Goal: Communication & Community: Connect with others

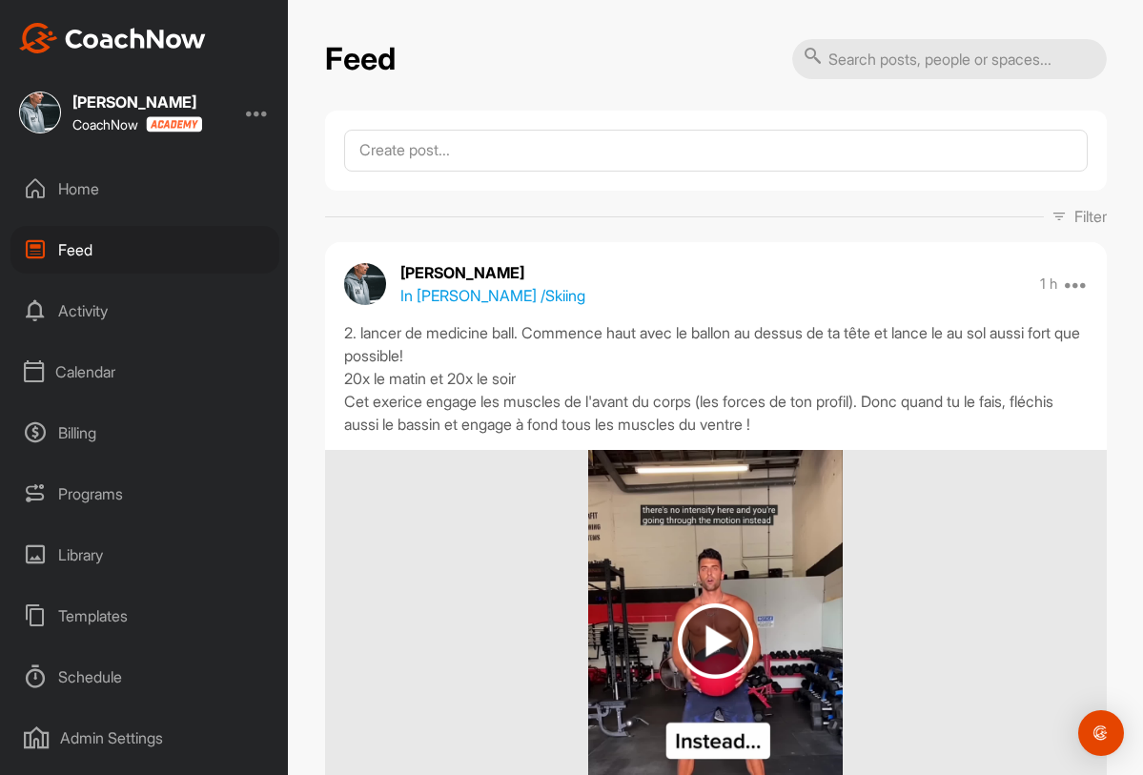
click at [142, 618] on div "Templates" at bounding box center [144, 616] width 269 height 48
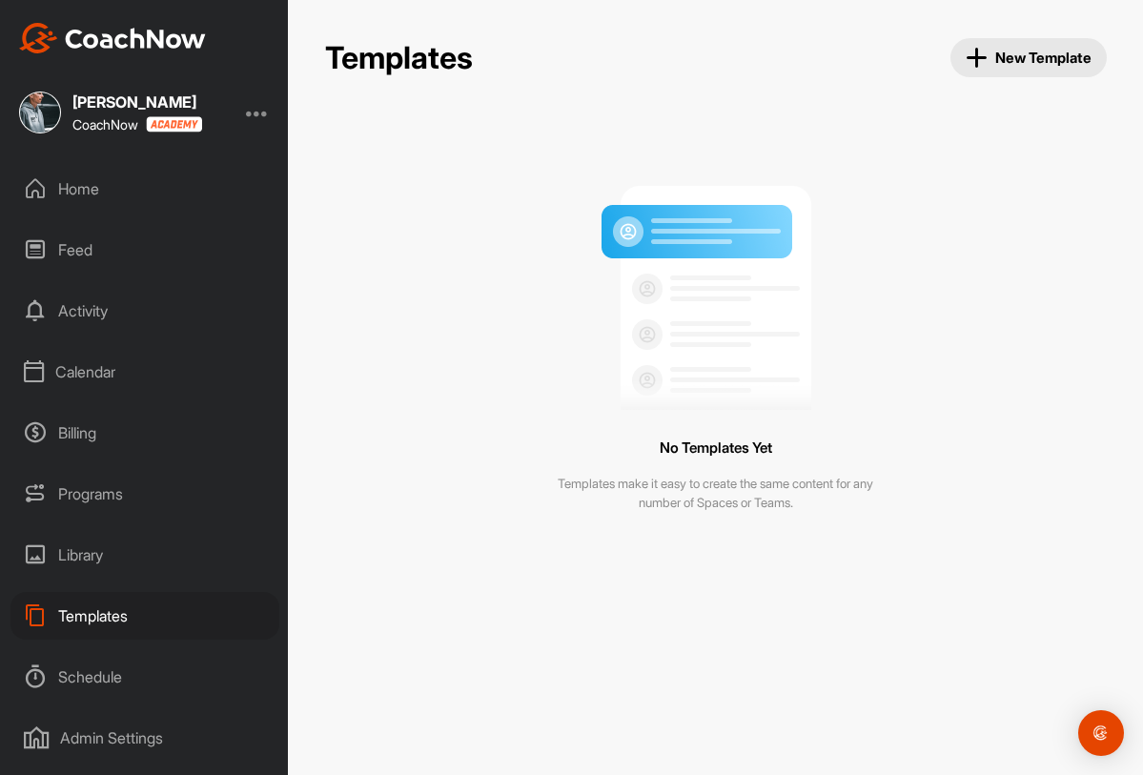
click at [130, 567] on div "Library" at bounding box center [144, 555] width 269 height 48
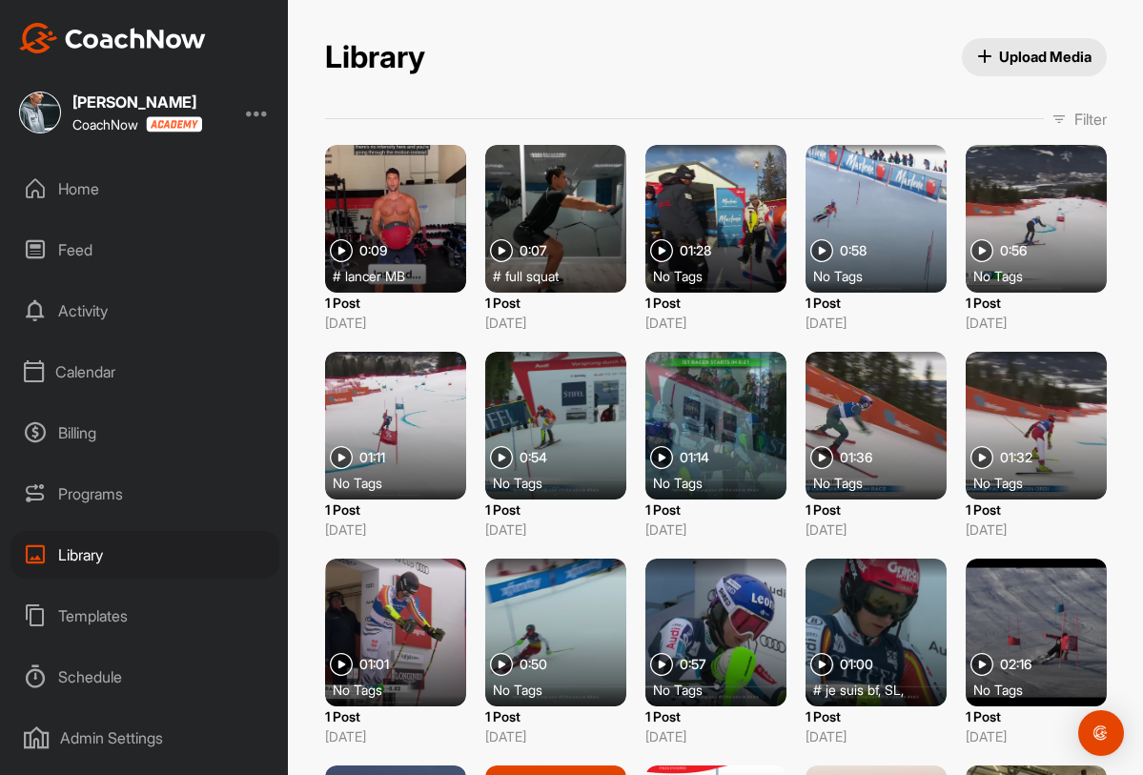
click at [148, 619] on div "Templates" at bounding box center [144, 616] width 269 height 48
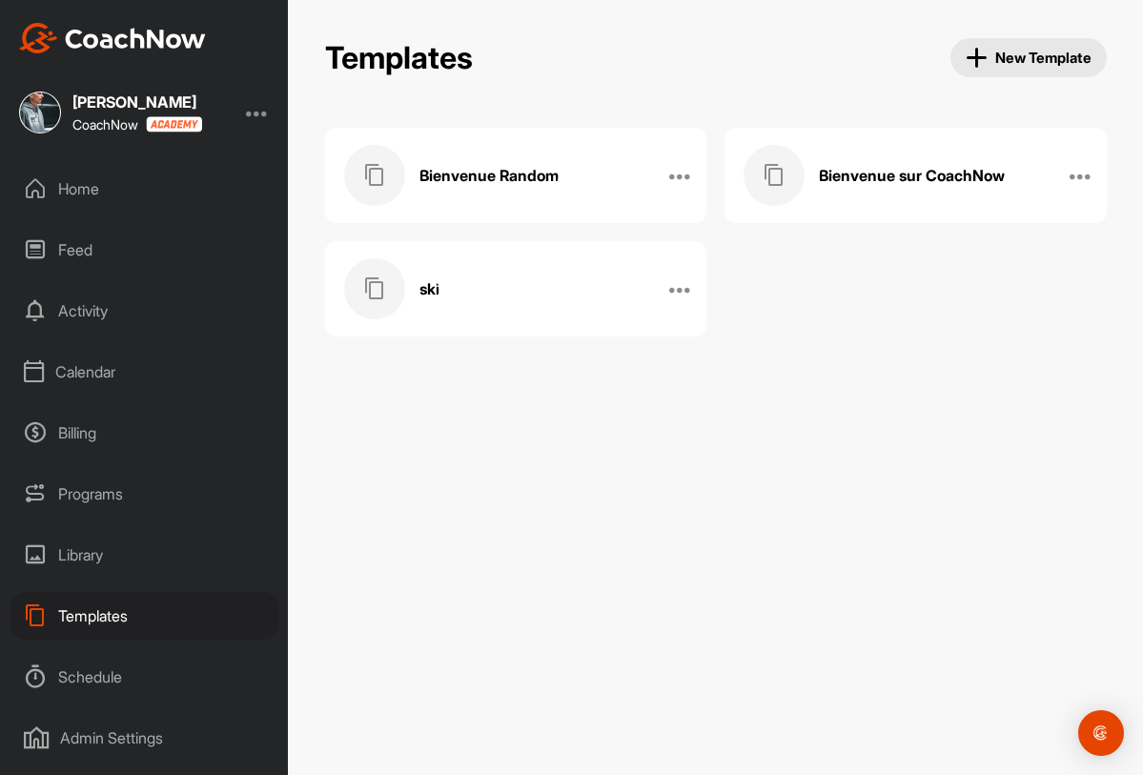
click at [128, 557] on div "Library" at bounding box center [144, 555] width 269 height 48
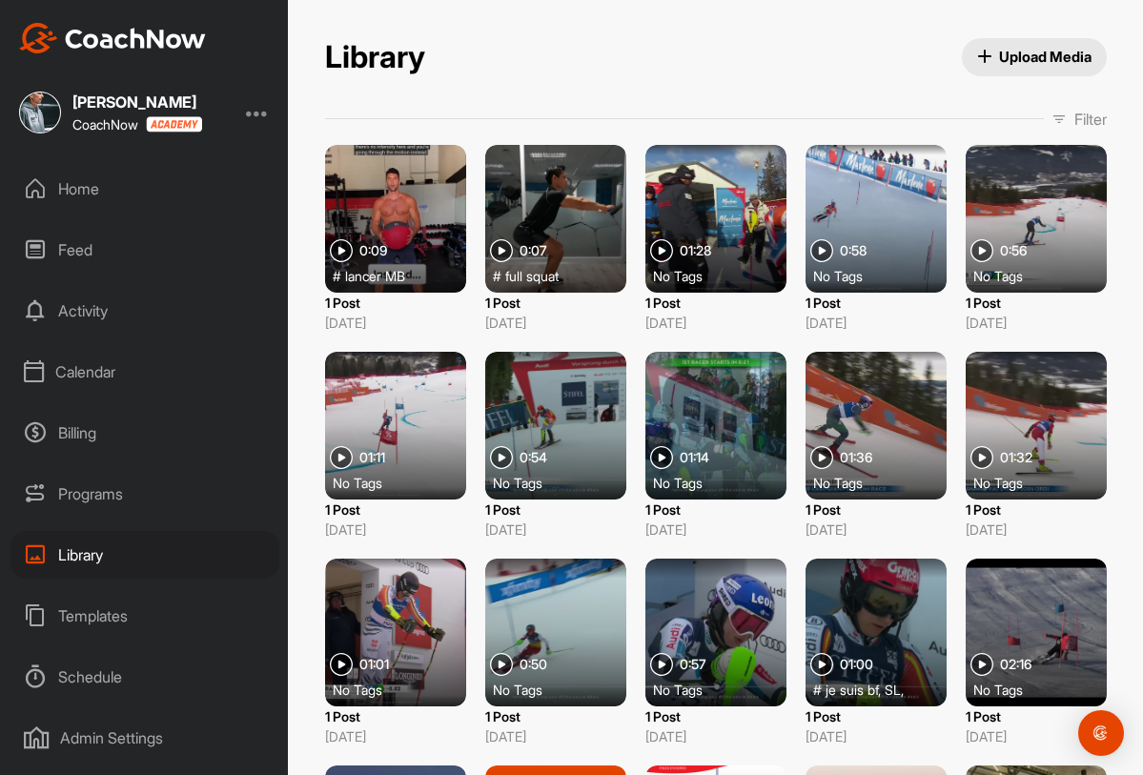
click at [1026, 47] on span "Upload Media" at bounding box center [1034, 57] width 114 height 20
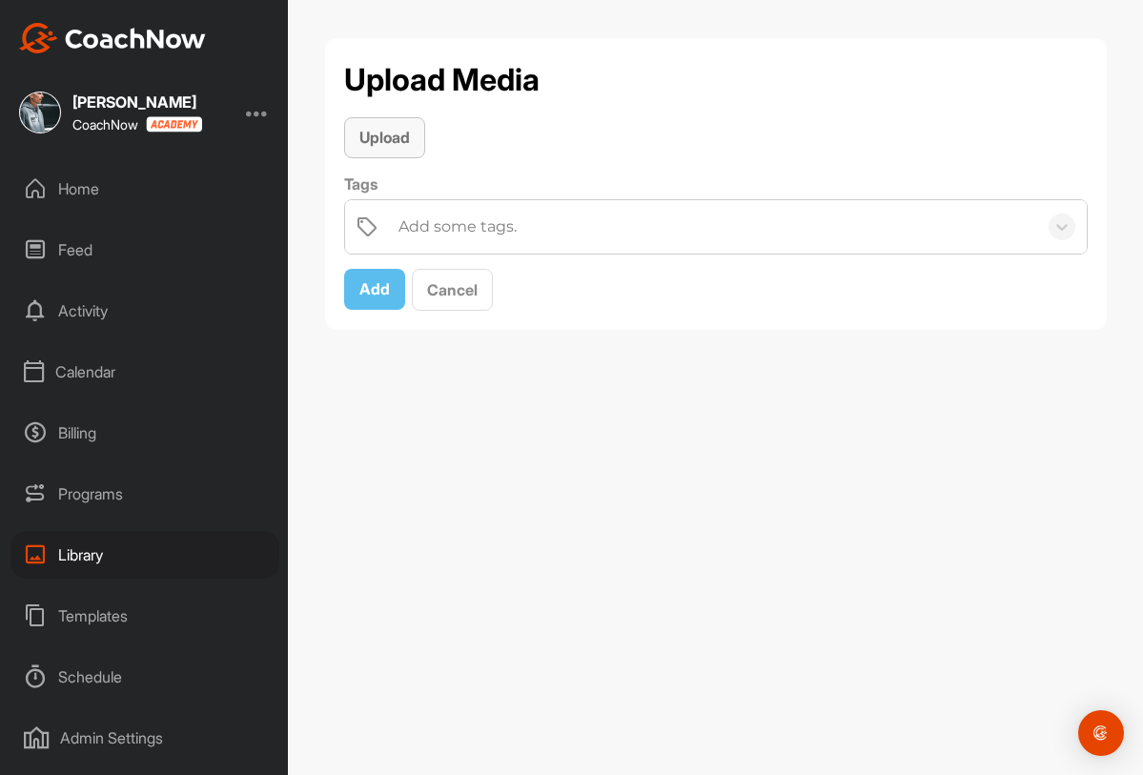
click at [410, 140] on span "Upload" at bounding box center [384, 137] width 51 height 19
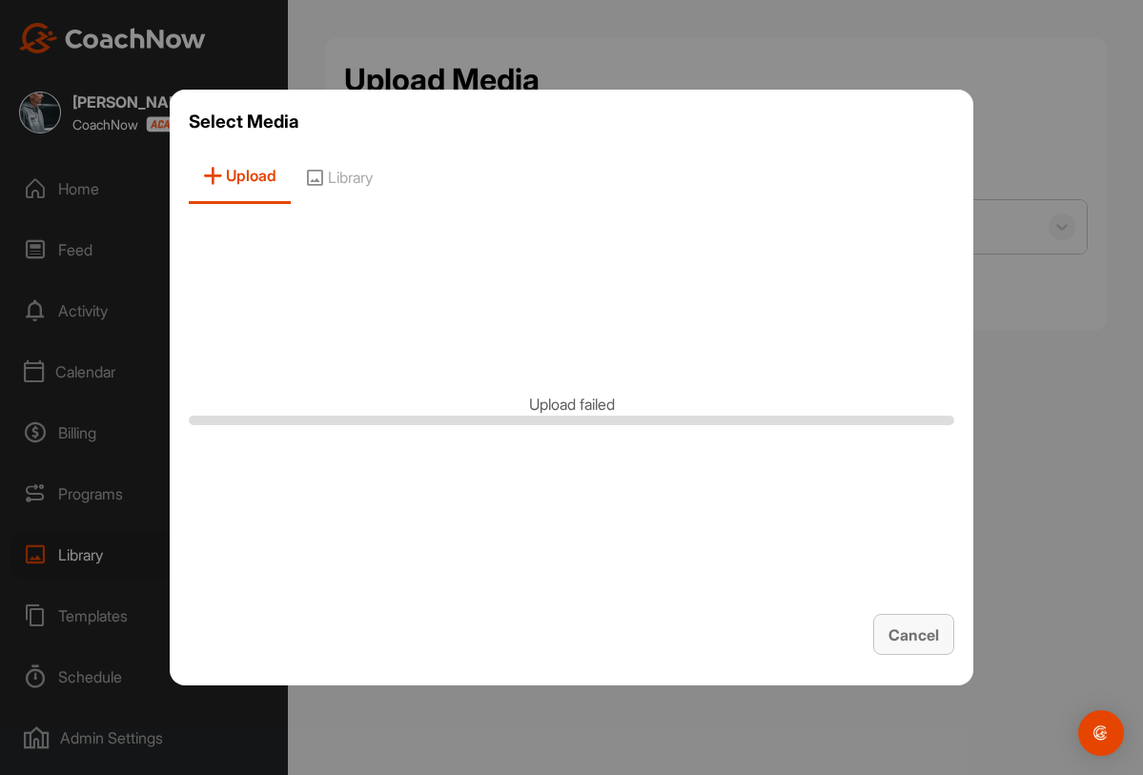
click at [907, 641] on span "Cancel" at bounding box center [914, 635] width 51 height 19
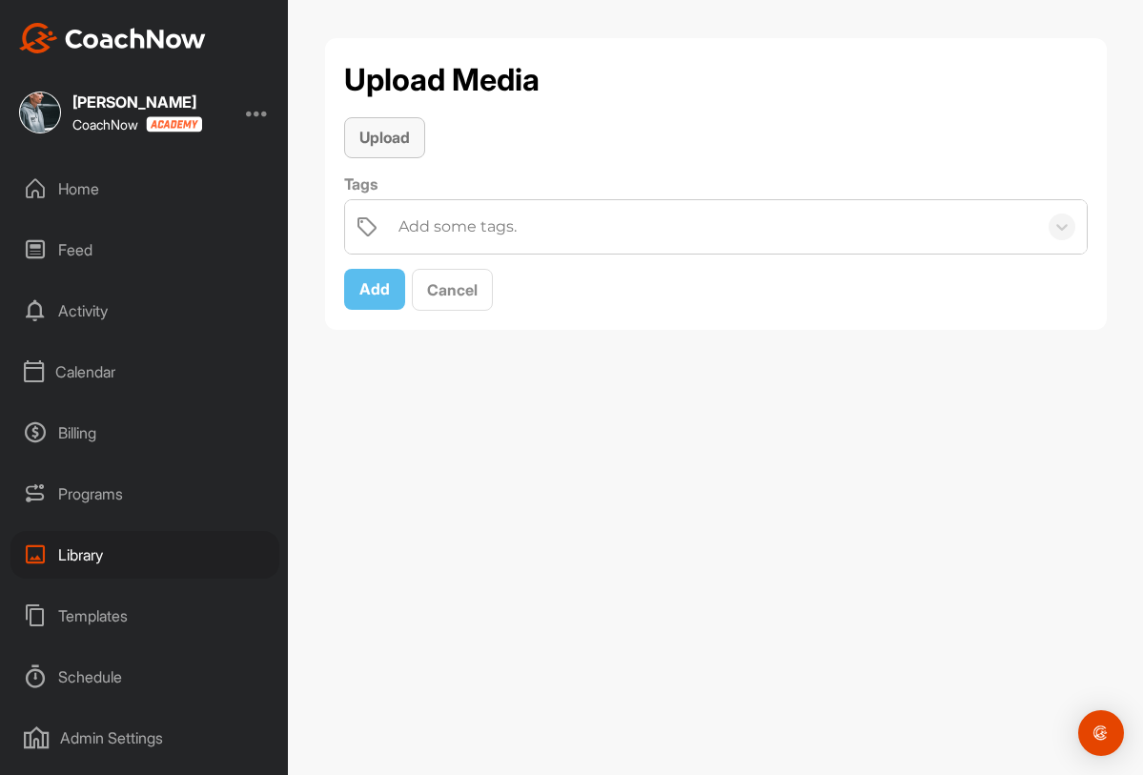
click at [400, 144] on span "Upload" at bounding box center [384, 137] width 51 height 19
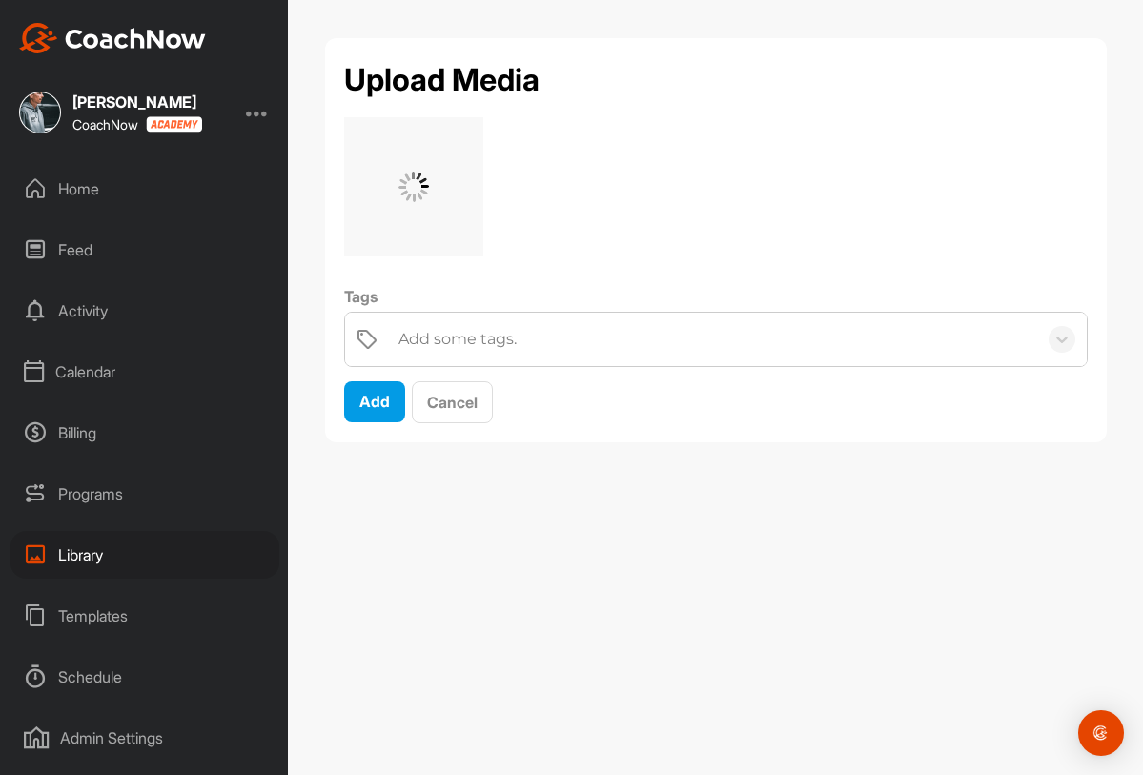
click at [512, 342] on div "Add some tags." at bounding box center [458, 339] width 118 height 23
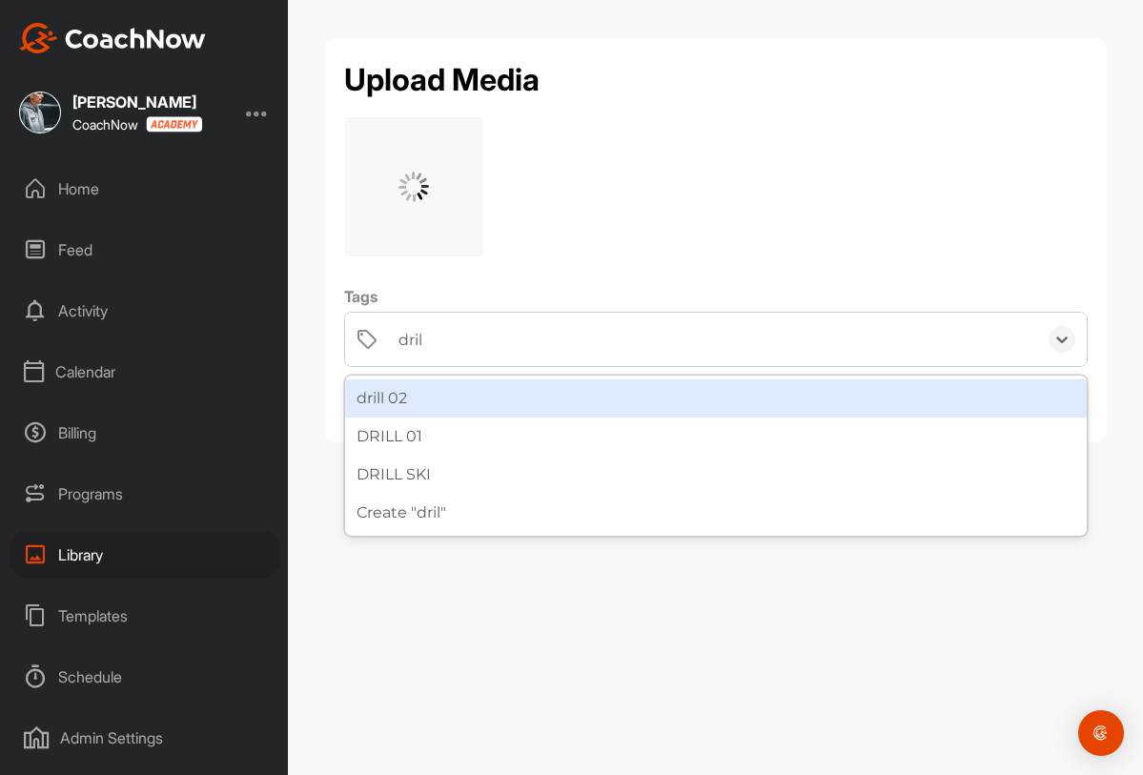
type input "dri"
click at [463, 353] on div "dri" at bounding box center [712, 339] width 647 height 53
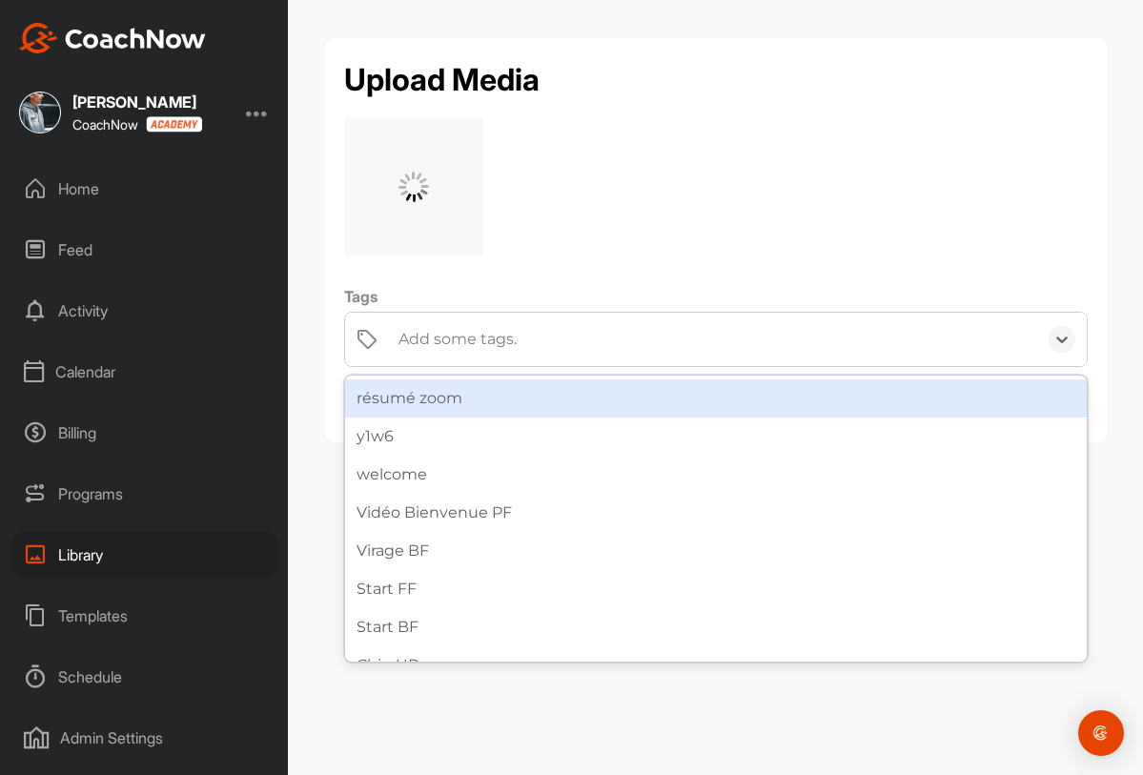
click at [463, 353] on div "Add some tags." at bounding box center [712, 339] width 647 height 53
type input "dr"
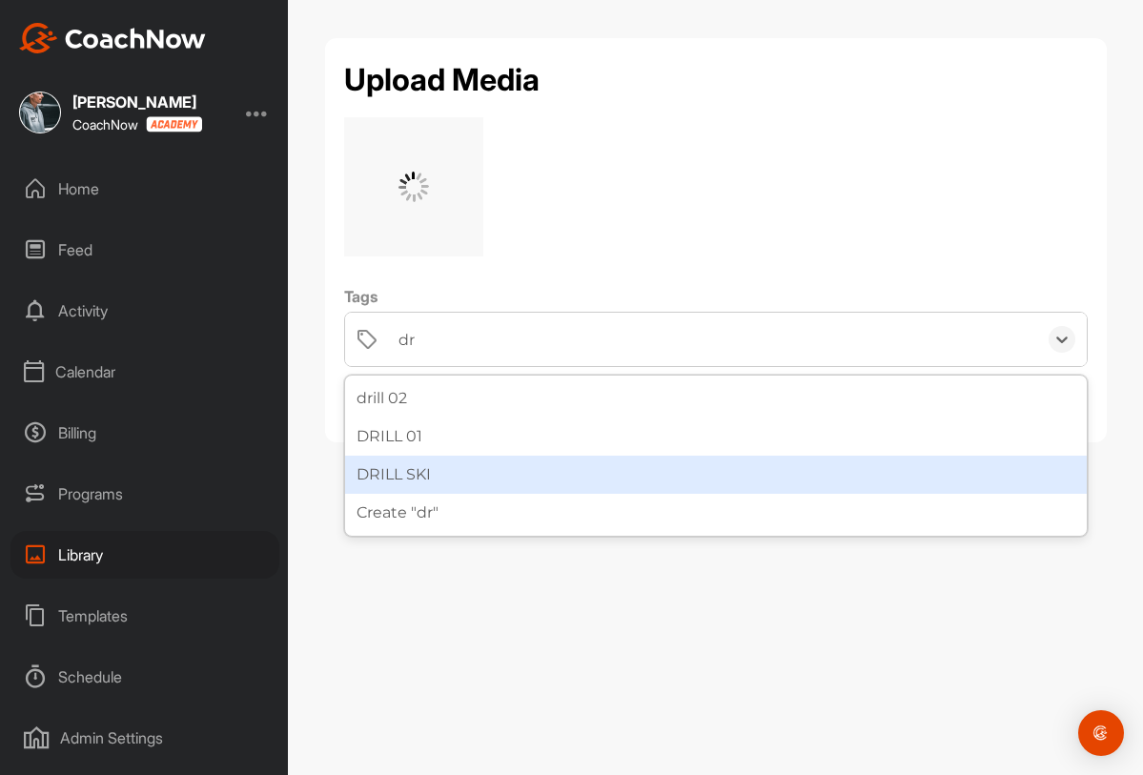
click at [431, 475] on div "DRILL SKI" at bounding box center [716, 475] width 742 height 38
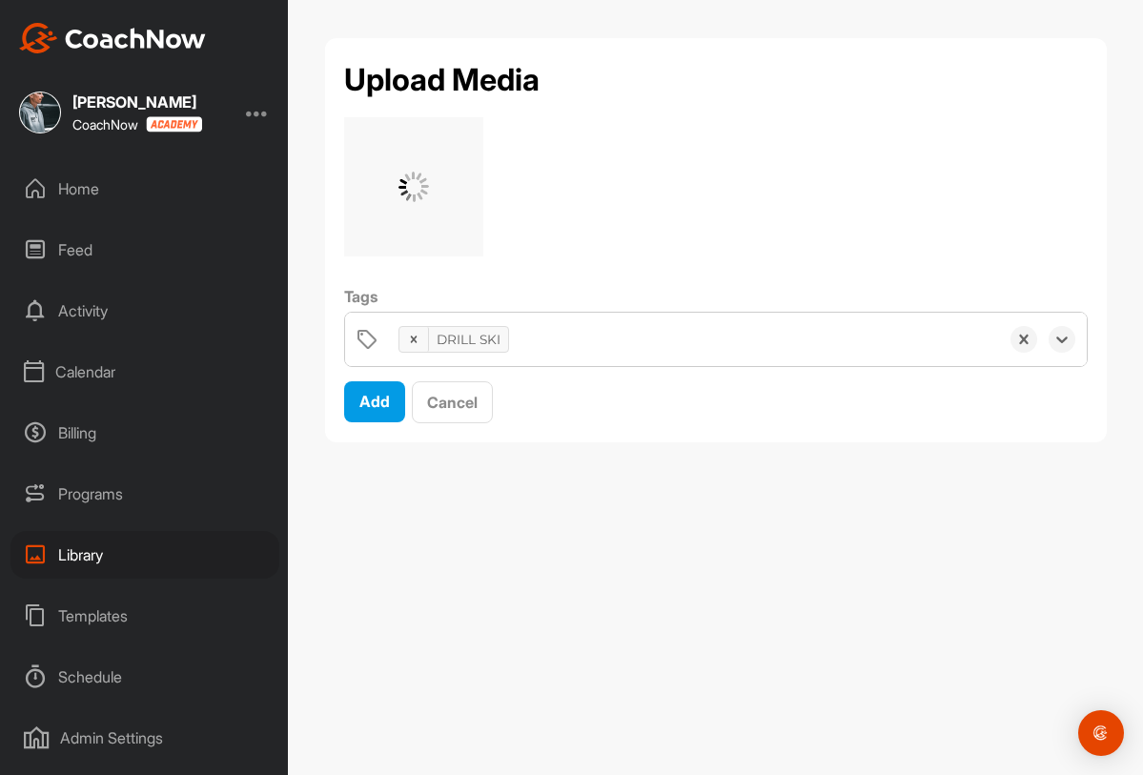
click at [544, 350] on div "DRILL SKI" at bounding box center [693, 339] width 609 height 53
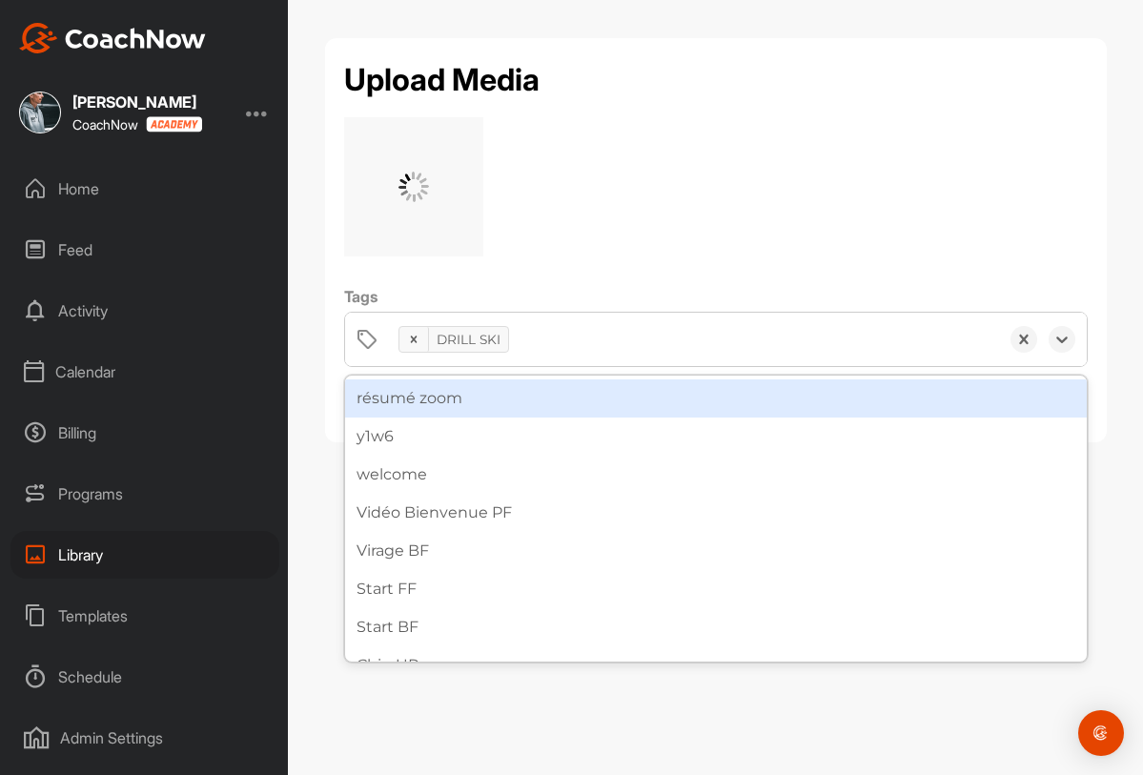
type input "f"
type input "FF"
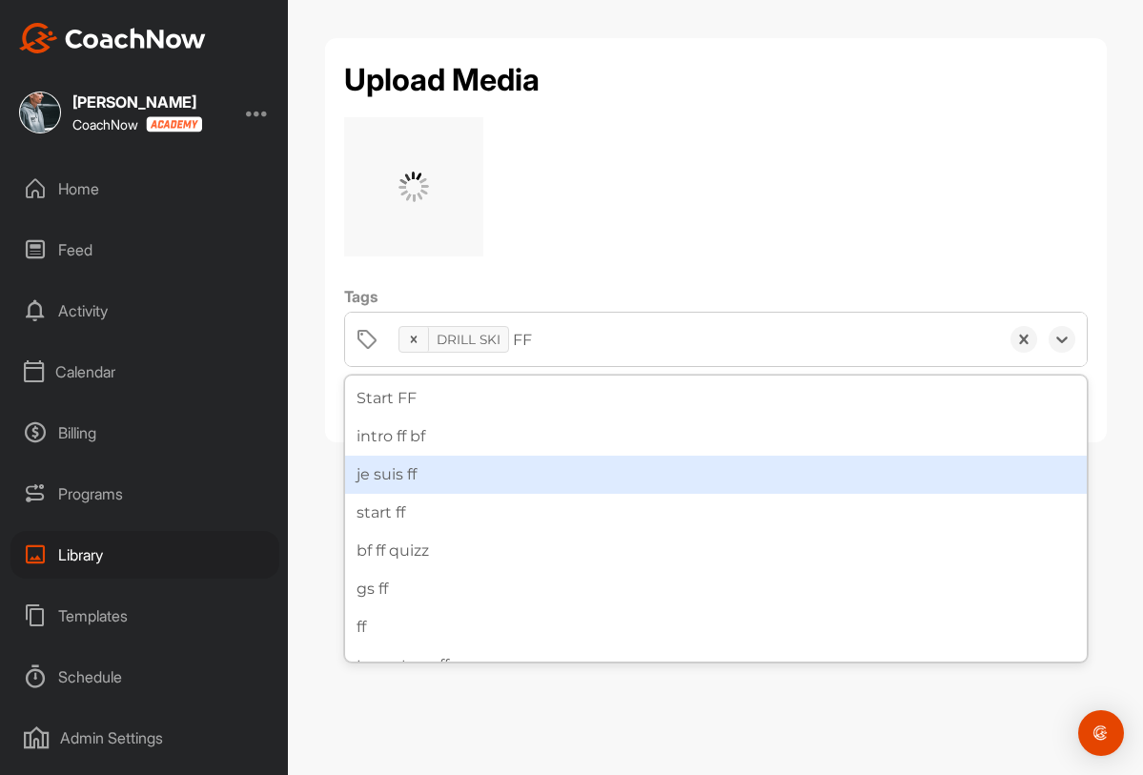
click at [464, 481] on div "je suis ff" at bounding box center [716, 475] width 742 height 38
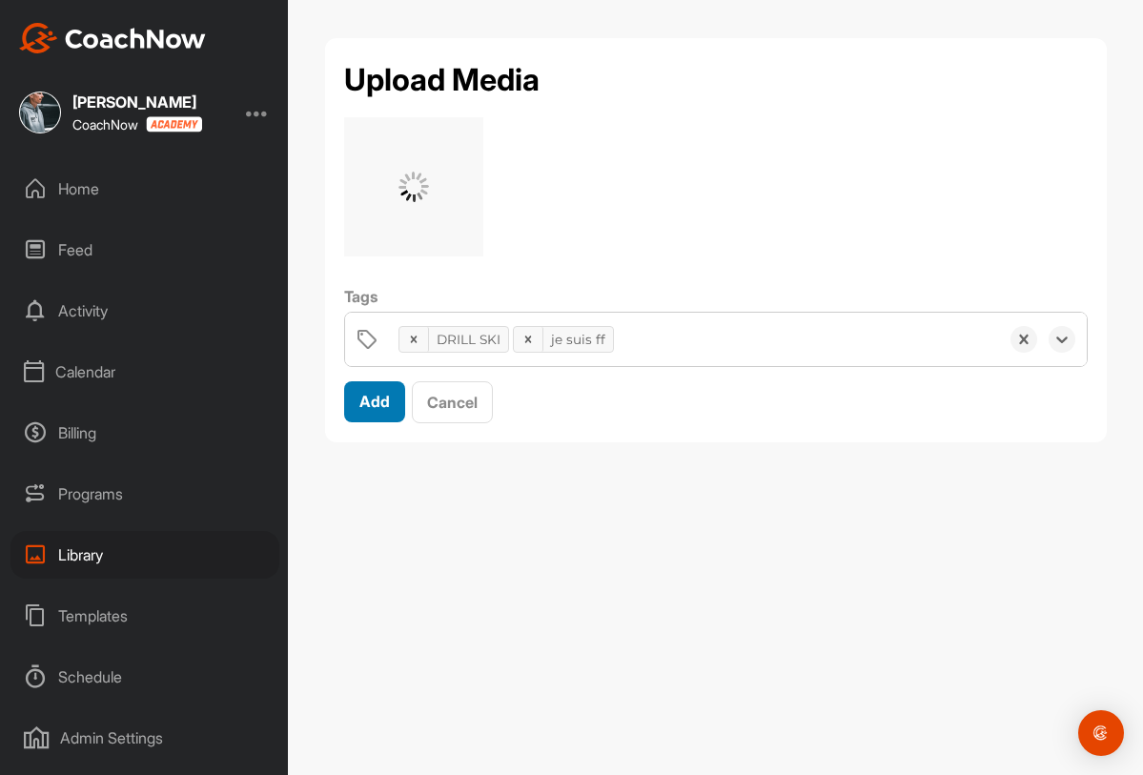
click at [380, 405] on span "Add" at bounding box center [374, 401] width 31 height 19
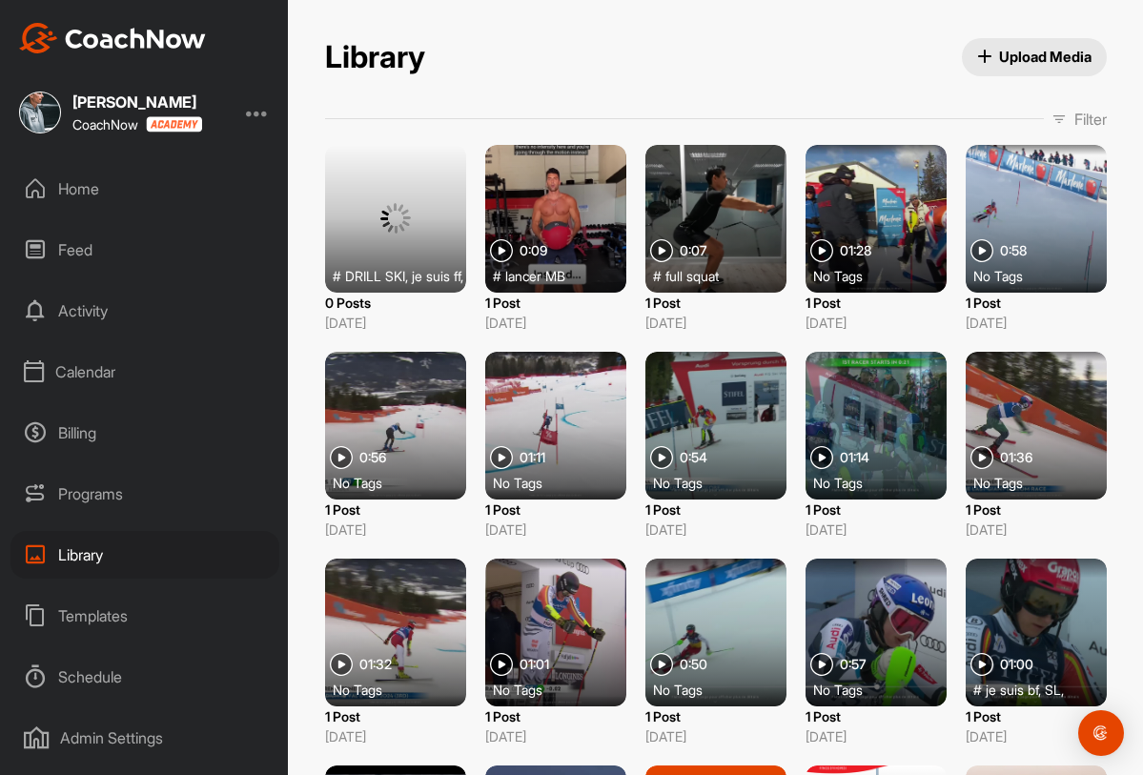
click at [995, 56] on span "Upload Media" at bounding box center [1034, 57] width 114 height 20
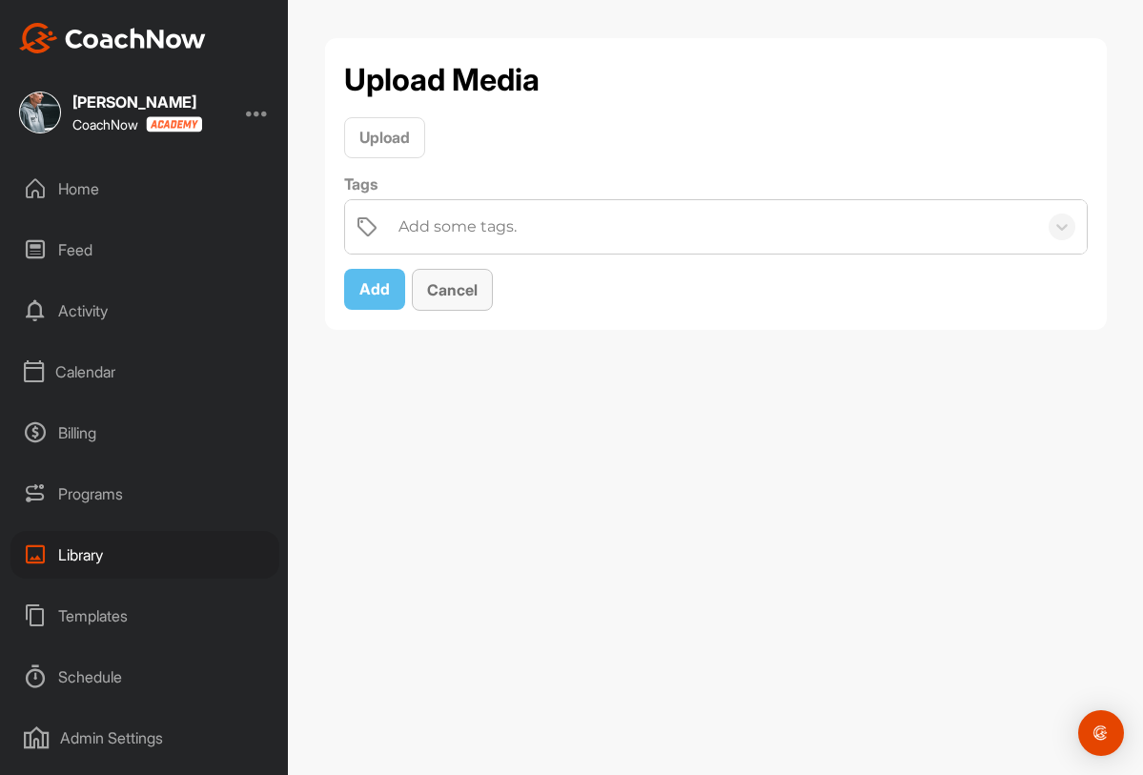
click at [447, 287] on span "Cancel" at bounding box center [452, 289] width 51 height 19
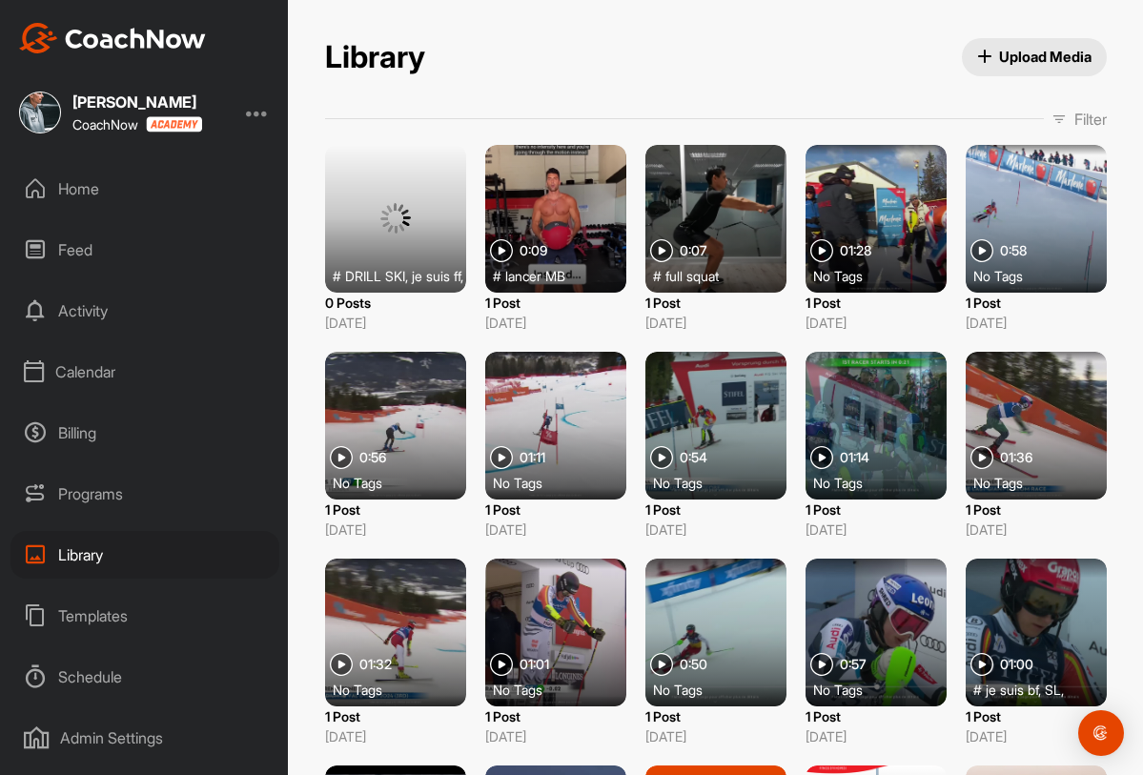
click at [113, 192] on div "Home" at bounding box center [144, 189] width 269 height 48
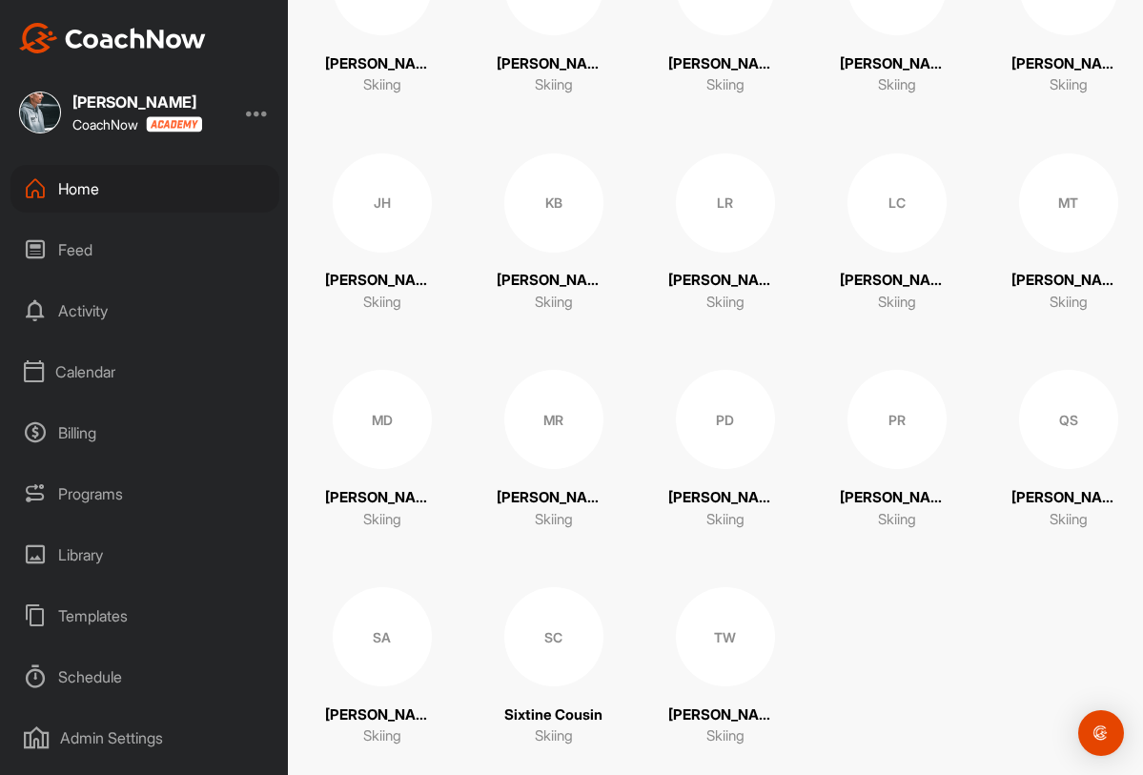
scroll to position [557, 0]
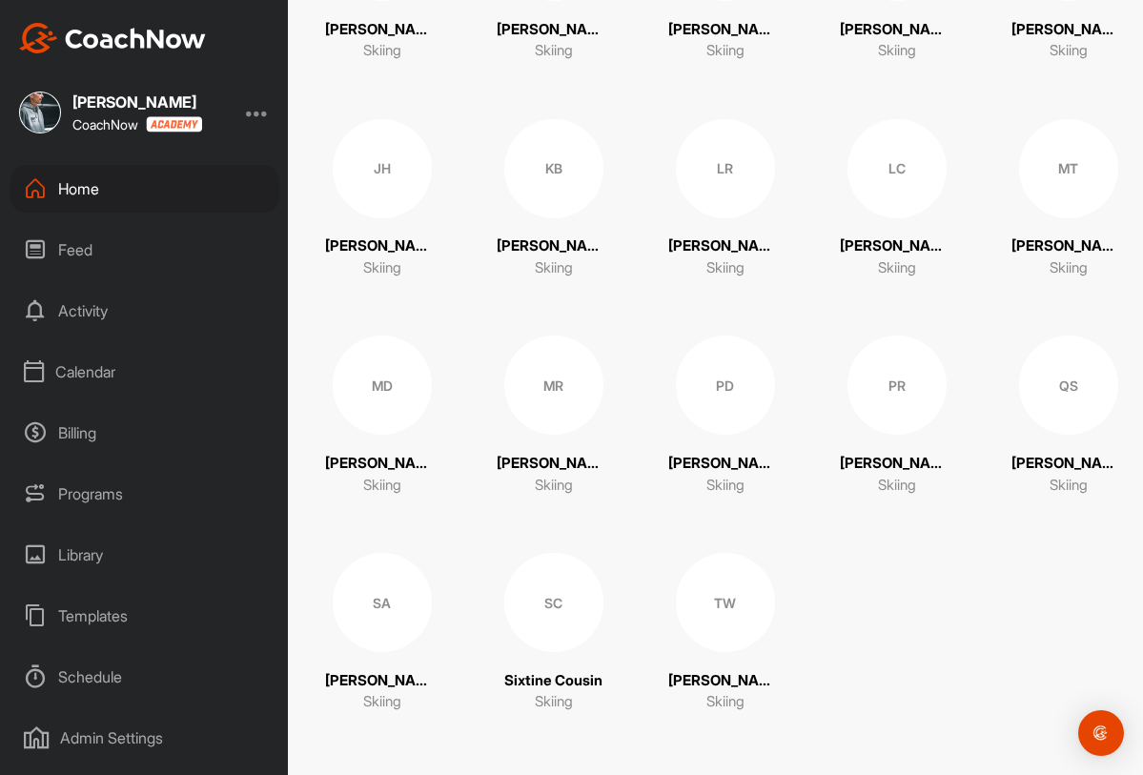
click at [1042, 397] on div "QS" at bounding box center [1068, 385] width 99 height 99
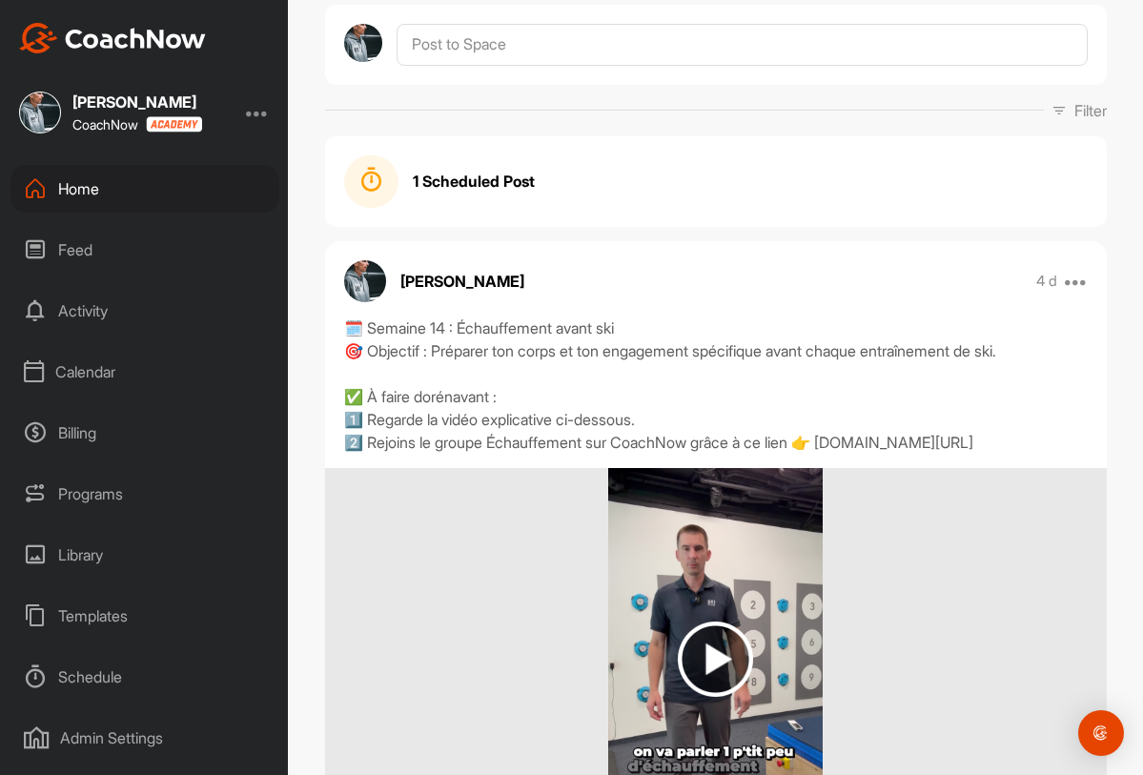
scroll to position [174, 0]
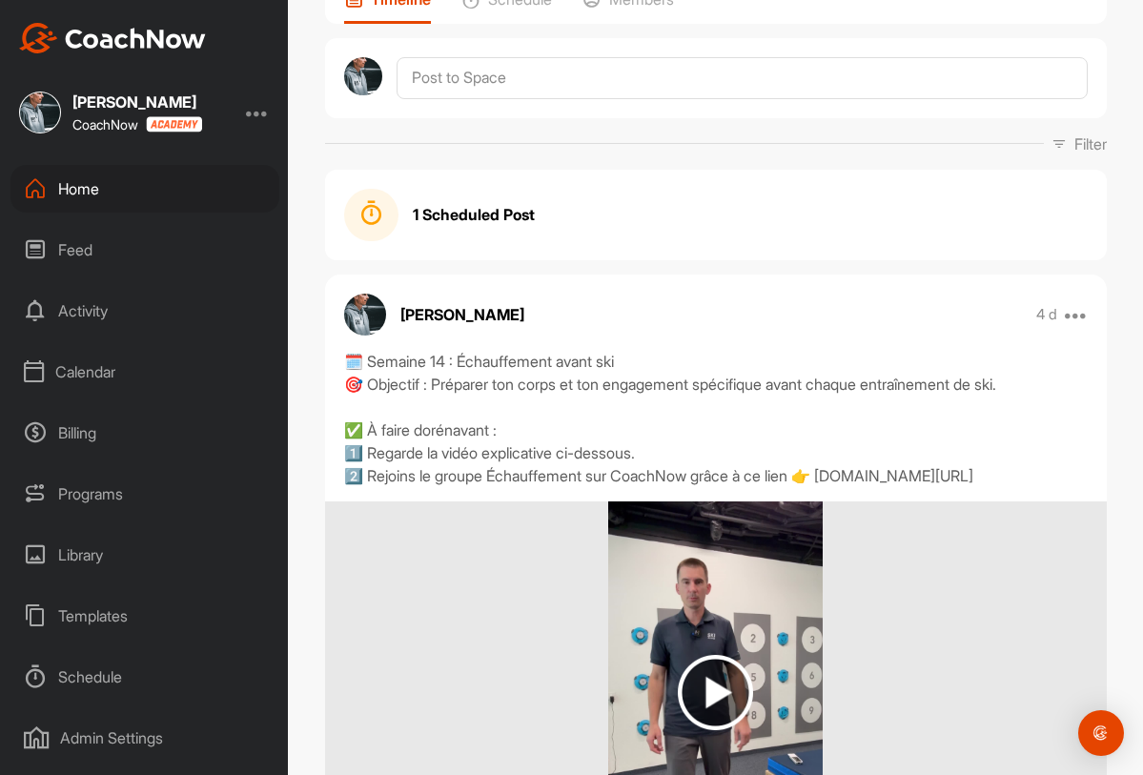
click at [495, 236] on div "1 Scheduled Post" at bounding box center [716, 215] width 744 height 53
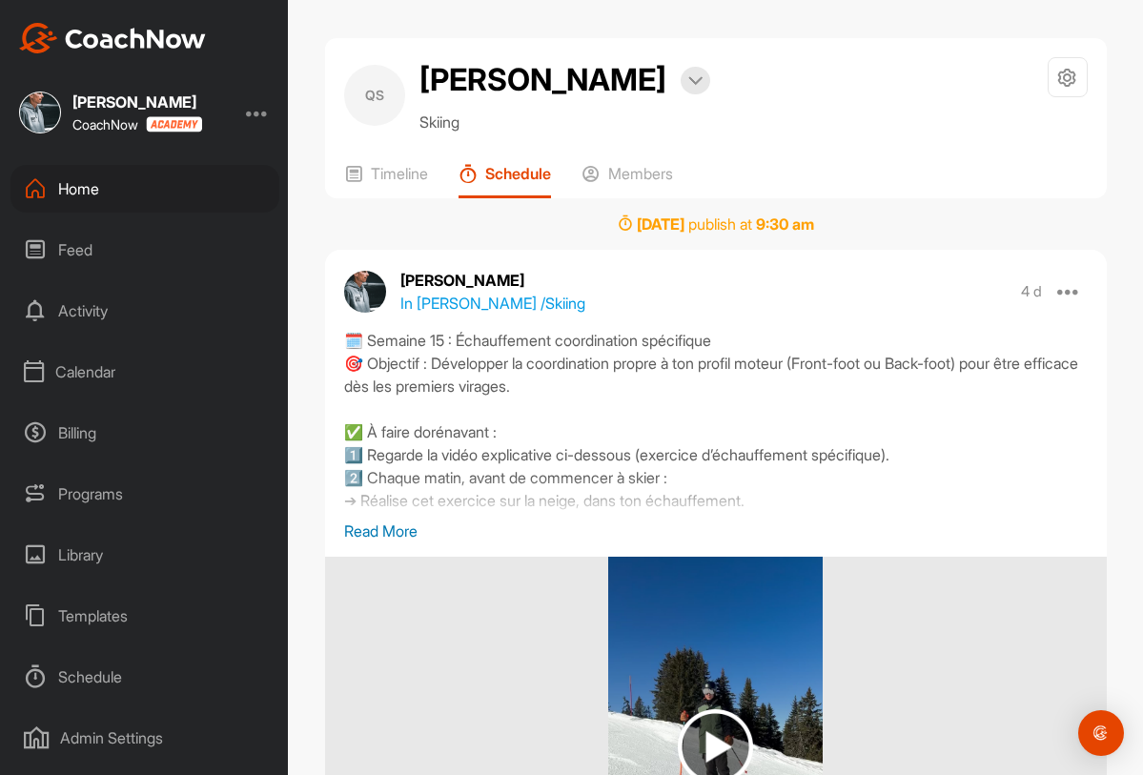
click at [127, 189] on div "Home" at bounding box center [144, 189] width 269 height 48
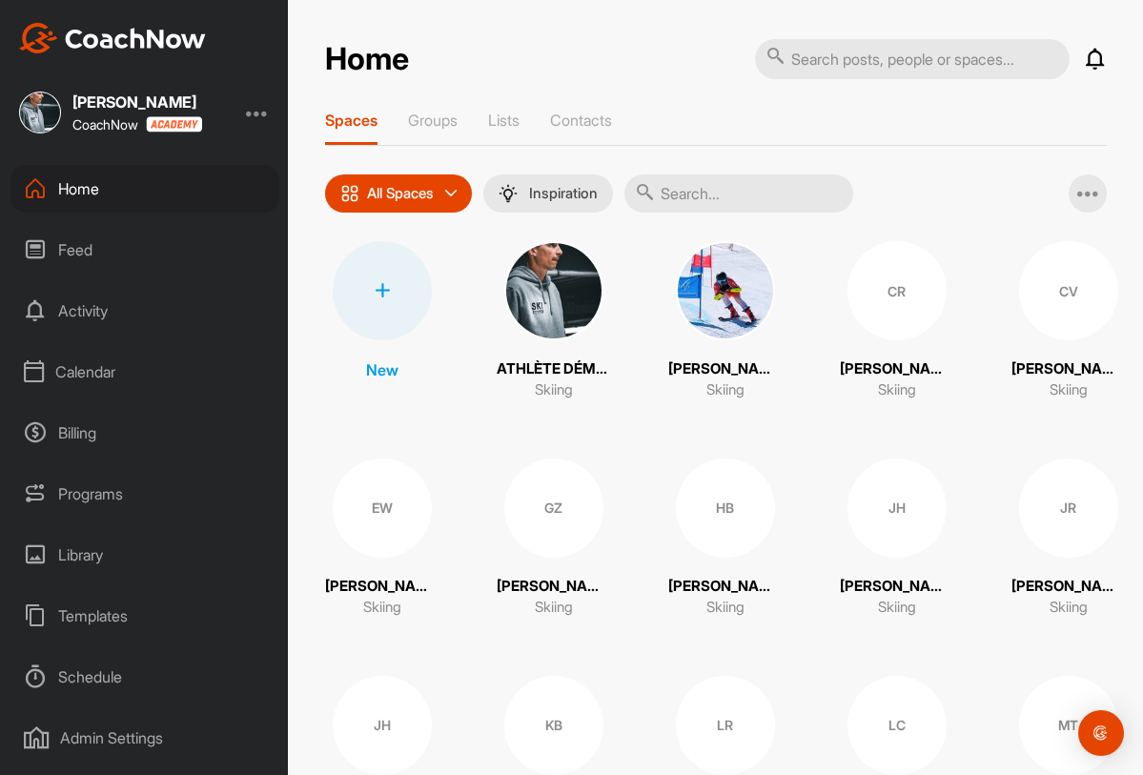
scroll to position [169, 0]
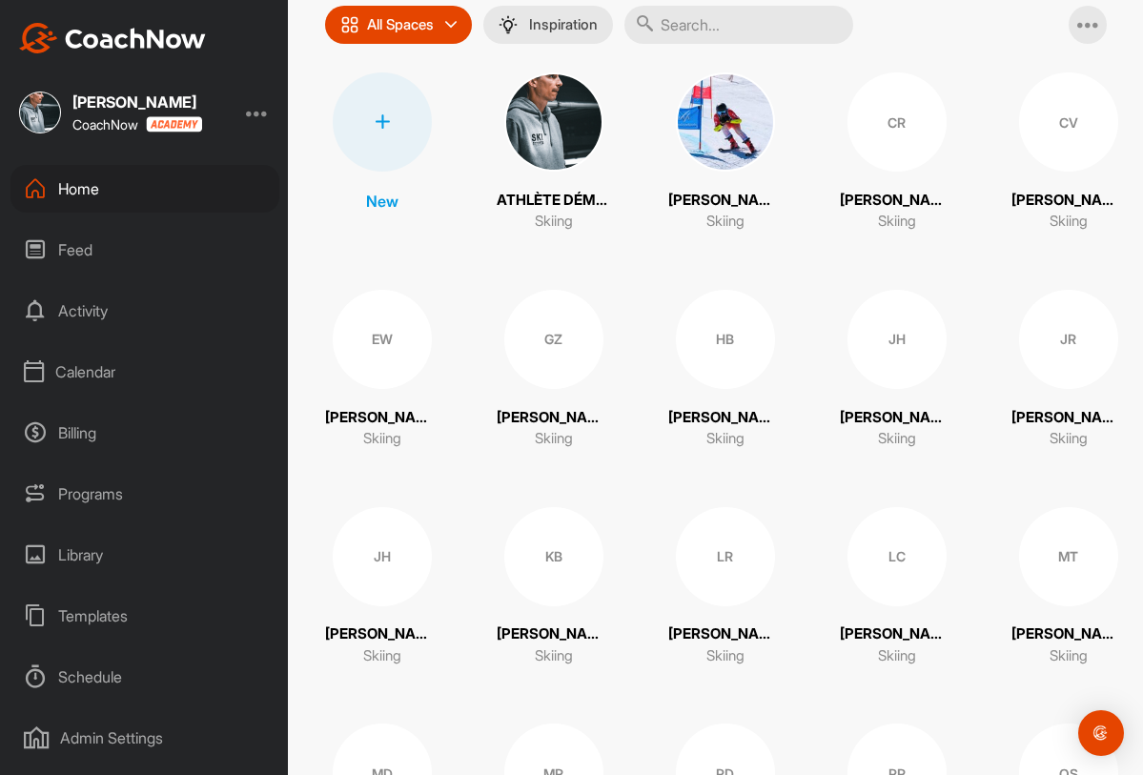
click at [392, 544] on div "JH" at bounding box center [382, 556] width 99 height 99
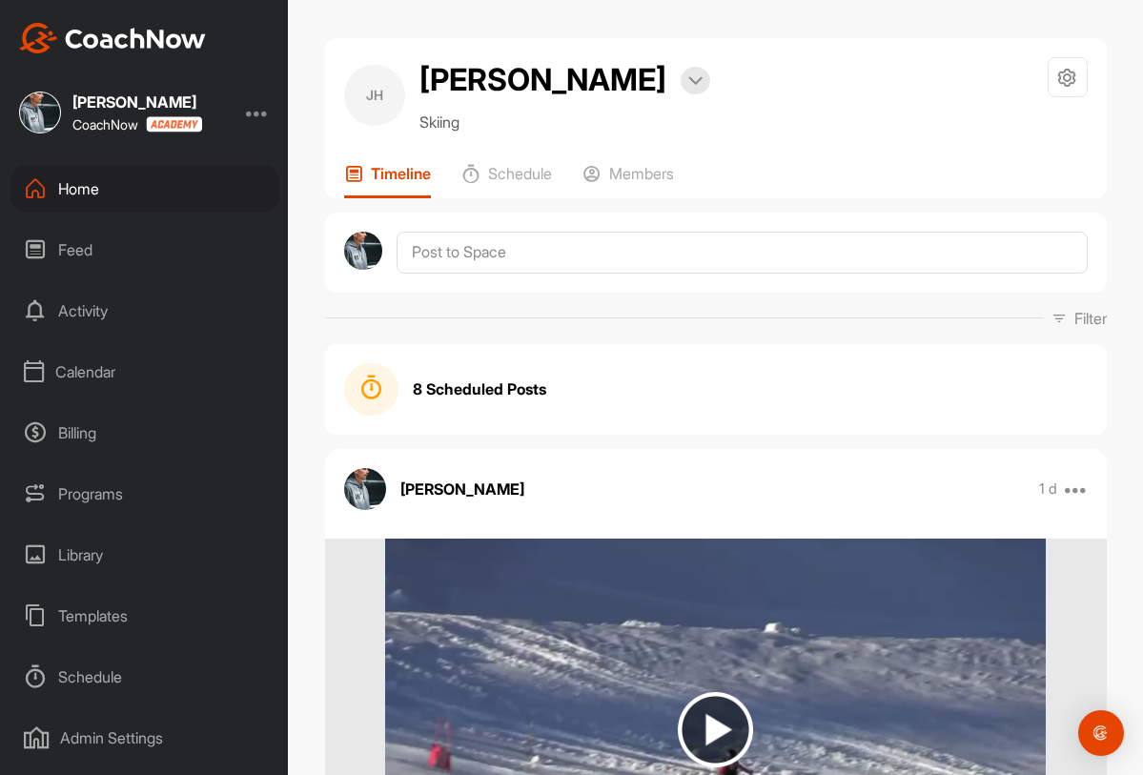
click at [605, 402] on div "8 Scheduled Posts" at bounding box center [716, 389] width 744 height 53
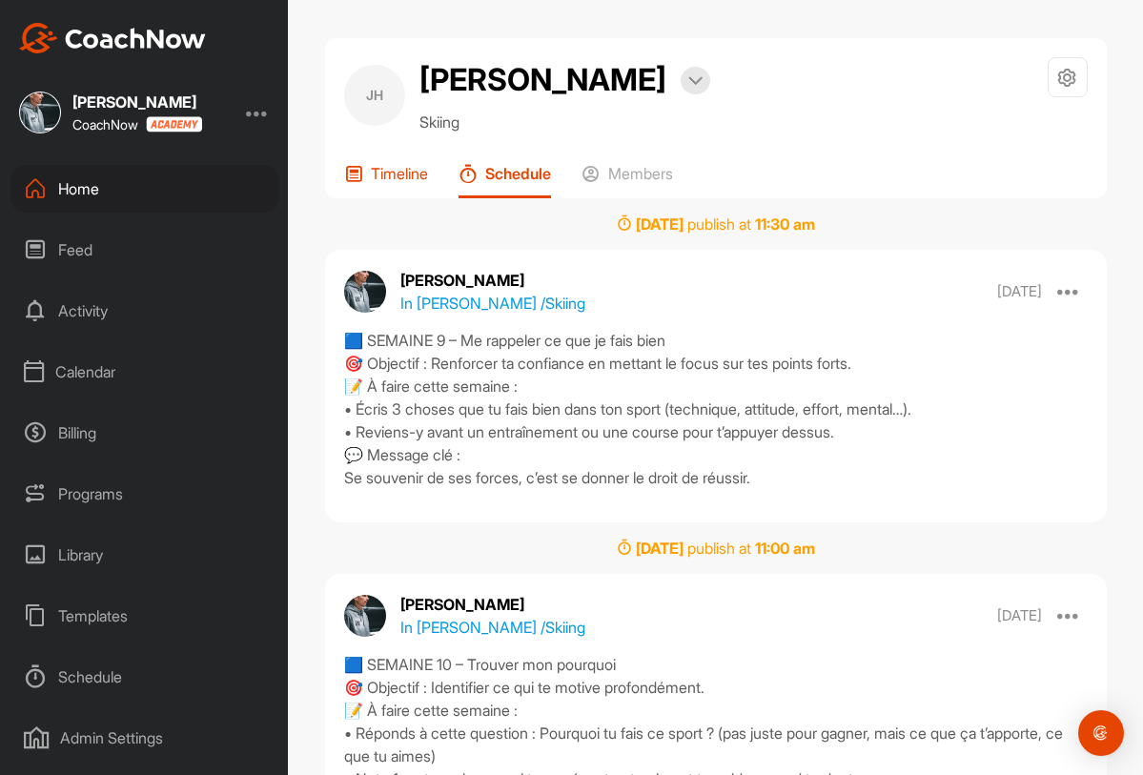
click at [412, 178] on p "Timeline" at bounding box center [399, 173] width 57 height 19
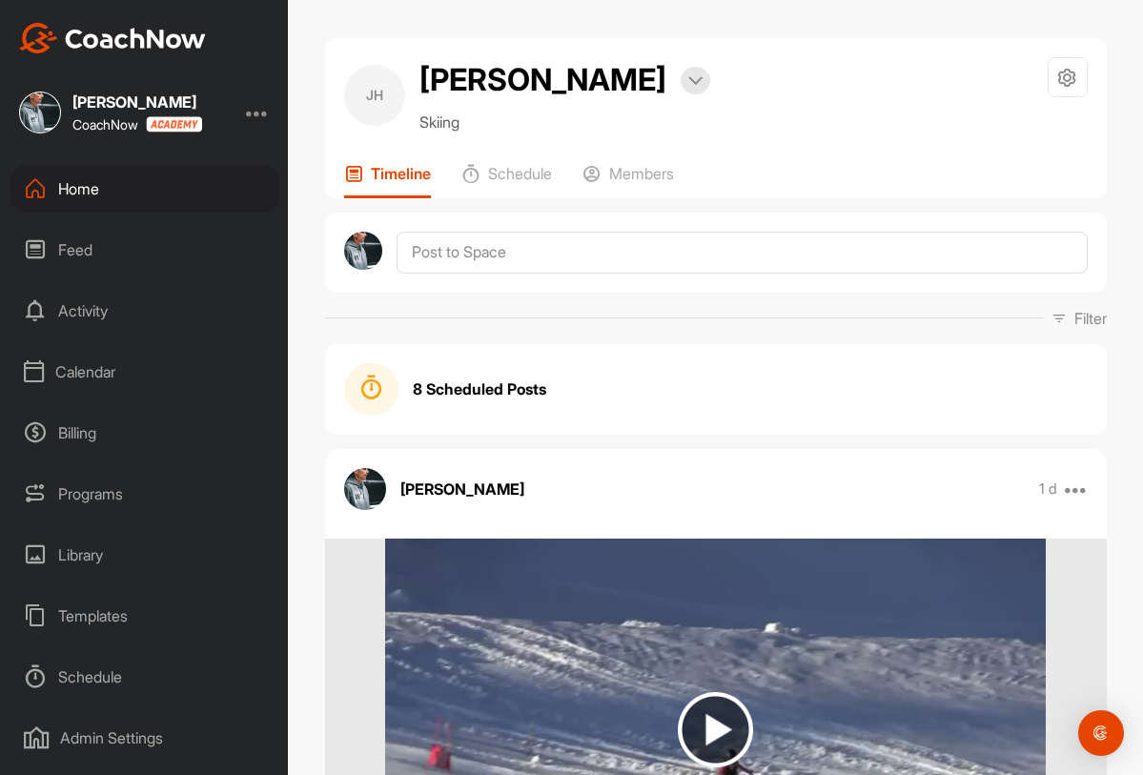
click at [205, 186] on div "Home" at bounding box center [144, 189] width 269 height 48
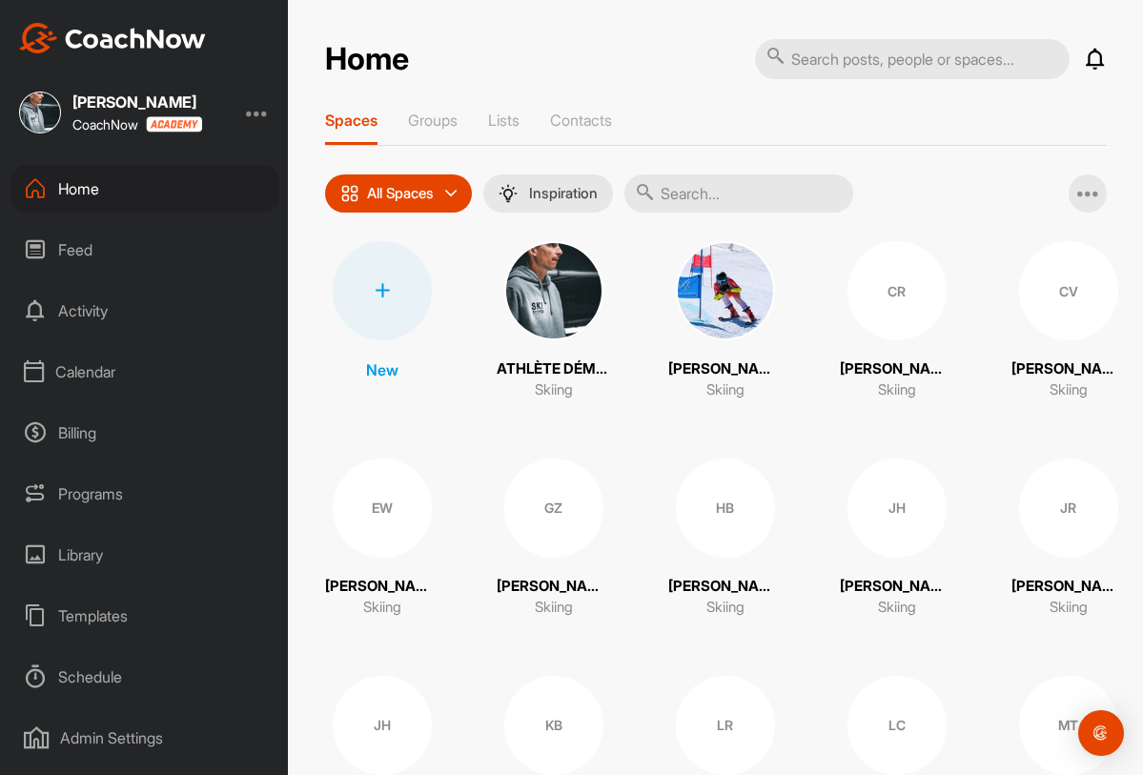
click at [799, 60] on input "text" at bounding box center [912, 59] width 315 height 40
type input "saskia"
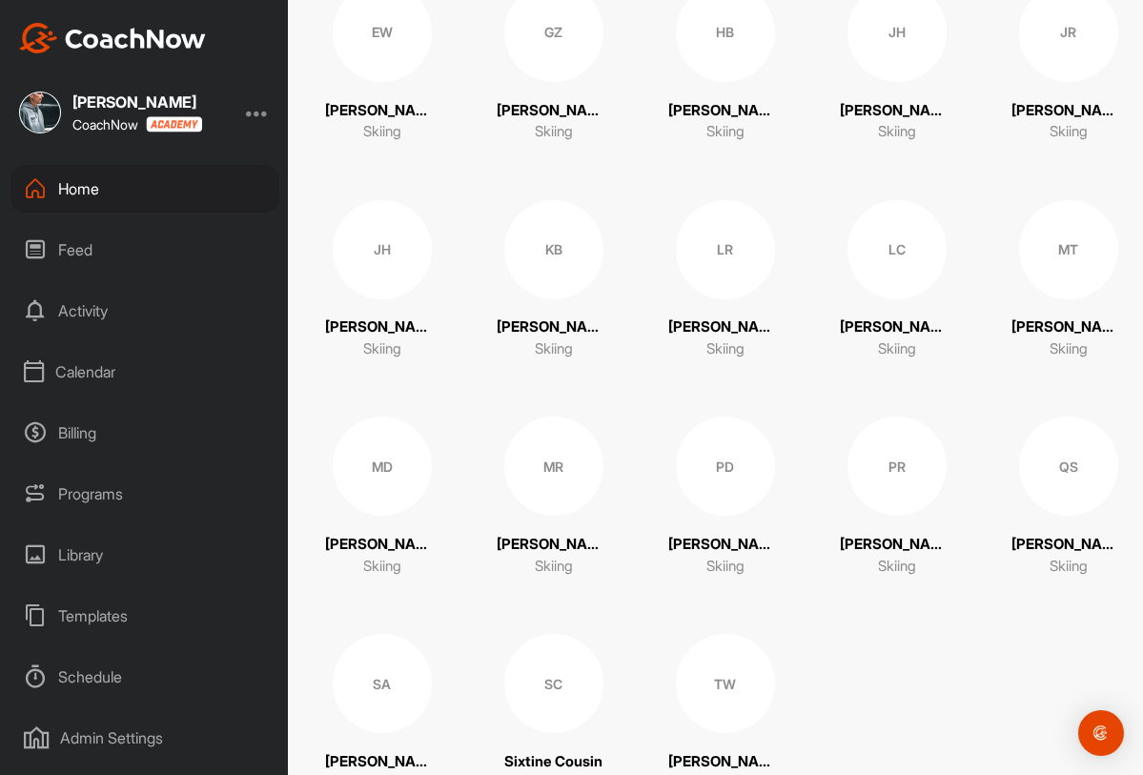
scroll to position [557, 0]
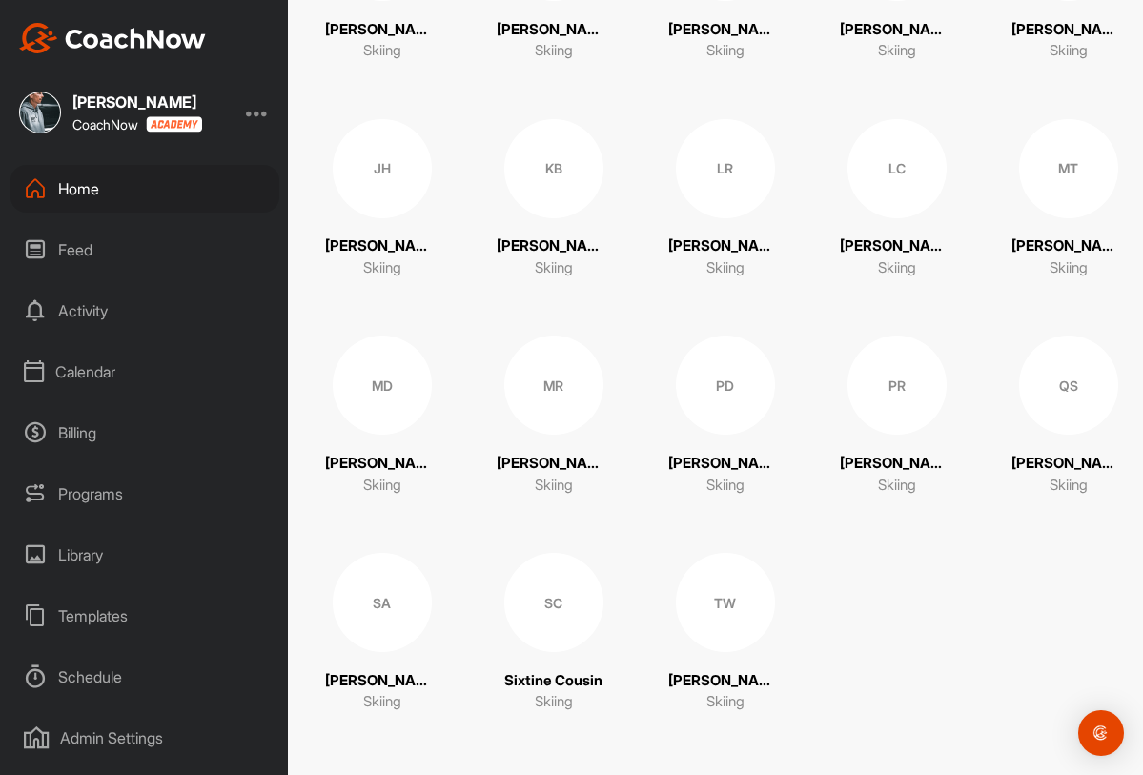
click at [402, 604] on div "SA" at bounding box center [382, 602] width 99 height 99
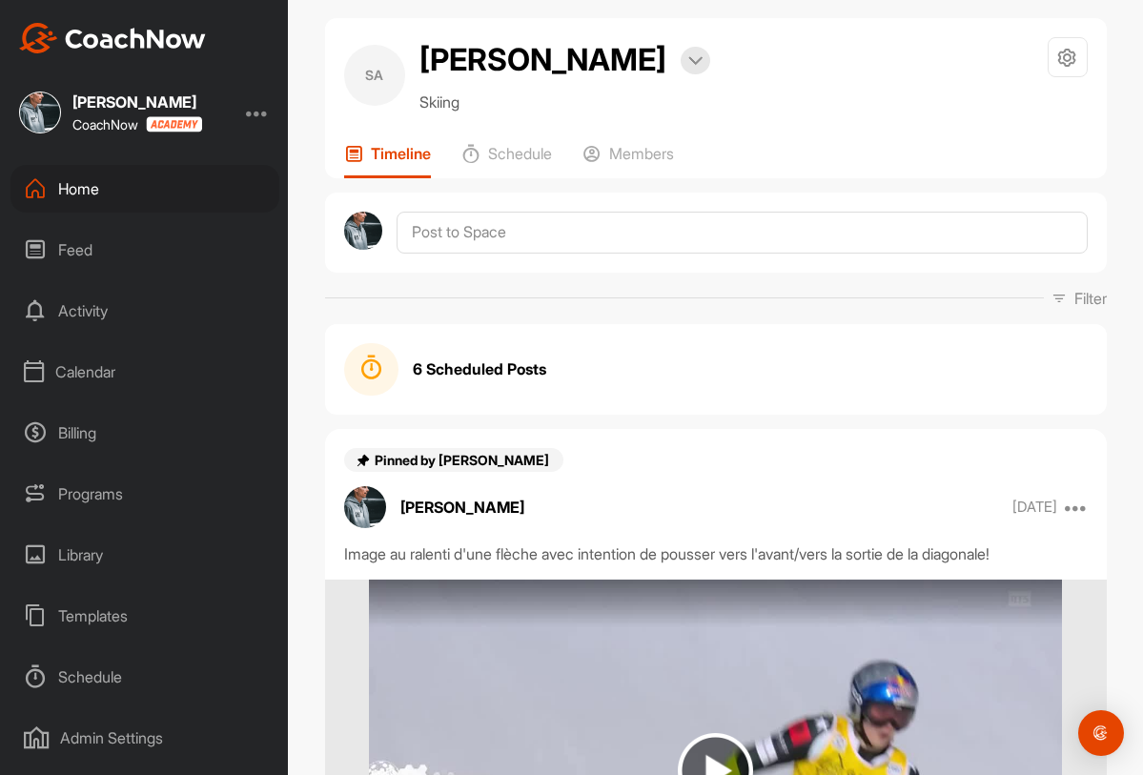
scroll to position [21, 0]
click at [579, 365] on div "6 Scheduled Posts" at bounding box center [716, 368] width 744 height 53
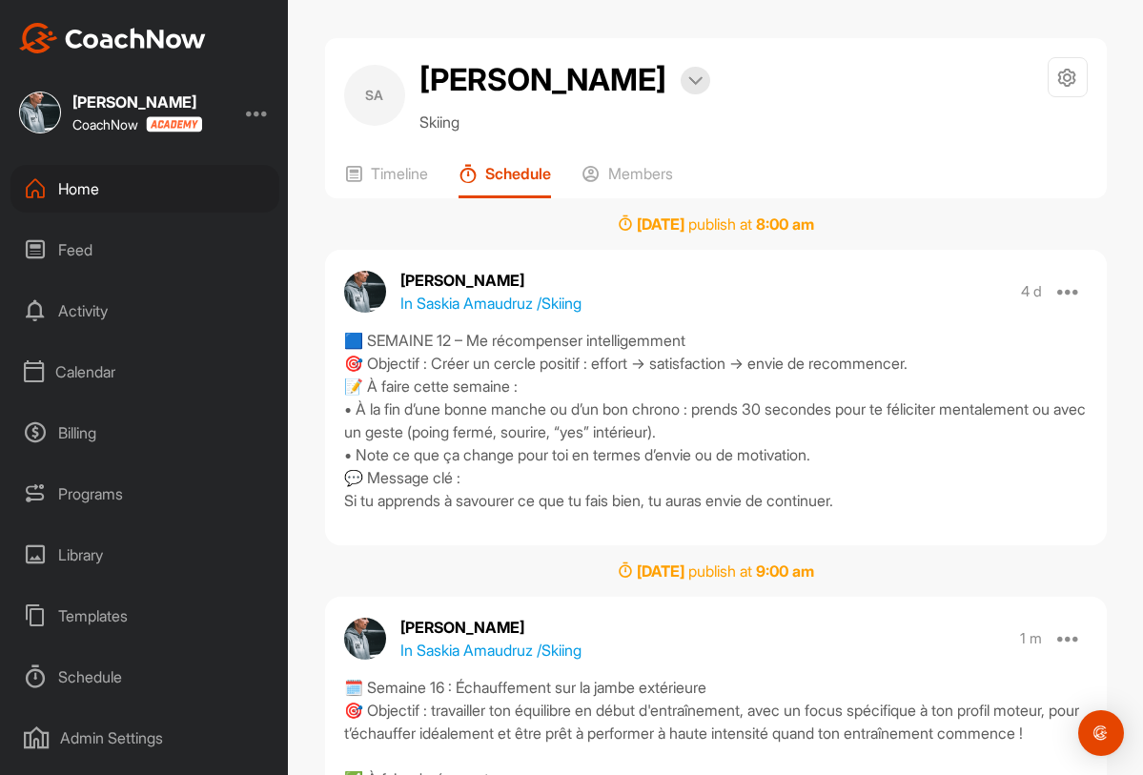
click at [123, 678] on div "Schedule" at bounding box center [144, 677] width 269 height 48
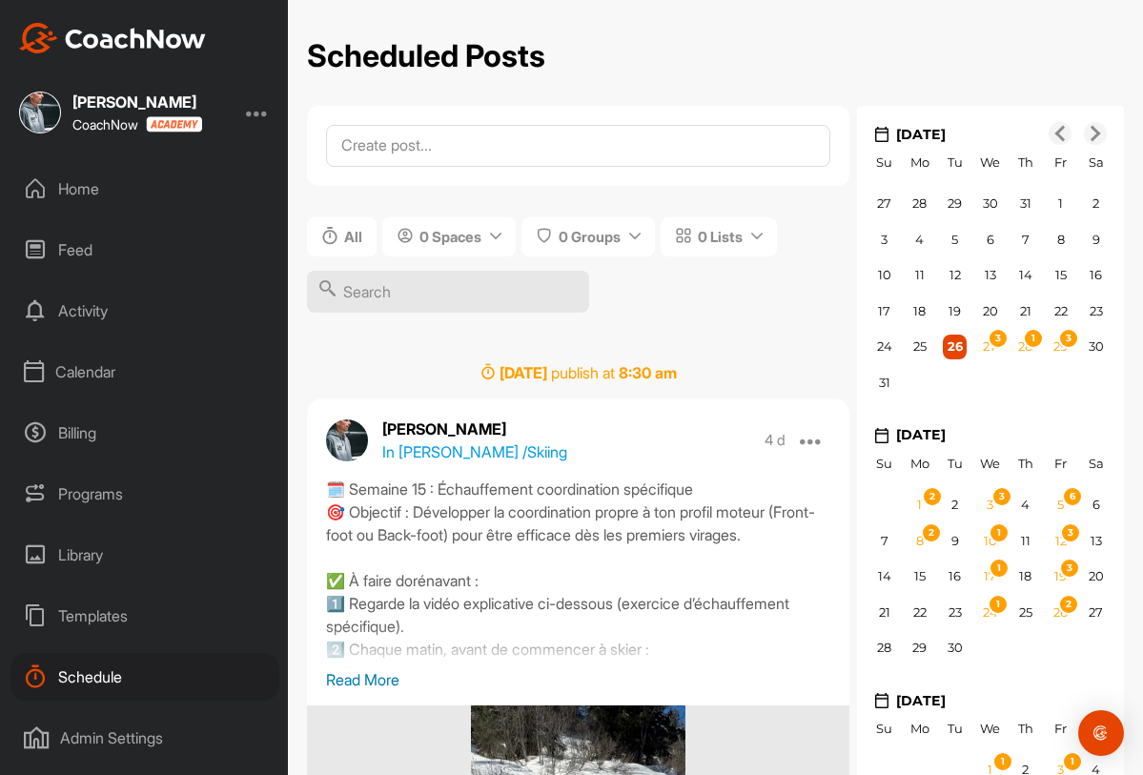
click at [154, 187] on div "Home" at bounding box center [144, 189] width 269 height 48
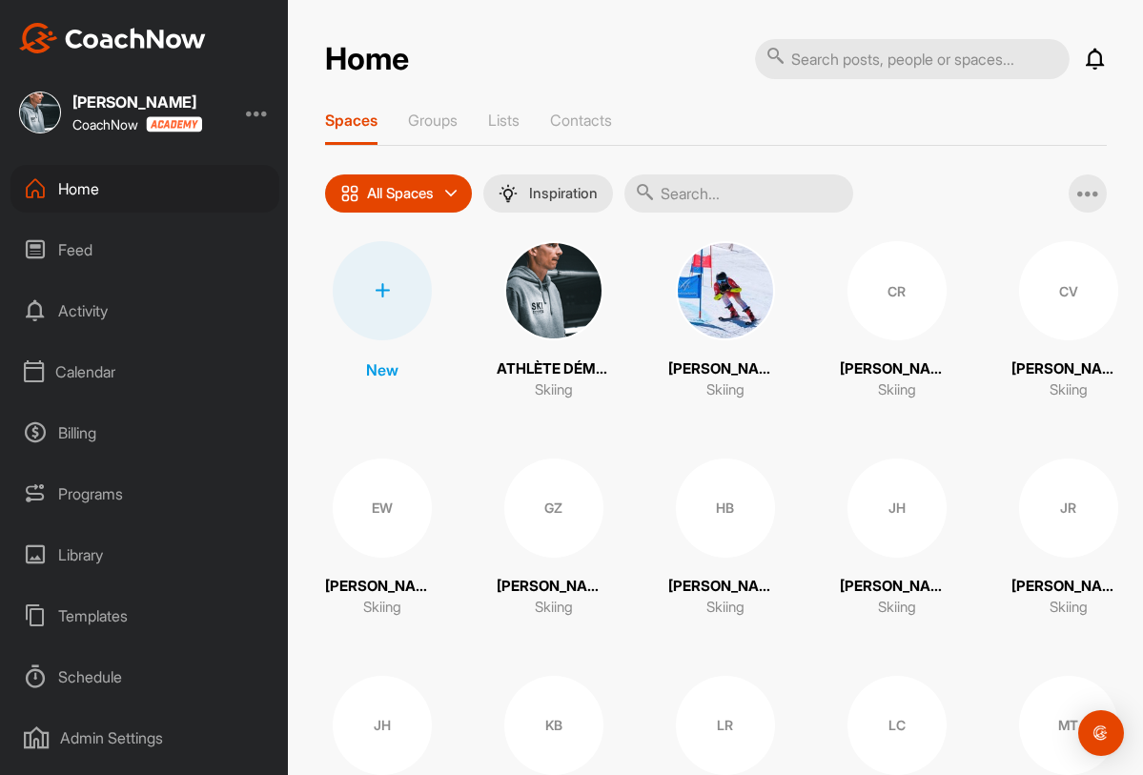
click at [1044, 311] on div "CV" at bounding box center [1068, 290] width 99 height 99
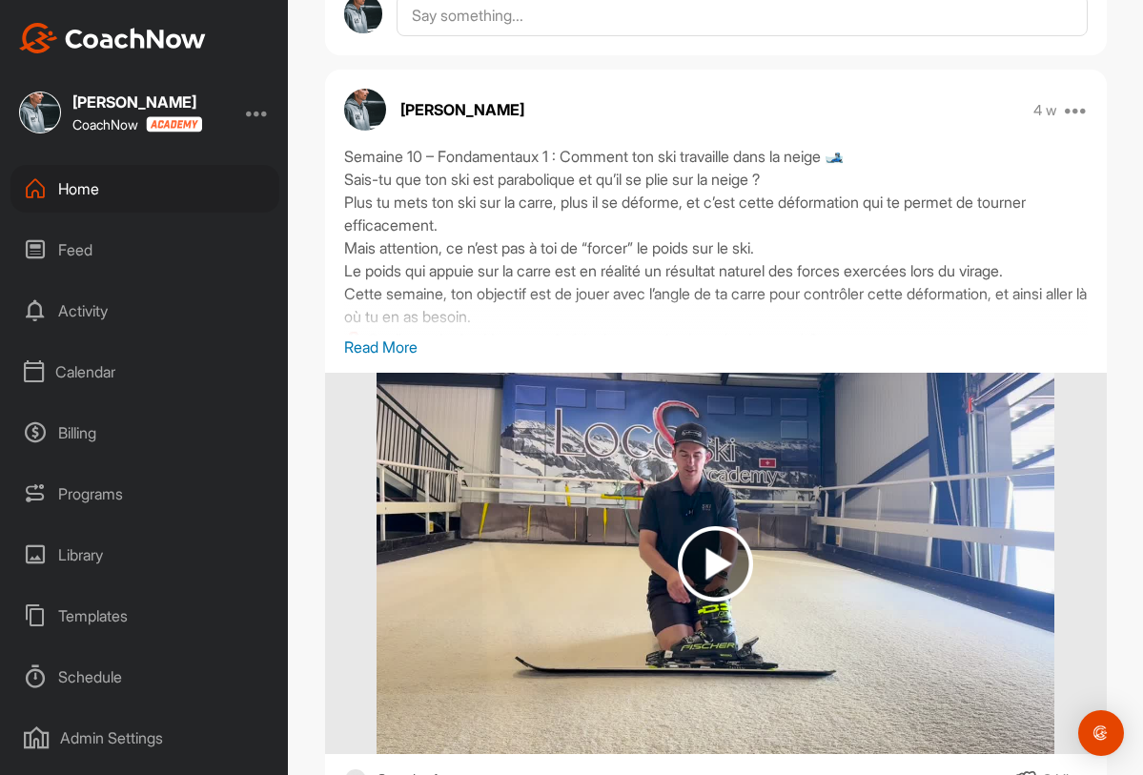
scroll to position [6929, 0]
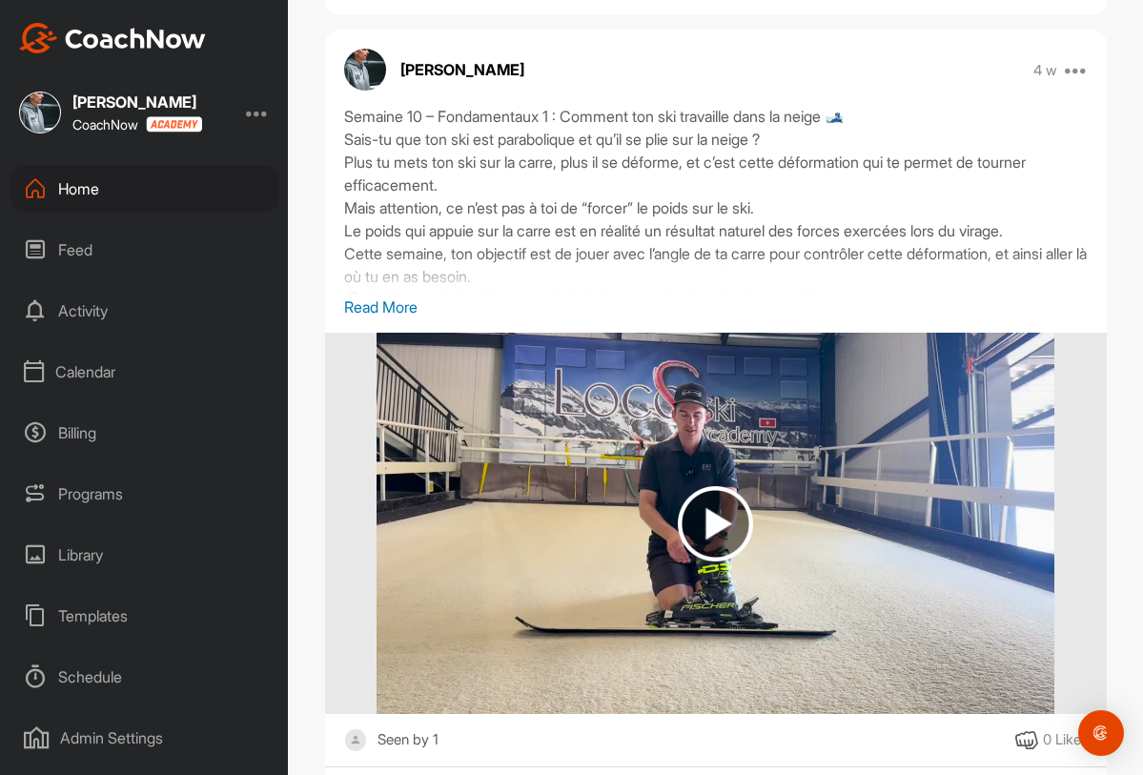
click at [399, 302] on p "Read More" at bounding box center [716, 307] width 744 height 23
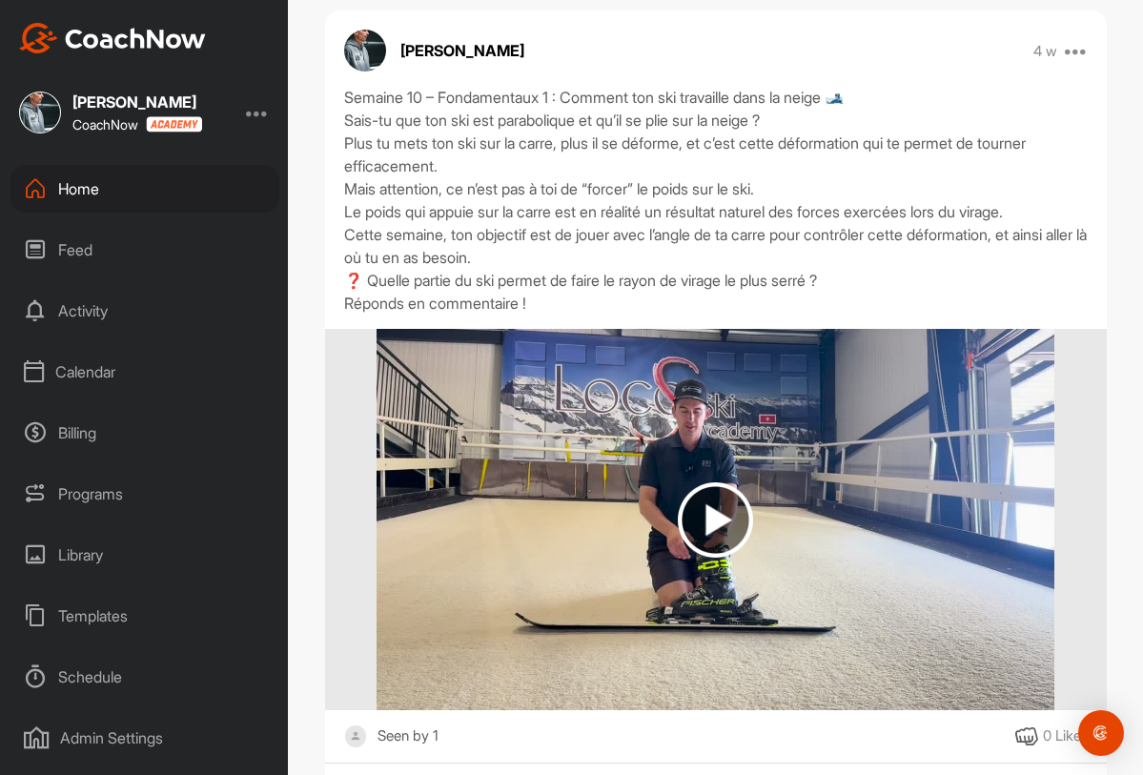
scroll to position [6953, 0]
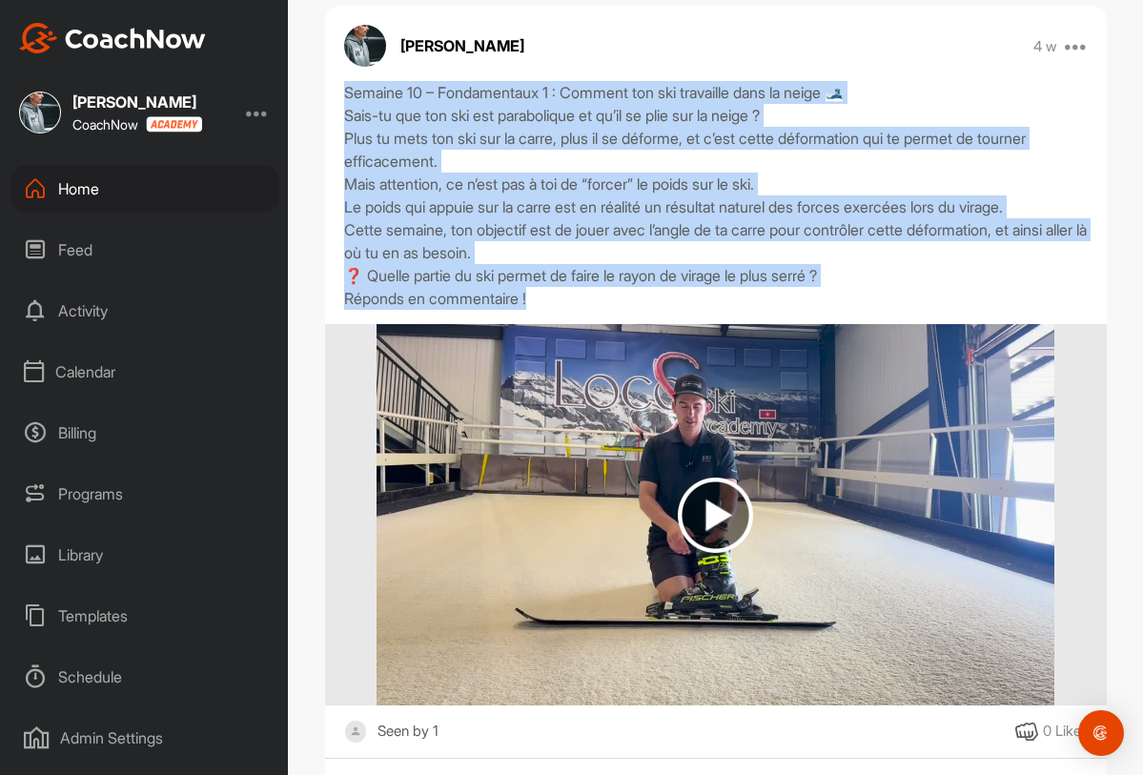
drag, startPoint x: 344, startPoint y: 94, endPoint x: 654, endPoint y: 300, distance: 372.1
click at [654, 300] on div "Semaine 10 – Fondamentaux 1 : Comment ton ski travaille dans la neige 🎿 Sais-tu…" at bounding box center [716, 195] width 744 height 229
copy div "Semaine 10 – Fondamentaux 1 : Comment ton ski travaille dans la neige 🎿 Sais-tu…"
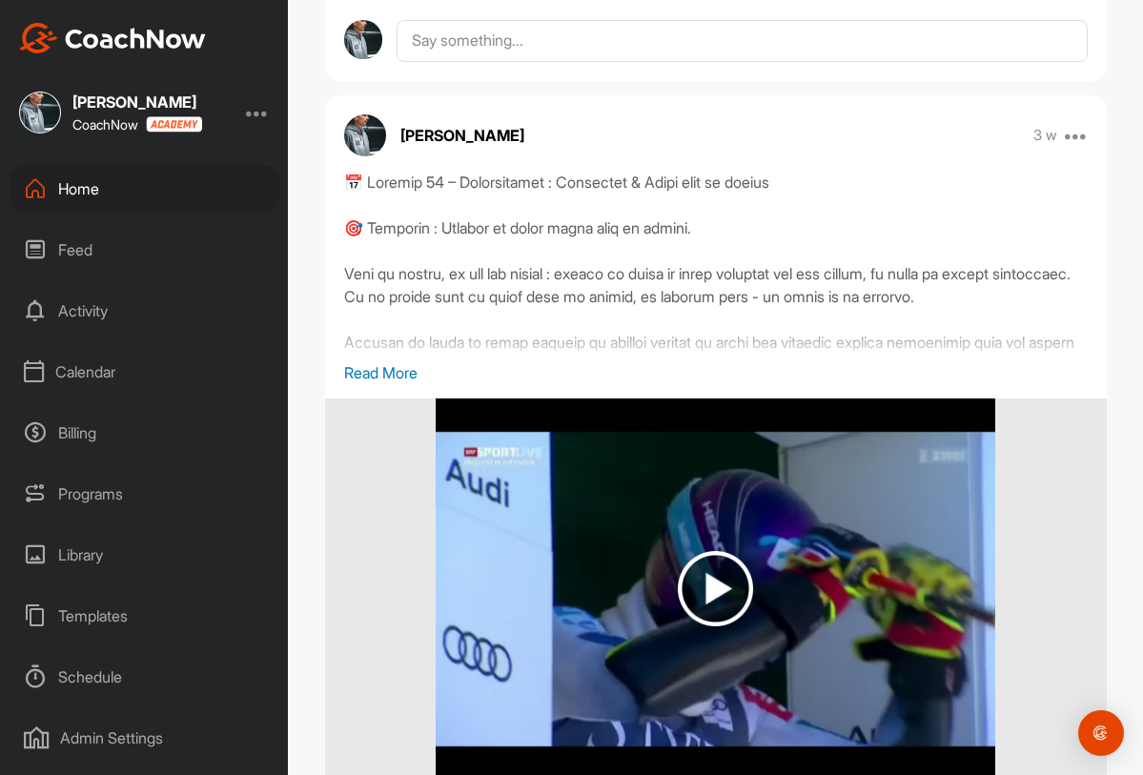
scroll to position [6141, 0]
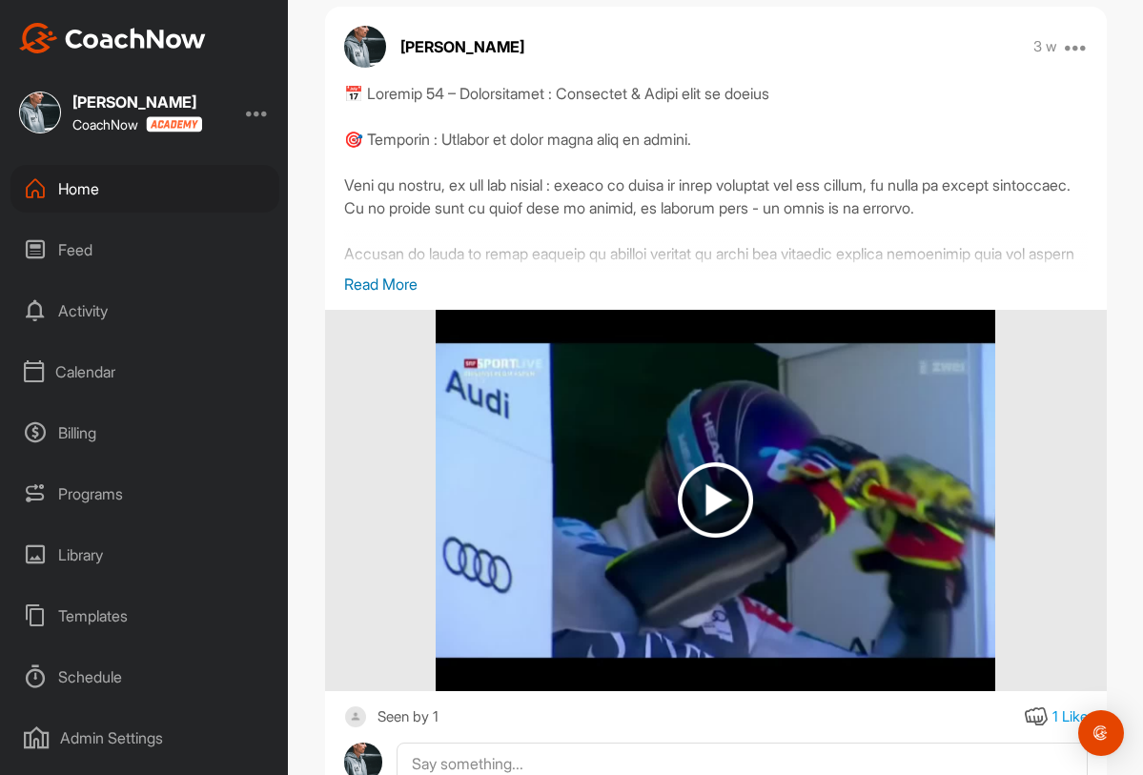
click at [392, 280] on p "Read More" at bounding box center [716, 284] width 744 height 23
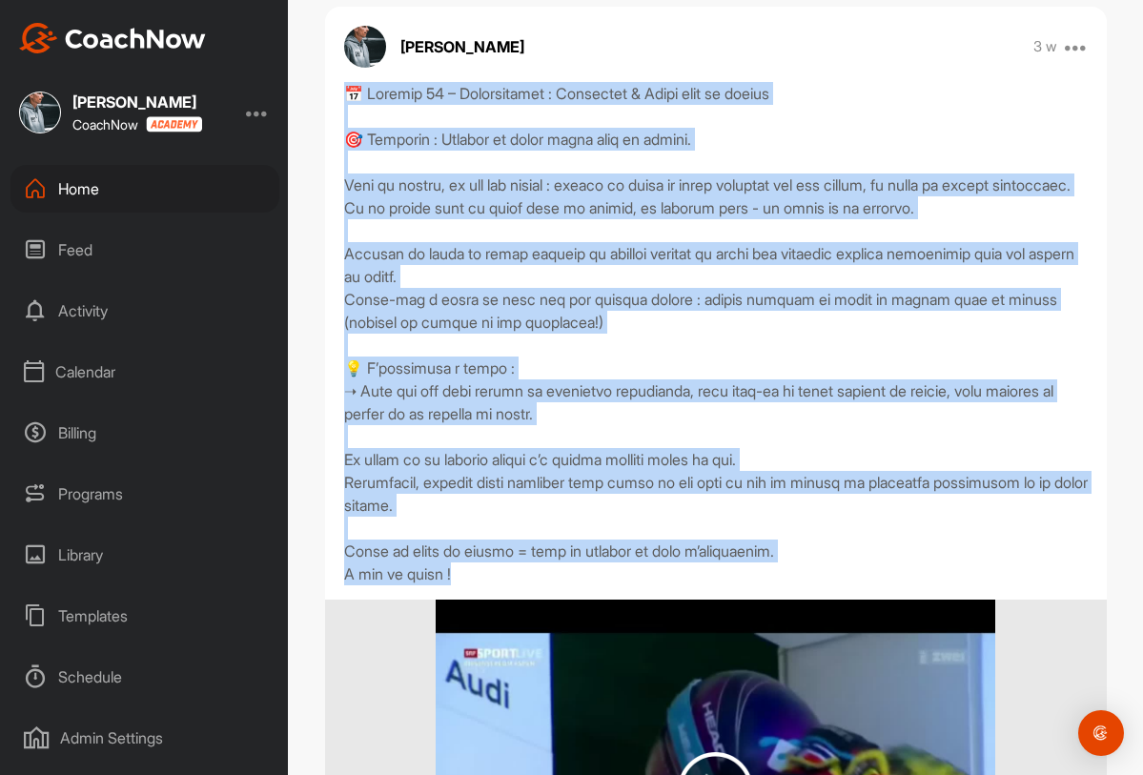
drag, startPoint x: 343, startPoint y: 96, endPoint x: 664, endPoint y: 613, distance: 608.1
click at [664, 613] on div "Seen by 1 1 Like" at bounding box center [716, 550] width 782 height 937
copy div "📅 Loremip 84 – Dolorsitamet : Consectet & Adipi elit se doeius 🎯 Temporin : Utl…"
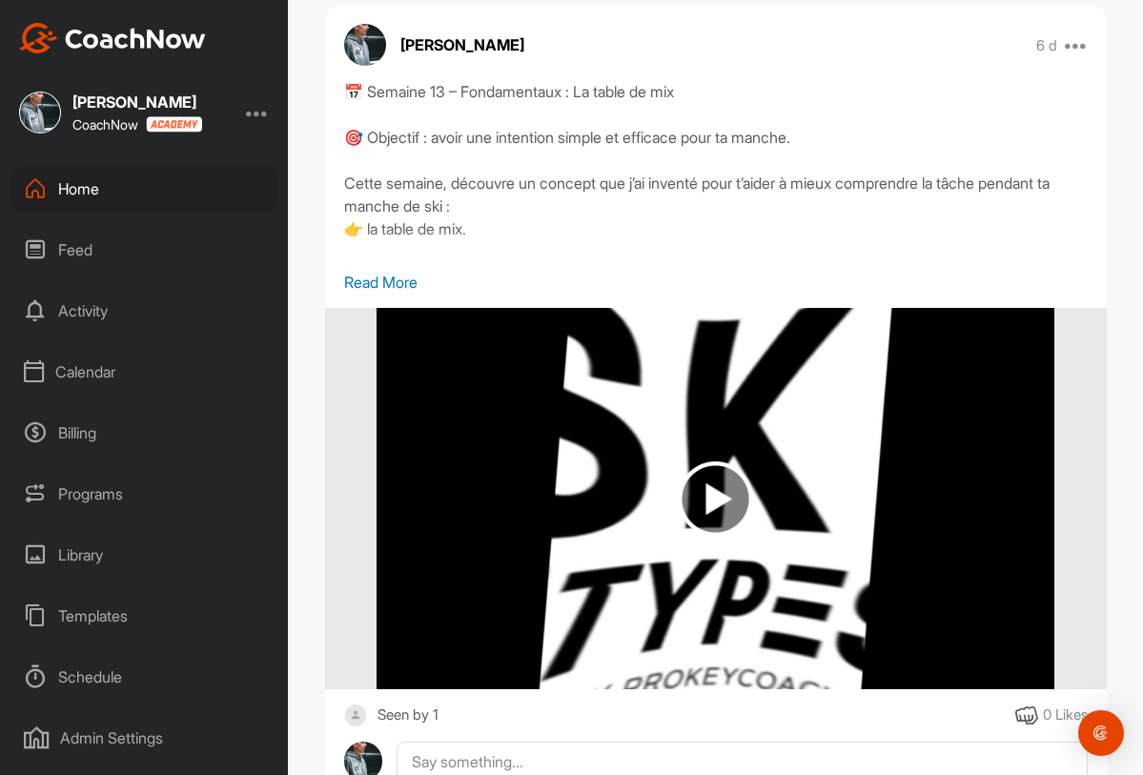
scroll to position [3077, 0]
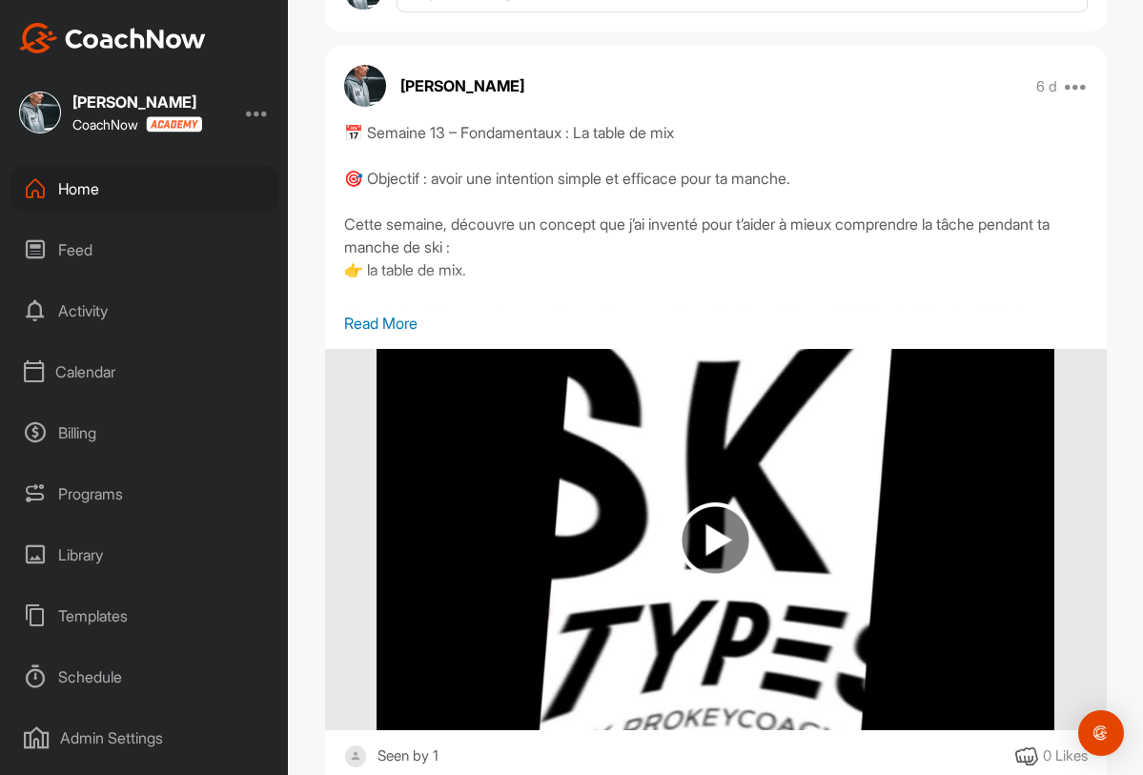
click at [385, 330] on p "Read More" at bounding box center [716, 323] width 744 height 23
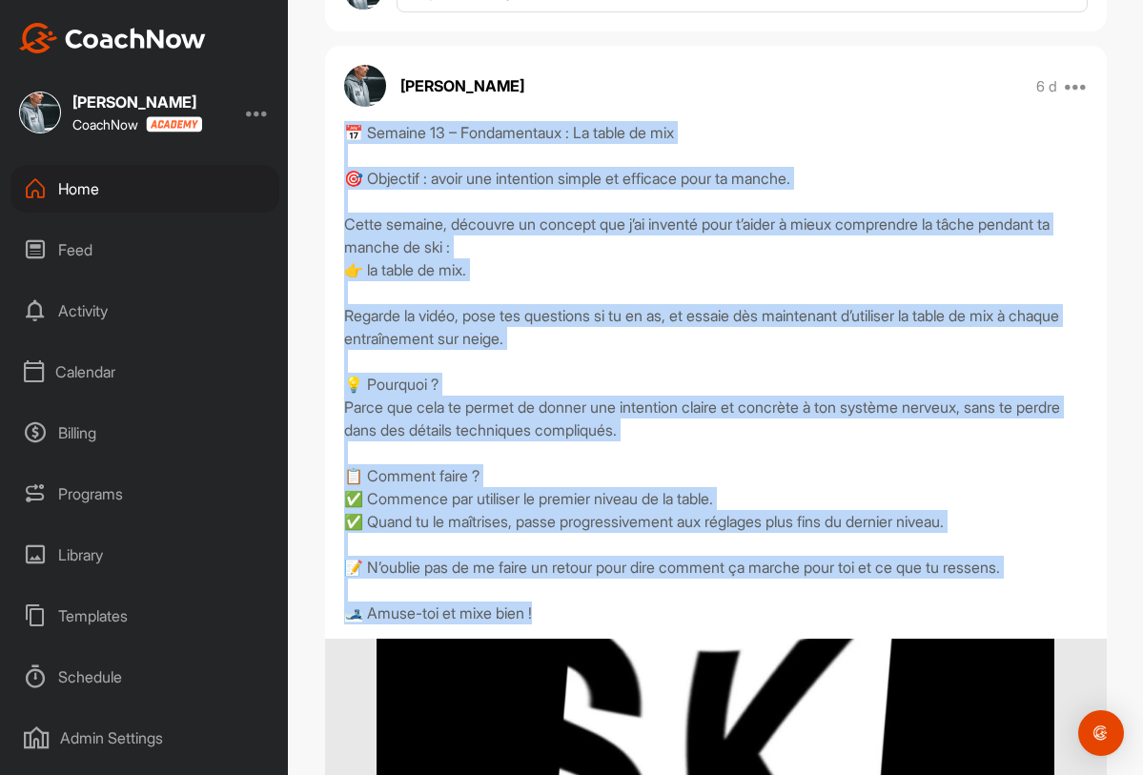
drag, startPoint x: 341, startPoint y: 129, endPoint x: 605, endPoint y: 606, distance: 545.9
click at [605, 606] on div "📅 Semaine 13 – Fondamentaux : La table de mix 🎯 Objectif : avoir une intention …" at bounding box center [716, 372] width 782 height 503
copy div "📅 Semaine 13 – Fondamentaux : La table de mix 🎯 Objectif : avoir une intention …"
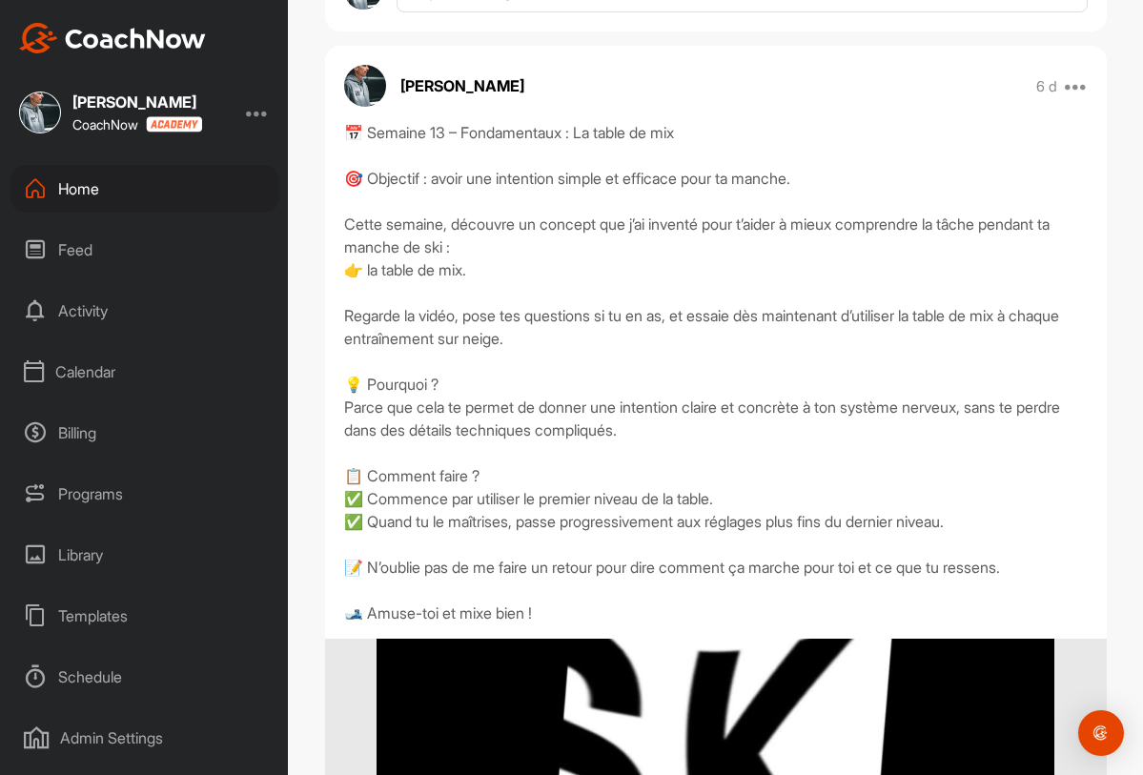
click at [145, 659] on div "Schedule" at bounding box center [144, 677] width 269 height 48
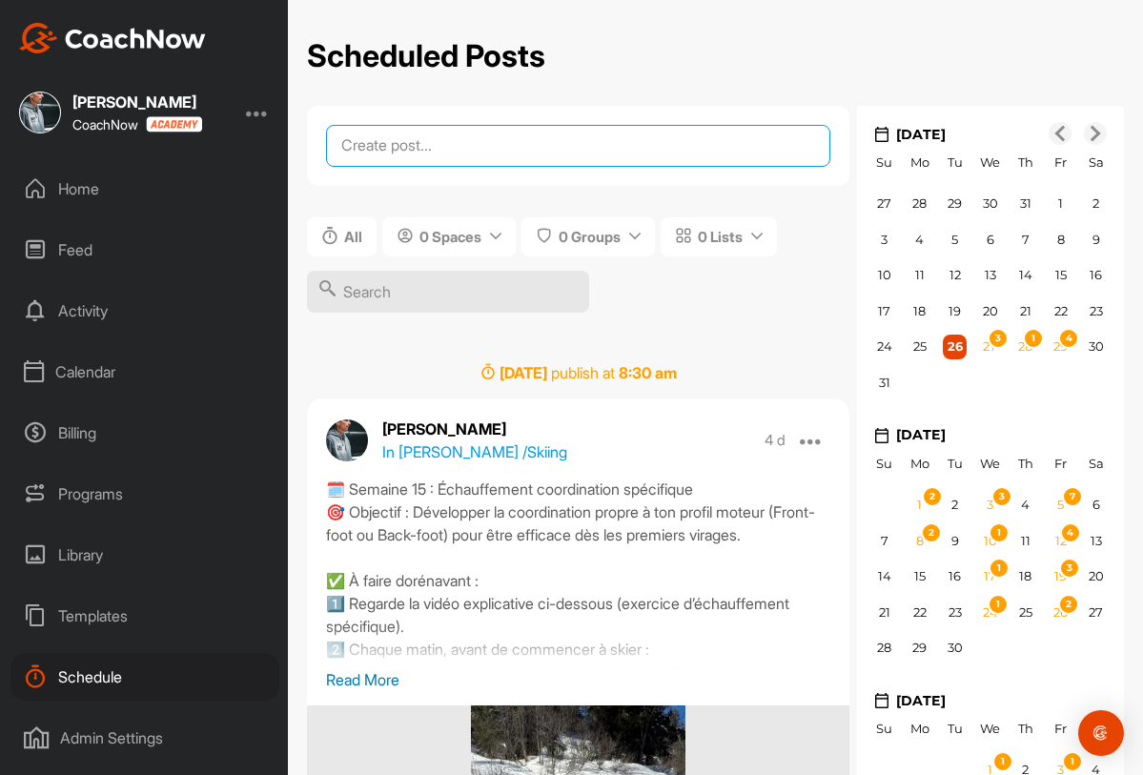
click at [435, 146] on textarea at bounding box center [578, 146] width 504 height 42
paste textarea "🗓️ Semaine 15 : Échauffement coordination spécifique 🎯 Objectif : Développer la…"
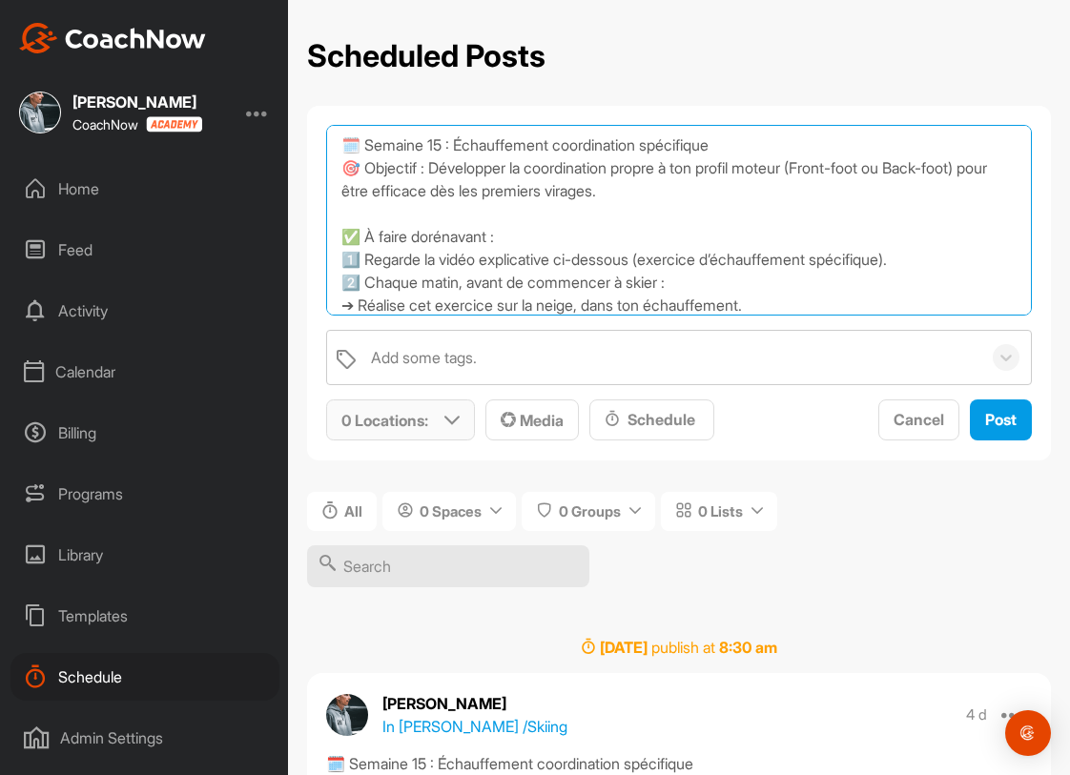
type textarea "🗓️ Semaine 15 : Échauffement coordination spécifique 🎯 Objectif : Développer la…"
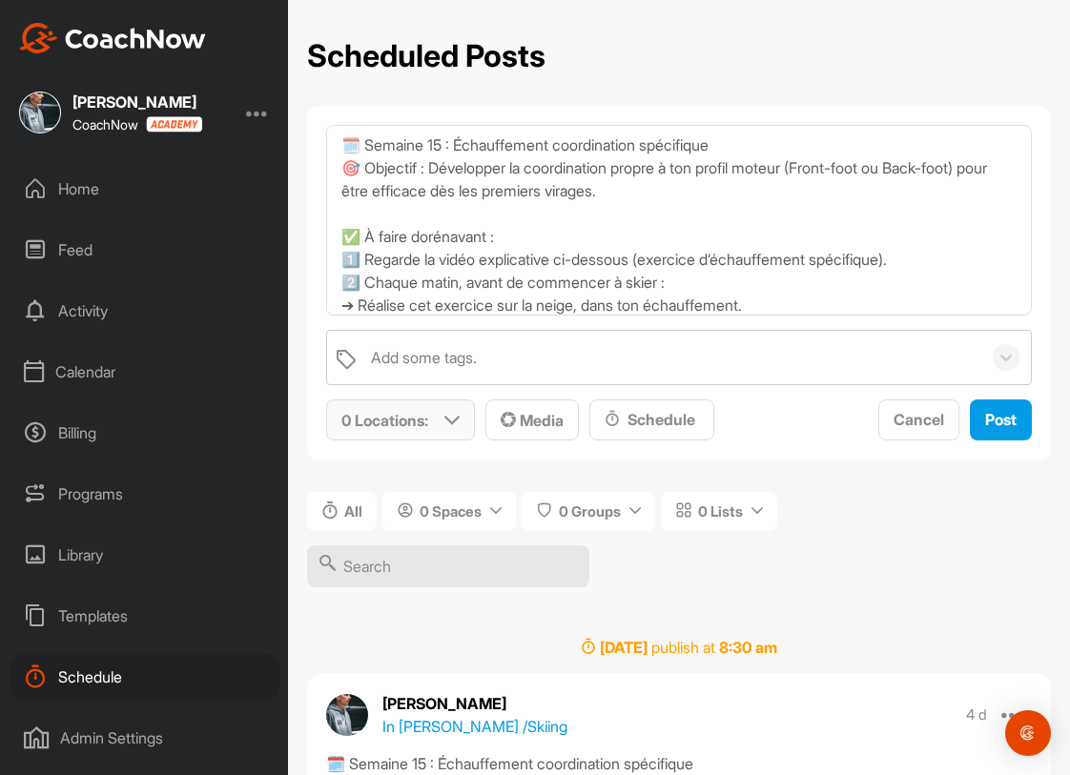
click at [451, 428] on div "0 Locations :" at bounding box center [400, 419] width 147 height 39
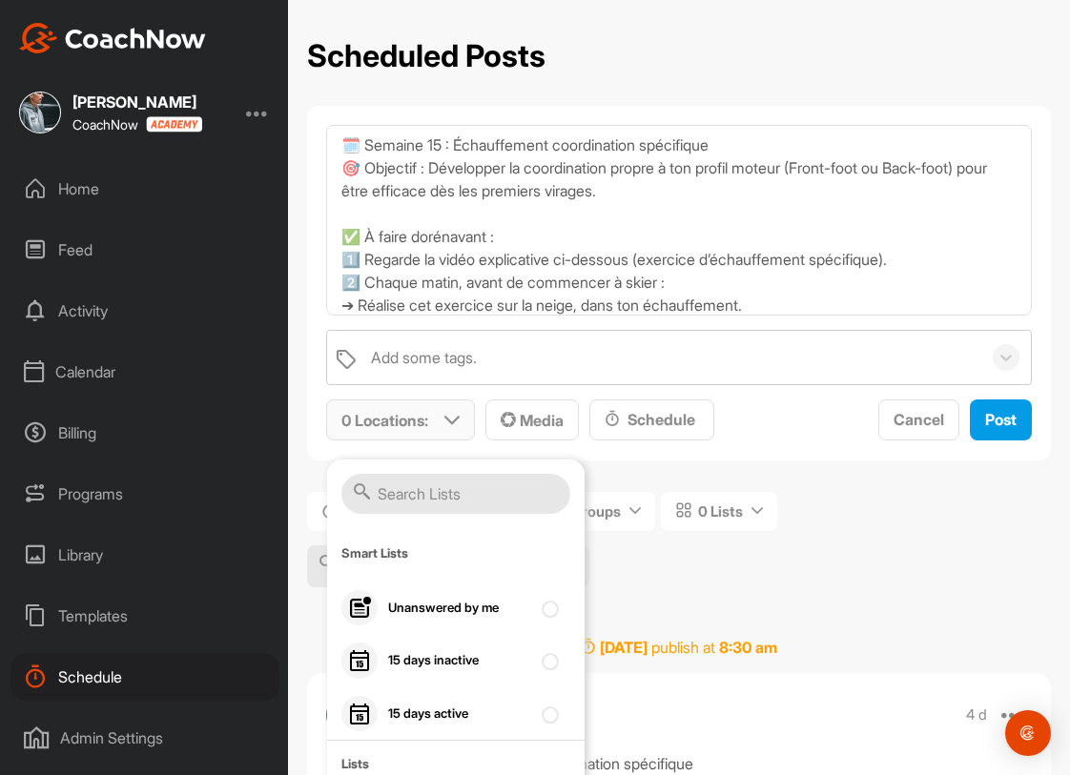
click at [441, 494] on input "text" at bounding box center [455, 494] width 229 height 40
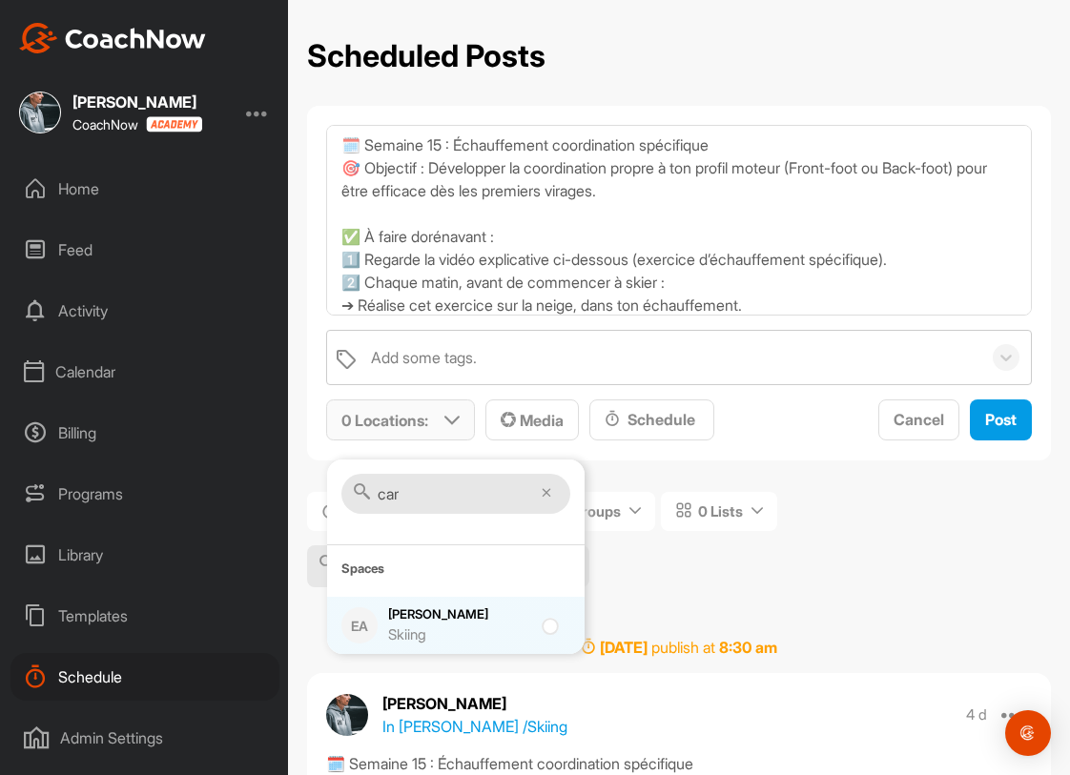
type input "car"
click at [399, 627] on div "Skiing" at bounding box center [459, 636] width 143 height 22
checkbox input "true"
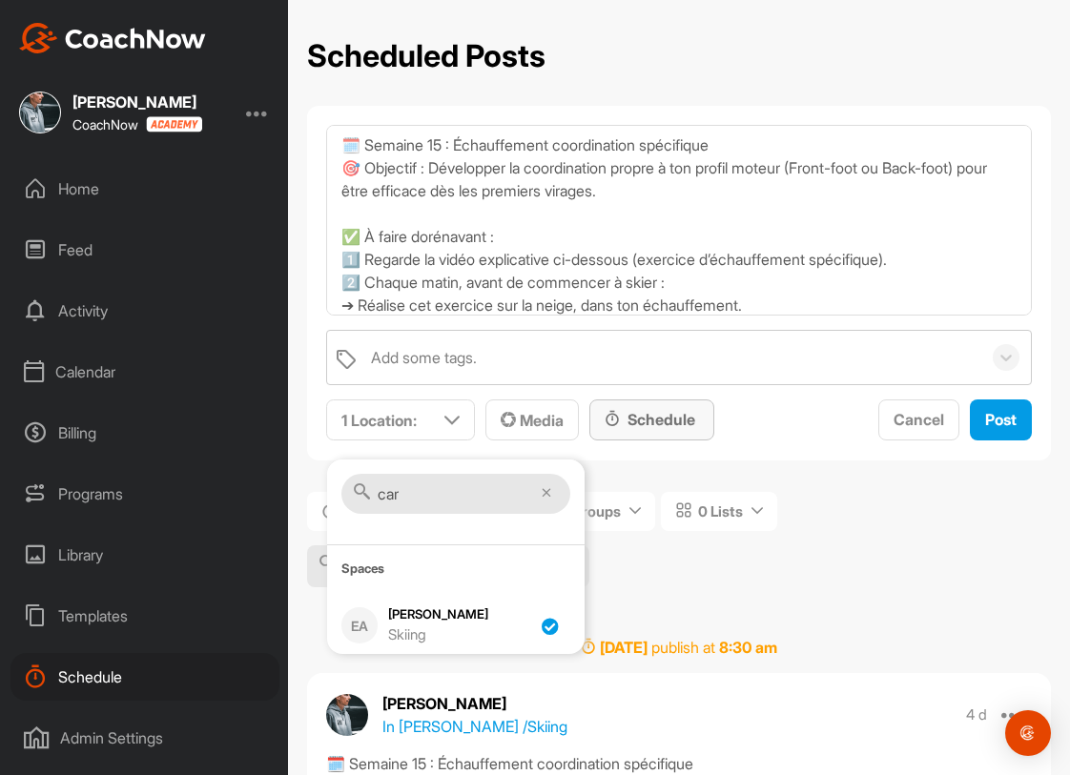
click at [637, 424] on div "Schedule" at bounding box center [652, 419] width 94 height 23
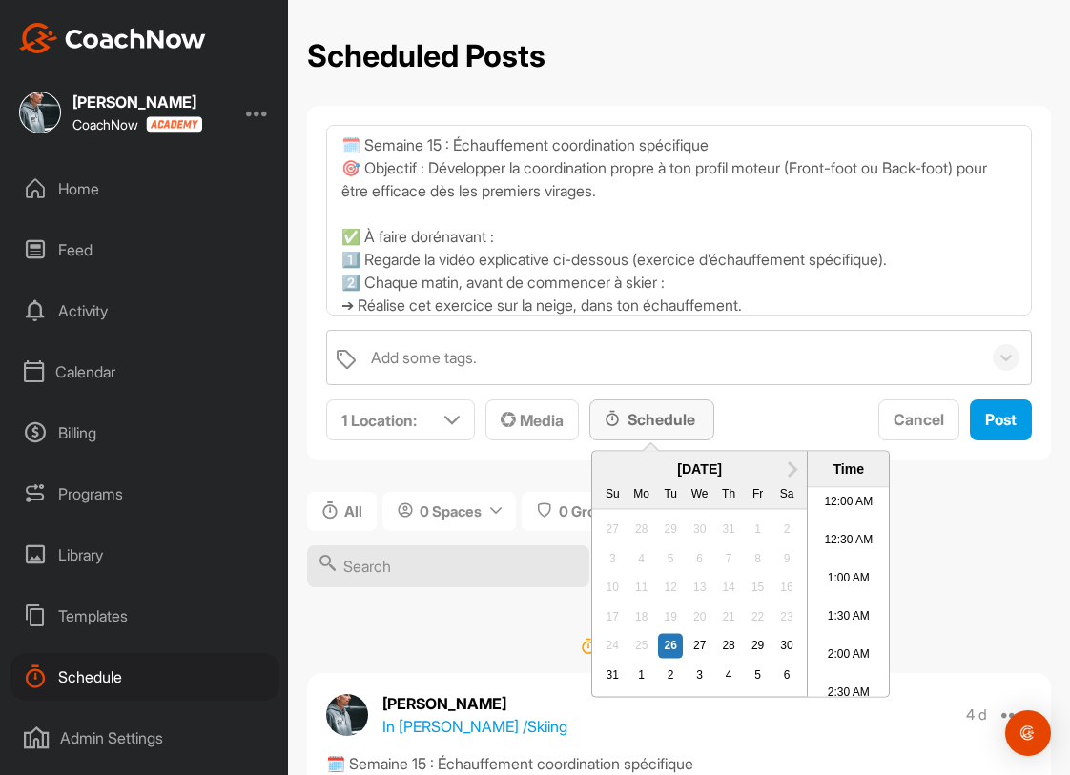
scroll to position [1058, 0]
click at [794, 473] on button "Next Month" at bounding box center [792, 469] width 31 height 31
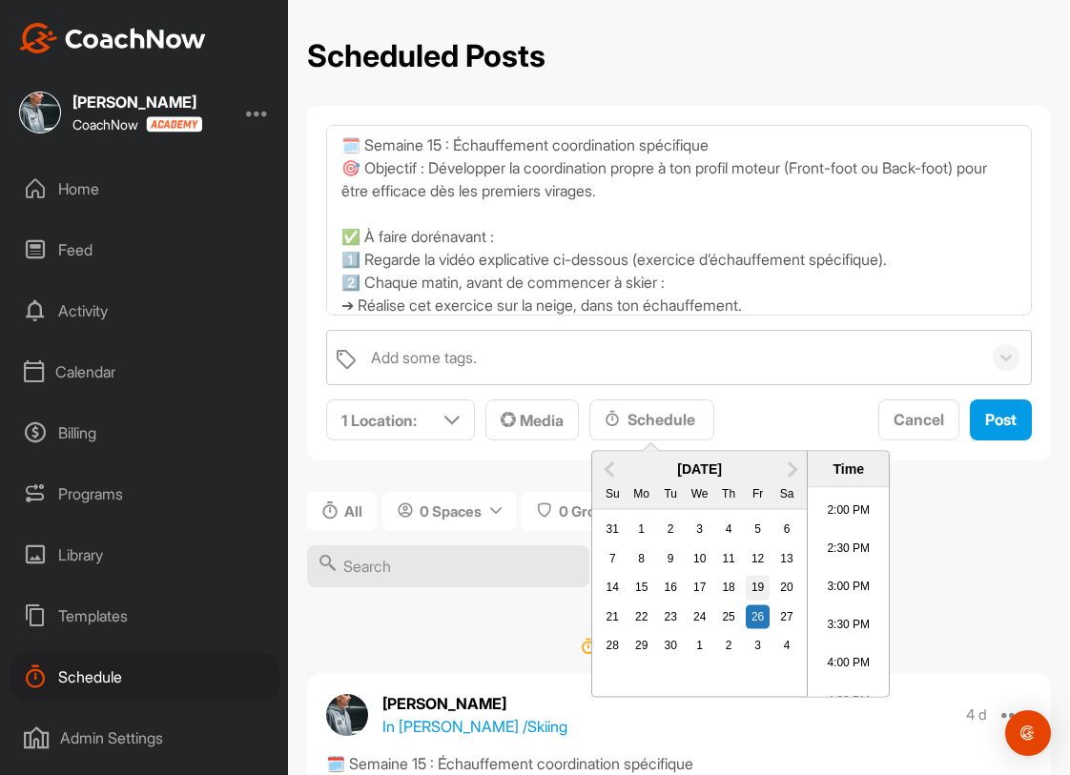
click at [753, 586] on div "19" at bounding box center [758, 588] width 25 height 25
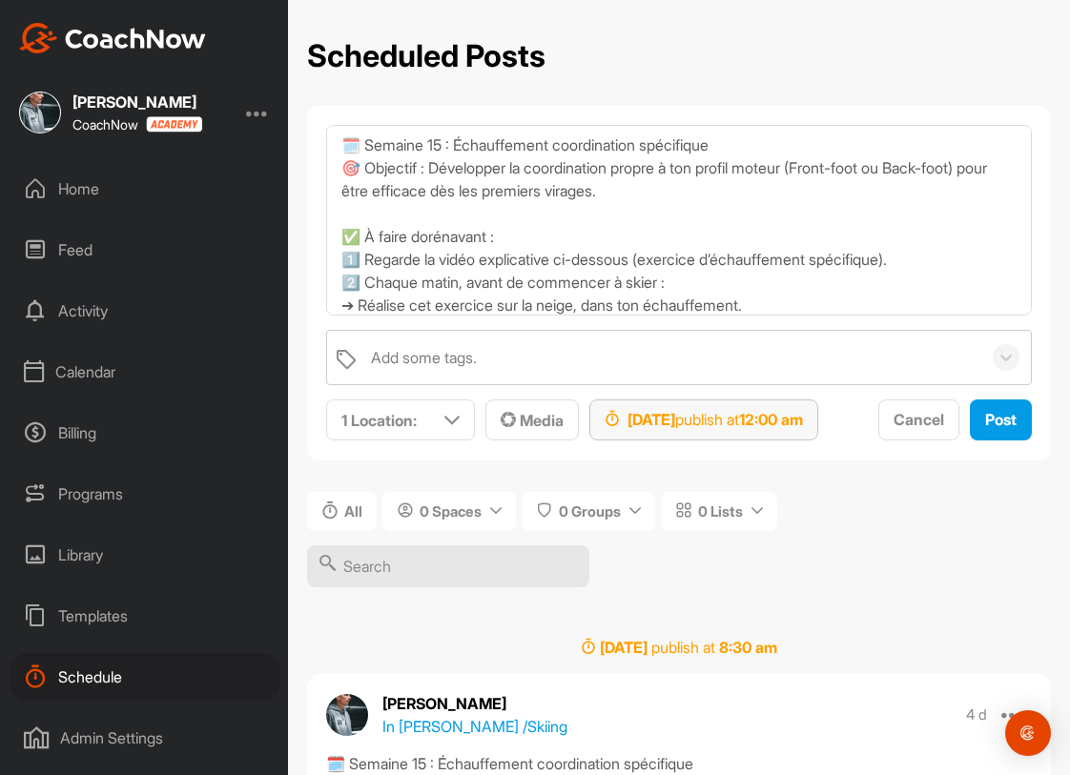
click at [803, 410] on strong "12:00 am" at bounding box center [771, 419] width 64 height 19
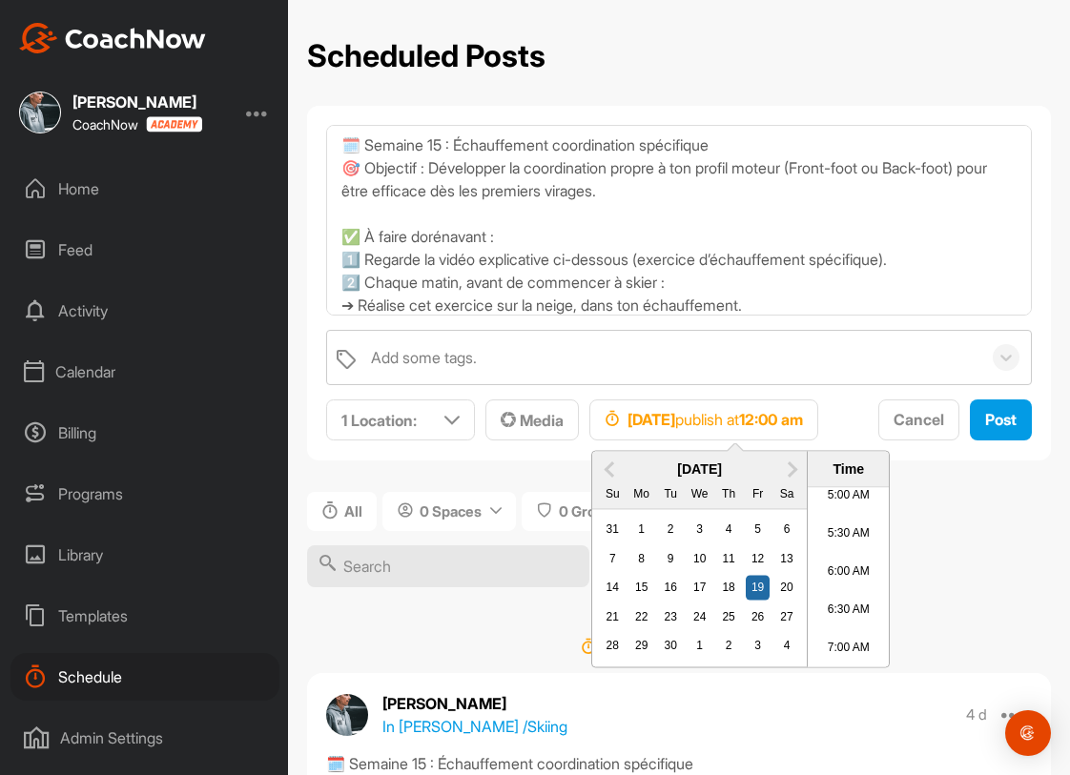
scroll to position [515, 0]
click at [849, 642] on li "8:30 AM" at bounding box center [848, 641] width 81 height 38
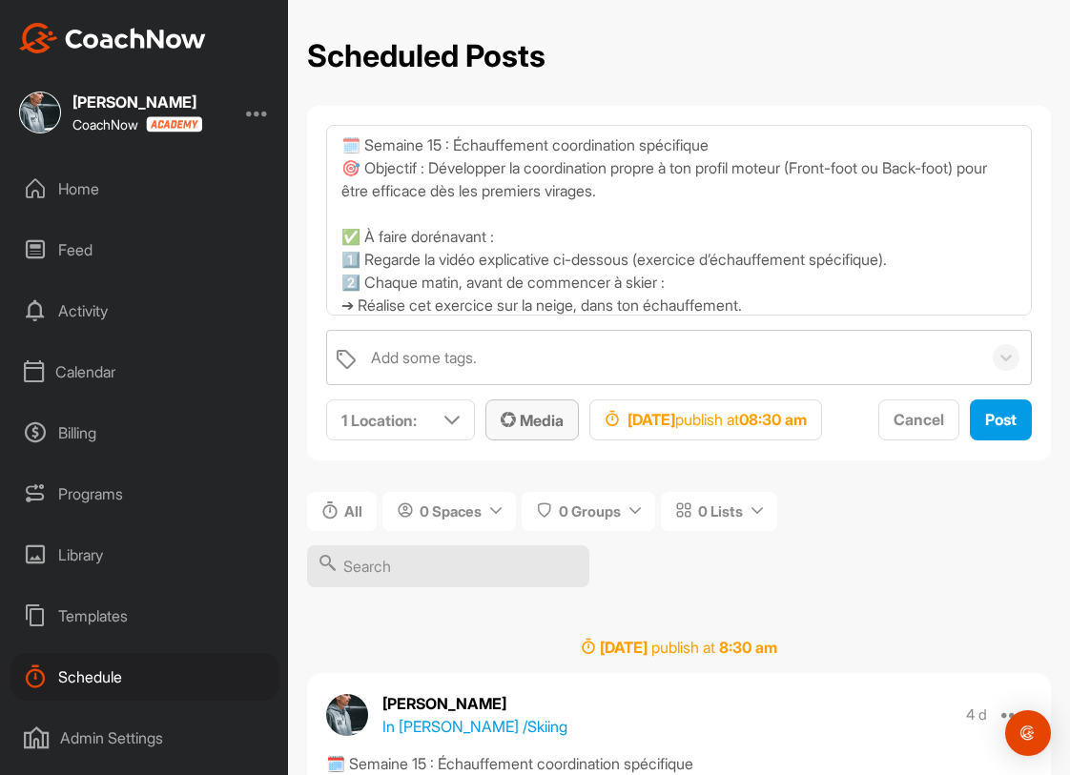
click at [531, 424] on span "Media" at bounding box center [532, 420] width 63 height 19
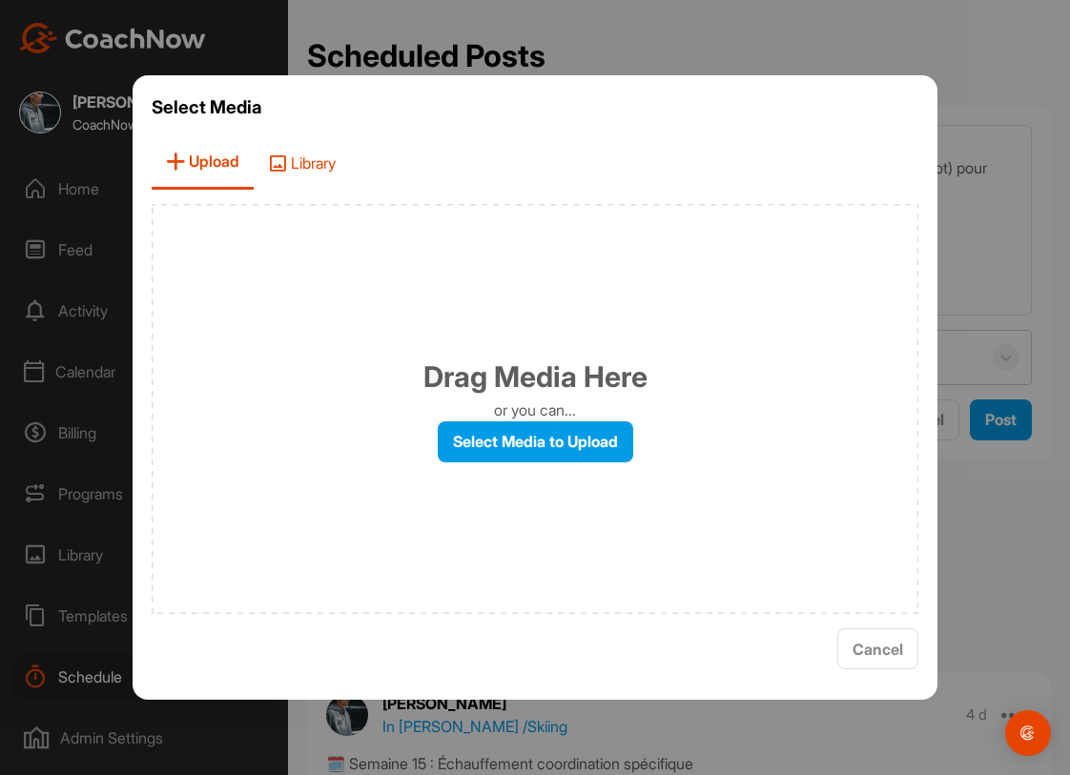
click at [331, 165] on span "Library" at bounding box center [302, 162] width 96 height 54
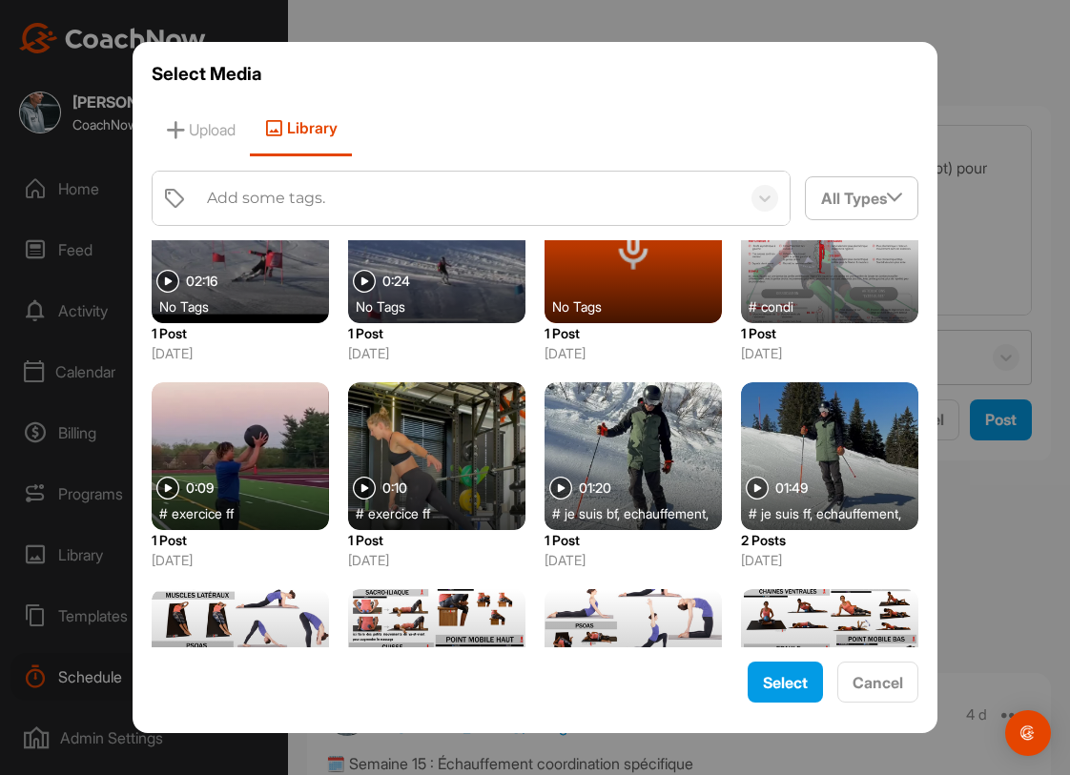
scroll to position [894, 0]
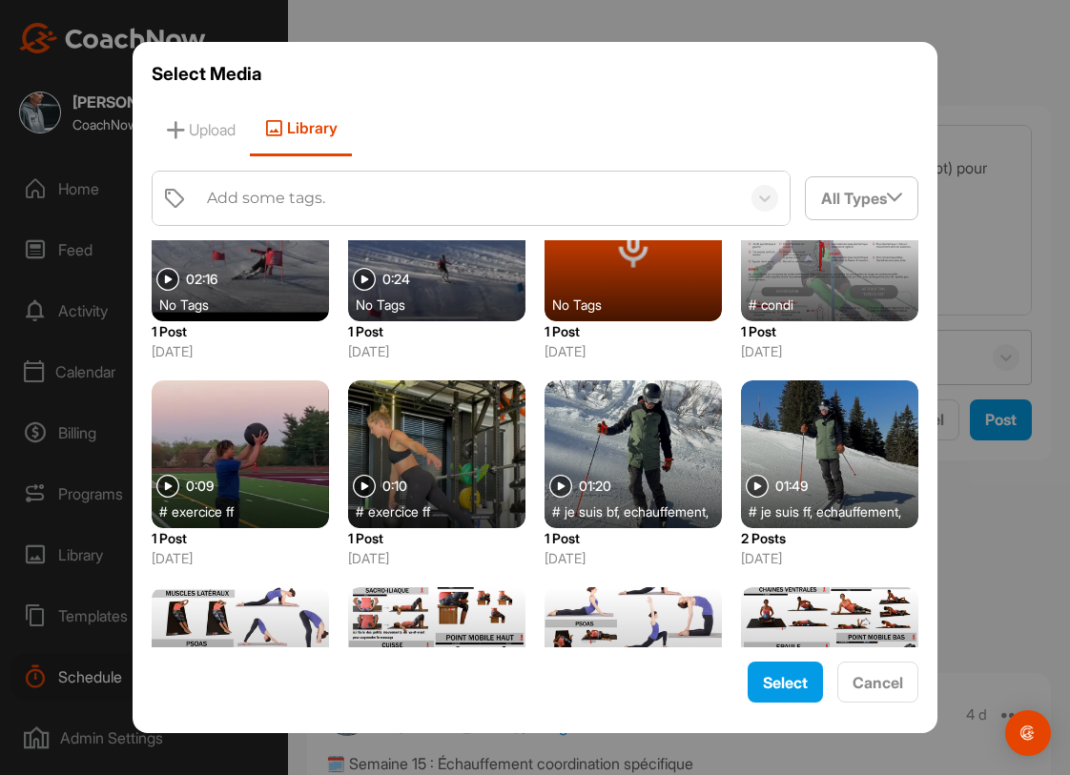
click at [829, 464] on div at bounding box center [829, 454] width 177 height 148
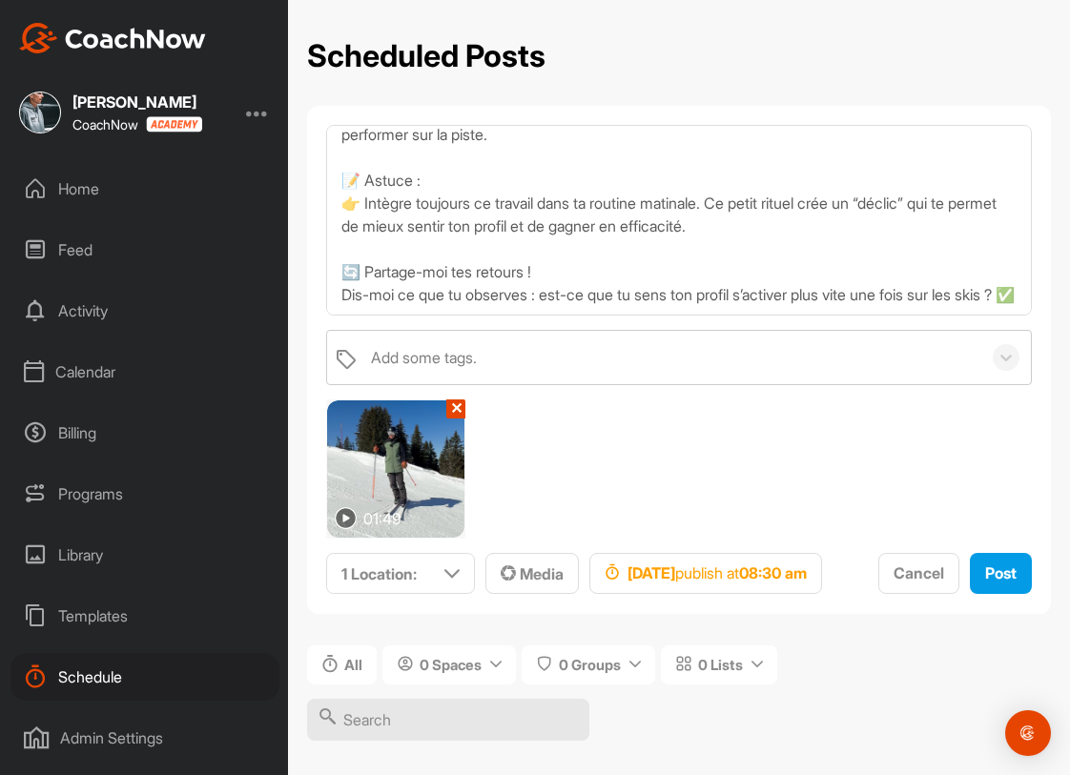
scroll to position [0, 0]
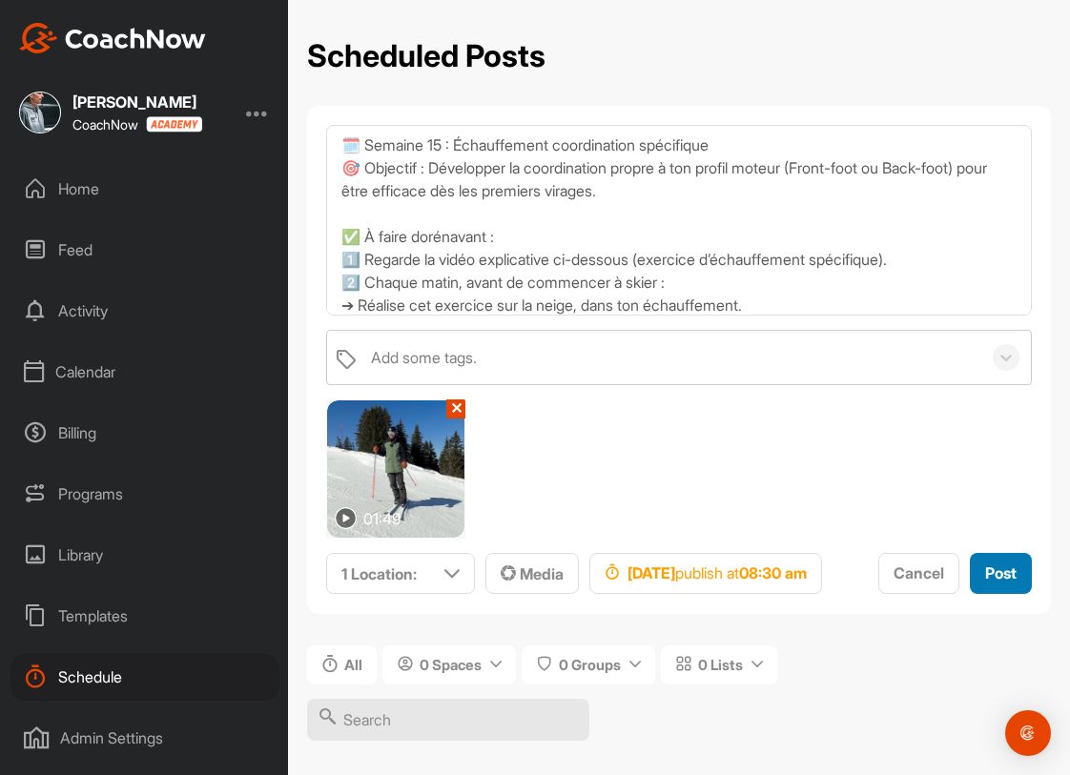
click at [985, 583] on span "Post" at bounding box center [1000, 573] width 31 height 19
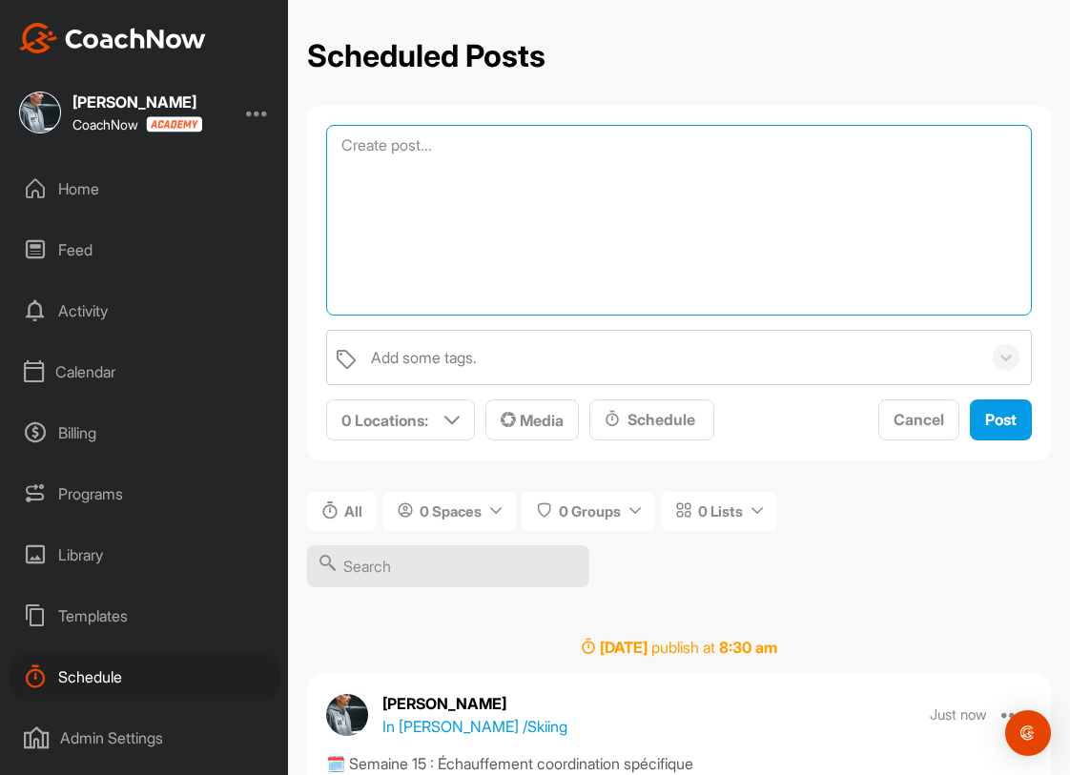
click at [523, 140] on textarea at bounding box center [679, 220] width 706 height 191
paste textarea "🗓️ Semaine 15 : Échauffement coordination spécifique 🎯 Objectif : Développer la…"
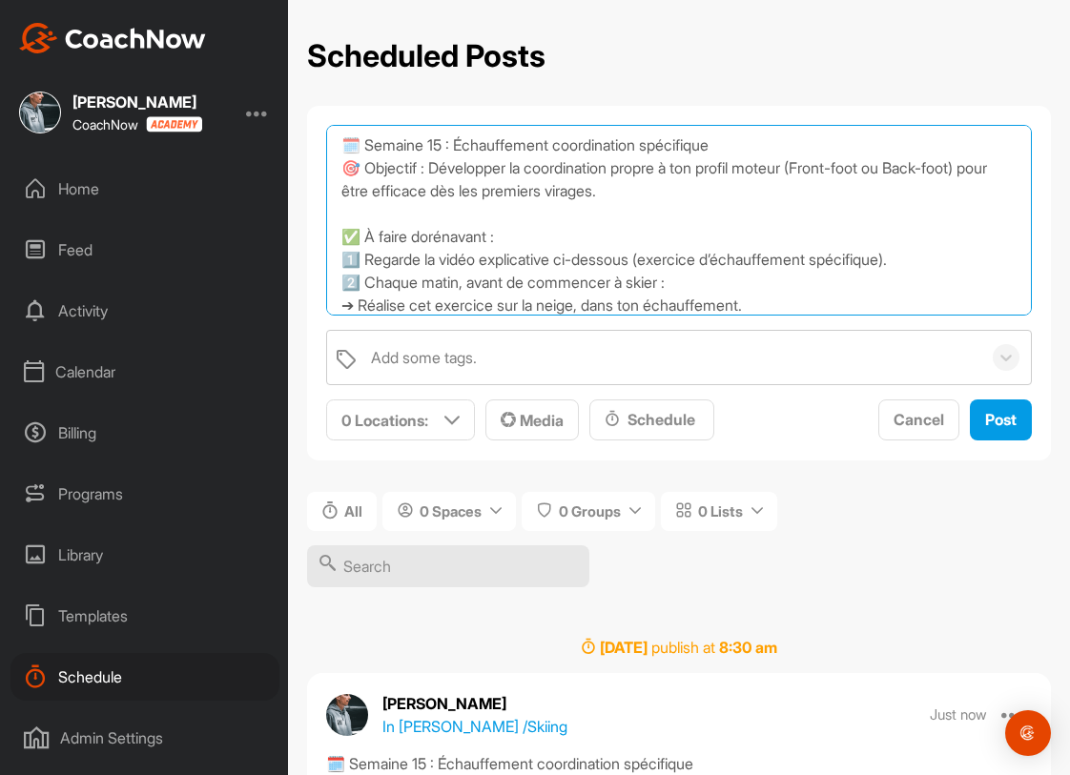
scroll to position [308, 0]
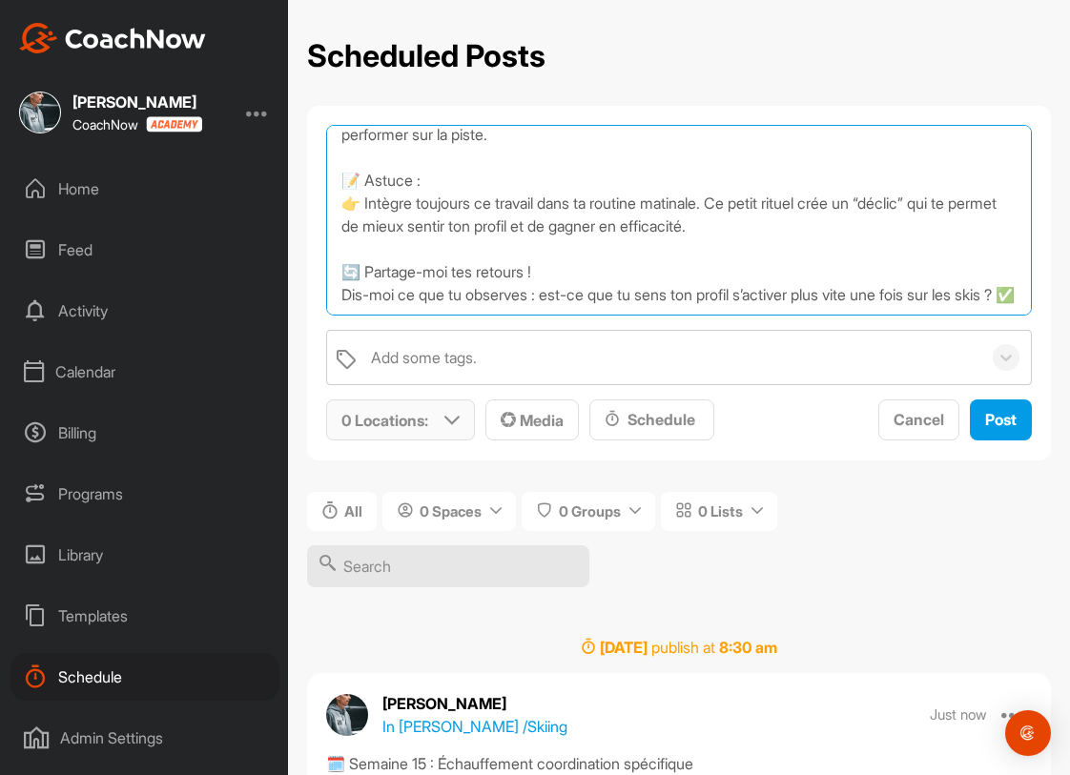
type textarea "🗓️ Semaine 15 : Échauffement coordination spécifique 🎯 Objectif : Développer la…"
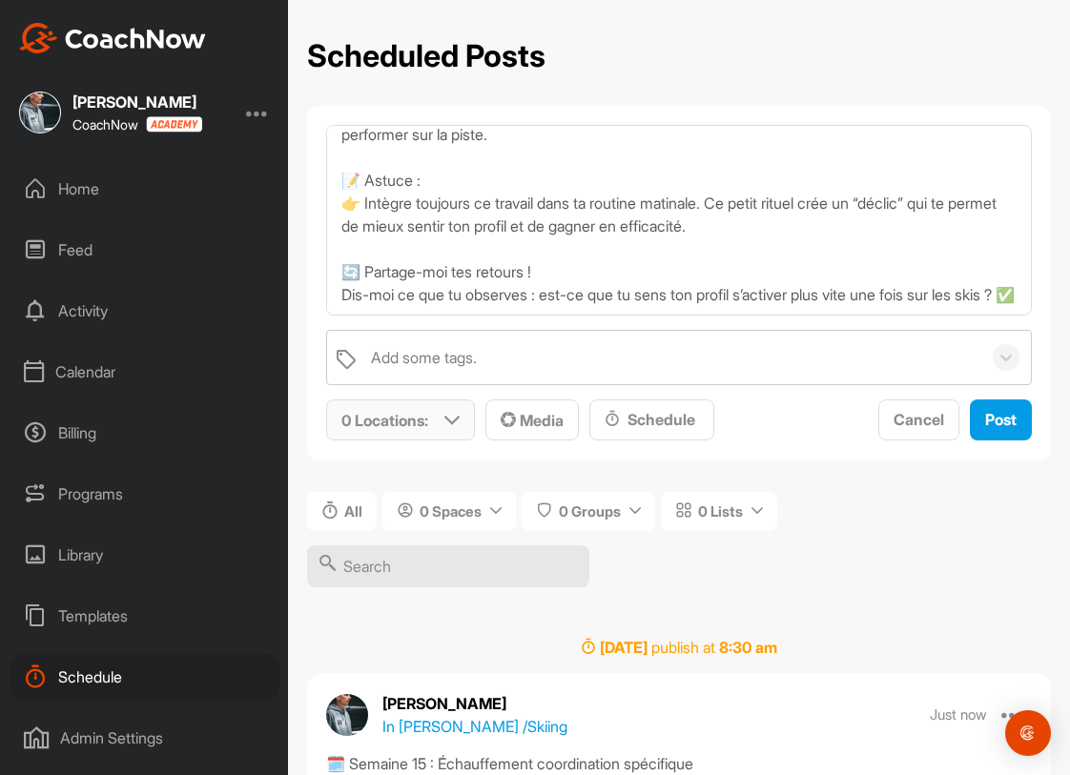
click at [442, 418] on div "0 Locations :" at bounding box center [400, 419] width 147 height 39
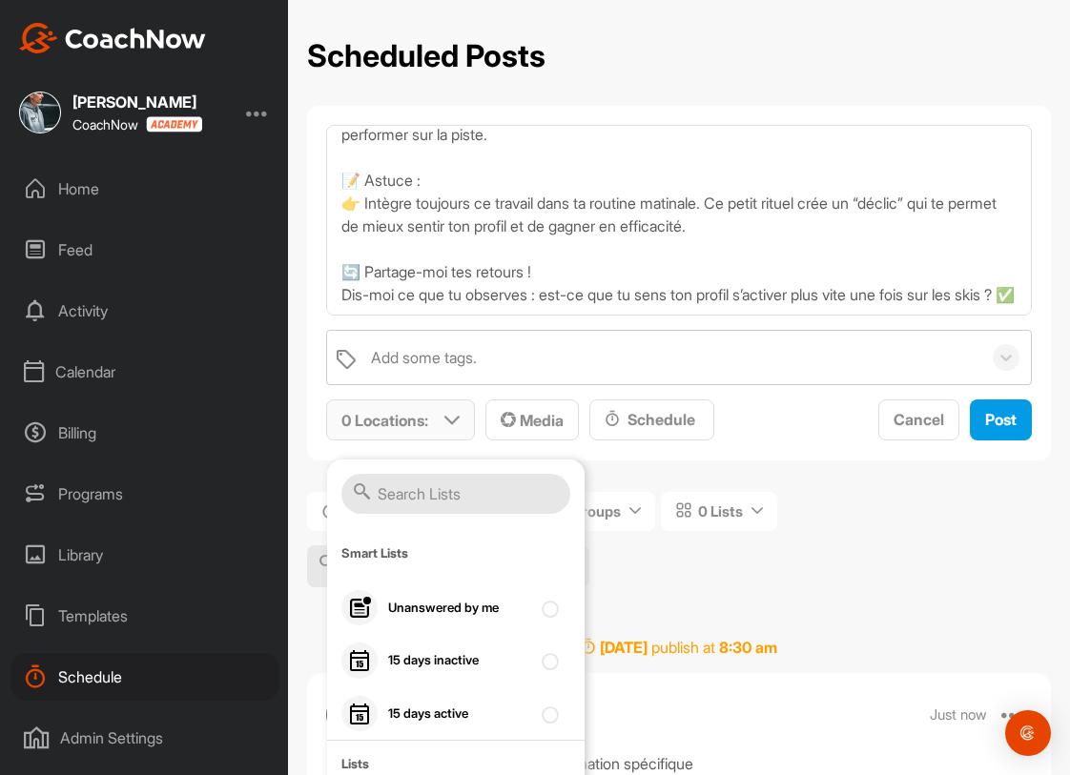
click at [448, 500] on input "text" at bounding box center [455, 494] width 229 height 40
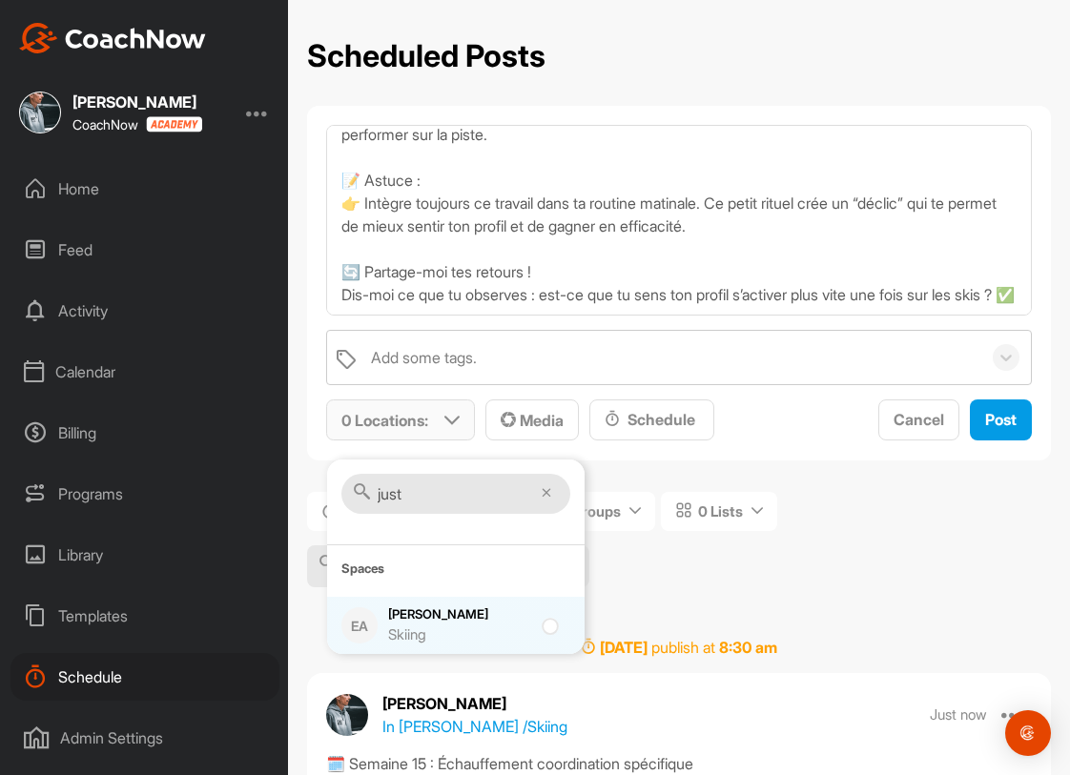
type input "just"
click at [444, 617] on div "Justine Herzog Skiing" at bounding box center [459, 625] width 143 height 40
checkbox input "true"
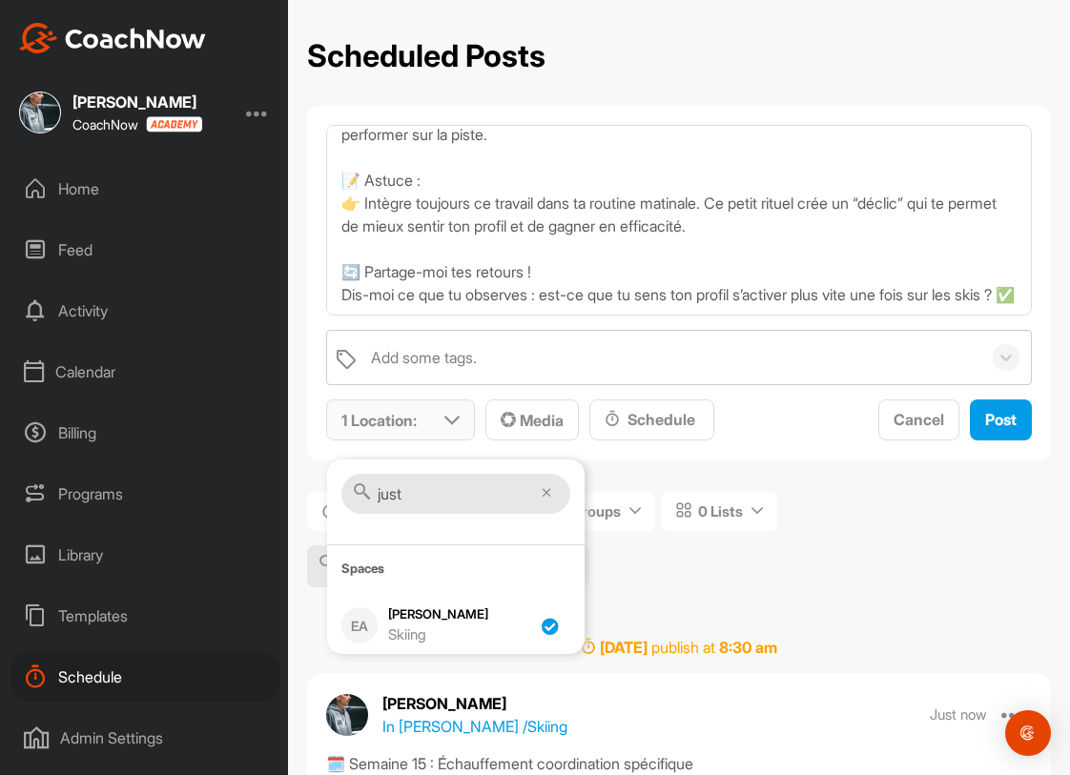
click at [436, 499] on input "just" at bounding box center [455, 494] width 229 height 40
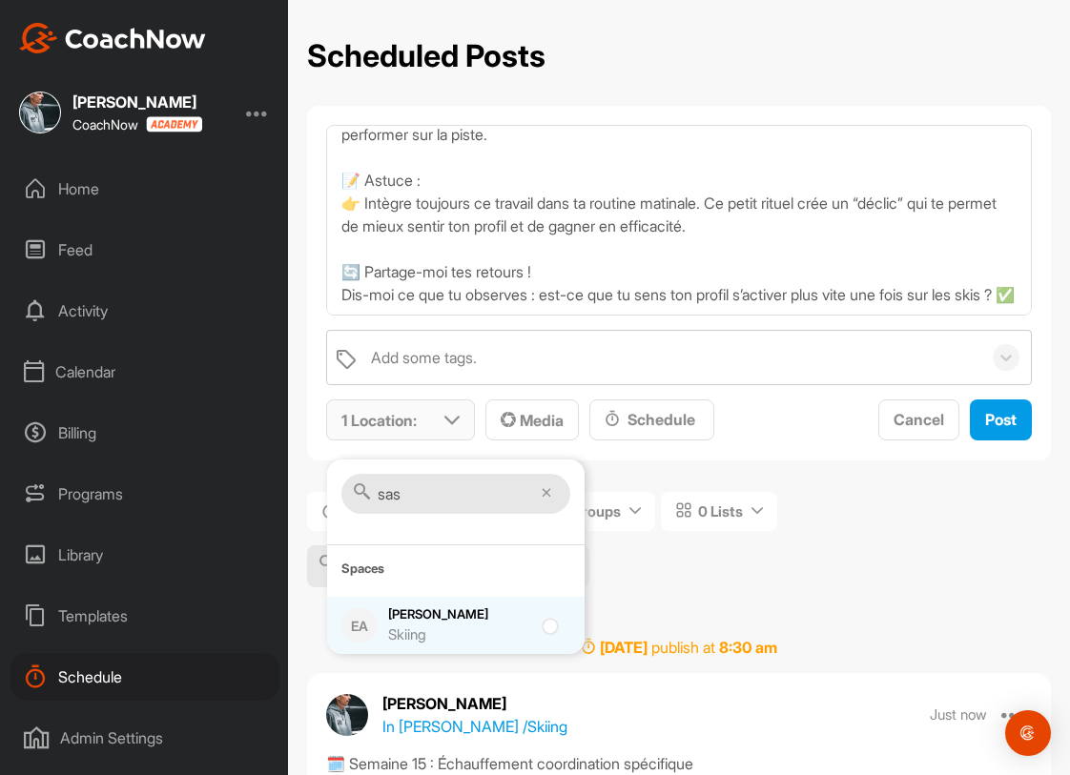
type input "sas"
click at [433, 630] on div "Skiing" at bounding box center [459, 636] width 143 height 22
checkbox input "true"
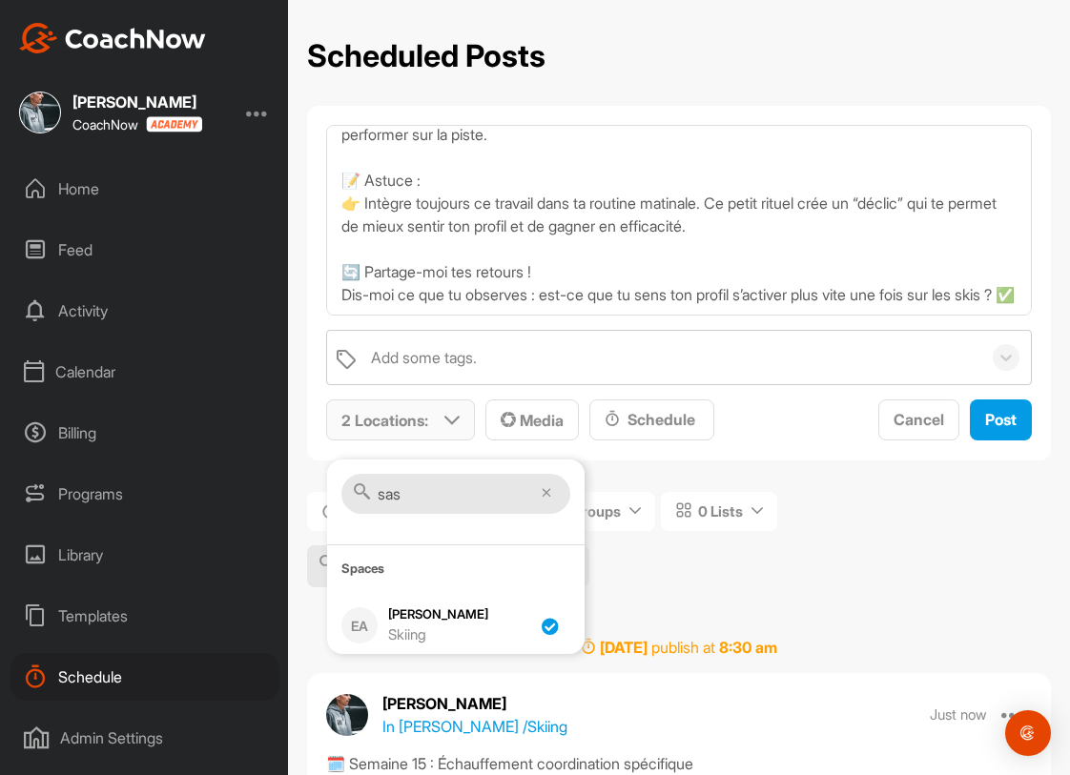
click at [422, 487] on input "sas" at bounding box center [455, 494] width 229 height 40
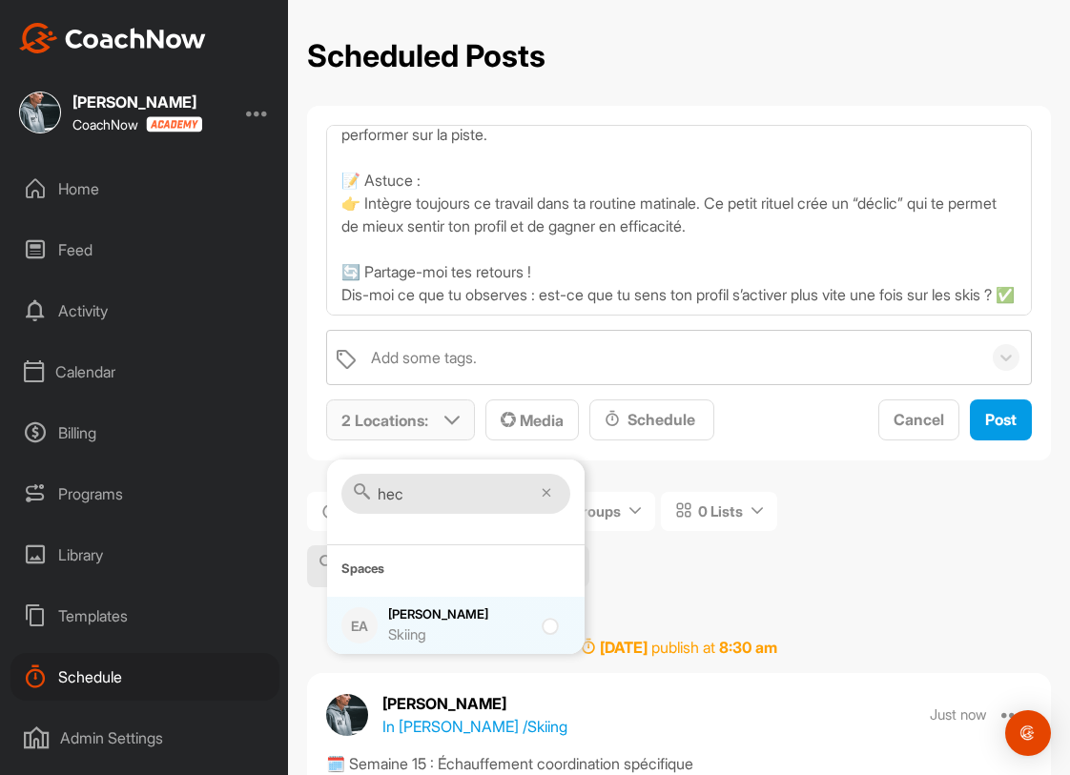
type input "hec"
click at [425, 611] on div "Hector Bielmann Skiing" at bounding box center [459, 625] width 143 height 40
checkbox input "true"
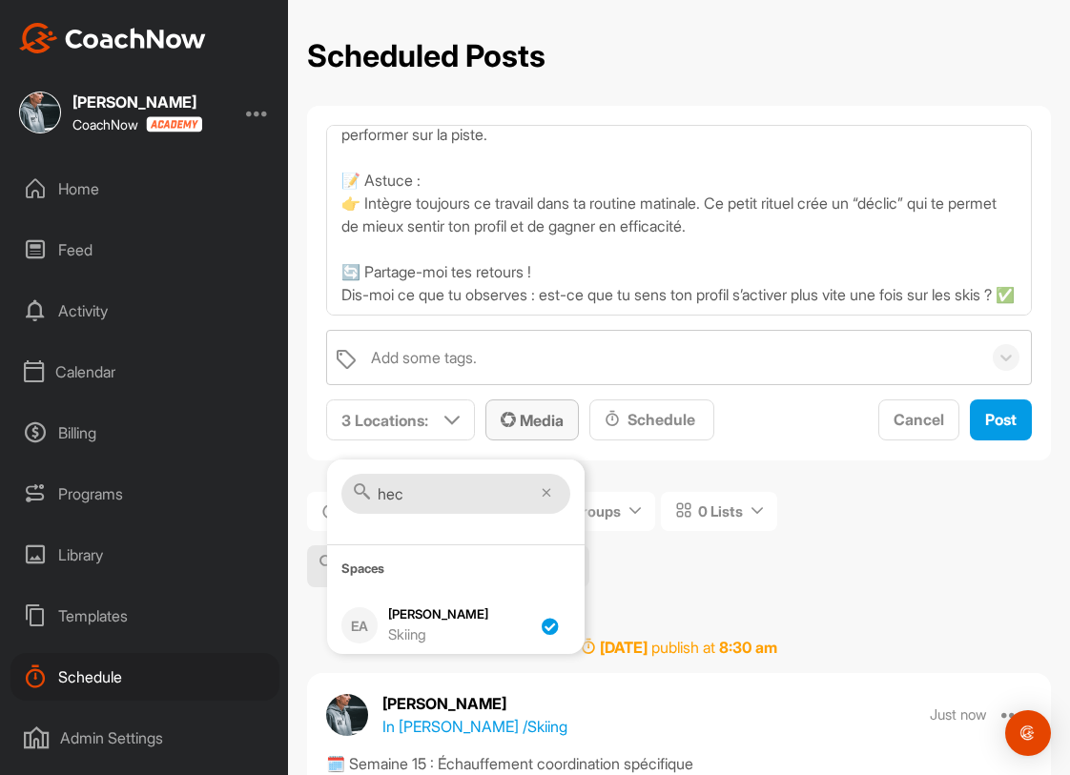
click at [539, 430] on div "Media" at bounding box center [532, 420] width 63 height 23
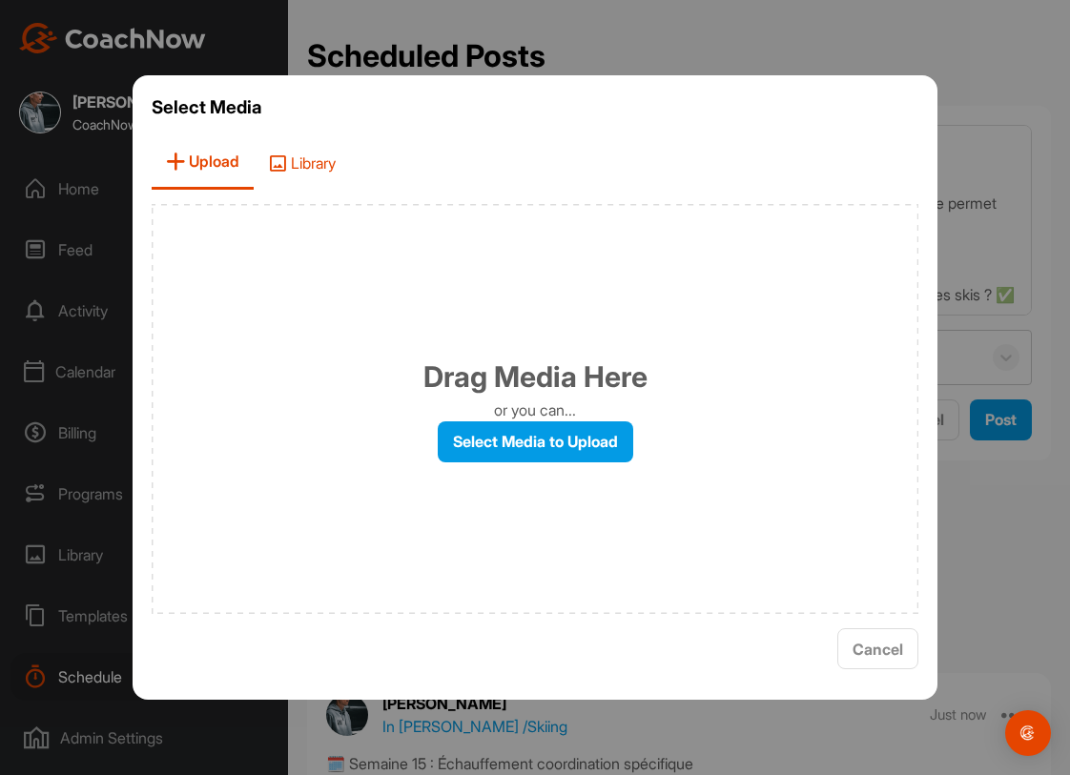
click at [302, 165] on span "Library" at bounding box center [302, 162] width 96 height 54
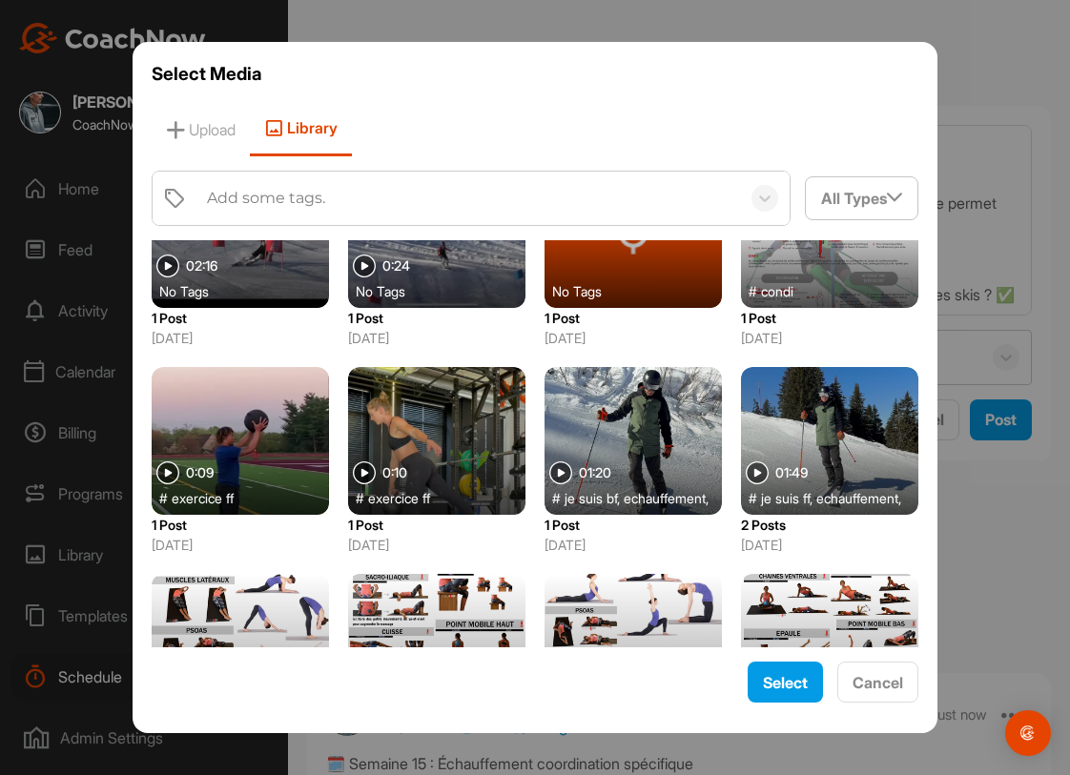
scroll to position [1067, 0]
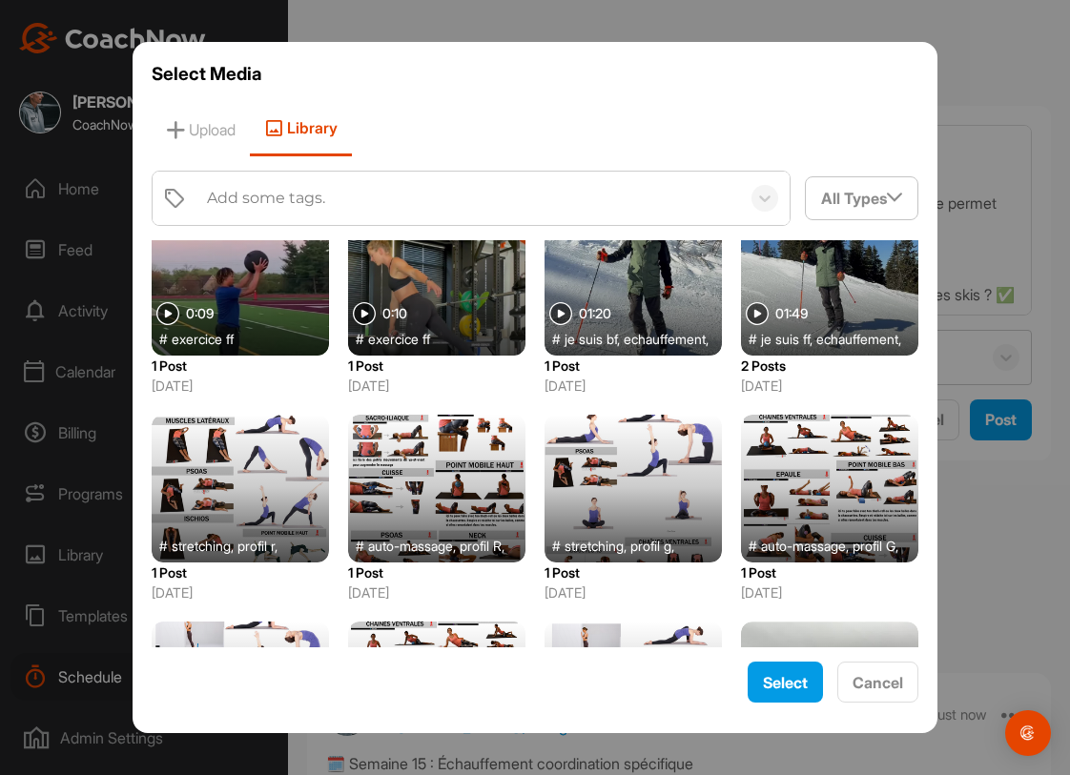
click at [633, 318] on div at bounding box center [632, 282] width 177 height 148
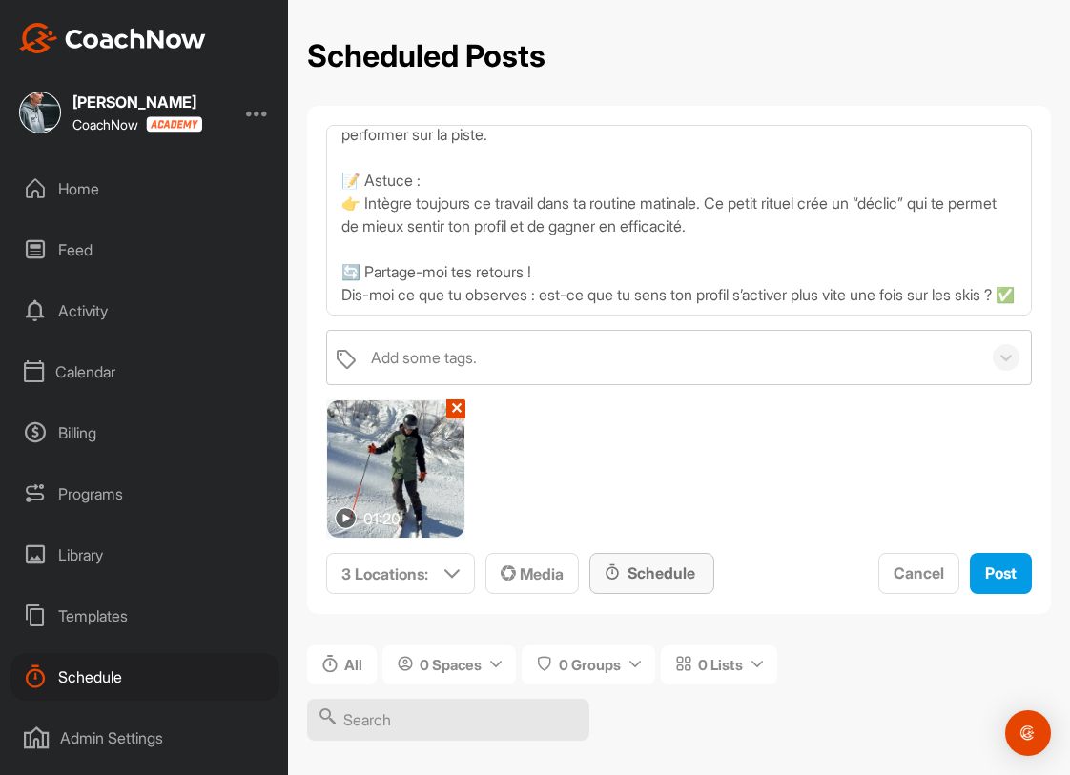
click at [652, 578] on div "Schedule" at bounding box center [652, 573] width 94 height 23
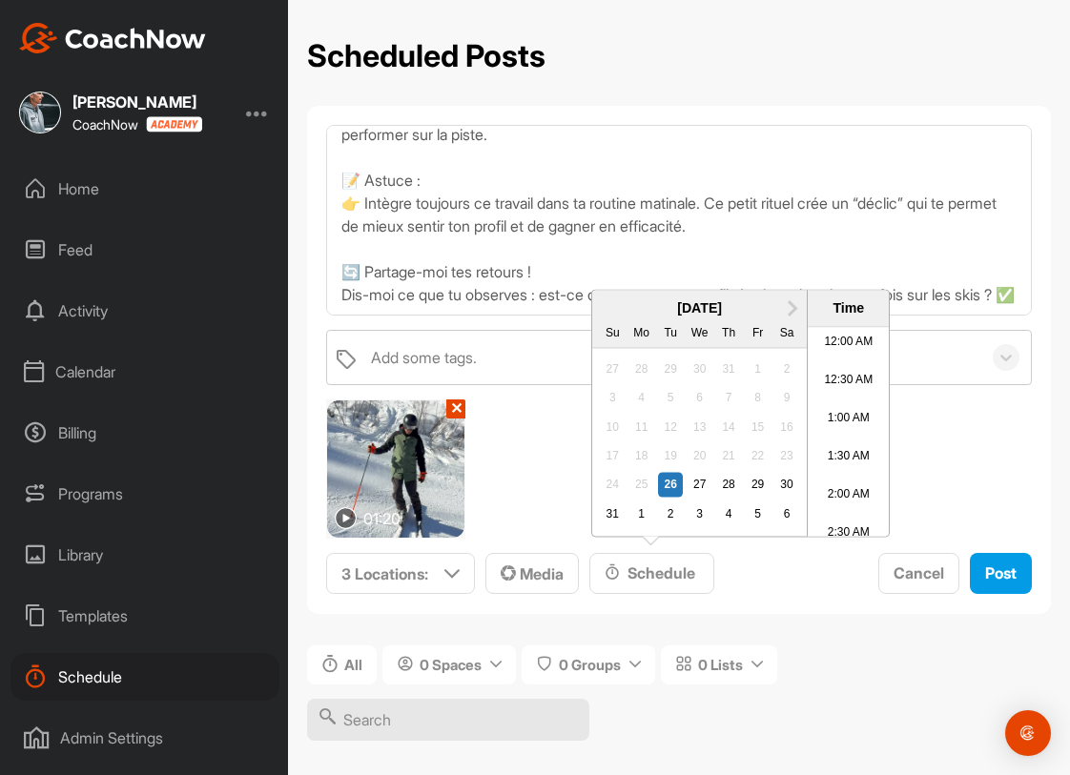
scroll to position [1058, 0]
click at [795, 302] on button "Next Month" at bounding box center [792, 308] width 31 height 31
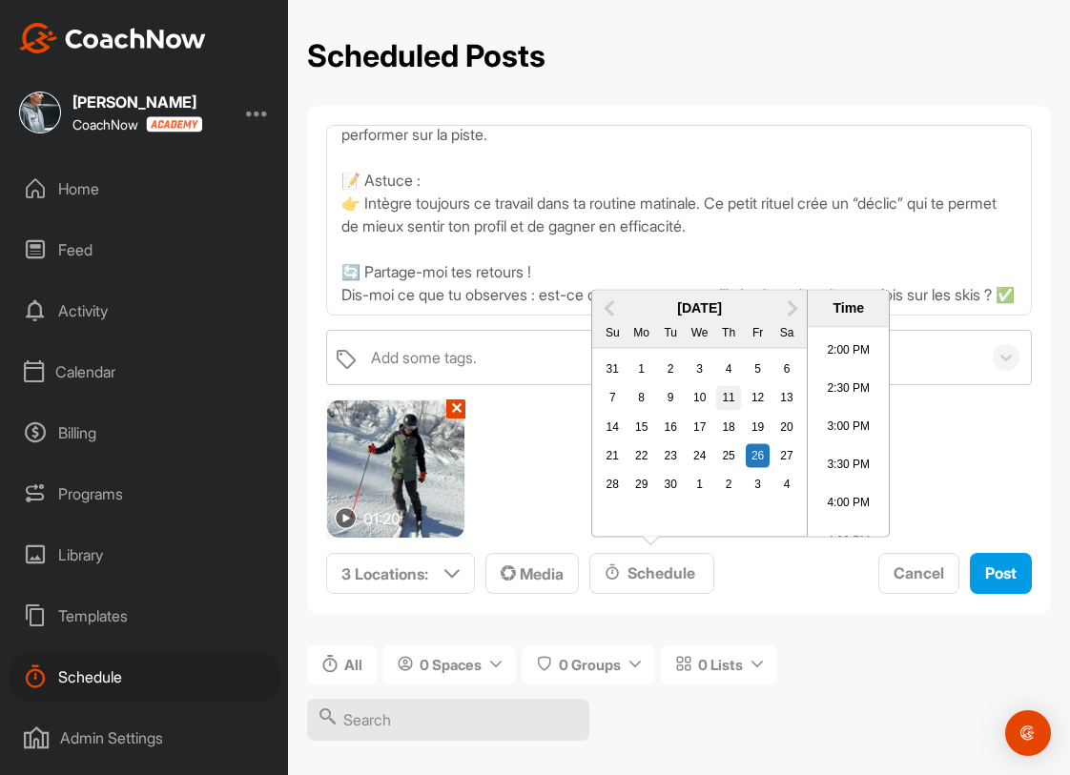
click at [736, 398] on div "11" at bounding box center [728, 398] width 25 height 25
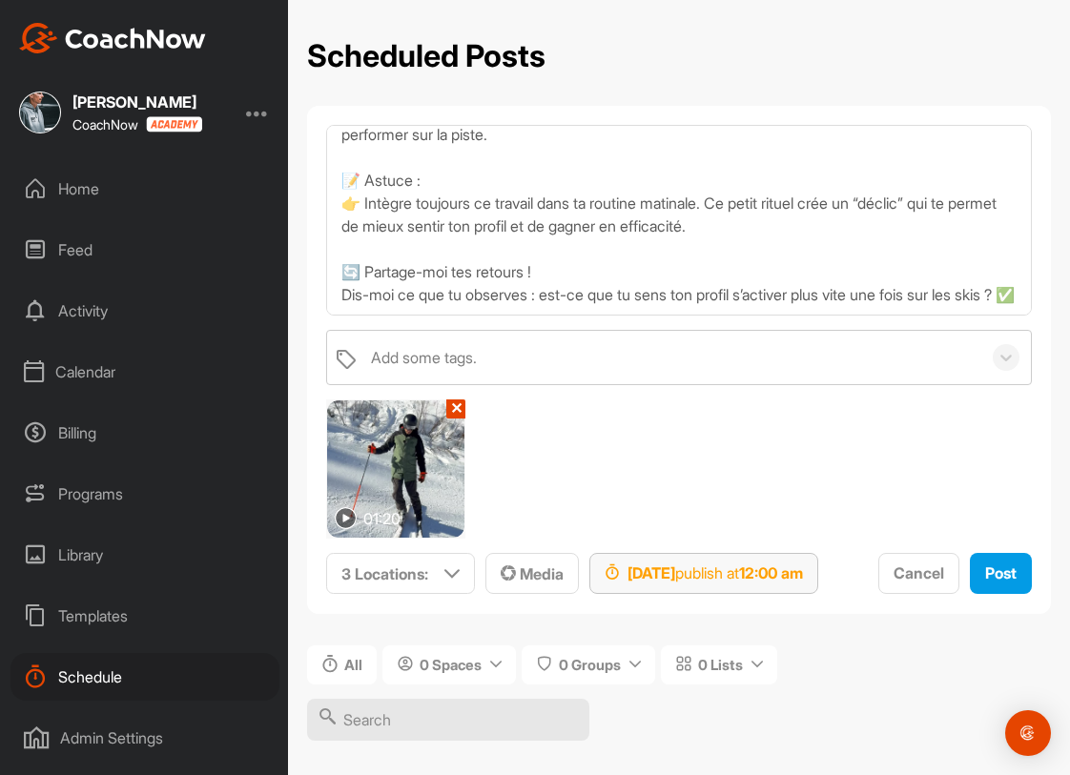
click at [803, 580] on strong "12:00 am" at bounding box center [771, 573] width 64 height 19
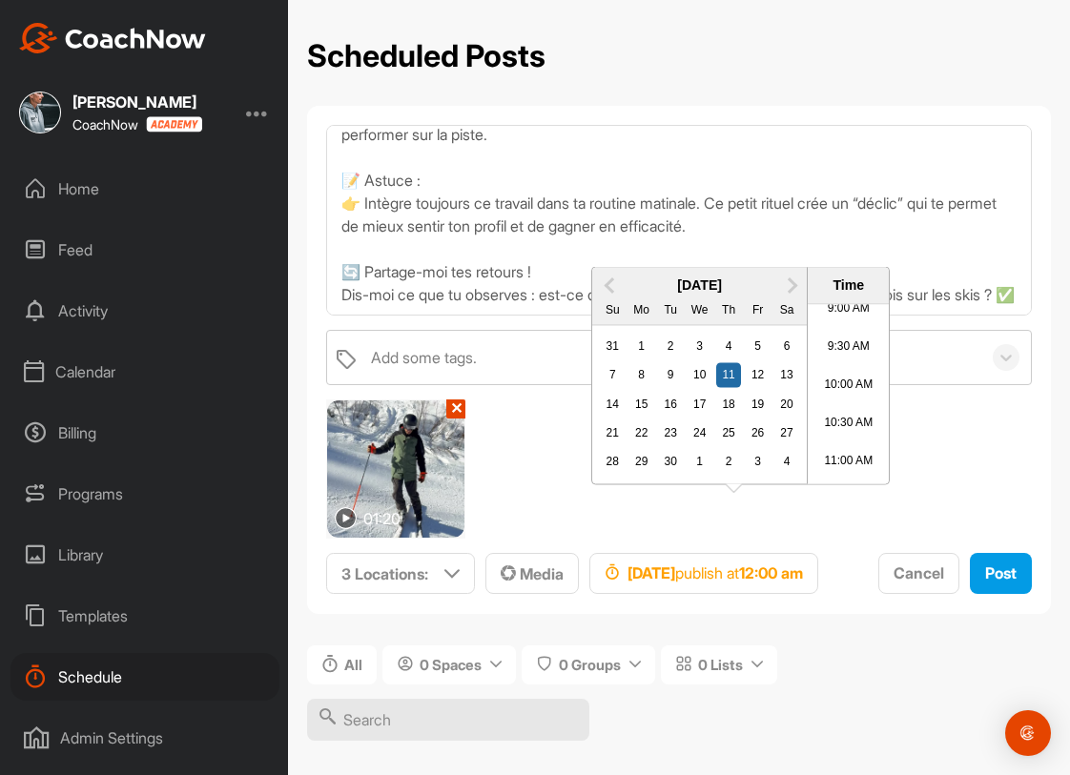
scroll to position [740, 0]
click at [842, 403] on li "10:30 AM" at bounding box center [848, 384] width 81 height 38
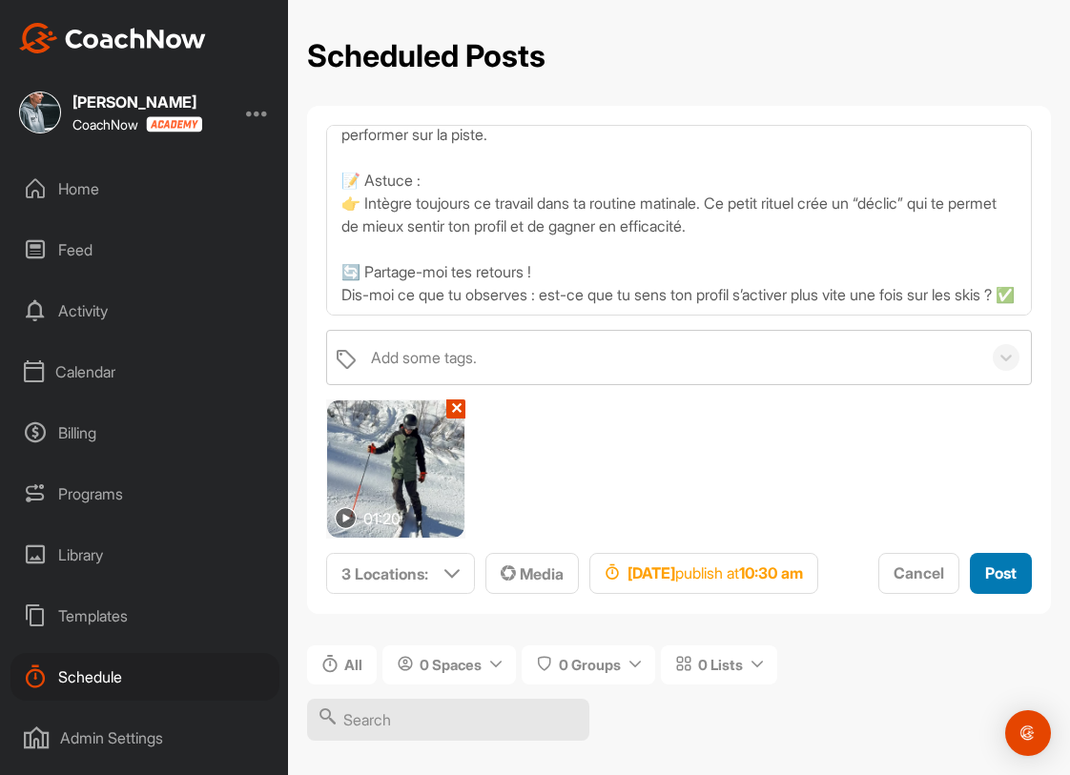
click at [970, 594] on button "Post" at bounding box center [1001, 573] width 62 height 41
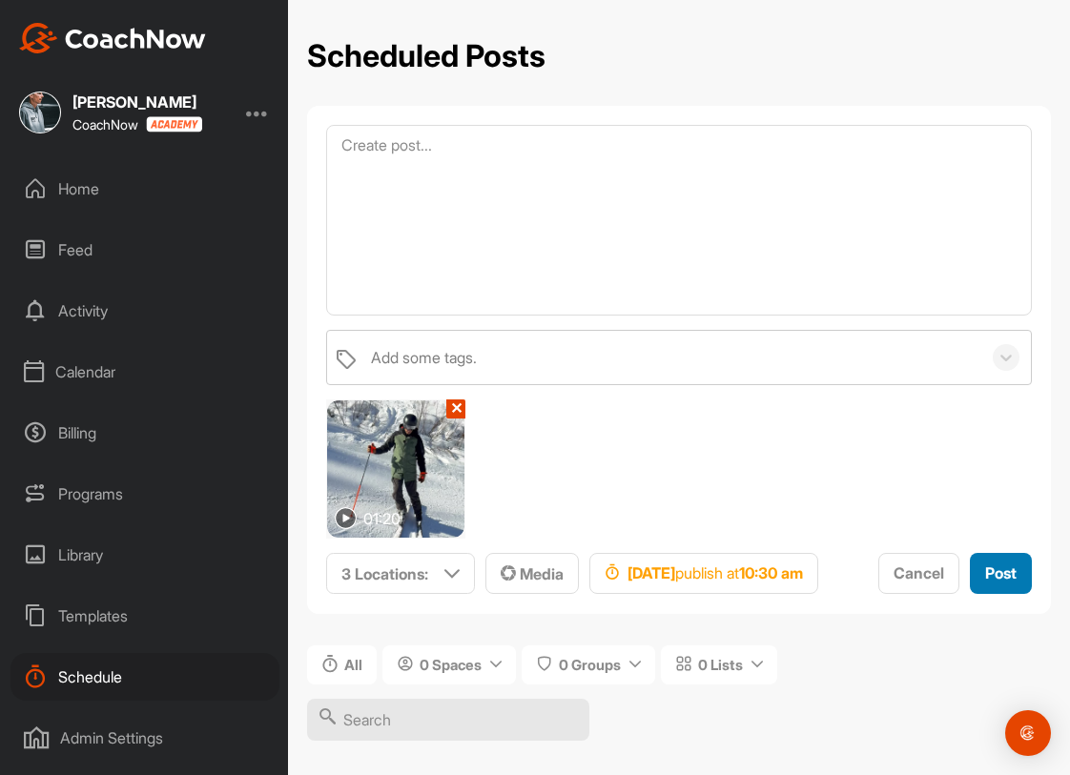
scroll to position [0, 0]
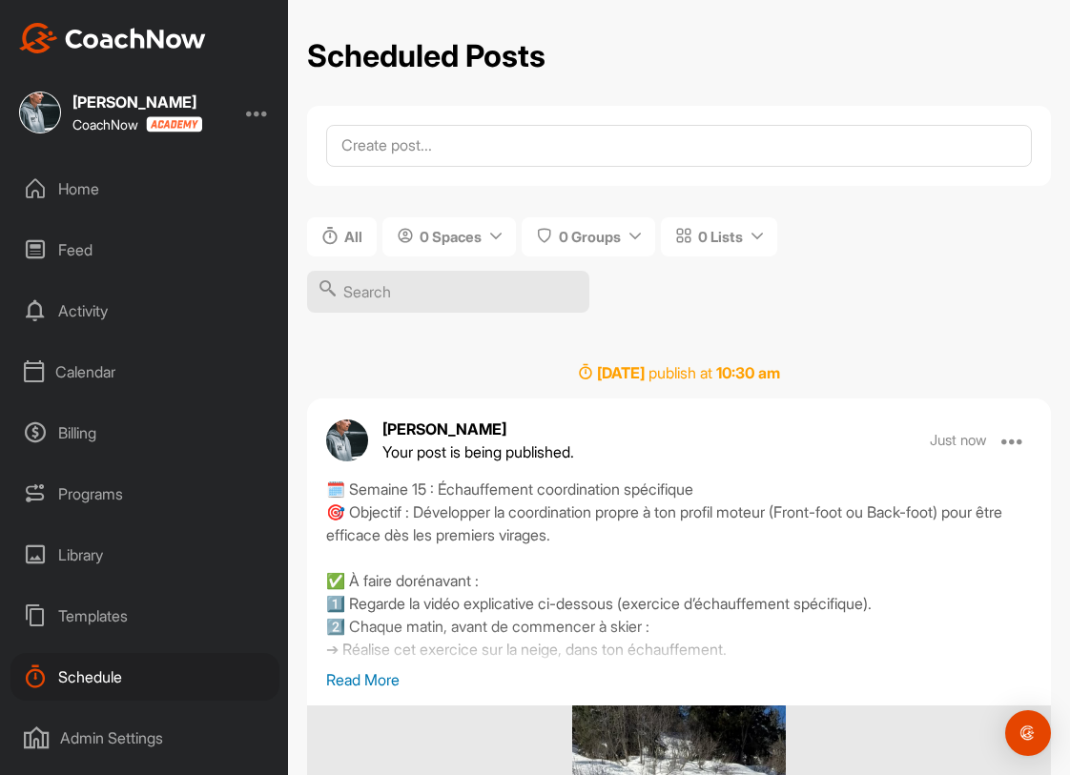
click at [134, 203] on div "Home" at bounding box center [144, 189] width 269 height 48
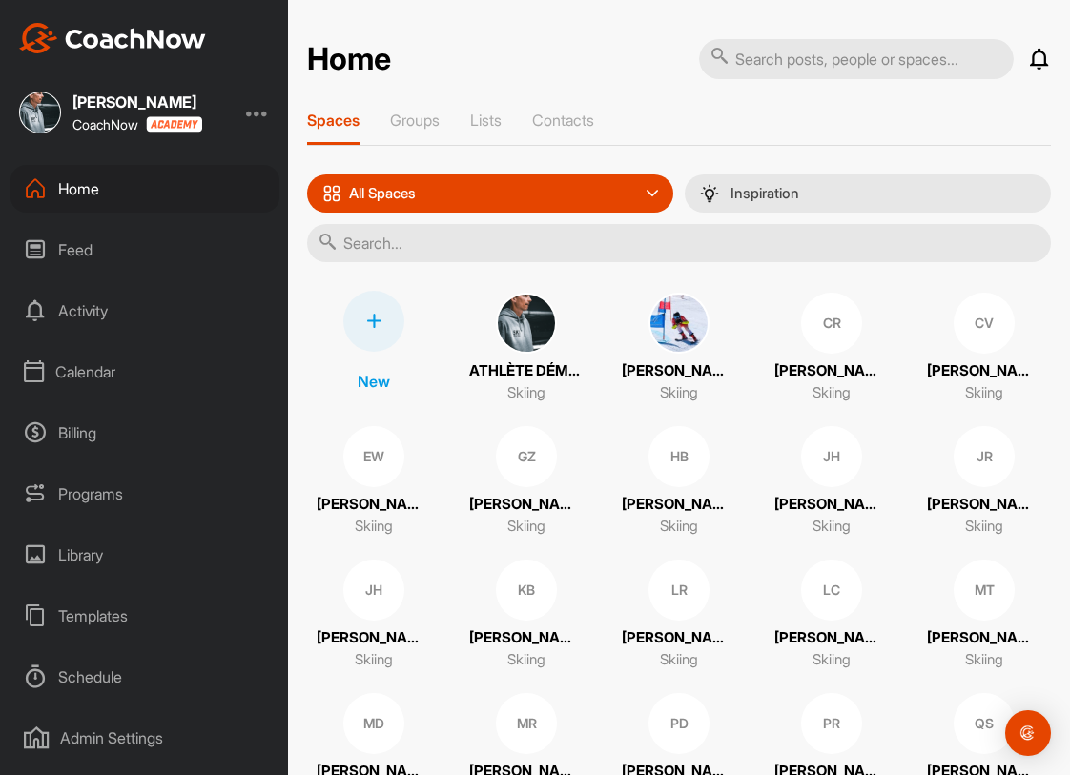
click at [682, 320] on img at bounding box center [678, 323] width 61 height 61
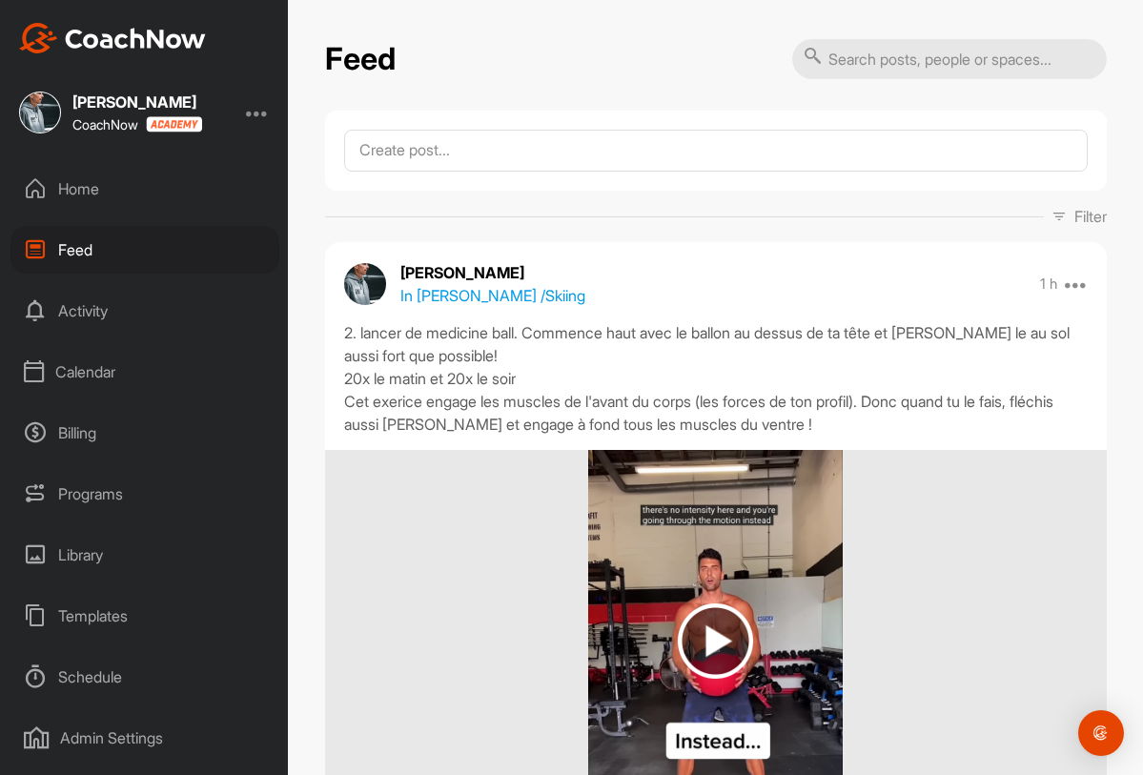
click at [109, 185] on div "Home" at bounding box center [144, 189] width 269 height 48
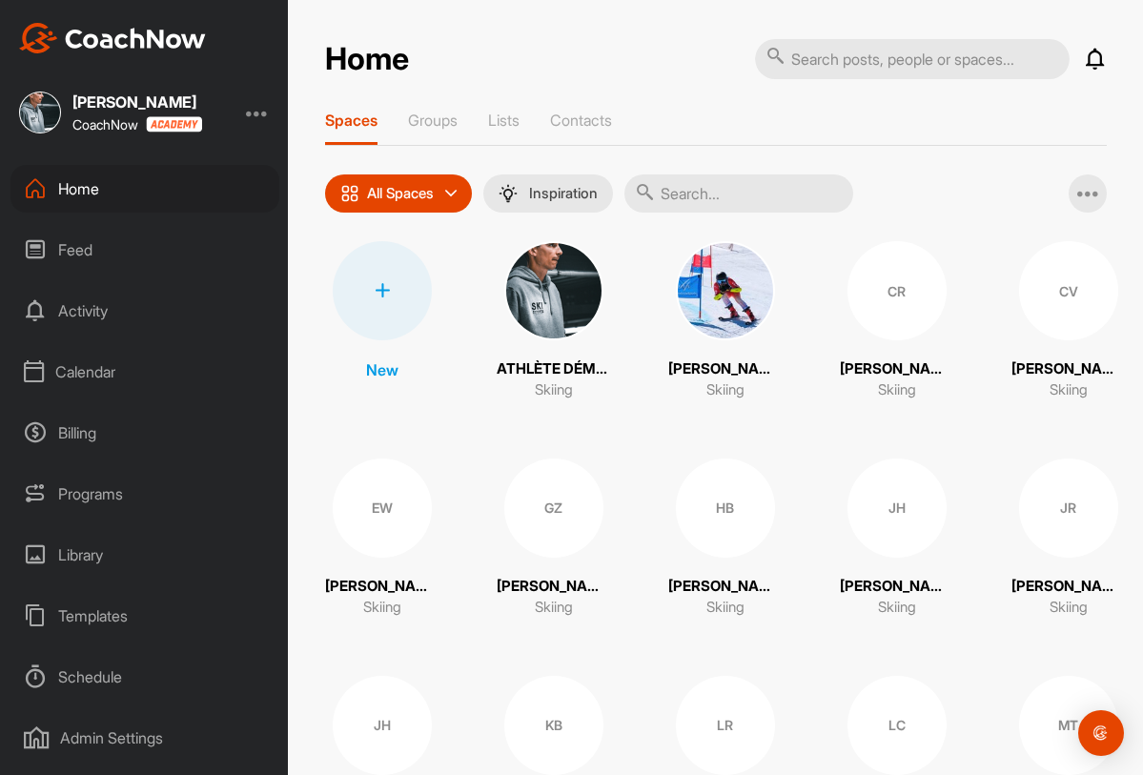
click at [123, 672] on div "Schedule" at bounding box center [144, 677] width 269 height 48
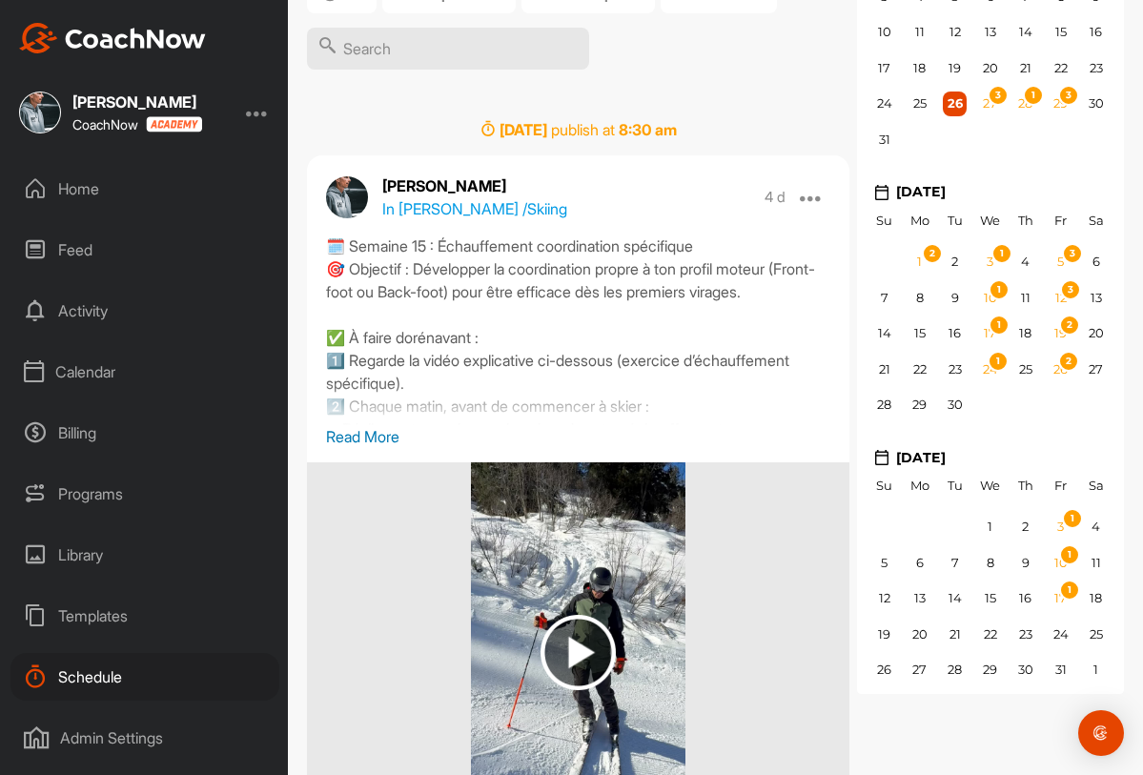
scroll to position [244, 0]
click at [368, 438] on p "Read More" at bounding box center [578, 435] width 504 height 23
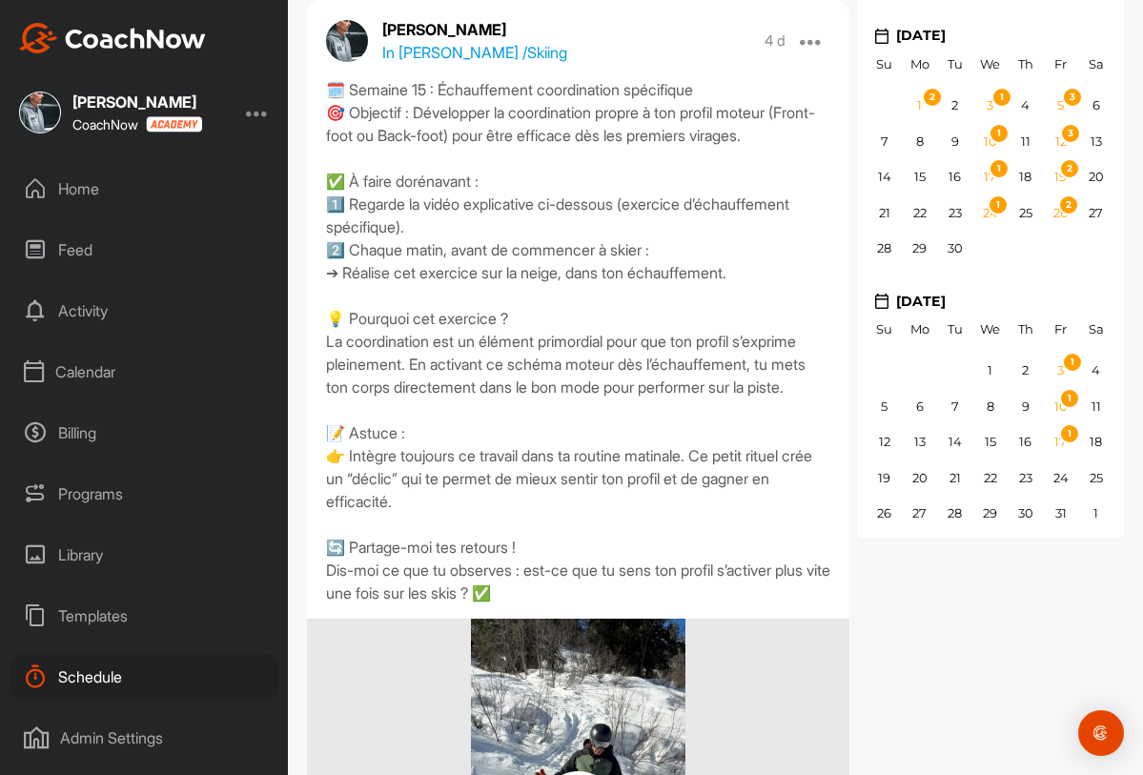
scroll to position [398, 0]
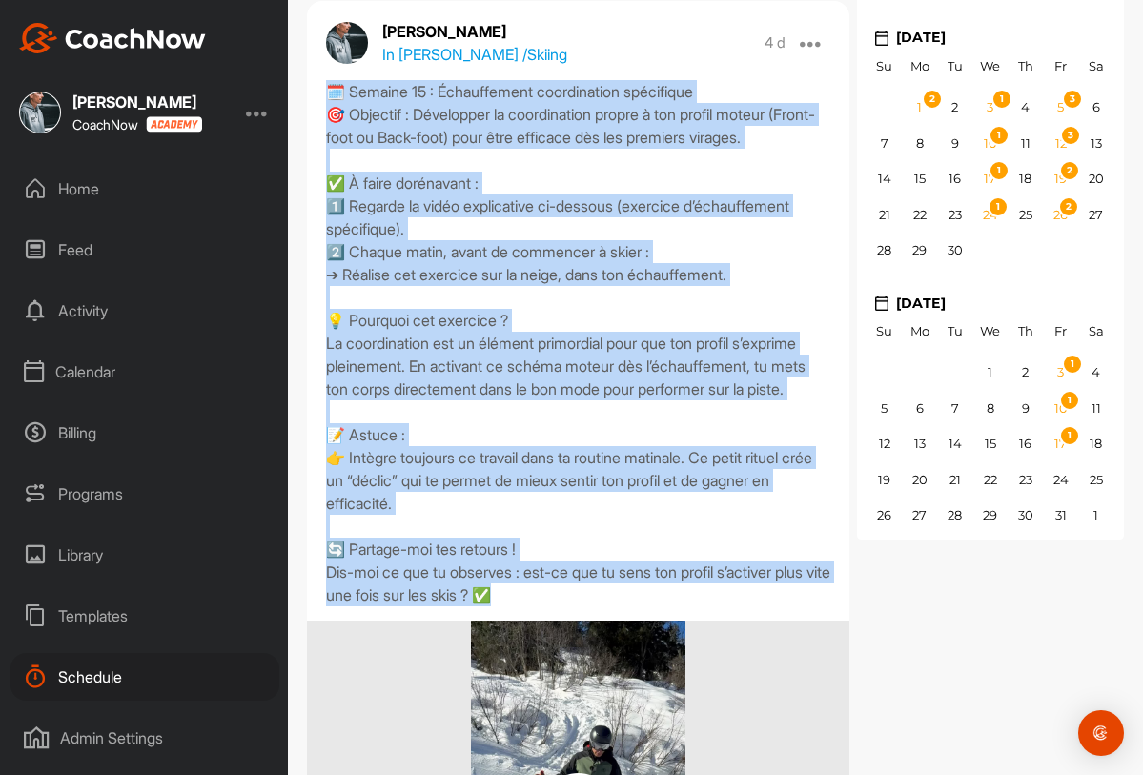
drag, startPoint x: 326, startPoint y: 89, endPoint x: 626, endPoint y: 613, distance: 603.9
click at [626, 606] on div "🗓️ Semaine 15 : Échauffement coordination spécifique 🎯 Objectif : Développer la…" at bounding box center [578, 343] width 504 height 526
copy div "🗓️ Semaine 15 : Échauffement coordination spécifique 🎯 Objectif : Développer la…"
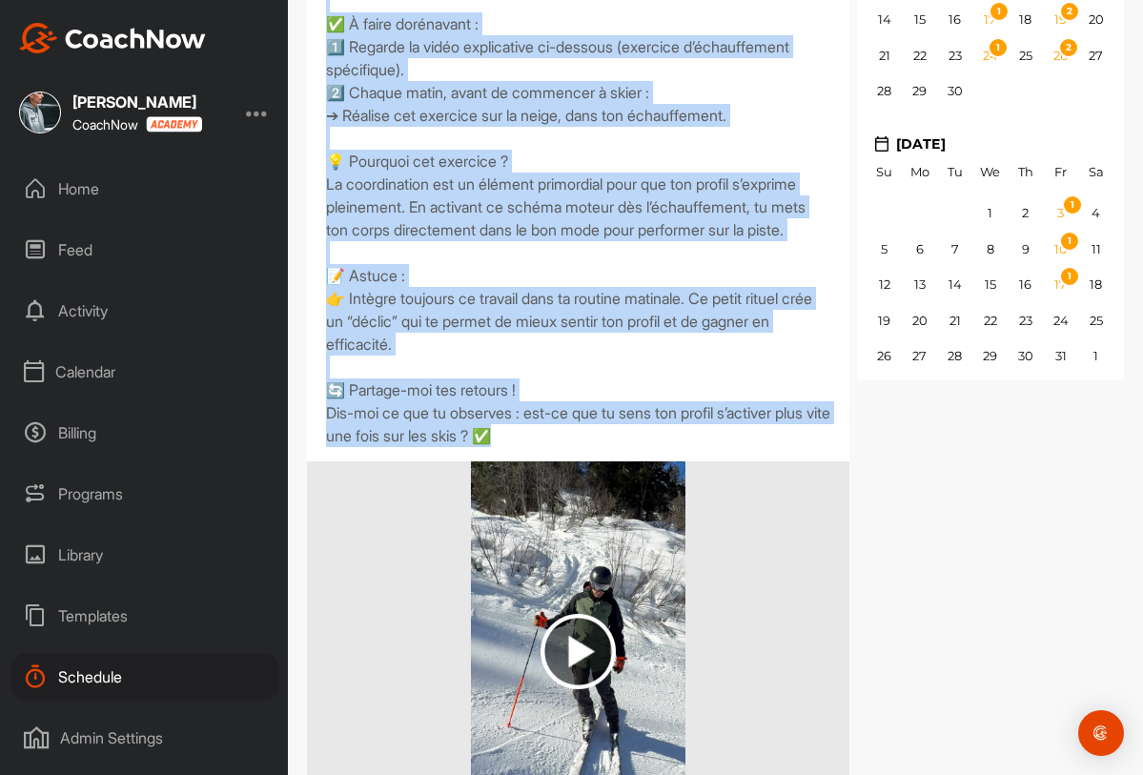
scroll to position [0, 0]
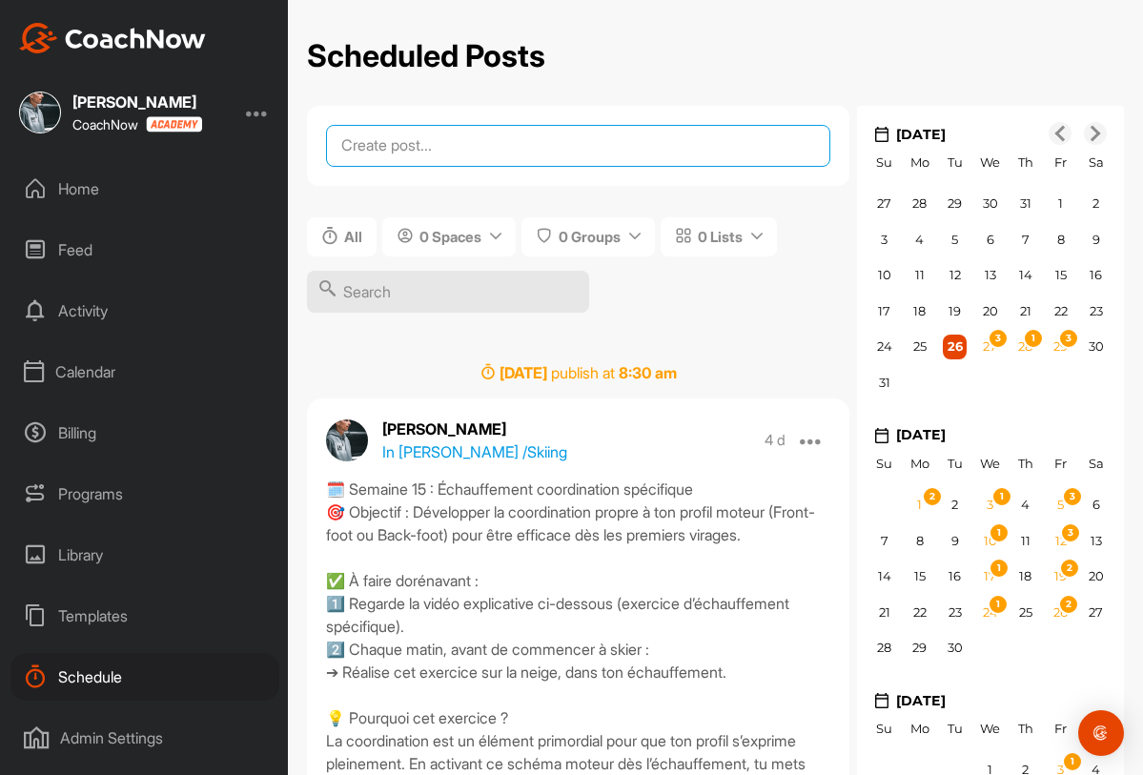
click at [418, 154] on textarea at bounding box center [578, 146] width 504 height 42
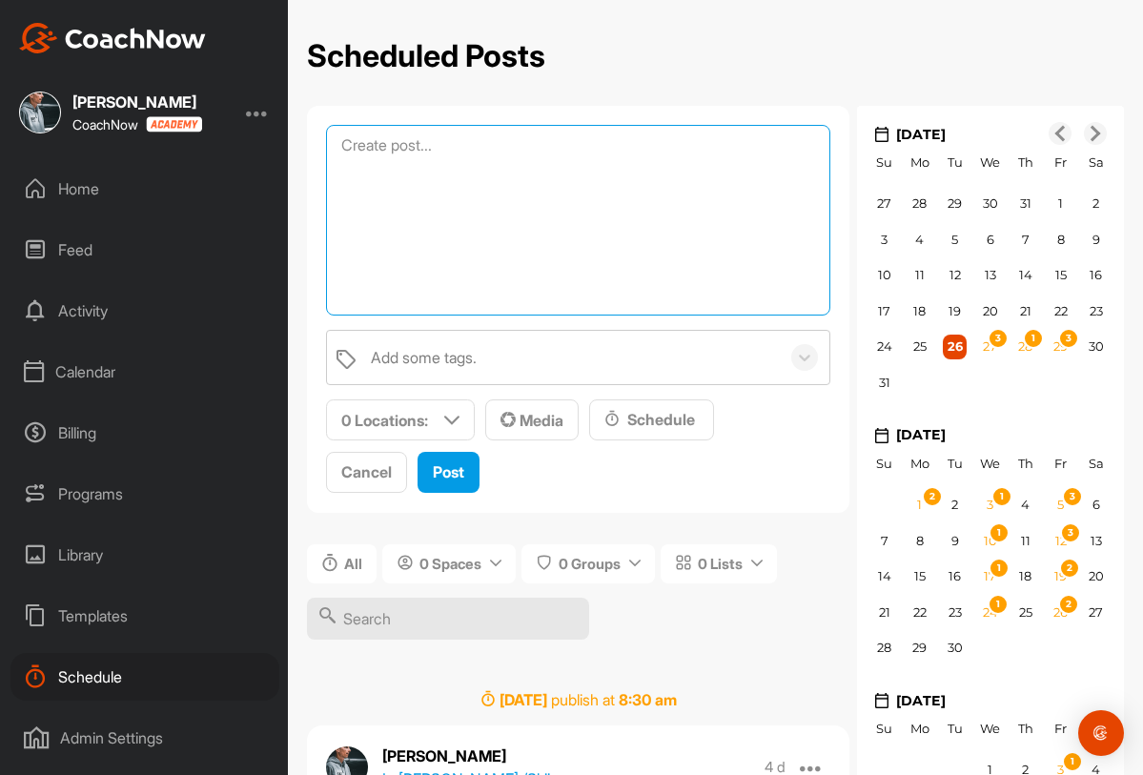
paste textarea "🗓️ Semaine 16 : Échauffement sur la jambe extérieure 🎯 Objectif : travailler to…"
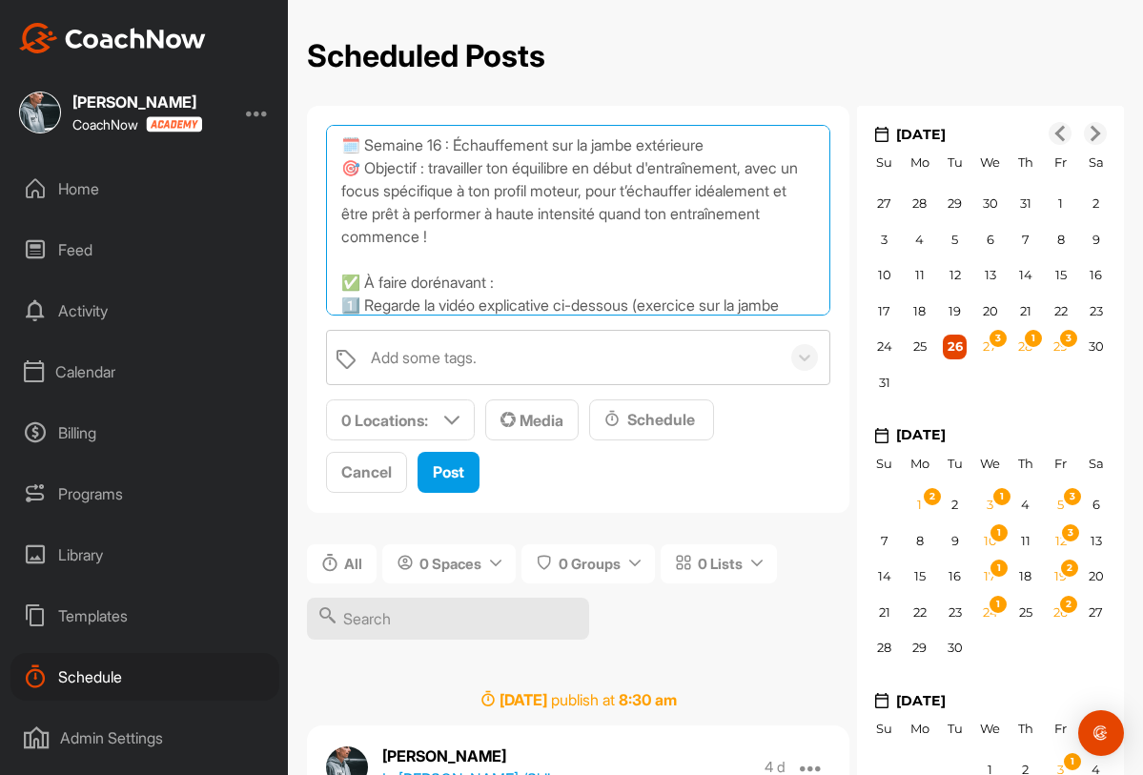
scroll to position [354, 0]
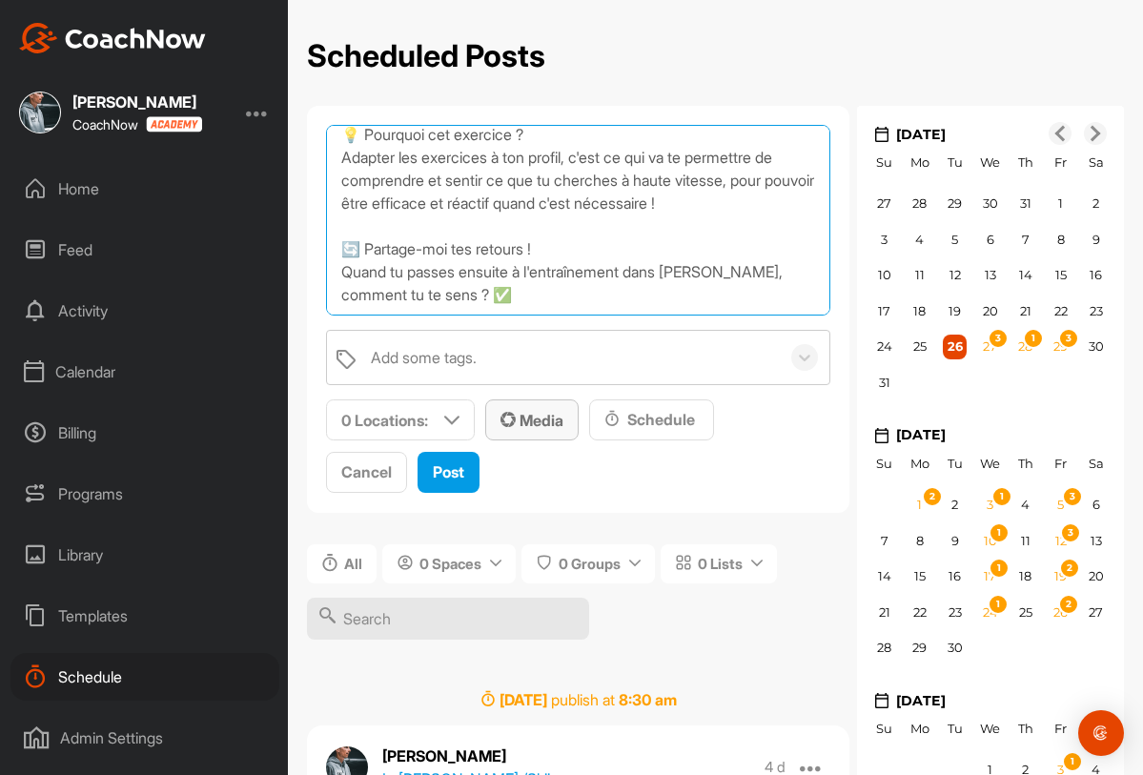
type textarea "🗓️ Semaine 16 : Échauffement sur la jambe extérieure 🎯 Objectif : travailler to…"
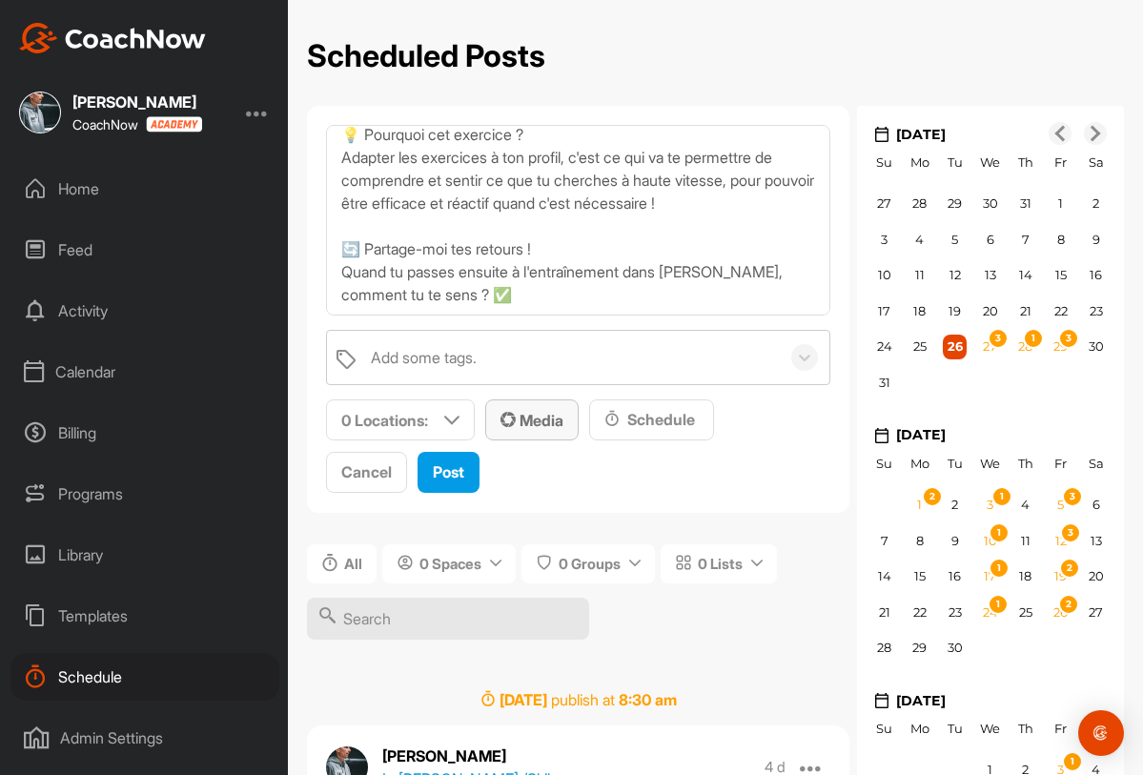
click at [560, 421] on span "Media" at bounding box center [532, 420] width 63 height 19
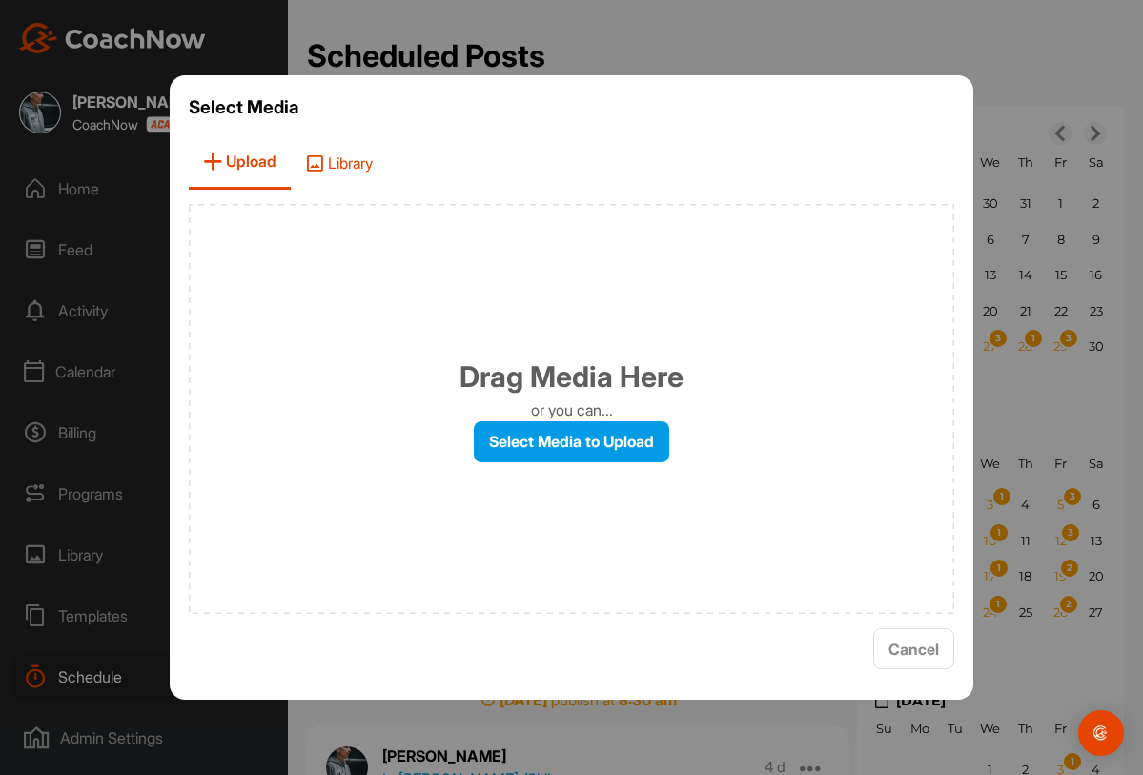
click at [342, 160] on span "Library" at bounding box center [339, 162] width 96 height 54
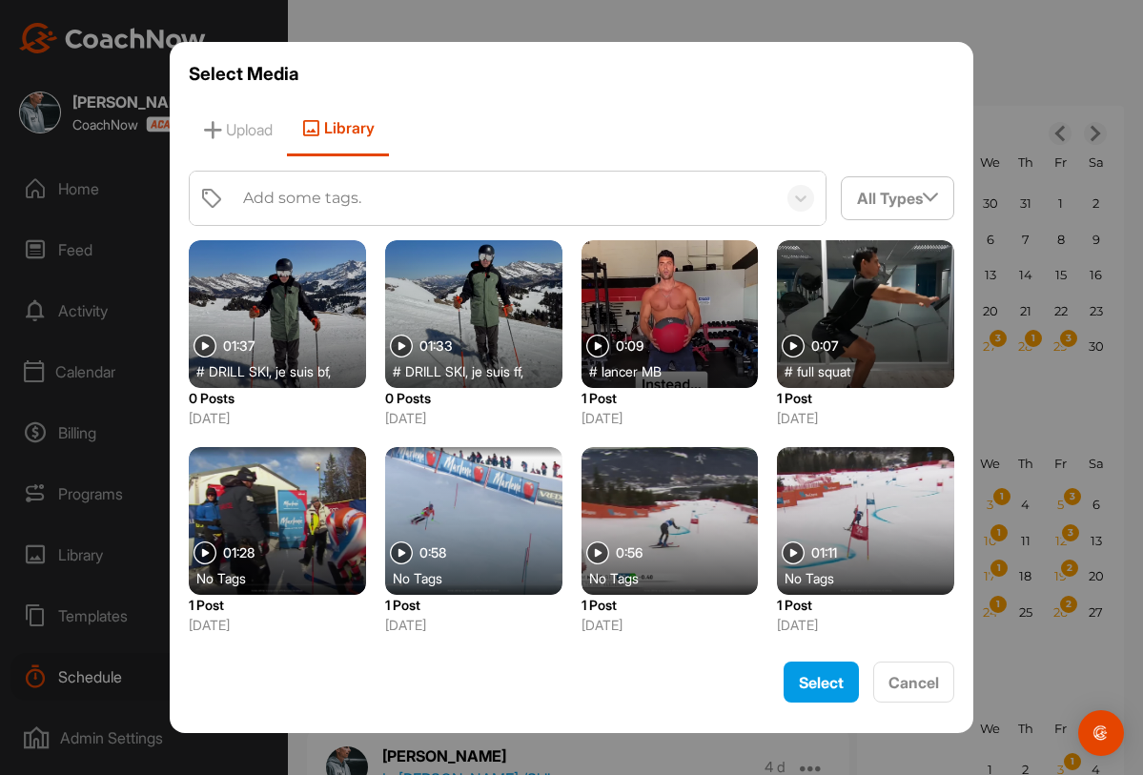
click at [462, 309] on div at bounding box center [473, 314] width 177 height 148
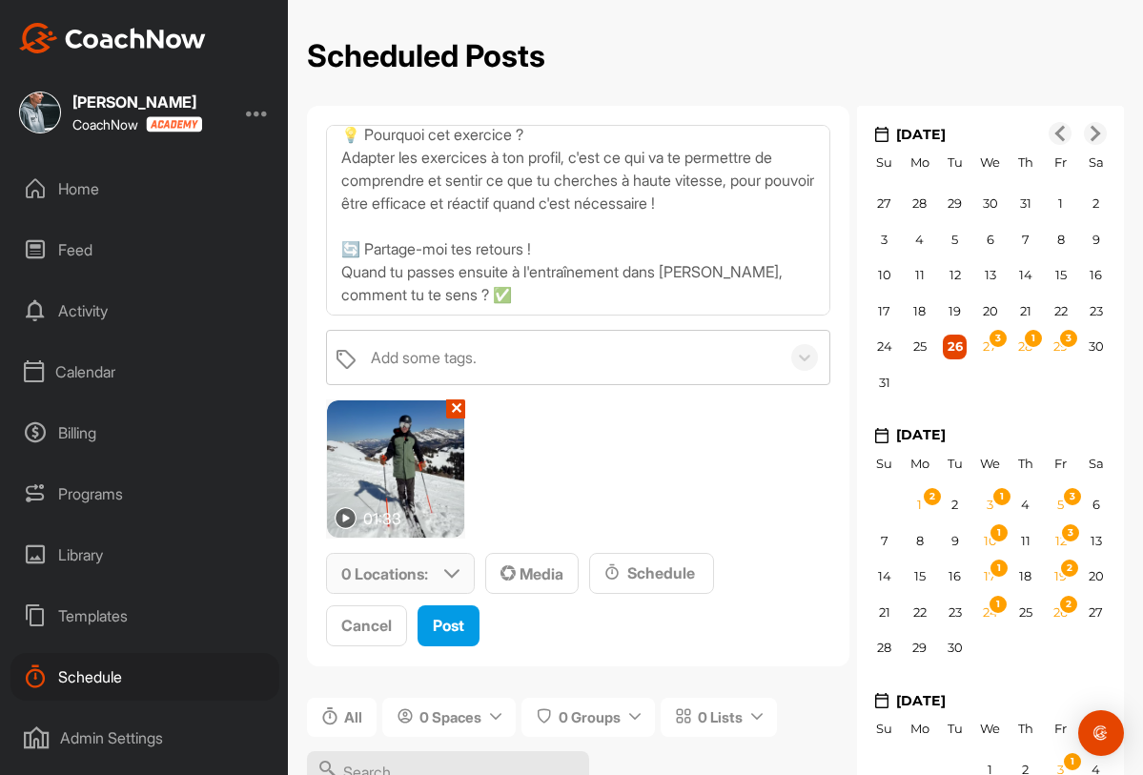
click at [402, 569] on p "0 Locations :" at bounding box center [384, 574] width 87 height 23
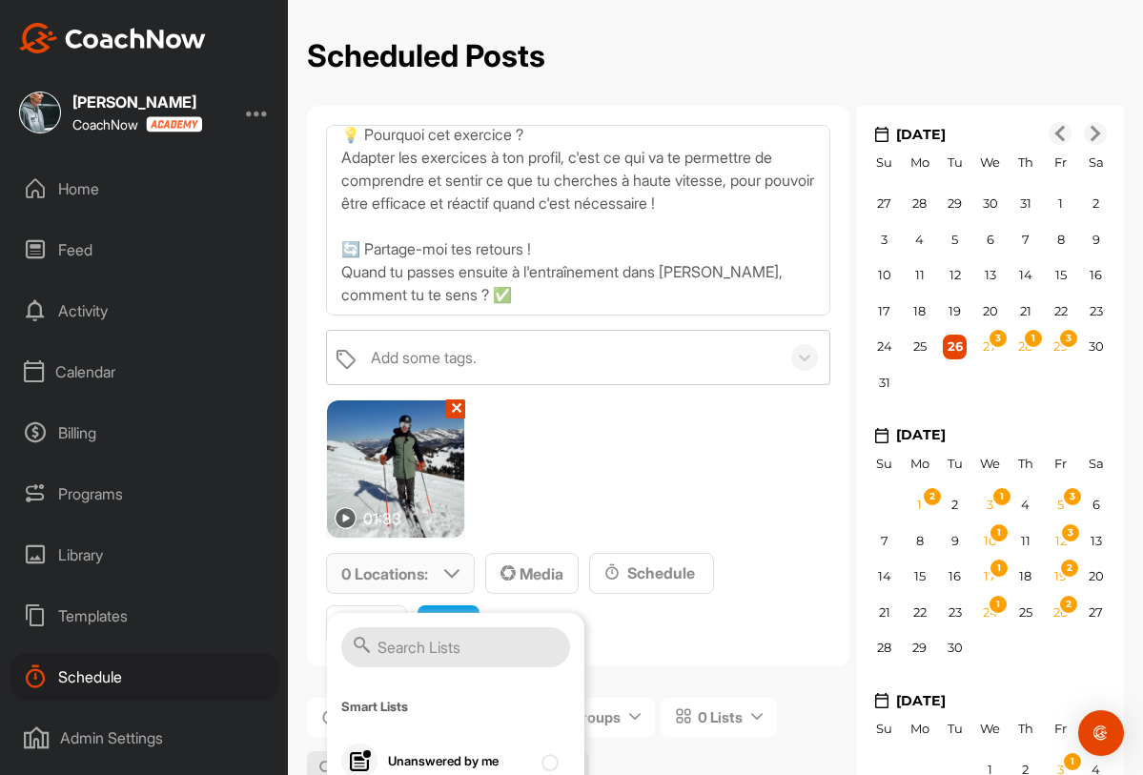
click at [400, 637] on input "text" at bounding box center [455, 647] width 229 height 40
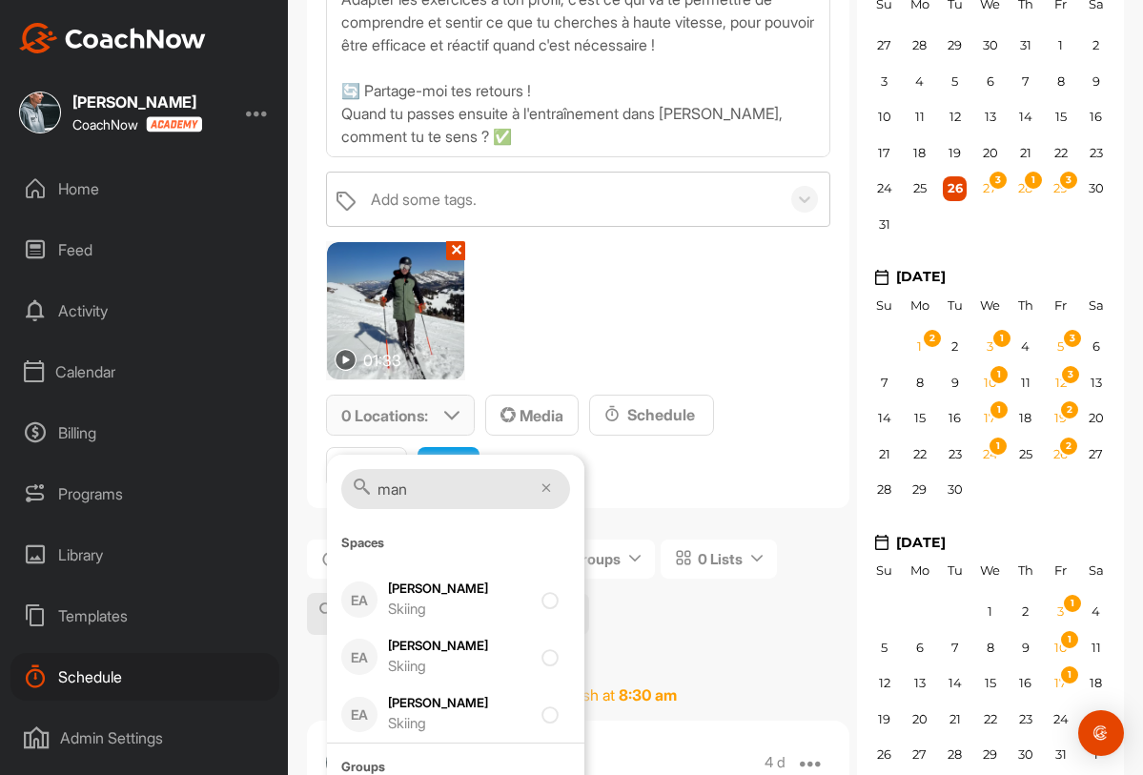
scroll to position [168, 0]
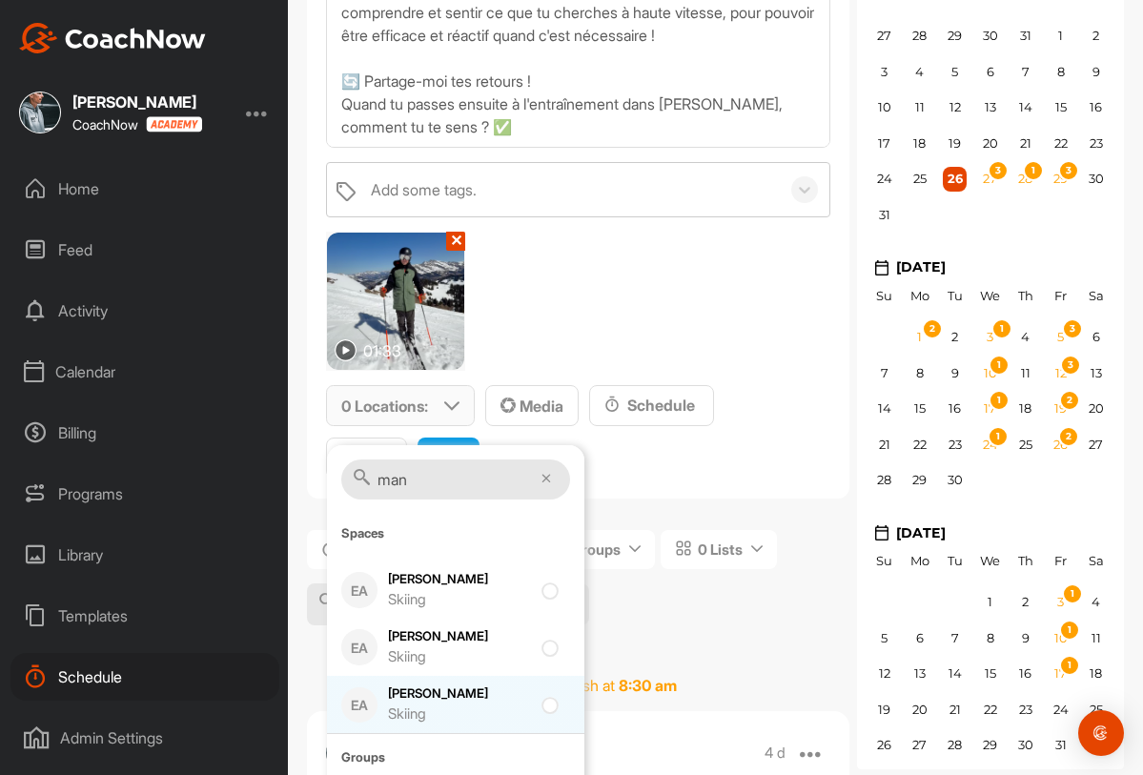
type input "man"
click at [417, 696] on div "Manon Tarin Skiing" at bounding box center [459, 705] width 143 height 40
checkbox input "true"
click at [677, 462] on span "1 Location : man Spaces EA Carla Riethmann Skiing EA Hector Bielmann Skiing EA …" at bounding box center [578, 432] width 504 height 94
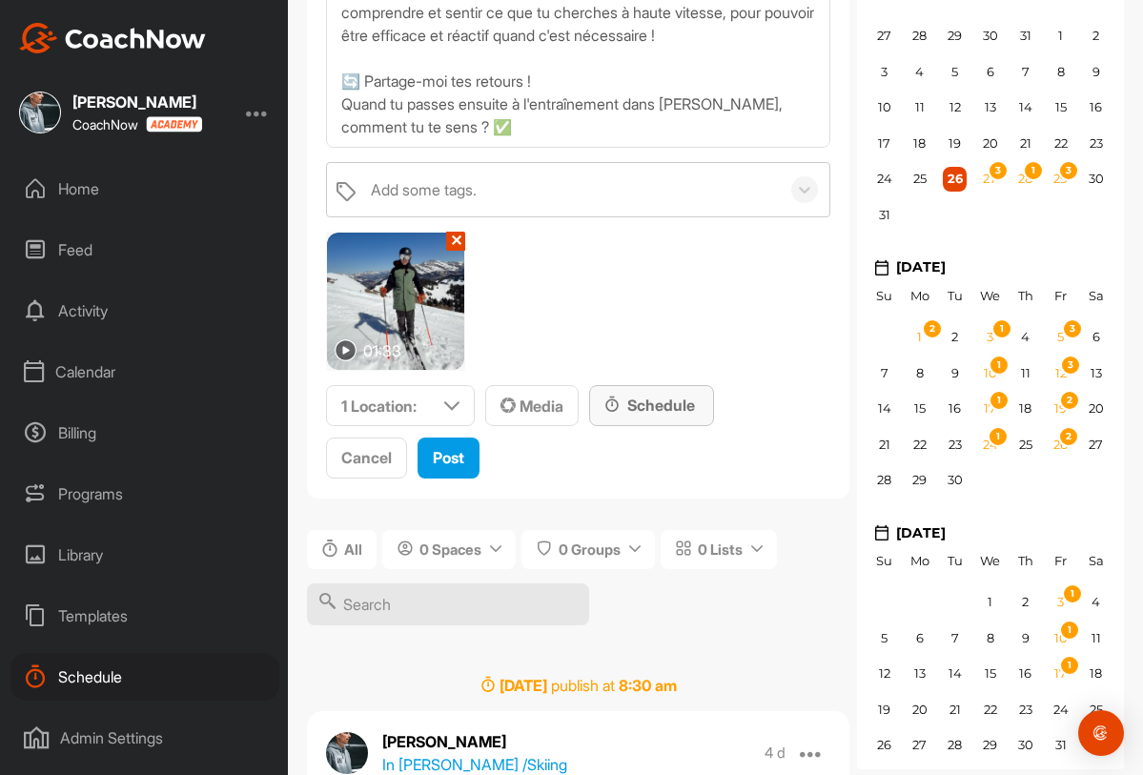
click at [663, 403] on div "Schedule" at bounding box center [652, 405] width 94 height 23
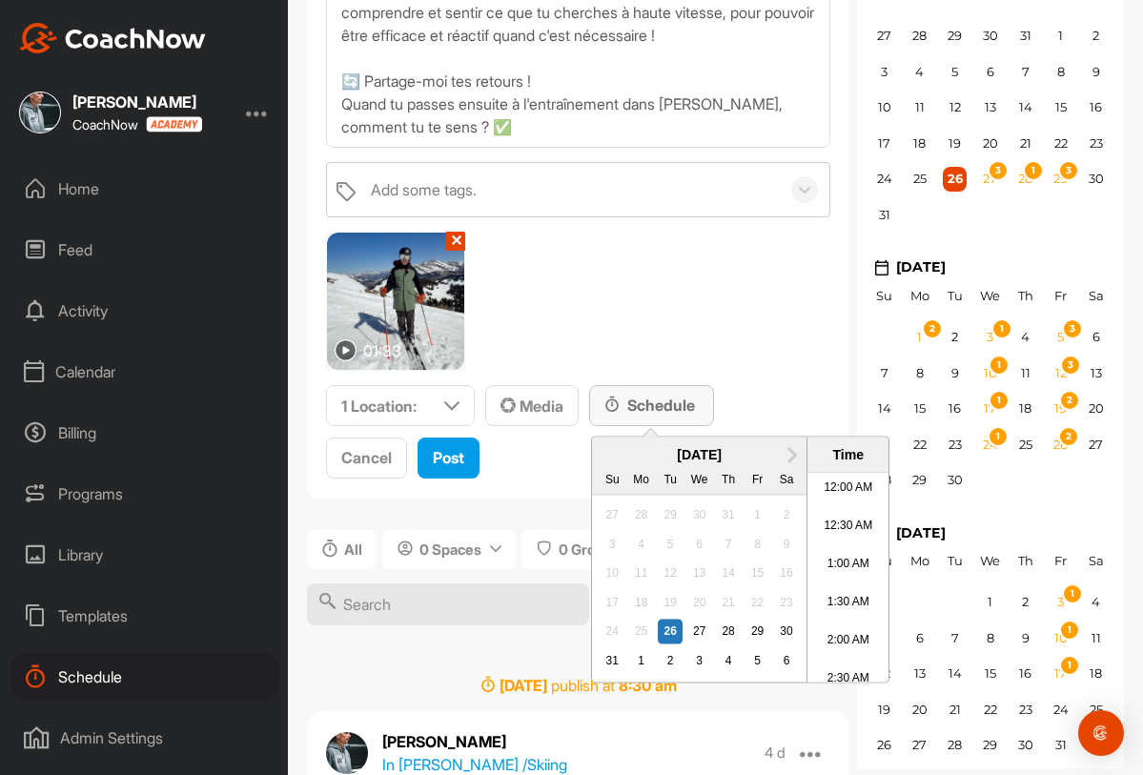
scroll to position [1020, 0]
click at [699, 667] on div "3" at bounding box center [699, 660] width 25 height 25
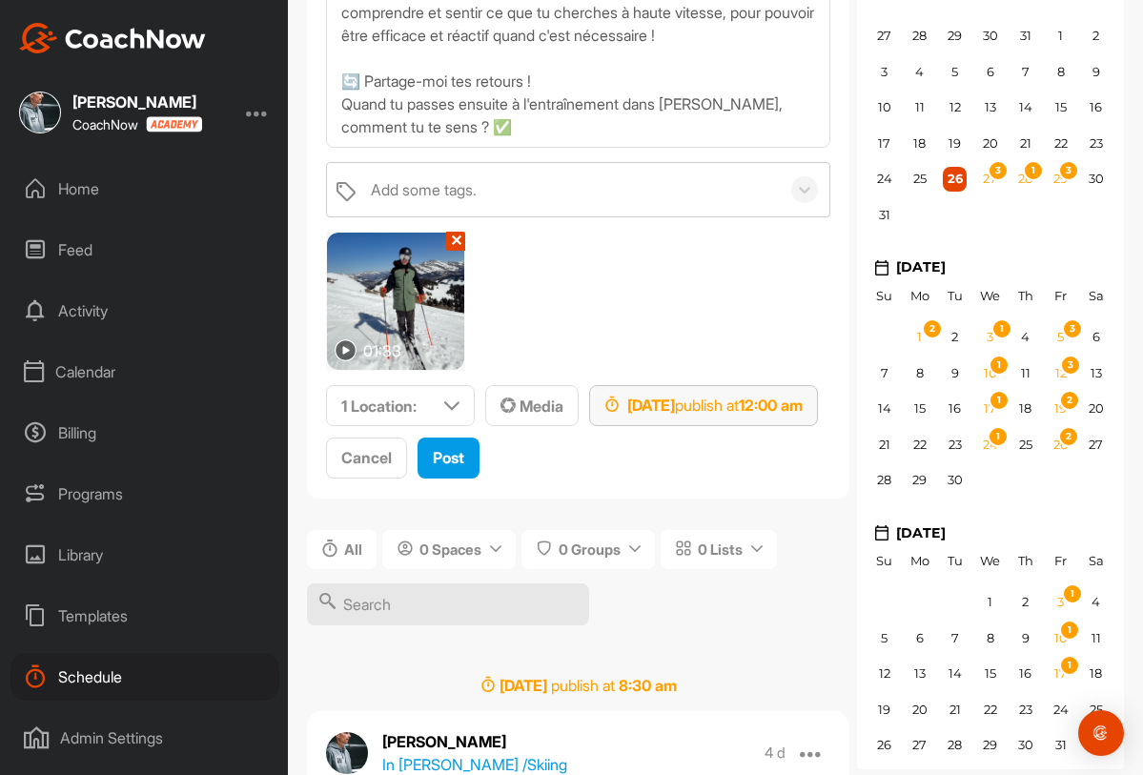
click at [803, 403] on strong "12:00 am" at bounding box center [771, 405] width 64 height 19
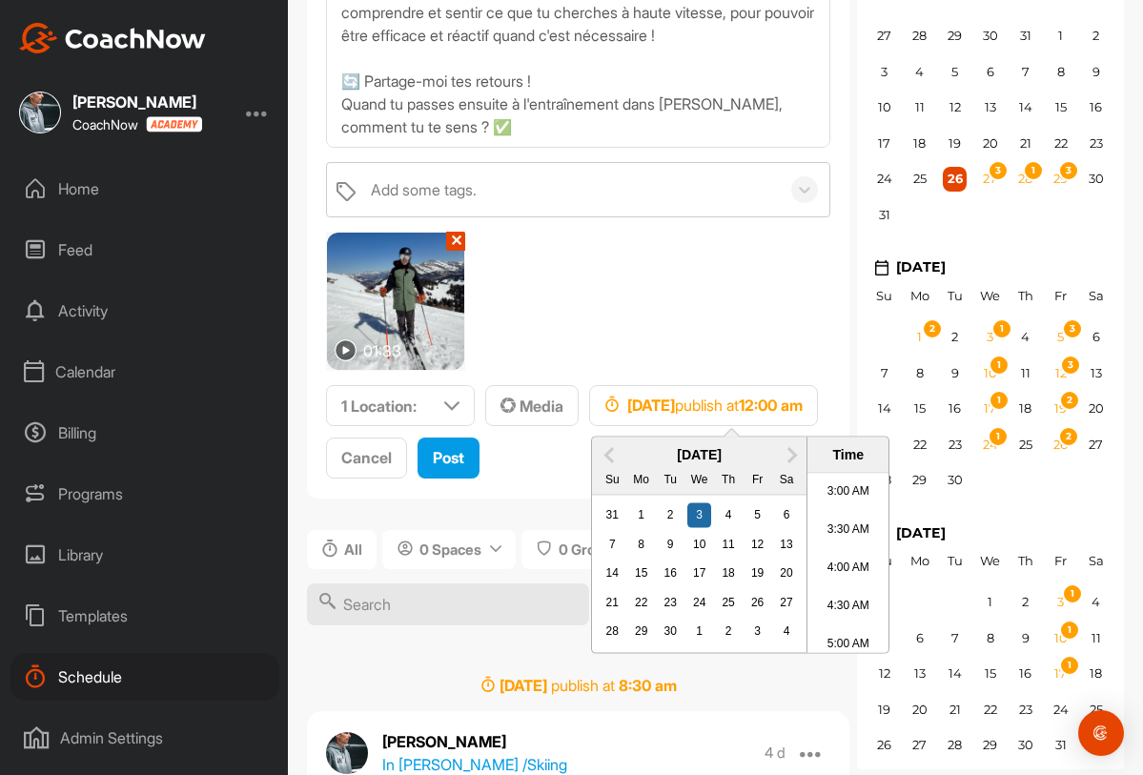
scroll to position [278, 0]
click at [850, 511] on li "4:00 AM" at bounding box center [848, 520] width 81 height 38
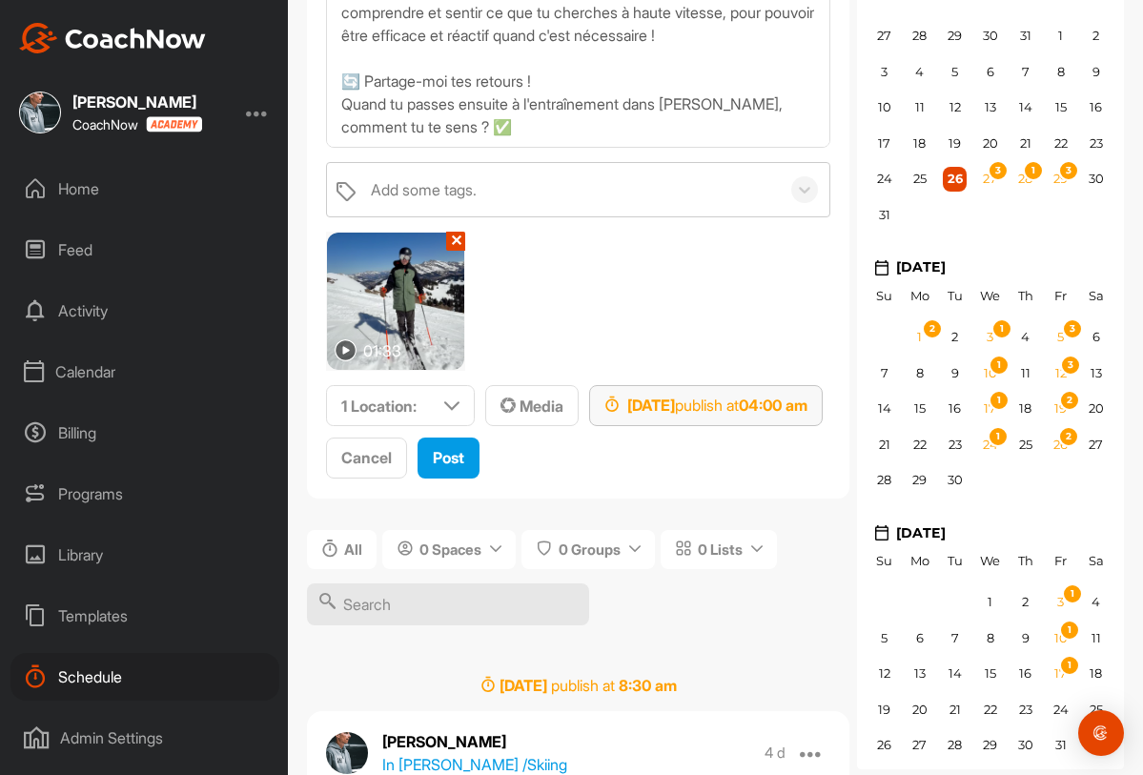
click at [808, 407] on strong "04:00 am" at bounding box center [773, 405] width 69 height 19
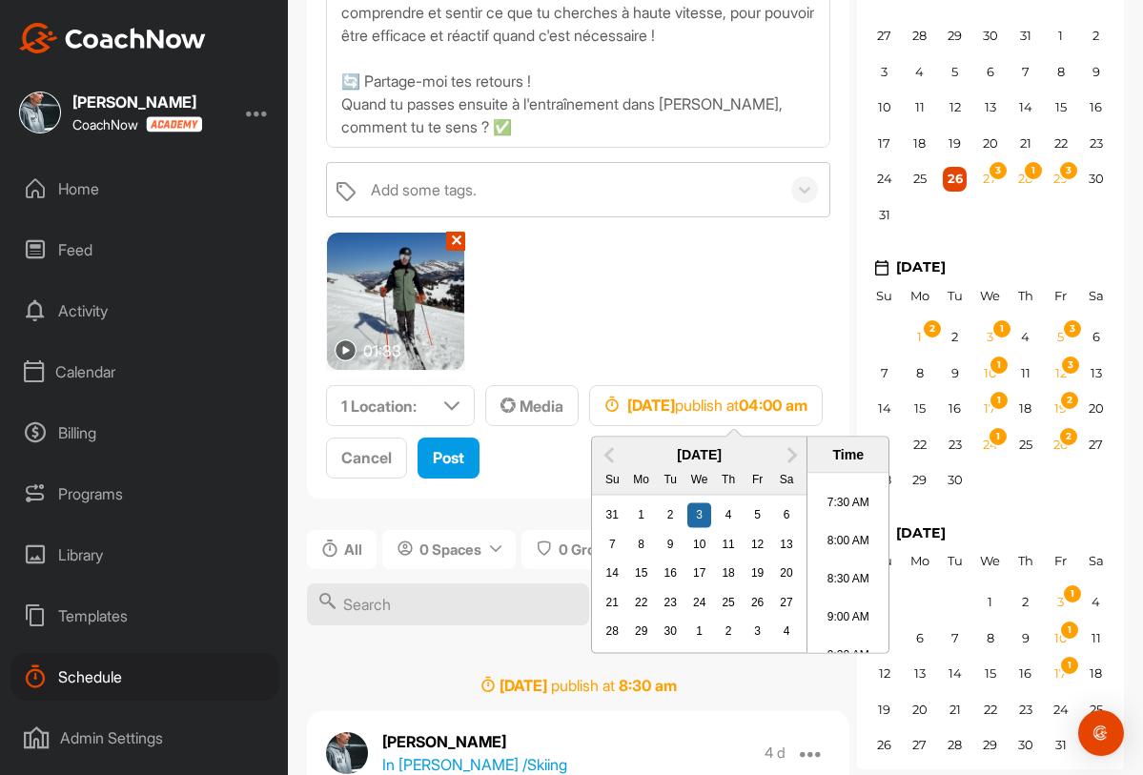
scroll to position [571, 0]
click at [846, 572] on li "8:30 AM" at bounding box center [848, 570] width 81 height 38
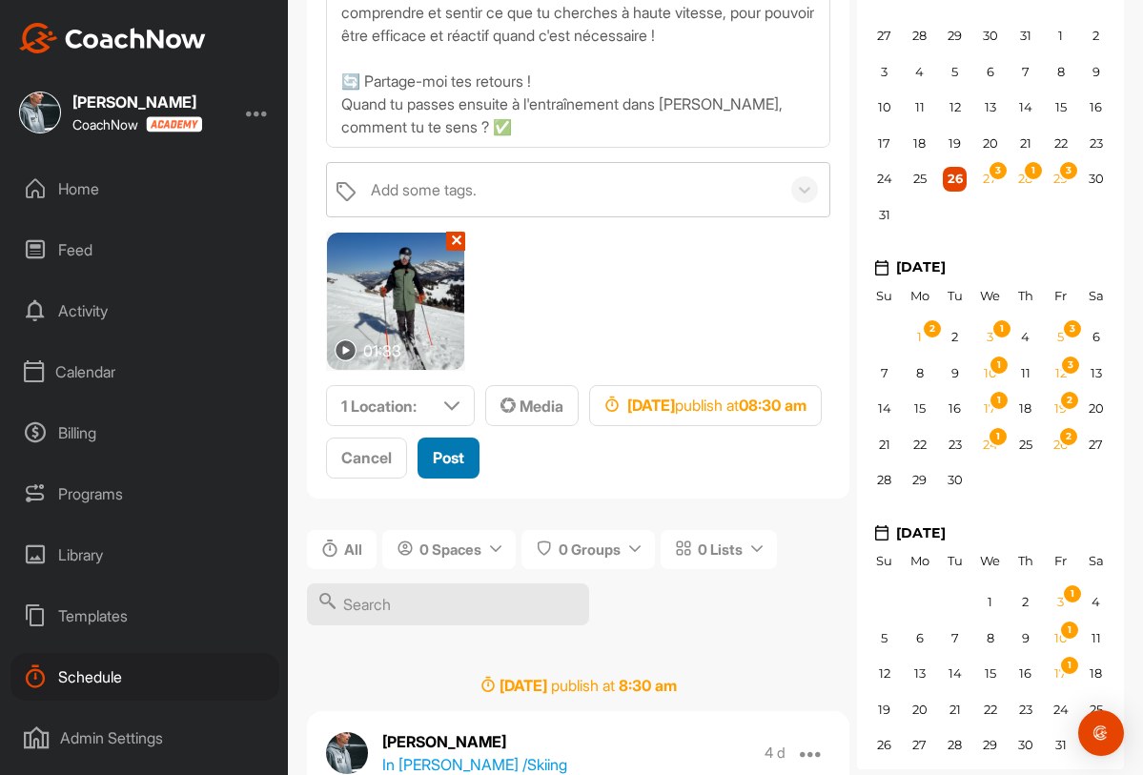
click at [457, 460] on span "Post" at bounding box center [448, 457] width 31 height 19
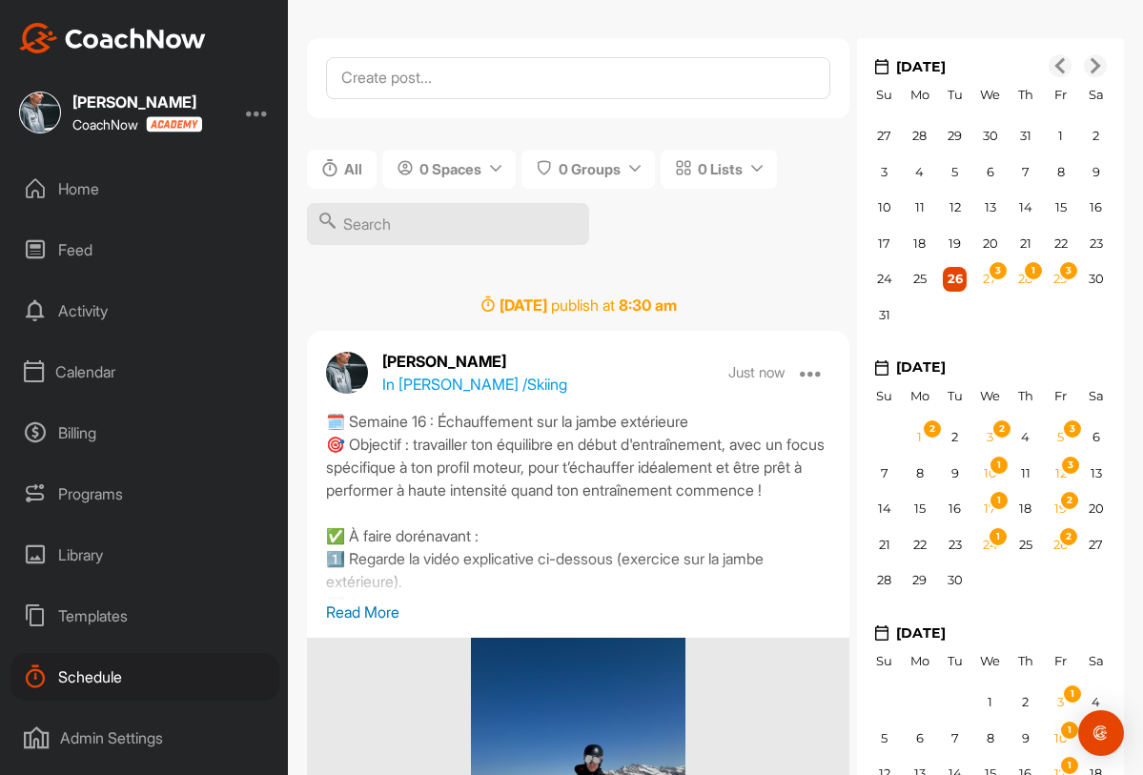
scroll to position [0, 0]
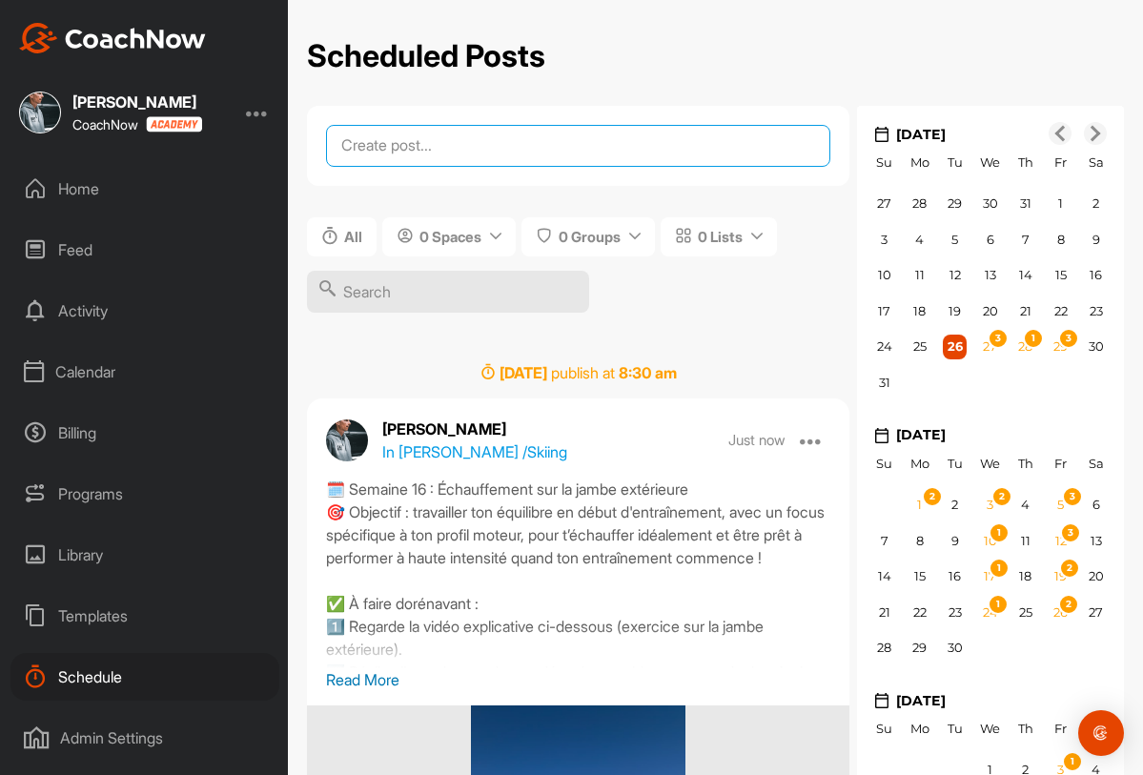
click at [488, 154] on textarea at bounding box center [578, 146] width 504 height 42
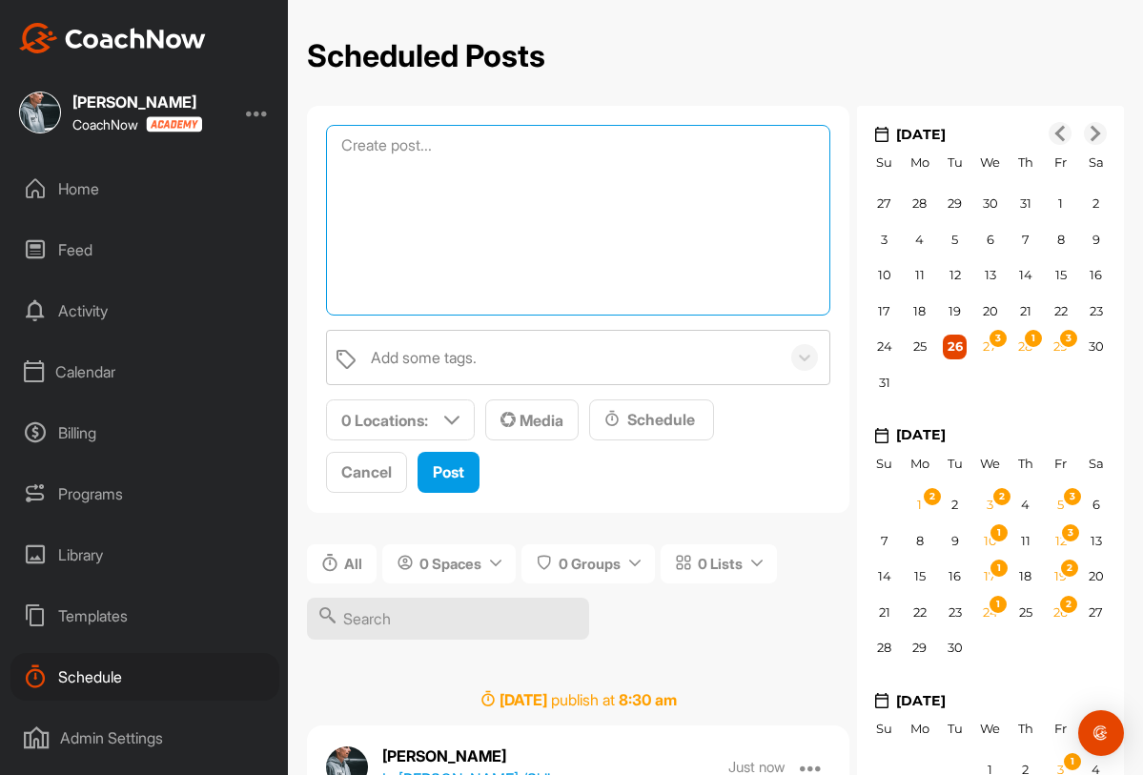
paste textarea "🗓️ Semaine 16 : Échauffement sur la jambe extérieure 🎯 Objectif : travailler to…"
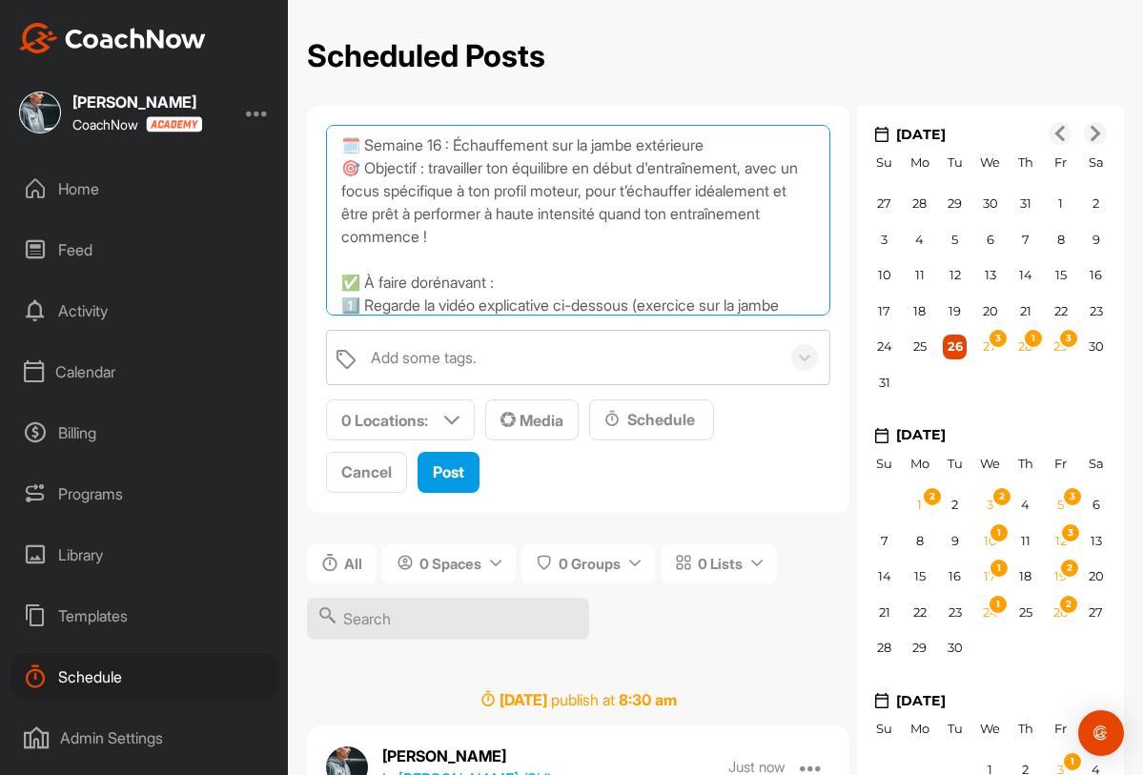
scroll to position [343, 0]
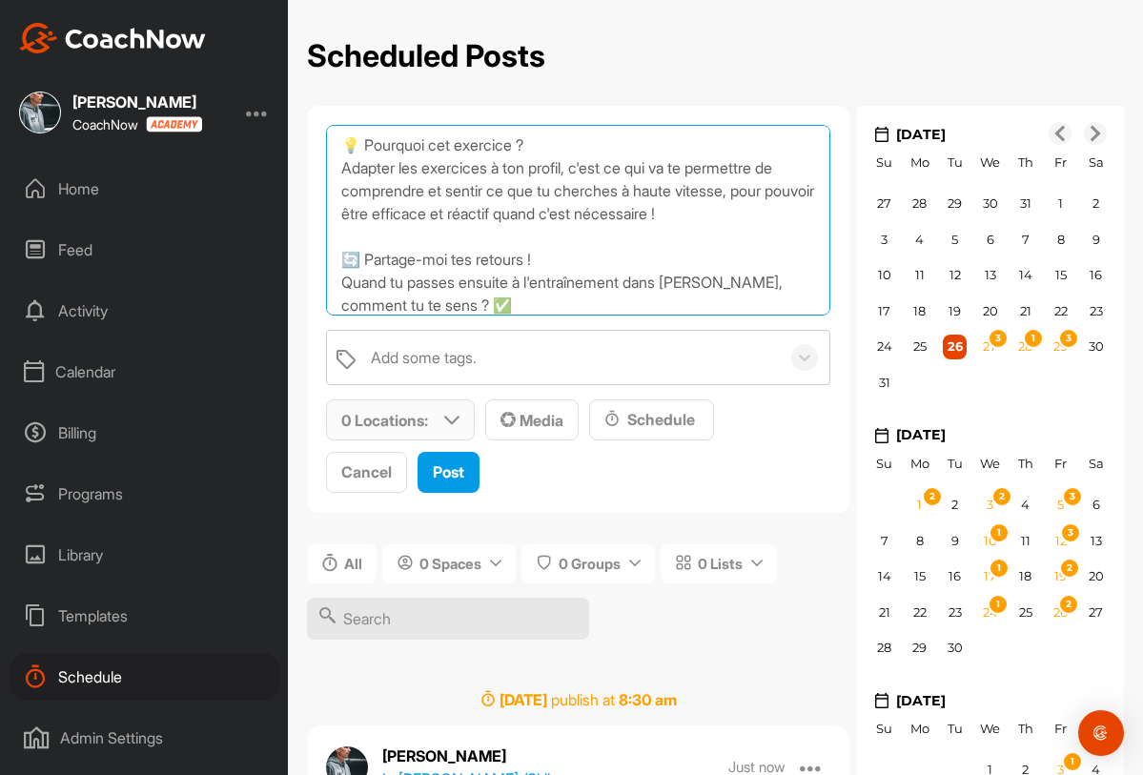
type textarea "🗓️ Semaine 16 : Échauffement sur la jambe extérieure 🎯 Objectif : travailler to…"
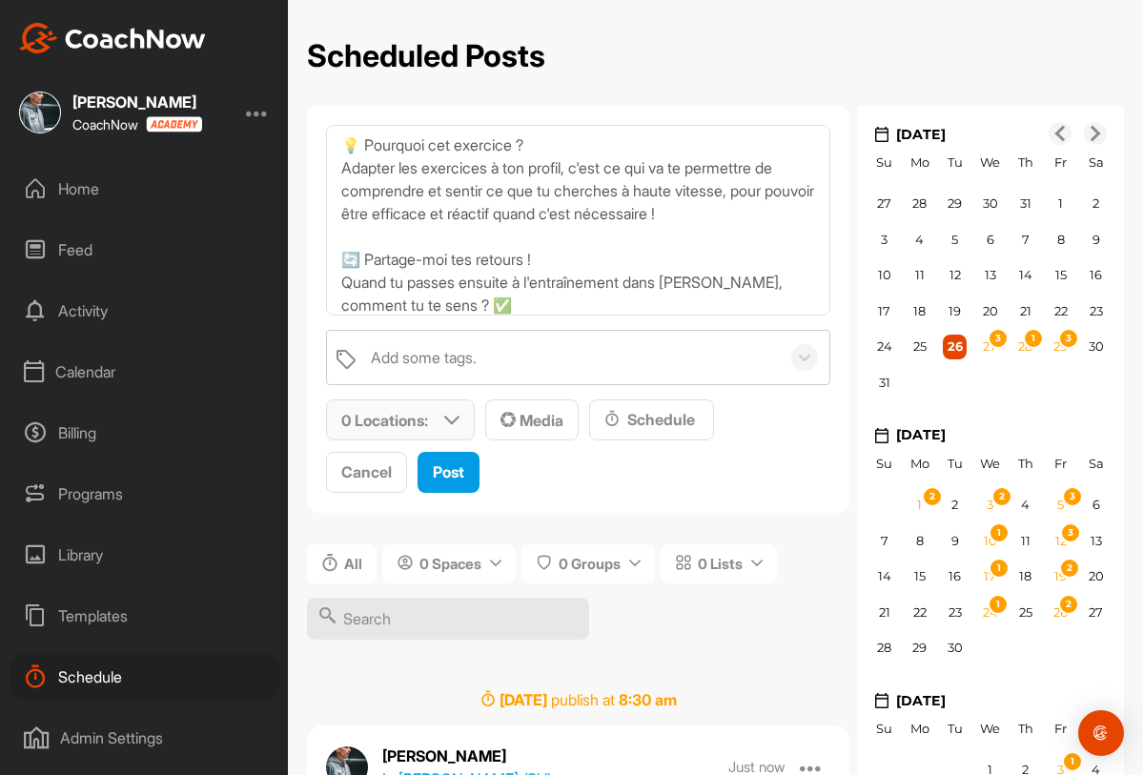
click at [408, 417] on p "0 Locations :" at bounding box center [384, 420] width 87 height 23
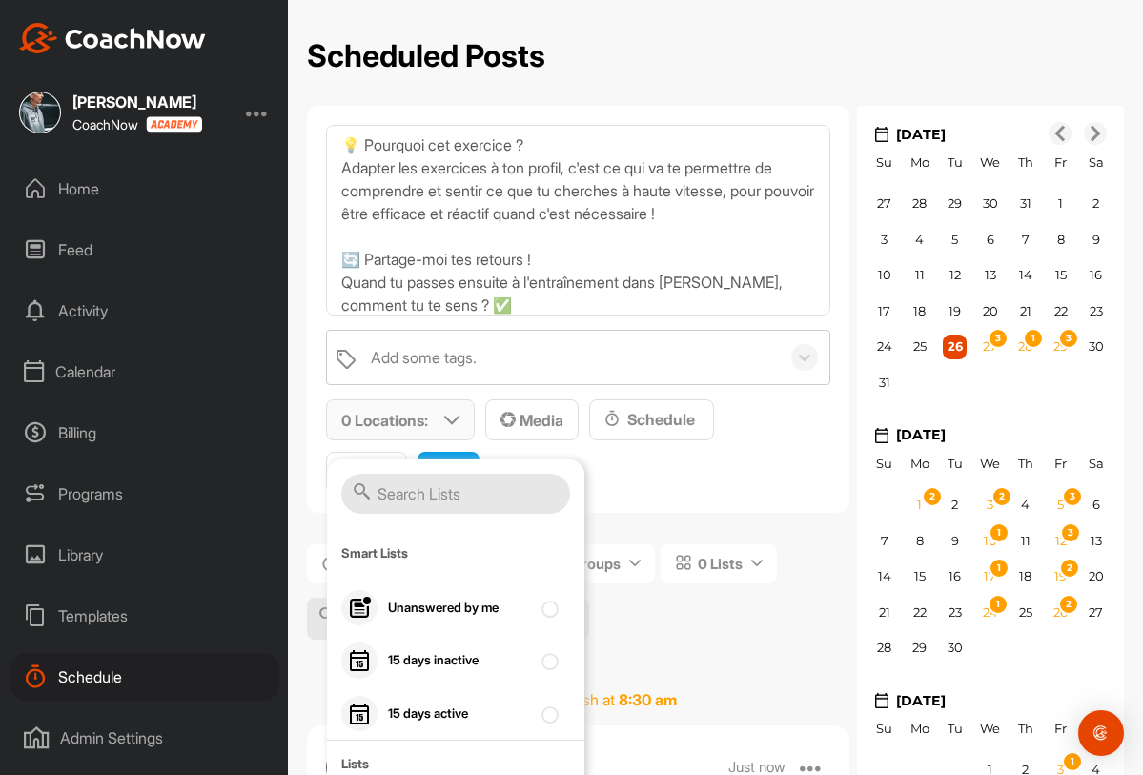
click at [410, 505] on input "text" at bounding box center [455, 494] width 229 height 40
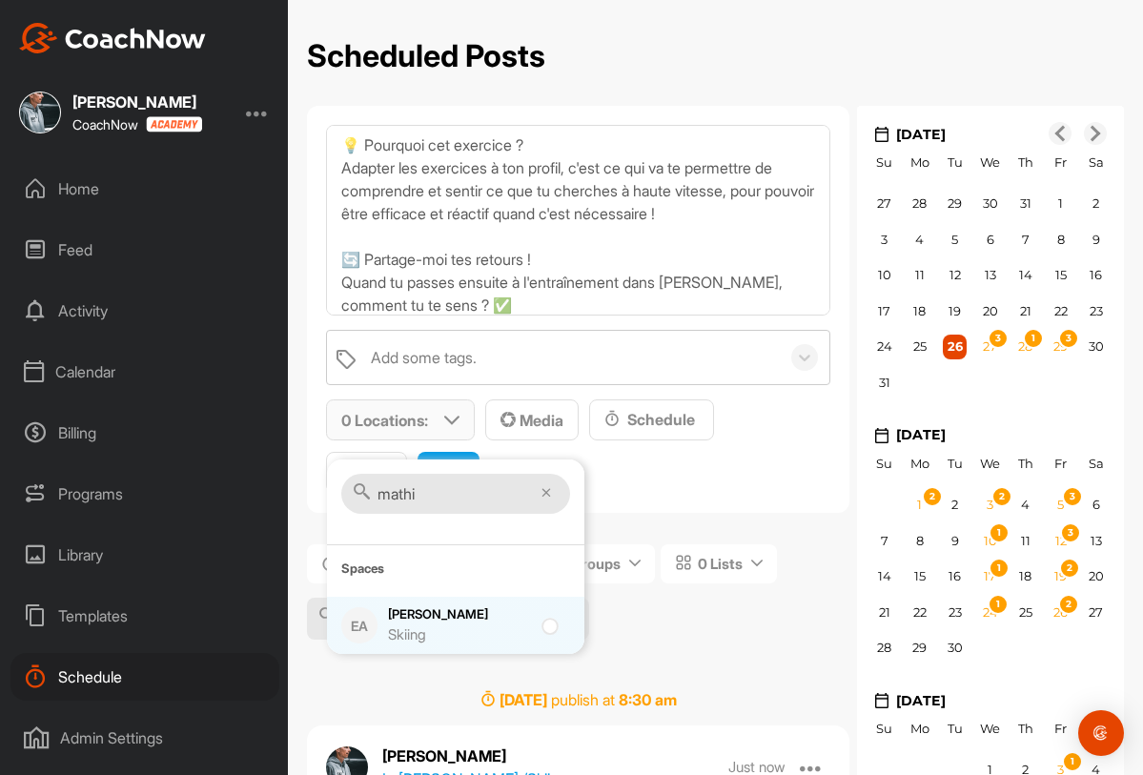
type input "mathi"
click at [442, 626] on div "Skiing" at bounding box center [459, 636] width 143 height 22
checkbox input "true"
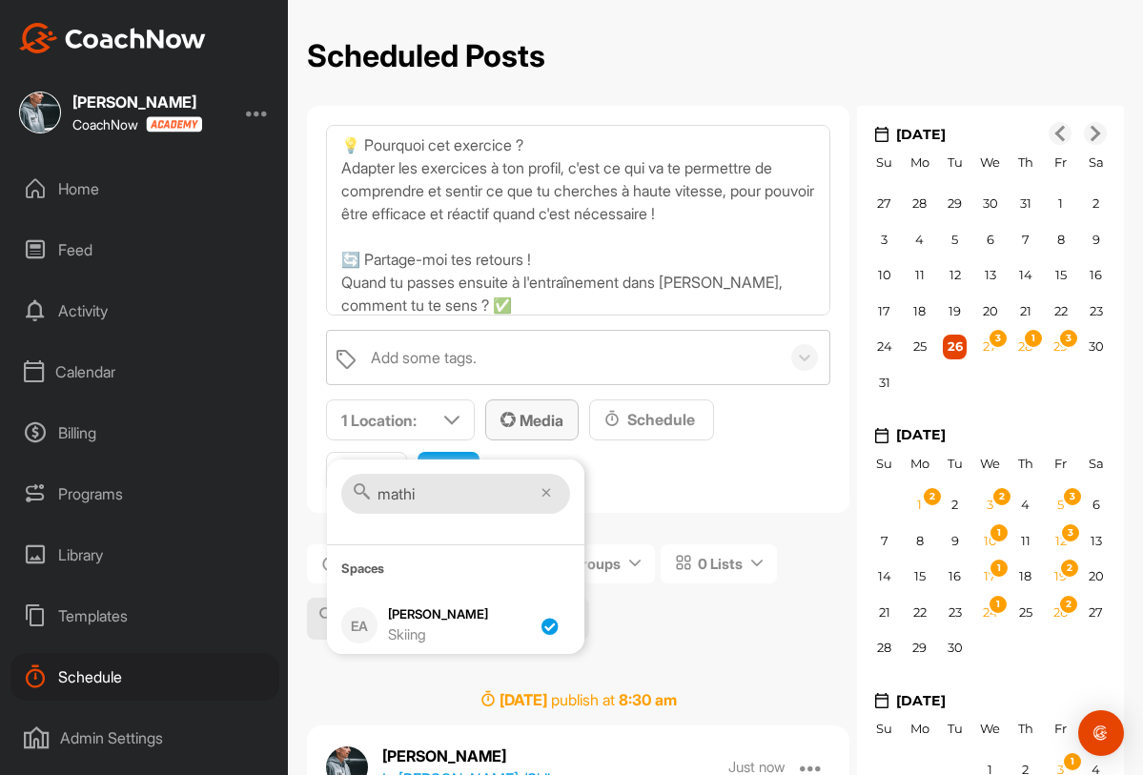
click at [518, 415] on span "Media" at bounding box center [532, 420] width 63 height 19
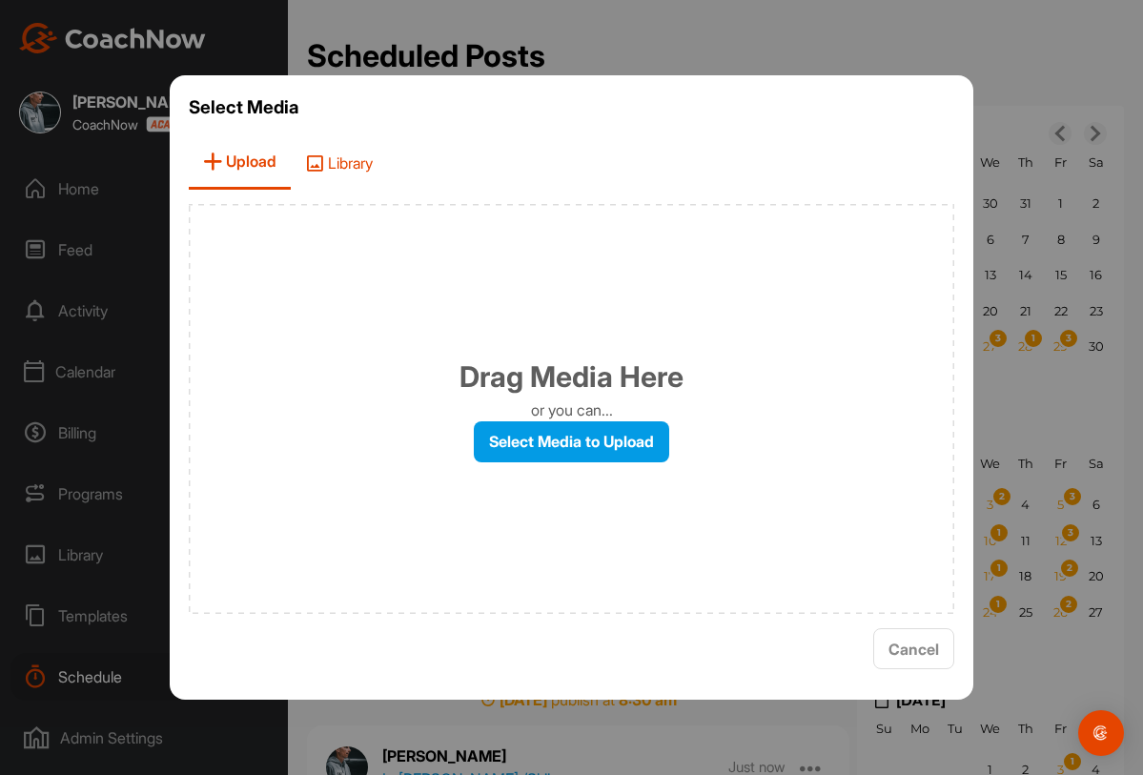
click at [341, 180] on span "Library" at bounding box center [339, 162] width 96 height 54
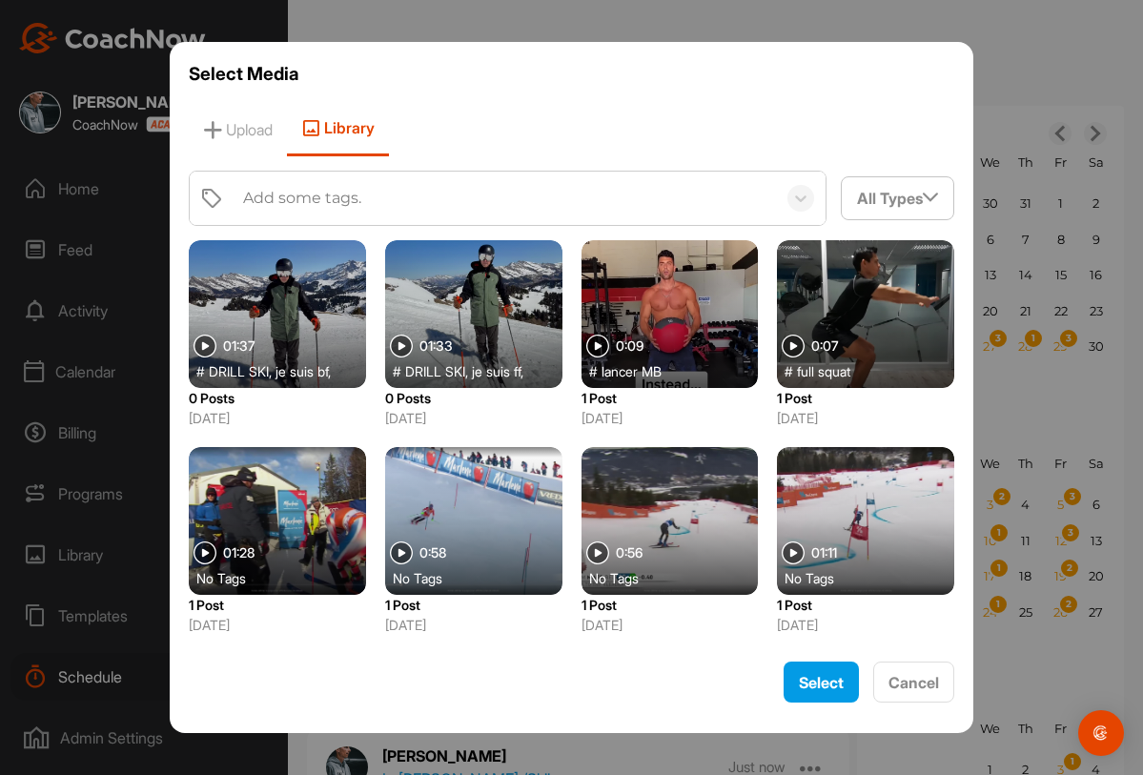
click at [331, 344] on div at bounding box center [277, 314] width 177 height 148
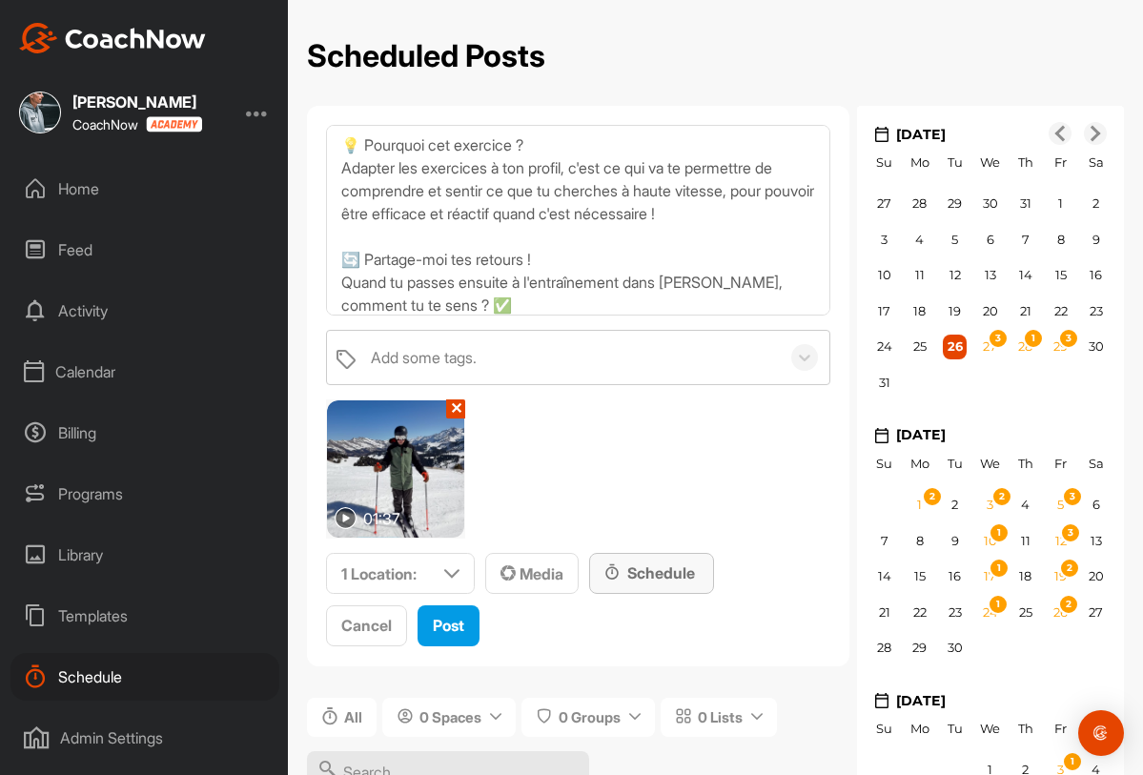
click at [651, 569] on div "Schedule" at bounding box center [652, 573] width 94 height 23
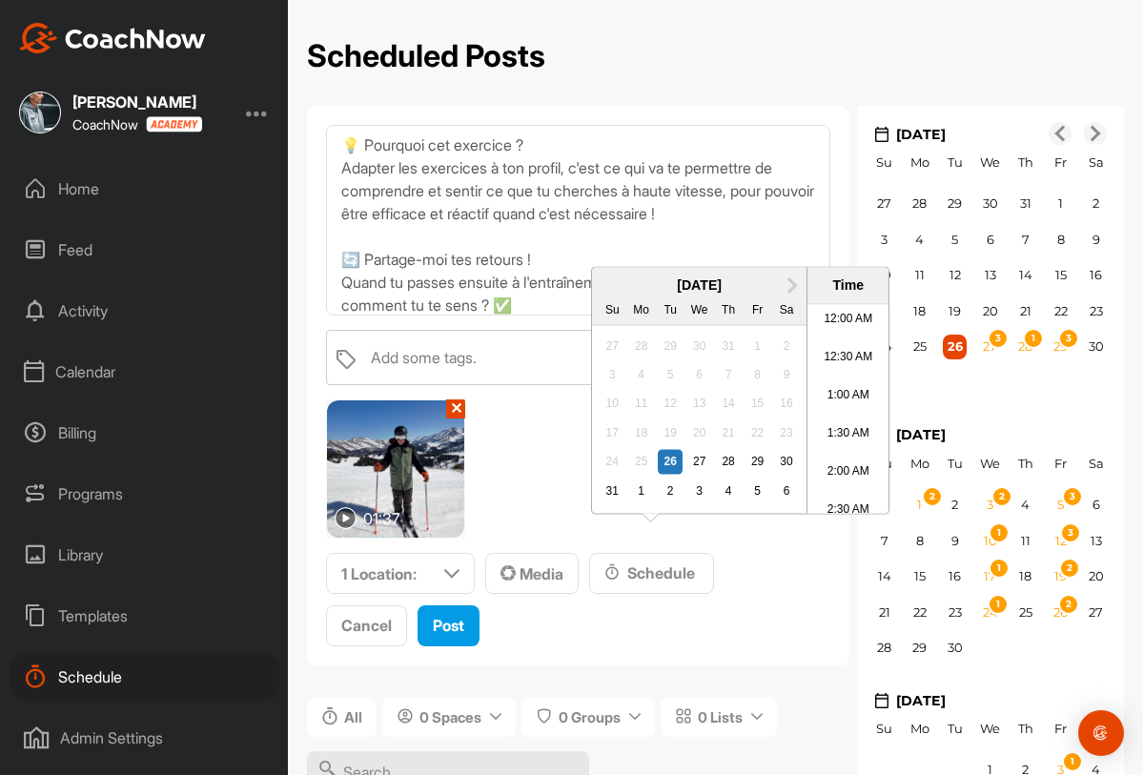
scroll to position [1020, 0]
click at [697, 503] on div "3" at bounding box center [699, 491] width 25 height 25
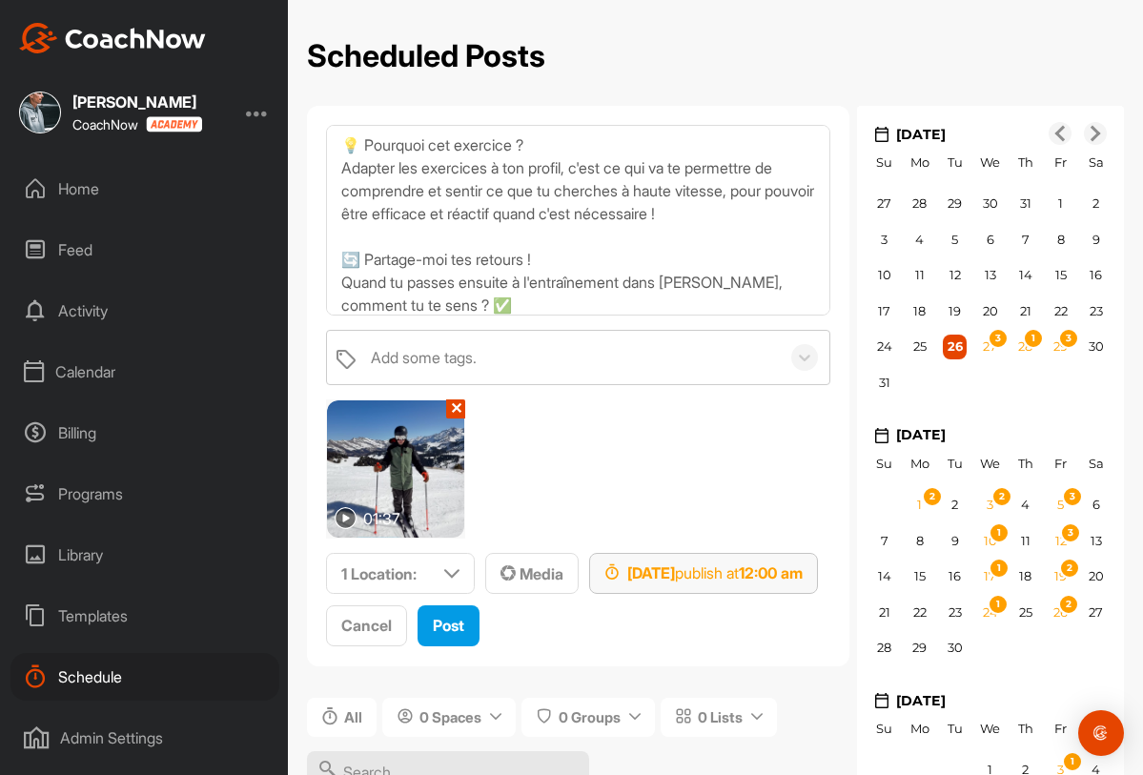
click at [776, 571] on div "Sep 3, 2025 publish at 12:00 am" at bounding box center [704, 573] width 198 height 23
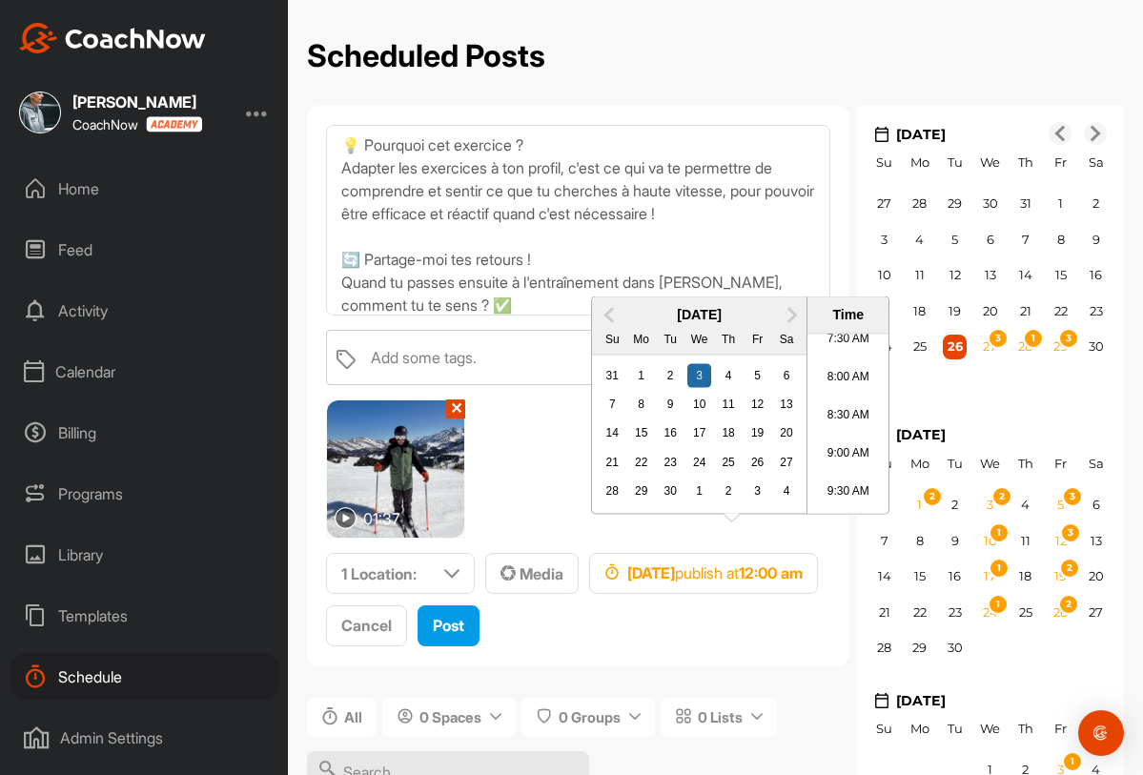
scroll to position [746, 0]
click at [856, 427] on li "10:30 AM" at bounding box center [848, 408] width 81 height 38
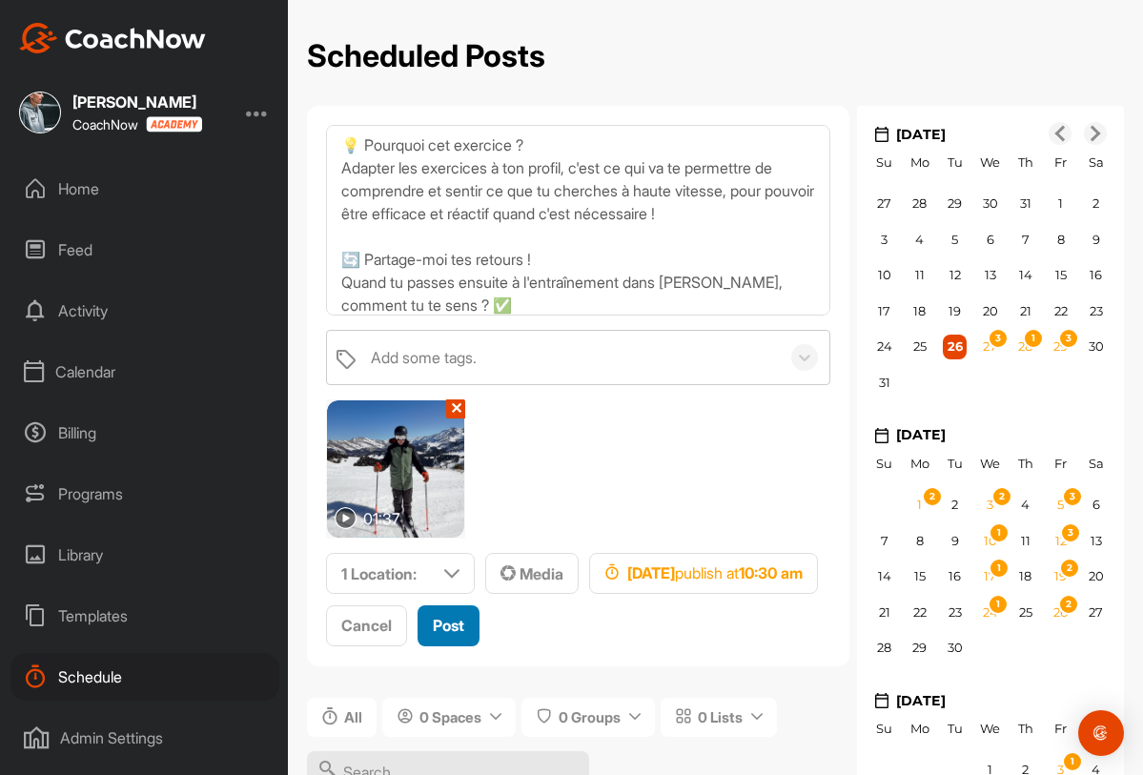
click at [462, 626] on span "Post" at bounding box center [448, 625] width 31 height 19
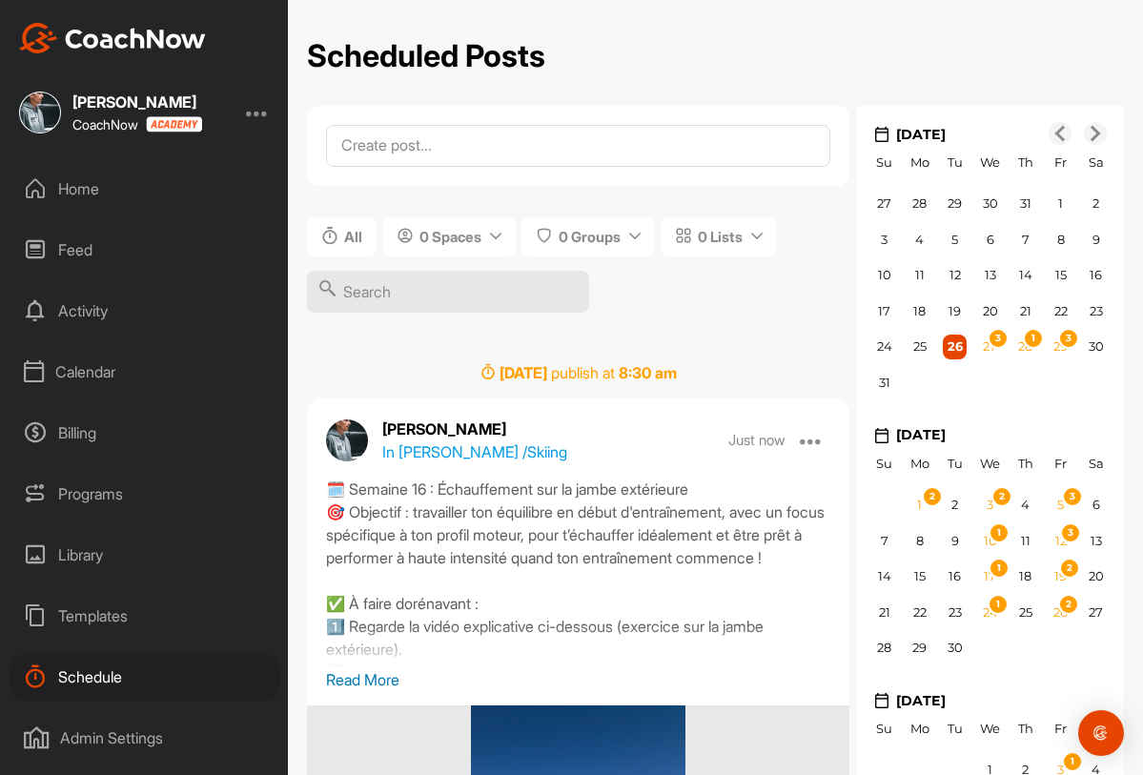
scroll to position [0, 0]
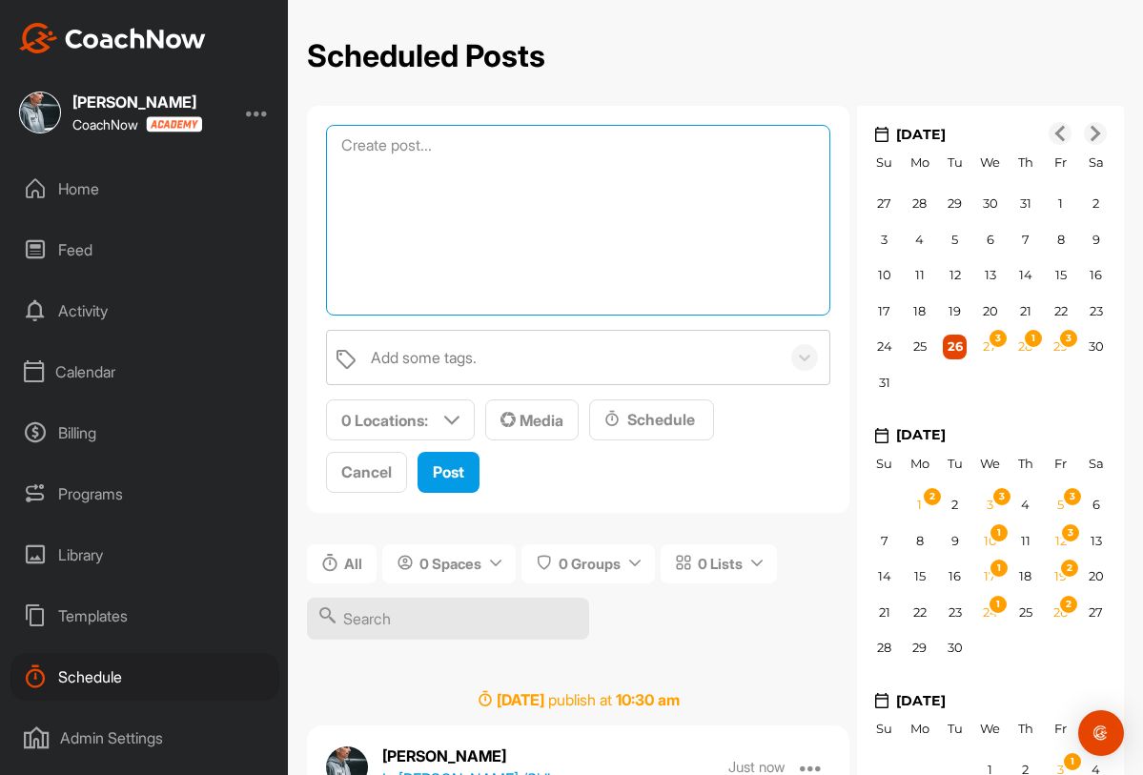
click at [515, 155] on textarea at bounding box center [578, 220] width 504 height 191
paste textarea "🗓️ Semaine 16 : Échauffement sur la jambe extérieure 🎯 Objectif : travailler to…"
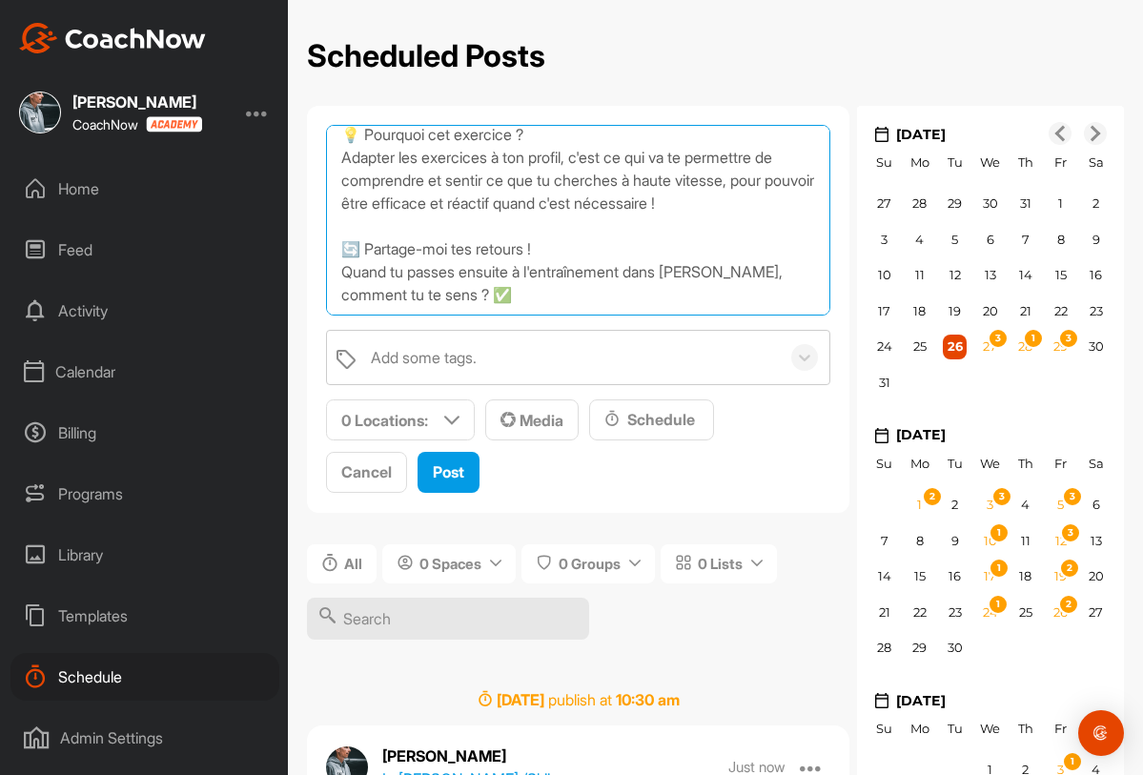
scroll to position [354, 0]
type textarea "🗓️ Semaine 16 : Échauffement sur la jambe extérieure 🎯 Objectif : travailler to…"
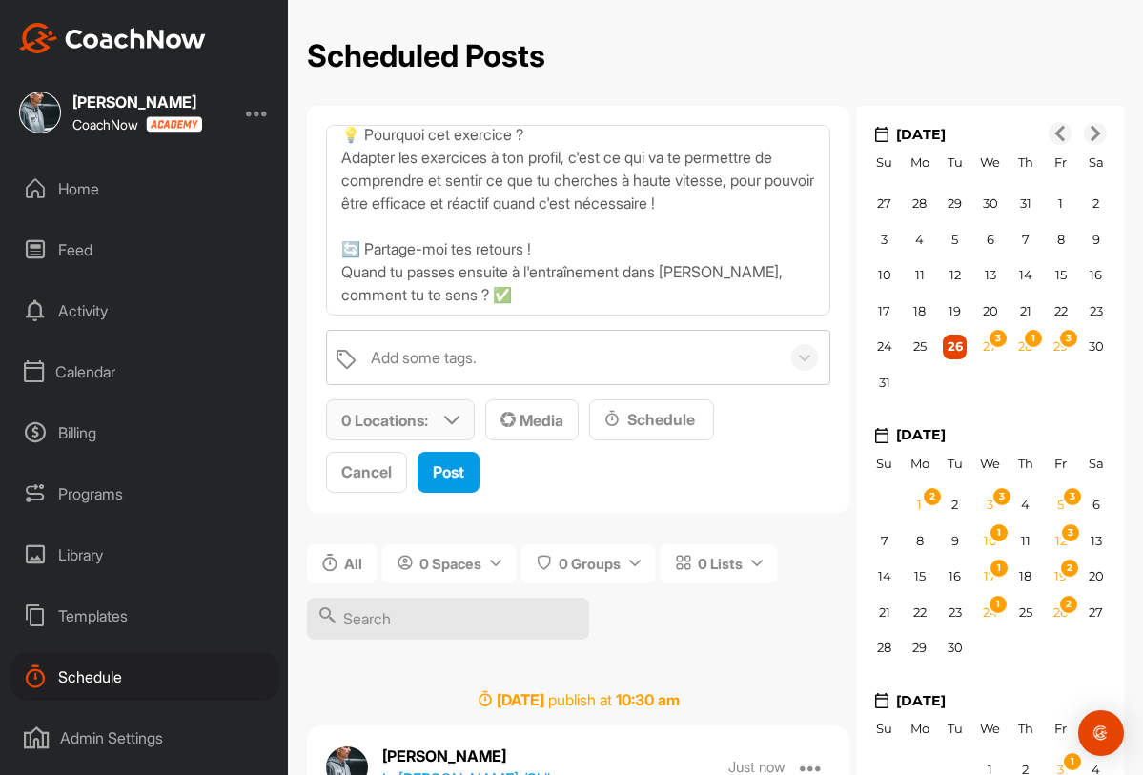
click at [416, 428] on p "0 Locations :" at bounding box center [384, 420] width 87 height 23
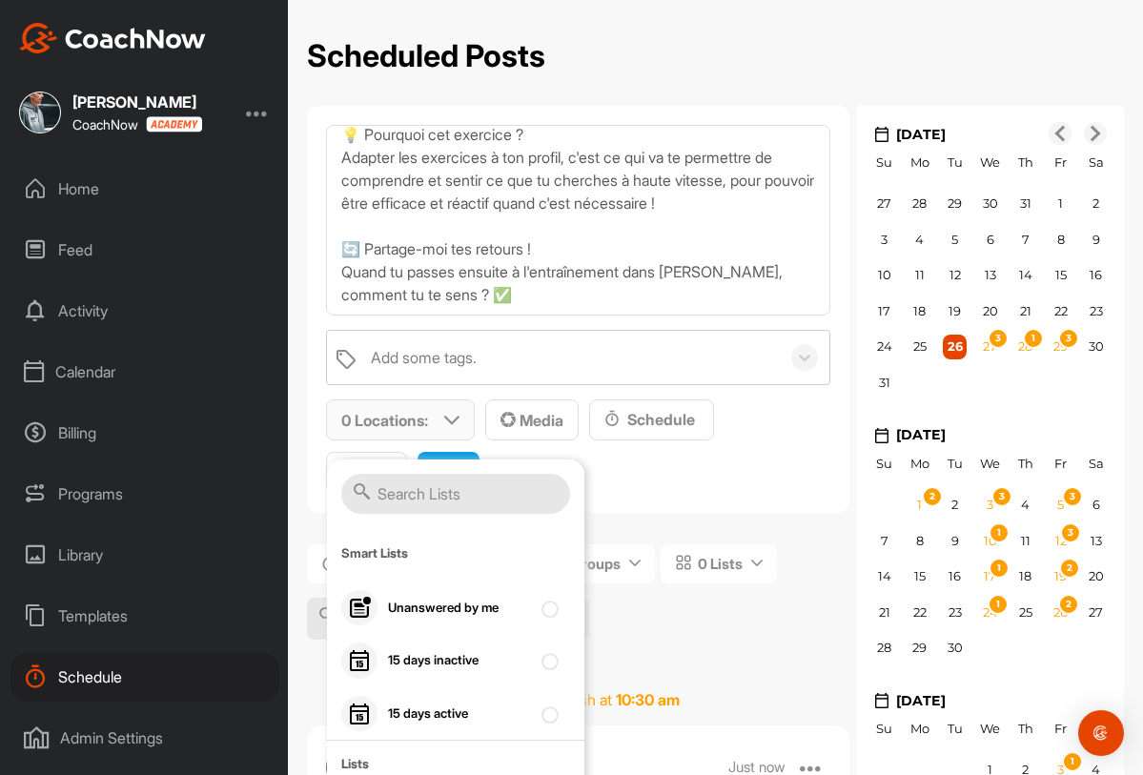
click at [411, 482] on input "text" at bounding box center [455, 494] width 229 height 40
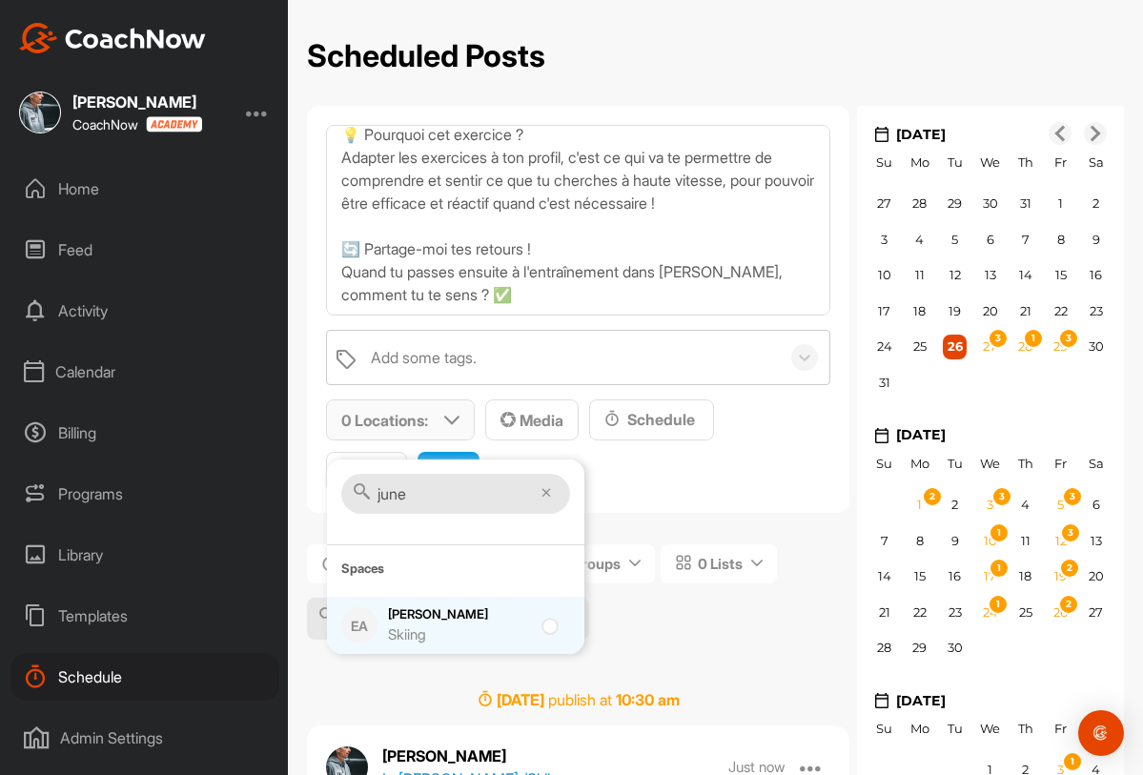
type input "june"
click at [411, 611] on div "June Rieder Skiing" at bounding box center [459, 625] width 143 height 40
checkbox input "true"
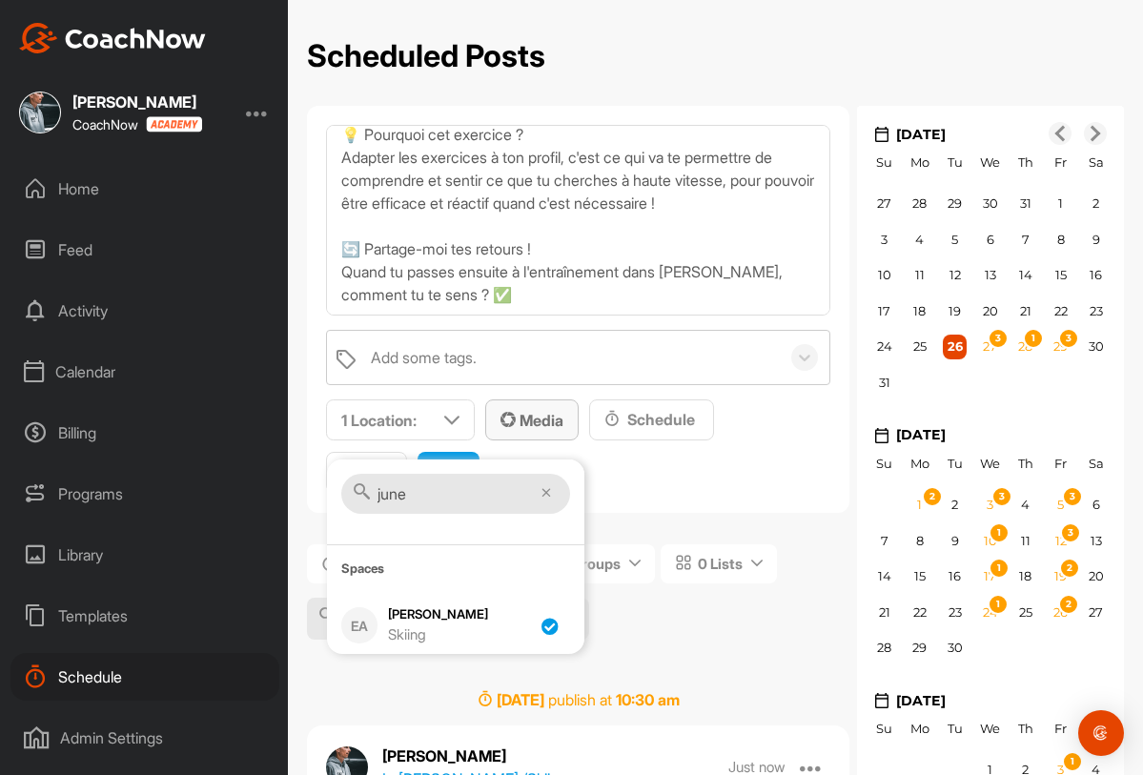
click at [550, 419] on span "Media" at bounding box center [532, 420] width 63 height 19
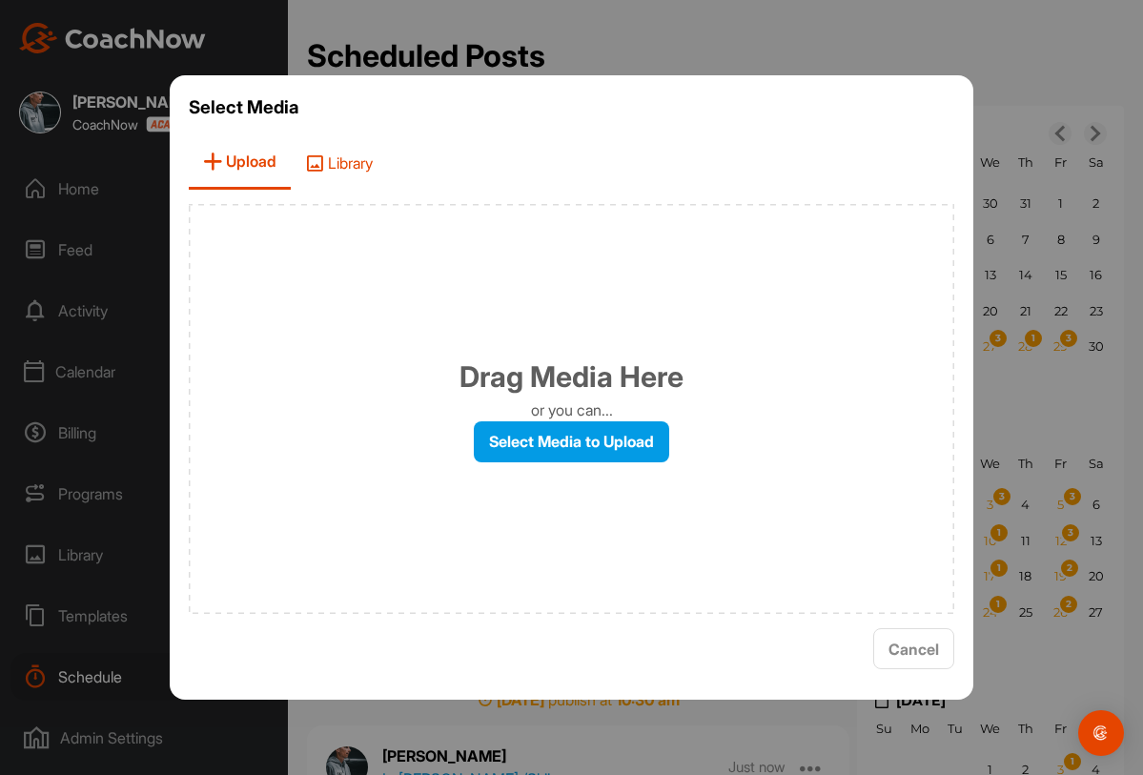
click at [331, 154] on span "Library" at bounding box center [339, 162] width 96 height 54
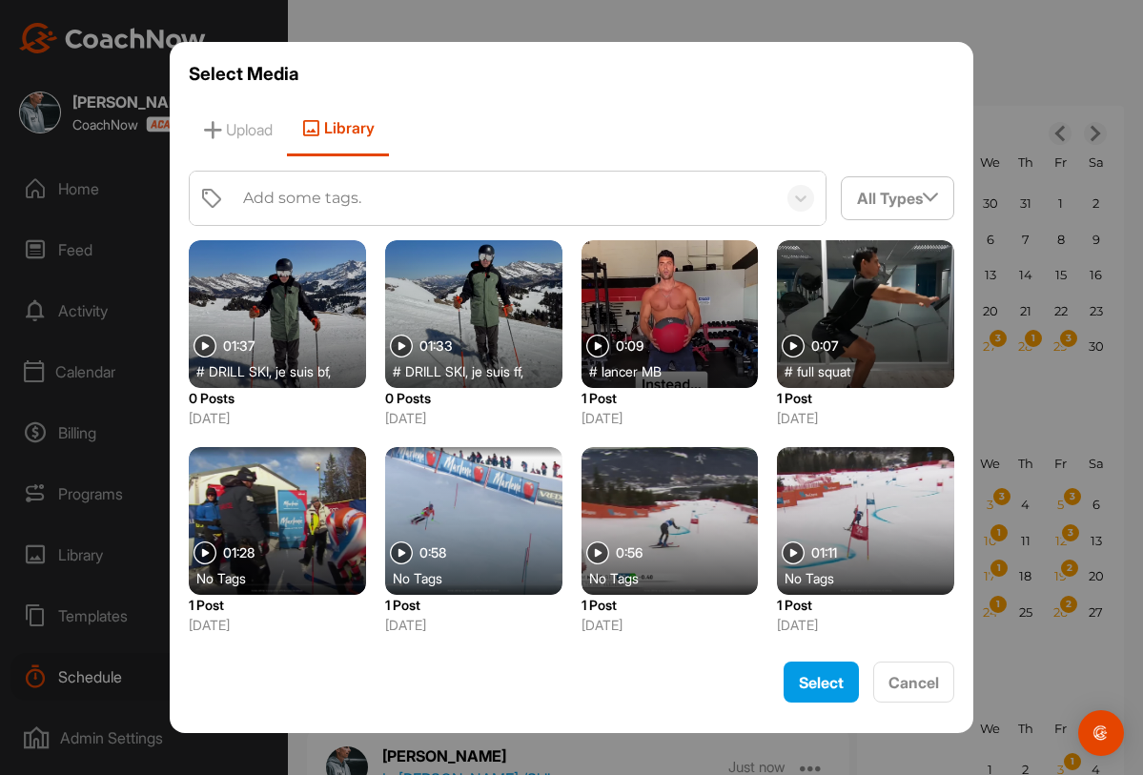
click at [315, 350] on div at bounding box center [277, 314] width 177 height 148
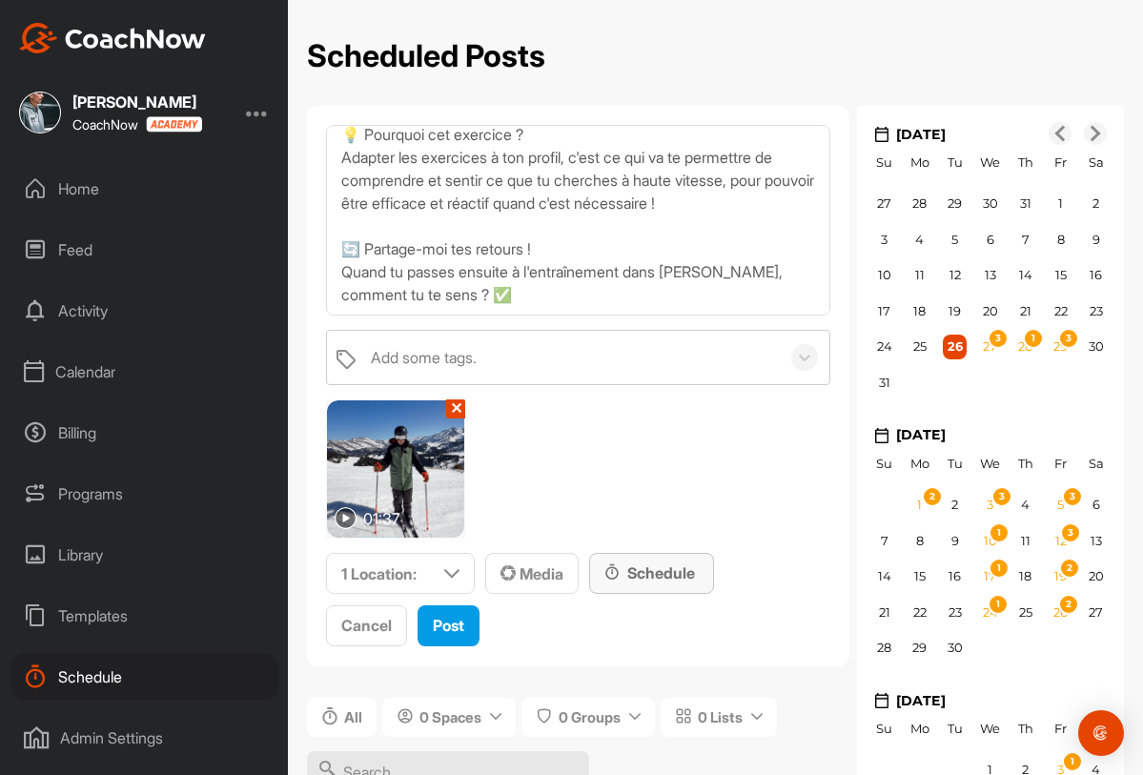
click at [641, 581] on div "Schedule" at bounding box center [652, 573] width 94 height 23
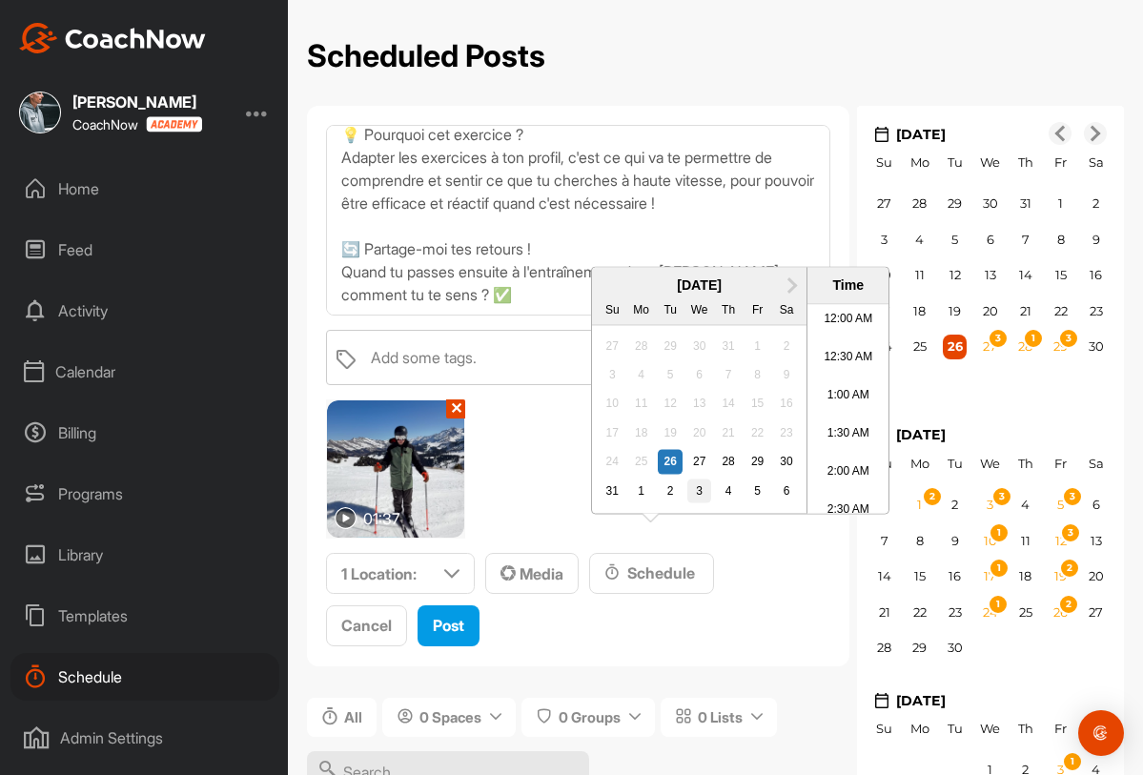
scroll to position [1020, 0]
click at [790, 294] on span "Next Month" at bounding box center [790, 284] width 0 height 20
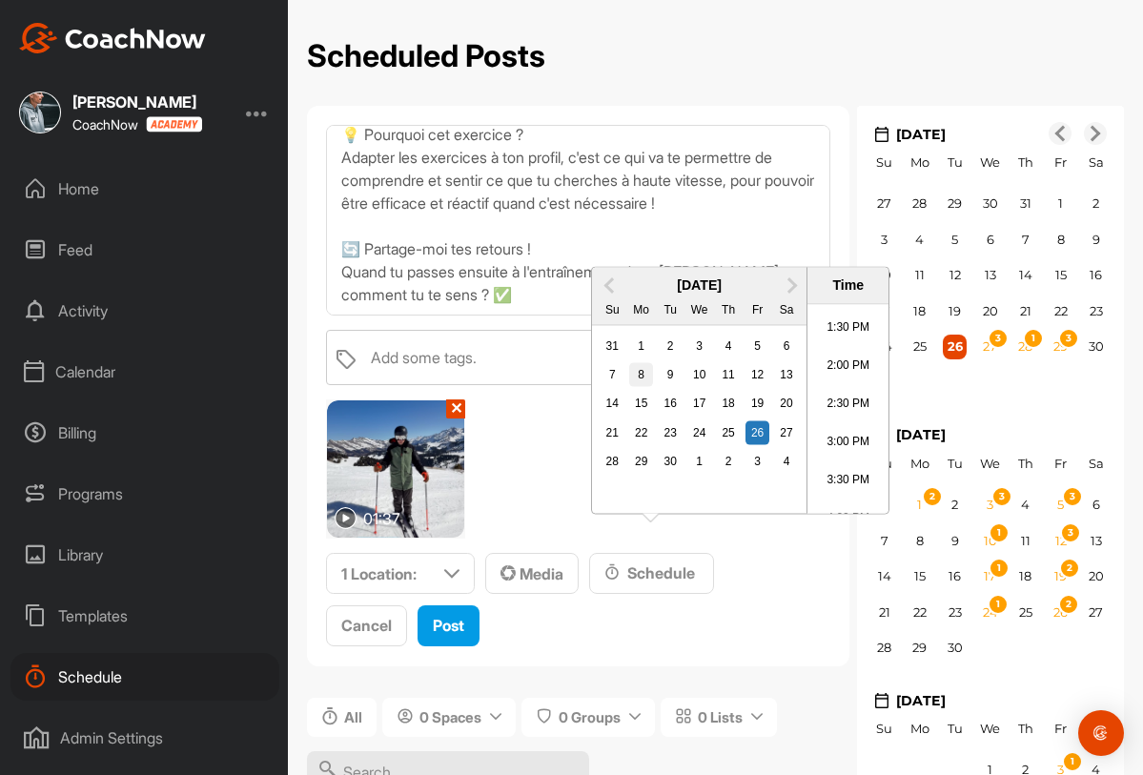
click at [646, 387] on div "8" at bounding box center [641, 374] width 25 height 25
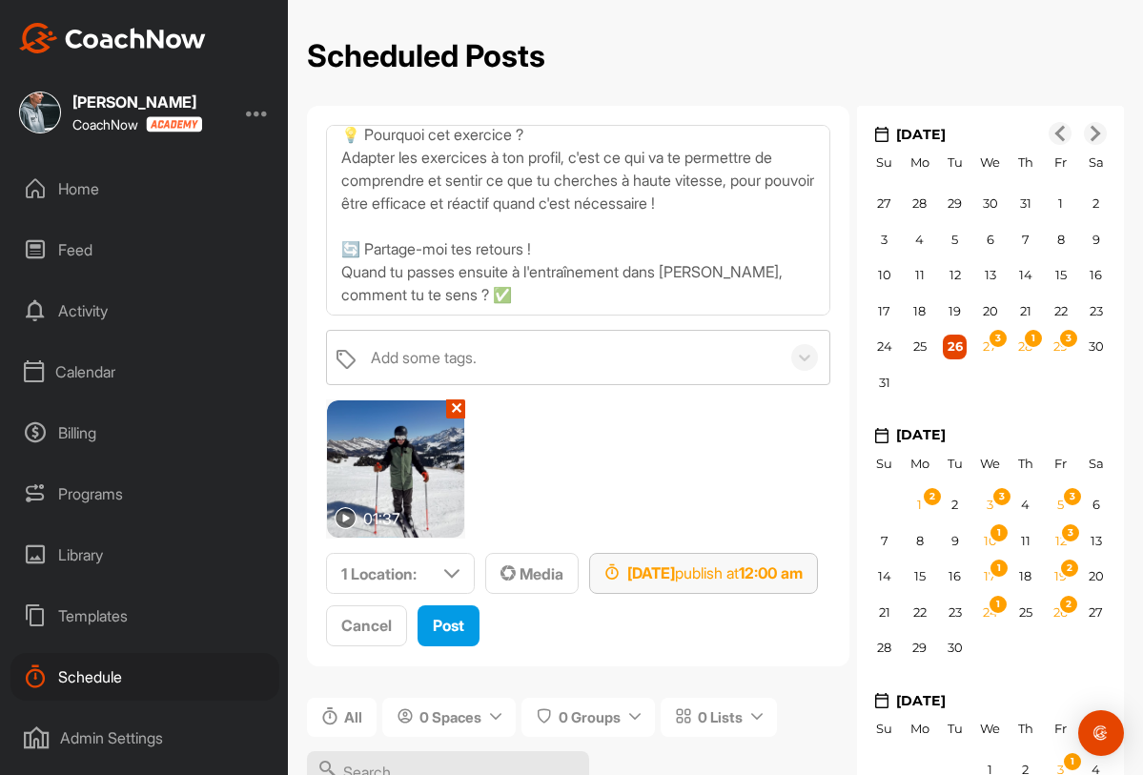
click at [775, 585] on div "Sep 8, 2025 publish at 12:00 am" at bounding box center [703, 573] width 229 height 41
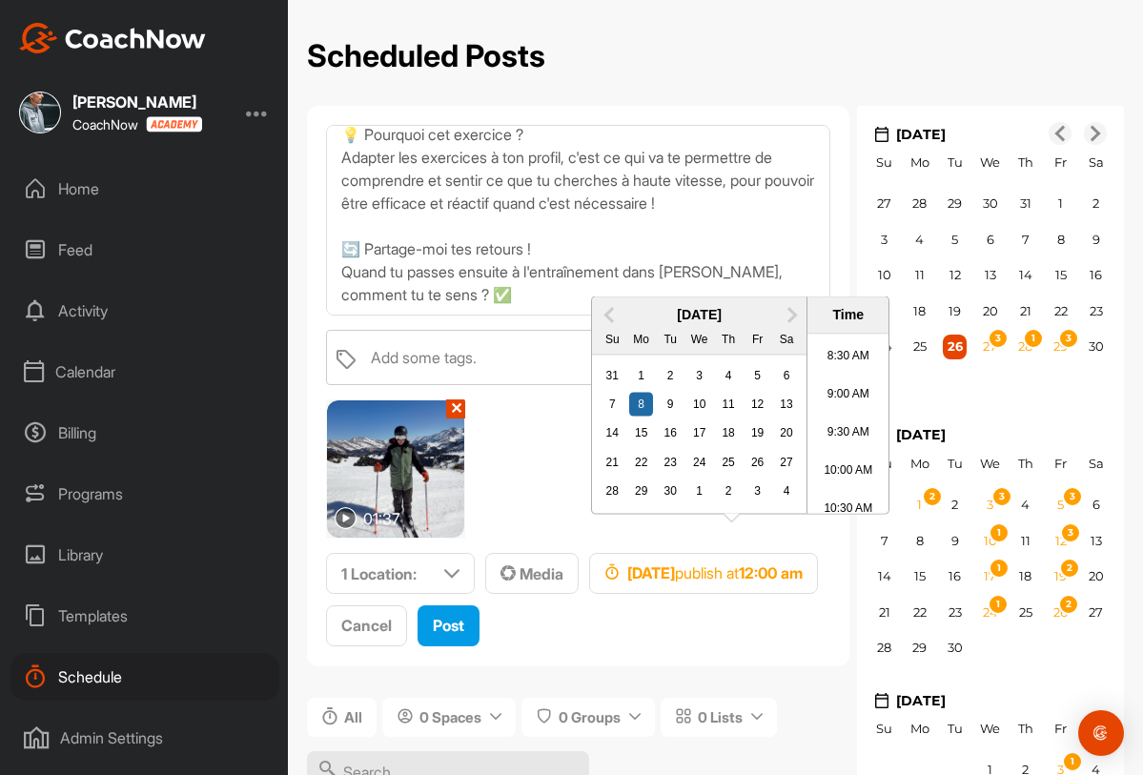
scroll to position [737, 0]
click at [843, 398] on li "10:00 AM" at bounding box center [848, 378] width 81 height 38
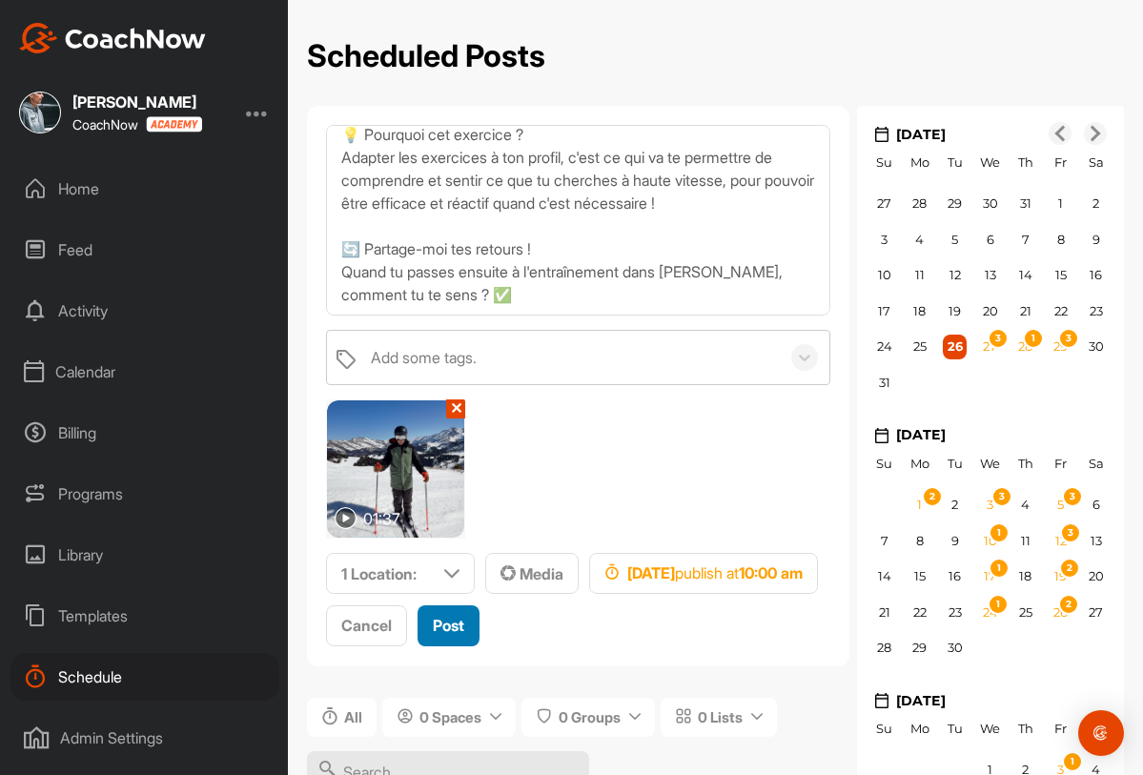
click at [467, 631] on button "Post" at bounding box center [449, 625] width 62 height 41
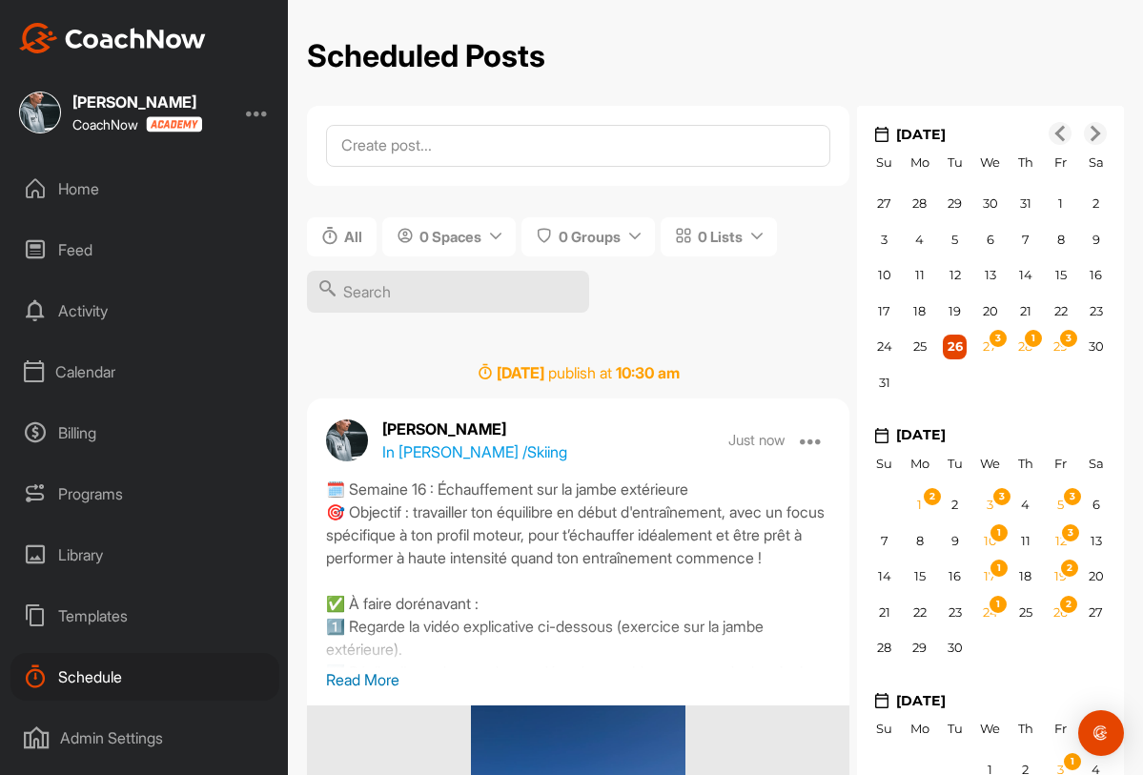
scroll to position [0, 0]
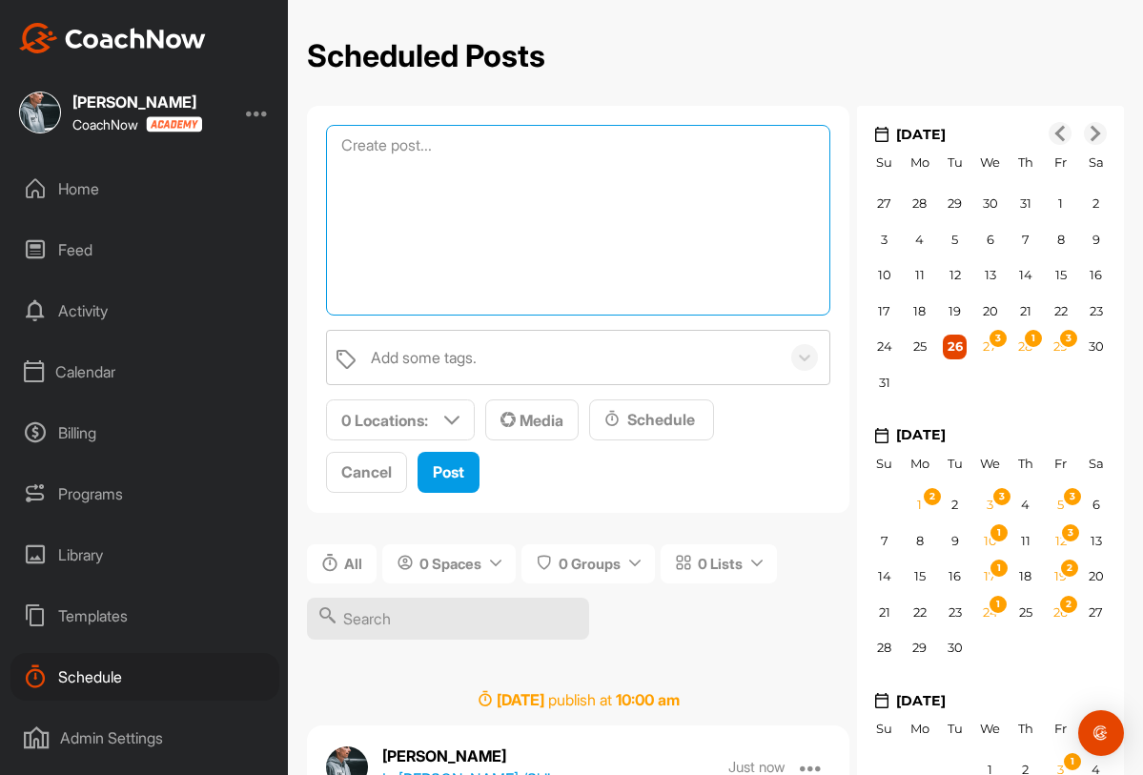
click at [536, 141] on textarea at bounding box center [578, 220] width 504 height 191
paste textarea "🗓️ Semaine 16 : Échauffement sur la jambe extérieure 🎯 Objectif : travailler to…"
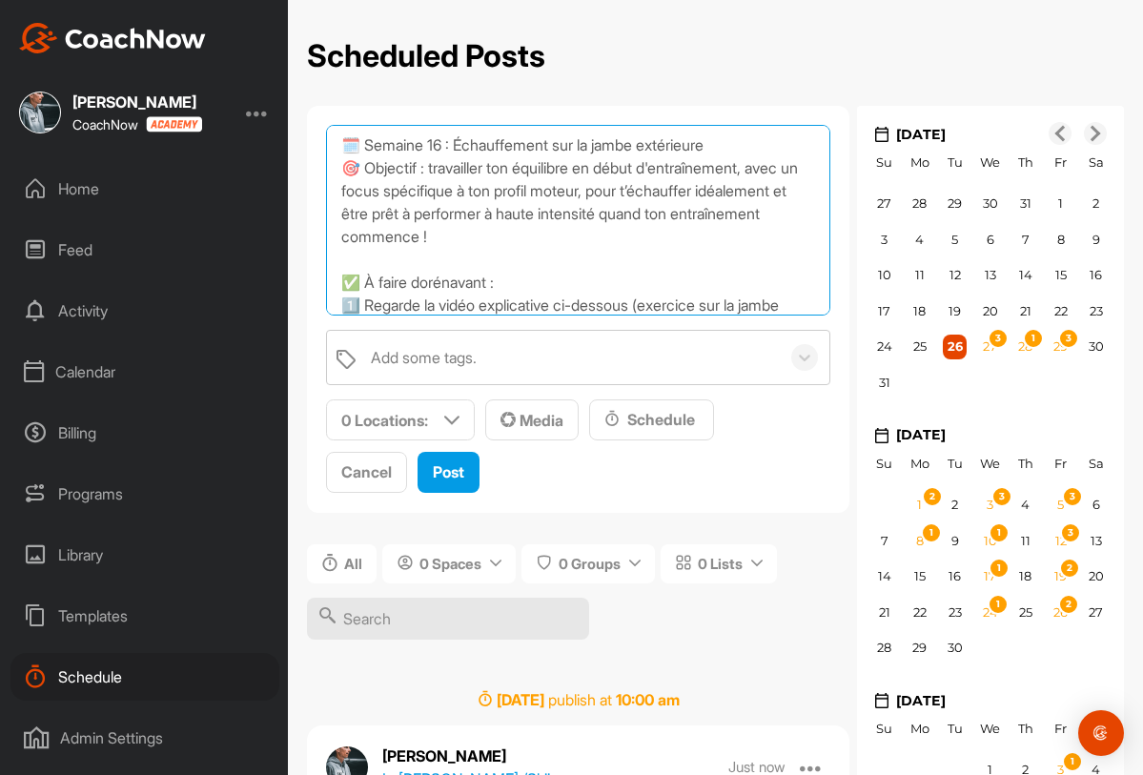
scroll to position [343, 0]
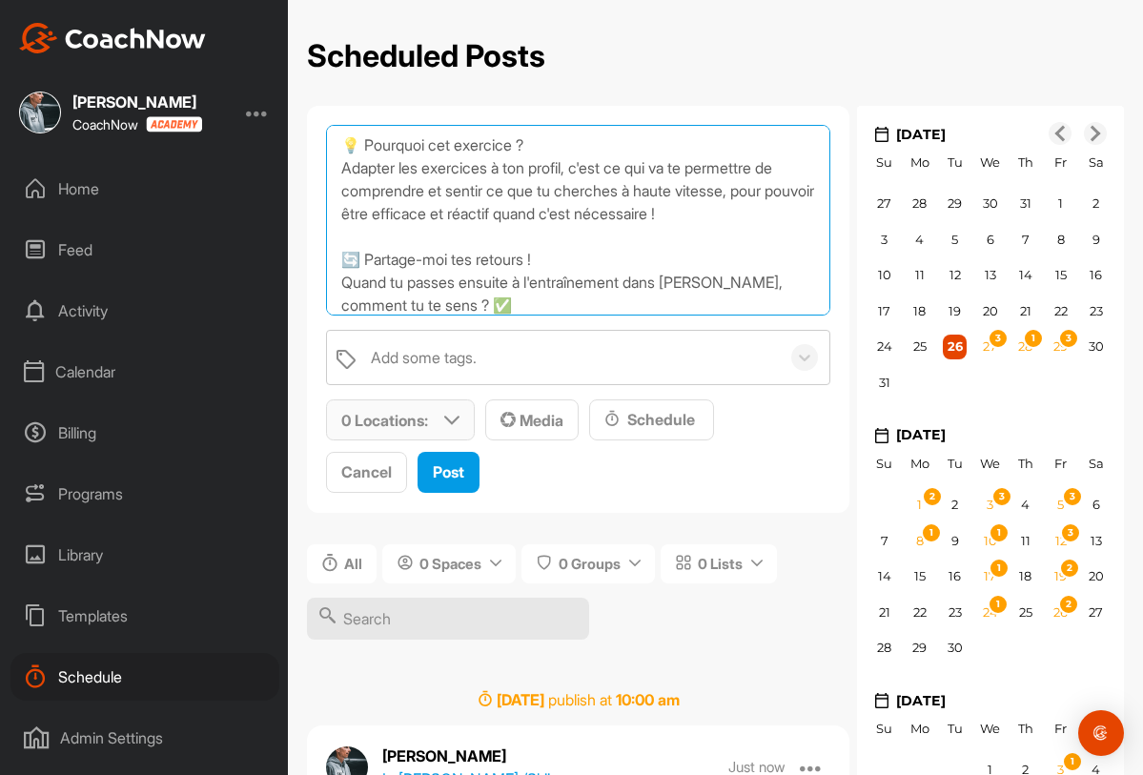
type textarea "🗓️ Semaine 16 : Échauffement sur la jambe extérieure 🎯 Objectif : travailler to…"
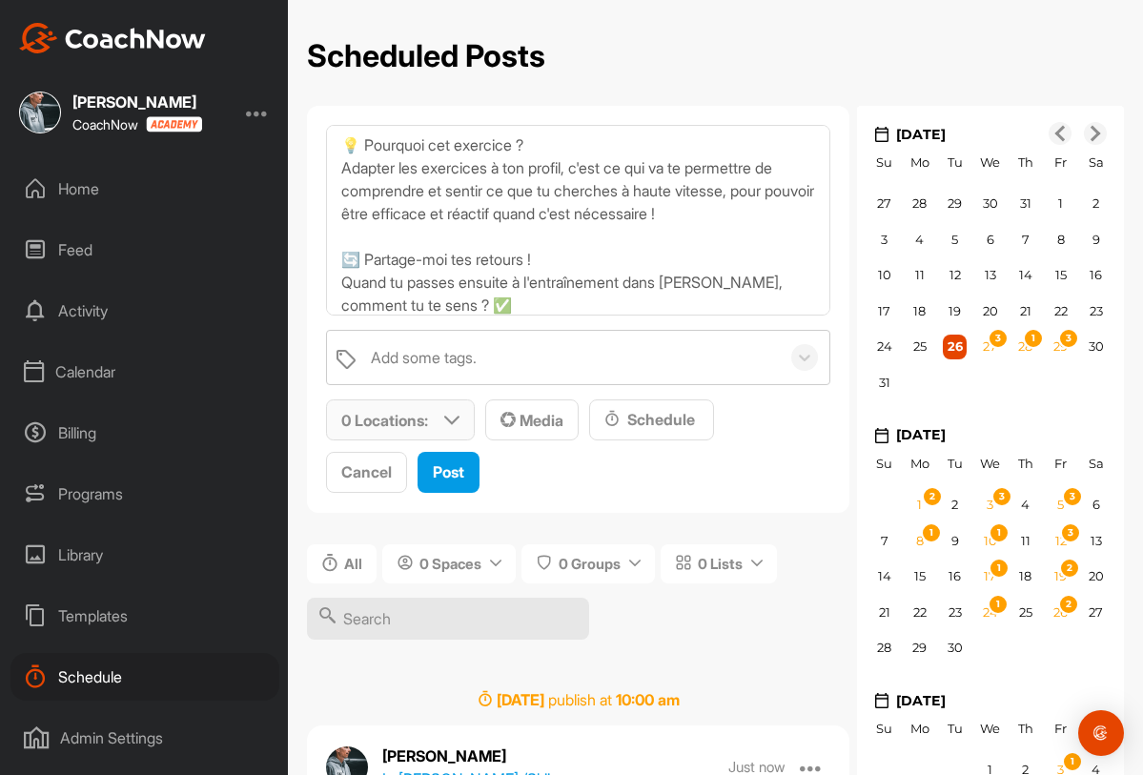
click at [444, 420] on icon at bounding box center [451, 420] width 15 height 15
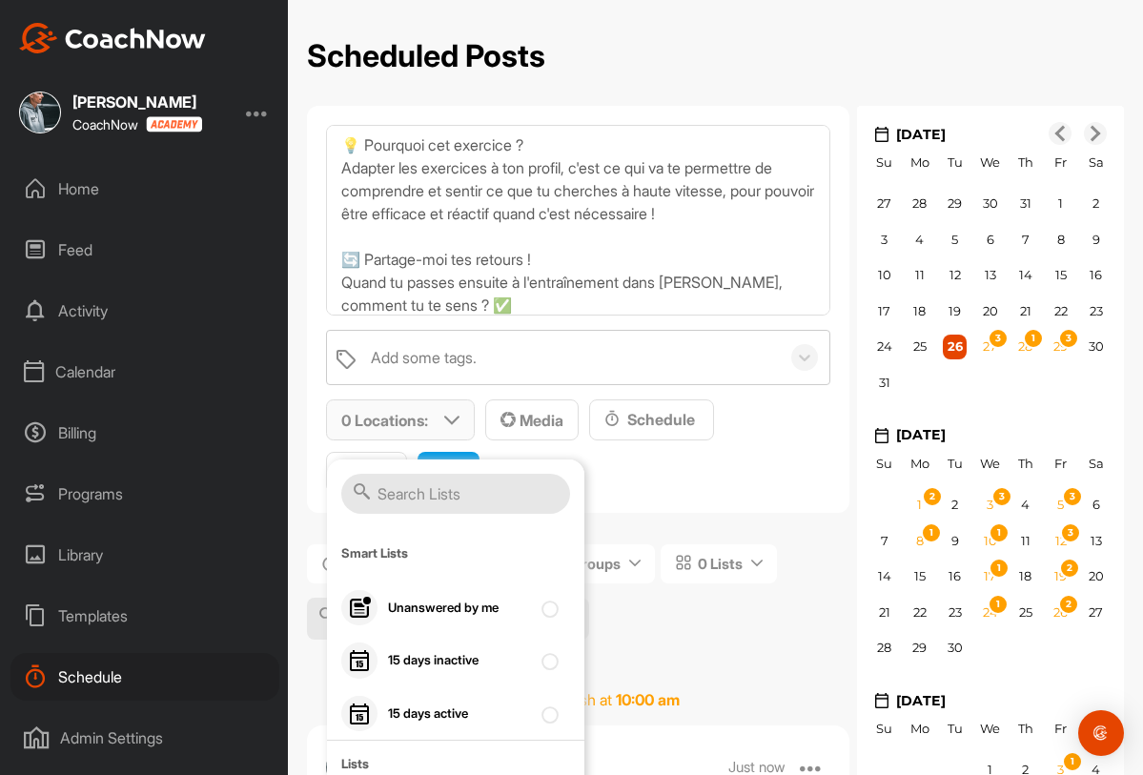
click at [427, 486] on input "text" at bounding box center [455, 494] width 229 height 40
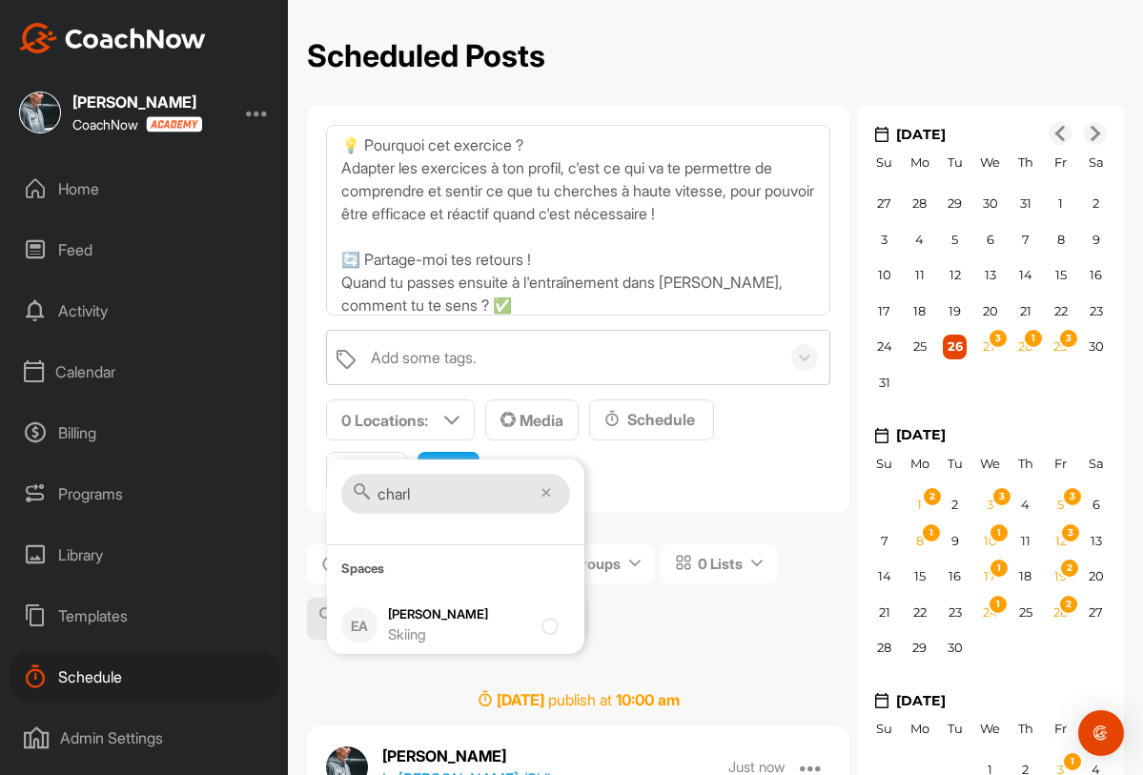
type input "charl"
click at [405, 627] on div "Skiing" at bounding box center [459, 636] width 143 height 22
checkbox input "true"
click at [537, 416] on span "Media" at bounding box center [532, 420] width 63 height 19
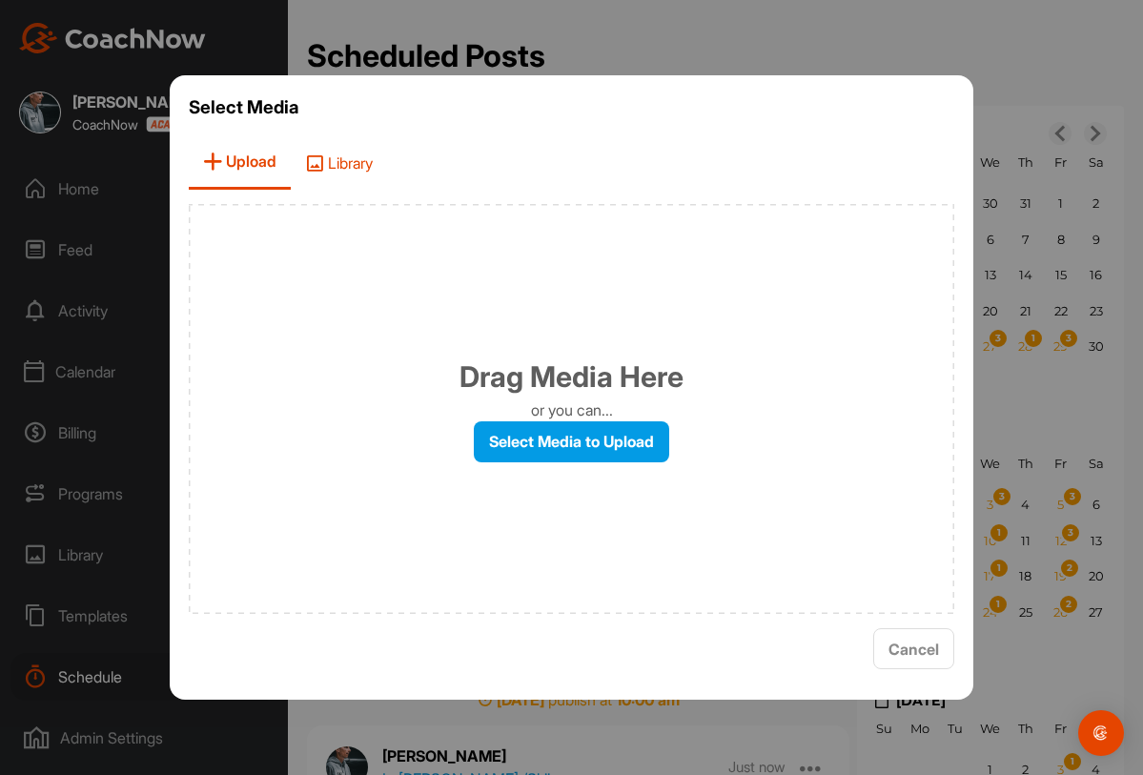
click at [346, 187] on span "Library" at bounding box center [339, 162] width 96 height 54
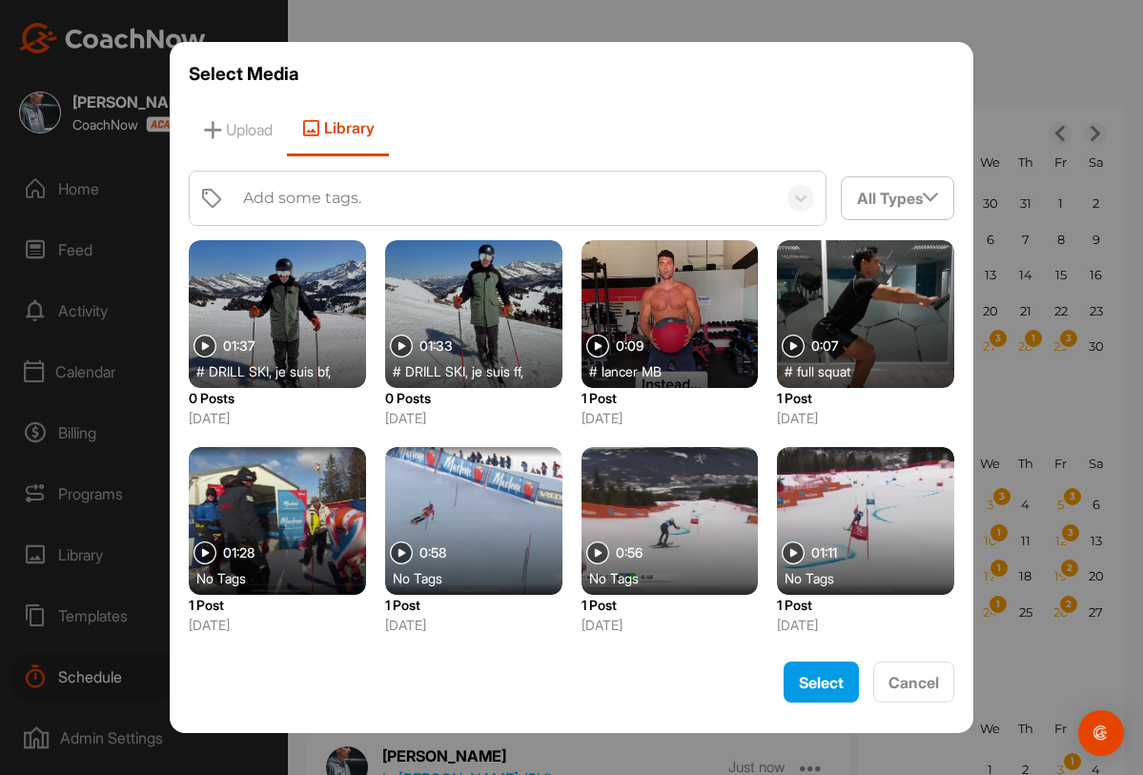
click at [442, 326] on div at bounding box center [473, 314] width 177 height 148
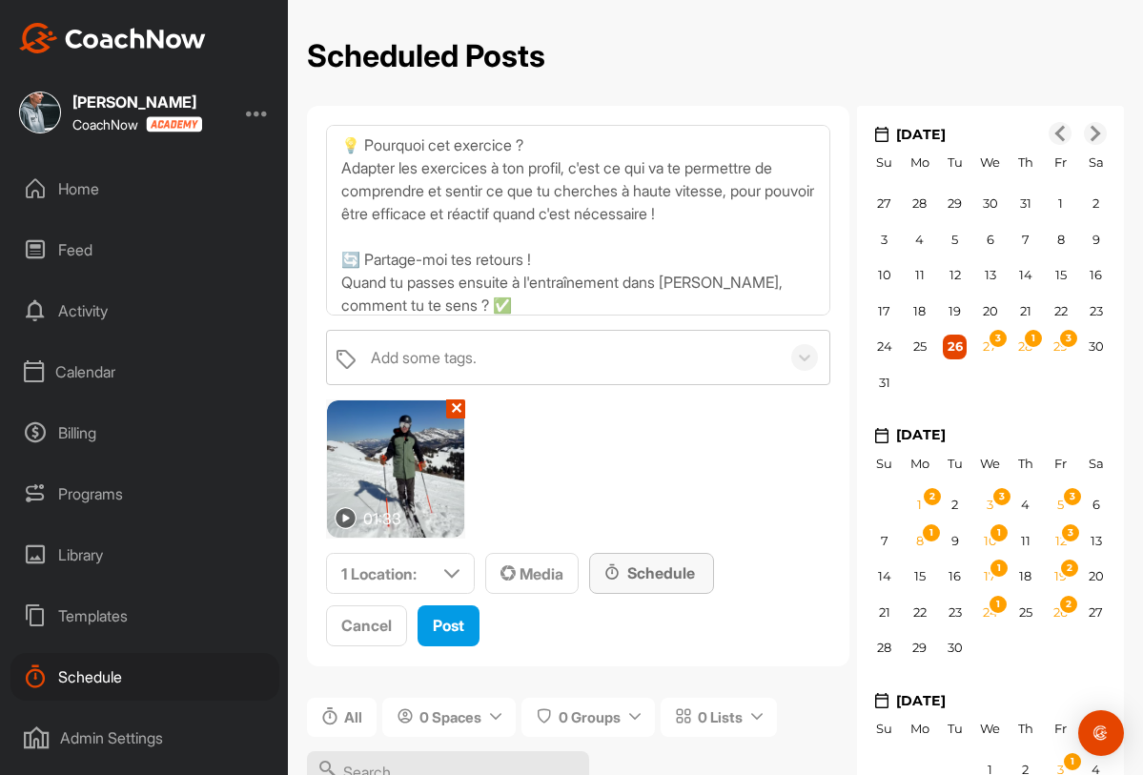
click at [651, 577] on div "Schedule" at bounding box center [652, 573] width 94 height 23
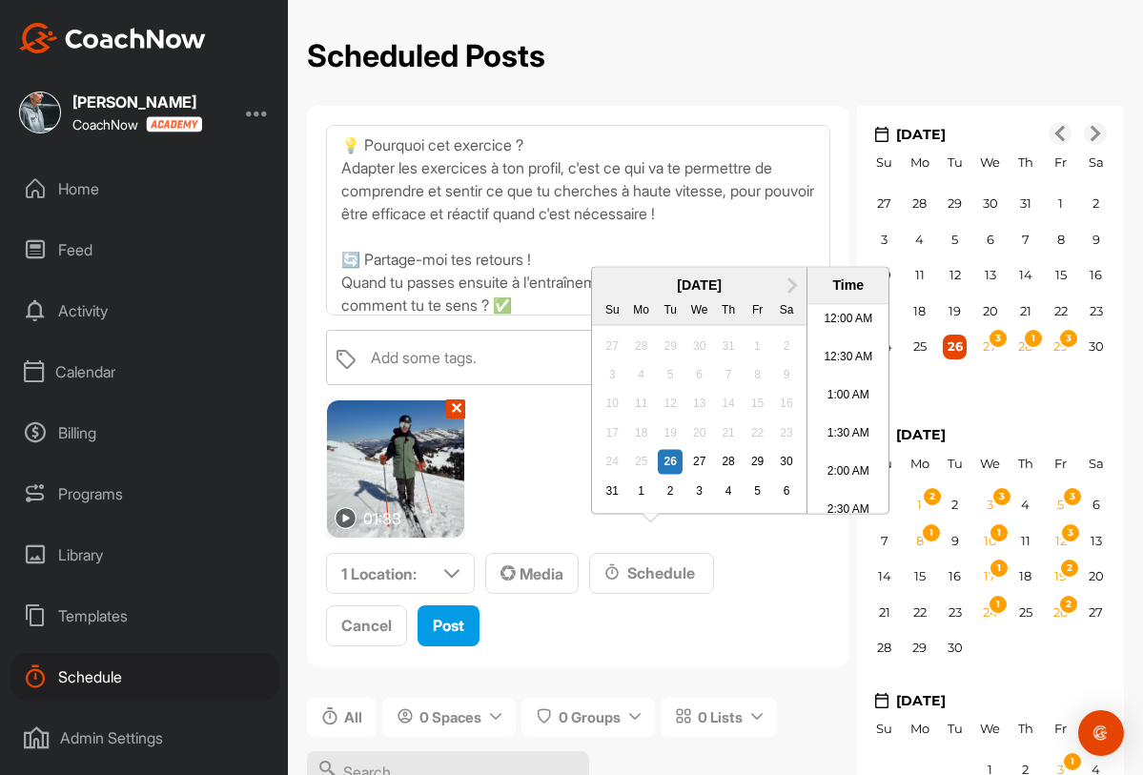
scroll to position [1020, 0]
click at [790, 294] on span "Next Month" at bounding box center [790, 284] width 0 height 20
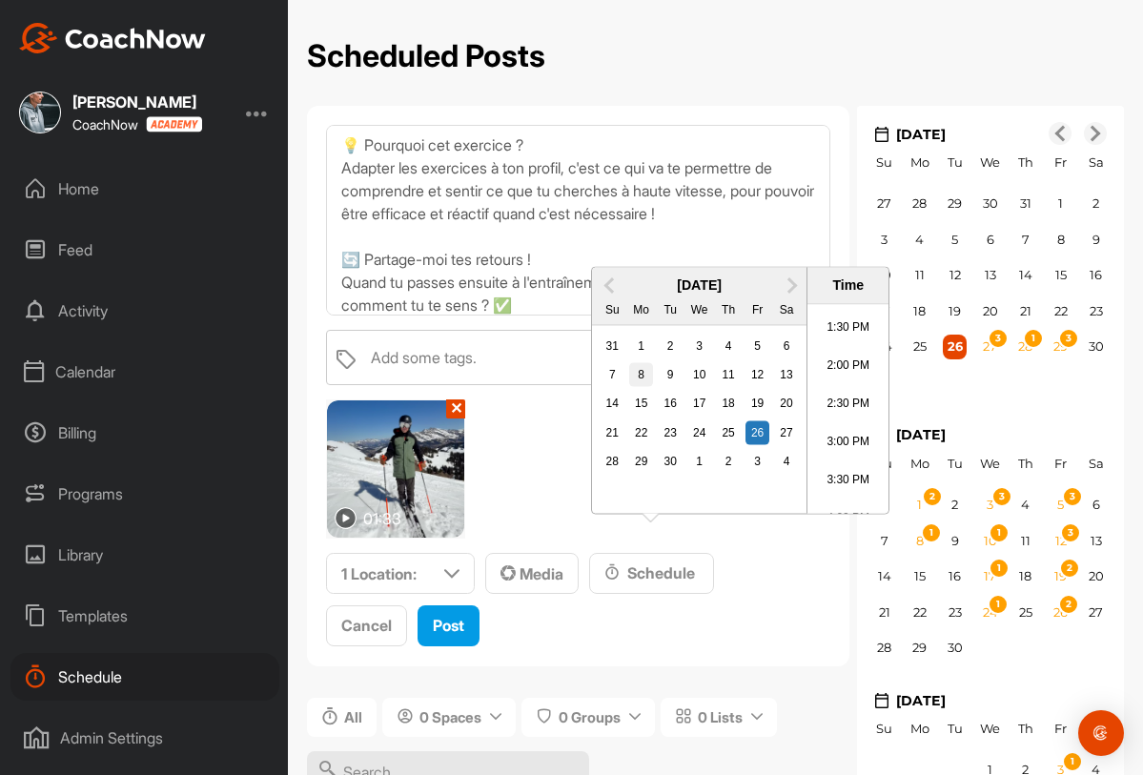
click at [646, 387] on div "8" at bounding box center [641, 374] width 25 height 25
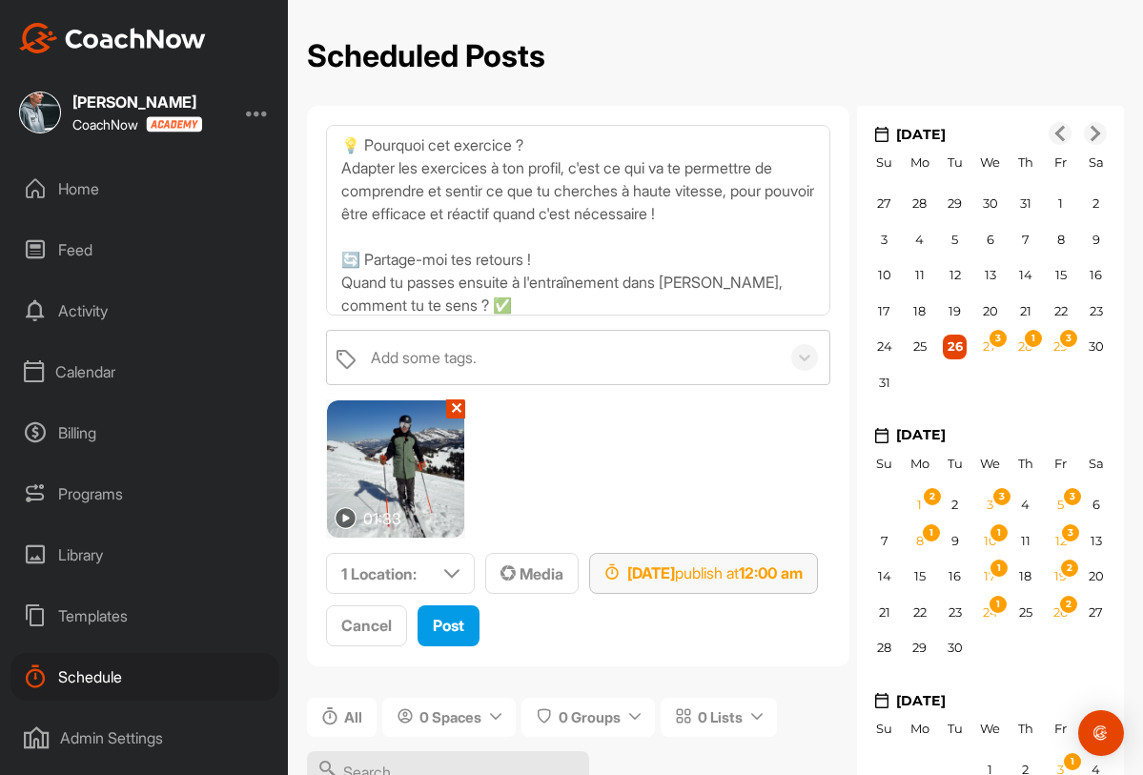
click at [796, 562] on div "Sep 8, 2025 publish at 12:00 am" at bounding box center [704, 573] width 198 height 23
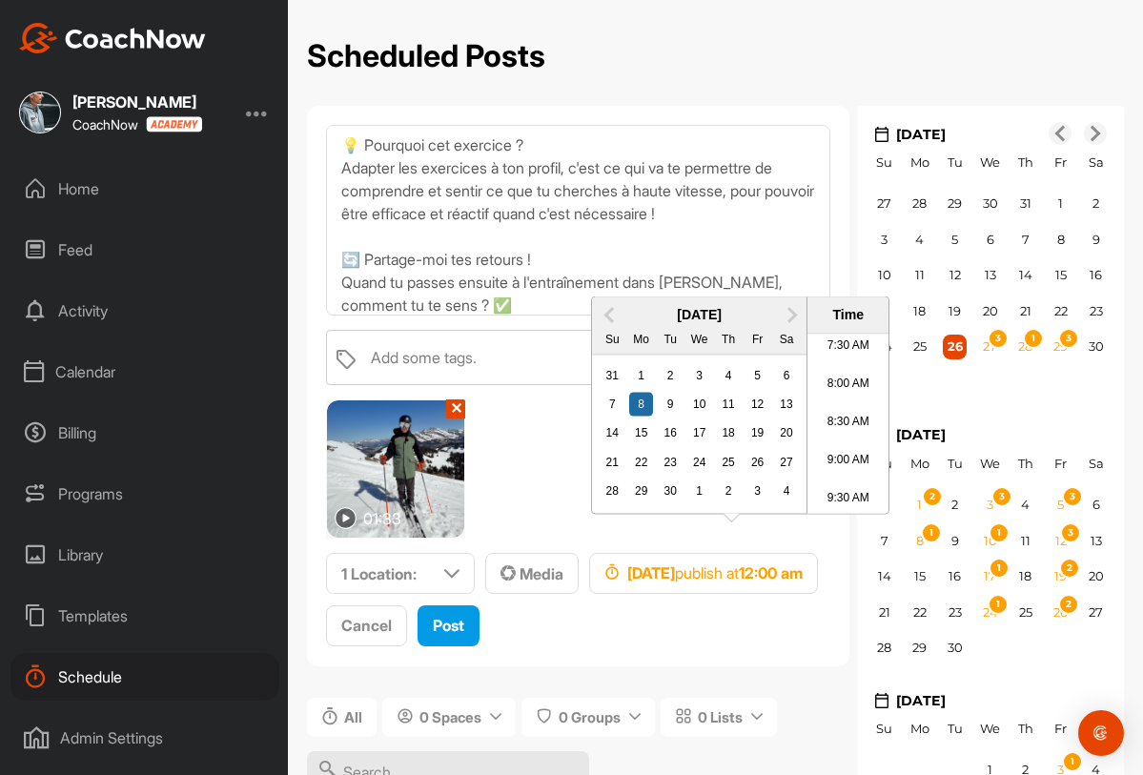
scroll to position [589, 0]
click at [832, 507] on li "9:30 AM" at bounding box center [848, 488] width 81 height 38
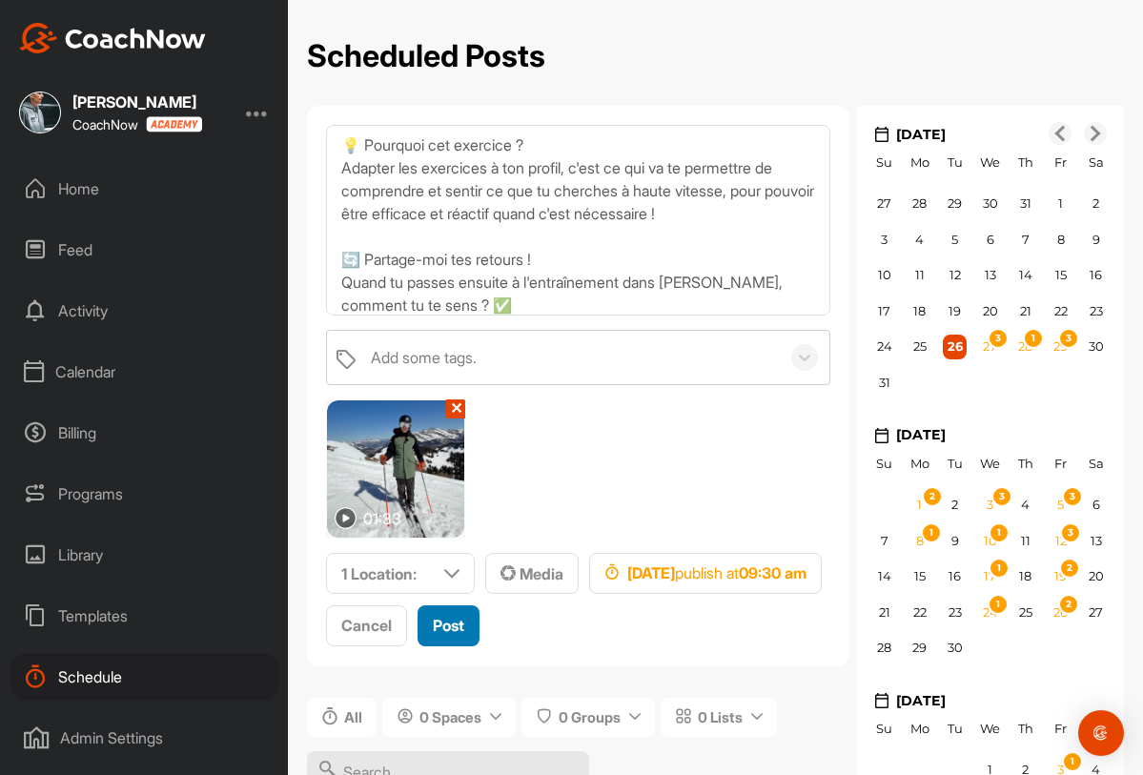
click at [460, 627] on span "Post" at bounding box center [448, 625] width 31 height 19
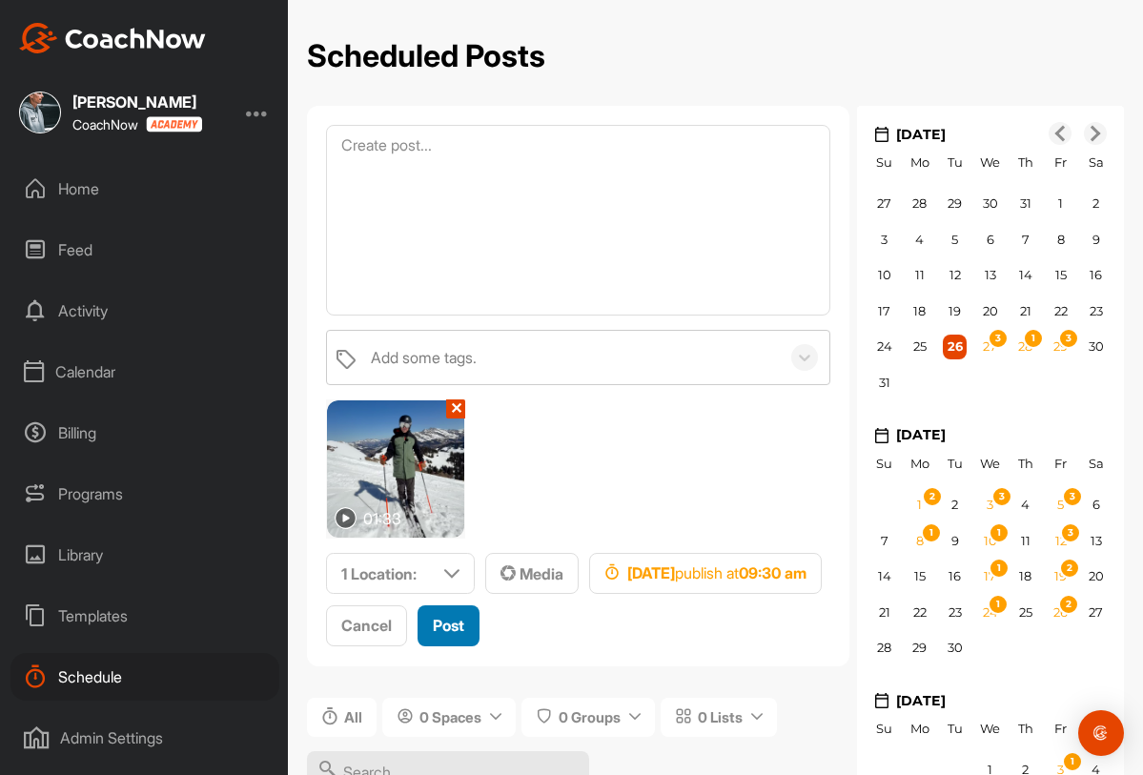
scroll to position [0, 0]
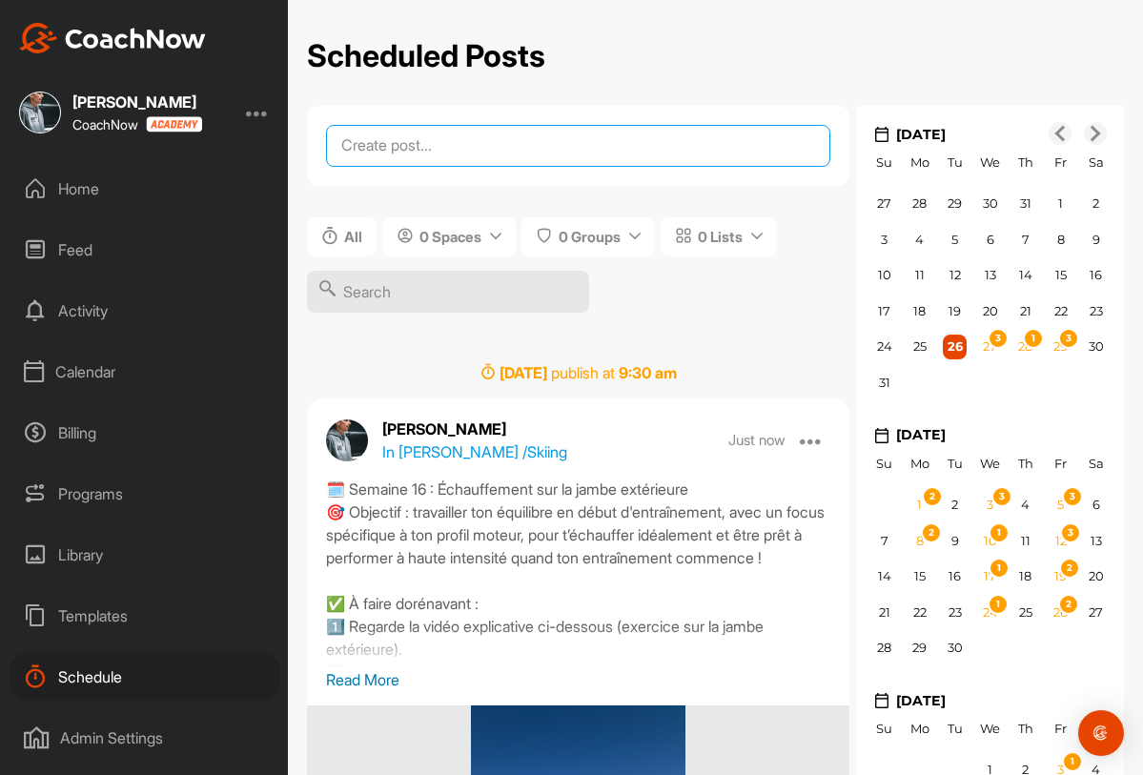
click at [462, 136] on textarea at bounding box center [578, 146] width 504 height 42
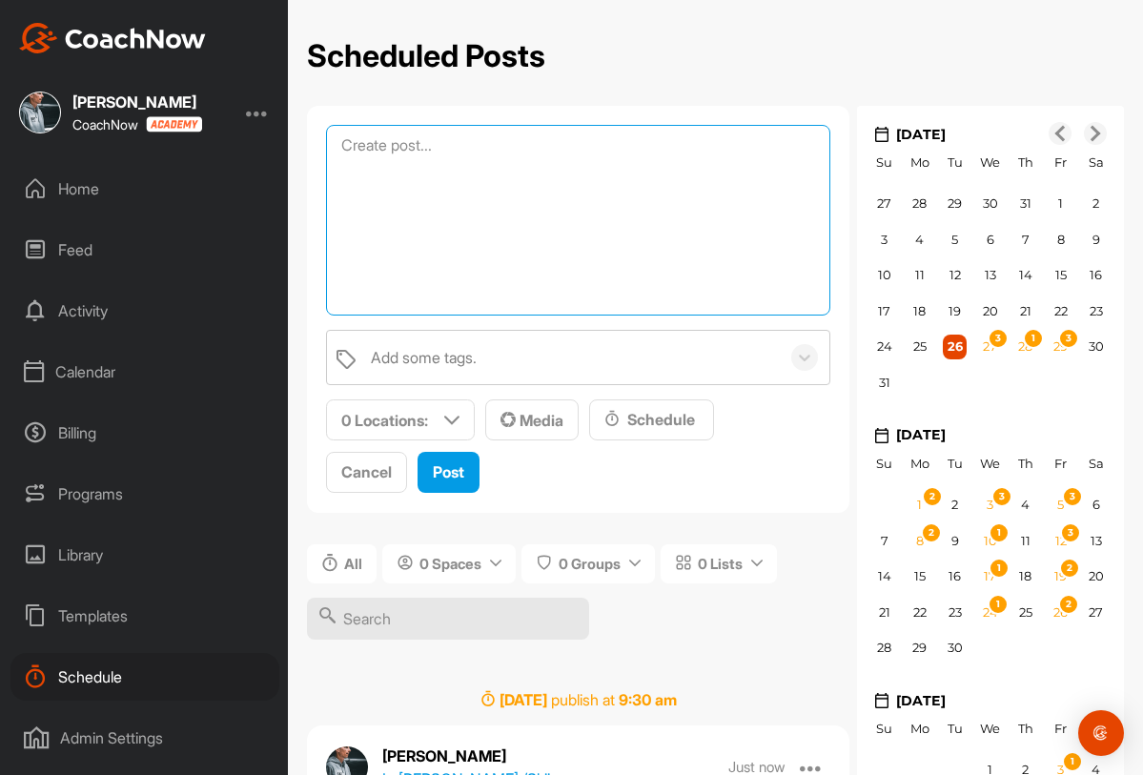
paste textarea "🗓️ Semaine 16 : Échauffement sur la jambe extérieure 🎯 Objectif : travailler to…"
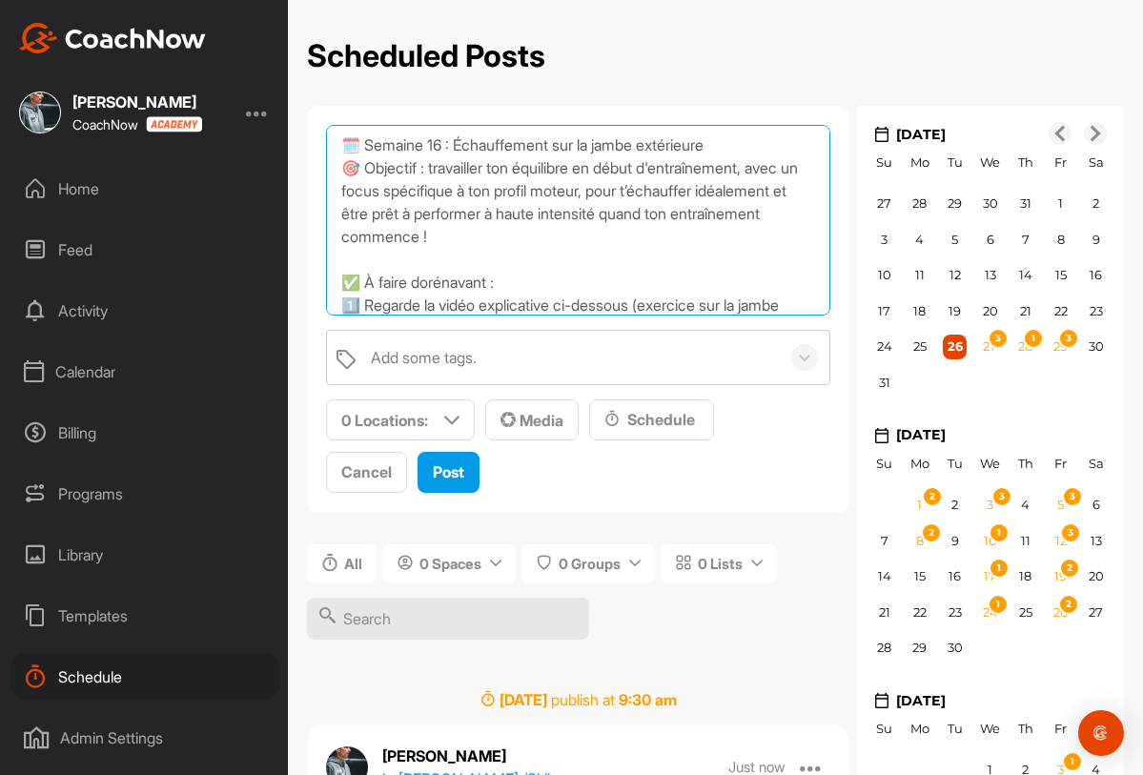
scroll to position [347, 0]
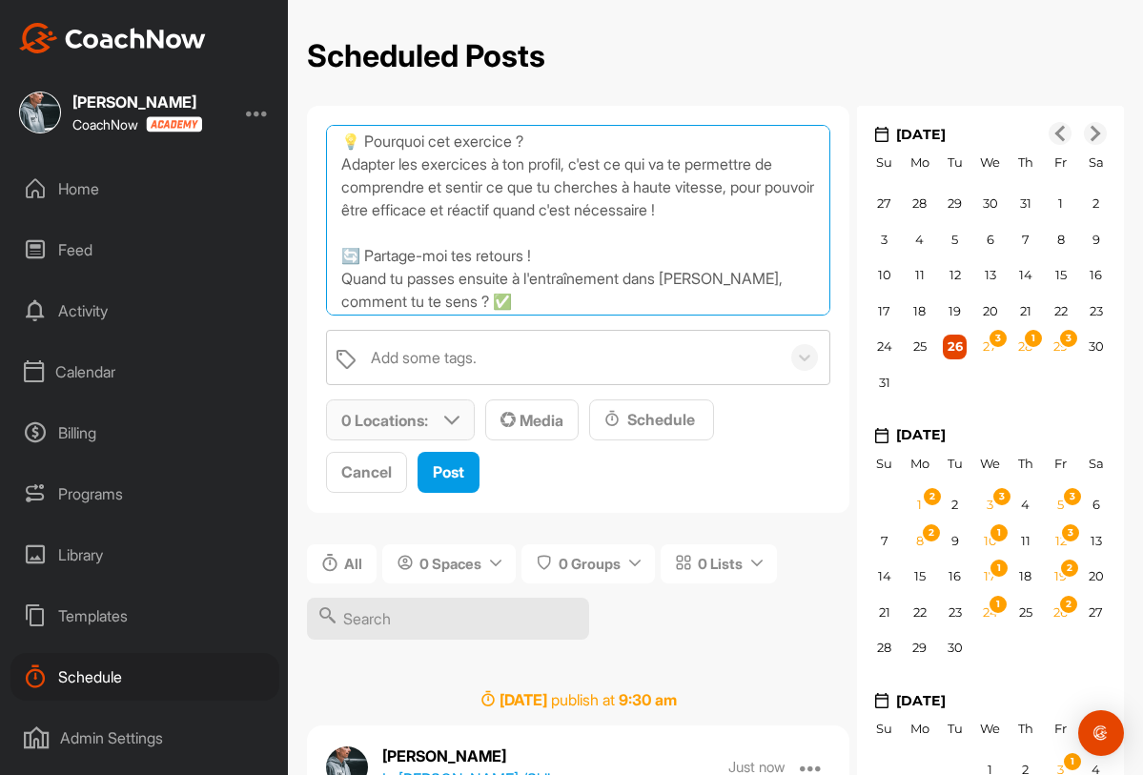
type textarea "🗓️ Semaine 16 : Échauffement sur la jambe extérieure 🎯 Objectif : travailler to…"
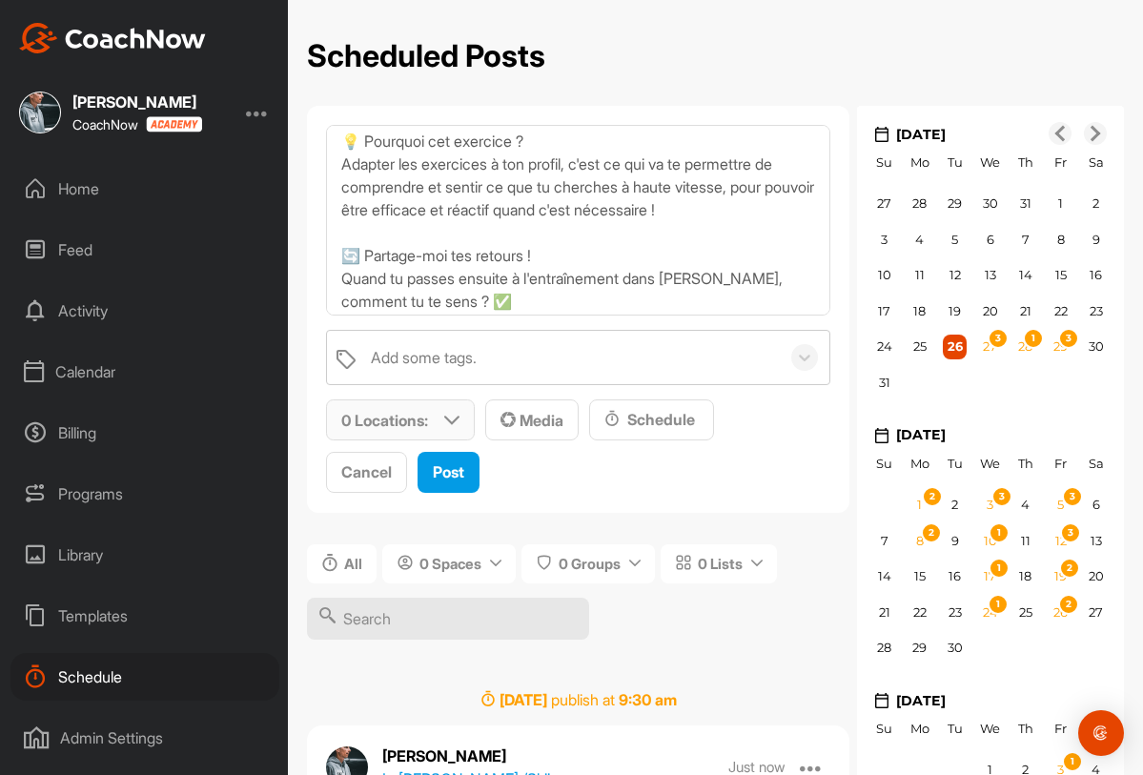
click at [413, 411] on p "0 Locations :" at bounding box center [384, 420] width 87 height 23
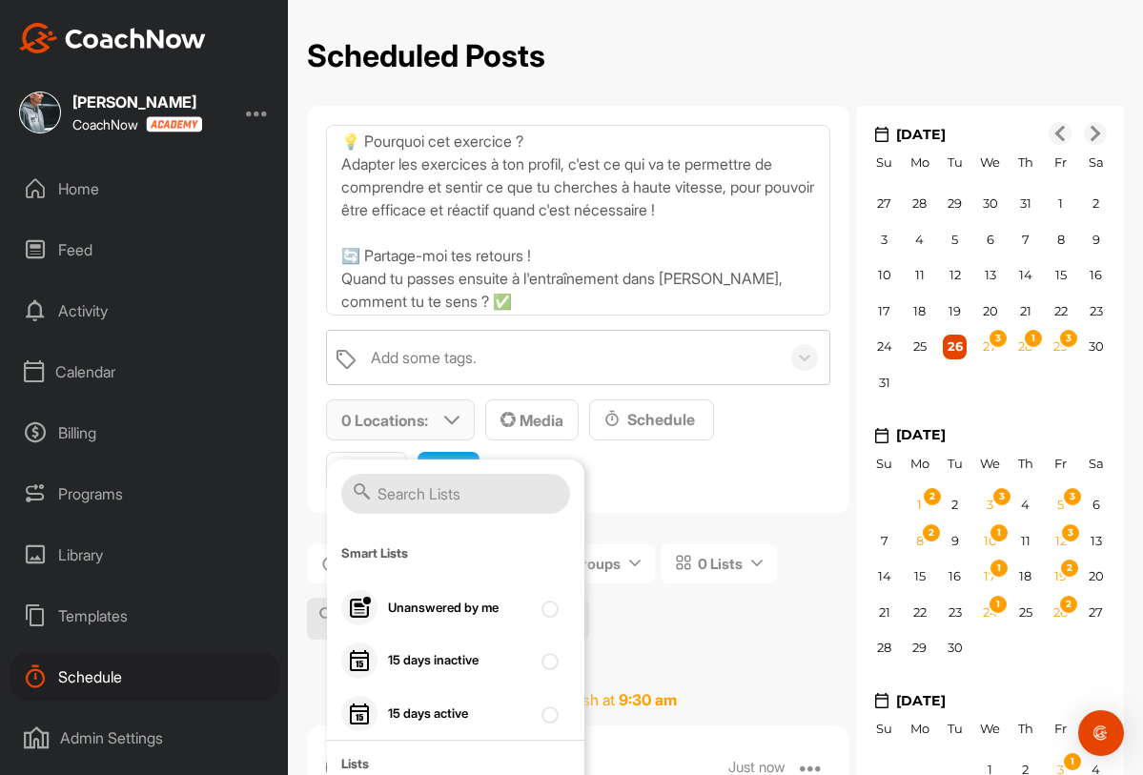
click at [421, 503] on input "text" at bounding box center [455, 494] width 229 height 40
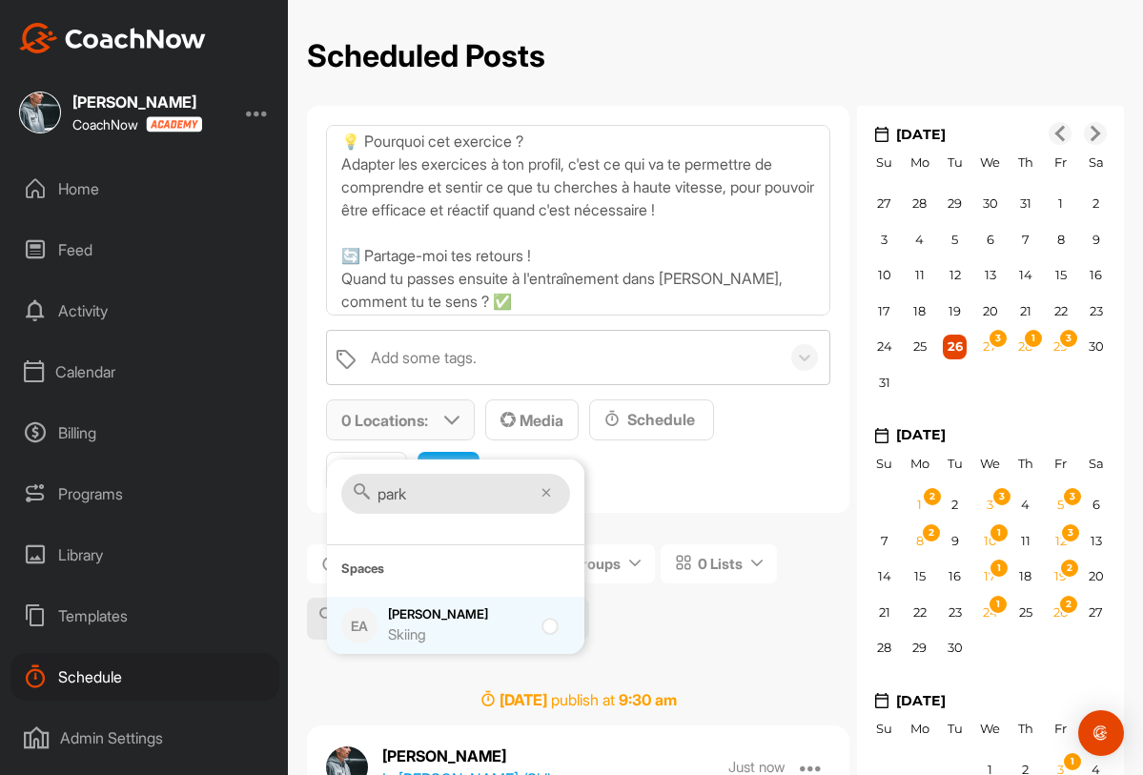
type input "park"
click at [421, 622] on div "Parker Denzler Skiing" at bounding box center [459, 625] width 143 height 40
checkbox input "true"
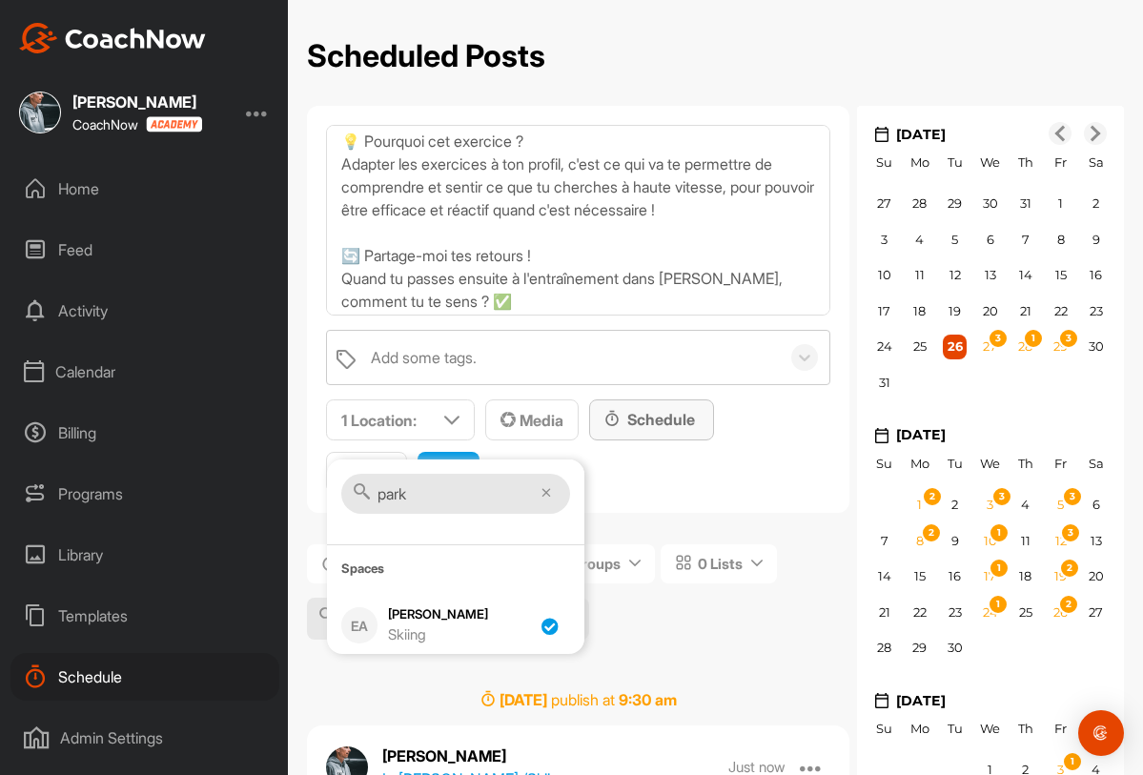
click at [639, 421] on div "Schedule" at bounding box center [652, 419] width 94 height 23
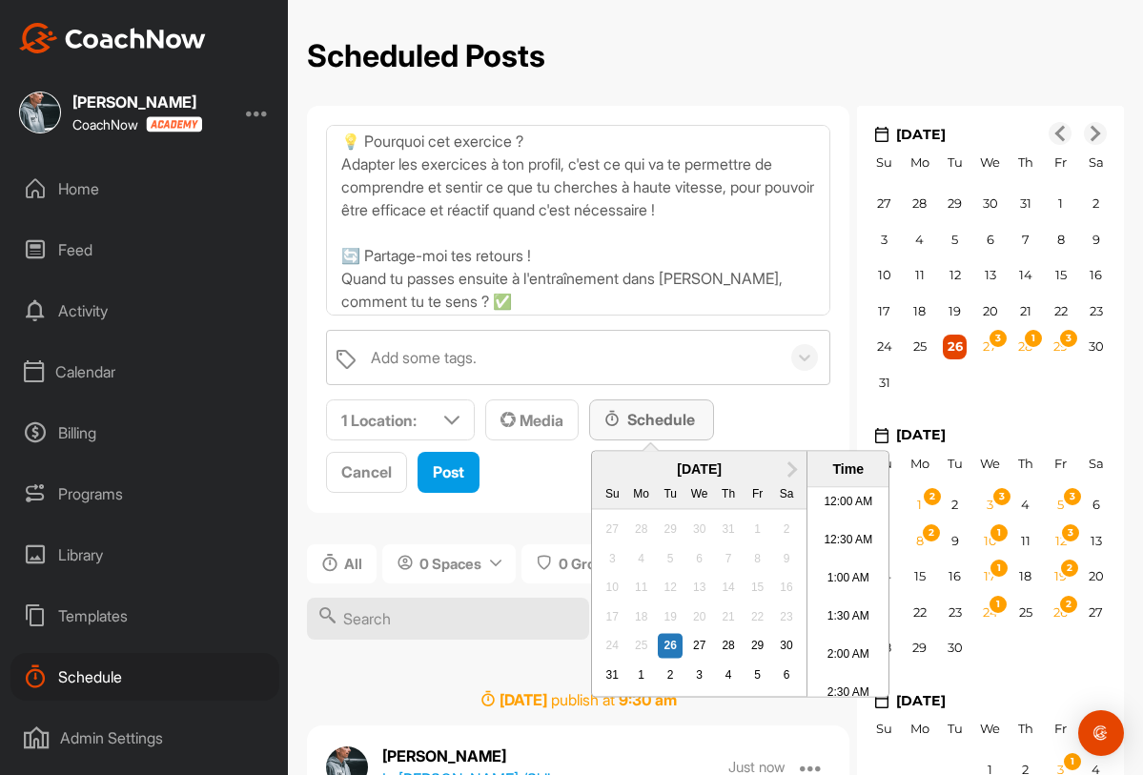
scroll to position [1020, 0]
click at [790, 464] on span "Next Month" at bounding box center [790, 468] width 0 height 20
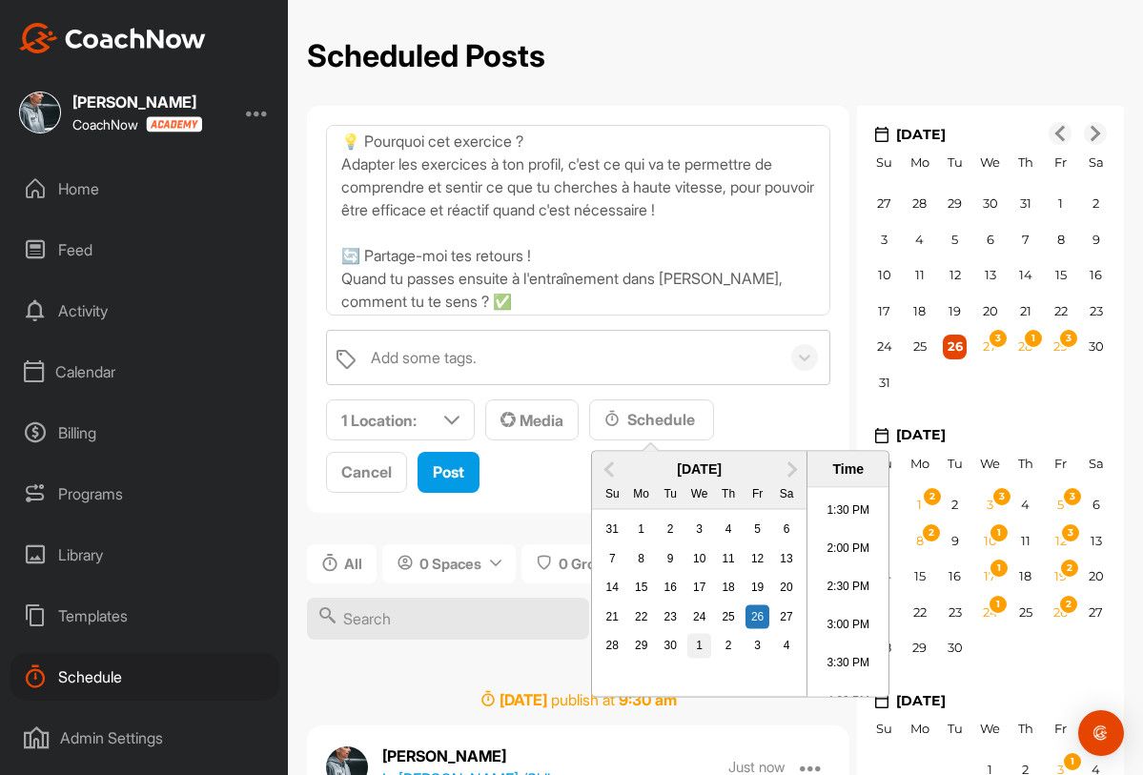
click at [704, 646] on div "1" at bounding box center [699, 646] width 25 height 25
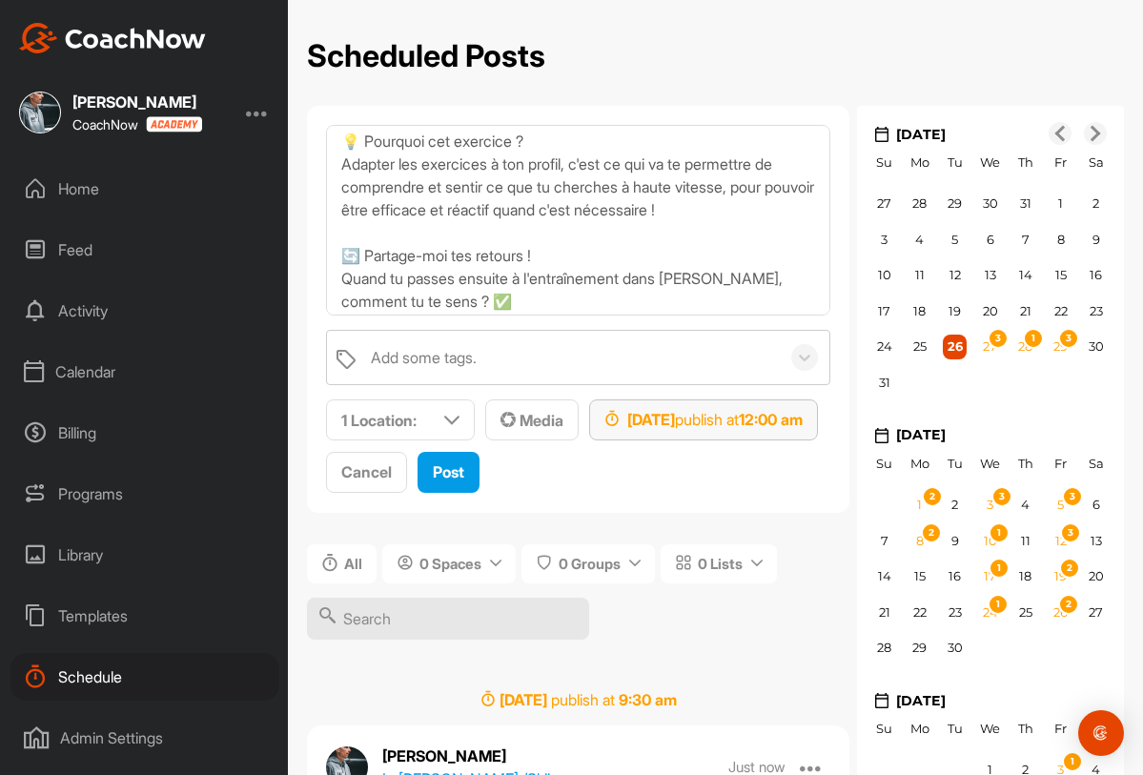
click at [781, 424] on div "Oct 1, 2025 publish at 12:00 am" at bounding box center [704, 419] width 198 height 23
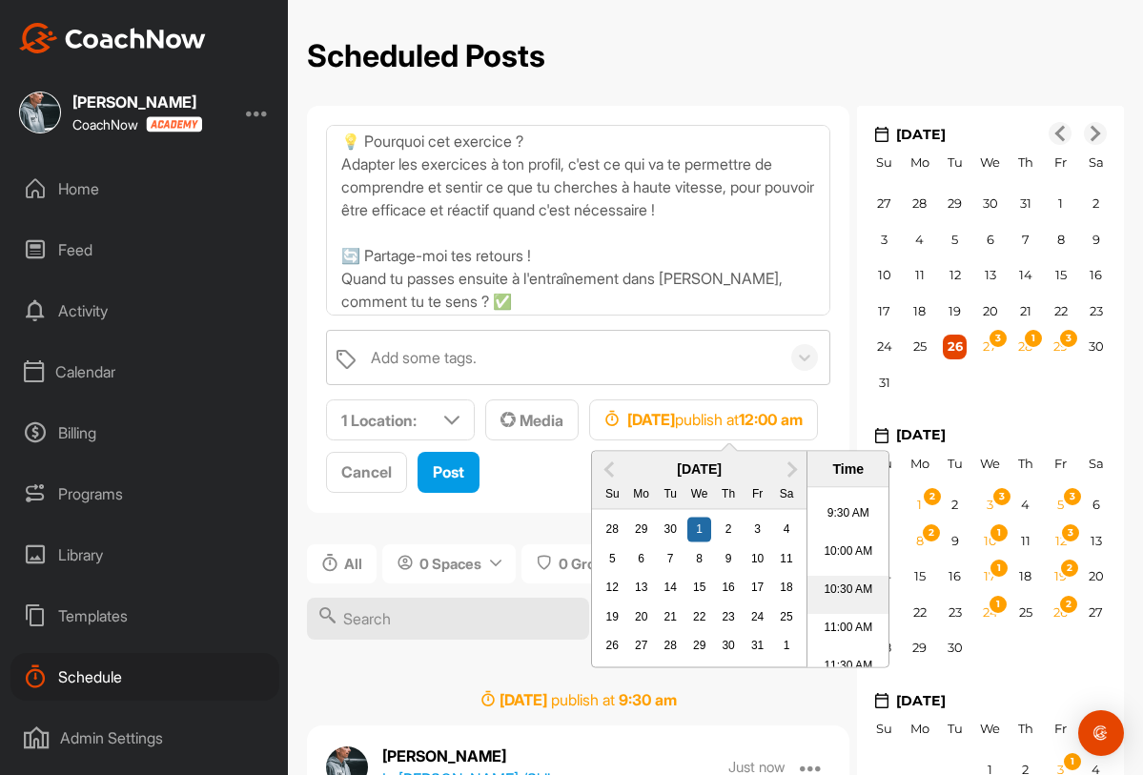
scroll to position [680, 0]
click at [839, 542] on li "9:30 AM" at bounding box center [848, 552] width 81 height 38
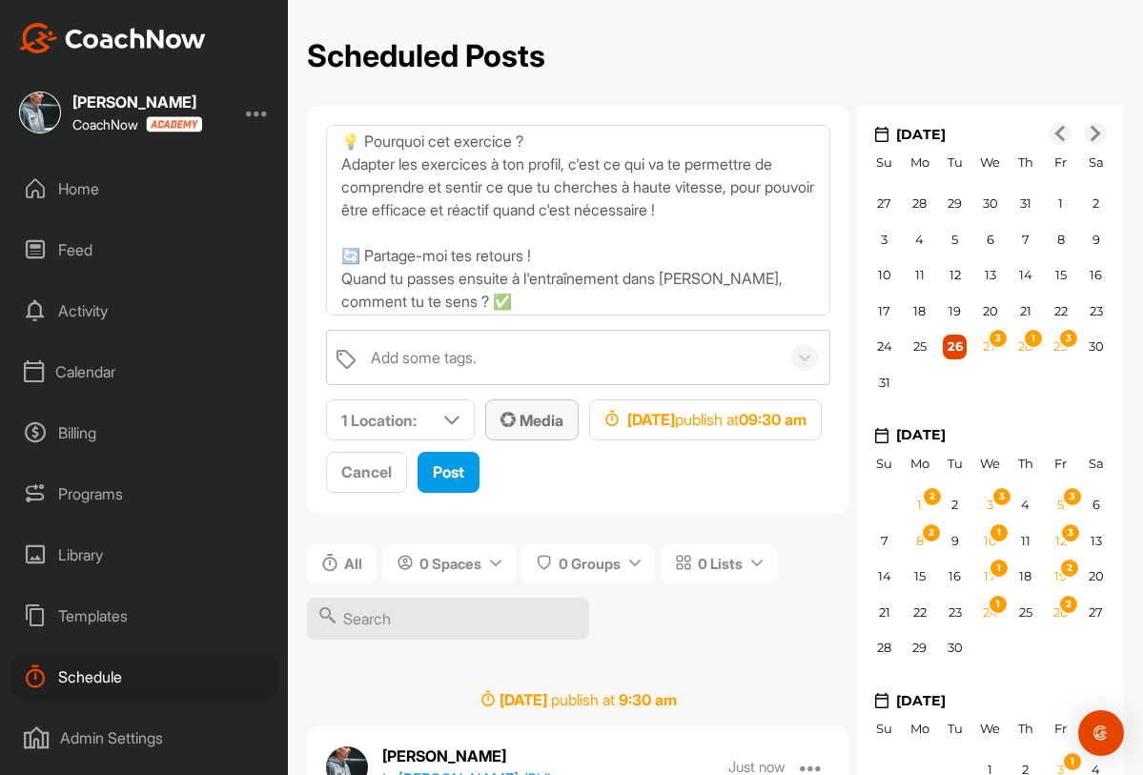
click at [533, 424] on span "Media" at bounding box center [532, 420] width 63 height 19
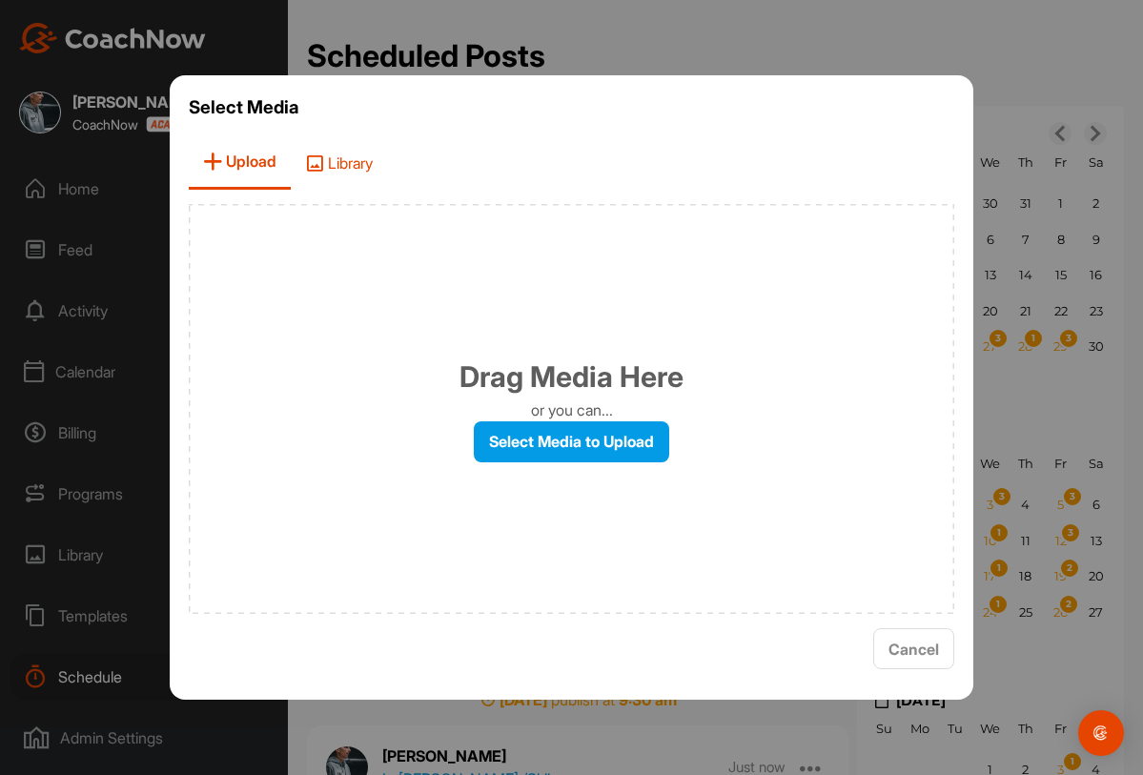
click at [347, 177] on span "Library" at bounding box center [339, 162] width 96 height 54
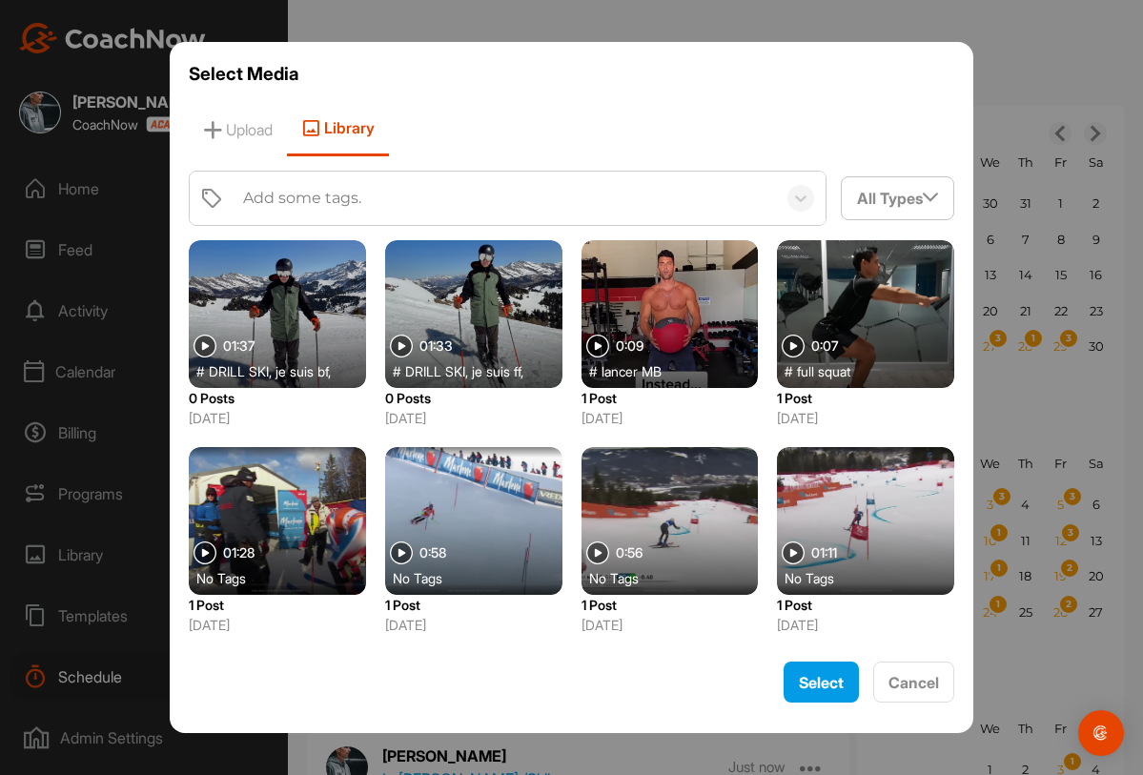
click at [327, 324] on div at bounding box center [277, 314] width 177 height 148
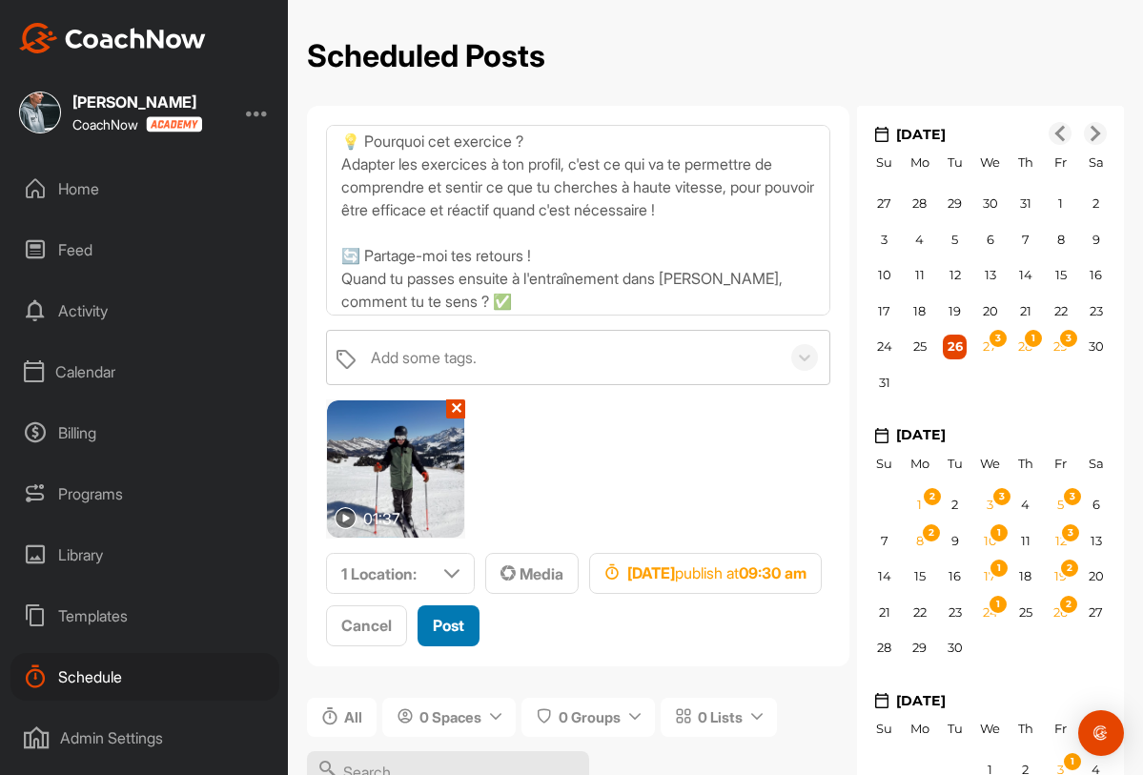
click at [464, 626] on span "Post" at bounding box center [448, 625] width 31 height 19
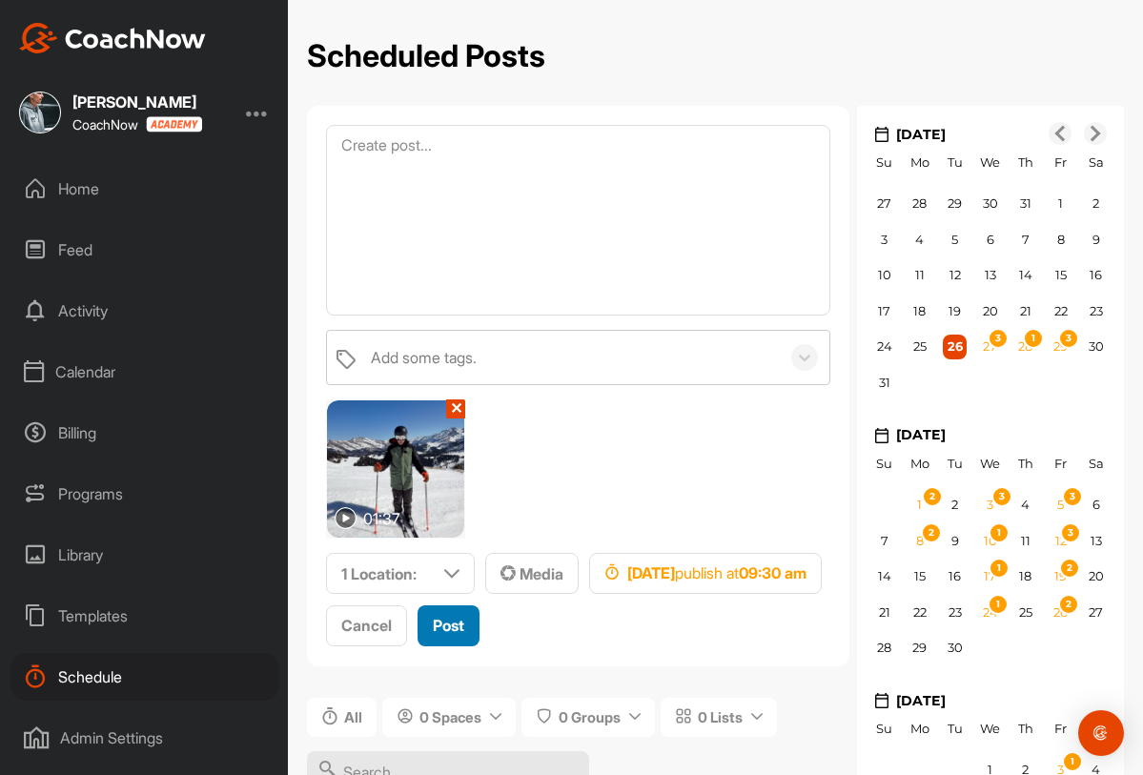
scroll to position [0, 0]
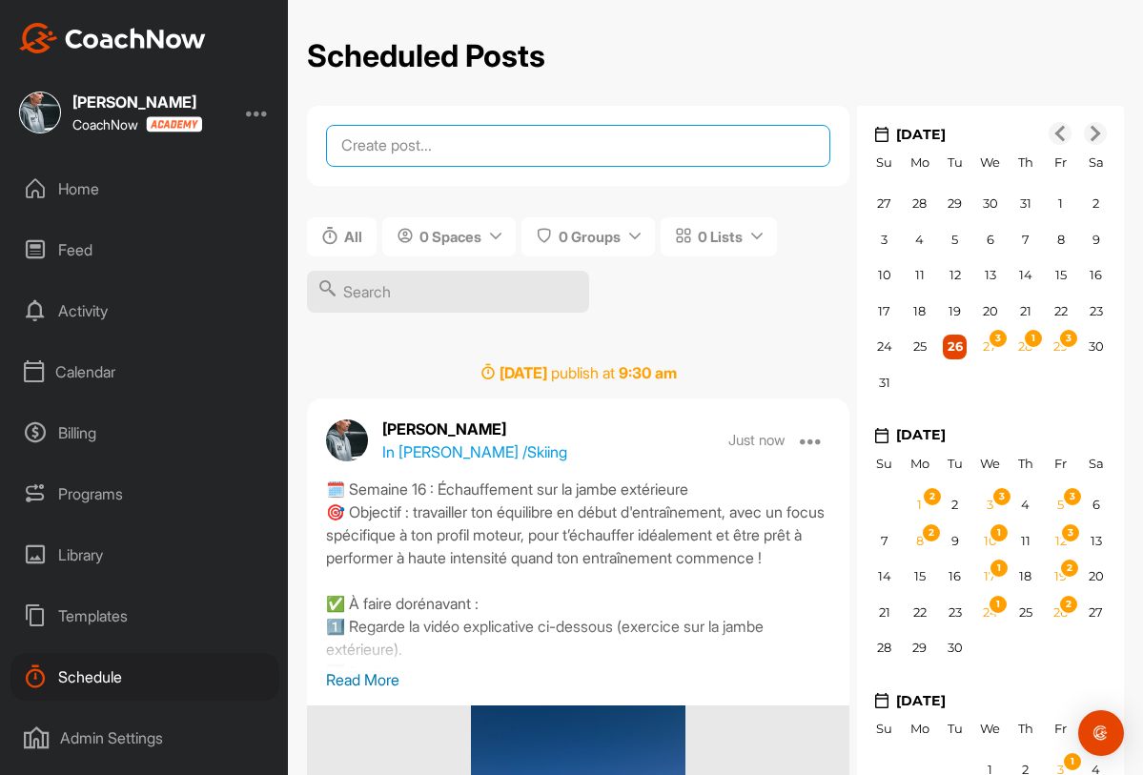
click at [447, 136] on textarea at bounding box center [578, 146] width 504 height 42
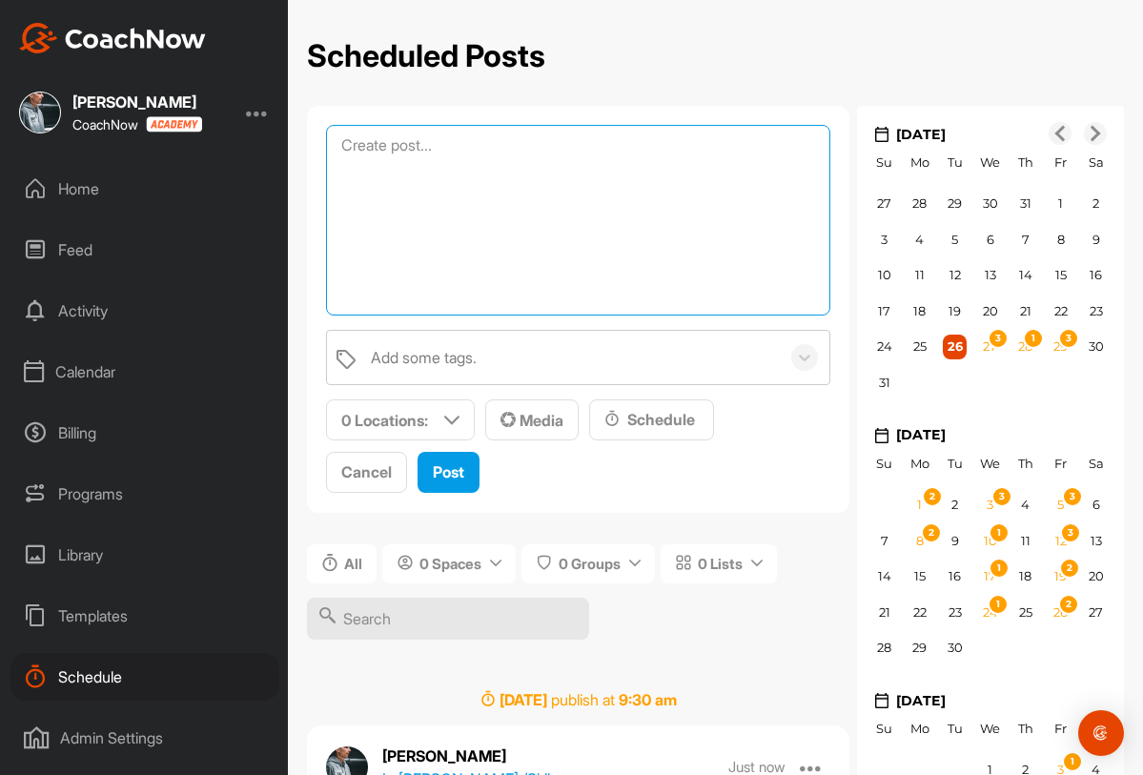
paste textarea "🗓️ Semaine 16 : Échauffement sur la jambe extérieure 🎯 Objectif : travailler to…"
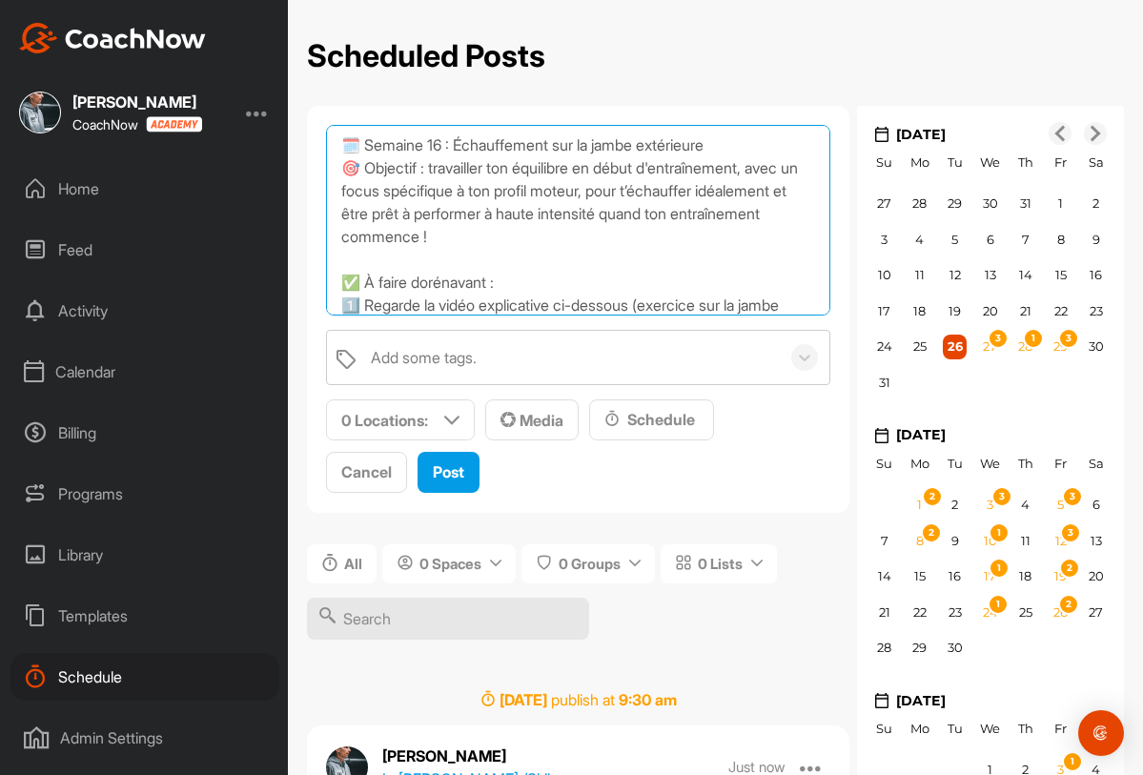
scroll to position [352, 0]
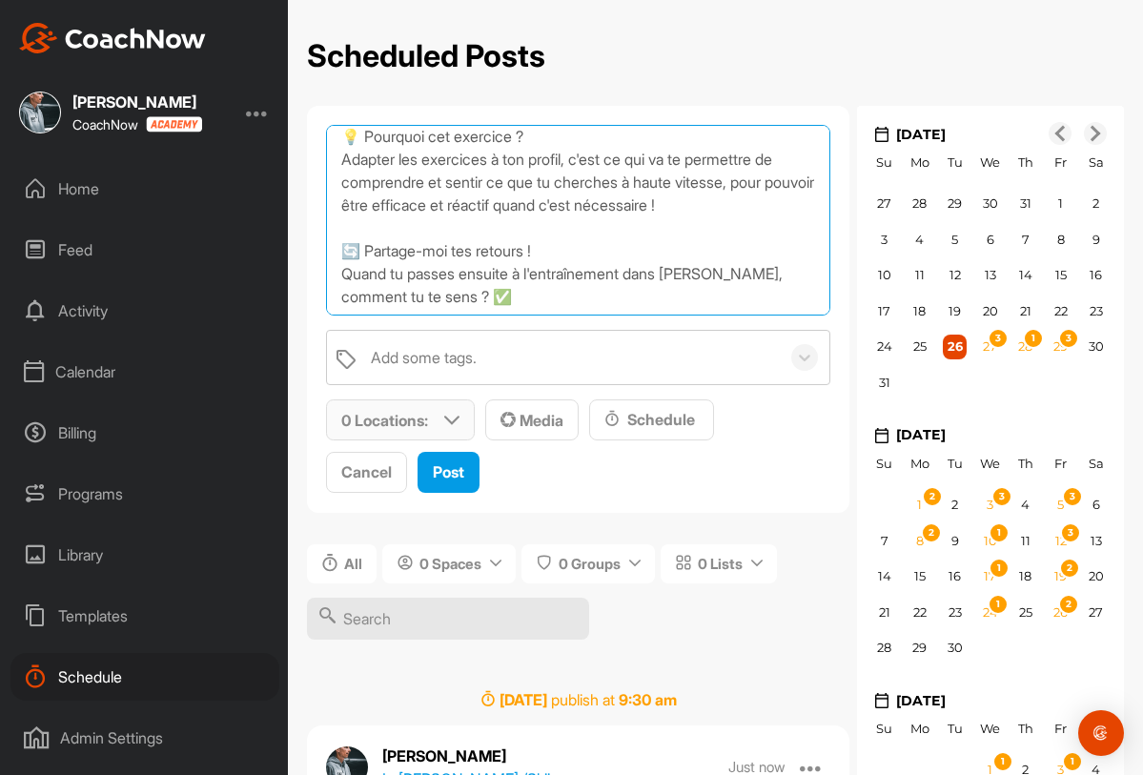
type textarea "🗓️ Semaine 16 : Échauffement sur la jambe extérieure 🎯 Objectif : travailler to…"
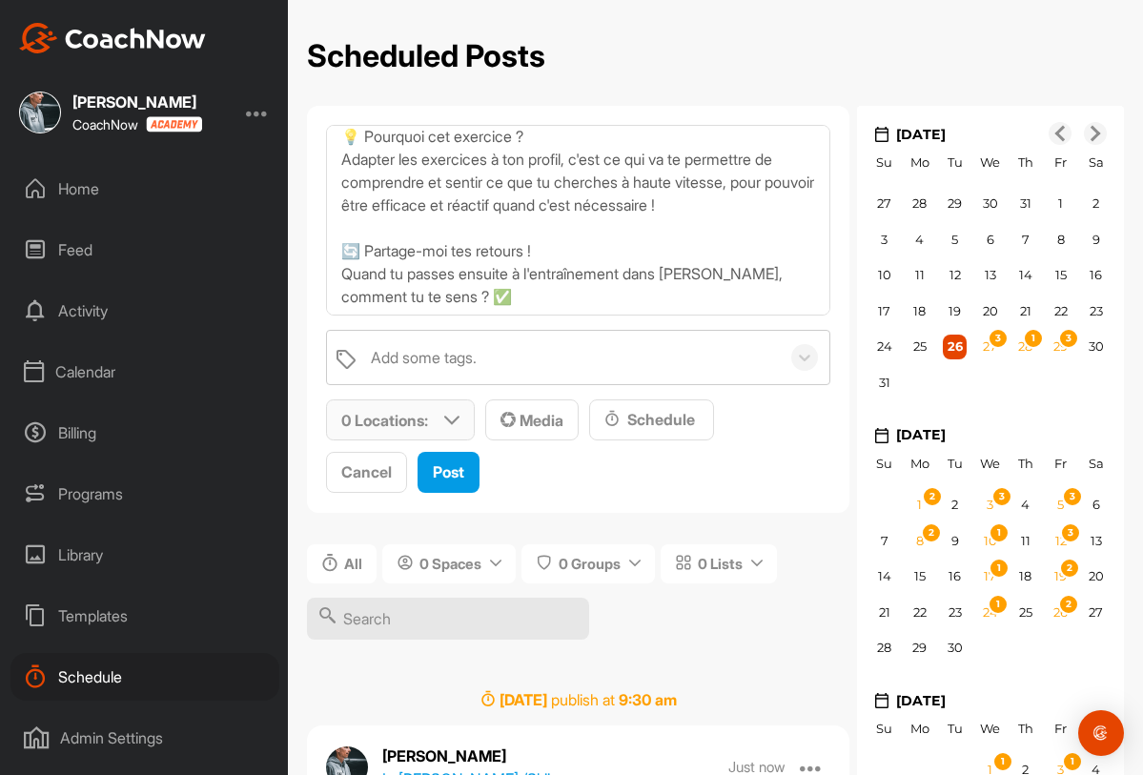
click at [450, 414] on icon at bounding box center [451, 420] width 15 height 15
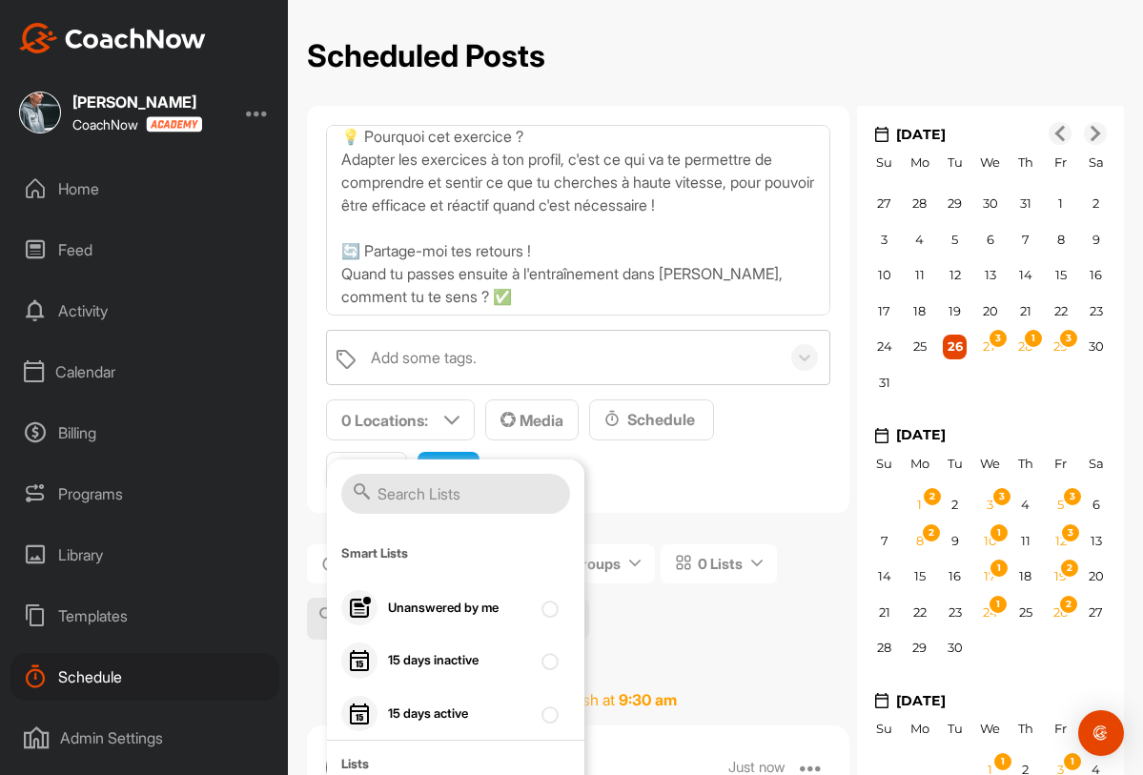
click at [674, 476] on span "0 Locations : Smart Lists Unanswered by me 15 days inactive 15 days active List…" at bounding box center [578, 447] width 504 height 94
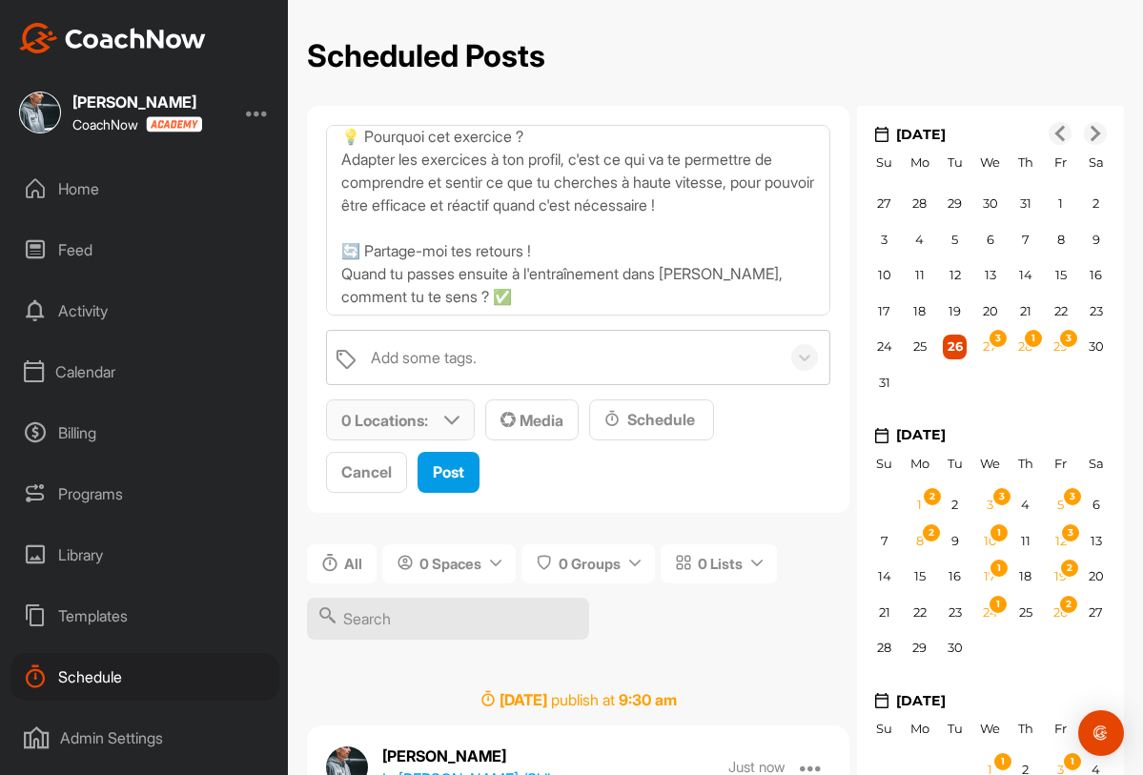
click at [423, 418] on p "0 Locations :" at bounding box center [384, 420] width 87 height 23
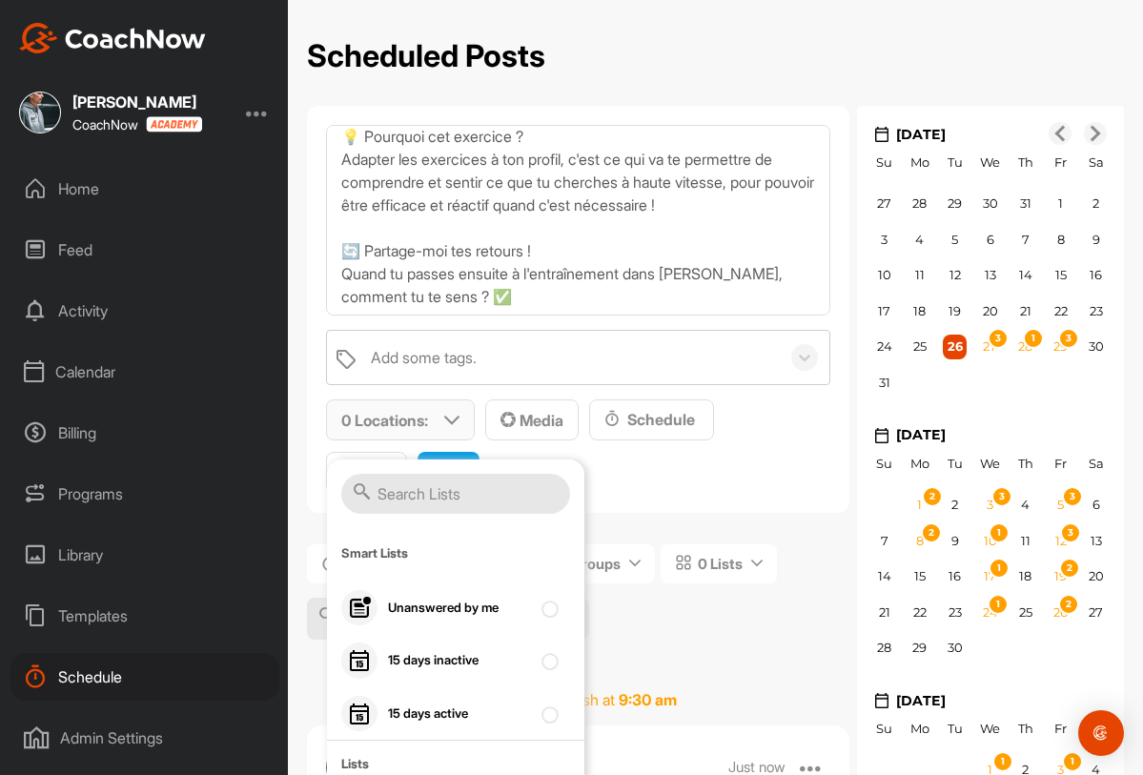
click at [422, 482] on input "text" at bounding box center [455, 494] width 229 height 40
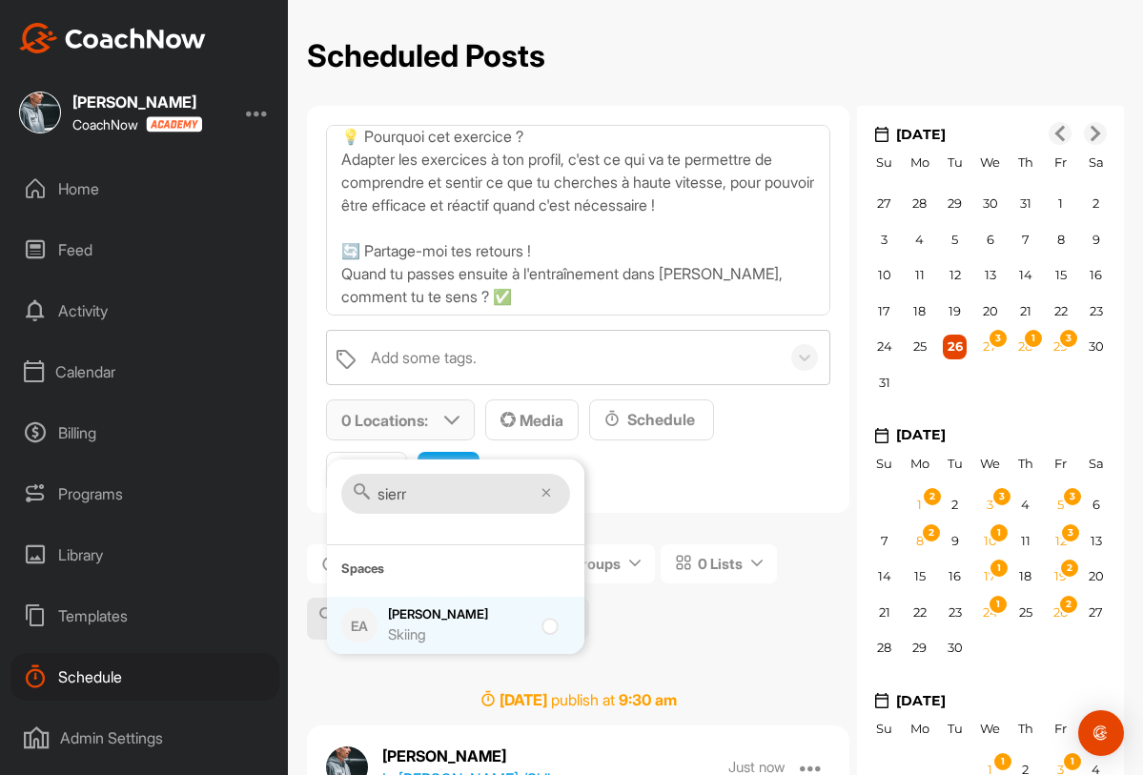
type input "sierr"
click at [487, 618] on div "Quentin Sierro Skiing" at bounding box center [459, 625] width 143 height 40
checkbox input "true"
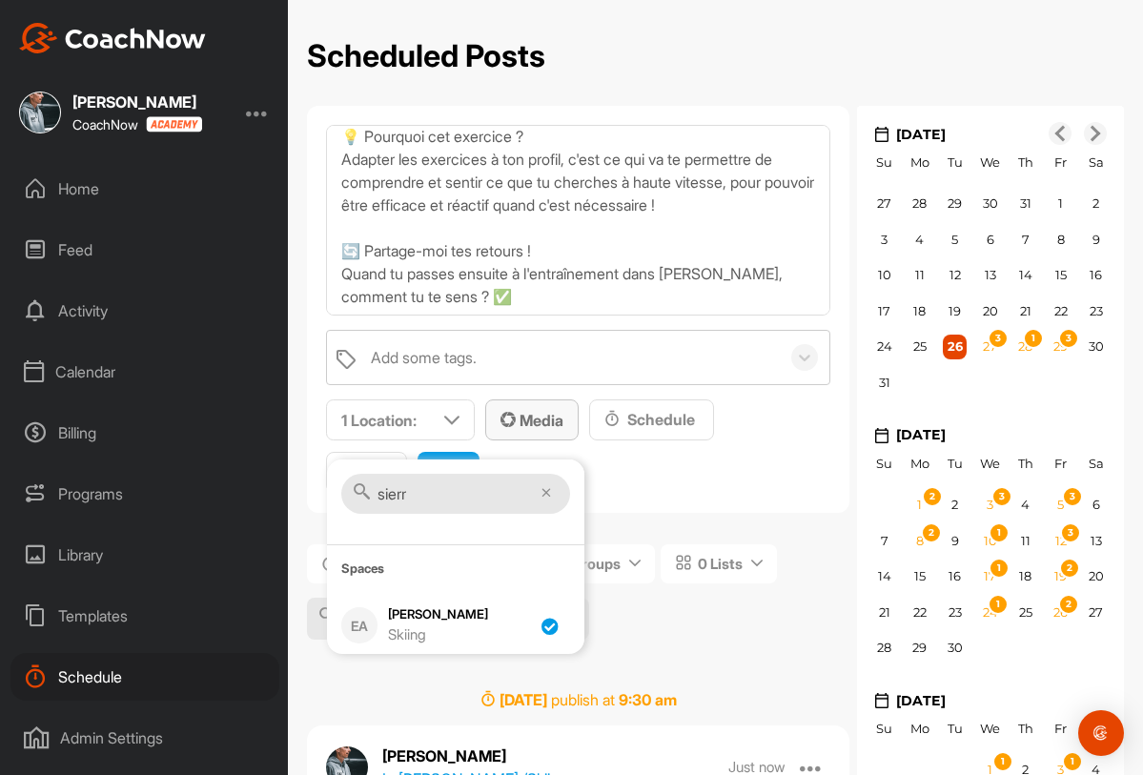
click at [534, 430] on div "Media" at bounding box center [532, 420] width 63 height 23
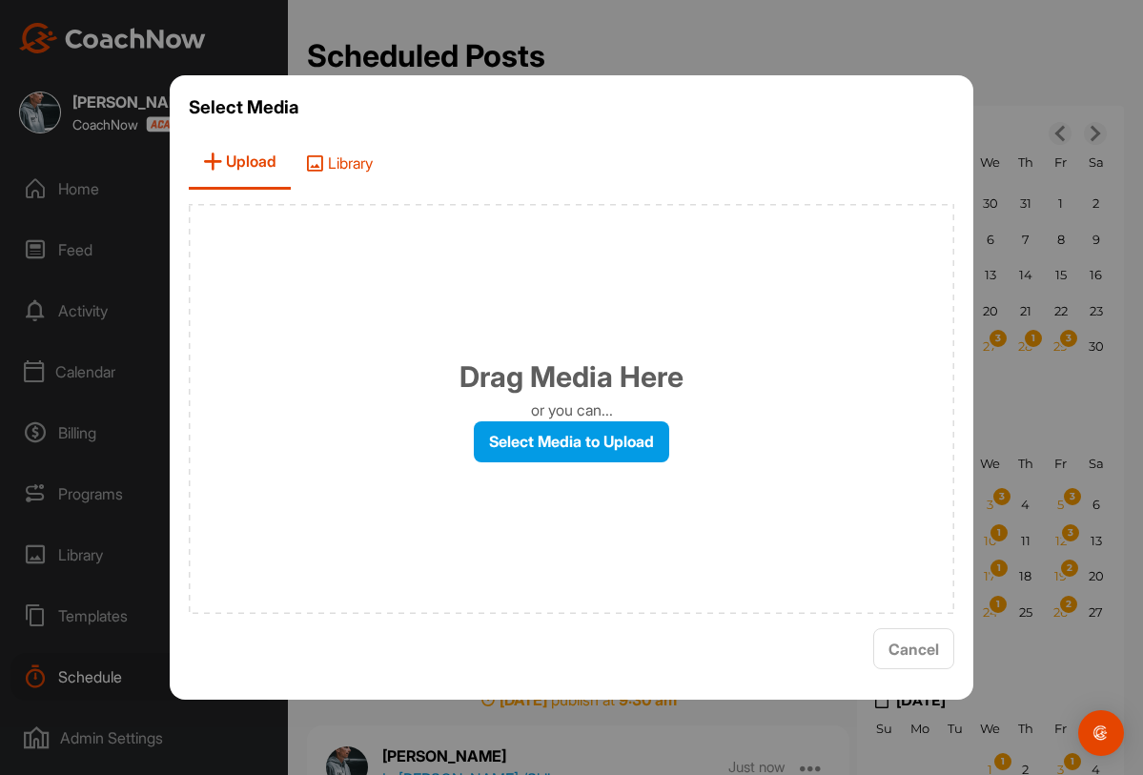
click at [328, 159] on span "Library" at bounding box center [339, 162] width 96 height 54
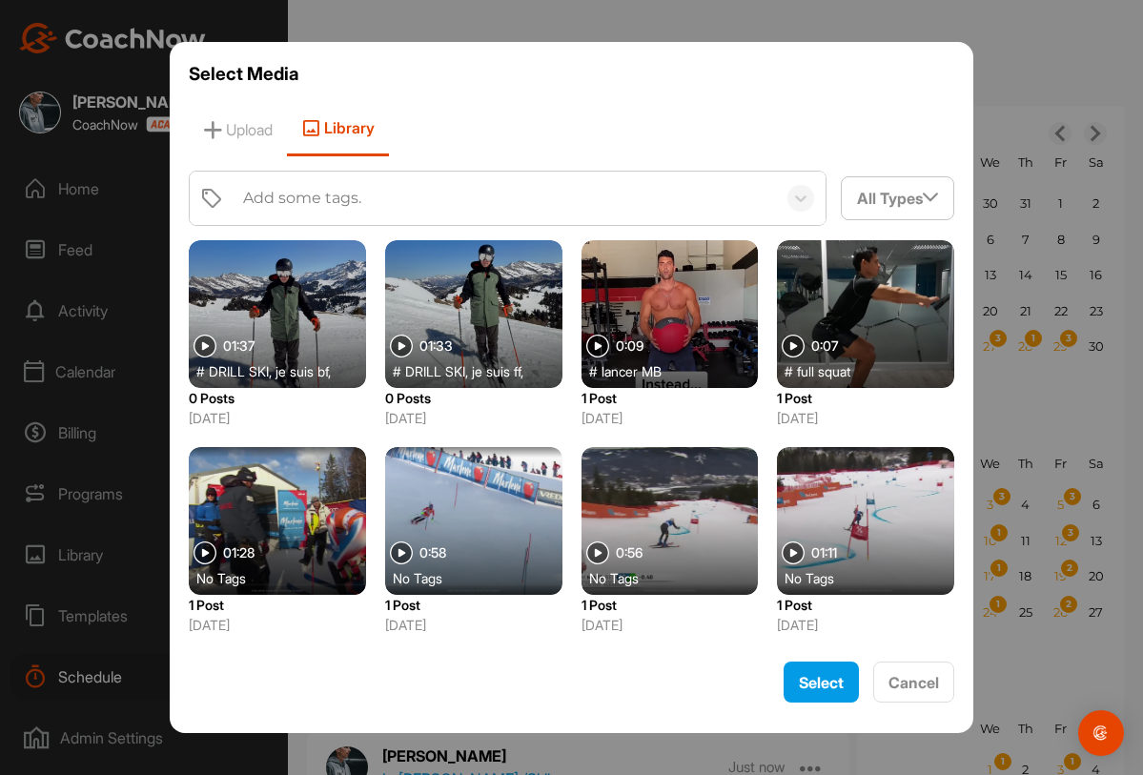
click at [462, 336] on div at bounding box center [473, 314] width 177 height 148
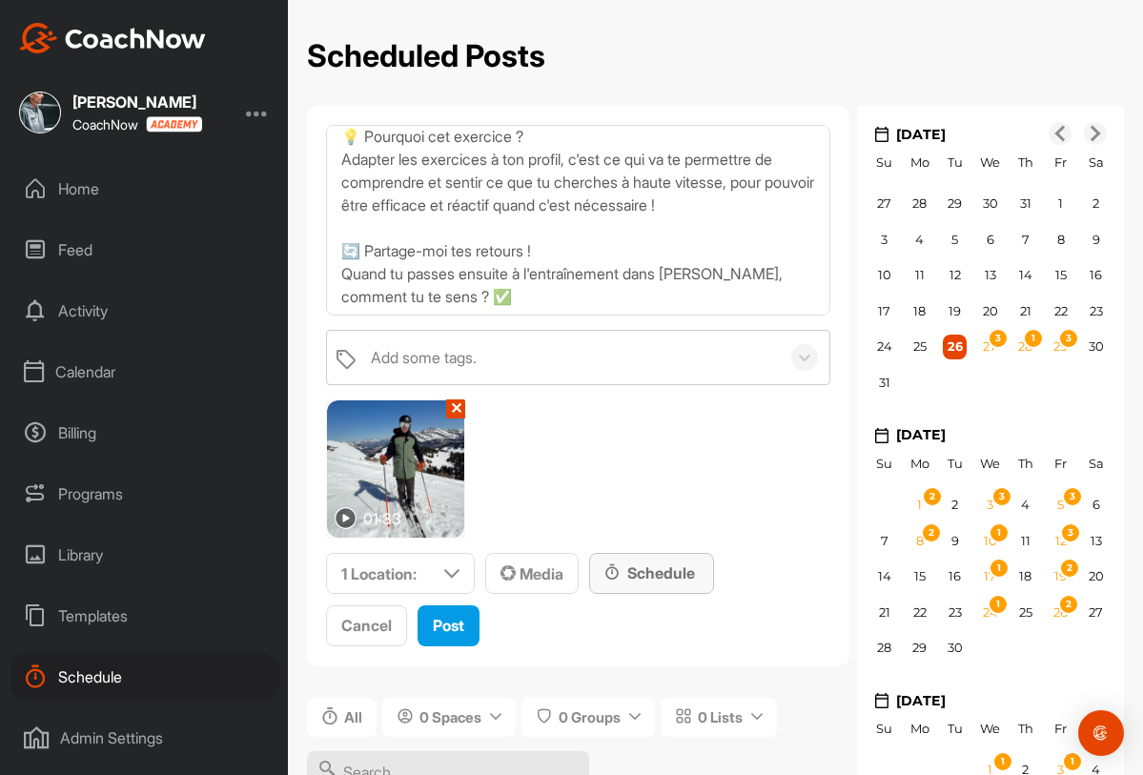
click at [644, 585] on div "Schedule" at bounding box center [651, 573] width 125 height 41
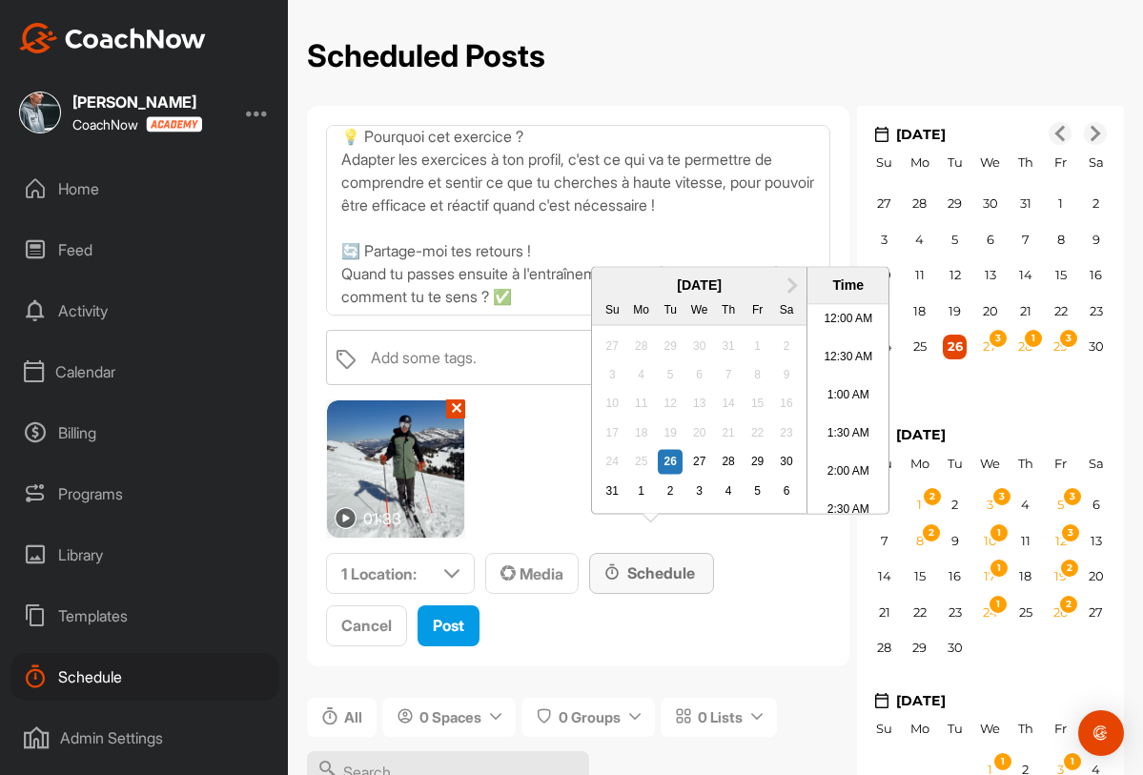
scroll to position [1020, 0]
click at [749, 503] on div "5" at bounding box center [758, 491] width 25 height 25
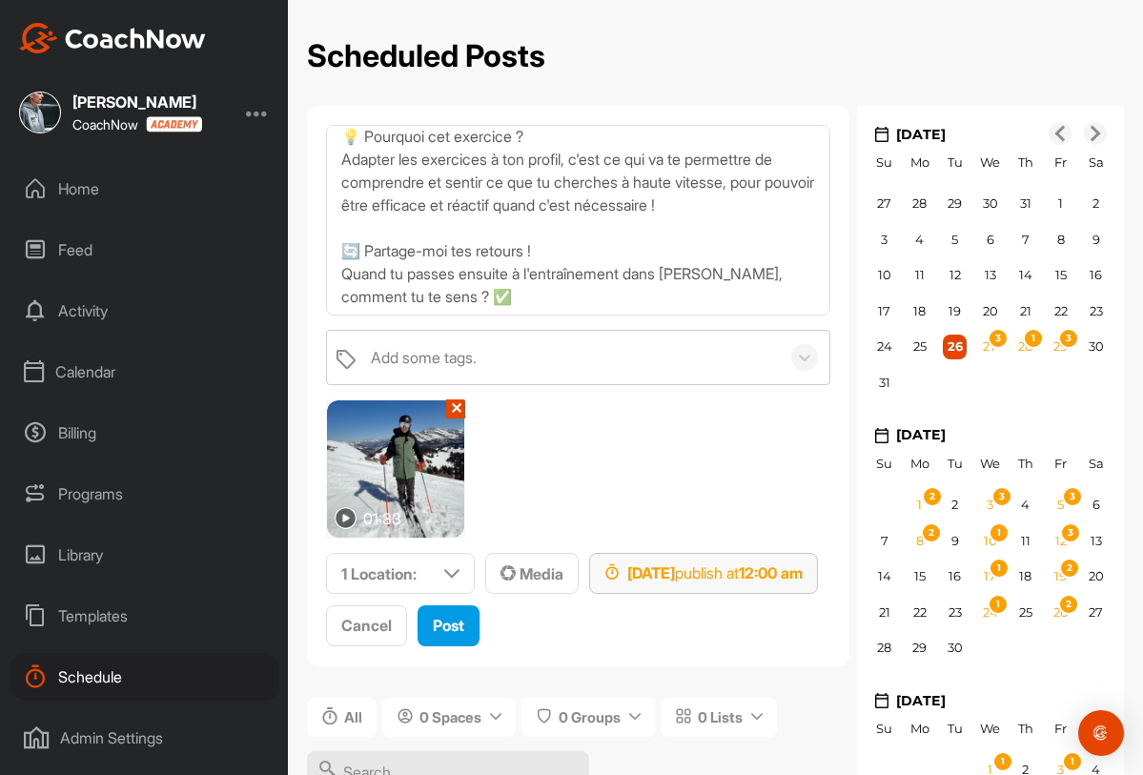
click at [789, 587] on div "Sep 5, 2025 publish at 12:00 am" at bounding box center [703, 573] width 229 height 41
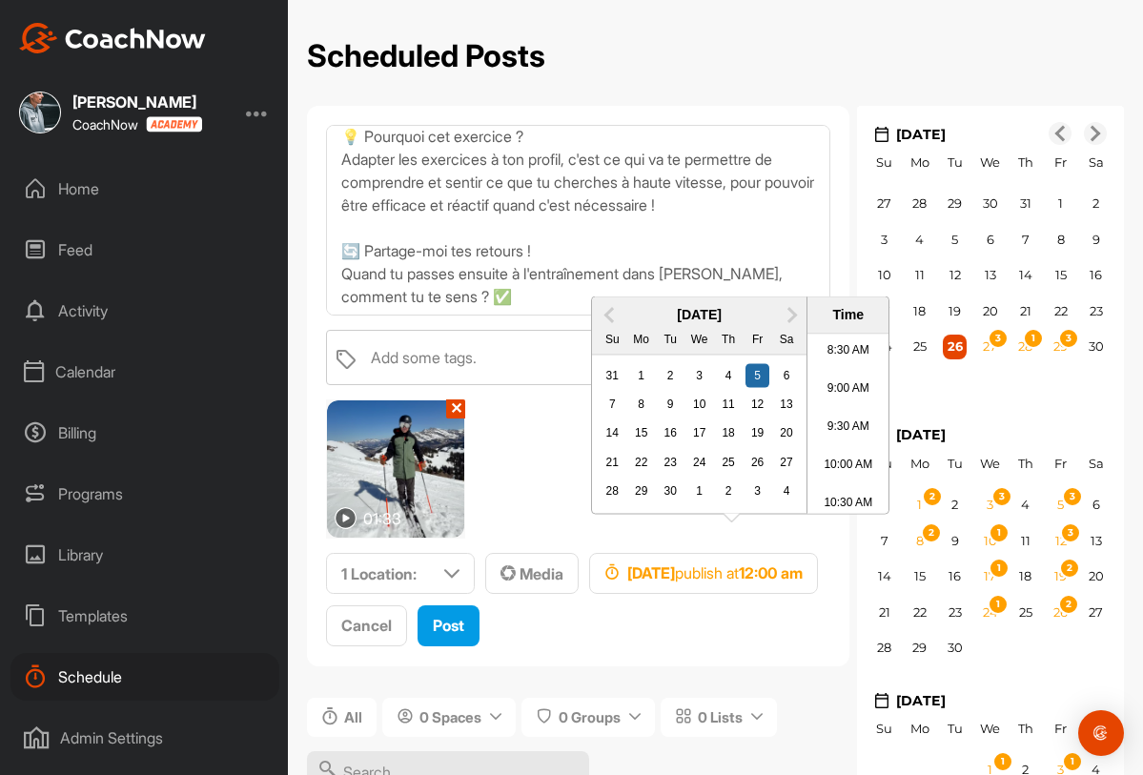
scroll to position [634, 0]
click at [842, 446] on li "9:30 AM" at bounding box center [848, 443] width 81 height 38
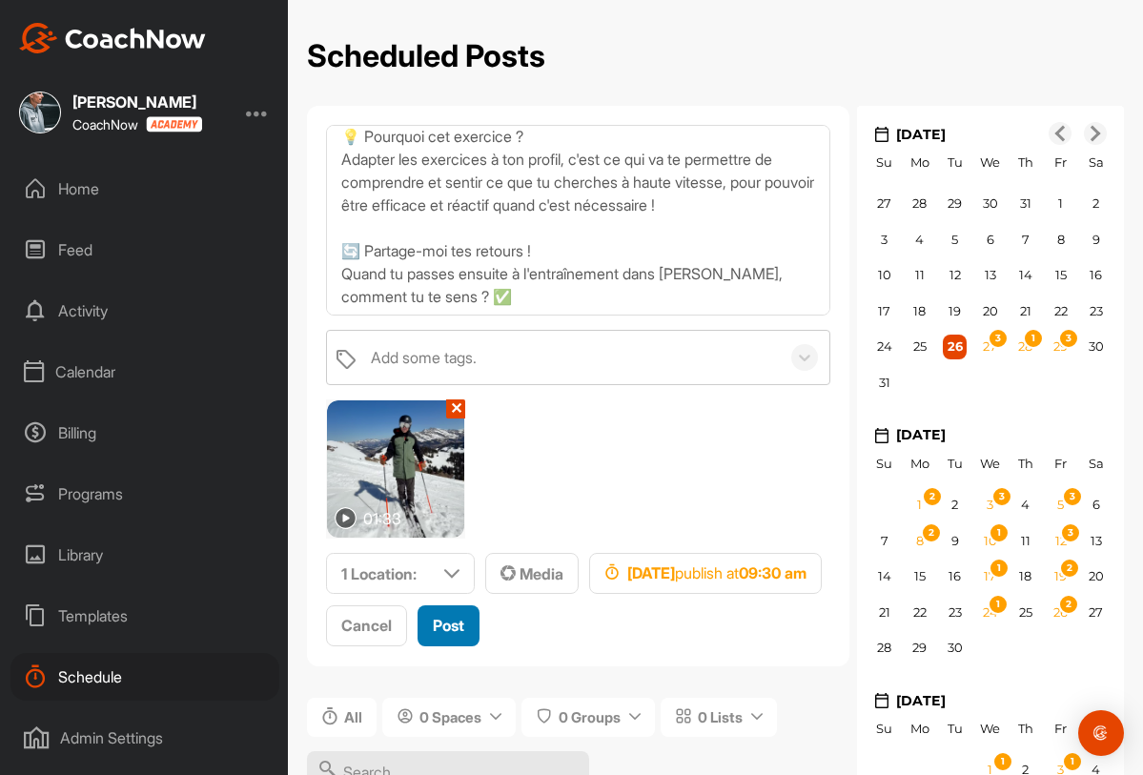
click at [454, 627] on span "Post" at bounding box center [448, 625] width 31 height 19
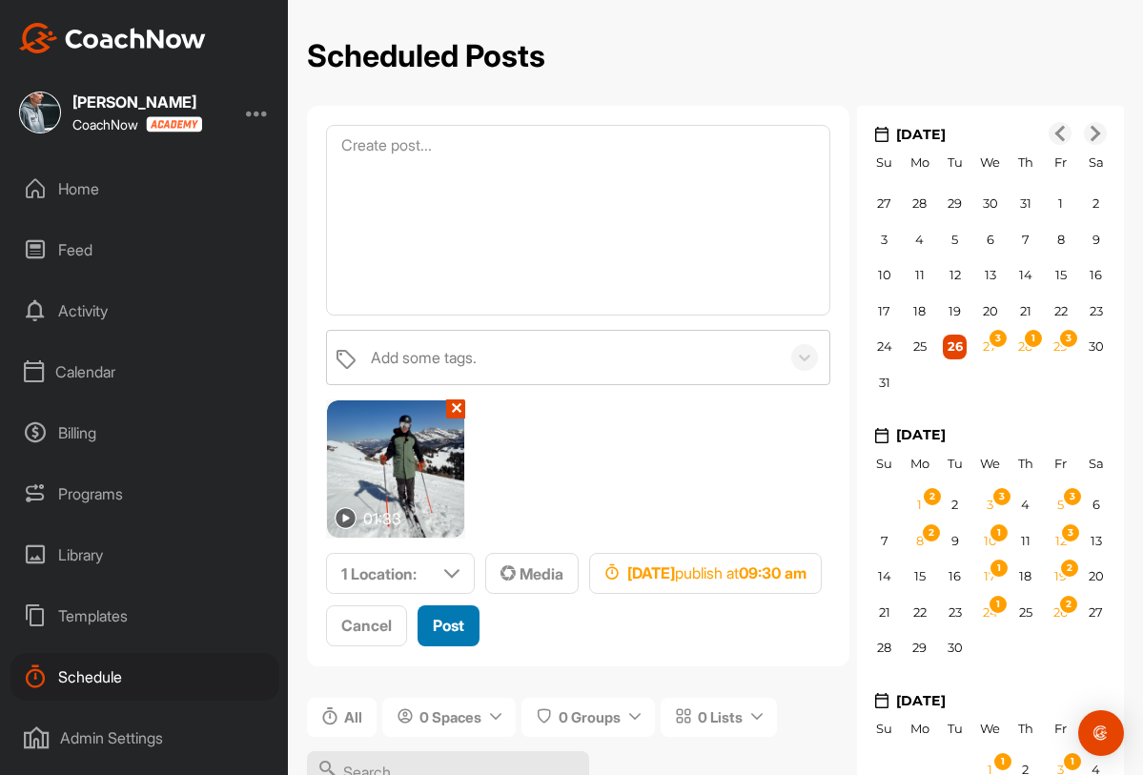
scroll to position [0, 0]
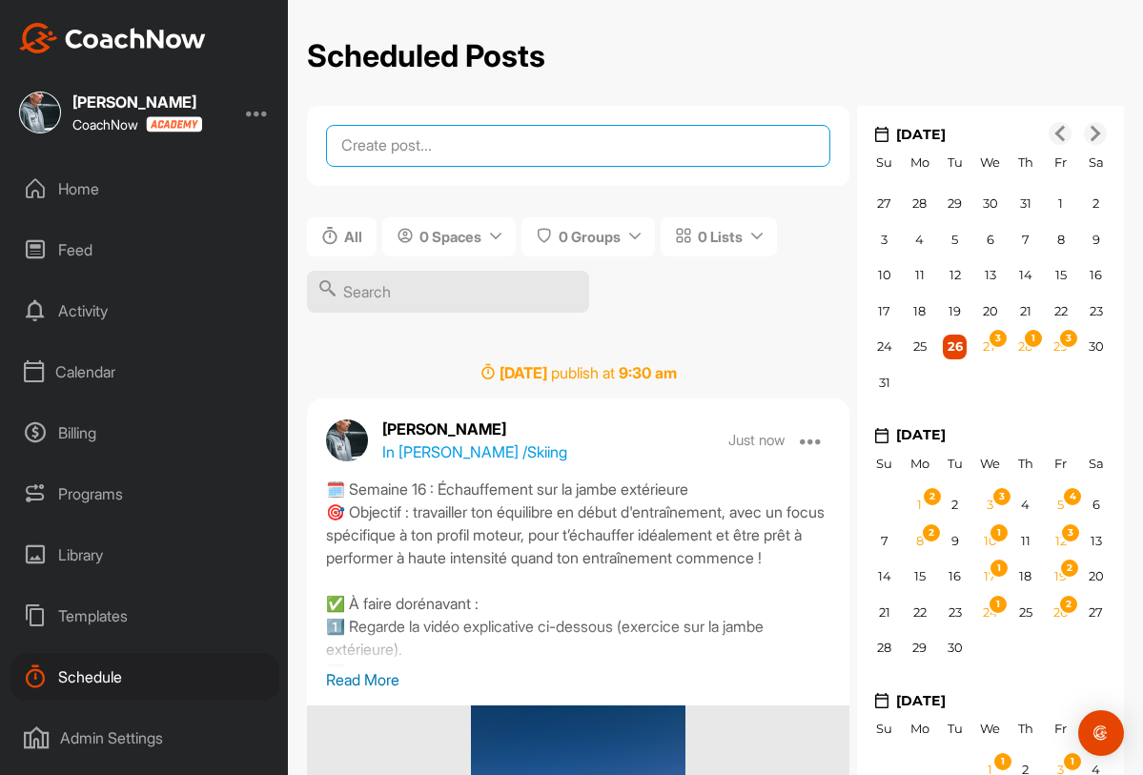
click at [449, 154] on textarea at bounding box center [578, 146] width 504 height 42
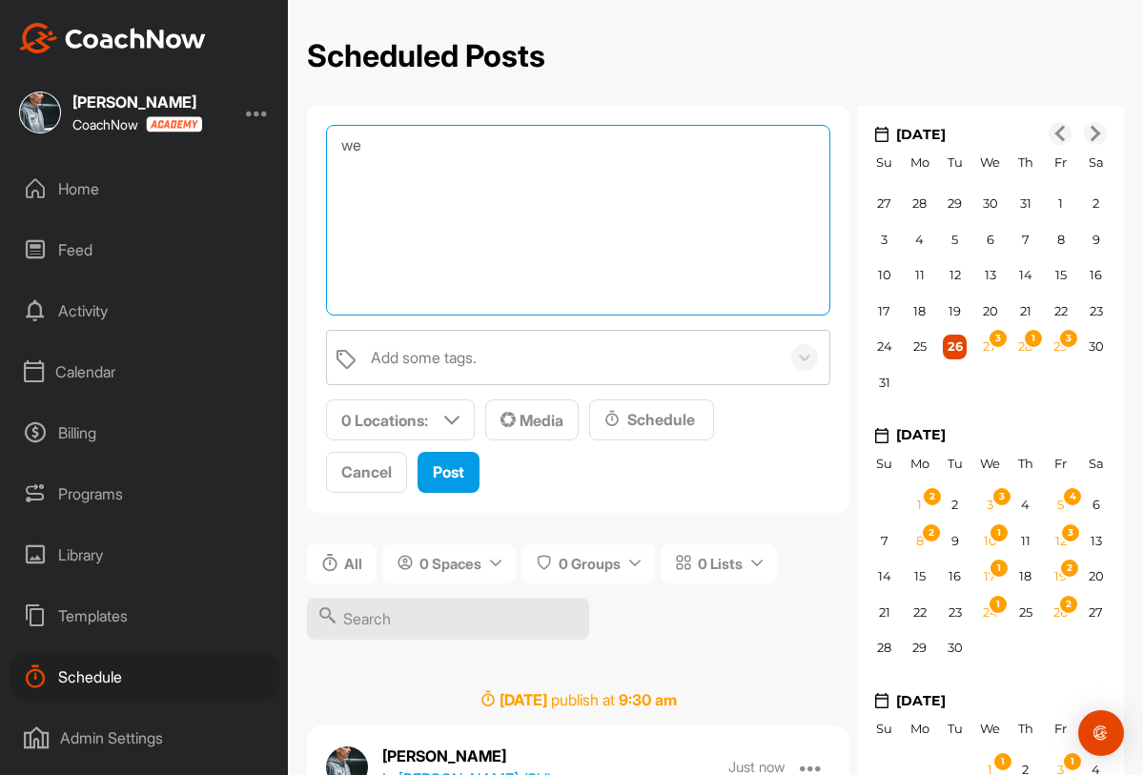
type textarea "w"
paste textarea "🗓️ Semaine 16 : Échauffement sur la jambe extérieure 🎯 Objectif : travailler to…"
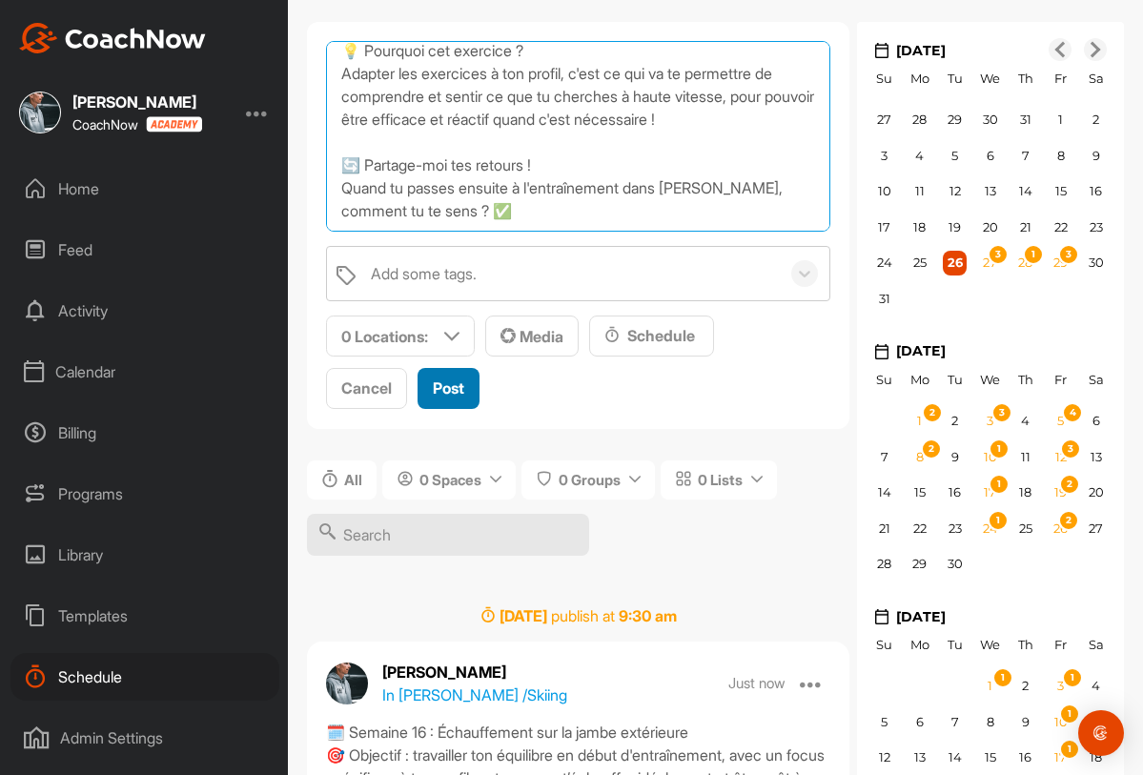
scroll to position [90, 0]
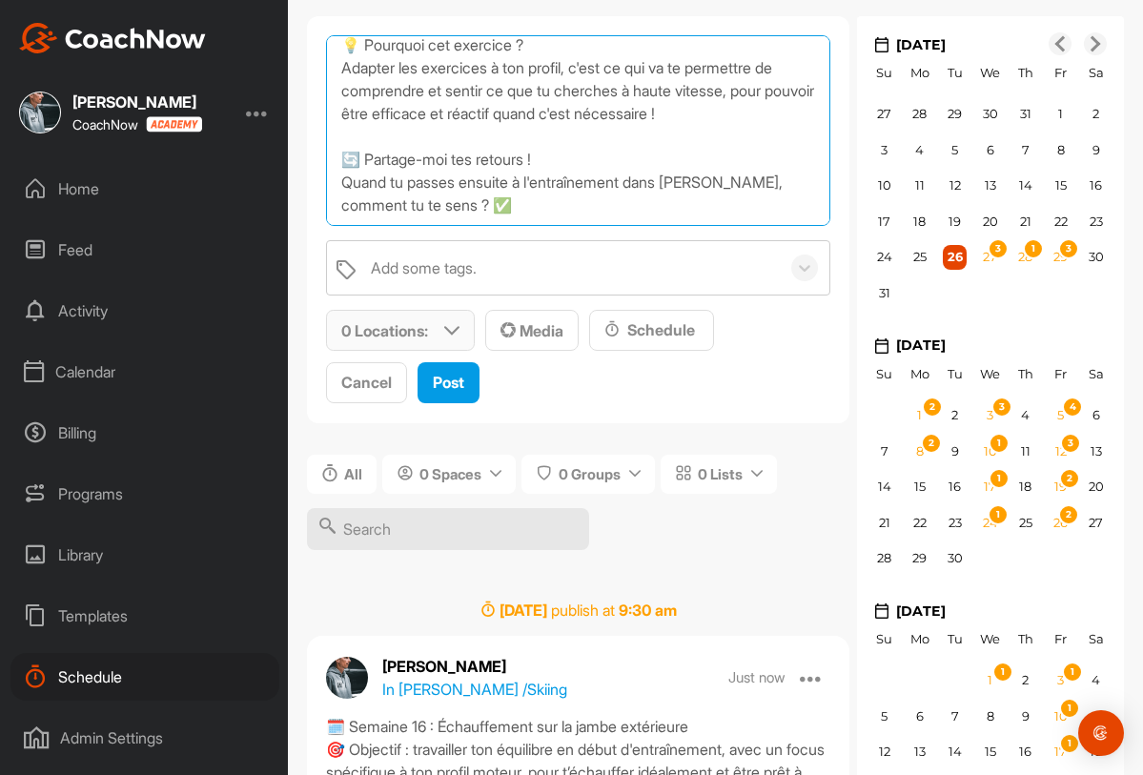
type textarea "🗓️ Semaine 16 : Échauffement sur la jambe extérieure 🎯 Objectif : travailler to…"
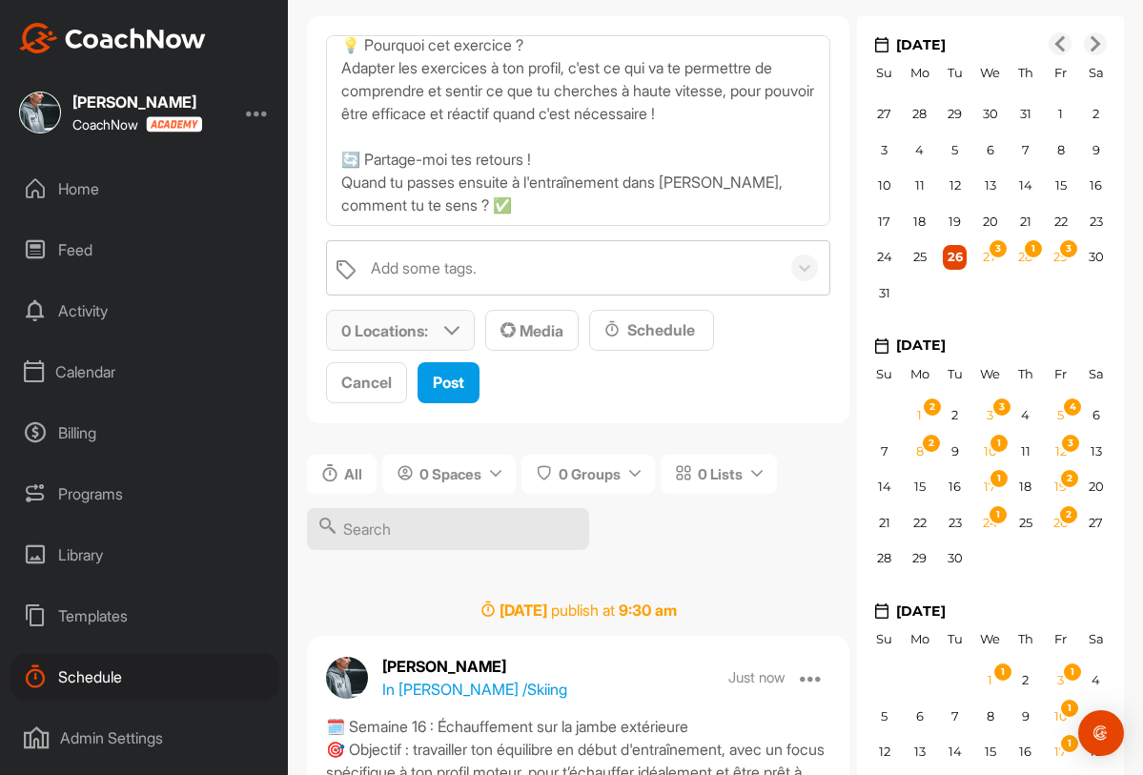
click at [428, 331] on p "0 Locations :" at bounding box center [384, 330] width 87 height 23
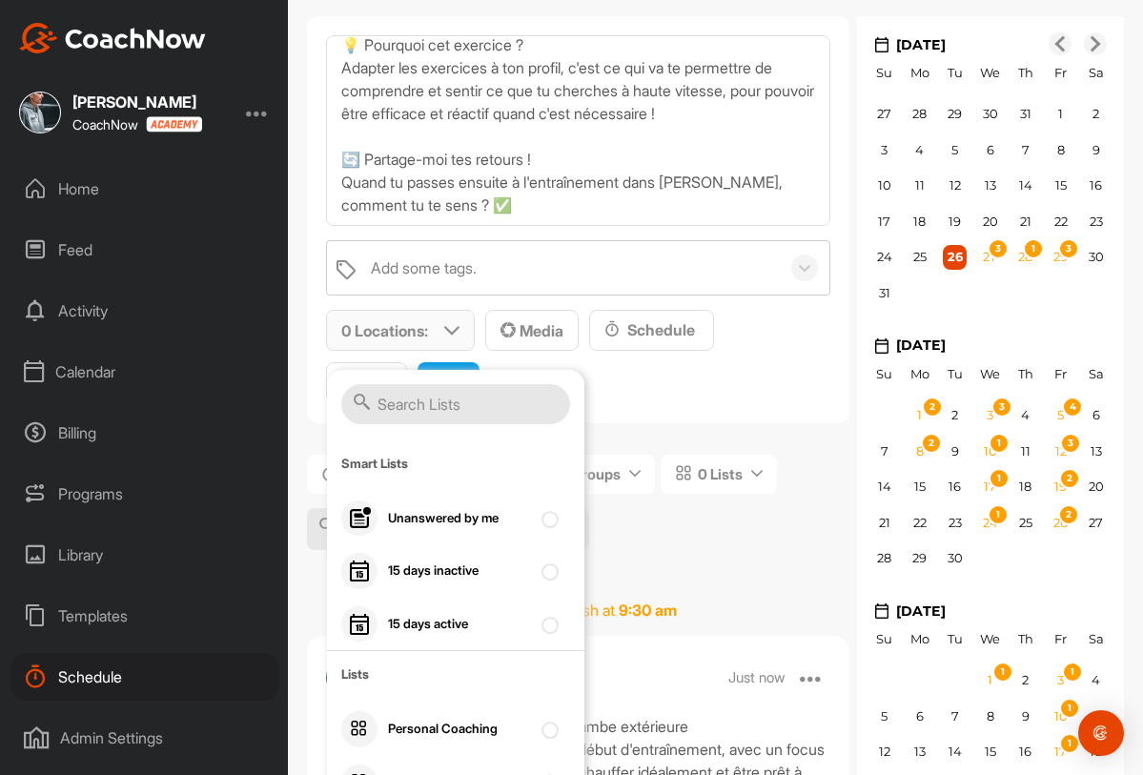
click at [426, 400] on input "text" at bounding box center [455, 404] width 229 height 40
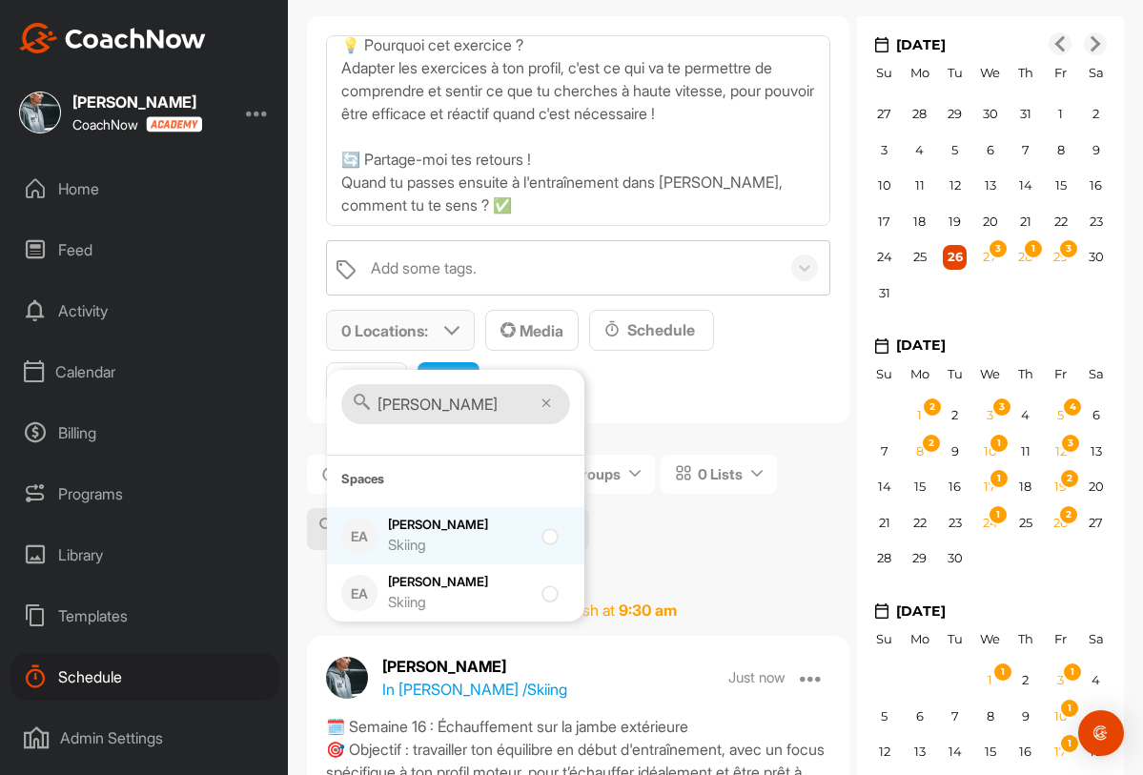
type input "weir"
click at [487, 538] on div "Skiing" at bounding box center [459, 546] width 143 height 22
checkbox input "true"
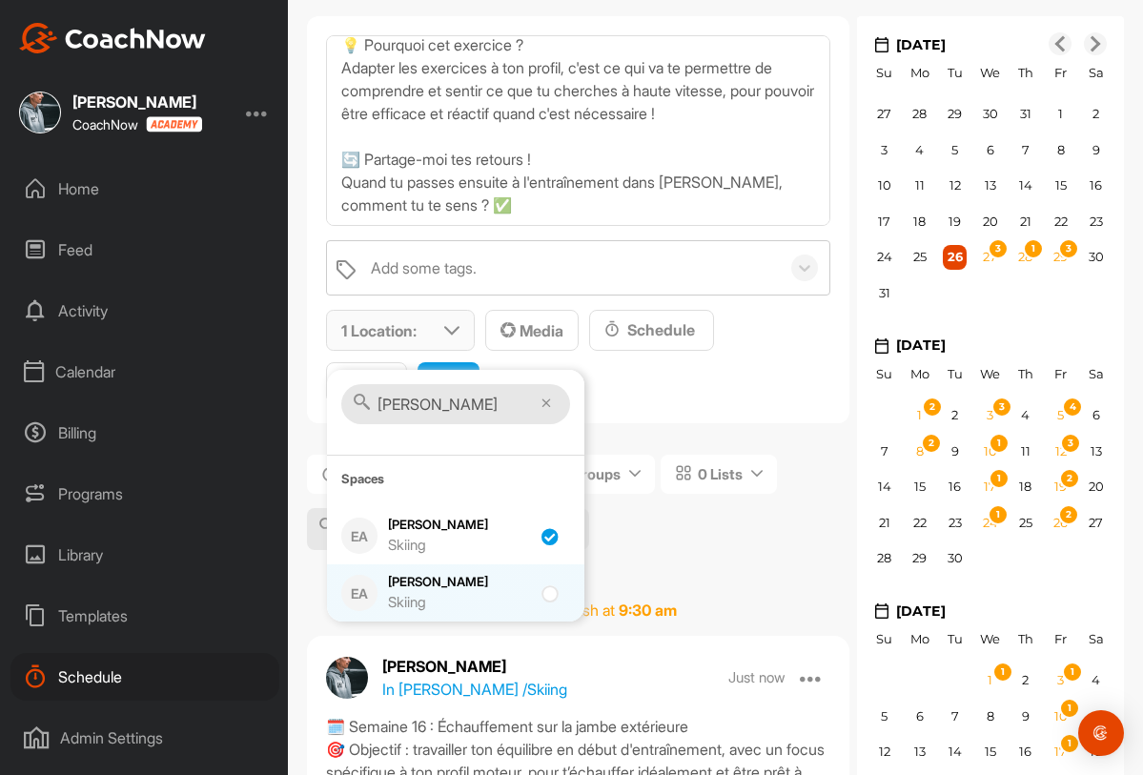
click at [491, 582] on div "Thomas Weir Skiing" at bounding box center [459, 593] width 143 height 40
checkbox input "true"
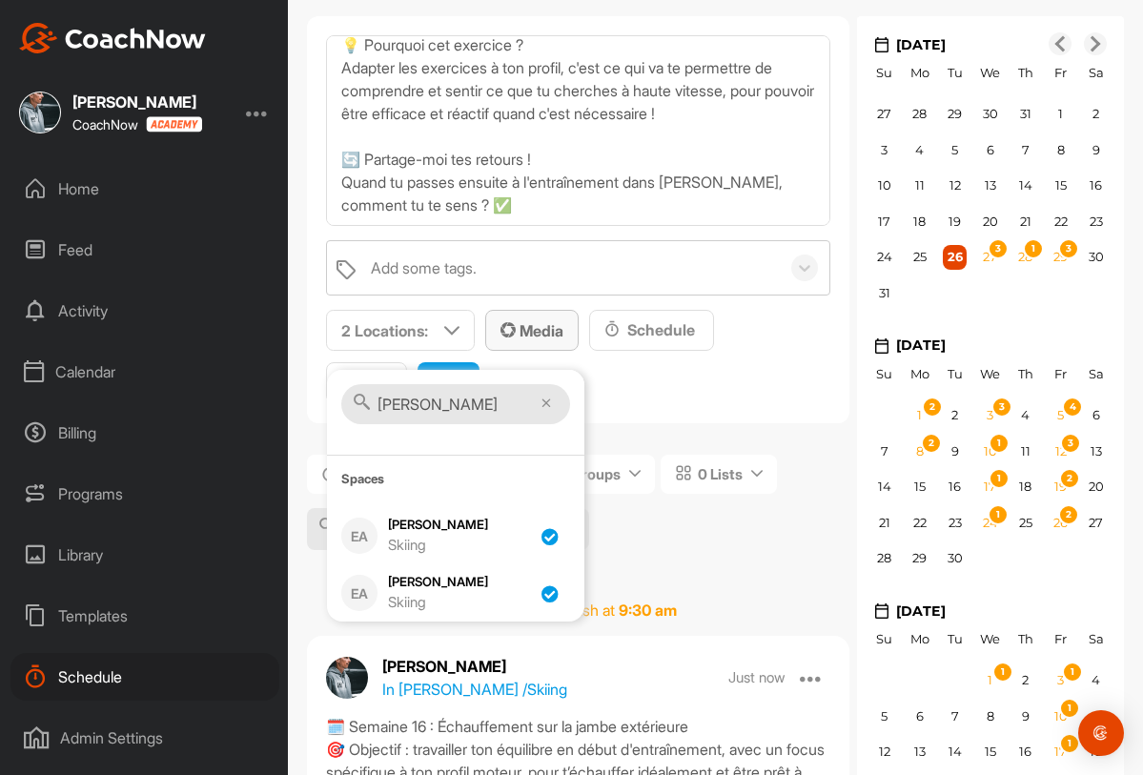
click at [544, 336] on span "Media" at bounding box center [532, 330] width 63 height 19
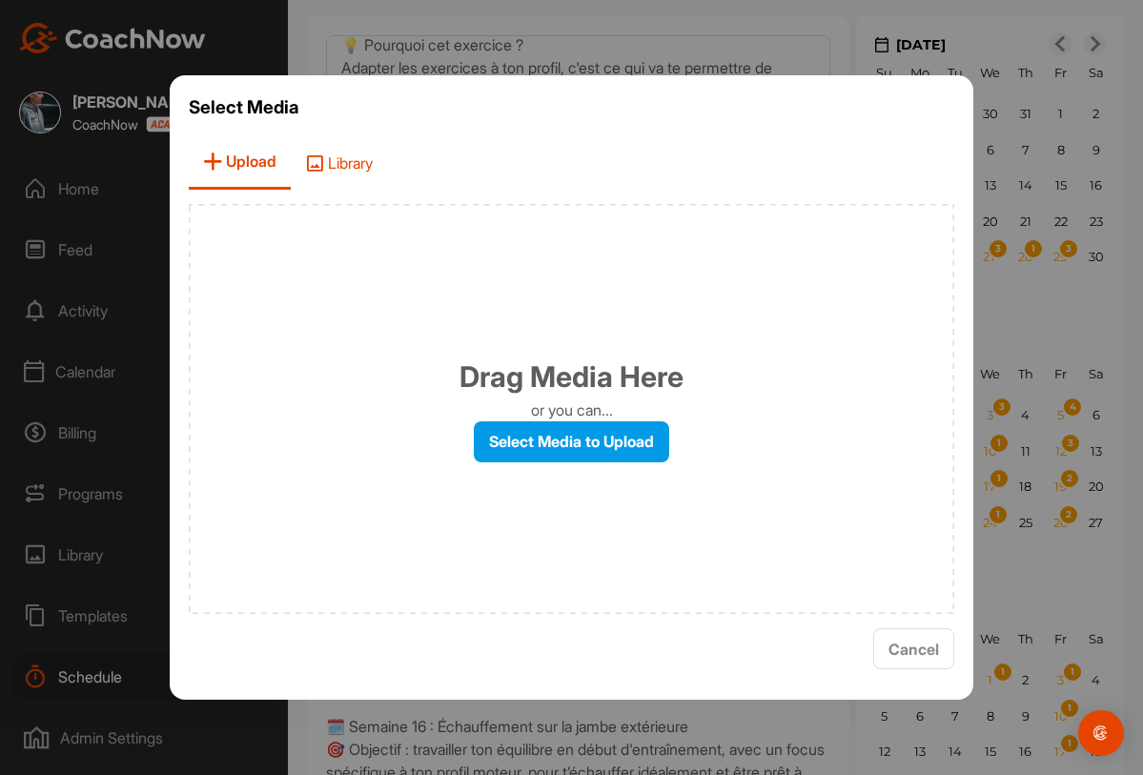
click at [348, 173] on span "Library" at bounding box center [339, 162] width 96 height 54
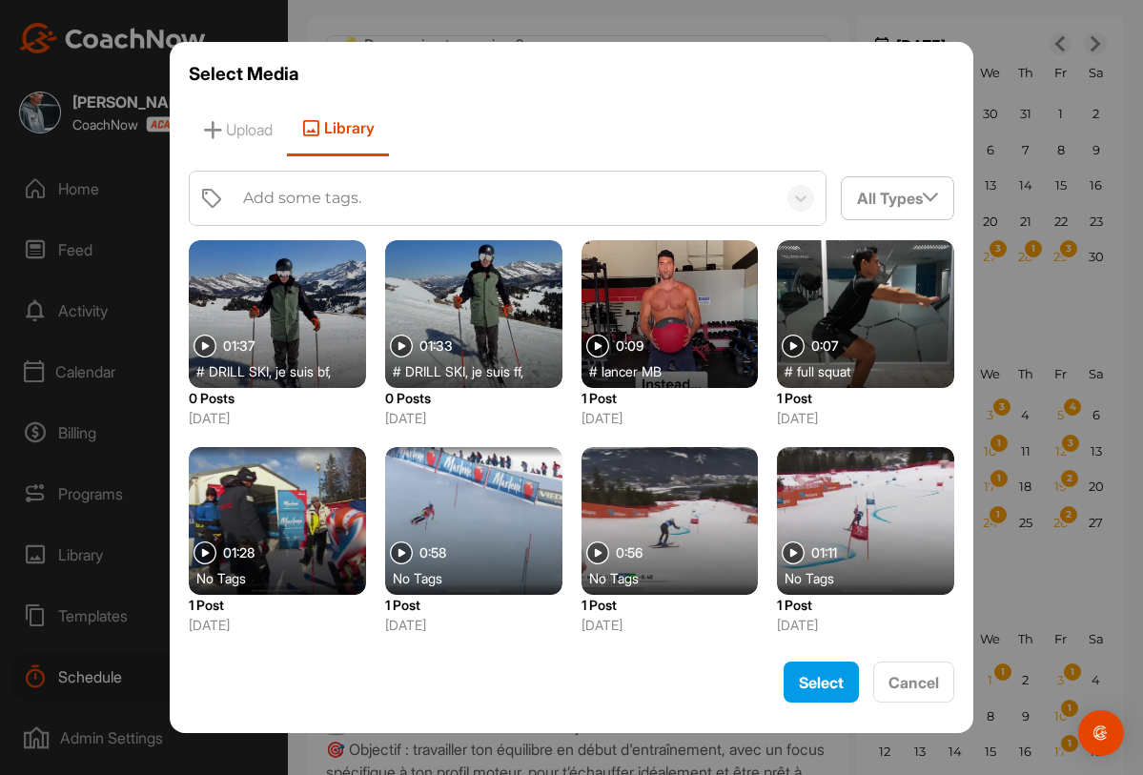
click at [477, 312] on div at bounding box center [473, 314] width 177 height 148
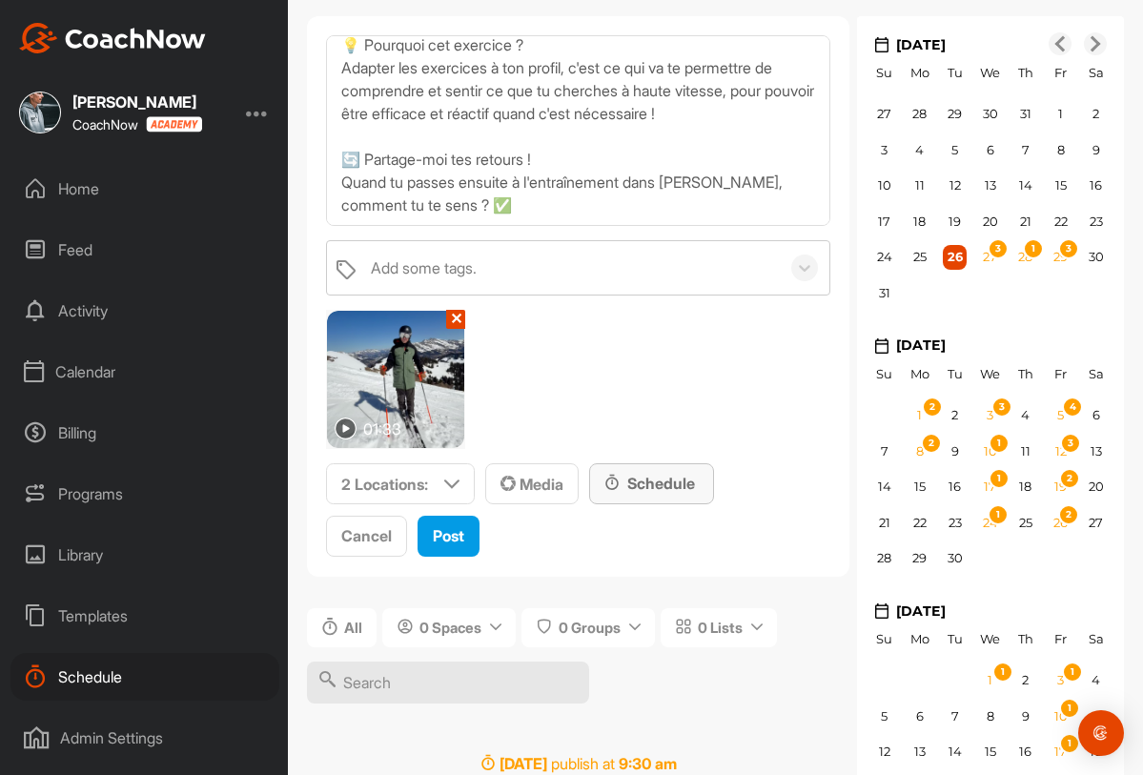
click at [659, 478] on div "Schedule" at bounding box center [652, 483] width 94 height 23
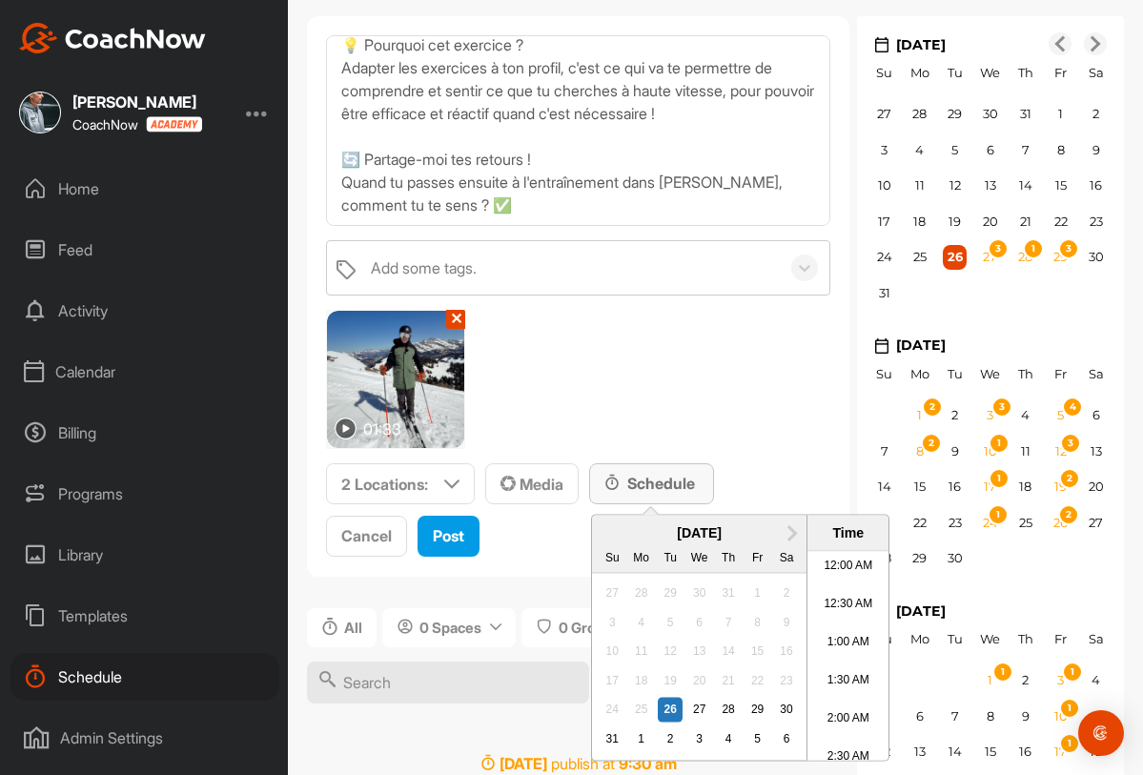
scroll to position [1020, 0]
click at [790, 533] on span "Next Month" at bounding box center [790, 532] width 0 height 20
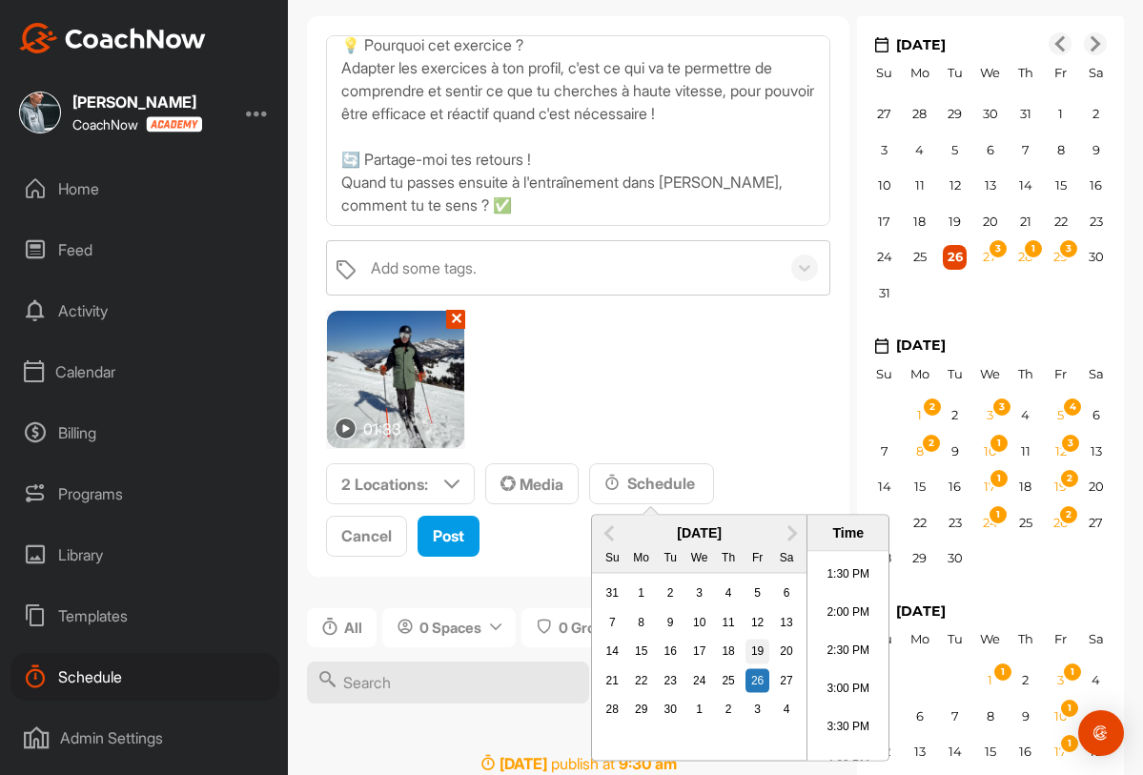
click at [758, 655] on div "19" at bounding box center [758, 652] width 25 height 25
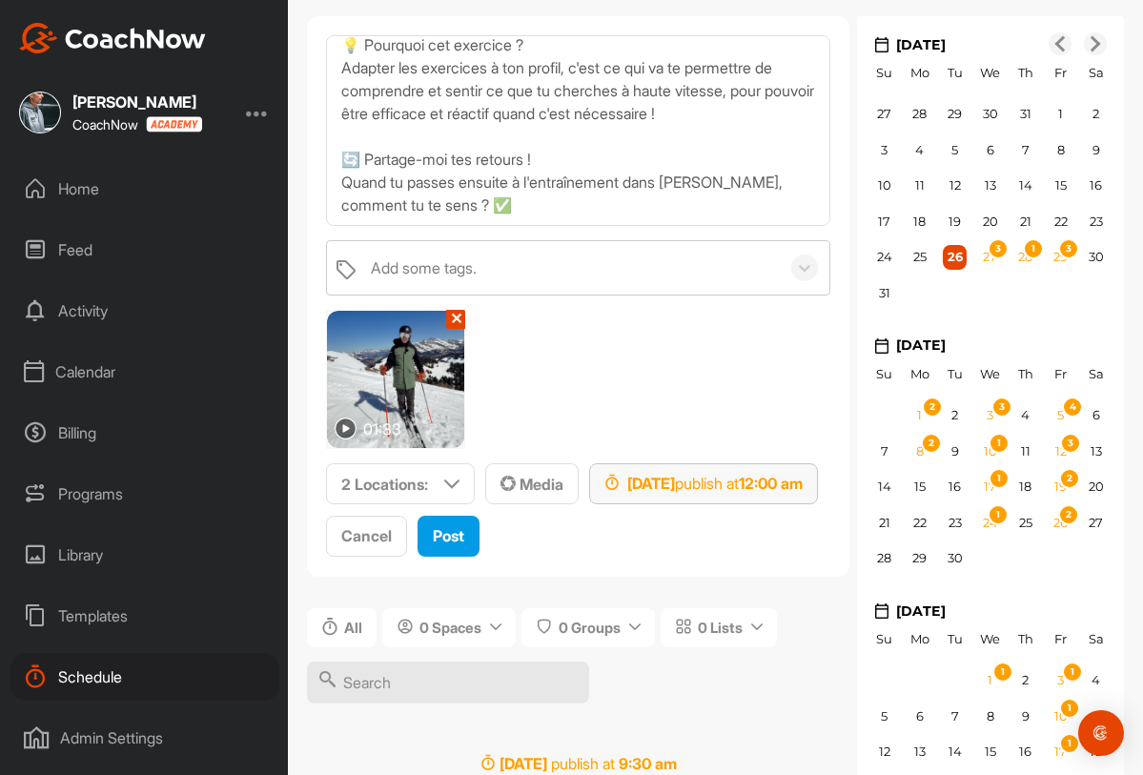
click at [803, 492] on div "Sep 19, 2025 publish at 12:00 am" at bounding box center [704, 483] width 198 height 23
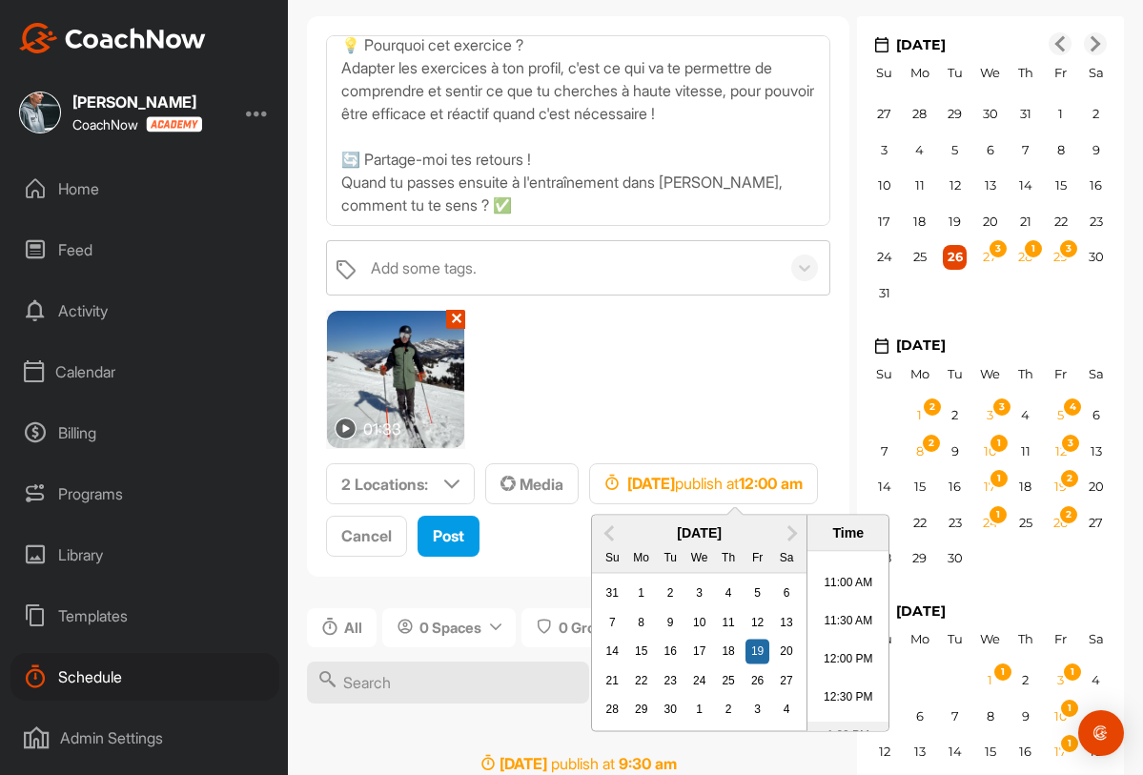
scroll to position [748, 0]
click at [848, 590] on li "10:00 AM" at bounding box center [848, 586] width 81 height 38
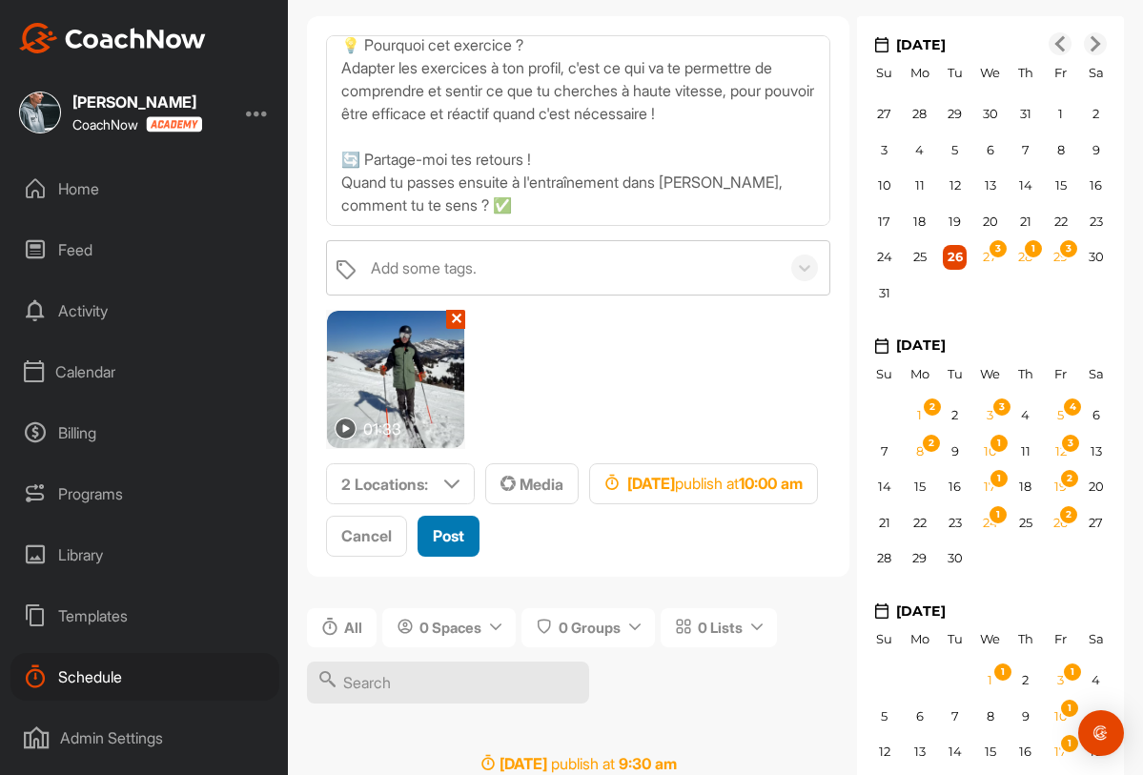
click at [459, 540] on span "Post" at bounding box center [448, 535] width 31 height 19
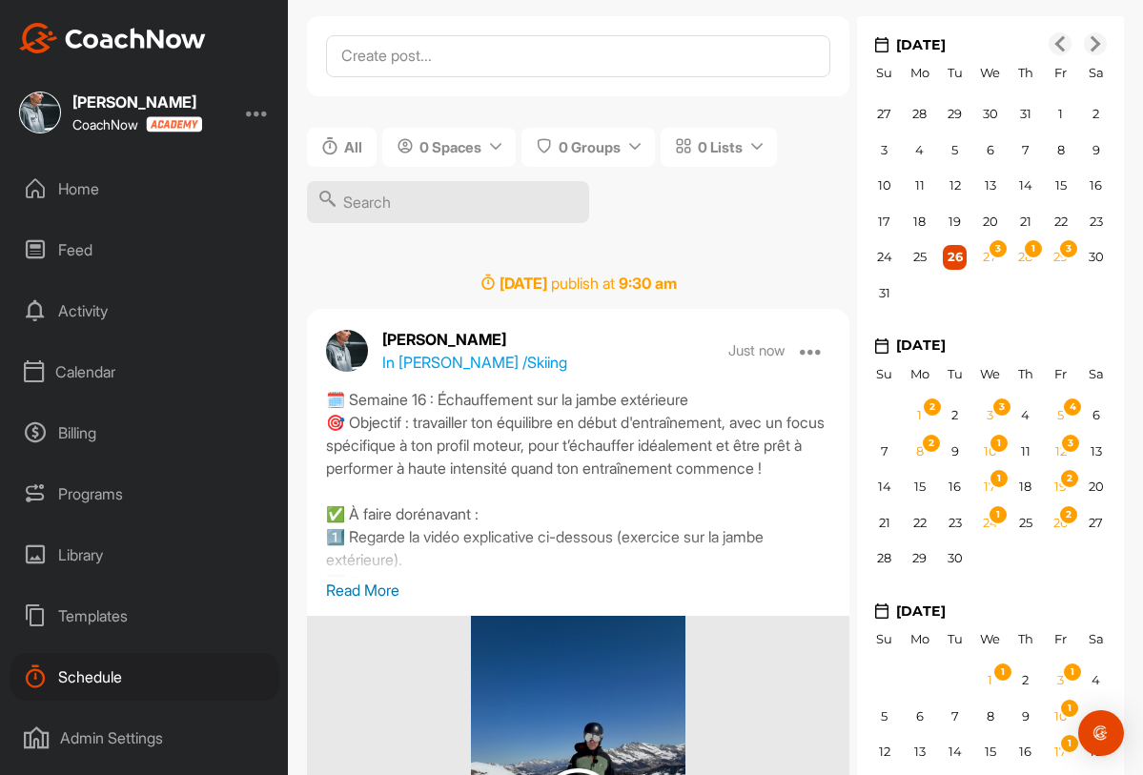
scroll to position [0, 0]
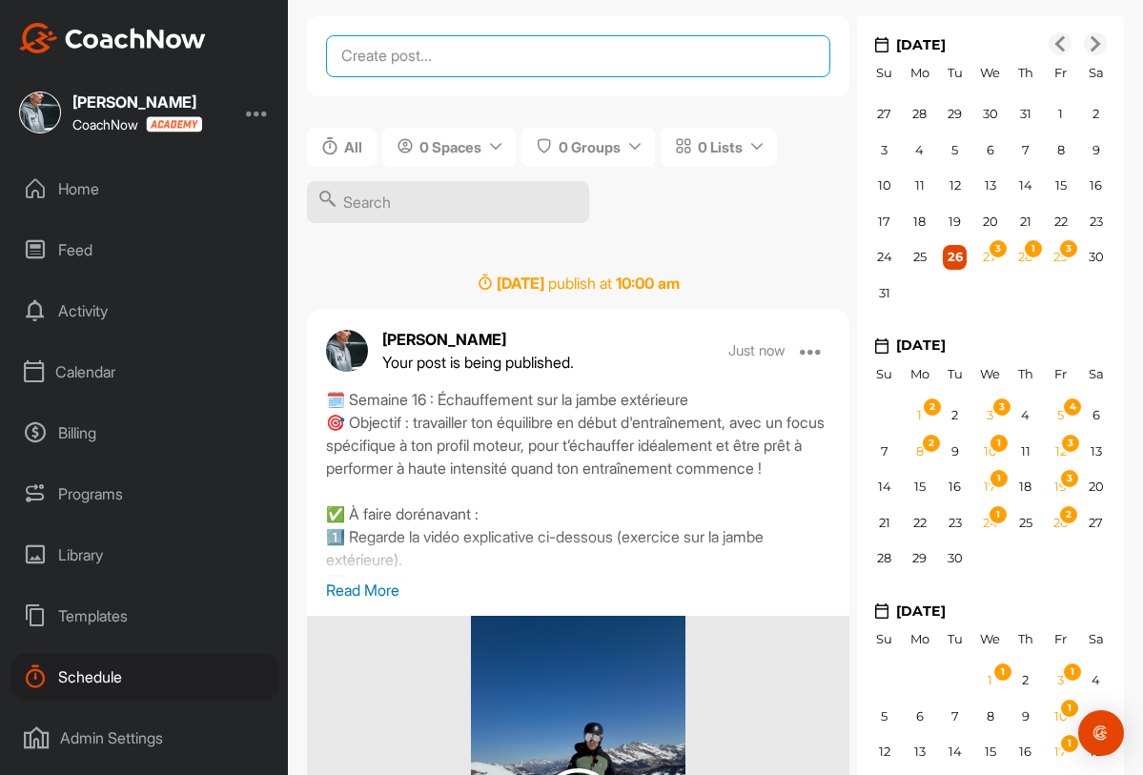
click at [391, 51] on textarea at bounding box center [578, 56] width 504 height 42
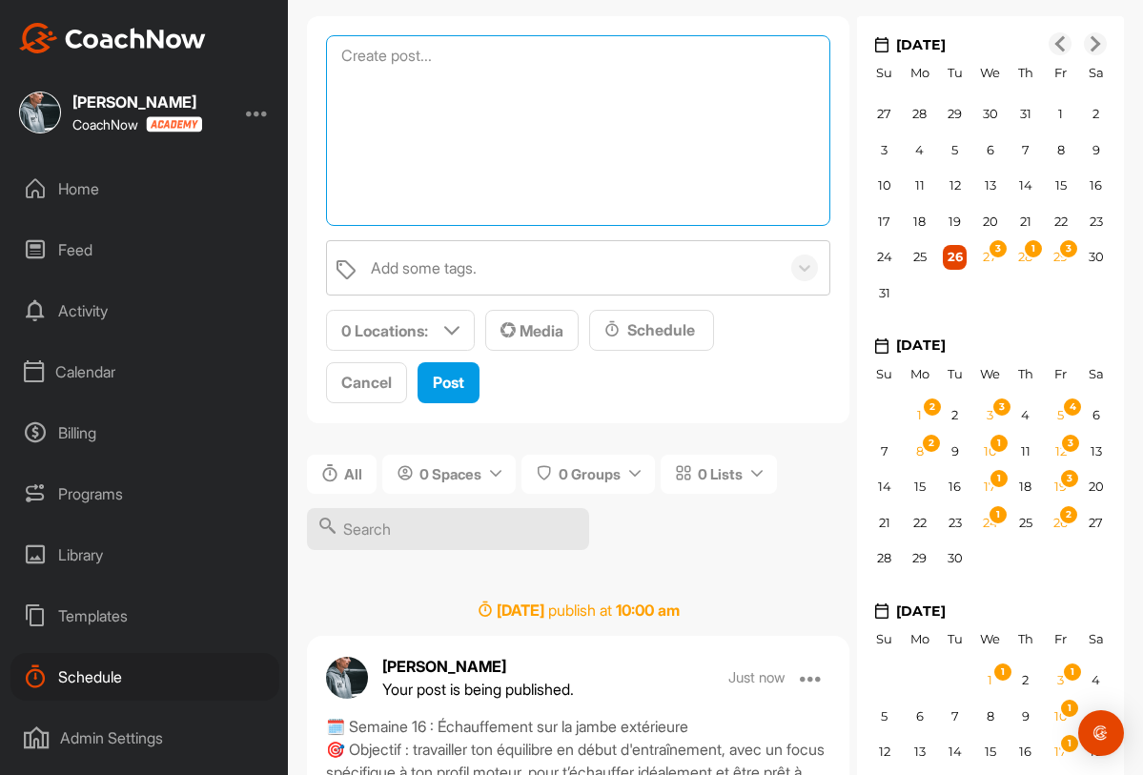
paste textarea "🗓️ Semaine 16 : Échauffement sur la jambe extérieure 🎯 Objectif : travailler to…"
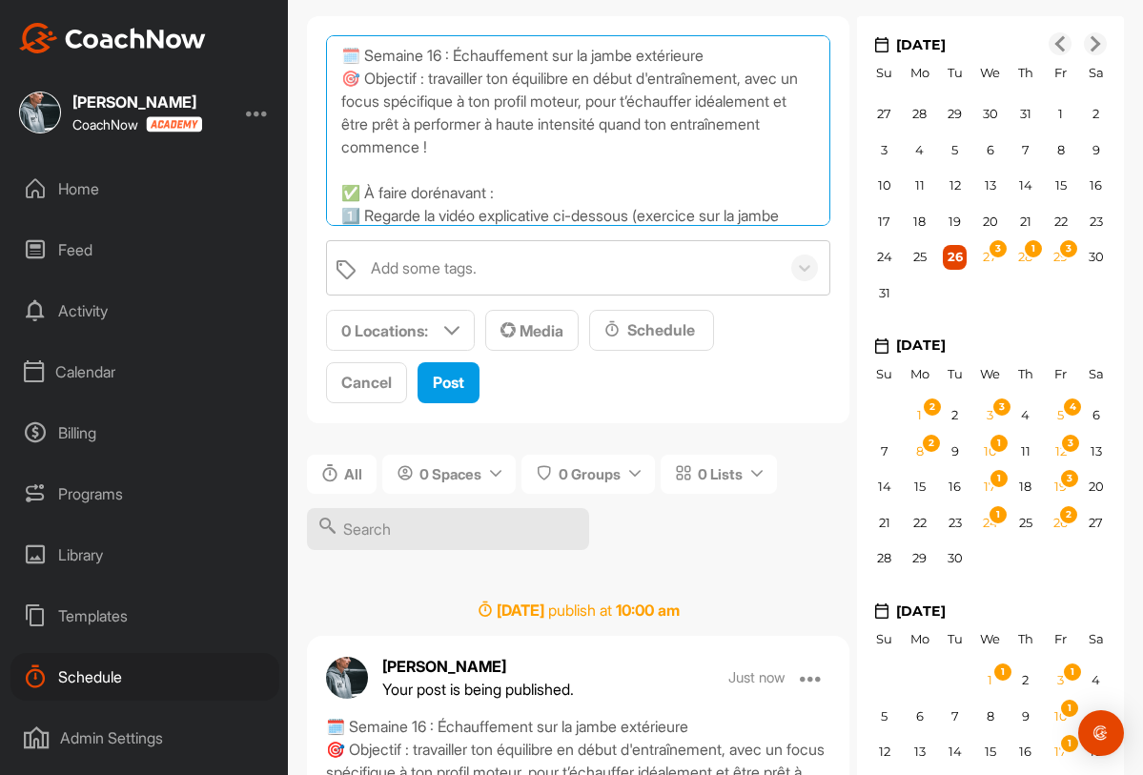
scroll to position [343, 0]
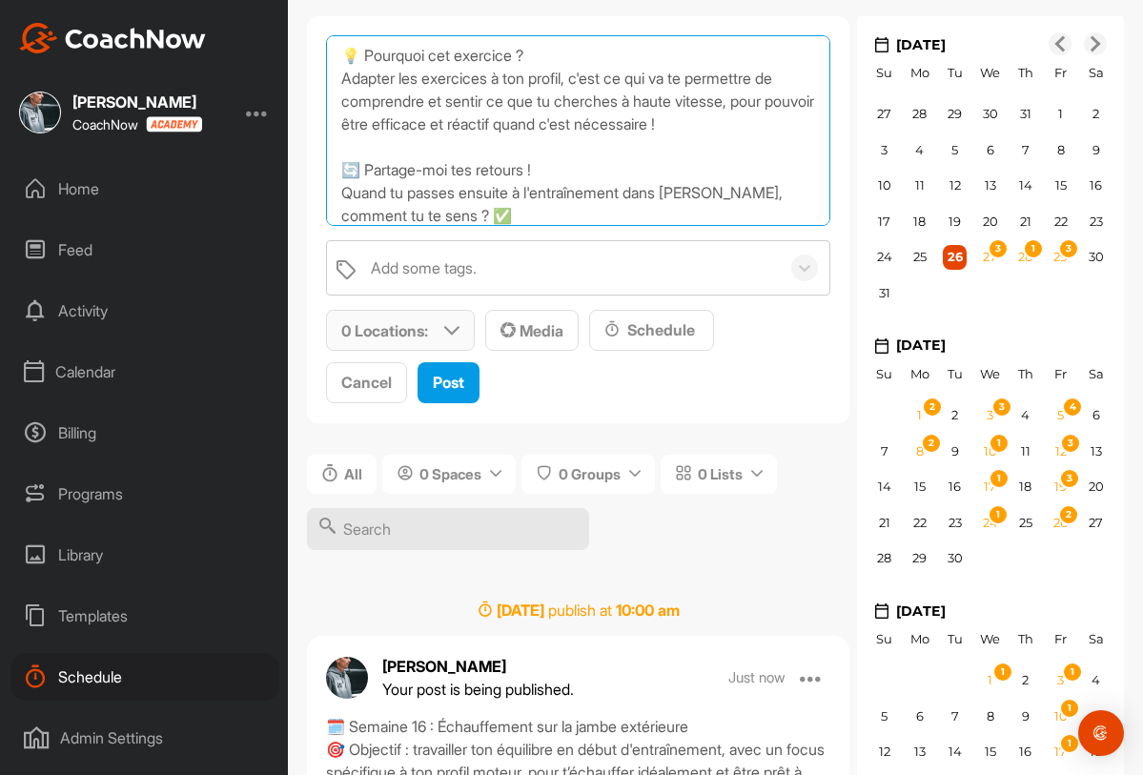
type textarea "🗓️ Semaine 16 : Échauffement sur la jambe extérieure 🎯 Objectif : travailler to…"
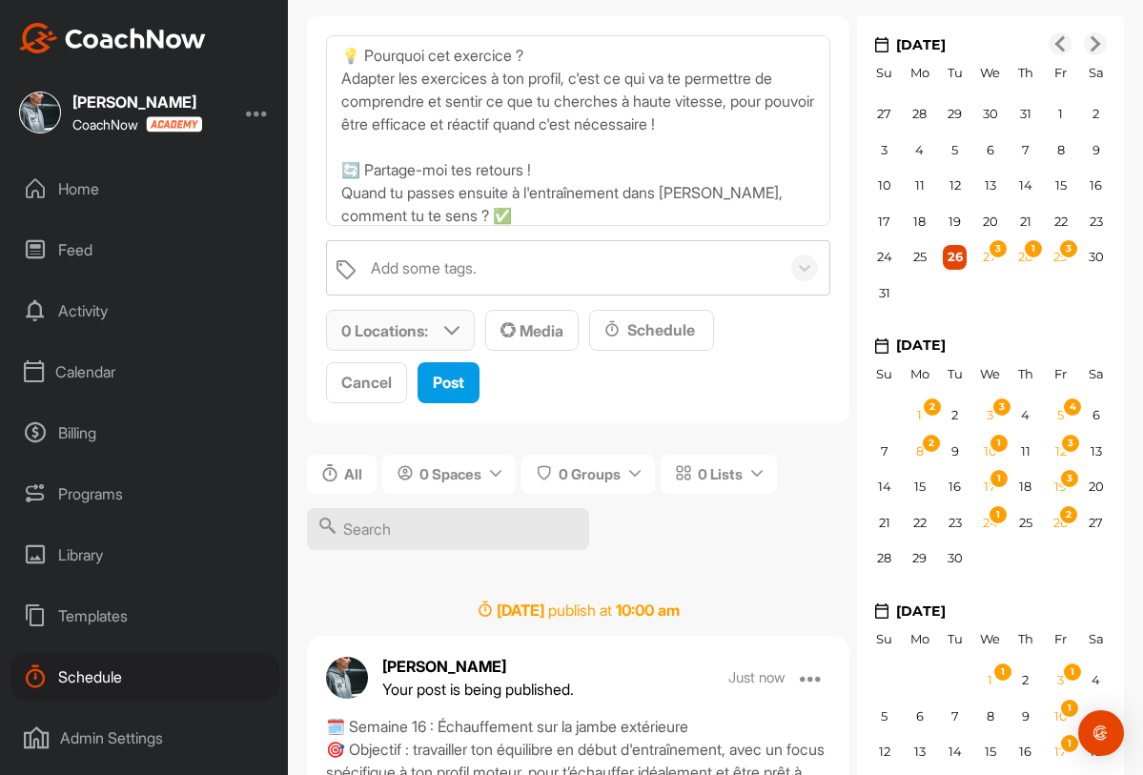
click at [403, 331] on p "0 Locations :" at bounding box center [384, 330] width 87 height 23
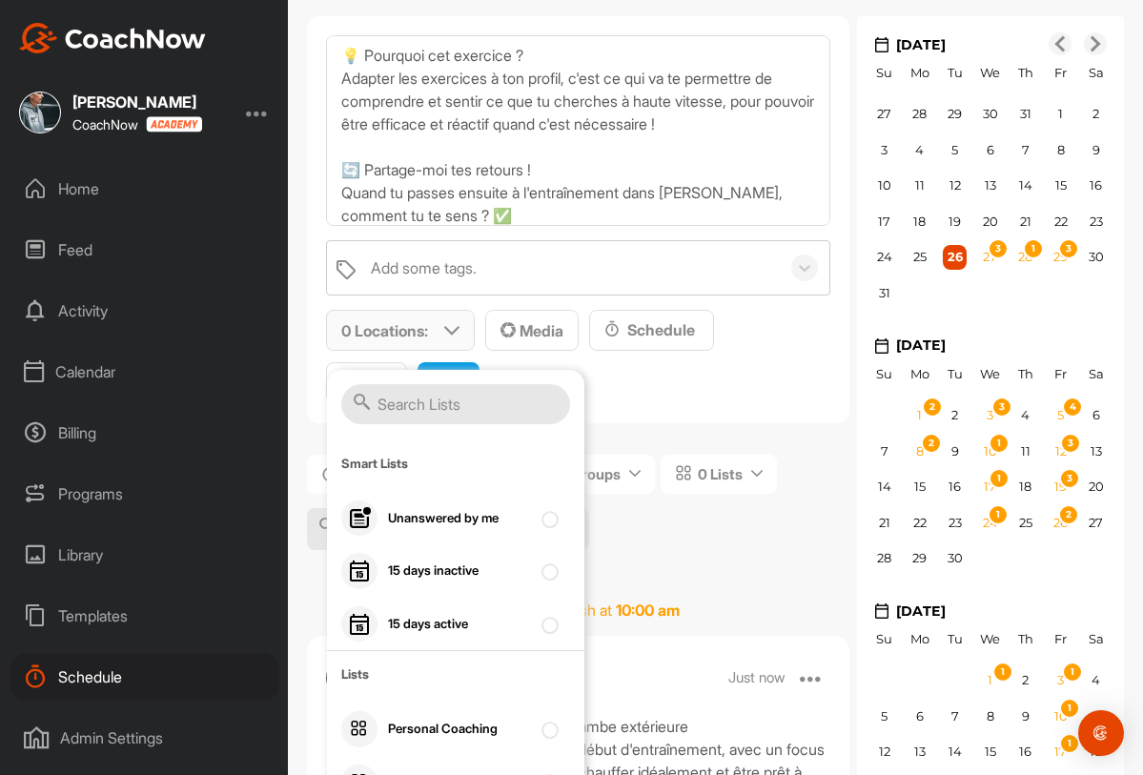
click at [408, 403] on input "text" at bounding box center [455, 404] width 229 height 40
click at [581, 421] on div at bounding box center [455, 405] width 257 height 71
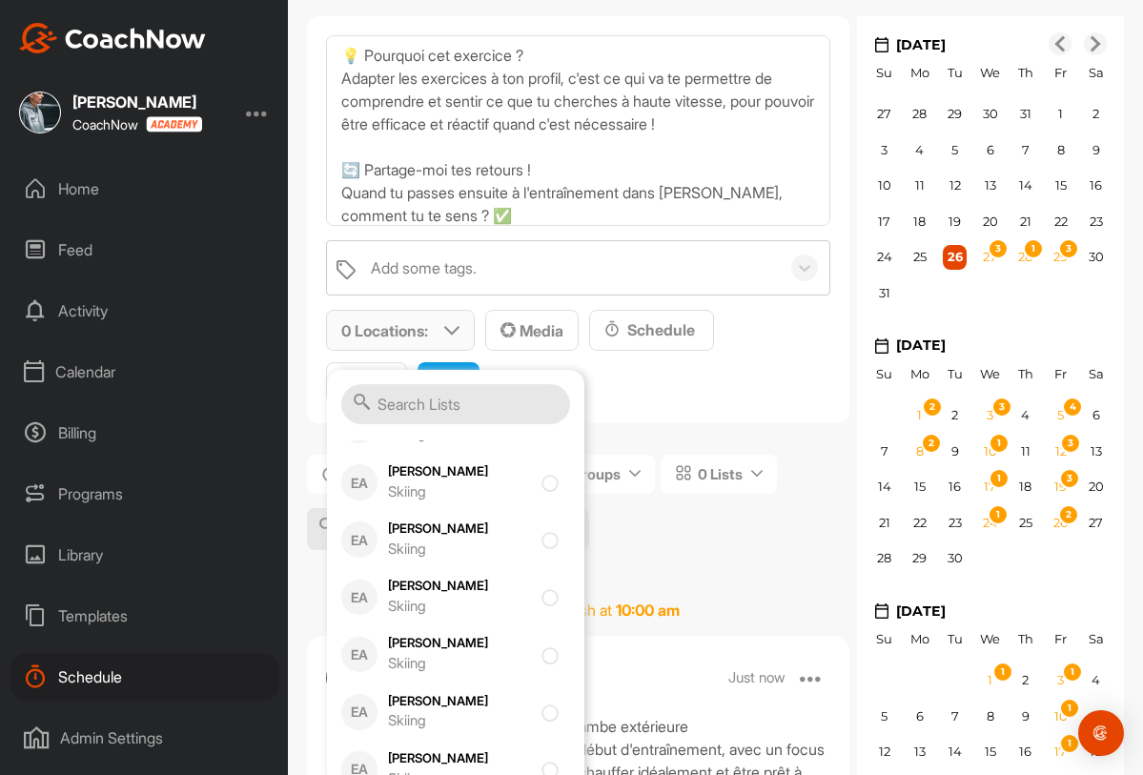
scroll to position [820, 0]
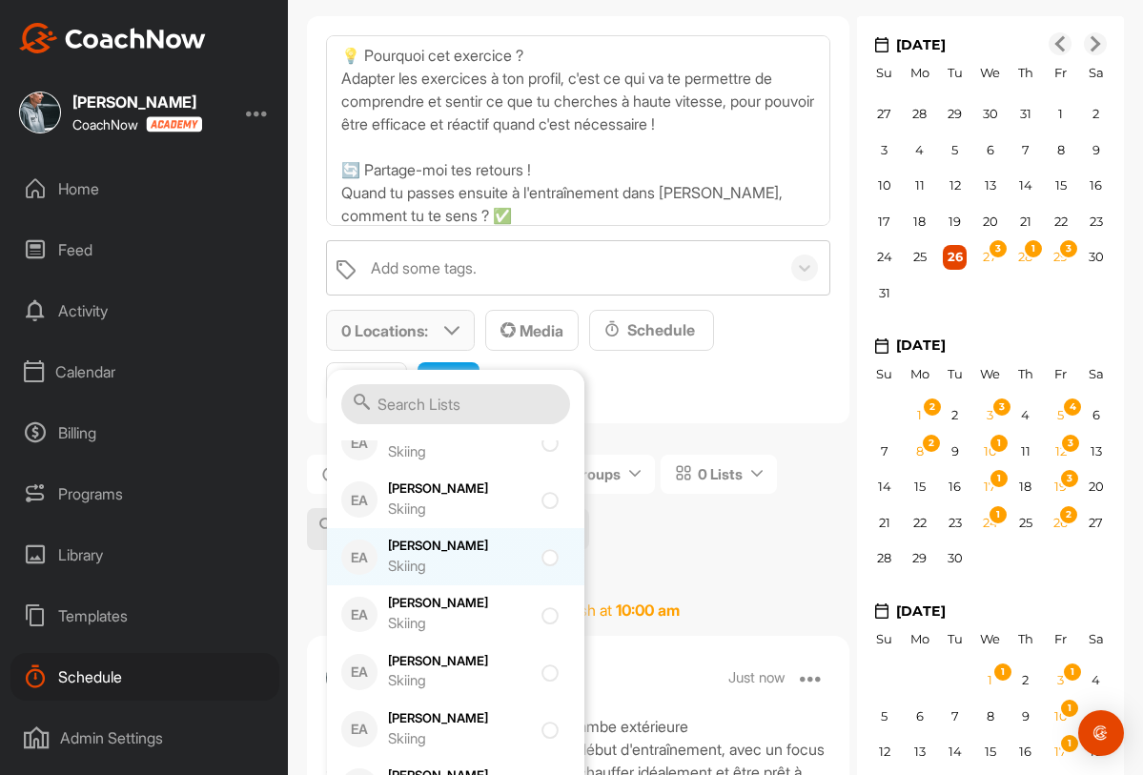
click at [519, 565] on div "Skiing" at bounding box center [459, 567] width 143 height 22
checkbox input "true"
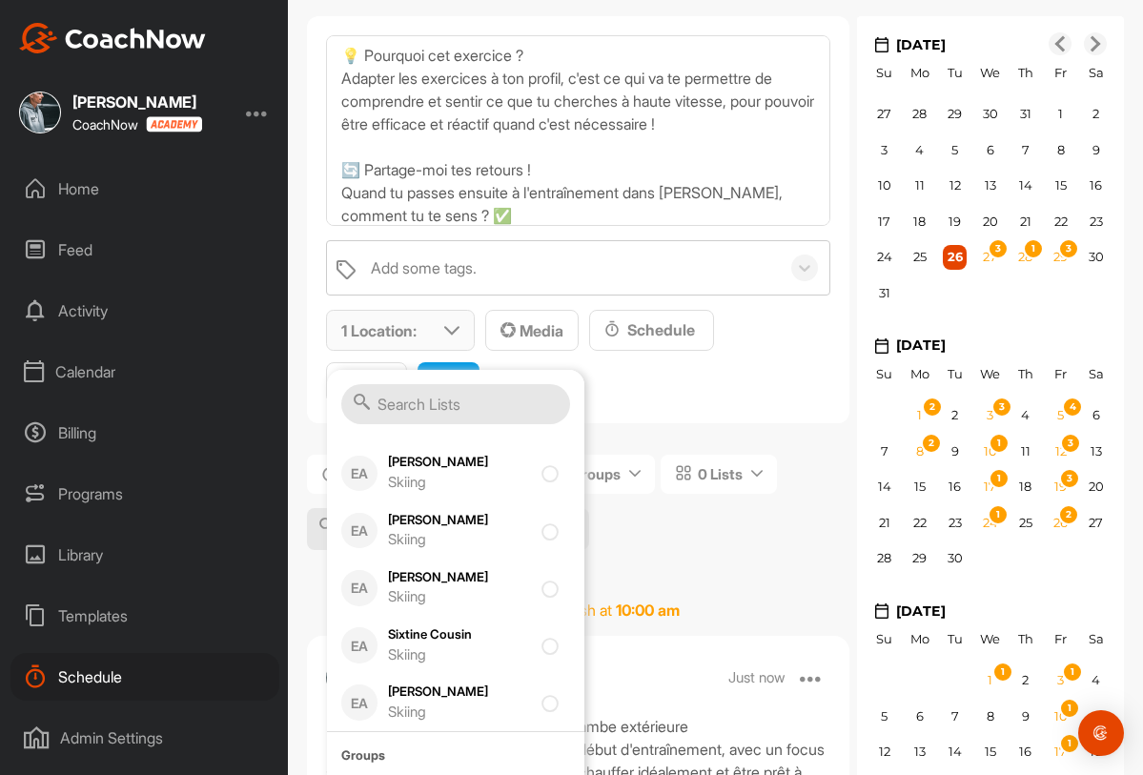
scroll to position [1563, 0]
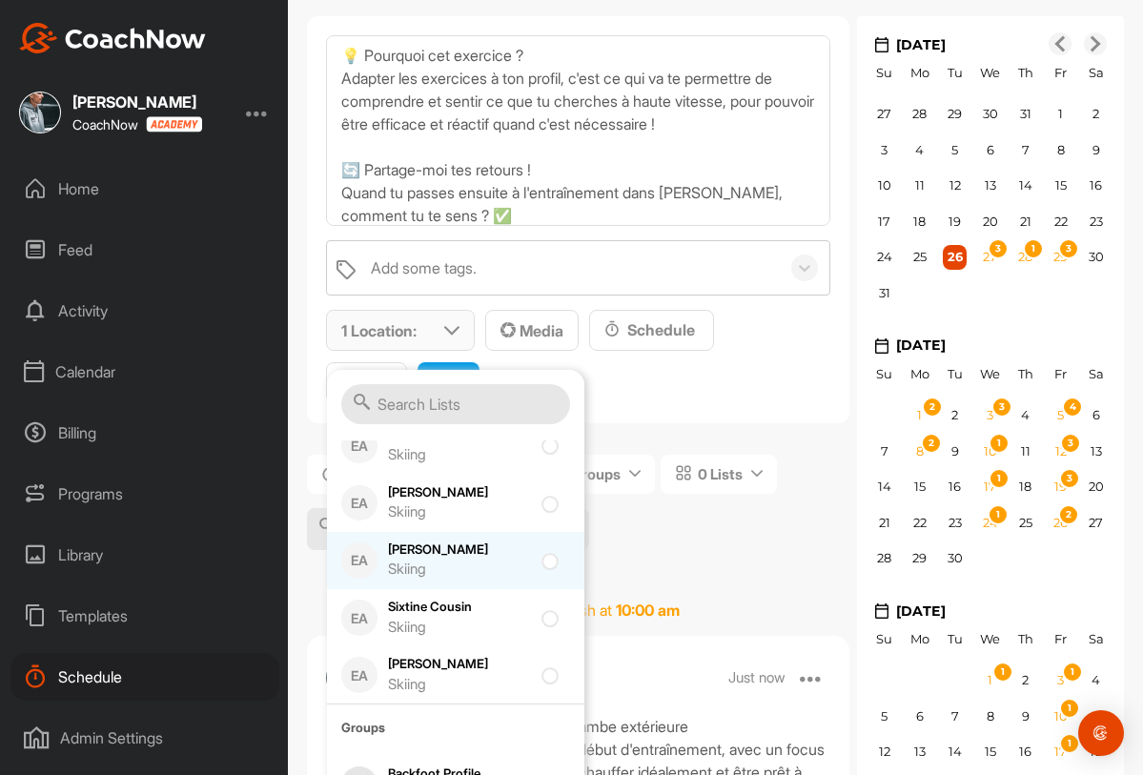
click at [510, 568] on div "Skiing" at bounding box center [459, 570] width 143 height 22
checkbox input "true"
click at [714, 379] on span "2 Locations : Smart Lists Unanswered by me 15 days inactive 15 days active List…" at bounding box center [578, 357] width 504 height 94
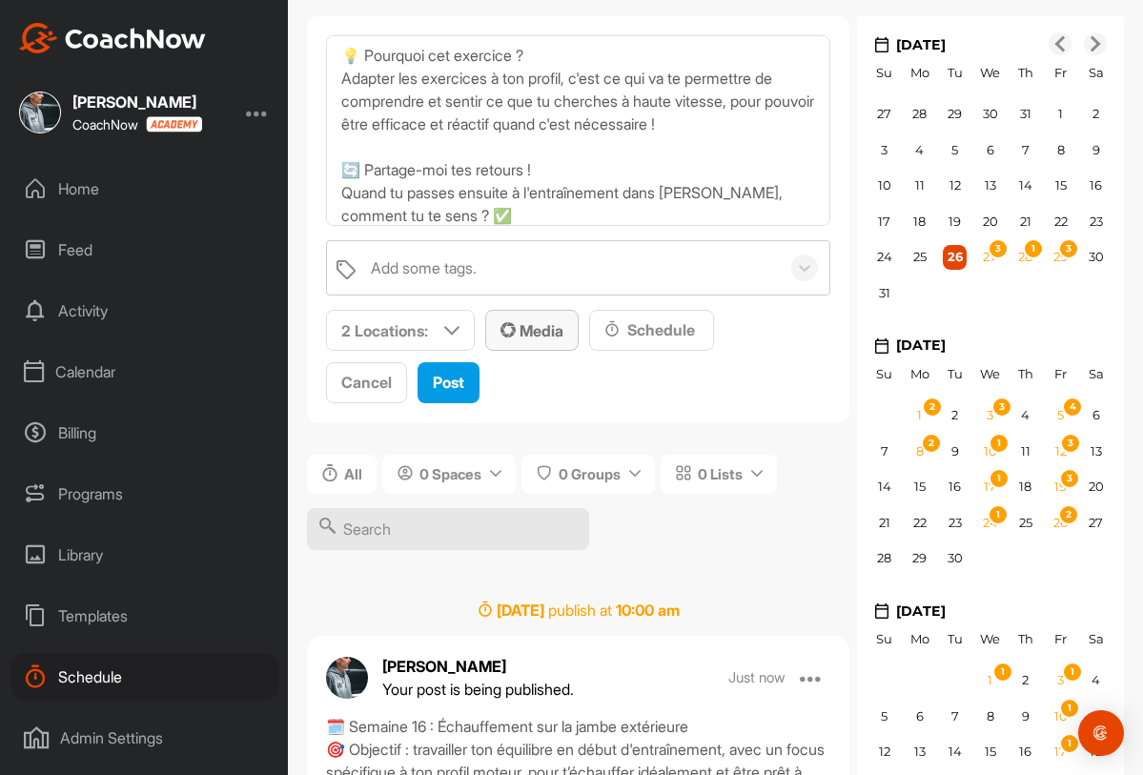
click at [521, 326] on span "Media" at bounding box center [532, 330] width 63 height 19
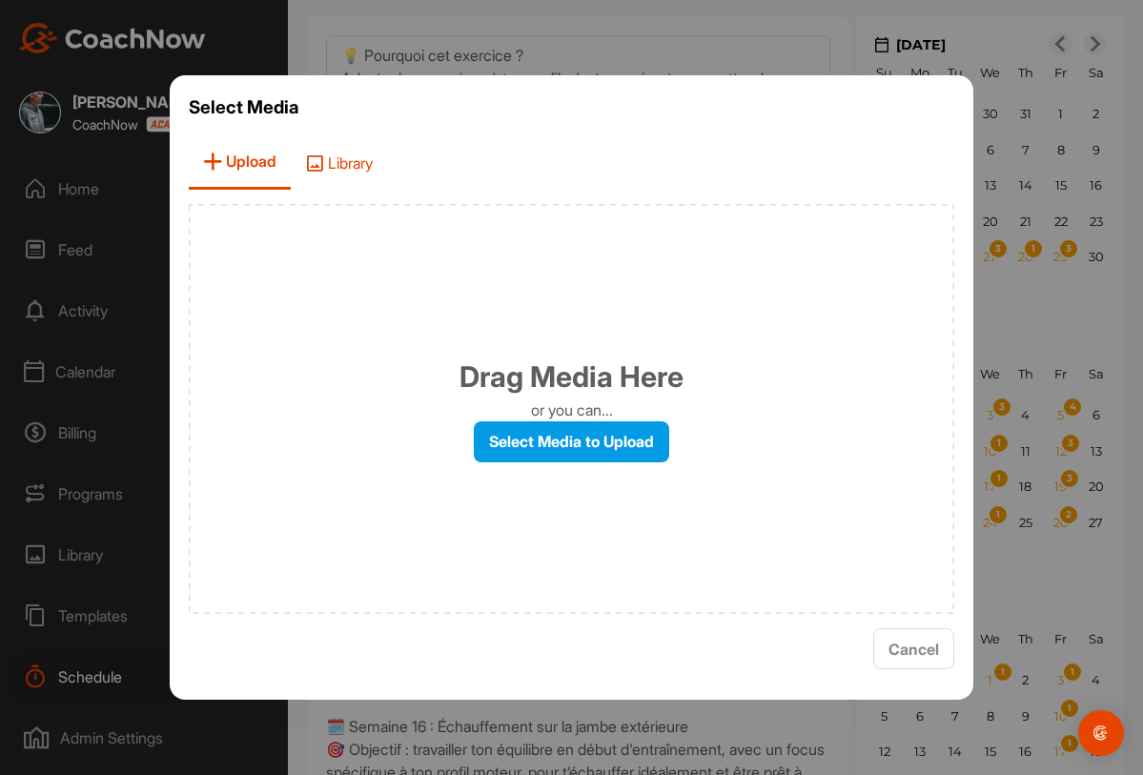
click at [372, 180] on span "Library" at bounding box center [339, 162] width 96 height 54
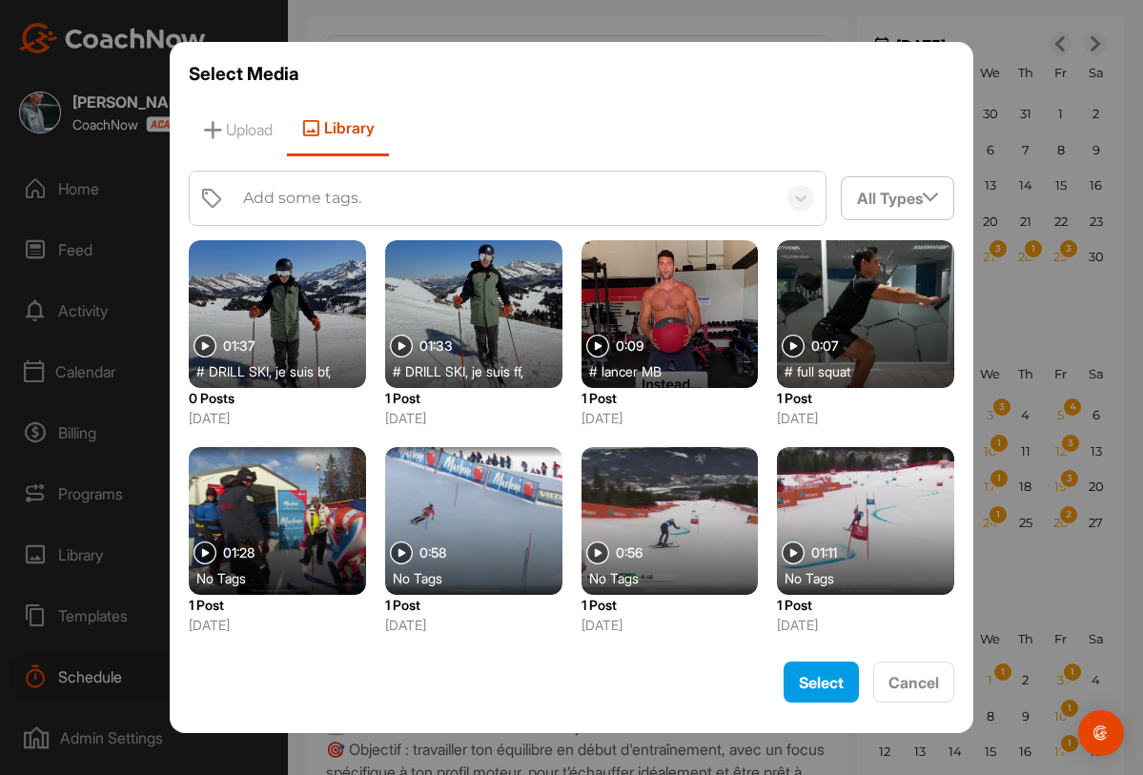
click at [345, 333] on div at bounding box center [277, 314] width 177 height 148
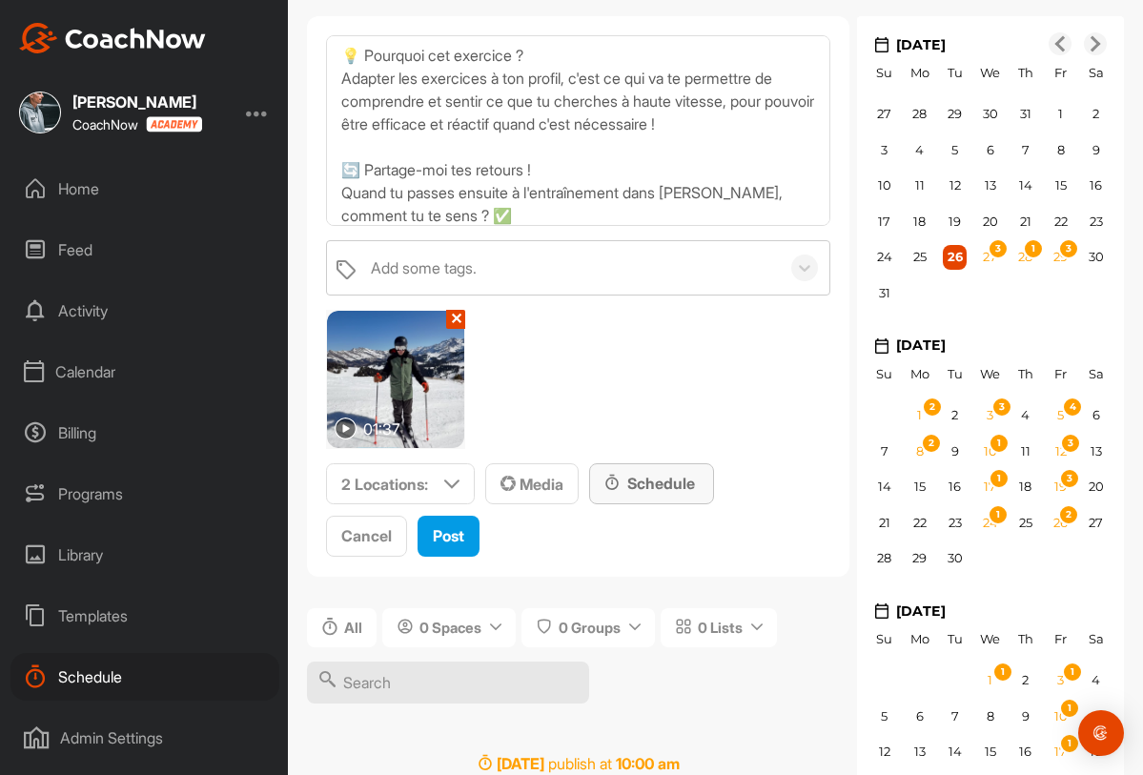
click at [646, 491] on div "Schedule" at bounding box center [652, 483] width 94 height 23
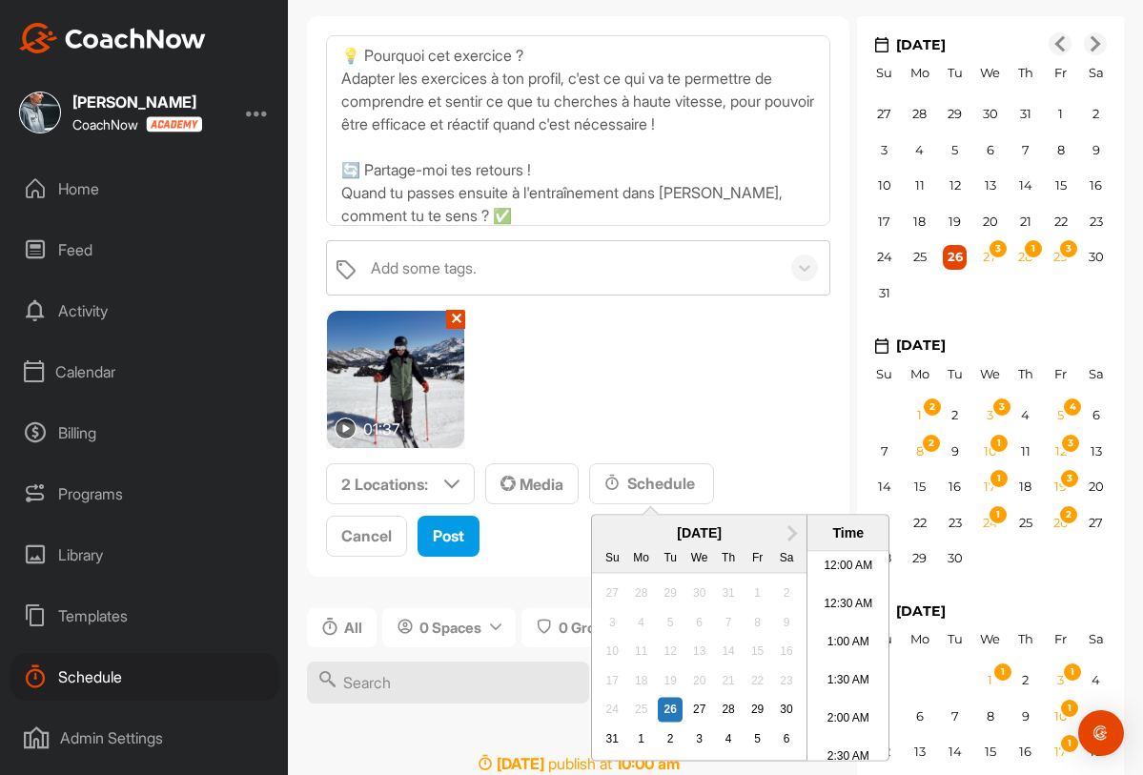
scroll to position [1020, 0]
click at [744, 740] on div "31 1 2 3 4 5 6" at bounding box center [699, 739] width 203 height 29
click at [753, 739] on div "5" at bounding box center [758, 739] width 25 height 25
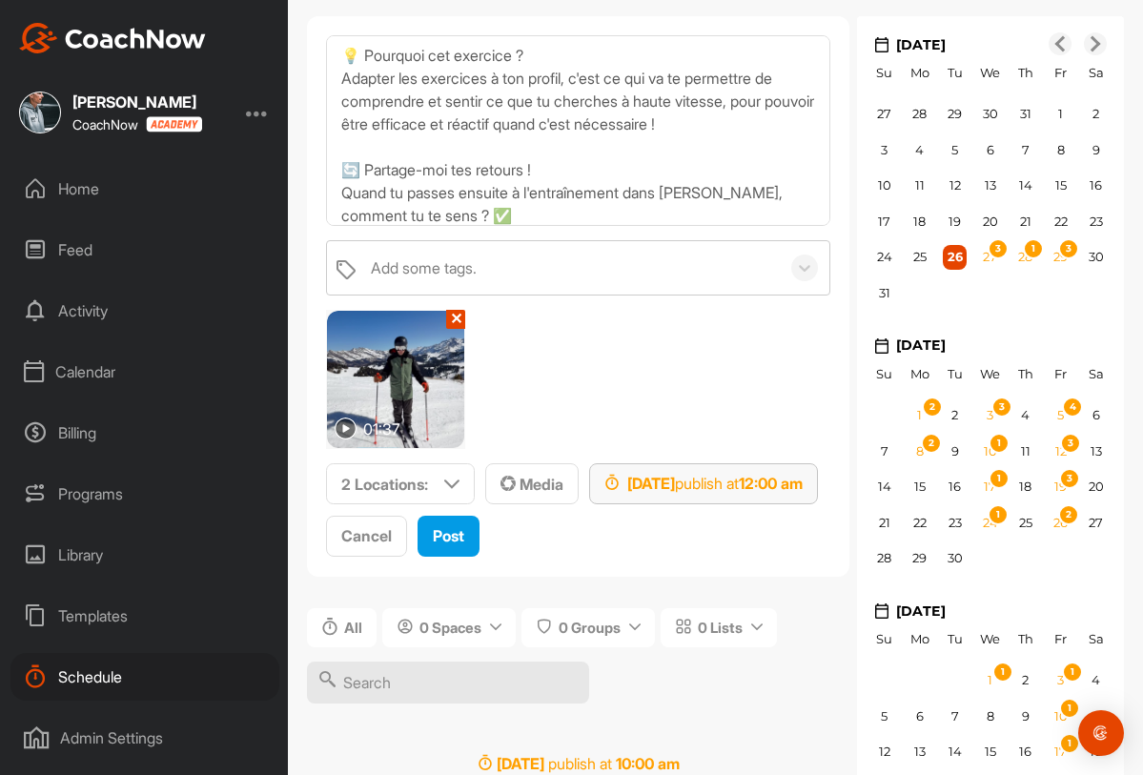
click at [749, 478] on div "Sep 5, 2025 publish at 12:00 am" at bounding box center [704, 483] width 198 height 23
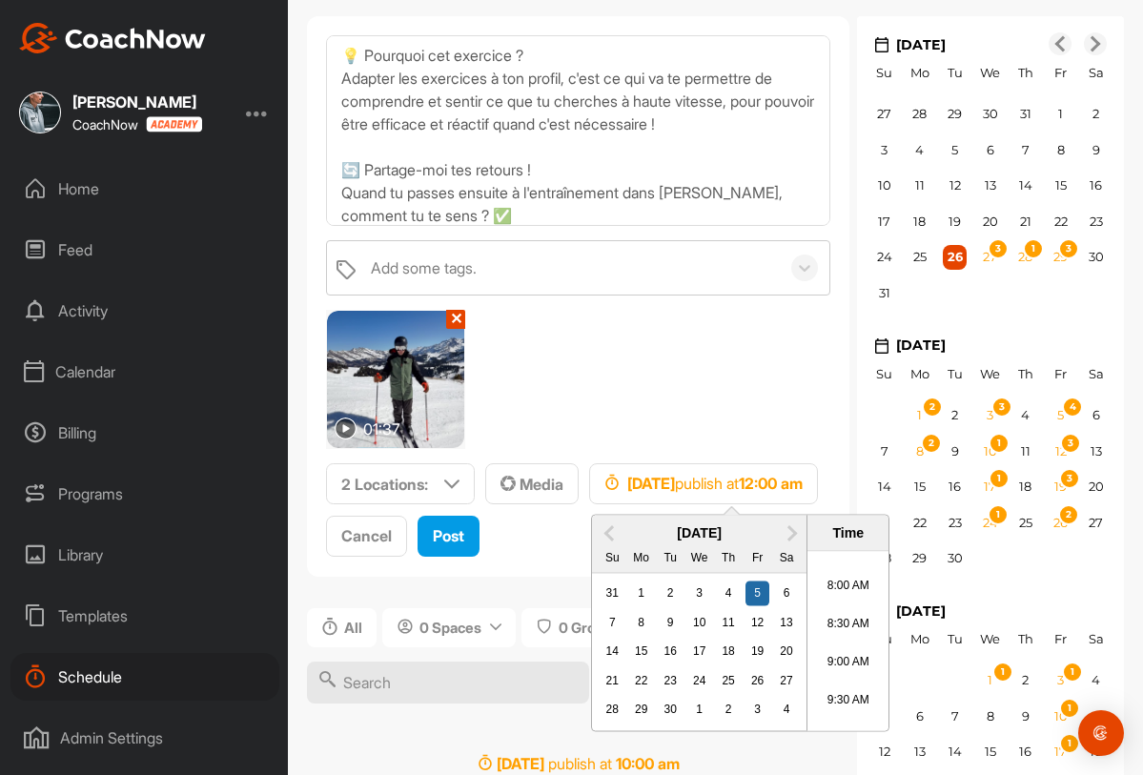
scroll to position [592, 0]
click at [848, 659] on li "9:00 AM" at bounding box center [848, 665] width 81 height 38
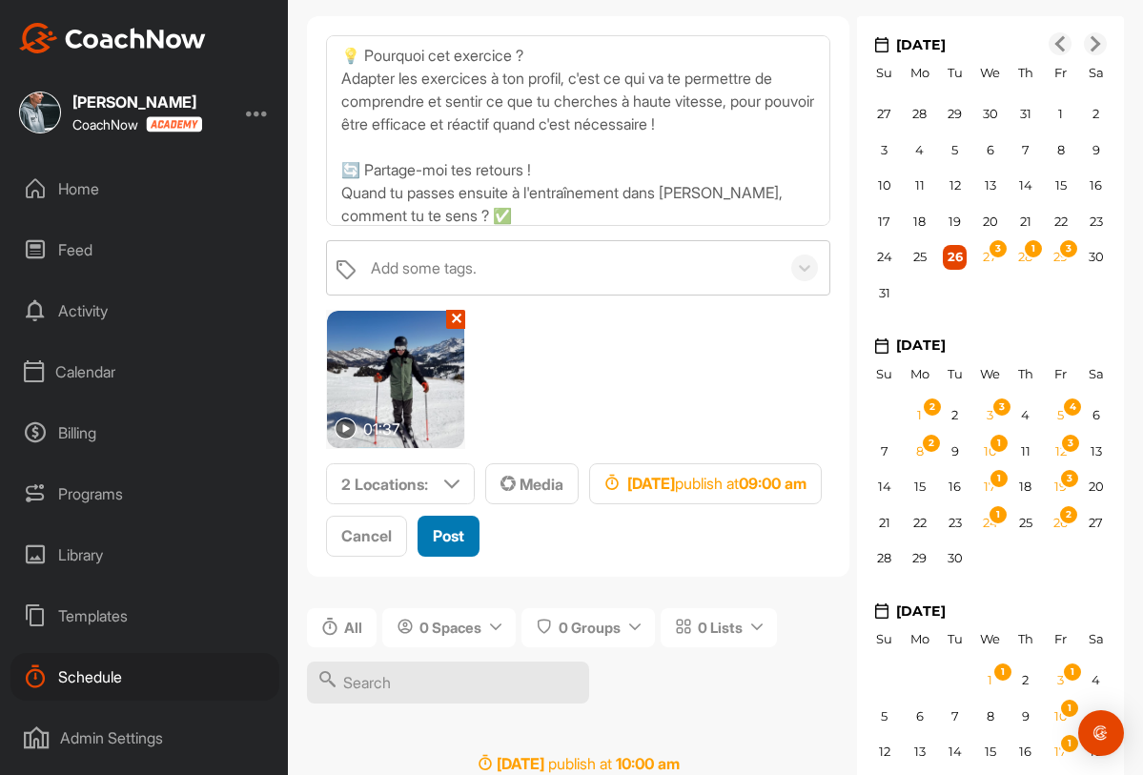
click at [462, 534] on span "Post" at bounding box center [448, 535] width 31 height 19
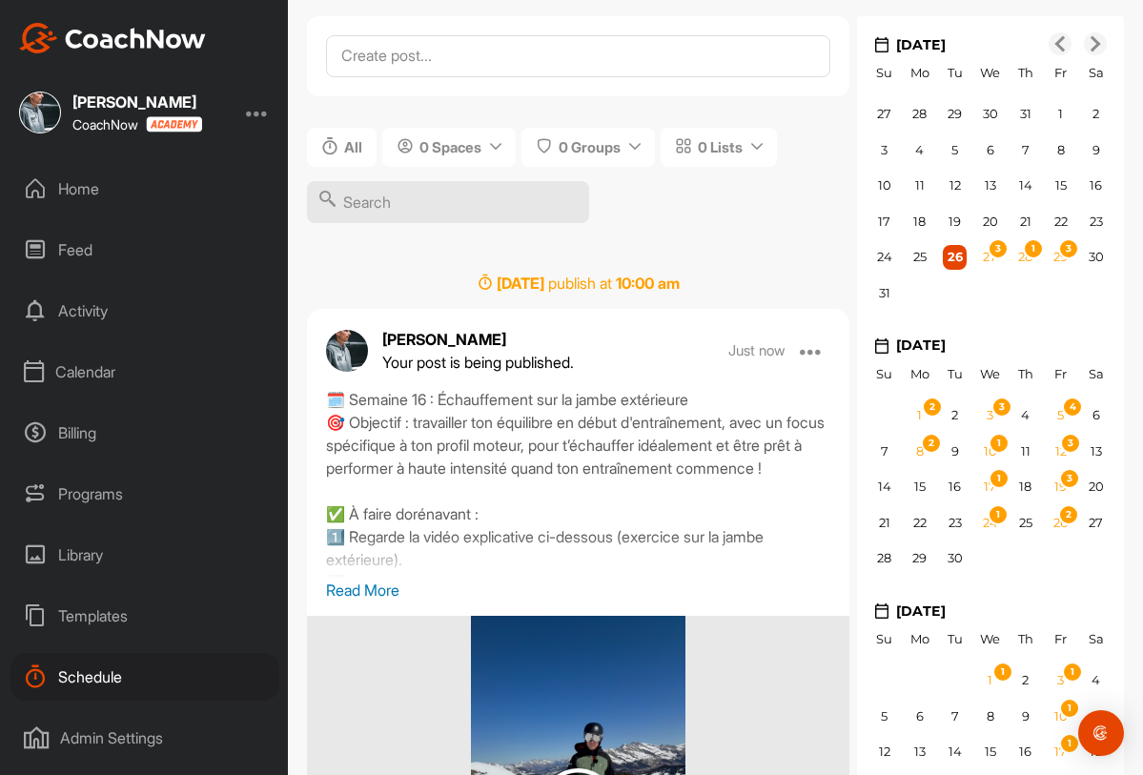
scroll to position [0, 0]
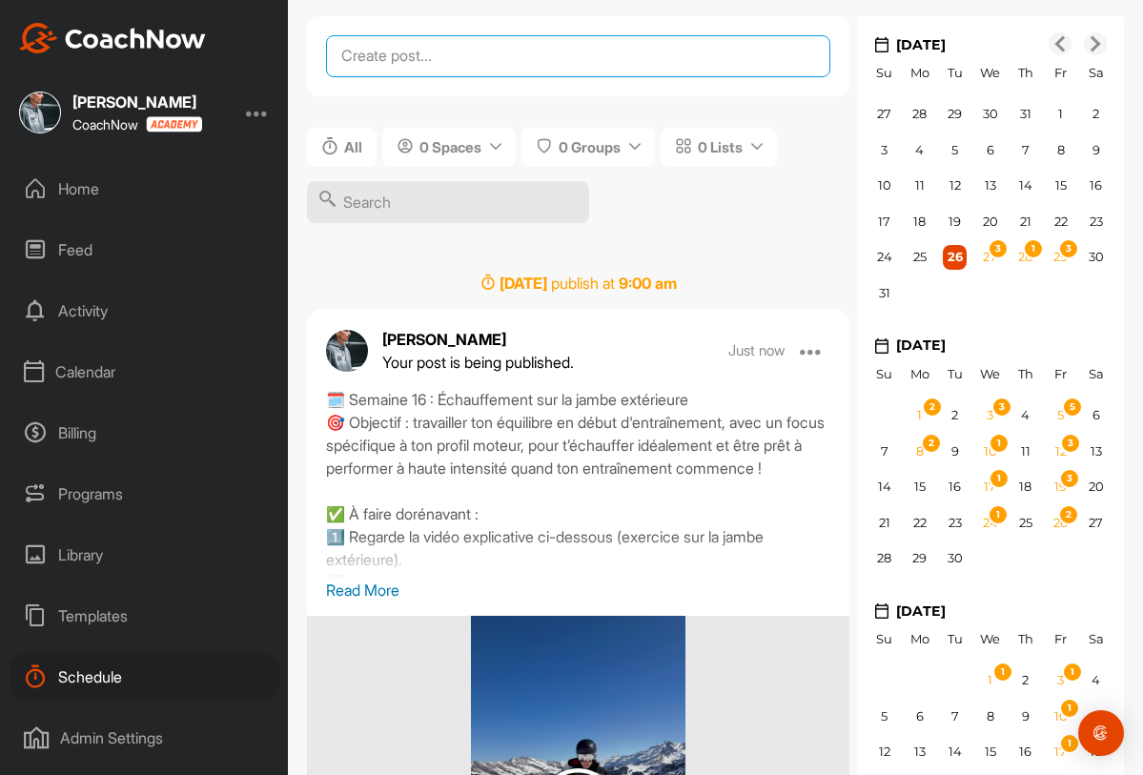
click at [535, 63] on textarea at bounding box center [578, 56] width 504 height 42
paste textarea "🗓️ Semaine 16 : Échauffement sur la jambe extérieure 🎯 Objectif : travailler to…"
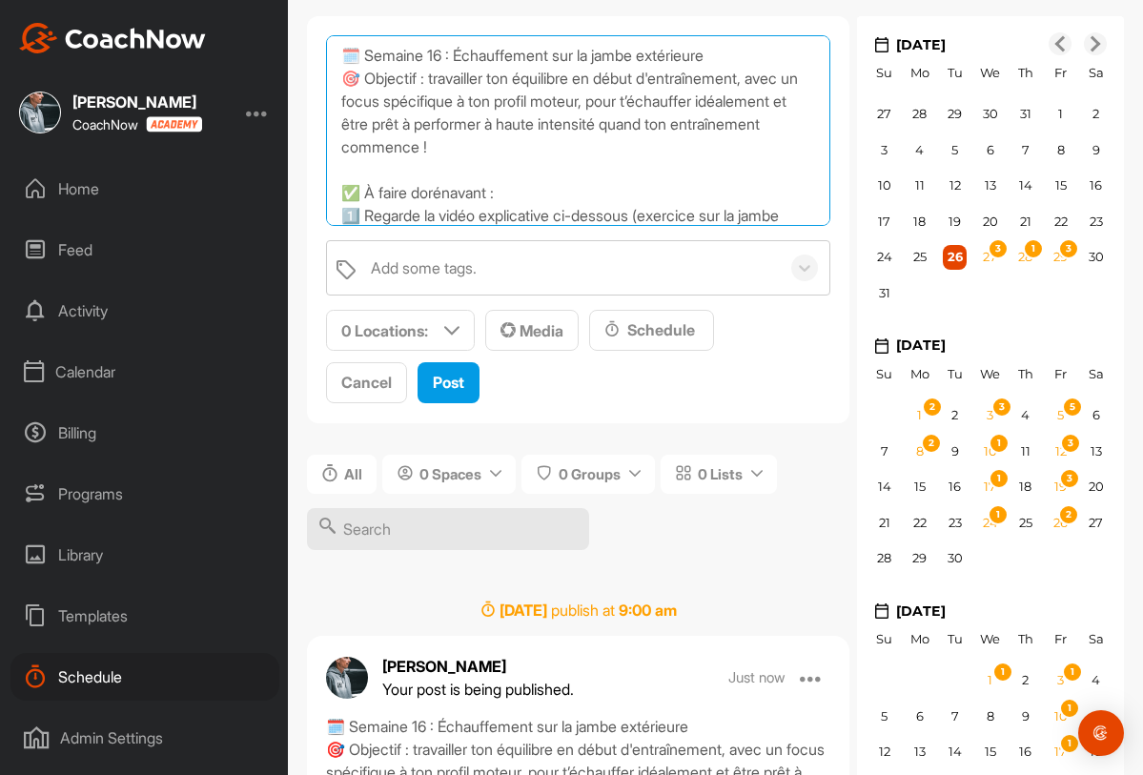
scroll to position [354, 0]
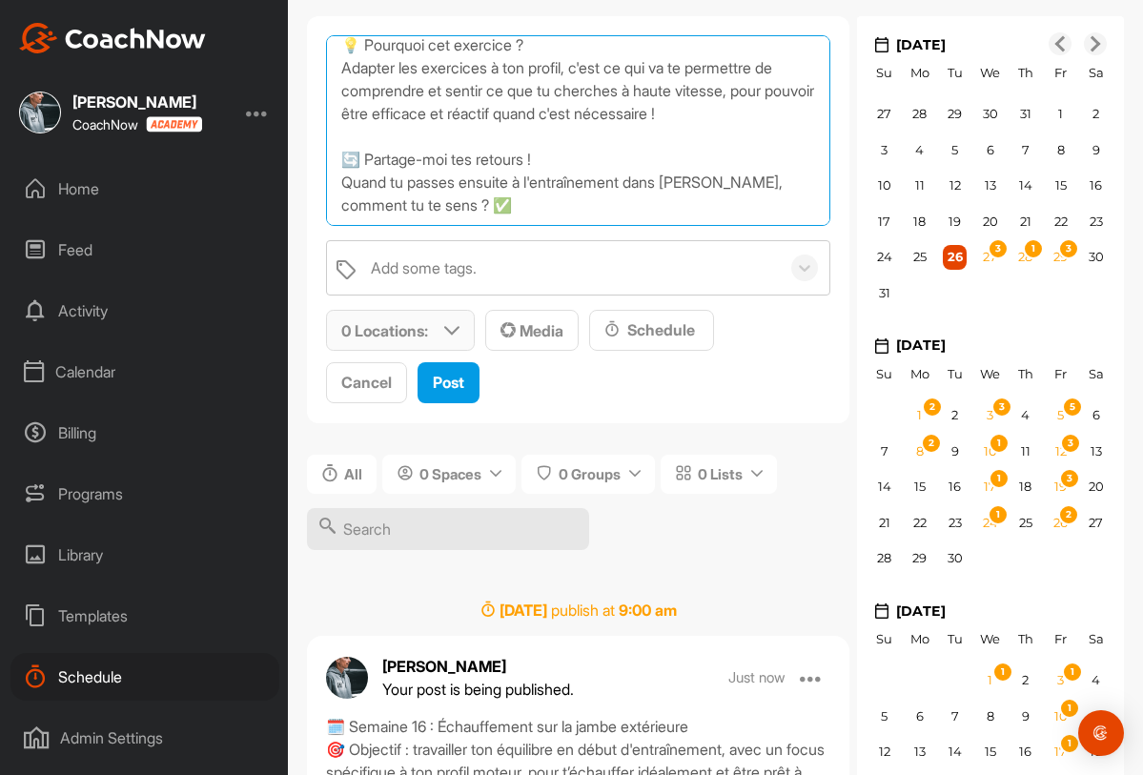
type textarea "🗓️ Semaine 16 : Échauffement sur la jambe extérieure 🎯 Objectif : travailler to…"
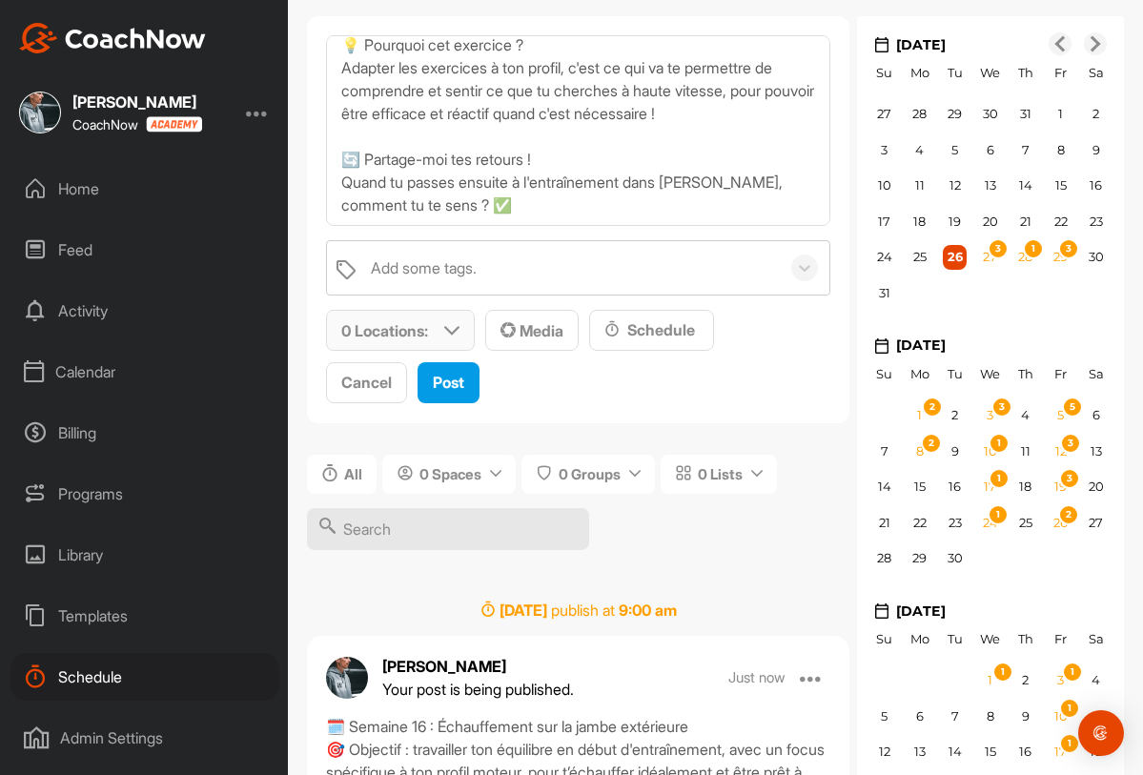
click at [456, 327] on icon at bounding box center [451, 330] width 15 height 15
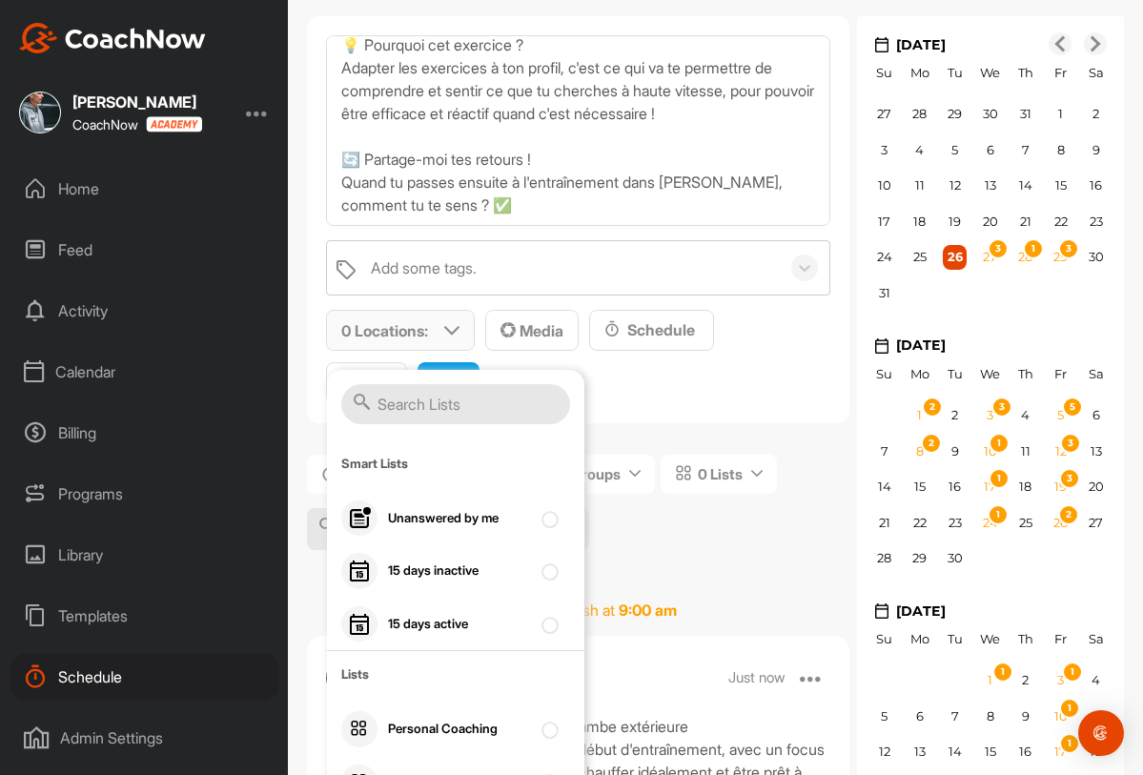
click at [455, 397] on input "text" at bounding box center [455, 404] width 229 height 40
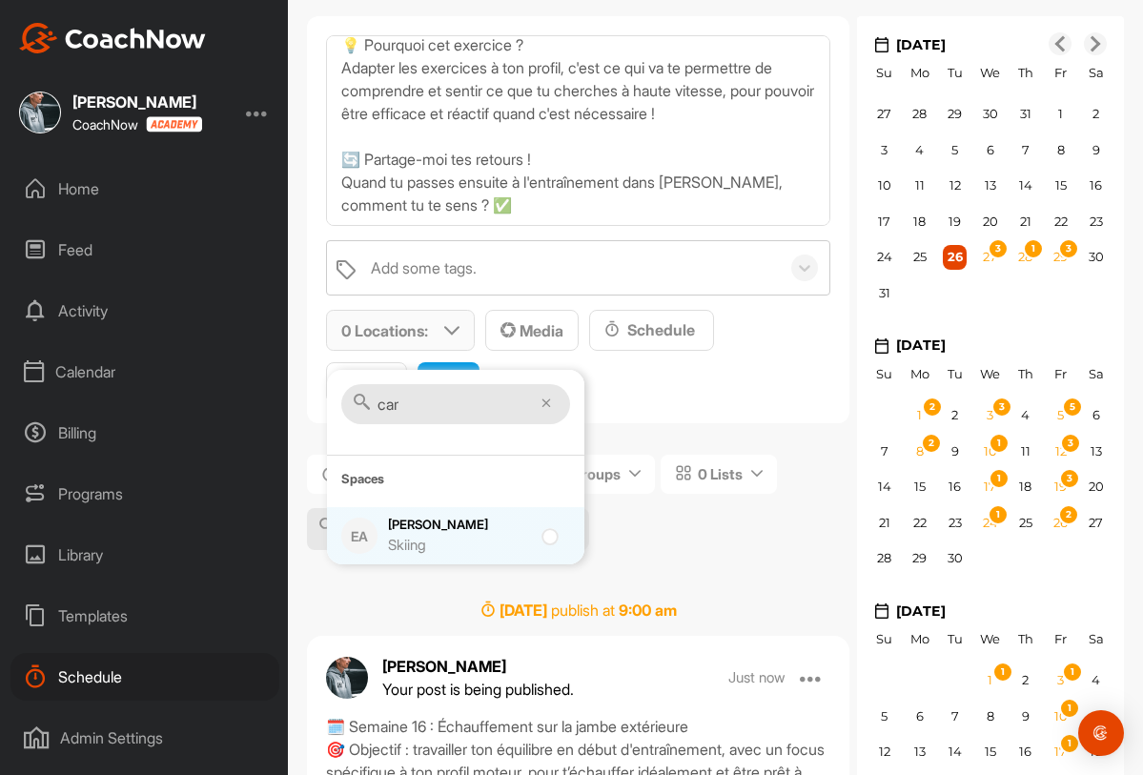
type input "car"
click at [413, 533] on div "Carla Riethmann Skiing" at bounding box center [459, 536] width 143 height 40
checkbox input "true"
click at [550, 339] on div "Media" at bounding box center [532, 330] width 63 height 23
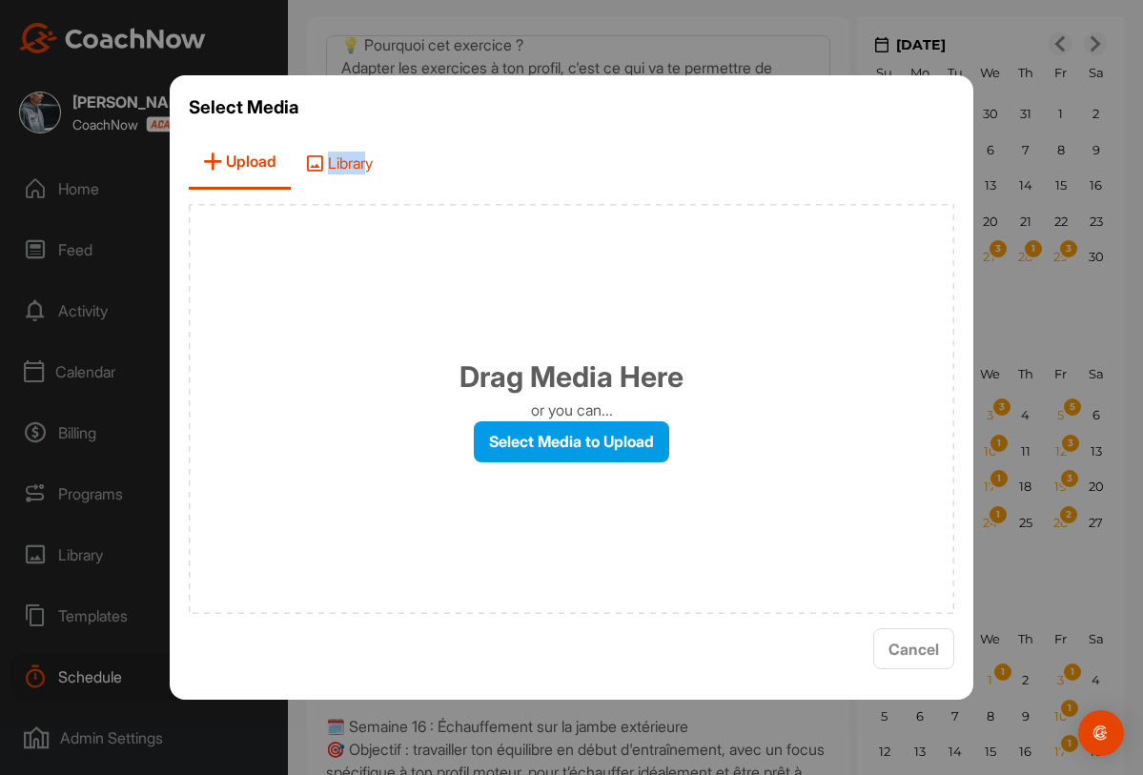
click at [374, 171] on span "Library" at bounding box center [339, 162] width 96 height 54
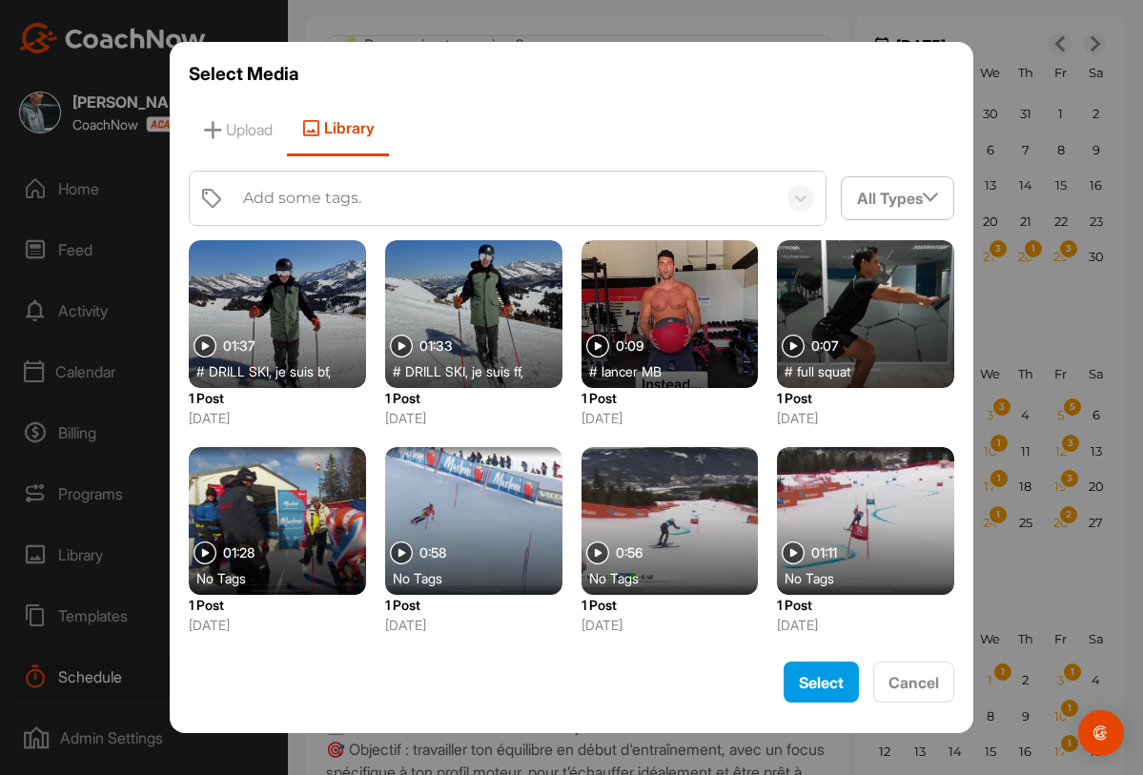
click at [424, 336] on div "01:33" at bounding box center [421, 346] width 63 height 23
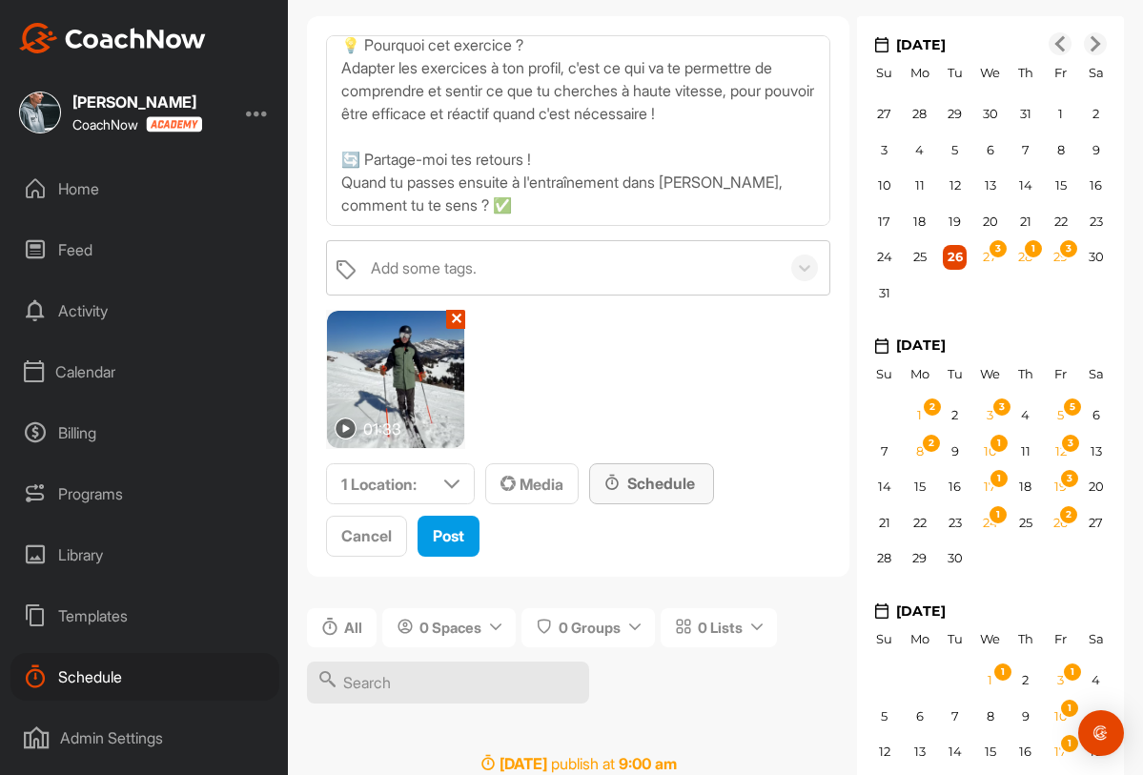
click at [646, 483] on div "Schedule" at bounding box center [652, 483] width 94 height 23
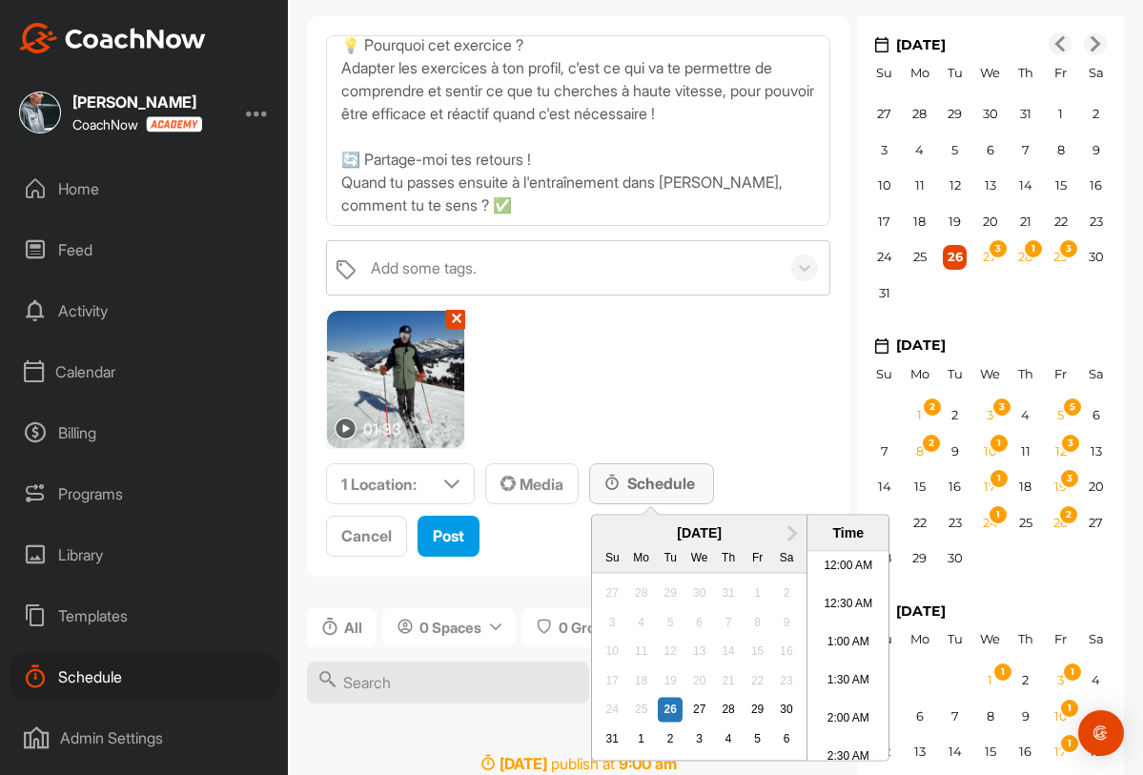
scroll to position [1020, 0]
click at [762, 740] on div "5" at bounding box center [758, 739] width 25 height 25
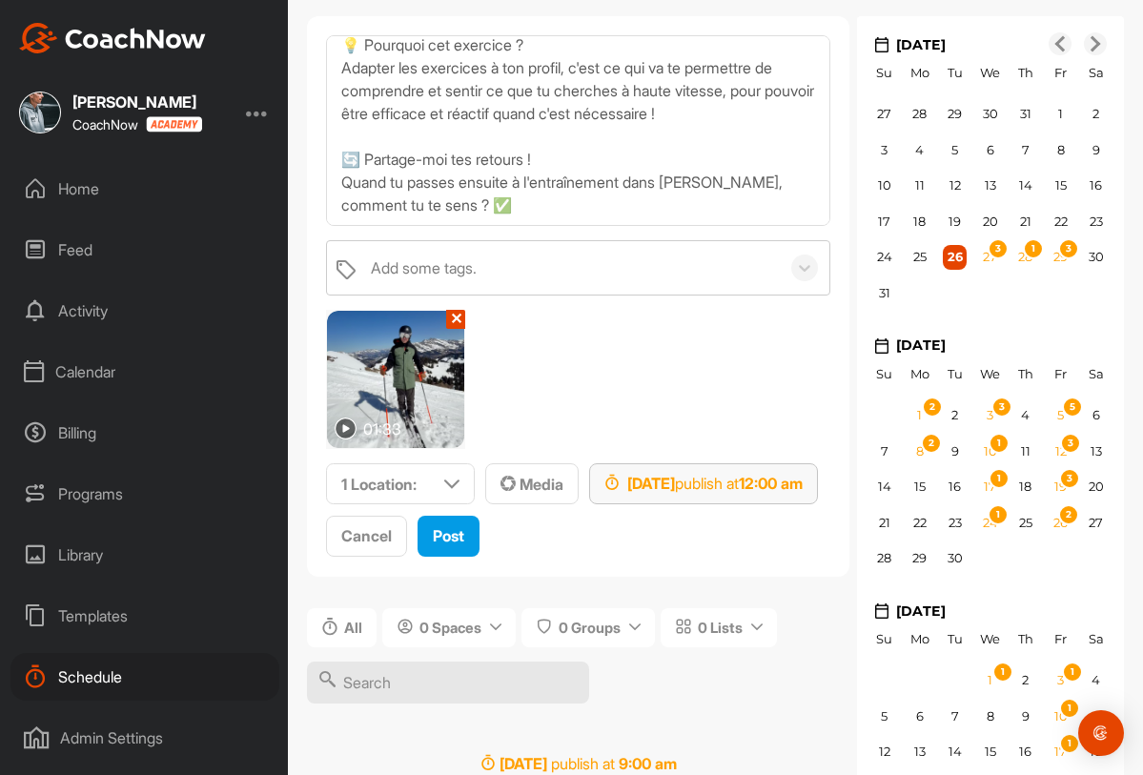
click at [802, 481] on strong "12:00 am" at bounding box center [771, 483] width 64 height 19
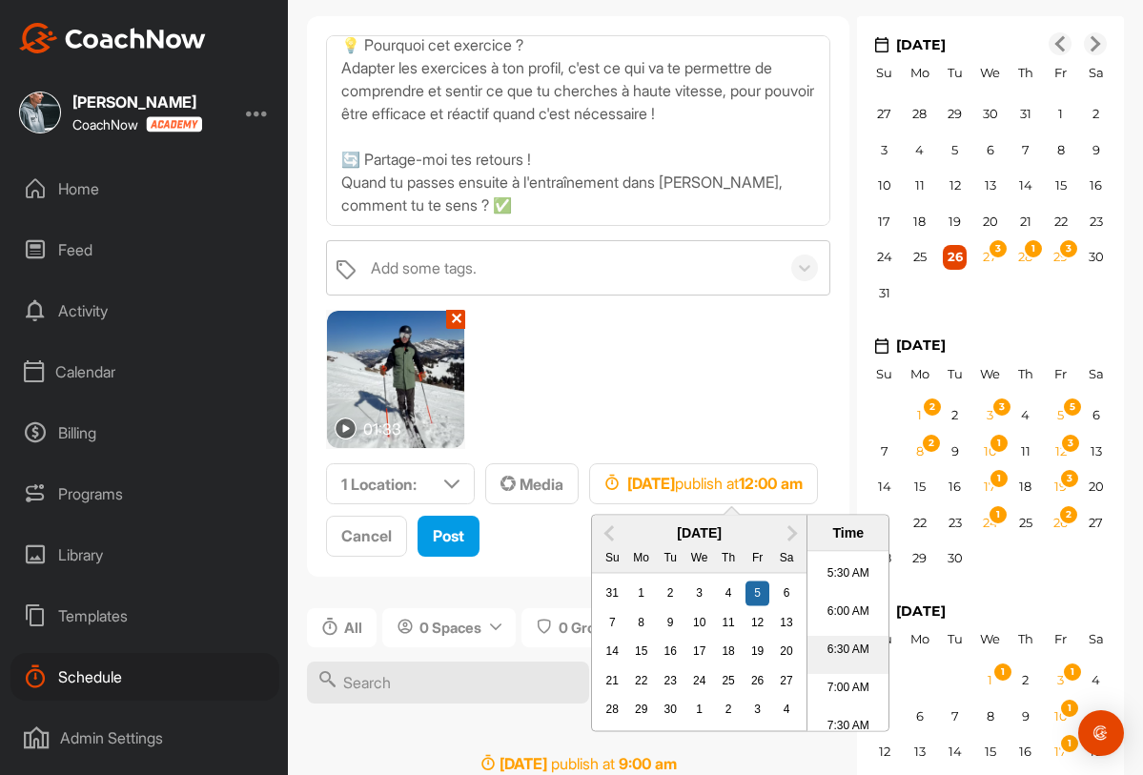
scroll to position [722, 0]
click at [840, 636] on li "10:30 AM" at bounding box center [848, 650] width 81 height 38
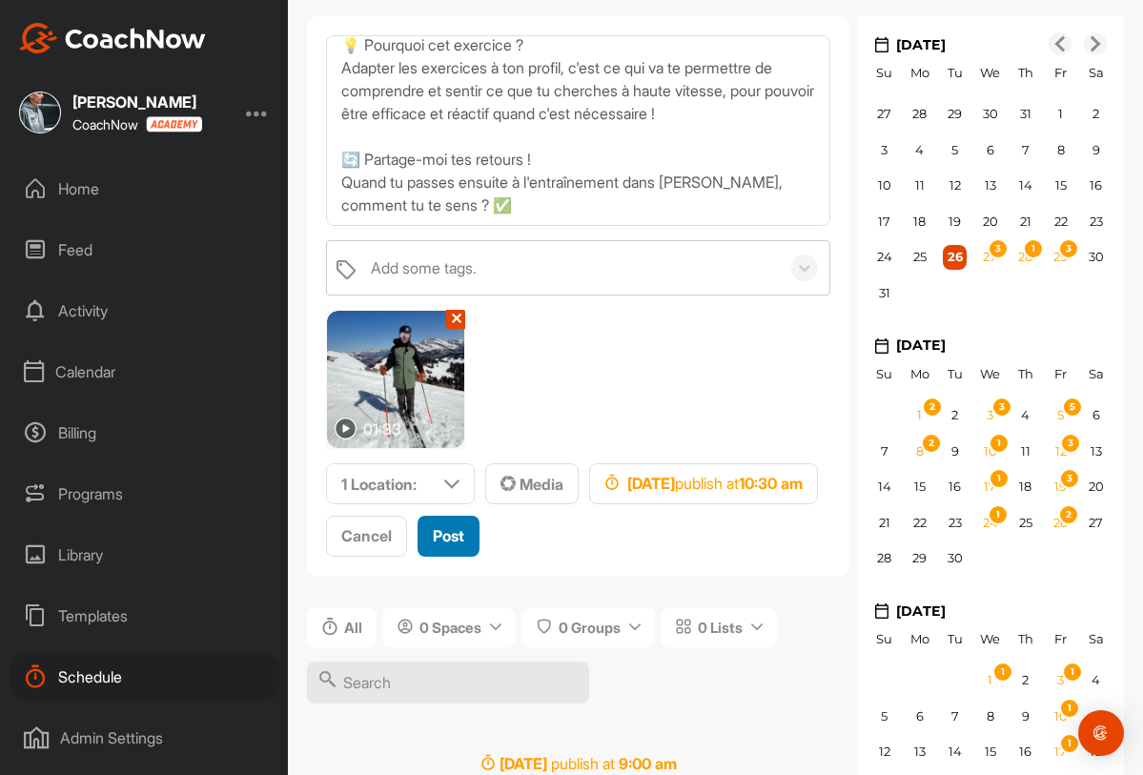
click at [455, 532] on span "Post" at bounding box center [448, 535] width 31 height 19
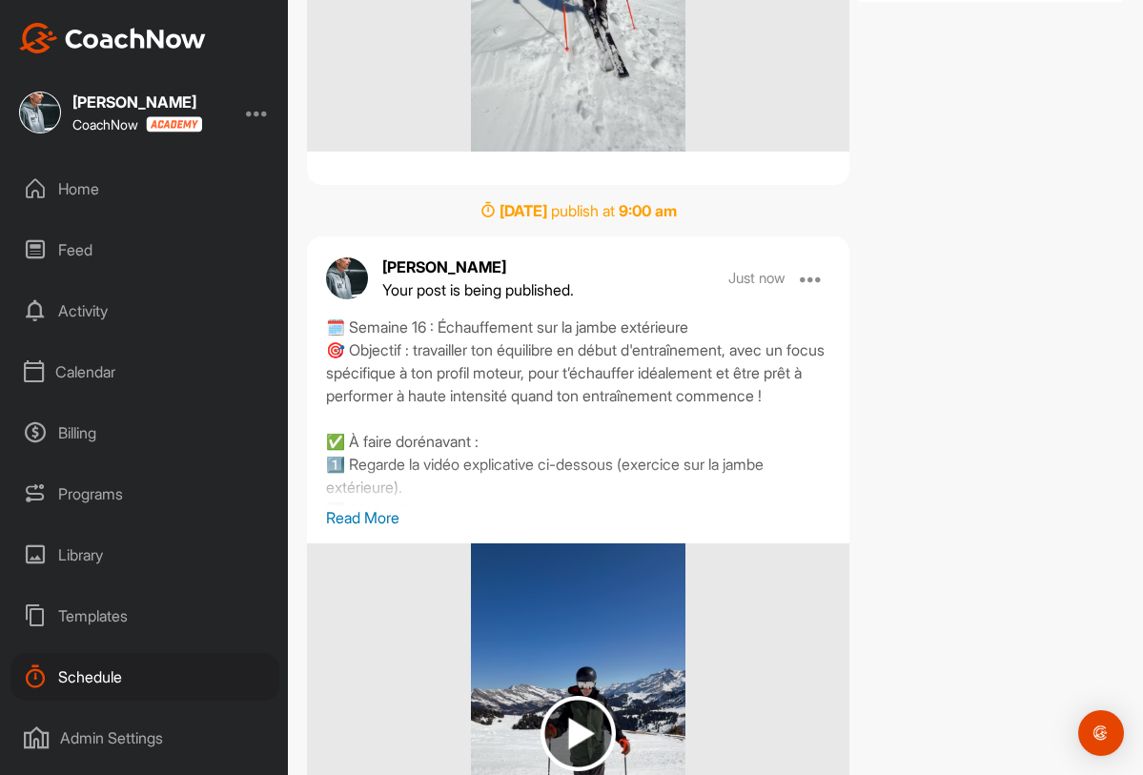
scroll to position [822, 0]
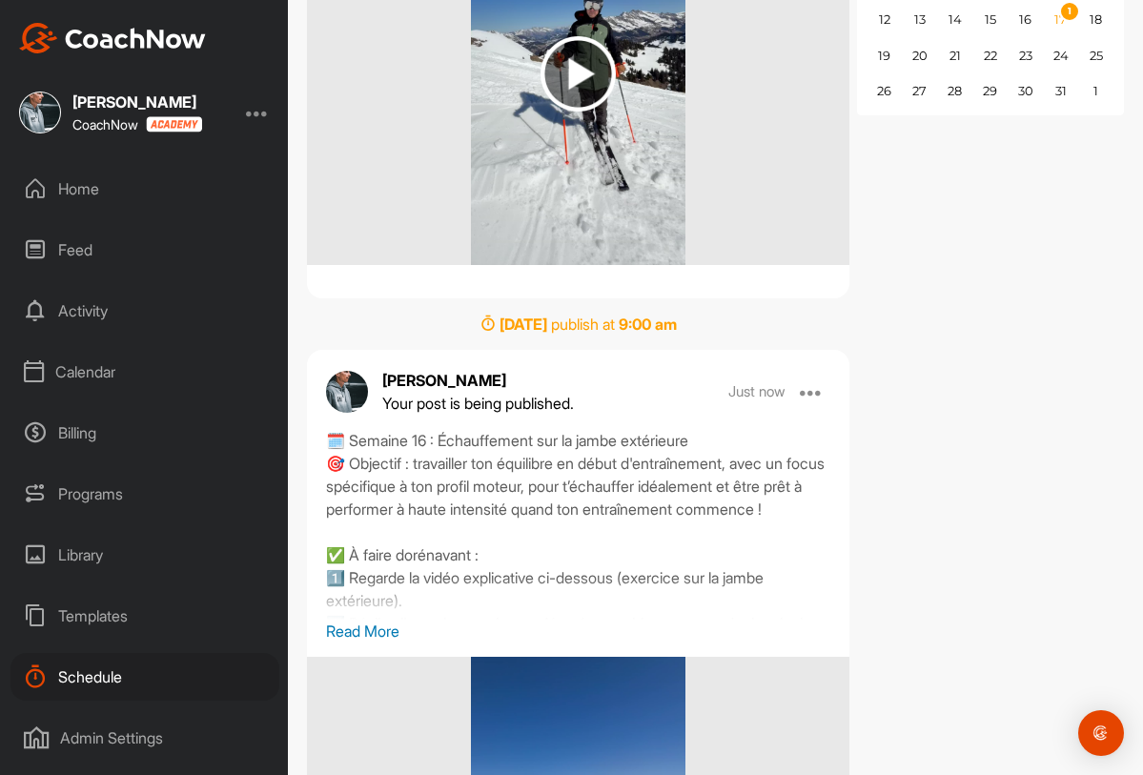
click at [121, 189] on div "Home" at bounding box center [144, 189] width 269 height 48
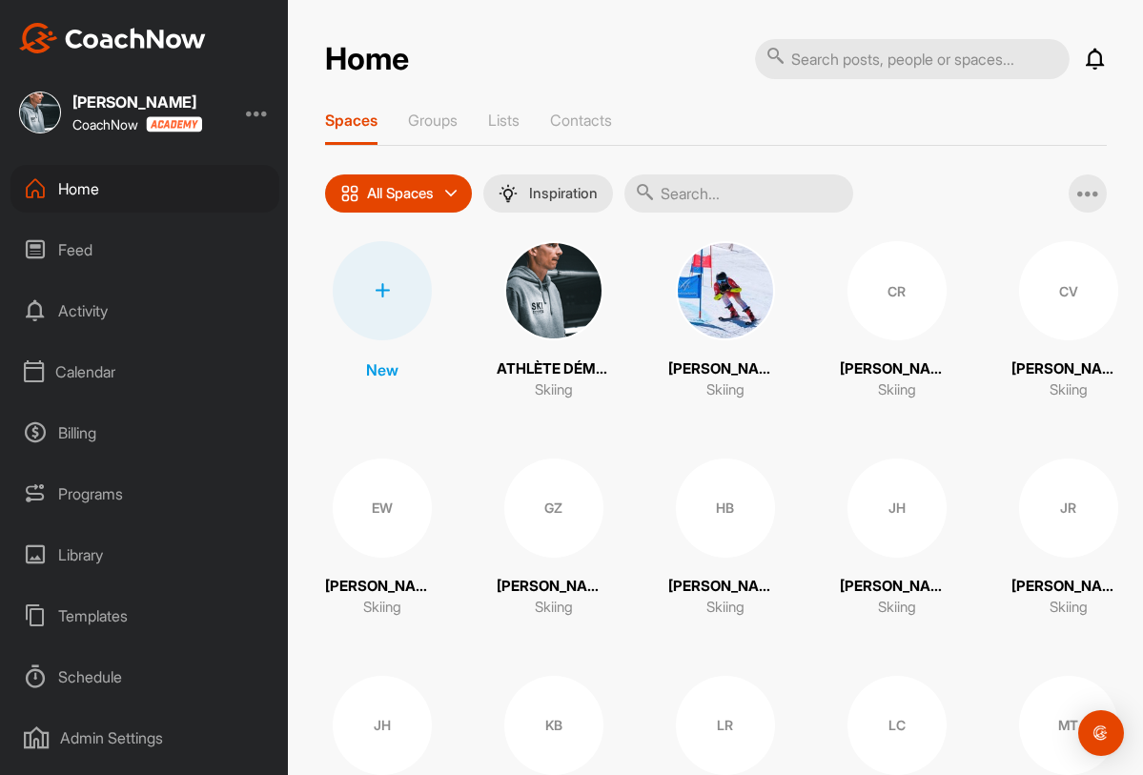
click at [1046, 319] on div "CV" at bounding box center [1068, 290] width 99 height 99
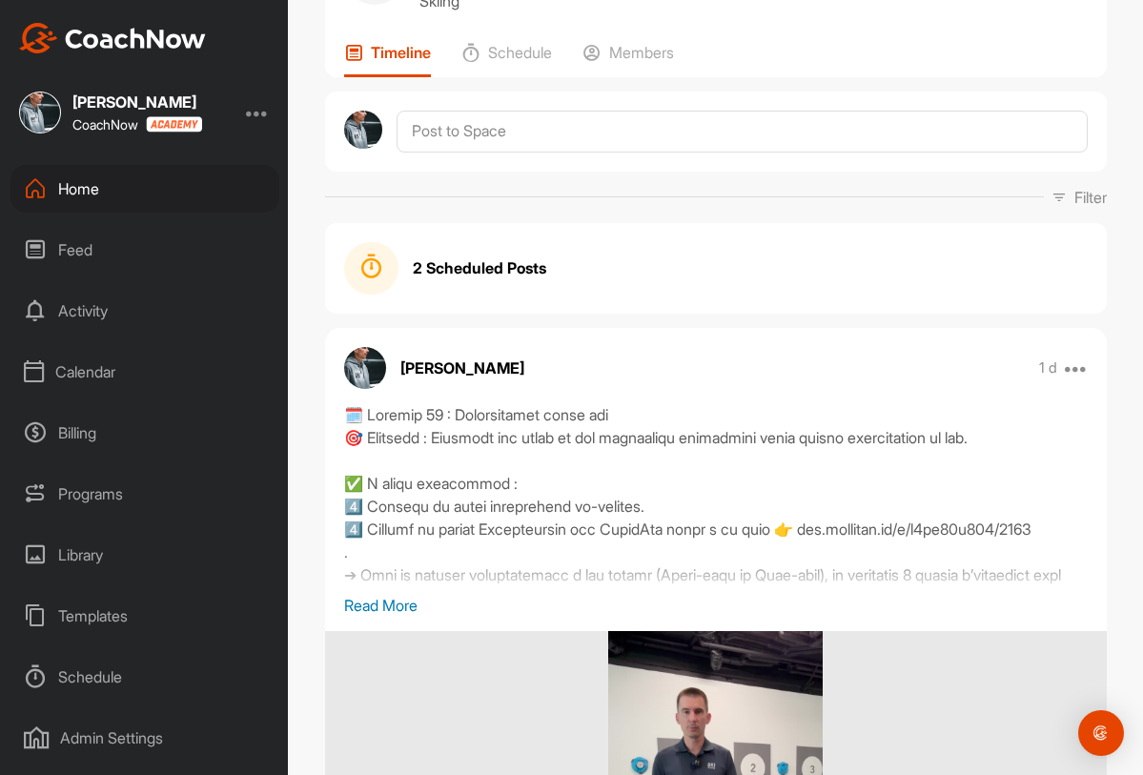
scroll to position [185, 0]
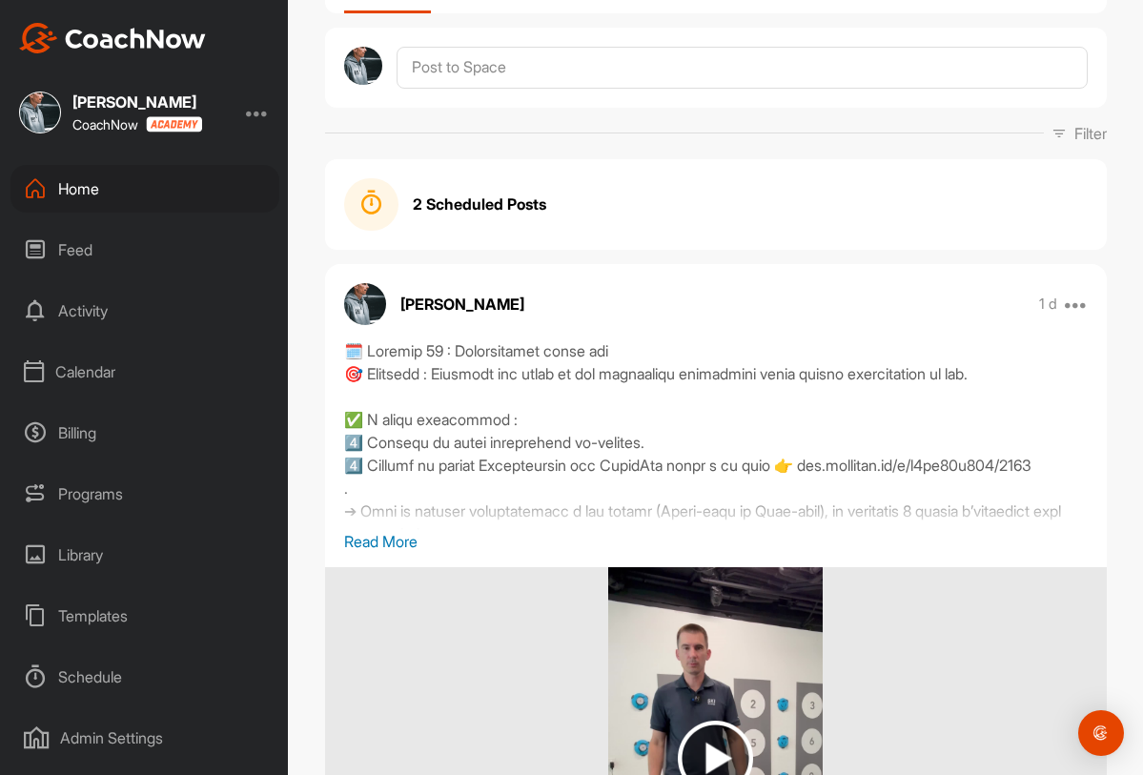
click at [584, 211] on div "2 Scheduled Posts" at bounding box center [716, 204] width 744 height 53
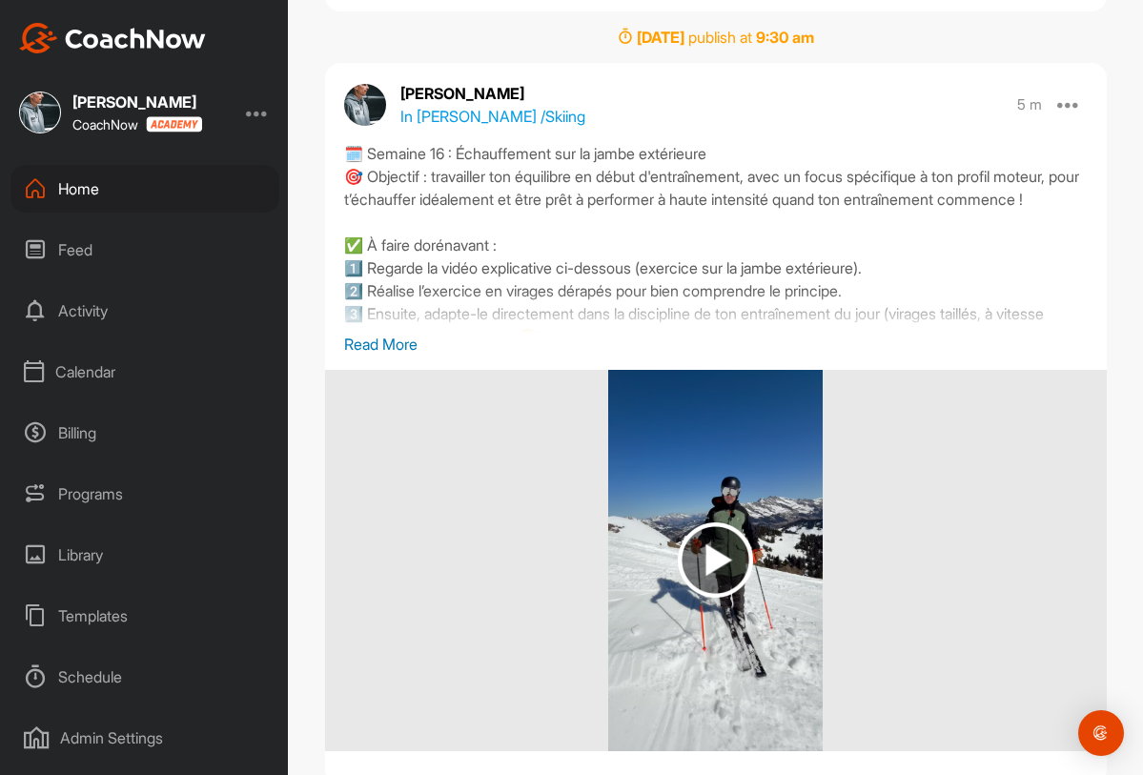
scroll to position [975, 0]
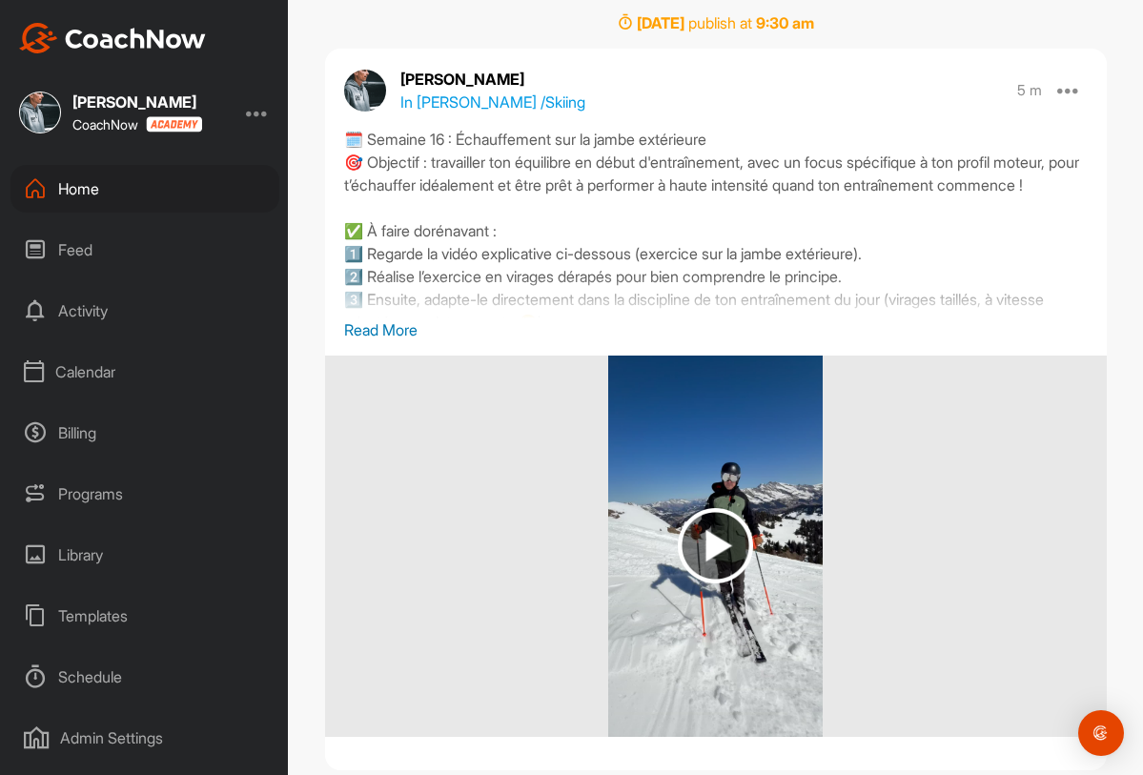
click at [409, 331] on p "Read More" at bounding box center [716, 329] width 744 height 23
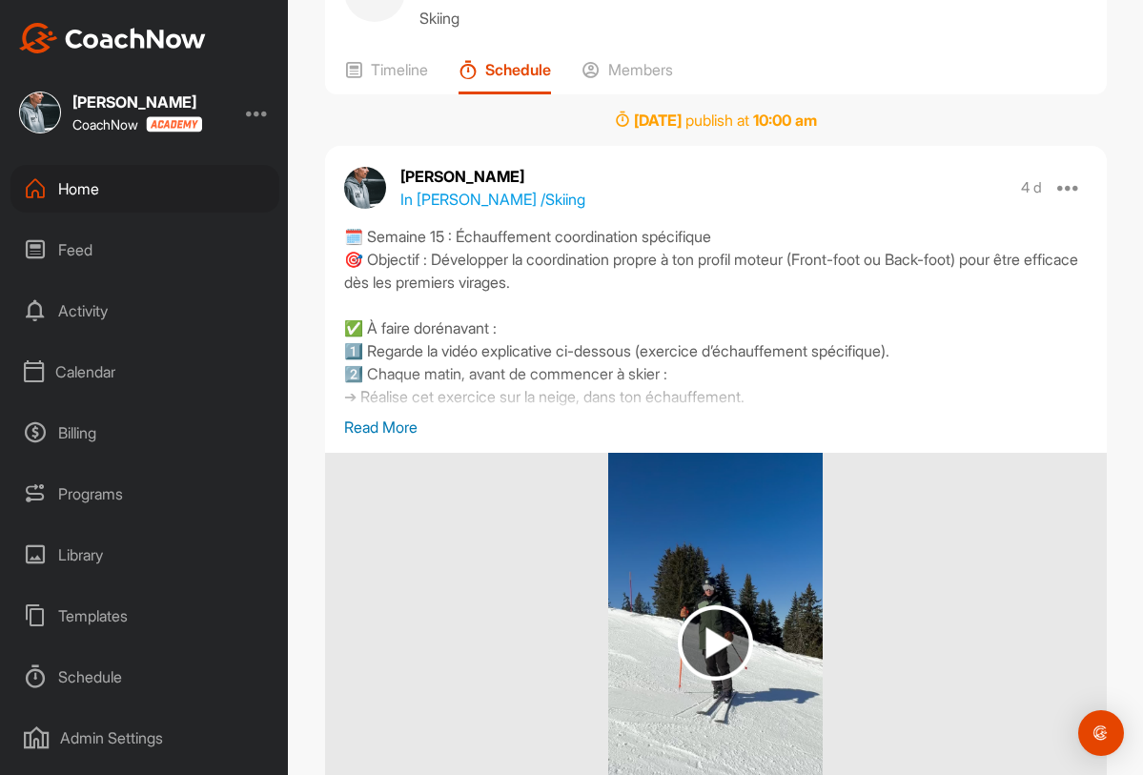
scroll to position [107, 0]
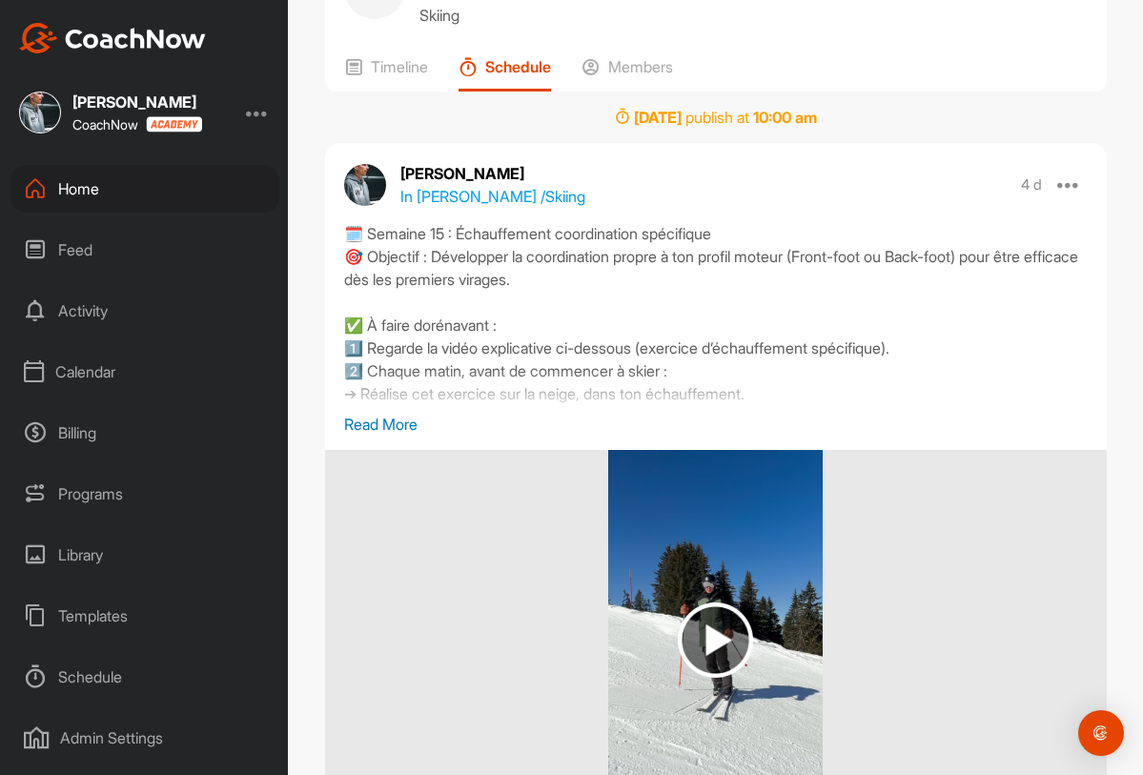
click at [417, 420] on p "Read More" at bounding box center [716, 424] width 744 height 23
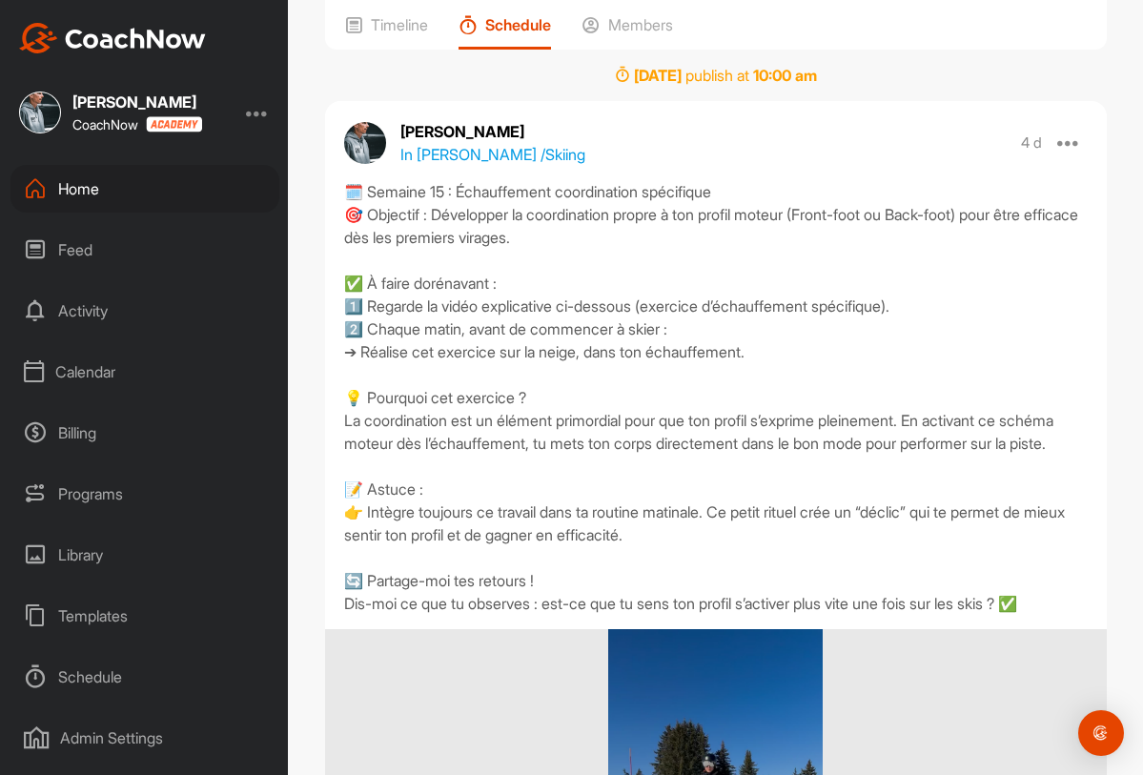
scroll to position [150, 0]
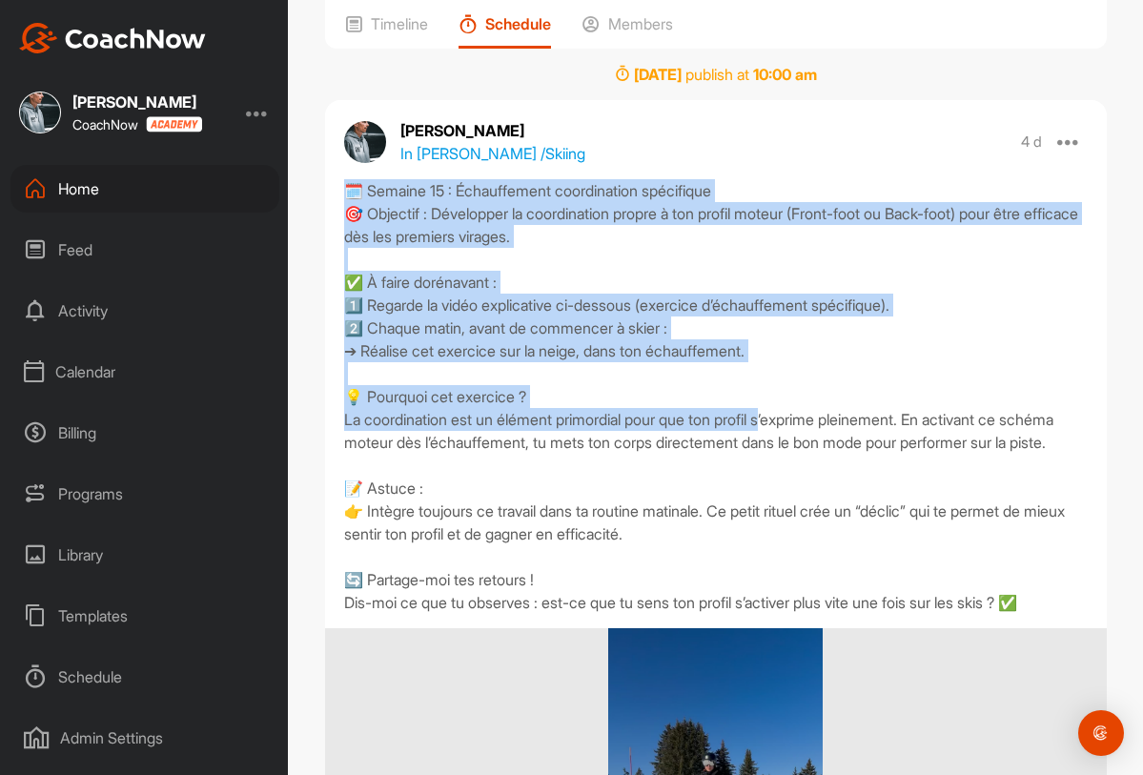
drag, startPoint x: 350, startPoint y: 185, endPoint x: 788, endPoint y: 411, distance: 492.6
click at [788, 411] on div "🗓️ Semaine 15 : Échauffement coordination spécifique 🎯 Objectif : Développer la…" at bounding box center [716, 396] width 744 height 435
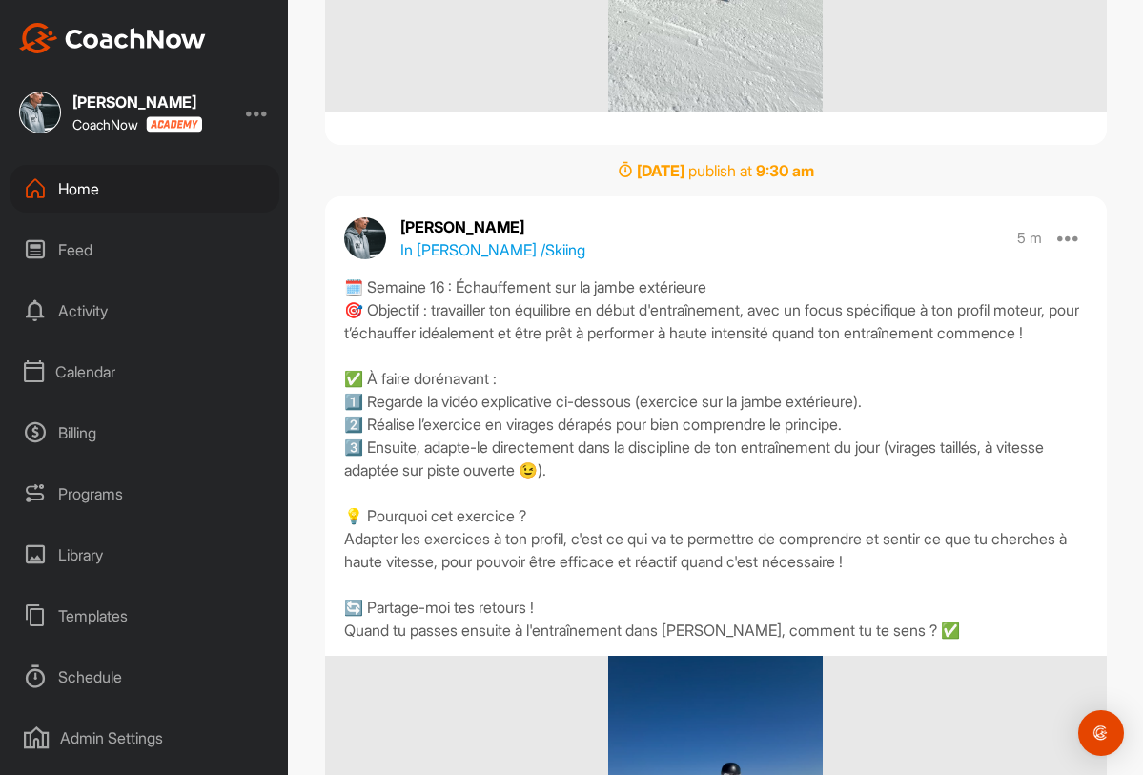
scroll to position [860, 0]
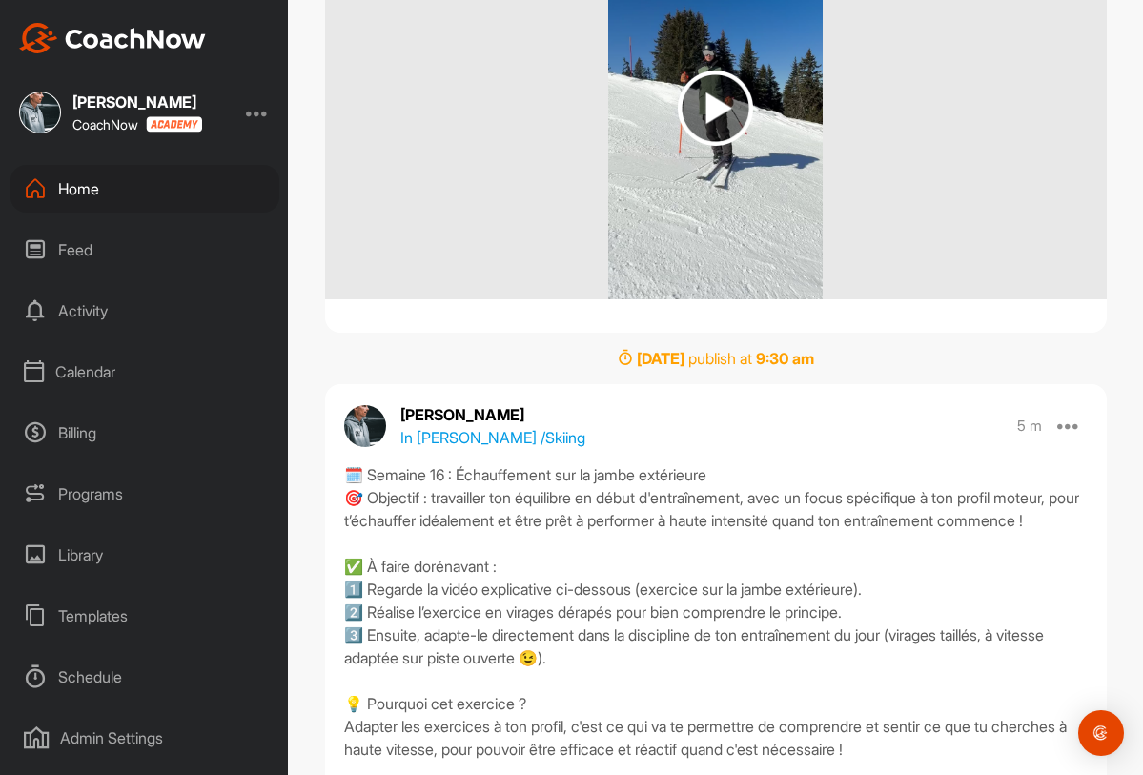
click at [103, 669] on div "Schedule" at bounding box center [144, 677] width 269 height 48
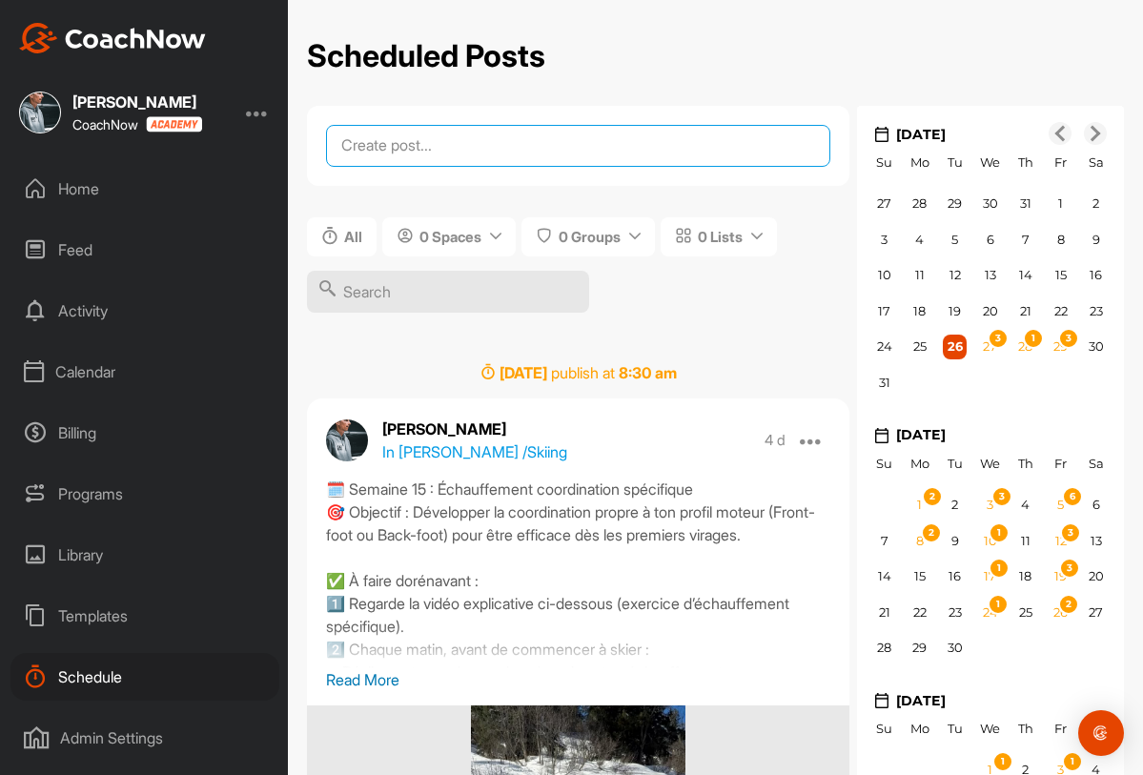
click at [482, 143] on textarea at bounding box center [578, 146] width 504 height 42
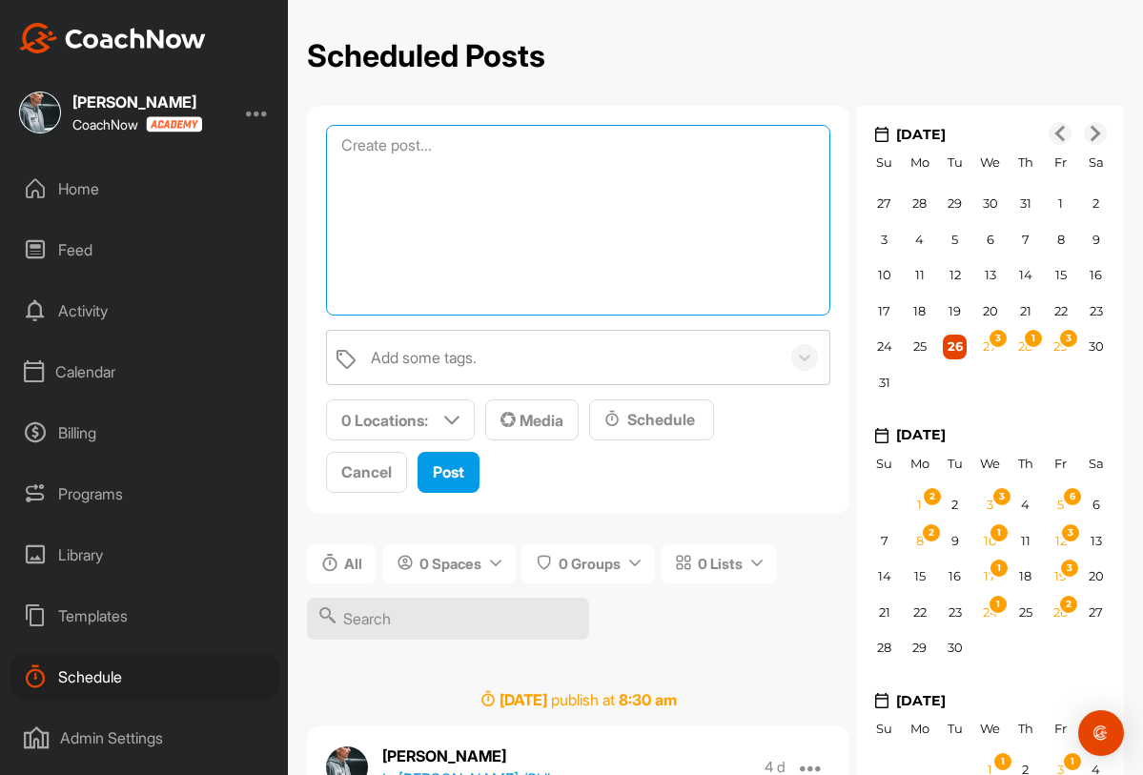
paste textarea "Semaine 10 – Fondamentaux 1 : Comment ton ski travaille dans la neige 🎿 Sais-tu…"
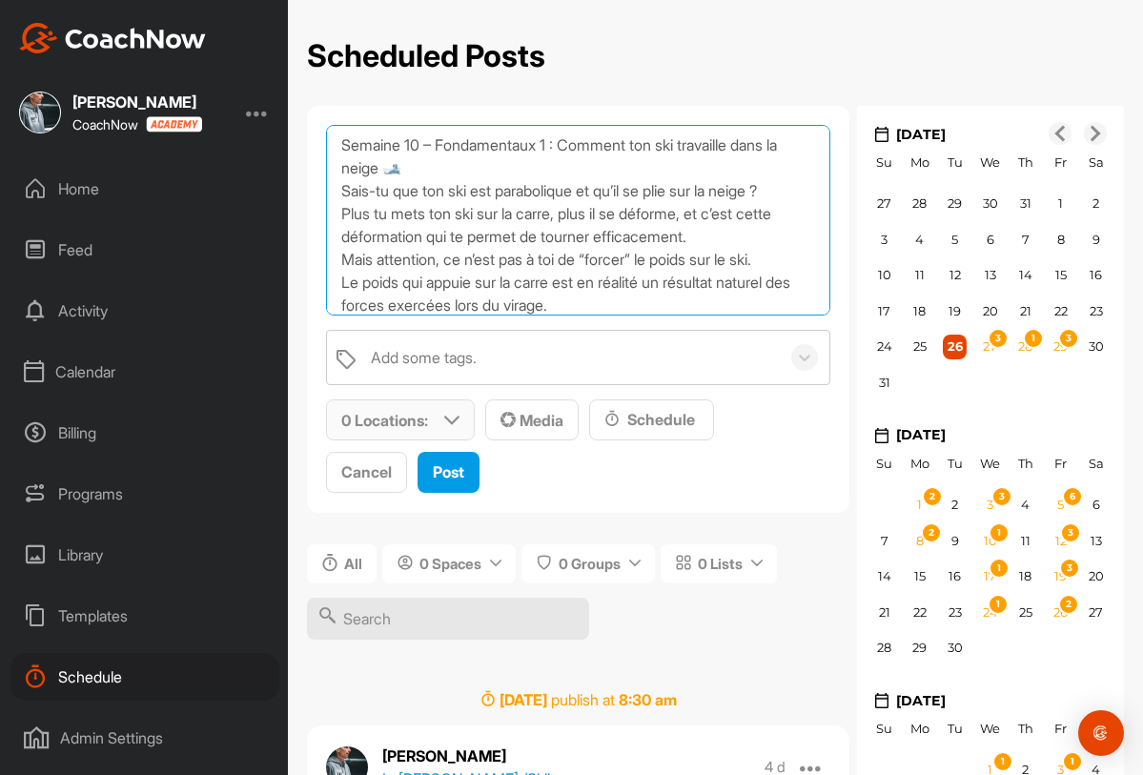
type textarea "Semaine 10 – Fondamentaux 1 : Comment ton ski travaille dans la neige 🎿 Sais-tu…"
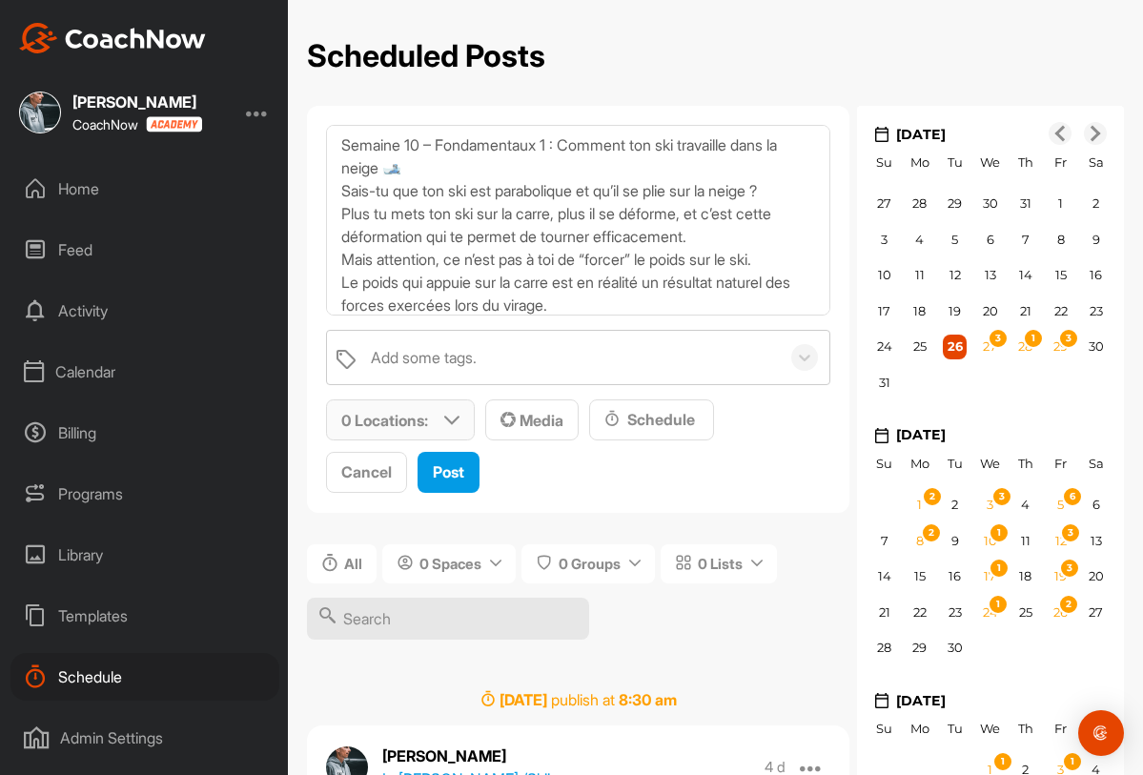
click at [444, 415] on icon at bounding box center [451, 420] width 15 height 15
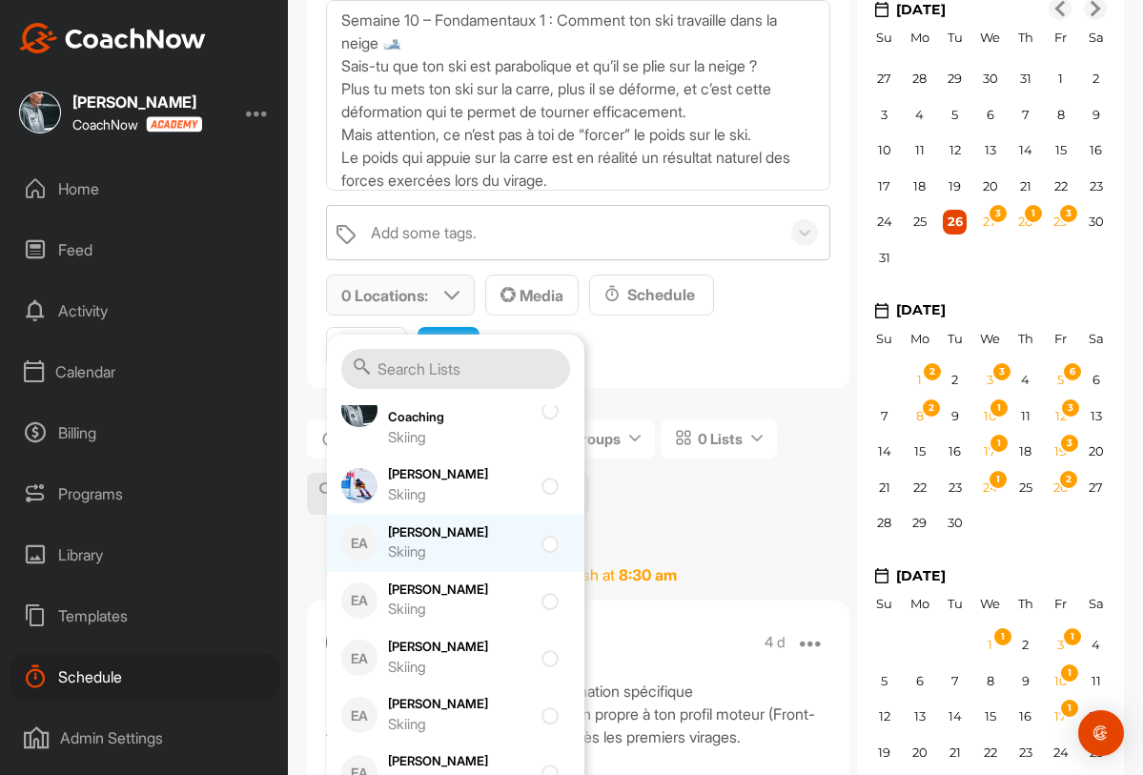
scroll to position [570, 0]
click at [470, 540] on div "Carla Riethmann Skiing" at bounding box center [459, 543] width 143 height 40
checkbox input "true"
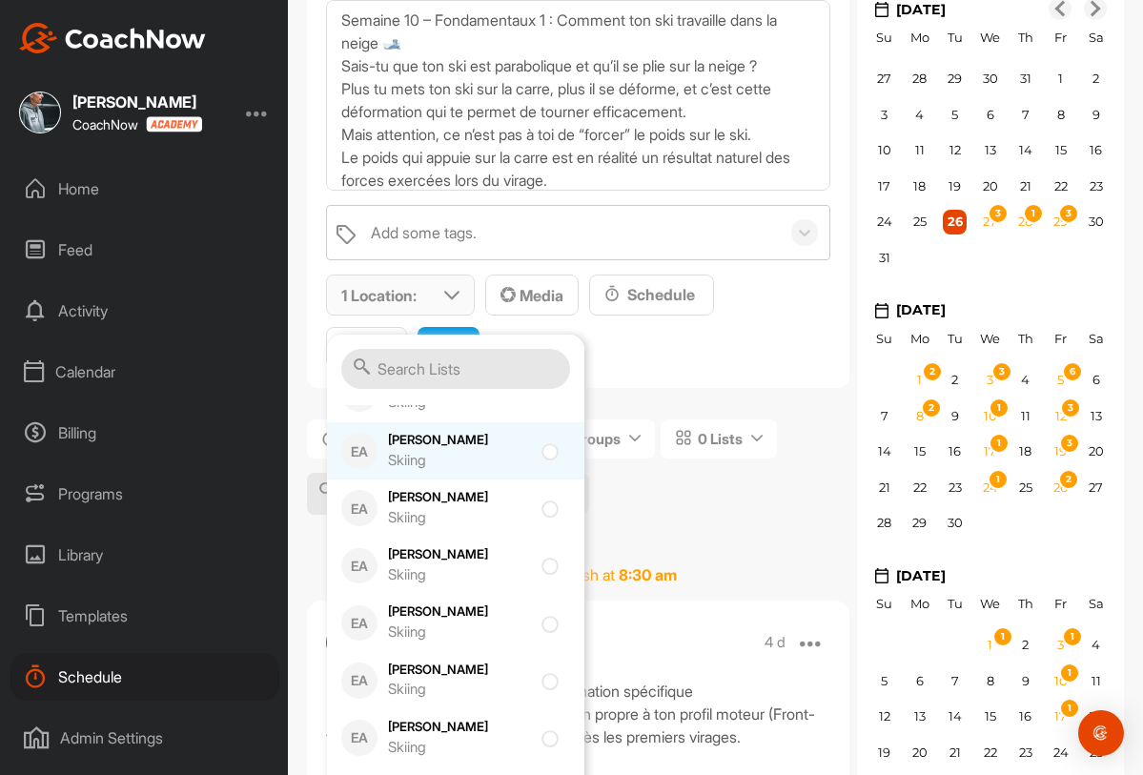
click at [479, 553] on div "Hector Bielmann Skiing" at bounding box center [459, 565] width 143 height 40
checkbox input "true"
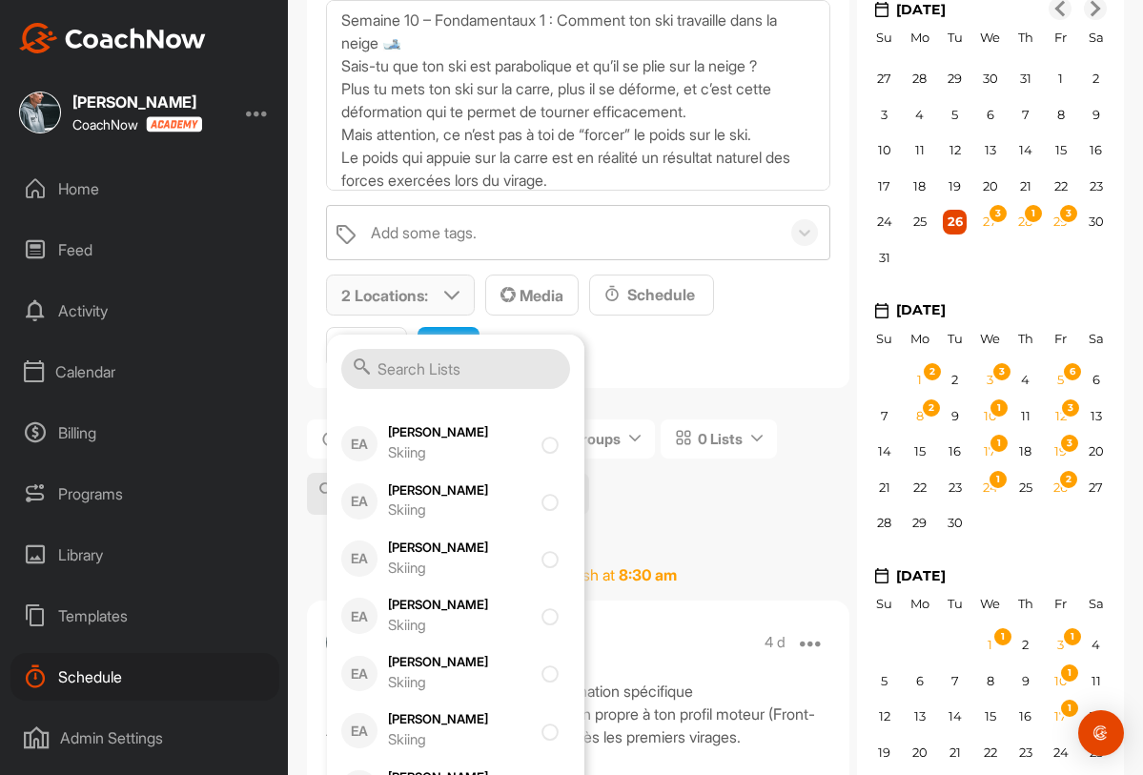
click at [479, 553] on div "Justine Herzog Skiing" at bounding box center [459, 559] width 143 height 40
checkbox input "true"
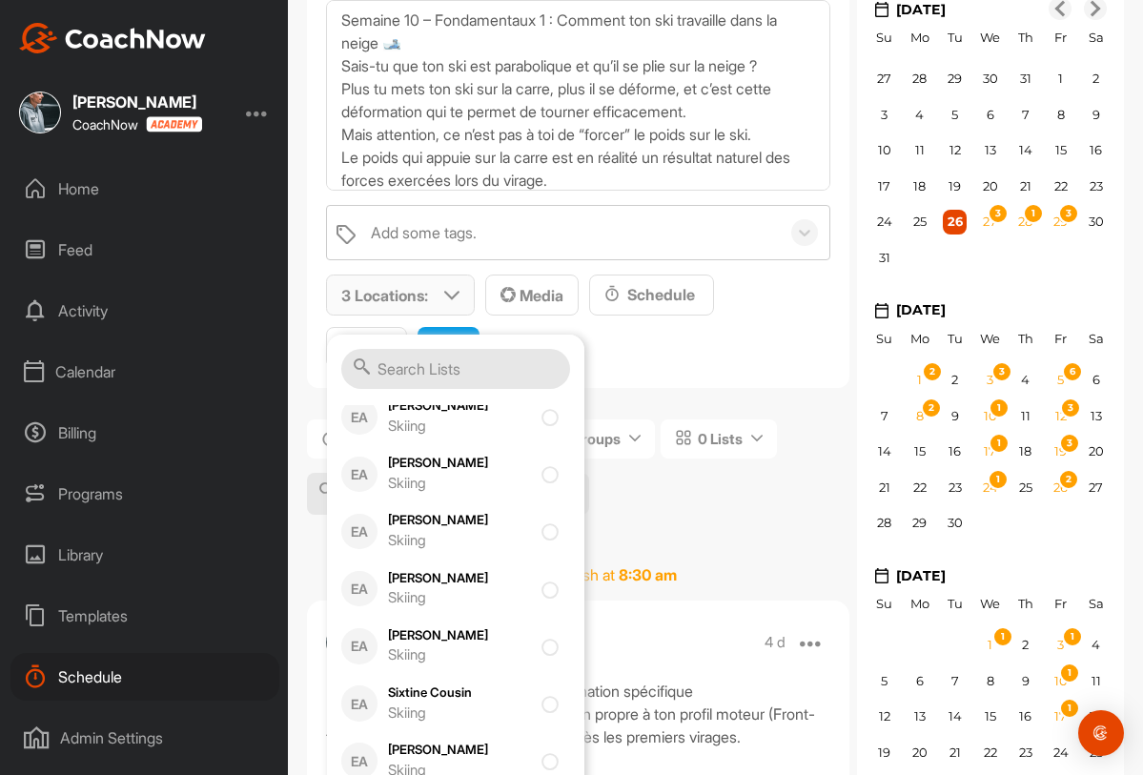
scroll to position [1443, 0]
click at [473, 641] on div "Saskia Amaudruz Skiing" at bounding box center [459, 646] width 143 height 40
checkbox input "true"
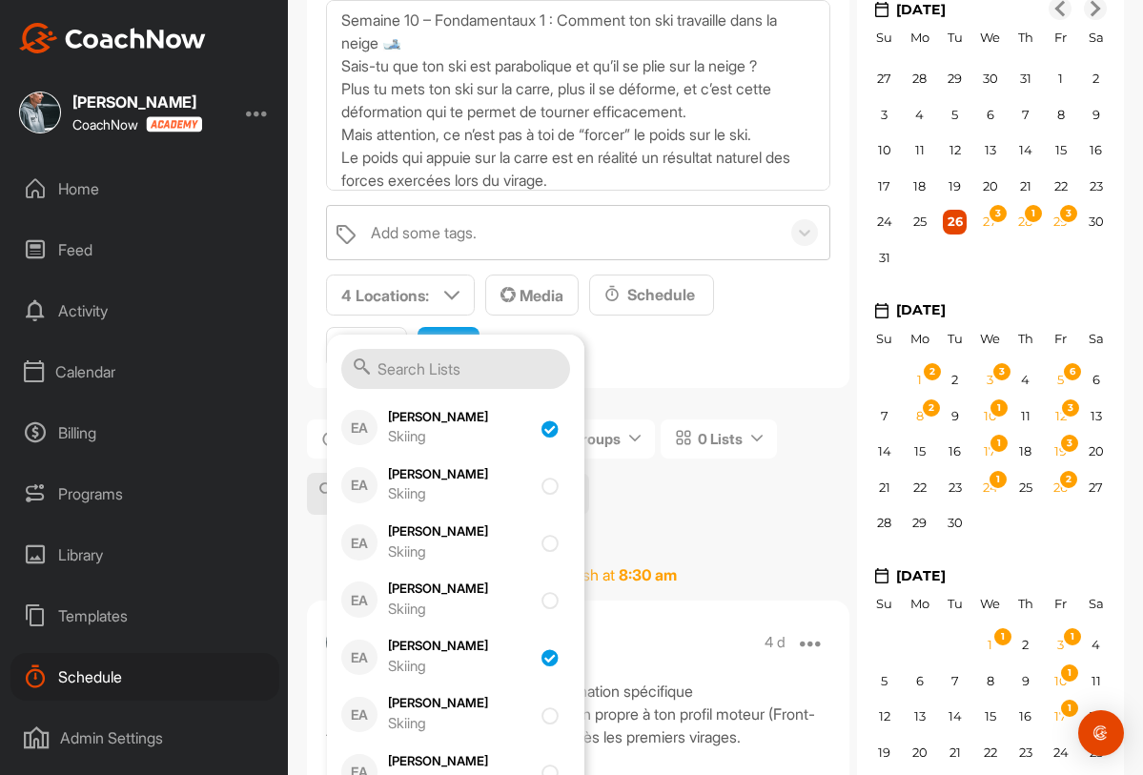
scroll to position [0, 0]
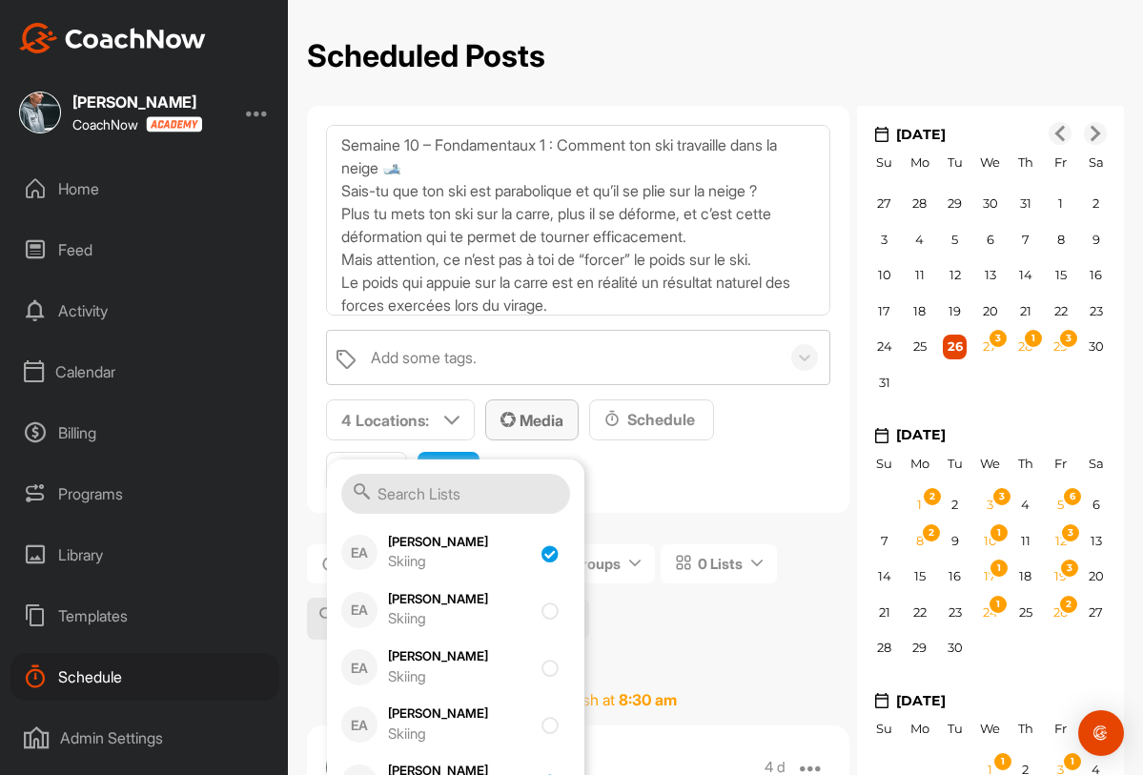
click at [557, 413] on span "Media" at bounding box center [532, 420] width 63 height 19
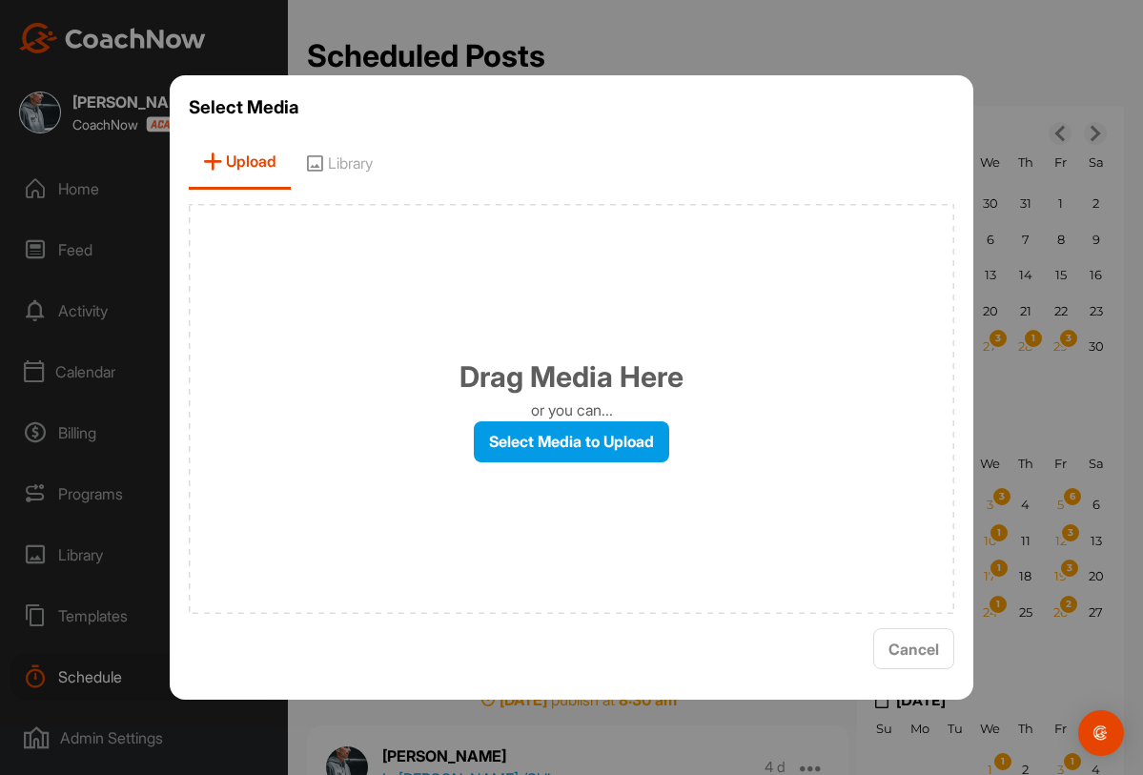
click at [382, 193] on div "Select Media Upload Library Drag Media Here or you can... Select Media to Uploa…" at bounding box center [572, 387] width 805 height 625
click at [355, 164] on span "Library" at bounding box center [339, 162] width 96 height 54
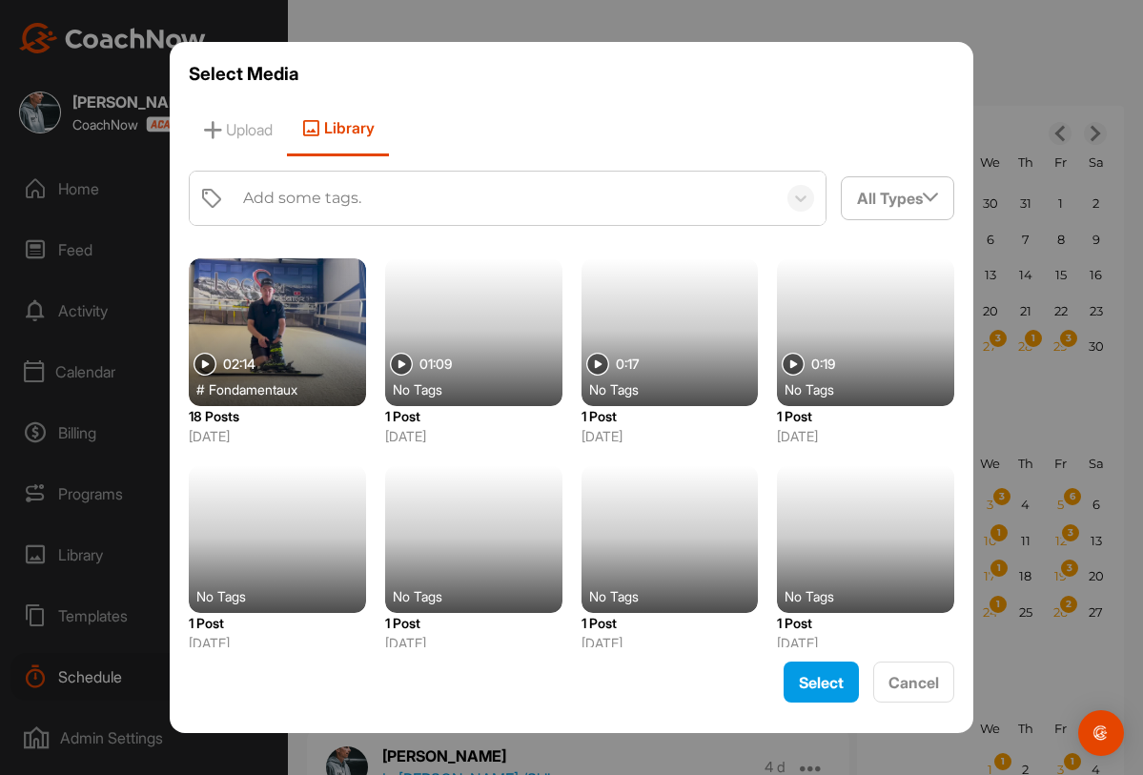
scroll to position [11360, 0]
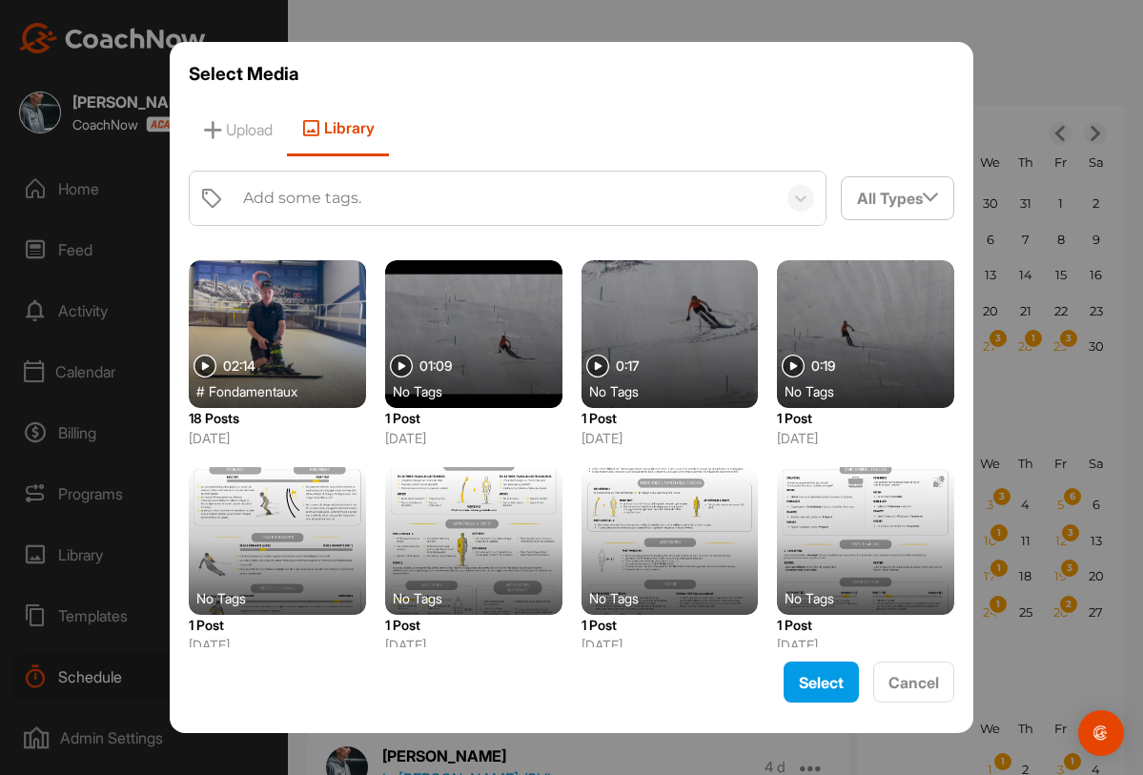
click at [331, 356] on div at bounding box center [277, 334] width 177 height 148
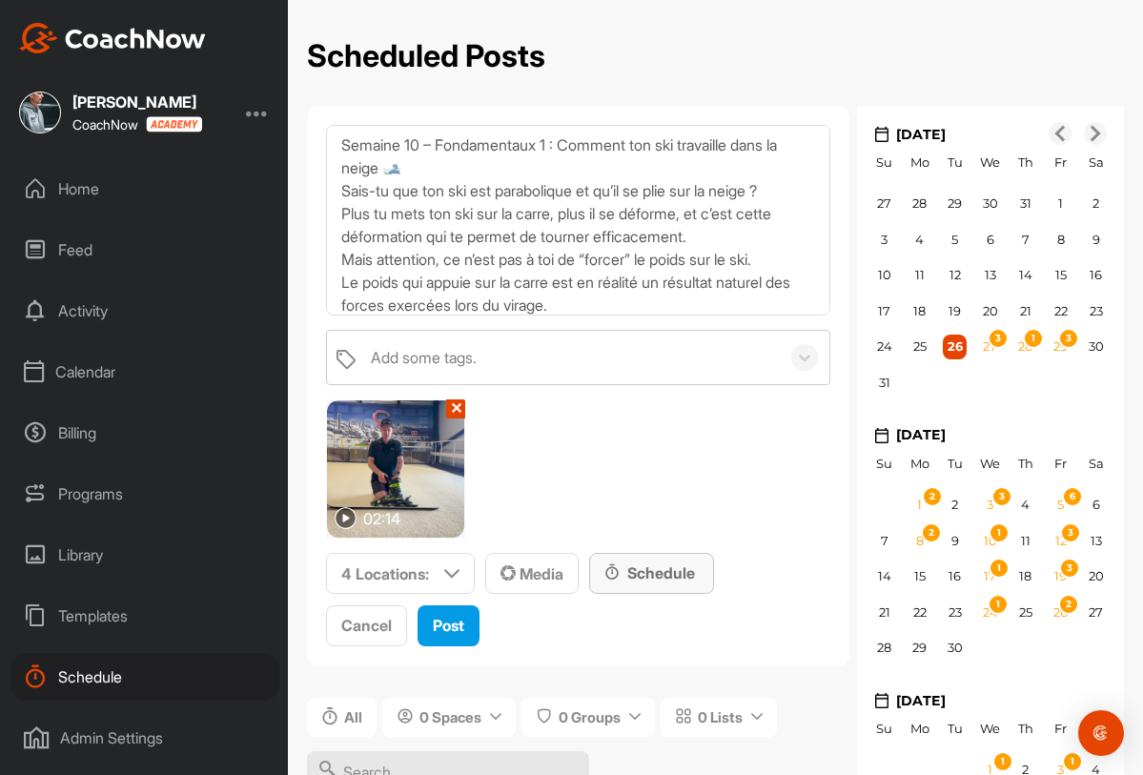
click at [634, 572] on div "Schedule" at bounding box center [652, 573] width 94 height 23
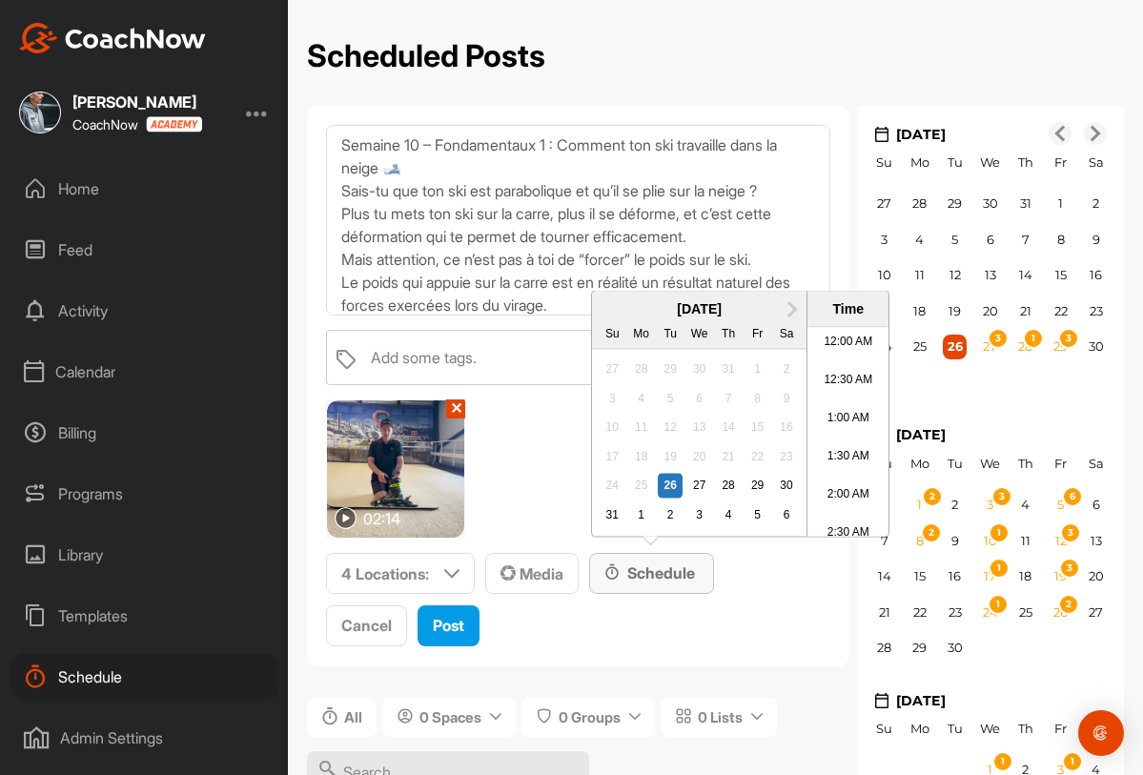
scroll to position [1020, 0]
click at [749, 484] on div "29" at bounding box center [758, 486] width 25 height 25
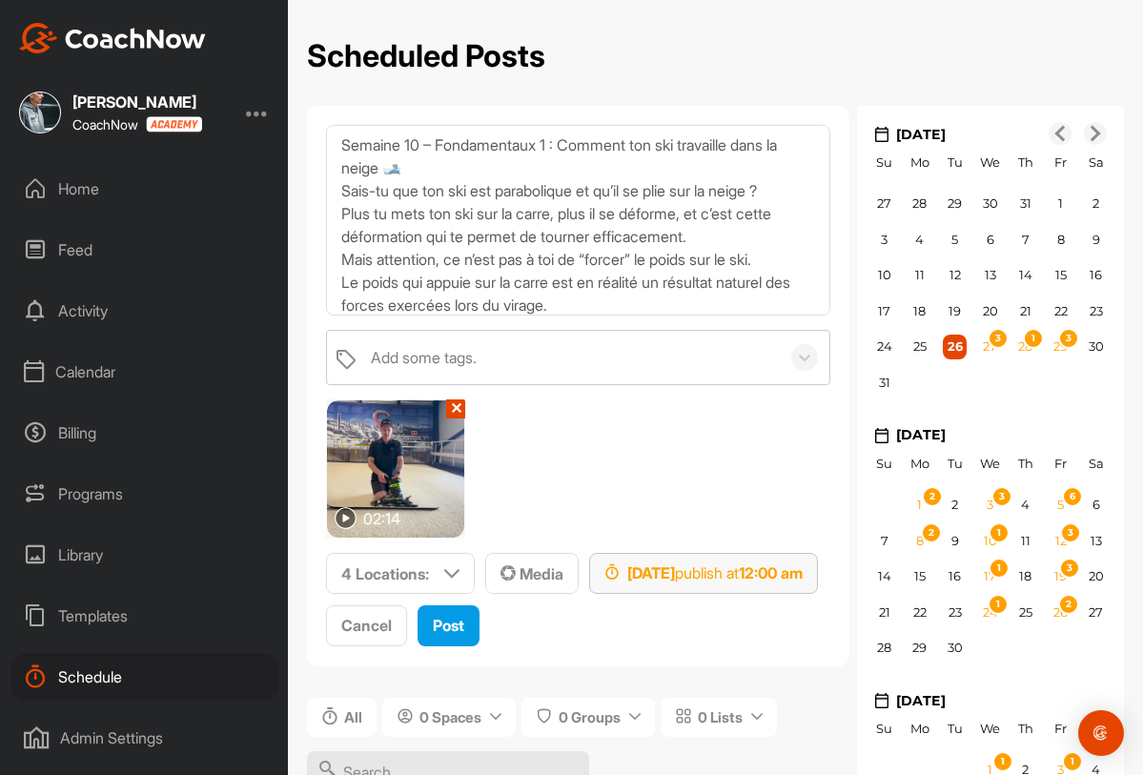
click at [708, 583] on div "Aug 29, 2025 publish at 12:00 am" at bounding box center [704, 573] width 198 height 23
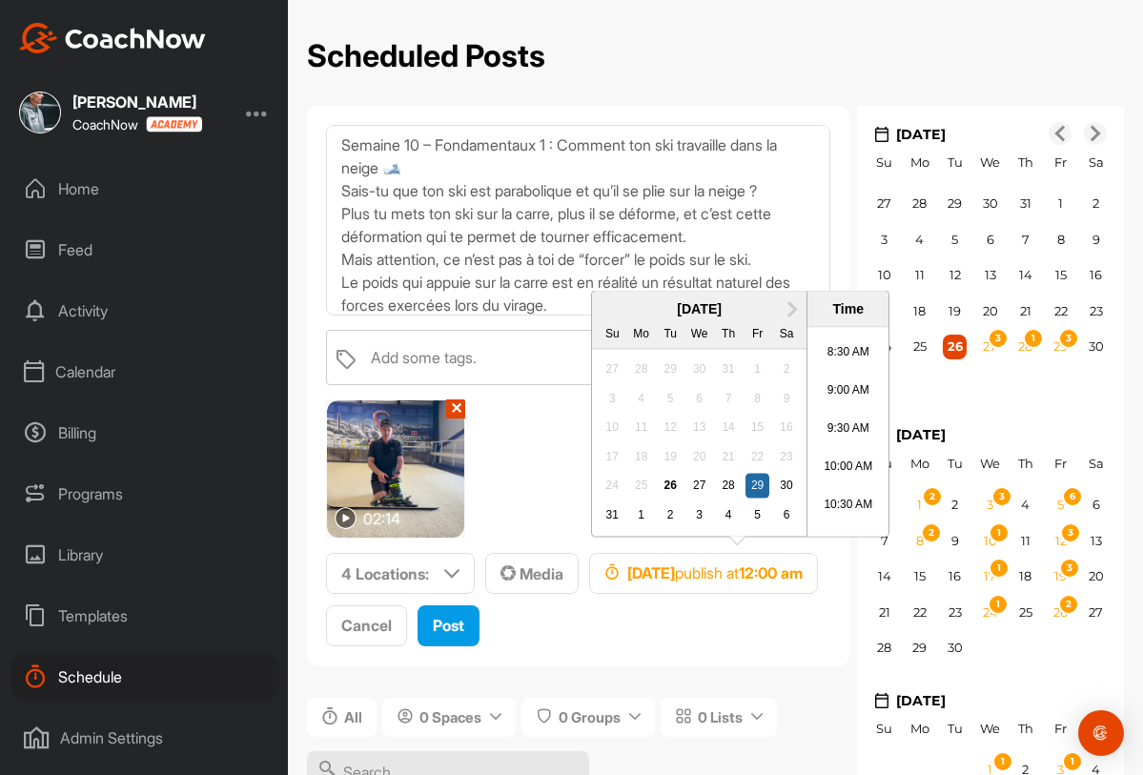
scroll to position [691, 0]
click at [835, 421] on li "10:00 AM" at bounding box center [848, 419] width 81 height 38
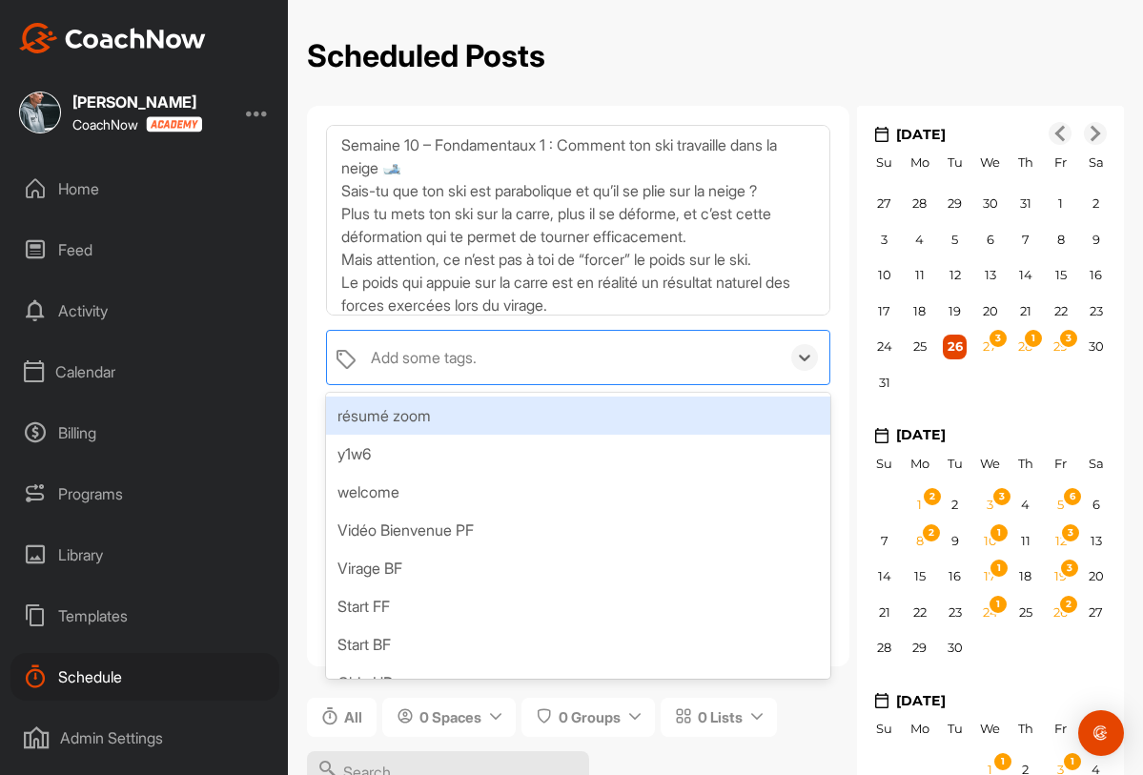
click at [527, 354] on div "Add some tags." at bounding box center [570, 357] width 419 height 53
type input "fond"
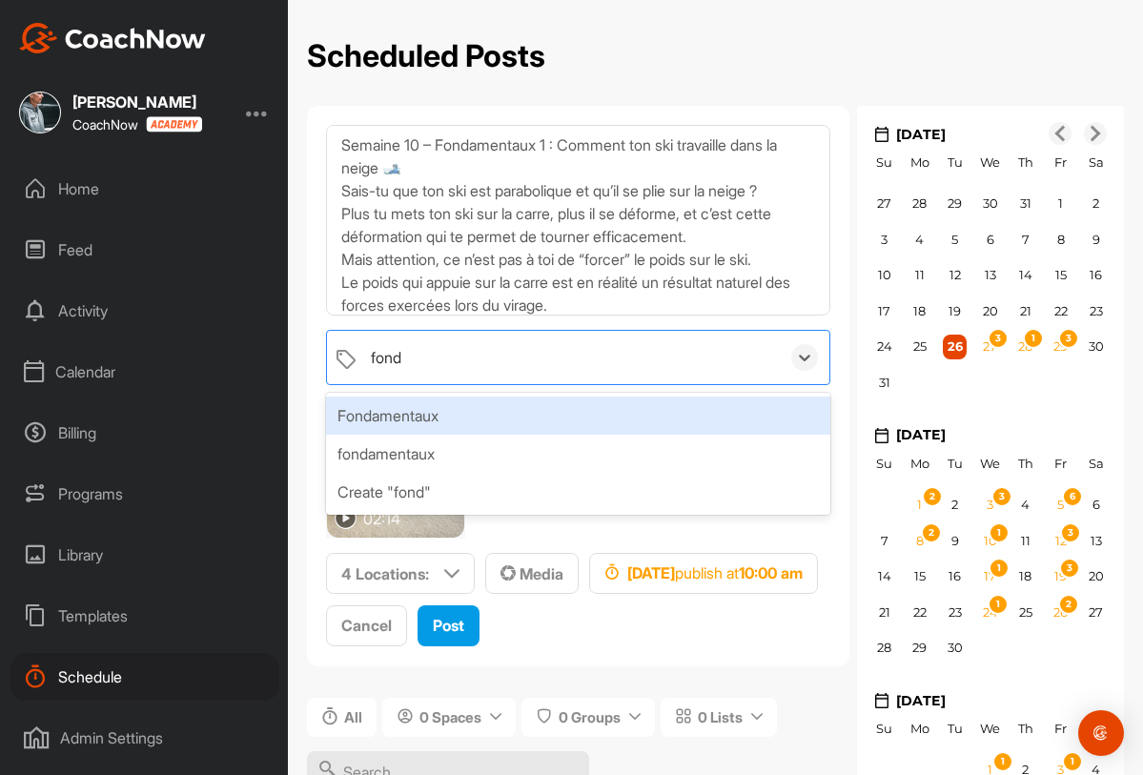
click at [462, 404] on div "Fondamentaux" at bounding box center [578, 416] width 504 height 38
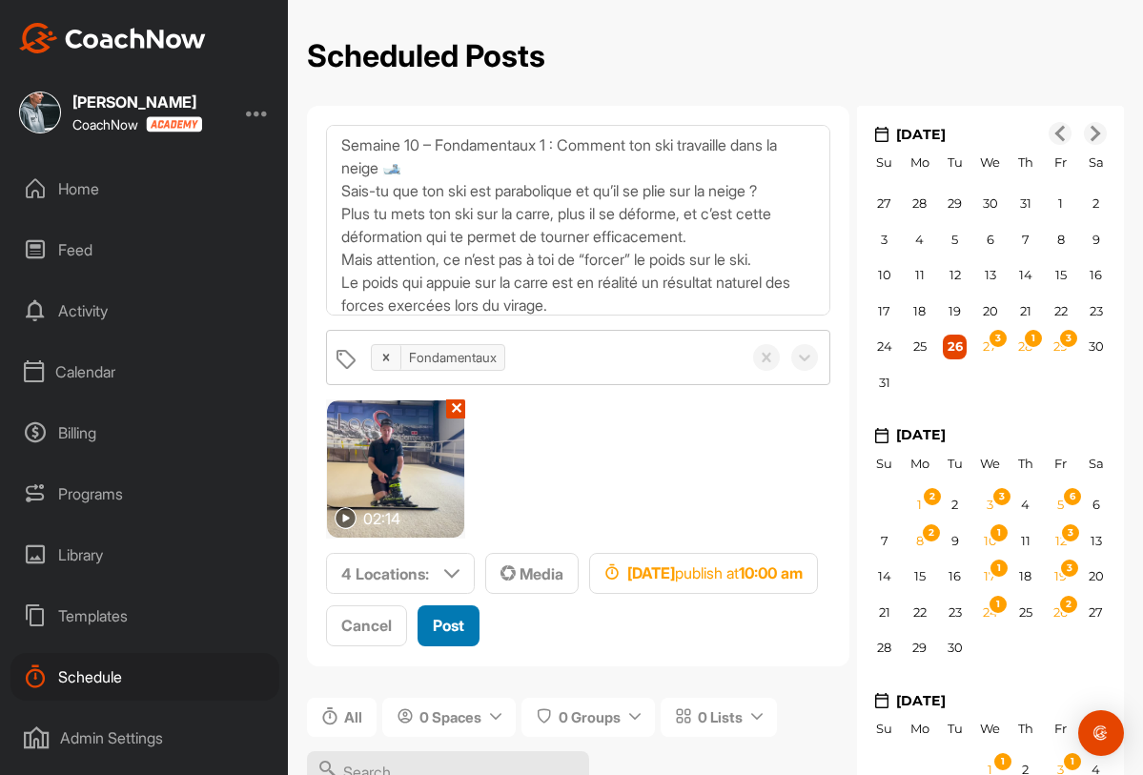
click at [460, 628] on span "Post" at bounding box center [448, 625] width 31 height 19
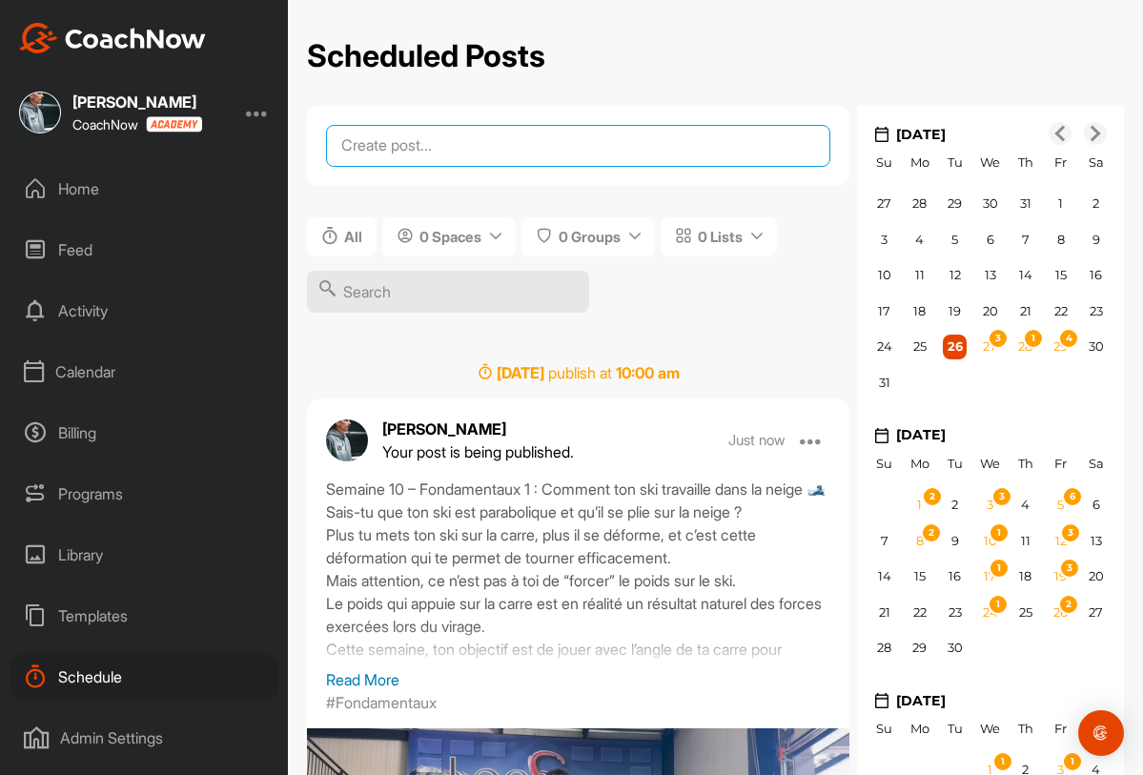
click at [394, 154] on textarea at bounding box center [578, 146] width 504 height 42
paste textarea "📅 Semaine 11 – Fondamentaux : Intensité & Temps dans le virage 🎯 Objectif : Réd…"
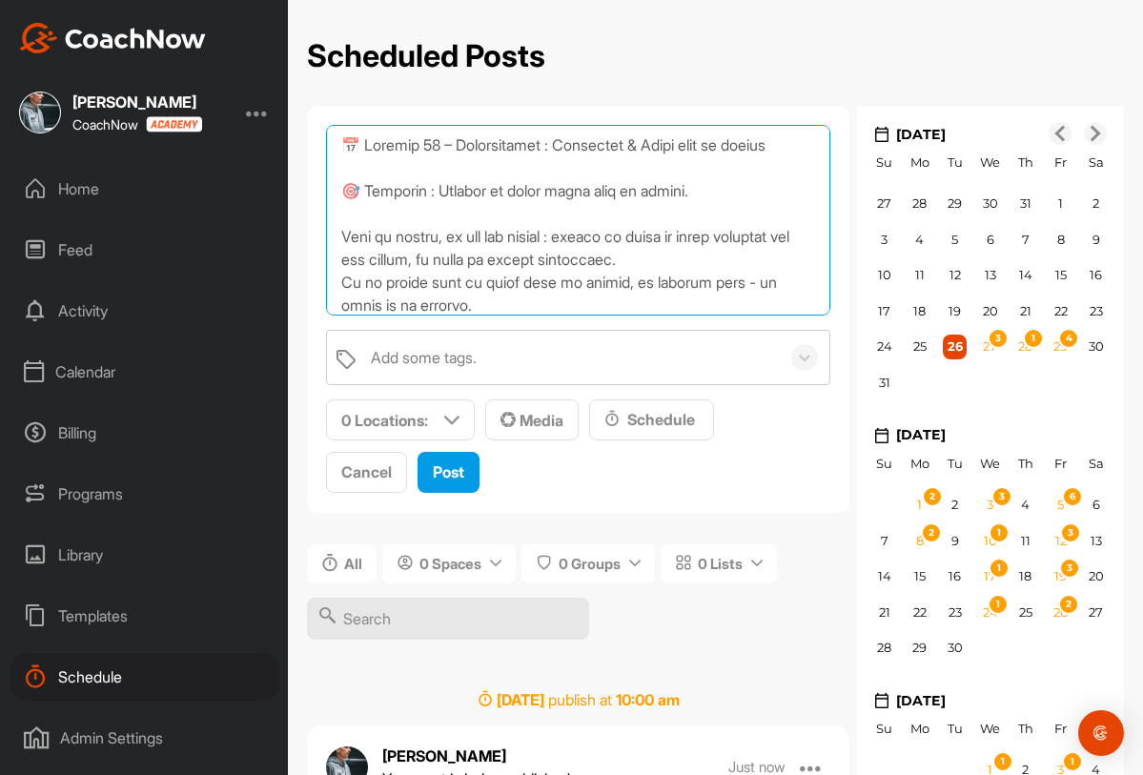
scroll to position [422, 0]
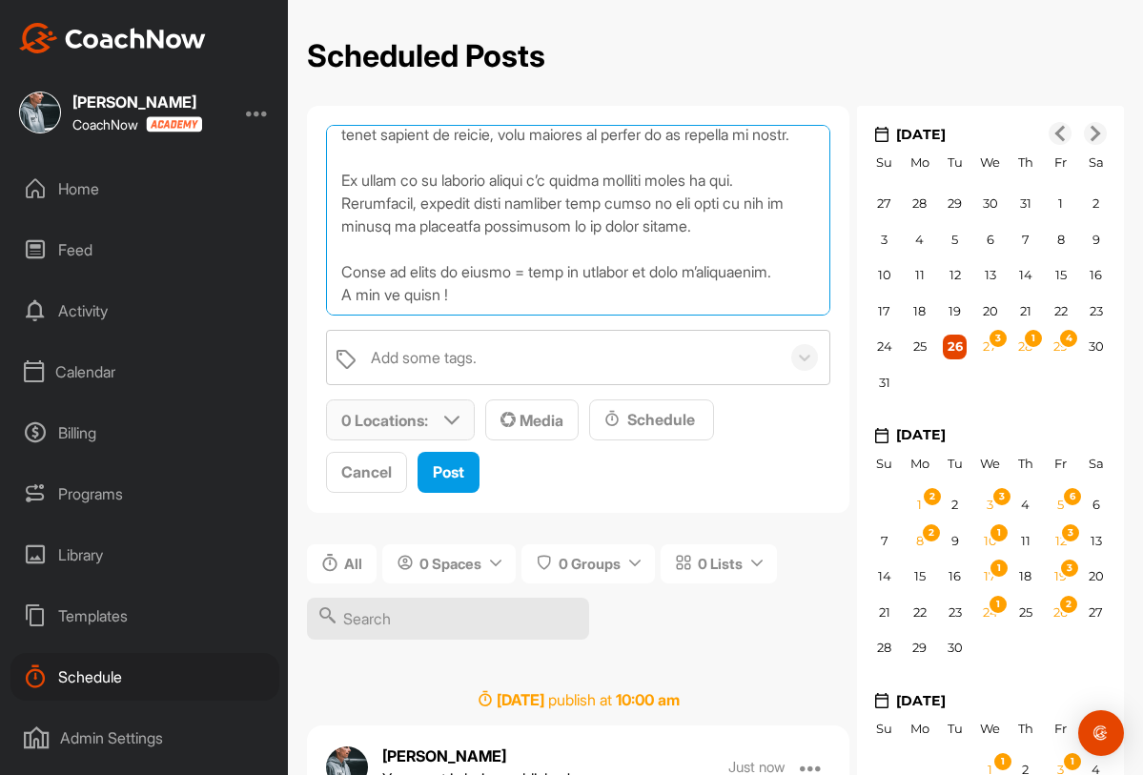
type textarea "📅 Semaine 11 – Fondamentaux : Intensité & Temps dans le virage 🎯 Objectif : Réd…"
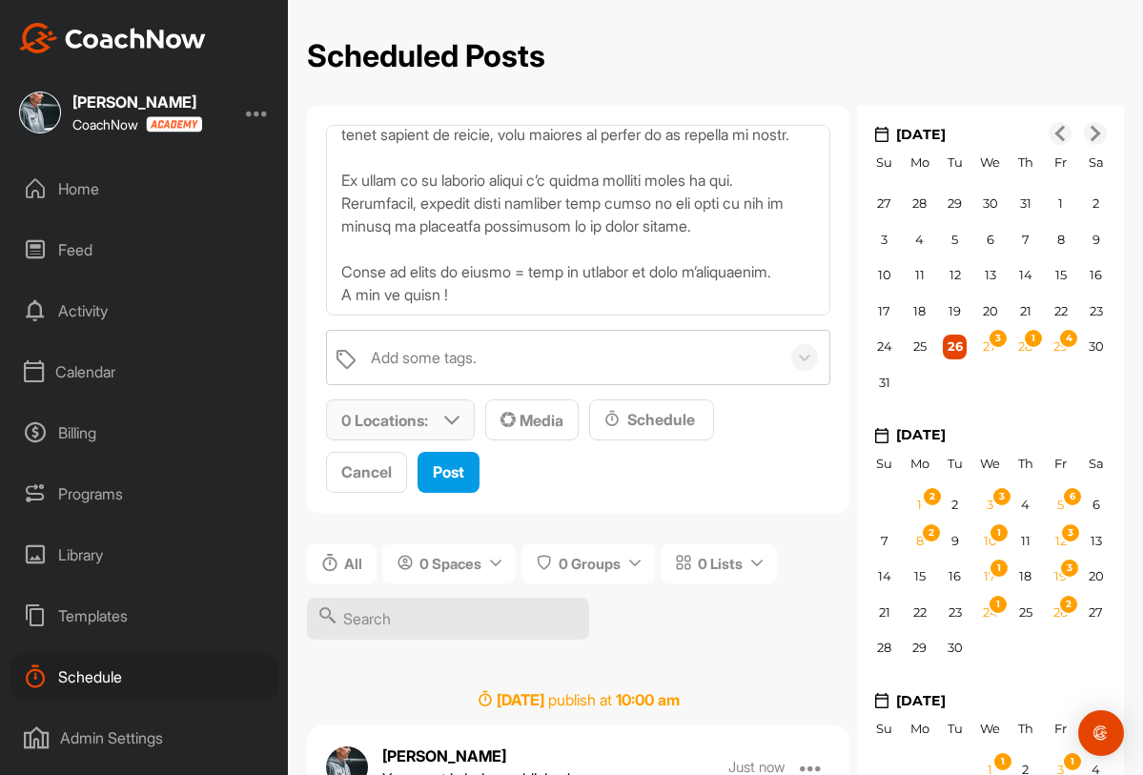
click at [407, 419] on p "0 Locations :" at bounding box center [384, 420] width 87 height 23
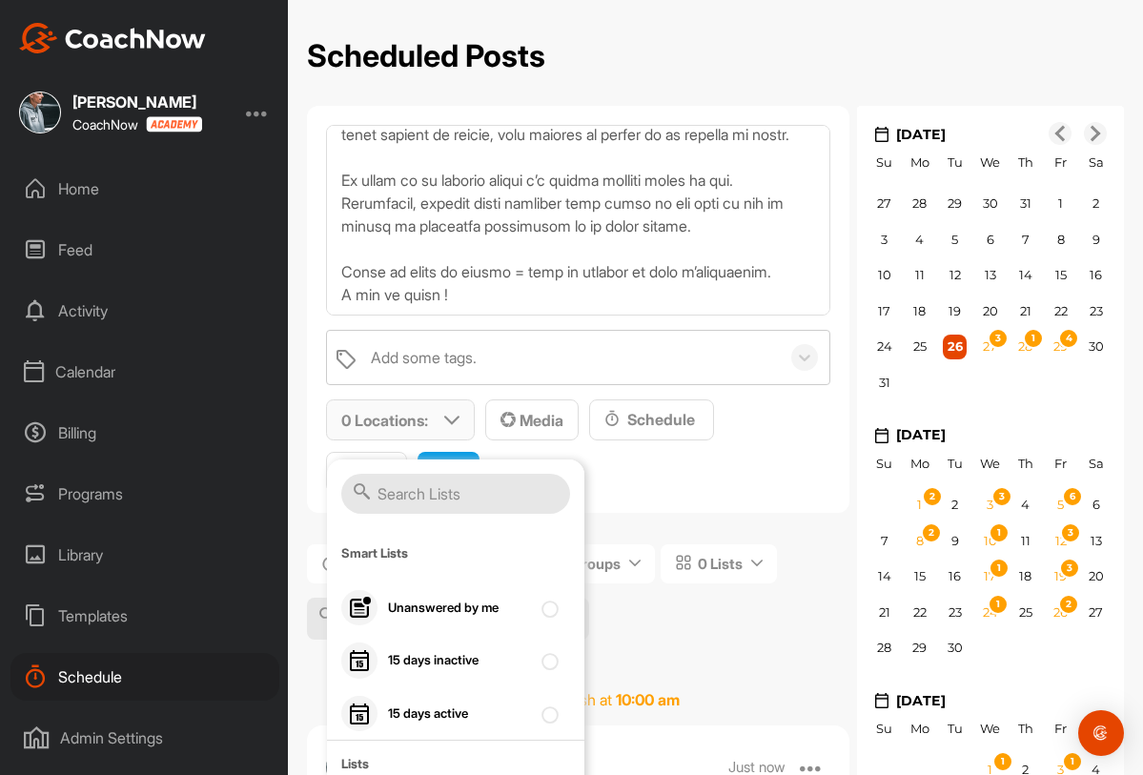
click at [411, 500] on input "text" at bounding box center [455, 494] width 229 height 40
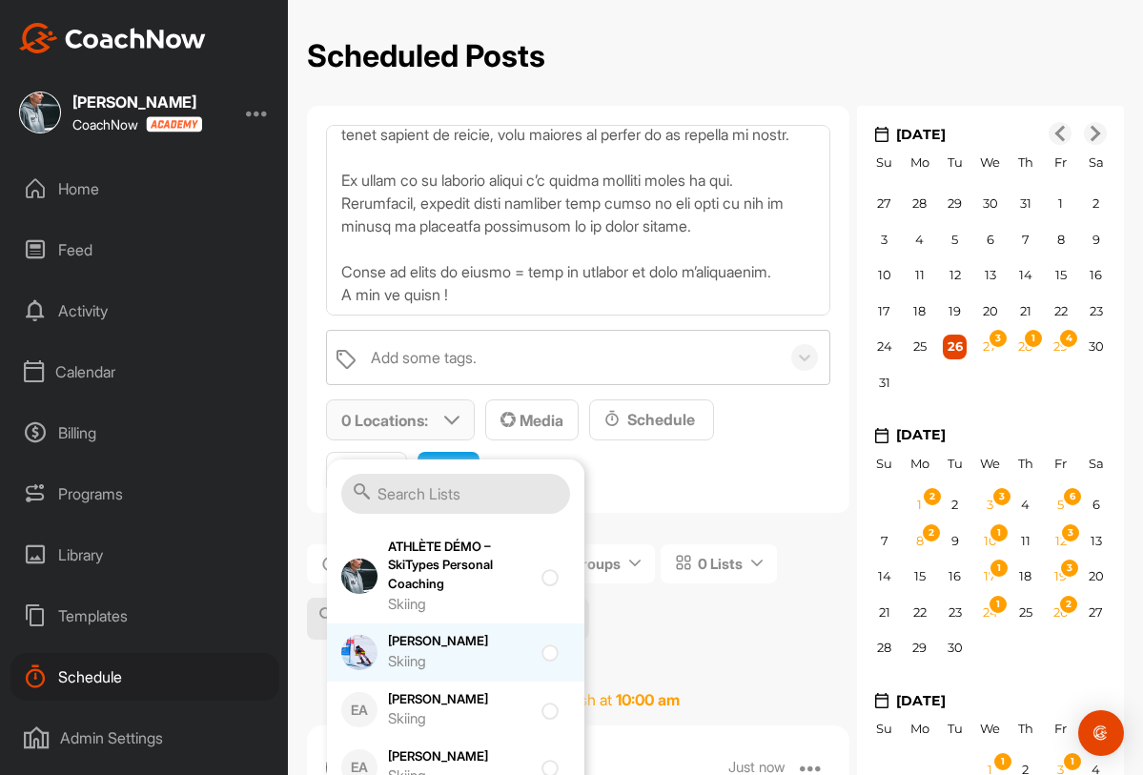
scroll to position [576, 0]
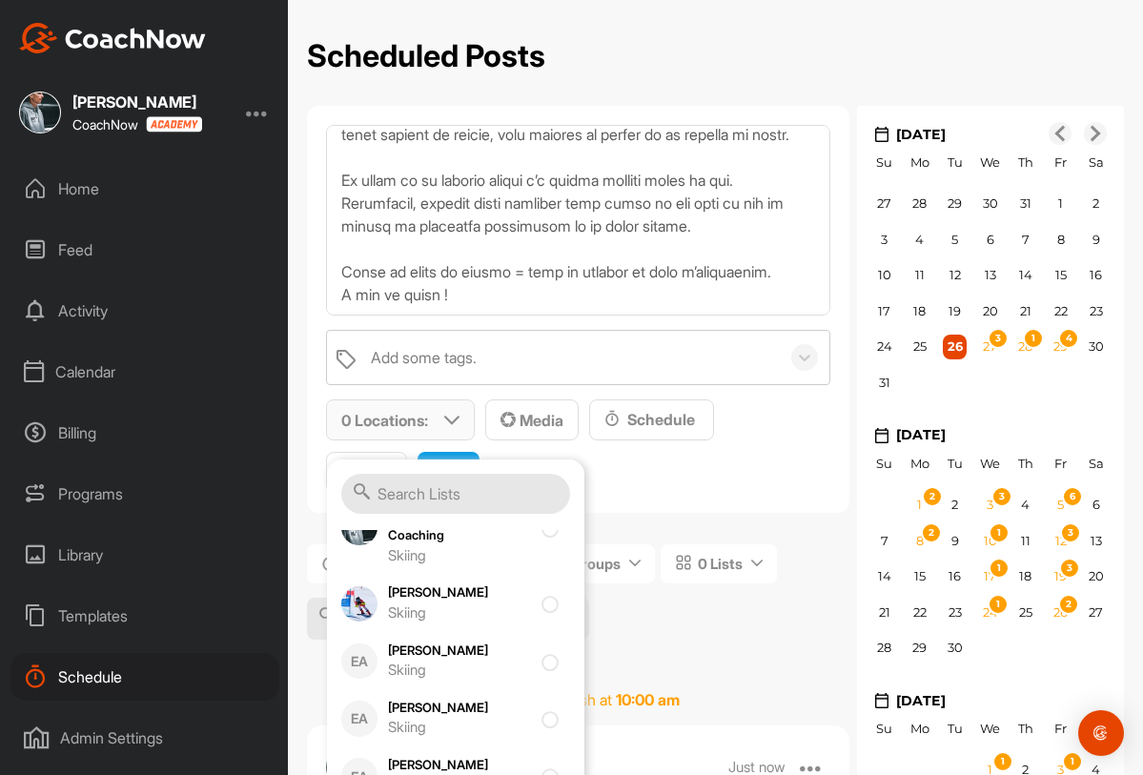
click at [487, 503] on input "text" at bounding box center [455, 494] width 229 height 40
click at [657, 480] on span "0 Locations : Smart Lists Unanswered by me 15 days inactive 15 days active List…" at bounding box center [578, 447] width 504 height 94
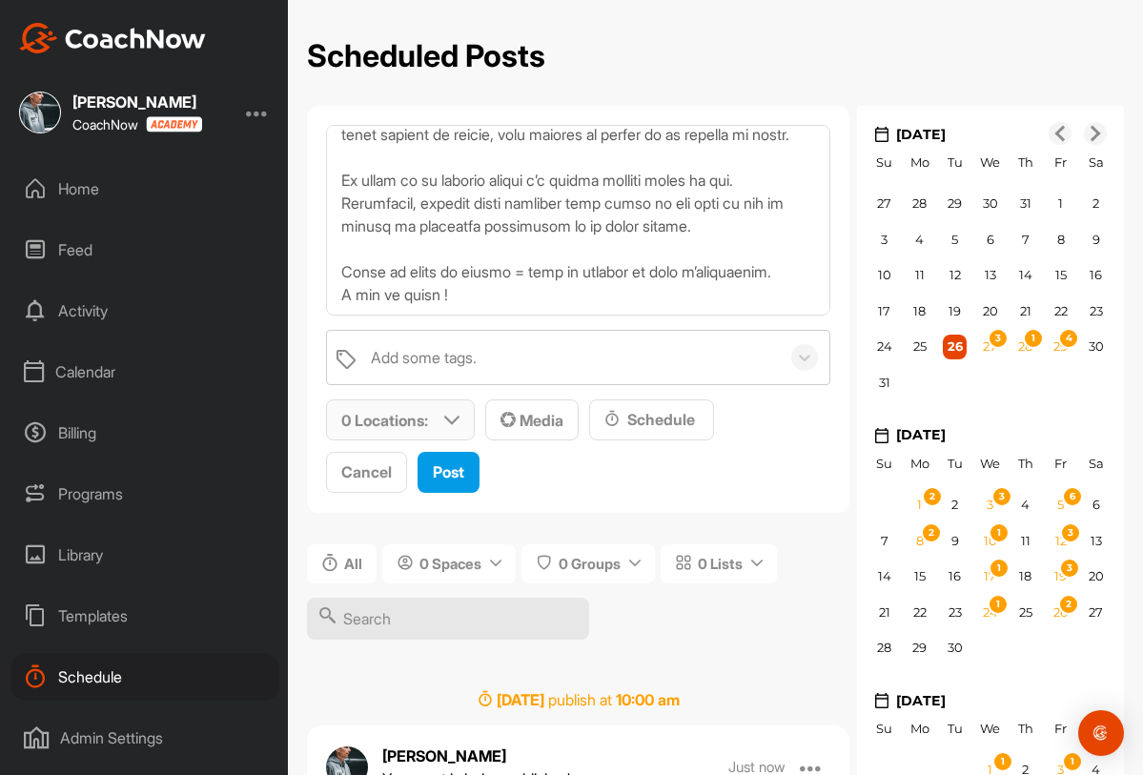
click at [434, 423] on div "0 Locations :" at bounding box center [400, 419] width 147 height 39
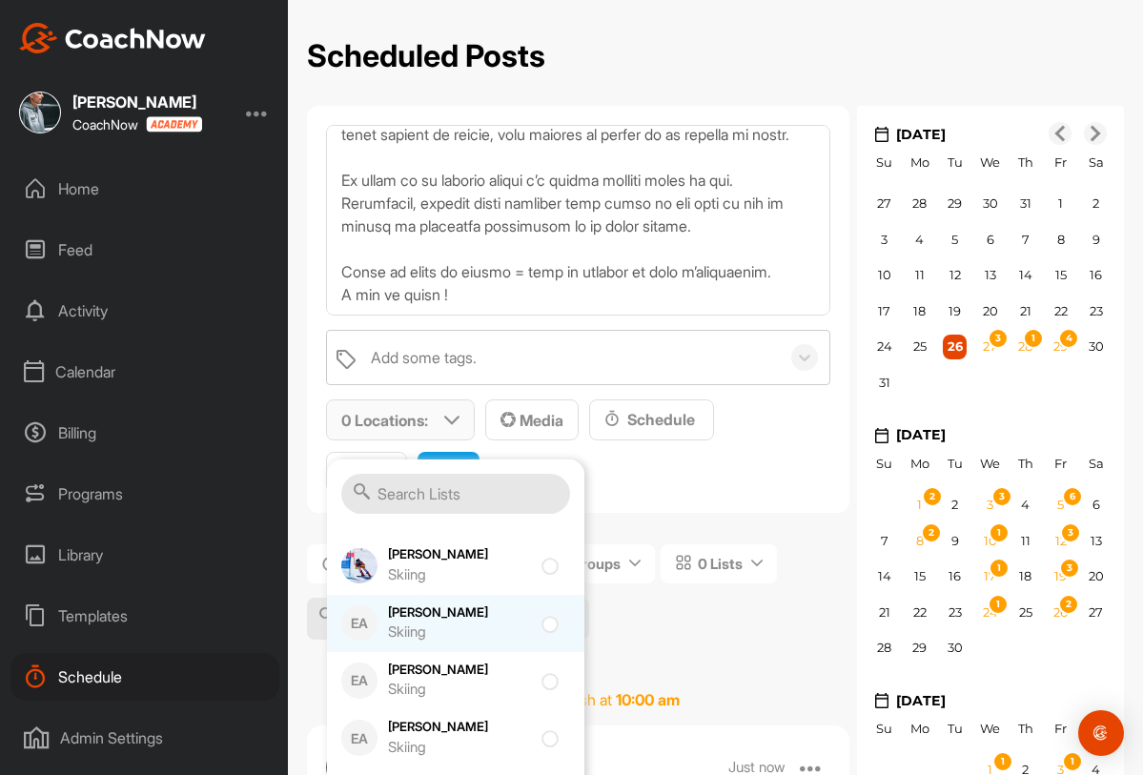
click at [443, 626] on div "Skiing" at bounding box center [459, 633] width 143 height 22
checkbox input "true"
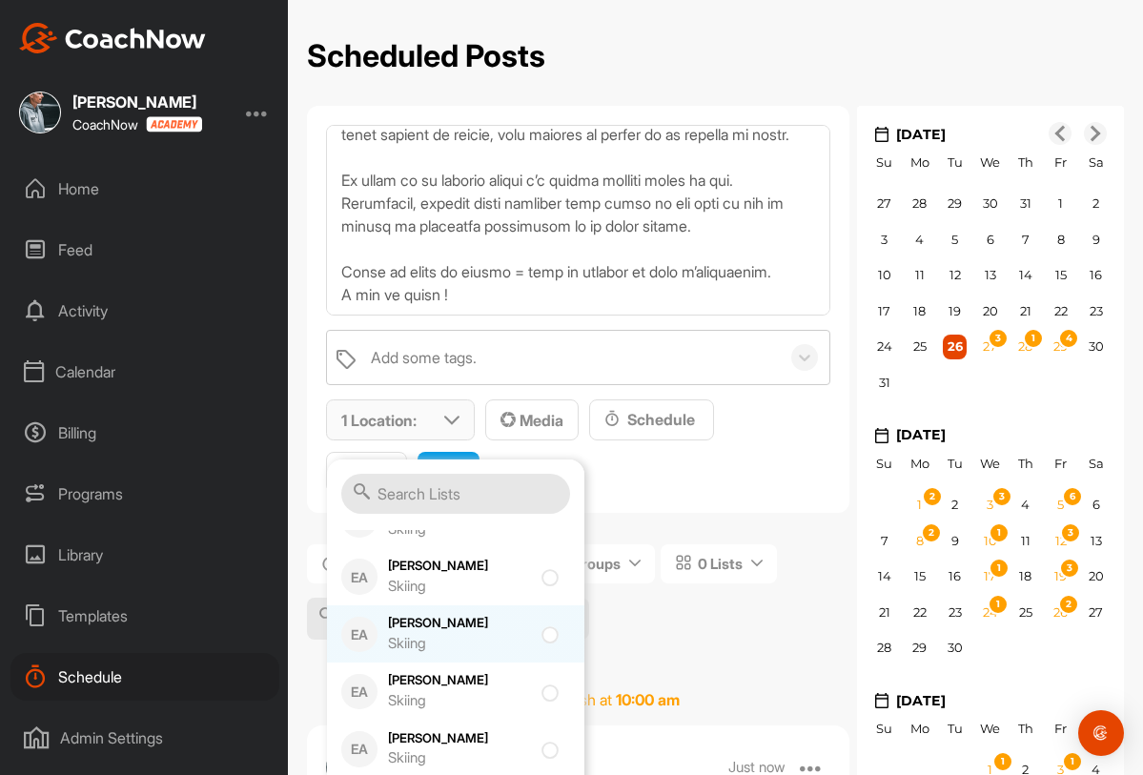
scroll to position [836, 0]
click at [445, 630] on div "Hector Bielmann Skiing" at bounding box center [459, 630] width 143 height 40
checkbox input "true"
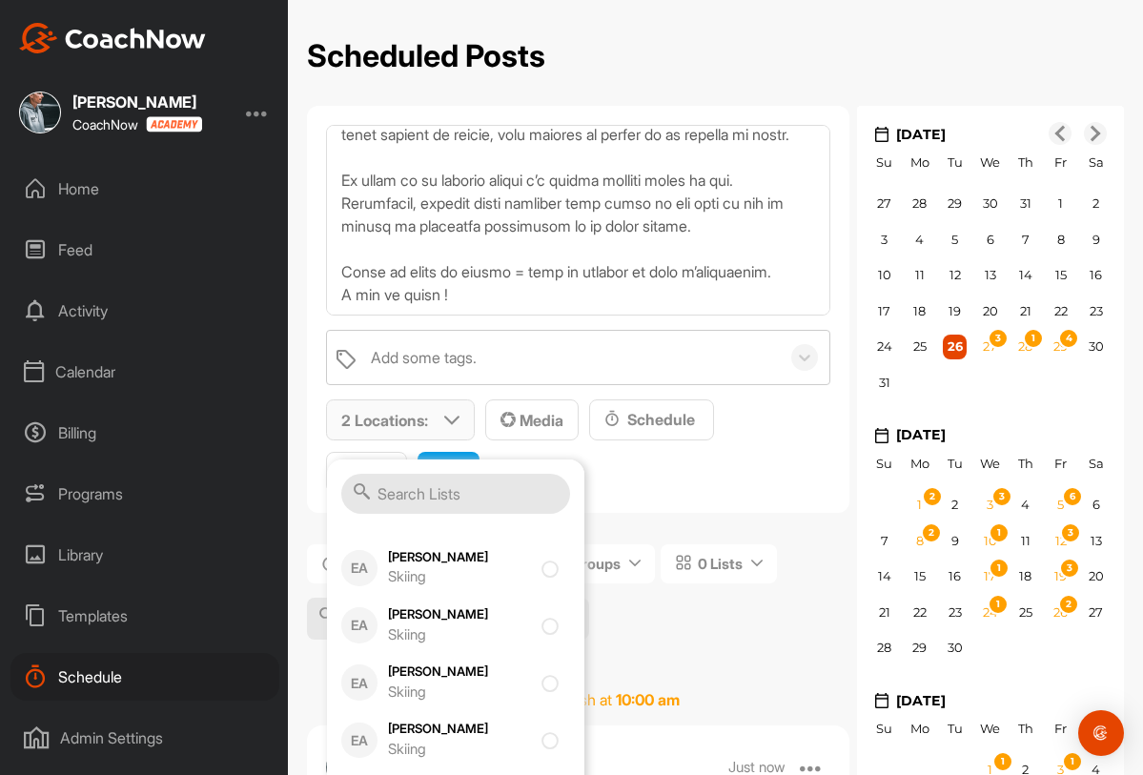
click at [445, 630] on div "Skiing" at bounding box center [459, 636] width 143 height 22
checkbox input "true"
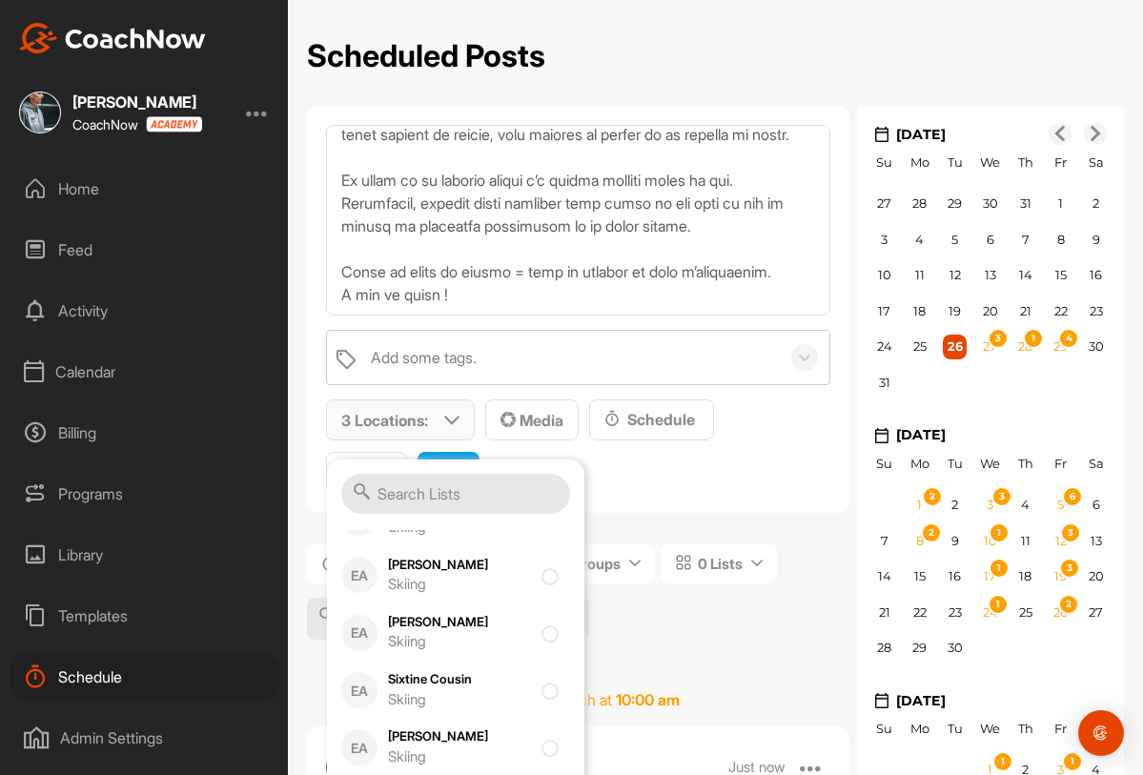
click at [445, 630] on div "Saskia Amaudruz Skiing" at bounding box center [459, 633] width 143 height 40
checkbox input "true"
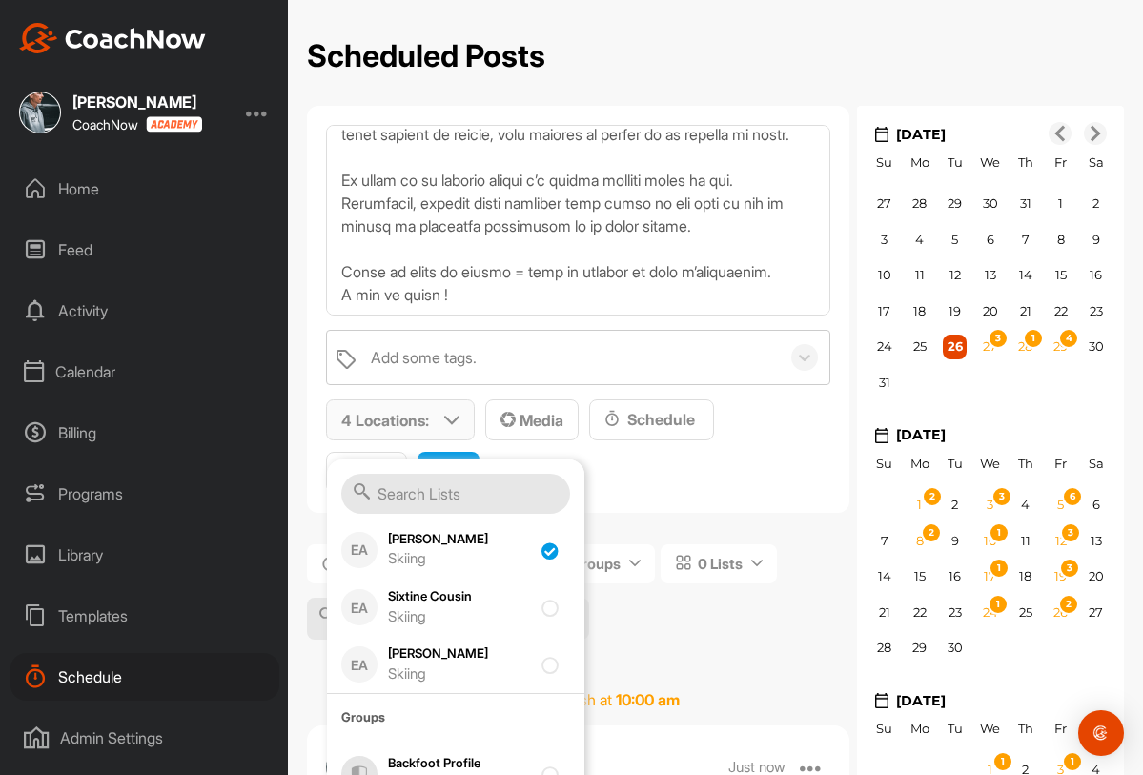
scroll to position [1637, 0]
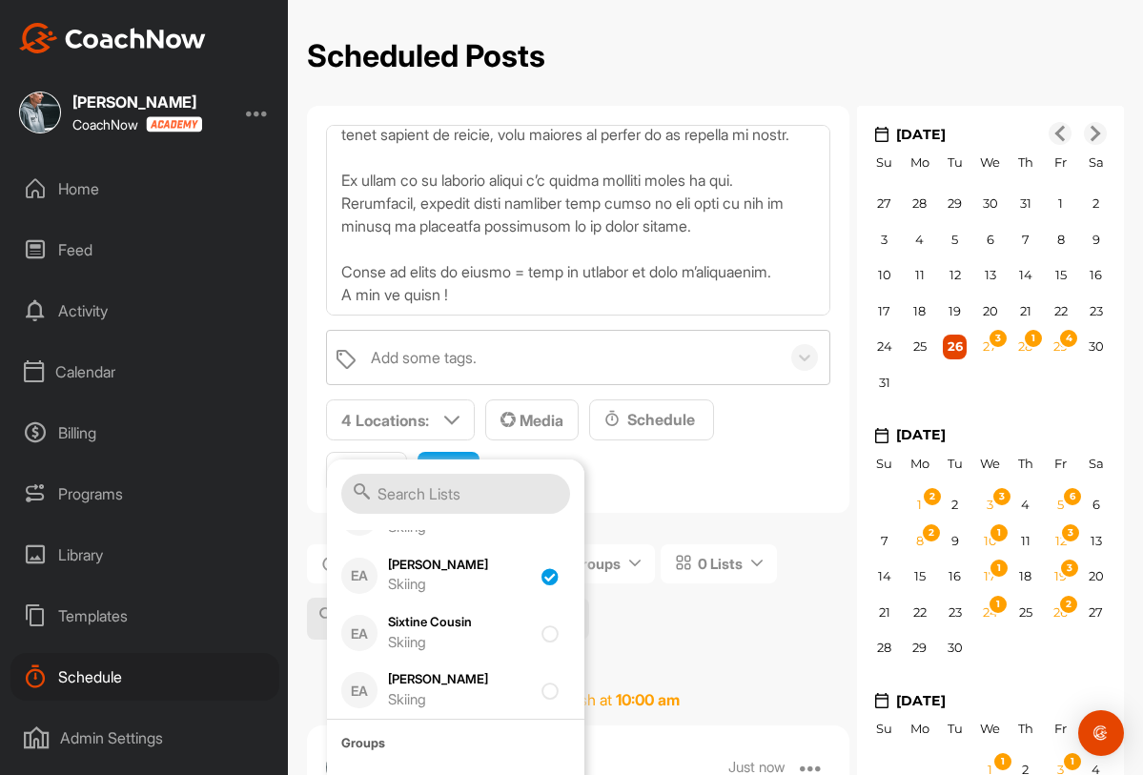
click at [613, 460] on span "4 Locations : Smart Lists Unanswered by me 15 days inactive 15 days active List…" at bounding box center [578, 447] width 504 height 94
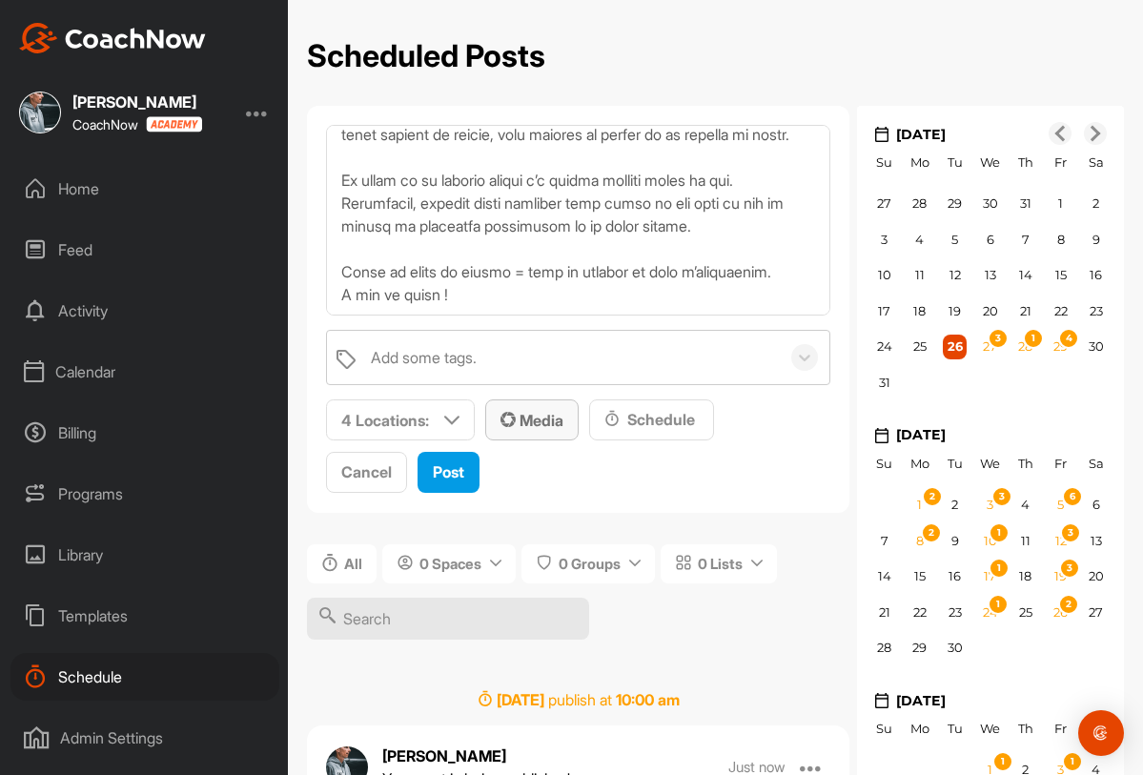
click at [547, 429] on div "Media" at bounding box center [532, 420] width 63 height 23
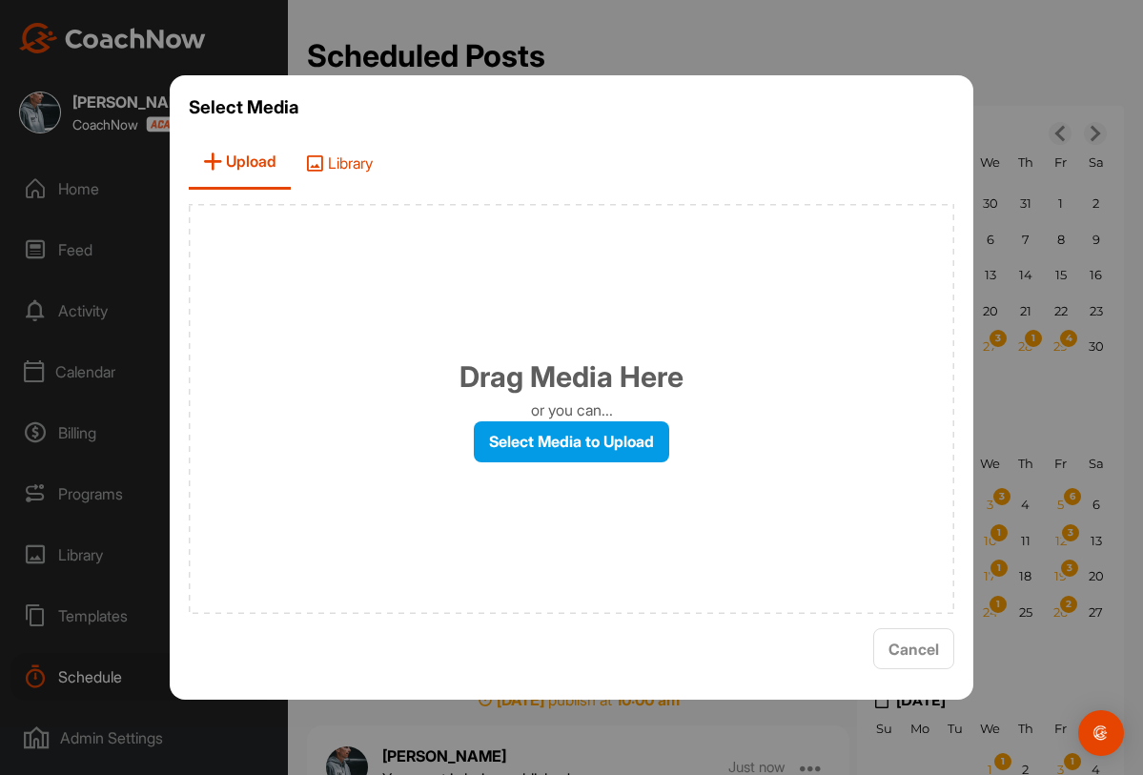
click at [366, 176] on span "Library" at bounding box center [339, 162] width 96 height 54
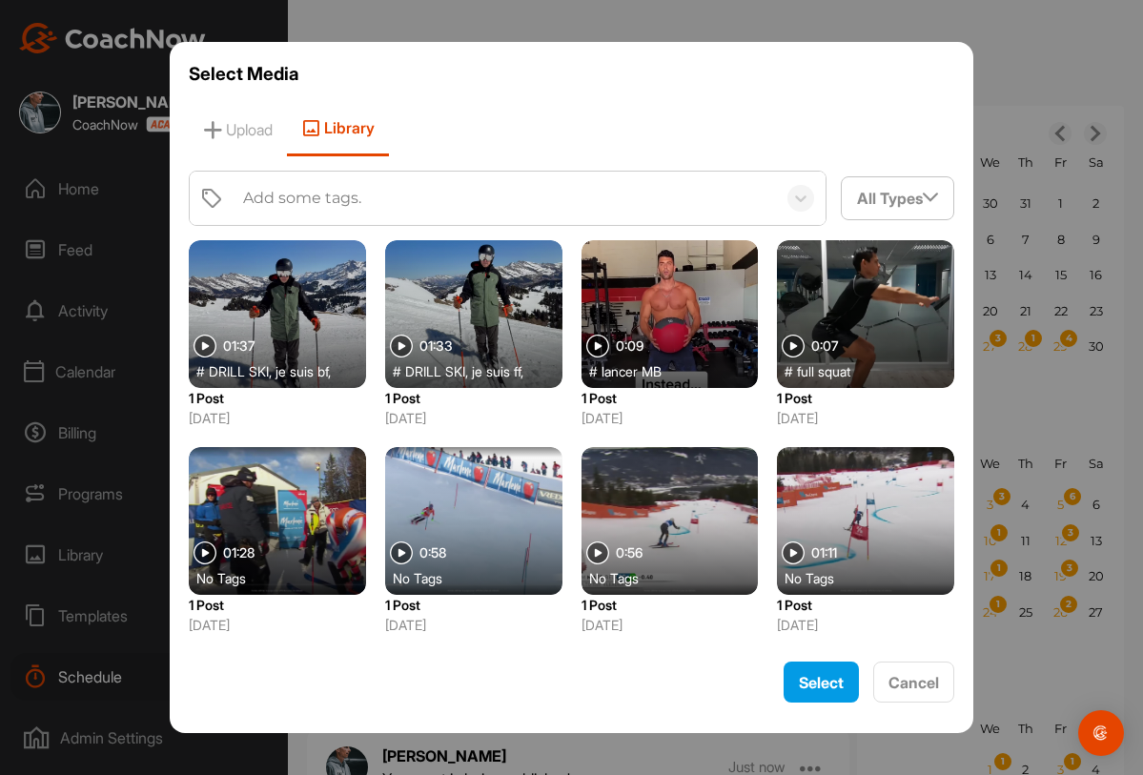
click at [372, 209] on div "Add some tags." at bounding box center [505, 198] width 543 height 53
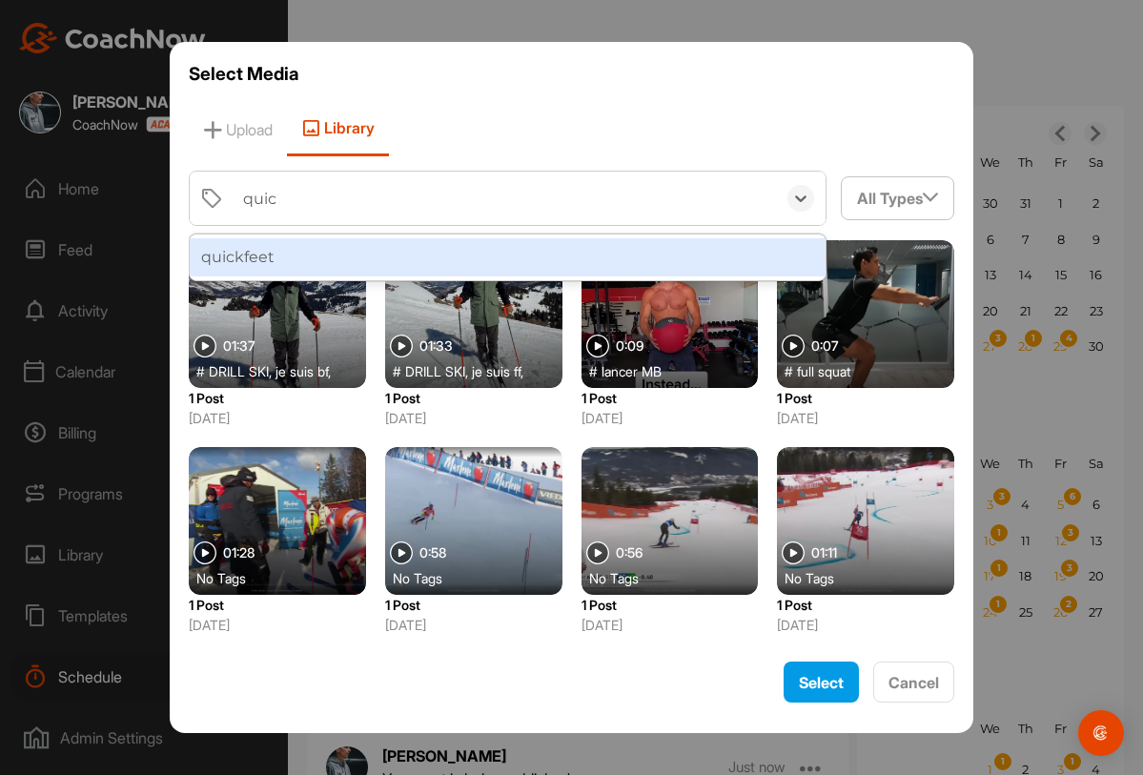
type input "quick"
click at [332, 254] on div "quickfeet" at bounding box center [508, 257] width 637 height 38
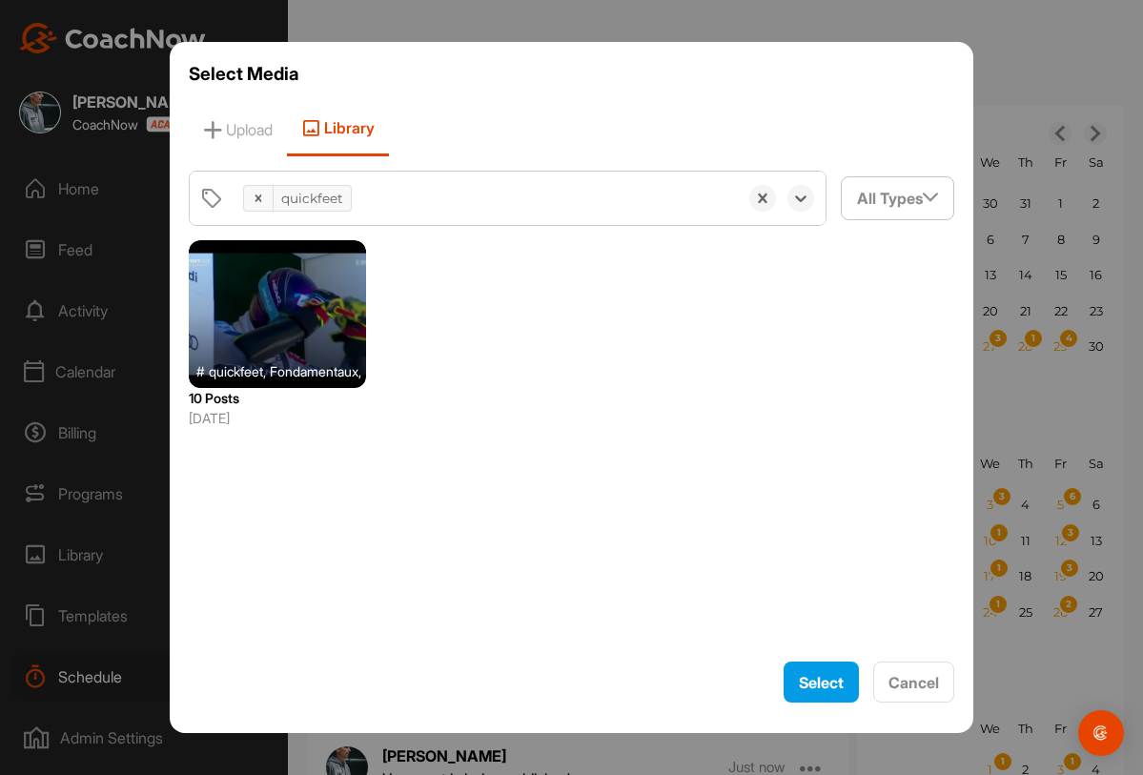
click at [317, 334] on div at bounding box center [277, 314] width 177 height 148
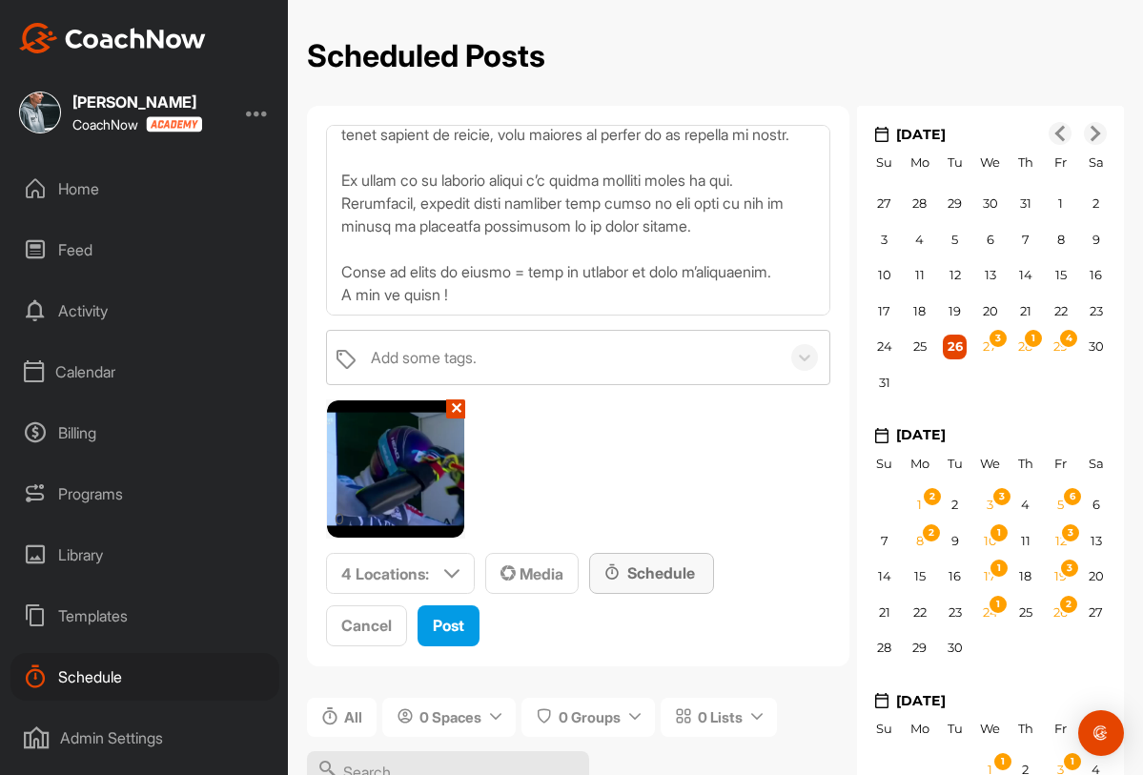
click at [636, 572] on div "Schedule" at bounding box center [652, 573] width 94 height 23
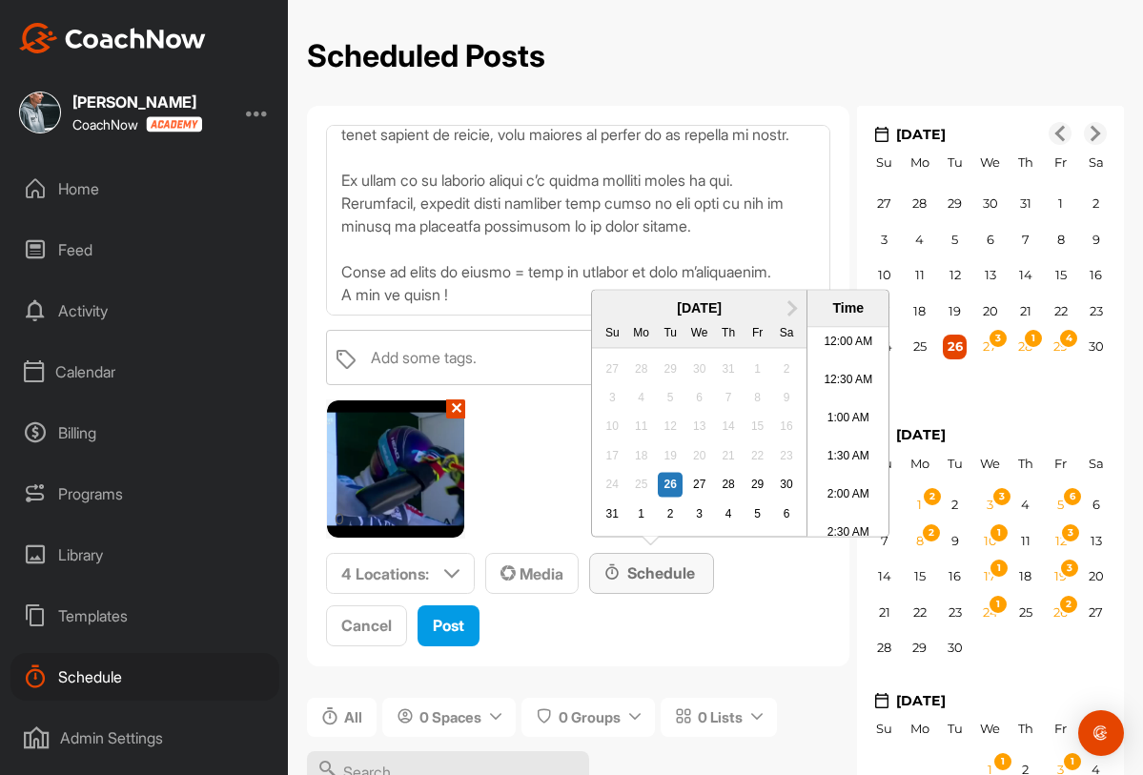
scroll to position [1020, 0]
click at [755, 504] on div "5" at bounding box center [758, 514] width 25 height 25
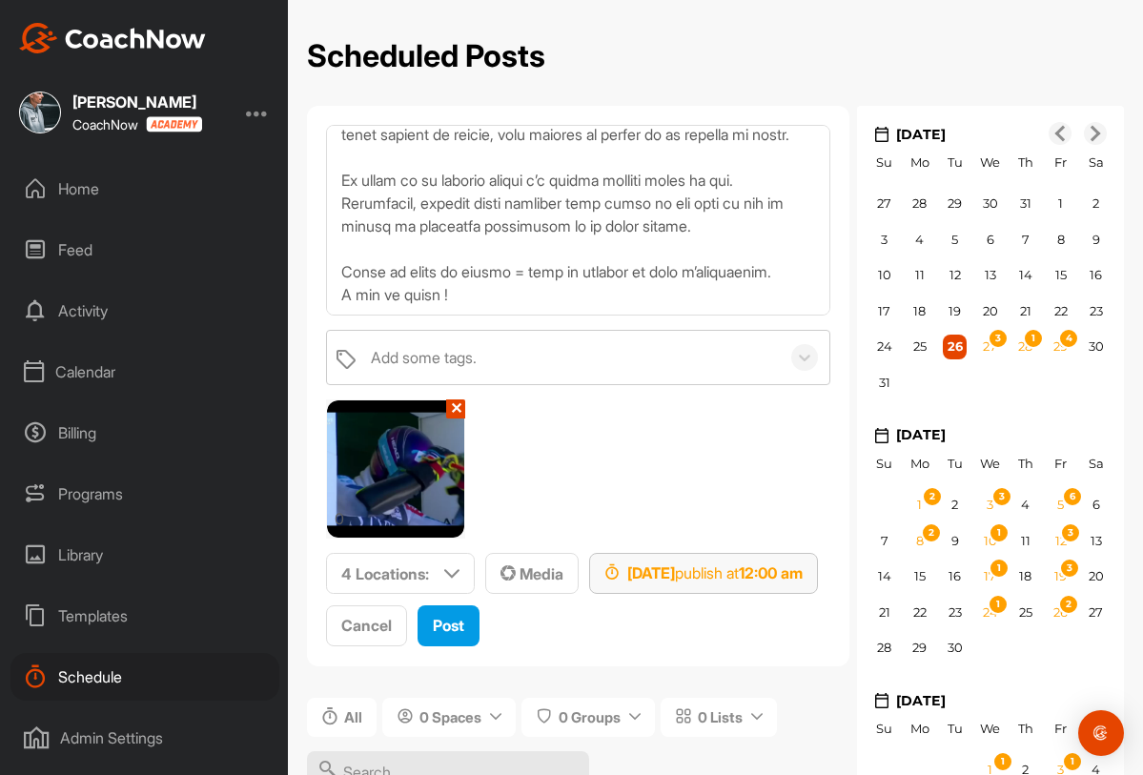
click at [803, 567] on strong "12:00 am" at bounding box center [771, 573] width 64 height 19
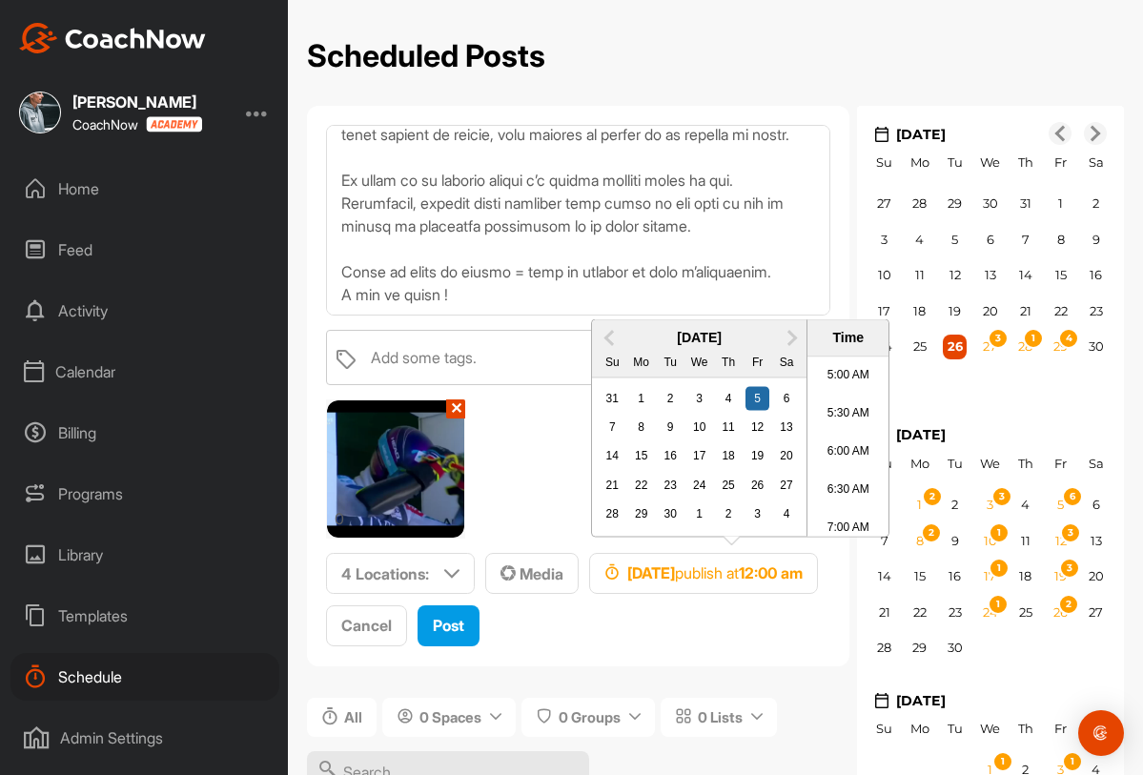
scroll to position [639, 0]
click at [841, 414] on li "9:00 AM" at bounding box center [848, 423] width 81 height 38
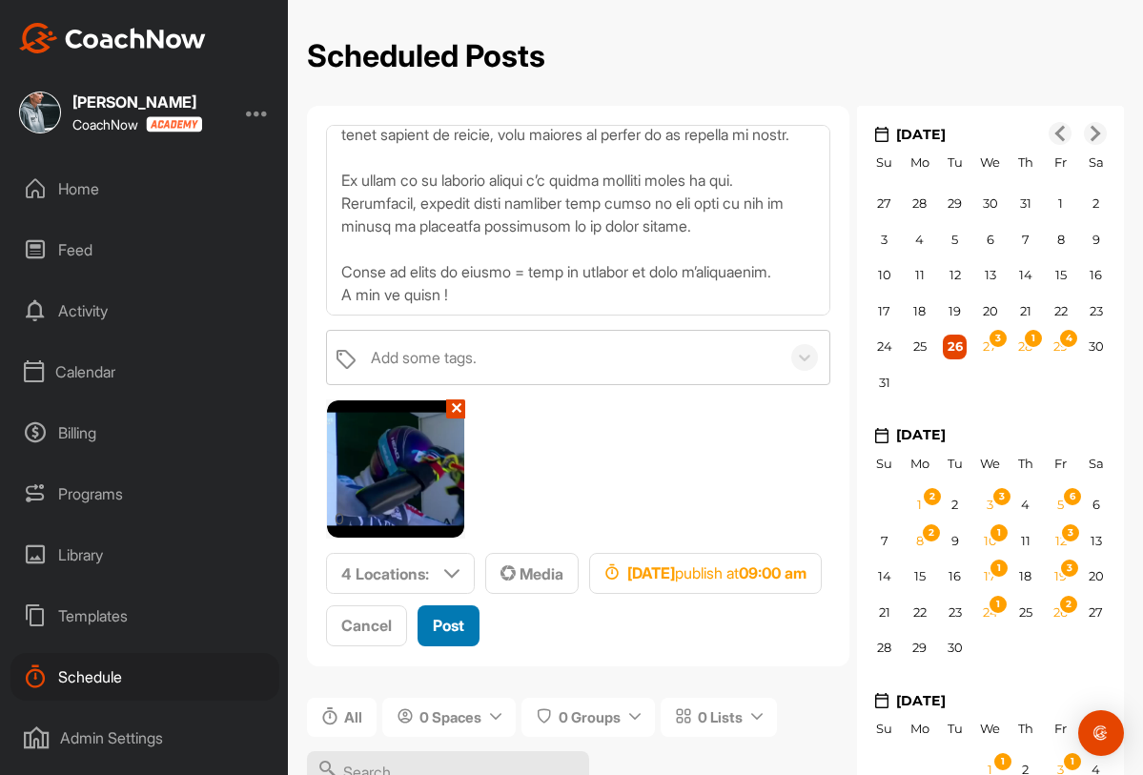
click at [464, 625] on span "Post" at bounding box center [448, 625] width 31 height 19
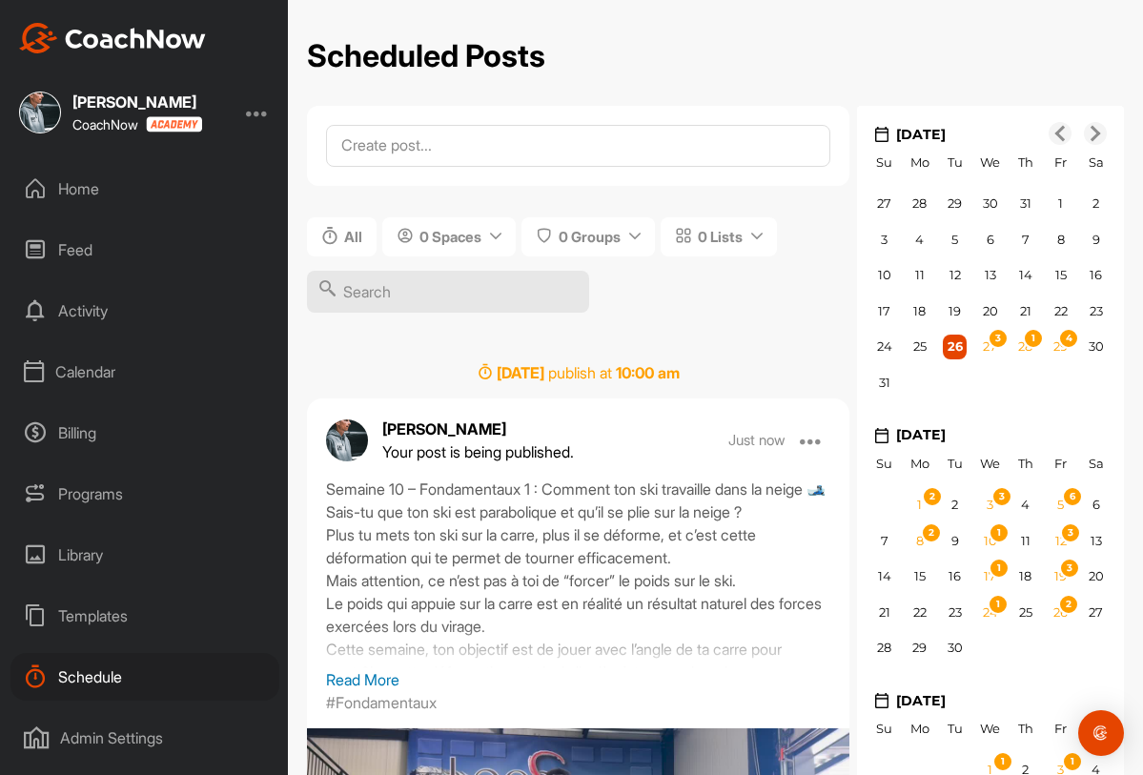
scroll to position [0, 0]
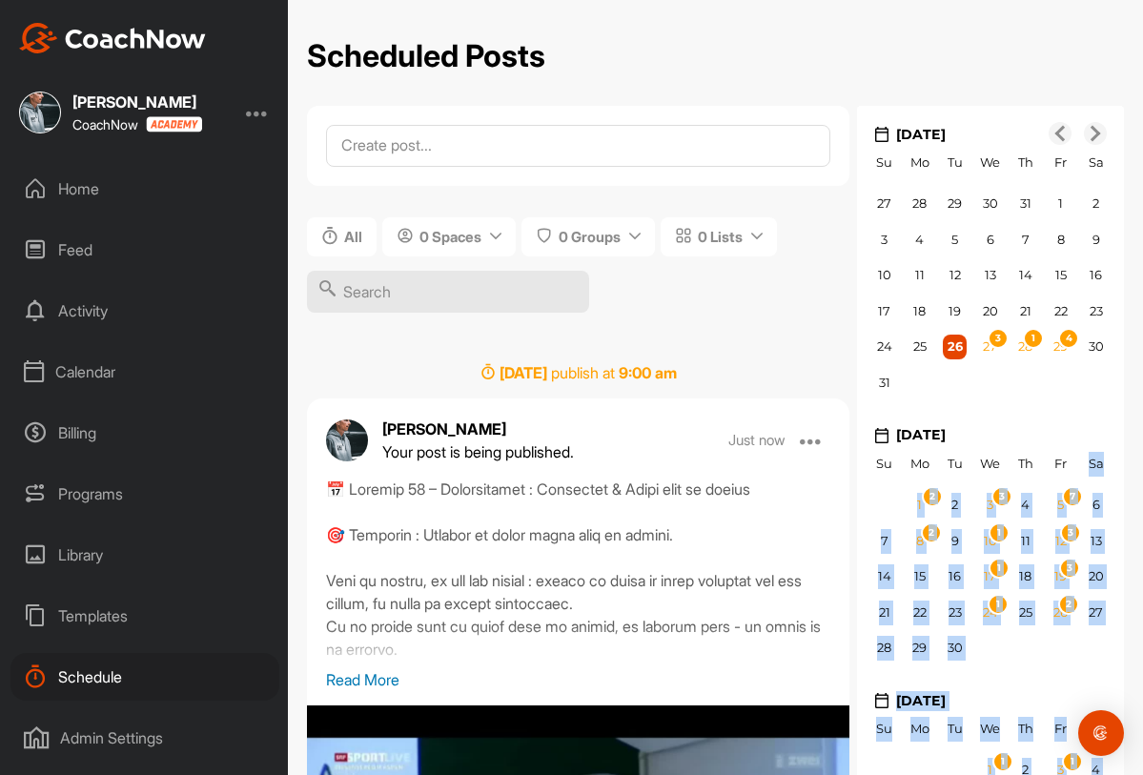
drag, startPoint x: 1065, startPoint y: 453, endPoint x: 1281, endPoint y: 406, distance: 220.5
click at [1142, 406] on html "Eliot Arnold CoachNow Home Feed Activity Calendar Billing Programs Library Temp…" at bounding box center [571, 387] width 1143 height 775
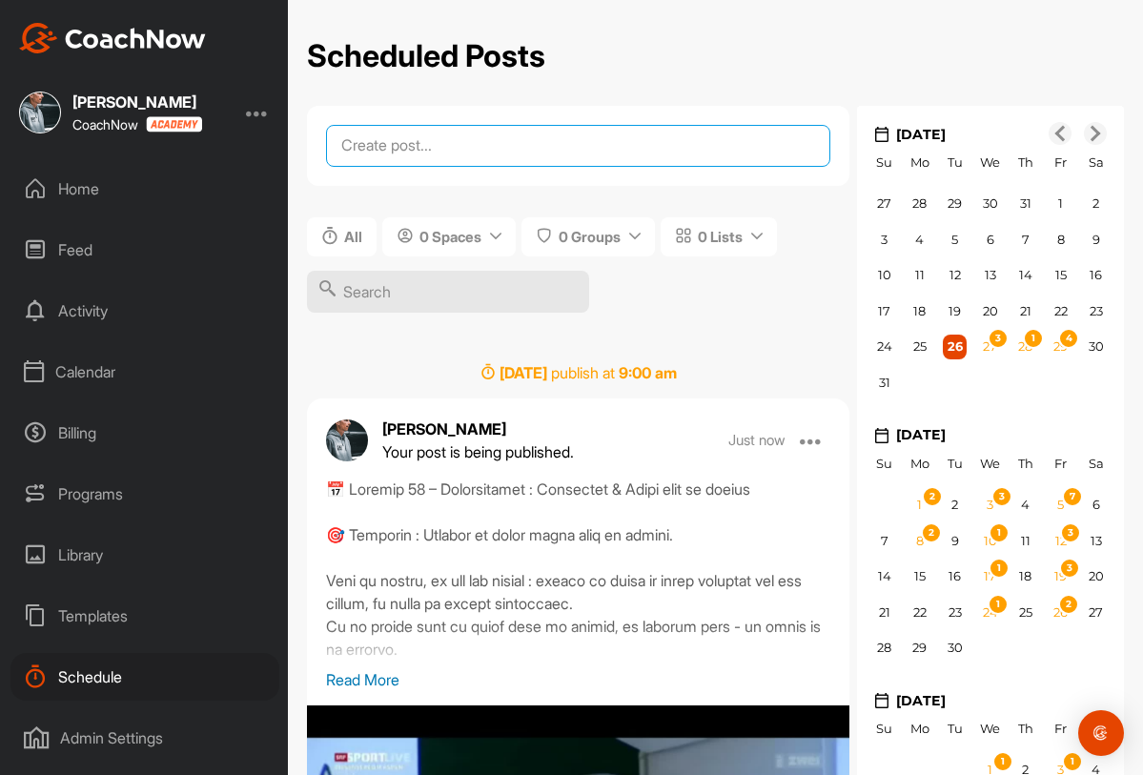
click at [398, 138] on textarea at bounding box center [578, 146] width 504 height 42
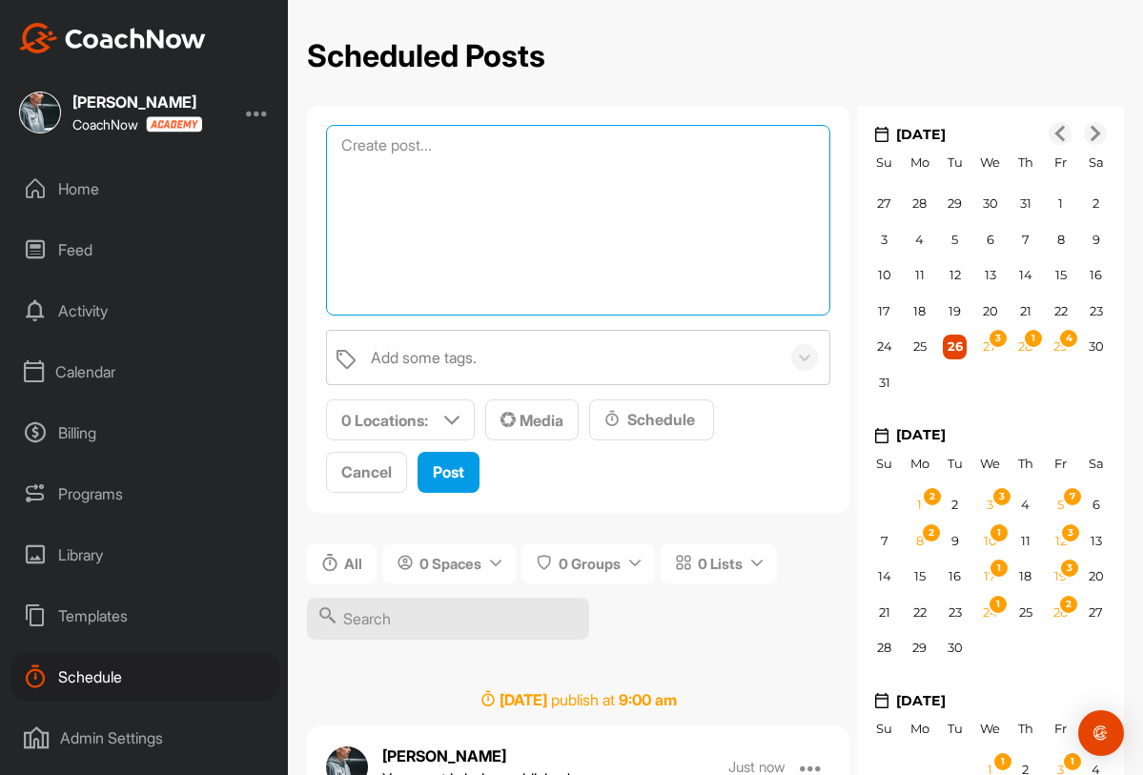
click at [442, 187] on textarea at bounding box center [578, 220] width 504 height 191
paste textarea "📅 Semaine 13 – Fondamentaux : La table de mix 🎯 Objectif : avoir une intention …"
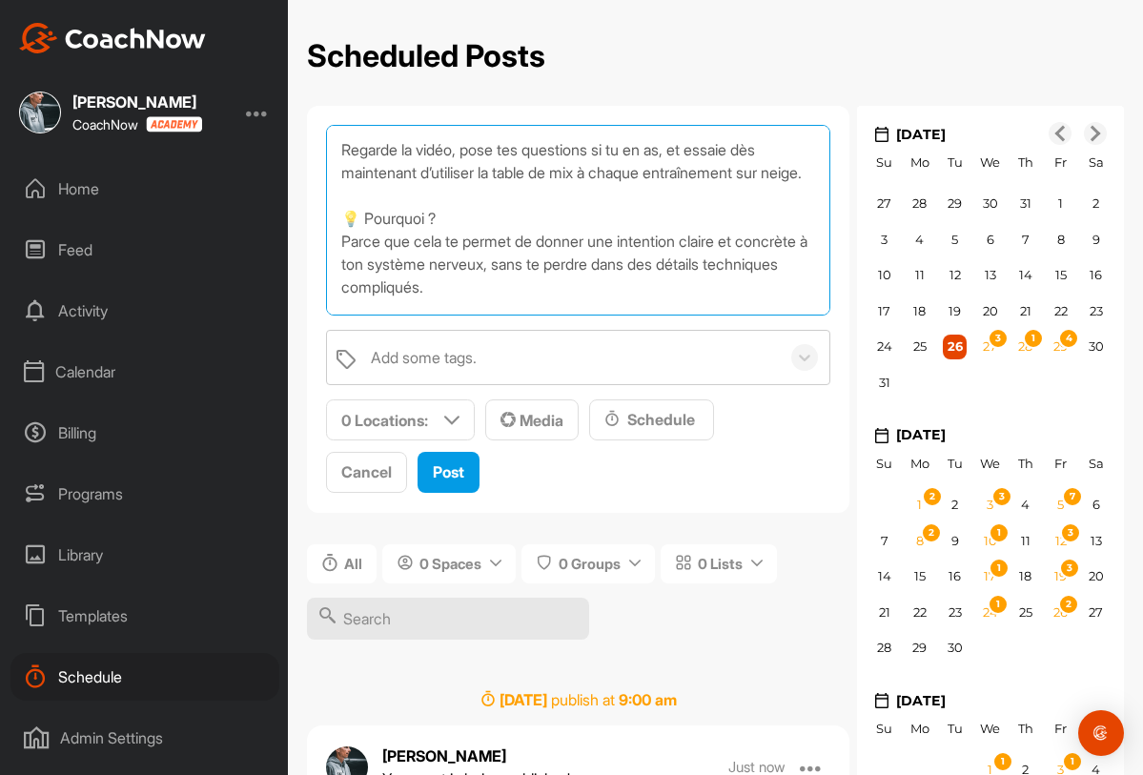
scroll to position [422, 0]
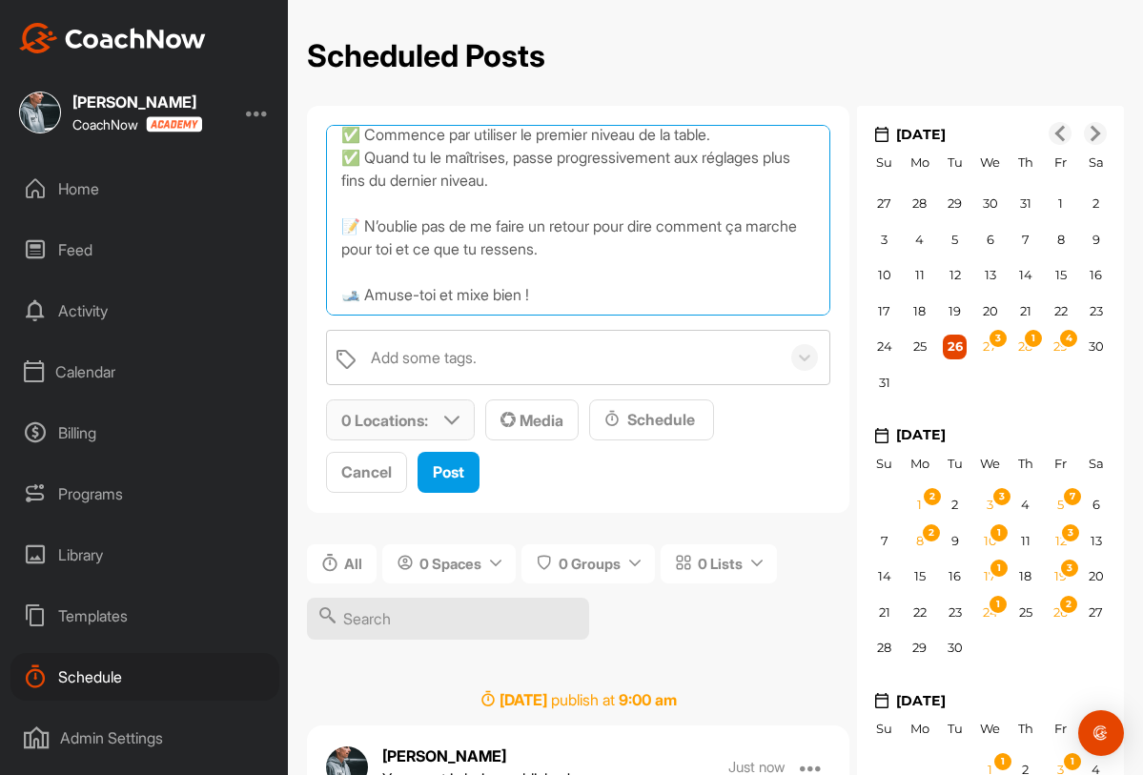
type textarea "📅 Semaine 13 – Fondamentaux : La table de mix 🎯 Objectif : avoir une intention …"
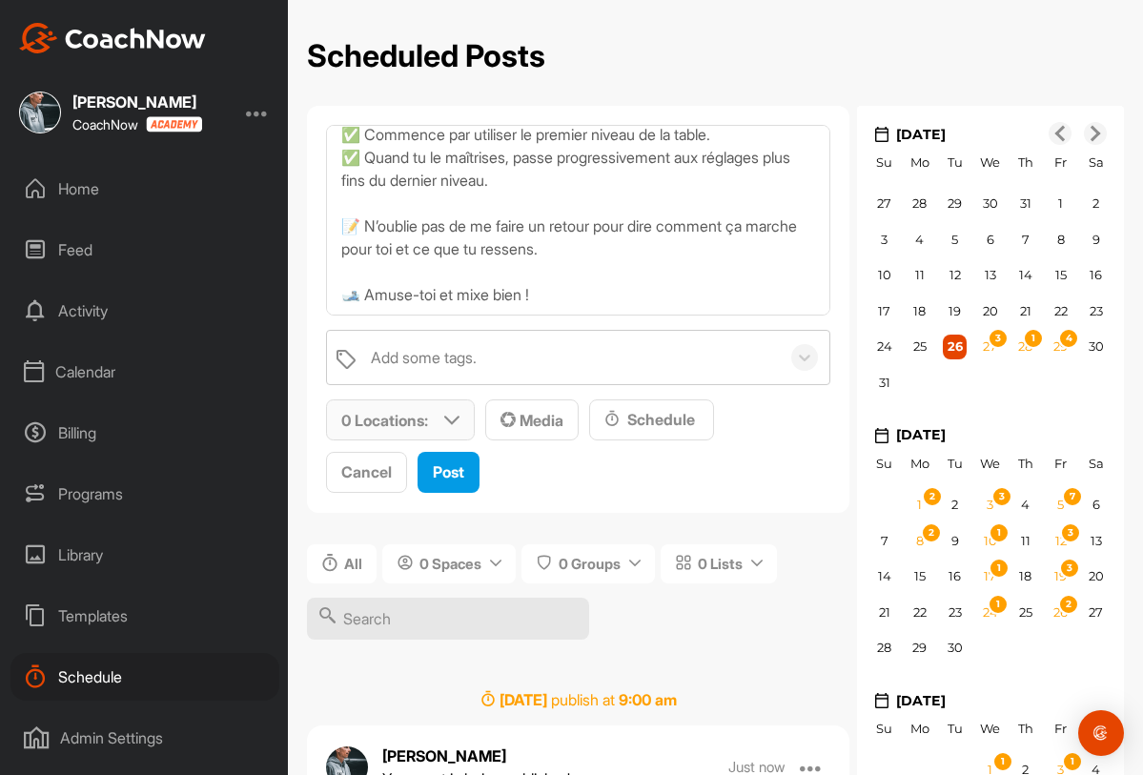
click at [411, 420] on p "0 Locations :" at bounding box center [384, 420] width 87 height 23
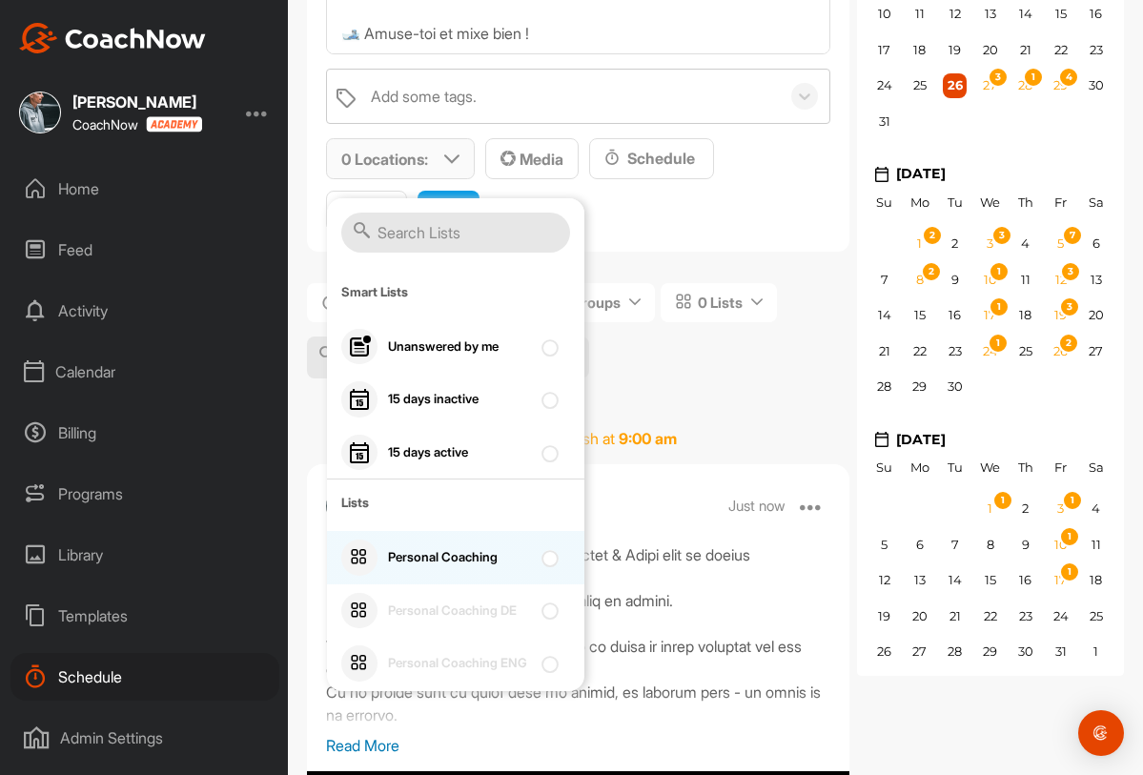
scroll to position [284, 0]
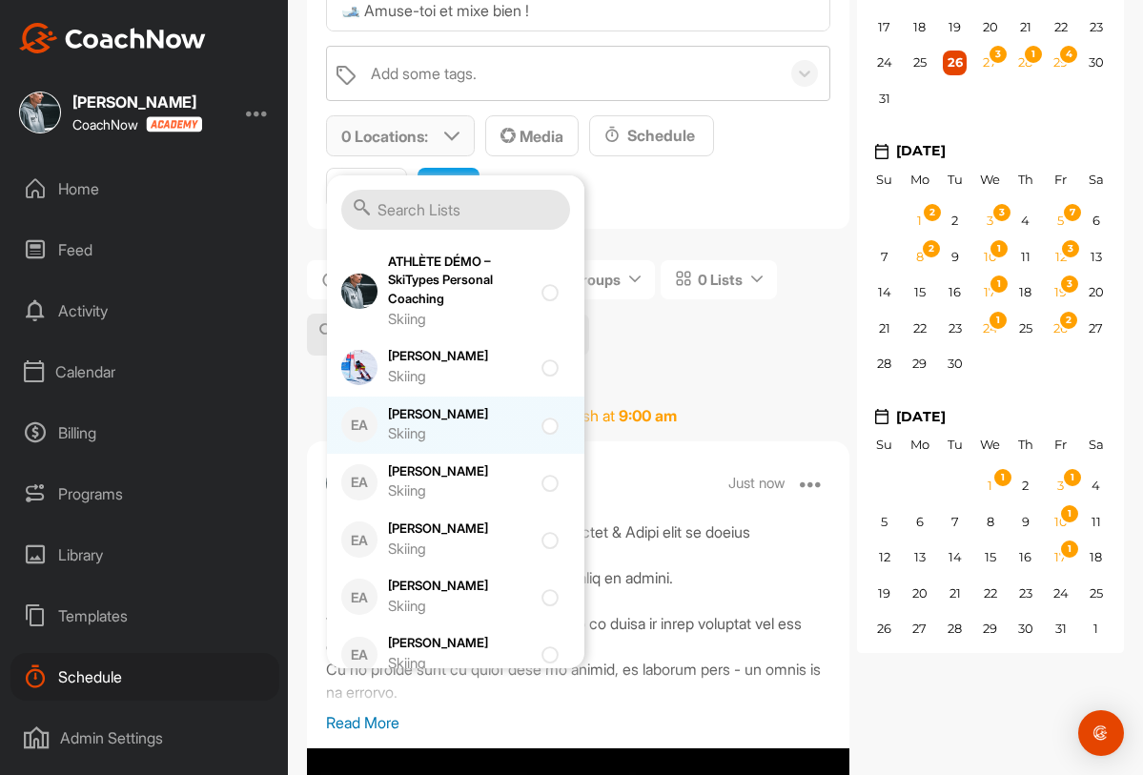
click at [480, 411] on div "Carla Riethmann Skiing" at bounding box center [459, 425] width 143 height 40
checkbox input "true"
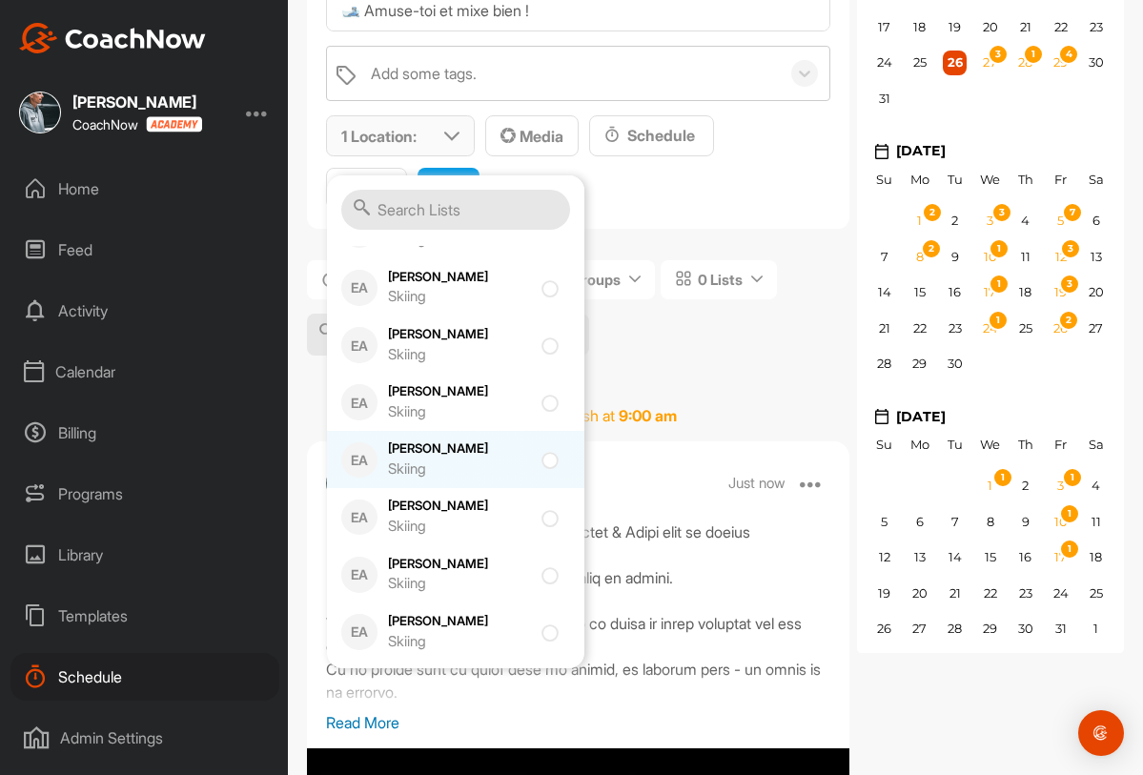
click at [481, 466] on div "Skiing" at bounding box center [459, 470] width 143 height 22
checkbox input "true"
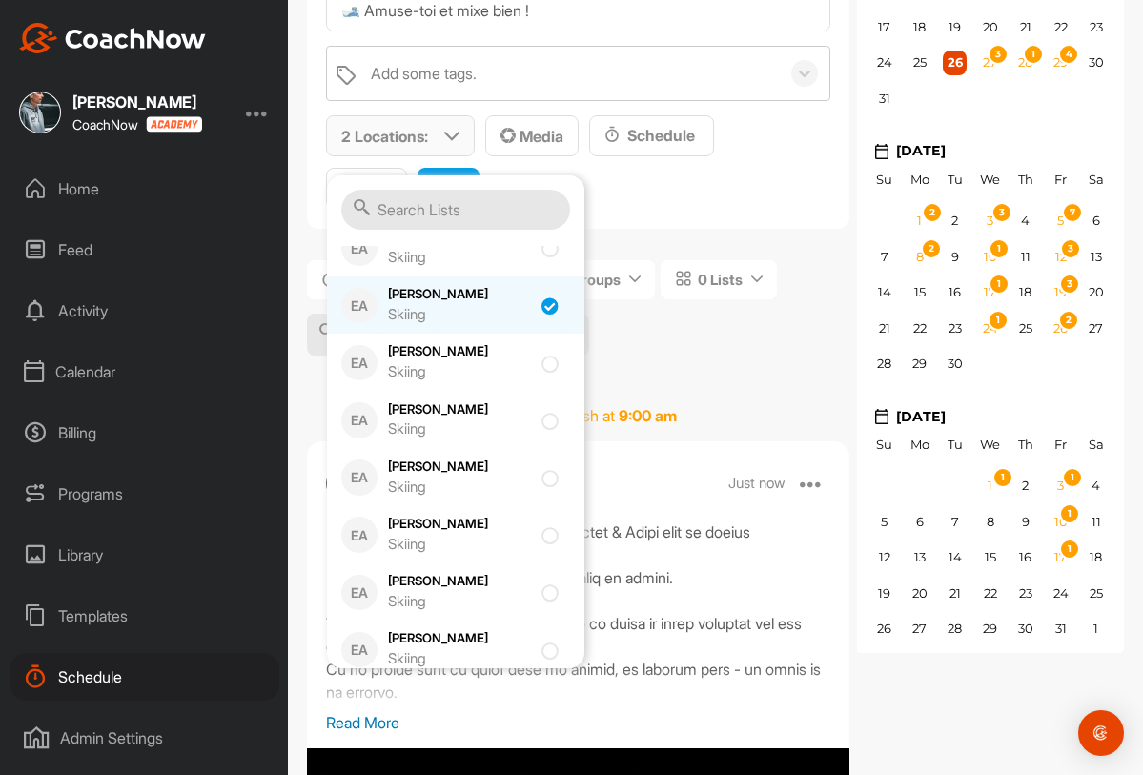
scroll to position [890, 0]
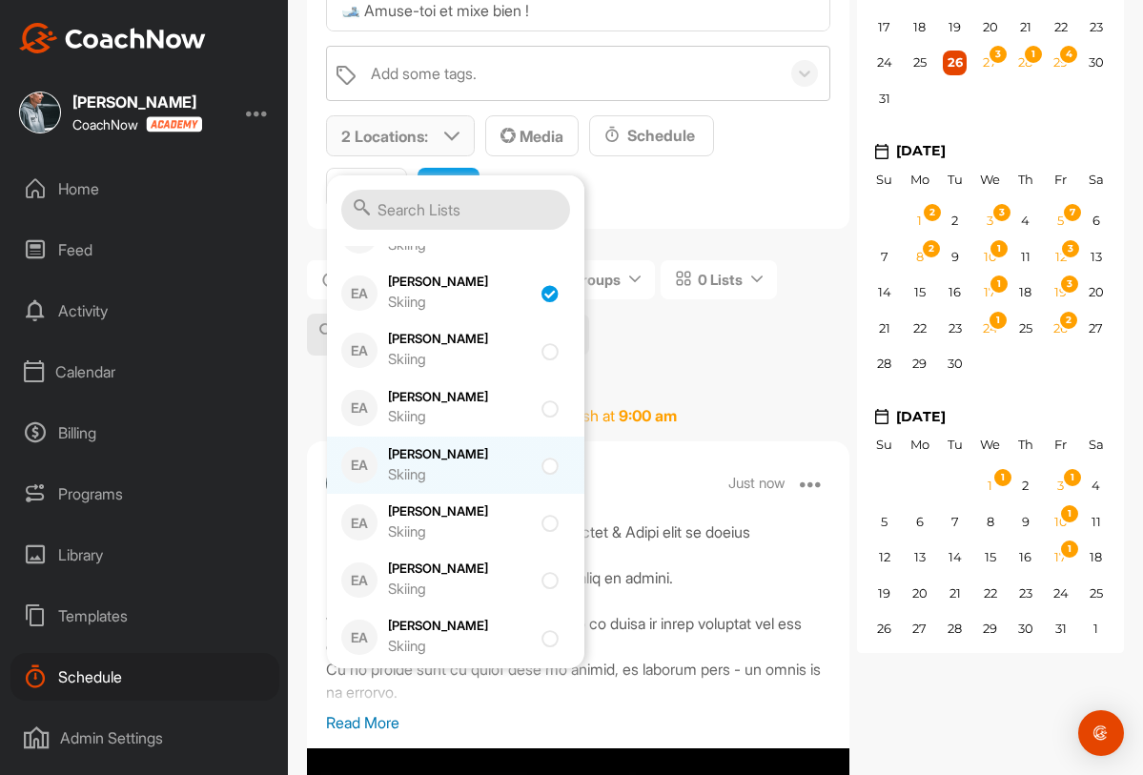
click at [520, 470] on div "Skiing" at bounding box center [459, 475] width 143 height 22
checkbox input "true"
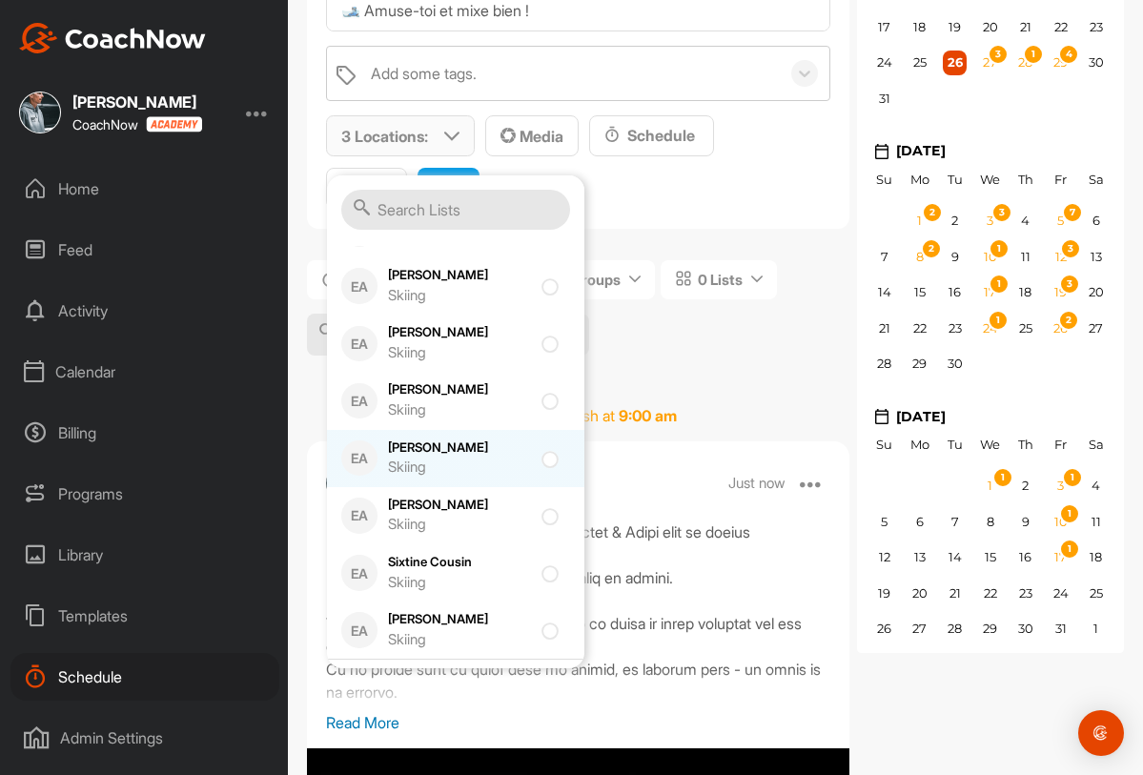
scroll to position [1422, 0]
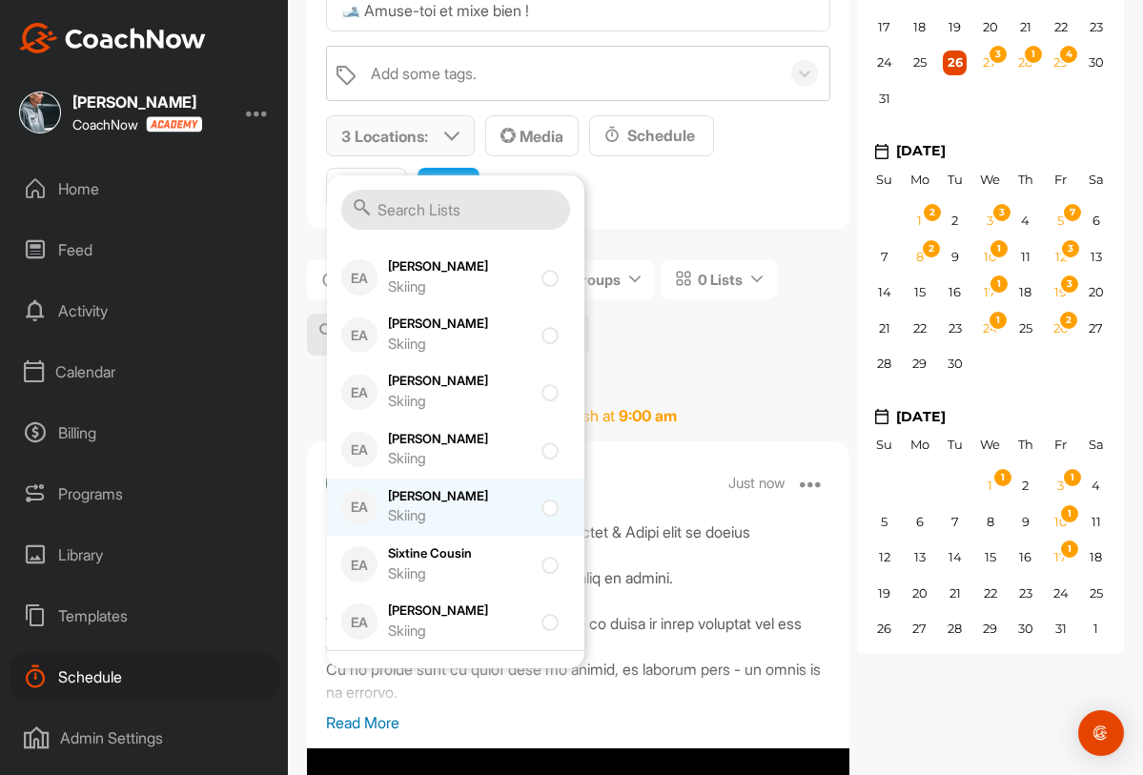
click at [511, 484] on div "EA Saskia Amaudruz Skiing" at bounding box center [455, 507] width 257 height 57
checkbox input "true"
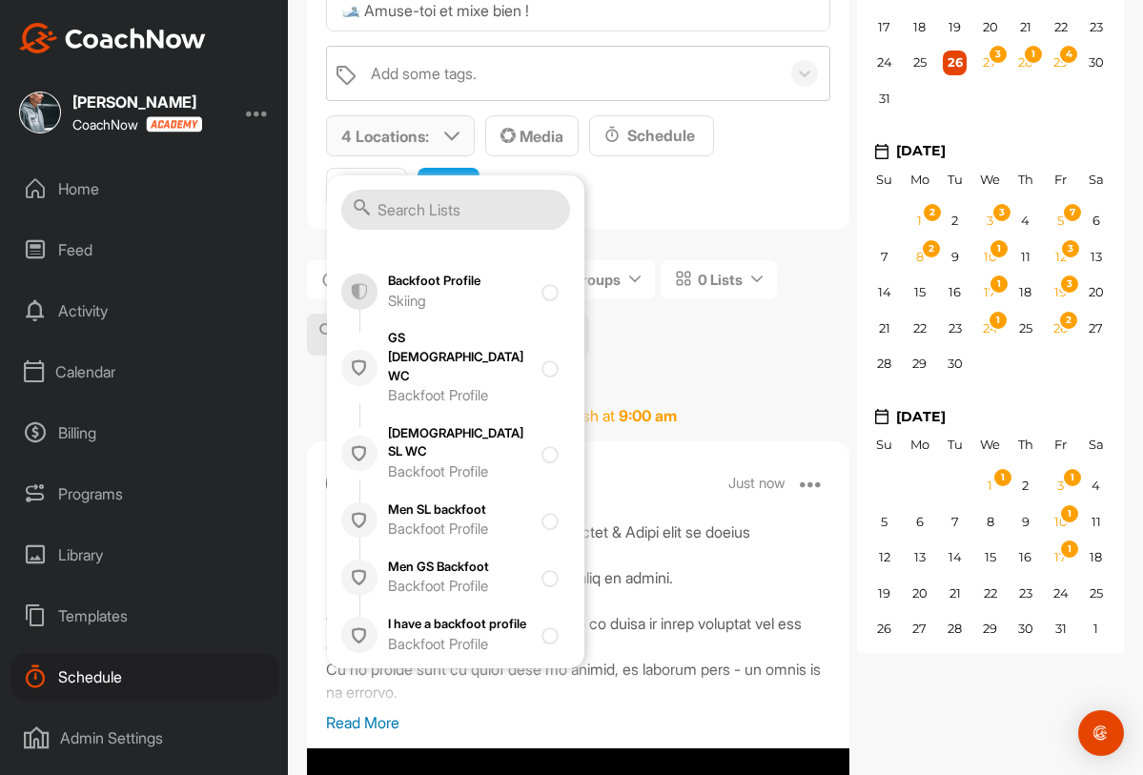
scroll to position [1865, 0]
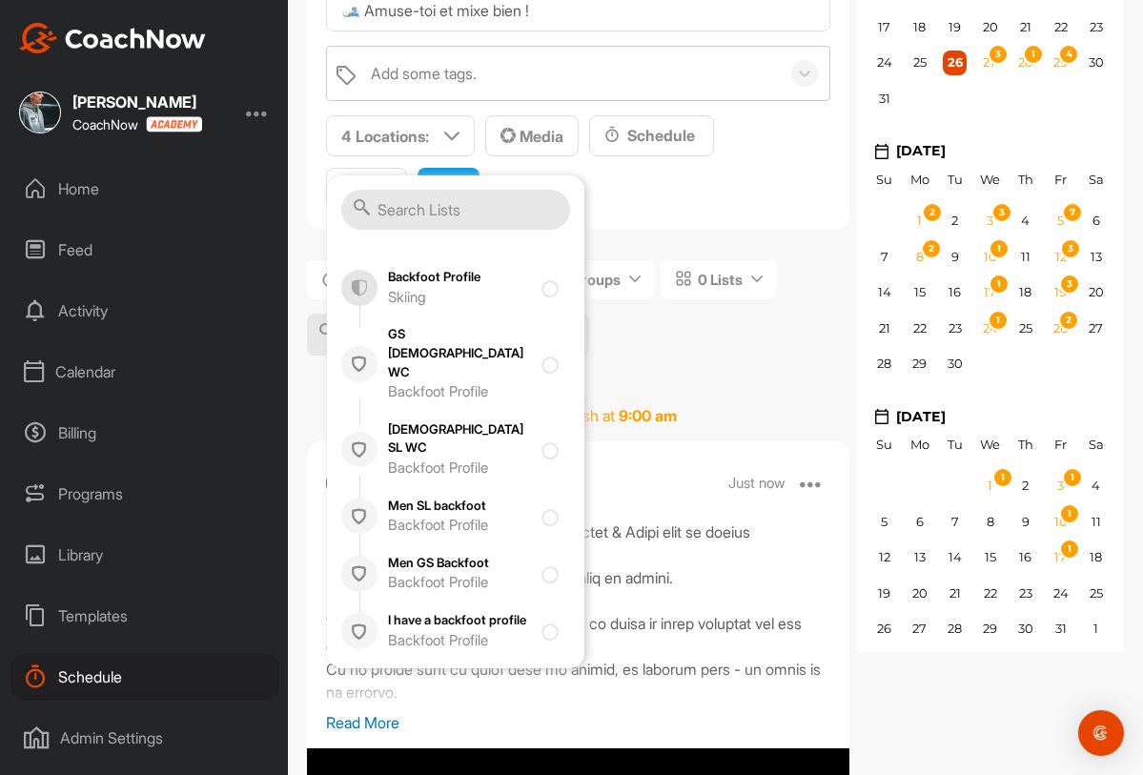
click at [621, 246] on div "All 0 Spaces 0 Groups 0 Lists" at bounding box center [578, 316] width 543 height 147
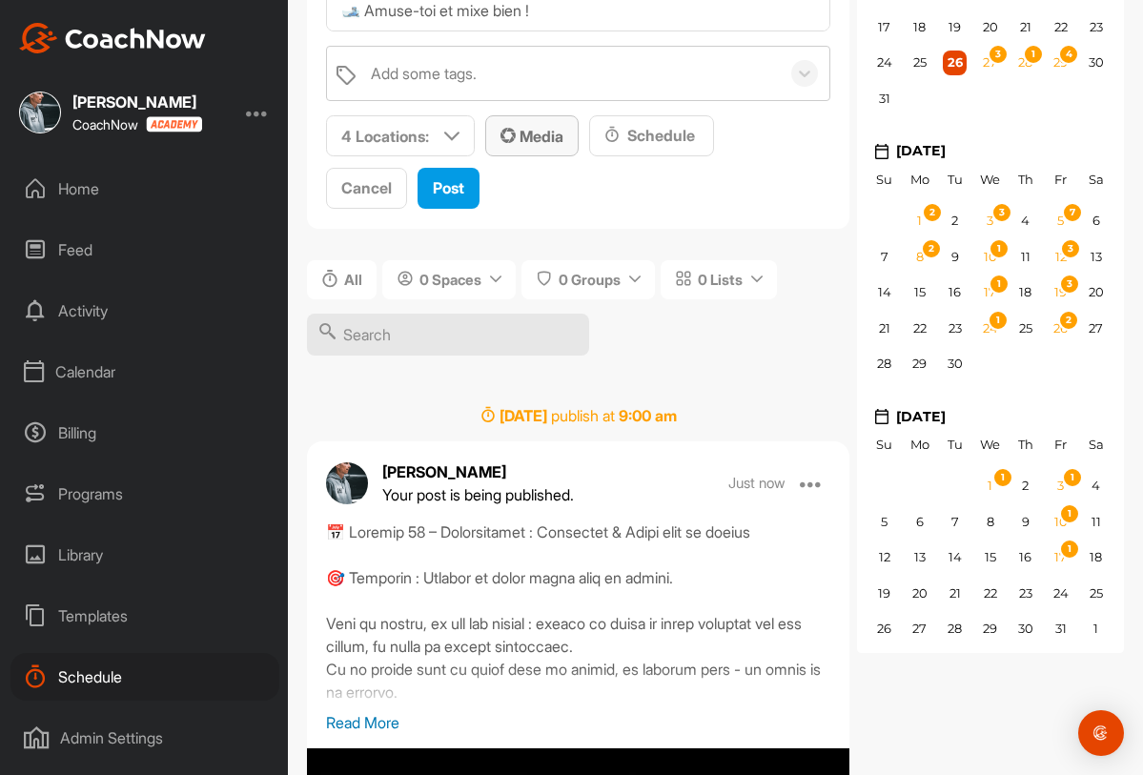
click at [544, 131] on span "Media" at bounding box center [532, 136] width 63 height 19
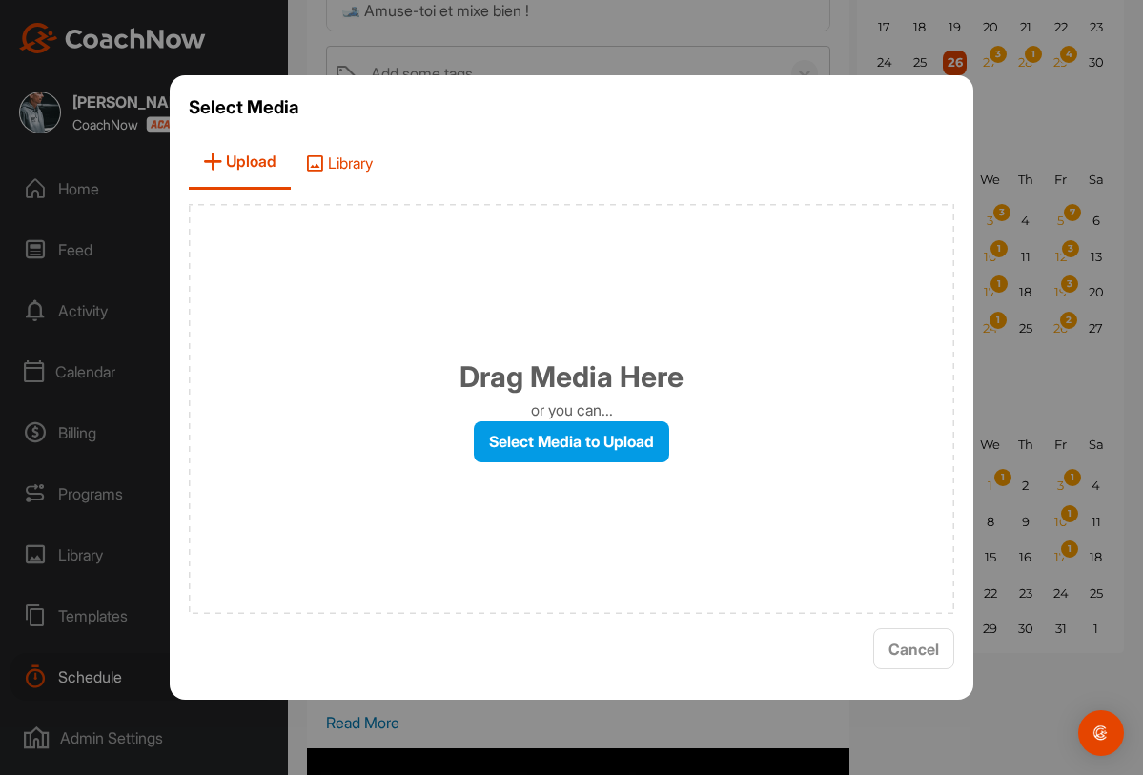
click at [354, 151] on span "Library" at bounding box center [339, 162] width 96 height 54
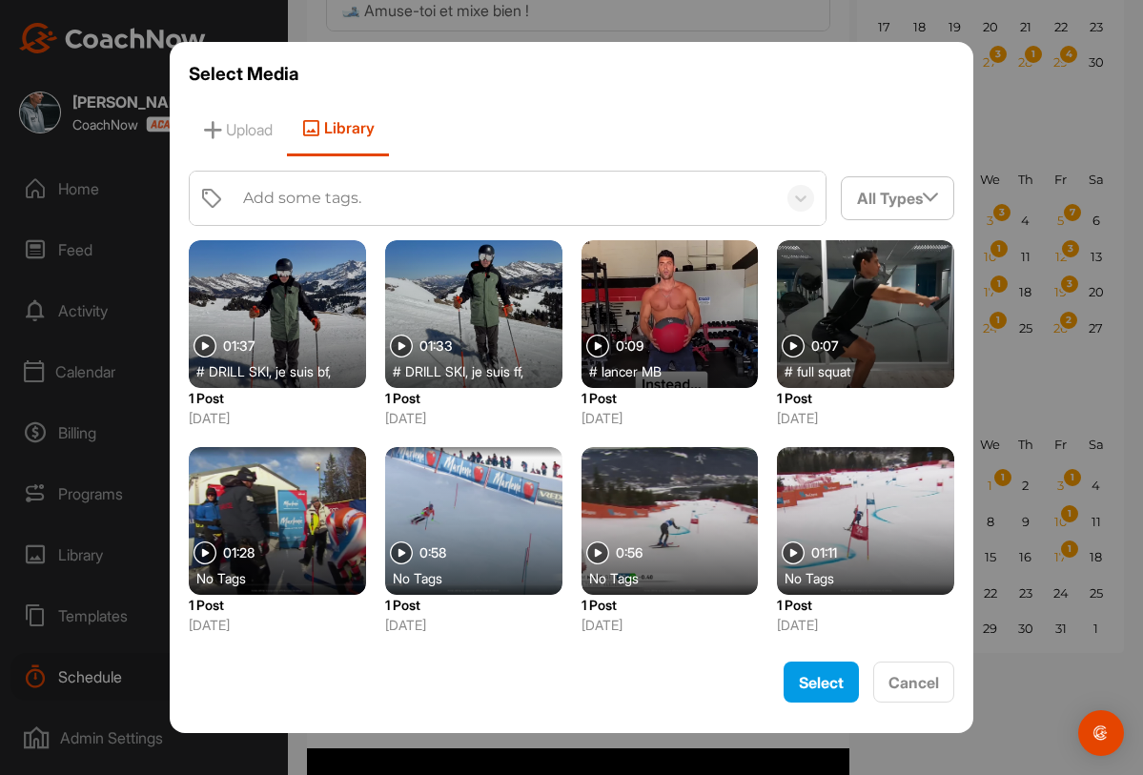
click at [358, 197] on div "Add some tags." at bounding box center [302, 198] width 118 height 23
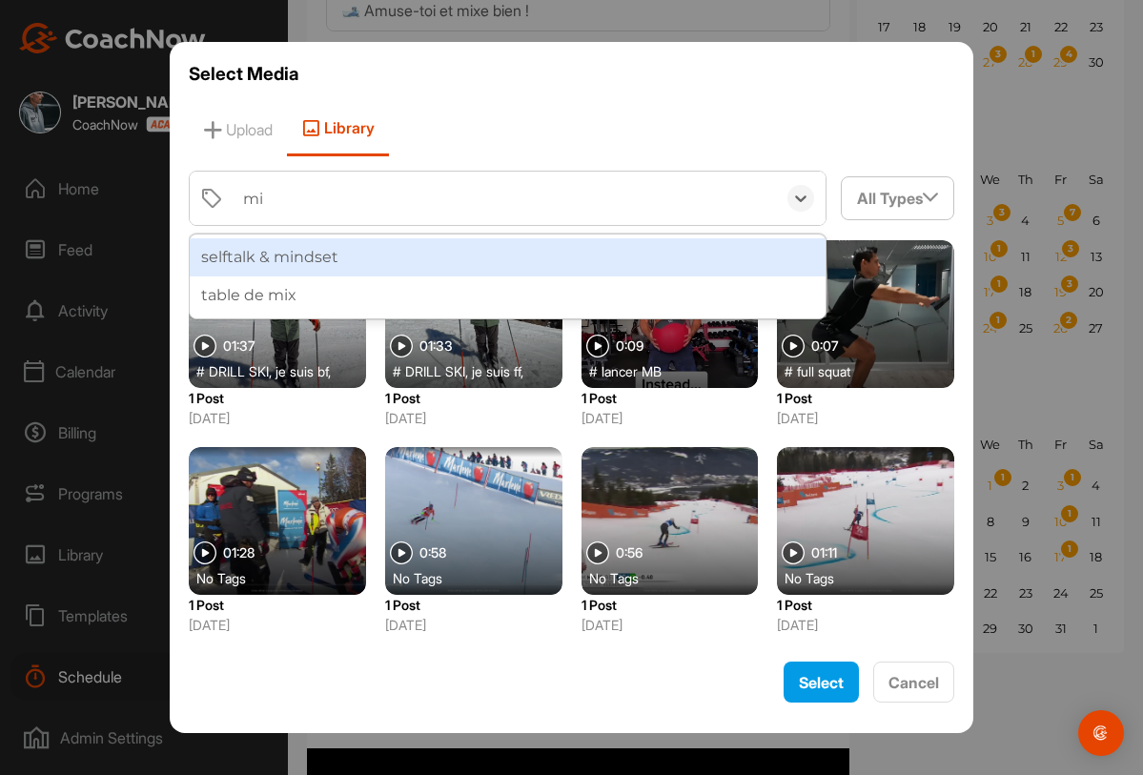
type input "mix"
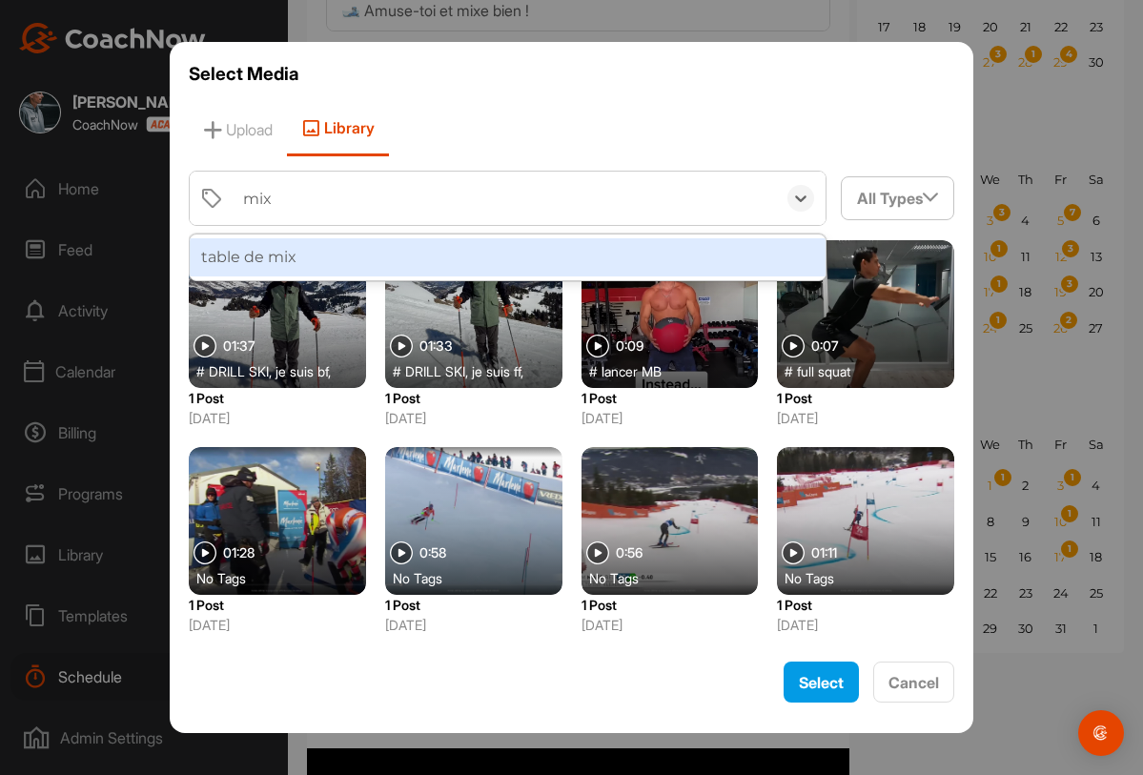
click at [339, 264] on div "table de mix" at bounding box center [508, 257] width 637 height 38
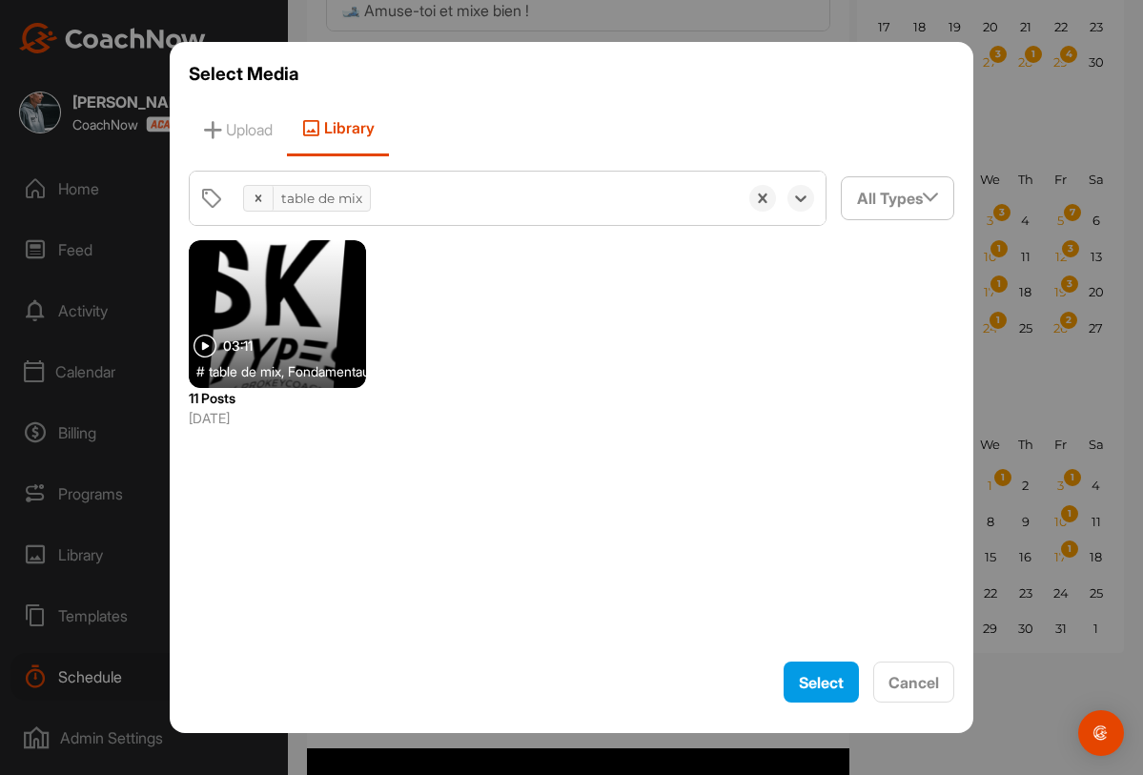
click at [297, 329] on div at bounding box center [277, 314] width 177 height 148
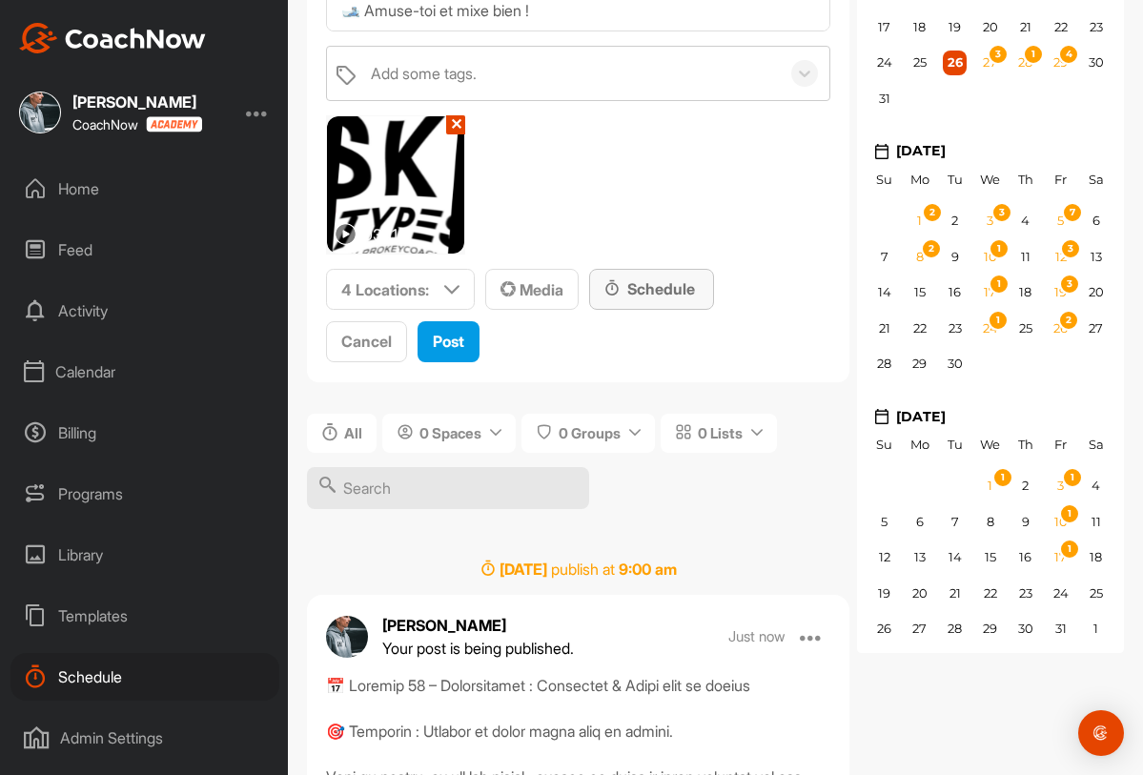
click at [666, 272] on div "Schedule" at bounding box center [651, 289] width 125 height 41
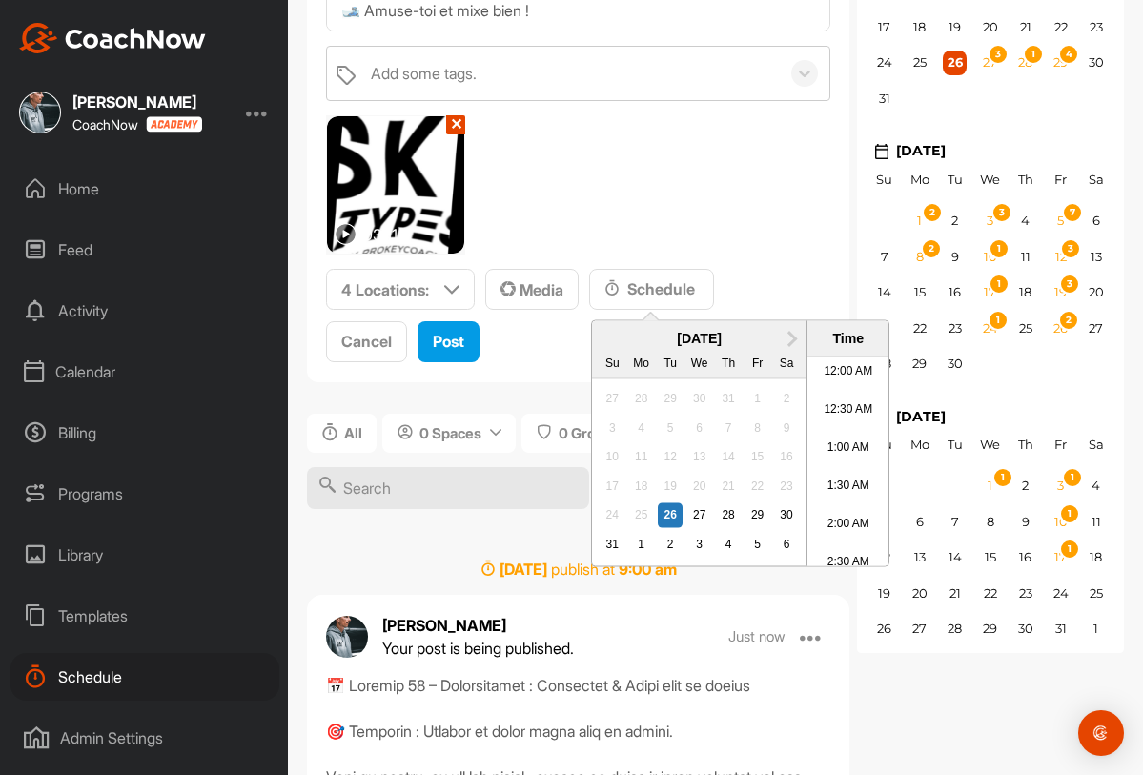
scroll to position [1020, 0]
click at [790, 343] on span "Next Month" at bounding box center [790, 337] width 0 height 20
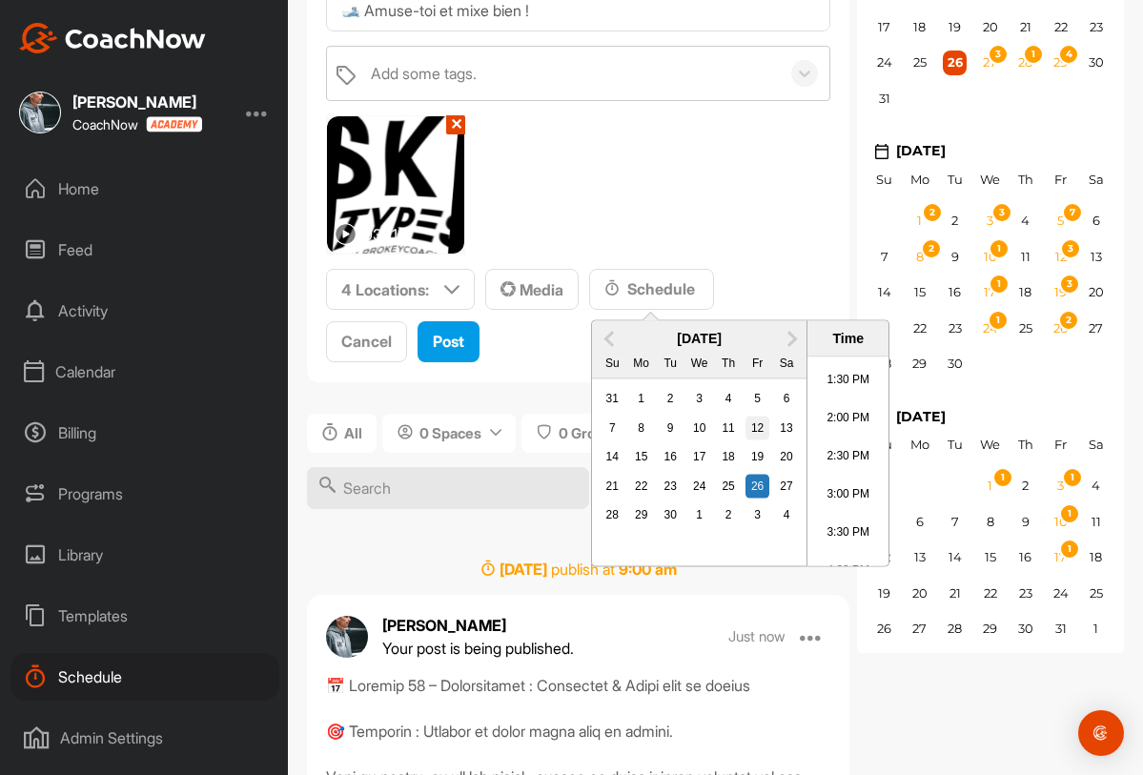
click at [760, 422] on div "12" at bounding box center [758, 428] width 25 height 25
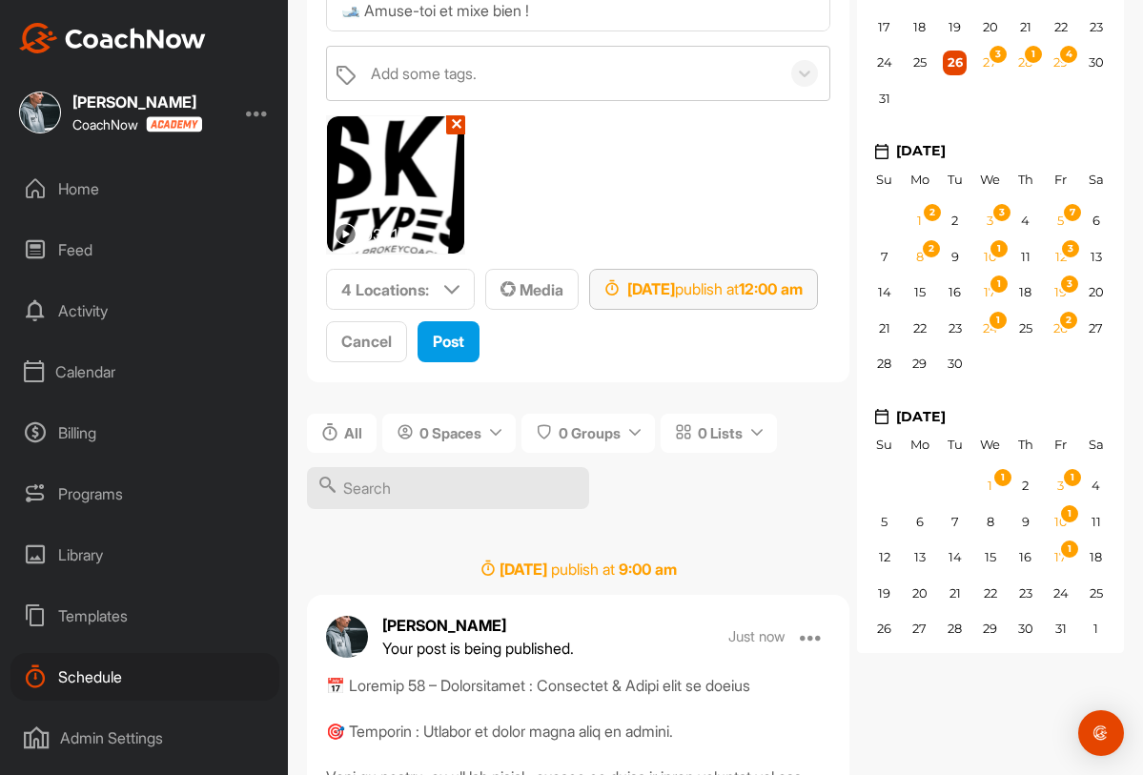
click at [803, 296] on strong "12:00 am" at bounding box center [771, 288] width 64 height 19
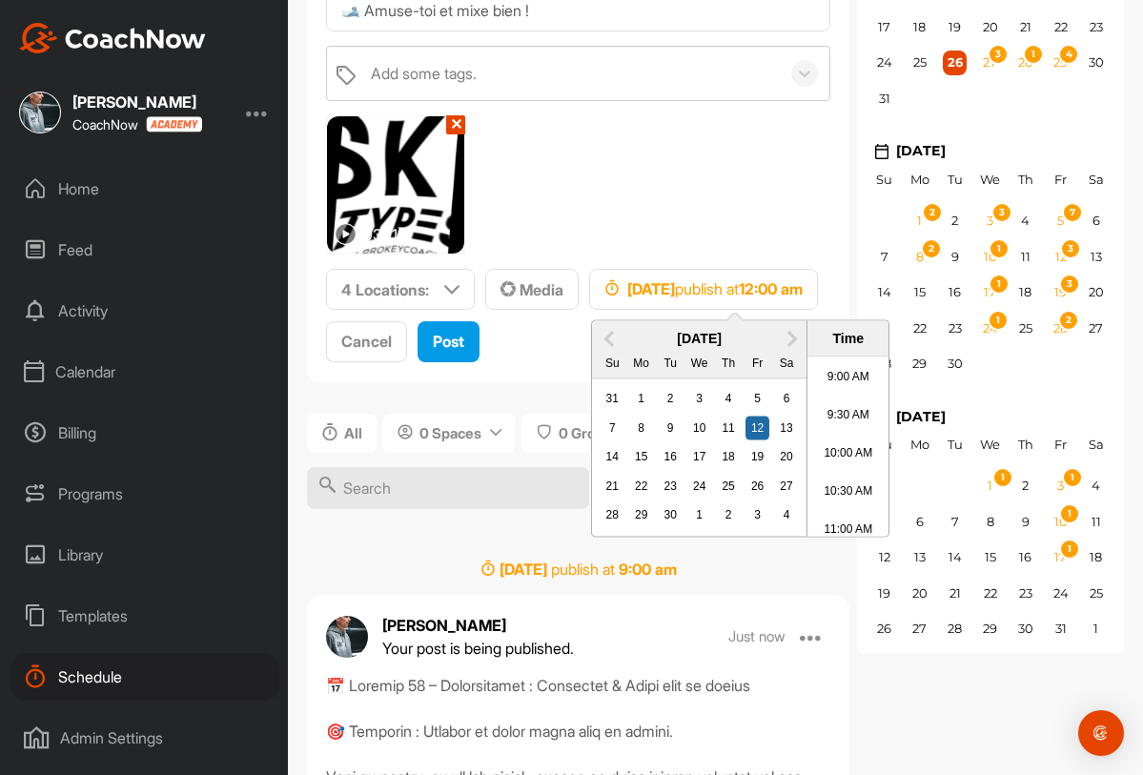
scroll to position [710, 0]
click at [838, 464] on li "10:30 AM" at bounding box center [848, 467] width 81 height 38
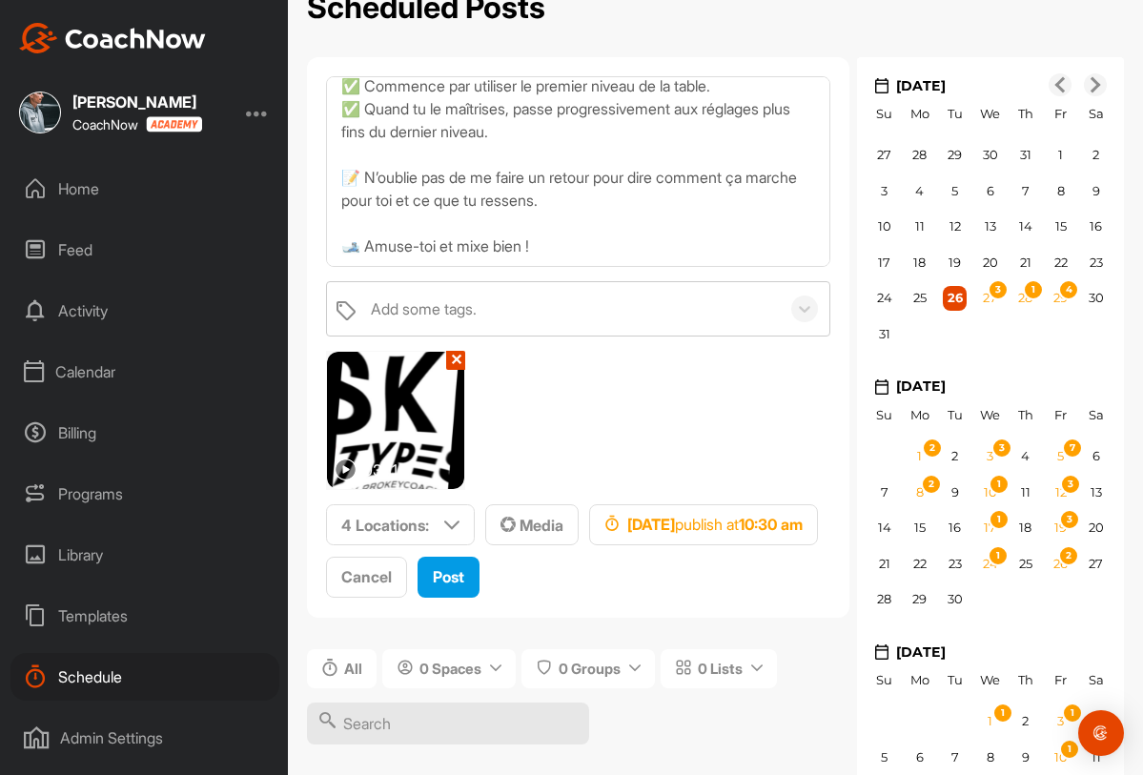
scroll to position [0, 0]
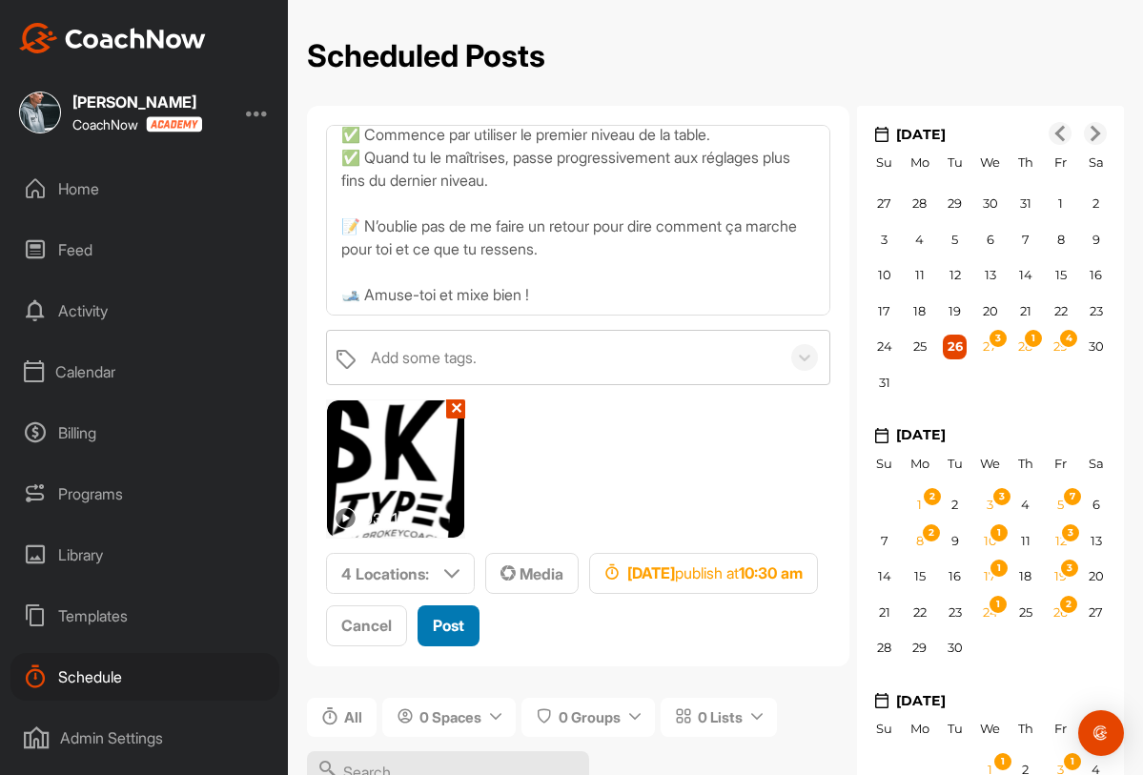
click at [463, 627] on span "Post" at bounding box center [448, 625] width 31 height 19
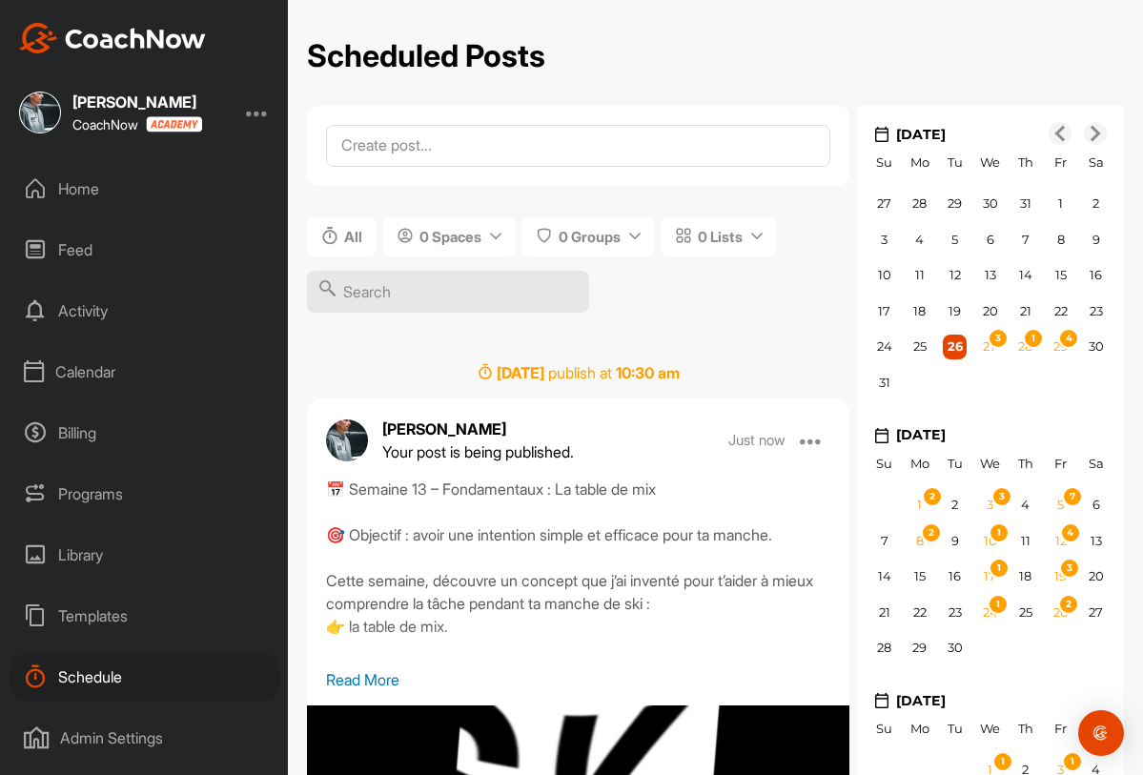
click at [141, 186] on div "Home" at bounding box center [144, 189] width 269 height 48
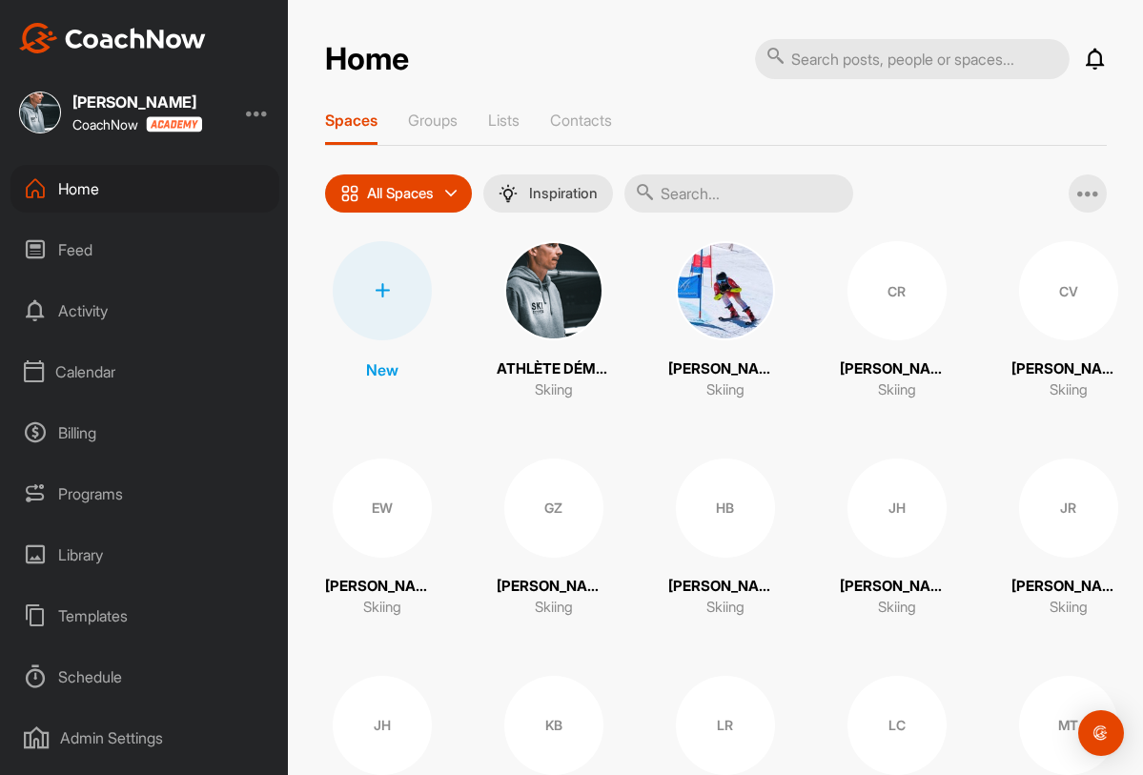
click at [912, 311] on div "CR" at bounding box center [897, 290] width 99 height 99
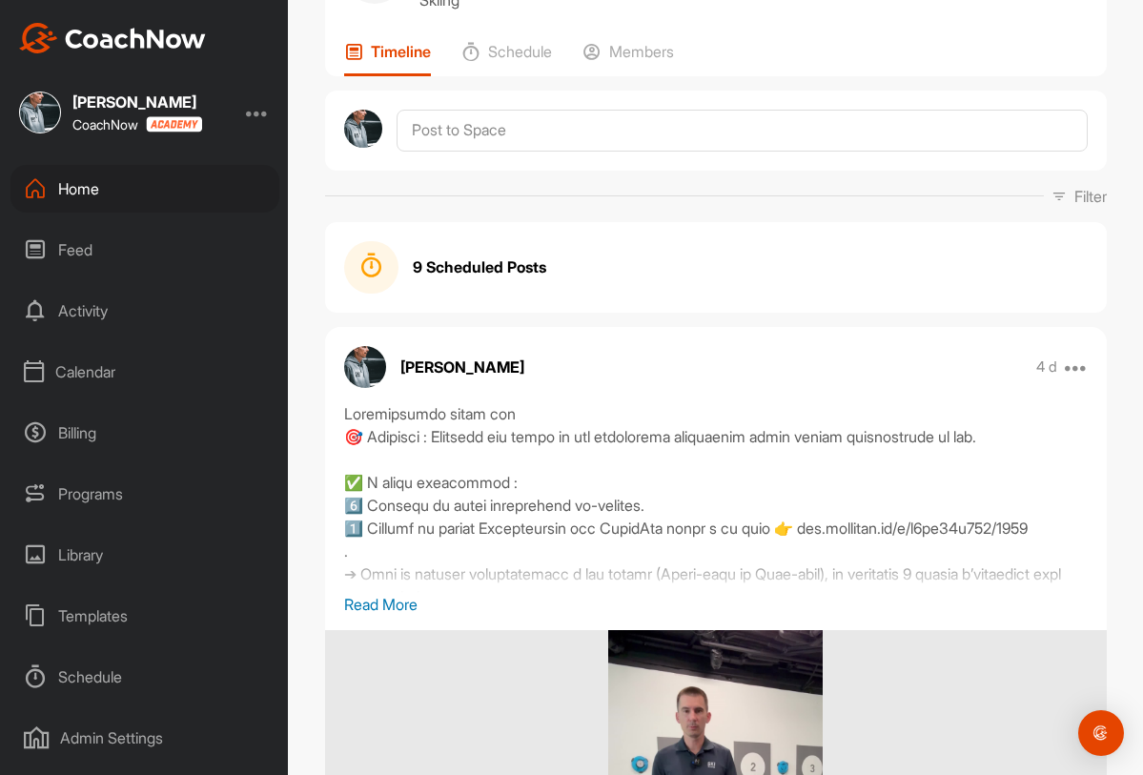
scroll to position [92, 0]
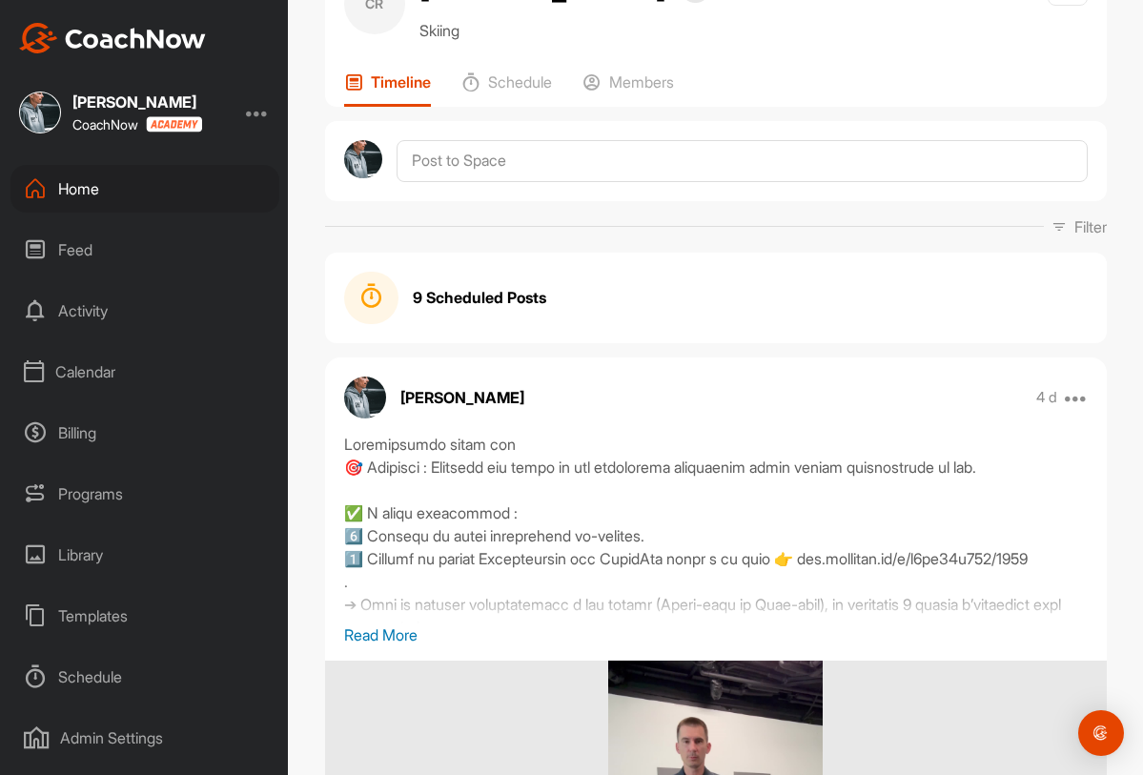
click at [104, 186] on div "Home" at bounding box center [144, 189] width 269 height 48
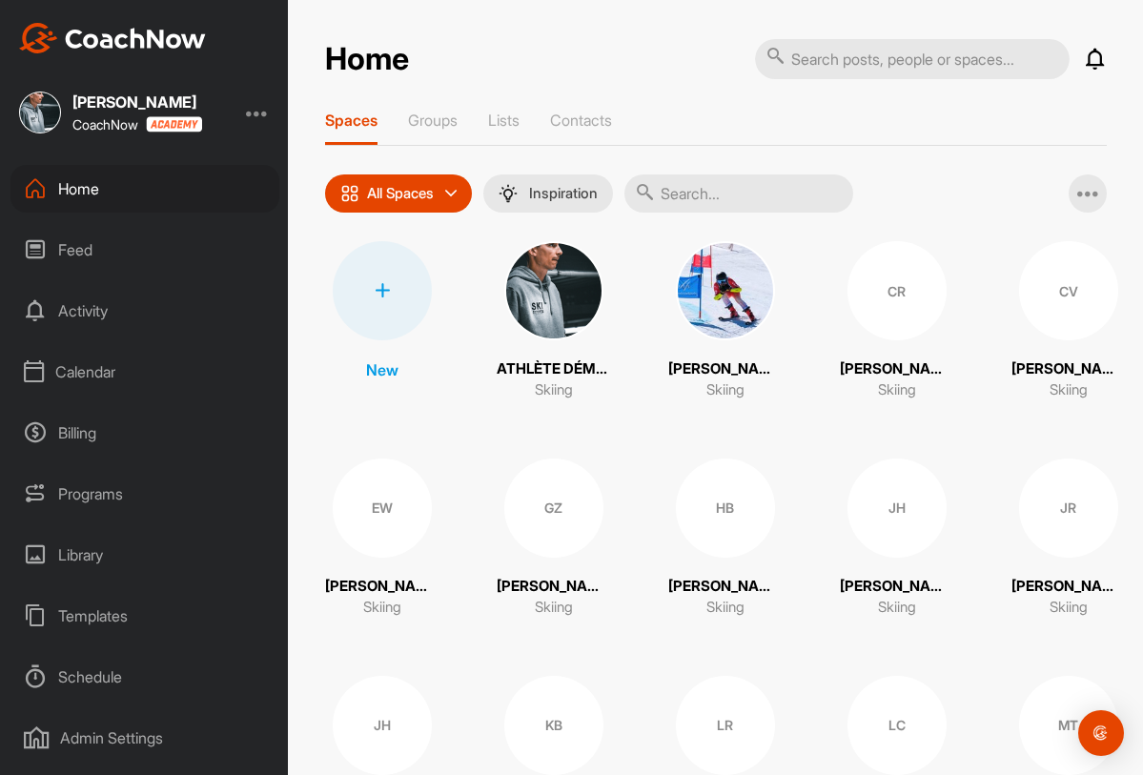
click at [1085, 295] on div "CV" at bounding box center [1068, 290] width 99 height 99
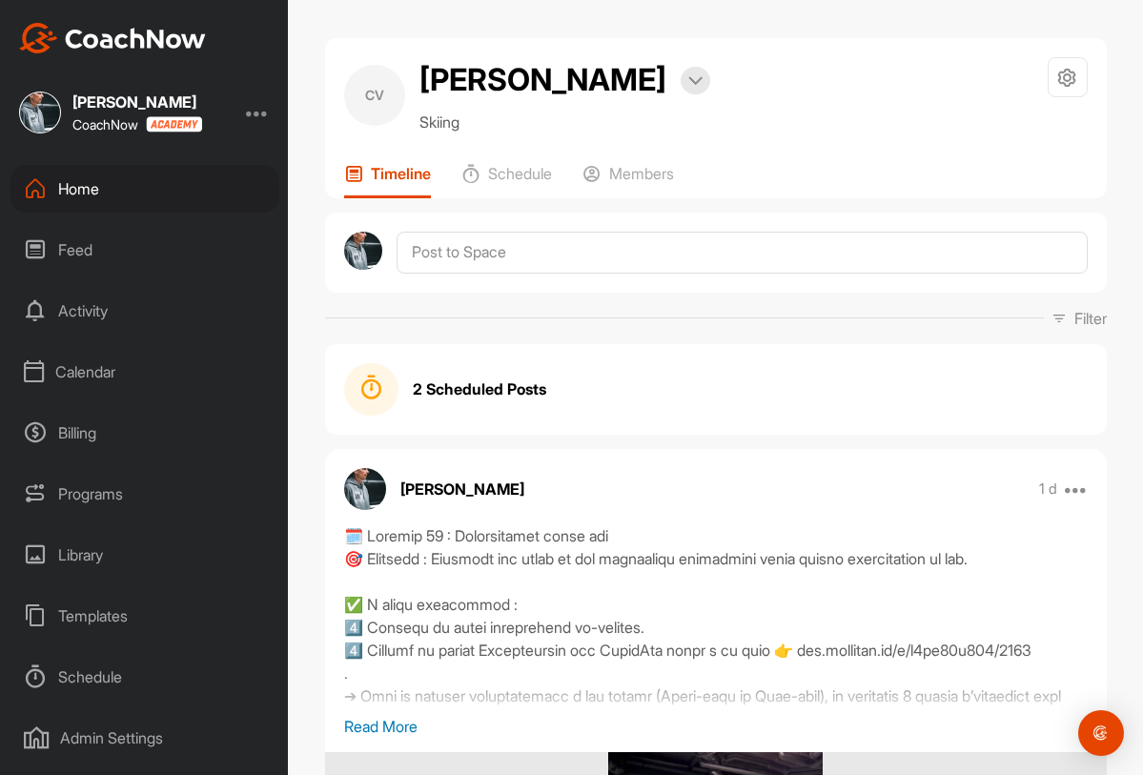
click at [464, 388] on strong "2 Scheduled Posts" at bounding box center [479, 389] width 133 height 23
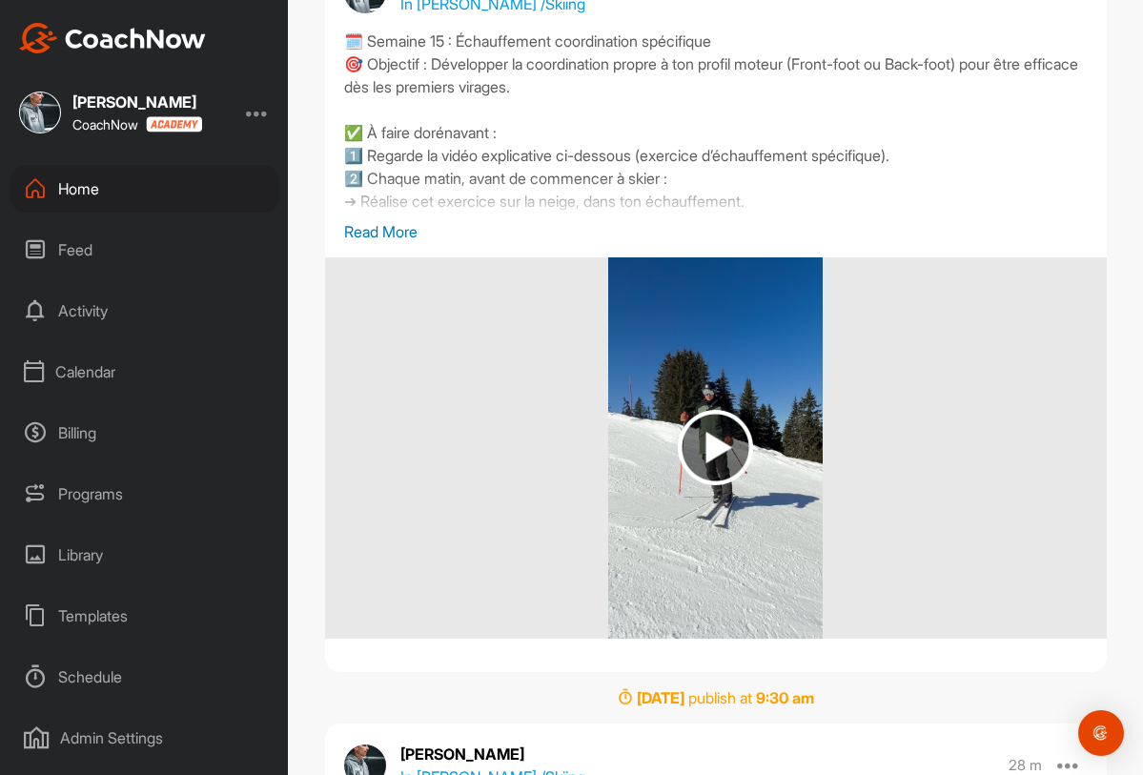
scroll to position [273, 0]
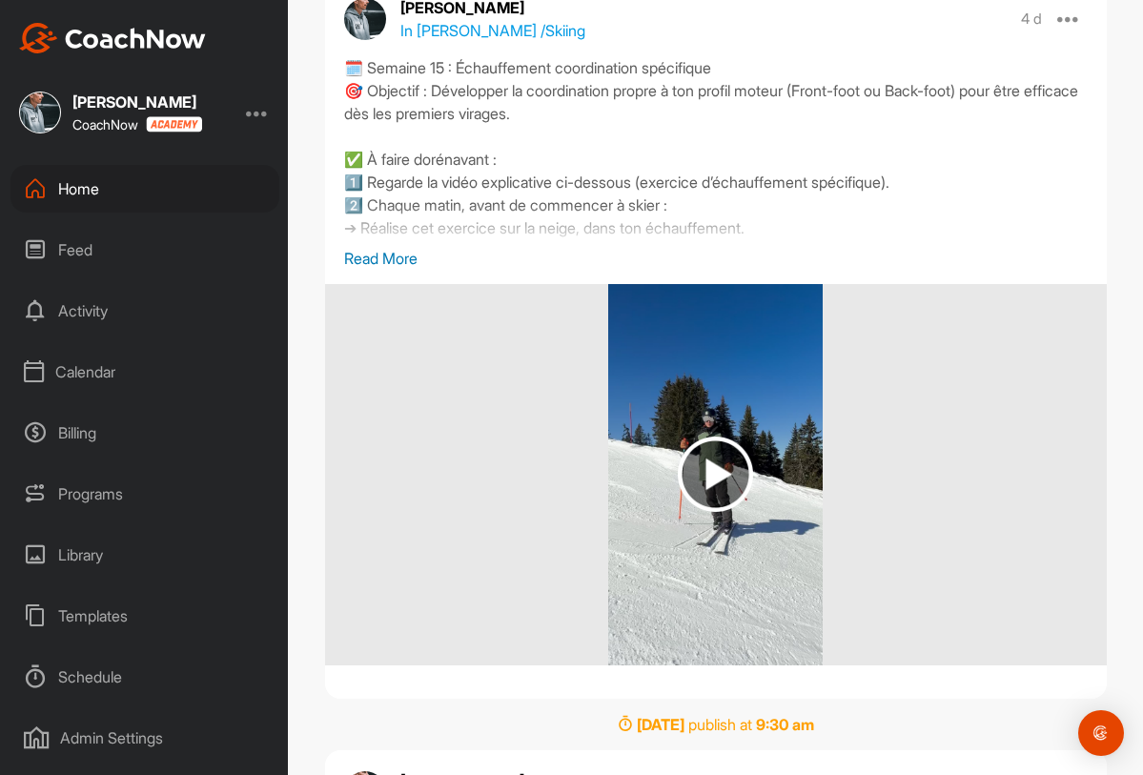
click at [385, 261] on p "Read More" at bounding box center [716, 258] width 744 height 23
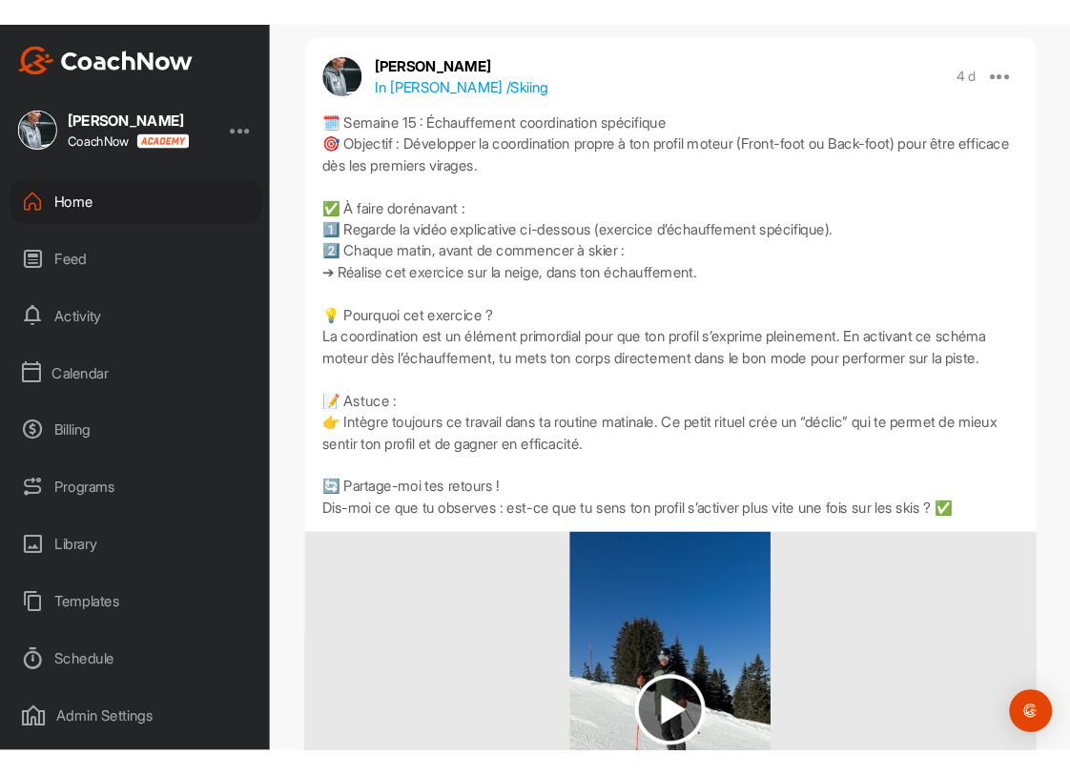
scroll to position [225, 0]
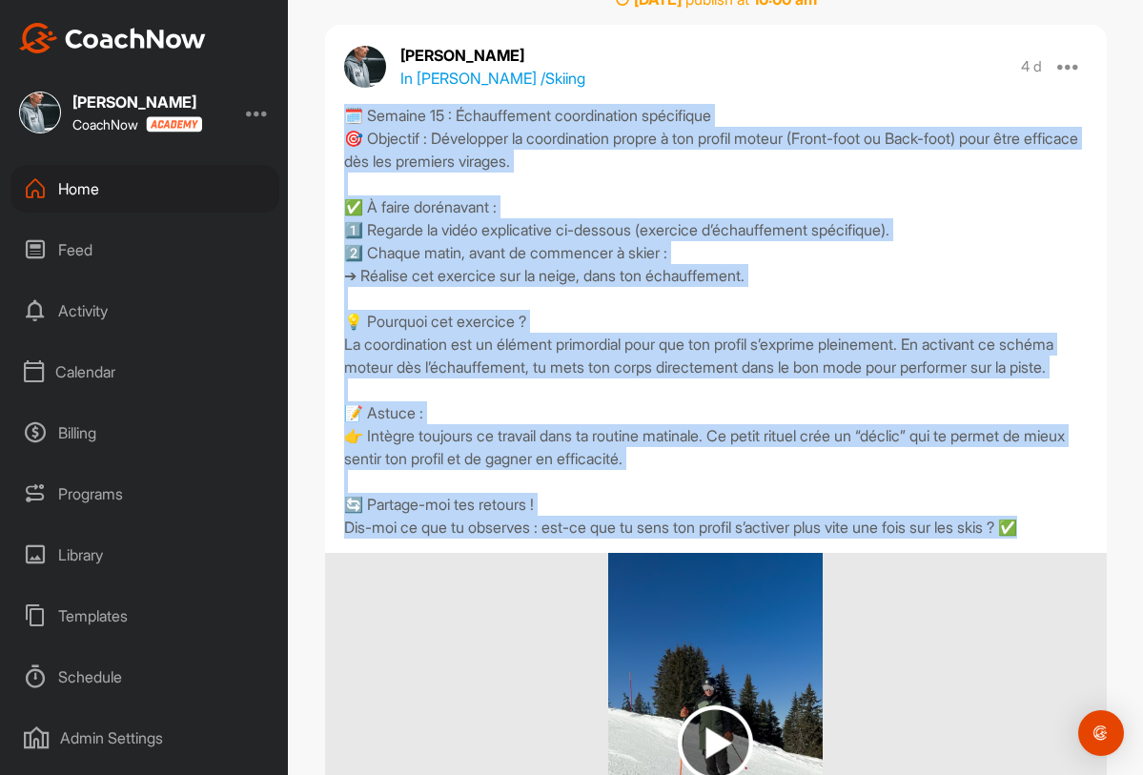
drag, startPoint x: 341, startPoint y: 117, endPoint x: 1085, endPoint y: 565, distance: 868.3
click at [1085, 565] on div "🗓️ Semaine 15 : Échauffement coordination spécifique 🎯 Objectif : Développer la…" at bounding box center [716, 526] width 782 height 845
copy div "🗓️ Semaine 15 : Échauffement coordination spécifique 🎯 Objectif : Développer la…"
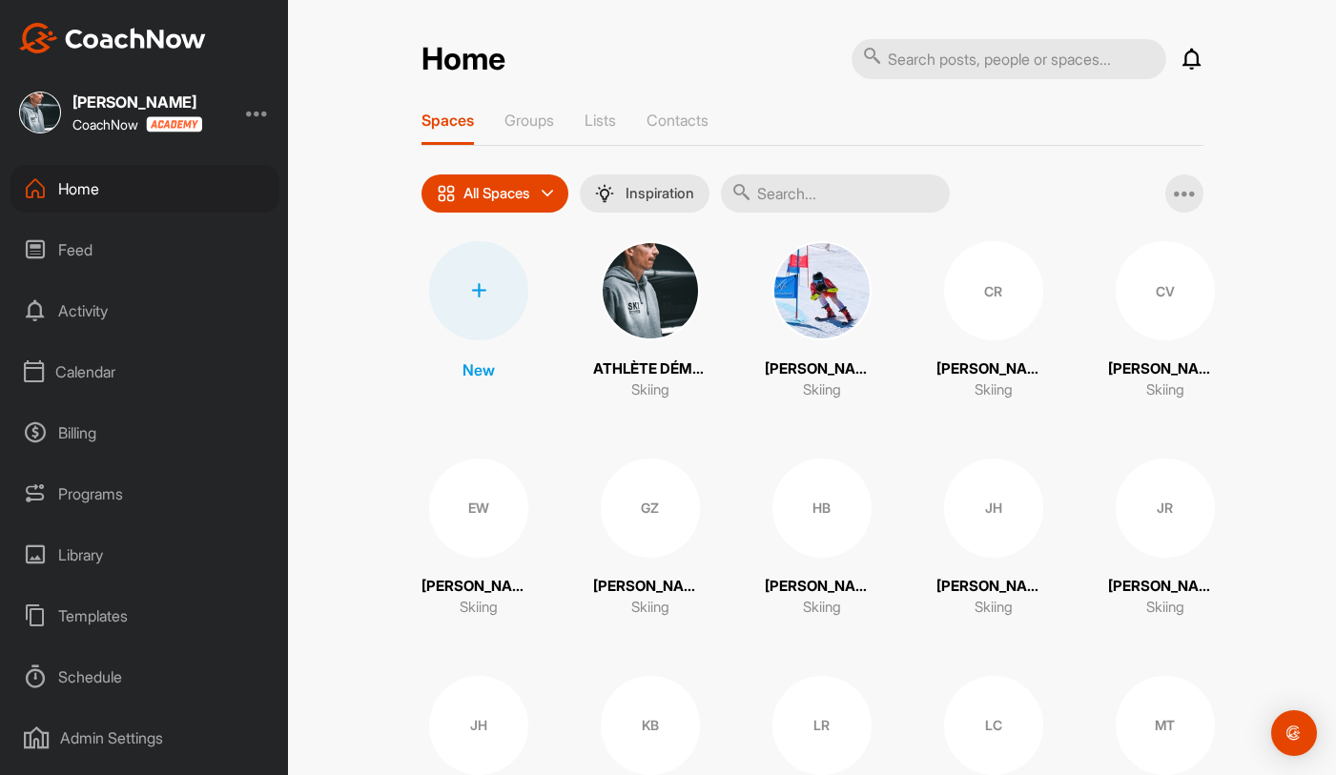
click at [1191, 56] on icon at bounding box center [1191, 59] width 23 height 23
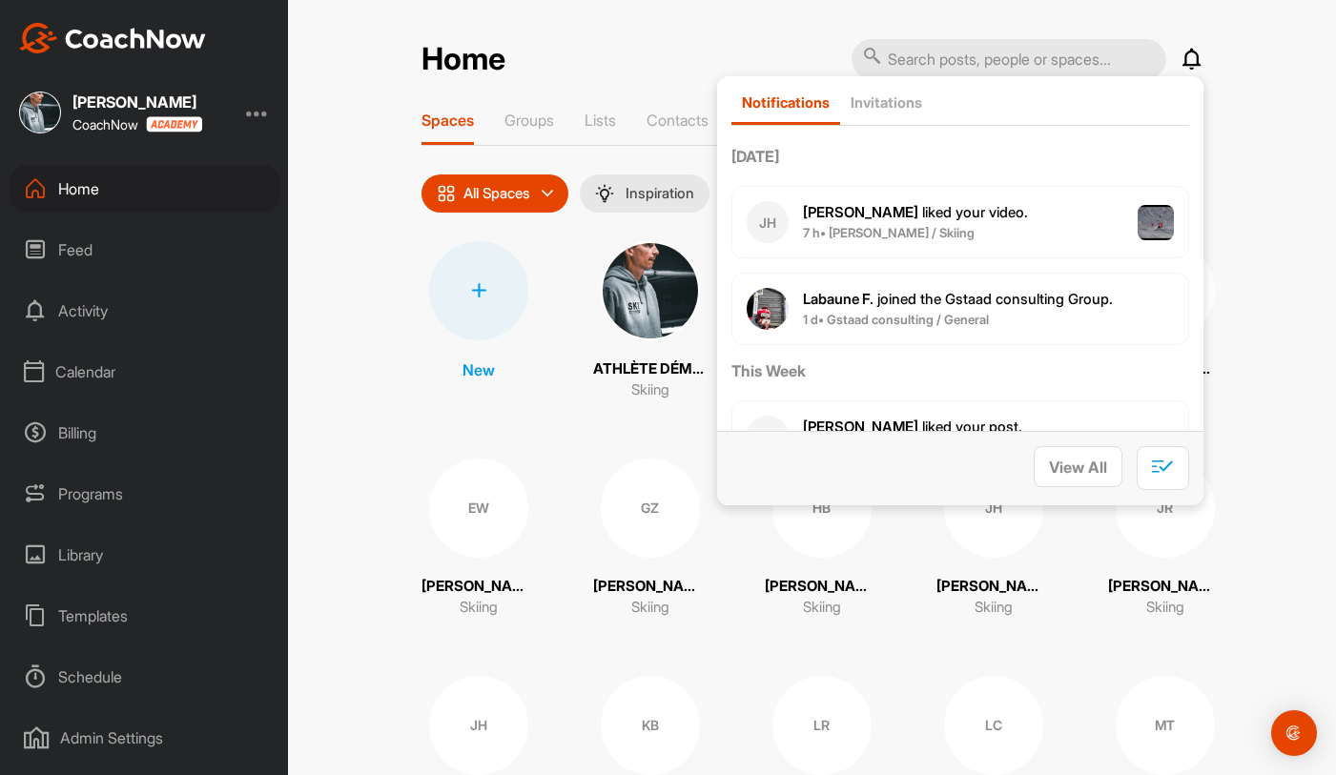
click at [398, 121] on div "Home Notifications Invitations [DATE] JH [PERSON_NAME] liked your video . 7 h •…" at bounding box center [812, 387] width 1048 height 775
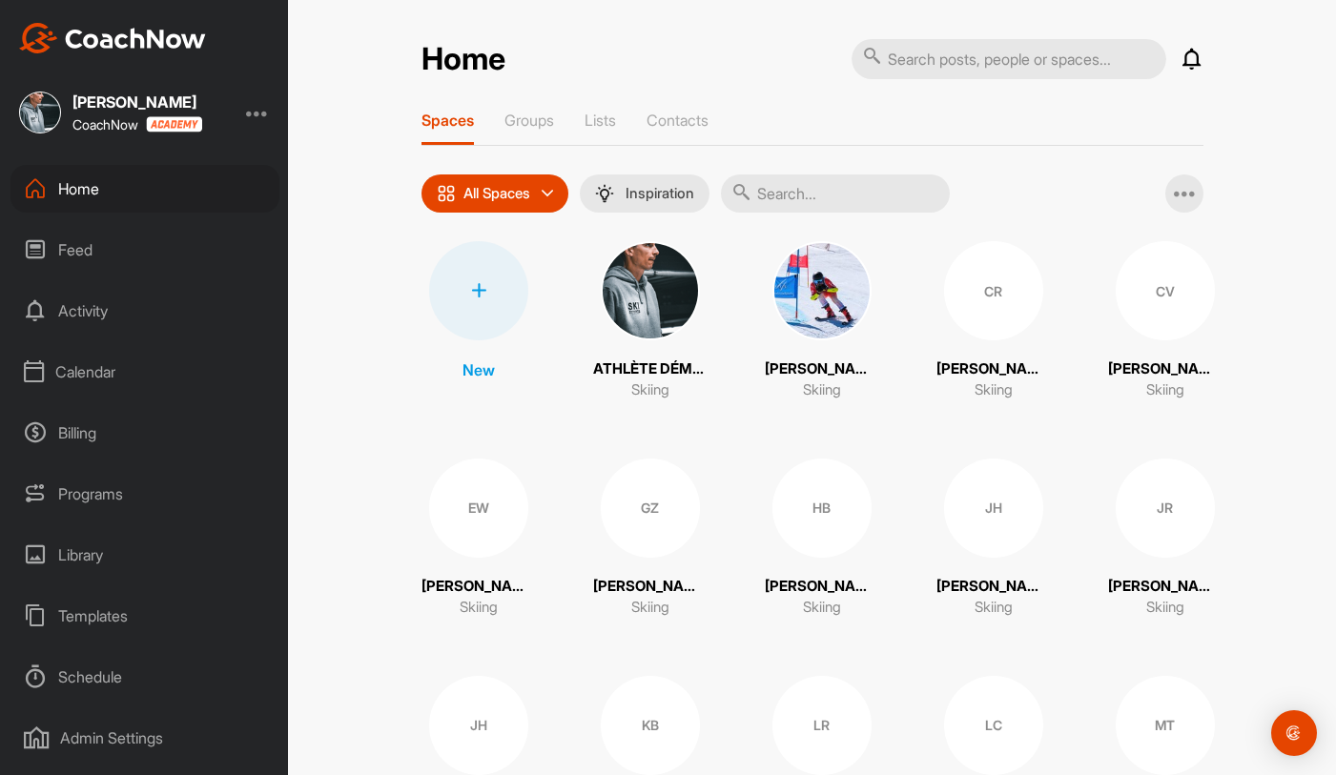
click at [825, 531] on div "HB" at bounding box center [821, 508] width 99 height 99
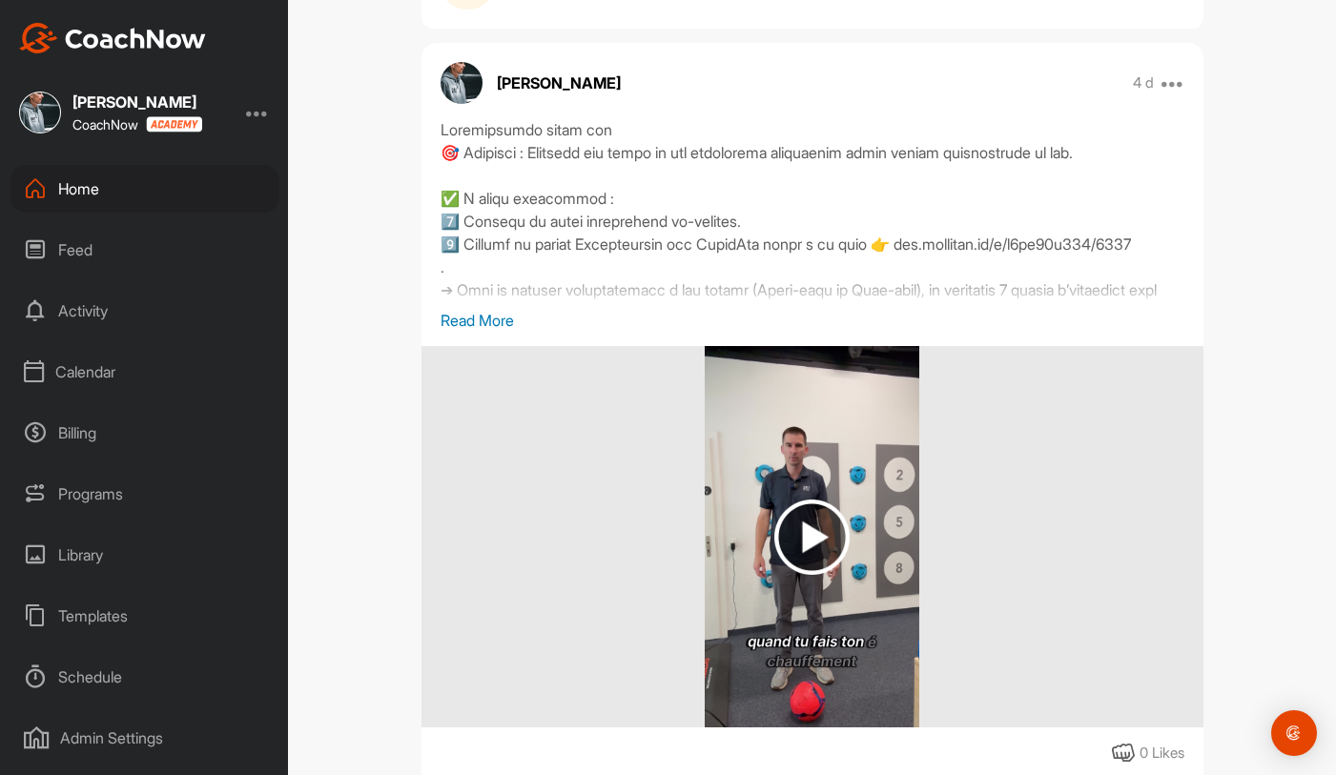
scroll to position [413, 0]
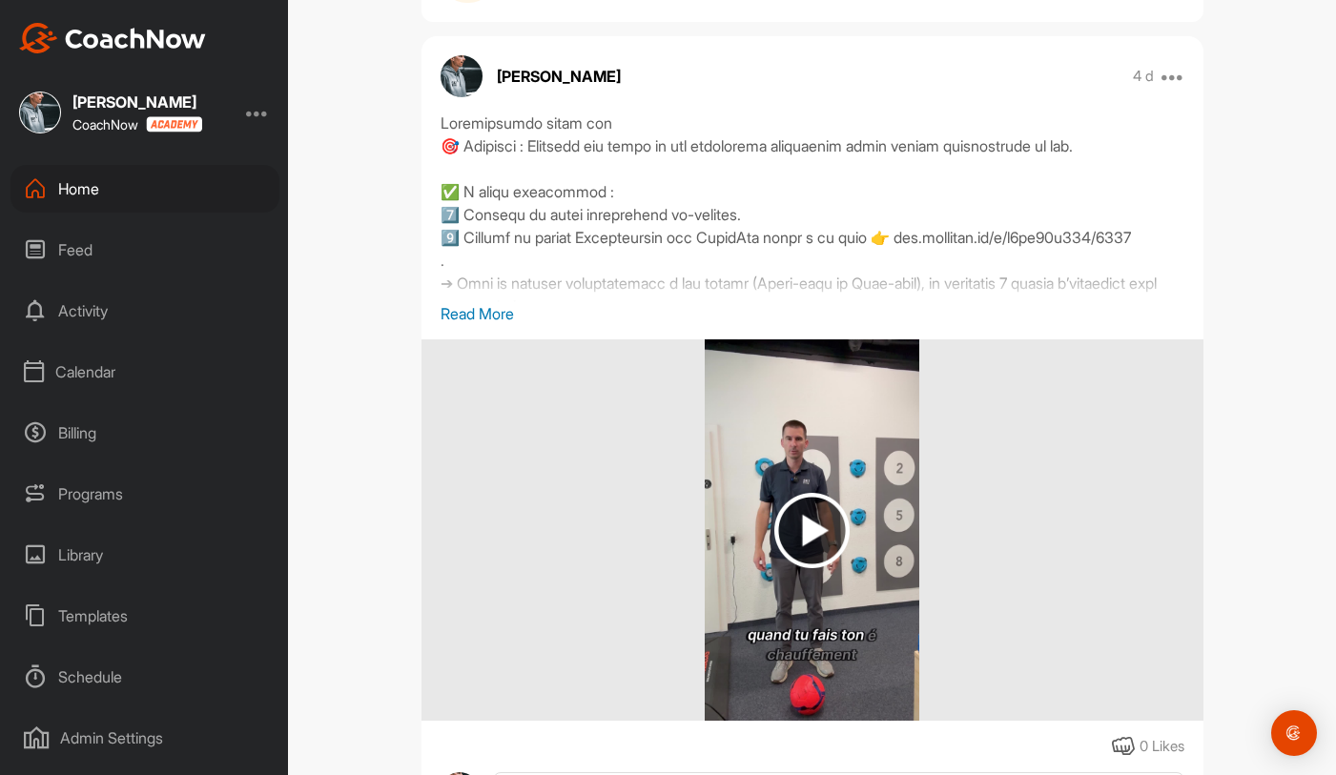
click at [514, 314] on p "Read More" at bounding box center [813, 313] width 744 height 23
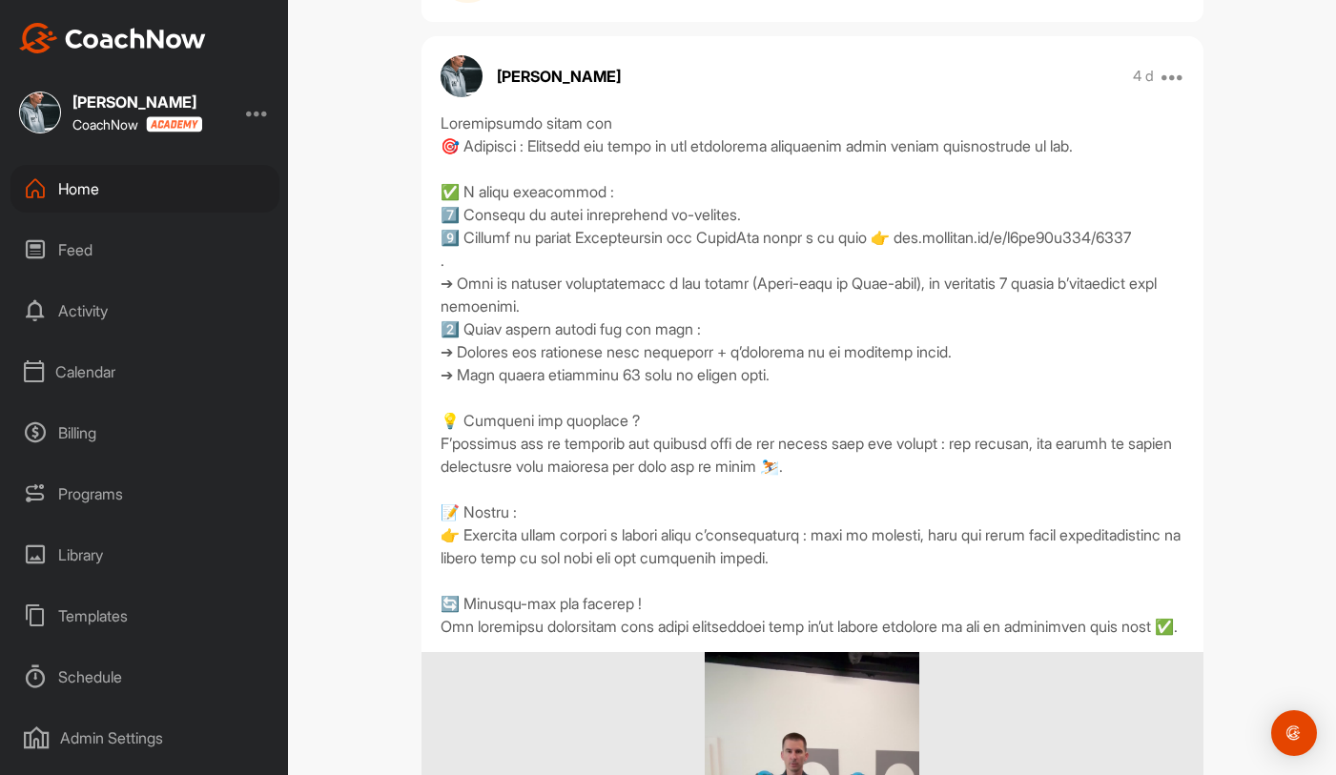
scroll to position [436, 0]
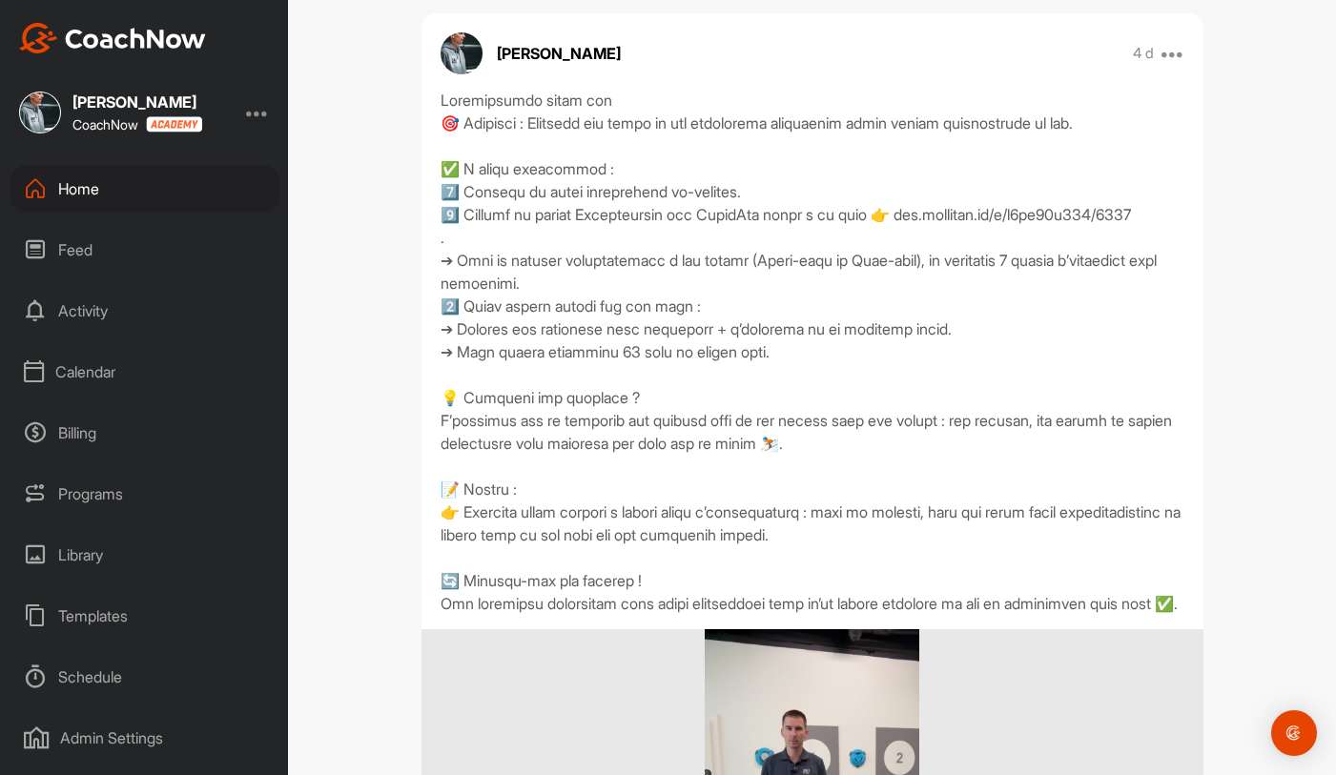
click at [522, 291] on div at bounding box center [813, 352] width 744 height 526
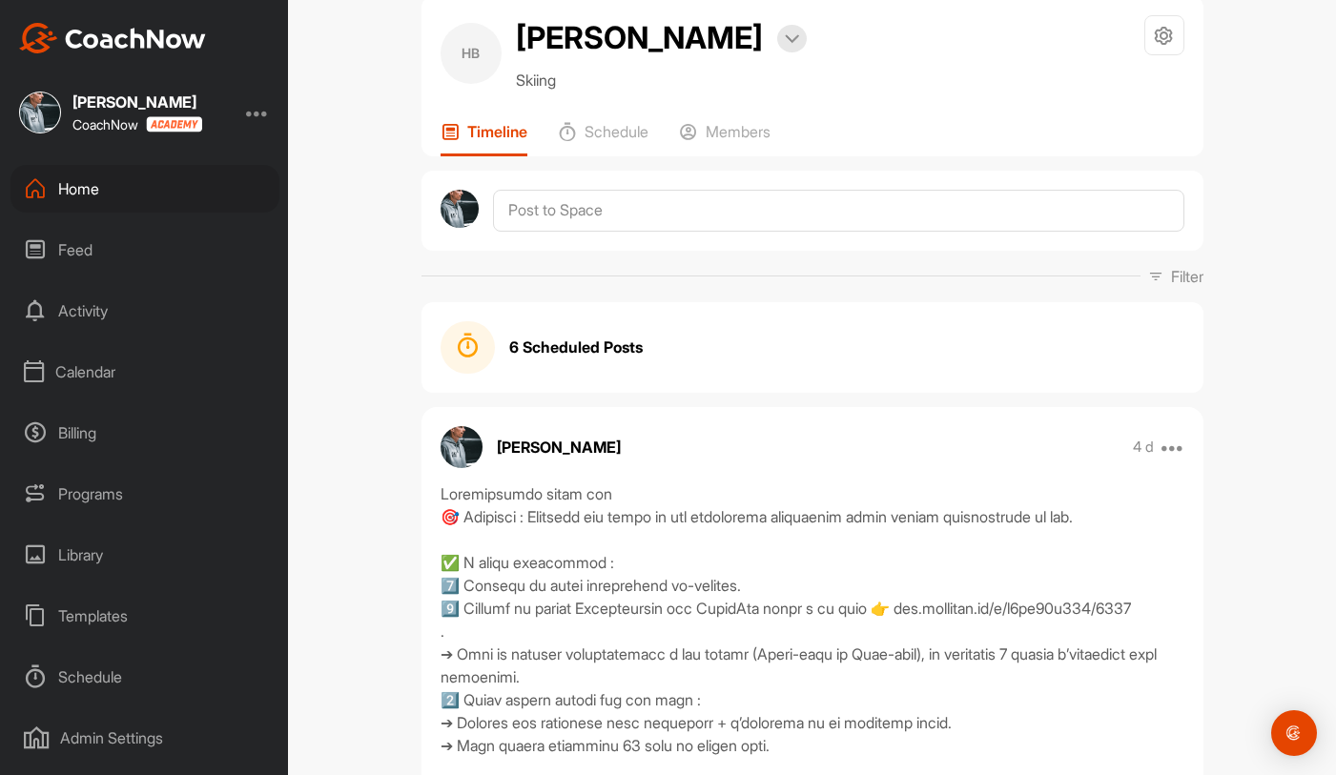
scroll to position [0, 0]
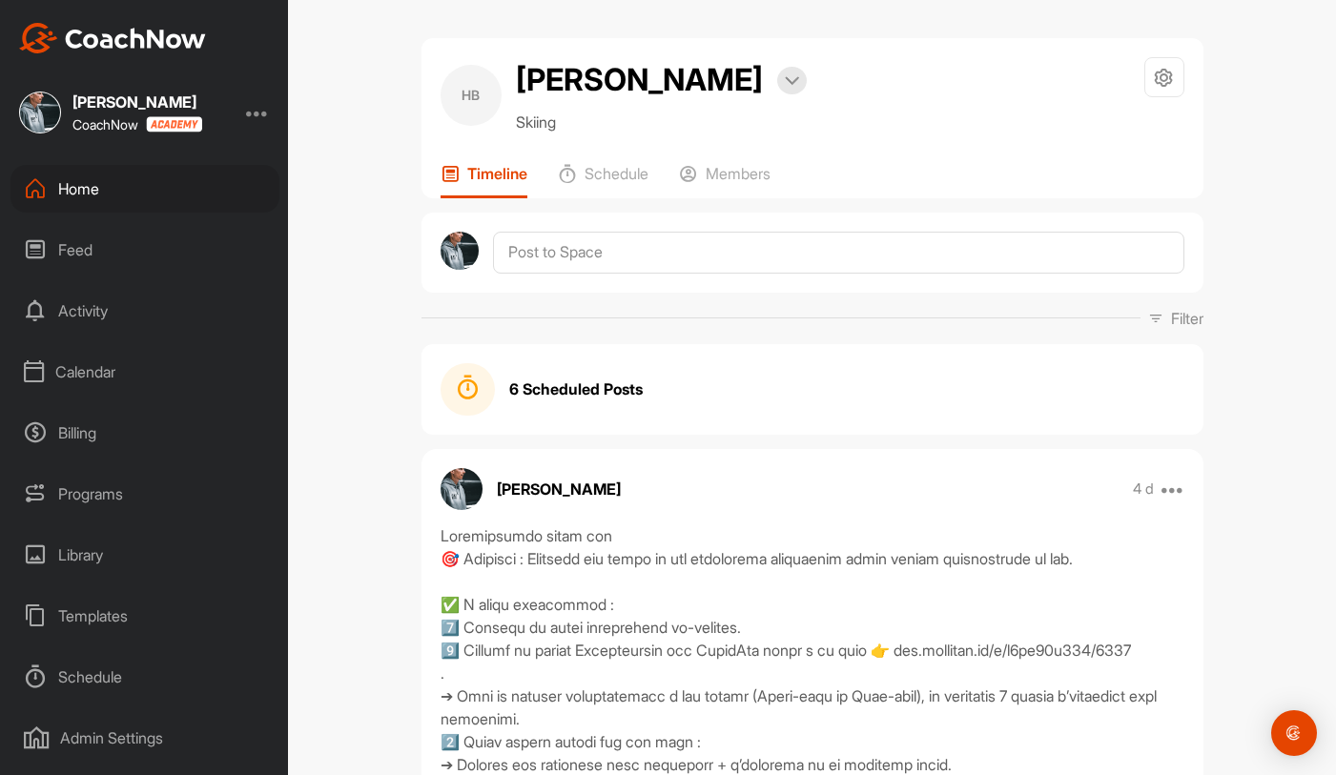
click at [544, 391] on strong "6 Scheduled Posts" at bounding box center [575, 389] width 133 height 23
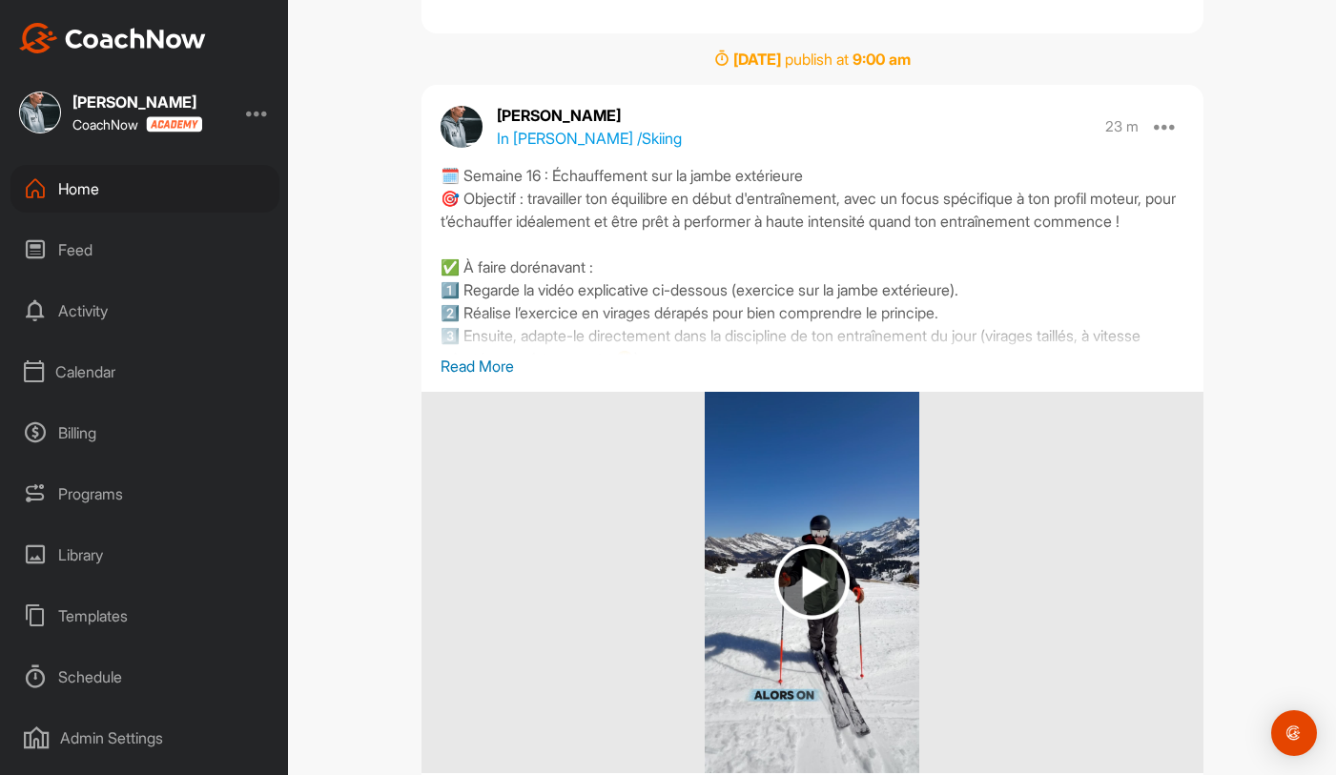
scroll to position [2080, 0]
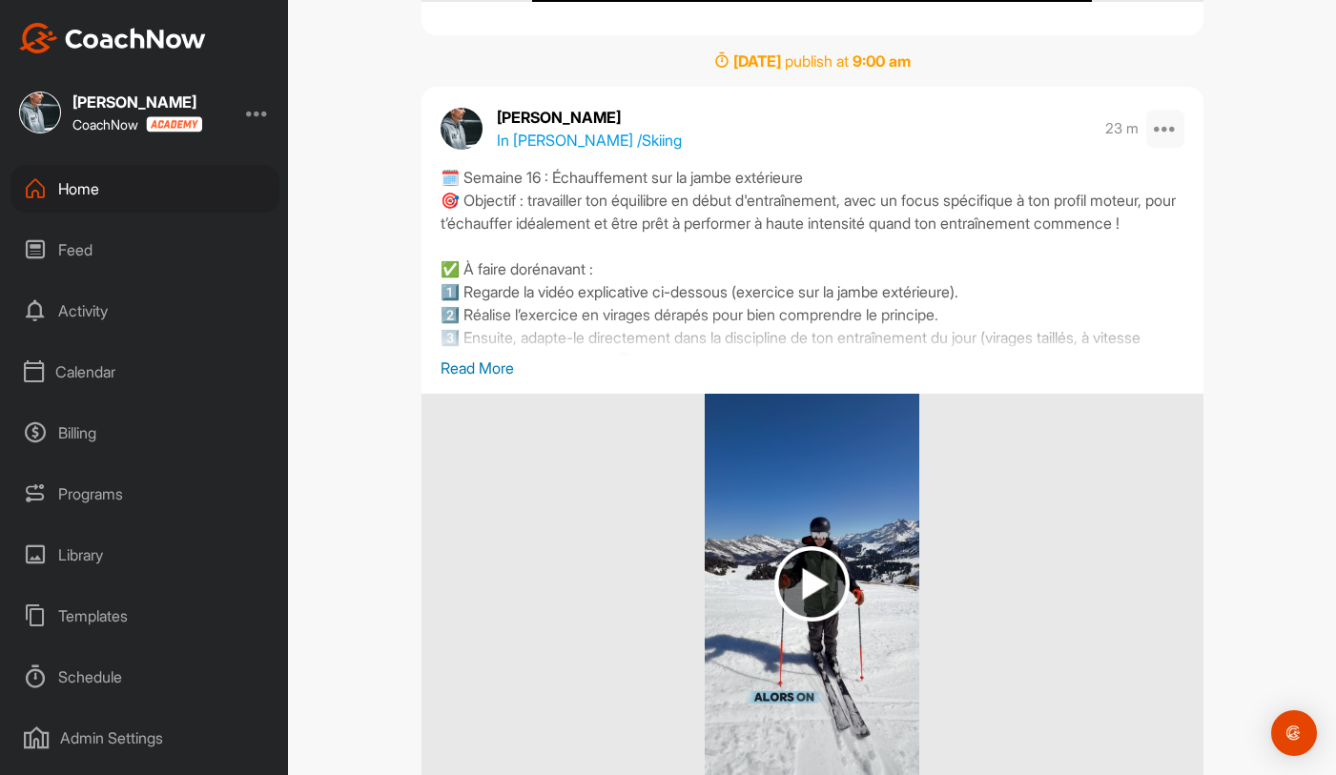
click at [1159, 132] on icon at bounding box center [1165, 128] width 23 height 23
click at [1076, 180] on button "Edit" at bounding box center [1055, 185] width 257 height 63
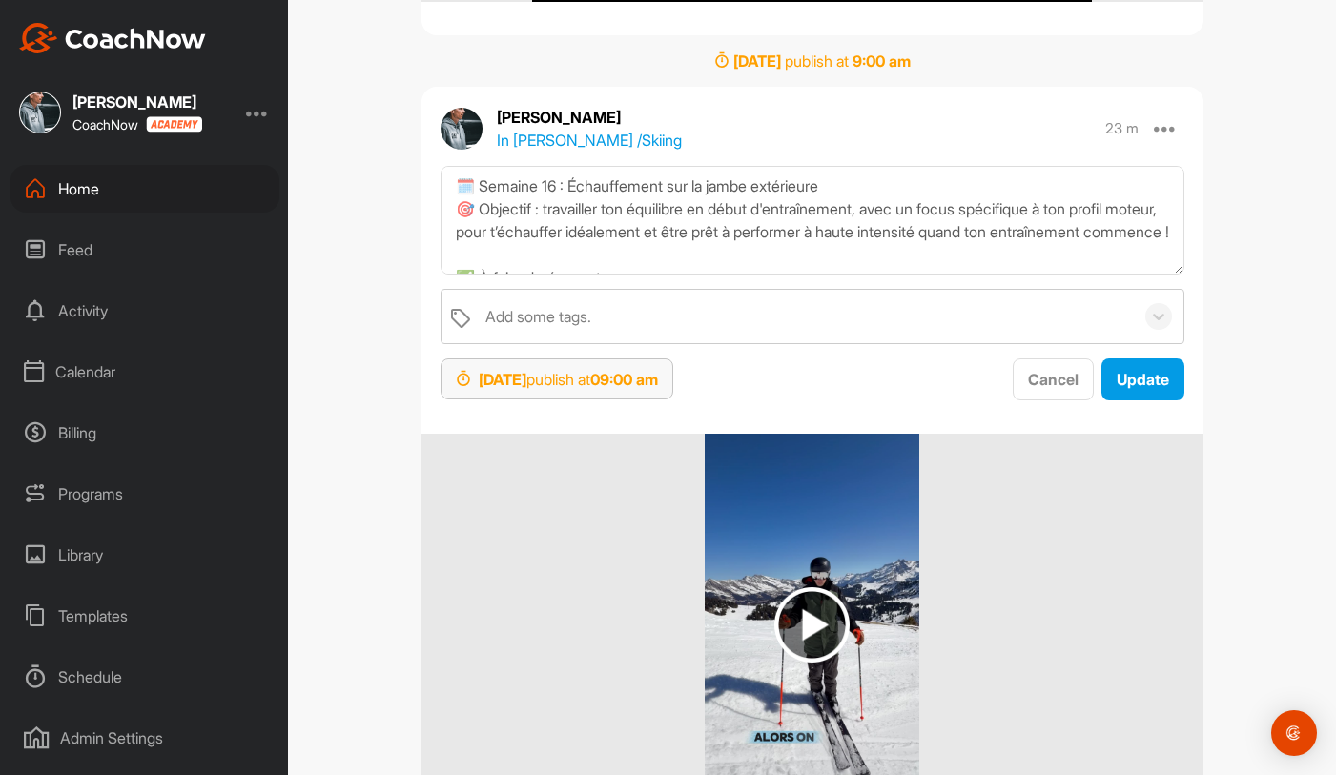
click at [658, 385] on strong "09:00 am" at bounding box center [624, 379] width 68 height 19
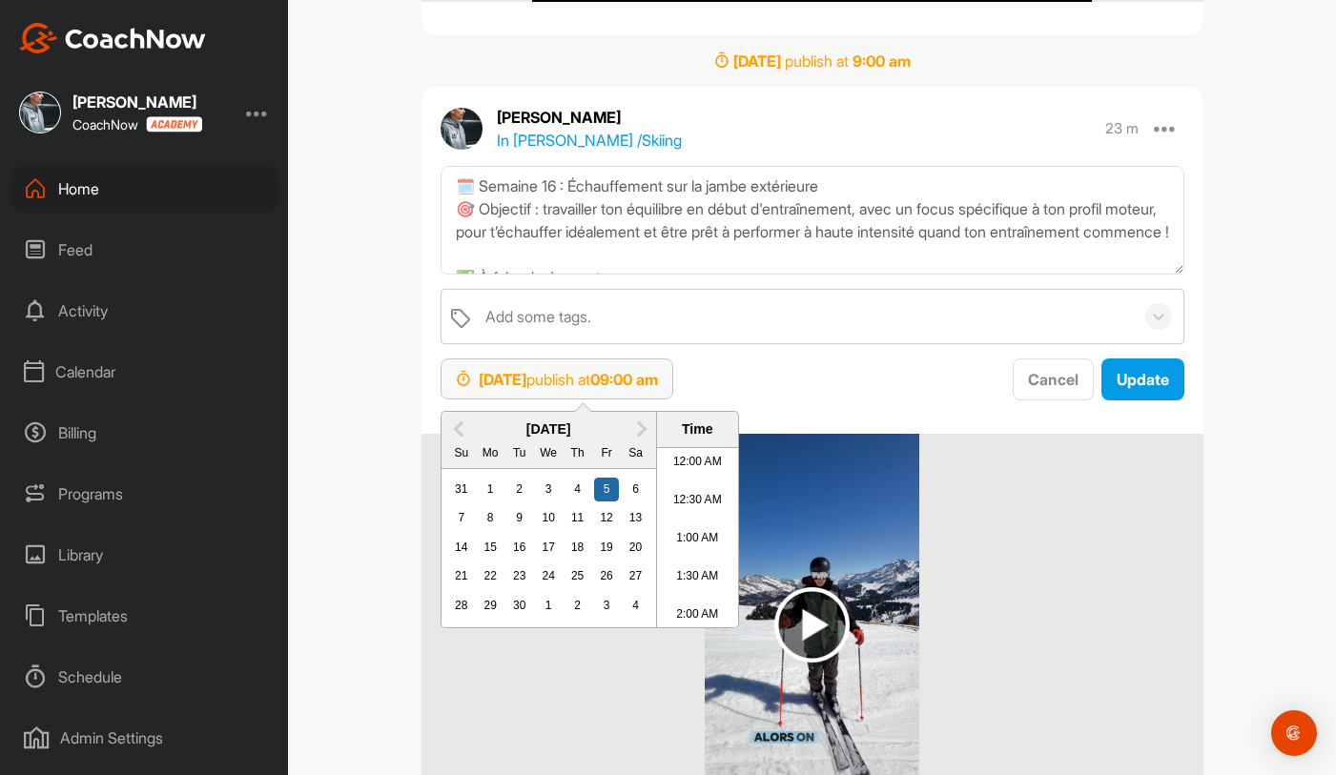
scroll to position [616, 0]
click at [605, 571] on div "26" at bounding box center [606, 576] width 25 height 25
click at [522, 576] on div "23" at bounding box center [519, 576] width 25 height 25
click at [696, 530] on li "9:00 AM" at bounding box center [697, 538] width 81 height 38
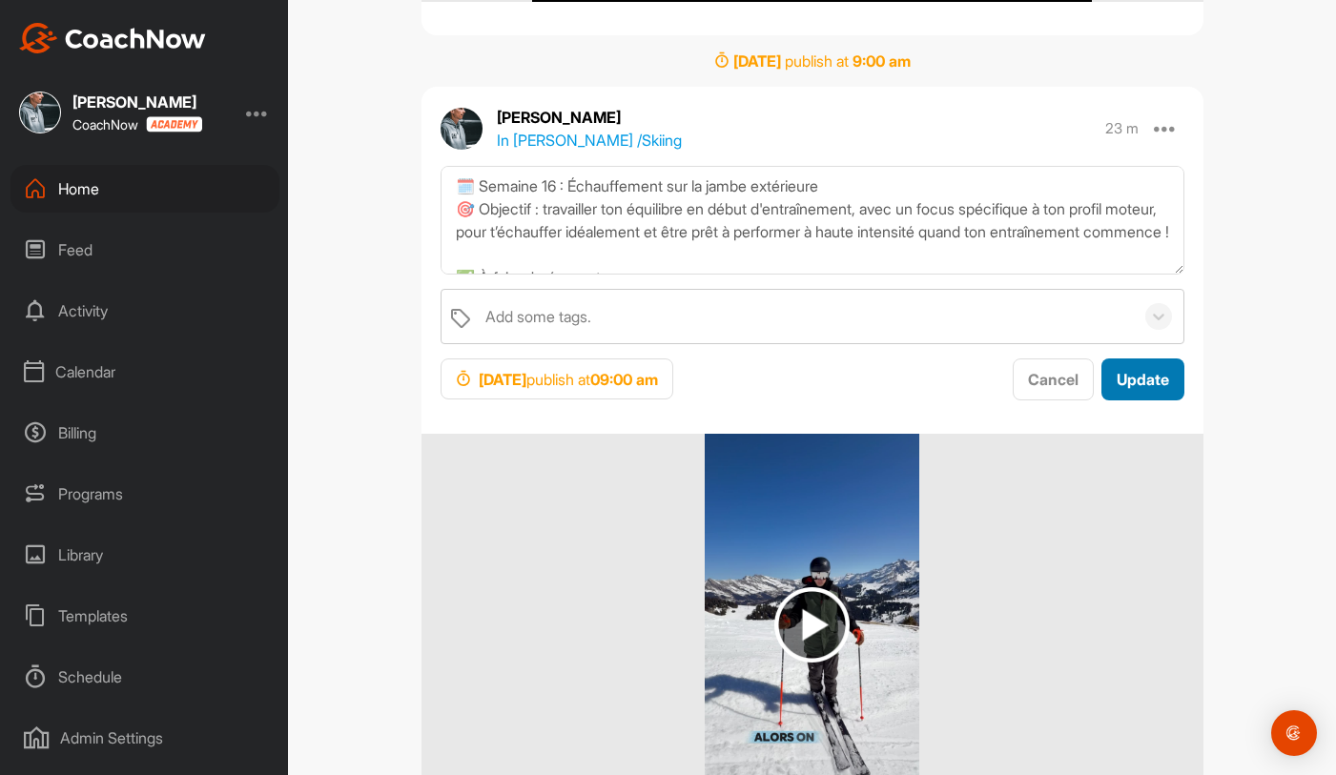
click at [1134, 383] on span "Update" at bounding box center [1143, 379] width 52 height 19
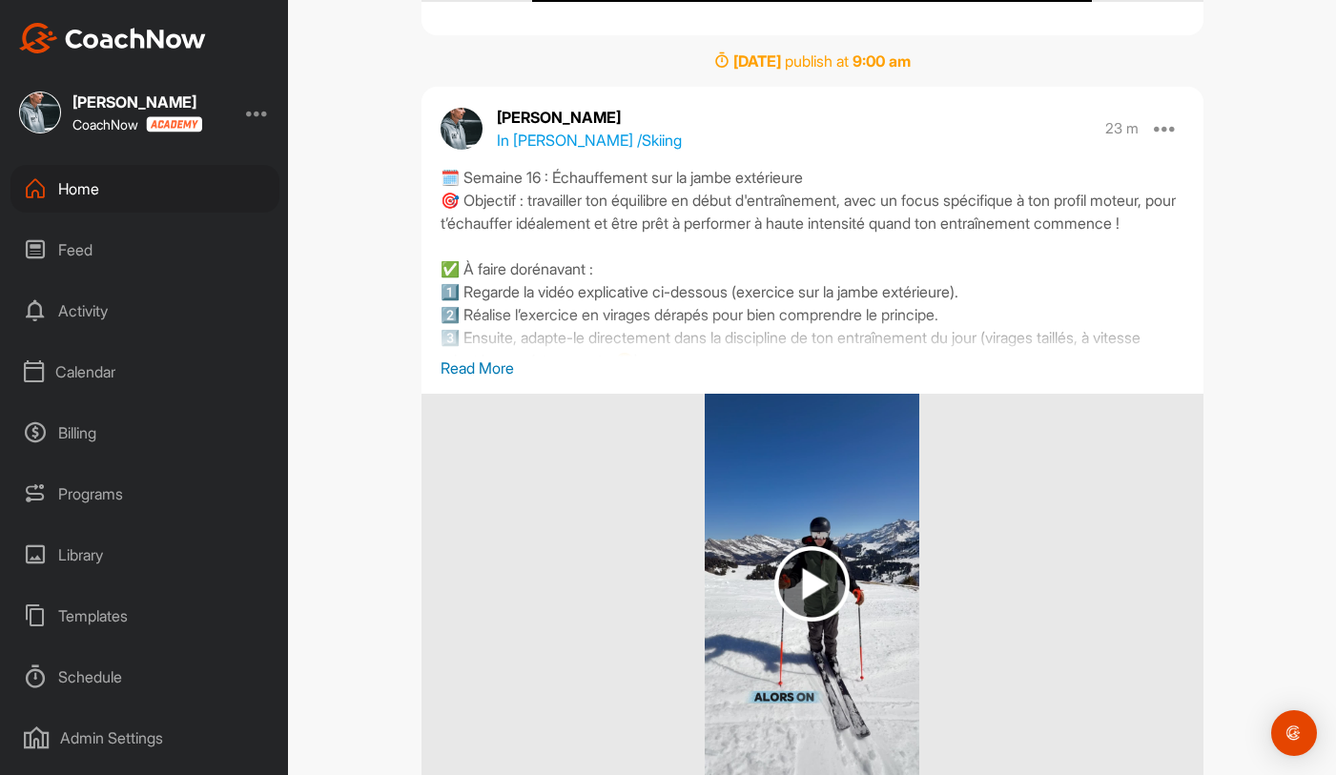
click at [162, 198] on div "Home" at bounding box center [144, 189] width 269 height 48
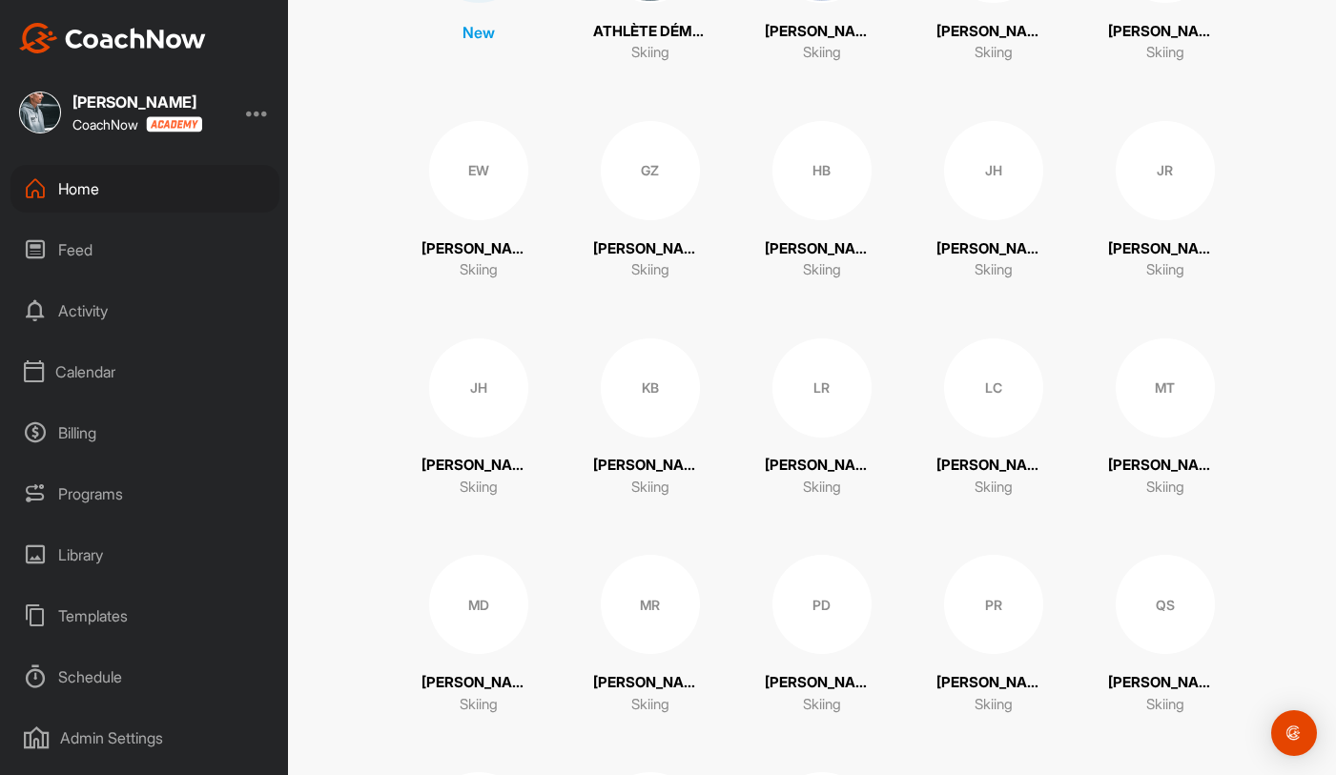
scroll to position [557, 0]
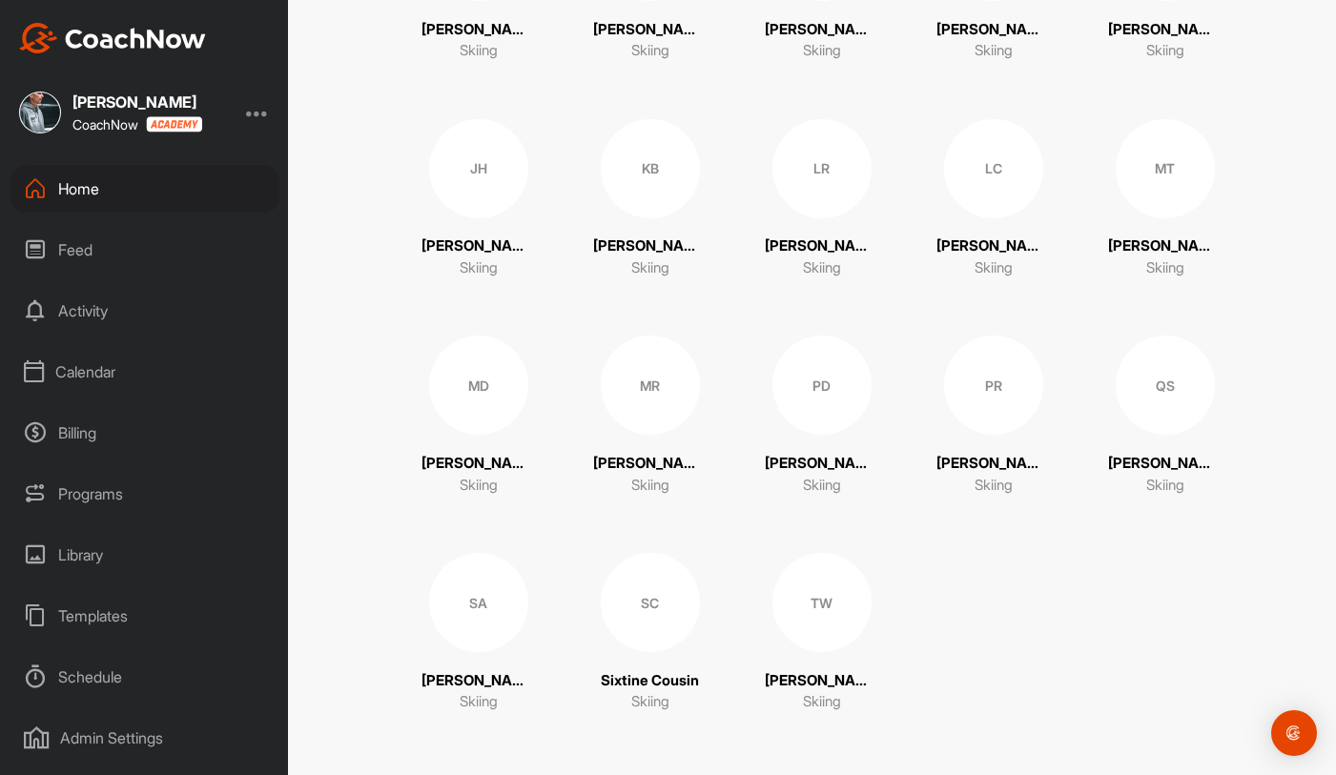
click at [1158, 419] on div "QS" at bounding box center [1165, 385] width 99 height 99
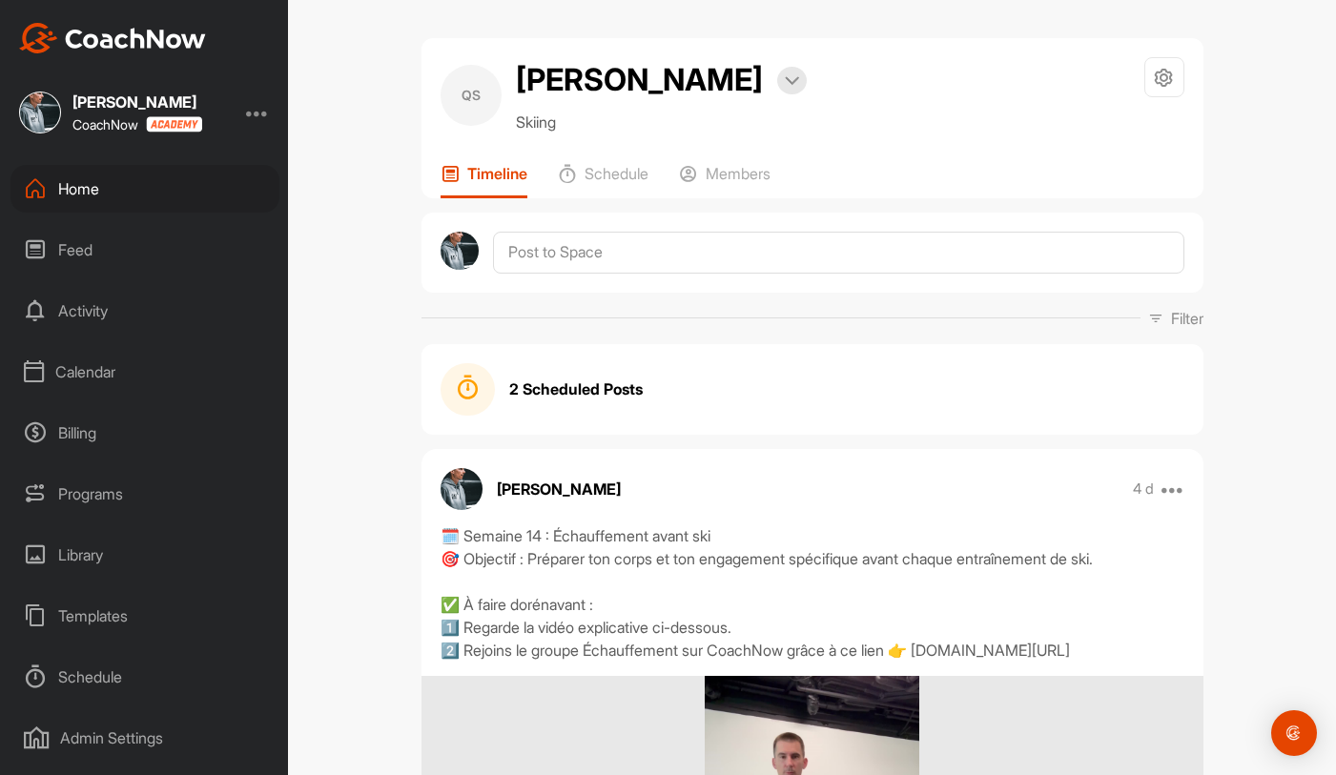
click at [600, 399] on strong "2 Scheduled Posts" at bounding box center [575, 389] width 133 height 23
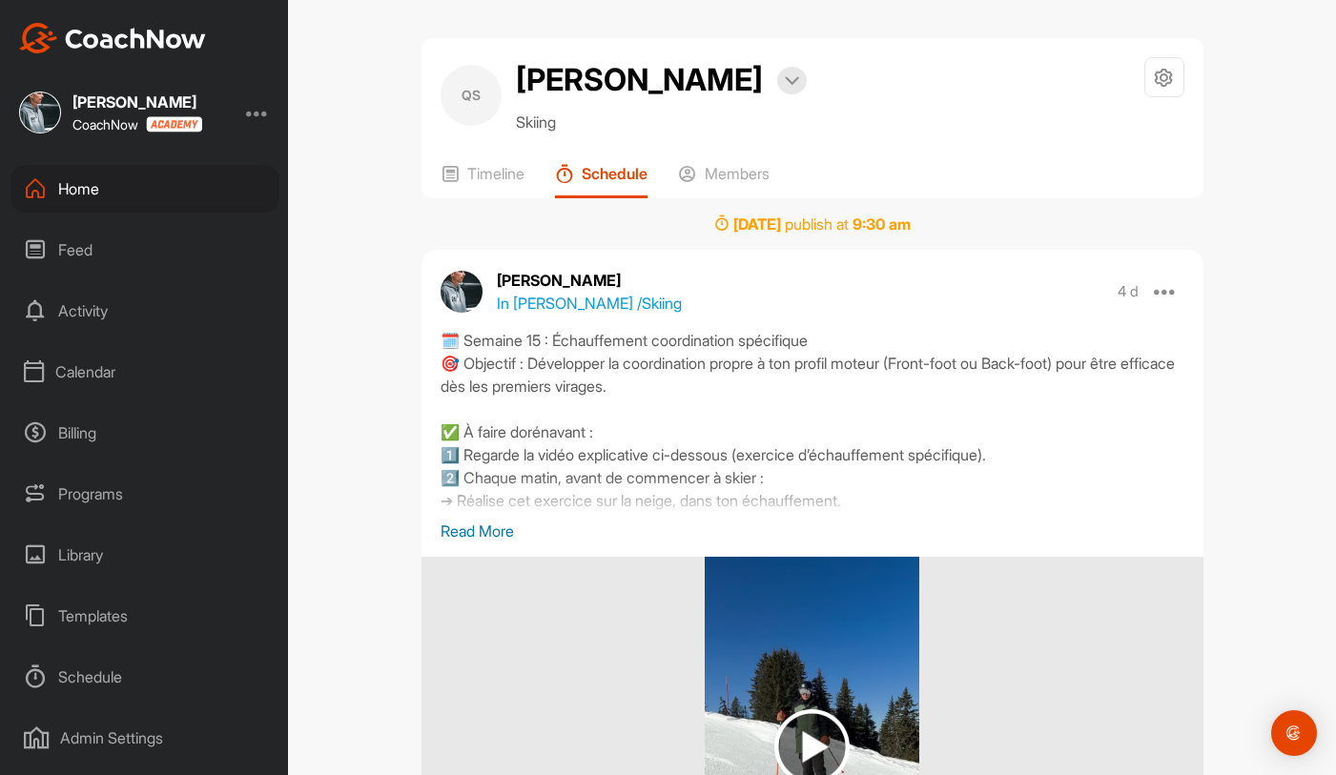
click at [144, 183] on div "Home" at bounding box center [144, 189] width 269 height 48
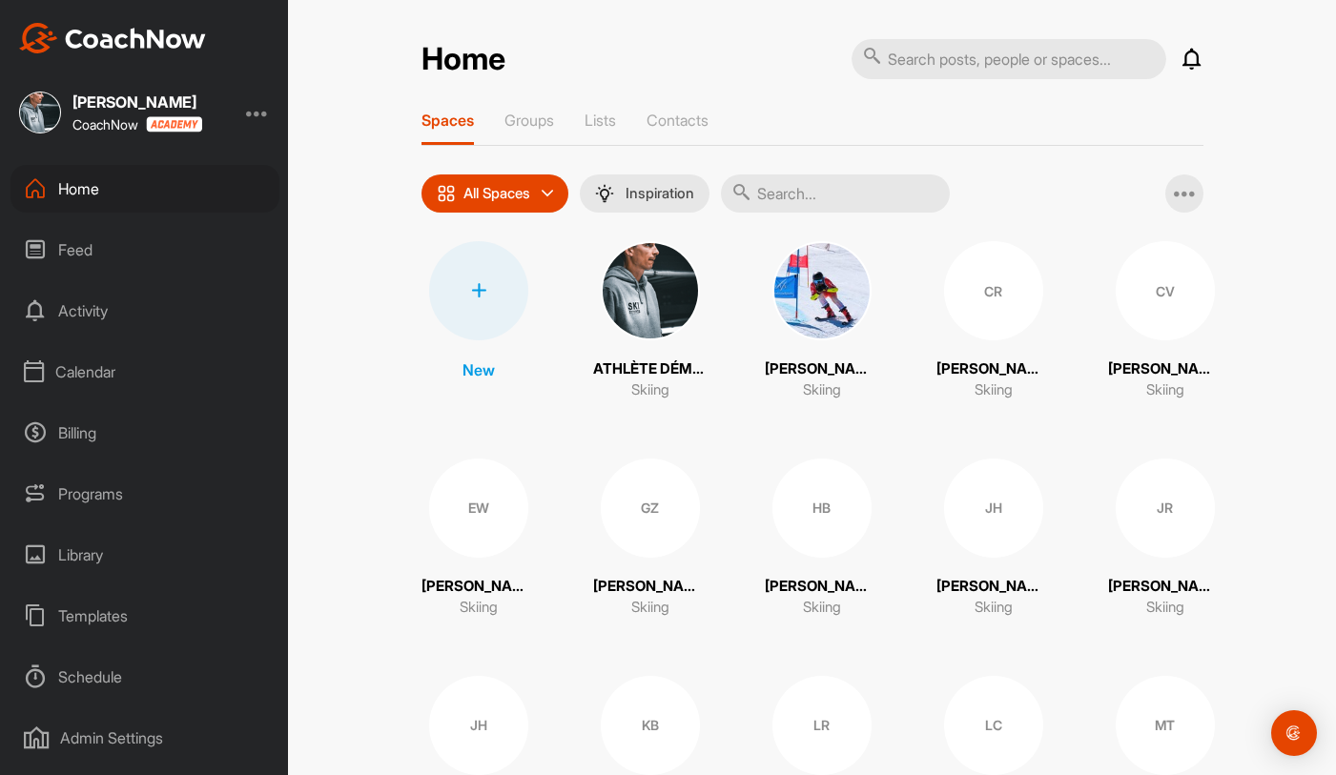
click at [1171, 307] on div "CV" at bounding box center [1165, 290] width 99 height 99
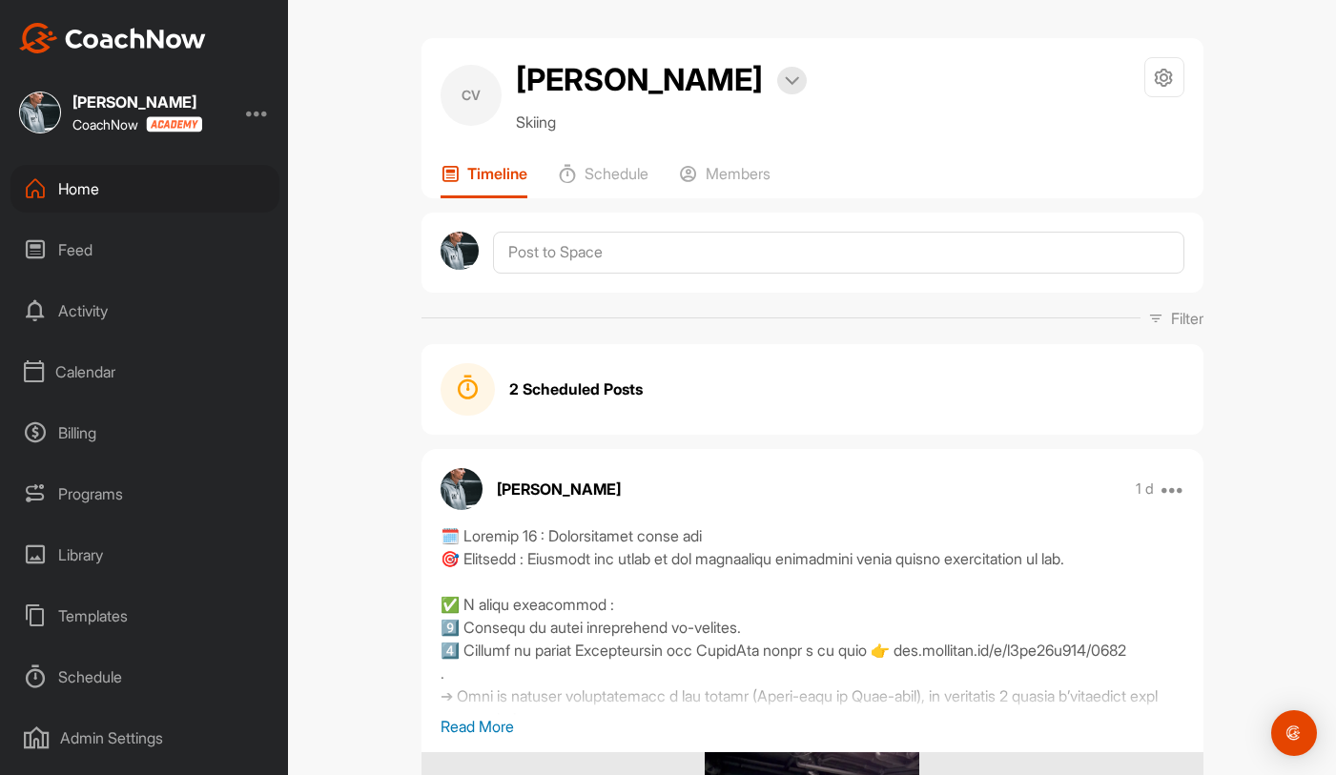
click at [518, 416] on div "2 Scheduled Posts" at bounding box center [812, 390] width 782 height 92
click at [469, 391] on icon at bounding box center [468, 388] width 24 height 24
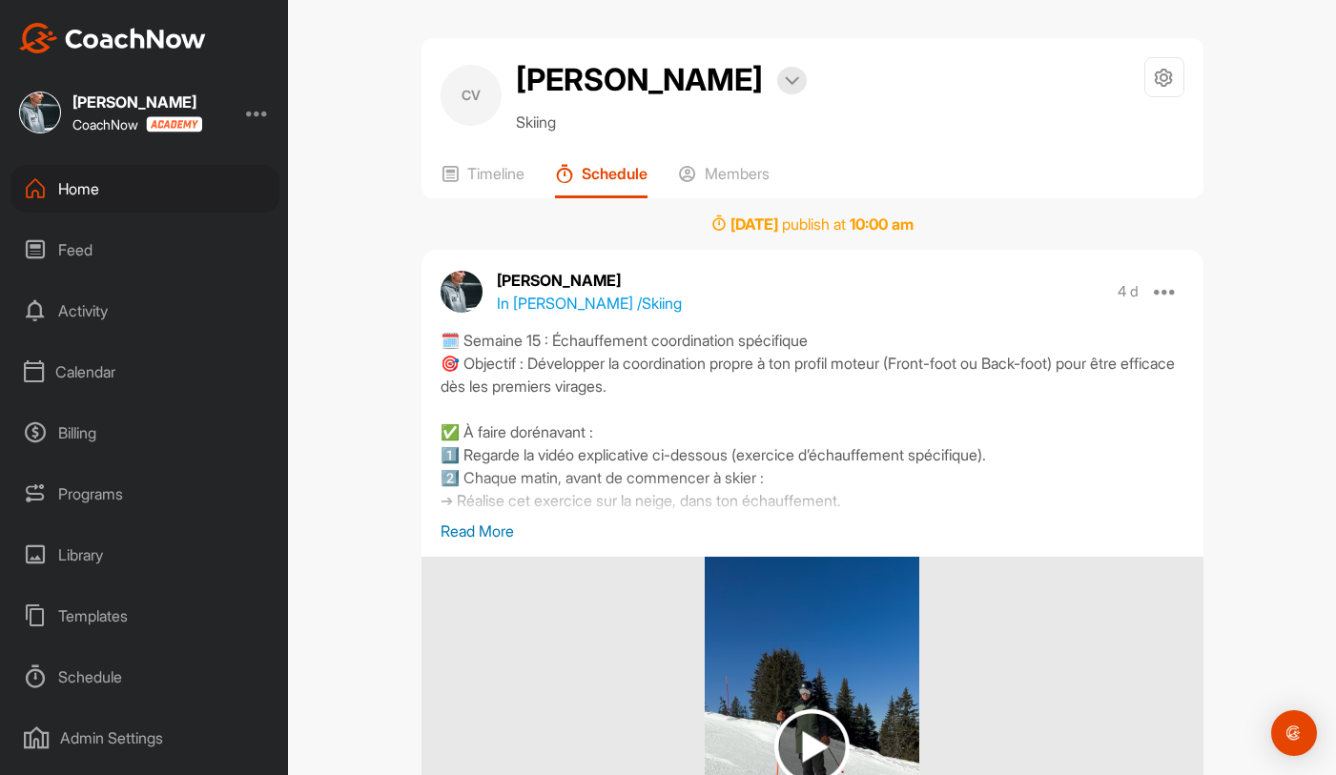
click at [497, 162] on div "CV [PERSON_NAME] Bookings Skiing Space Settings Your Notifications Timeline Sch…" at bounding box center [812, 118] width 782 height 160
click at [498, 178] on p "Timeline" at bounding box center [495, 173] width 57 height 19
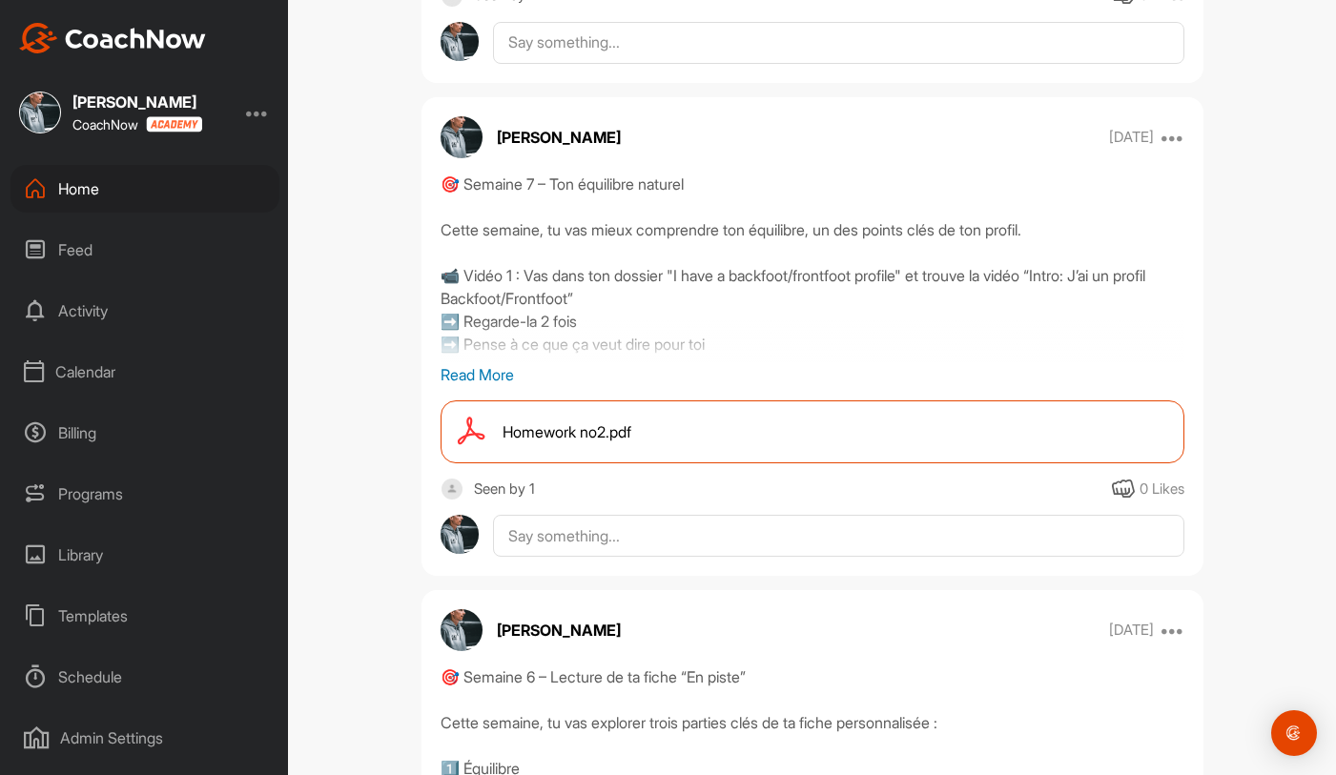
scroll to position [18504, 0]
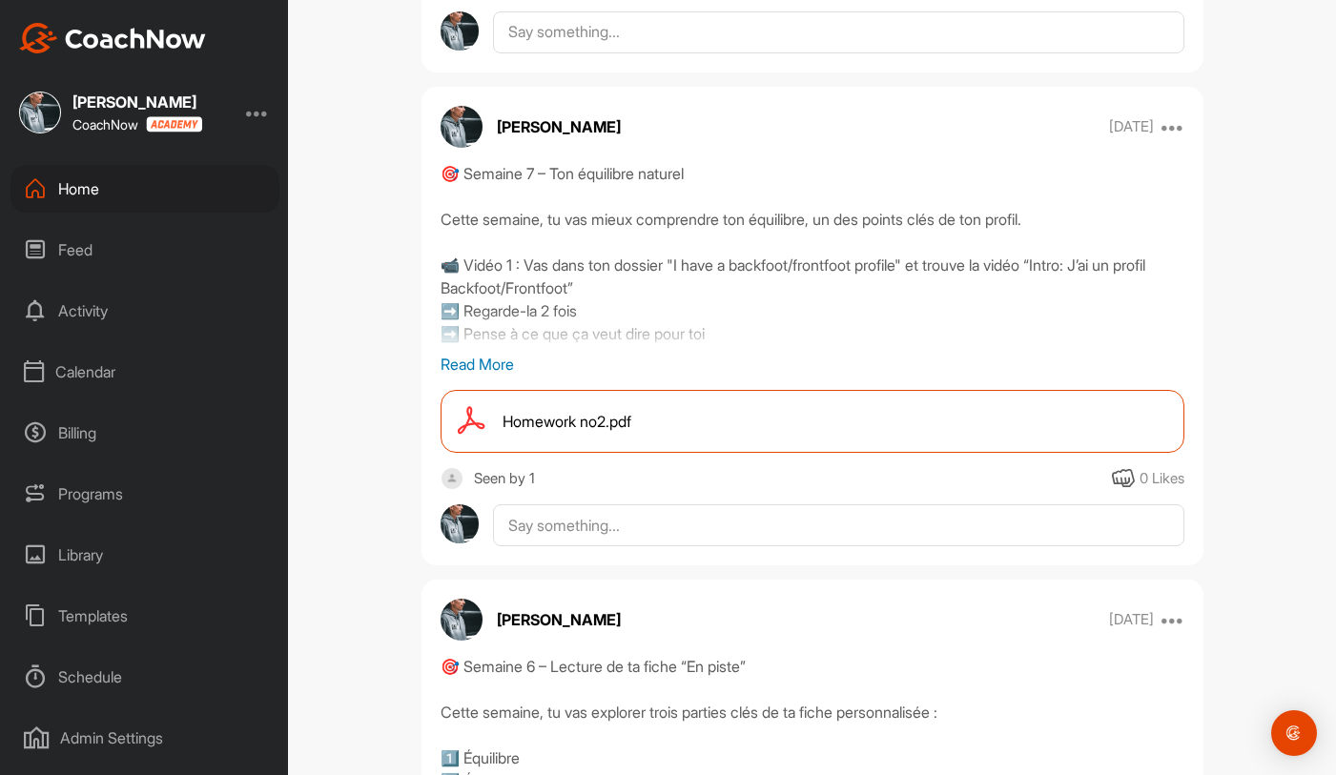
click at [496, 376] on p "Read More" at bounding box center [813, 364] width 744 height 23
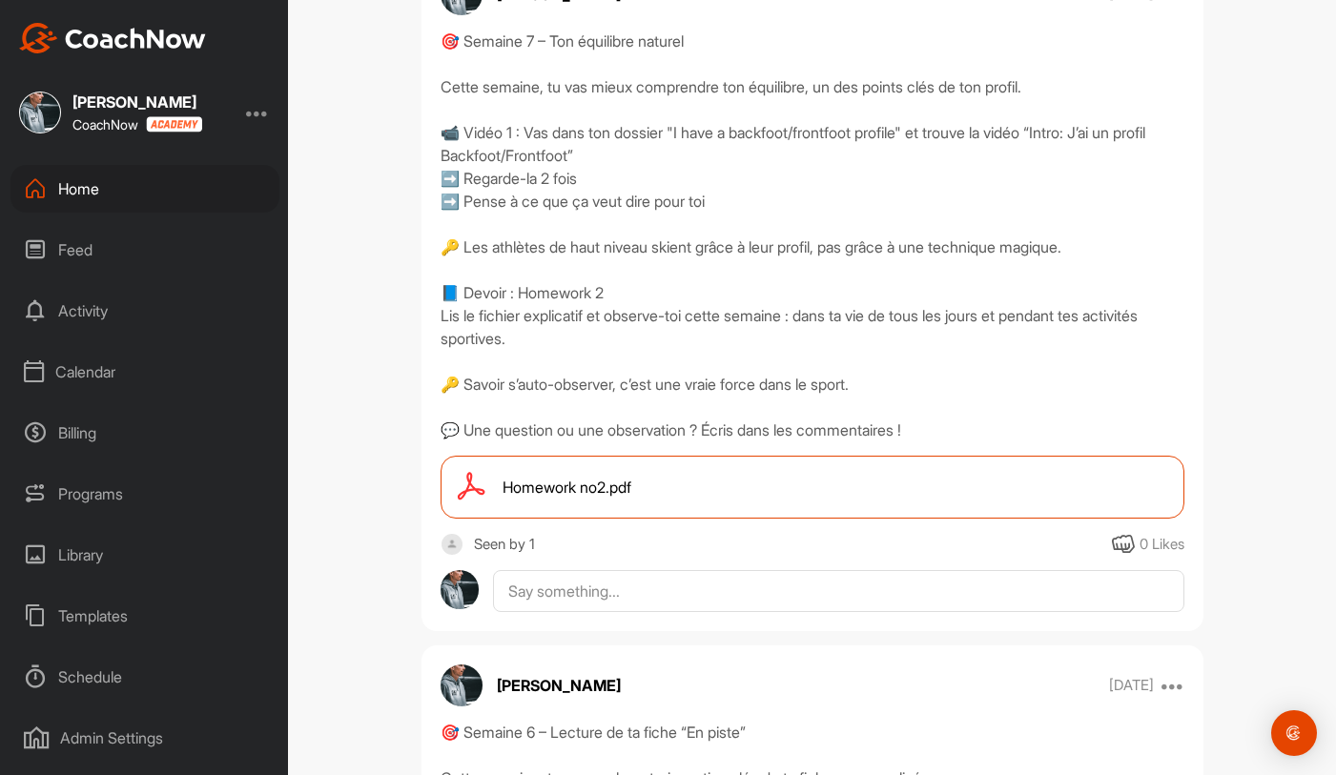
scroll to position [18631, 0]
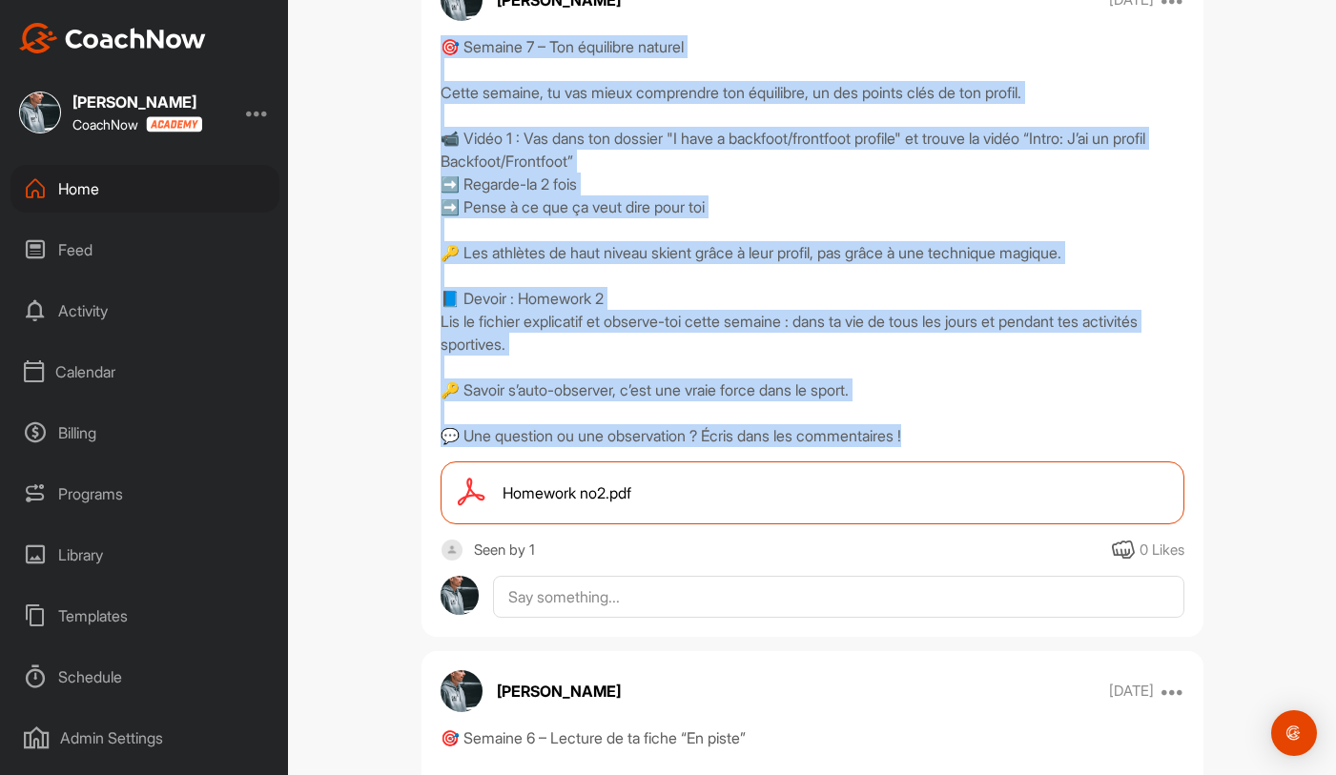
drag, startPoint x: 442, startPoint y: 112, endPoint x: 970, endPoint y: 513, distance: 662.7
click at [970, 447] on div "🎯 Semaine 7 – Ton équilibre naturel Cette semaine, tu vas mieux comprendre ton …" at bounding box center [813, 241] width 744 height 412
copy div "🎯 Semaine 7 – Ton équilibre naturel Cette semaine, tu vas mieux comprendre ton …"
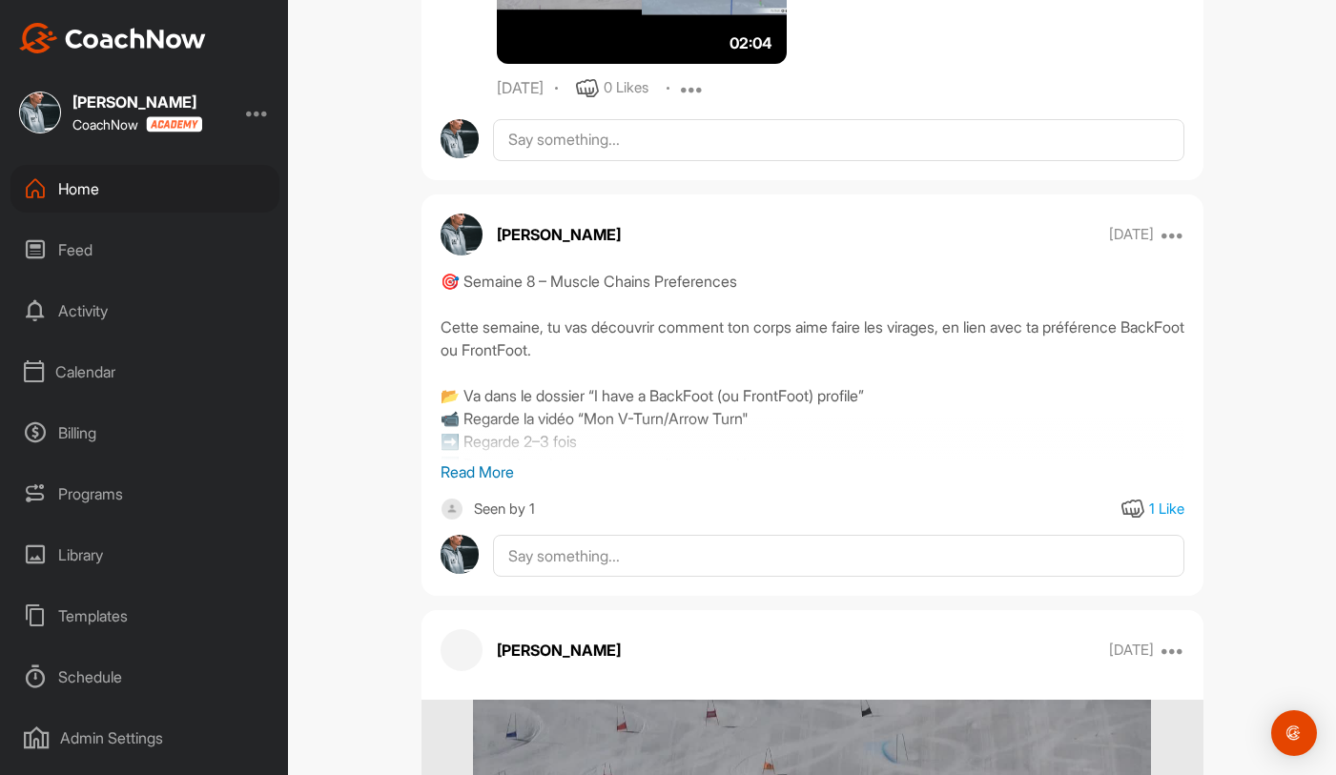
scroll to position [14233, 0]
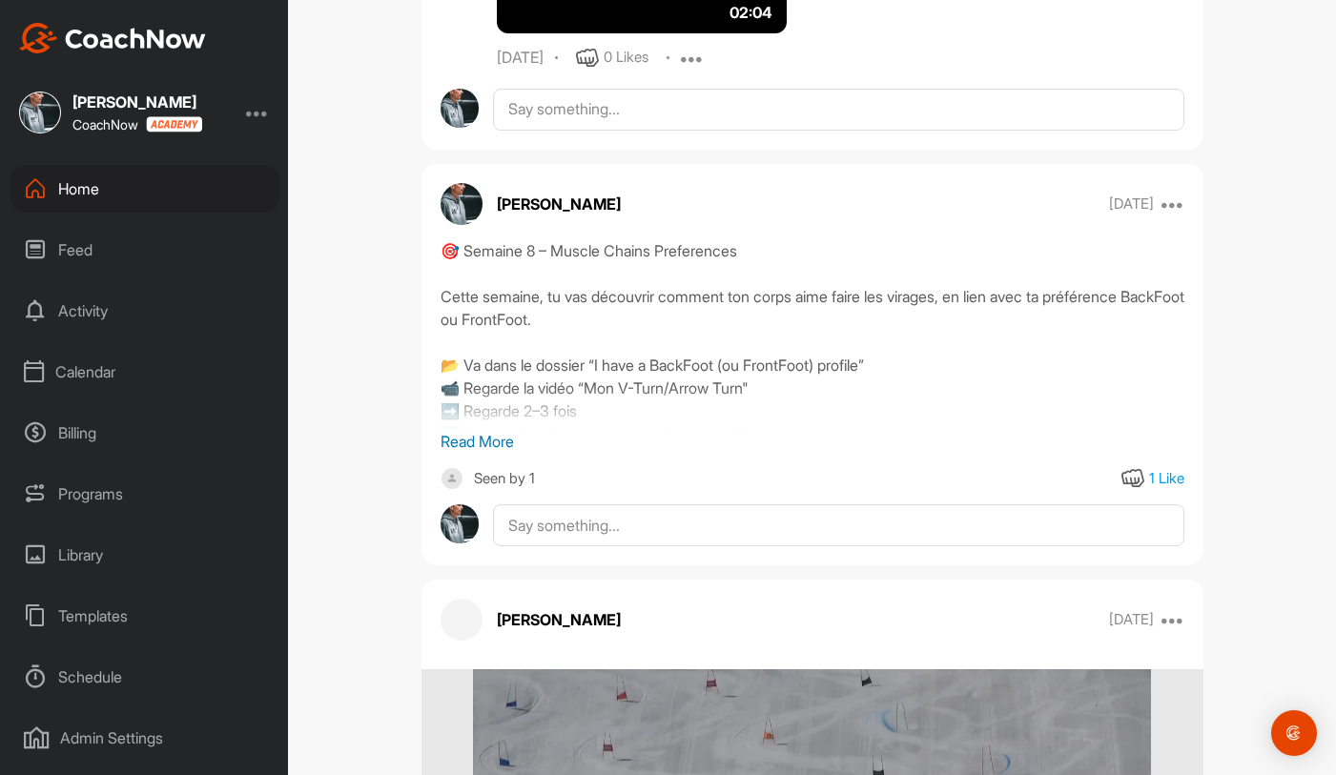
click at [482, 443] on p "Read More" at bounding box center [813, 441] width 744 height 23
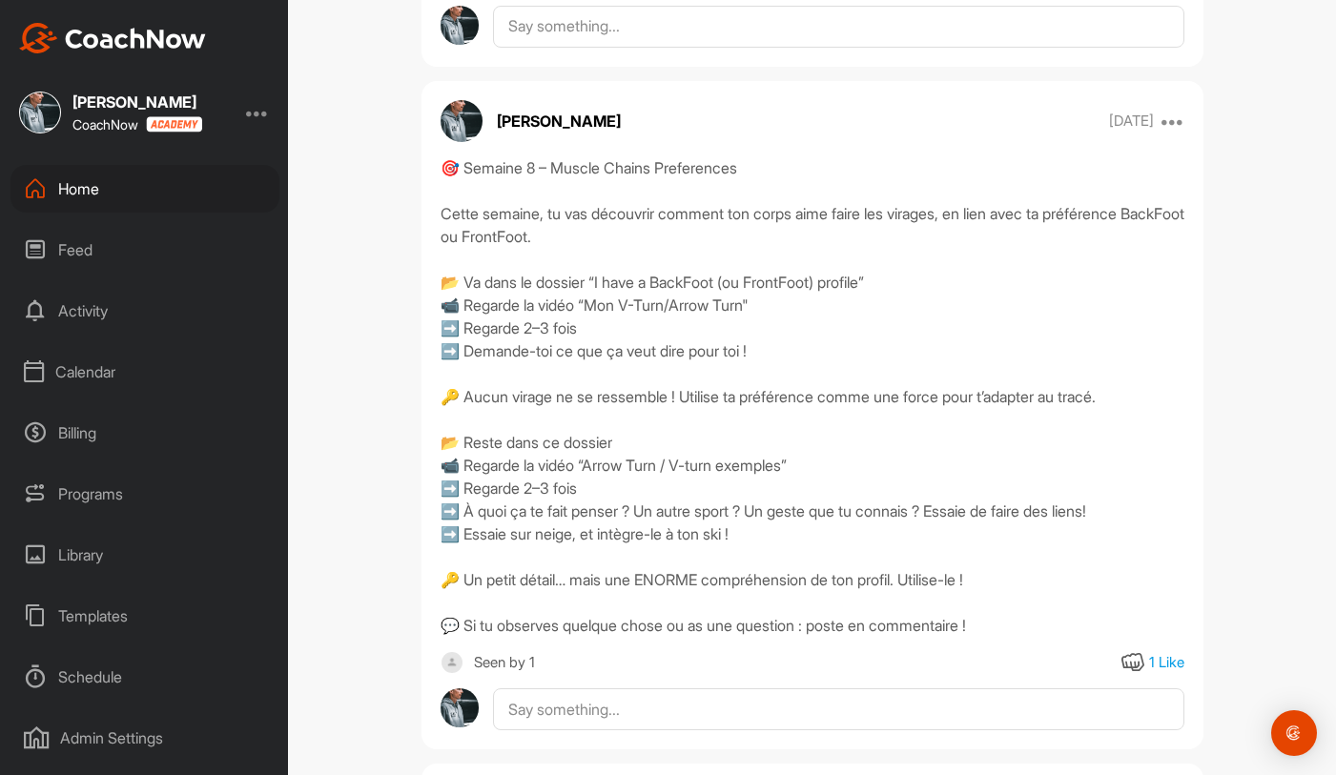
scroll to position [14361, 0]
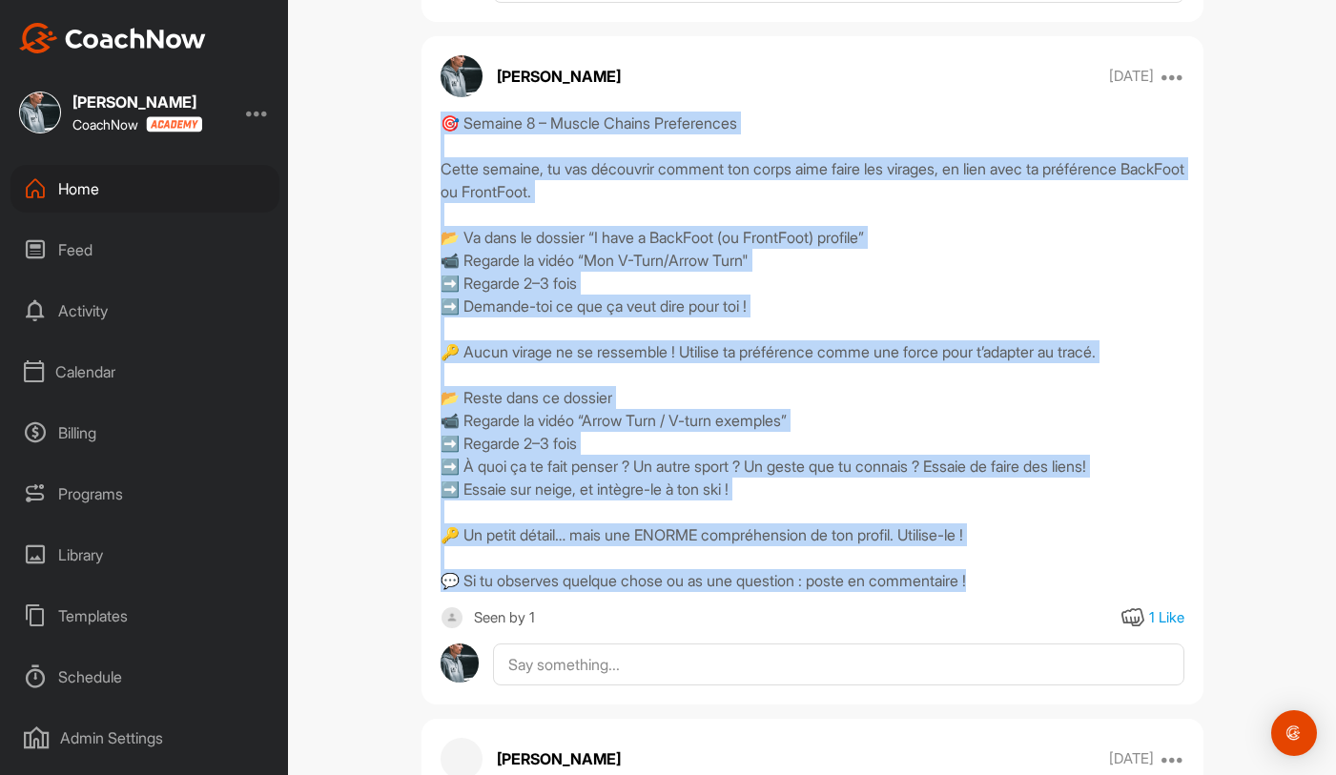
drag, startPoint x: 441, startPoint y: 119, endPoint x: 1002, endPoint y: 589, distance: 731.7
click at [1002, 589] on div "🎯 Semaine 8 – Muscle Chains Preferences Cette semaine, tu vas découvrir comment…" at bounding box center [813, 352] width 744 height 481
copy div "🎯 Semaine 8 – Muscle Chains Preferences Cette semaine, tu vas découvrir comment…"
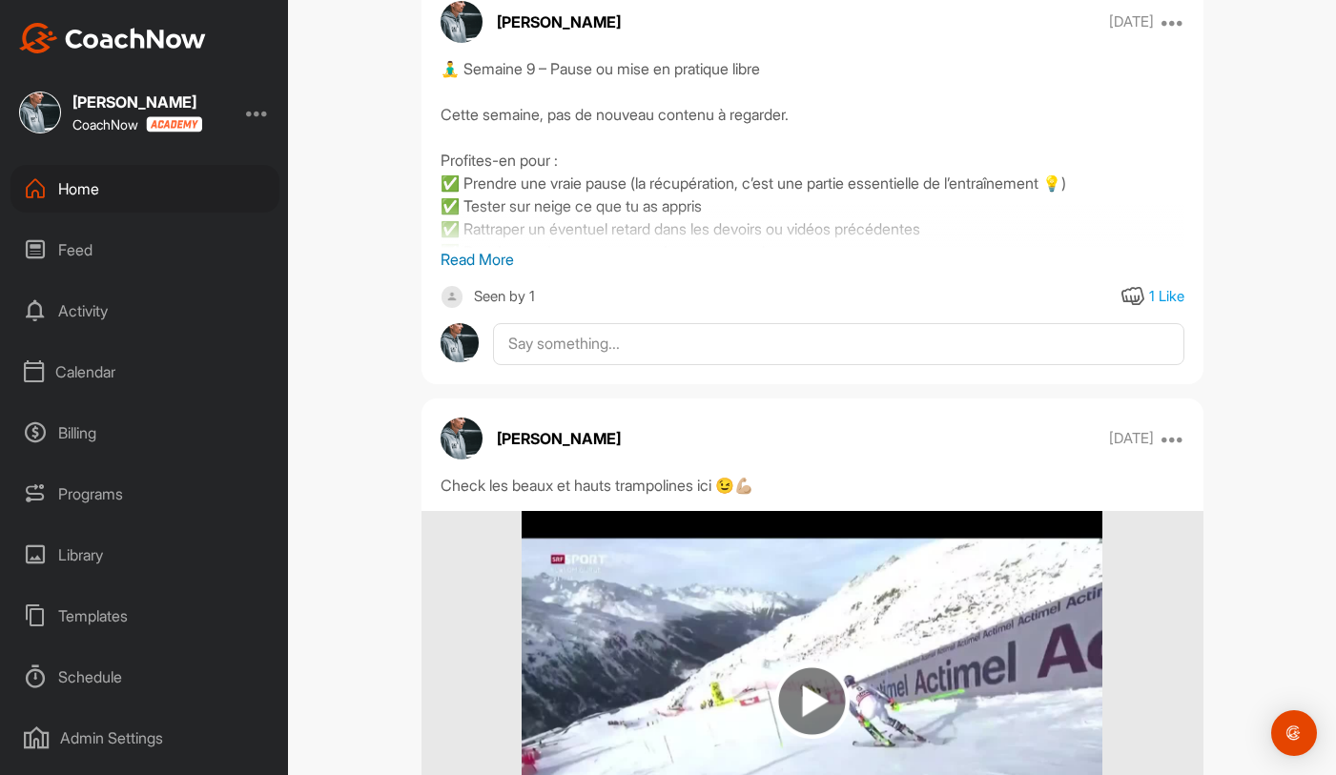
scroll to position [8520, 0]
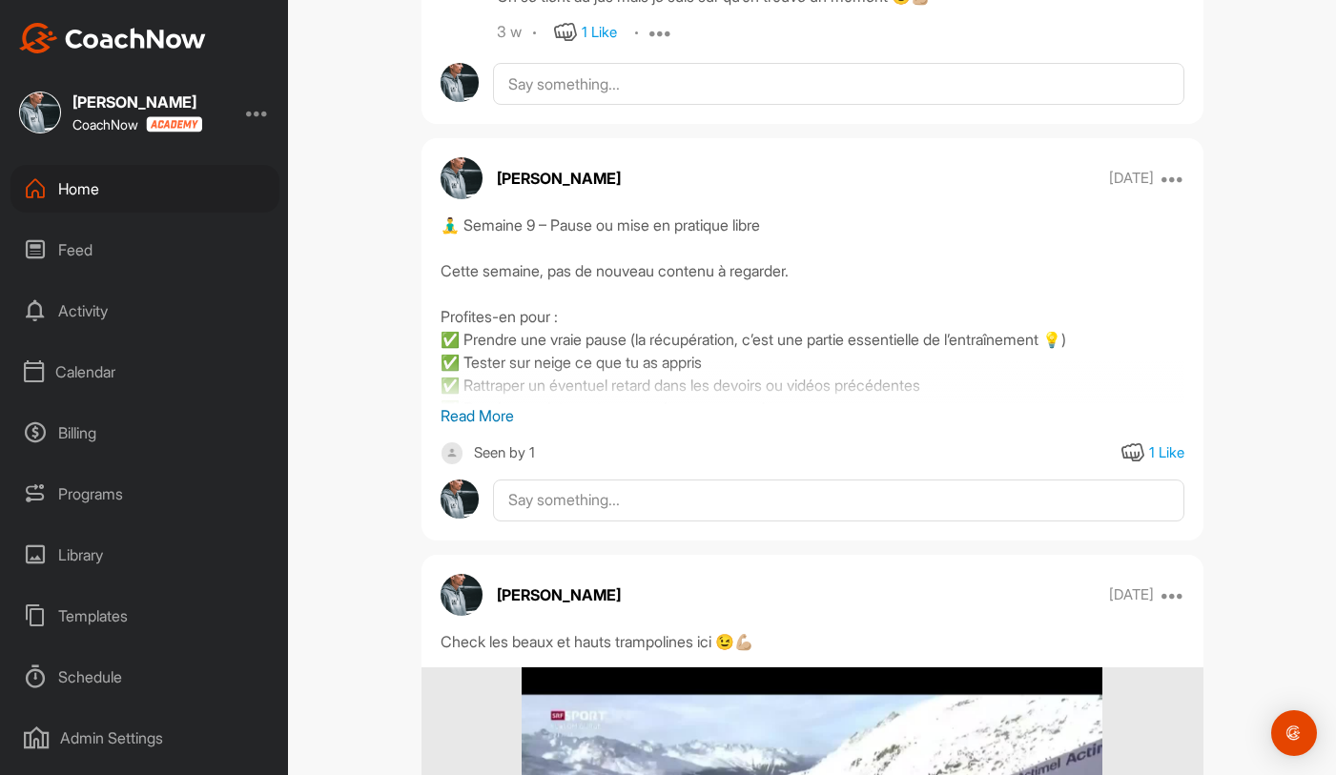
click at [493, 419] on p "Read More" at bounding box center [813, 415] width 744 height 23
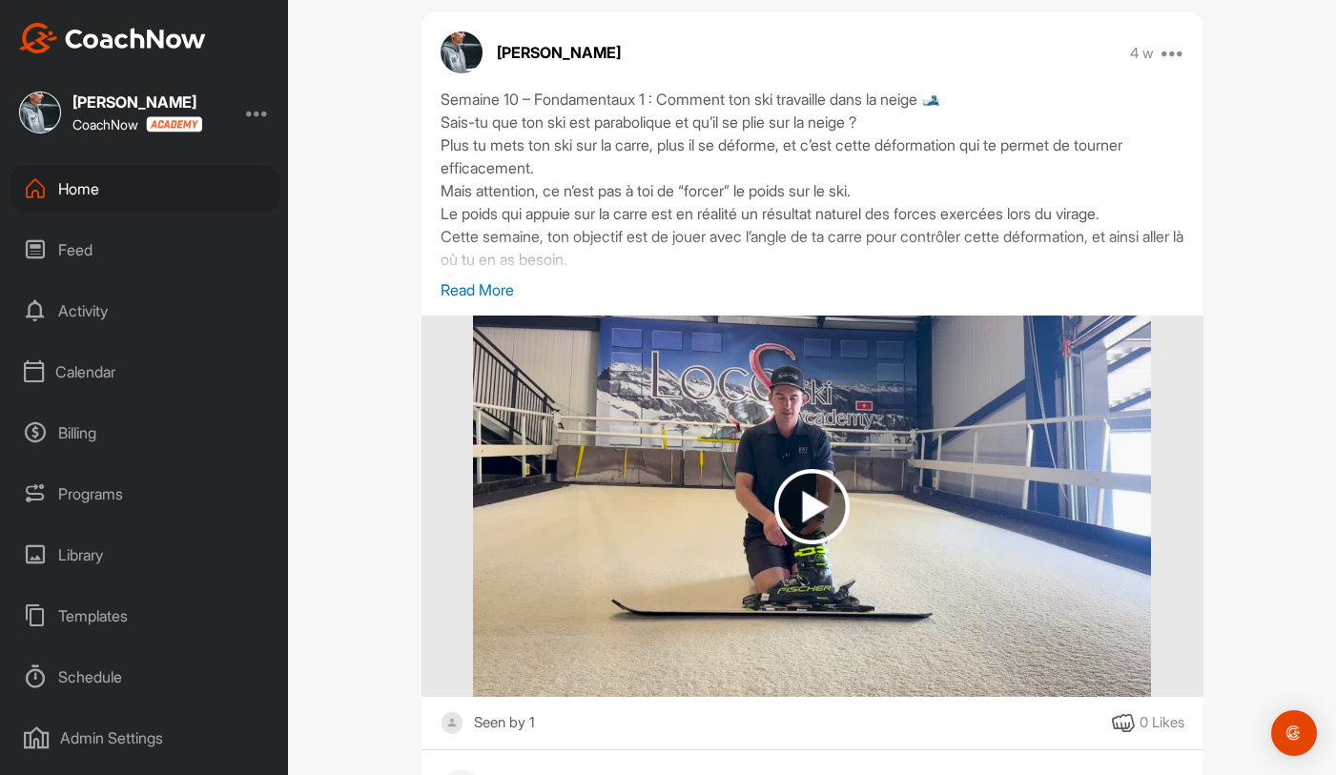
scroll to position [6923, 0]
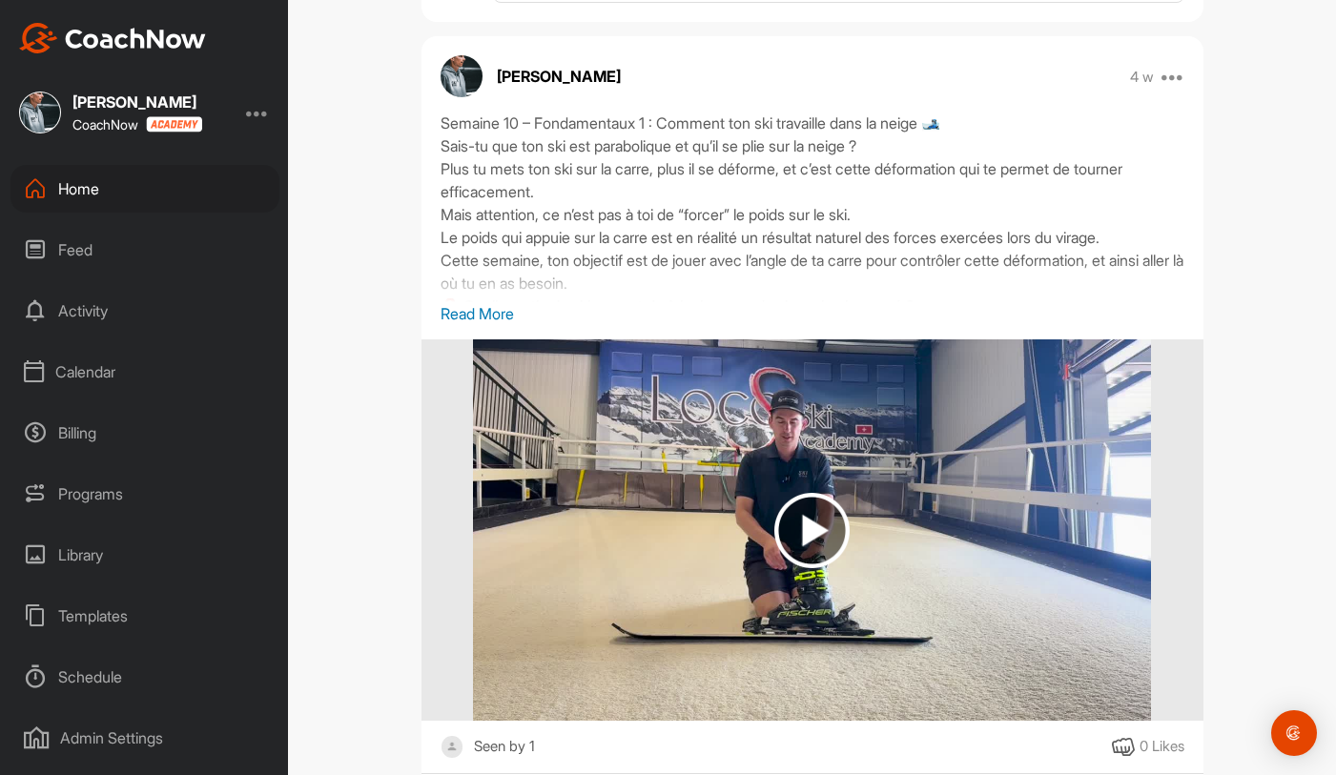
click at [491, 315] on p "Read More" at bounding box center [813, 313] width 744 height 23
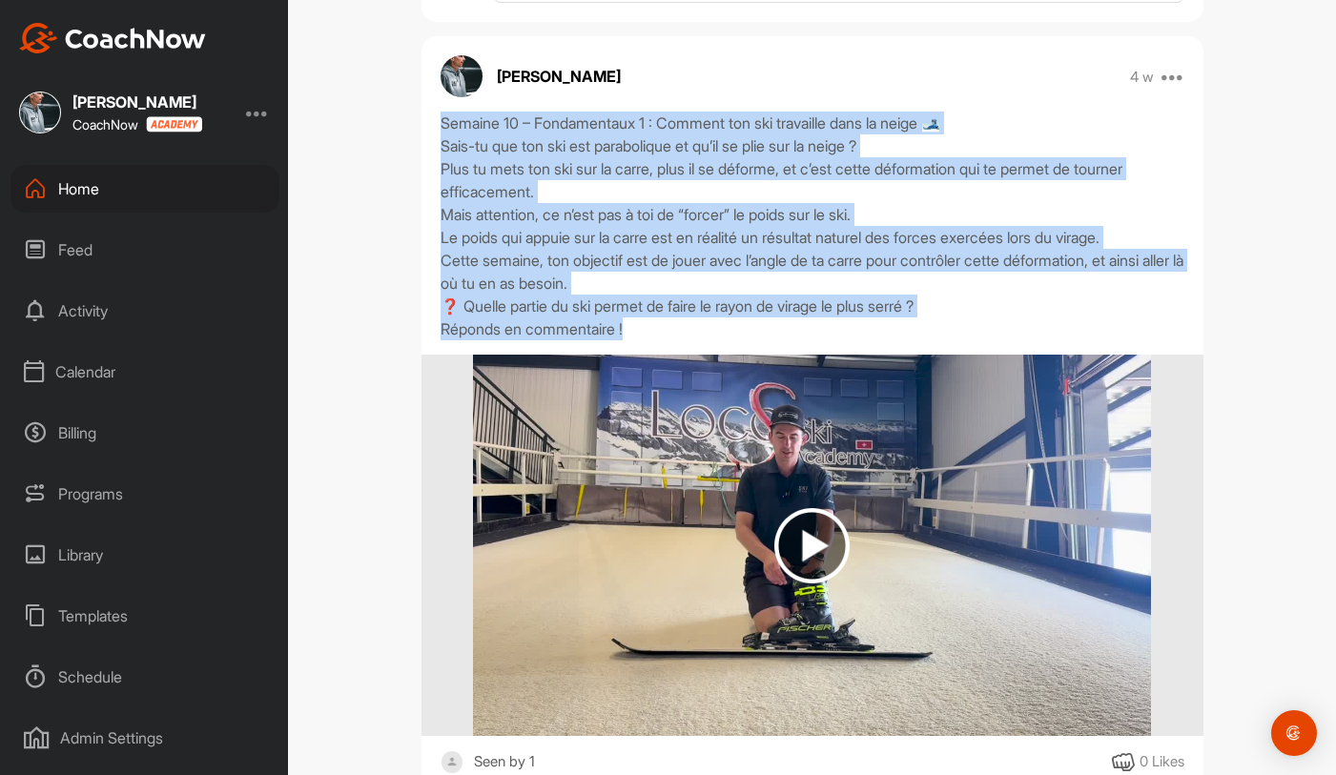
drag, startPoint x: 441, startPoint y: 120, endPoint x: 707, endPoint y: 336, distance: 342.4
click at [707, 336] on div "Semaine 10 – Fondamentaux 1 : Comment ton ski travaille dans la neige 🎿 Sais-tu…" at bounding box center [813, 226] width 744 height 229
copy div "Semaine 10 – Fondamentaux 1 : Comment ton ski travaille dans la neige 🎿 Sais-tu…"
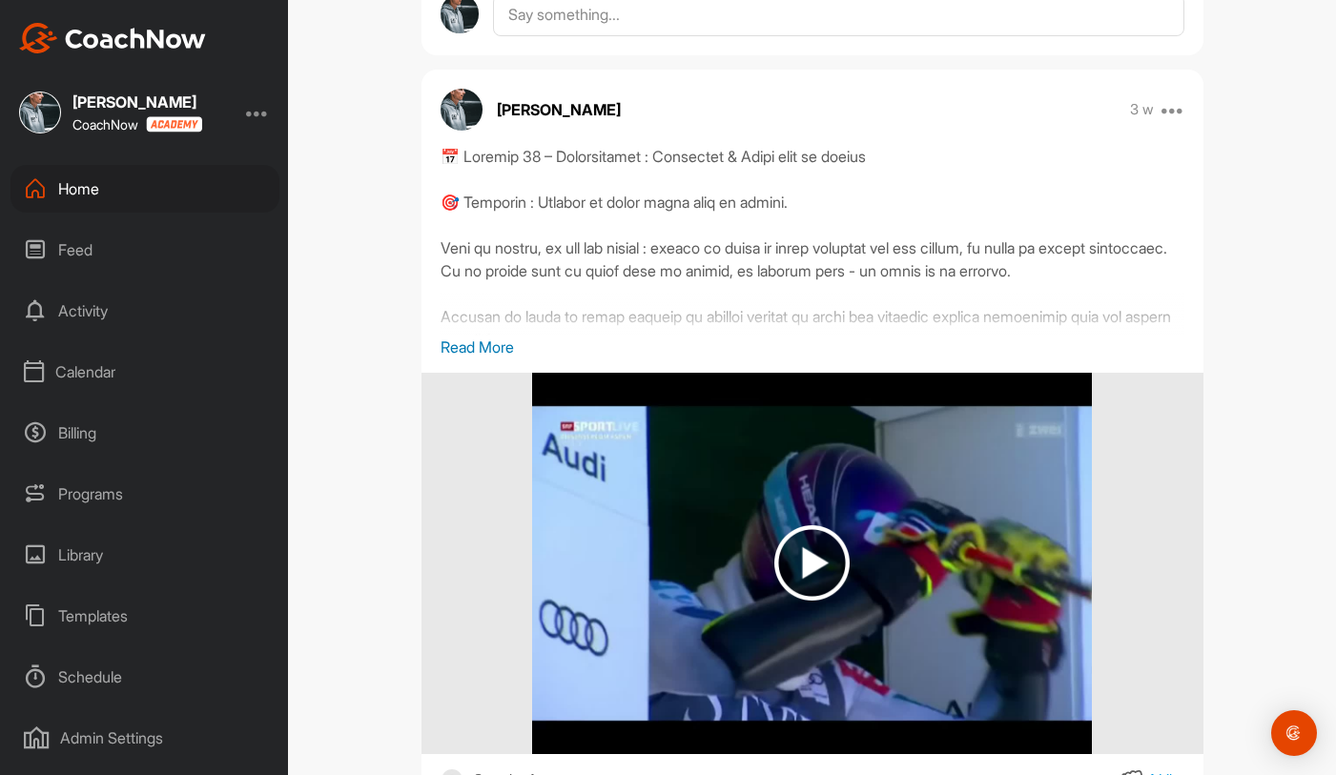
scroll to position [6105, 0]
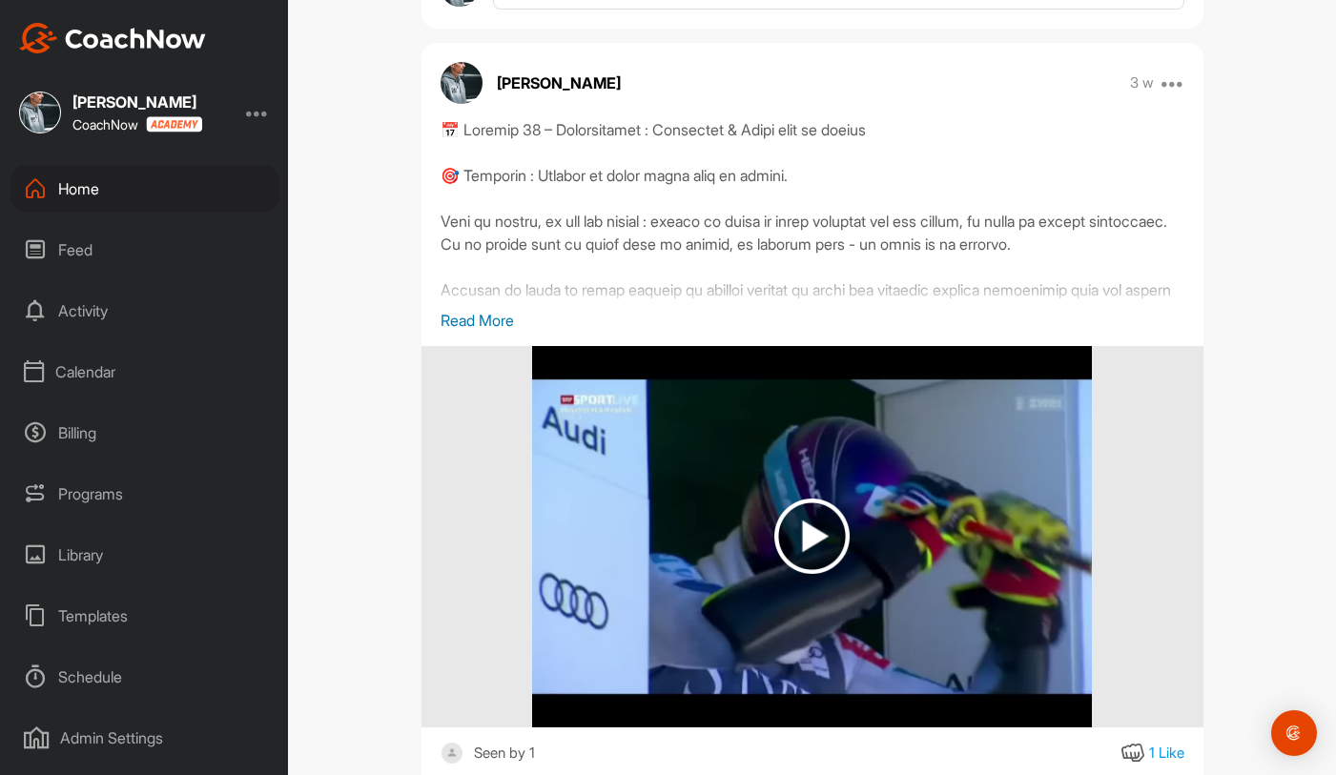
click at [481, 330] on p "Read More" at bounding box center [813, 320] width 744 height 23
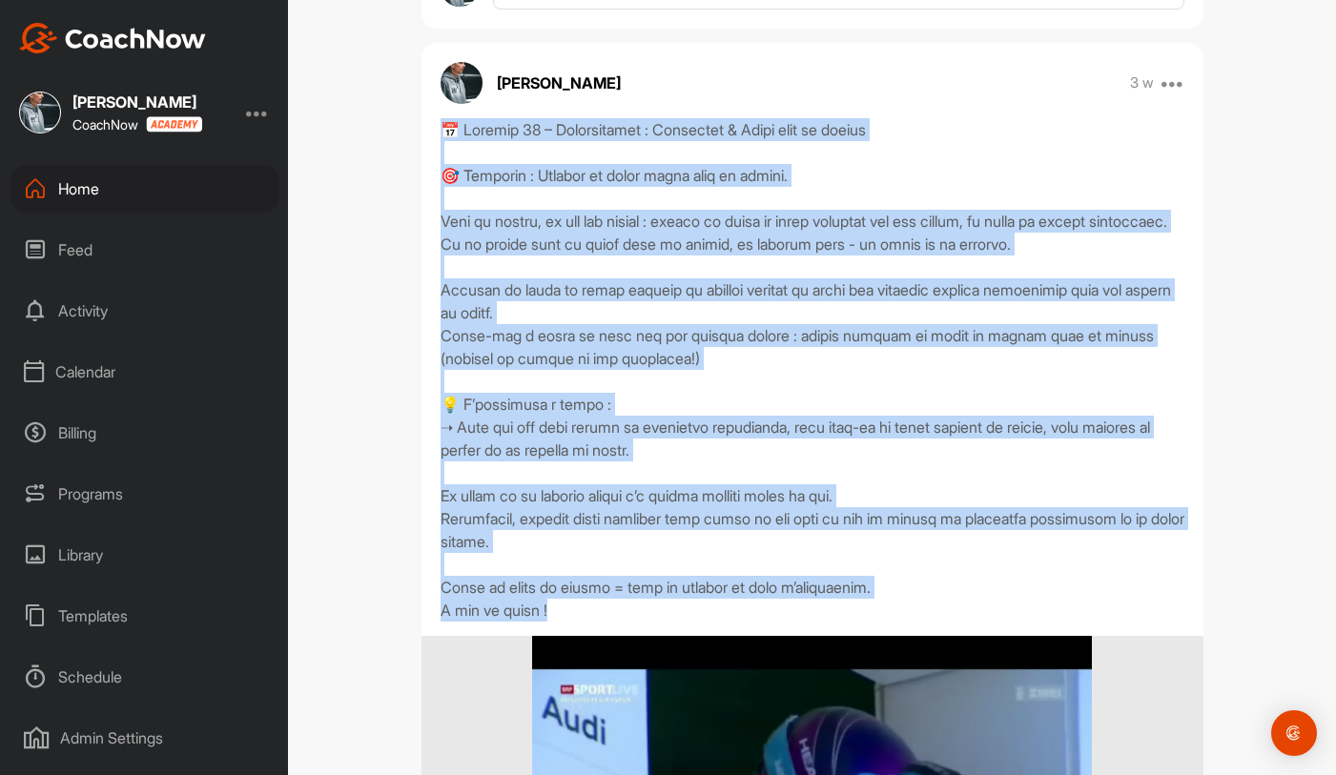
drag, startPoint x: 441, startPoint y: 119, endPoint x: 611, endPoint y: 643, distance: 550.6
click at [611, 622] on div at bounding box center [813, 369] width 744 height 503
copy div "📅 Loremip 84 – Dolorsitamet : Consectet & Adipi elit se doeius 🎯 Temporin : Utl…"
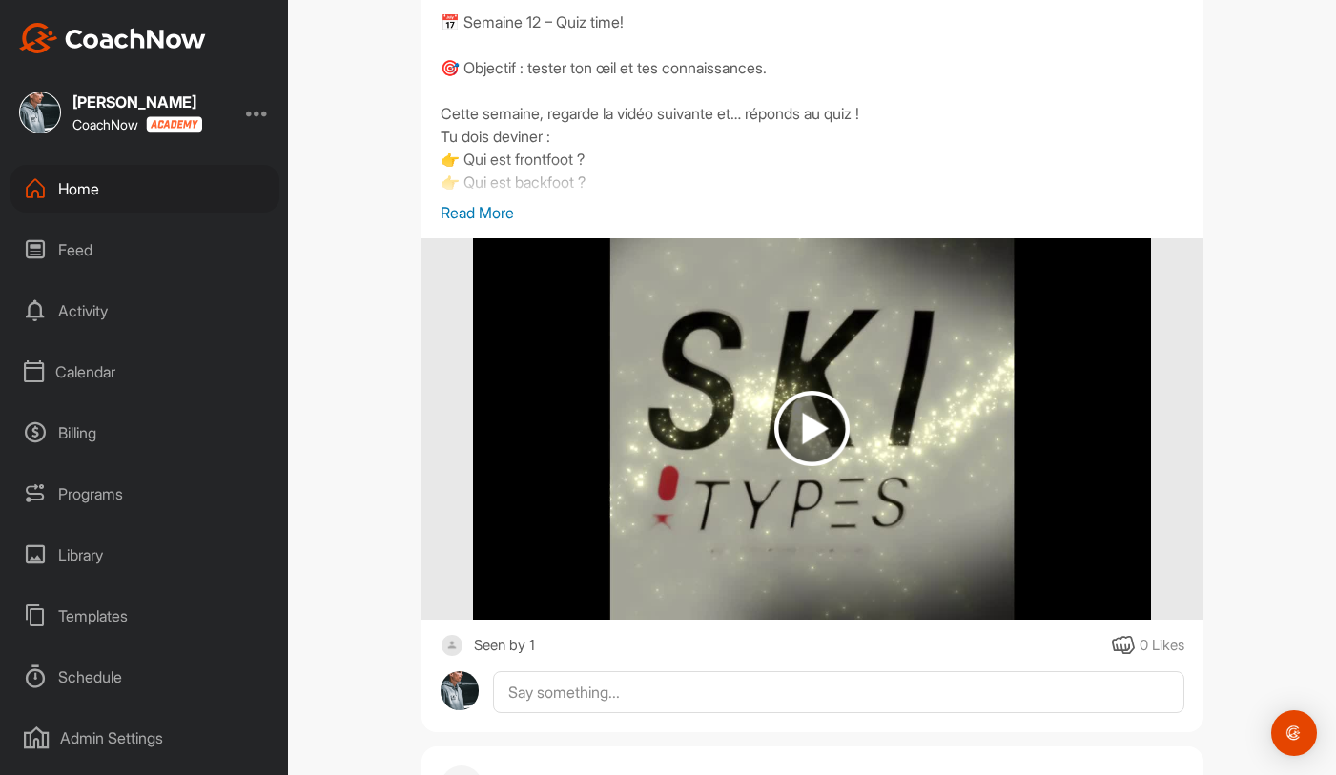
scroll to position [3960, 0]
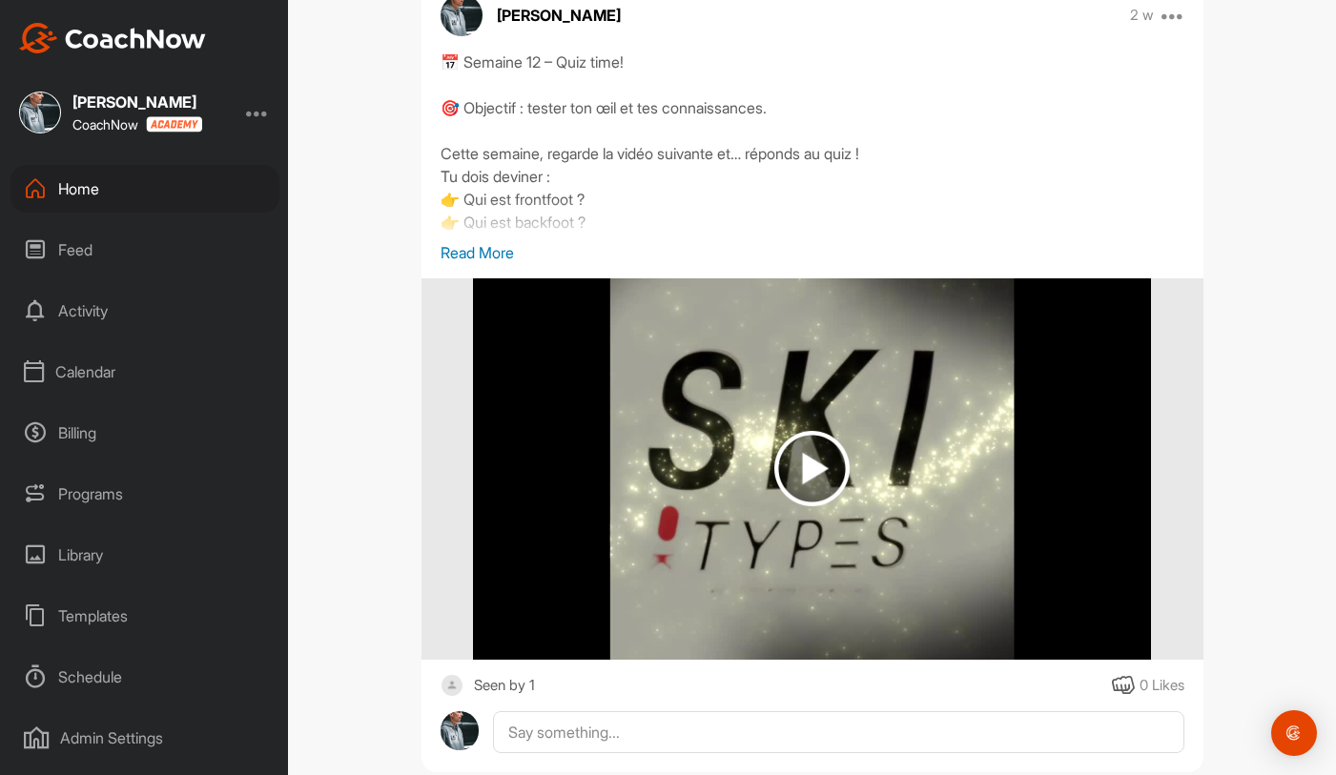
click at [480, 255] on p "Read More" at bounding box center [813, 252] width 744 height 23
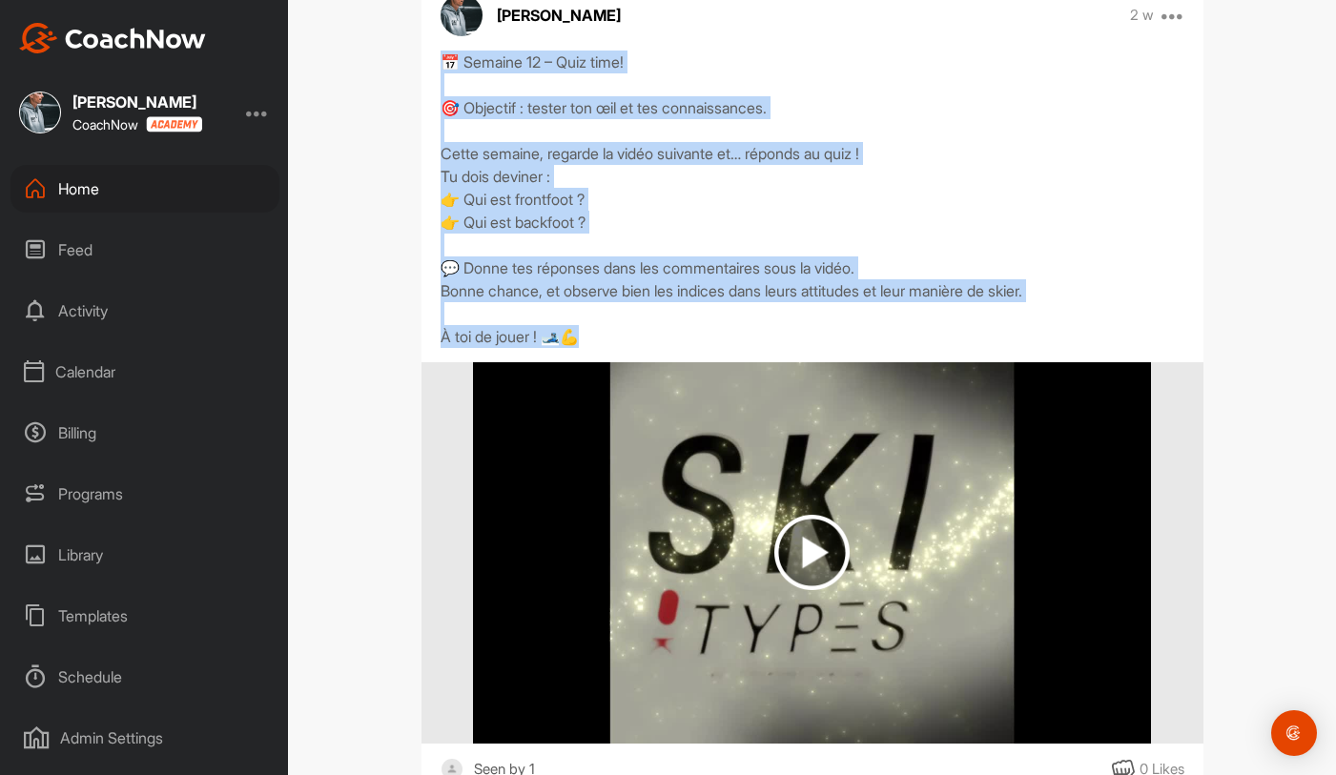
drag, startPoint x: 441, startPoint y: 66, endPoint x: 650, endPoint y: 341, distance: 345.8
click at [650, 341] on div "📅 Semaine 12 – Quiz time! 🎯 Objectif : tester ton œil et tes connaissances. Cet…" at bounding box center [813, 200] width 744 height 298
copy div "📅 Semaine 12 – Quiz time! 🎯 Objectif : tester ton œil et tes connaissances. Cet…"
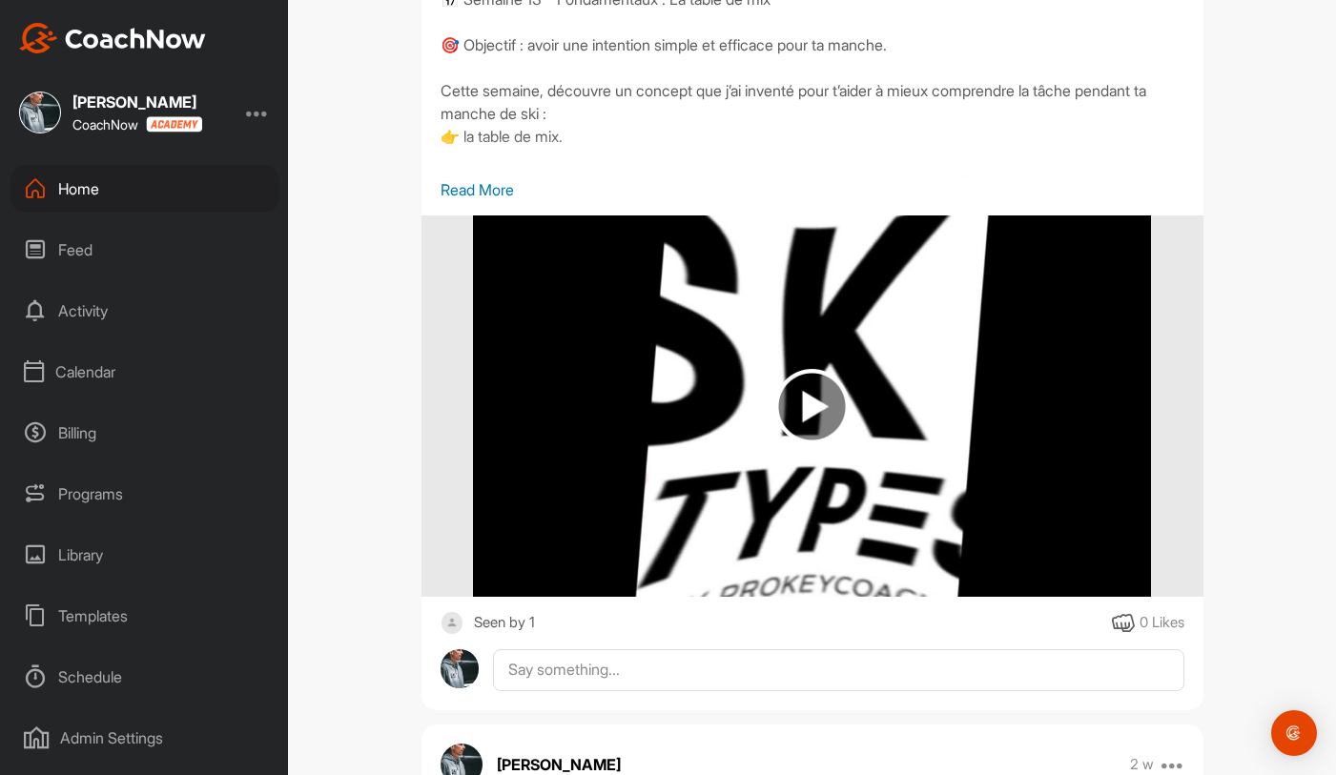
scroll to position [3075, 0]
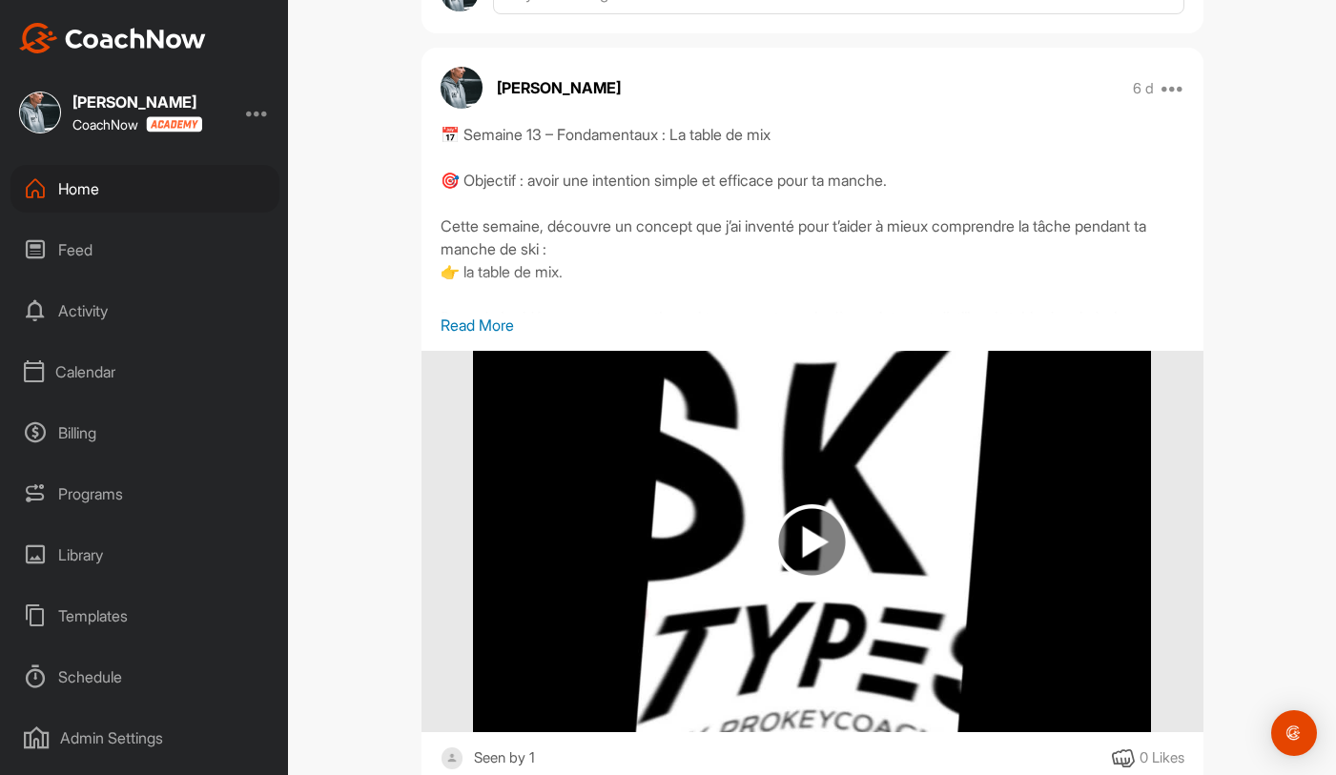
click at [462, 323] on p "Read More" at bounding box center [813, 325] width 744 height 23
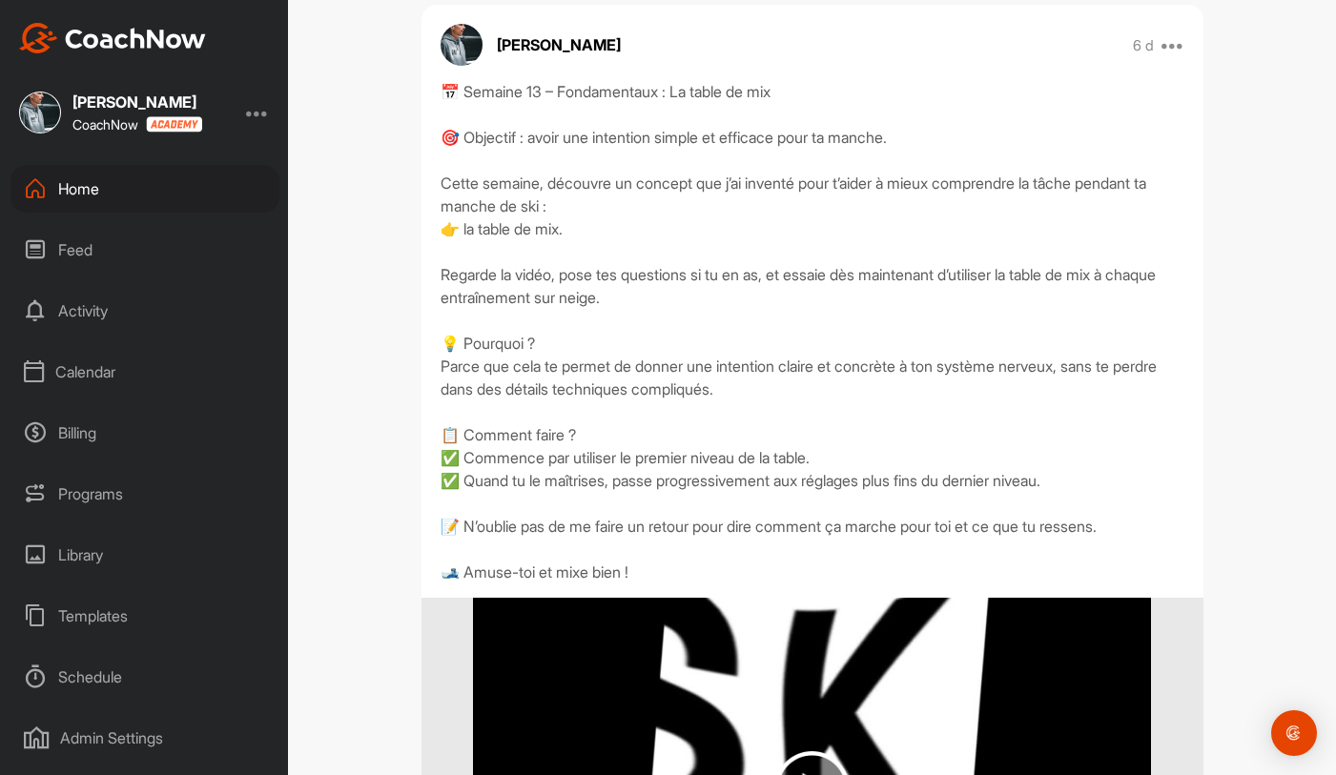
scroll to position [3139, 0]
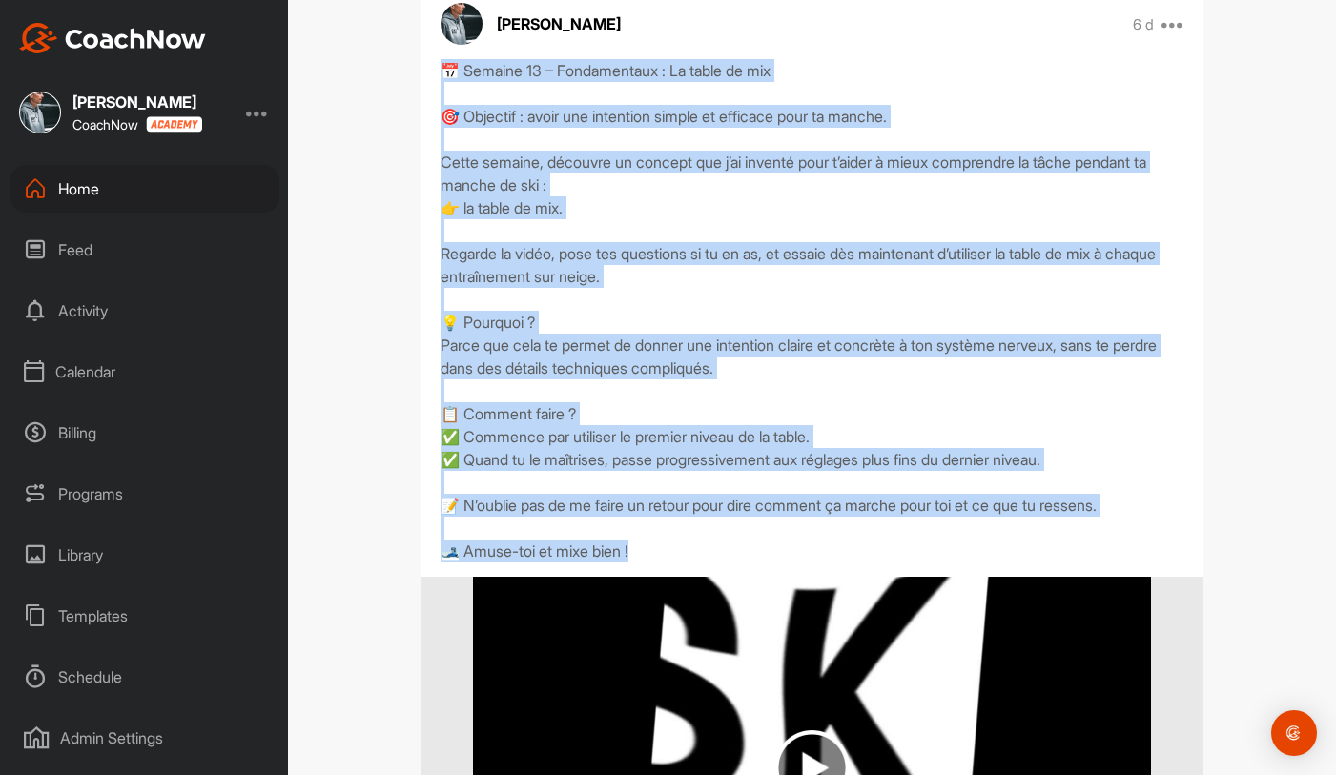
drag, startPoint x: 436, startPoint y: 66, endPoint x: 728, endPoint y: 556, distance: 570.9
click at [728, 556] on div "📅 Semaine 13 – Fondamentaux : La table de mix 🎯 Objectif : avoir une intention …" at bounding box center [812, 310] width 782 height 503
copy div "📅 Semaine 13 – Fondamentaux : La table de mix 🎯 Objectif : avoir une intention …"
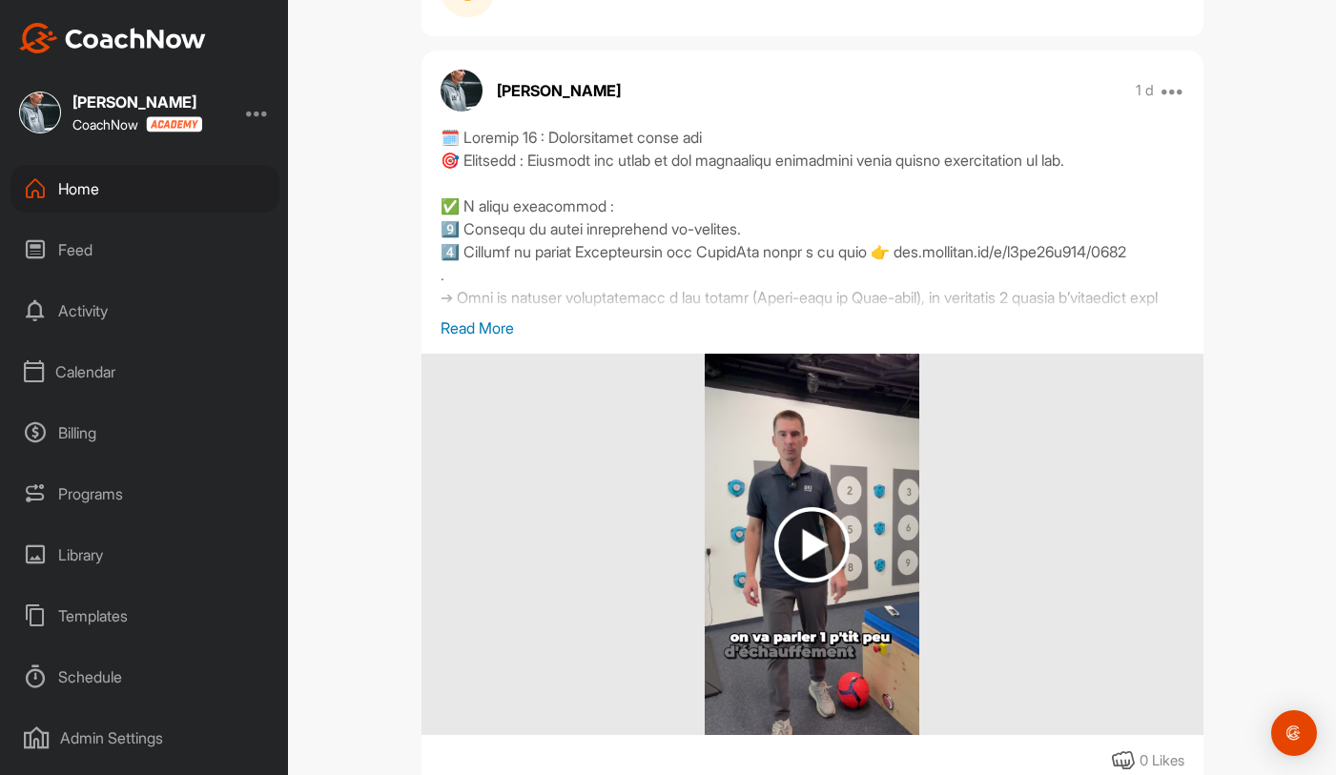
scroll to position [389, 0]
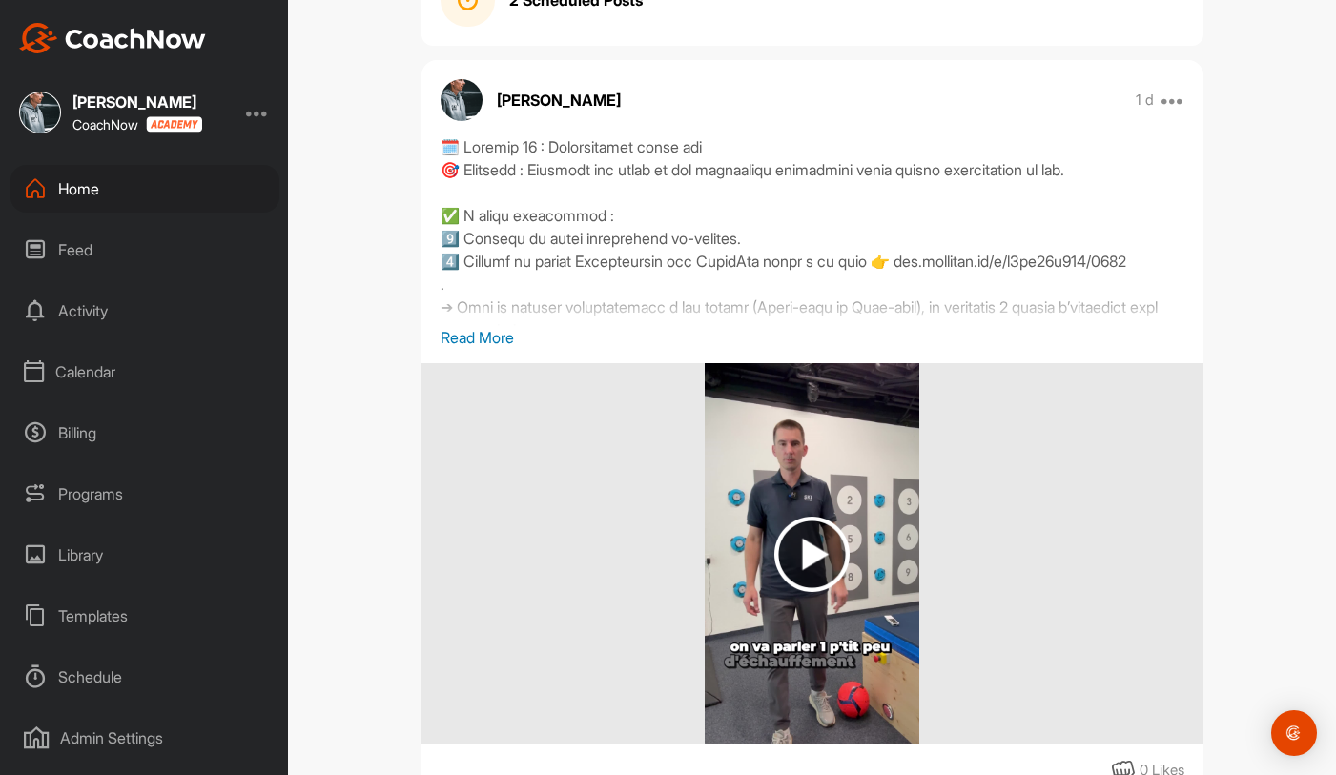
click at [505, 342] on p "Read More" at bounding box center [813, 337] width 744 height 23
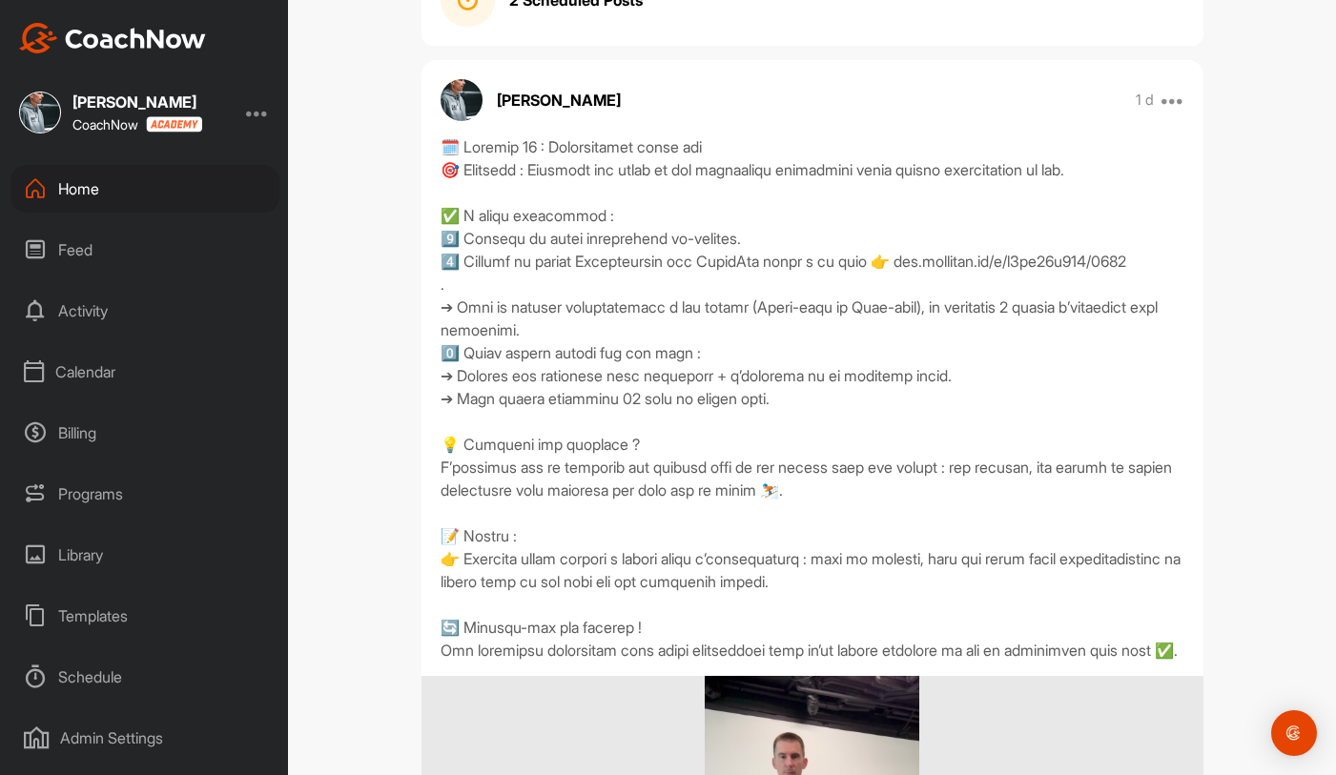
scroll to position [509, 0]
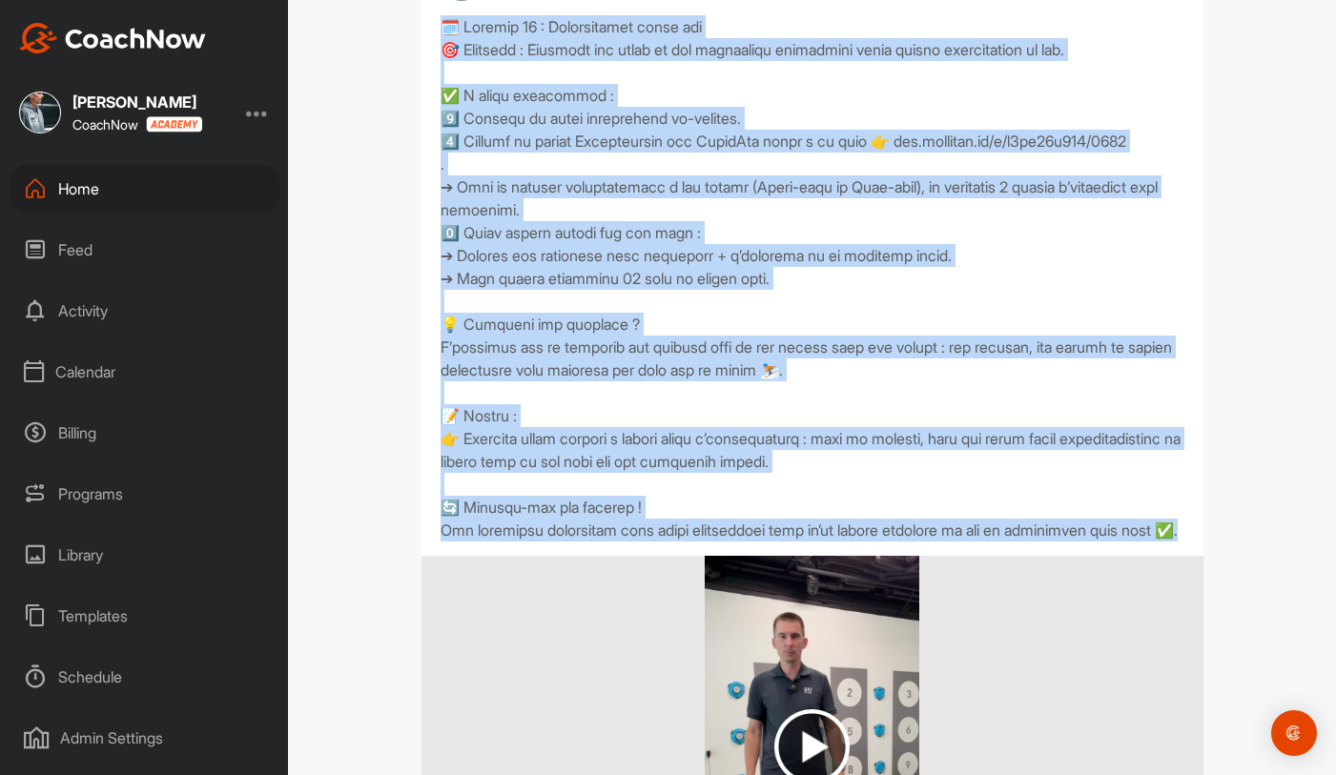
drag, startPoint x: 440, startPoint y: 30, endPoint x: 569, endPoint y: 605, distance: 590.4
click at [569, 605] on div "0 Likes" at bounding box center [812, 494] width 782 height 959
click at [621, 542] on div at bounding box center [813, 278] width 744 height 526
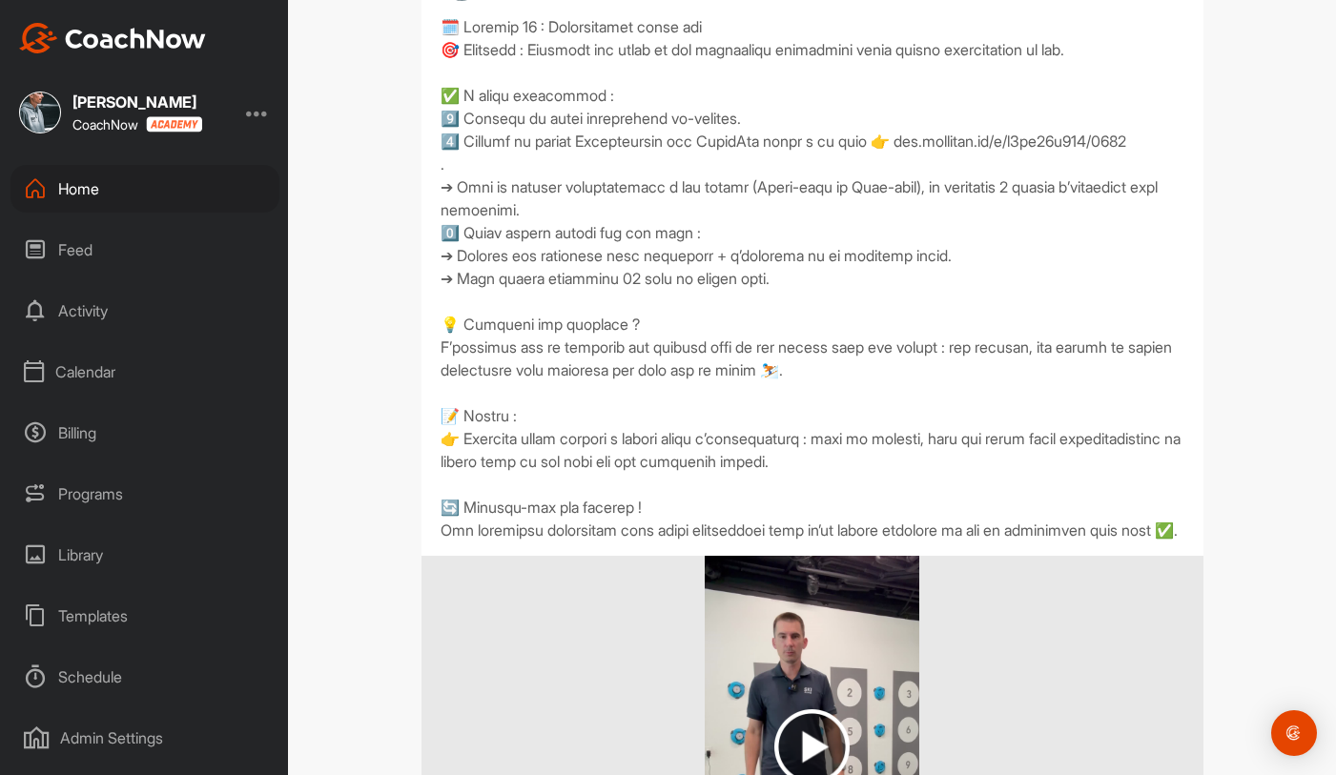
scroll to position [488, 0]
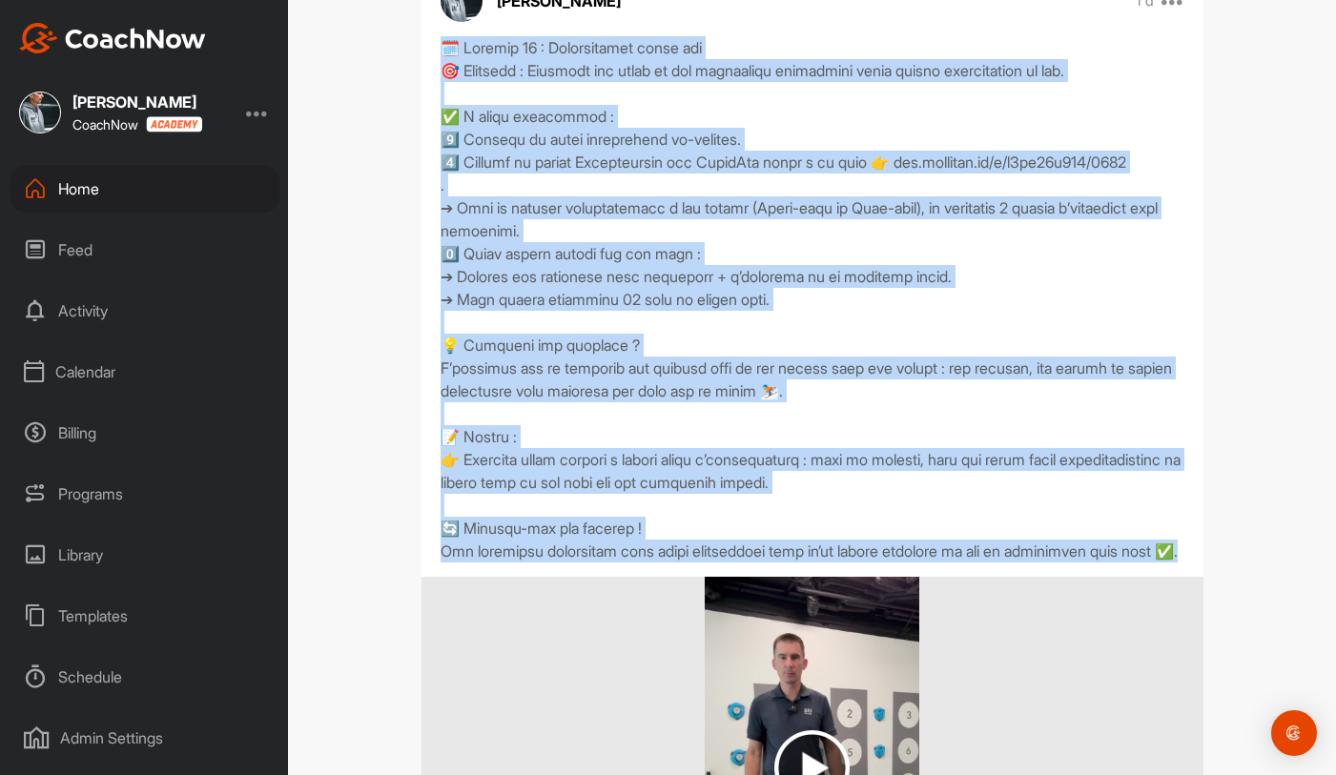
drag, startPoint x: 440, startPoint y: 53, endPoint x: 528, endPoint y: 605, distance: 559.2
click at [528, 563] on div at bounding box center [813, 299] width 744 height 526
copy div "🗓️ Loremip 24 : Dolorsitamet conse adi 🎯 Elitsedd : Eiusmodt inc utlab et dol m…"
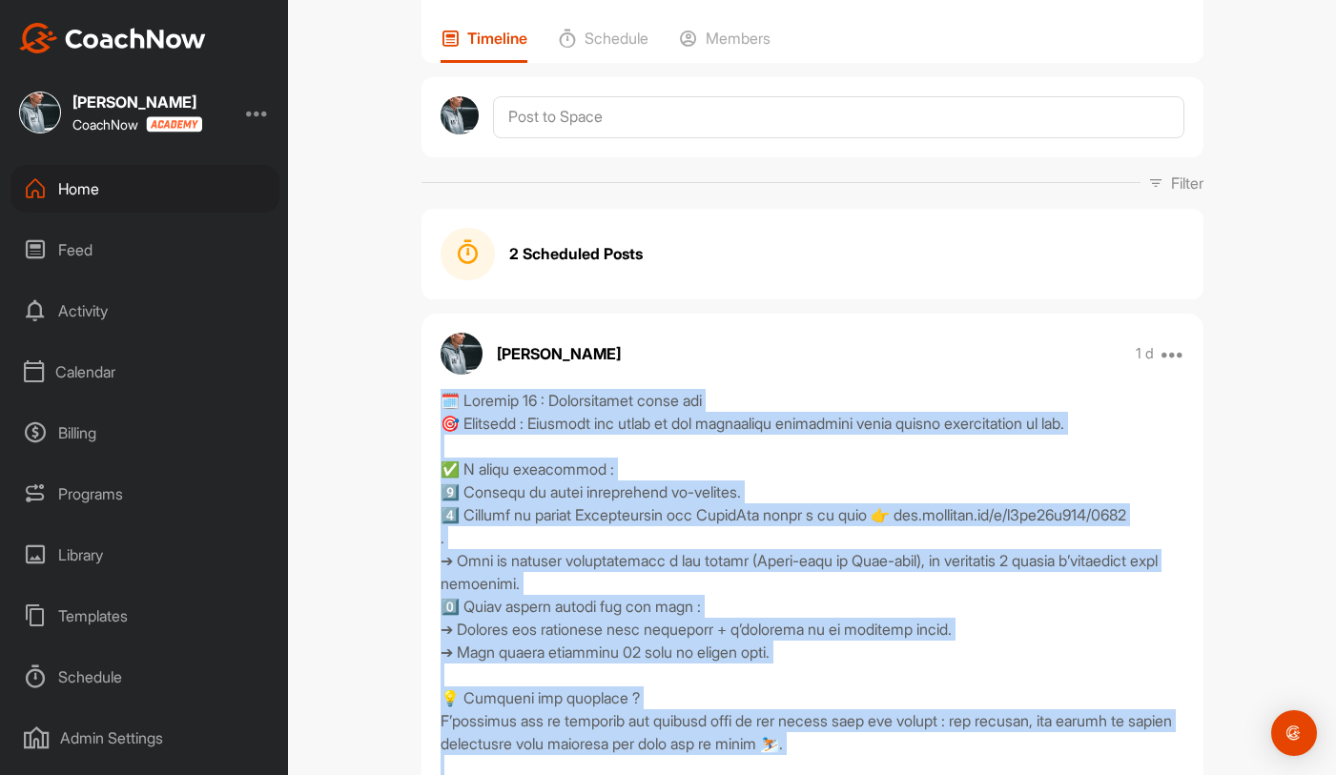
scroll to position [120, 0]
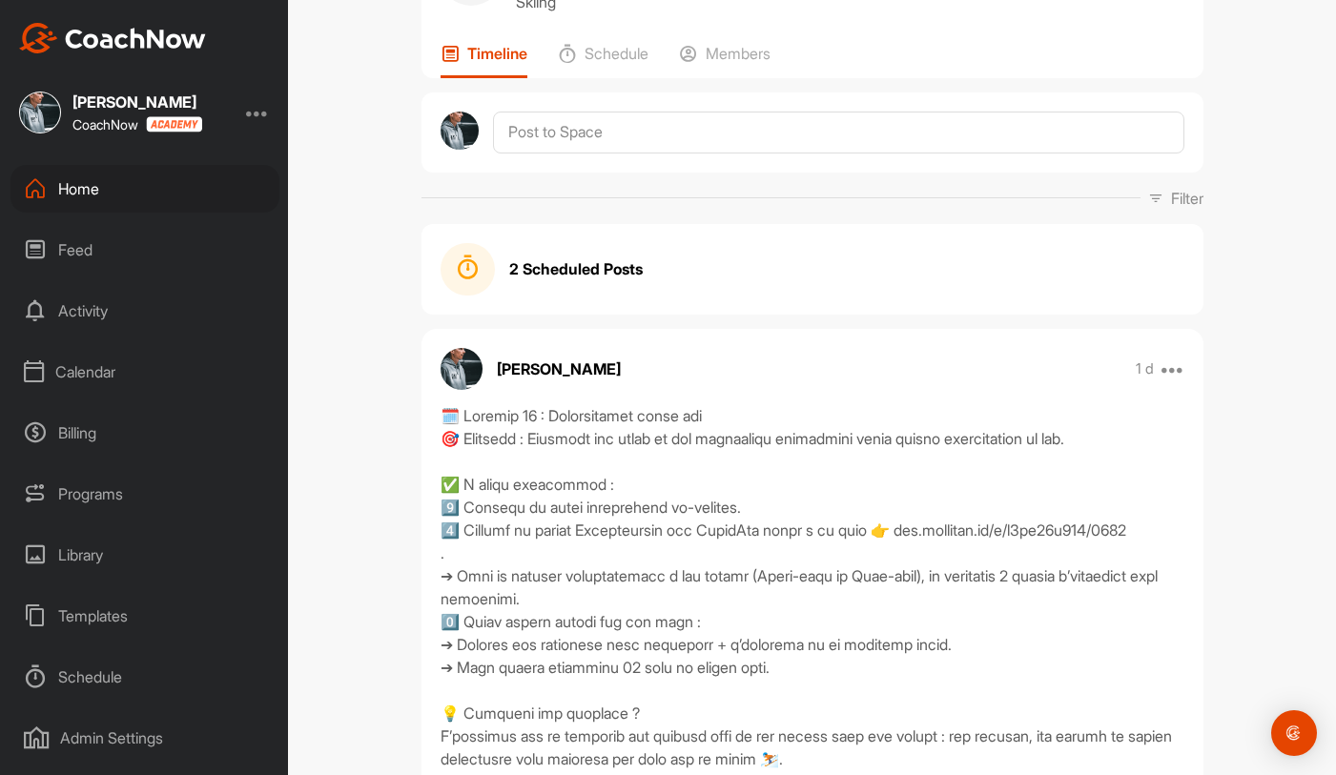
click at [558, 260] on strong "2 Scheduled Posts" at bounding box center [575, 268] width 133 height 23
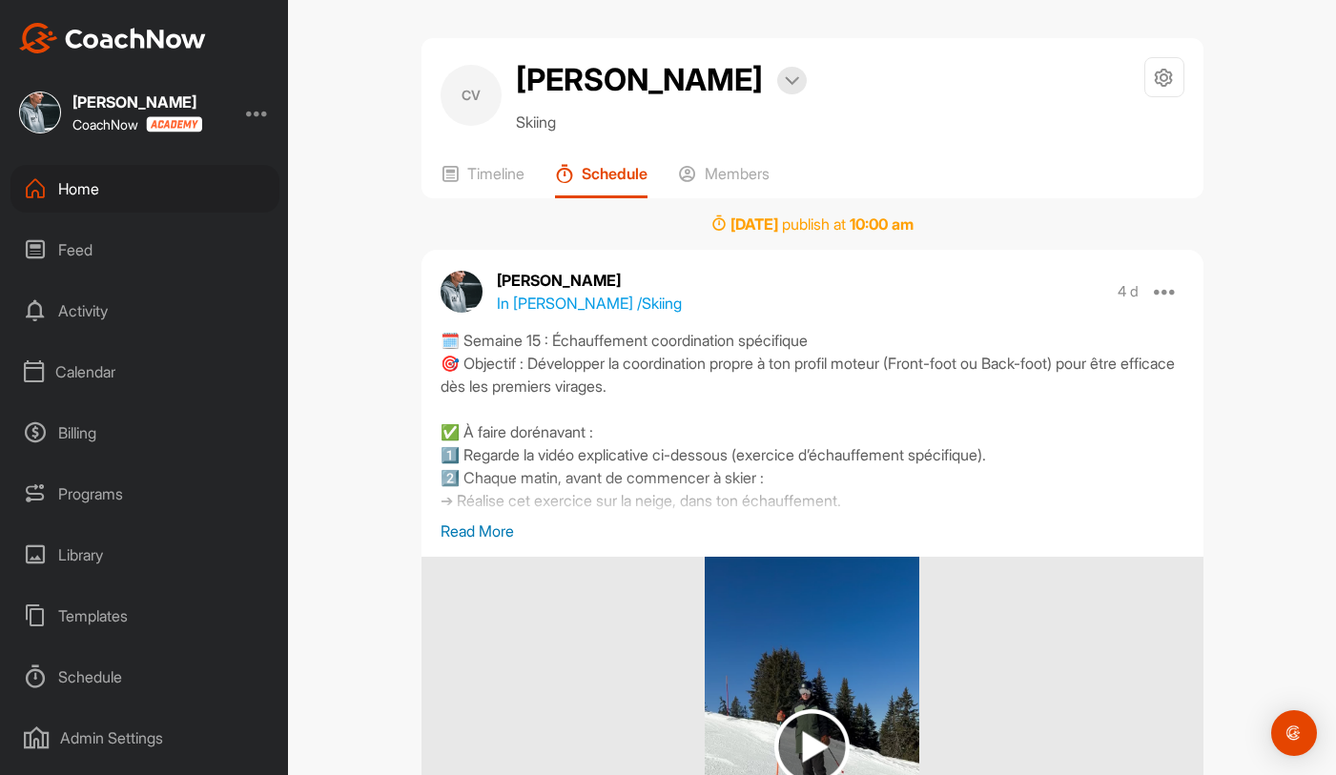
click at [497, 529] on p "Read More" at bounding box center [813, 531] width 744 height 23
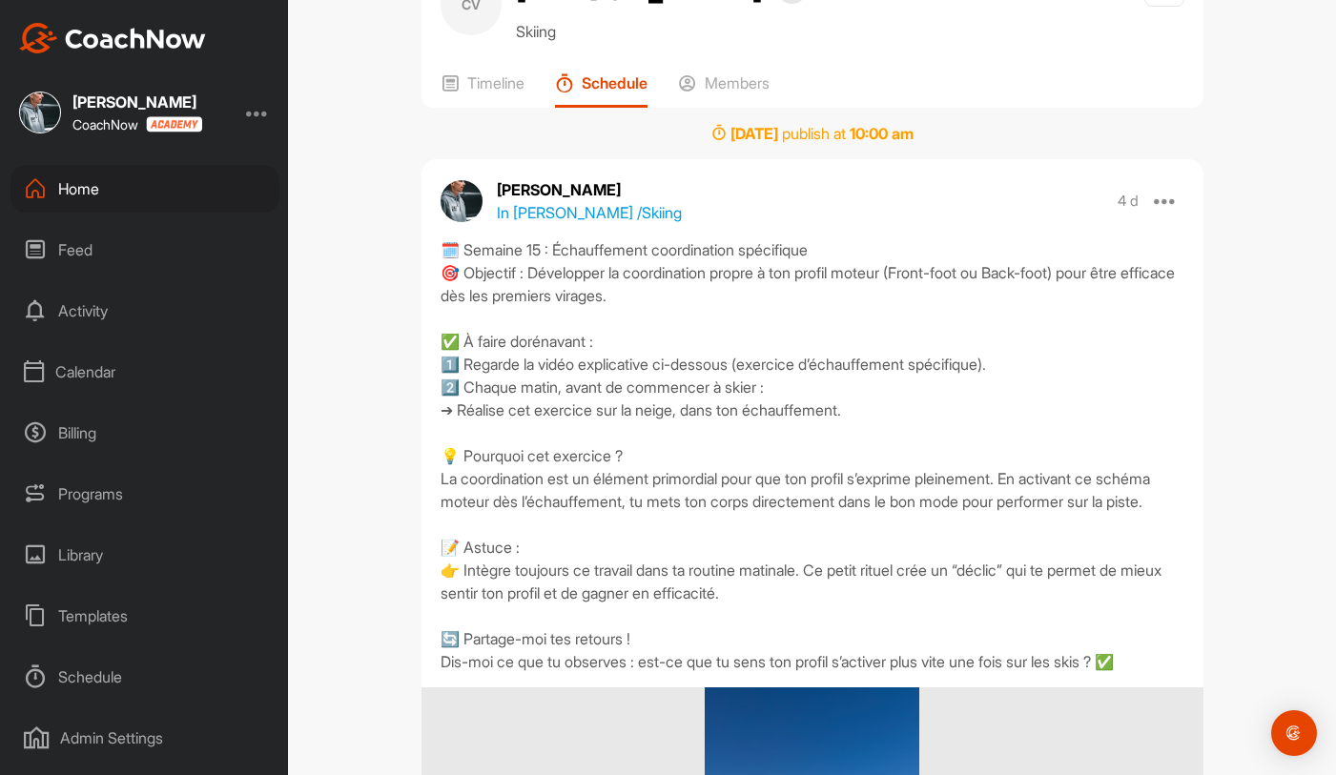
scroll to position [107, 0]
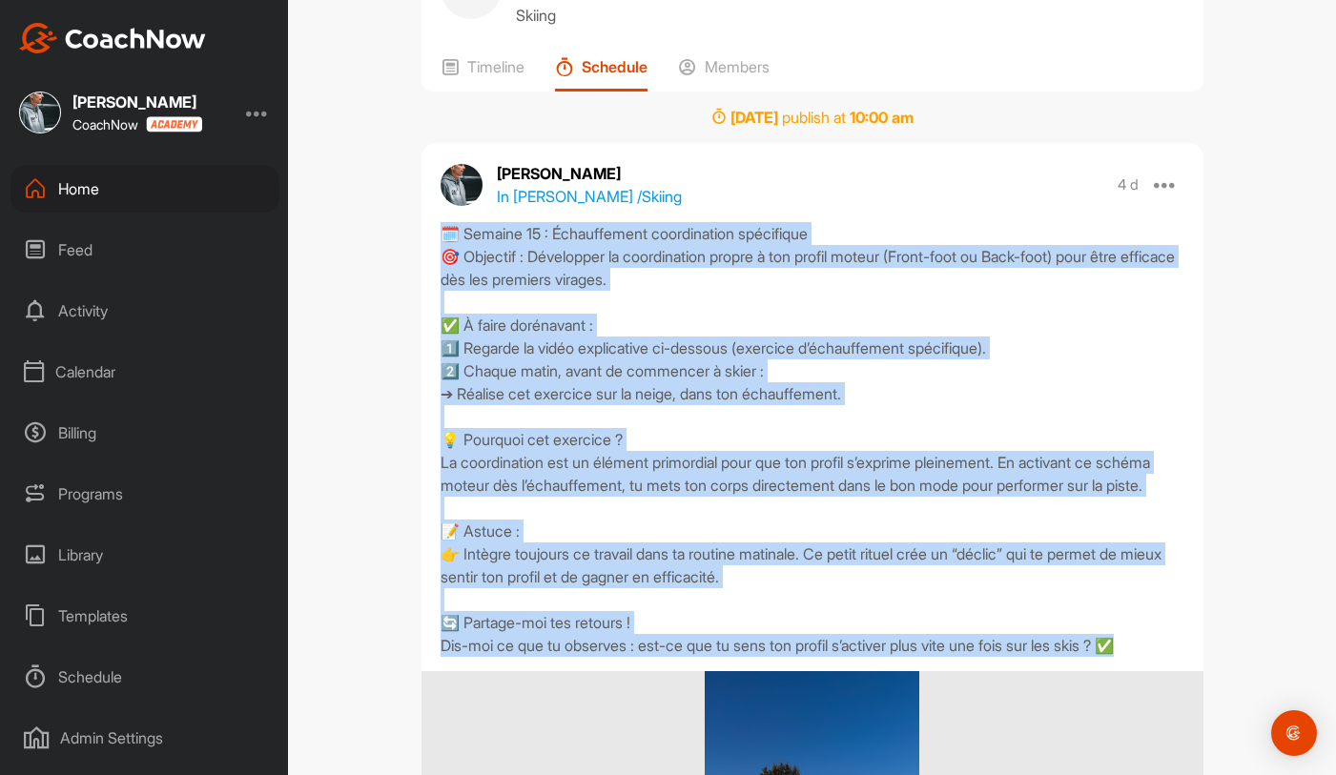
drag, startPoint x: 437, startPoint y: 229, endPoint x: 1168, endPoint y: 669, distance: 853.8
click at [1168, 657] on div "🗓️ Semaine 15 : Échauffement coordination spécifique 🎯 Objectif : Développer la…" at bounding box center [812, 439] width 782 height 435
copy div "🗓️ Semaine 15 : Échauffement coordination spécifique 🎯 Objectif : Développer la…"
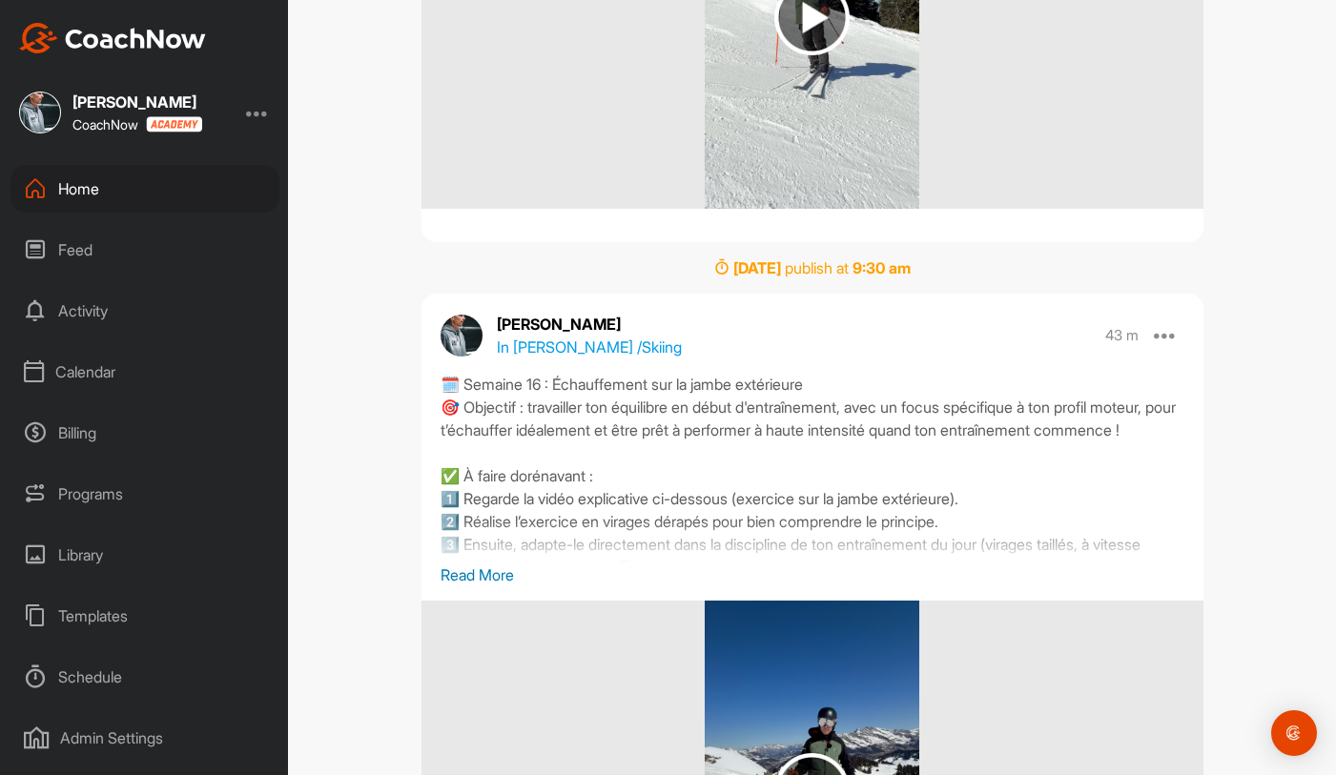
scroll to position [989, 0]
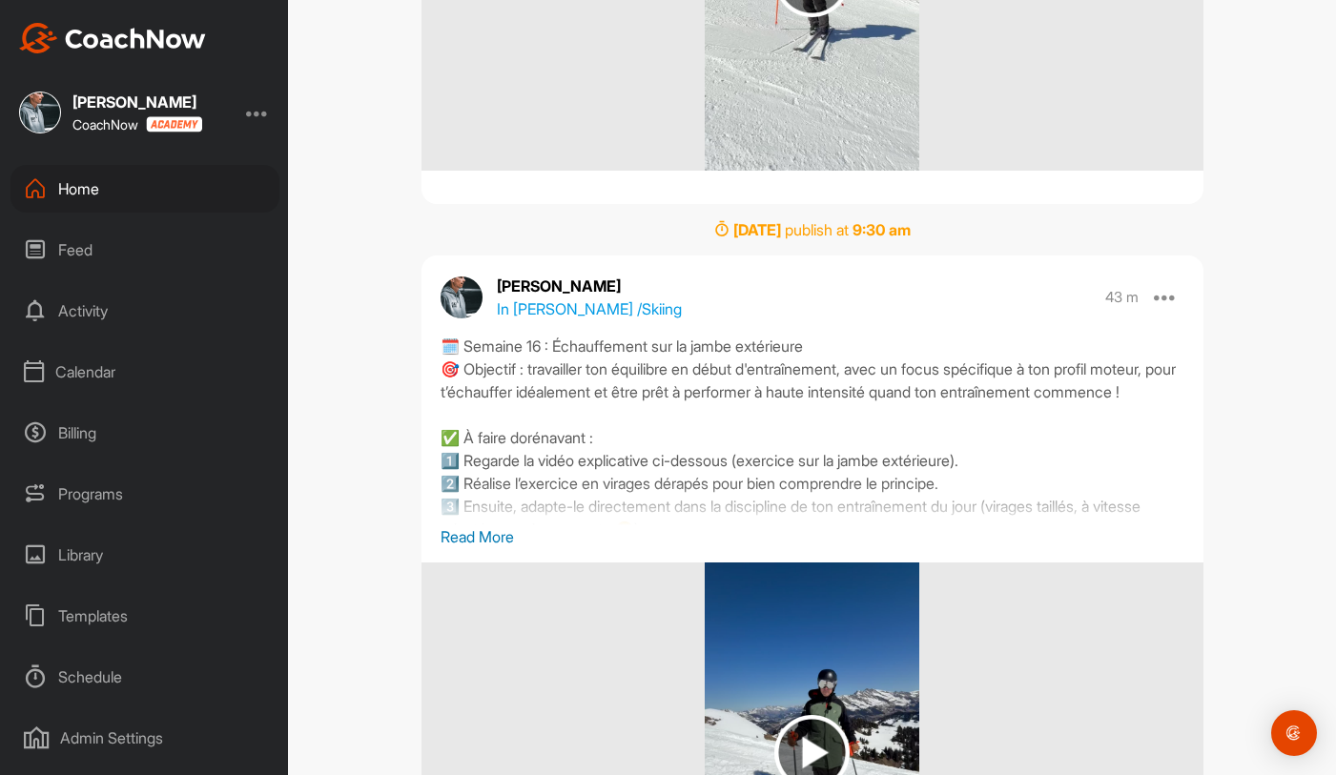
click at [512, 548] on p "Read More" at bounding box center [813, 536] width 744 height 23
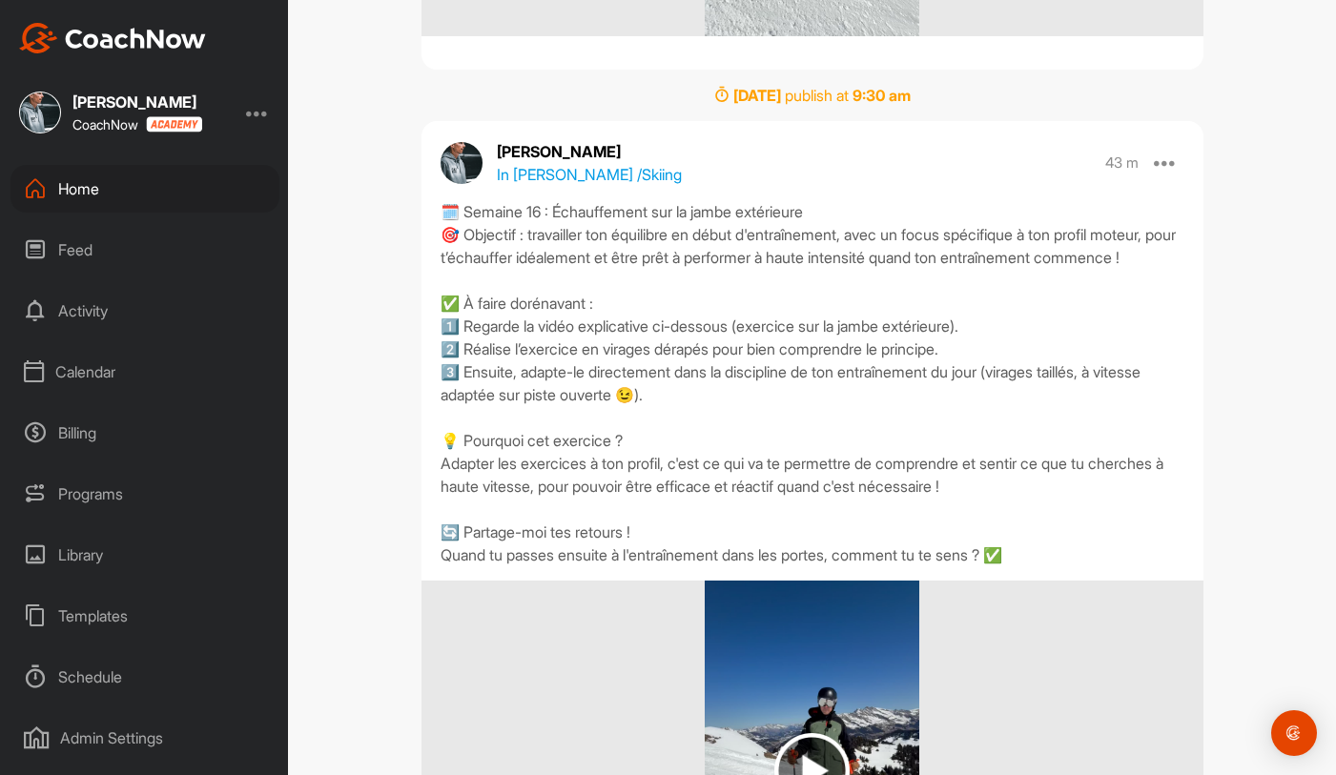
scroll to position [1136, 0]
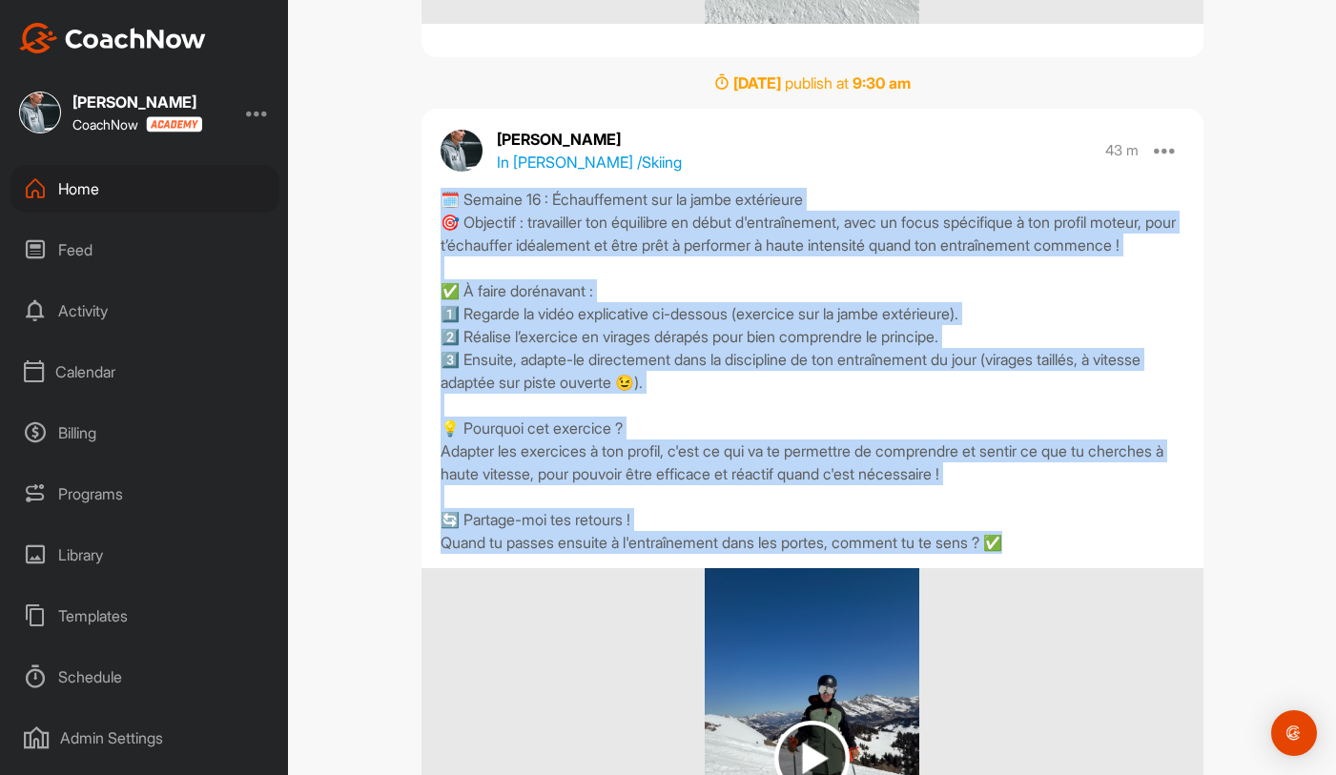
drag, startPoint x: 440, startPoint y: 227, endPoint x: 1055, endPoint y: 586, distance: 712.4
click at [1055, 554] on div "🗓️ Semaine 16 : Échauffement sur la jambe extérieure 🎯 Objectif : travailler to…" at bounding box center [813, 371] width 744 height 366
copy div "🗓️ Semaine 16 : Échauffement sur la jambe extérieure 🎯 Objectif : travailler to…"
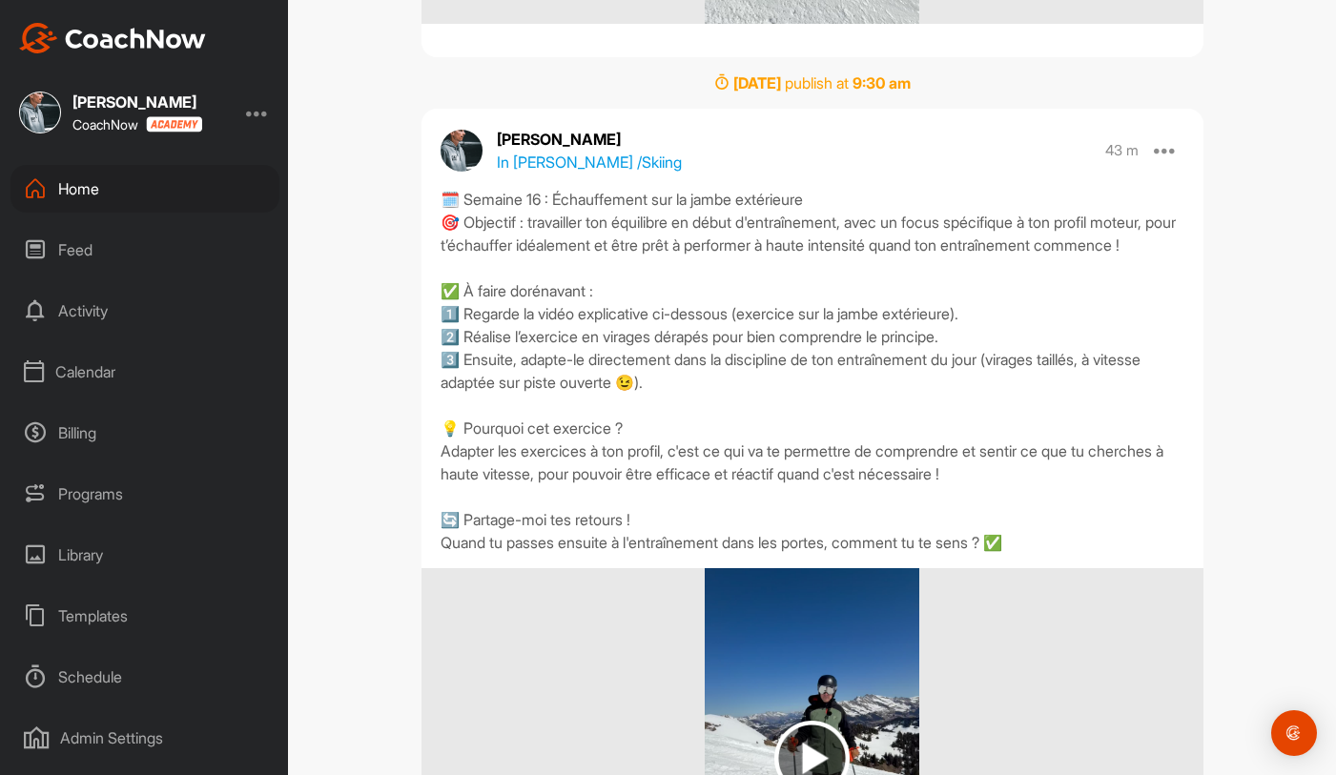
click at [149, 190] on div "Home" at bounding box center [144, 189] width 269 height 48
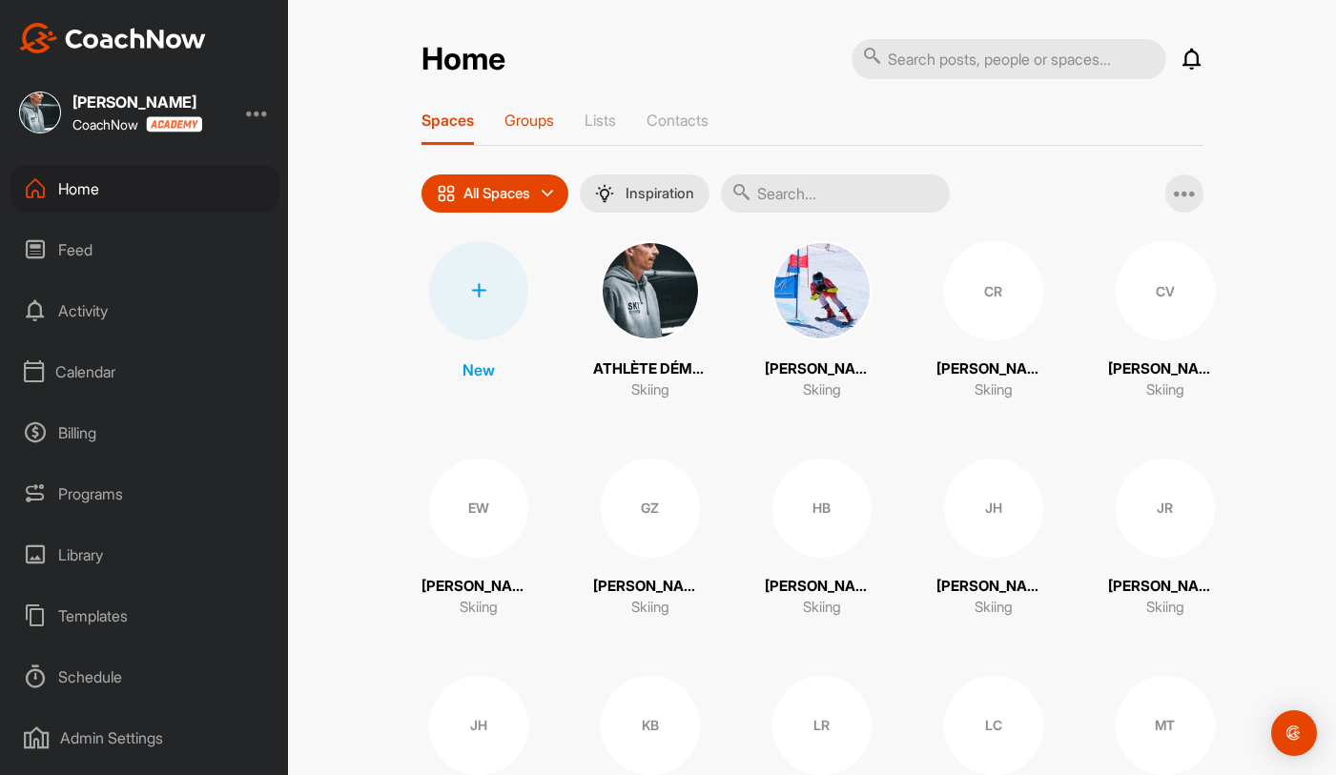
click at [539, 119] on p "Groups" at bounding box center [529, 120] width 50 height 19
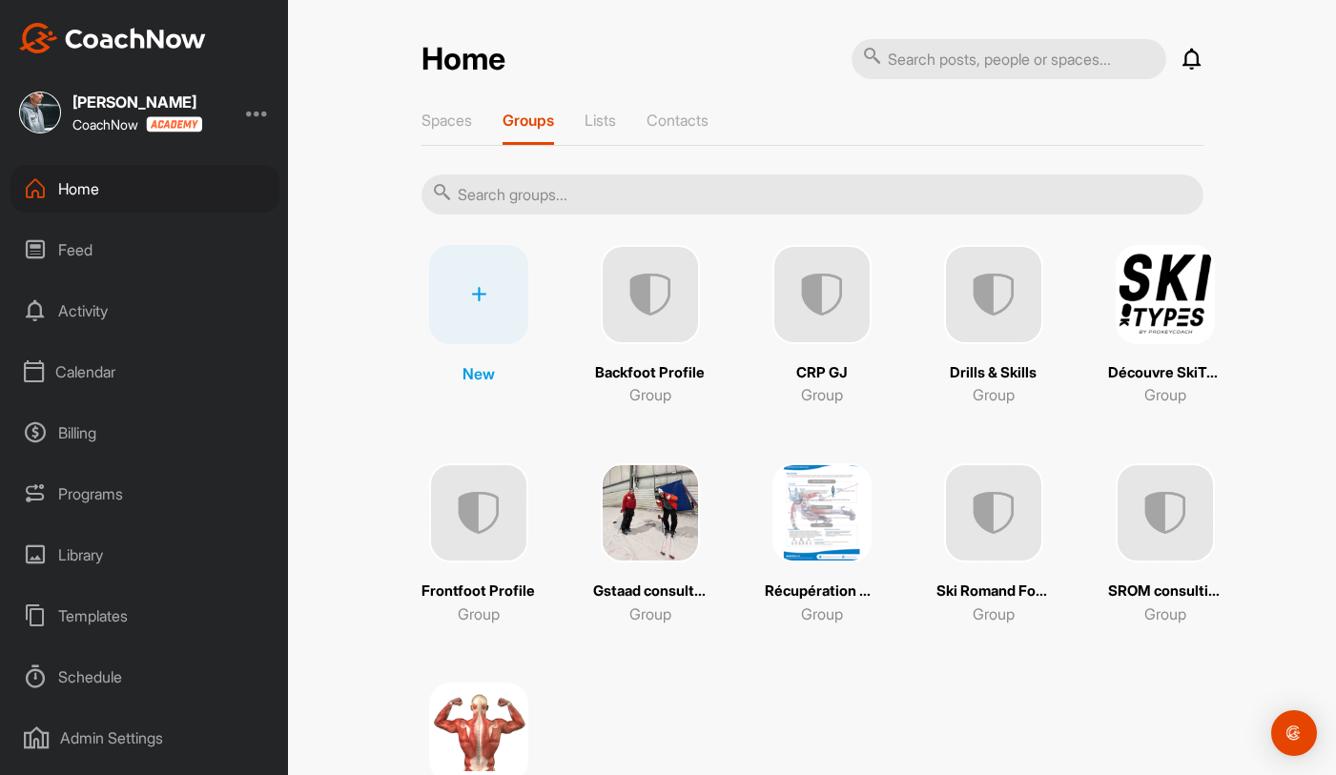
click at [494, 519] on img at bounding box center [478, 512] width 99 height 99
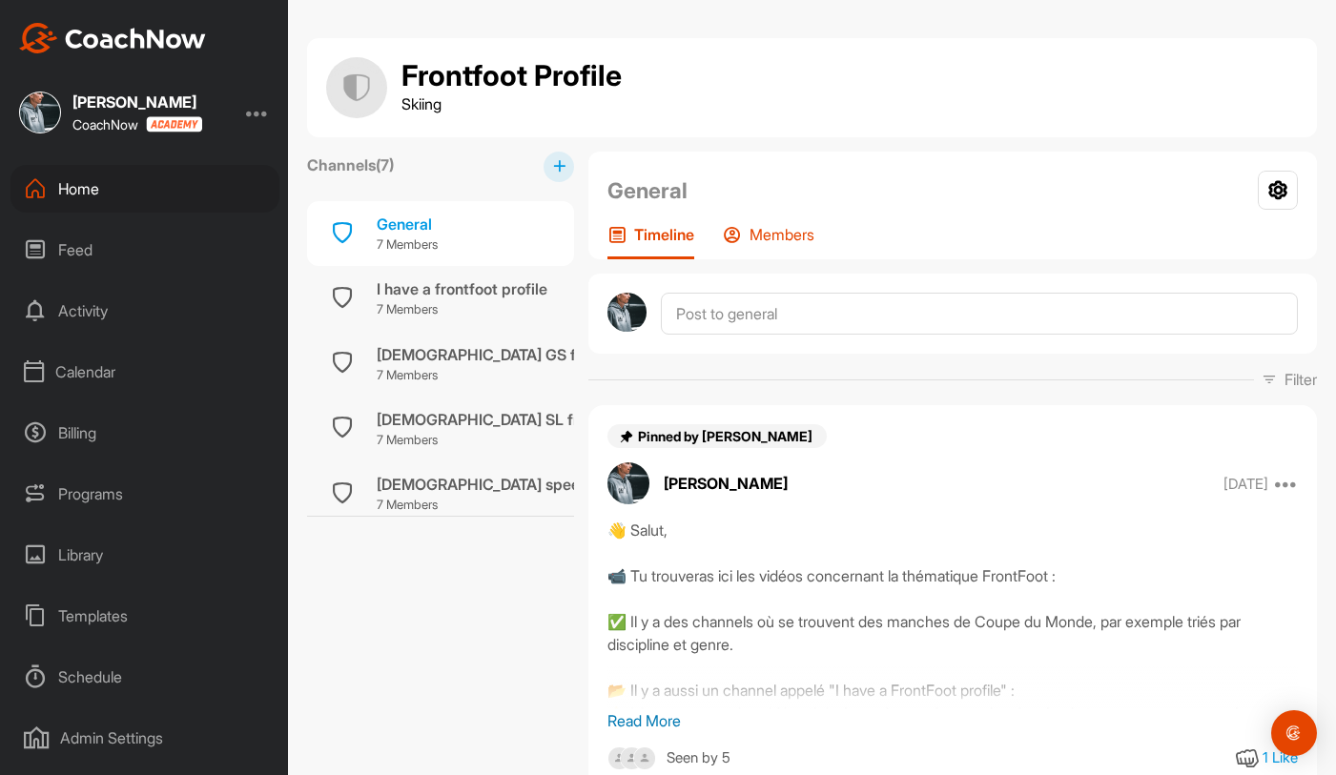
click at [814, 236] on p "Members" at bounding box center [781, 234] width 65 height 19
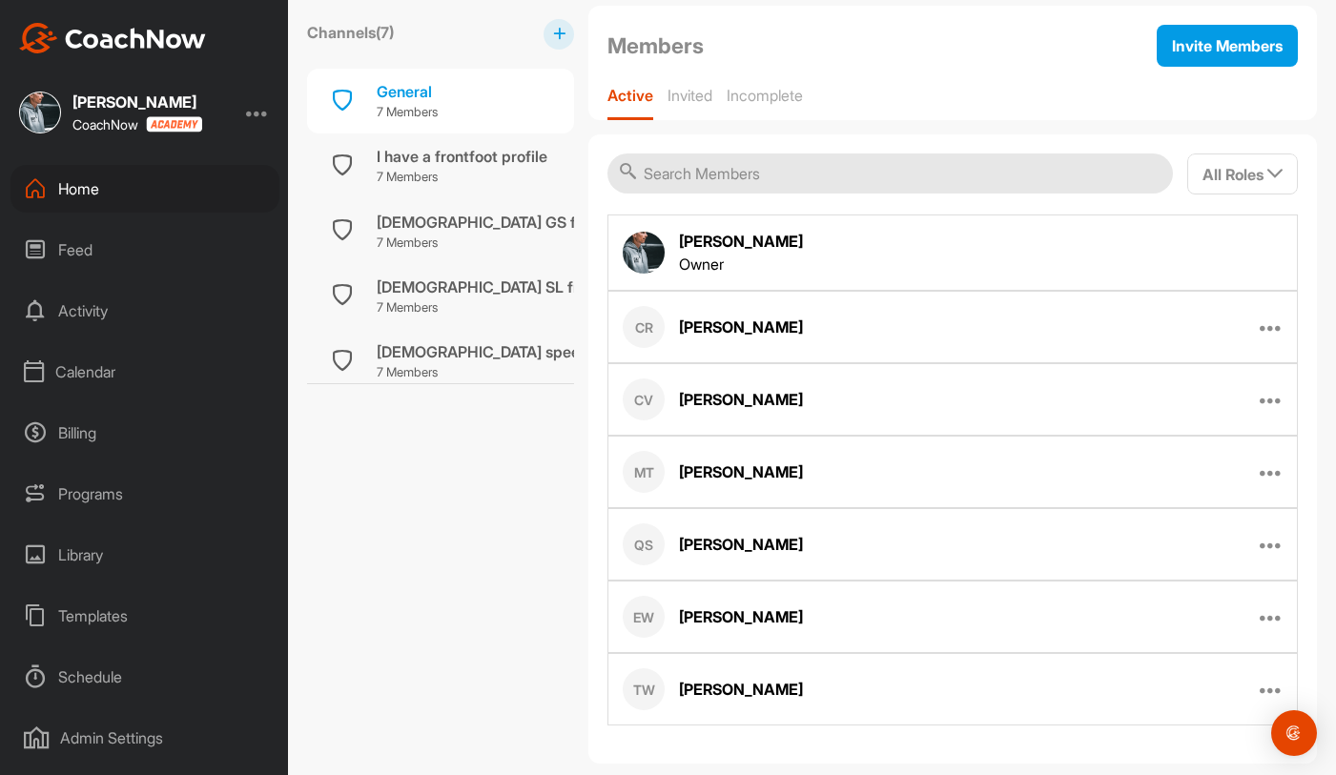
scroll to position [299, 0]
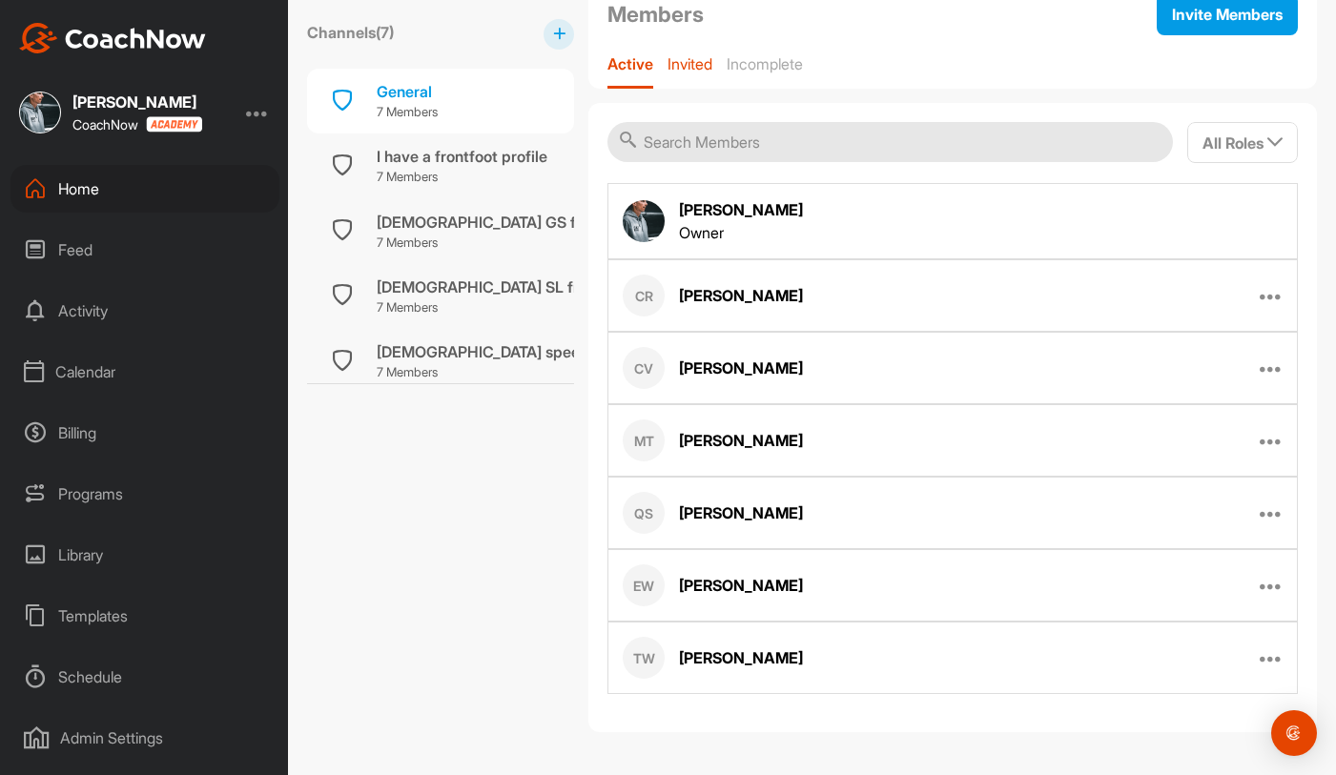
click at [687, 73] on div "Invited" at bounding box center [689, 71] width 45 height 34
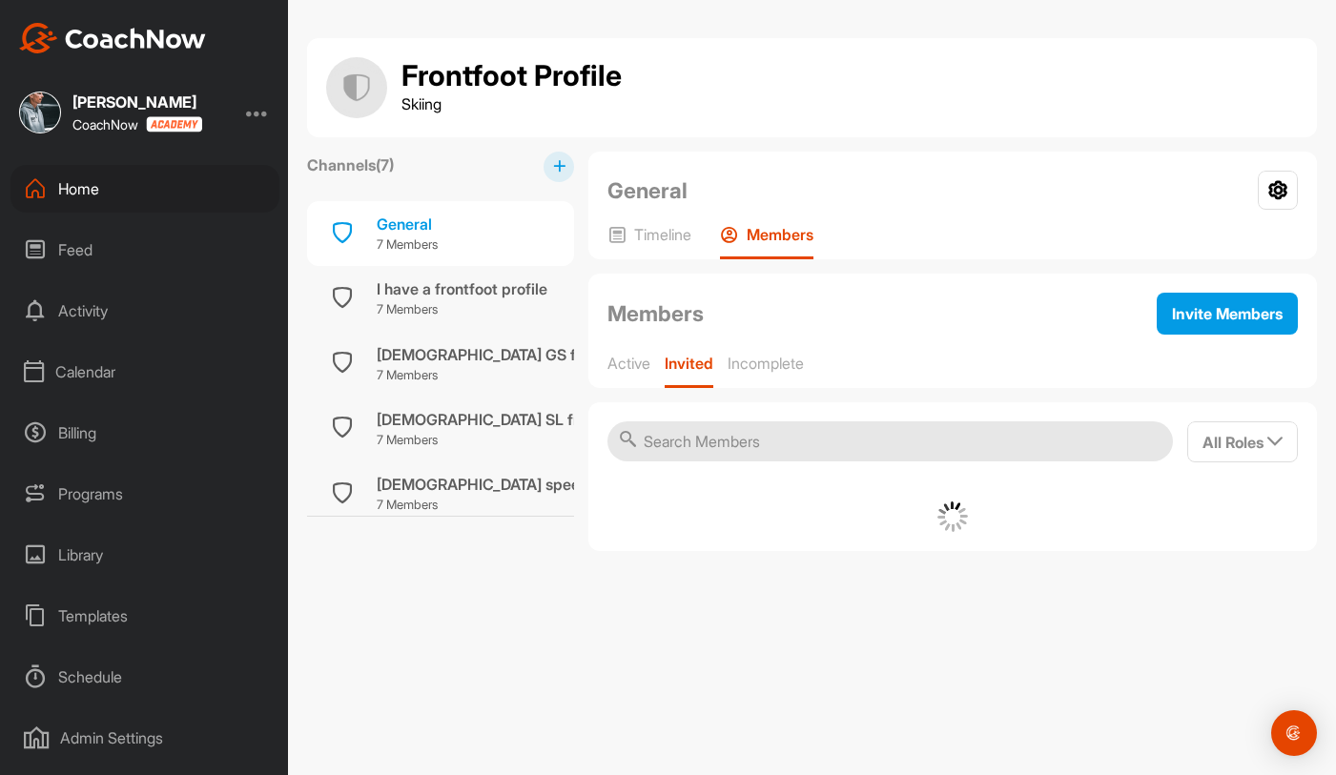
scroll to position [0, 0]
click at [645, 357] on p "Active" at bounding box center [628, 363] width 43 height 19
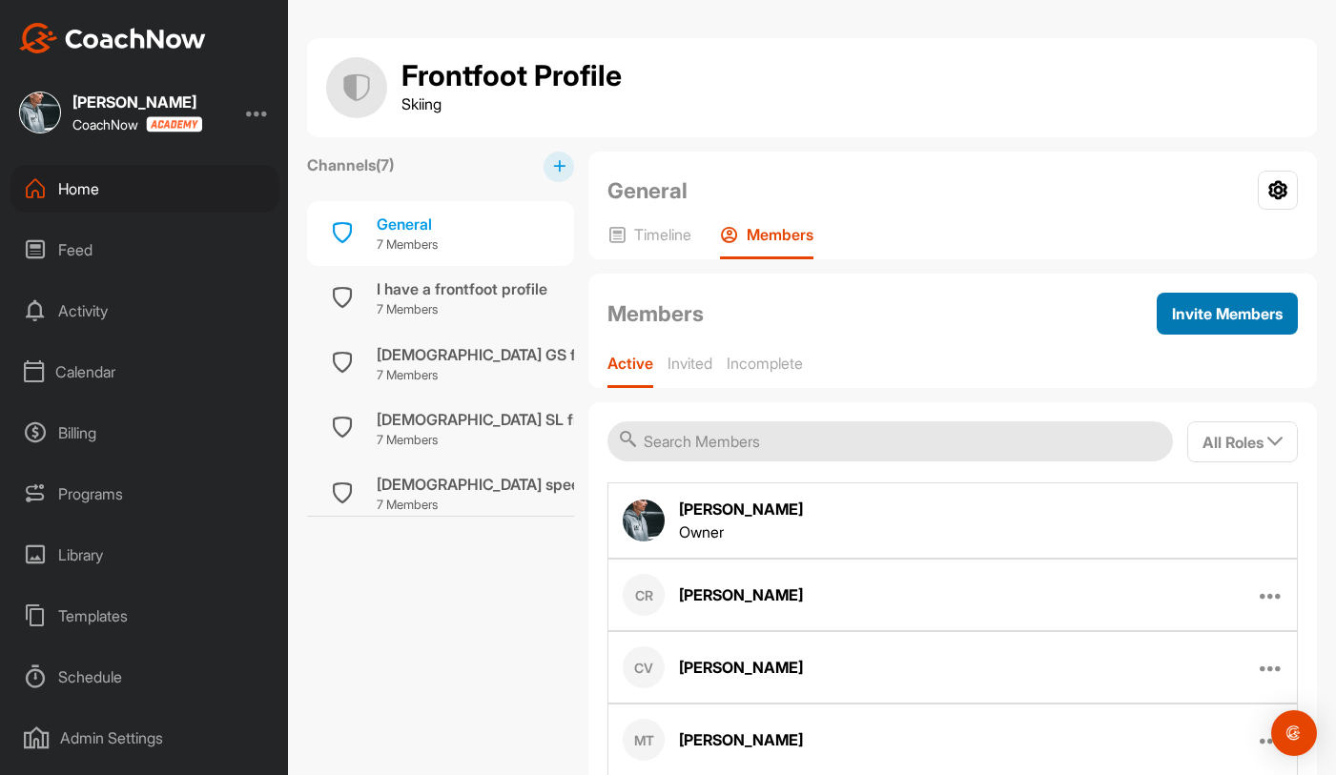
click at [1198, 320] on span "Invite Members" at bounding box center [1227, 313] width 111 height 19
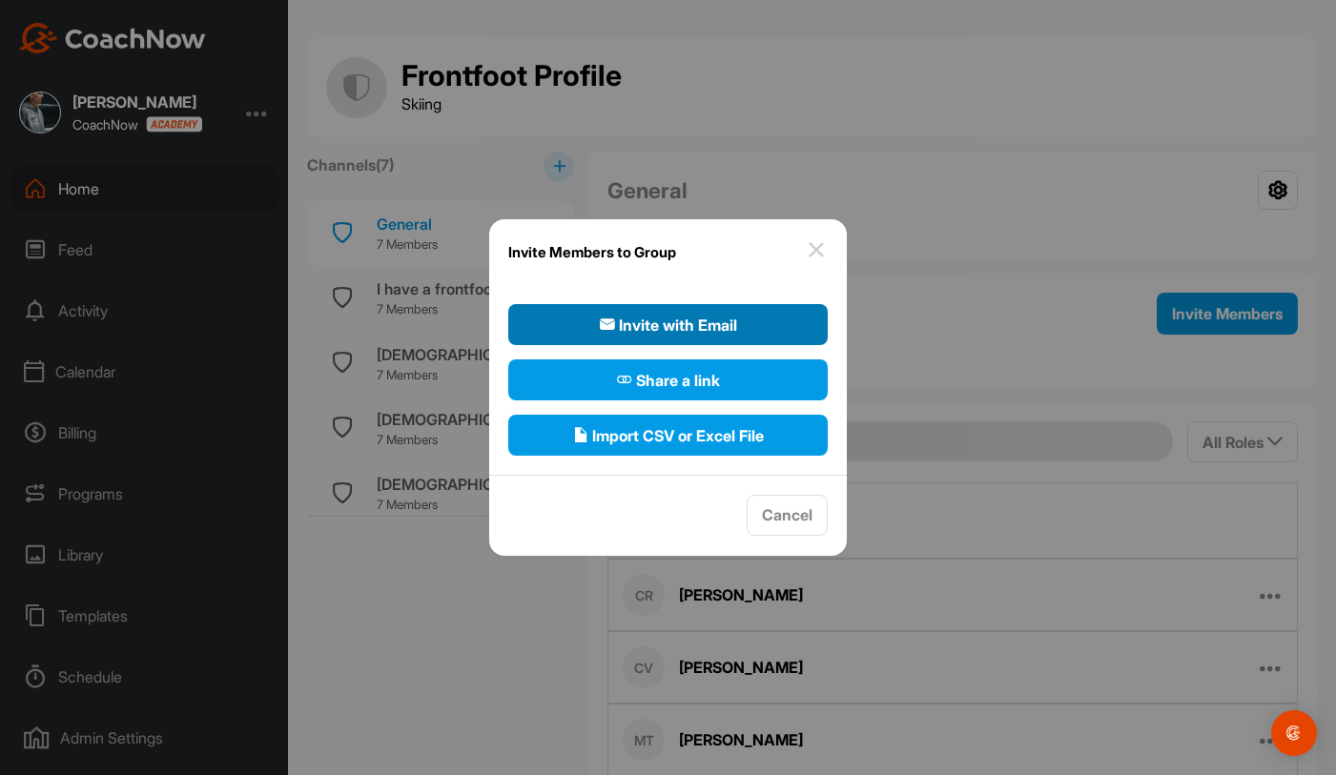
click at [687, 331] on span "Invite with Email" at bounding box center [668, 325] width 137 height 23
select select"] "player"
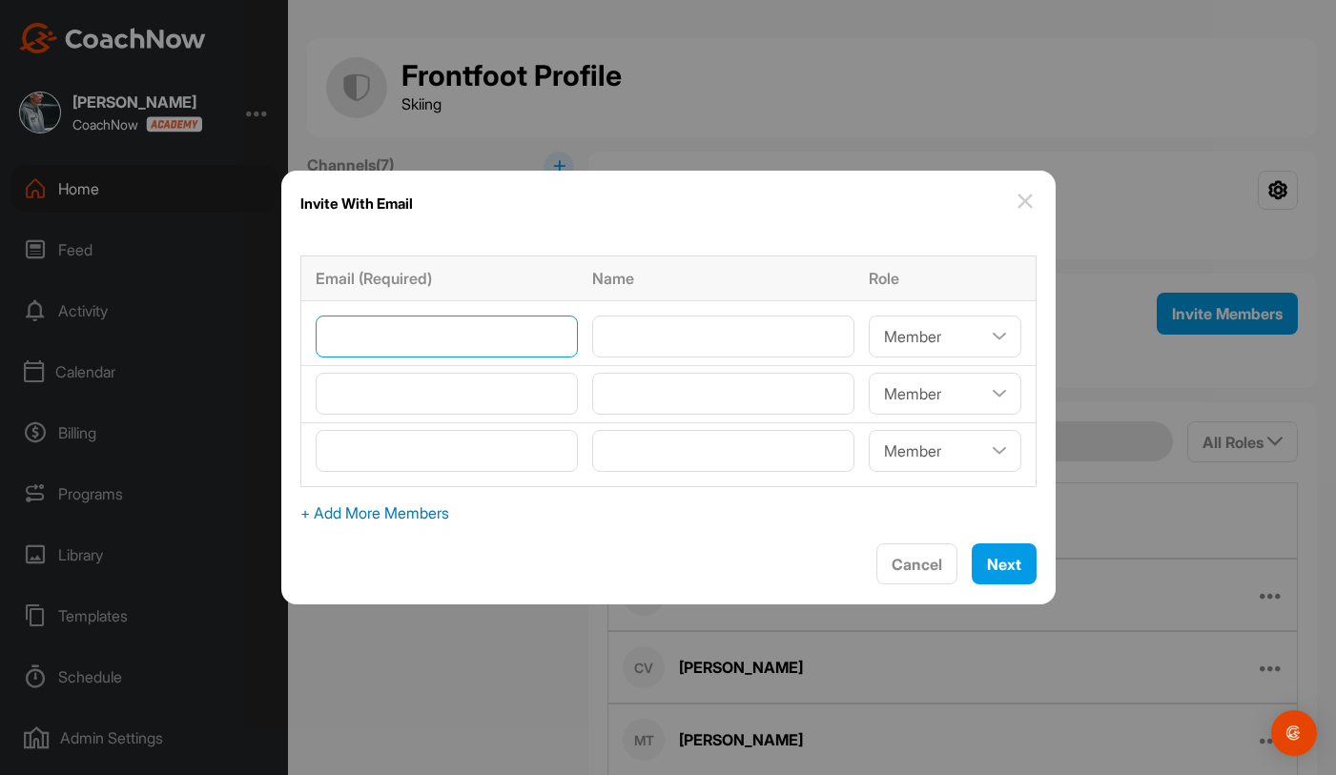
click at [513, 329] on input"] "email" at bounding box center [447, 337] width 262 height 42
type input"] "b"
type input"] "g"
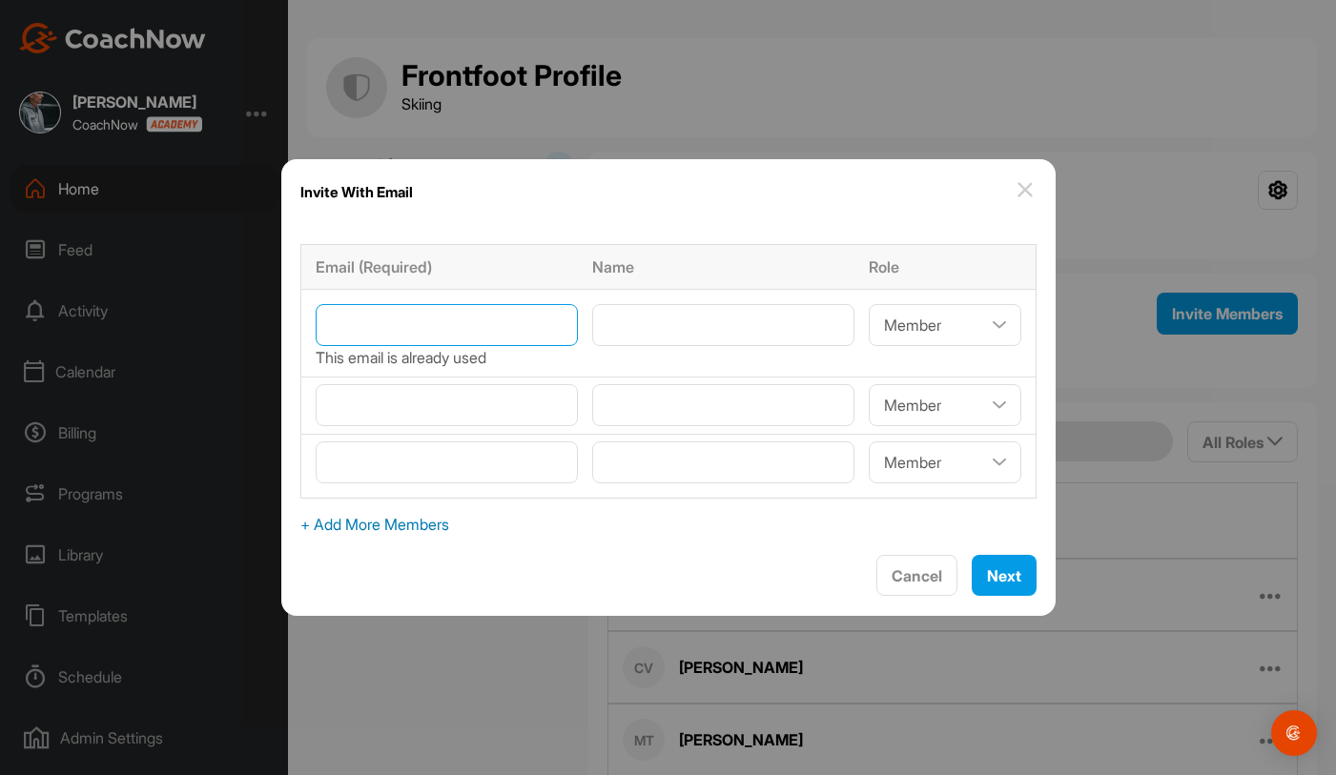
paste input"] "[EMAIL_ADDRESS][DOMAIN_NAME]"
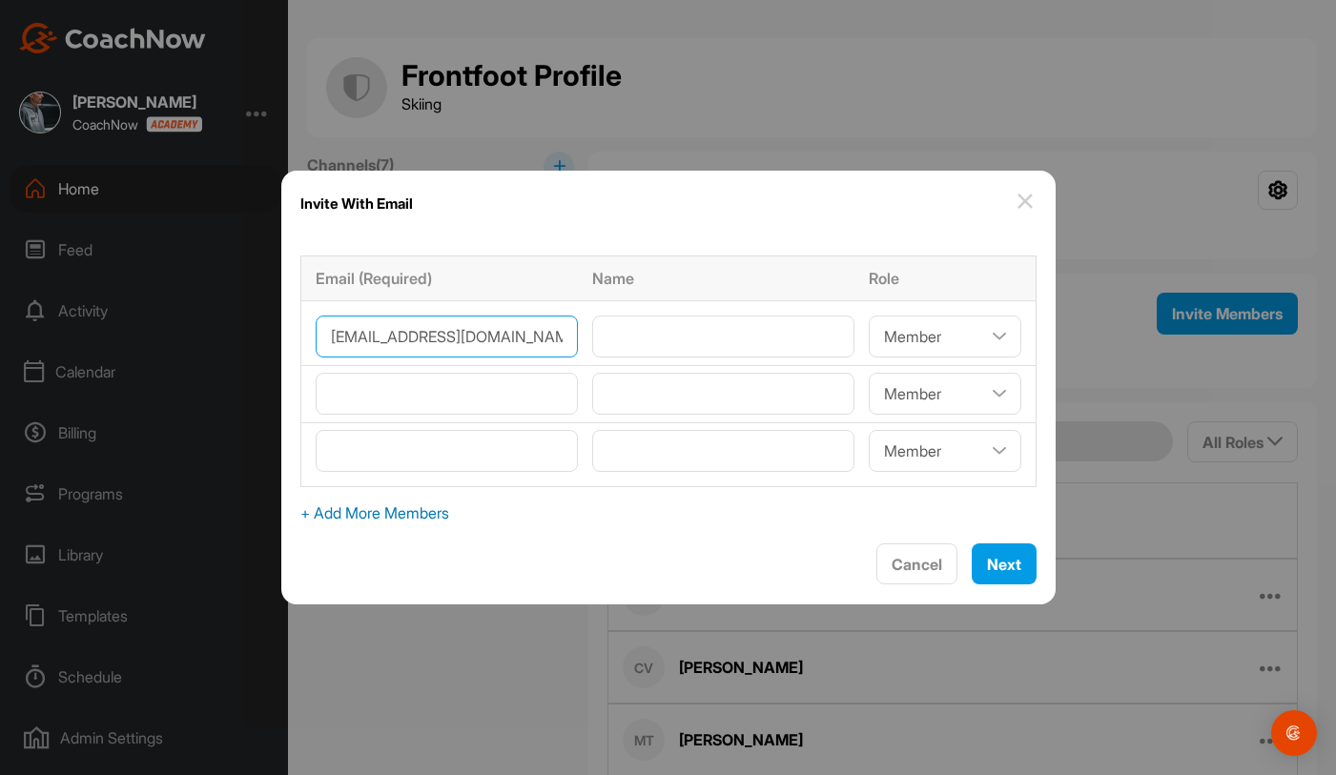
type input"] "[EMAIL_ADDRESS][DOMAIN_NAME]"
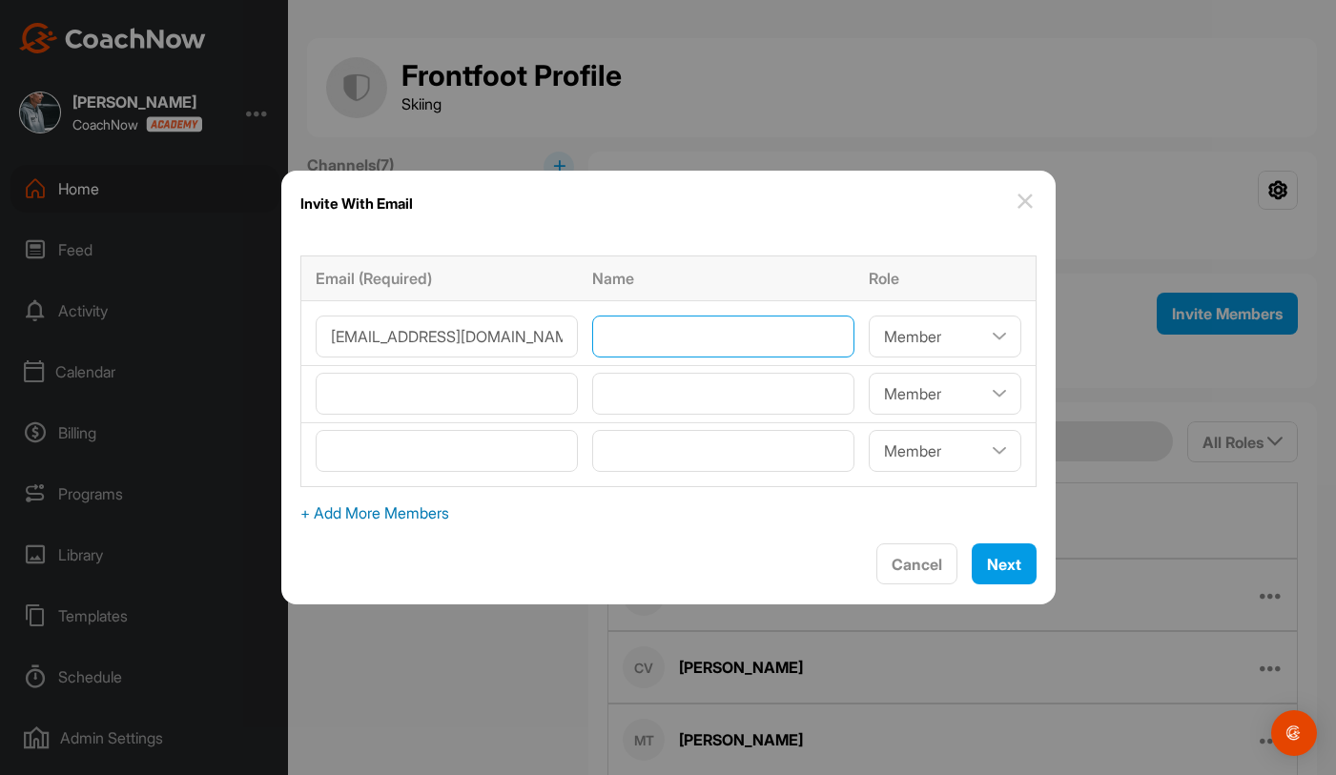
click at [632, 336] on input"] "text" at bounding box center [723, 337] width 262 height 42
type input"] "[PERSON_NAME]"
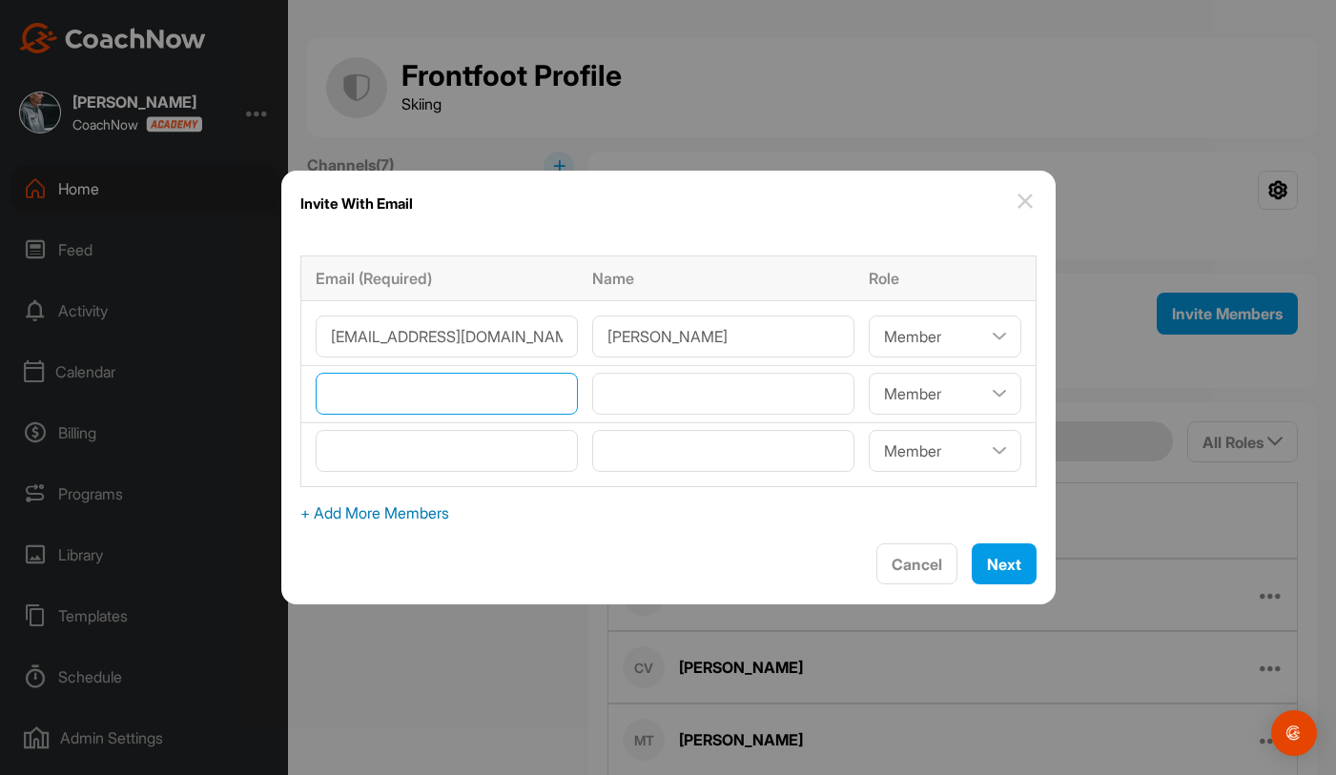
click at [543, 394] on input"] "email" at bounding box center [447, 394] width 262 height 42
paste input"] "[EMAIL_ADDRESS][DOMAIN_NAME]"
type input"] "[EMAIL_ADDRESS][DOMAIN_NAME]"
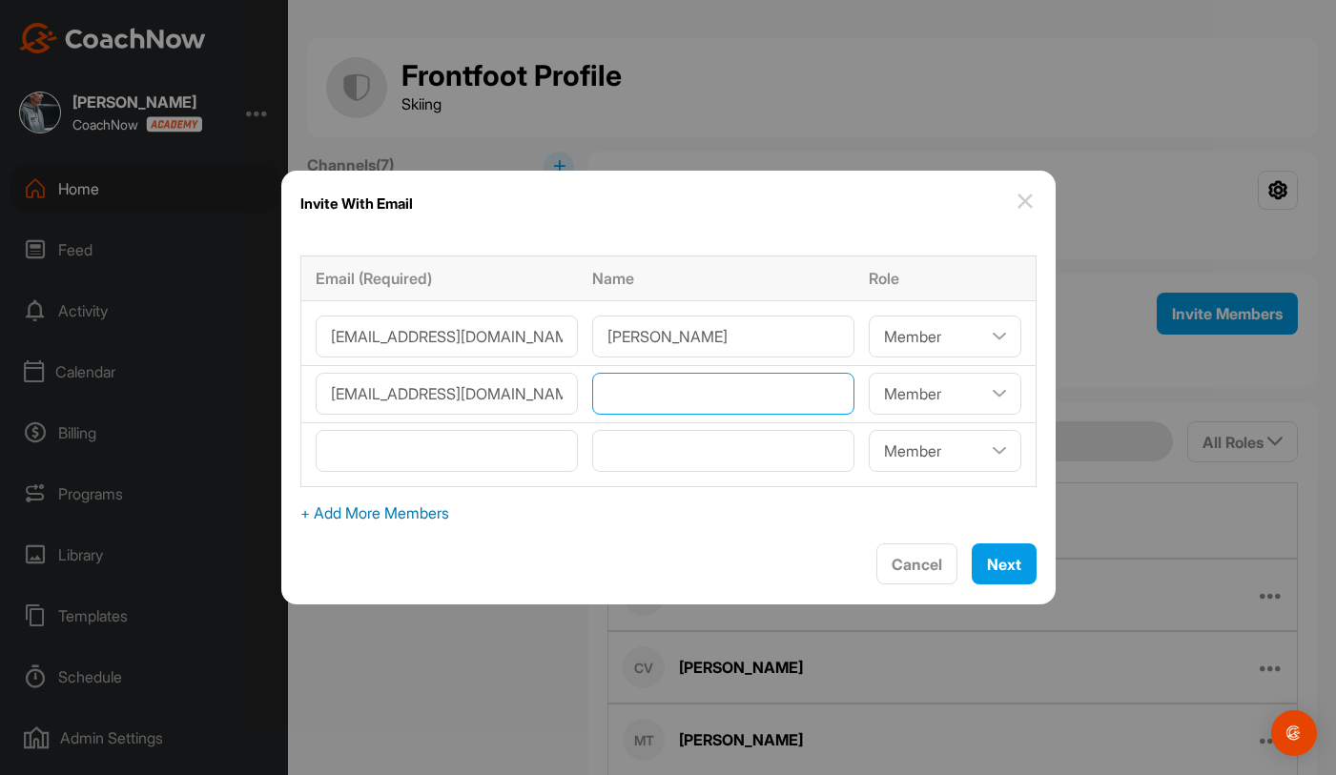
click at [624, 400] on input"] "text" at bounding box center [723, 394] width 262 height 42
type input"] "[PERSON_NAME]"
click at [469, 462] on input"] "email" at bounding box center [447, 451] width 262 height 42
paste input"] "[EMAIL_ADDRESS][DOMAIN_NAME]"
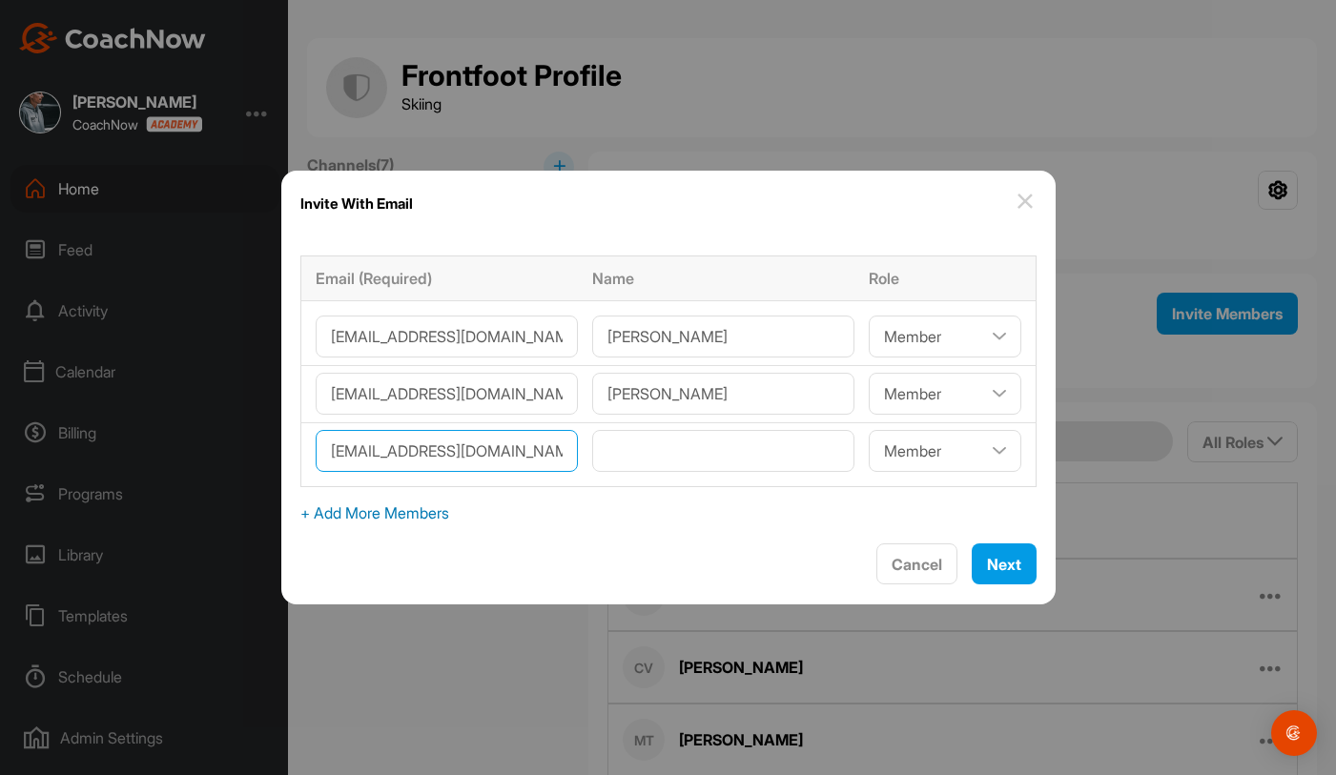
type input"] "[EMAIL_ADDRESS][DOMAIN_NAME]"
click at [646, 447] on input"] "text" at bounding box center [723, 451] width 262 height 42
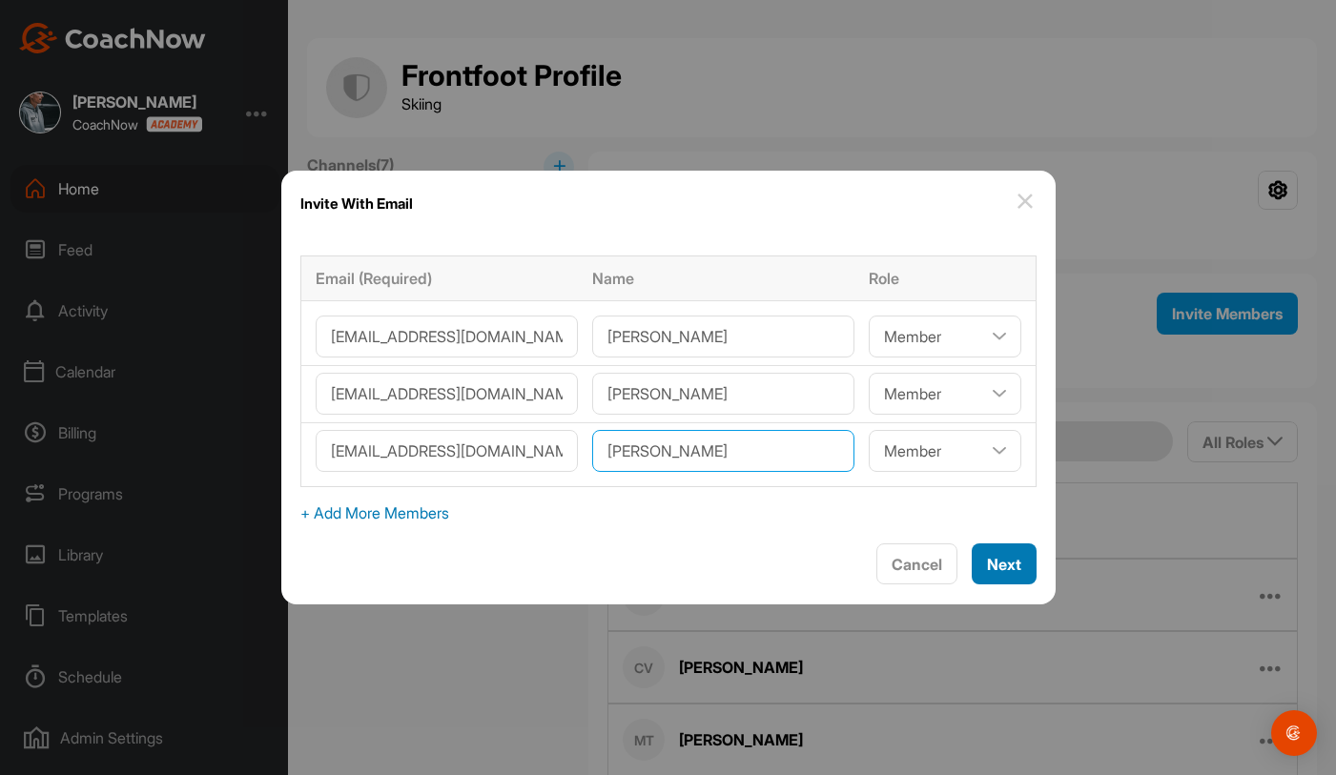
type input"] "[PERSON_NAME]"
click at [987, 563] on span "Next" at bounding box center [1004, 564] width 34 height 19
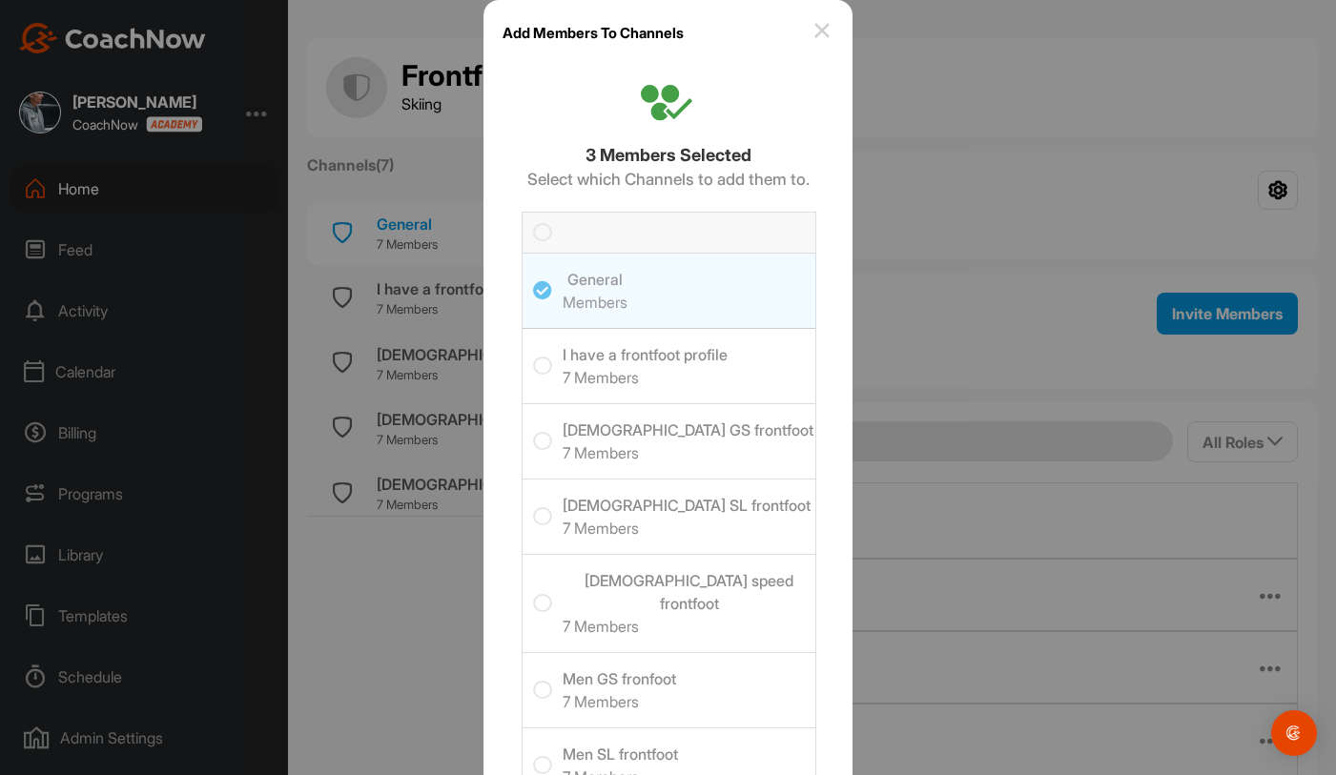
scroll to position [58, 0]
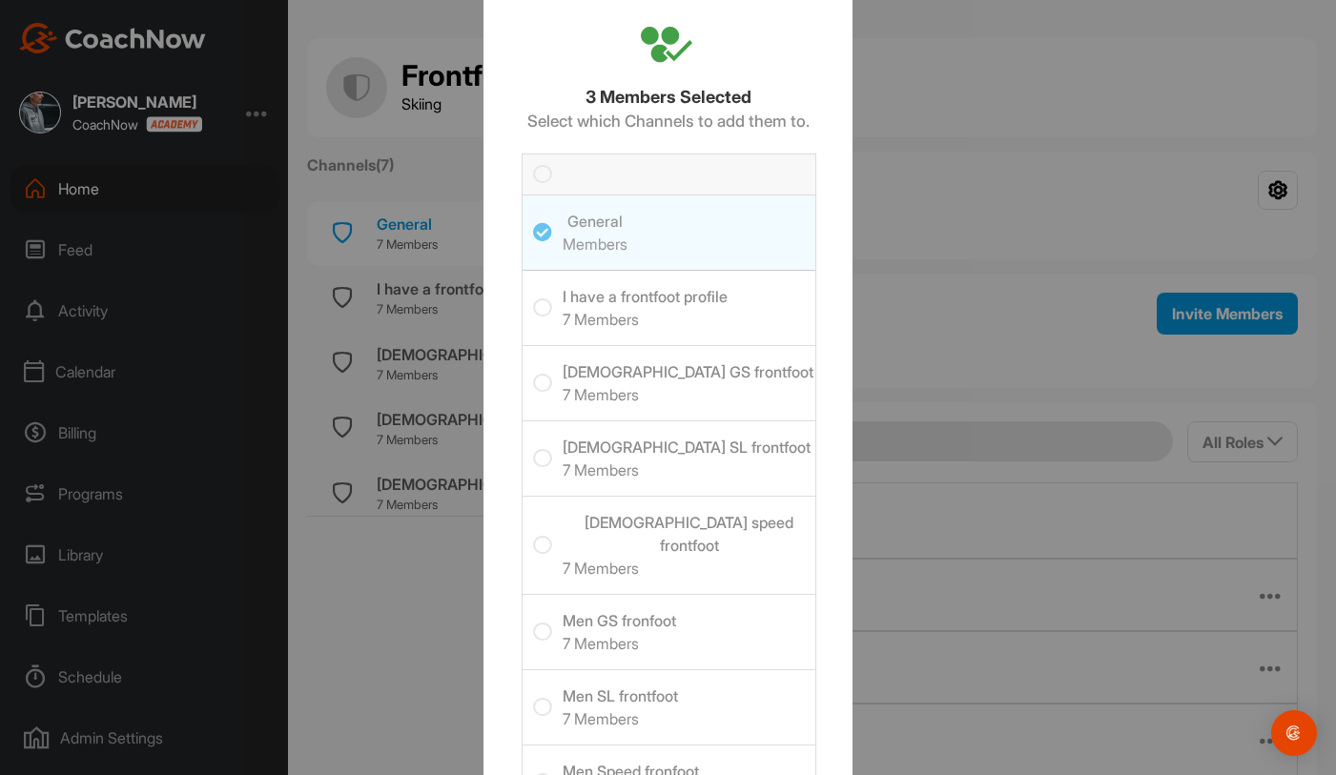
click at [719, 311] on h6 "7 Members" at bounding box center [645, 319] width 165 height 23
click at [533, 298] on input "checkbox" at bounding box center [533, 298] width 0 height 0
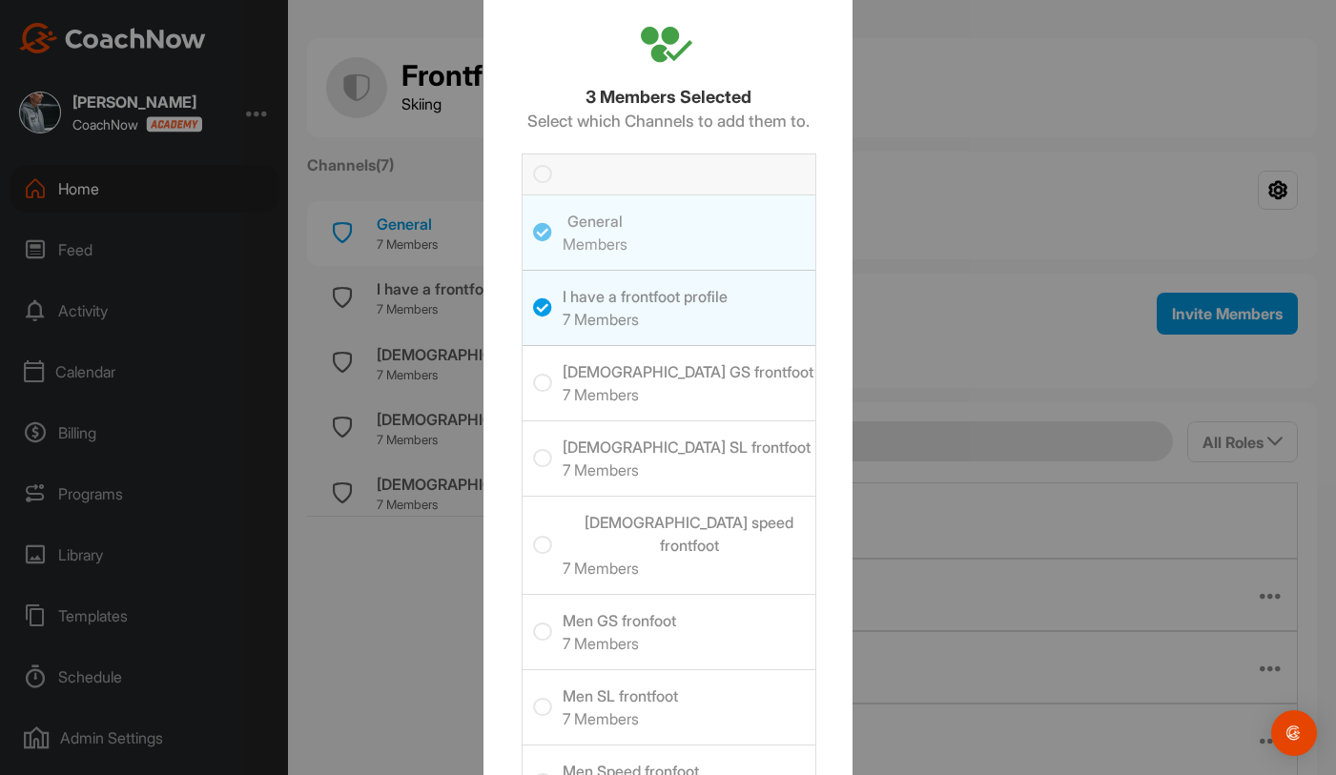
click at [714, 372] on span "[DEMOGRAPHIC_DATA] GS frontfoot 7 Members" at bounding box center [689, 383] width 253 height 74
click at [533, 374] on input "checkbox" at bounding box center [533, 374] width 0 height 0
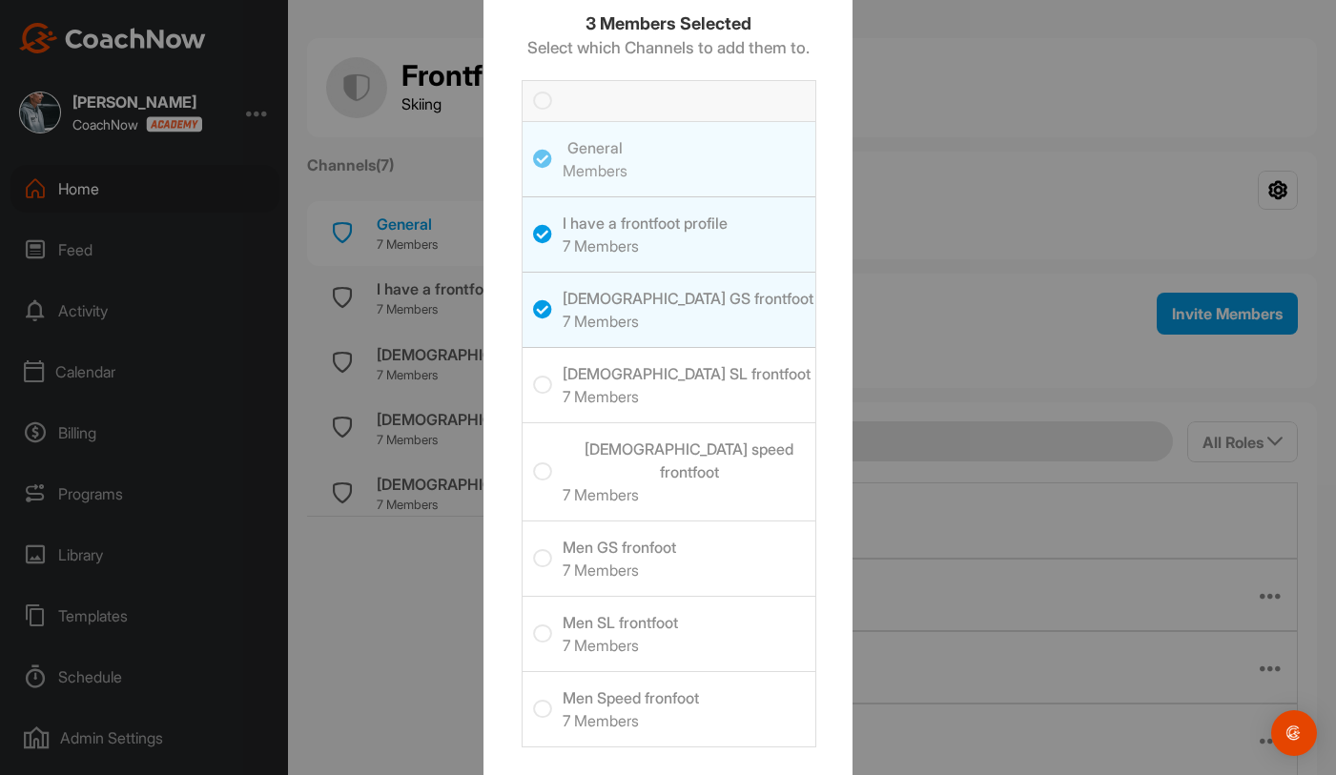
scroll to position [163, 0]
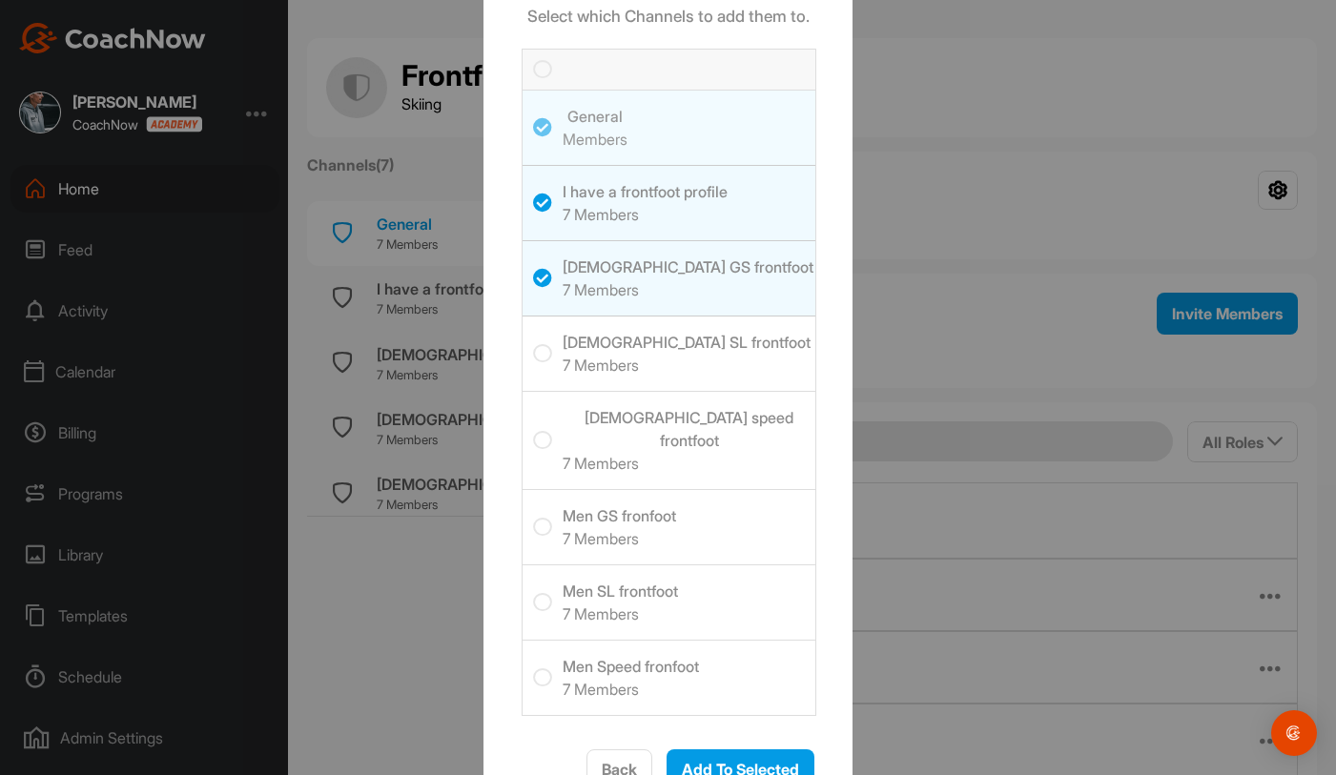
click at [714, 372] on span "[DEMOGRAPHIC_DATA] SL frontfoot 7 Members" at bounding box center [689, 354] width 253 height 74
click at [533, 344] on input "checkbox" at bounding box center [533, 344] width 0 height 0
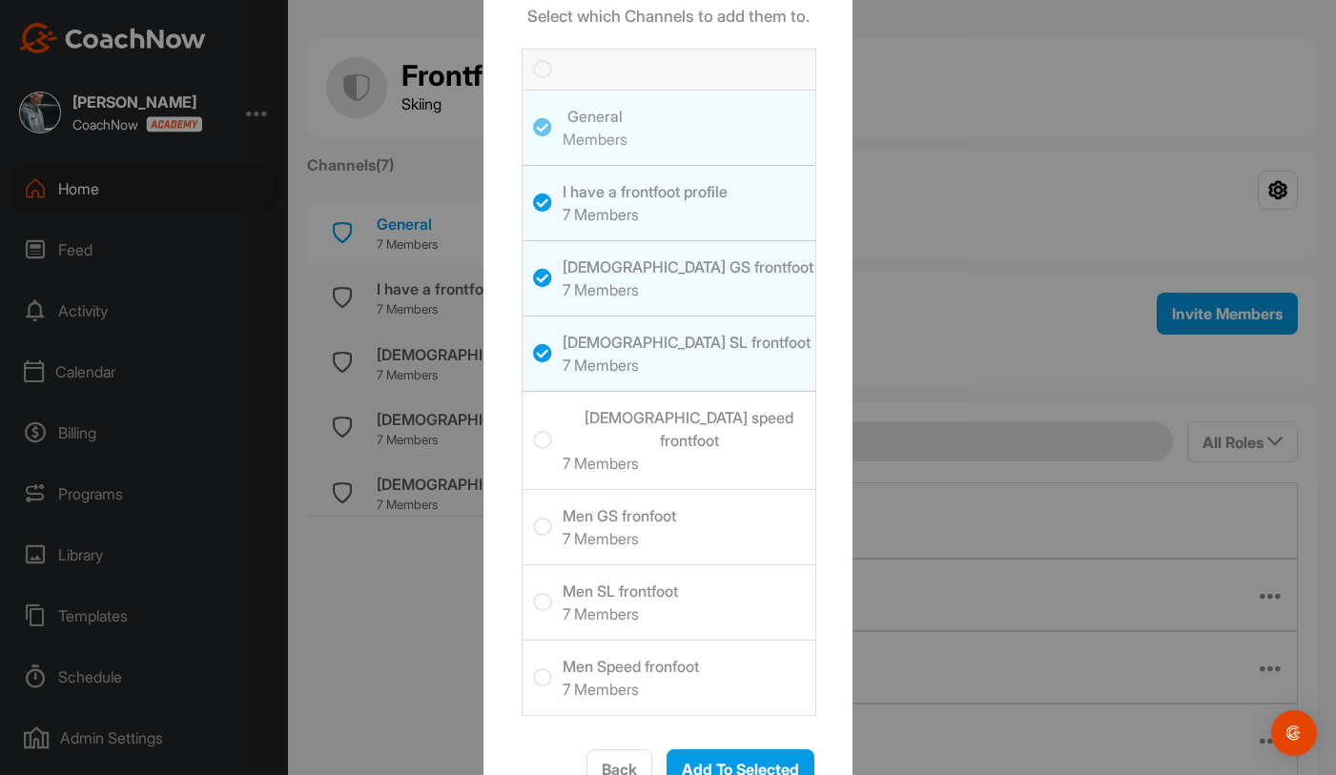
click at [712, 452] on h6 "7 Members" at bounding box center [689, 463] width 253 height 23
click at [533, 431] on input "checkbox" at bounding box center [533, 431] width 0 height 0
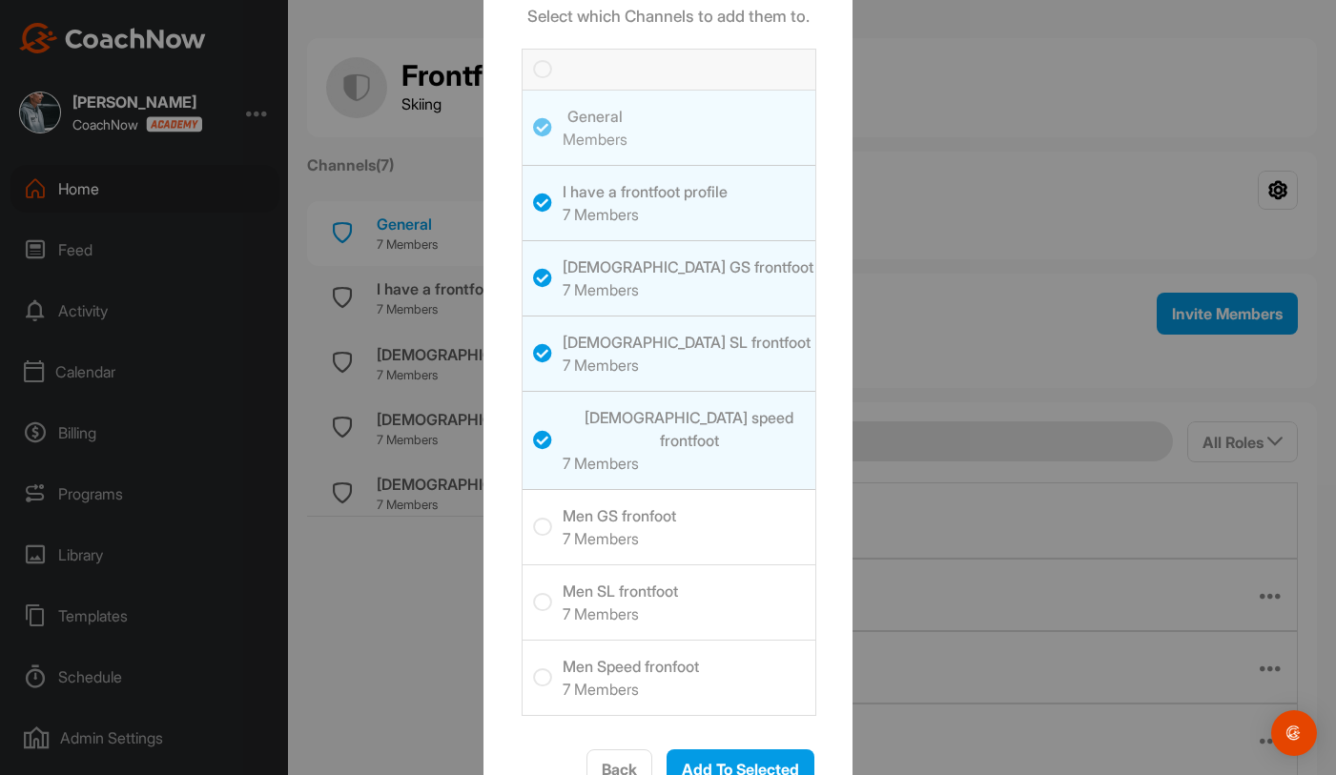
click at [716, 499] on span "Men GS fronfoot 7 Members" at bounding box center [689, 527] width 253 height 74
click at [533, 518] on input "checkbox" at bounding box center [533, 518] width 0 height 0
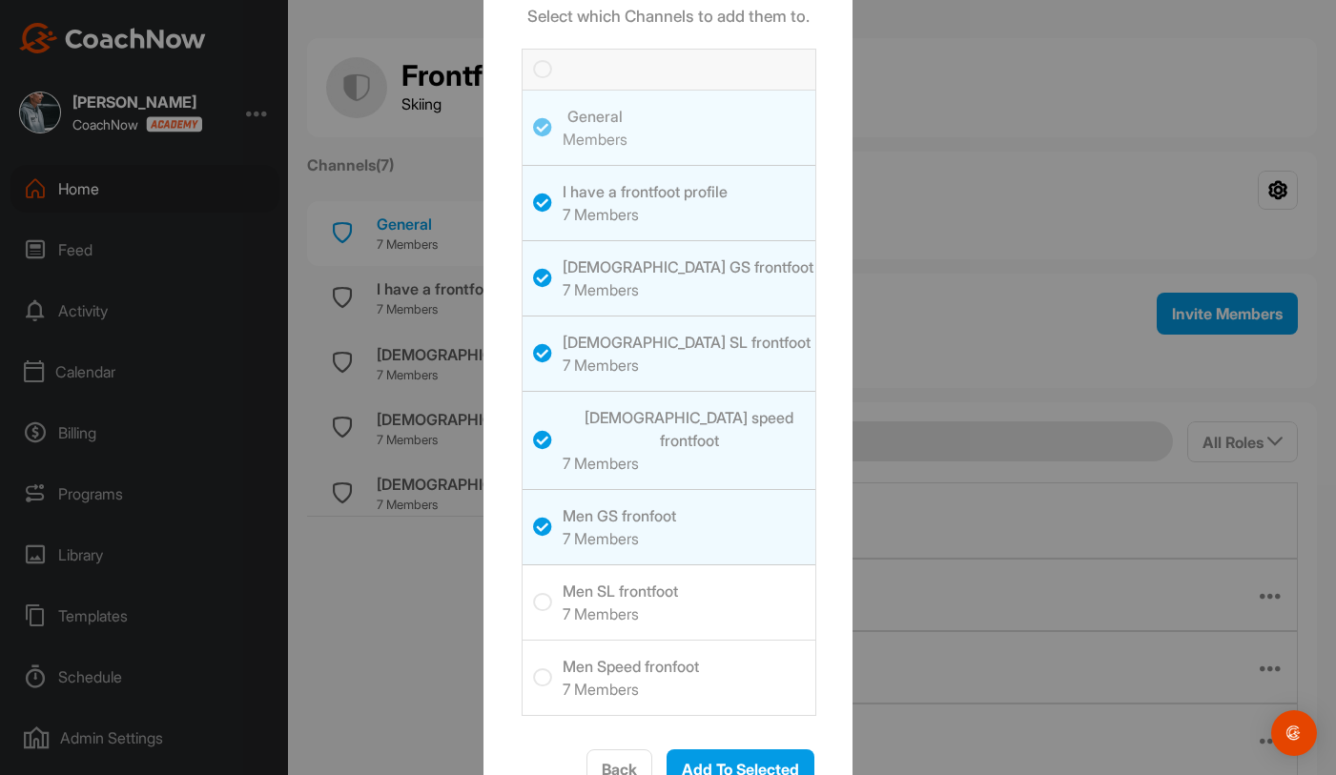
click at [717, 569] on span "Men SL frontfoot 7 Members" at bounding box center [689, 602] width 253 height 74
click at [533, 593] on input "checkbox" at bounding box center [533, 593] width 0 height 0
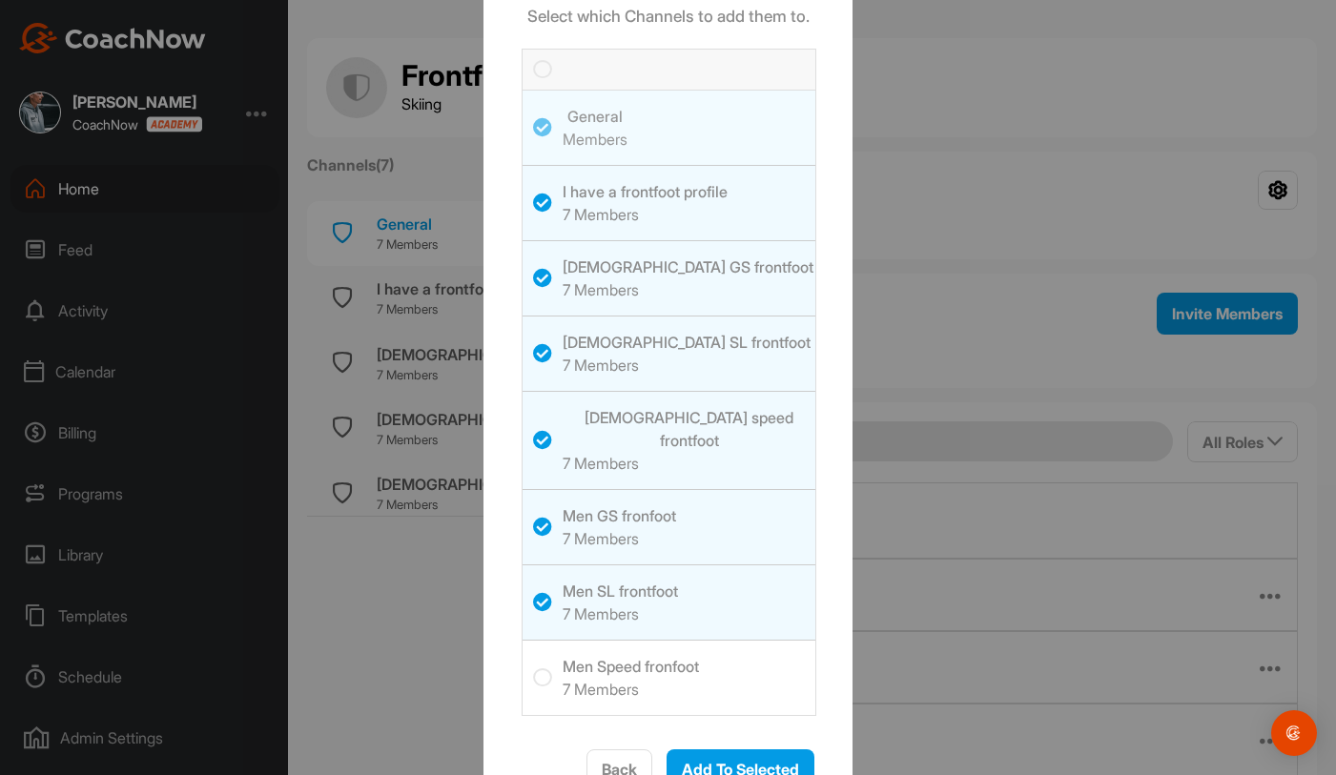
click at [714, 649] on span "Men Speed fronfoot 7 Members" at bounding box center [689, 678] width 253 height 74
click at [533, 668] on input "checkbox" at bounding box center [533, 668] width 0 height 0
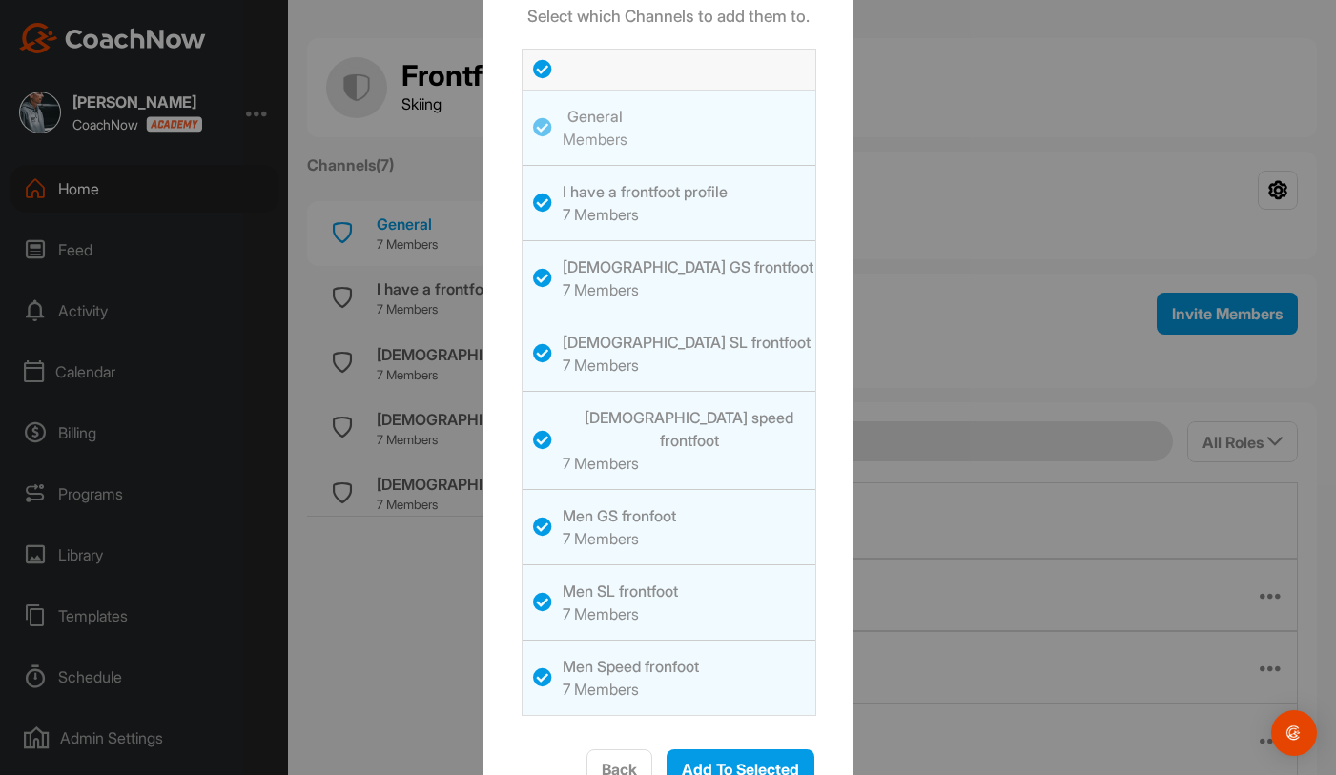
scroll to position [194, 0]
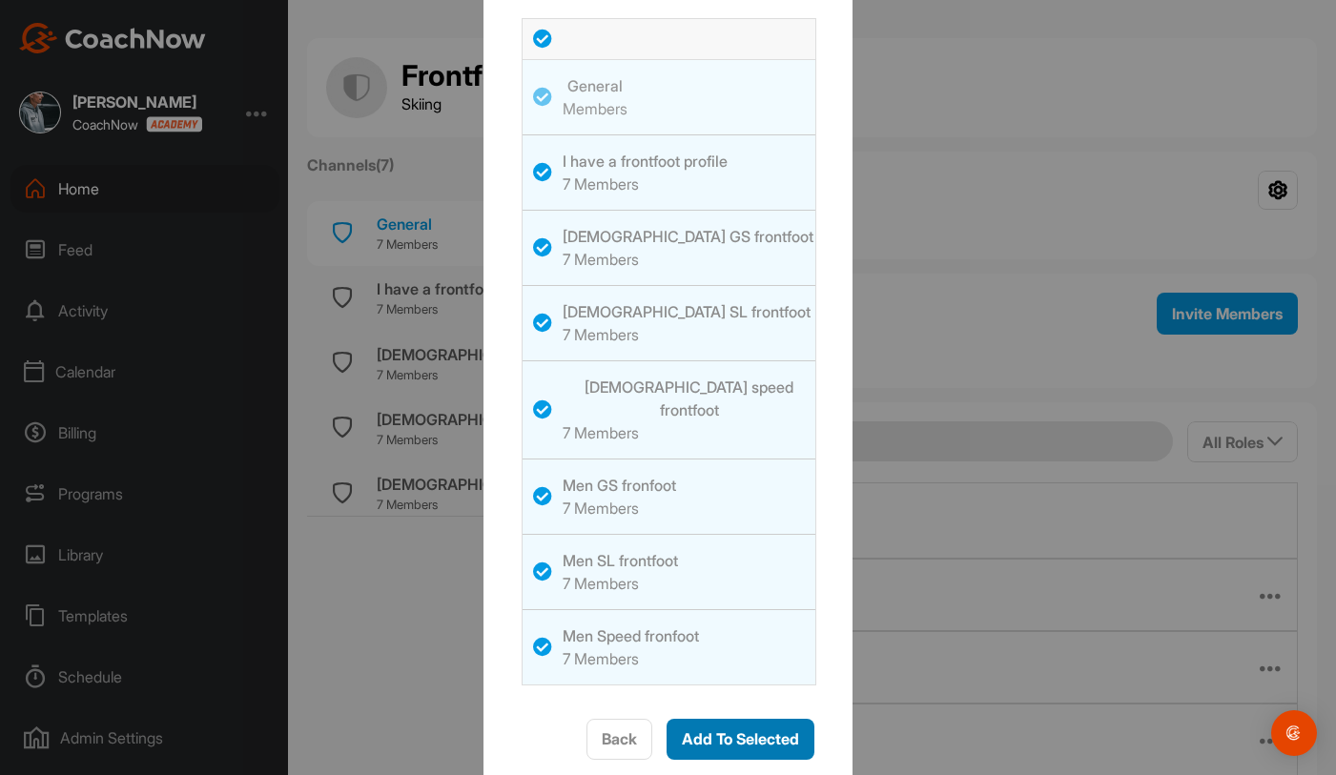
click at [730, 729] on span "Add To Selected" at bounding box center [740, 738] width 117 height 19
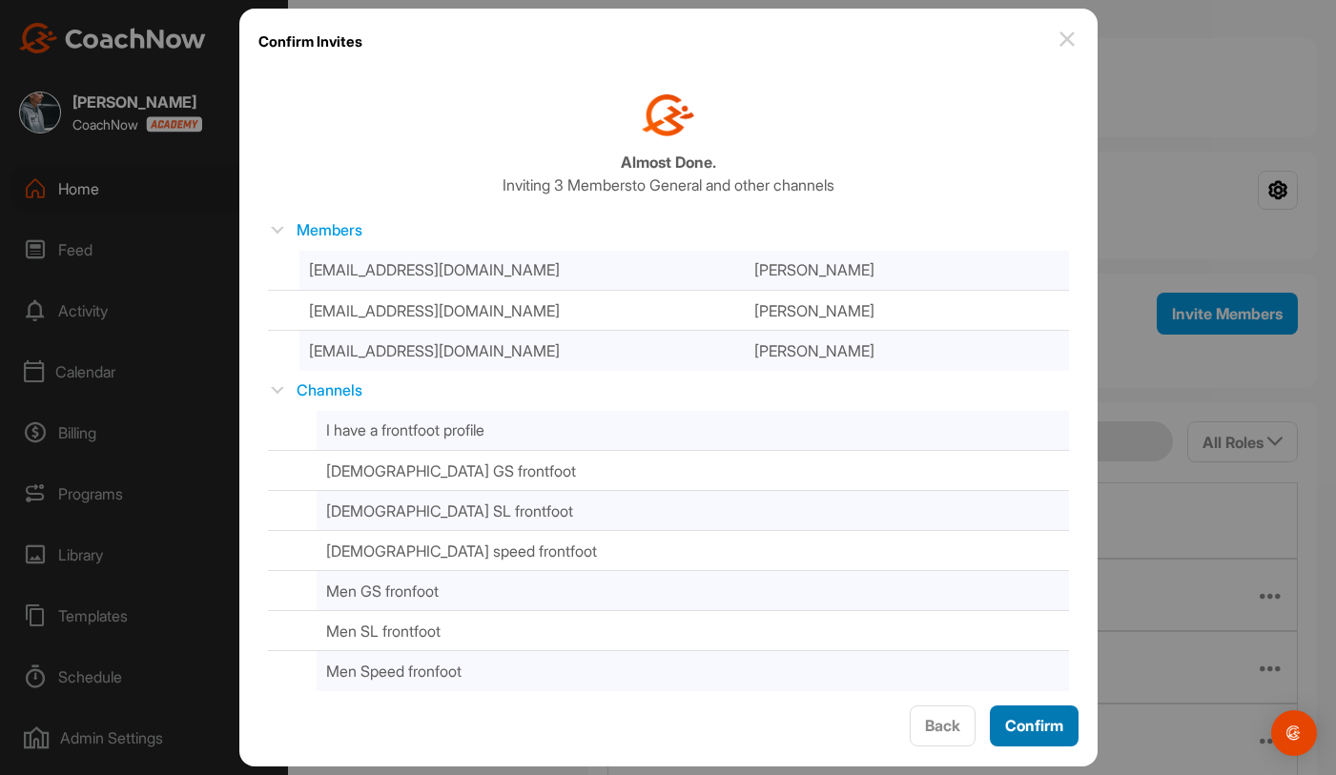
click at [1033, 723] on span "Confirm" at bounding box center [1034, 725] width 58 height 19
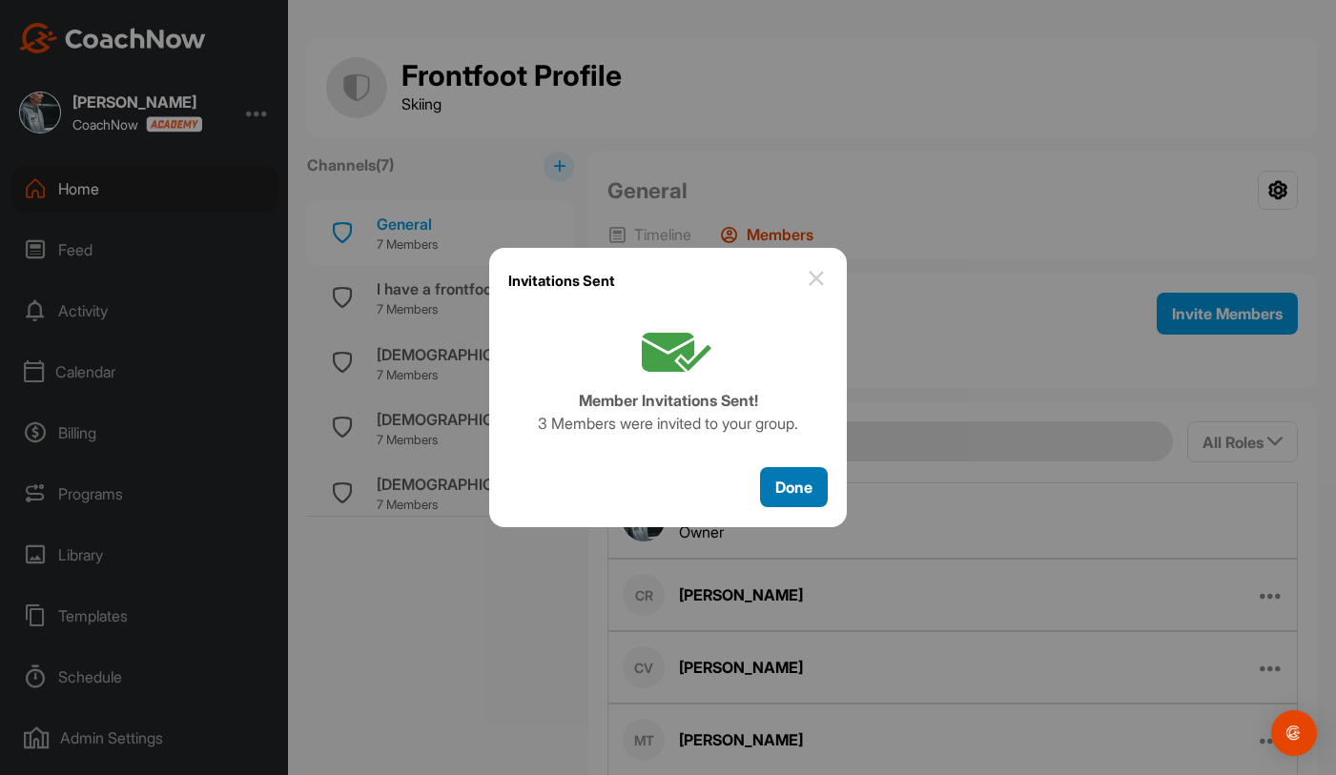
click at [772, 494] on button "Done" at bounding box center [794, 487] width 68 height 41
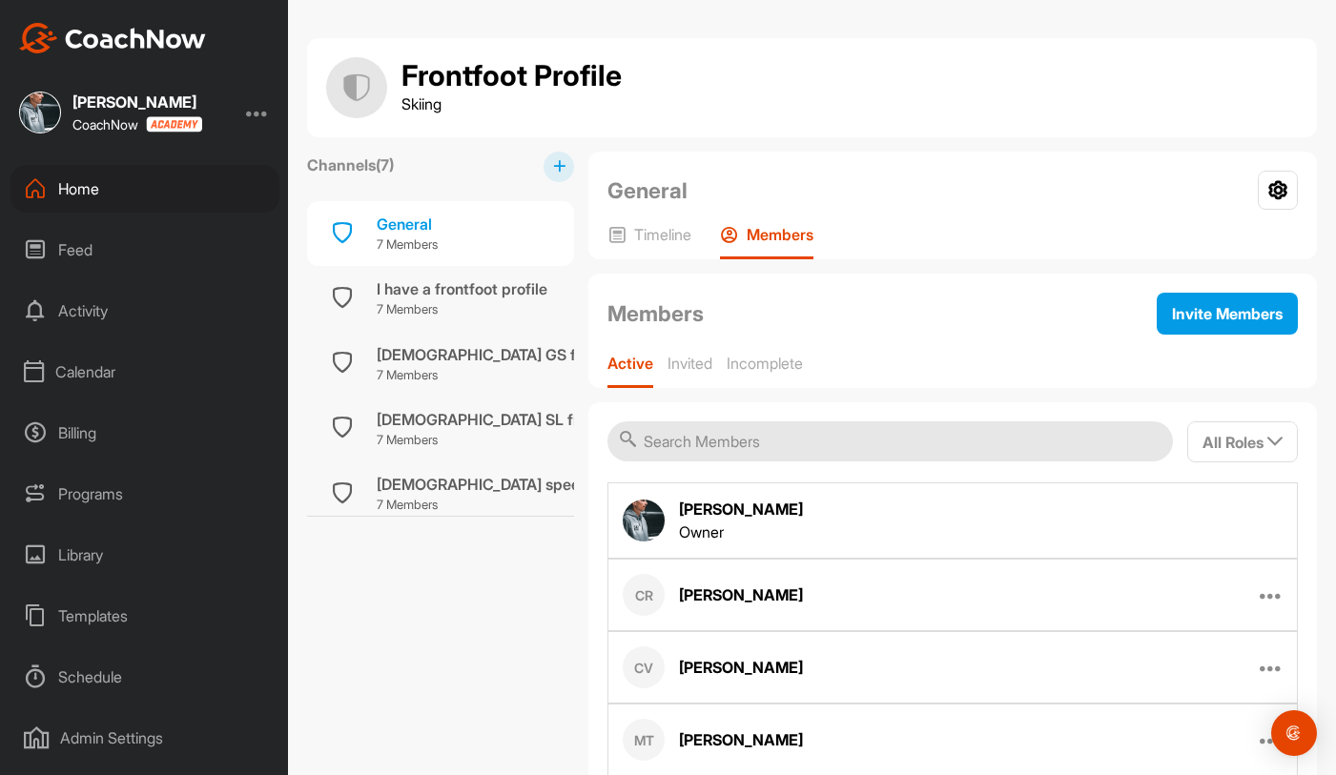
click at [134, 194] on div "Home" at bounding box center [144, 189] width 269 height 48
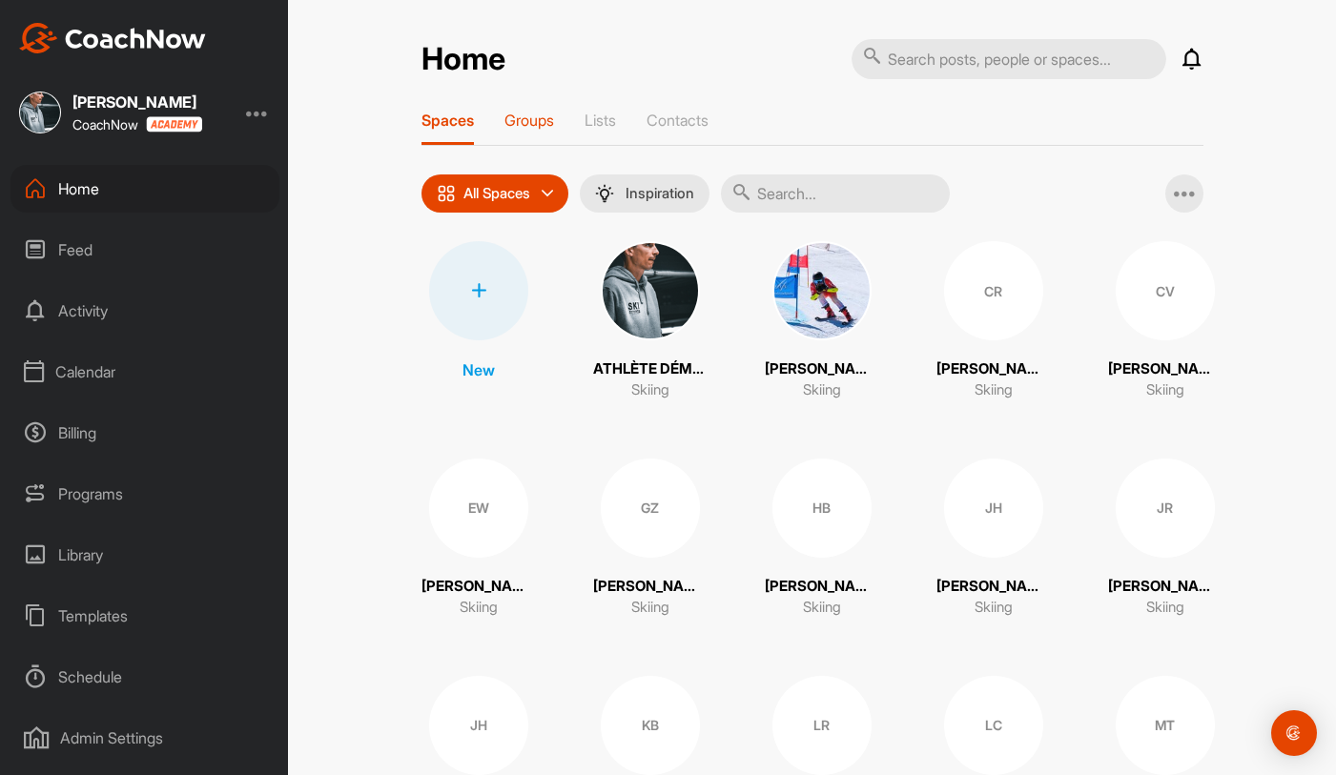
click at [547, 123] on p "Groups" at bounding box center [529, 120] width 50 height 19
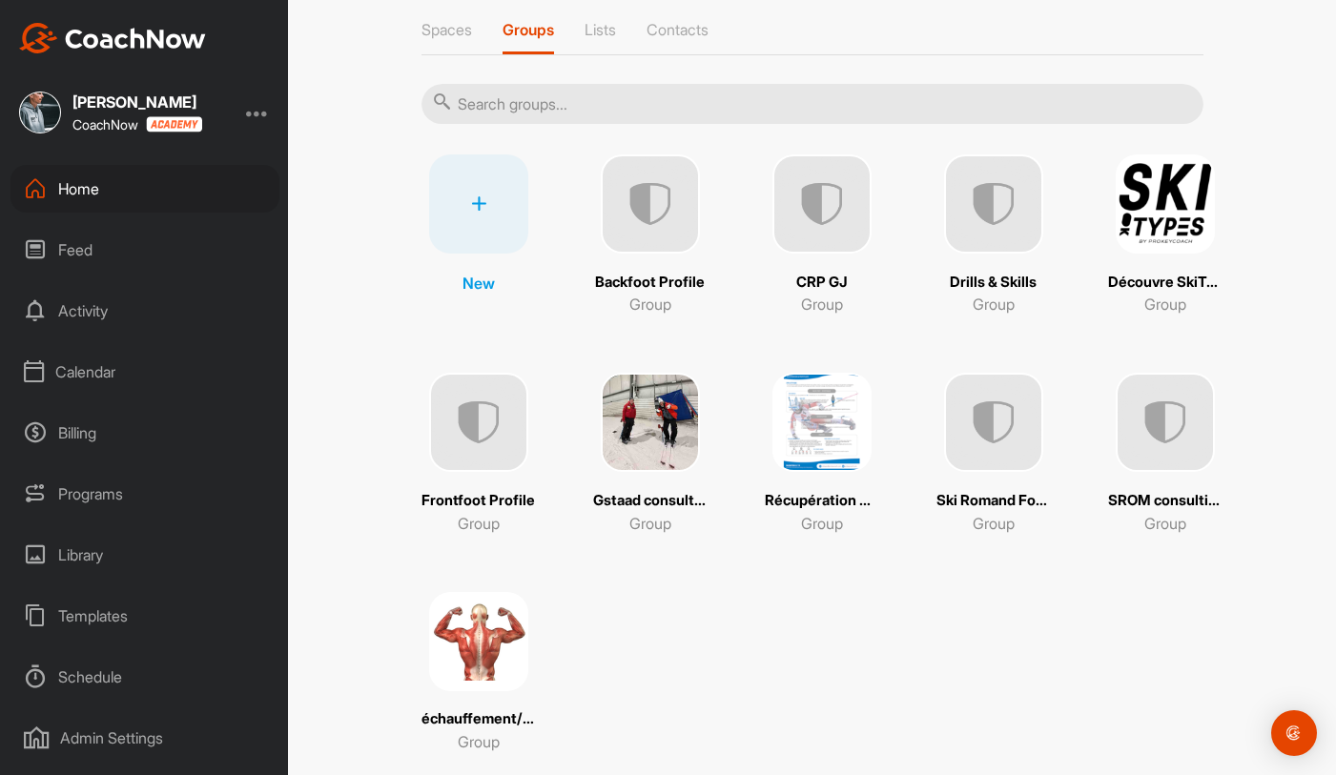
scroll to position [93, 0]
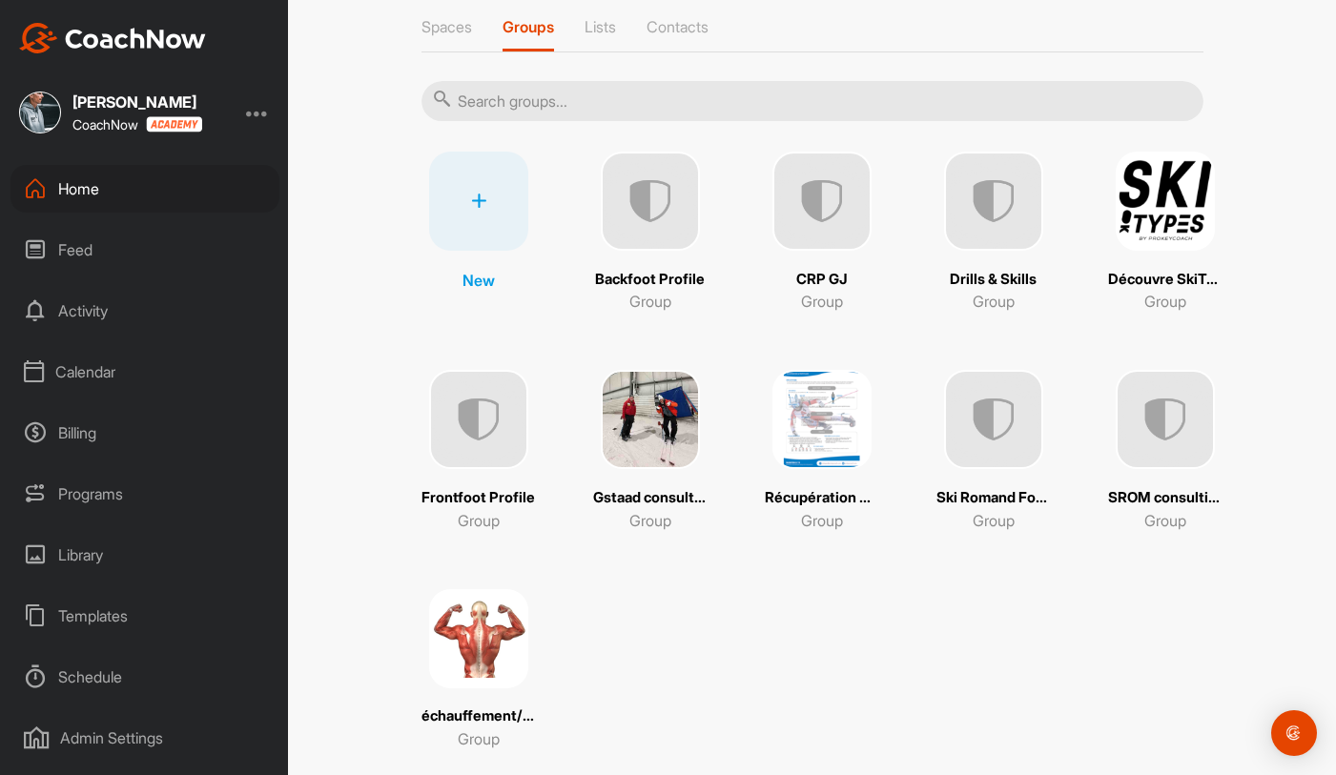
click at [982, 211] on img at bounding box center [993, 201] width 99 height 99
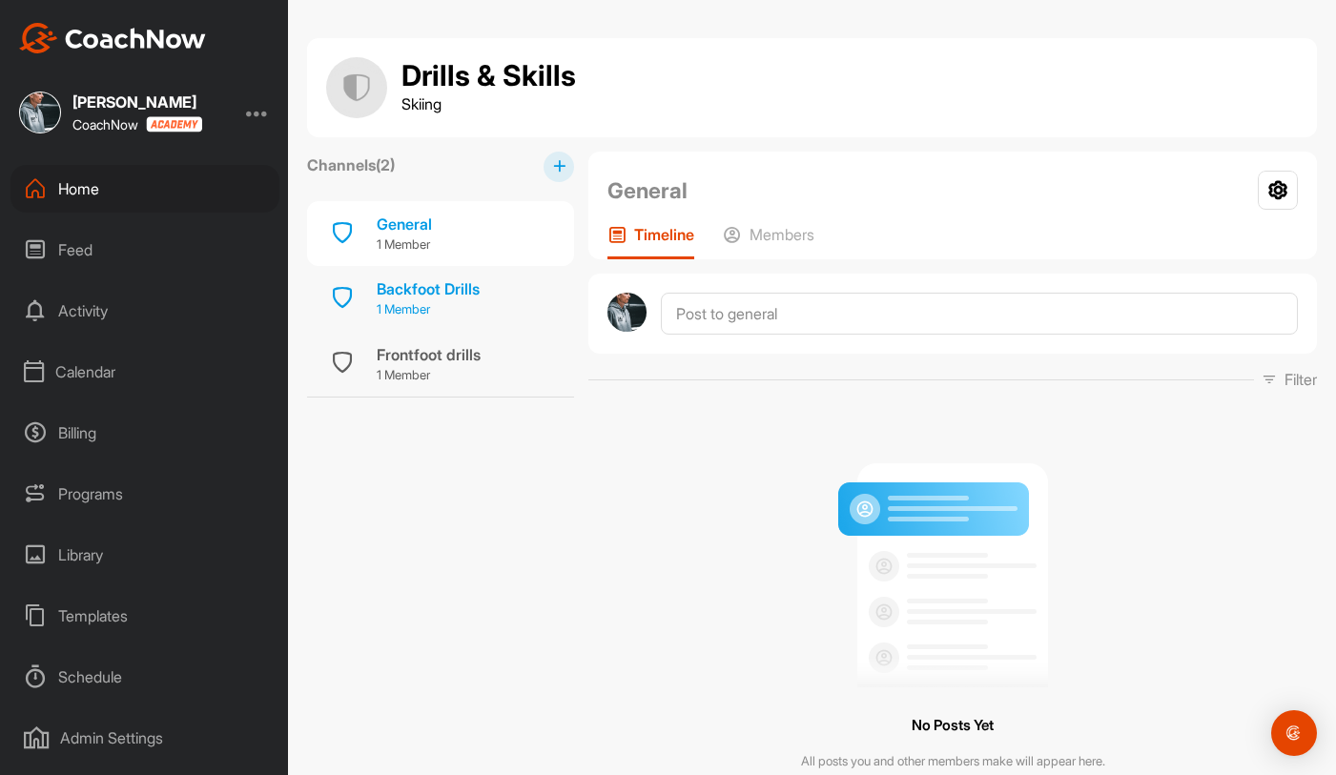
click at [433, 306] on p "1 Member" at bounding box center [428, 309] width 103 height 19
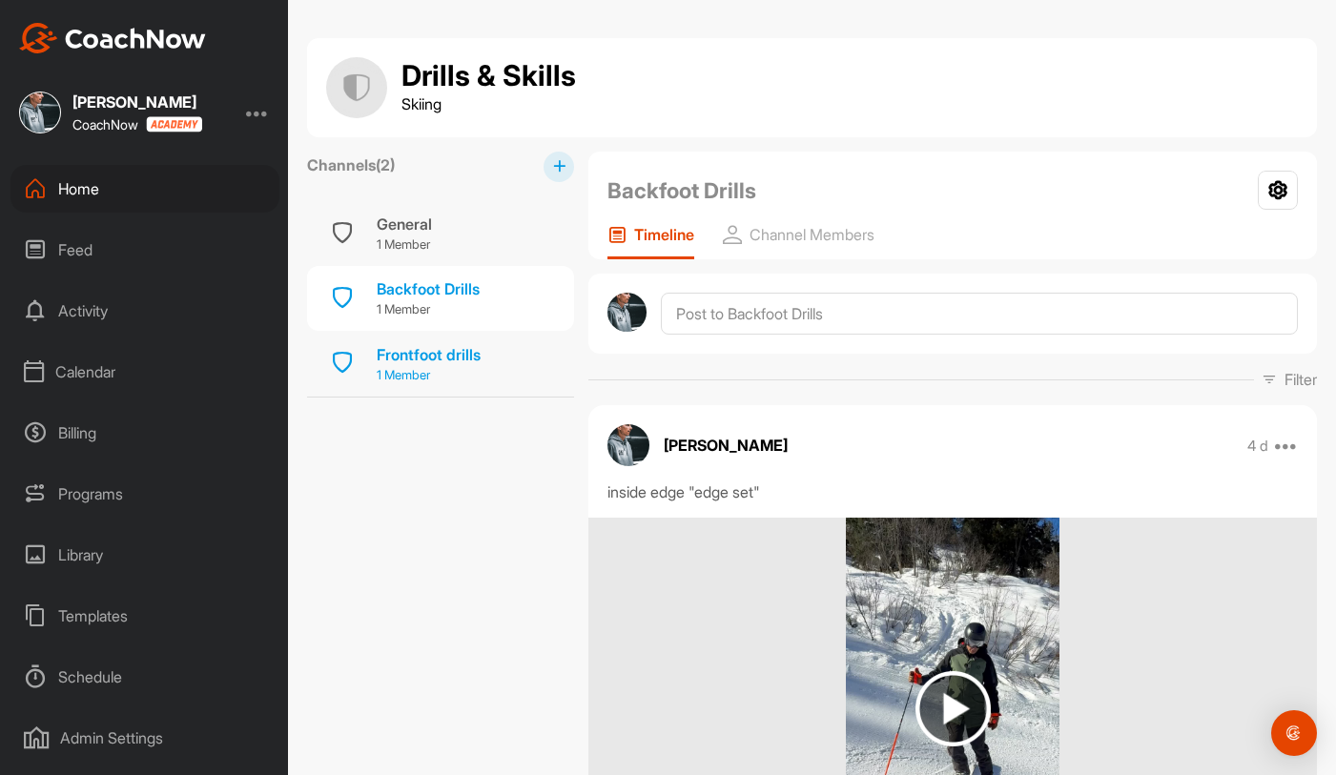
click at [435, 363] on div "Frontfoot drills" at bounding box center [429, 354] width 104 height 23
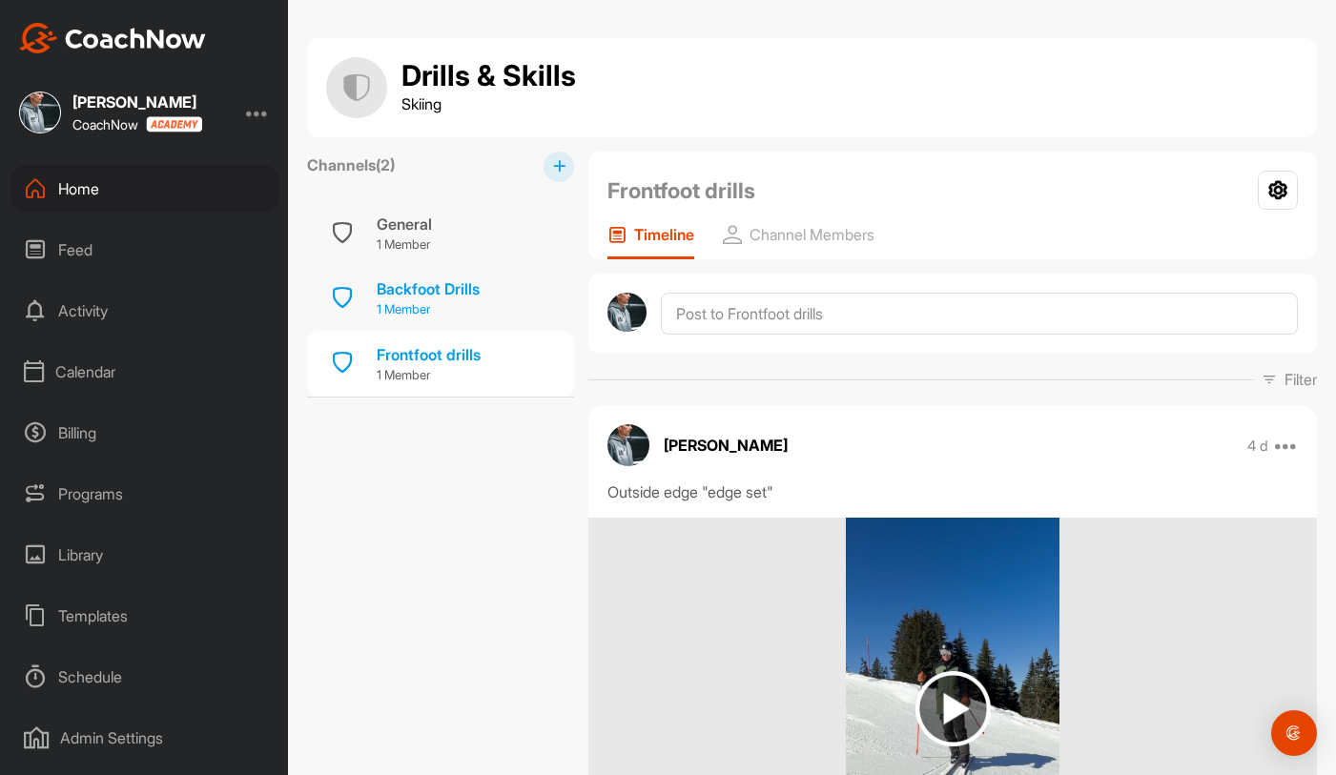
click at [419, 292] on div "Backfoot Drills" at bounding box center [428, 288] width 103 height 23
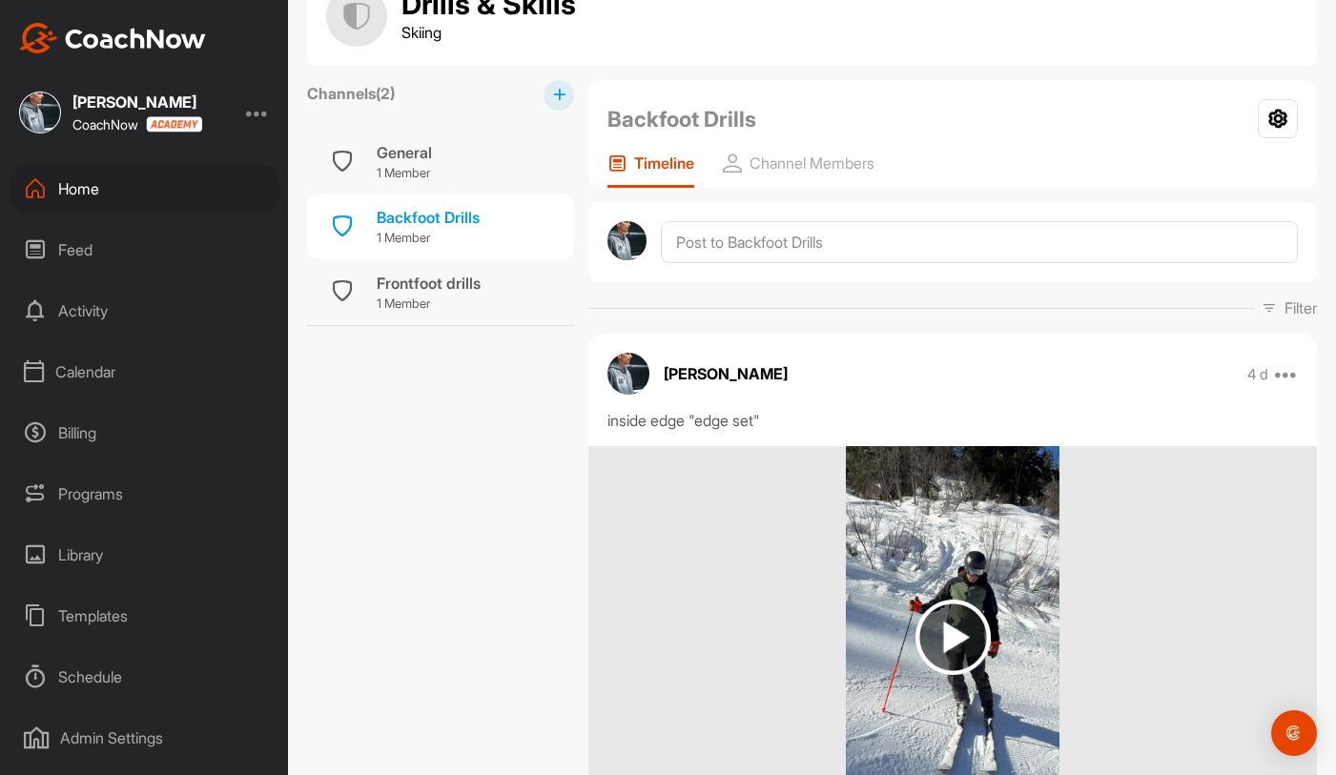
scroll to position [77, 0]
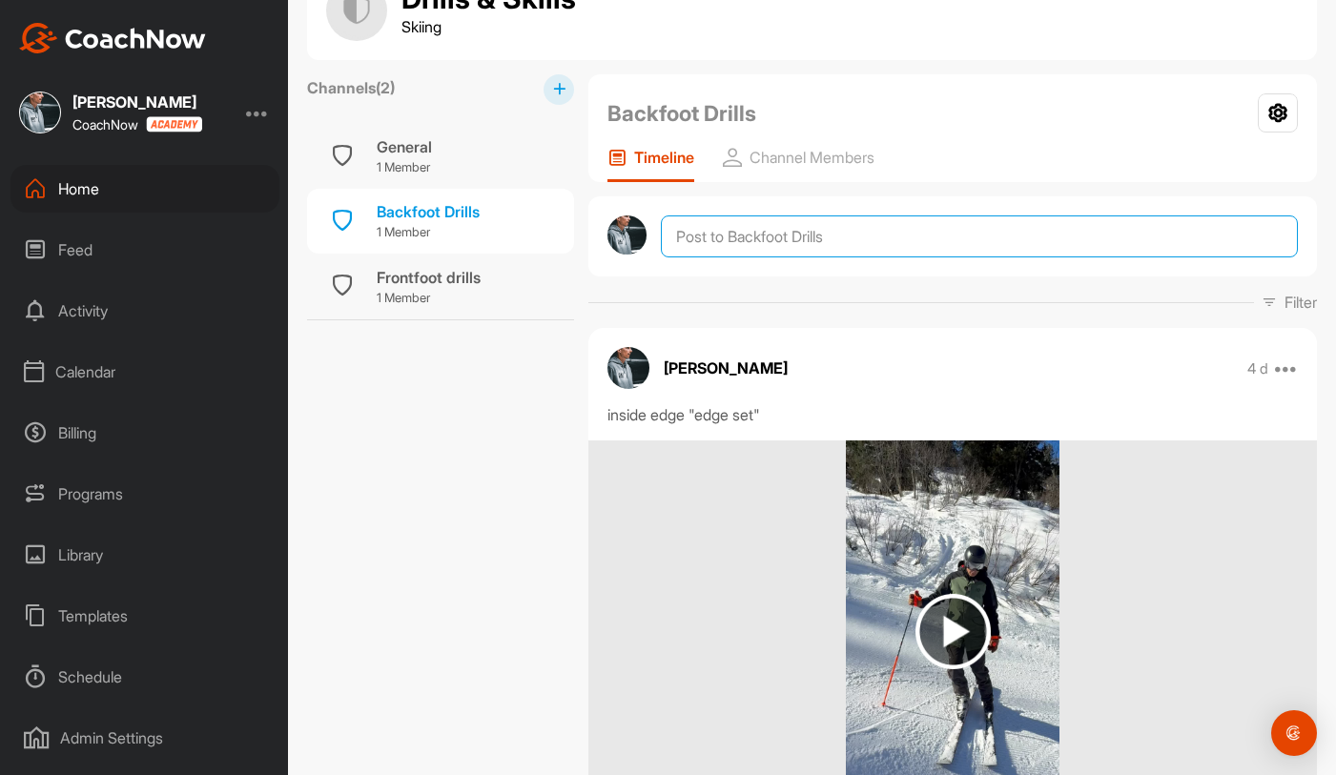
click at [776, 236] on textarea at bounding box center [979, 236] width 637 height 42
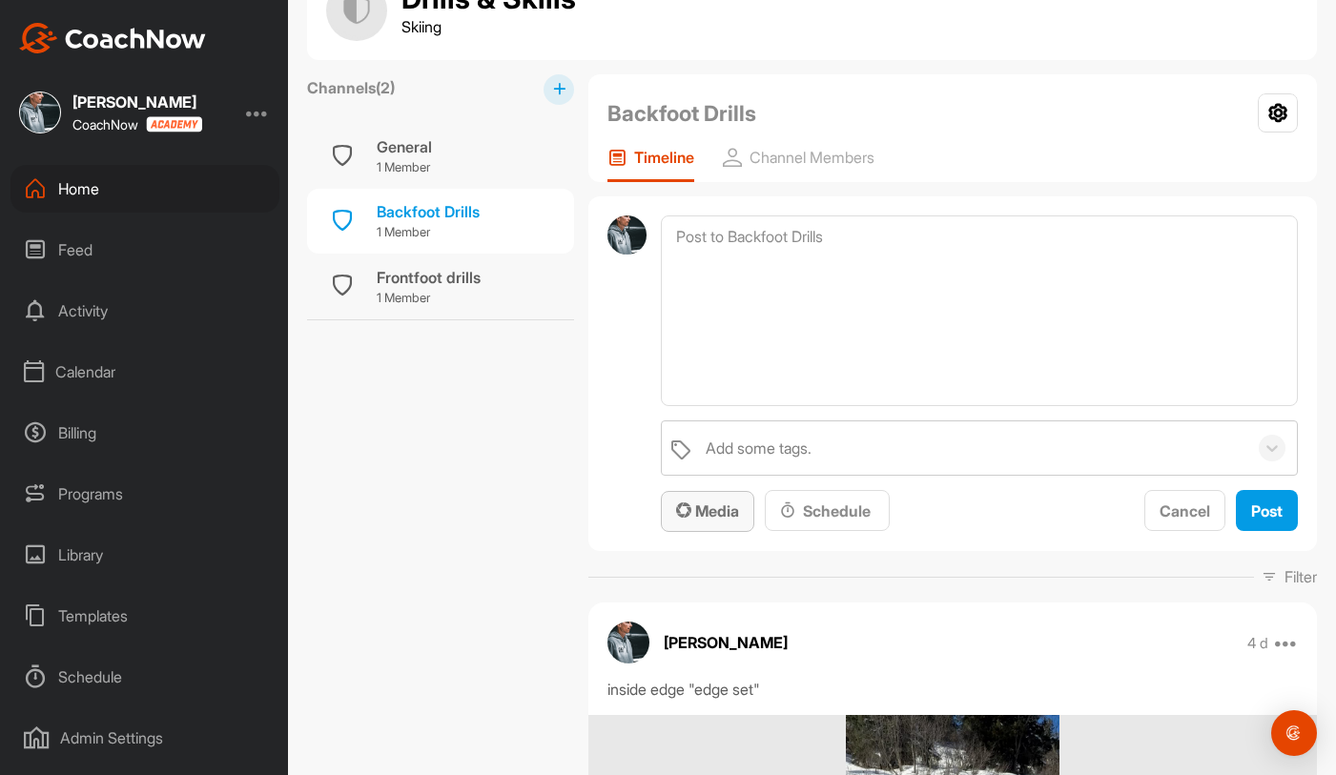
click at [704, 505] on span "Media" at bounding box center [707, 511] width 63 height 19
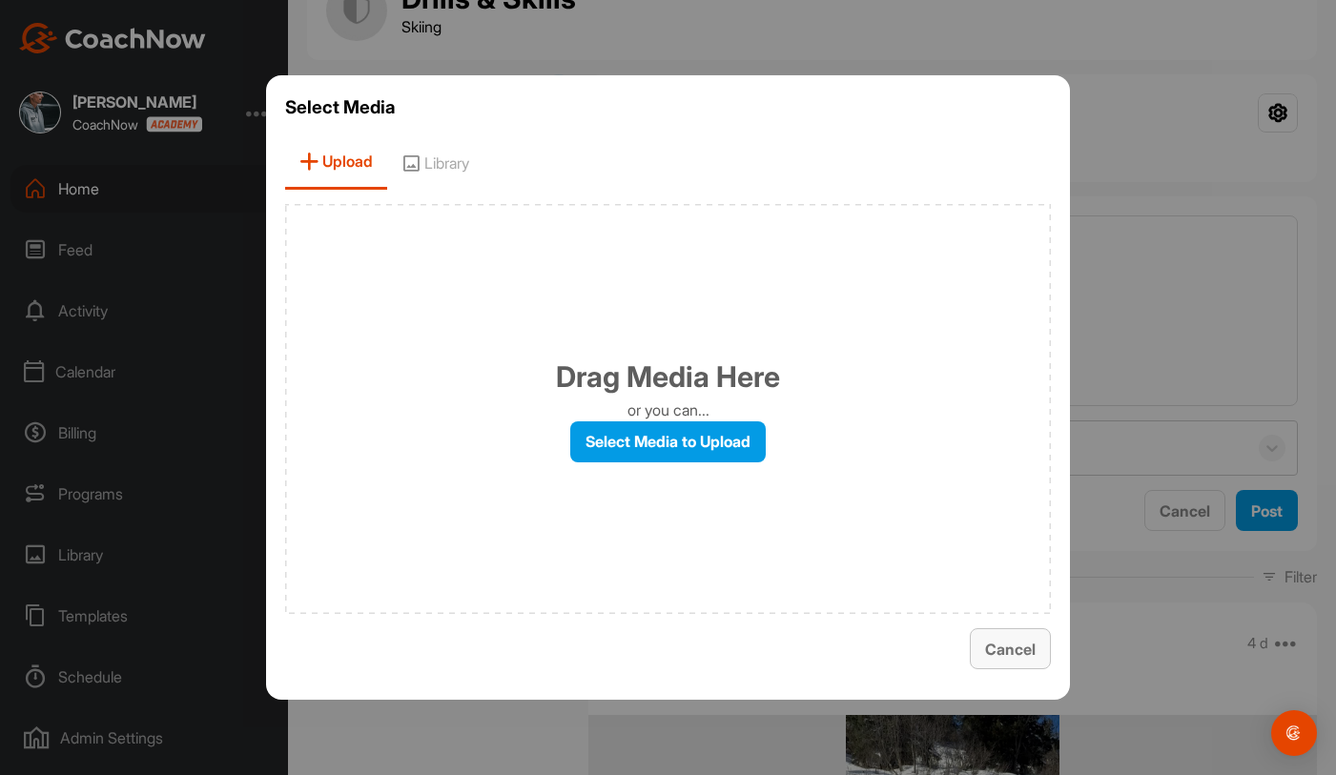
click at [1006, 657] on span "Cancel" at bounding box center [1010, 649] width 51 height 19
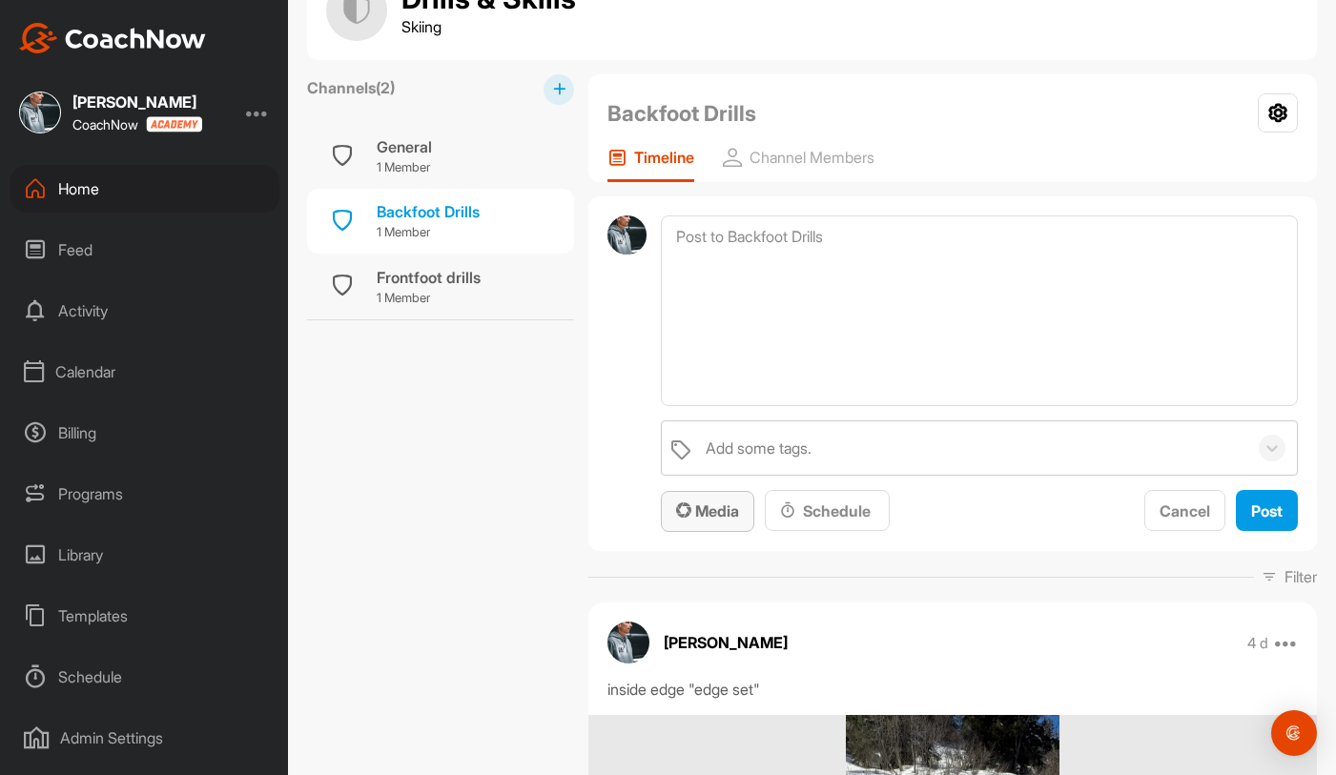
click at [714, 515] on span "Media" at bounding box center [707, 511] width 63 height 19
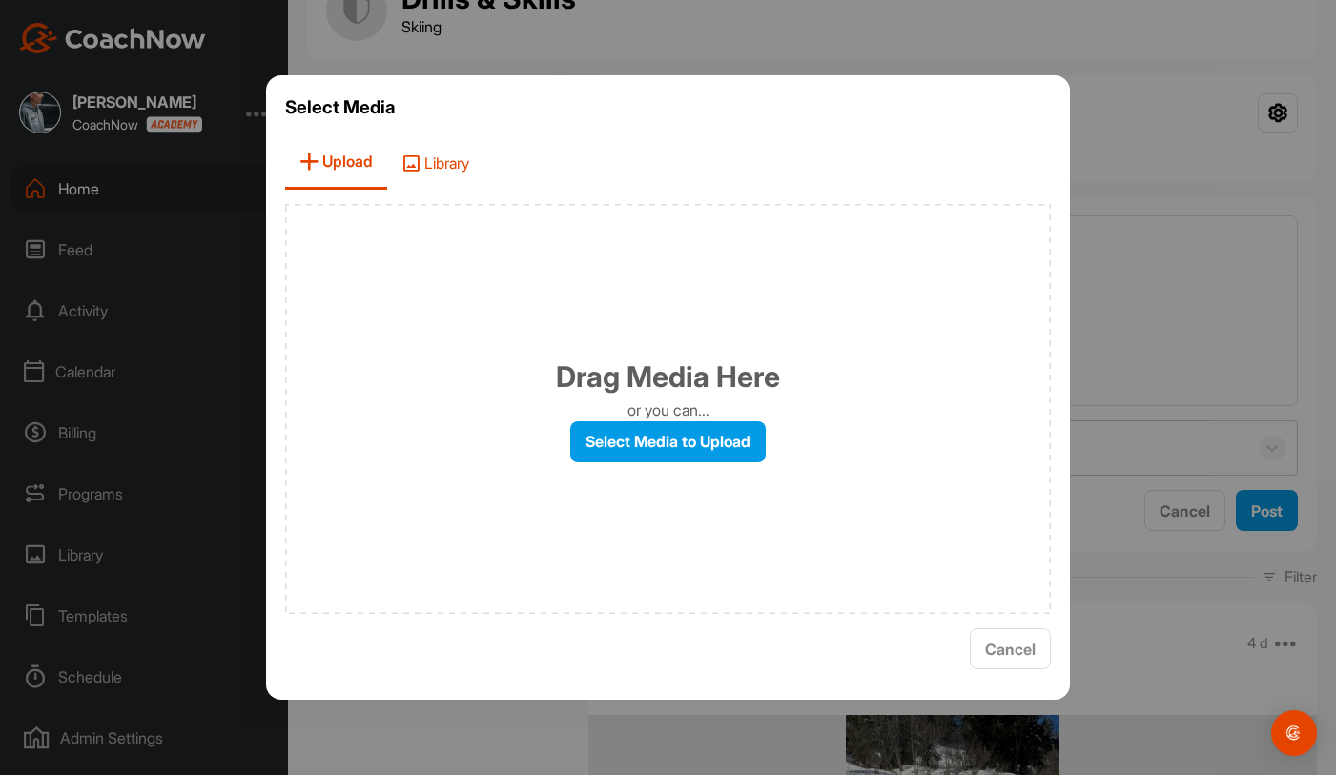
click at [425, 148] on span "Library" at bounding box center [435, 162] width 96 height 54
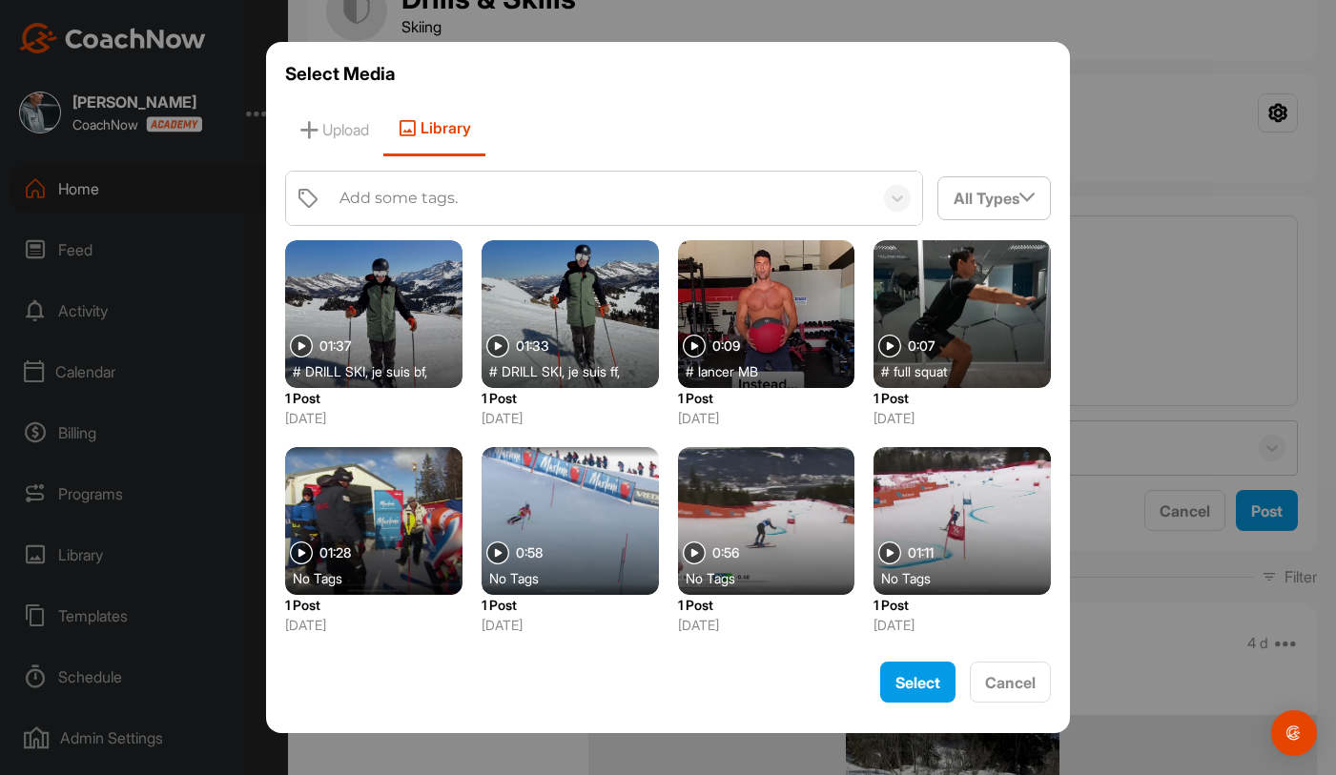
click at [396, 324] on div at bounding box center [373, 314] width 177 height 148
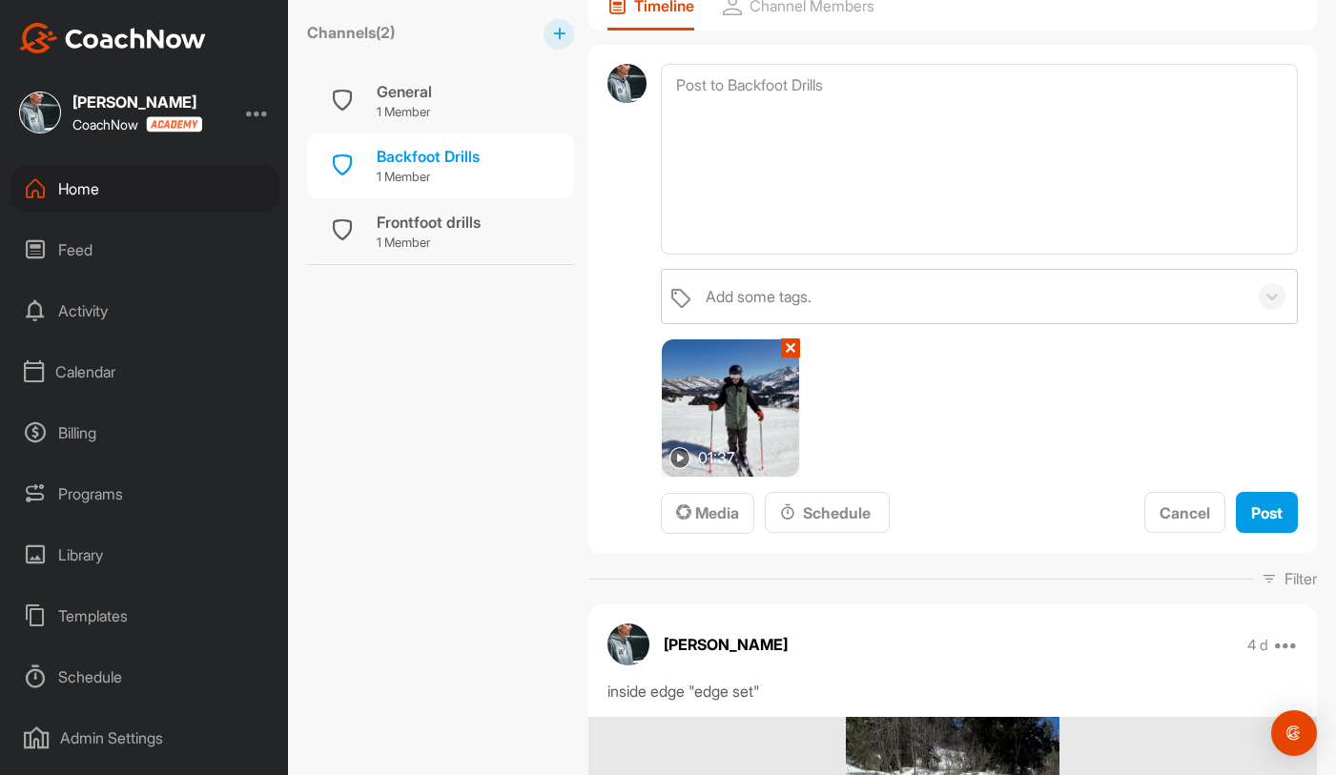
scroll to position [94, 0]
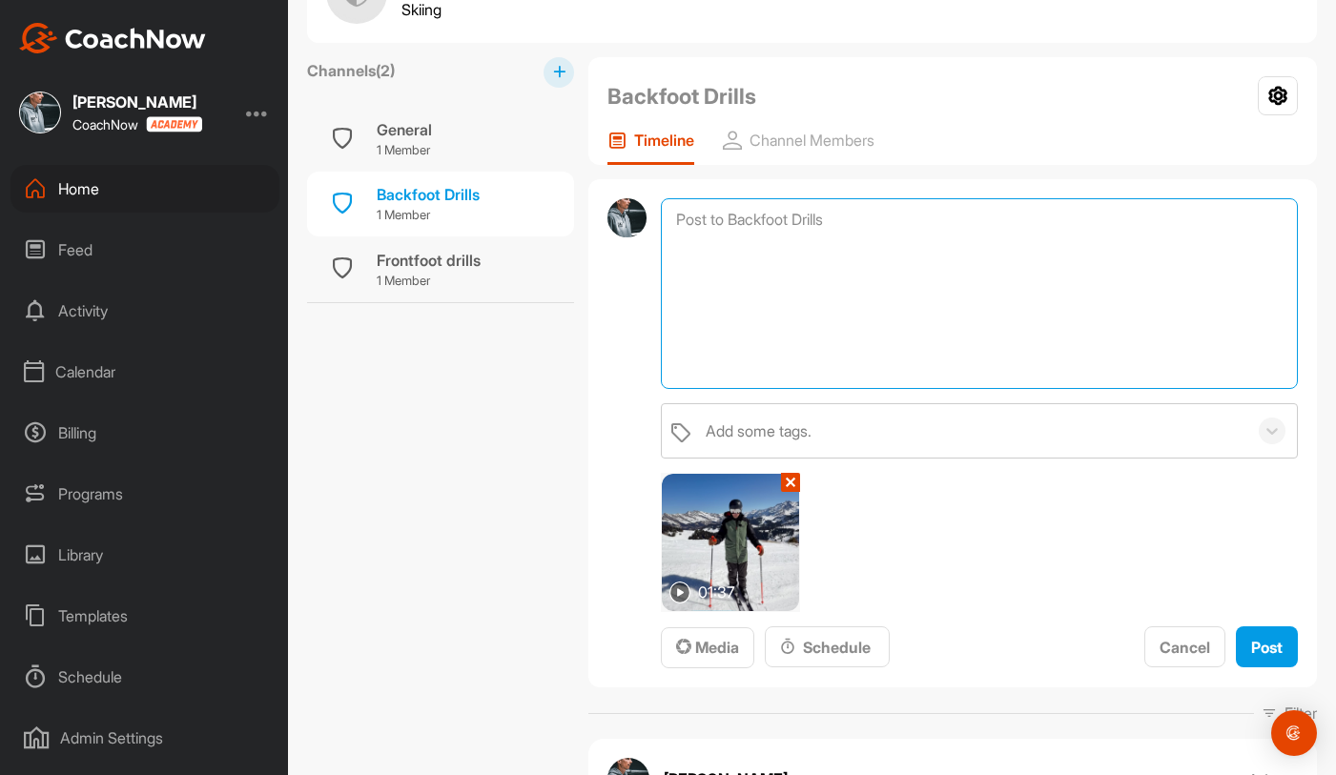
click at [719, 240] on textarea at bounding box center [979, 293] width 637 height 191
type textarea "E"
type textarea "Virage jambe extérieure pour profil Backfoot"
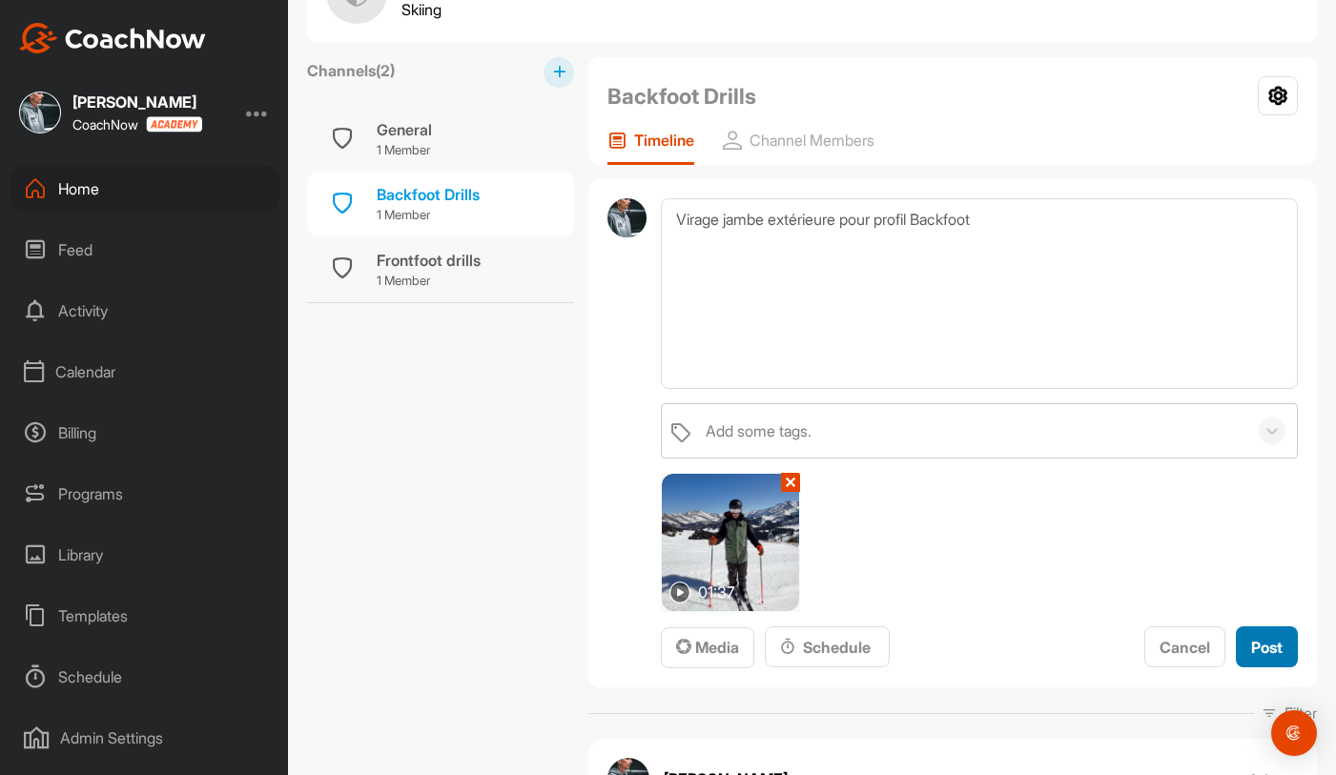
click at [1247, 646] on button "Post" at bounding box center [1267, 646] width 62 height 41
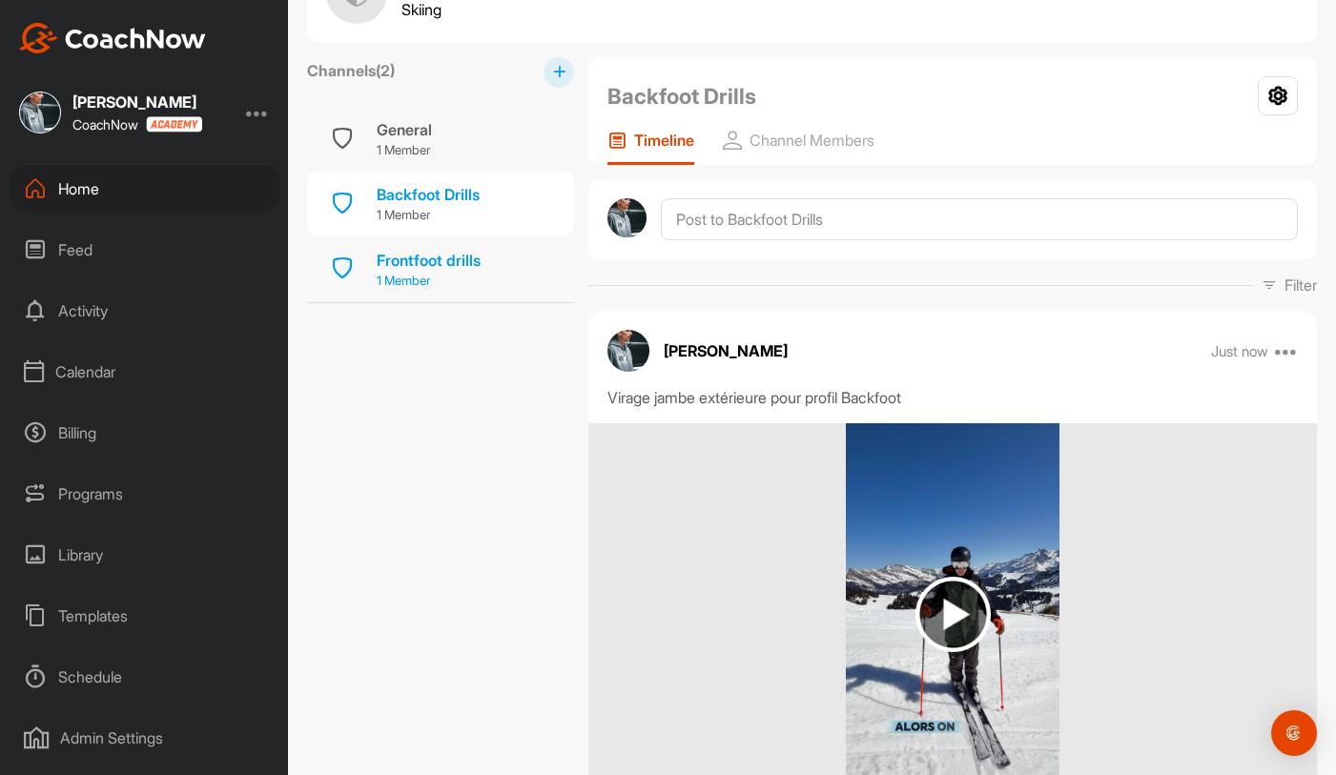
click at [474, 272] on p "1 Member" at bounding box center [429, 281] width 104 height 19
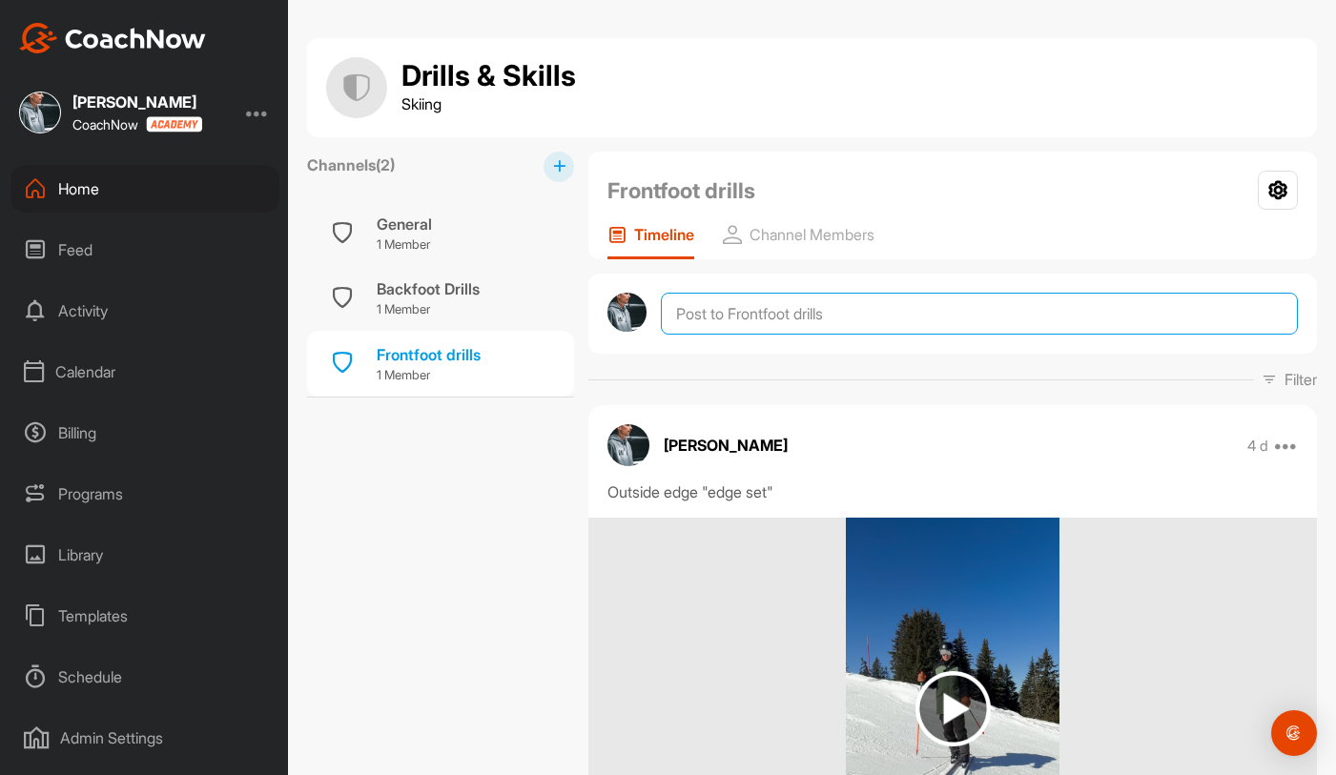
click at [765, 327] on textarea at bounding box center [979, 314] width 637 height 42
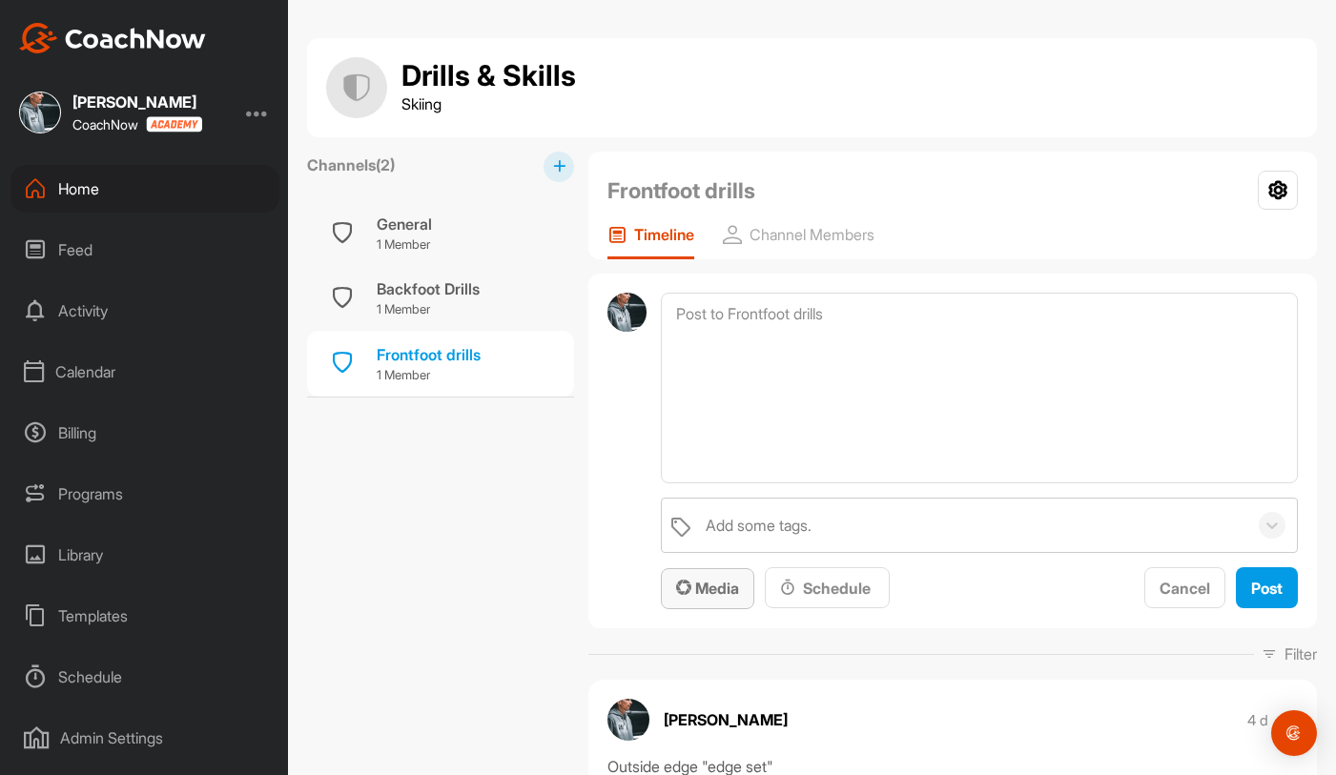
click at [721, 596] on span "Media" at bounding box center [707, 588] width 63 height 19
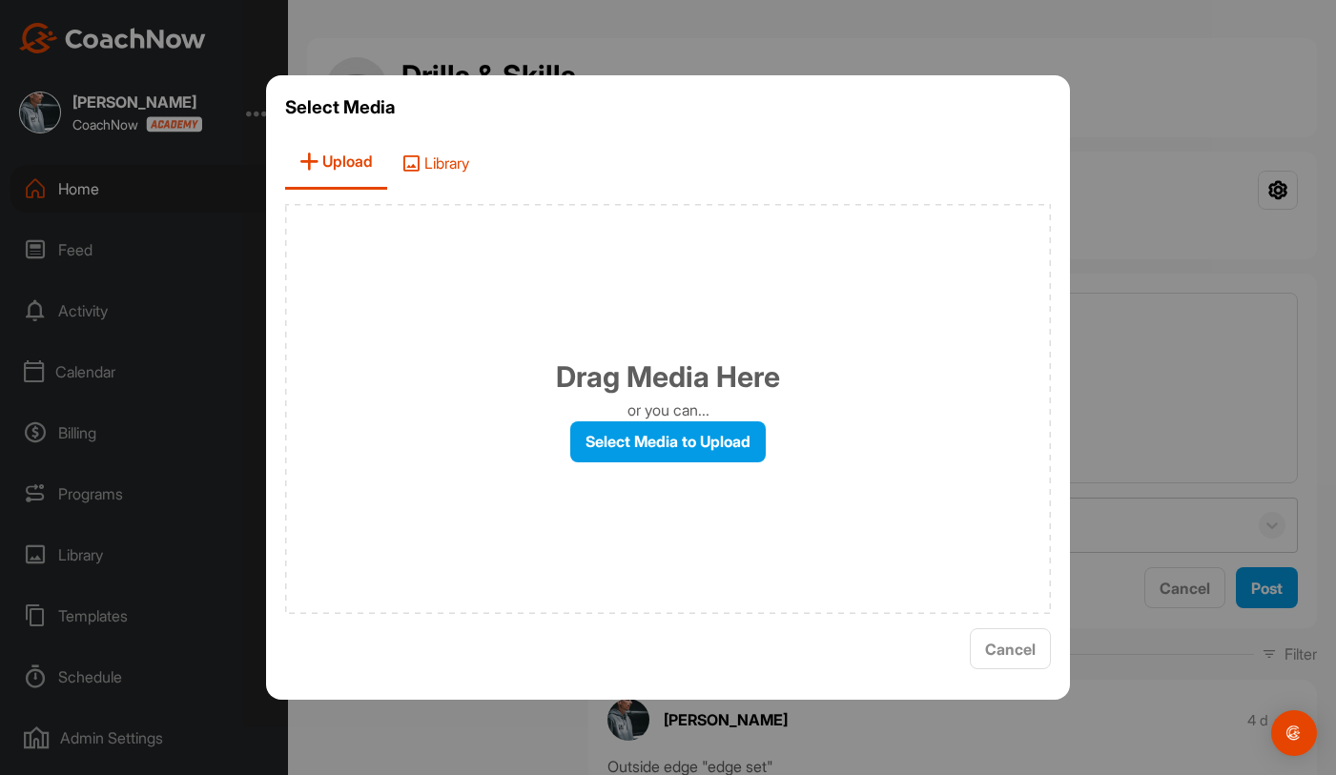
click at [413, 154] on icon at bounding box center [410, 163] width 19 height 19
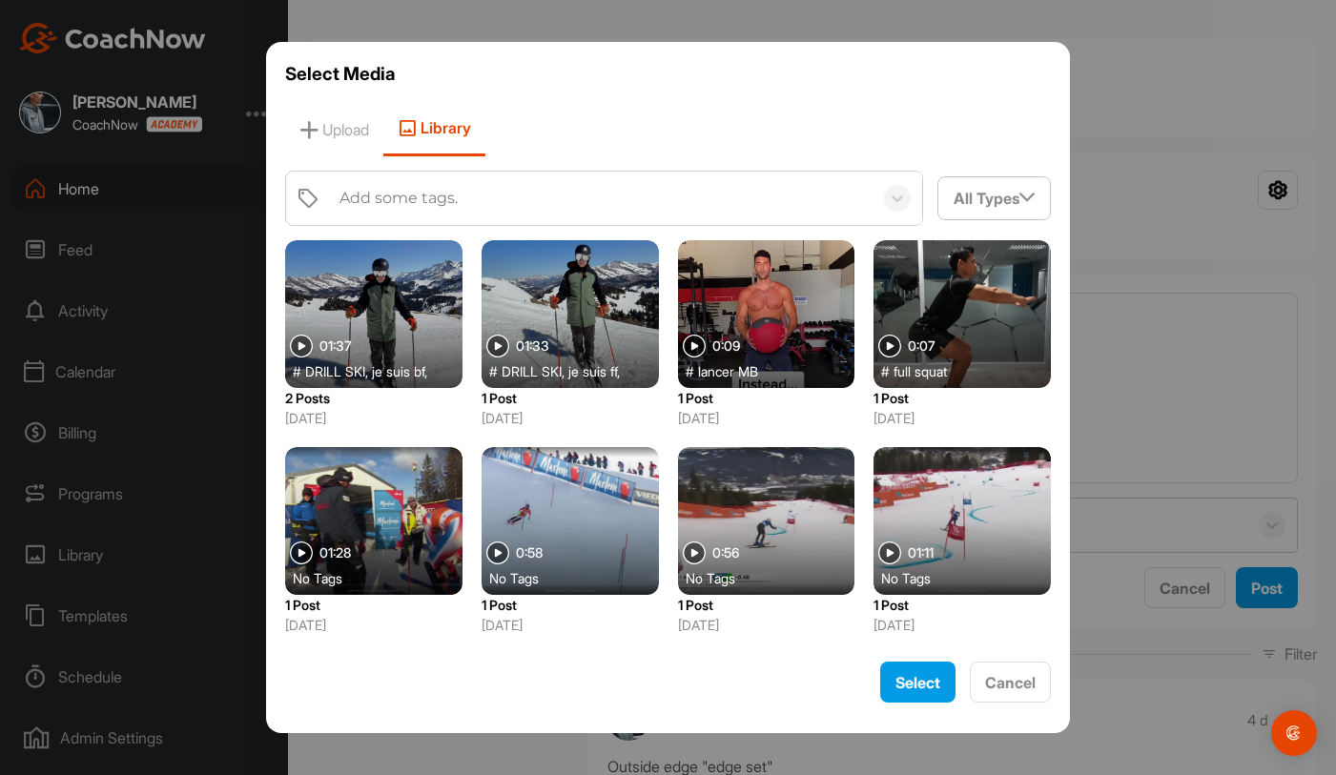
click at [581, 318] on div at bounding box center [570, 314] width 177 height 148
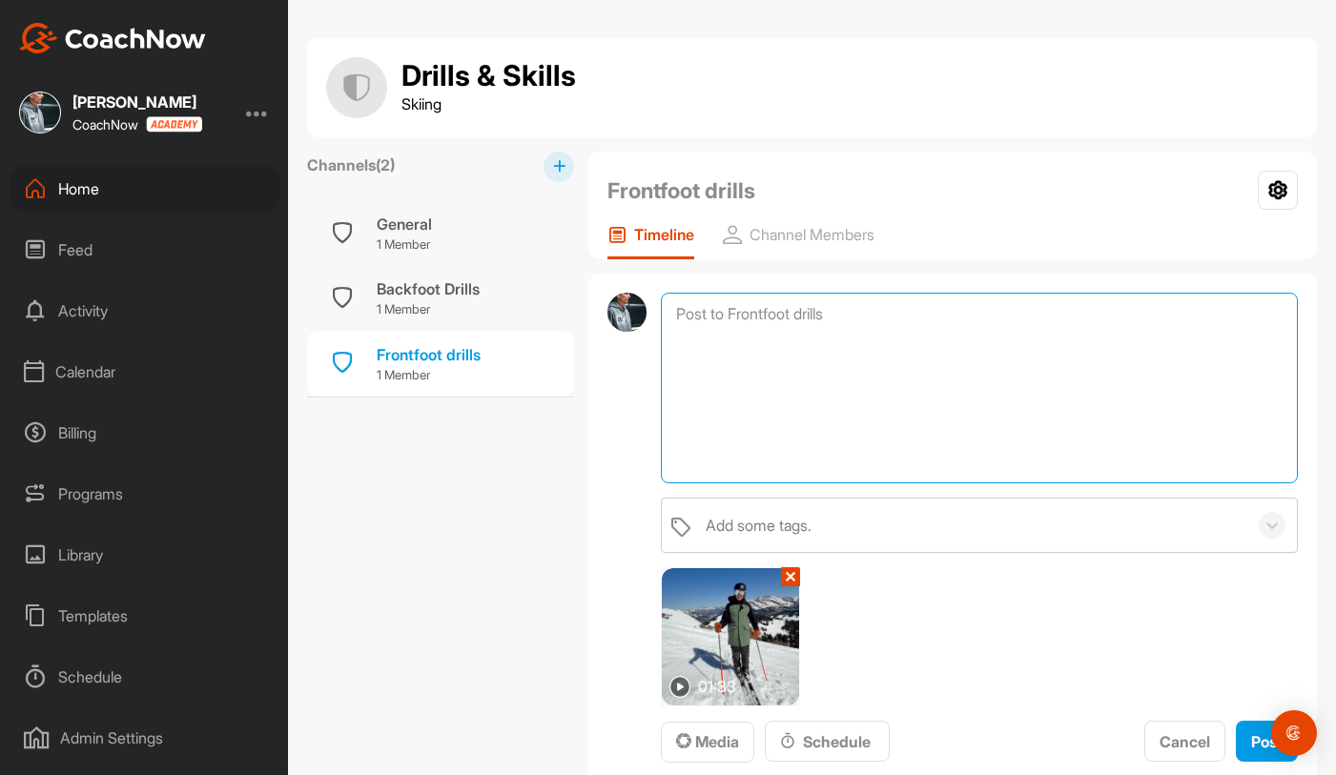
click at [765, 368] on textarea at bounding box center [979, 388] width 637 height 191
type textarea "Virage sur la jambe extérieure pour profil Frontfoot"
click at [1257, 743] on span "Post" at bounding box center [1266, 741] width 31 height 19
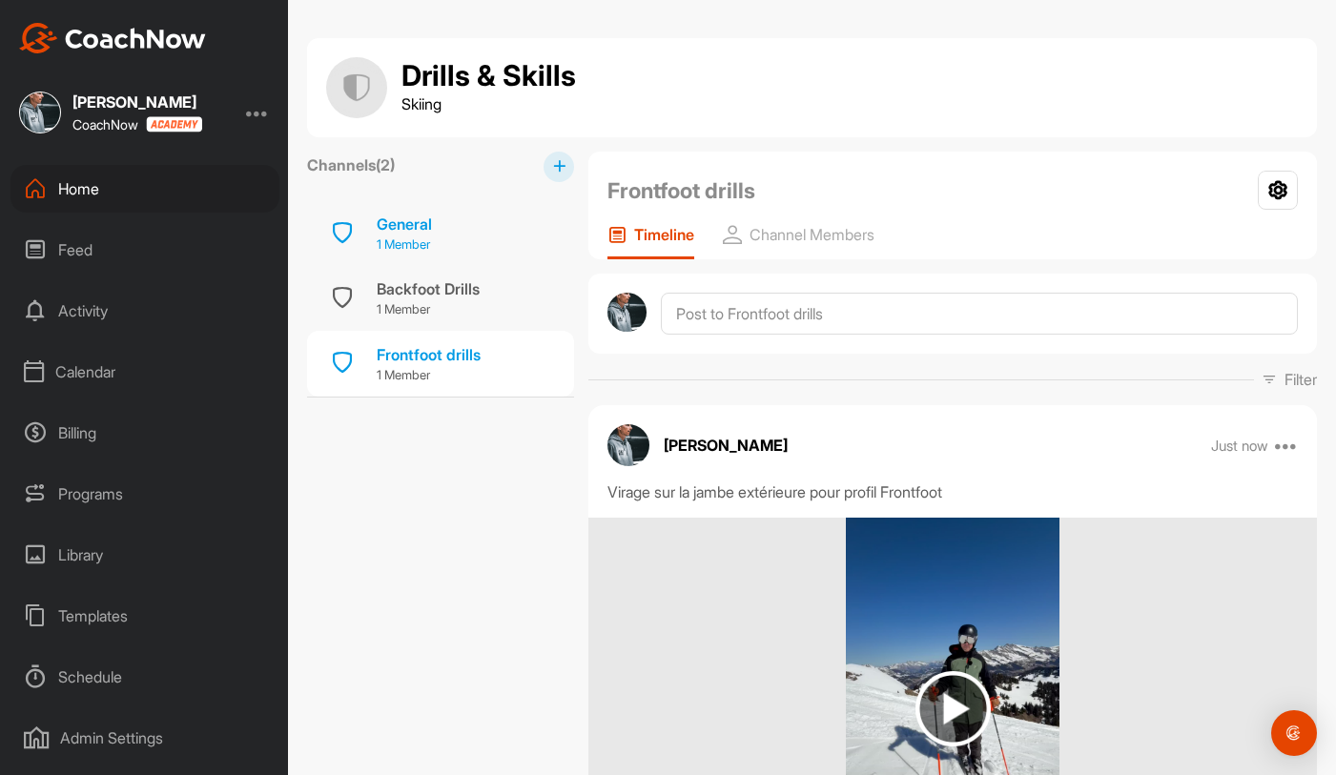
click at [411, 232] on div "General" at bounding box center [404, 224] width 55 height 23
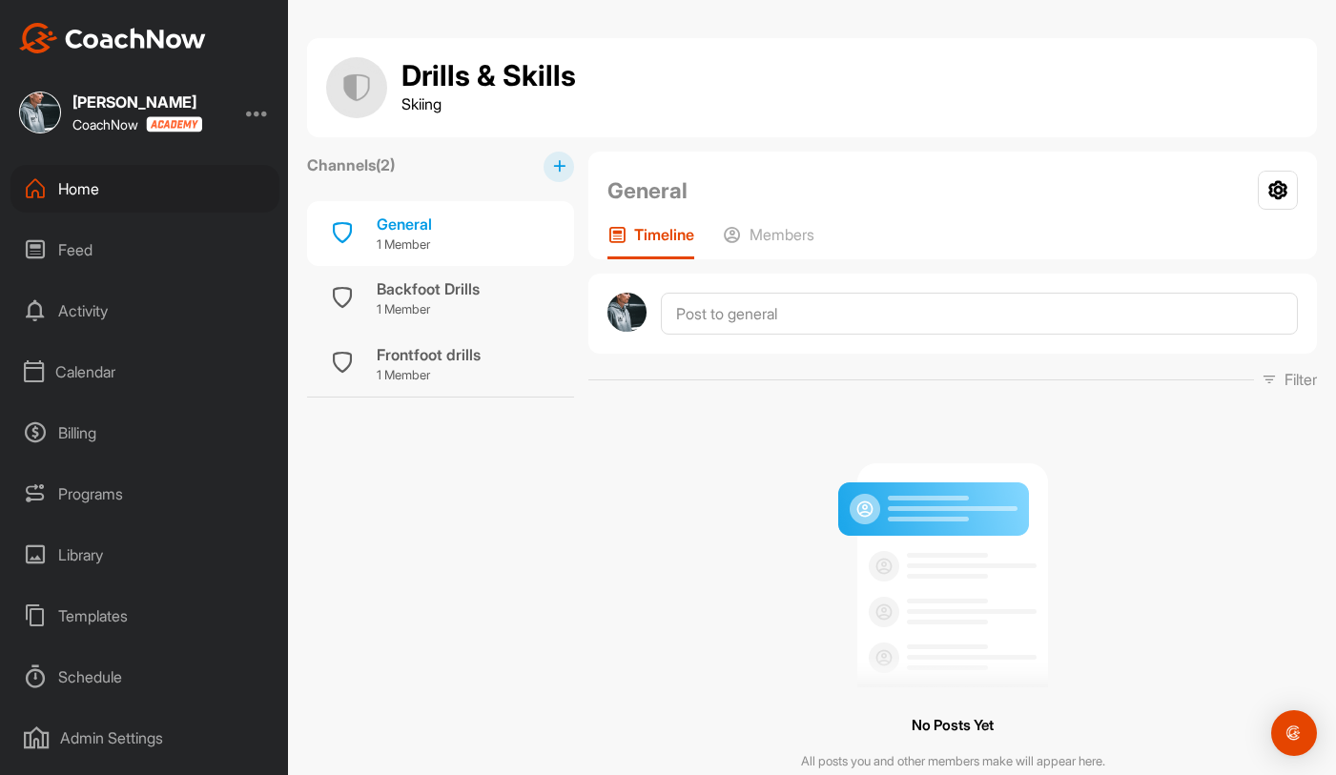
click at [158, 188] on div "Home" at bounding box center [144, 189] width 269 height 48
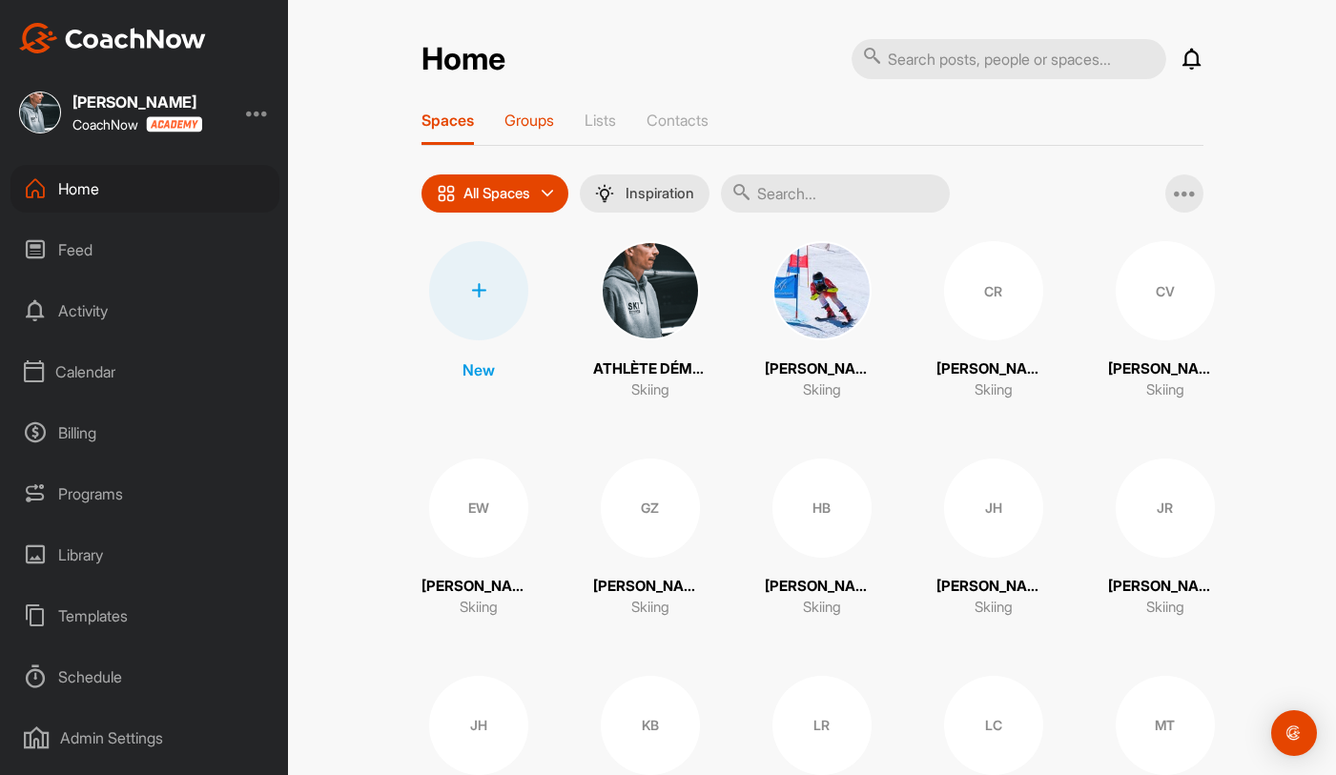
click at [524, 133] on div "Groups" at bounding box center [529, 128] width 50 height 34
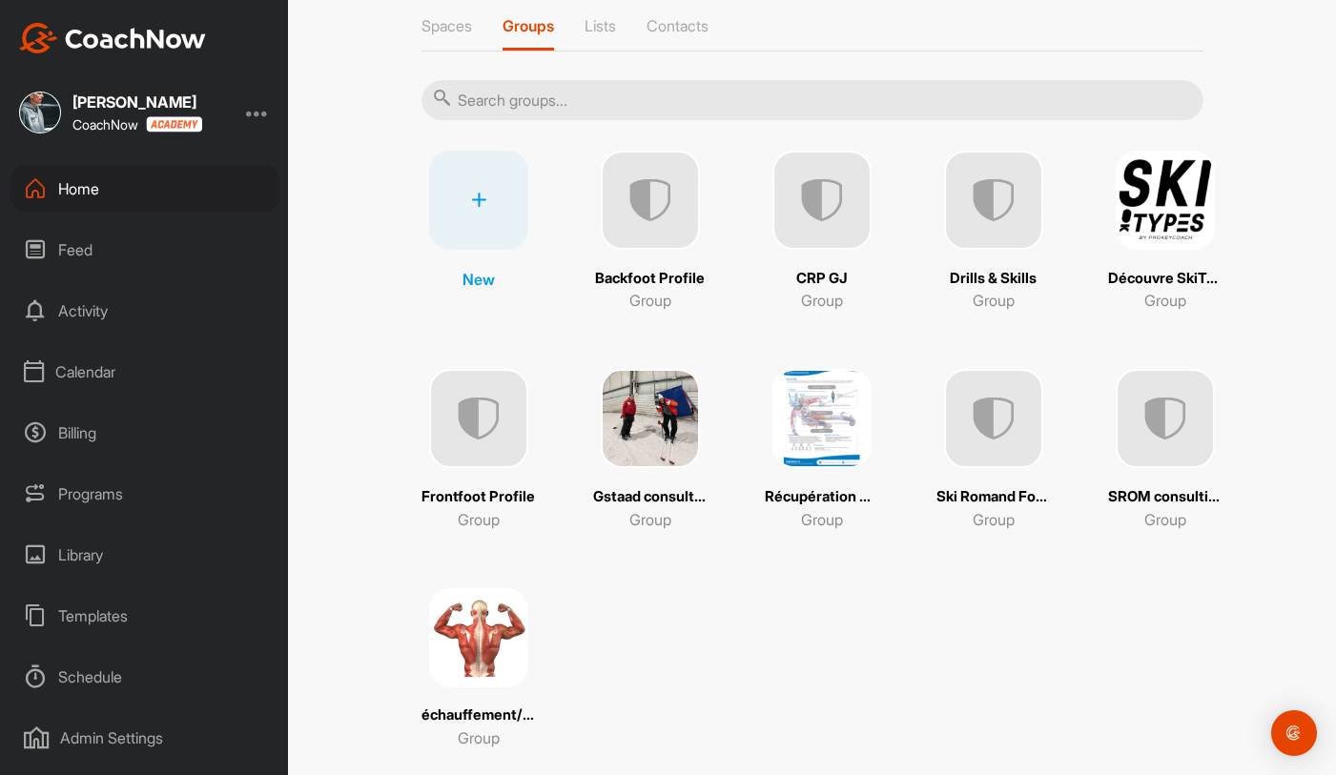
scroll to position [131, 0]
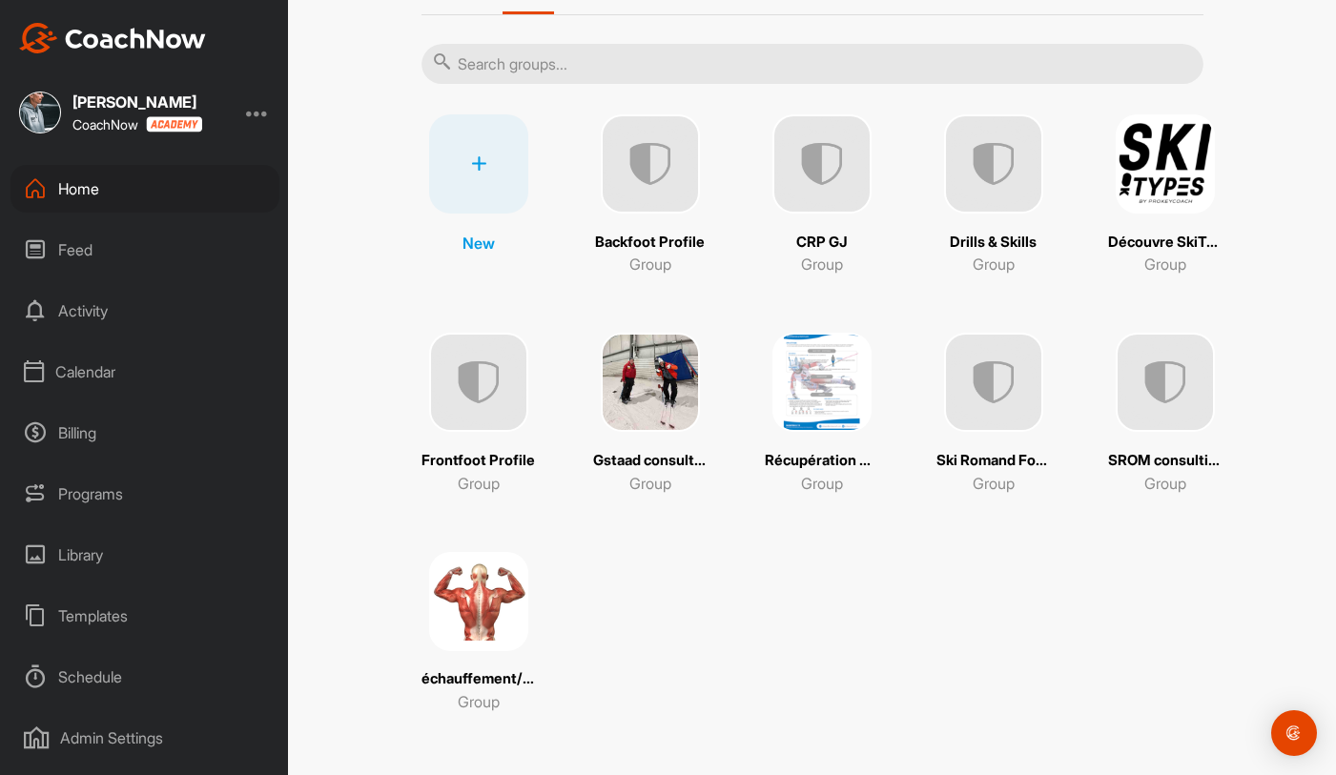
click at [489, 600] on img at bounding box center [478, 601] width 99 height 99
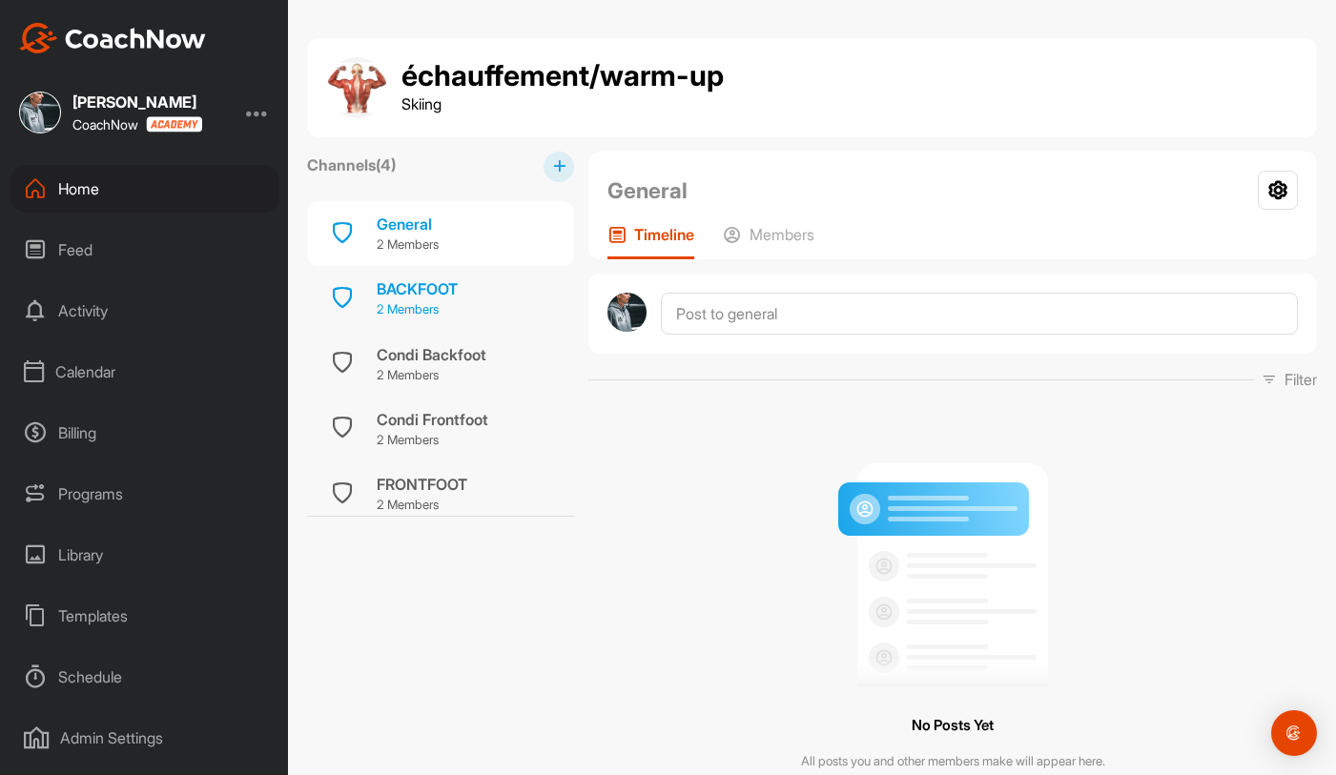
click at [487, 318] on div "BACKFOOT 2 Members" at bounding box center [440, 298] width 267 height 65
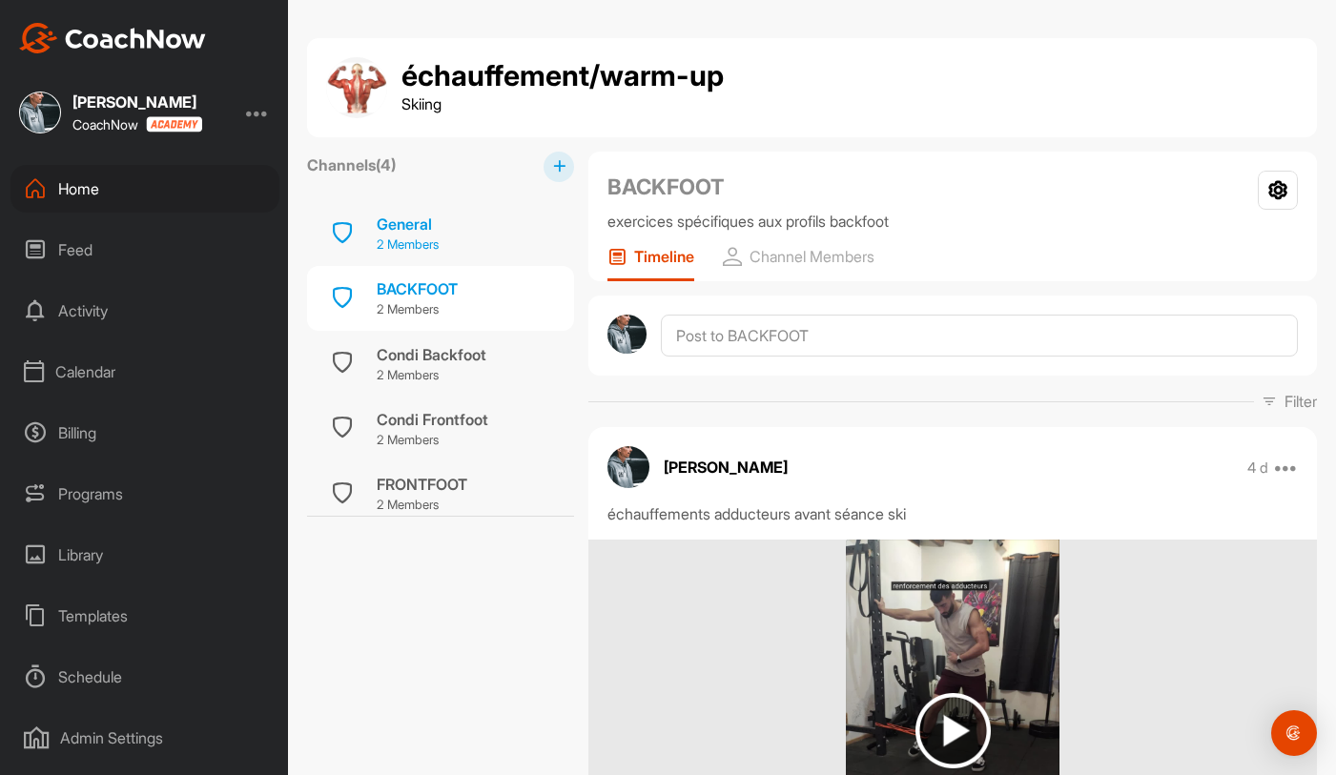
click at [485, 244] on div "General 2 Members" at bounding box center [440, 233] width 267 height 65
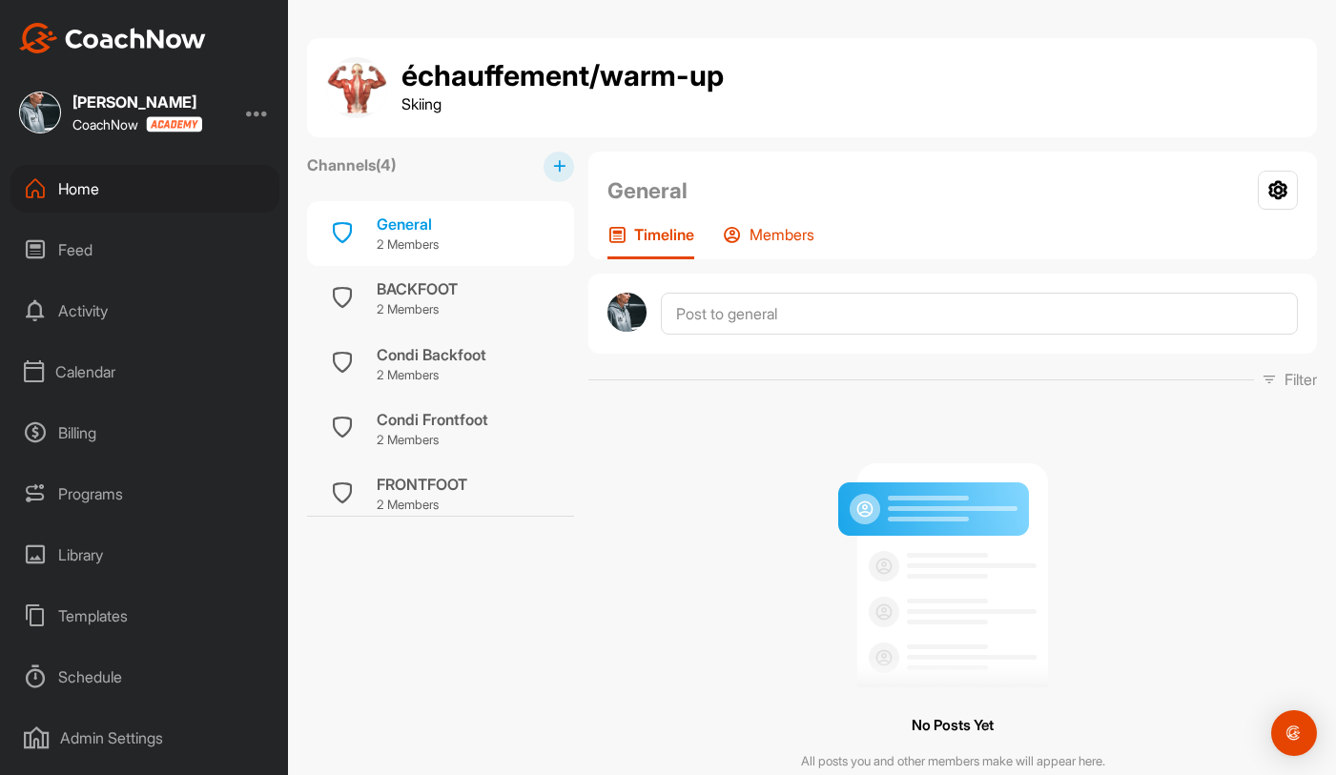
click at [790, 245] on div "Members" at bounding box center [769, 242] width 92 height 34
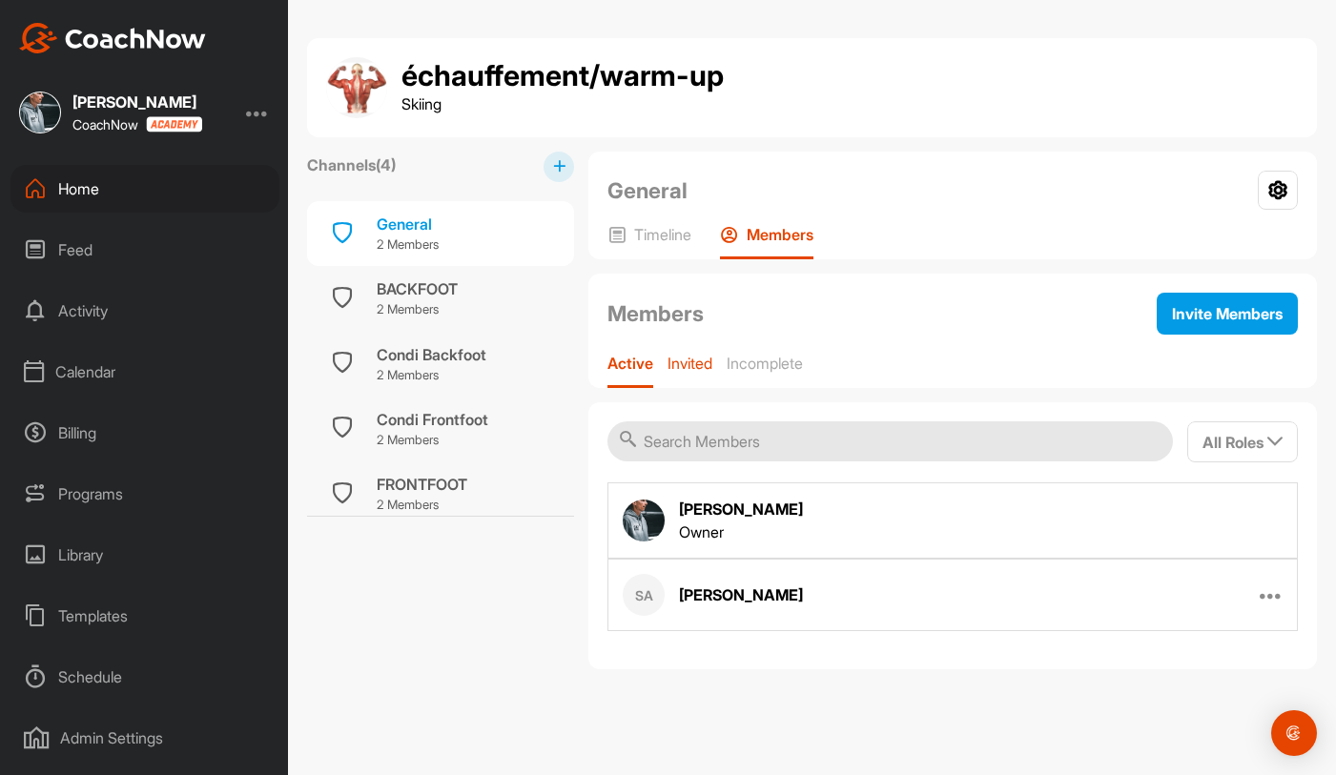
click at [689, 372] on p "Invited" at bounding box center [689, 363] width 45 height 19
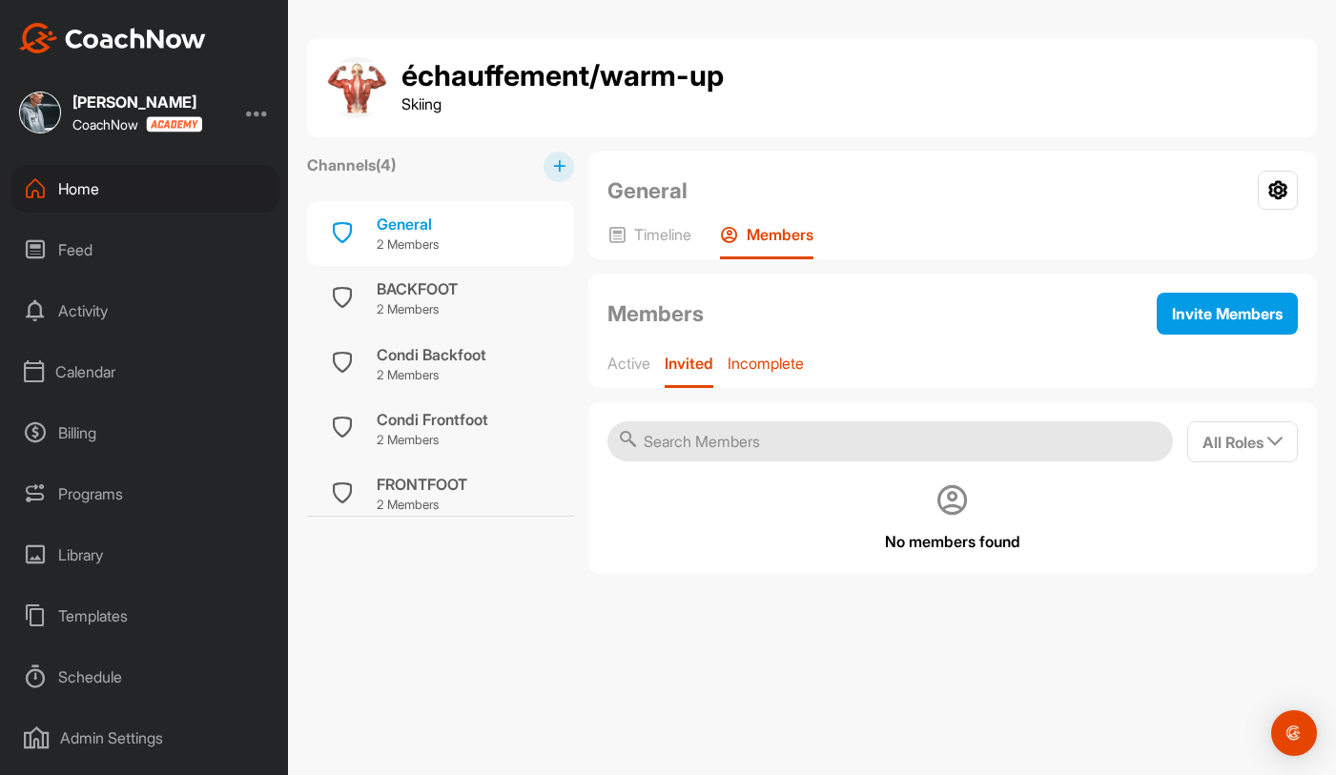
click at [747, 367] on p "Incomplete" at bounding box center [766, 363] width 76 height 19
click at [638, 366] on p "Active" at bounding box center [628, 363] width 43 height 19
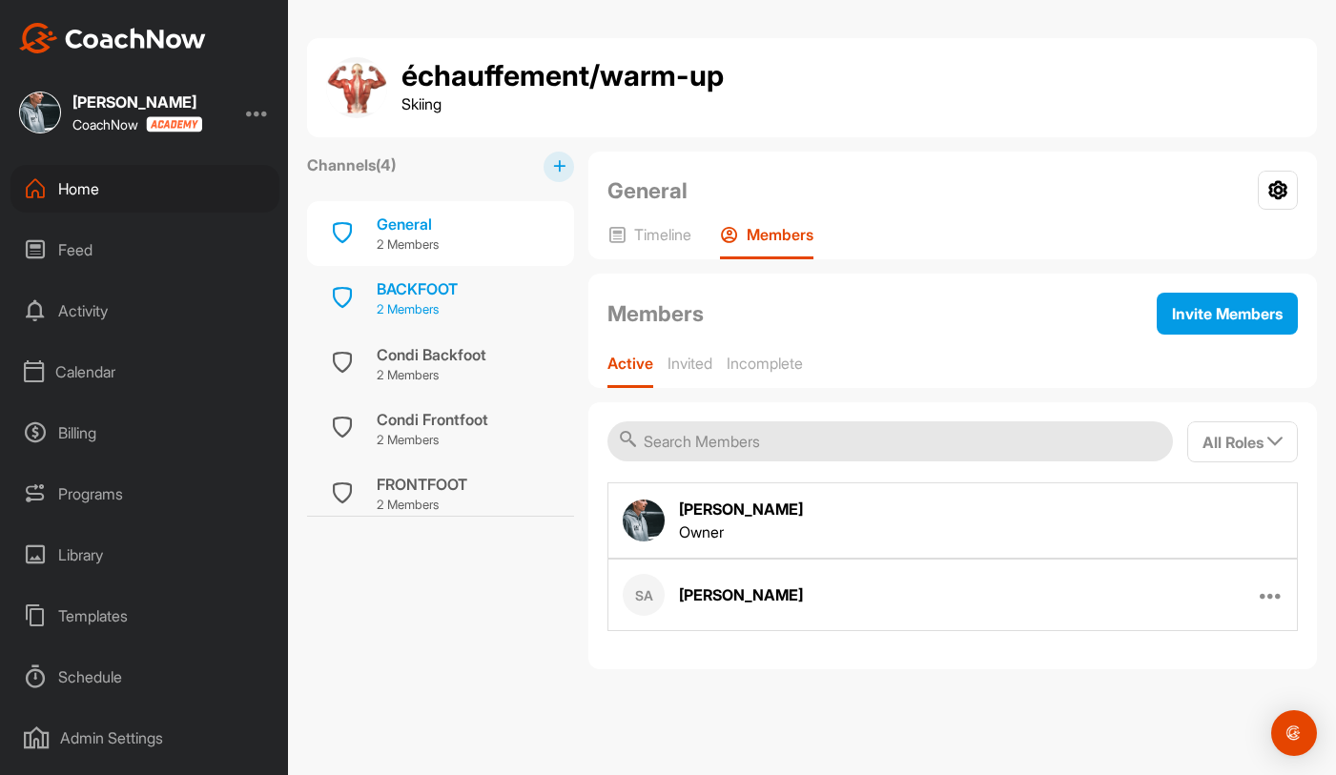
click at [469, 299] on div "BACKFOOT 2 Members" at bounding box center [440, 298] width 267 height 65
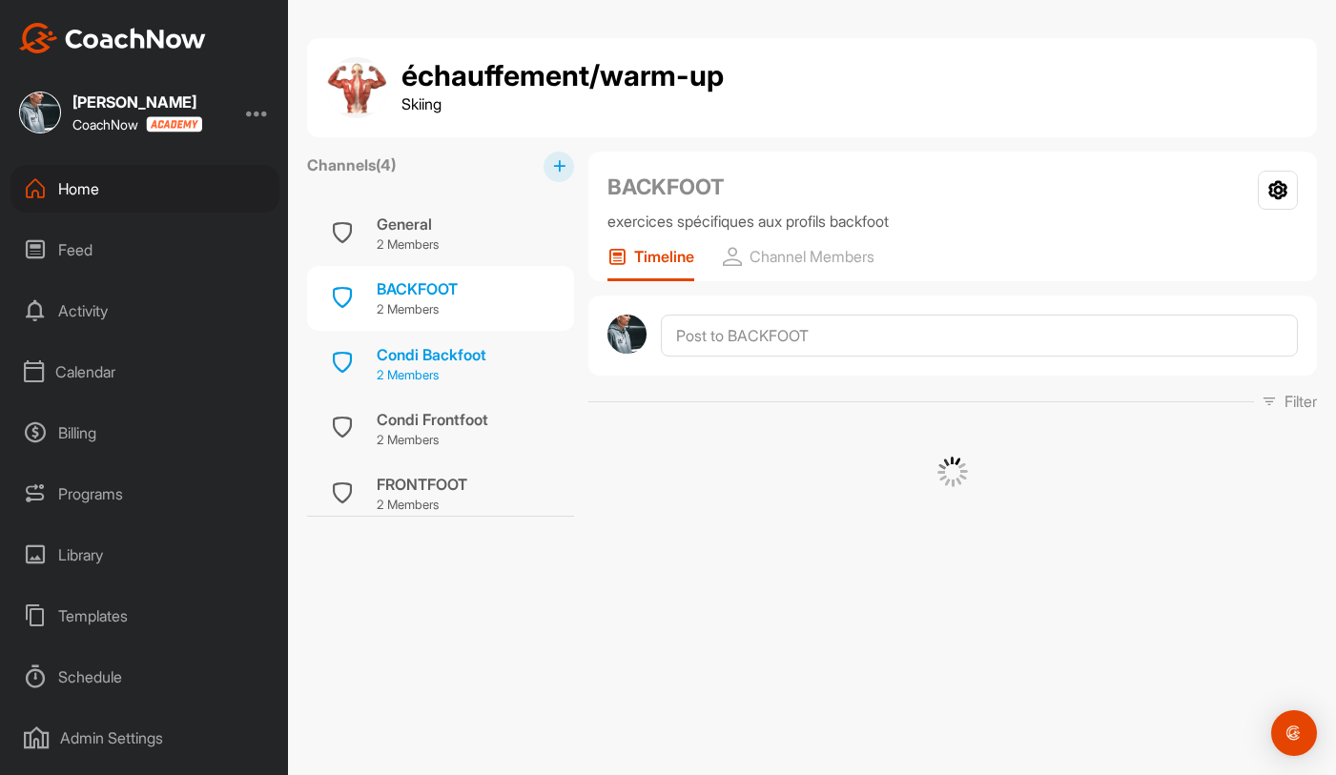
click at [465, 376] on p "2 Members" at bounding box center [432, 375] width 110 height 19
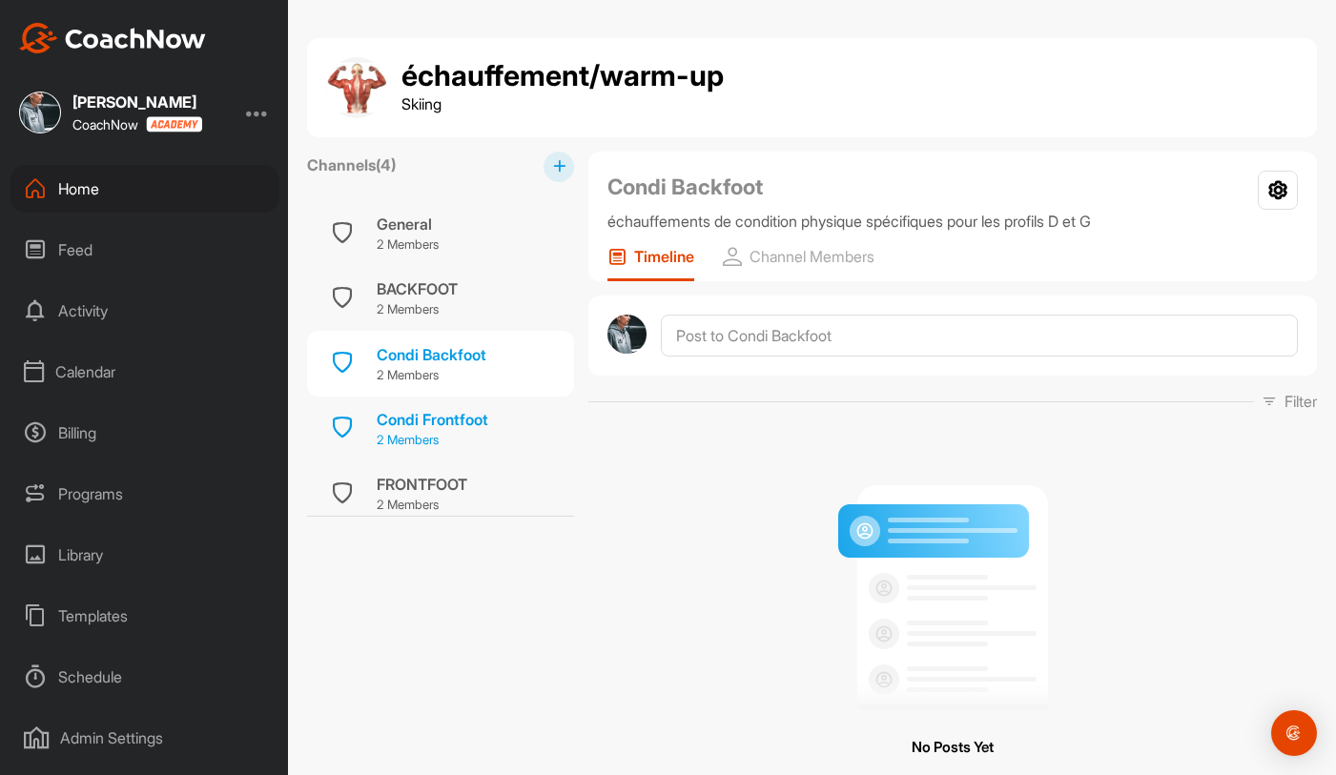
click at [462, 426] on div "Condi Frontfoot" at bounding box center [433, 419] width 112 height 23
click at [455, 492] on div "FRONTFOOT" at bounding box center [422, 484] width 91 height 23
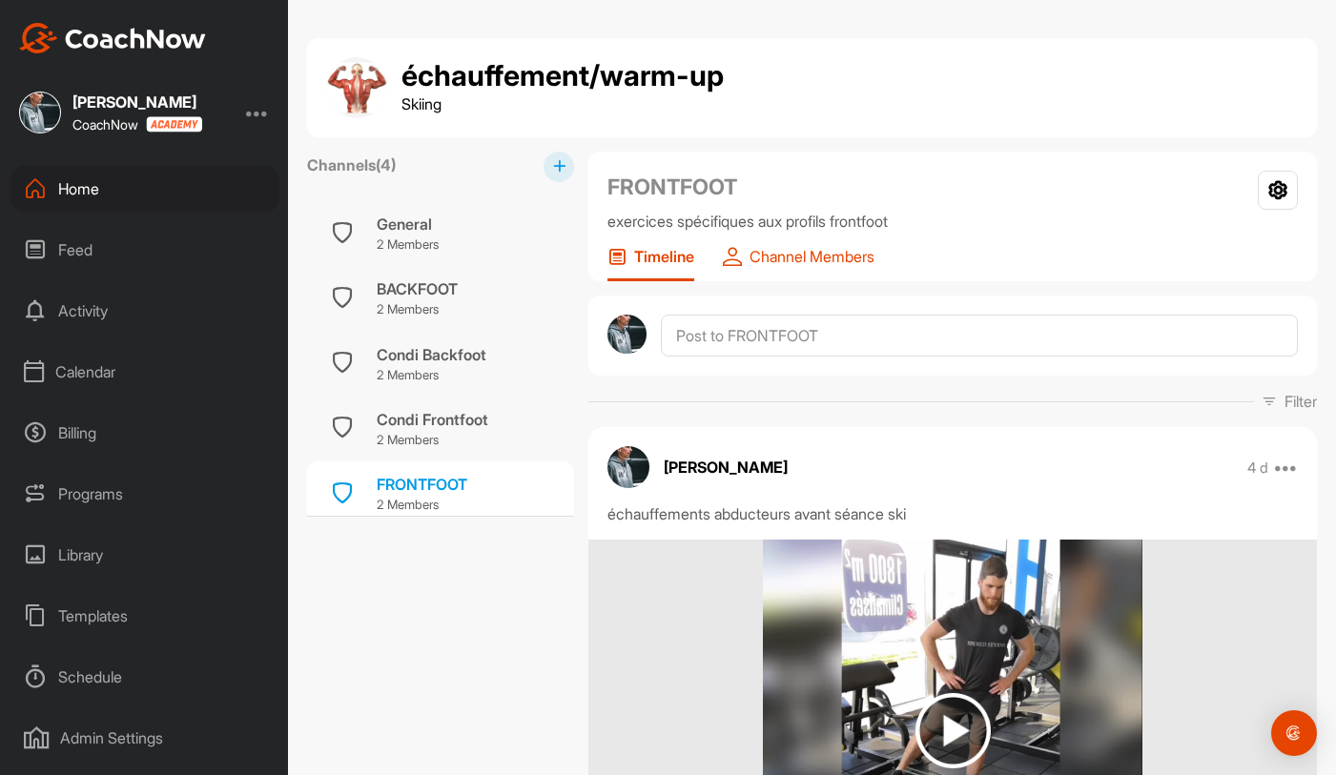
click at [809, 248] on p "Channel Members" at bounding box center [811, 256] width 125 height 19
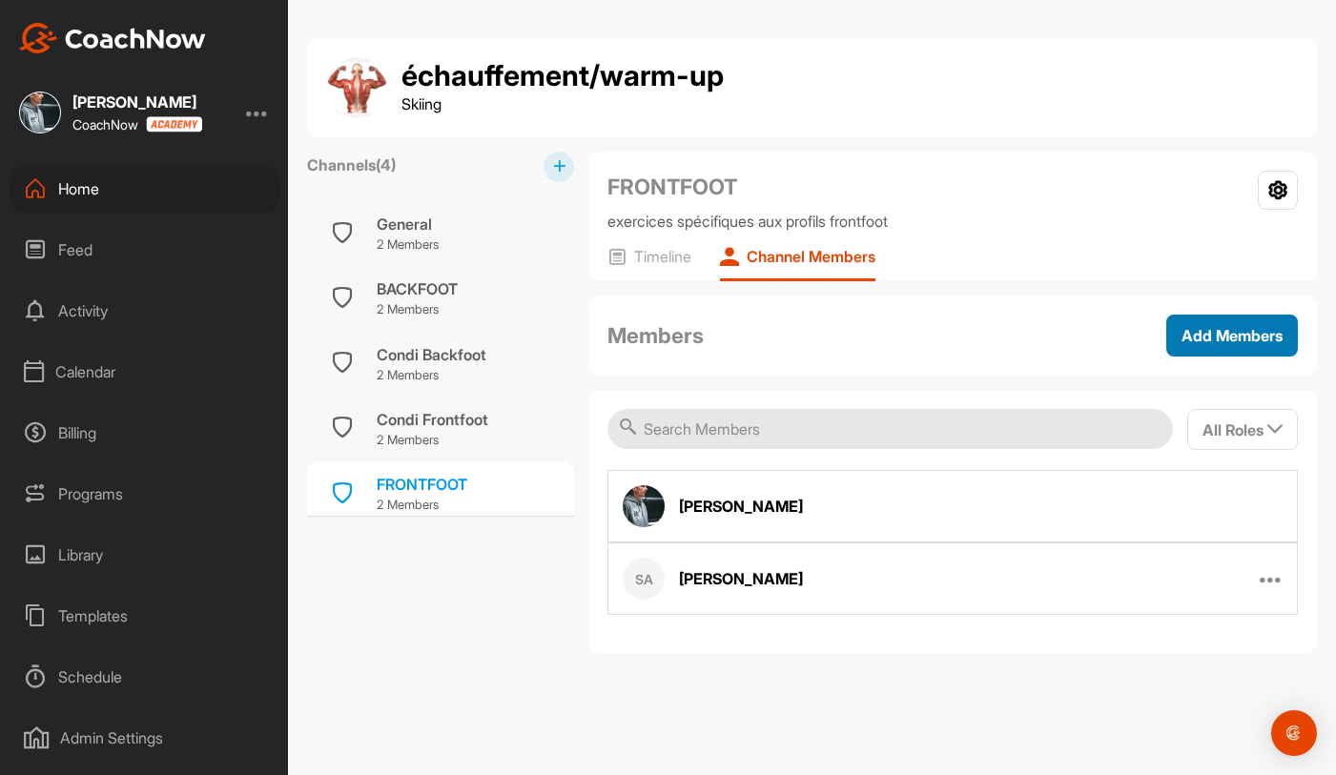
click at [1218, 338] on span "Add Members" at bounding box center [1231, 335] width 101 height 19
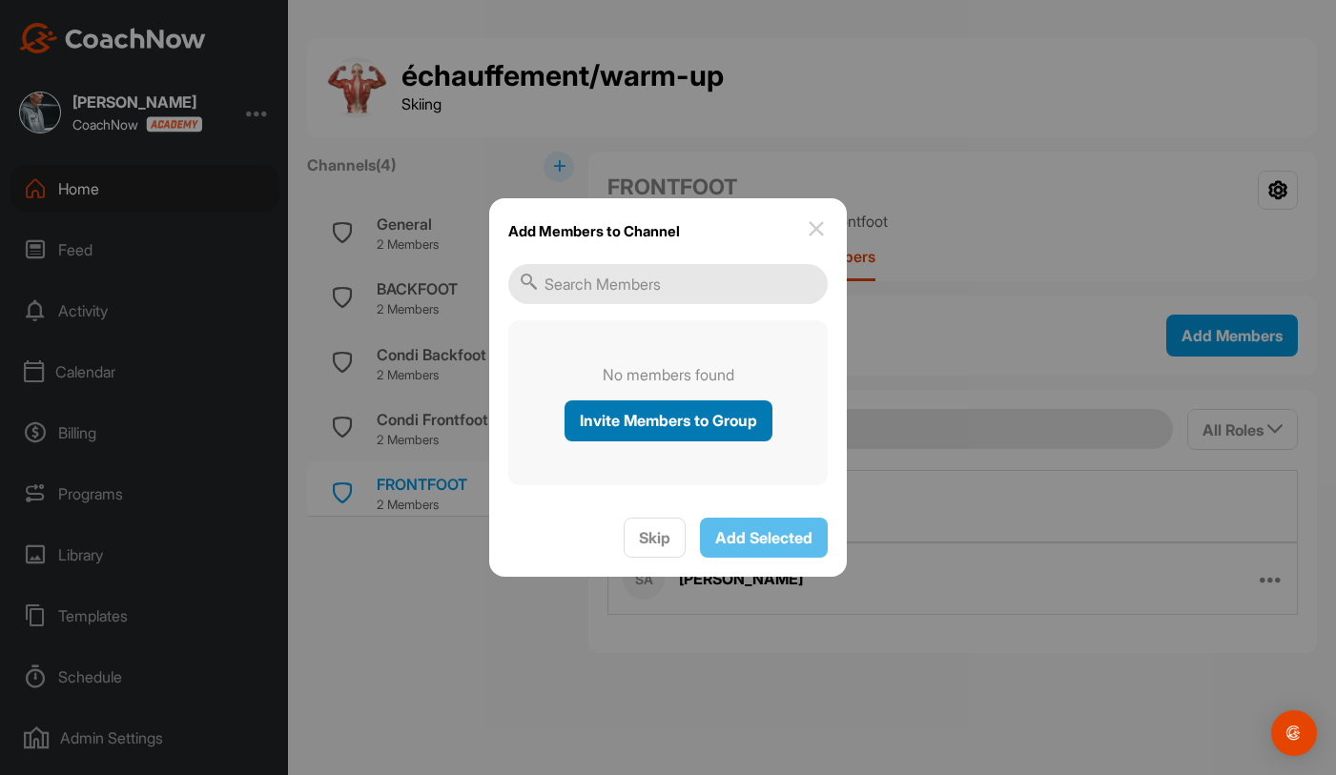
click at [595, 426] on span "Invite Members to Group" at bounding box center [668, 420] width 177 height 19
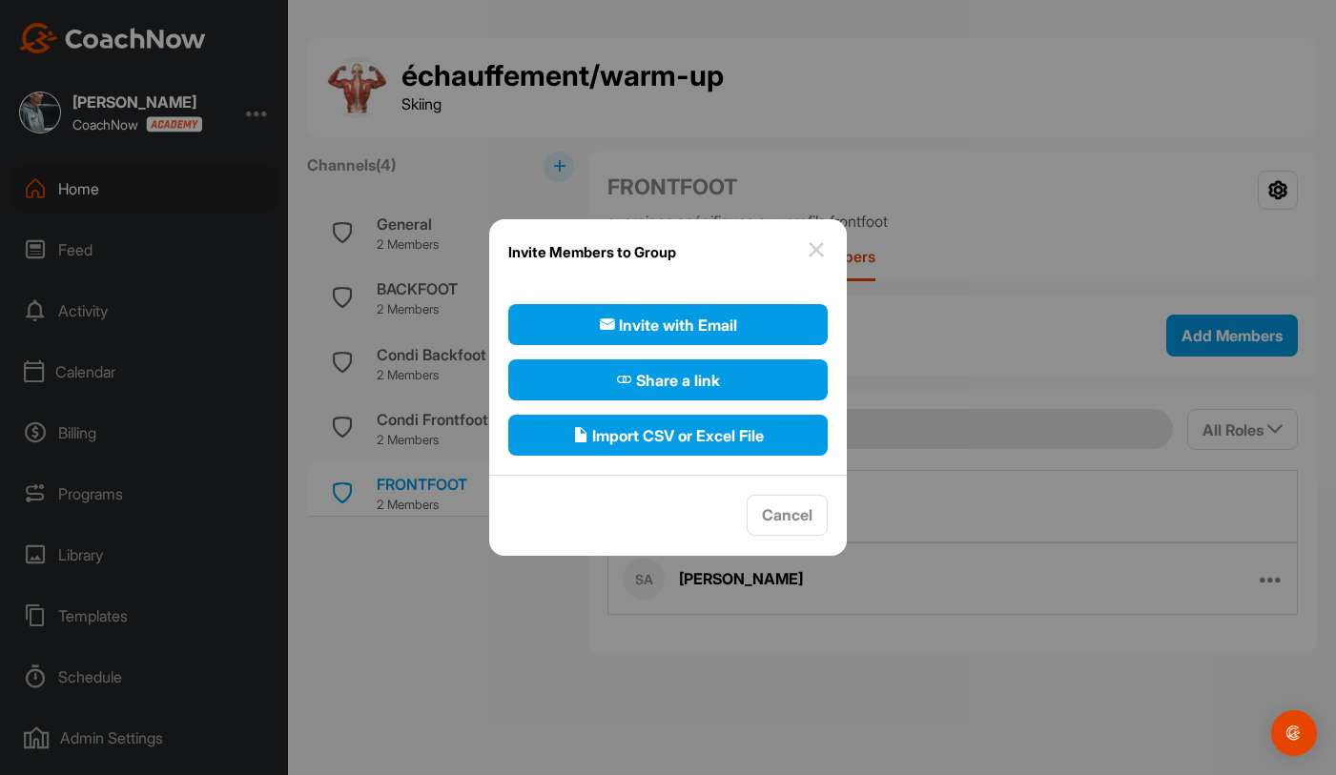
click at [821, 246] on img at bounding box center [816, 249] width 23 height 23
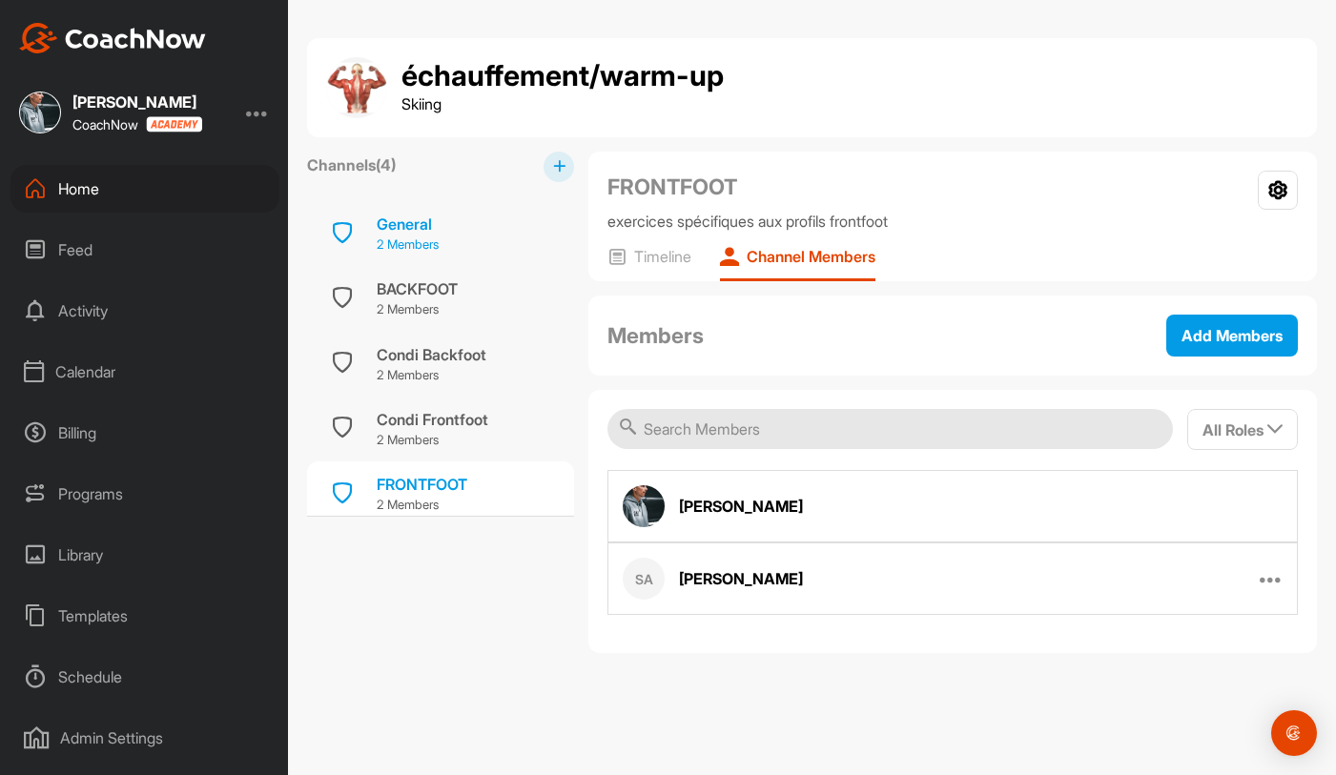
click at [394, 219] on div "General" at bounding box center [408, 224] width 62 height 23
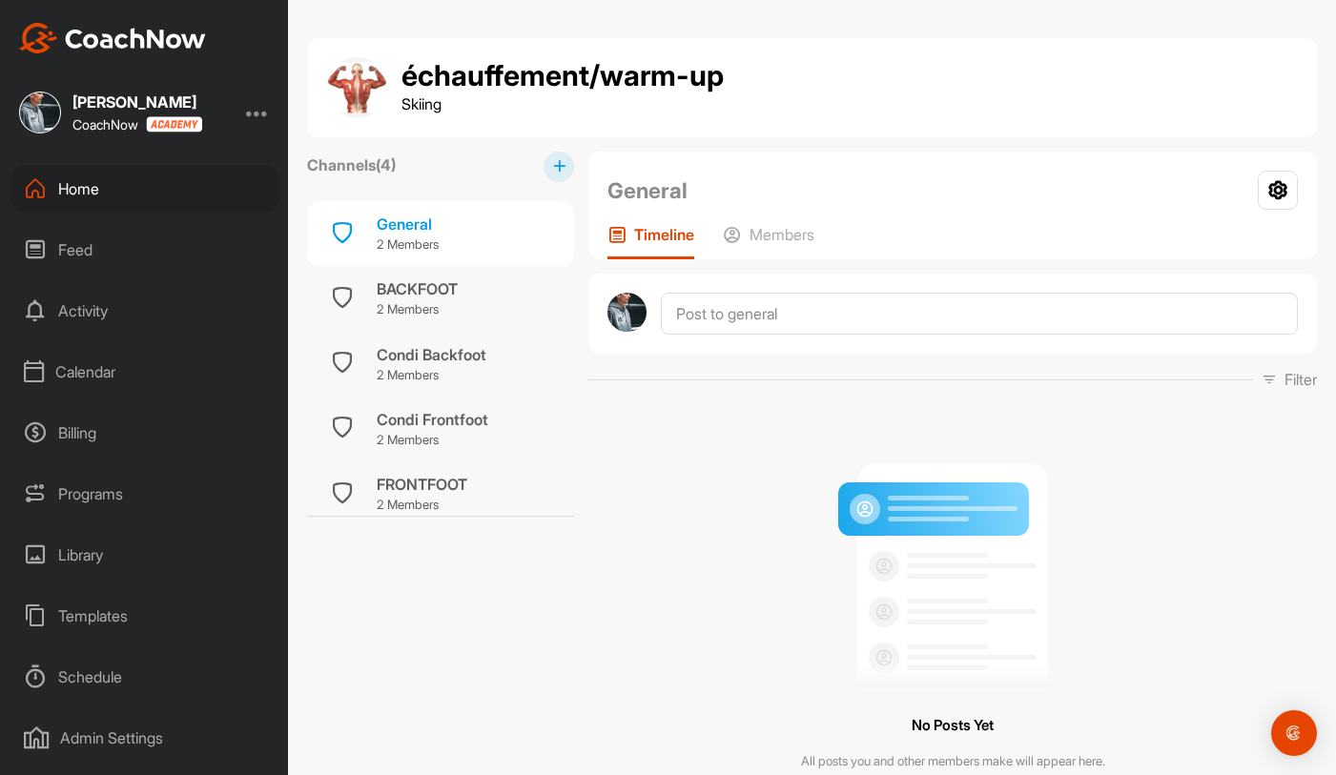
click at [438, 86] on h1 "échauffement/warm-up" at bounding box center [562, 76] width 322 height 32
click at [808, 242] on p "Members" at bounding box center [781, 234] width 65 height 19
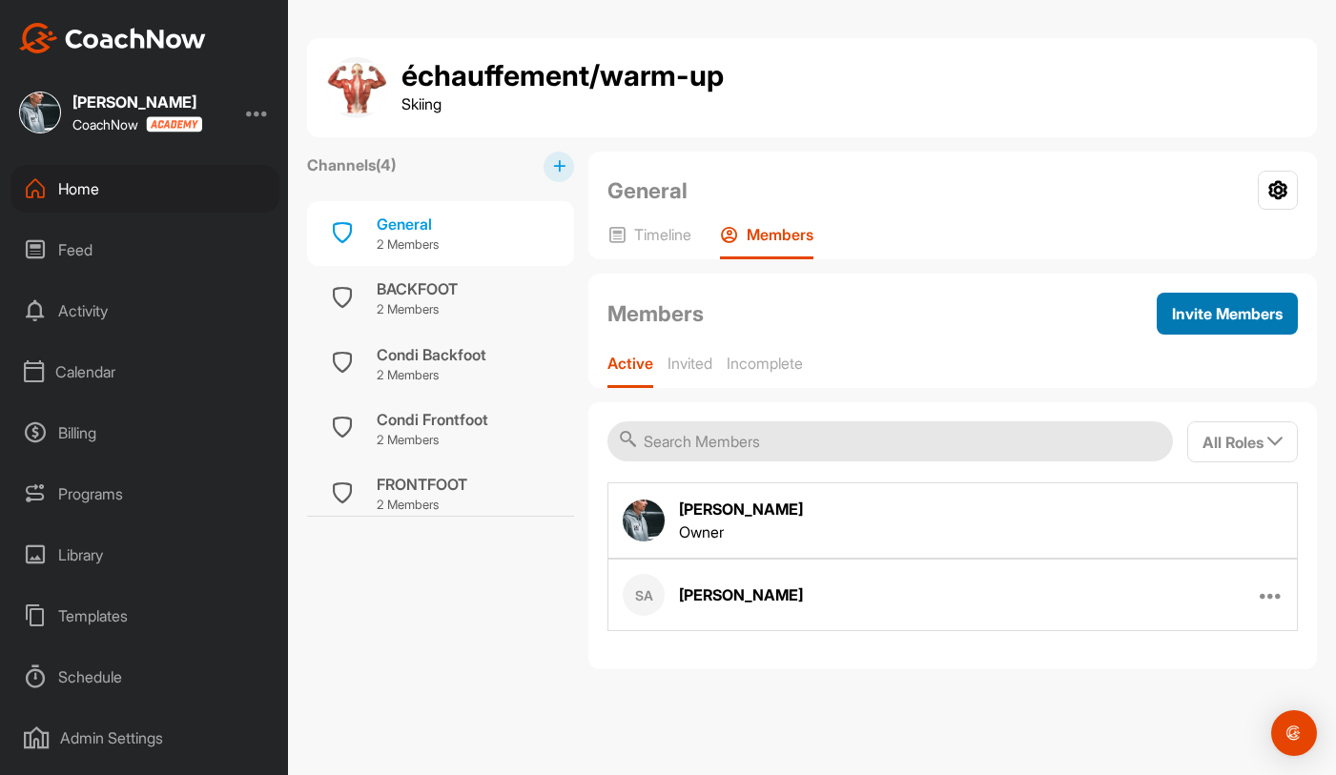
click at [1206, 315] on span "Invite Members" at bounding box center [1227, 313] width 111 height 19
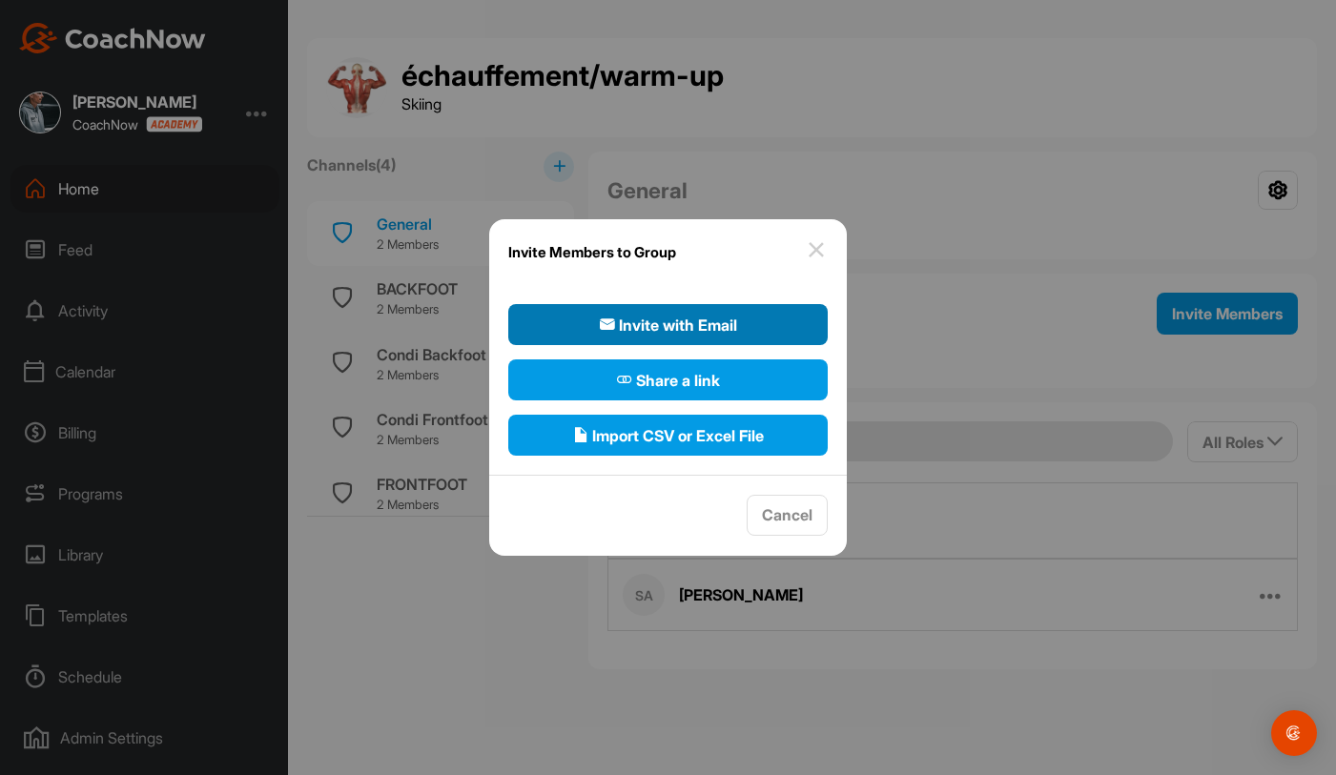
click at [665, 331] on span "Invite with Email" at bounding box center [668, 325] width 137 height 23
select select"] "player"
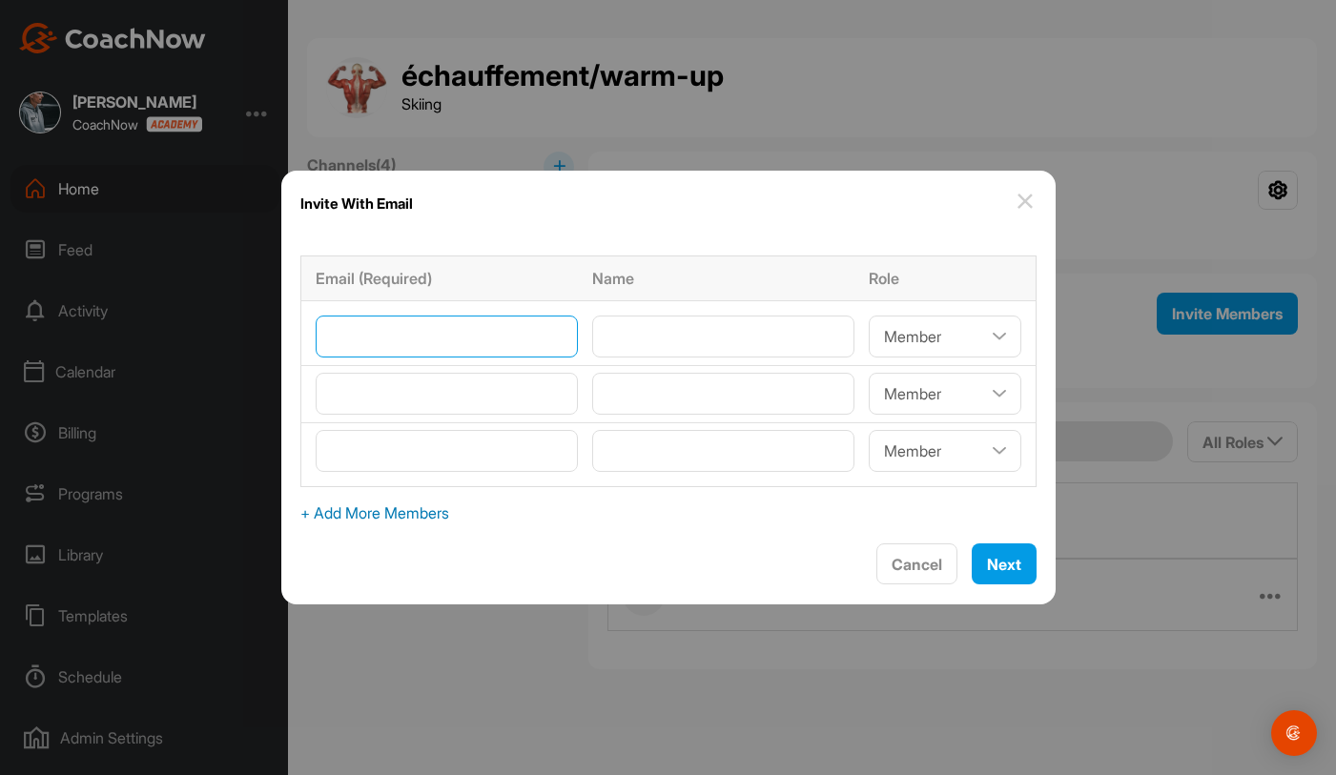
click at [507, 340] on input"] "email" at bounding box center [447, 337] width 262 height 42
type input"] "[EMAIL_ADDRESS][DOMAIN_NAME]"
click at [619, 359] on td at bounding box center [723, 333] width 277 height 65
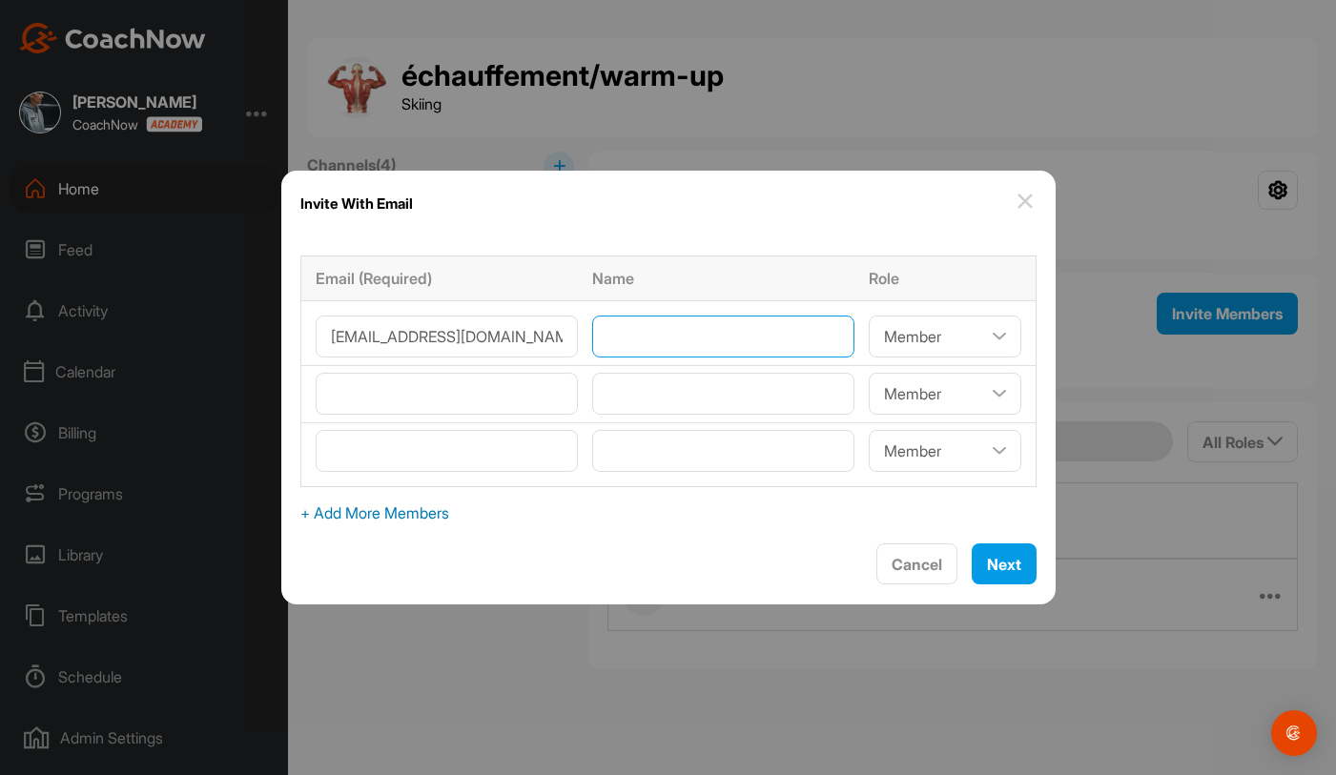
click at [635, 331] on input"] "text" at bounding box center [723, 337] width 262 height 42
type input"] "[PERSON_NAME]"
click at [987, 572] on span "Next" at bounding box center [1004, 564] width 34 height 19
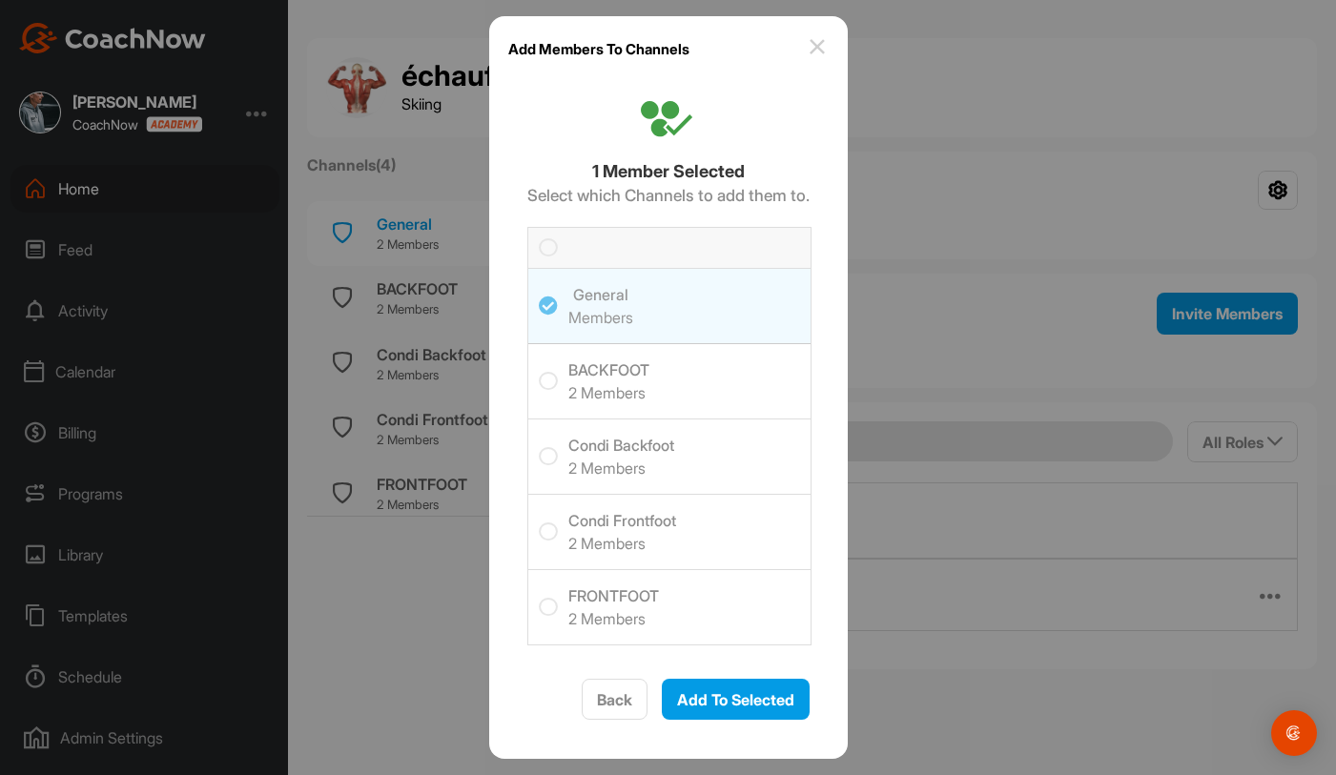
click at [701, 372] on span "BACKFOOT 2 Members" at bounding box center [689, 381] width 242 height 74
click at [539, 372] on input "checkbox" at bounding box center [539, 372] width 0 height 0
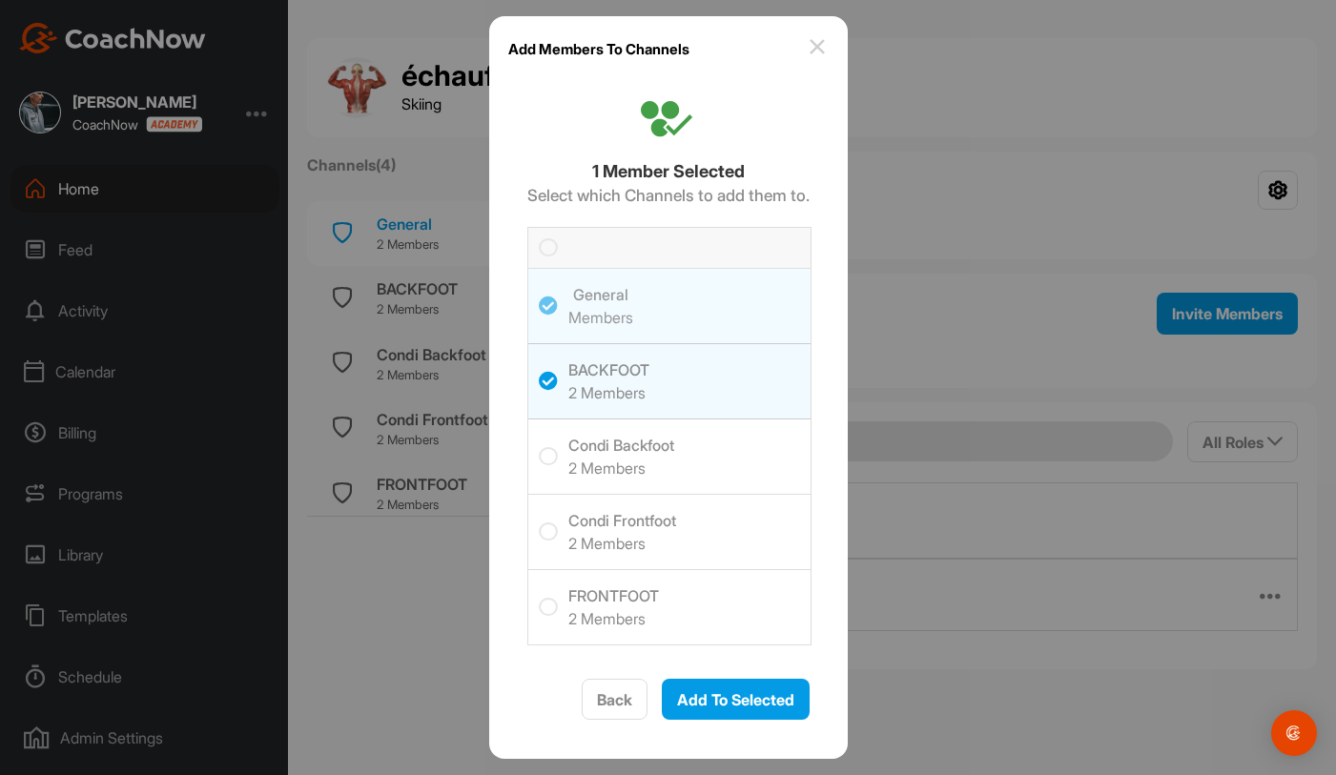
click at [697, 446] on span "Condi Backfoot 2 Members" at bounding box center [689, 457] width 242 height 74
click at [539, 447] on input "checkbox" at bounding box center [539, 447] width 0 height 0
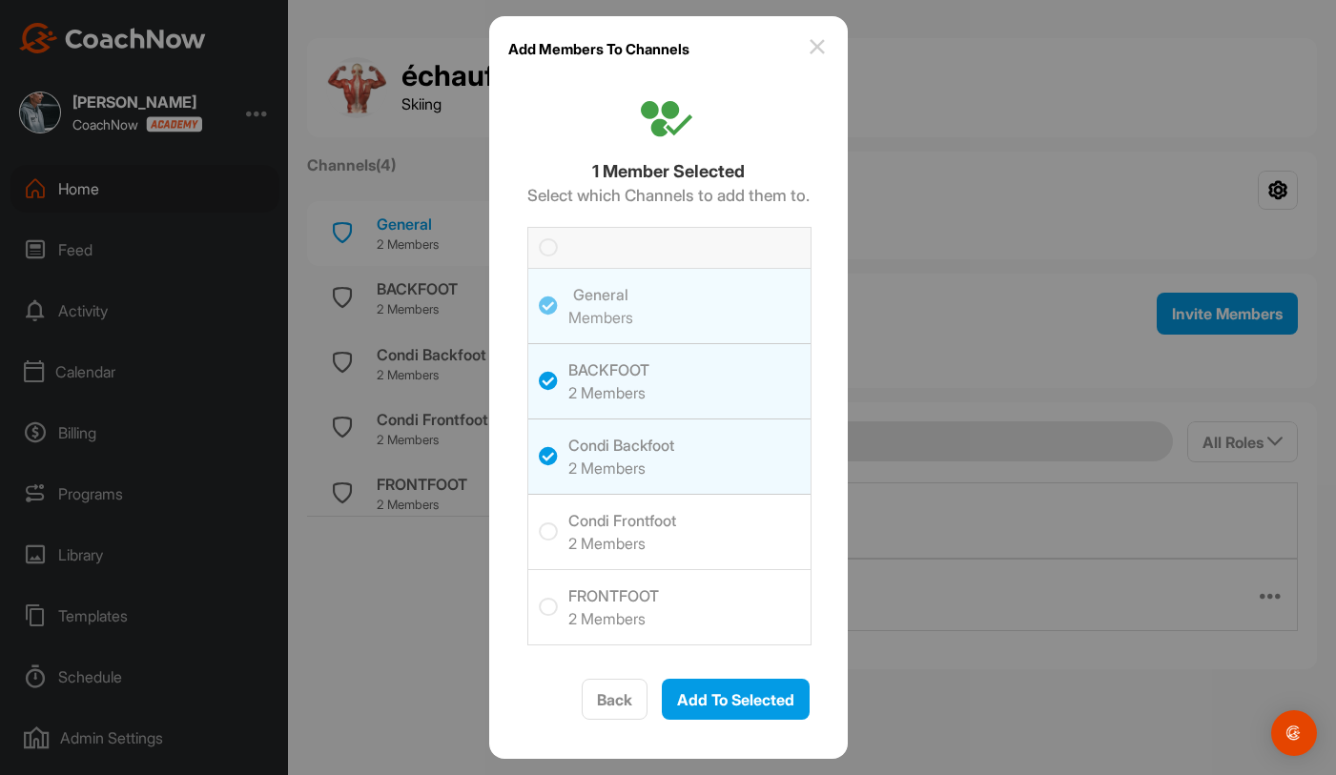
click at [696, 542] on span "Condi Frontfoot 2 Members" at bounding box center [689, 532] width 242 height 74
click at [539, 523] on input "checkbox" at bounding box center [539, 523] width 0 height 0
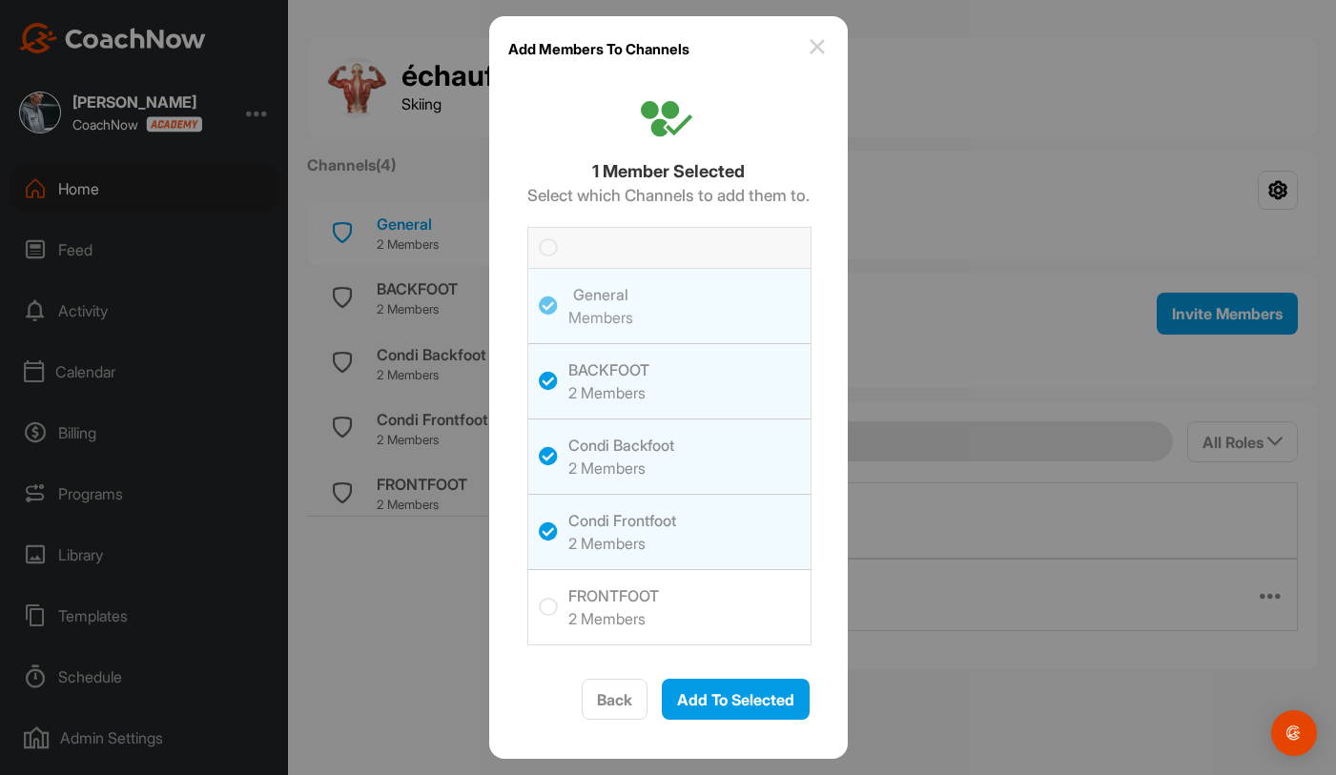
click at [690, 612] on span "FRONTFOOT 2 Members" at bounding box center [689, 607] width 242 height 74
click at [539, 598] on input "checkbox" at bounding box center [539, 598] width 0 height 0
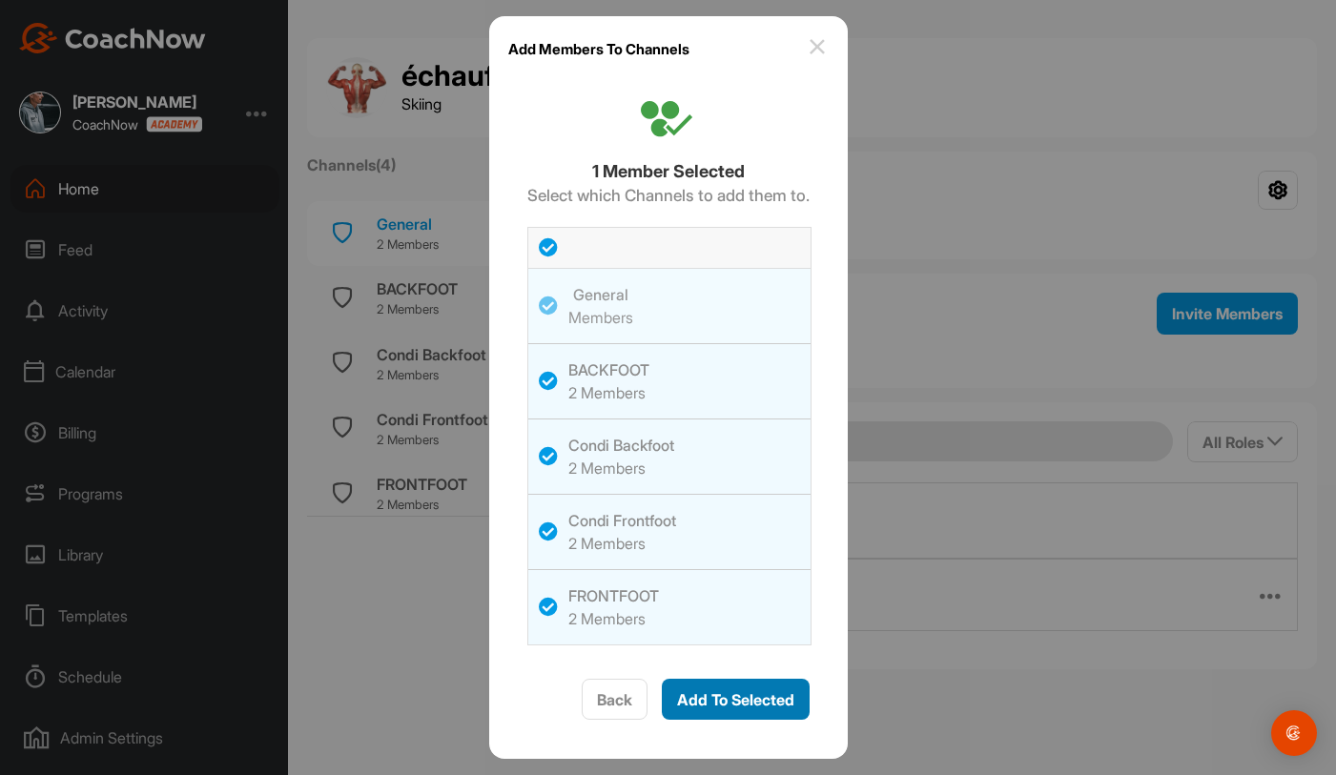
click at [718, 703] on span "Add To Selected" at bounding box center [735, 699] width 117 height 19
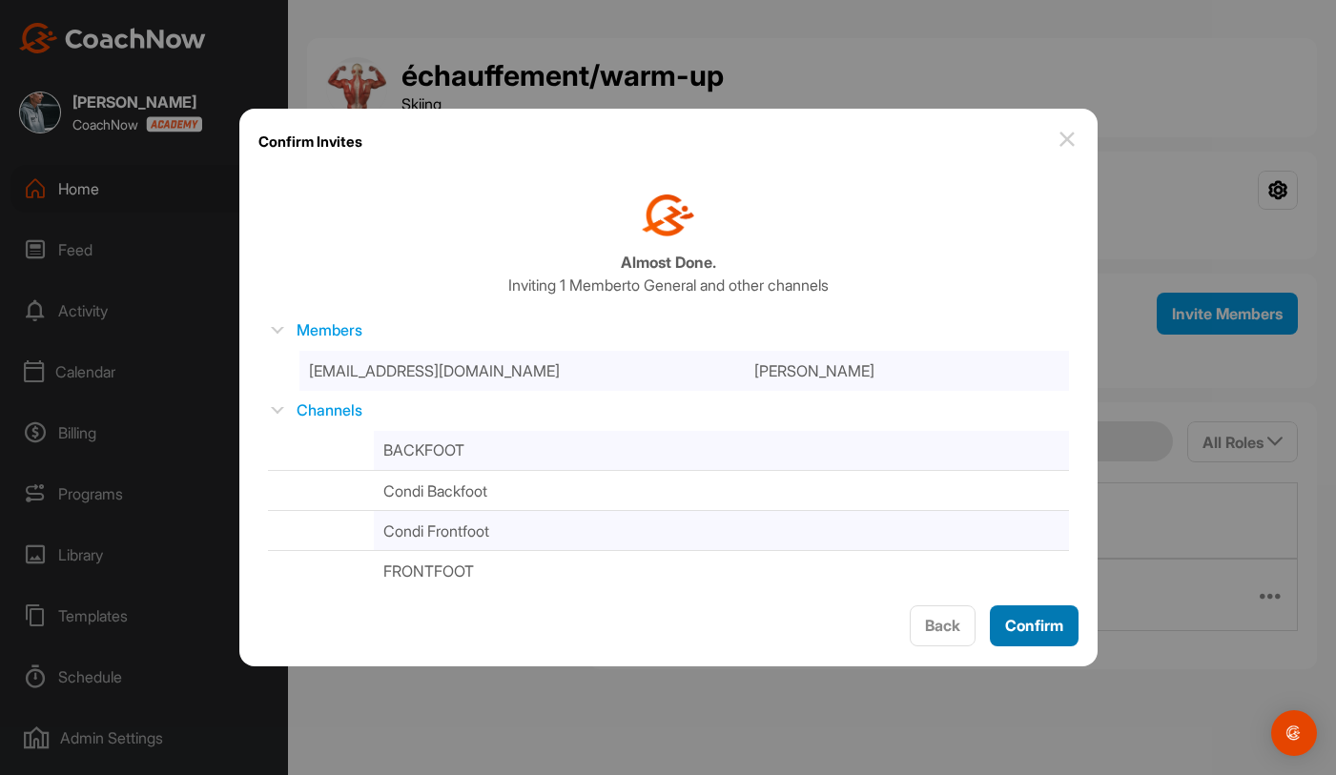
click at [1015, 628] on span "Confirm" at bounding box center [1034, 625] width 58 height 19
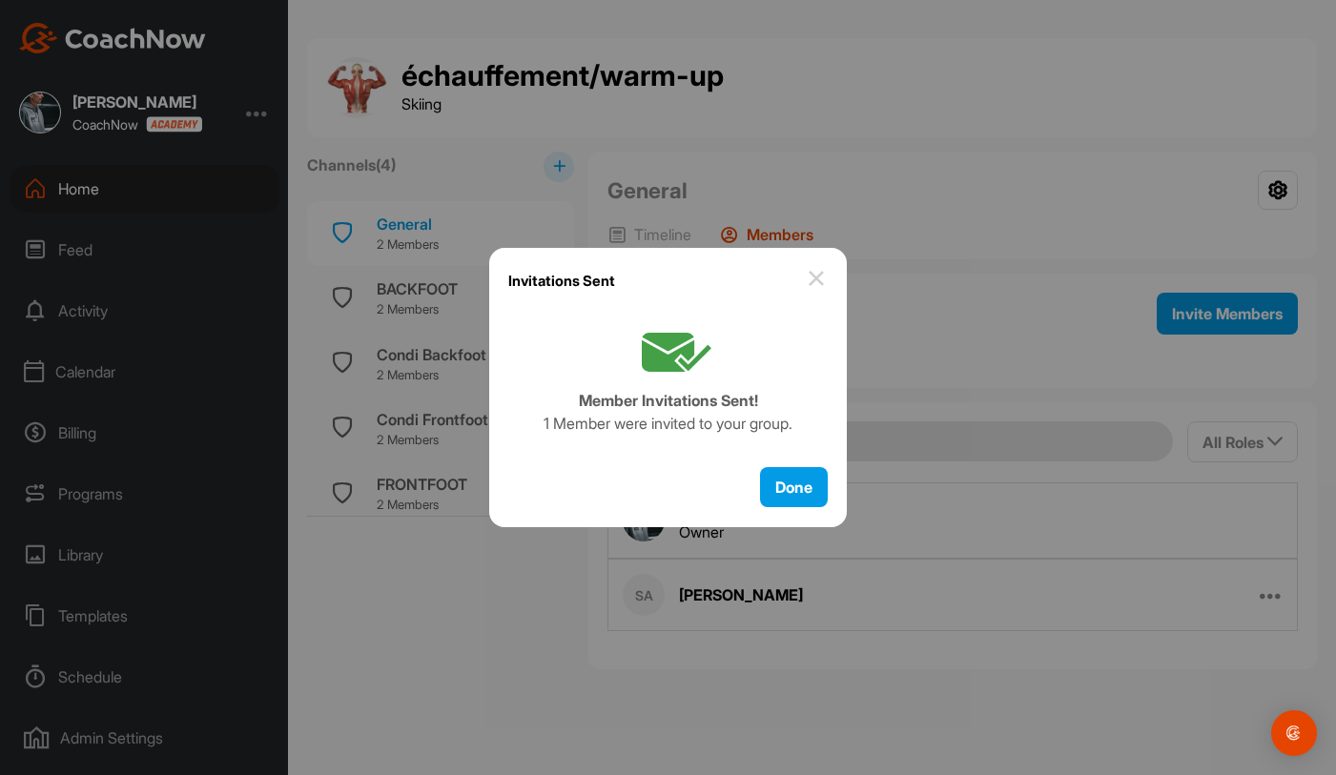
click at [820, 275] on img at bounding box center [816, 278] width 23 height 23
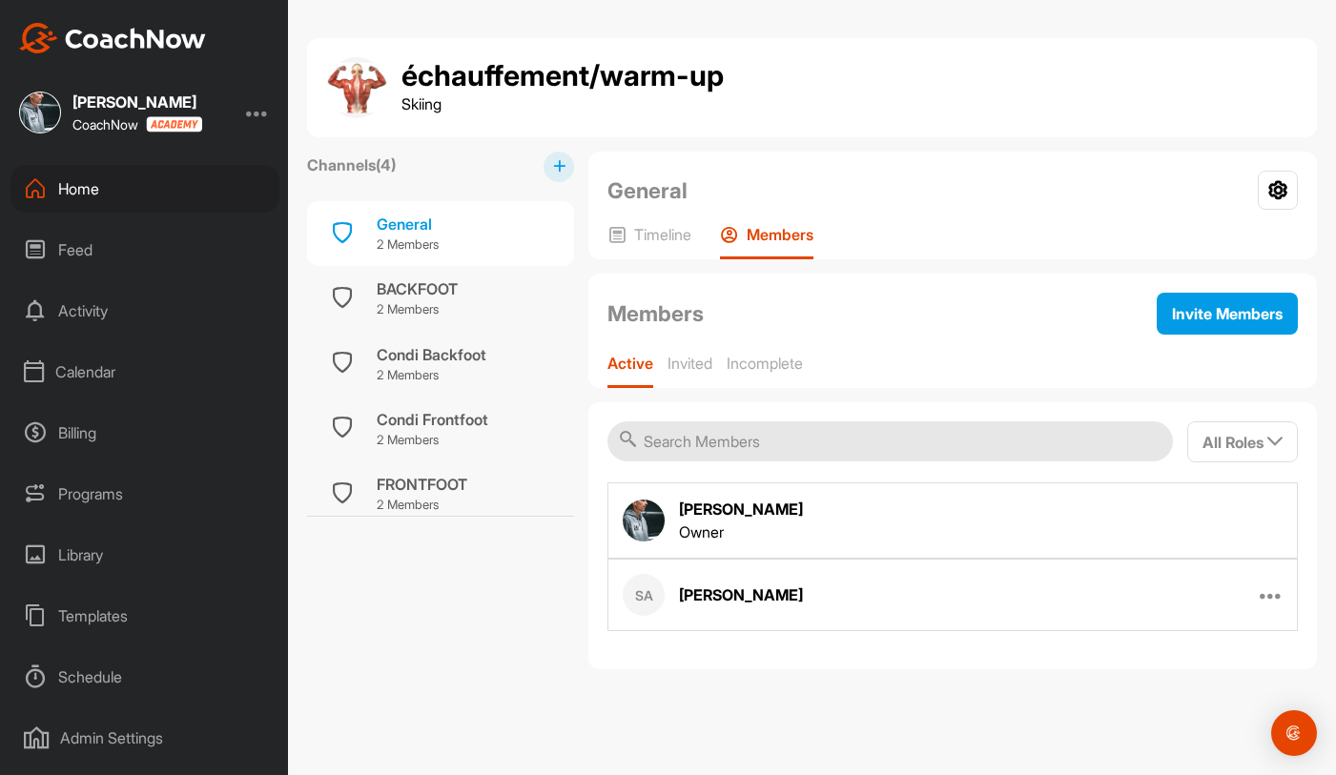
click at [136, 183] on div "Home" at bounding box center [144, 189] width 269 height 48
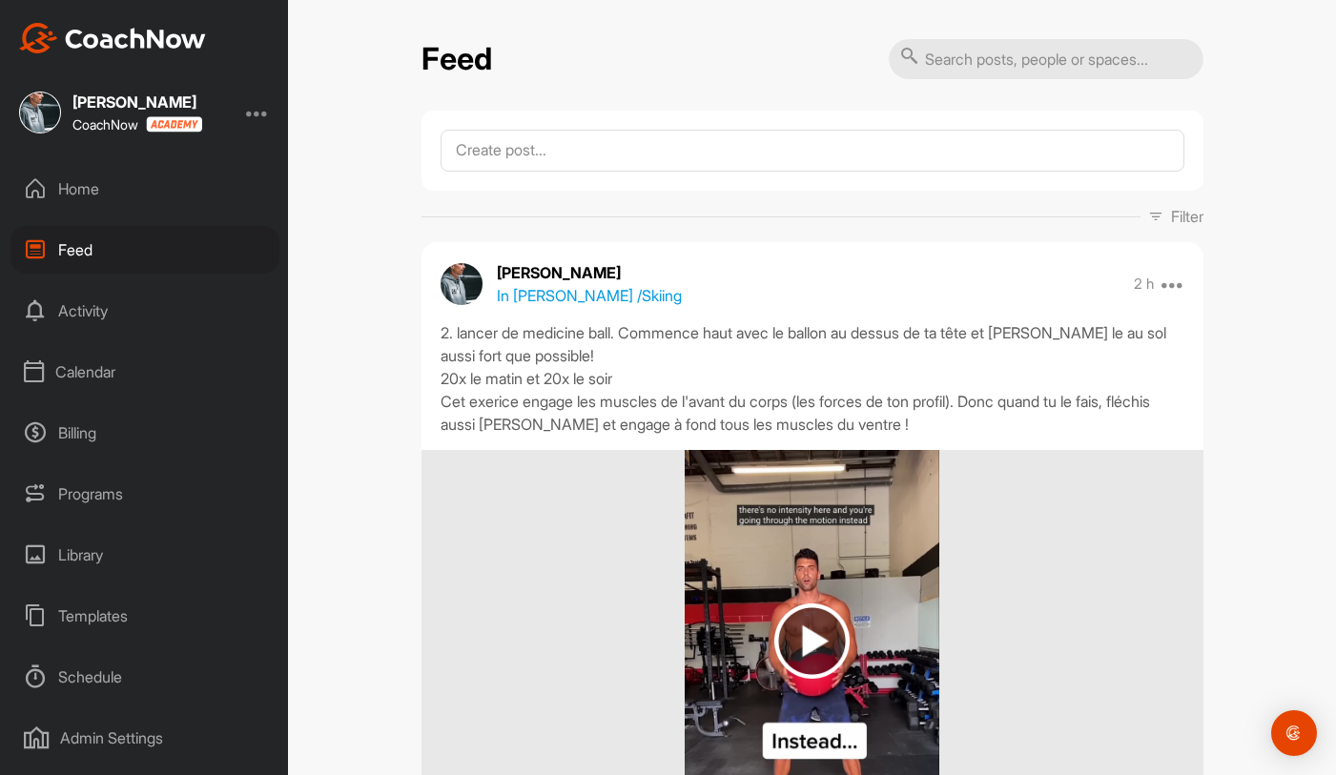
click at [143, 610] on div "Templates" at bounding box center [144, 616] width 269 height 48
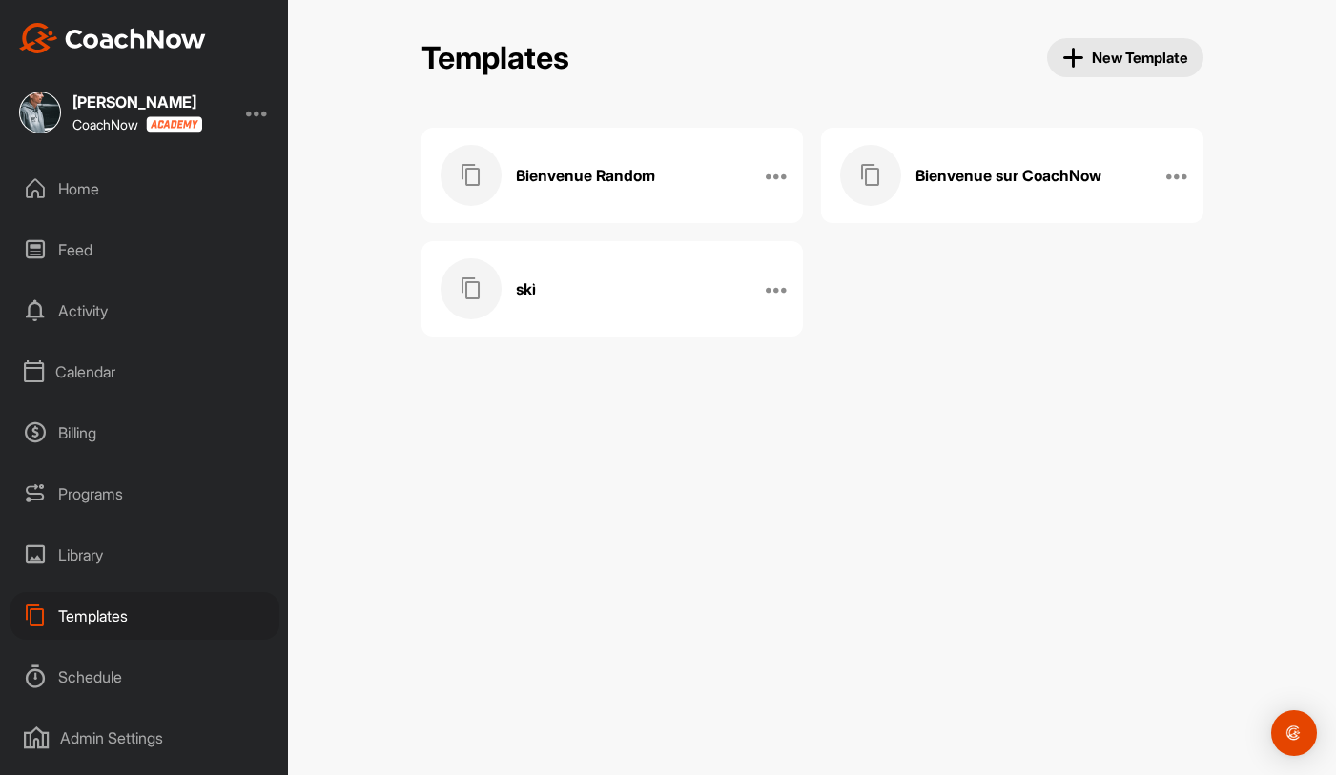
click at [118, 670] on div "Schedule" at bounding box center [144, 677] width 269 height 48
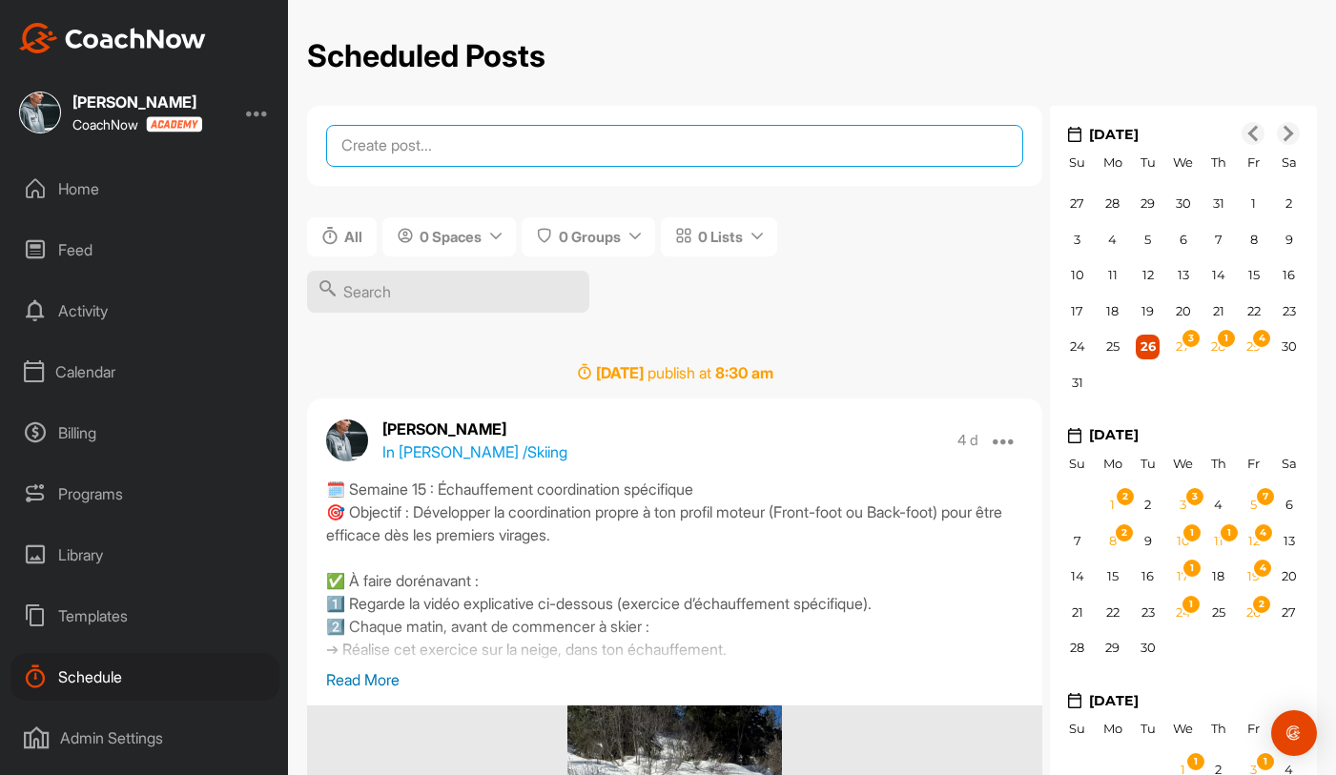
click at [498, 150] on textarea at bounding box center [674, 146] width 697 height 42
paste textarea "🎯 Semaine 7 – Ton équilibre naturel Cette semaine, tu vas mieux comprendre ton …"
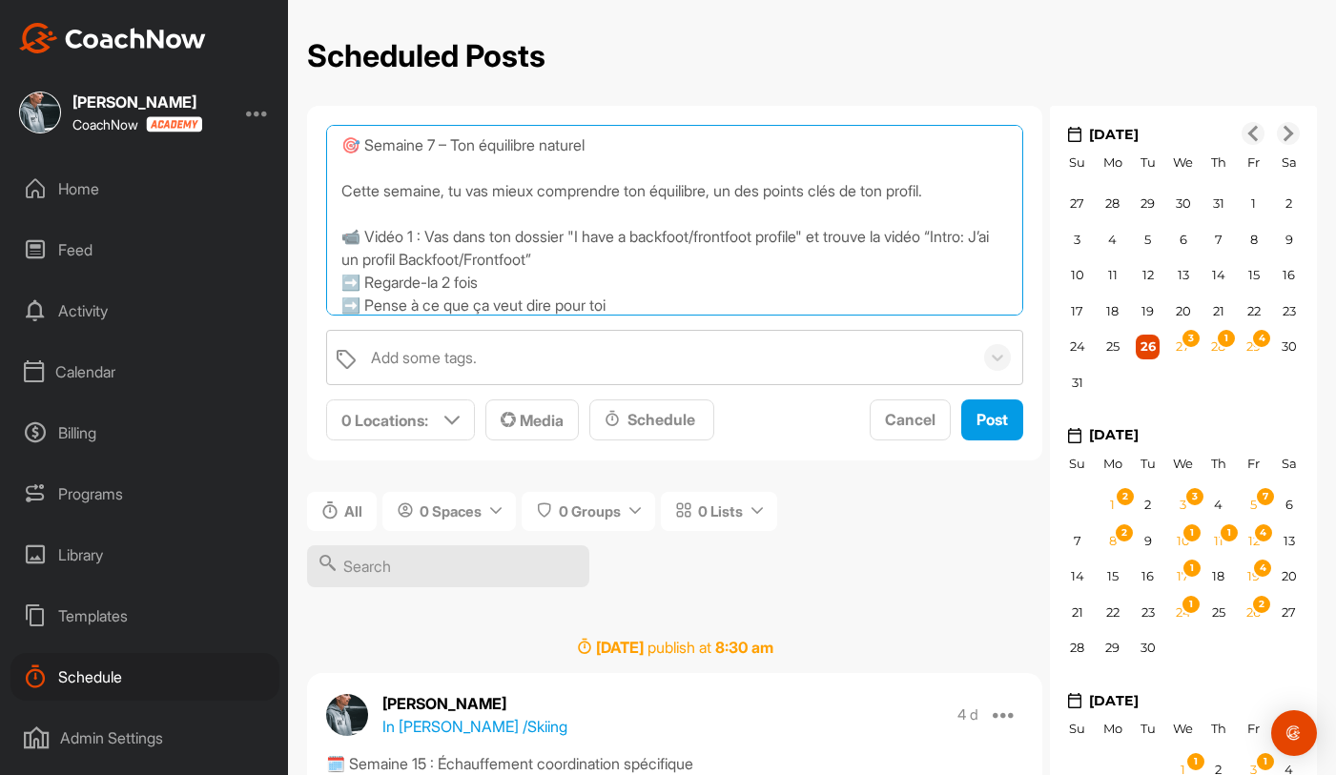
scroll to position [239, 0]
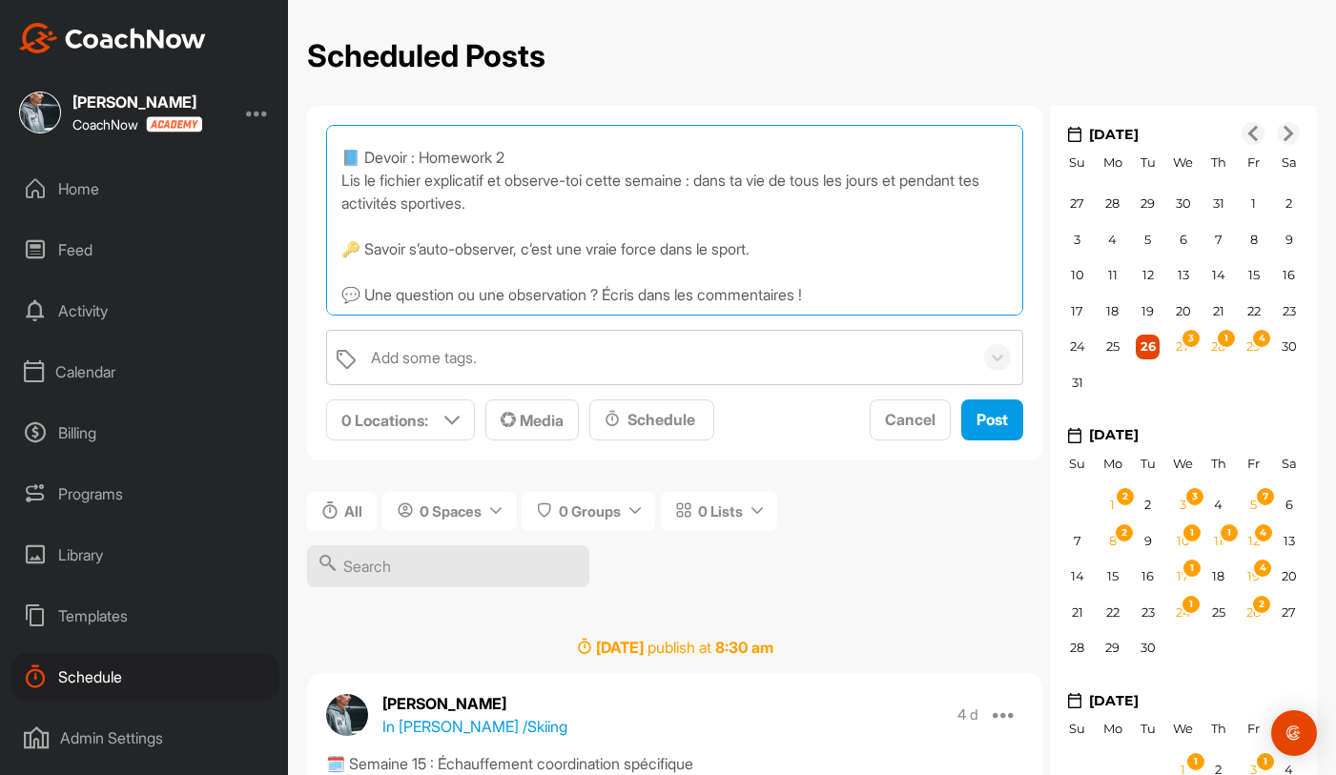
type textarea "🎯 Semaine 7 – Ton équilibre naturel Cette semaine, tu vas mieux comprendre ton …"
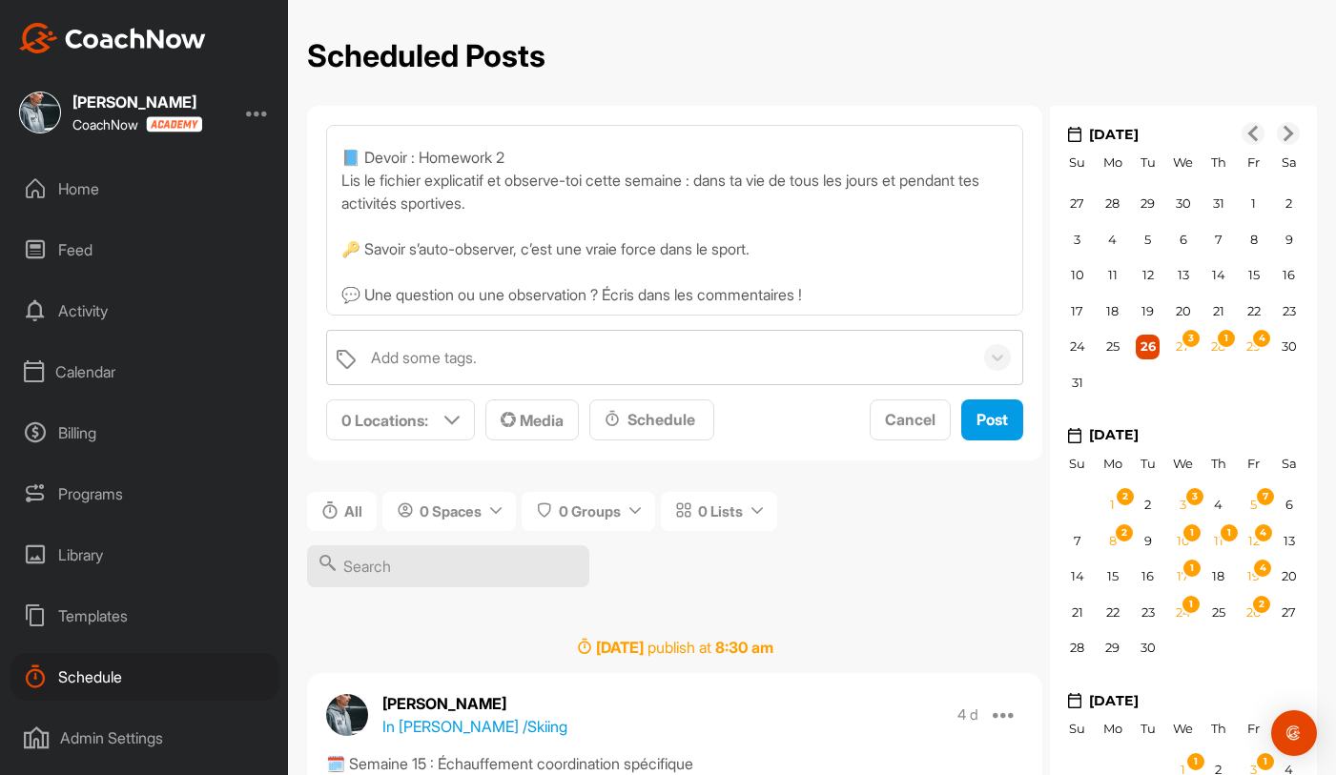
click at [669, 399] on div "Add some tags. 0 Locations : Smart Lists Unanswered by me 15 days inactive 15 d…" at bounding box center [674, 386] width 697 height 112
click at [667, 409] on div "Schedule" at bounding box center [652, 419] width 94 height 23
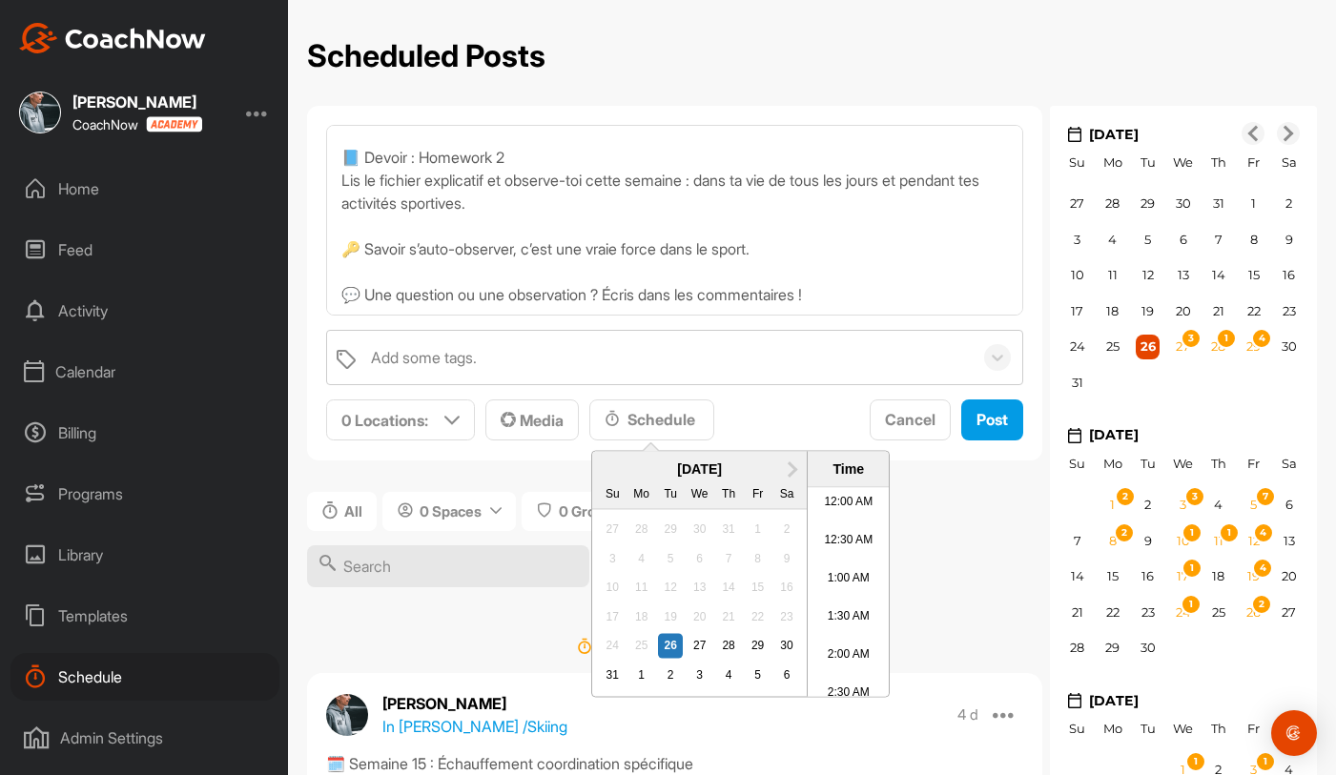
scroll to position [1058, 0]
click at [673, 653] on div "26" at bounding box center [670, 646] width 25 height 25
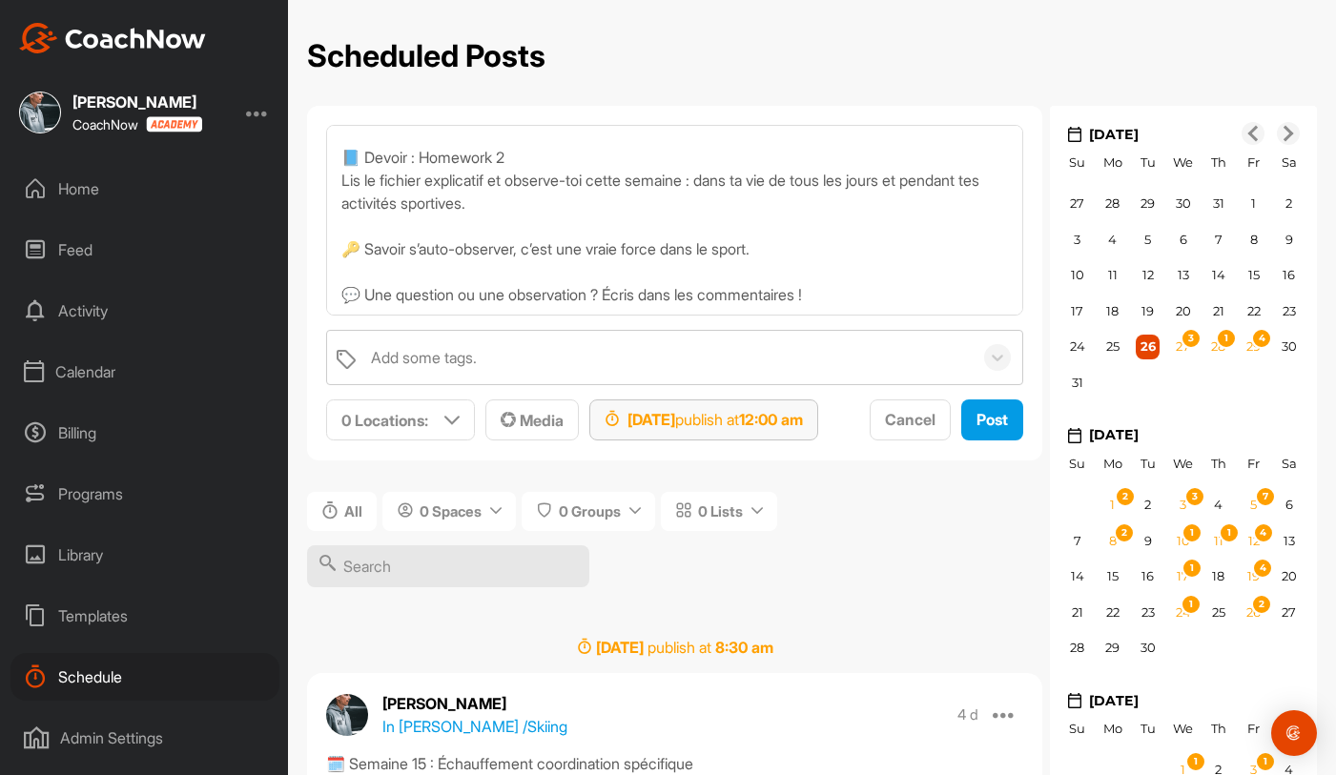
click at [803, 426] on strong "12:00 am" at bounding box center [771, 419] width 64 height 19
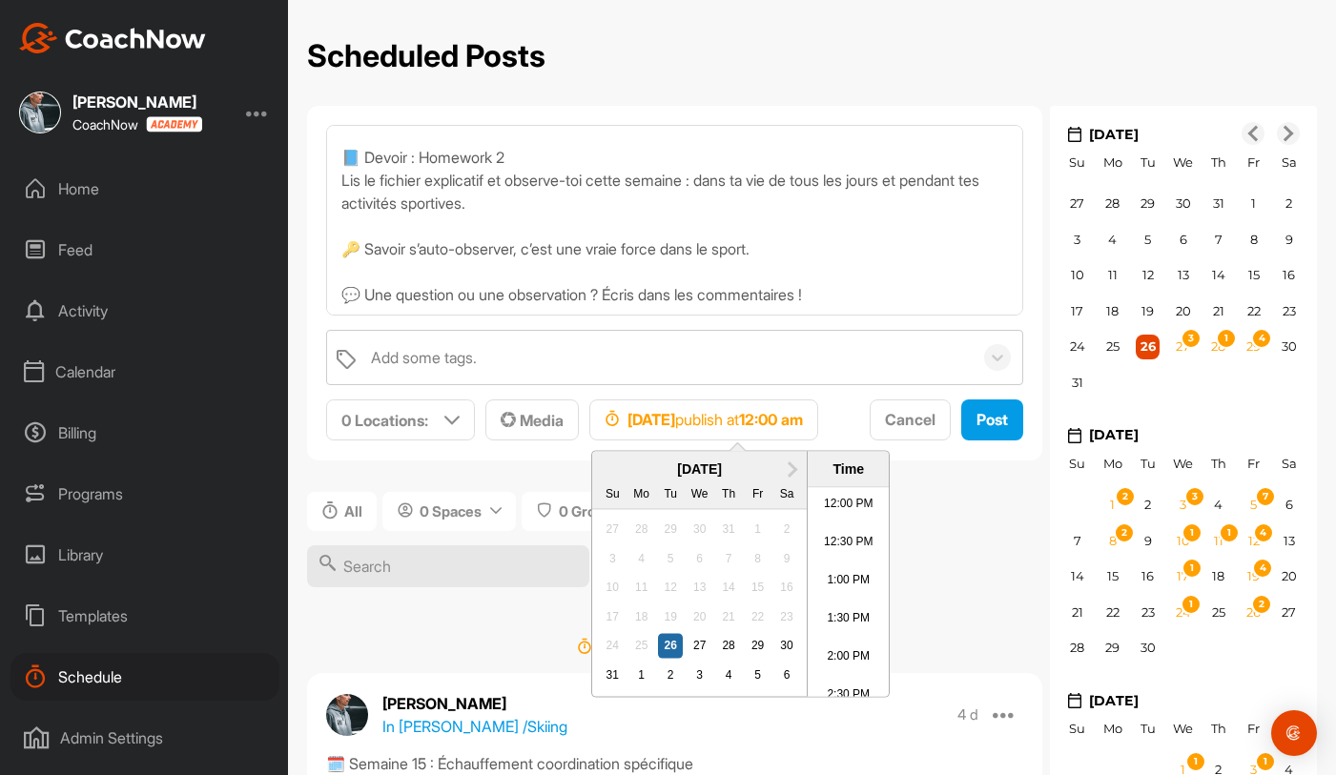
scroll to position [915, 0]
click at [843, 588] on li "1:00 PM" at bounding box center [848, 583] width 81 height 38
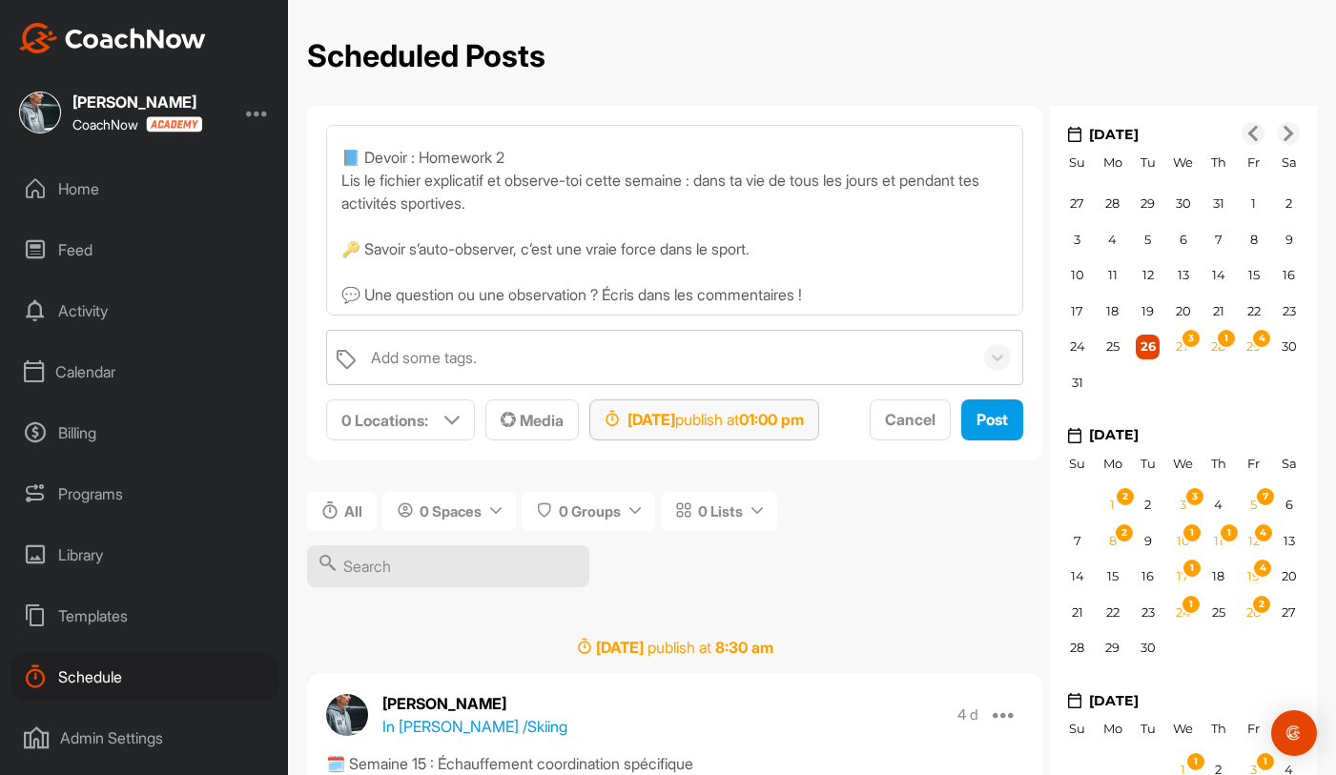
click at [804, 420] on strong "01:00 pm" at bounding box center [771, 419] width 65 height 19
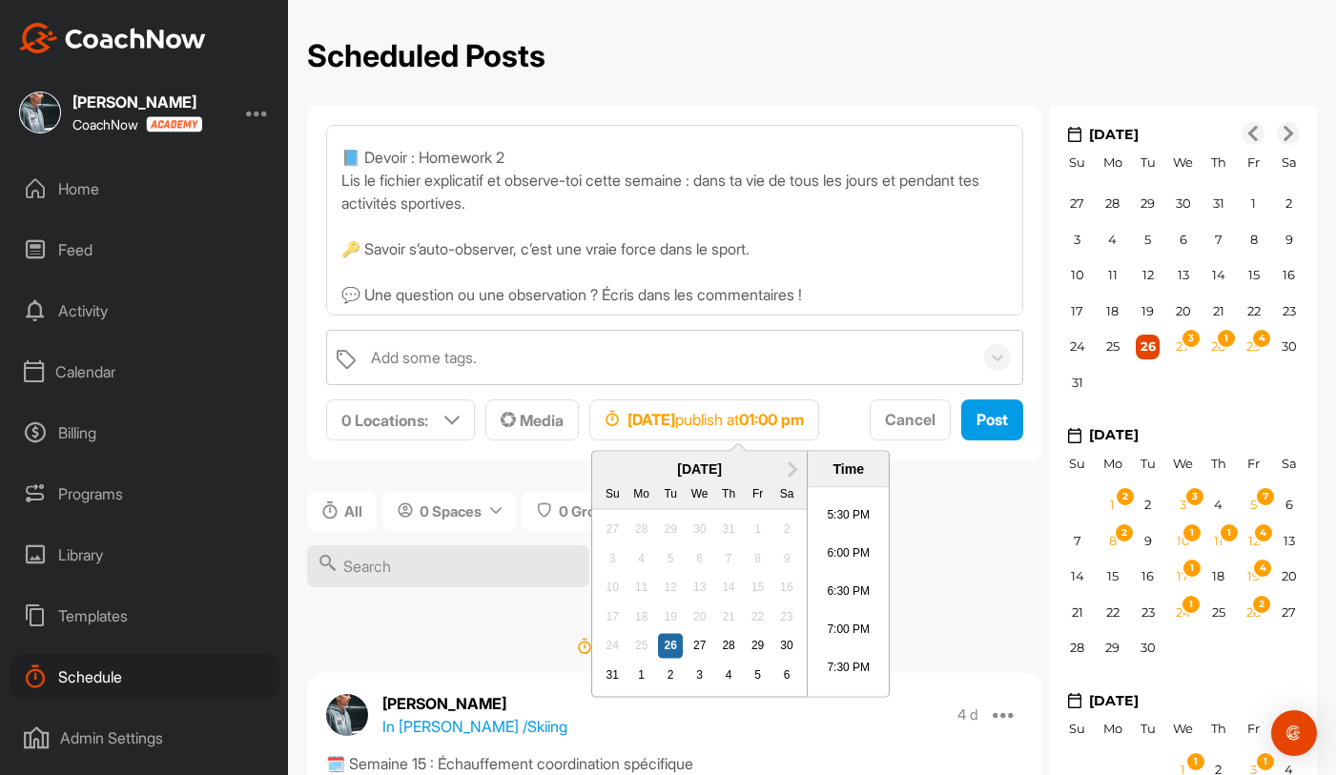
scroll to position [1338, 0]
click at [850, 523] on li "6:00 PM" at bounding box center [848, 542] width 81 height 38
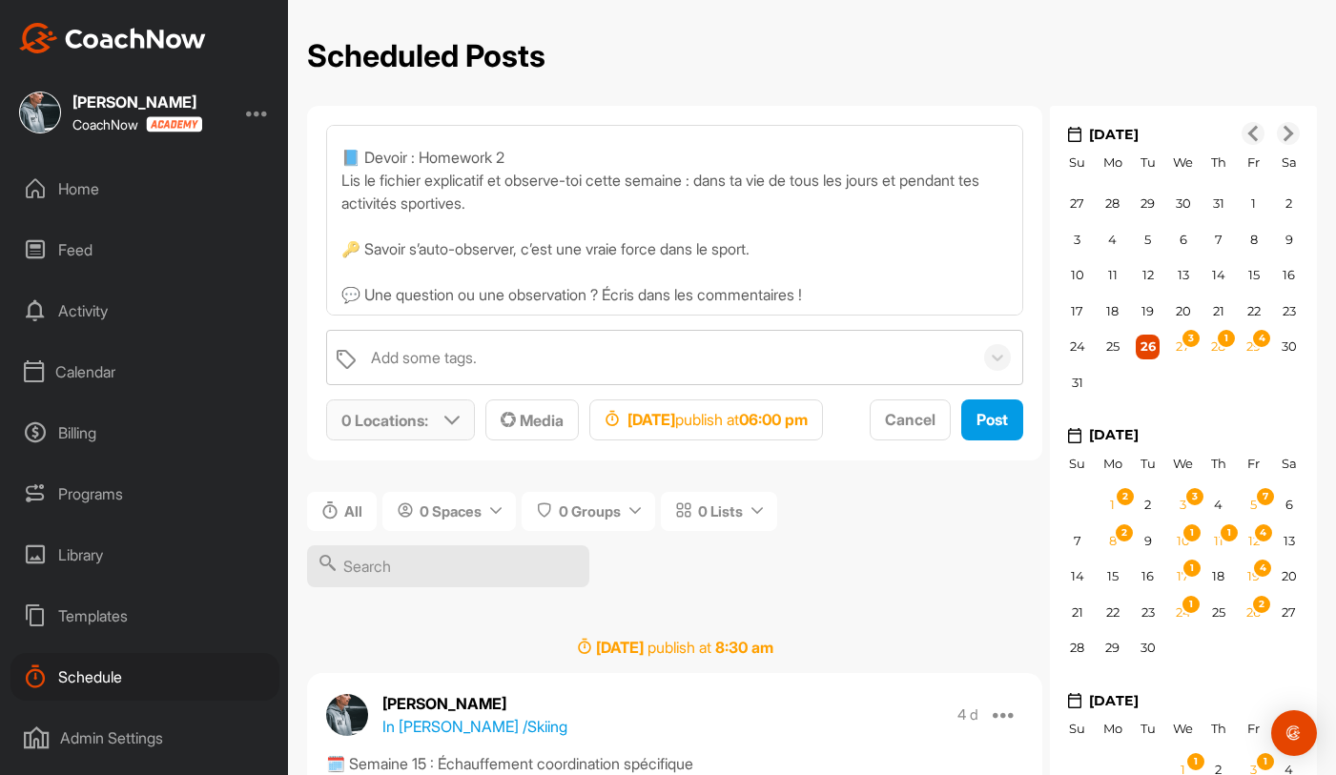
click at [435, 415] on div "0 Locations :" at bounding box center [400, 419] width 147 height 39
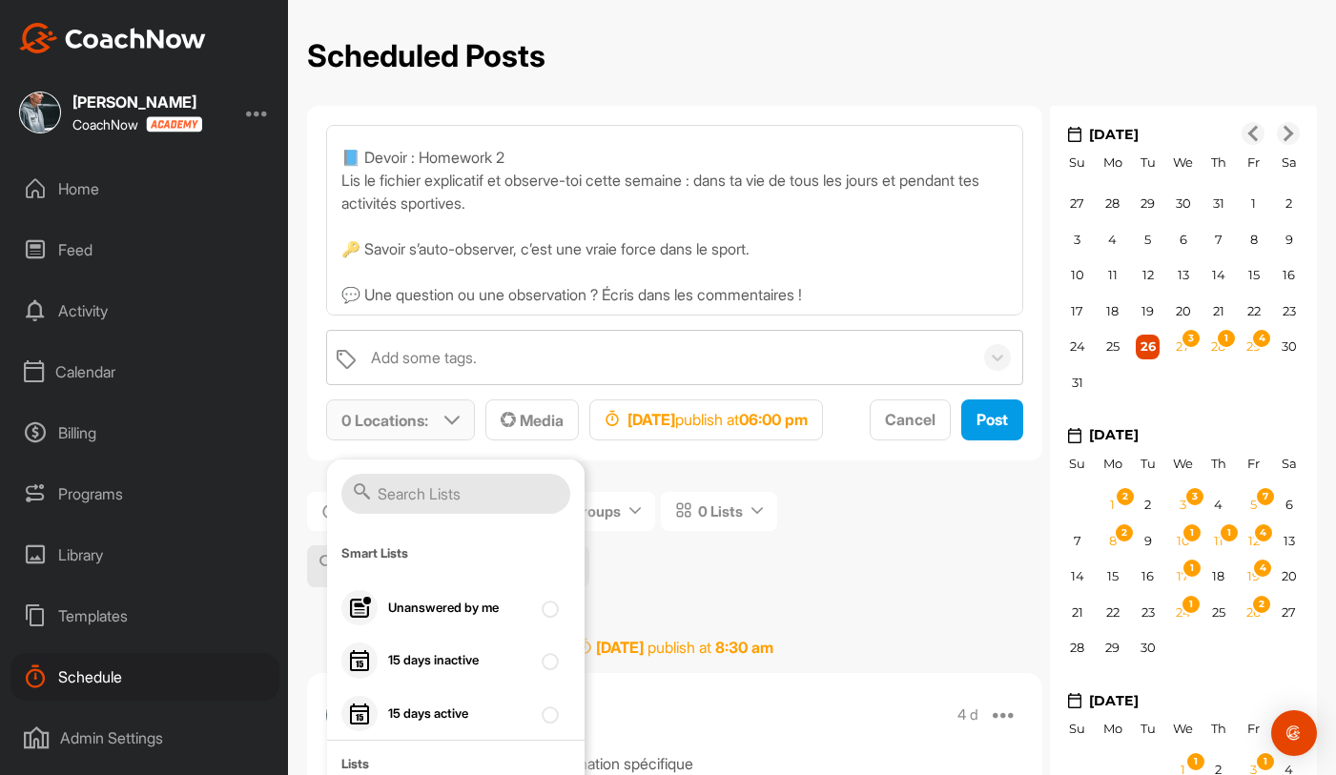
click at [437, 495] on input "text" at bounding box center [455, 494] width 229 height 40
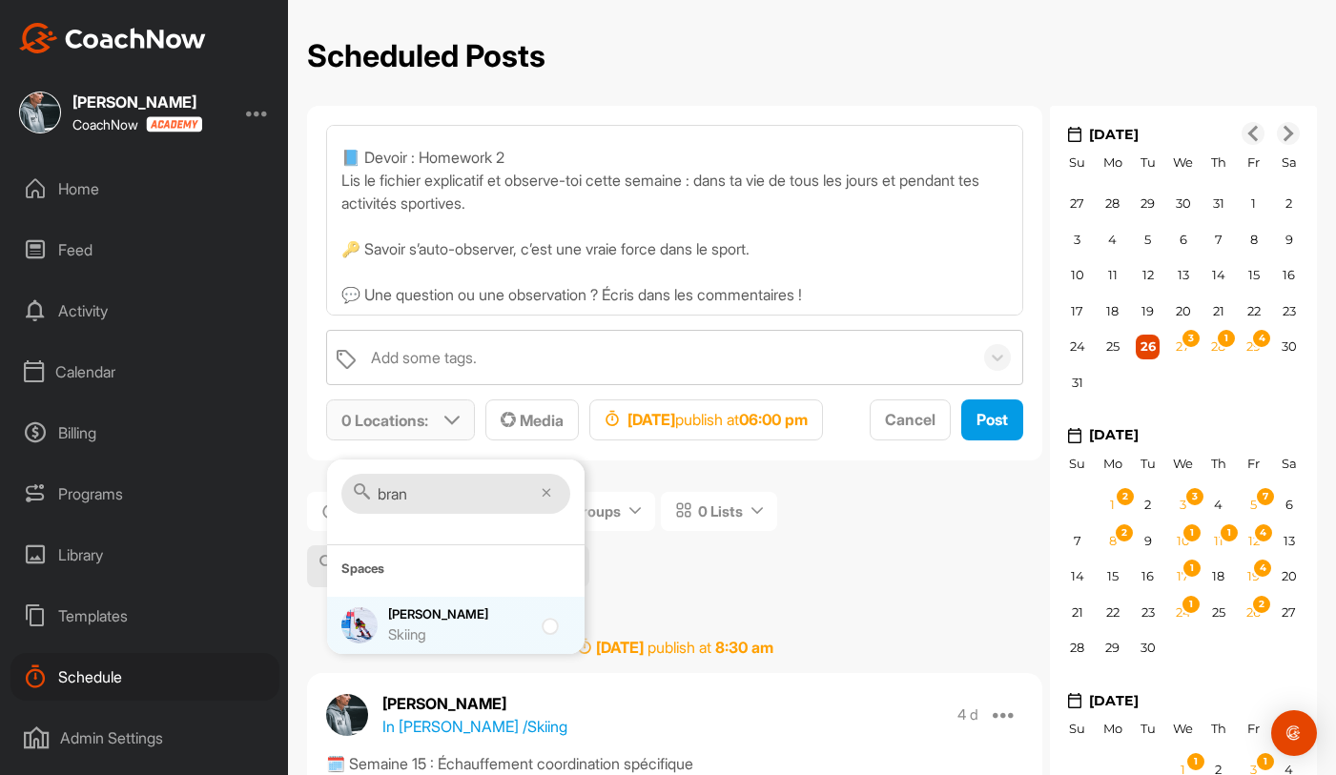
type input "bran"
click at [484, 618] on div "Brandon Gex Skiing" at bounding box center [459, 625] width 143 height 40
checkbox input "true"
click at [688, 441] on span "1 Location : bran Spaces Brandon Gex Skiing Media Aug 26, 2025 publish at 06:00…" at bounding box center [674, 421] width 697 height 42
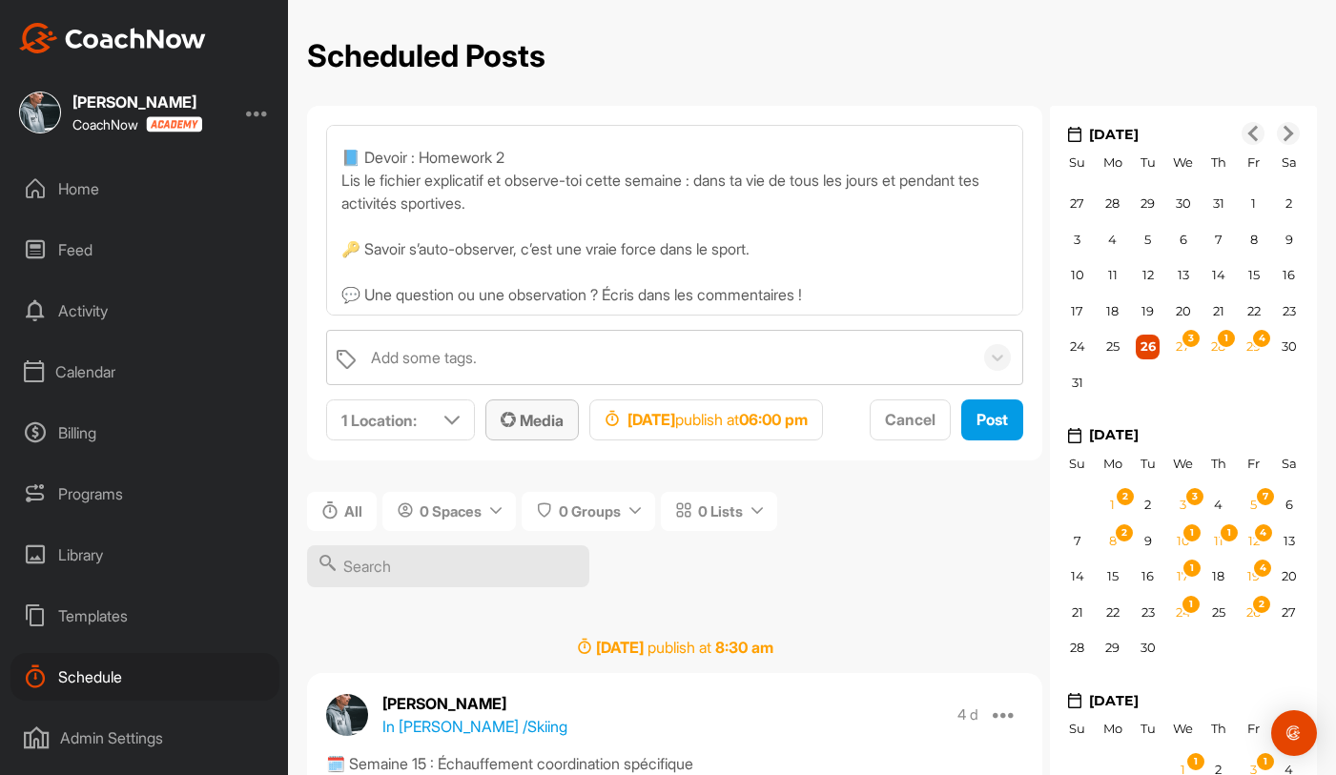
click at [538, 423] on span "Media" at bounding box center [532, 420] width 63 height 19
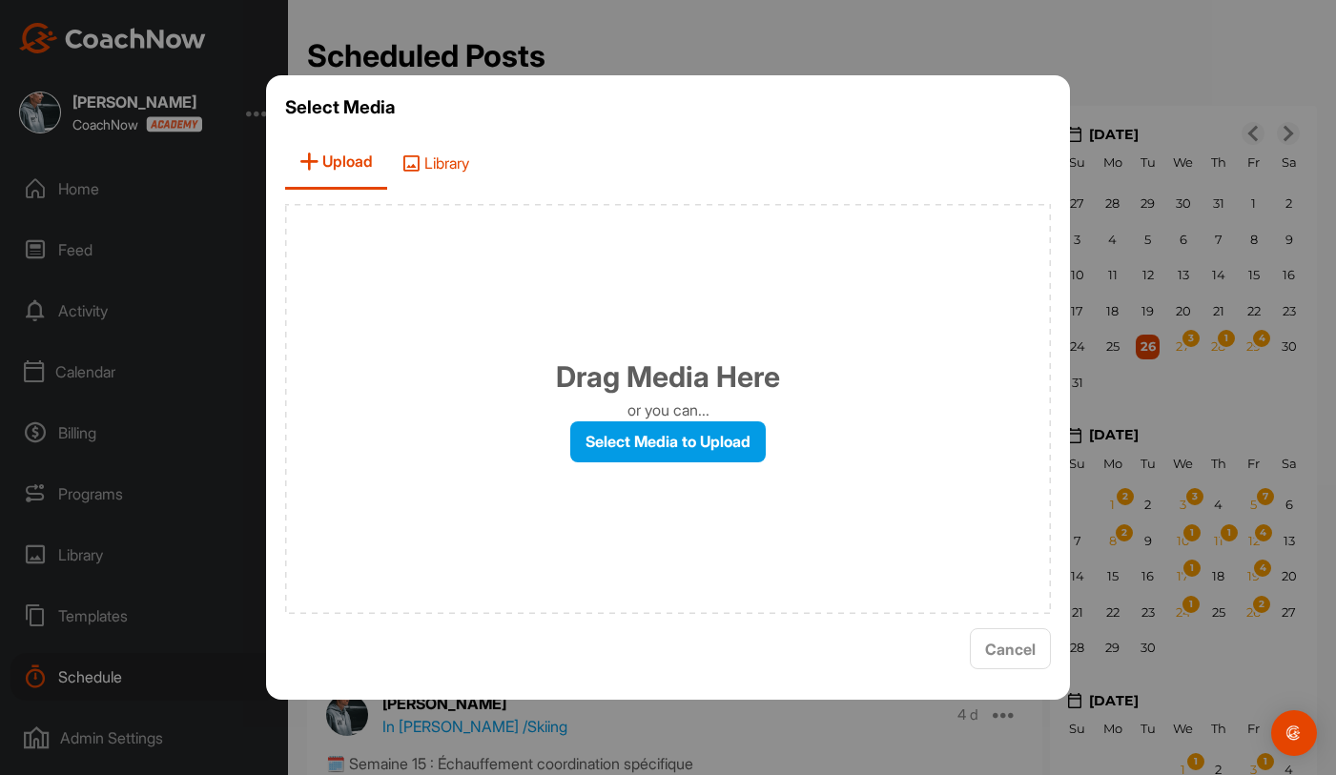
click at [474, 171] on span "Library" at bounding box center [435, 162] width 96 height 54
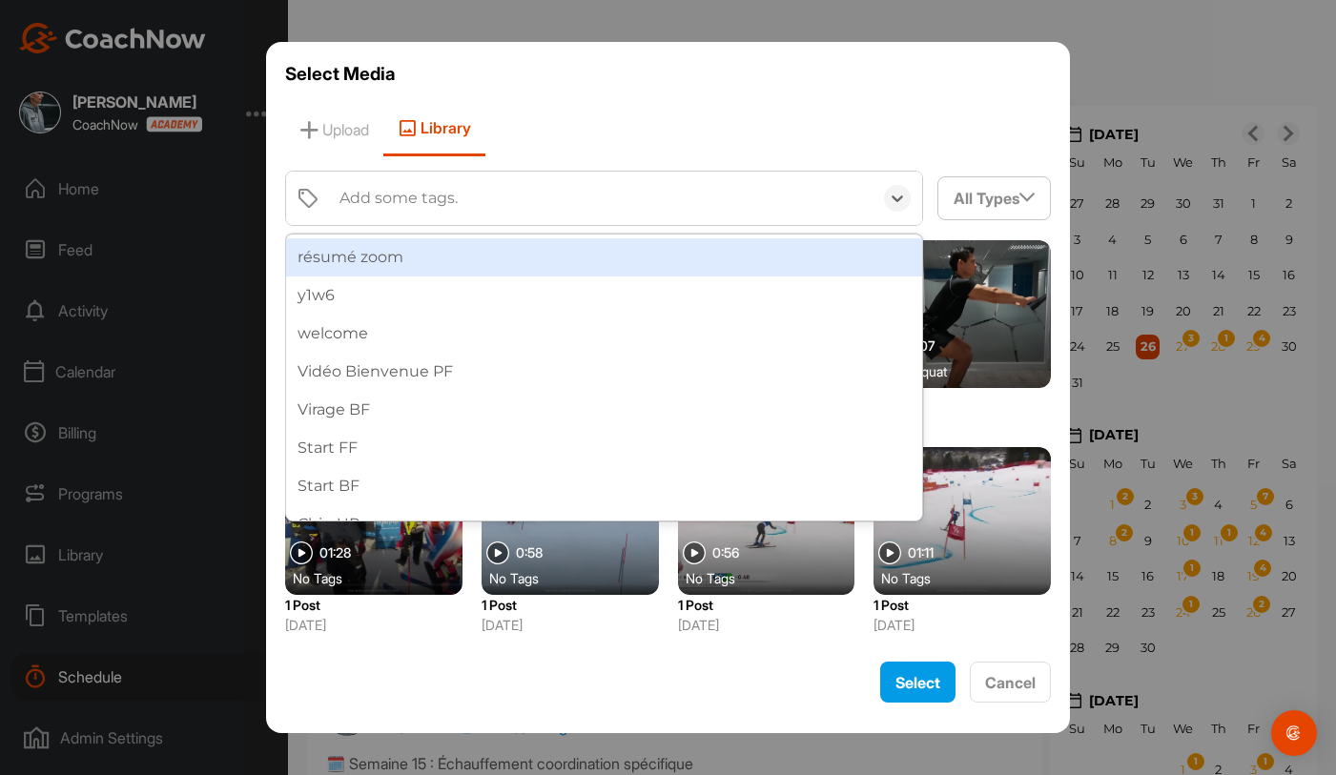
click at [448, 193] on div "Add some tags." at bounding box center [398, 198] width 118 height 23
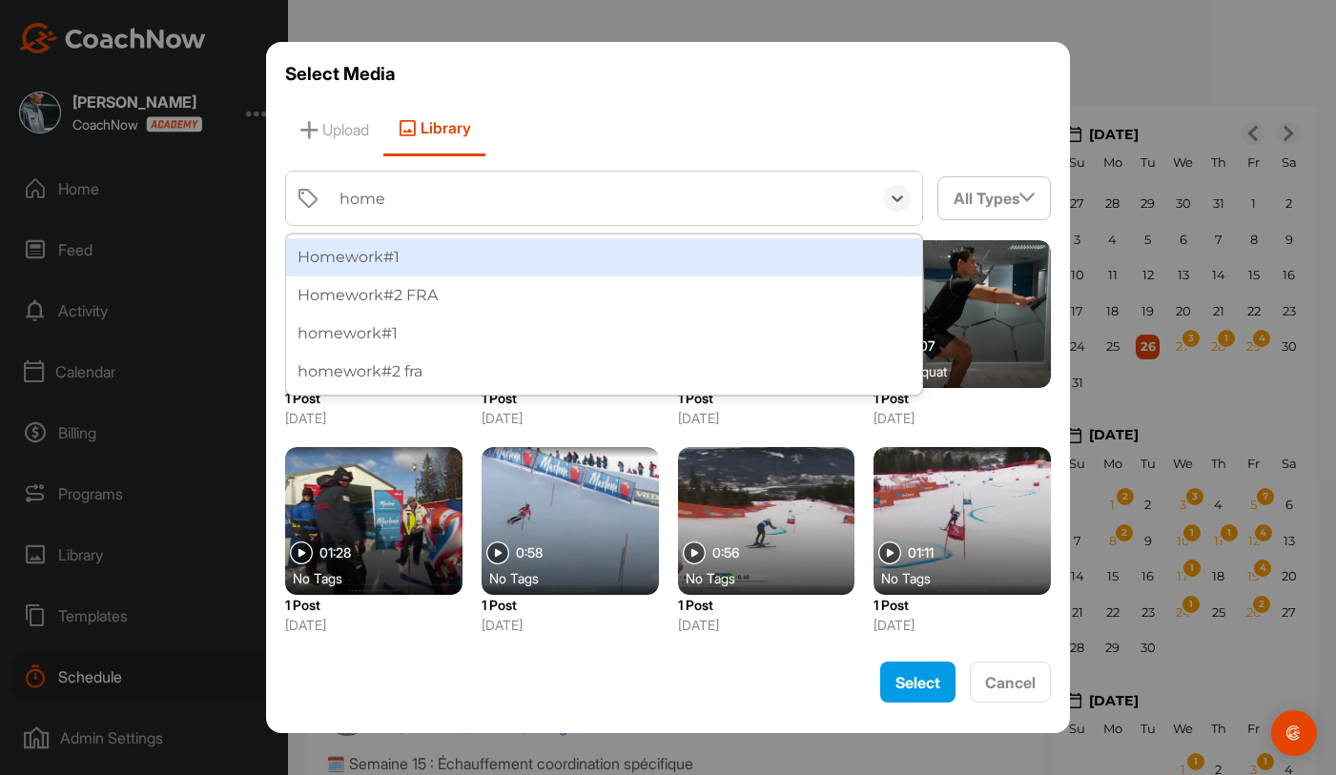
type input "home"
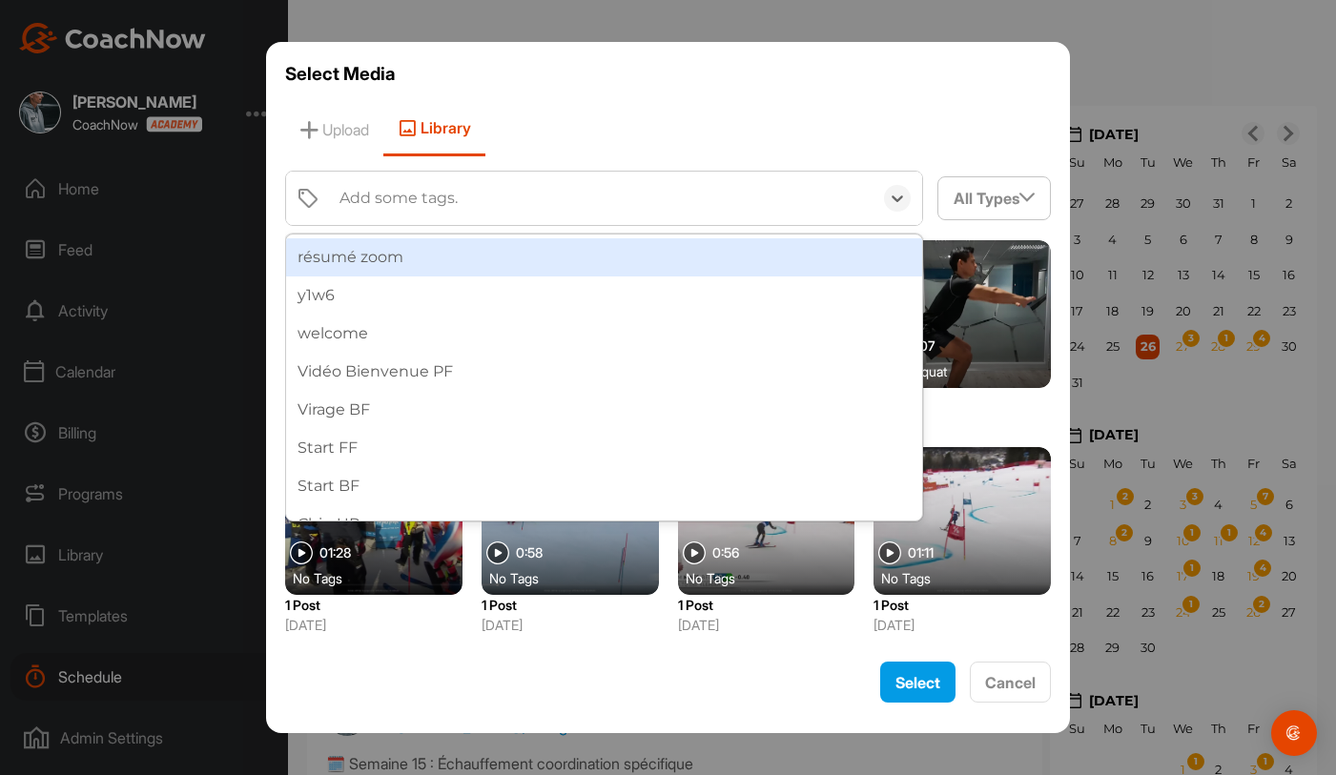
click at [519, 195] on div "Add some tags." at bounding box center [601, 198] width 543 height 53
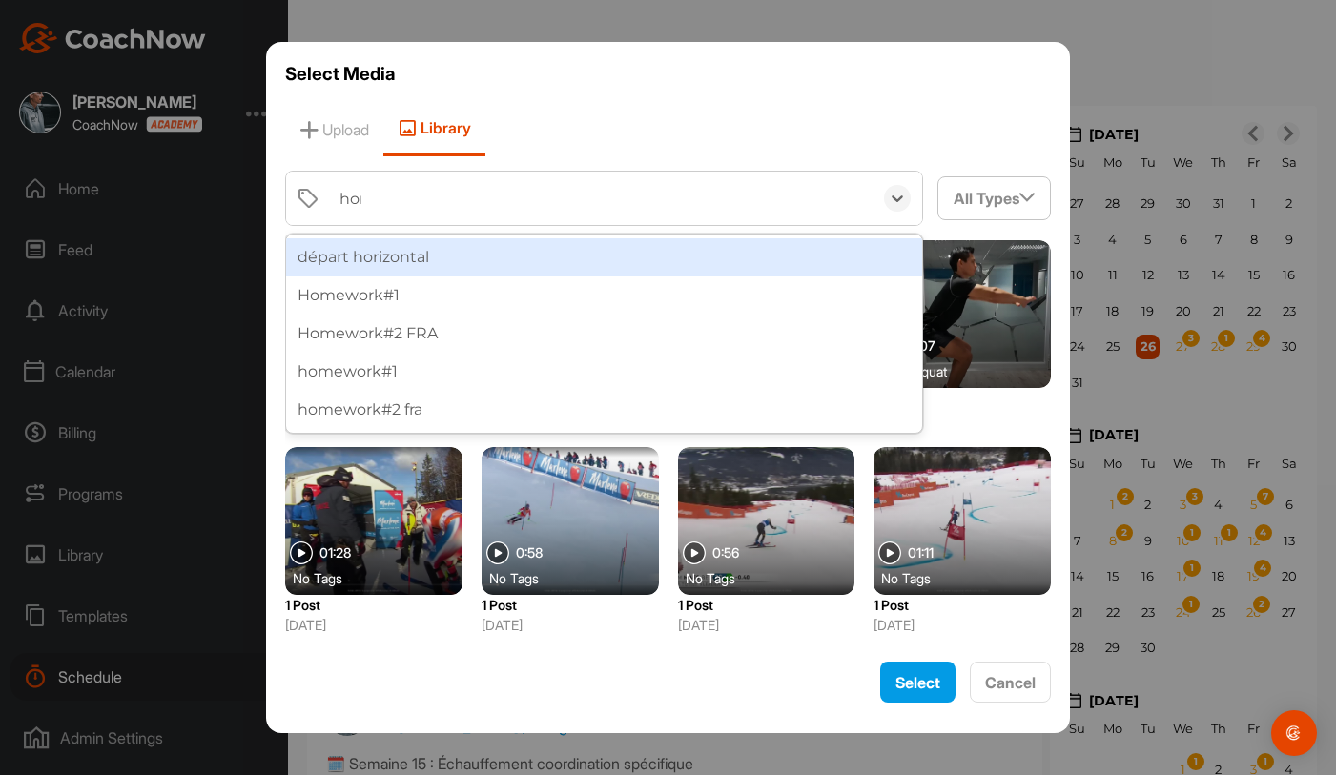
type input "home"
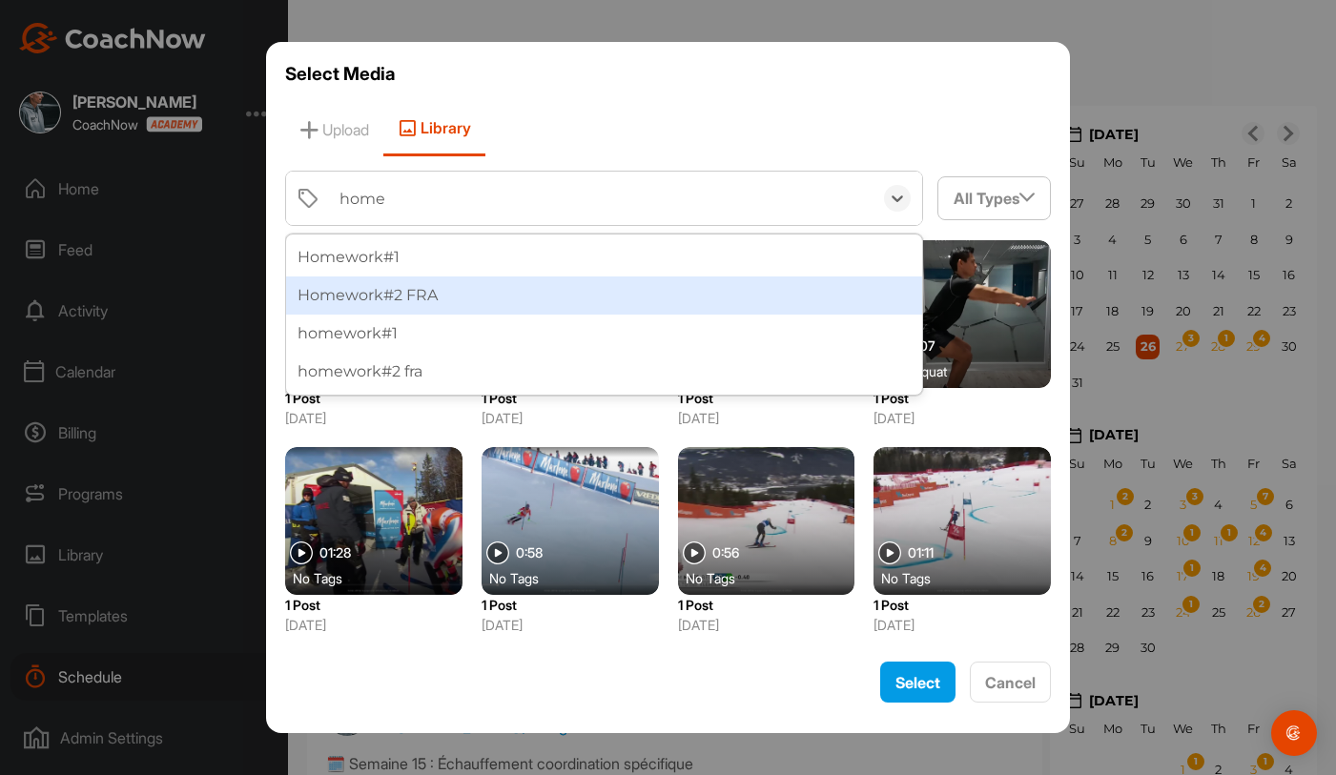
click at [480, 297] on div "Homework#2 FRA" at bounding box center [604, 296] width 637 height 38
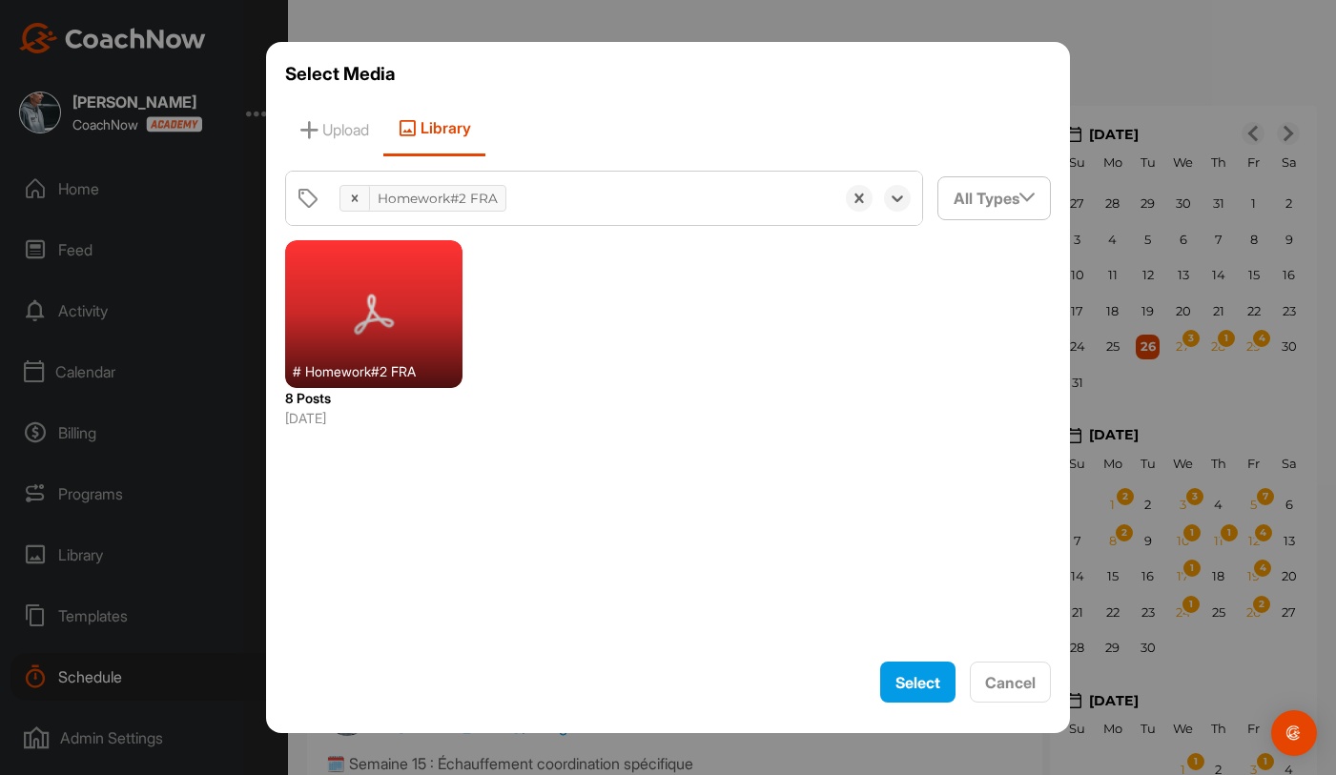
click at [419, 301] on div at bounding box center [373, 314] width 177 height 148
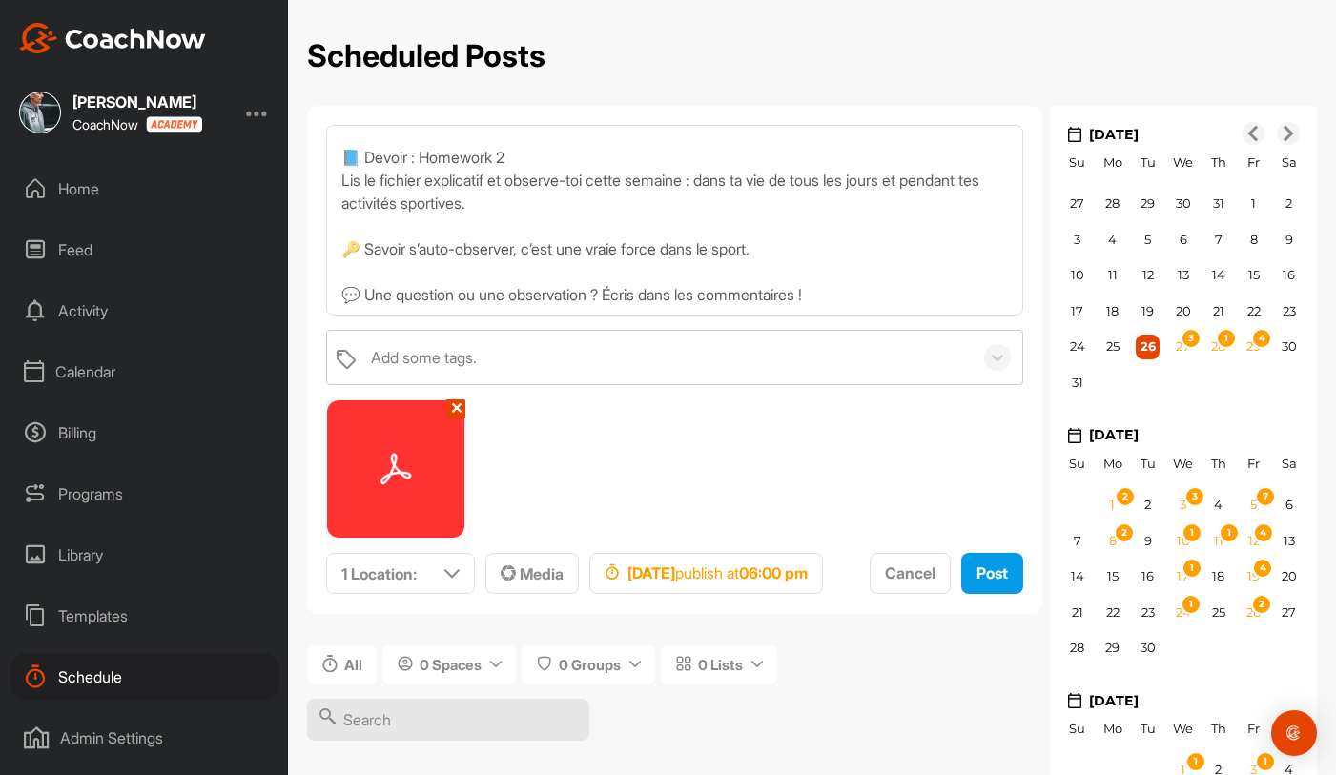
click at [405, 485] on img at bounding box center [395, 468] width 137 height 137
click at [458, 367] on div "Add some tags." at bounding box center [424, 357] width 106 height 23
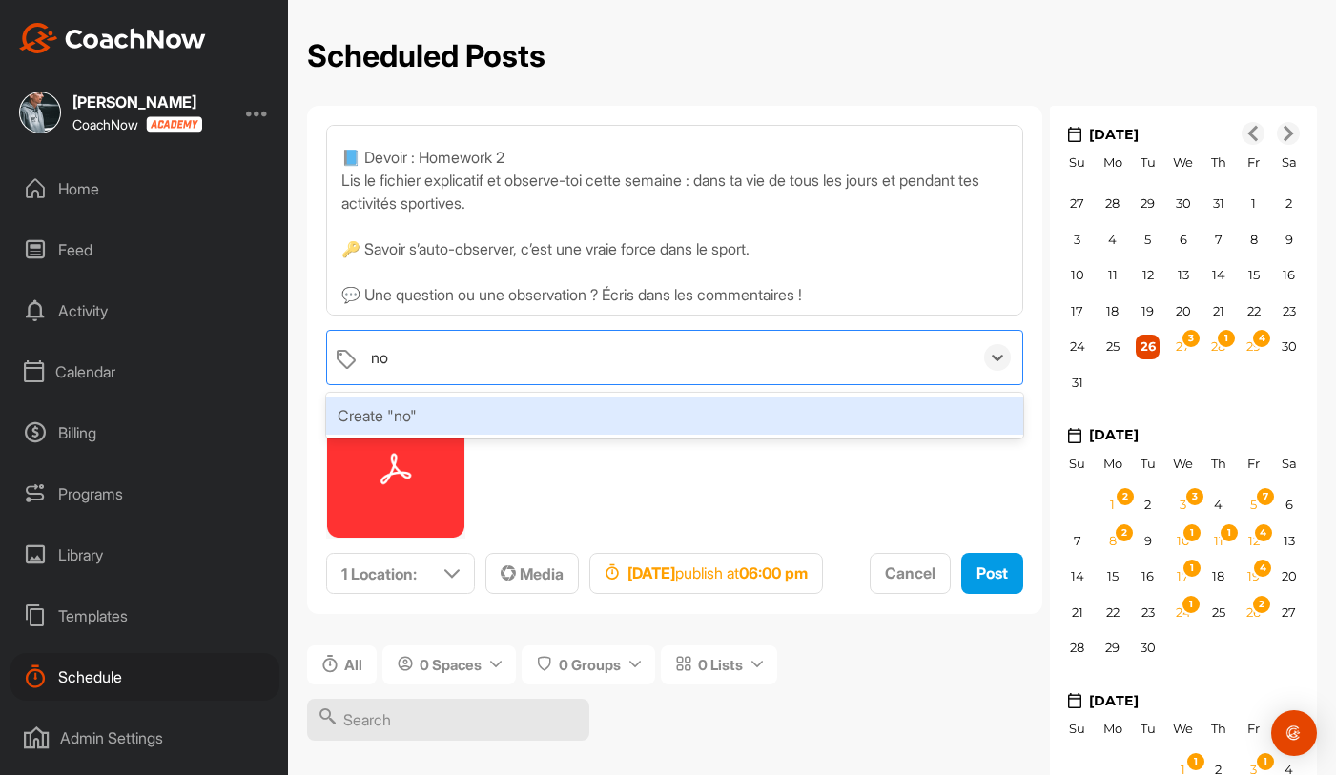
type input "no2"
click at [465, 362] on div "no2" at bounding box center [666, 357] width 611 height 53
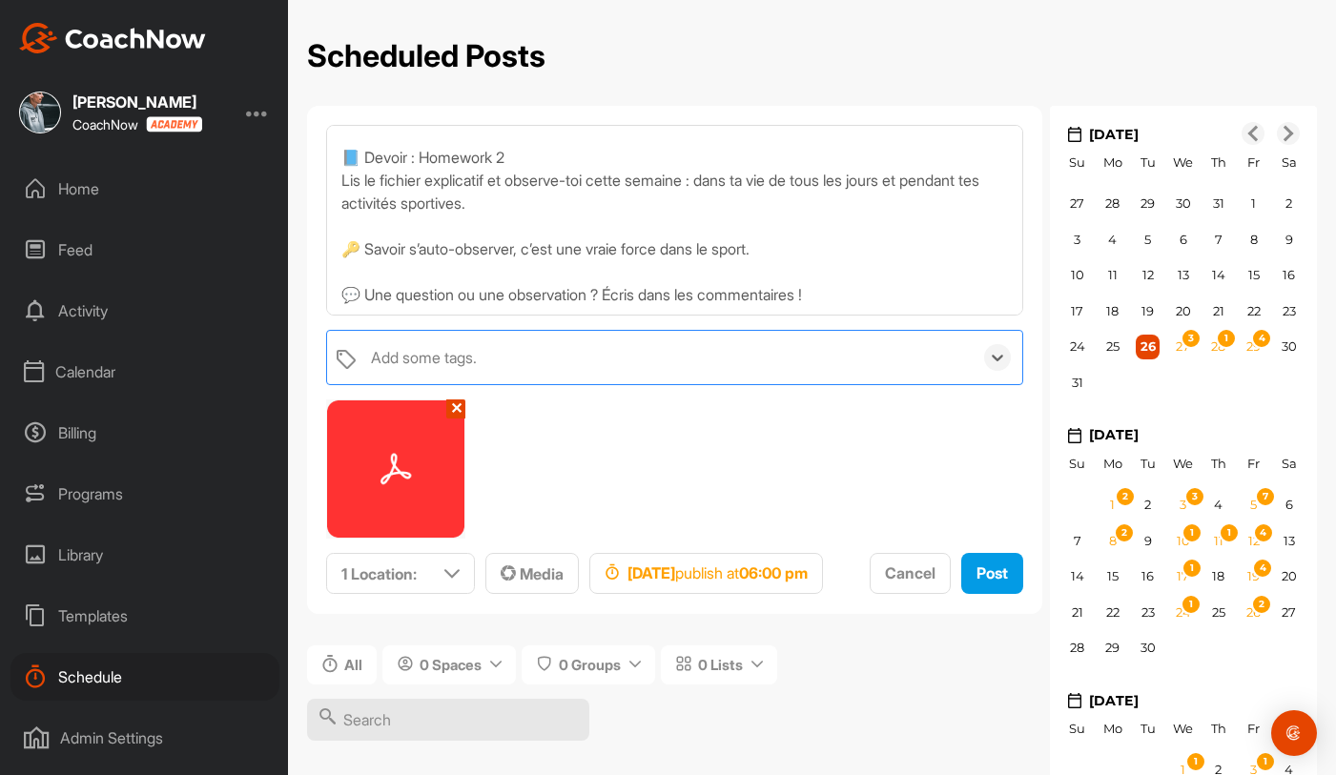
click at [465, 362] on div "Add some tags." at bounding box center [424, 357] width 106 height 23
click at [512, 568] on icon "button" at bounding box center [508, 572] width 15 height 15
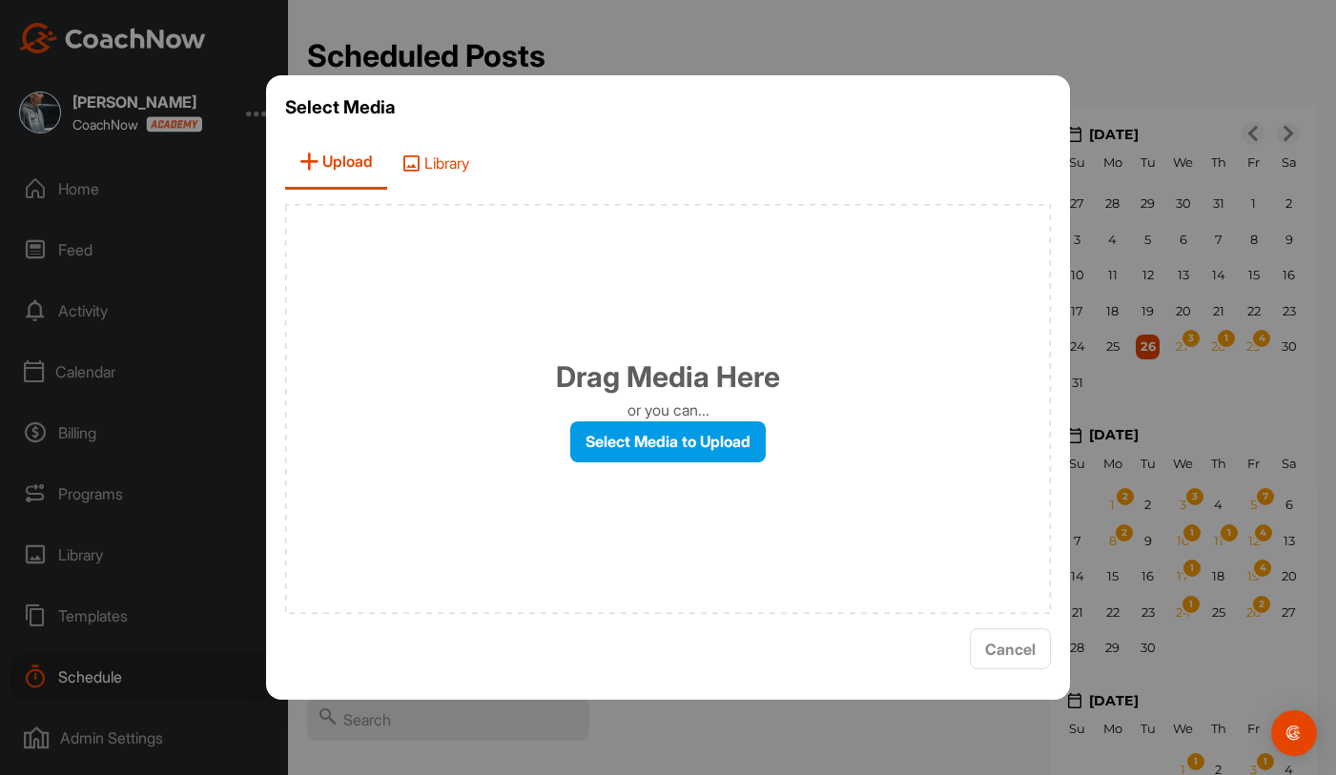
click at [426, 185] on span "Library" at bounding box center [435, 162] width 96 height 54
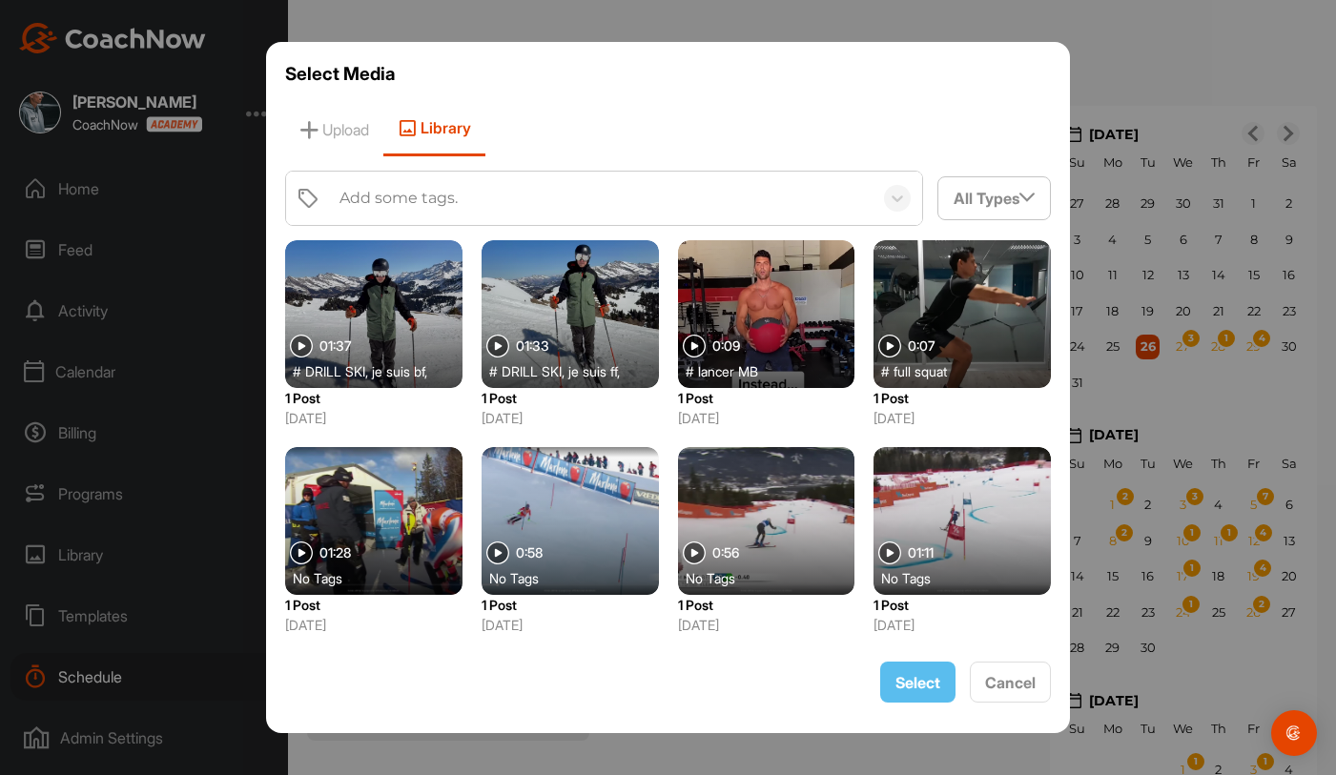
click at [426, 206] on div "Add some tags." at bounding box center [398, 198] width 118 height 23
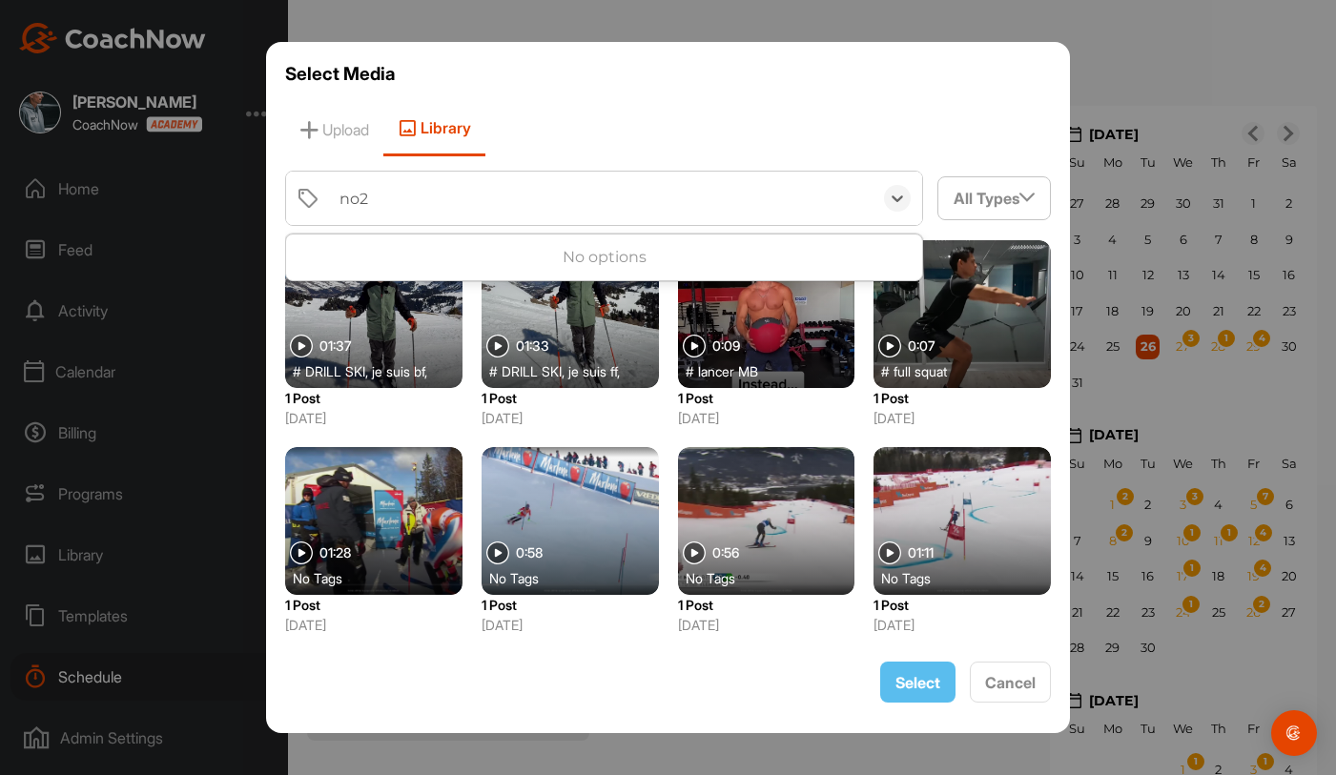
type input "no2"
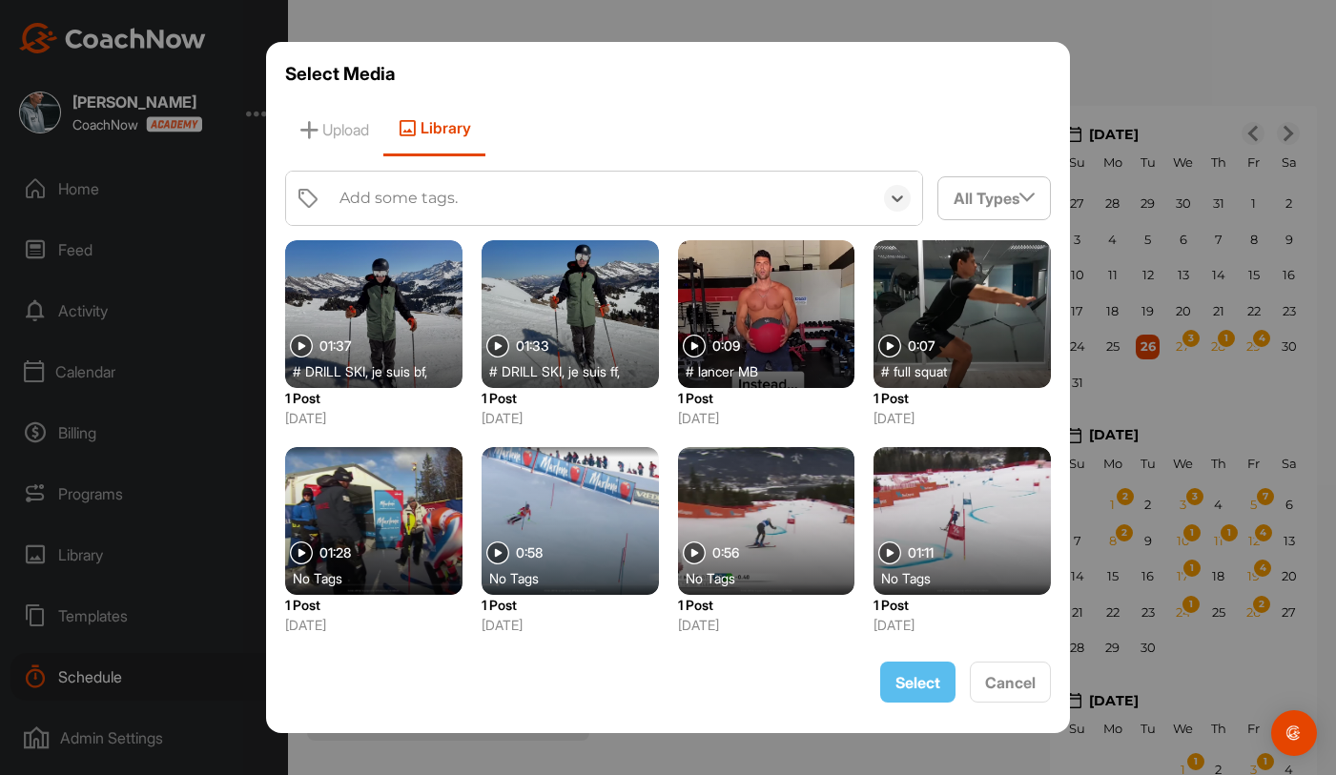
drag, startPoint x: 429, startPoint y: 197, endPoint x: 262, endPoint y: 196, distance: 166.9
click at [262, 196] on div "Select Media Upload Library 0 results available. Select is focused ,type to ref…" at bounding box center [668, 387] width 1336 height 775
click at [999, 205] on div "All Types" at bounding box center [994, 197] width 112 height 41
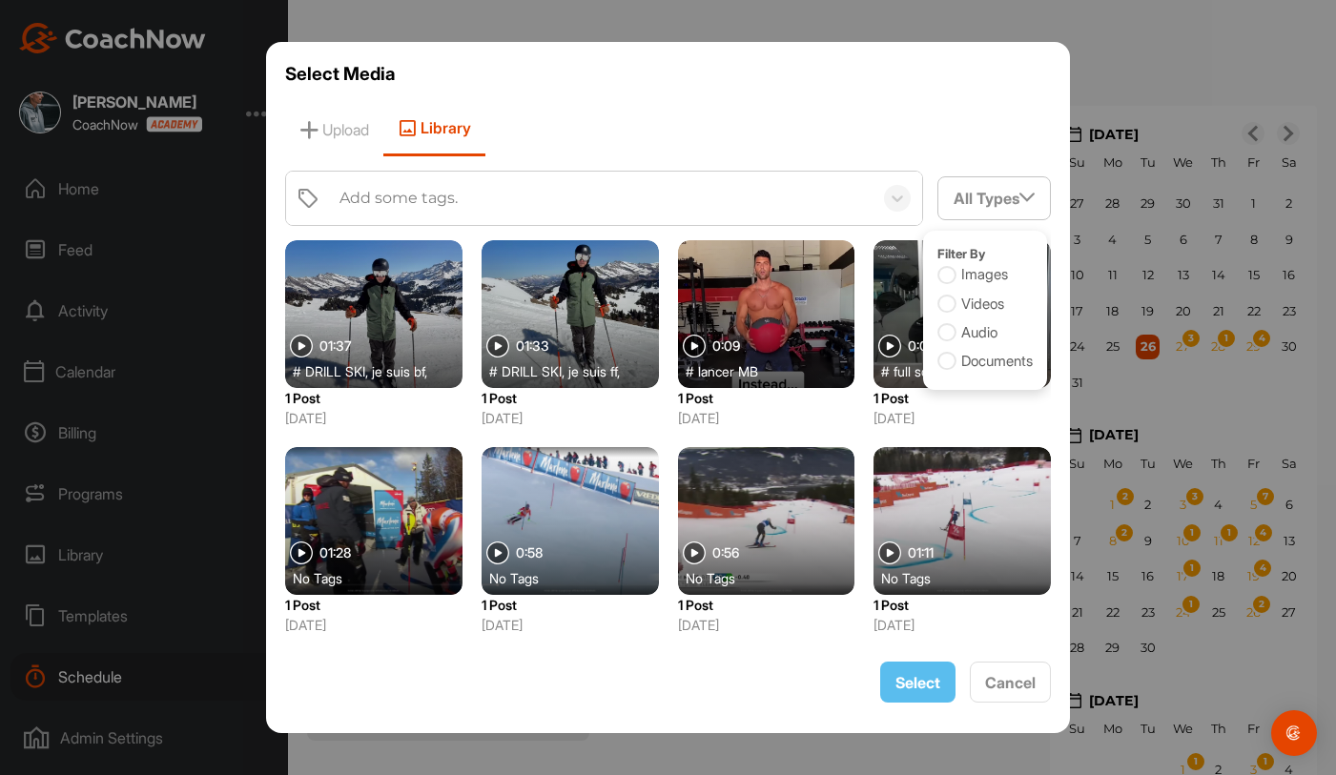
click at [986, 353] on label "Documents" at bounding box center [985, 362] width 96 height 22
click at [950, 353] on input "Documents" at bounding box center [943, 356] width 12 height 12
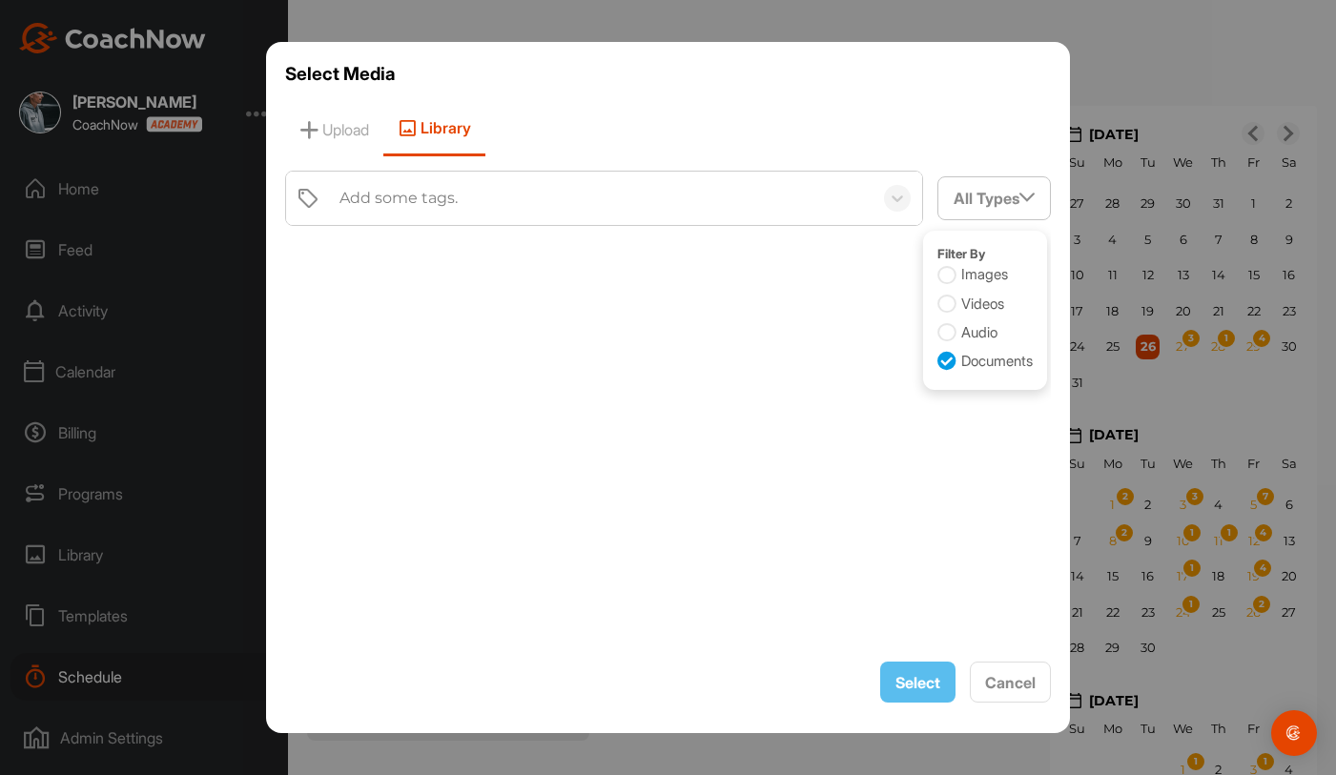
click at [804, 277] on div at bounding box center [668, 443] width 767 height 407
click at [747, 72] on h3 "Select Media" at bounding box center [668, 74] width 767 height 27
click at [625, 215] on div "Add some tags." at bounding box center [601, 198] width 543 height 53
click at [640, 174] on div "Add some tags." at bounding box center [601, 198] width 543 height 53
click at [996, 201] on div "All Types" at bounding box center [994, 197] width 112 height 41
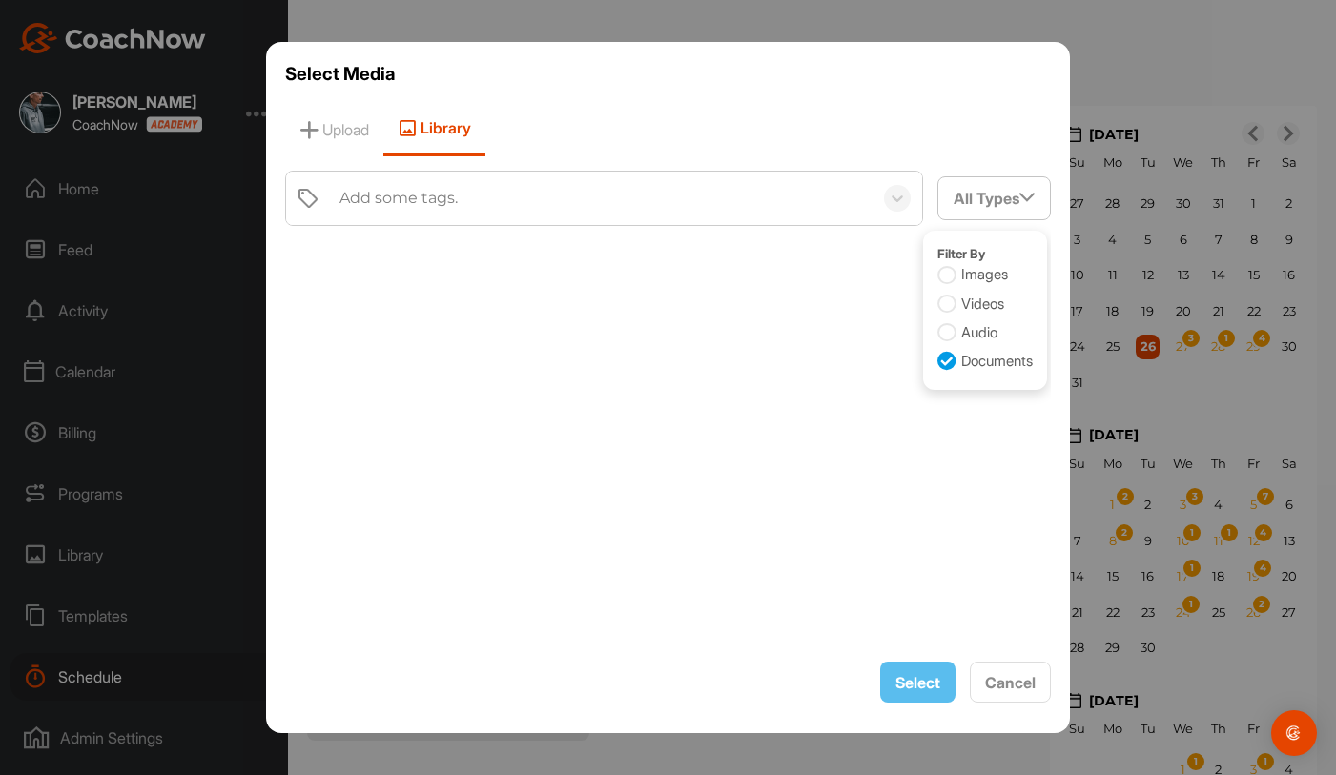
click at [975, 357] on label "Documents" at bounding box center [985, 362] width 96 height 22
click at [950, 357] on input "Documents" at bounding box center [943, 356] width 12 height 12
checkbox input "true"
click at [919, 483] on div at bounding box center [668, 443] width 767 height 407
click at [1005, 196] on div "All Types" at bounding box center [994, 197] width 112 height 41
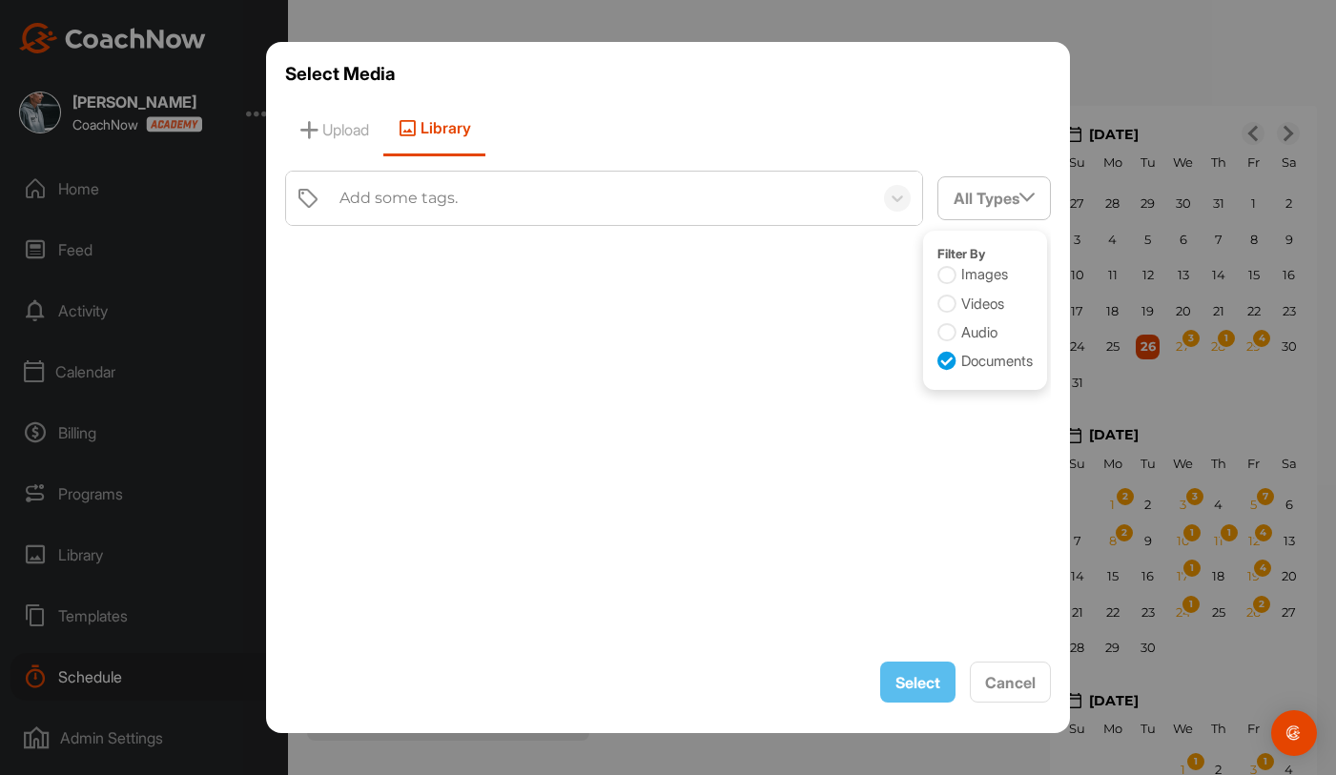
click at [981, 276] on label "Images" at bounding box center [973, 275] width 72 height 22
click at [950, 276] on input "Images" at bounding box center [943, 270] width 12 height 12
click at [949, 273] on icon at bounding box center [946, 275] width 19 height 19
click at [949, 273] on input "Images" at bounding box center [943, 270] width 12 height 12
checkbox input "false"
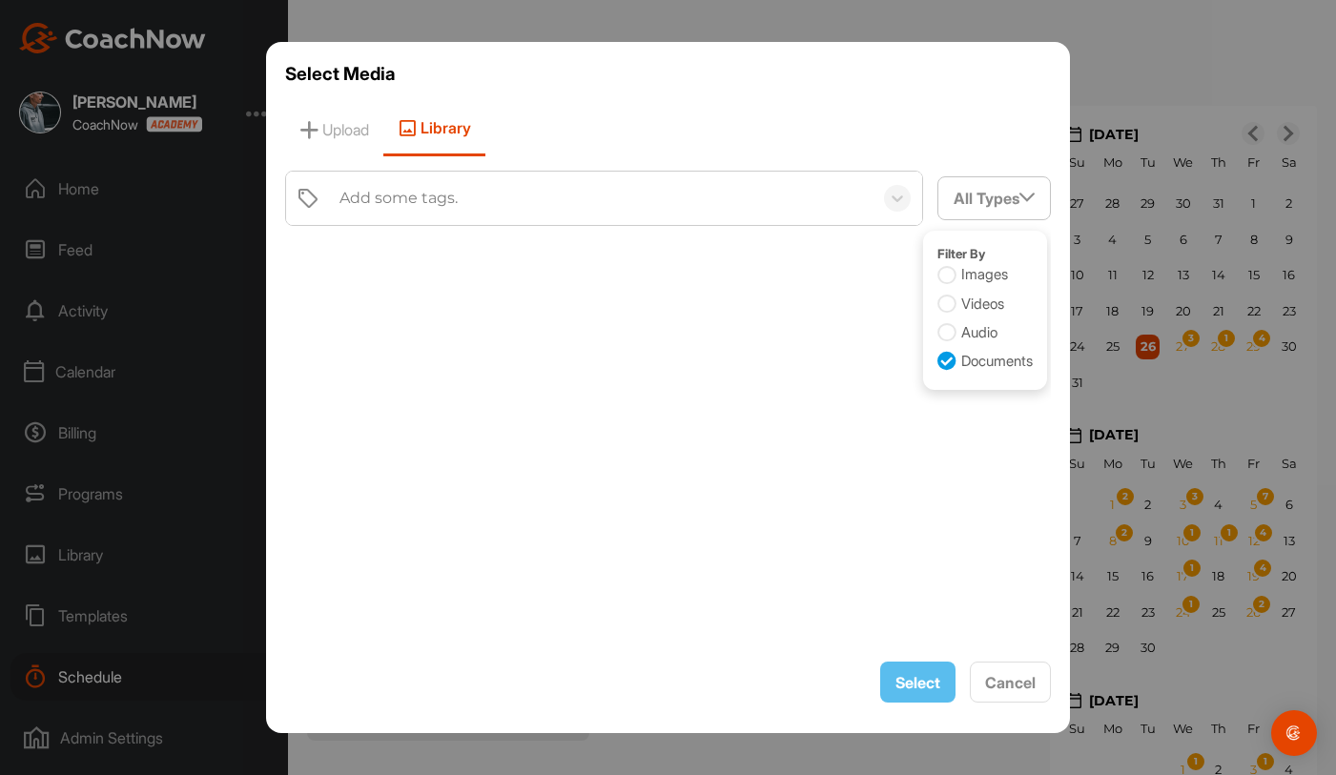
click at [960, 249] on p "Filter By" at bounding box center [985, 254] width 96 height 19
click at [939, 352] on icon at bounding box center [946, 361] width 19 height 19
click at [939, 352] on input "Documents" at bounding box center [943, 356] width 12 height 12
checkbox input "true"
click at [954, 401] on div at bounding box center [668, 443] width 767 height 407
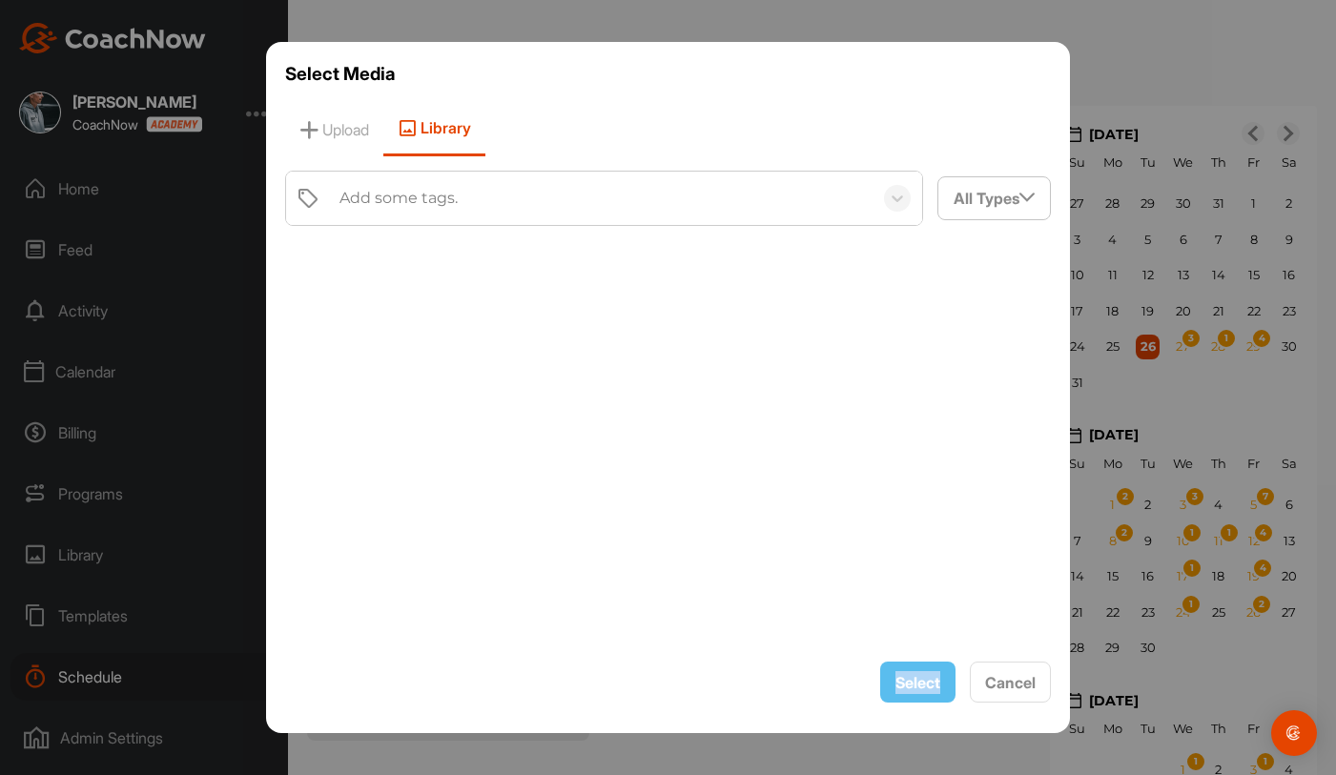
click at [954, 401] on div at bounding box center [668, 443] width 767 height 407
click at [1011, 678] on span "Cancel" at bounding box center [1010, 682] width 51 height 19
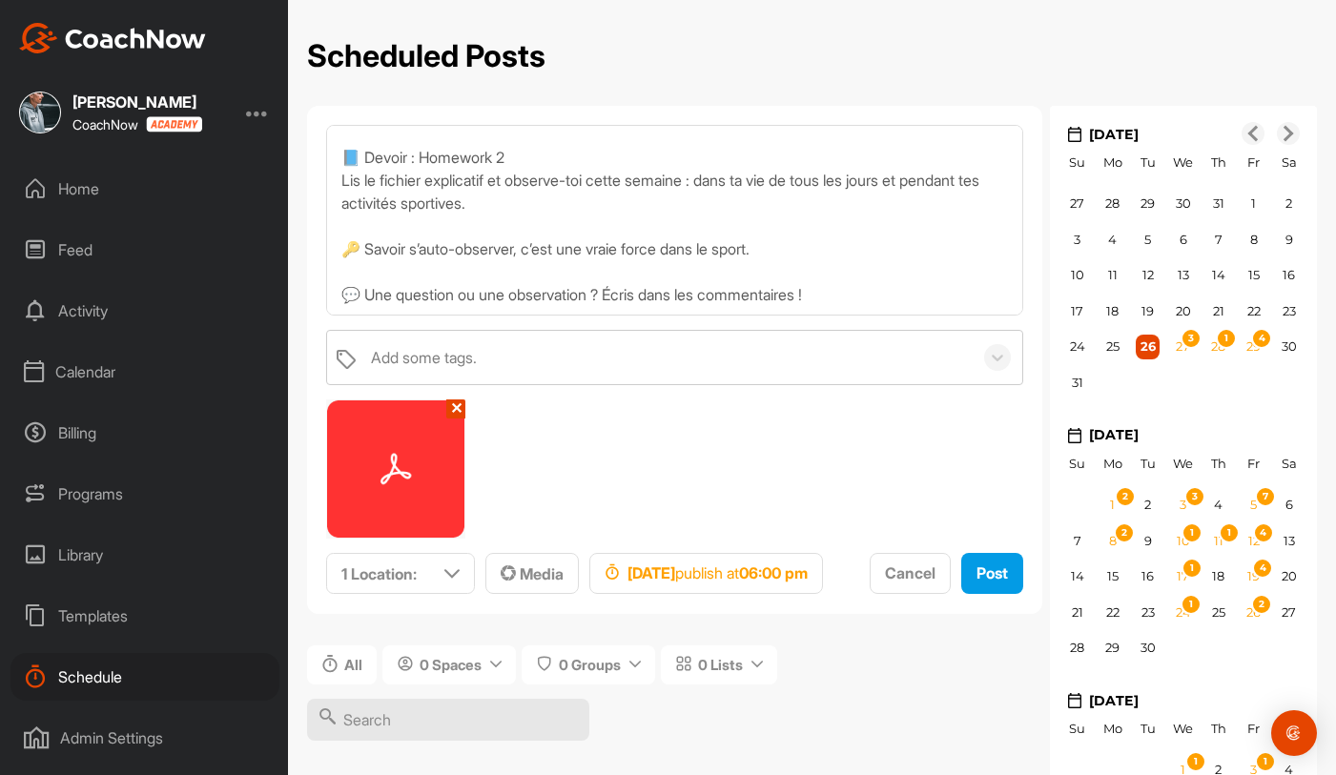
click at [453, 406] on button "✕" at bounding box center [455, 409] width 19 height 19
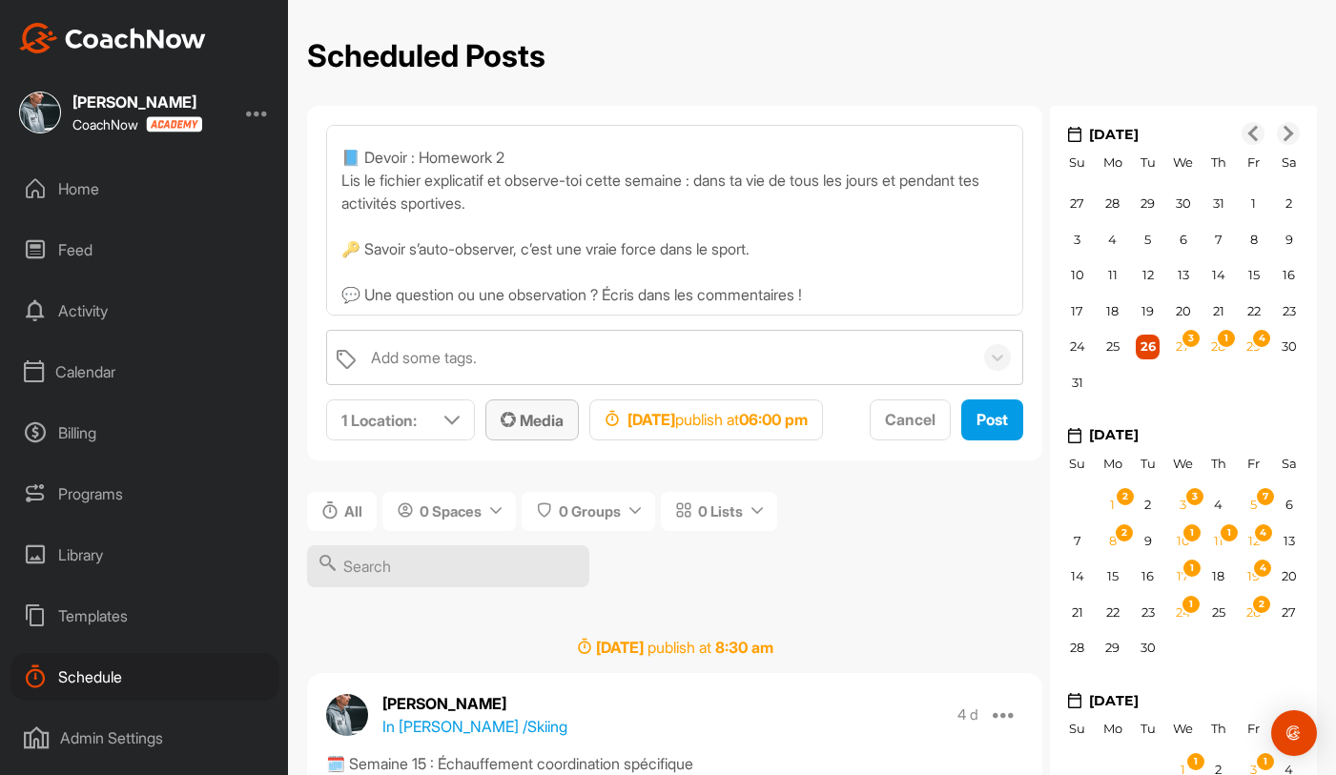
click at [537, 424] on span "Media" at bounding box center [532, 420] width 63 height 19
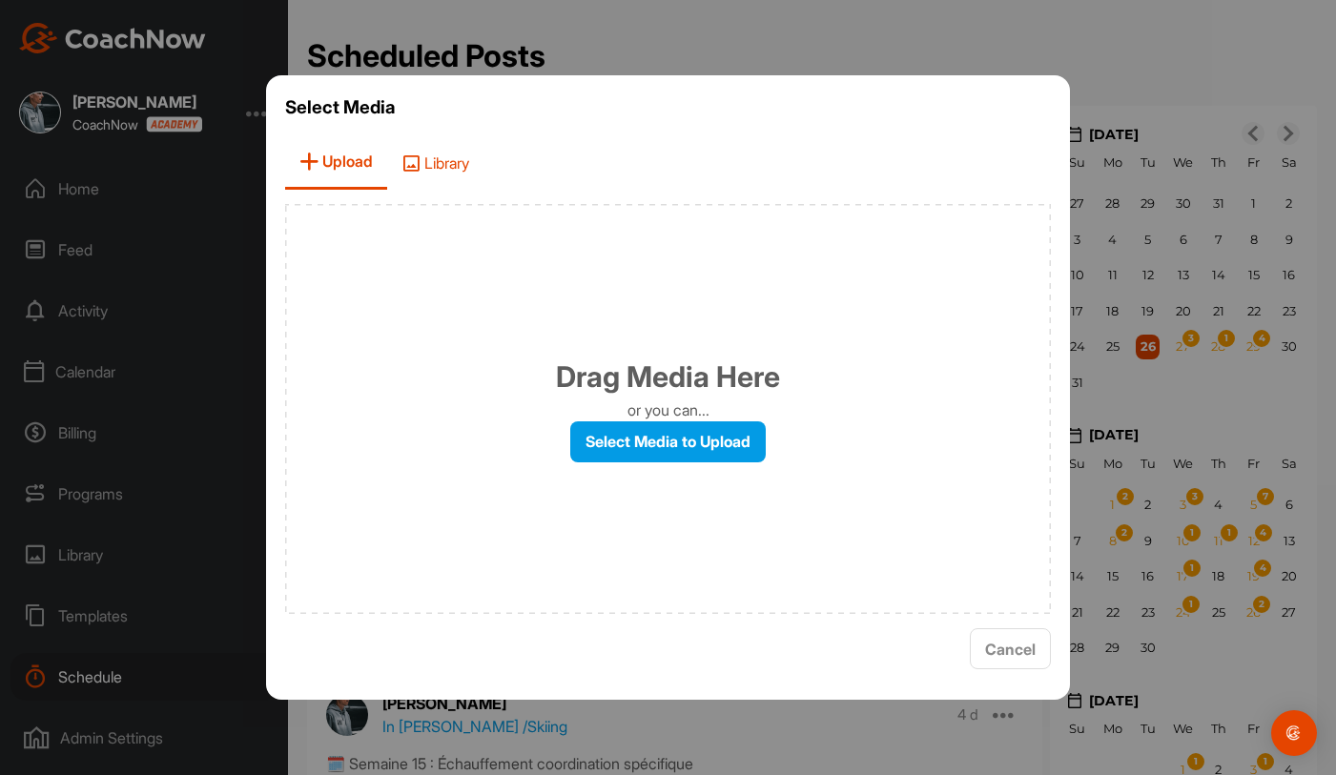
click at [459, 167] on span "Library" at bounding box center [435, 162] width 96 height 54
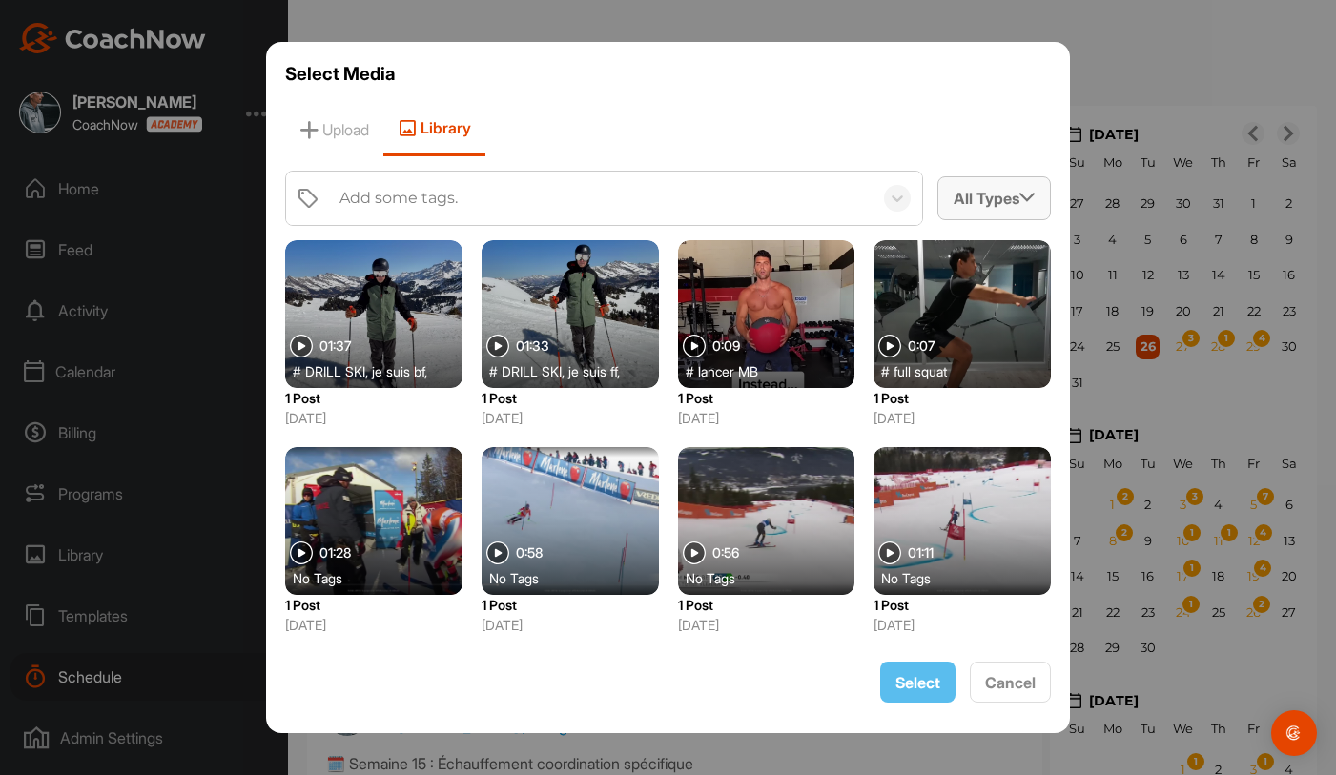
click at [1035, 204] on div "All Types" at bounding box center [994, 197] width 112 height 41
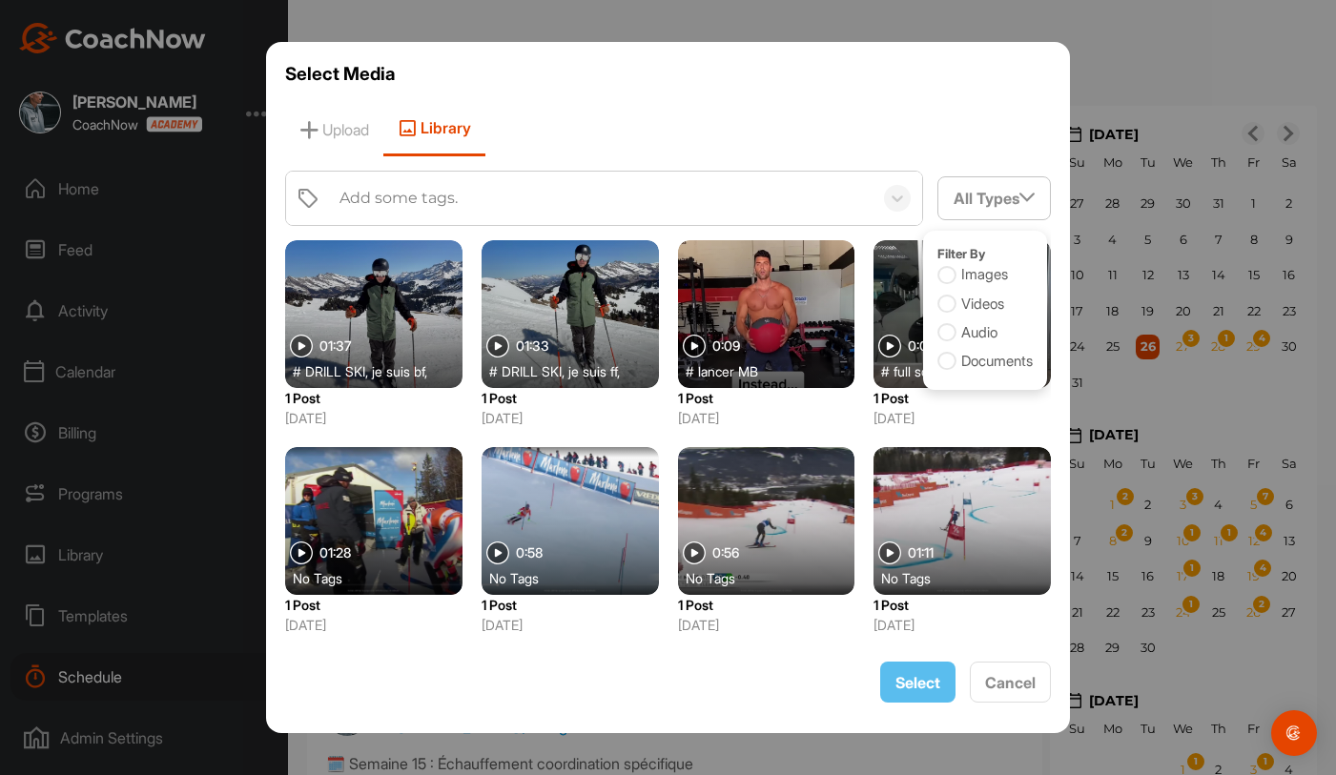
click at [970, 359] on label "Documents" at bounding box center [985, 362] width 96 height 22
click at [950, 359] on input "Documents" at bounding box center [943, 356] width 12 height 12
checkbox input "true"
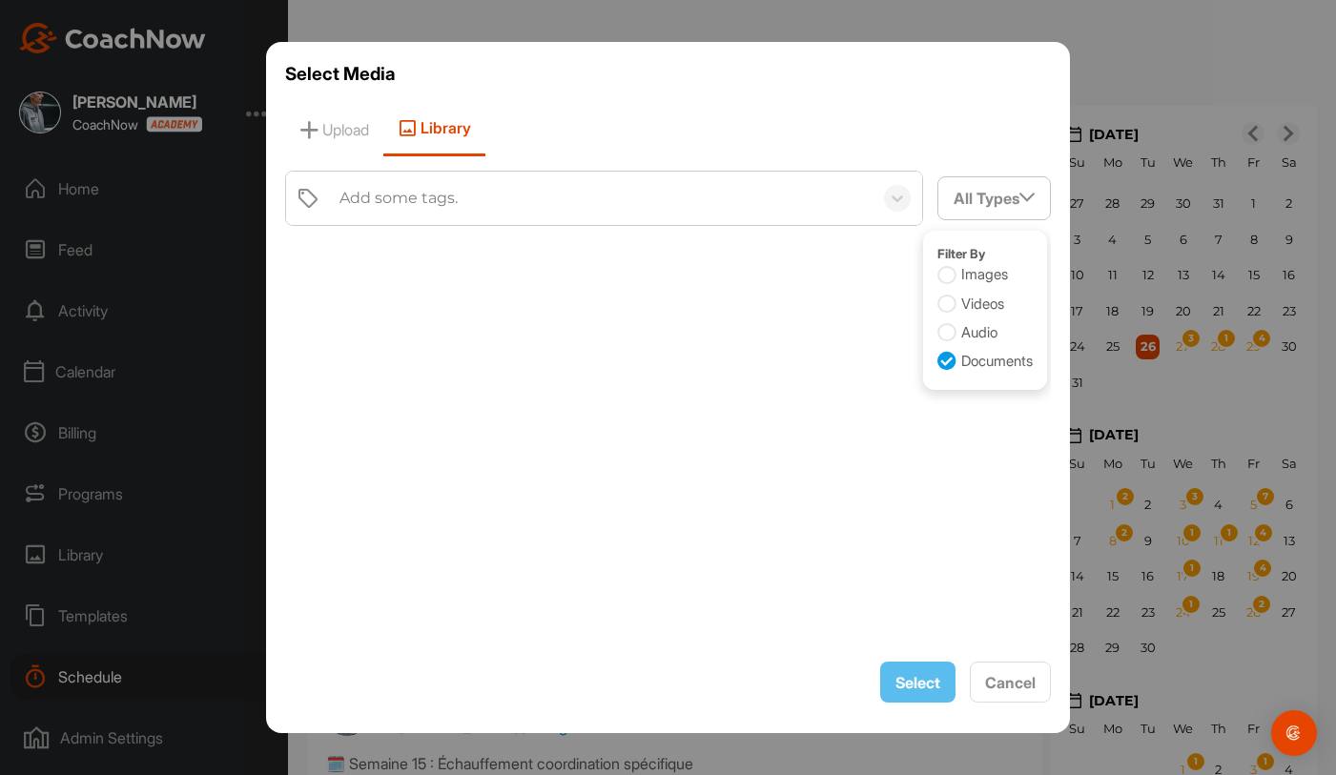
click at [852, 121] on div "Upload Library" at bounding box center [668, 129] width 767 height 54
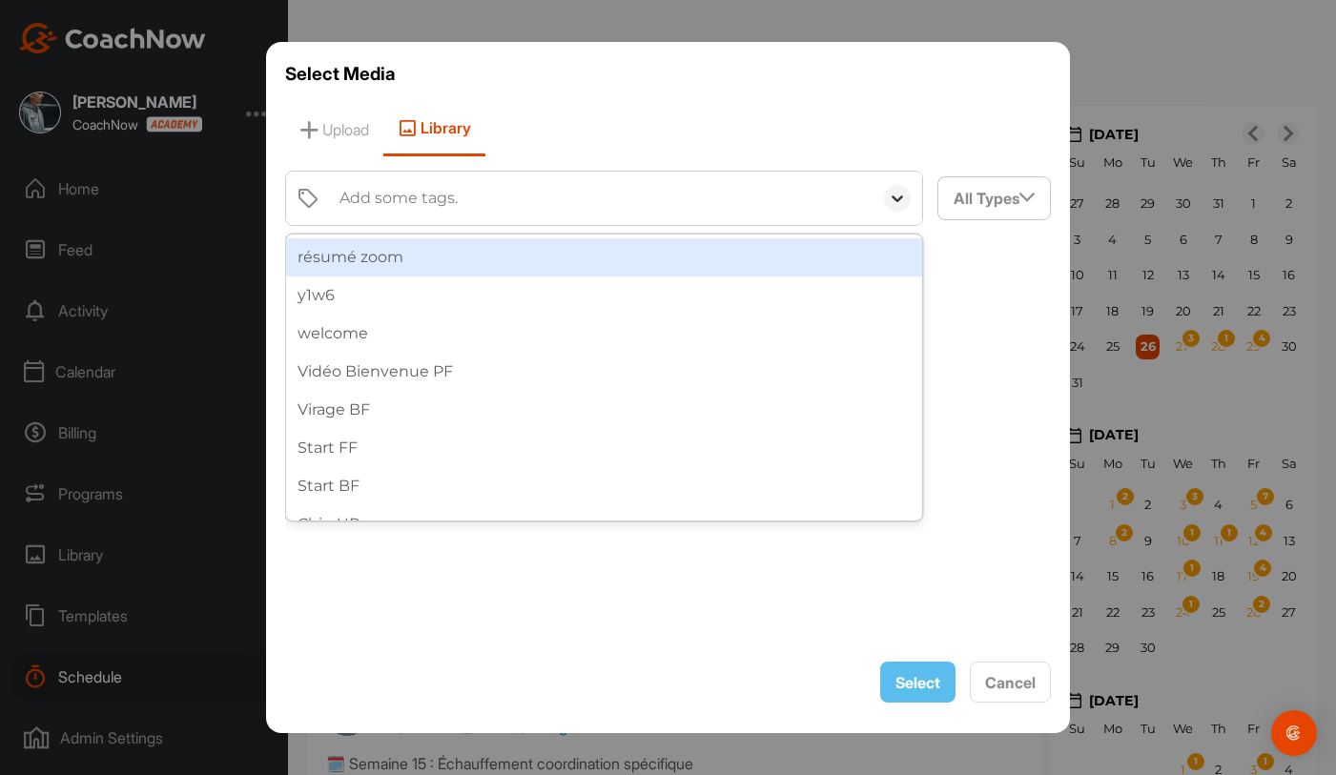
click at [889, 205] on icon at bounding box center [897, 198] width 19 height 19
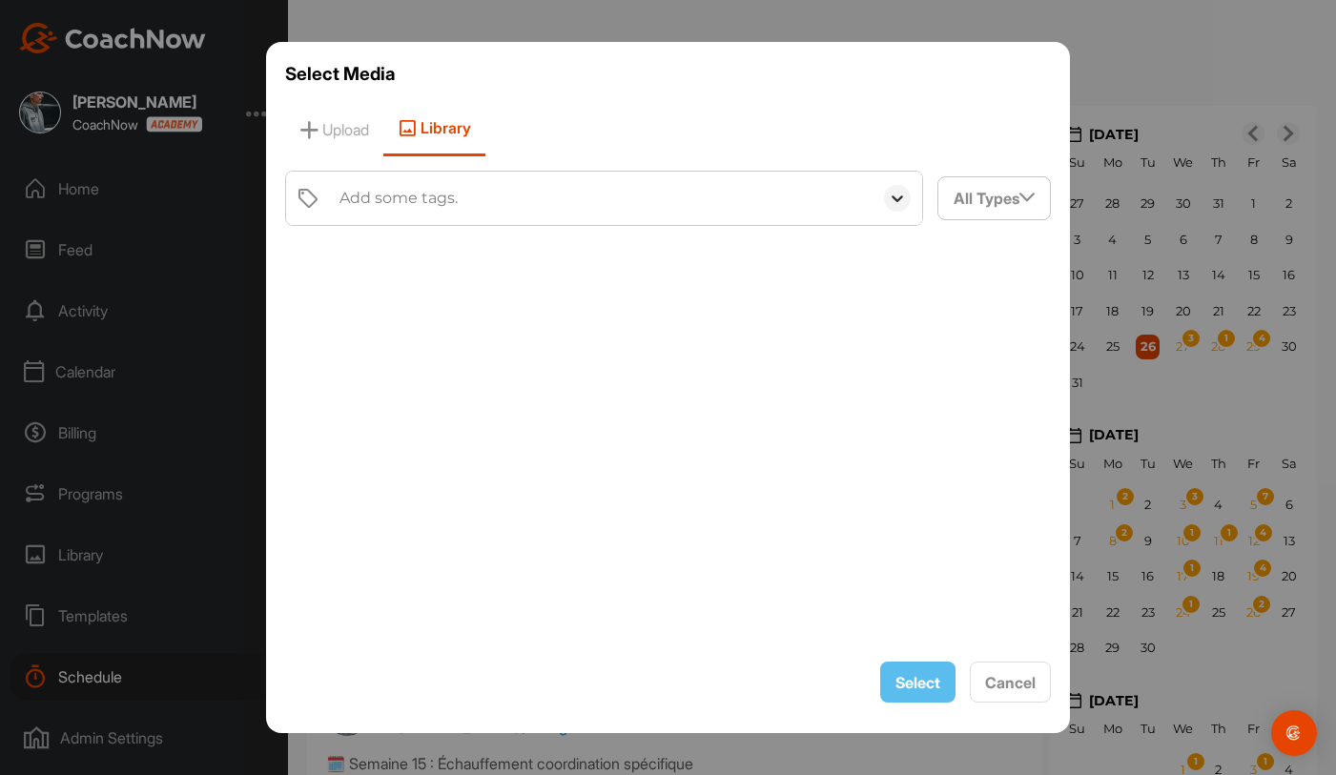
click at [889, 205] on icon at bounding box center [897, 198] width 19 height 19
click at [877, 205] on div at bounding box center [897, 198] width 50 height 53
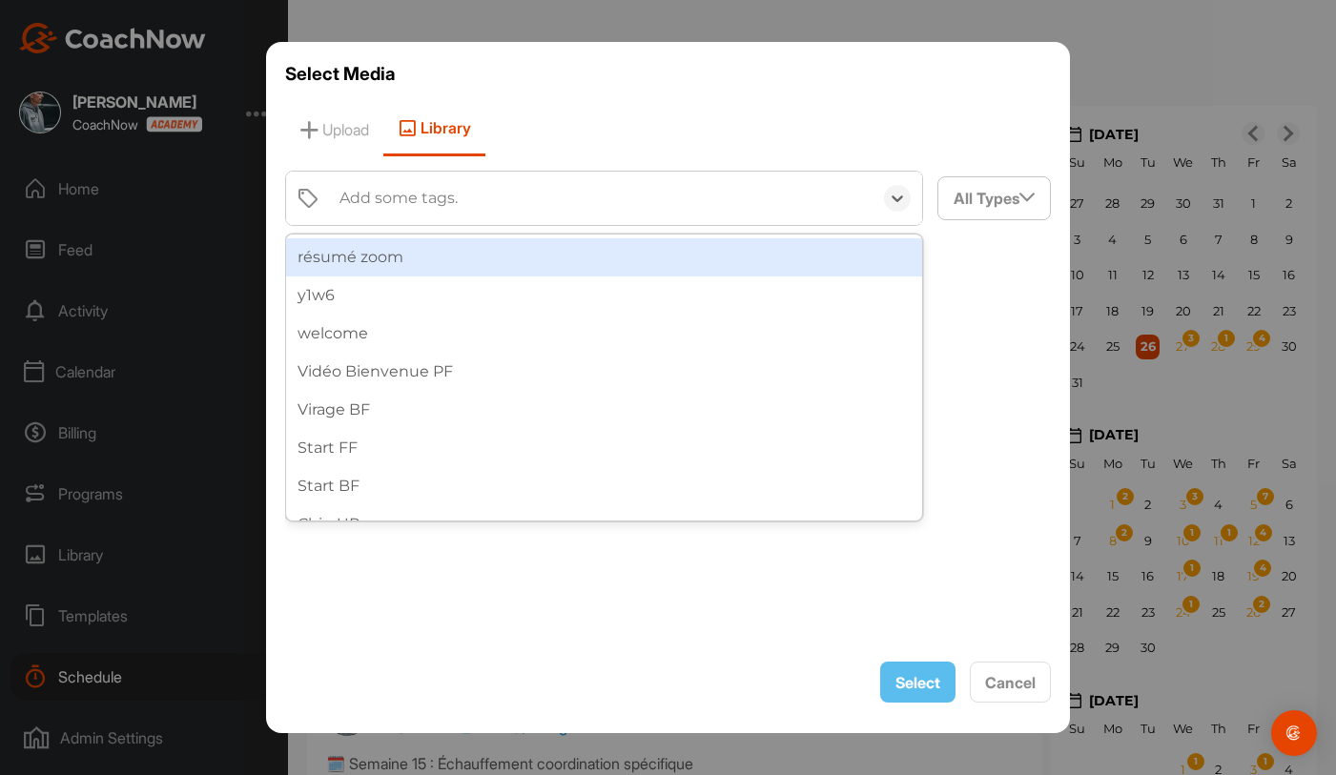
click at [763, 210] on div "Add some tags." at bounding box center [601, 198] width 543 height 53
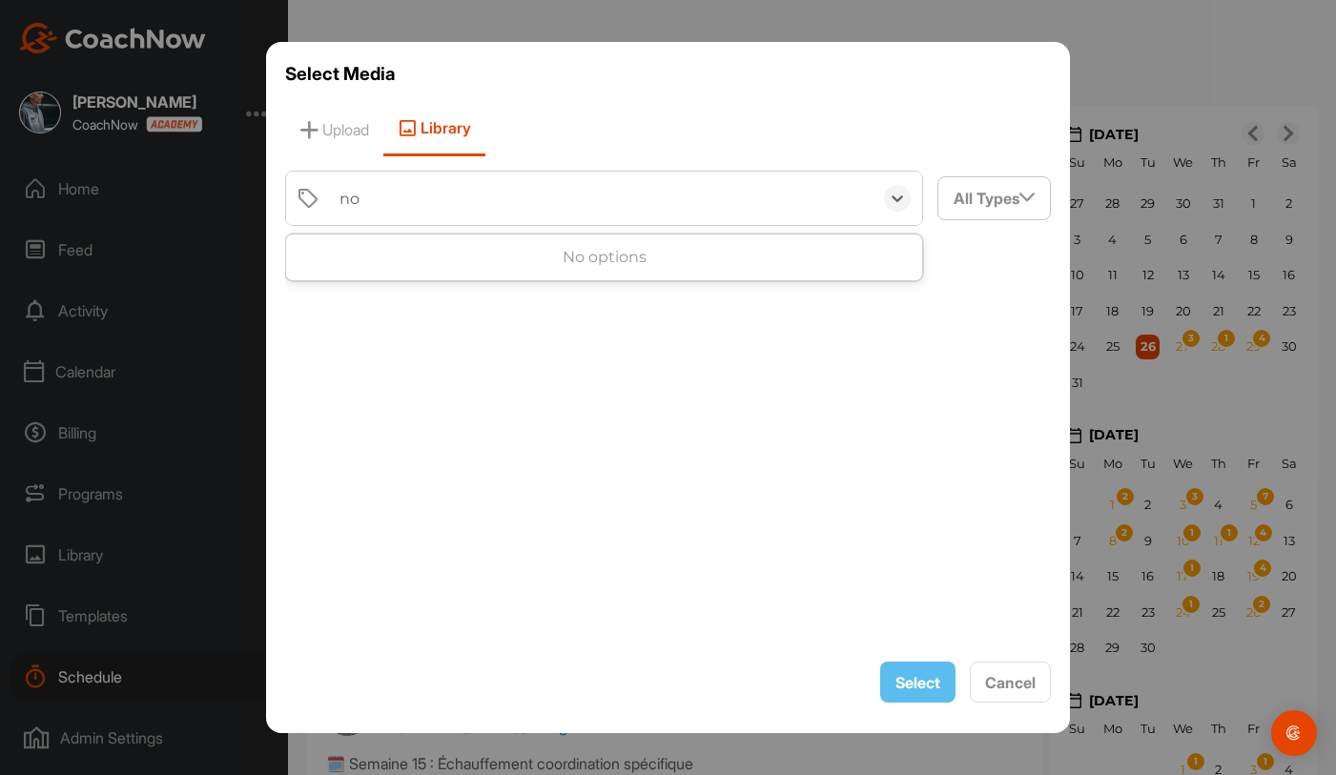
type input "no"
click at [1000, 694] on button "Cancel" at bounding box center [1010, 682] width 81 height 41
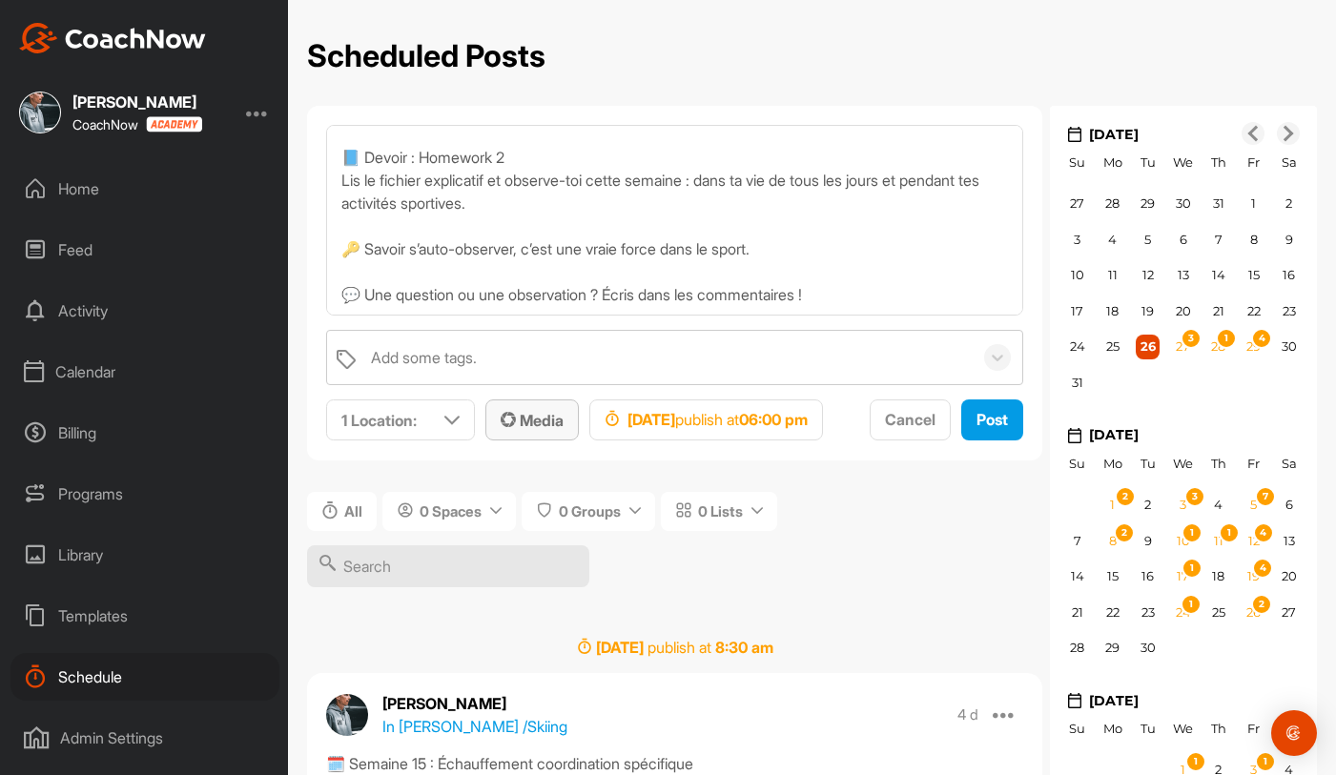
click at [558, 411] on span "Media" at bounding box center [532, 420] width 63 height 19
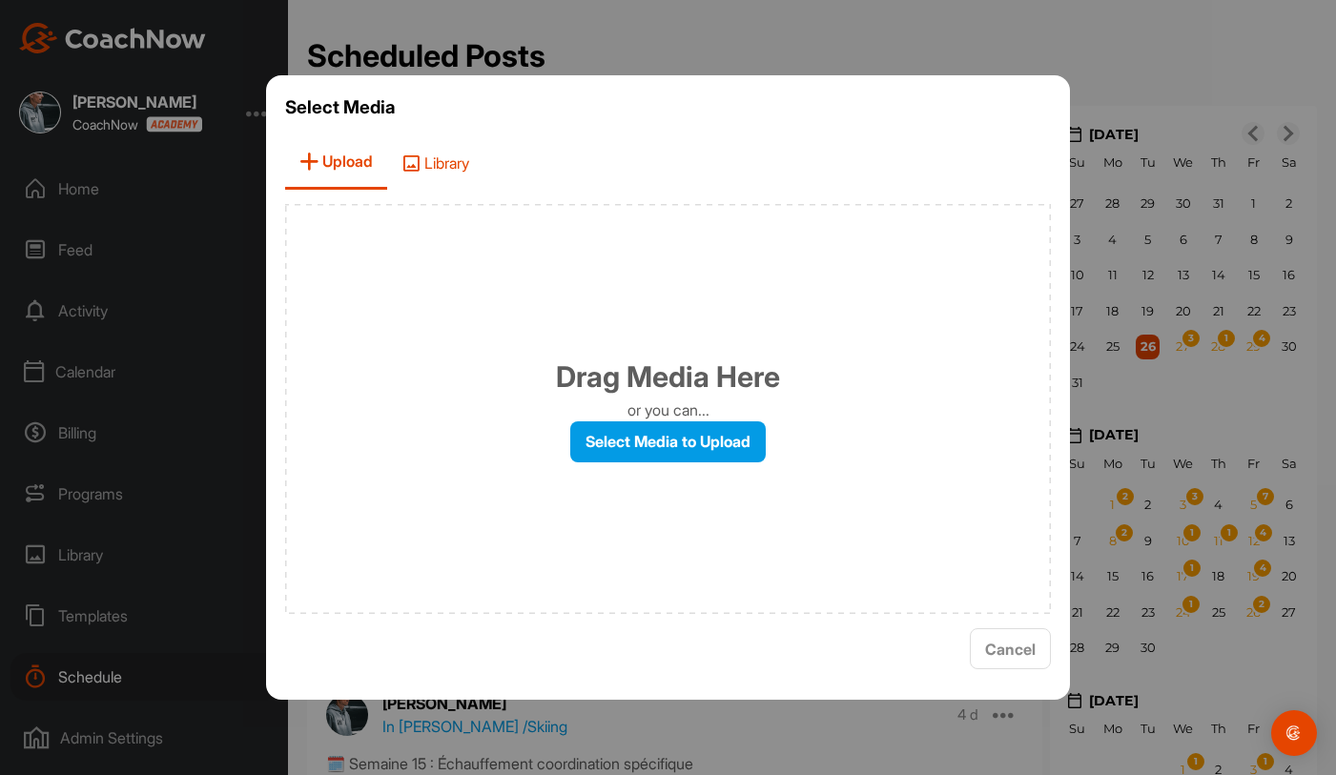
click at [460, 177] on span "Library" at bounding box center [435, 162] width 96 height 54
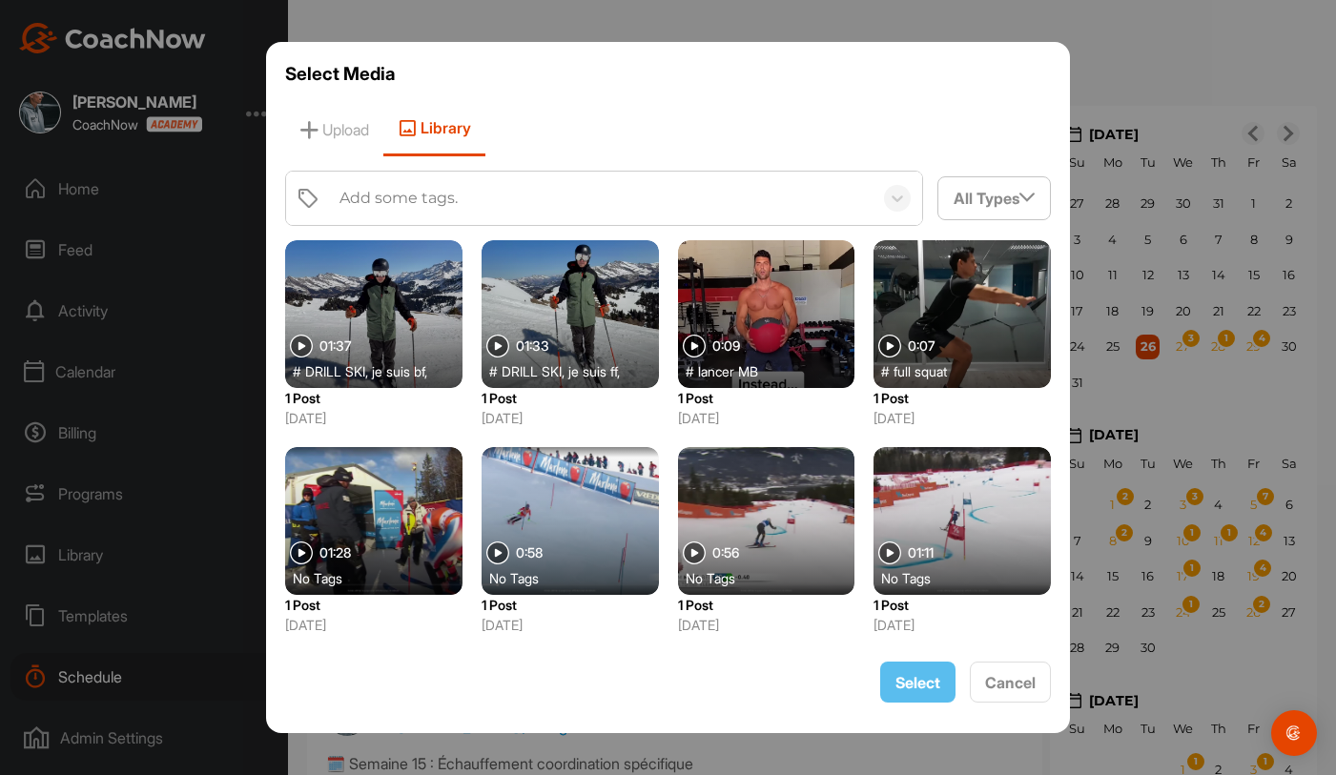
click at [457, 200] on div "Add some tags." at bounding box center [398, 198] width 118 height 23
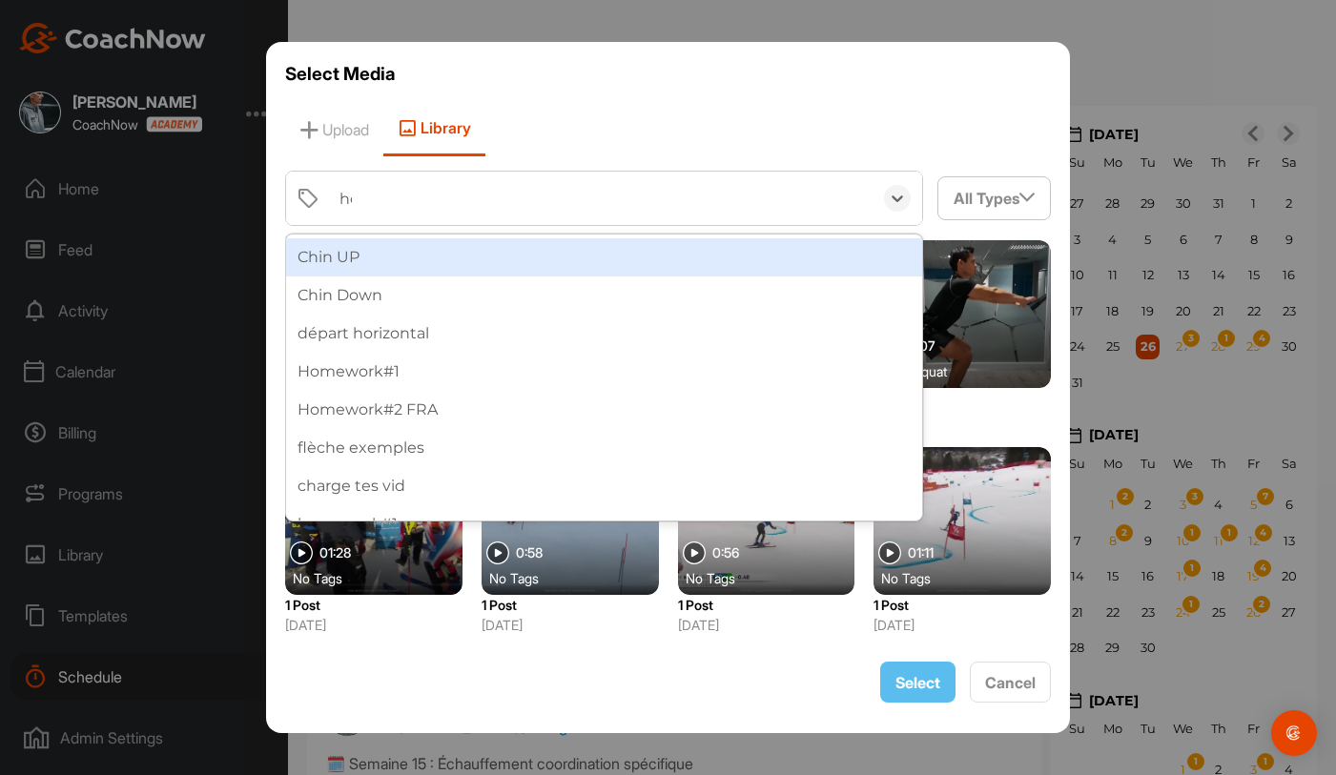
type input "home"
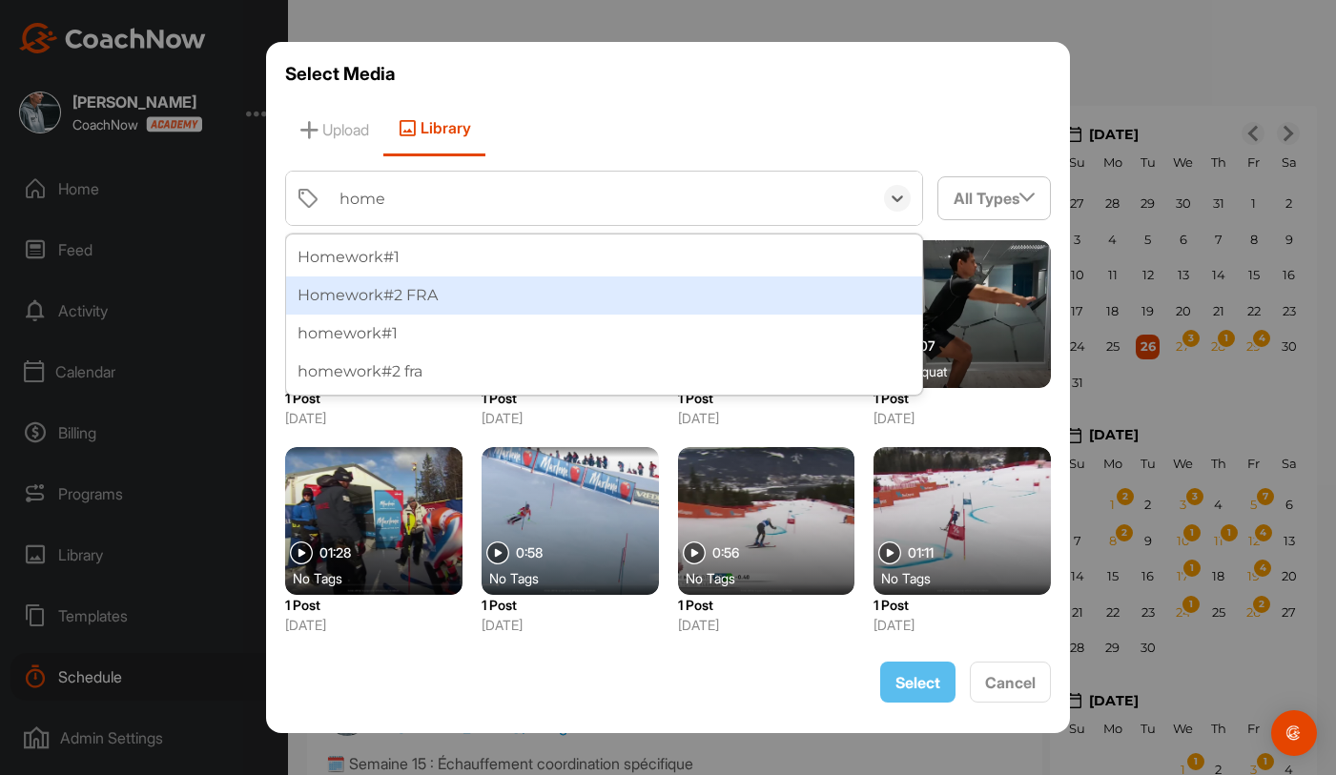
click at [443, 307] on div "Homework#2 FRA" at bounding box center [604, 296] width 637 height 38
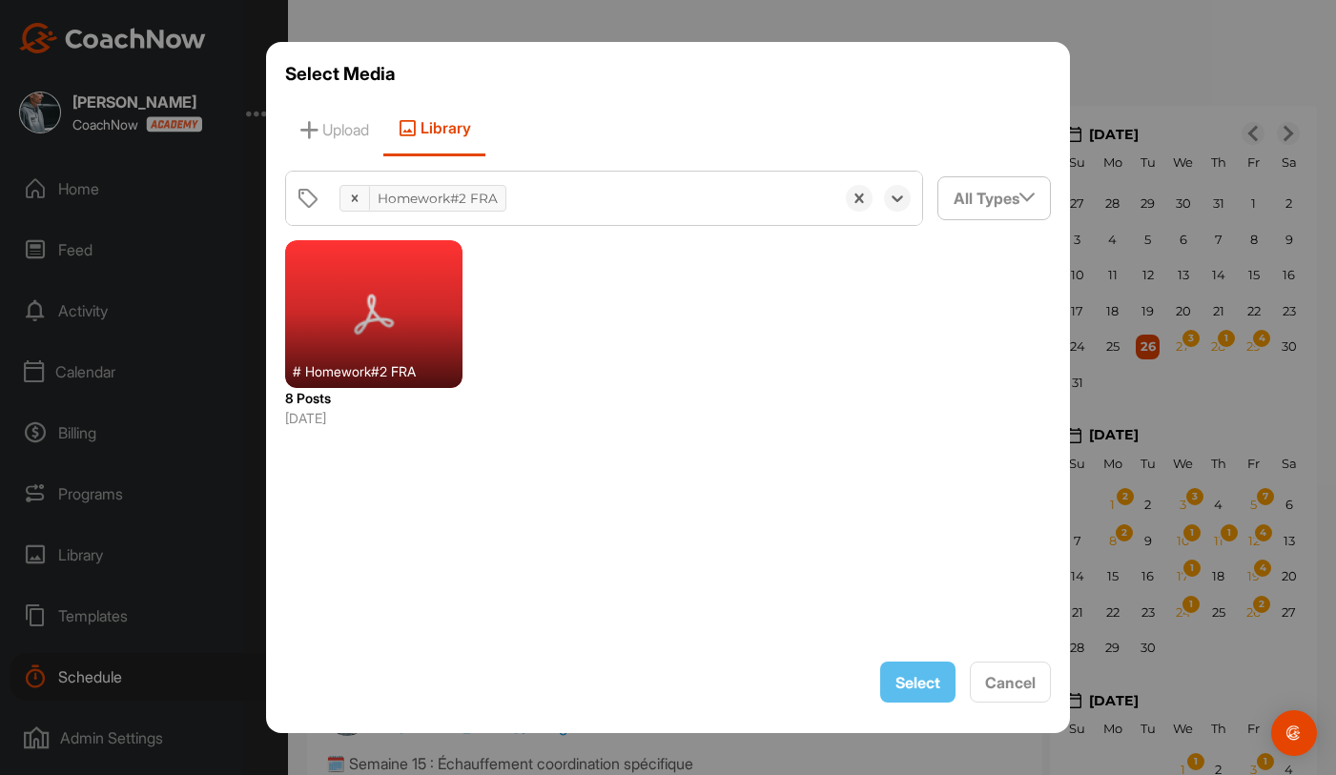
click at [414, 308] on div at bounding box center [373, 314] width 177 height 148
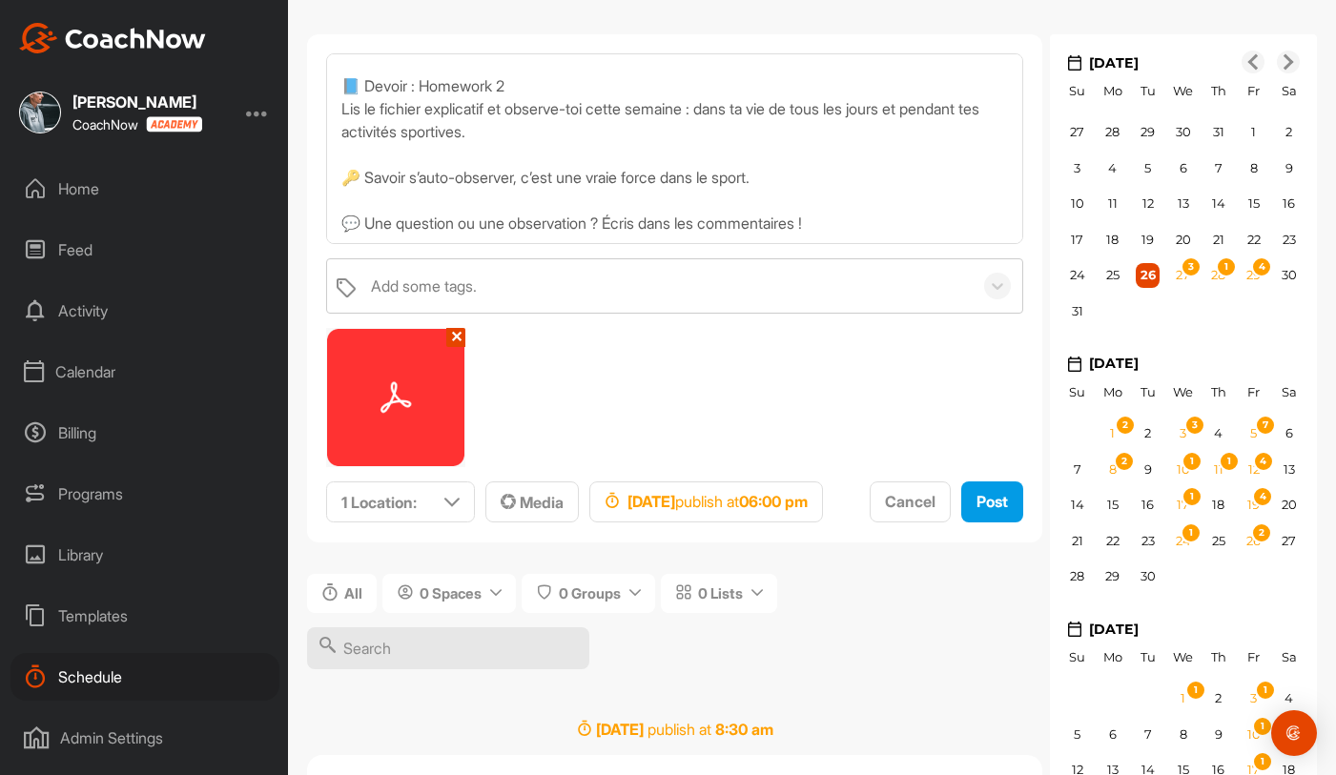
scroll to position [0, 0]
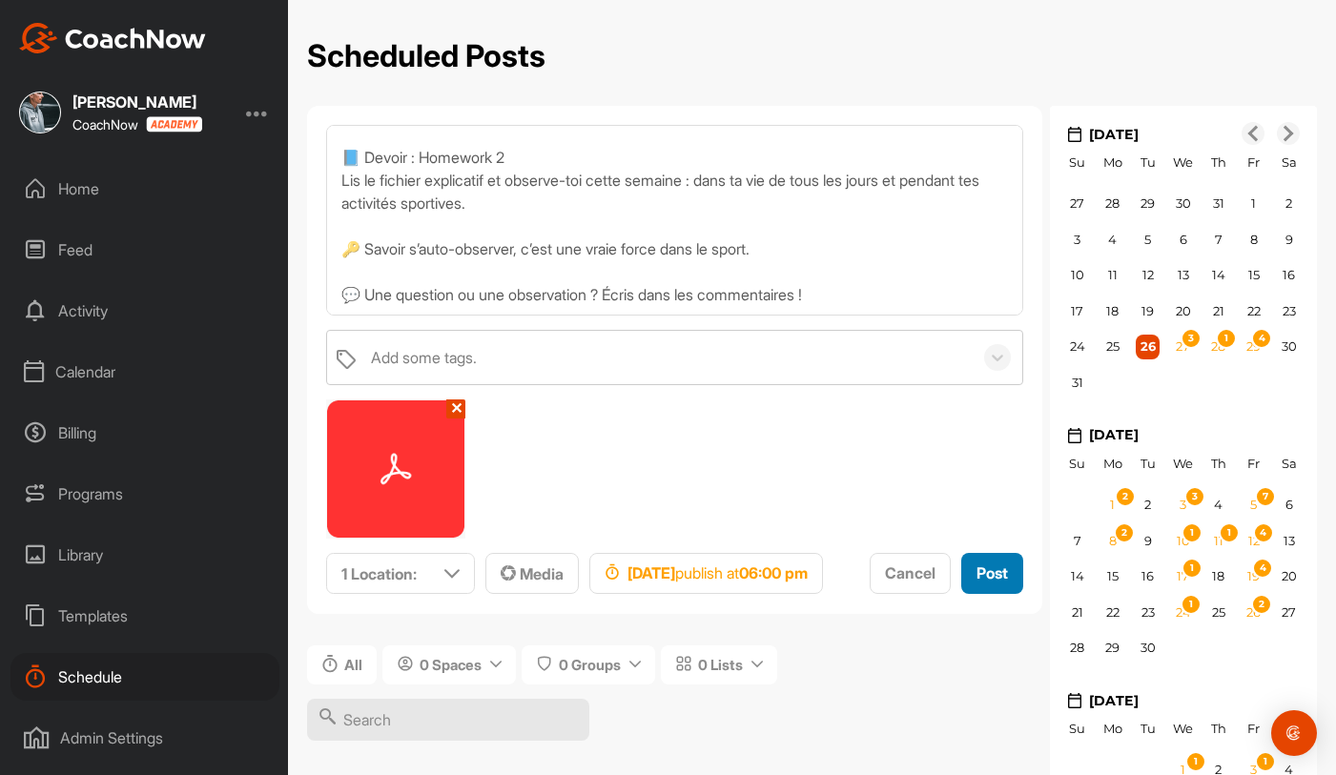
click at [976, 583] on span "Post" at bounding box center [991, 573] width 31 height 19
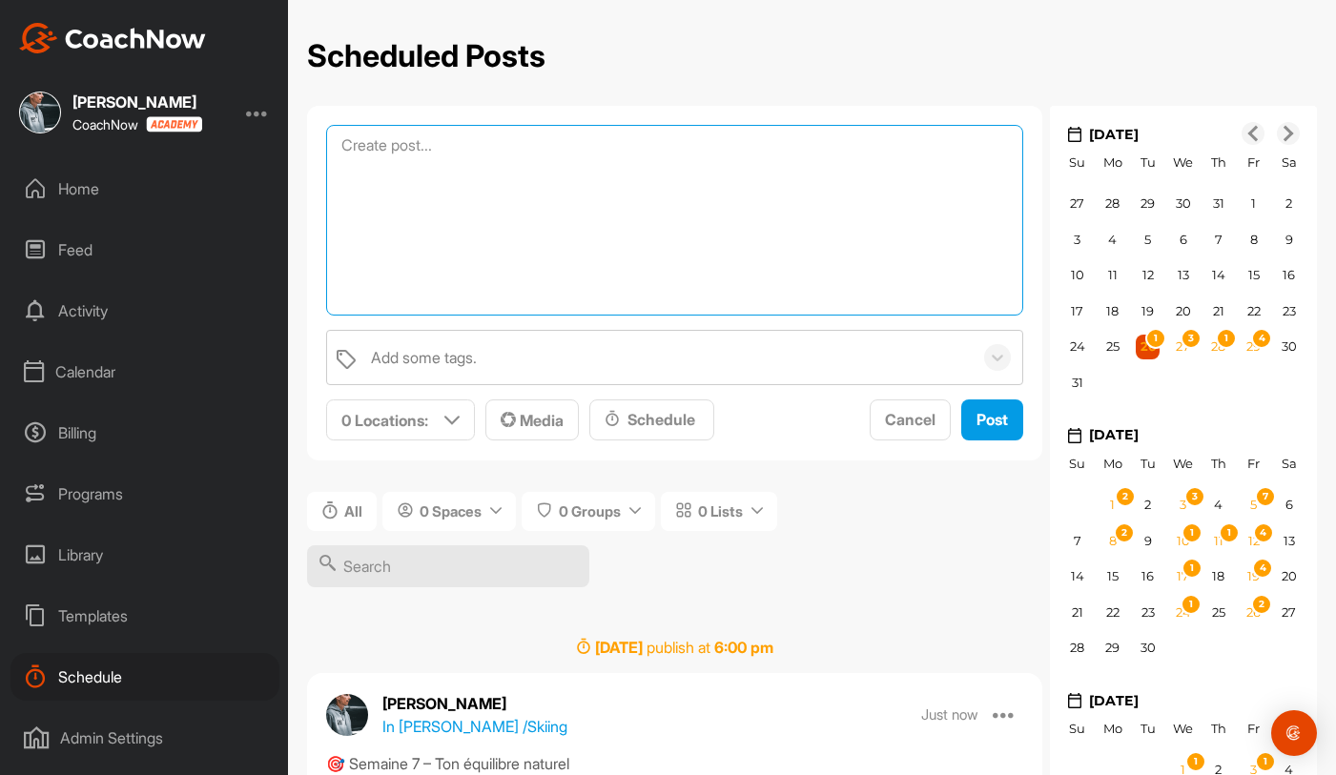
click at [501, 147] on textarea at bounding box center [674, 220] width 697 height 191
paste textarea "🎯 Semaine 8 – Muscle Chains Preferences Cette semaine, tu vas découvrir comment…"
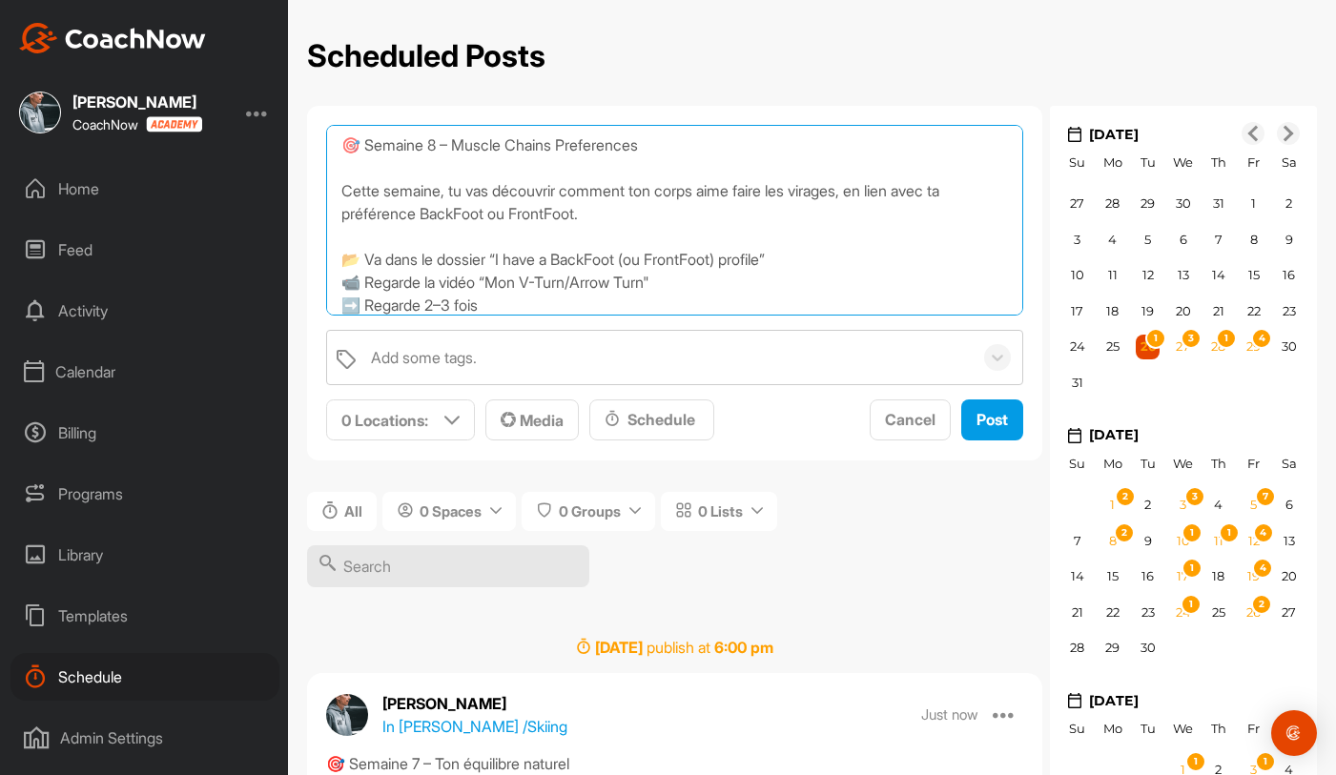
scroll to position [354, 0]
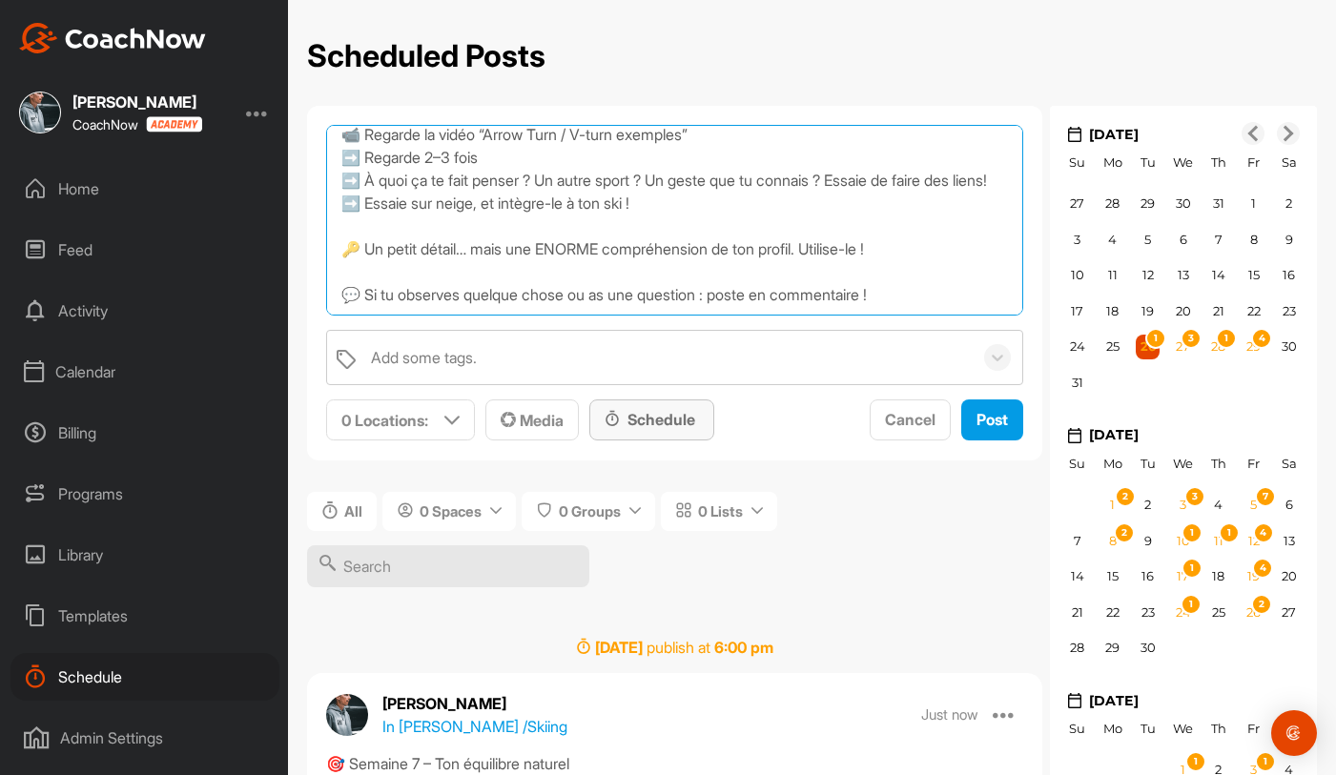
type textarea "🎯 Semaine 8 – Muscle Chains Preferences Cette semaine, tu vas découvrir comment…"
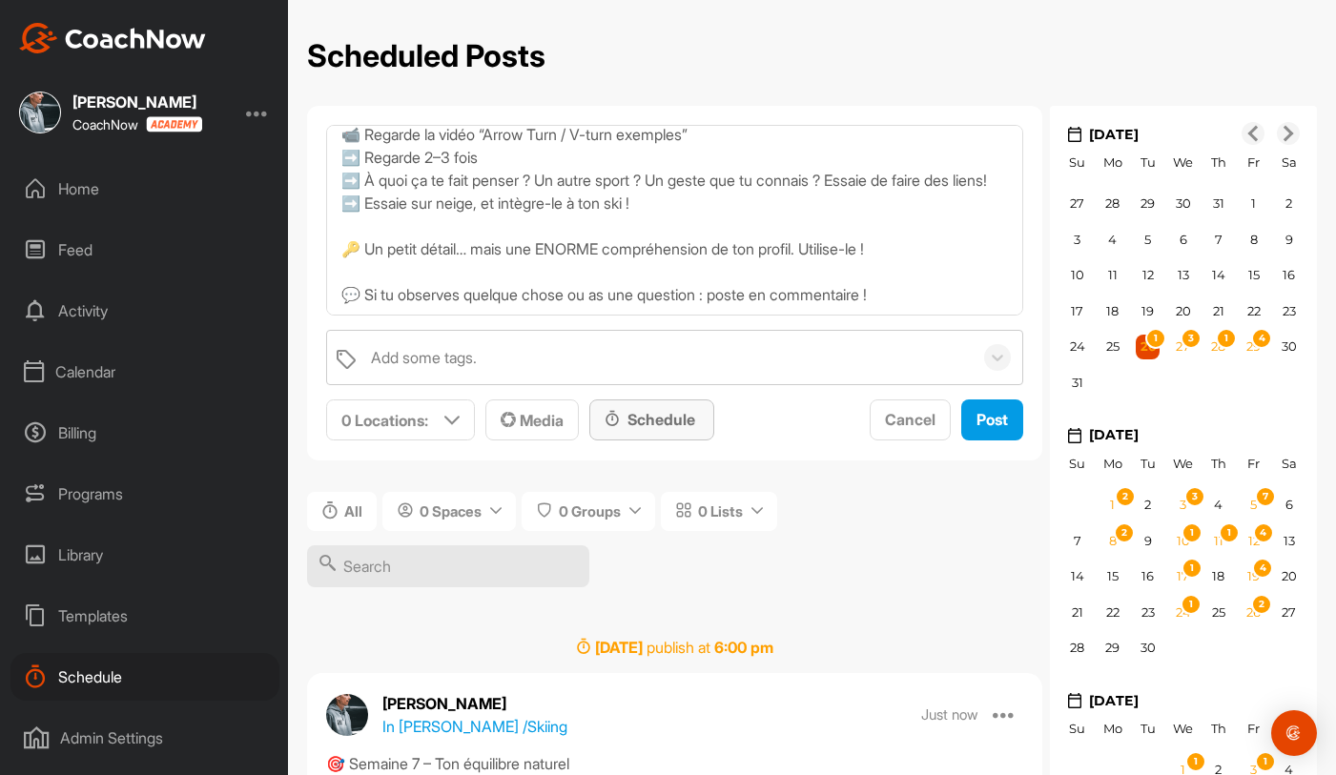
click at [623, 435] on div "Schedule" at bounding box center [651, 420] width 125 height 41
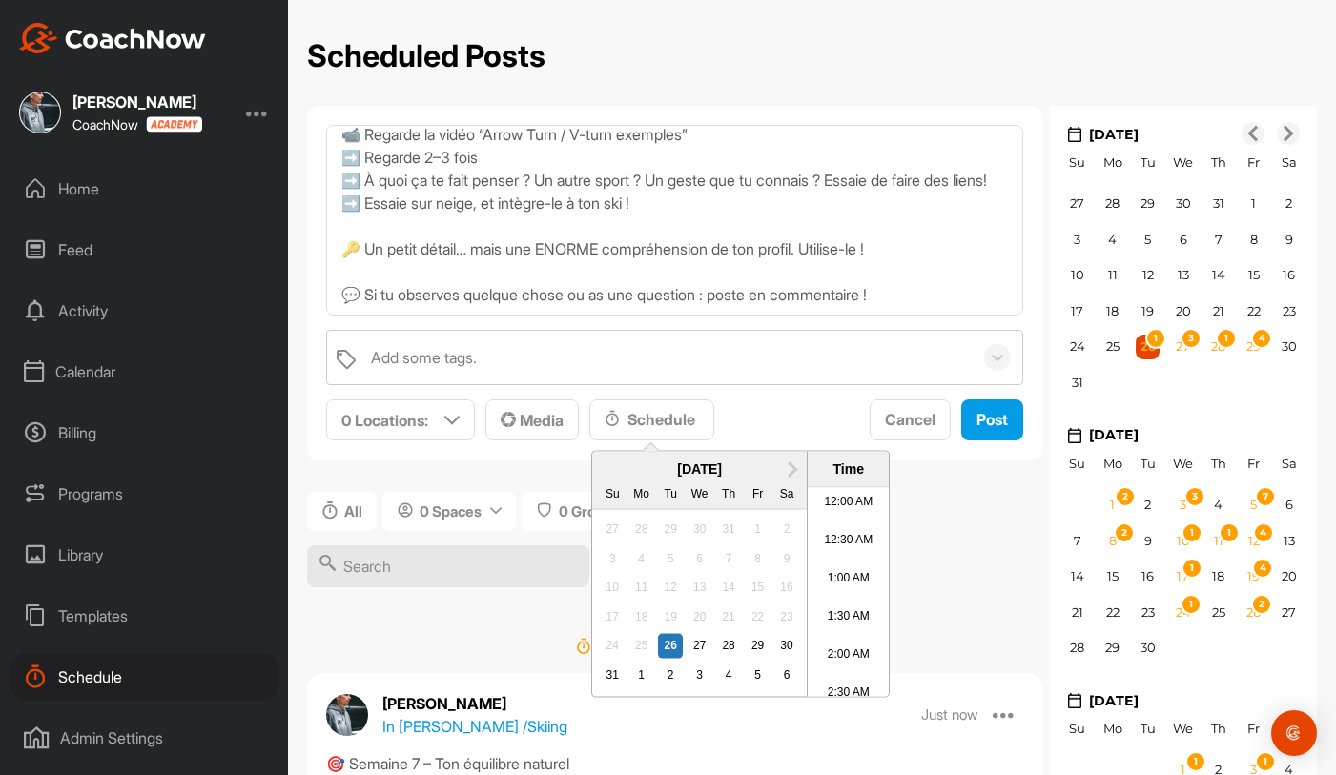
scroll to position [1058, 0]
click at [674, 670] on div "2" at bounding box center [670, 675] width 25 height 25
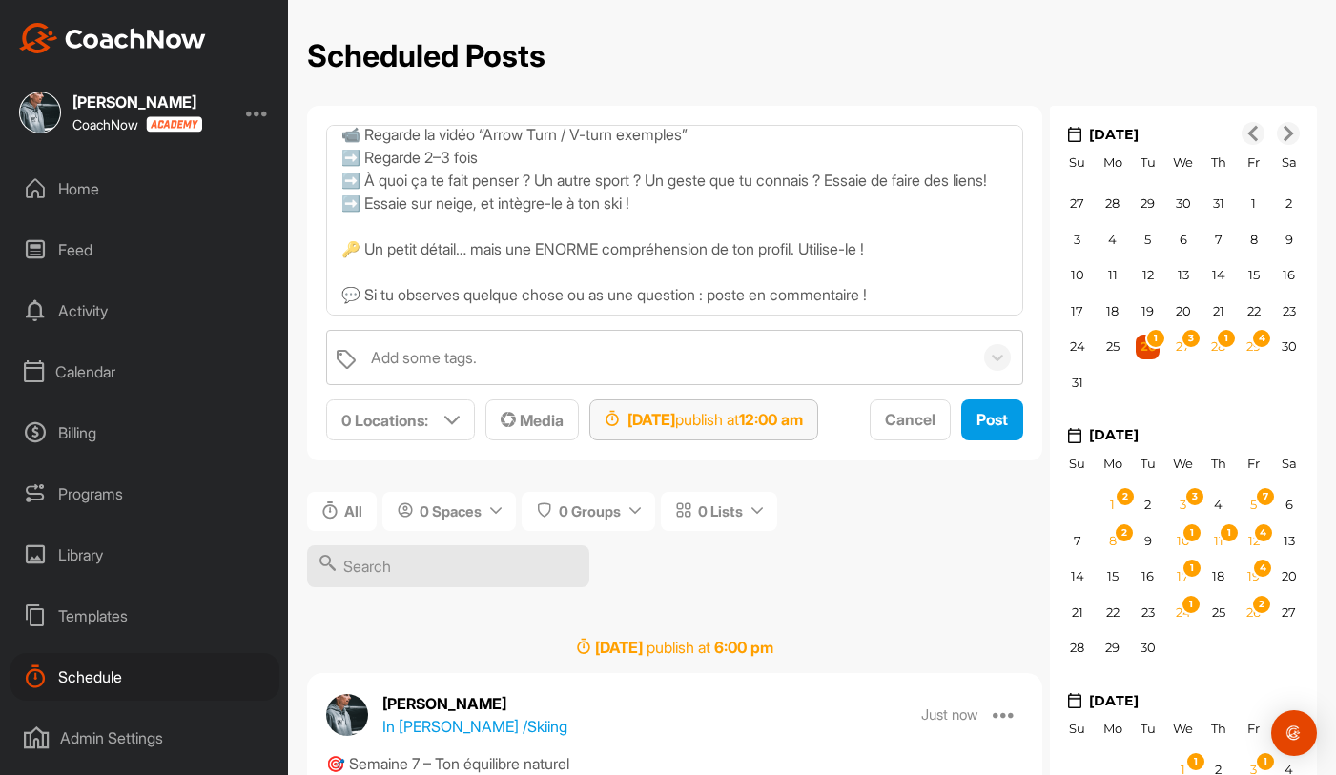
click at [818, 436] on div "Sep 2, 2025 publish at 12:00 am" at bounding box center [703, 420] width 229 height 41
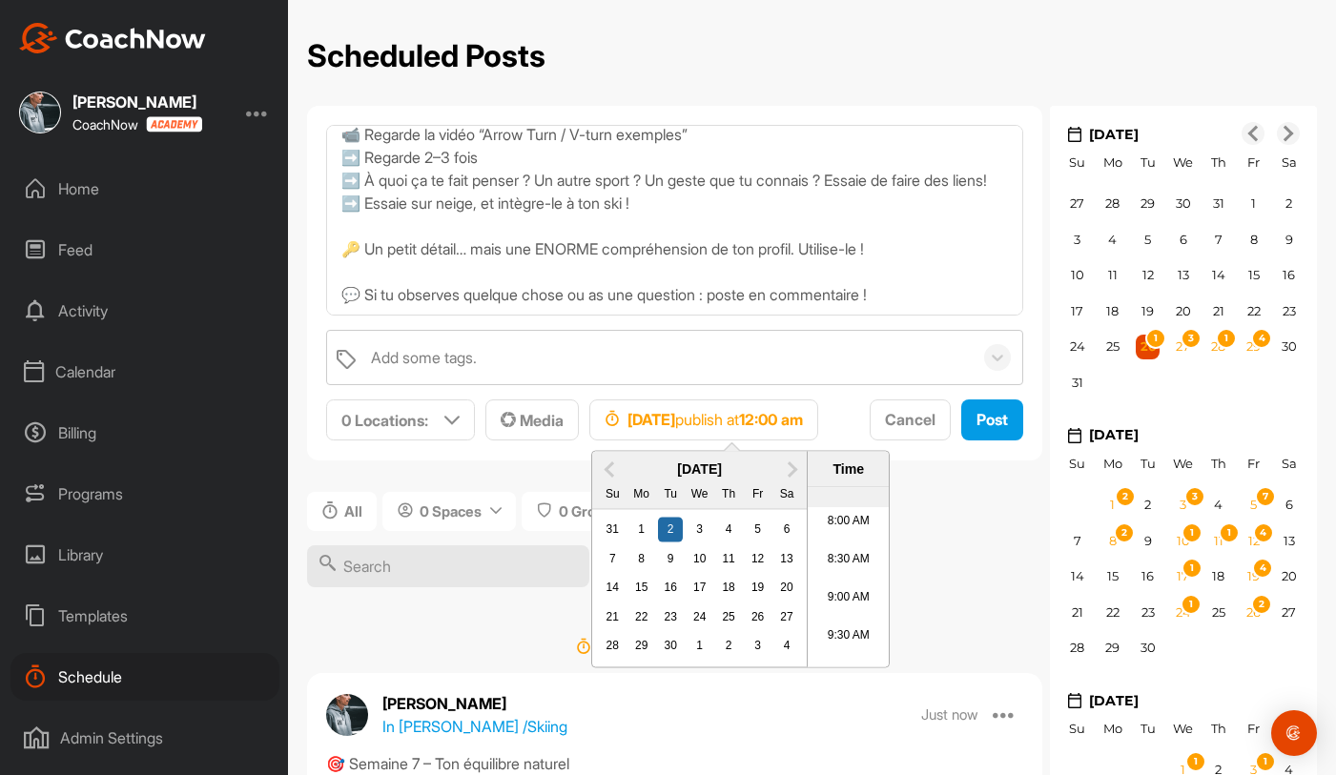
scroll to position [646, 0]
click at [852, 544] on li "9:00 AM" at bounding box center [848, 547] width 81 height 38
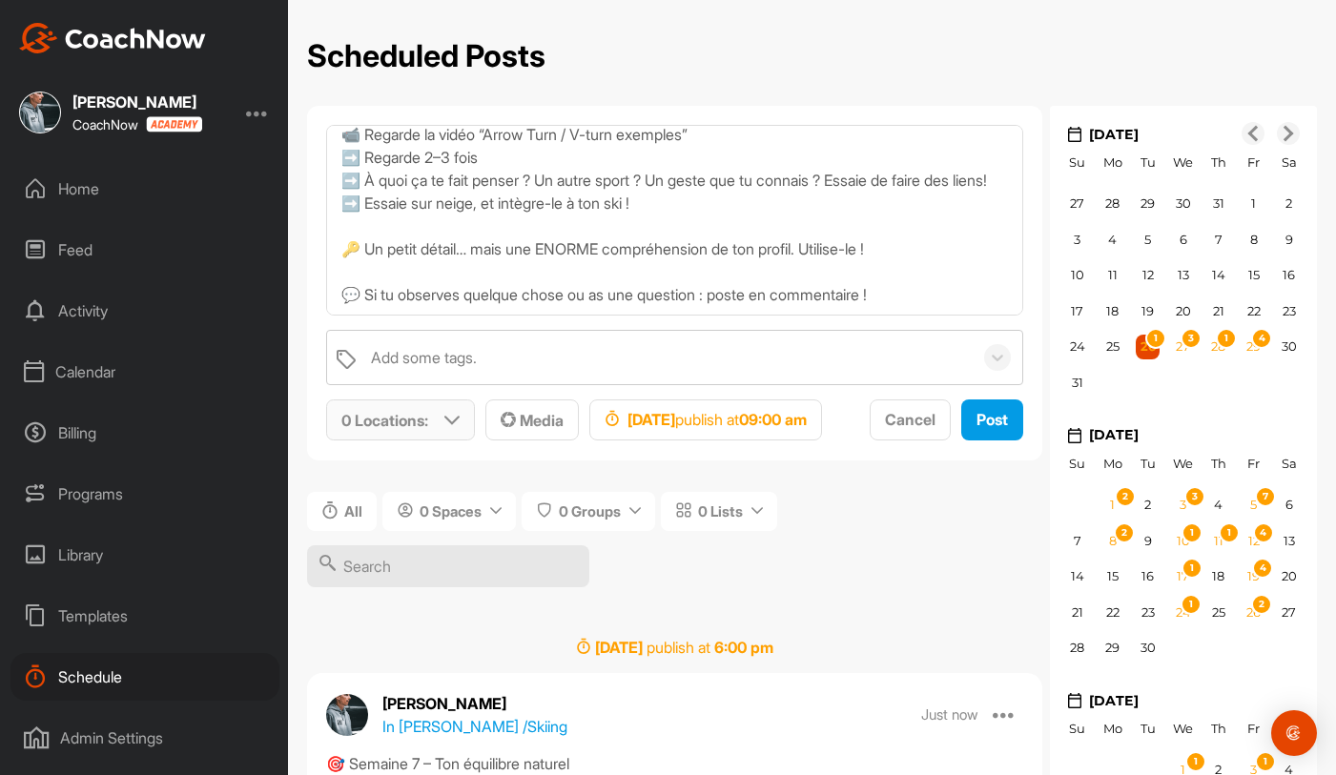
click at [451, 412] on div "0 Locations :" at bounding box center [400, 419] width 147 height 39
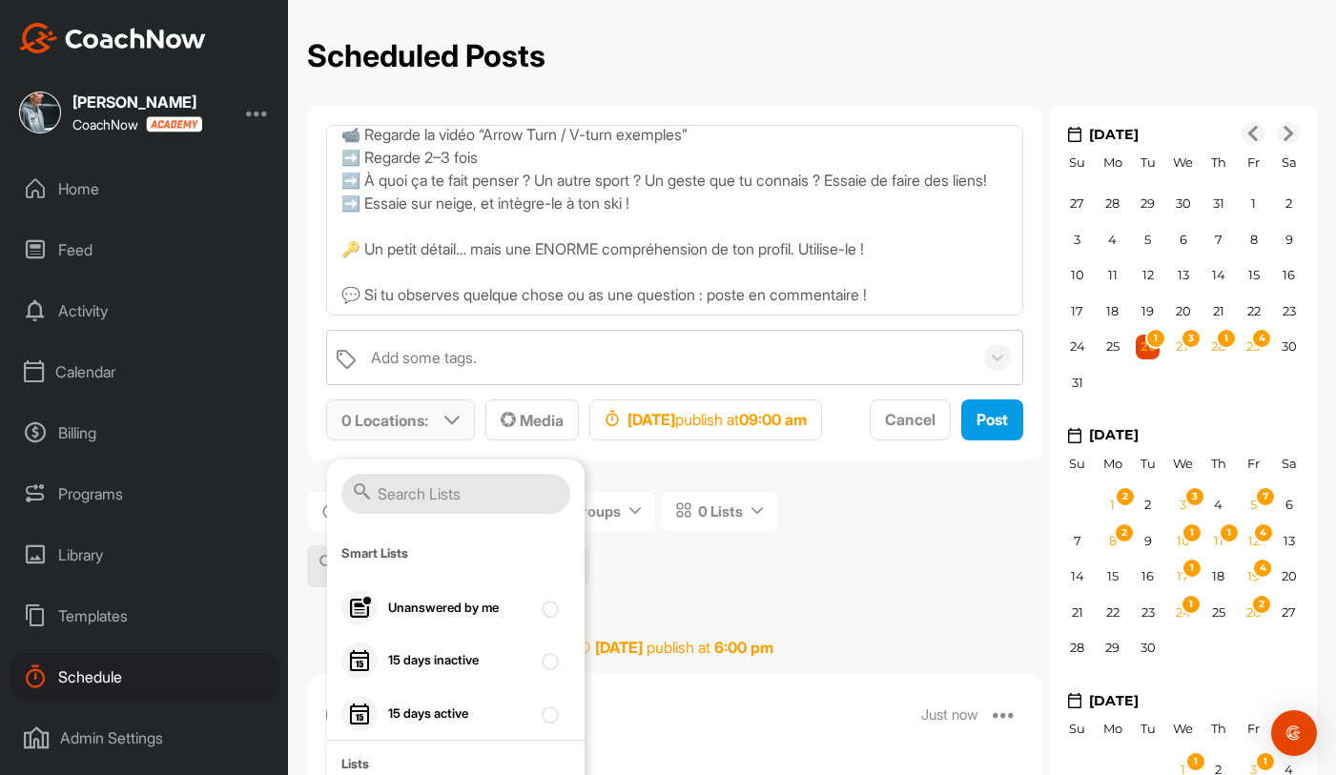
click at [433, 495] on input "text" at bounding box center [455, 494] width 229 height 40
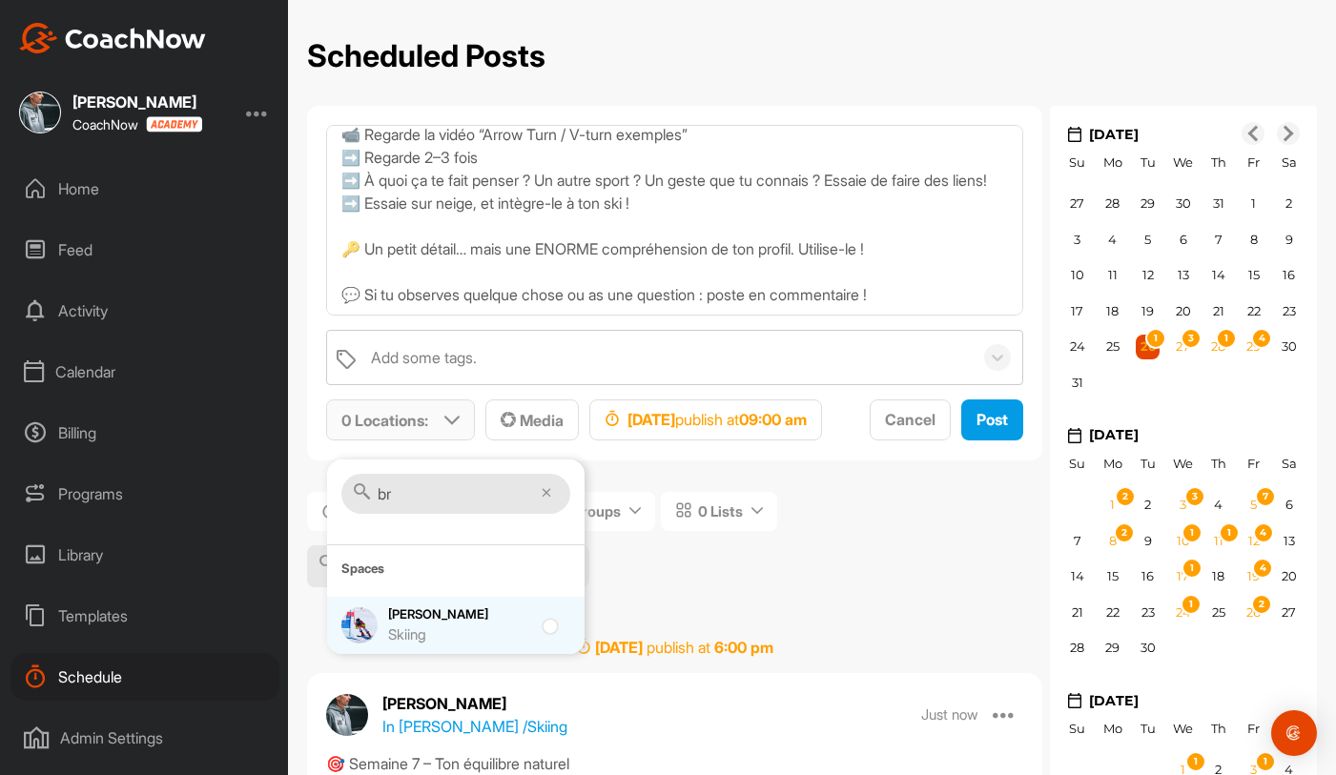
type input "br"
click at [399, 636] on div "Skiing" at bounding box center [459, 636] width 143 height 22
checkbox input "true"
click at [687, 441] on span "1 Location : br Spaces Brandon Gex Skiing Media Sep 2, 2025 publish at 09:00 am…" at bounding box center [674, 421] width 697 height 42
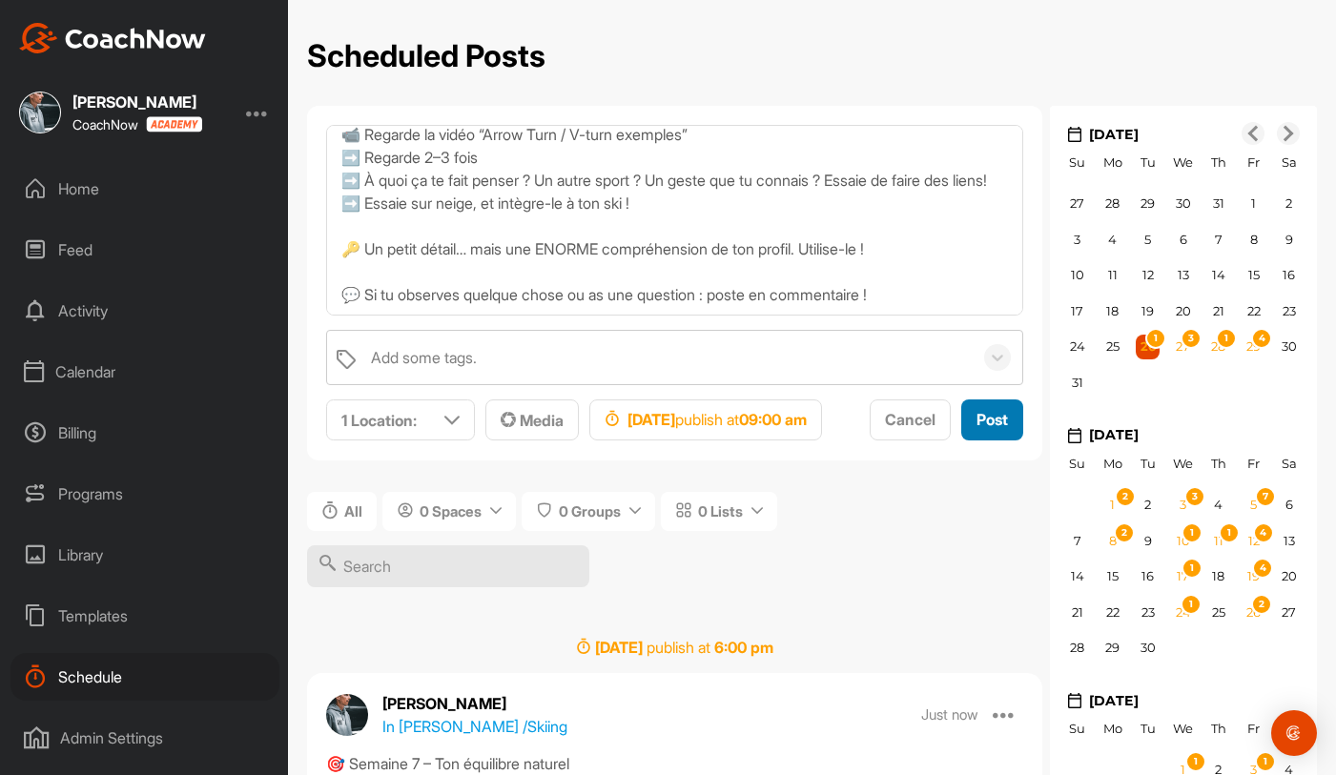
click at [976, 429] on span "Post" at bounding box center [991, 419] width 31 height 19
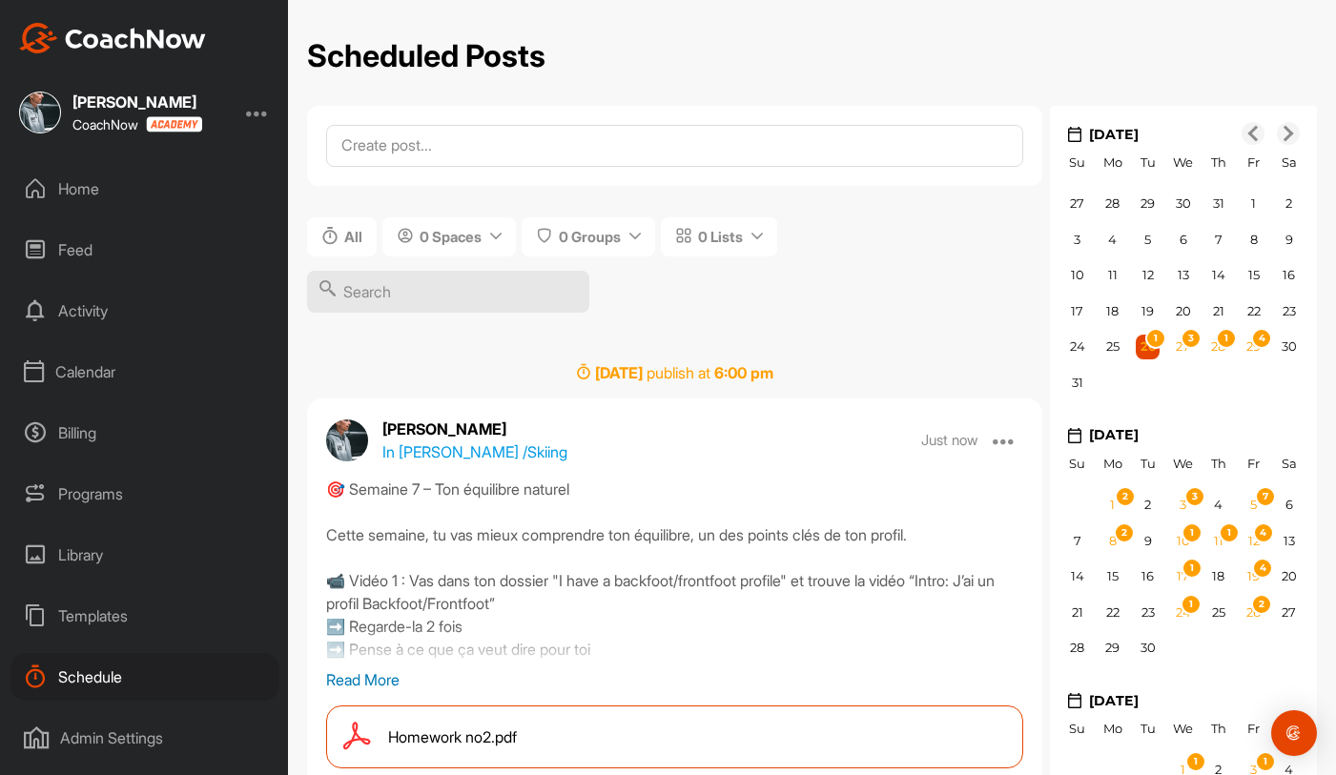
scroll to position [0, 0]
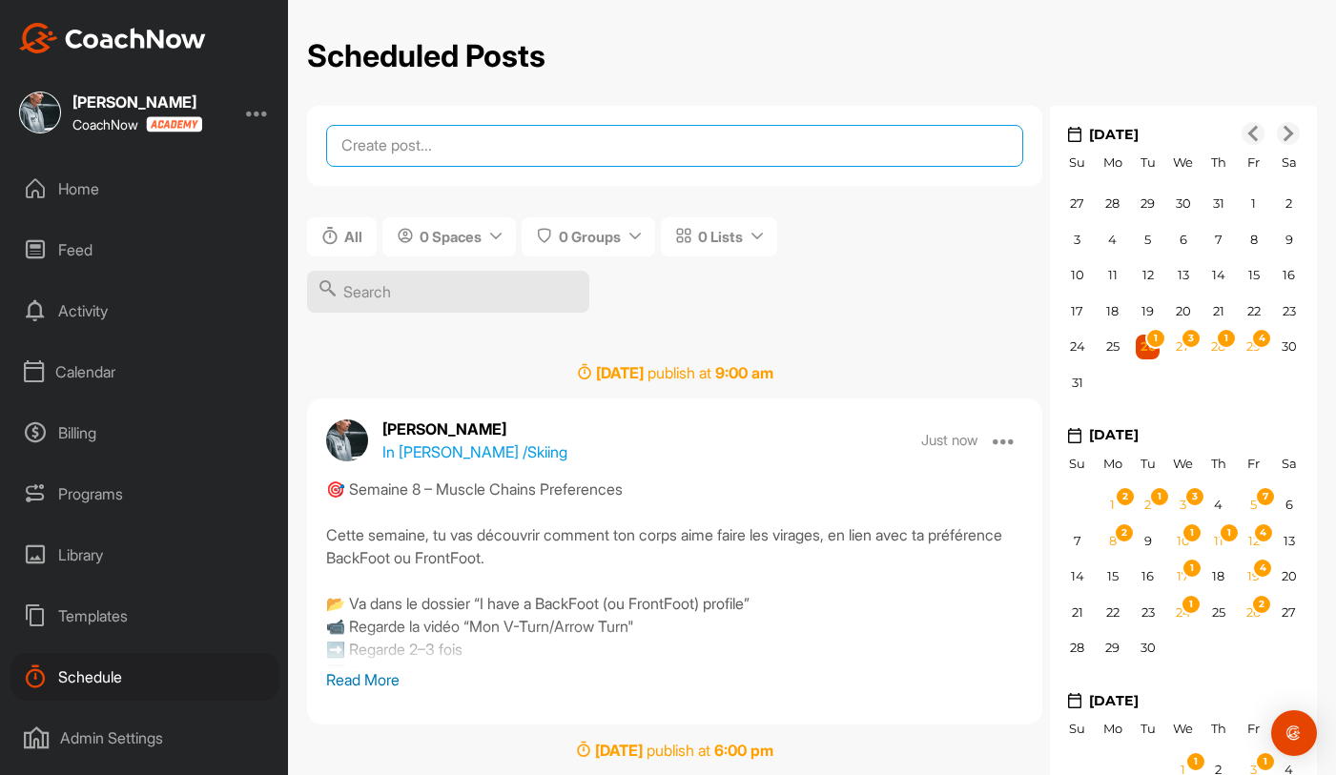
click at [599, 148] on textarea at bounding box center [674, 146] width 697 height 42
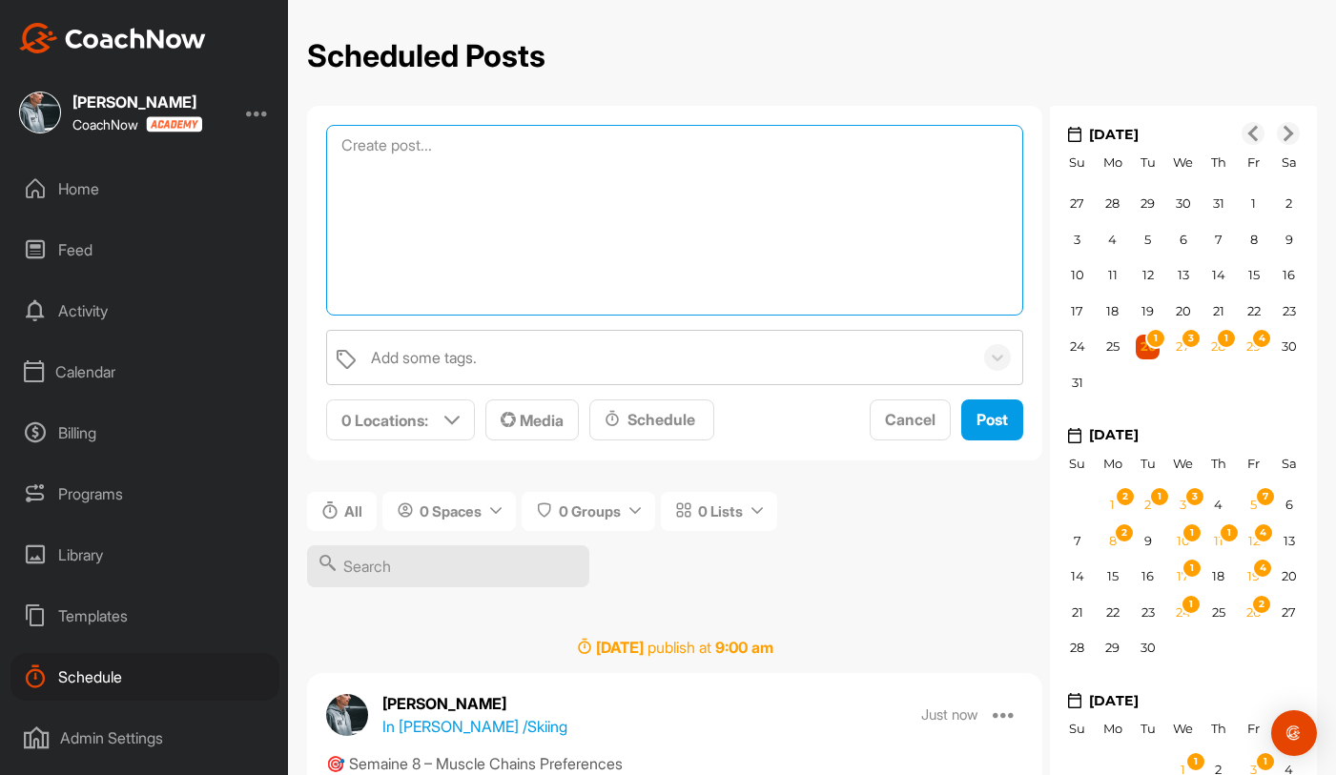
paste textarea "Semaine 10 – Fondamentaux 1 : Comment ton ski travaille dans la neige 🎿 Sais-tu…"
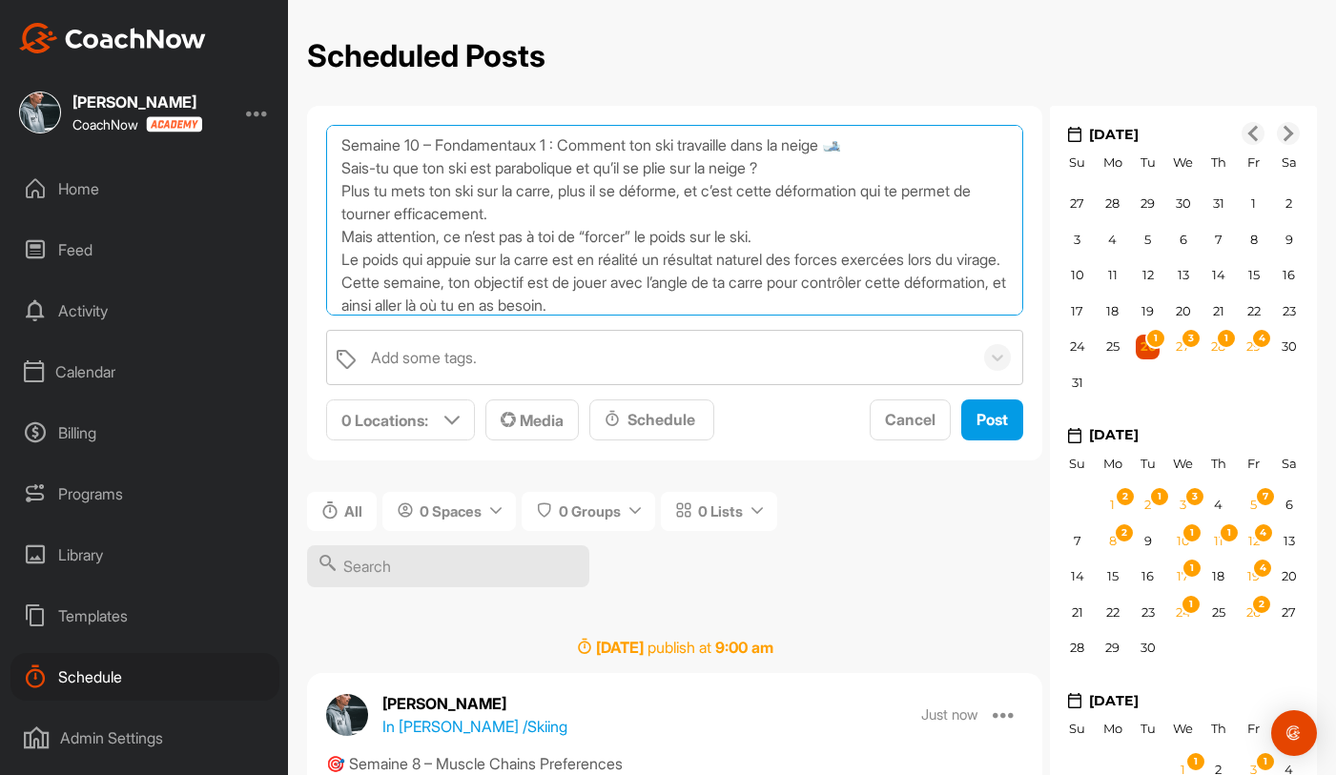
scroll to position [79, 0]
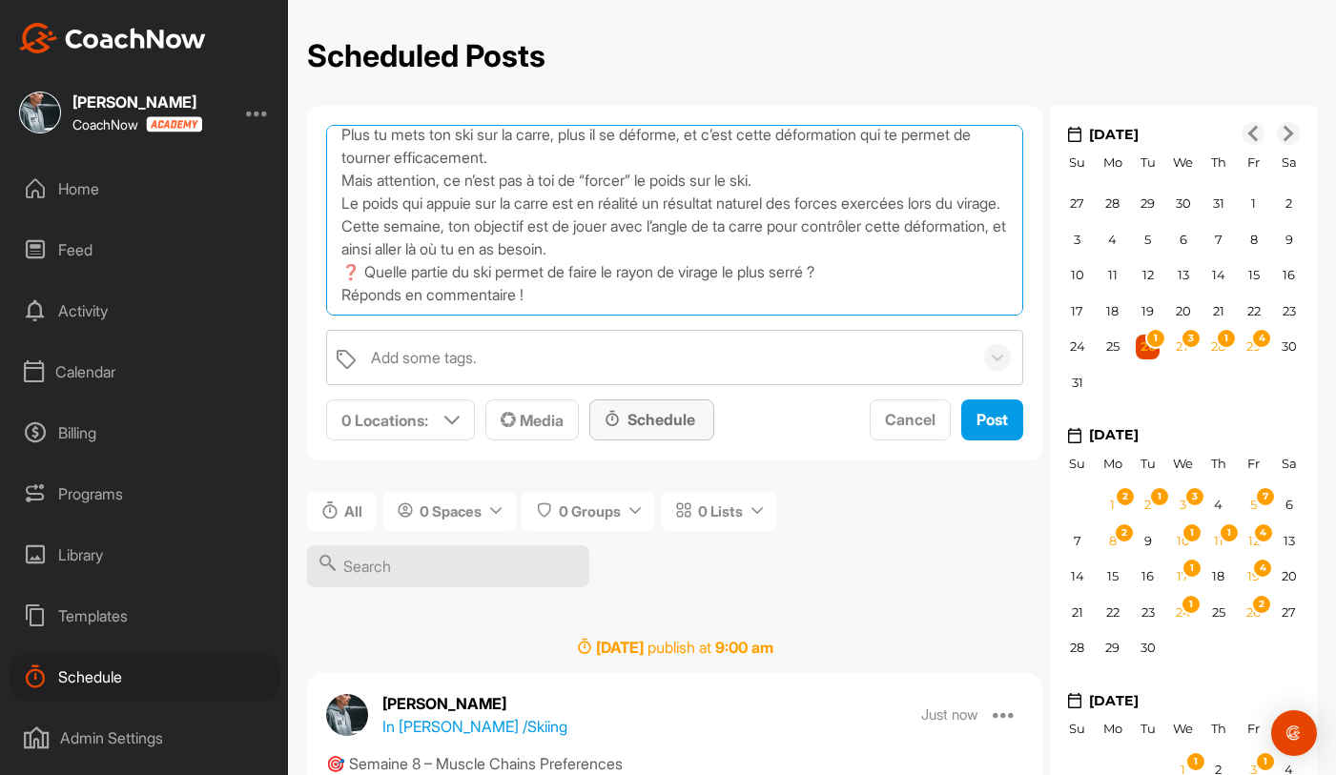
type textarea "Semaine 10 – Fondamentaux 1 : Comment ton ski travaille dans la neige 🎿 Sais-tu…"
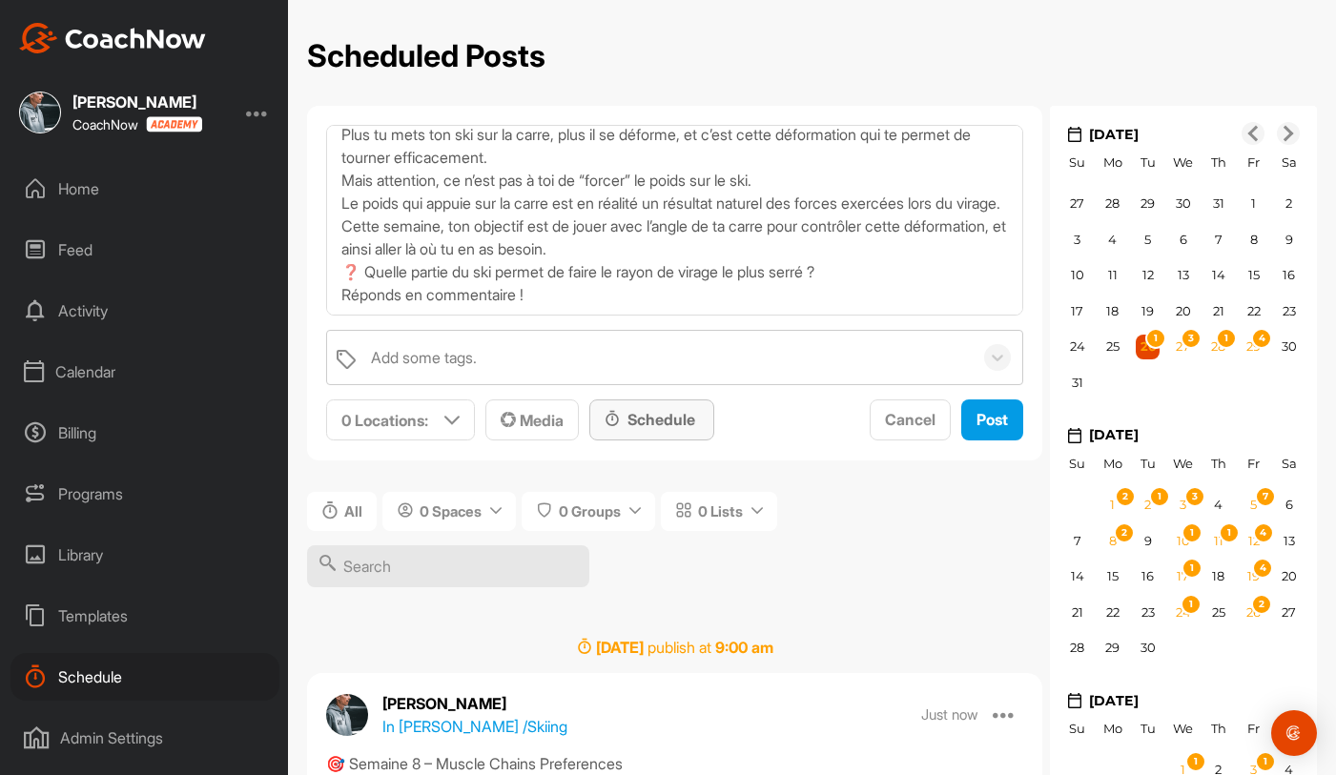
click at [636, 421] on div "Schedule" at bounding box center [652, 419] width 94 height 23
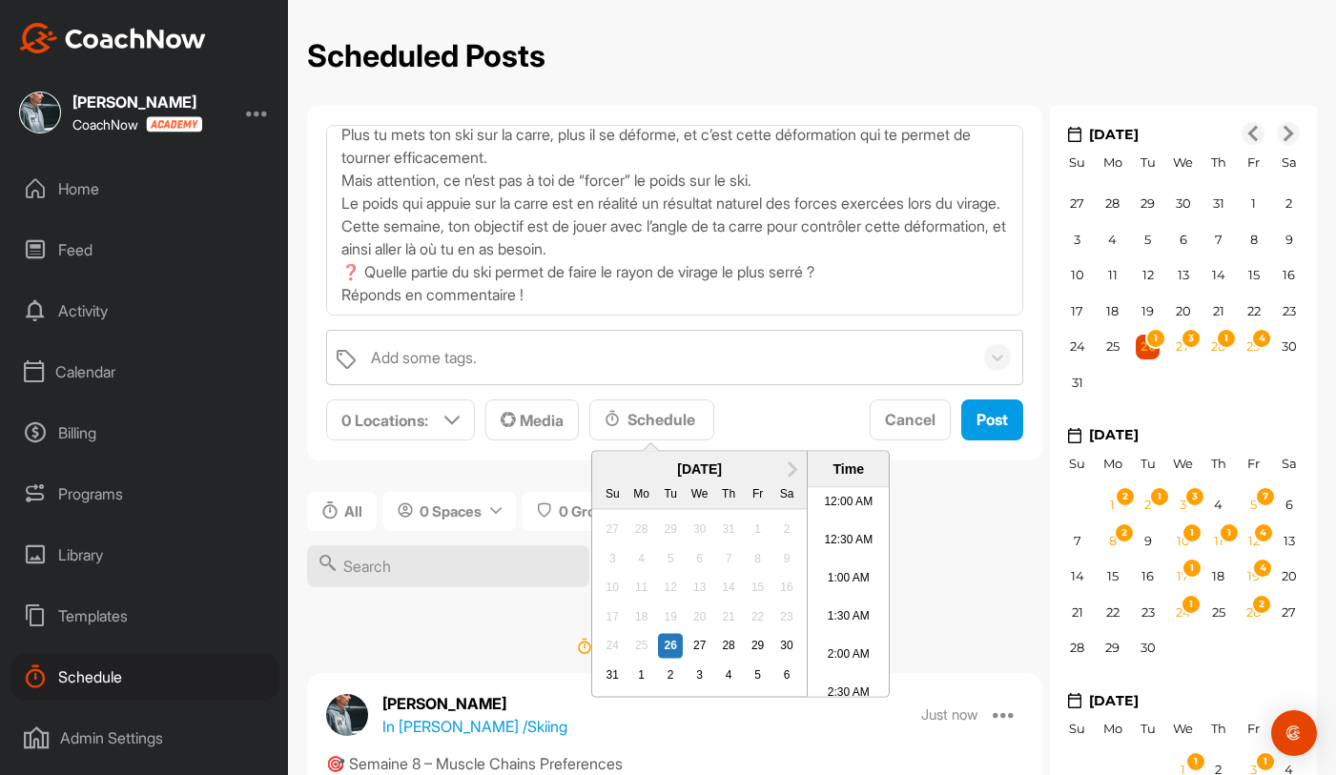
scroll to position [1058, 0]
click at [790, 462] on span "Next Month" at bounding box center [790, 468] width 0 height 20
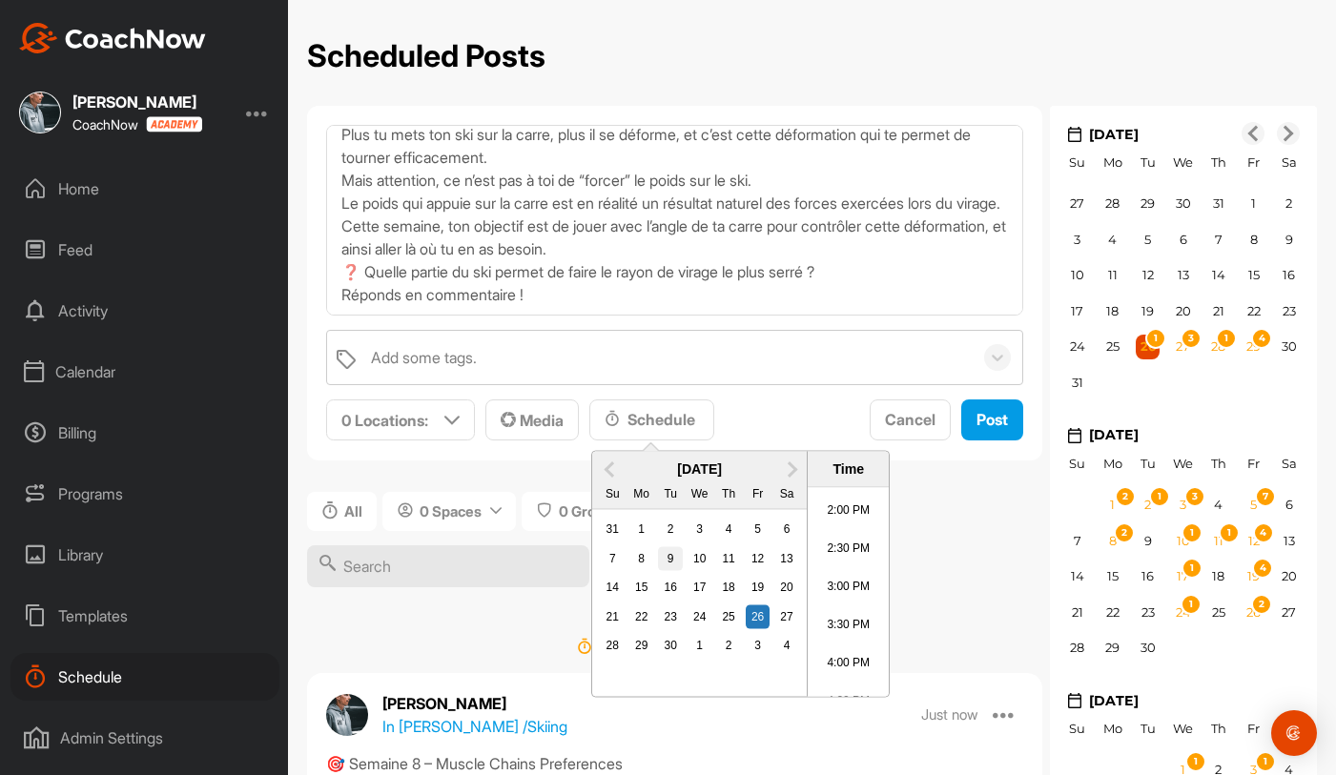
click at [671, 550] on div "9" at bounding box center [670, 558] width 25 height 25
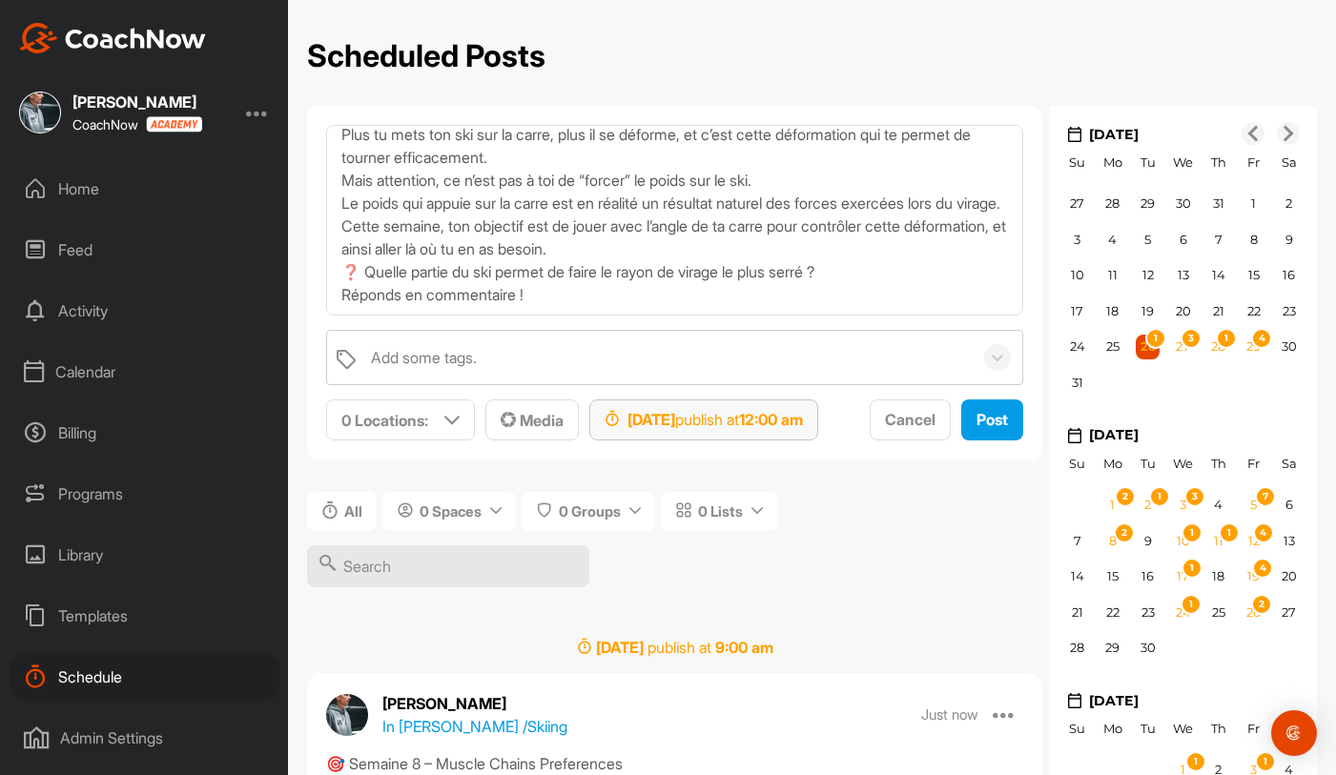
click at [808, 432] on div "Sep 9, 2025 publish at 12:00 am" at bounding box center [703, 420] width 229 height 41
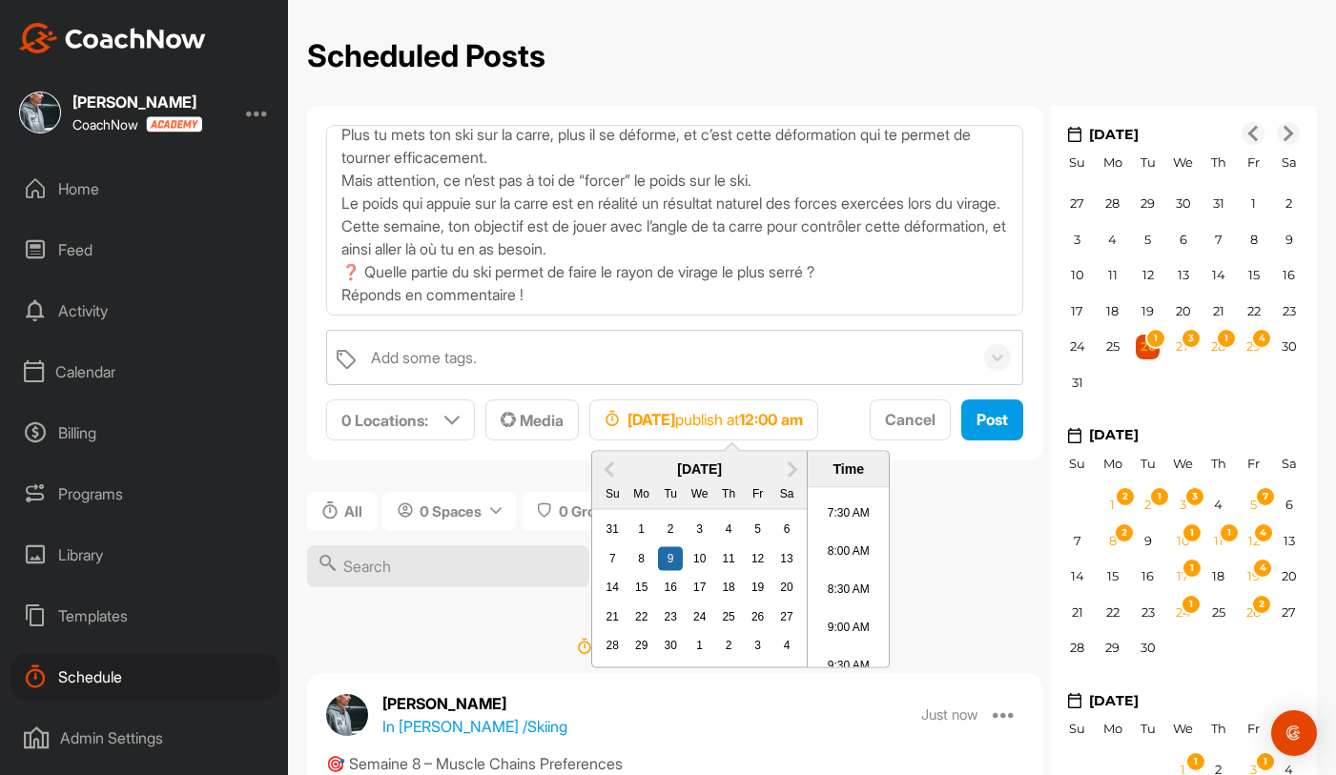
scroll to position [600, 0]
click at [831, 594] on li "9:00 AM" at bounding box center [848, 594] width 81 height 38
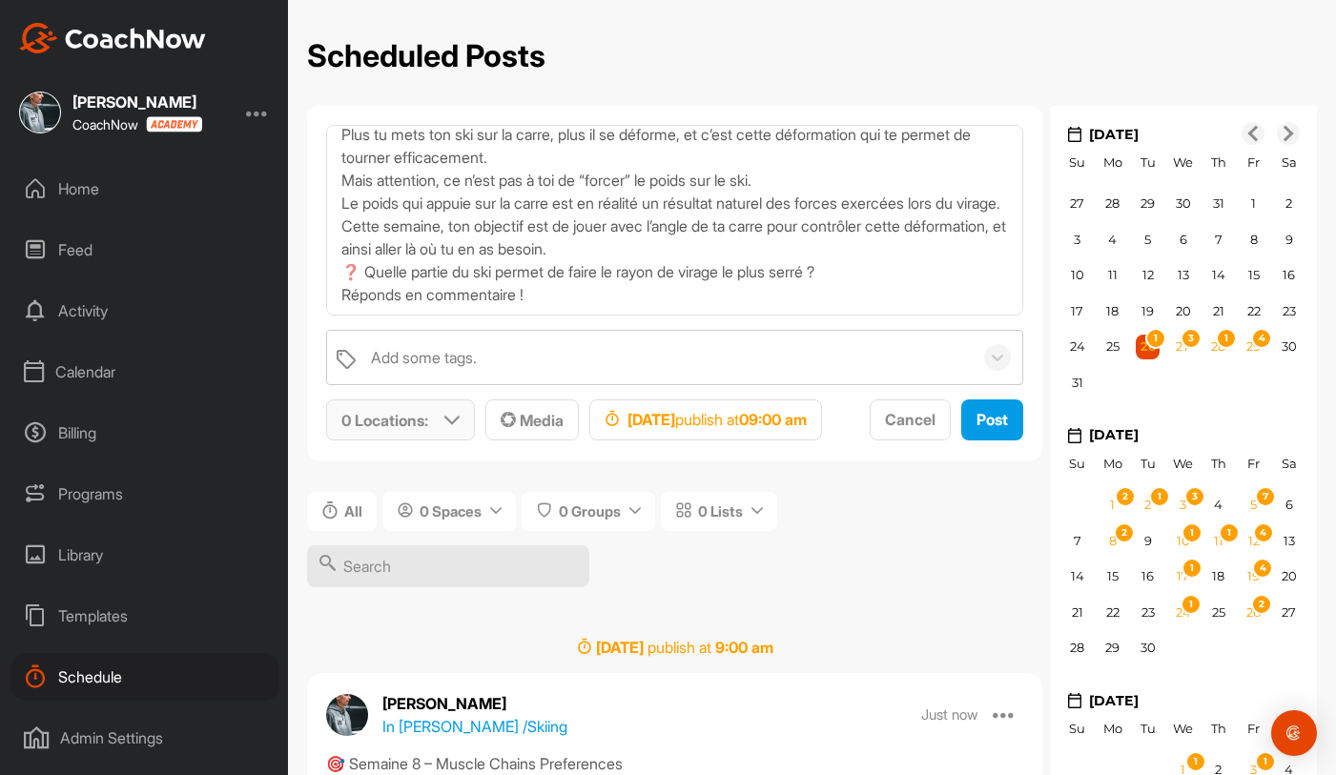
click at [424, 417] on p "0 Locations :" at bounding box center [384, 420] width 87 height 23
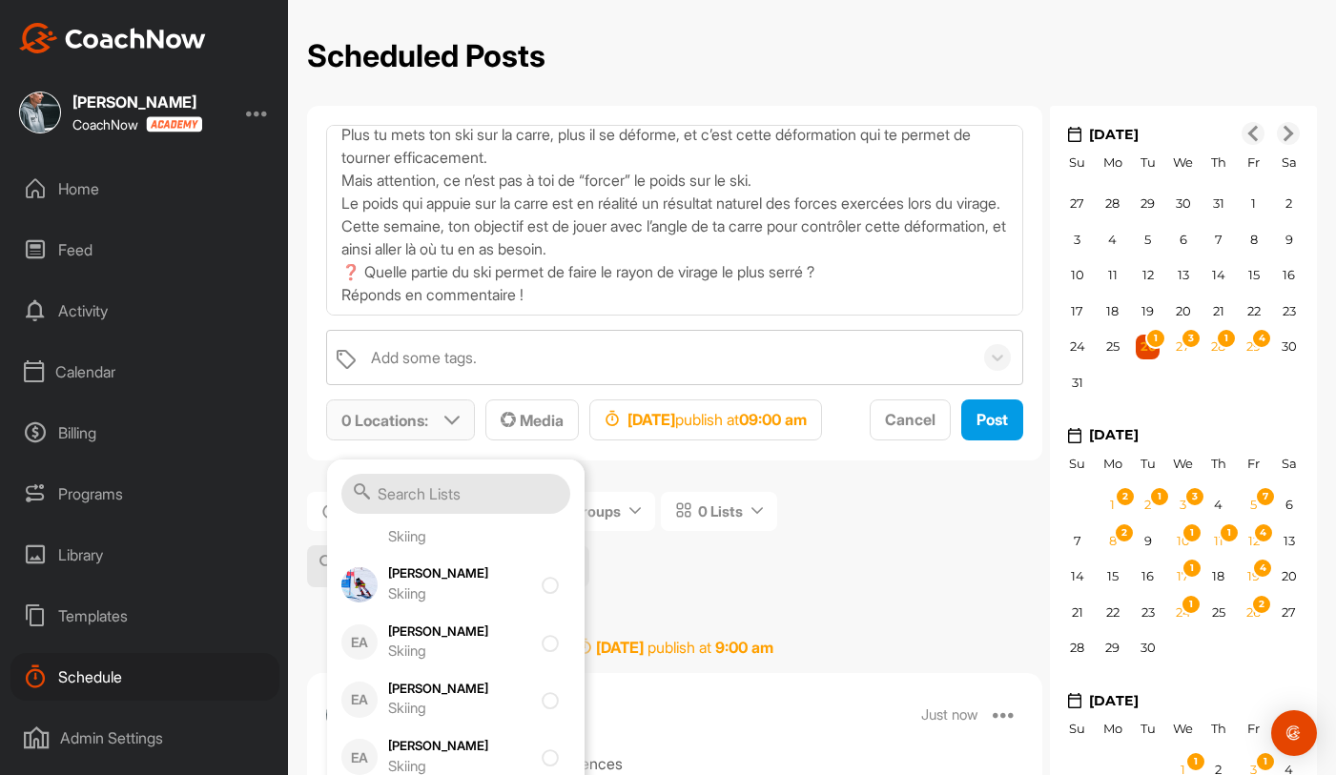
scroll to position [599, 0]
click at [476, 582] on div "Skiing" at bounding box center [459, 591] width 143 height 22
checkbox input "true"
click at [551, 419] on span "Media" at bounding box center [532, 420] width 63 height 19
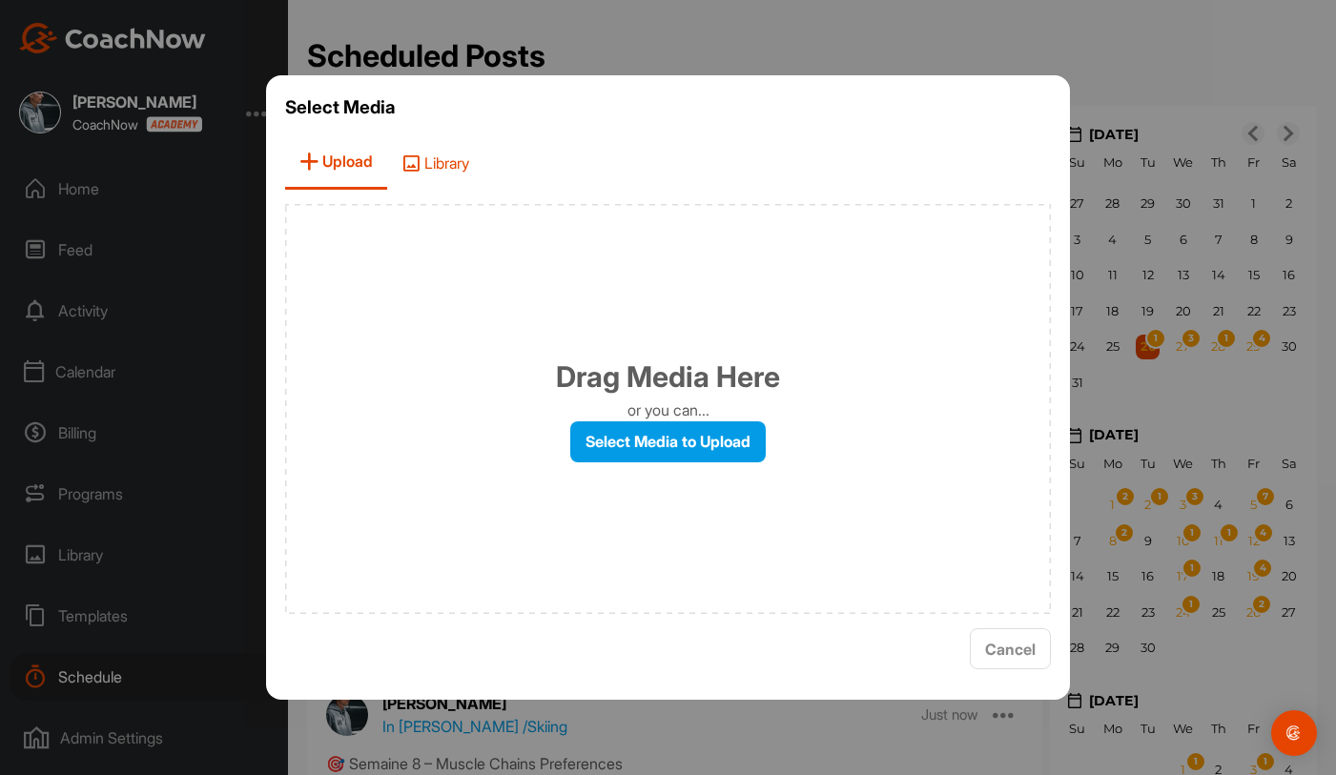
click at [439, 173] on span "Library" at bounding box center [435, 162] width 96 height 54
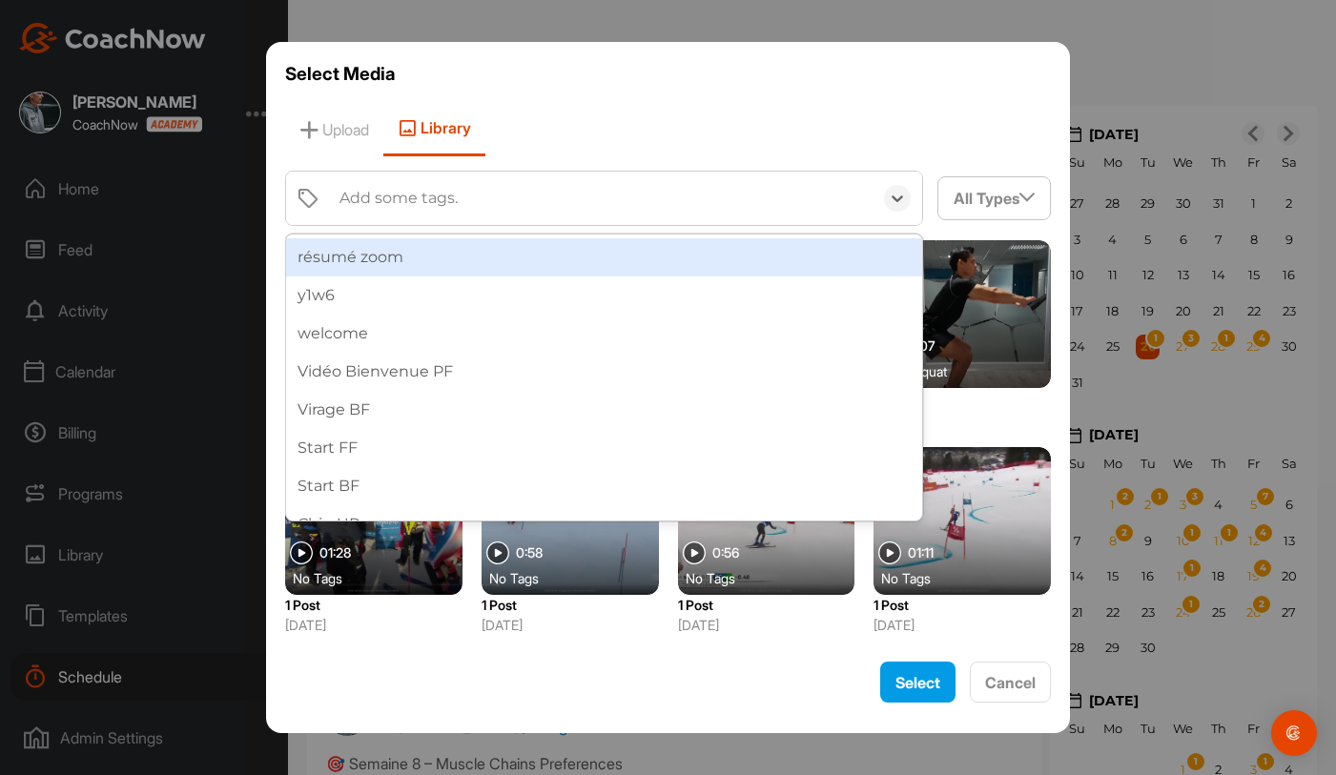
click at [453, 199] on div "Add some tags." at bounding box center [398, 198] width 118 height 23
type input "fond"
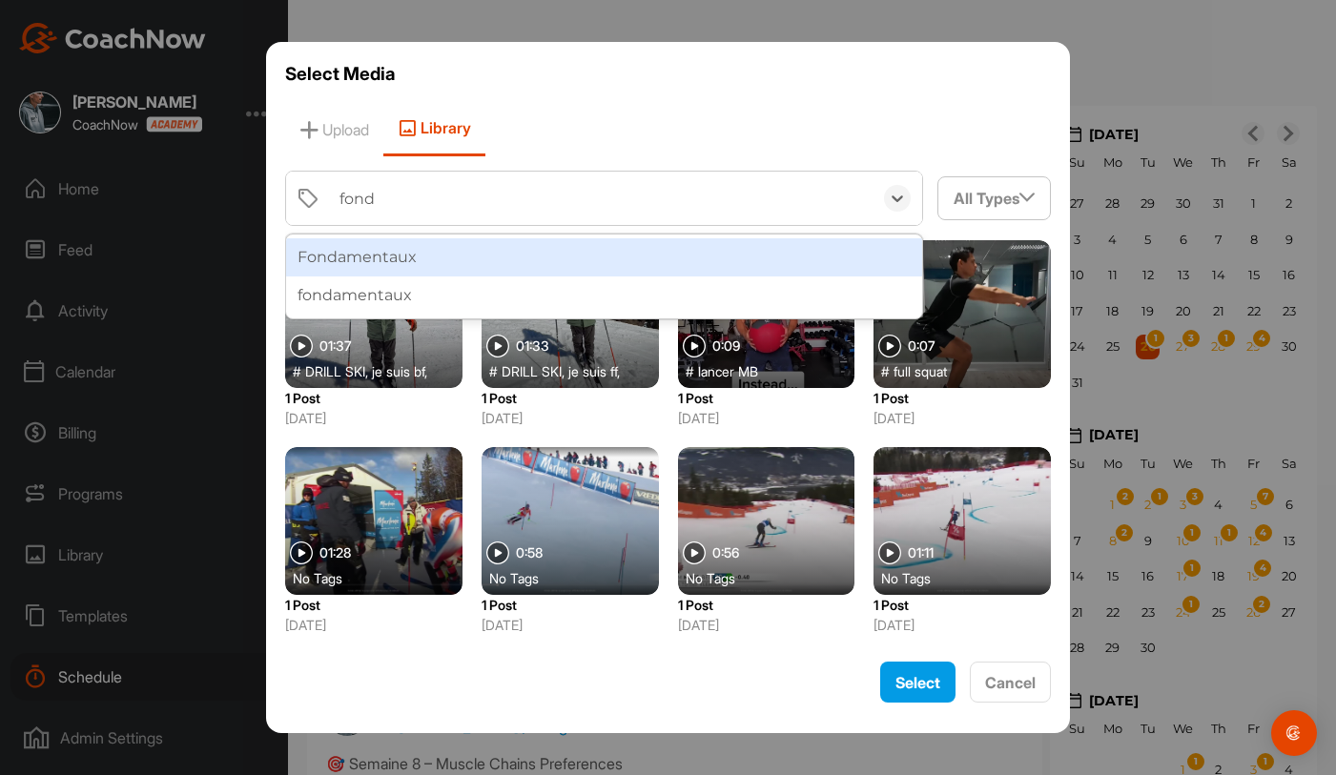
click at [456, 245] on div "Fondamentaux" at bounding box center [604, 257] width 637 height 38
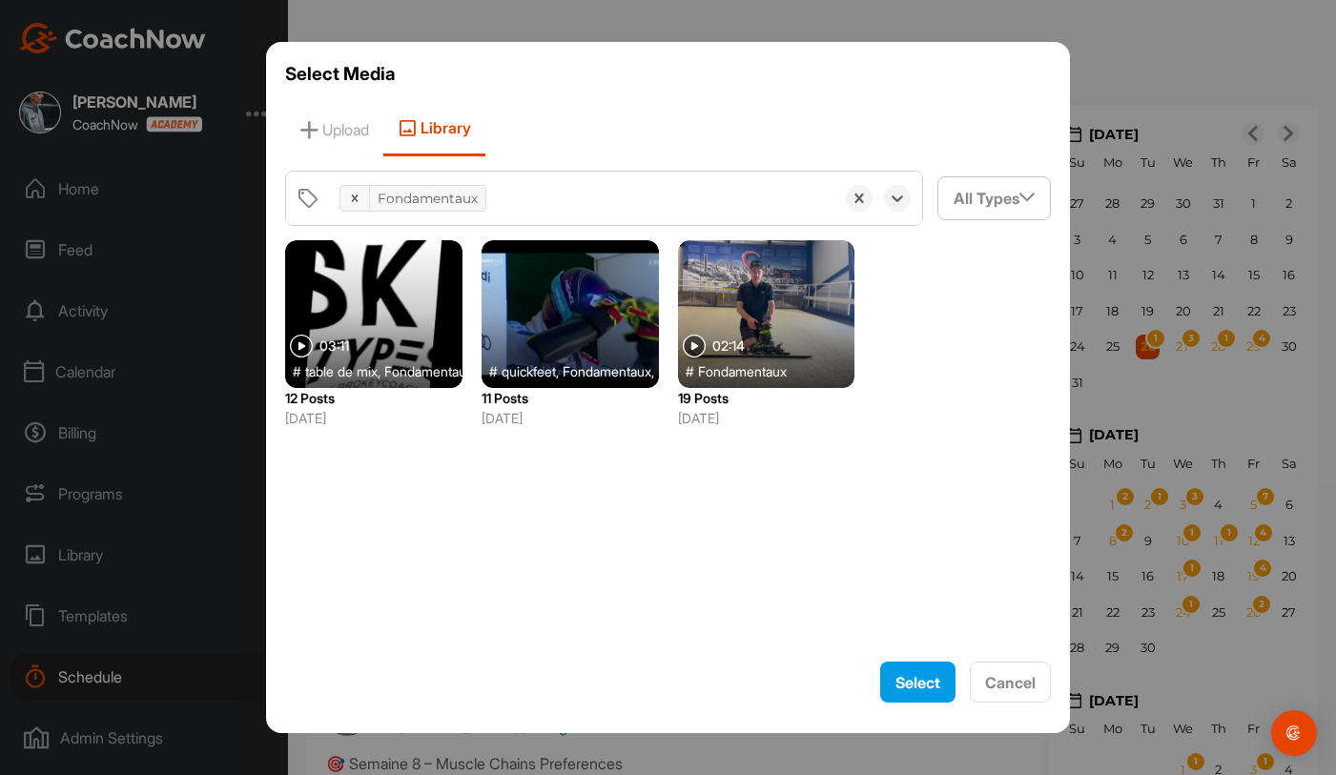
click at [770, 305] on div at bounding box center [766, 314] width 177 height 148
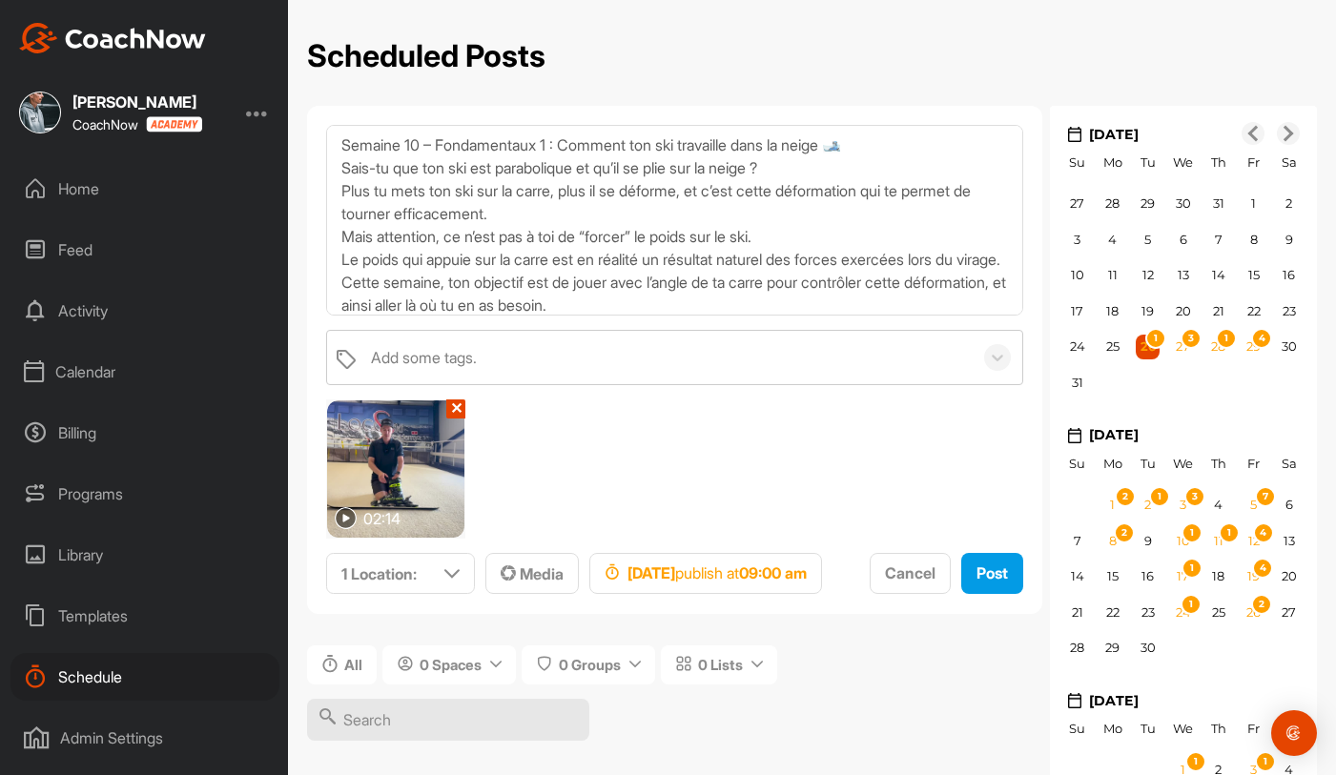
scroll to position [79, 0]
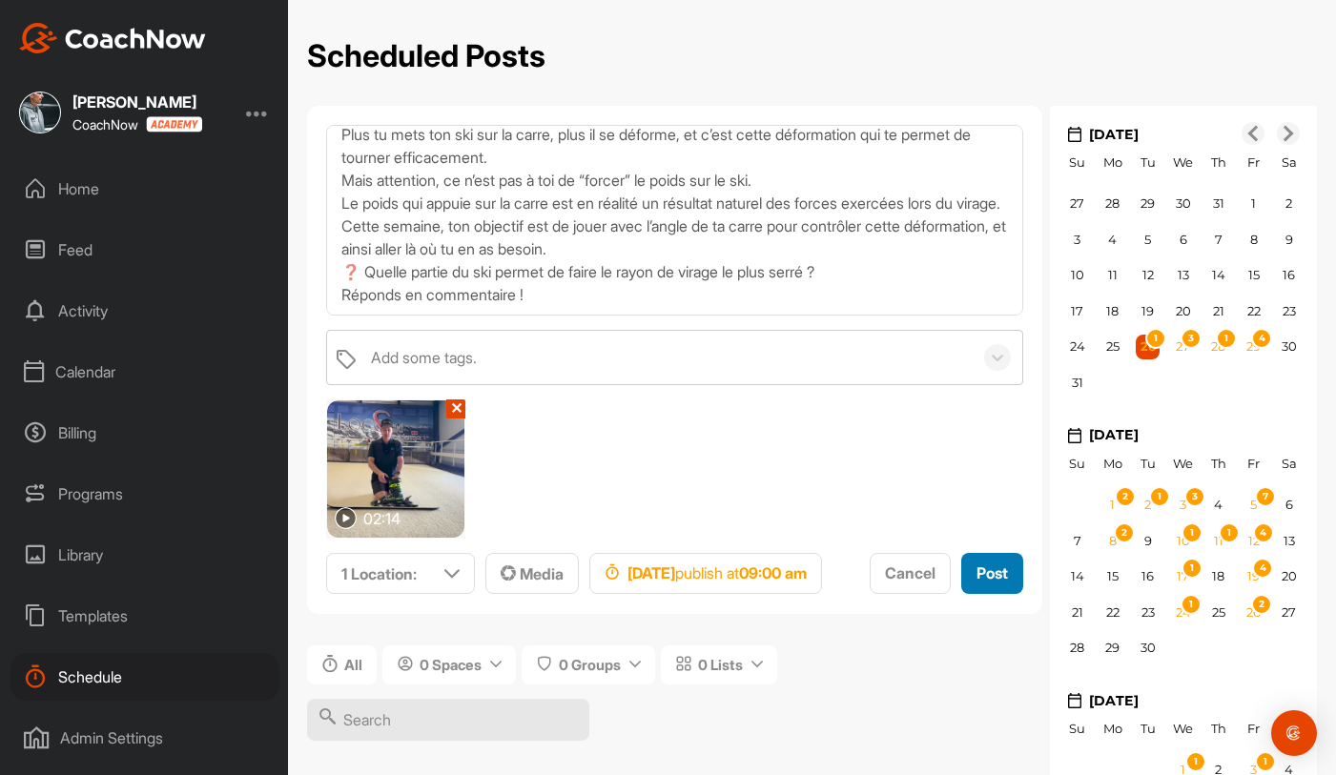
click at [976, 583] on span "Post" at bounding box center [991, 573] width 31 height 19
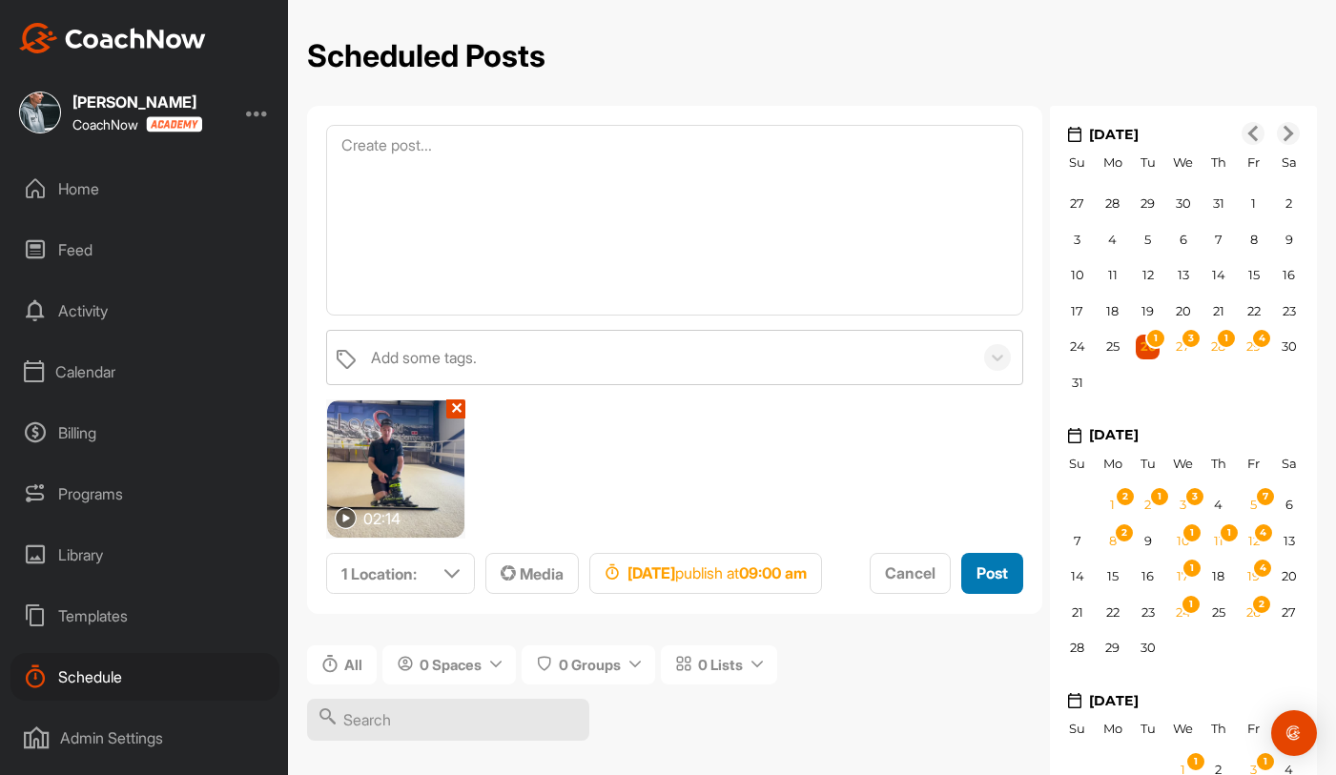
scroll to position [0, 0]
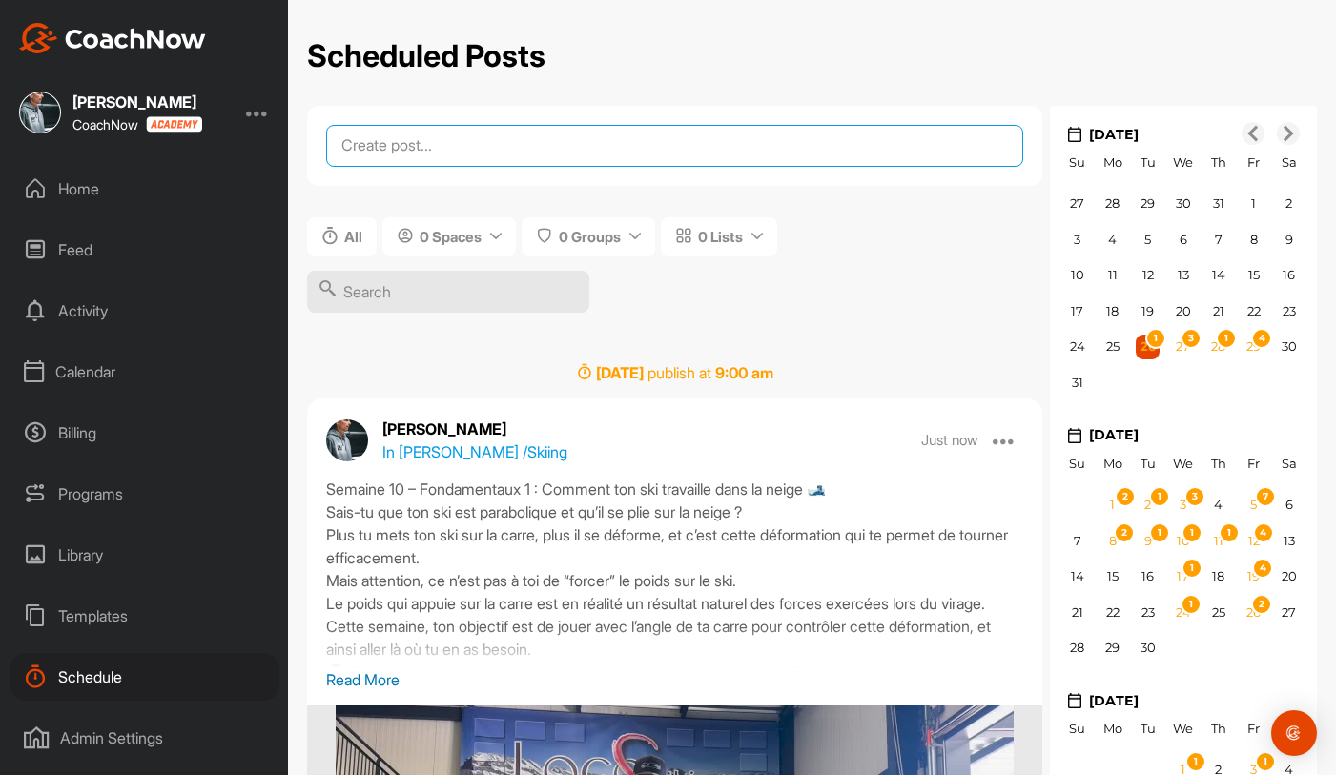
click at [551, 135] on textarea at bounding box center [674, 146] width 697 height 42
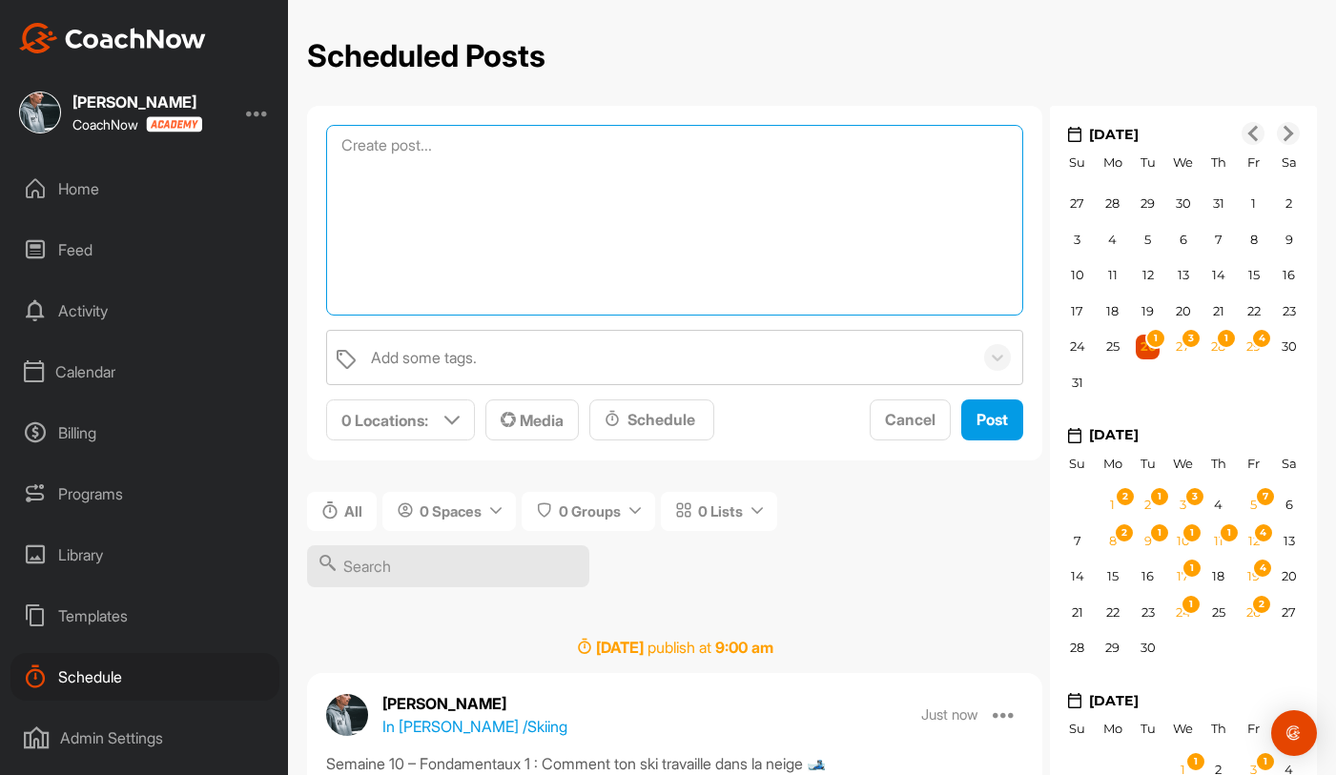
paste textarea "📅 Semaine 11 – Fondamentaux : Intensité & Temps dans le virage 🎯 Objectif : Réd…"
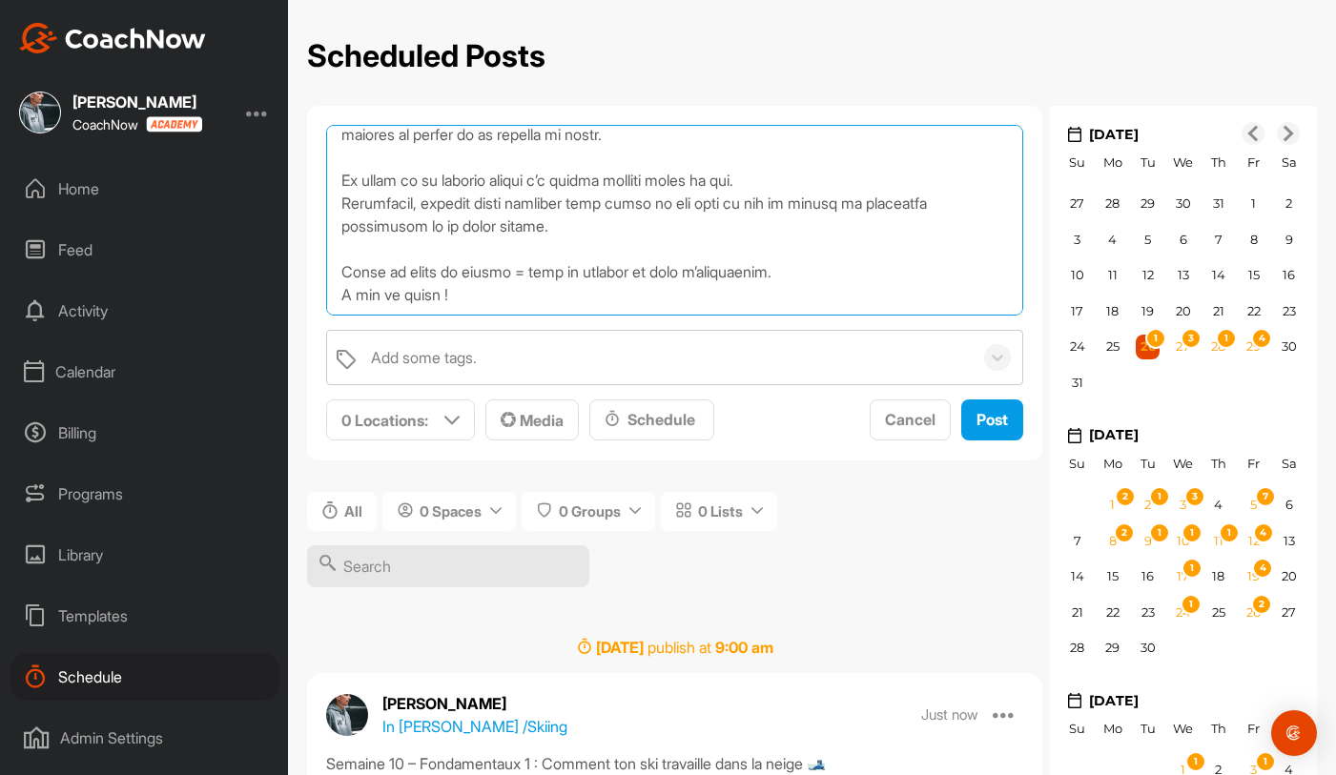
scroll to position [354, 0]
type textarea "📅 Semaine 11 – Fondamentaux : Intensité & Temps dans le virage 🎯 Objectif : Réd…"
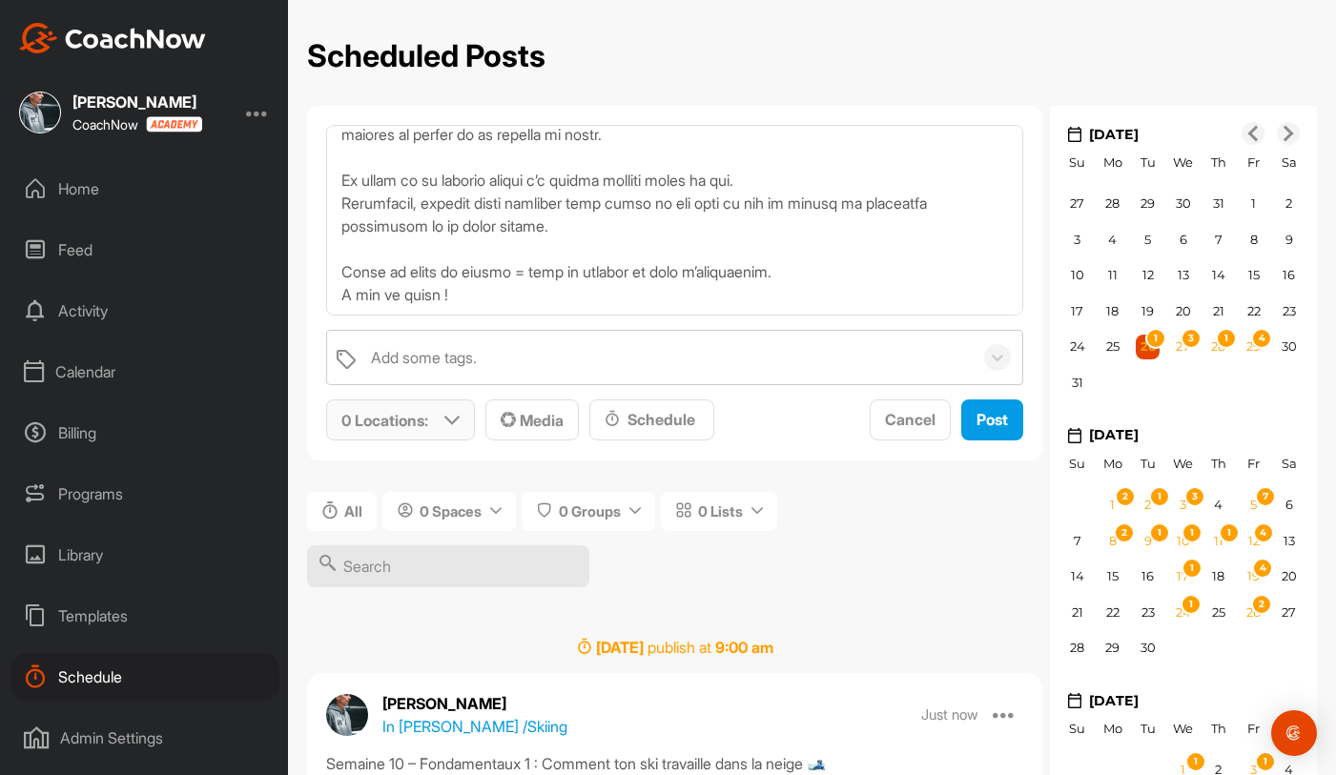
click at [439, 421] on div "0 Locations :" at bounding box center [400, 419] width 147 height 39
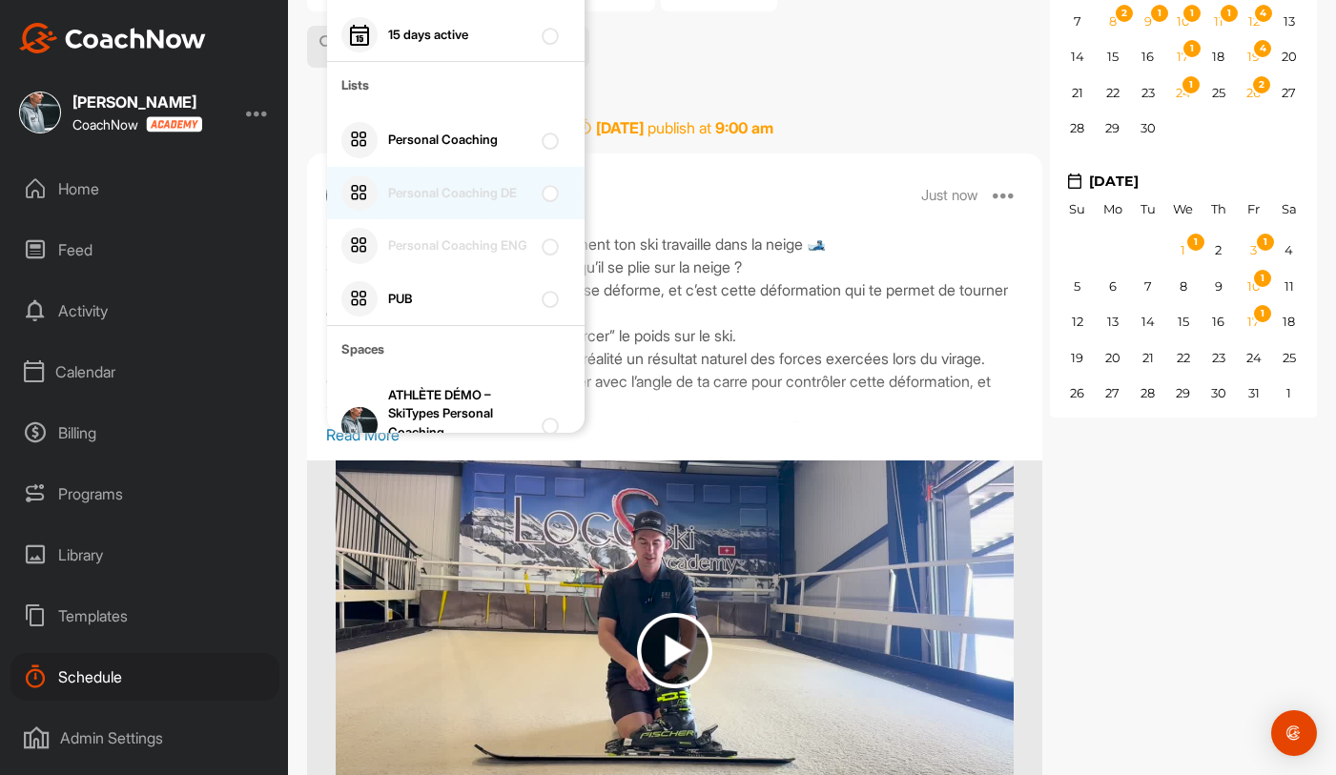
scroll to position [298, 0]
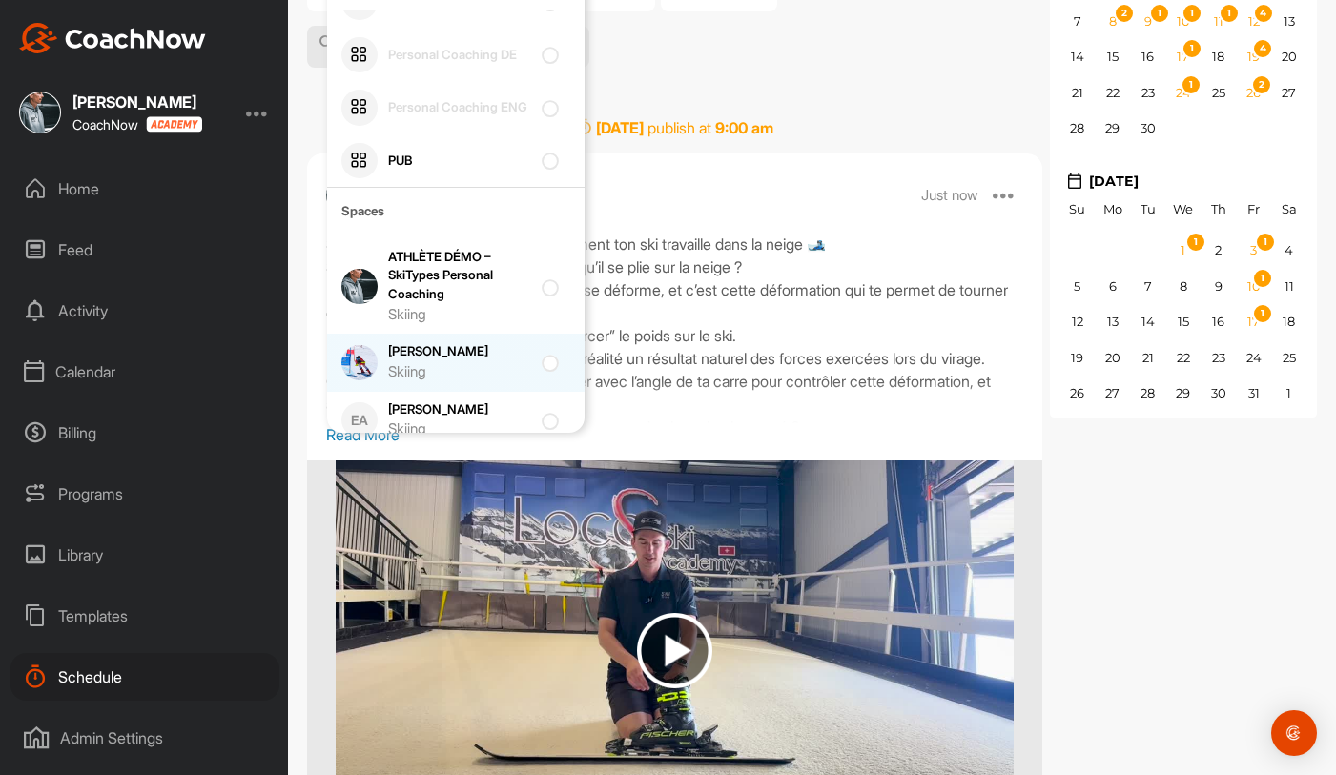
click at [475, 350] on div "Brandon Gex Skiing" at bounding box center [459, 362] width 143 height 40
checkbox input "true"
click at [662, 173] on div "Eliot Arnold In Brandon Gex / Skiing Just now Edit Edit Tags Delete" at bounding box center [674, 196] width 735 height 46
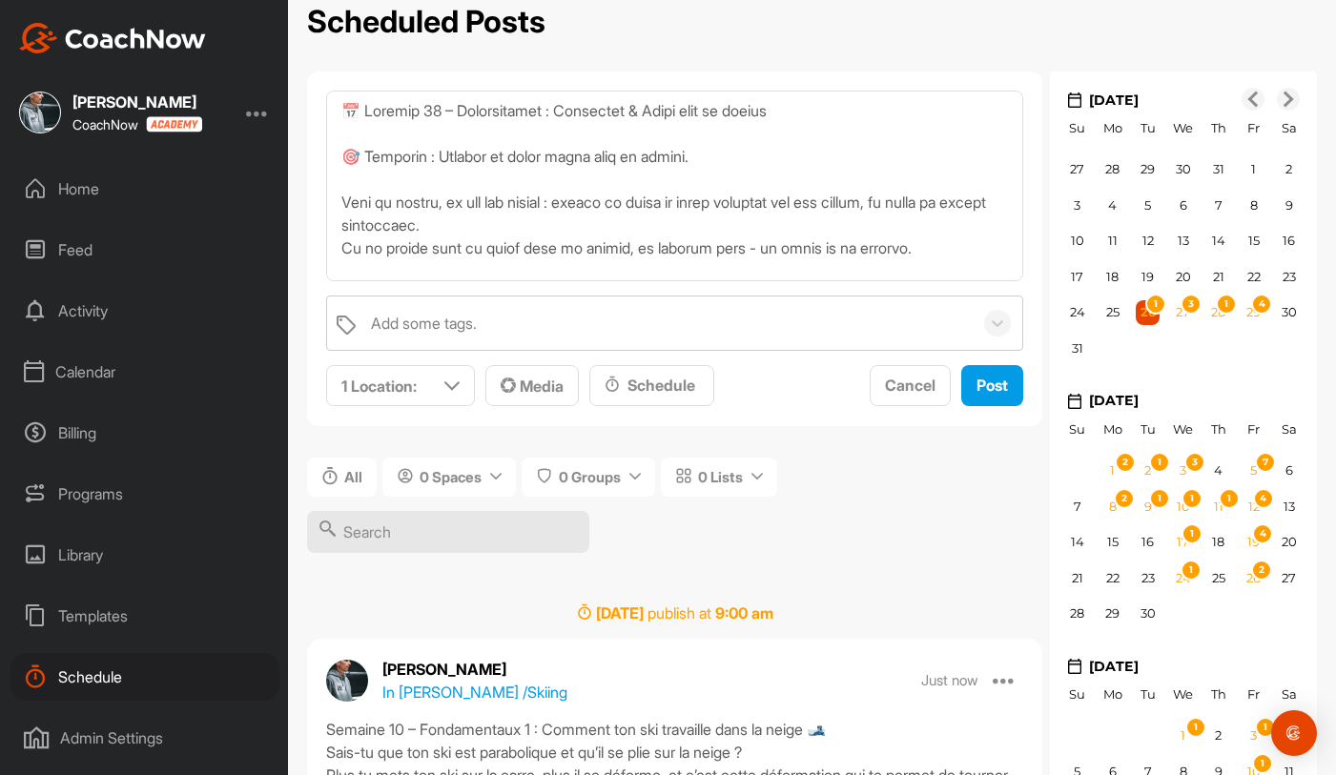
scroll to position [0, 0]
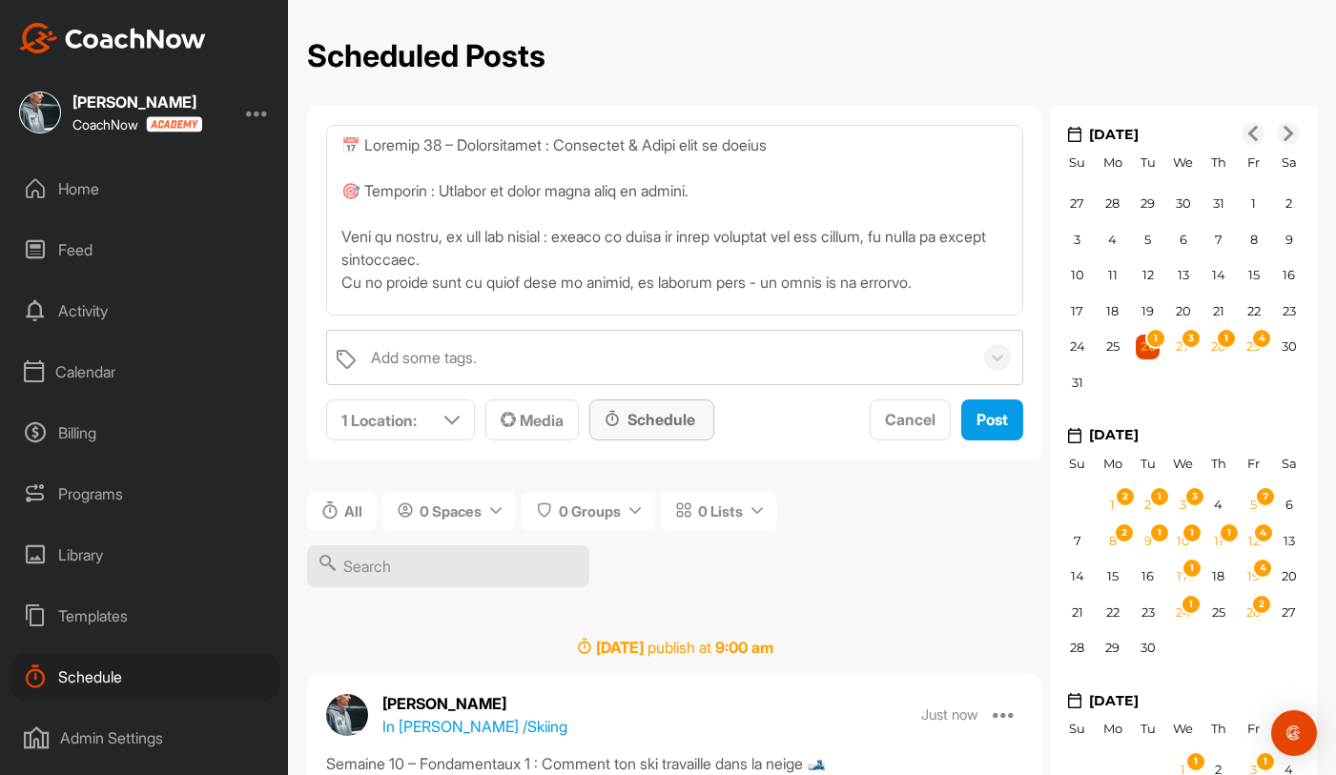
click at [629, 423] on div "Schedule" at bounding box center [652, 419] width 94 height 23
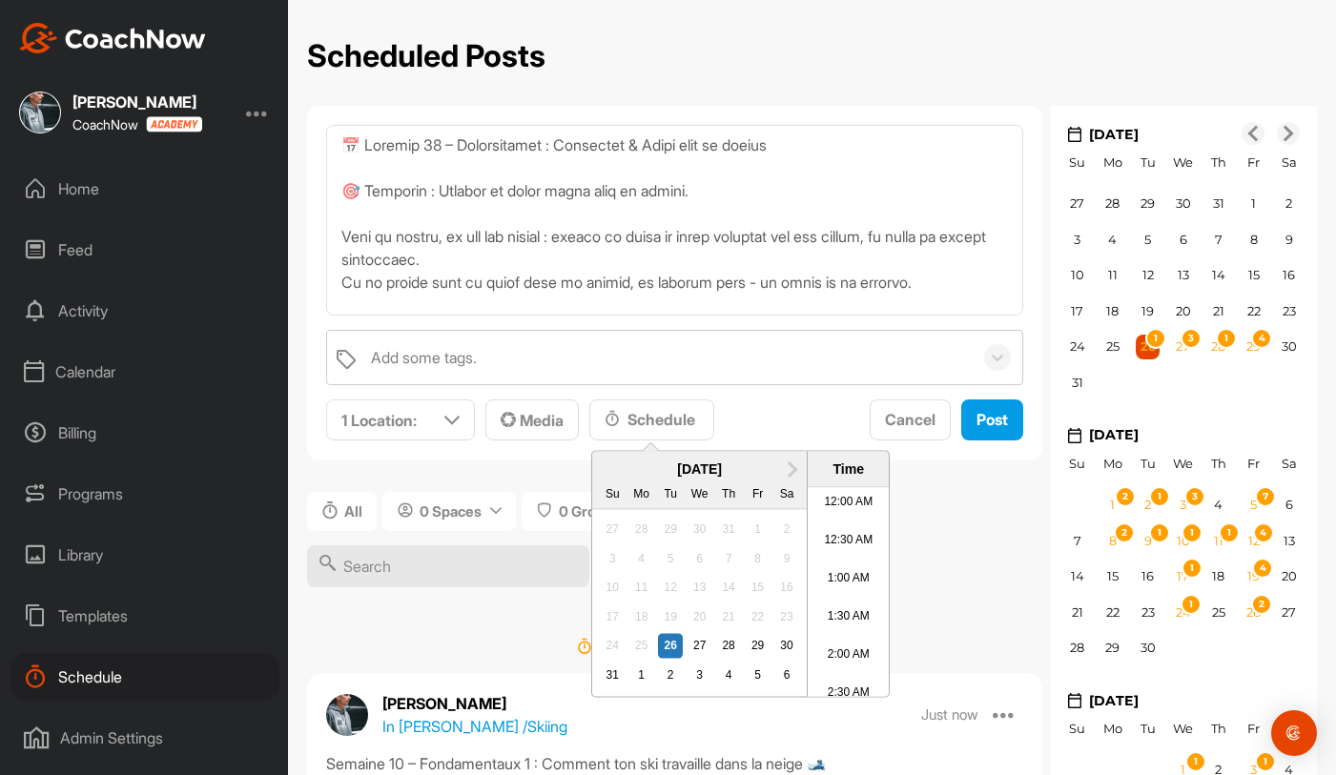
scroll to position [1058, 0]
click at [790, 468] on span "Next Month" at bounding box center [790, 468] width 0 height 20
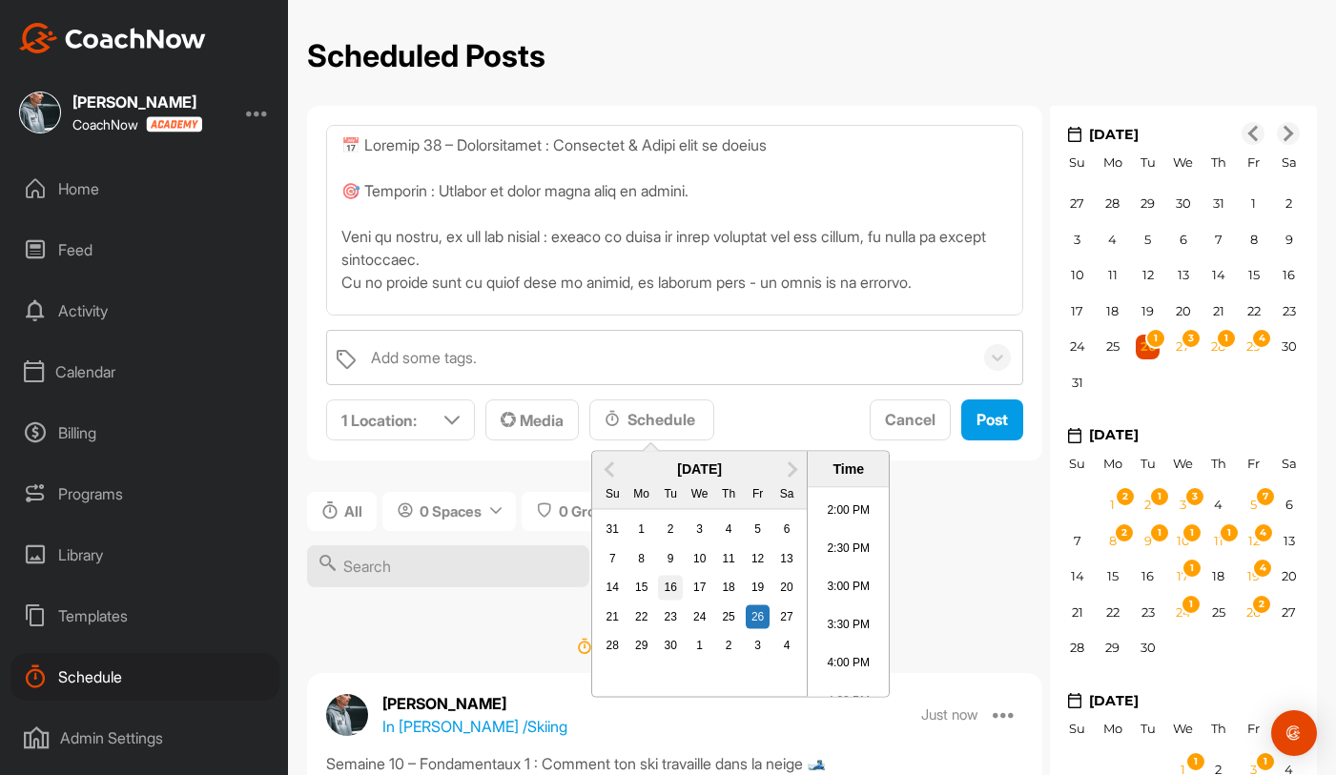
click at [675, 576] on div "16" at bounding box center [670, 588] width 25 height 25
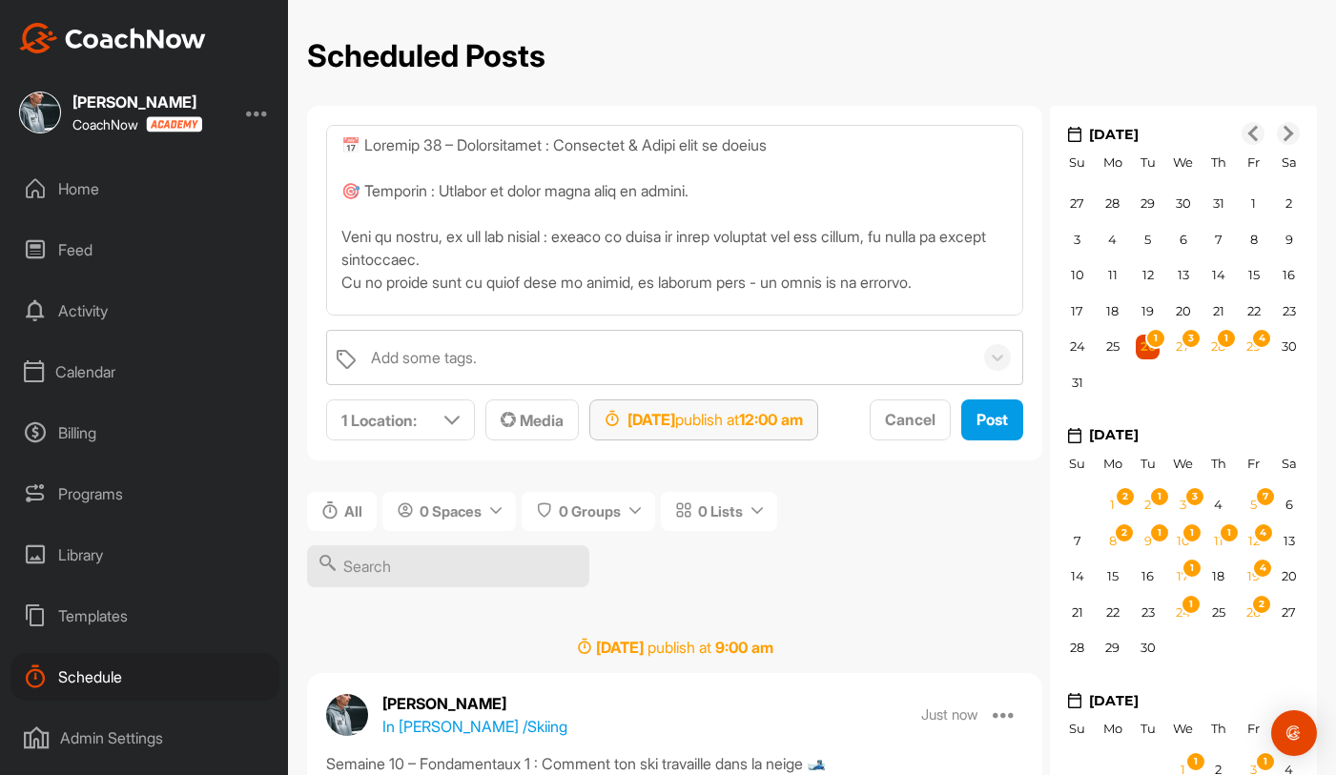
click at [755, 426] on div "Sep 16, 2025 publish at 12:00 am" at bounding box center [704, 419] width 198 height 23
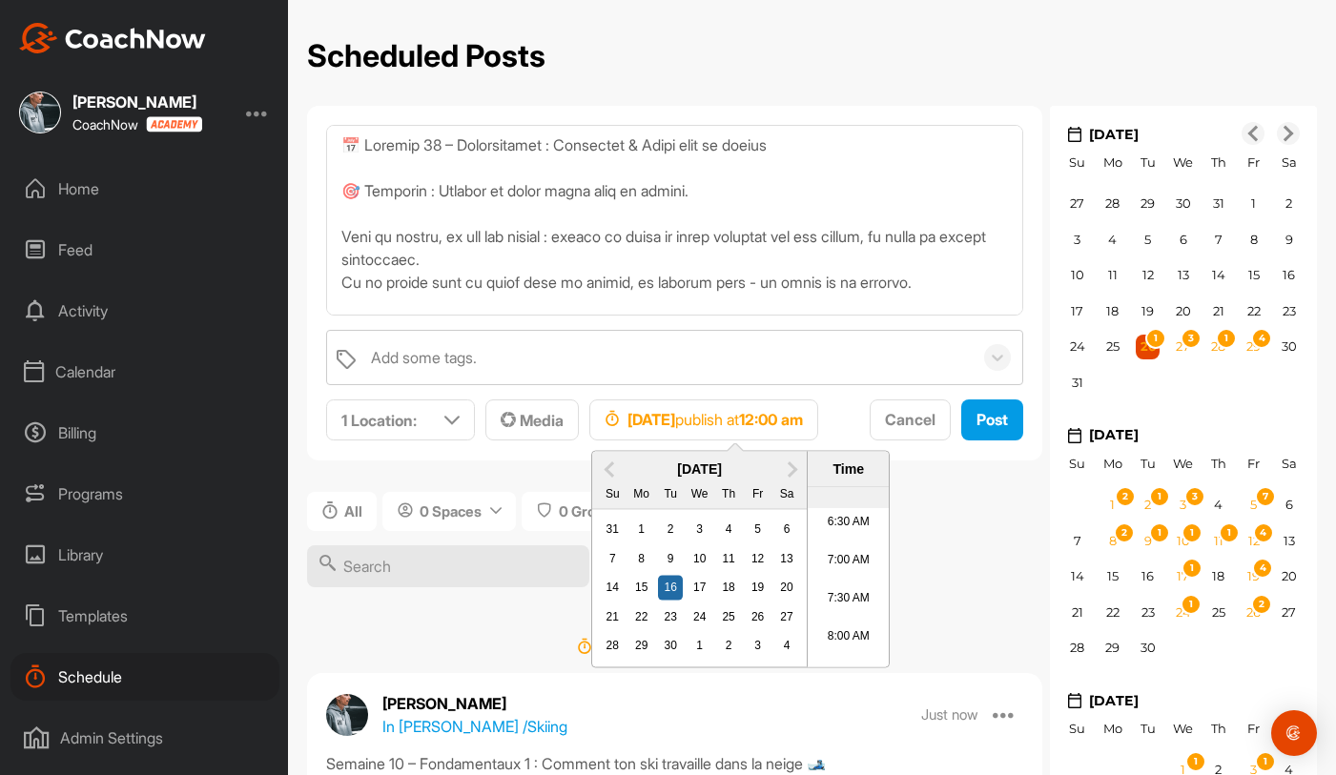
scroll to position [502, 0]
click at [854, 660] on li "8:30 AM" at bounding box center [848, 654] width 81 height 38
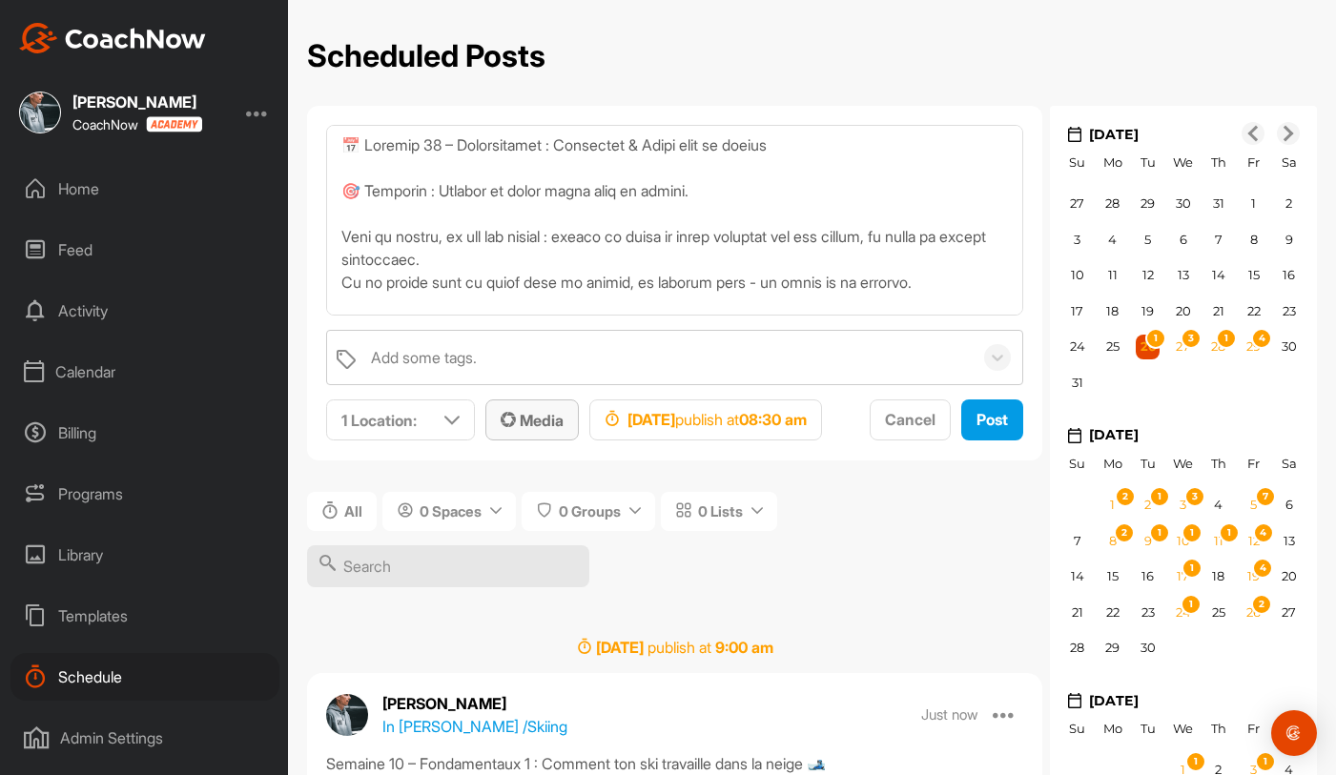
click at [542, 421] on span "Media" at bounding box center [532, 420] width 63 height 19
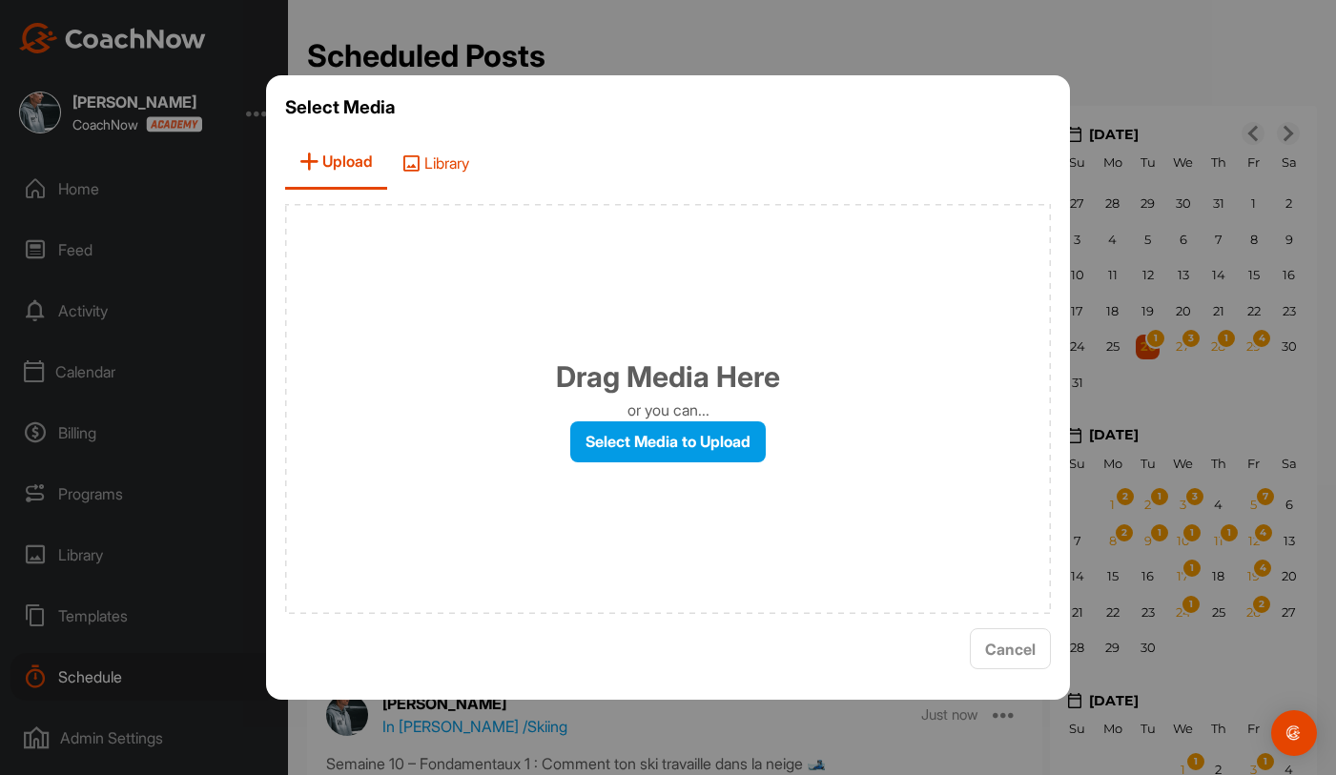
click at [456, 166] on span "Library" at bounding box center [435, 162] width 96 height 54
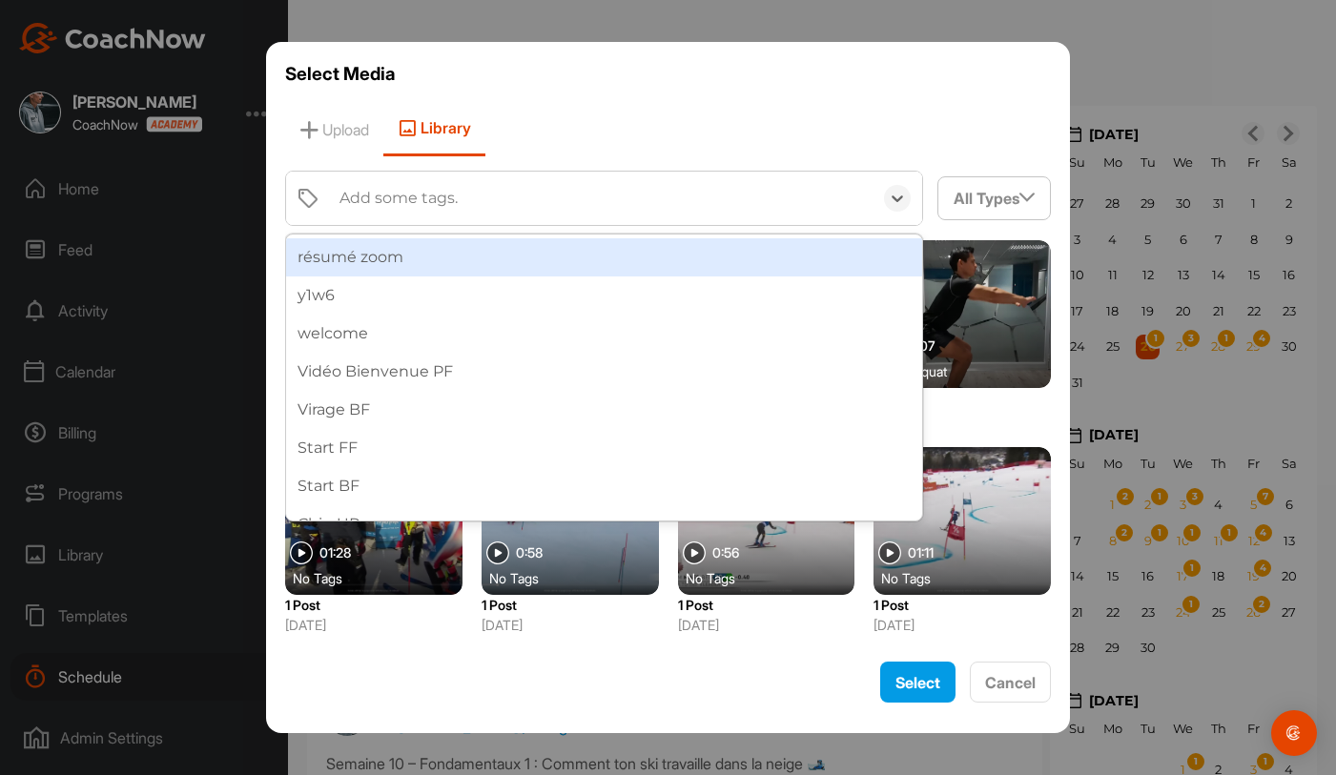
click at [462, 205] on div "Add some tags." at bounding box center [601, 198] width 543 height 53
type input "fond"
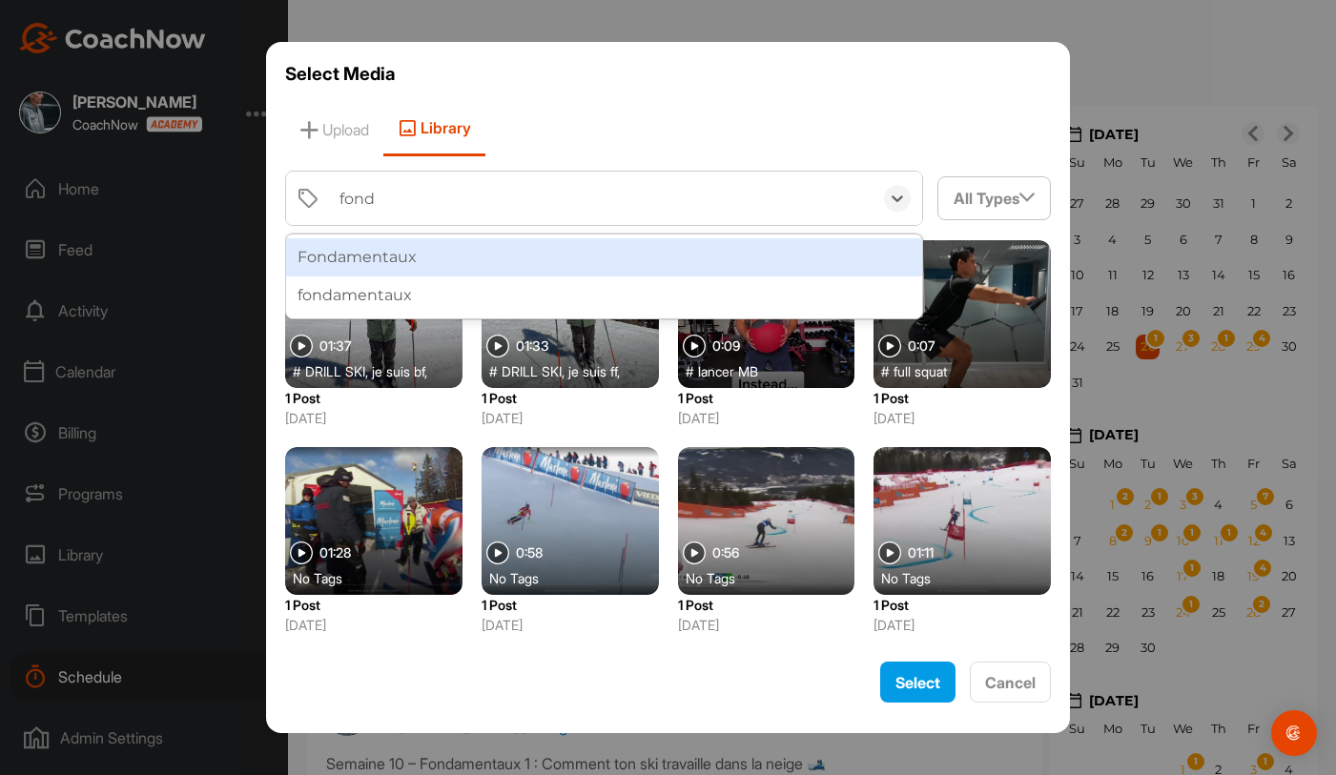
click at [456, 249] on div "Fondamentaux" at bounding box center [604, 257] width 637 height 38
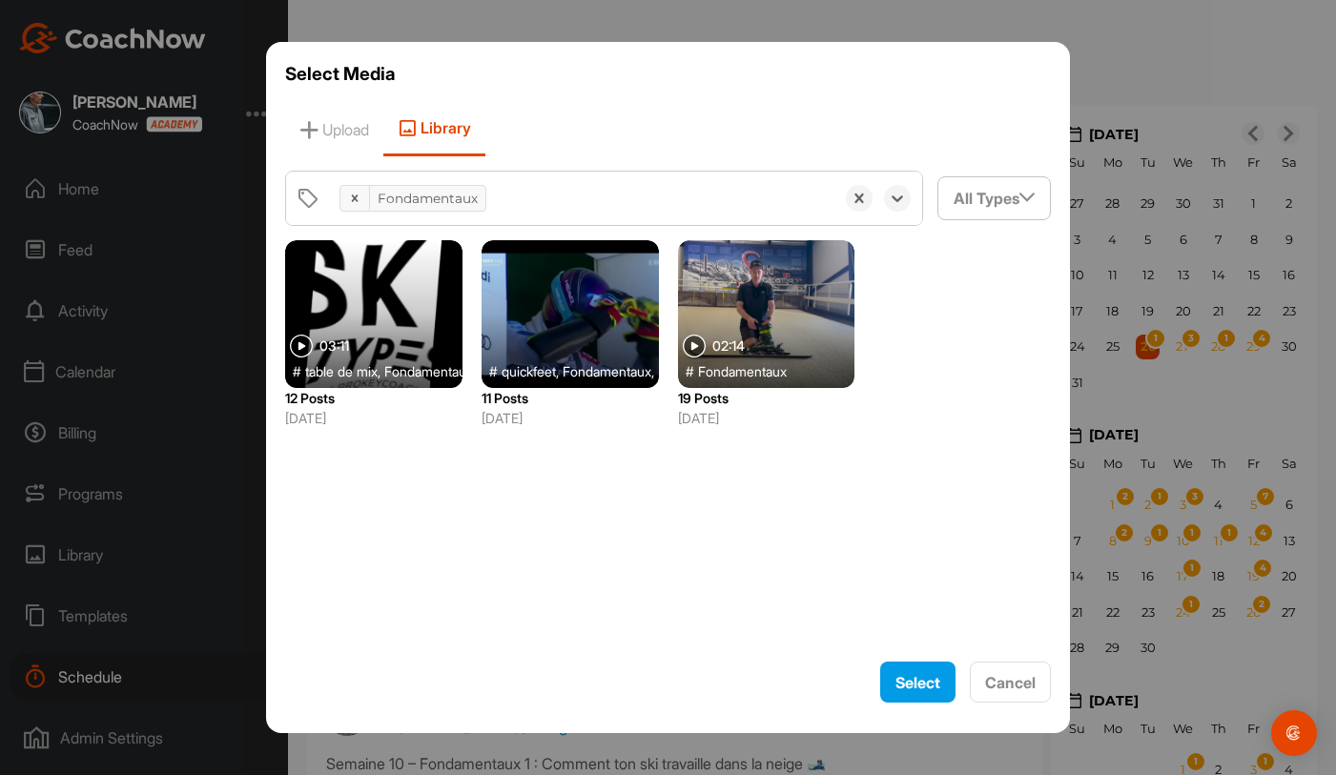
click at [610, 330] on div at bounding box center [570, 314] width 177 height 148
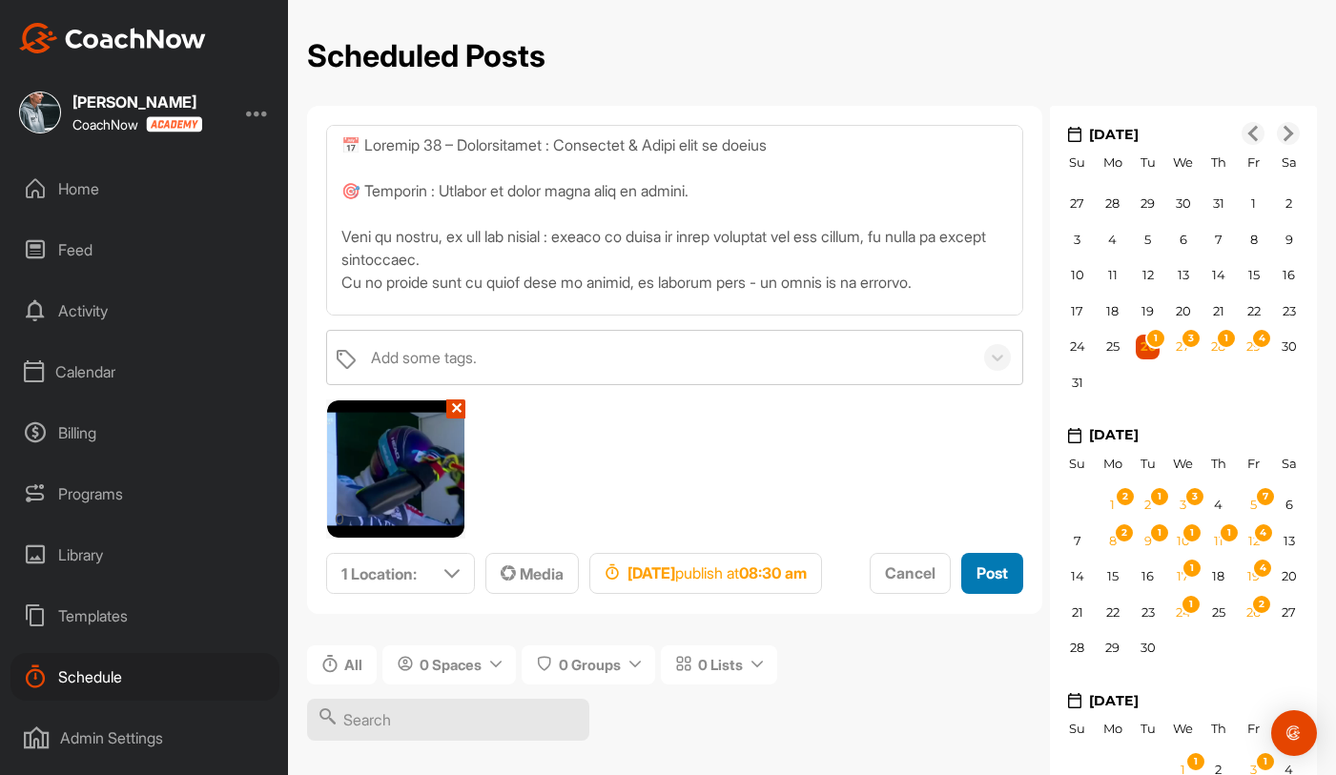
click at [976, 585] on div "Post" at bounding box center [991, 573] width 31 height 23
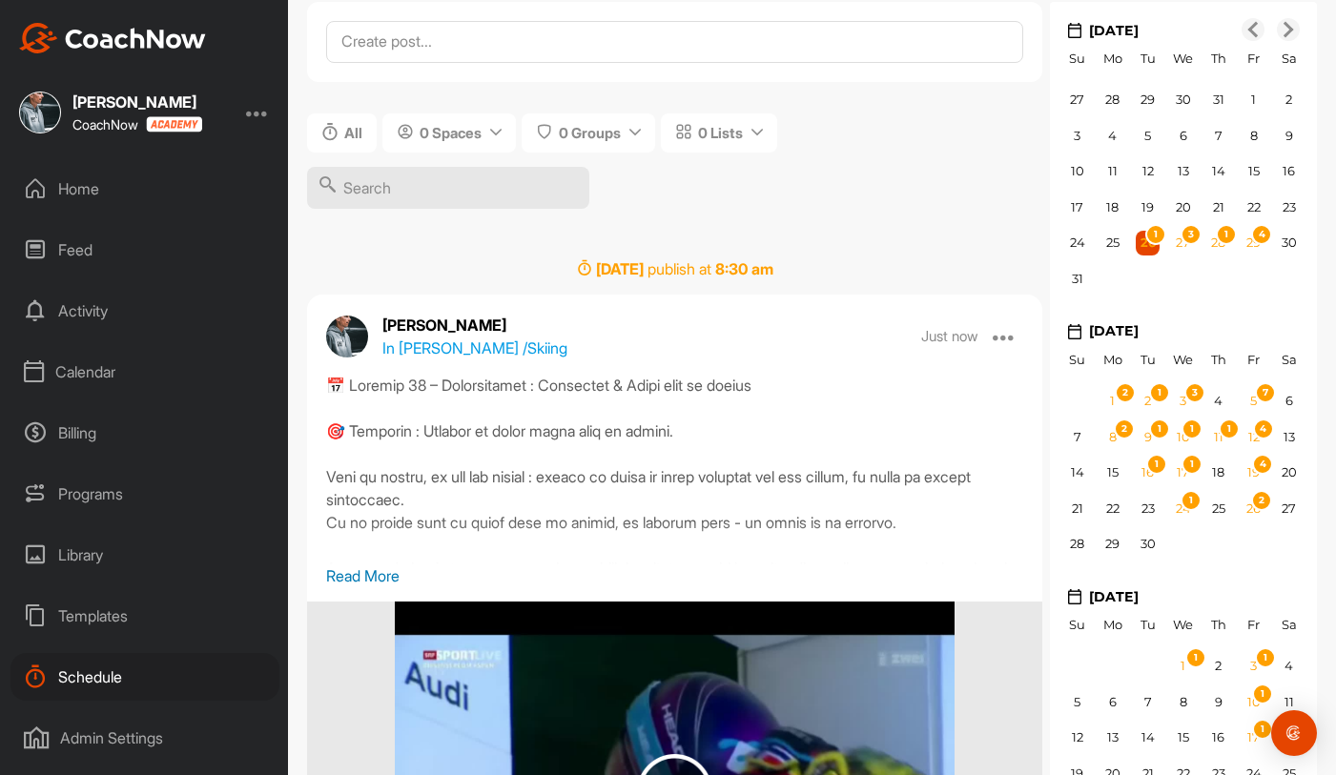
scroll to position [0, 0]
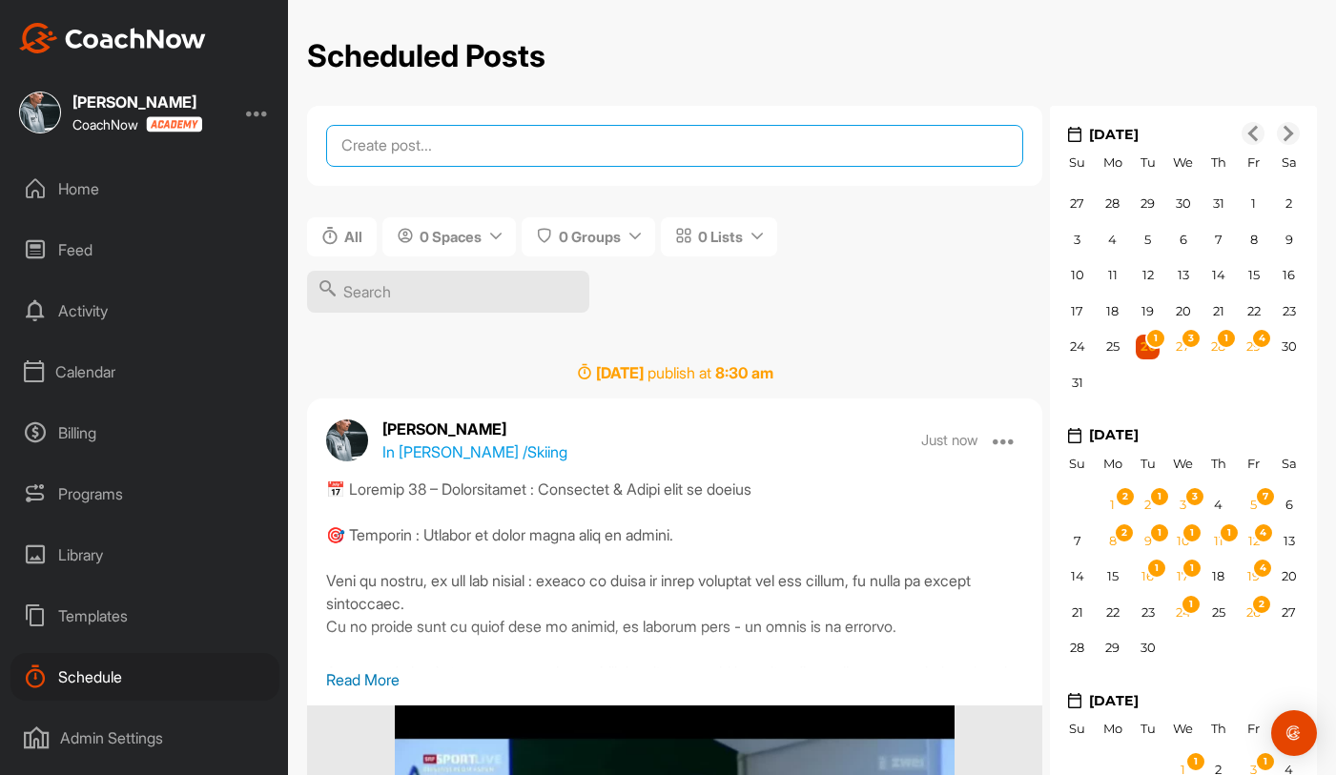
click at [503, 133] on textarea at bounding box center [674, 146] width 697 height 42
paste textarea "📅 Semaine 12 – Quiz time! 🎯 Objectif : tester ton œil et tes connaissances. Cet…"
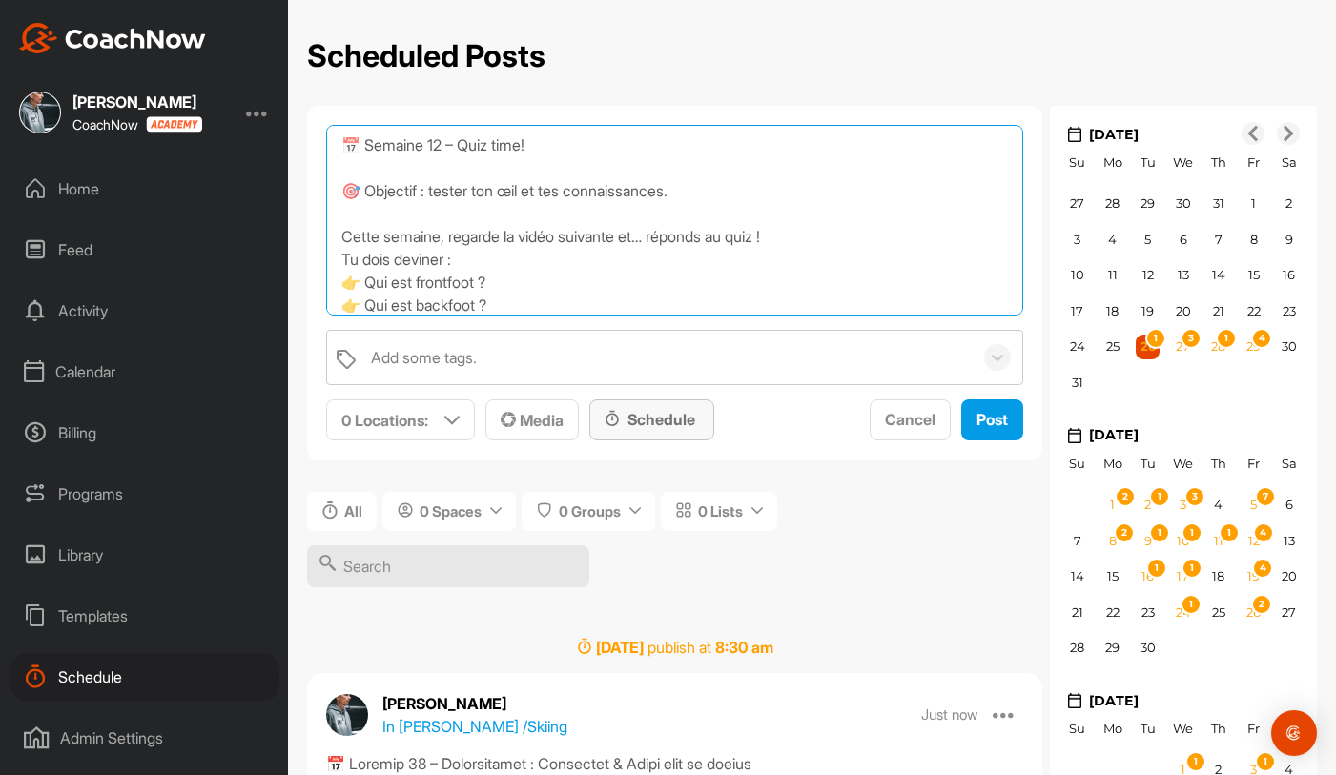
type textarea "📅 Semaine 12 – Quiz time! 🎯 Objectif : tester ton œil et tes connaissances. Cet…"
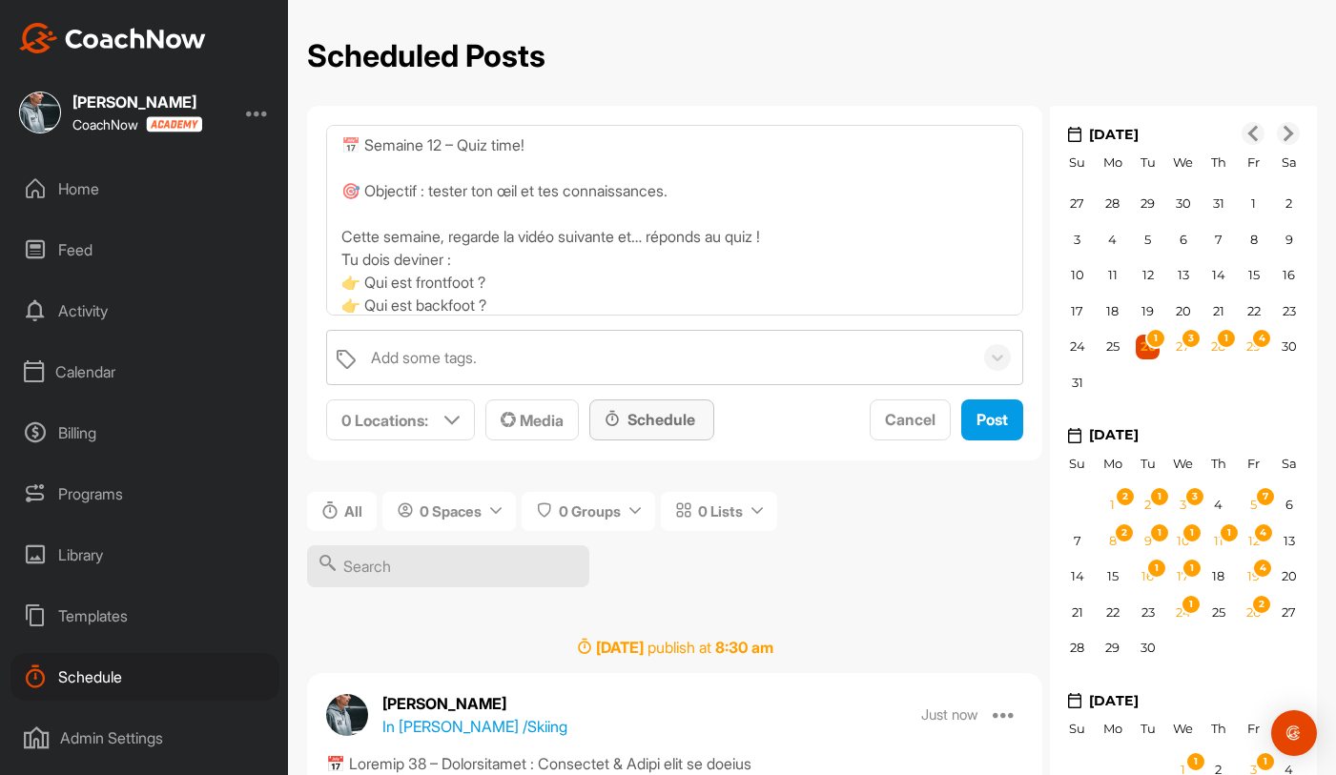
click at [665, 422] on div "Schedule" at bounding box center [652, 419] width 94 height 23
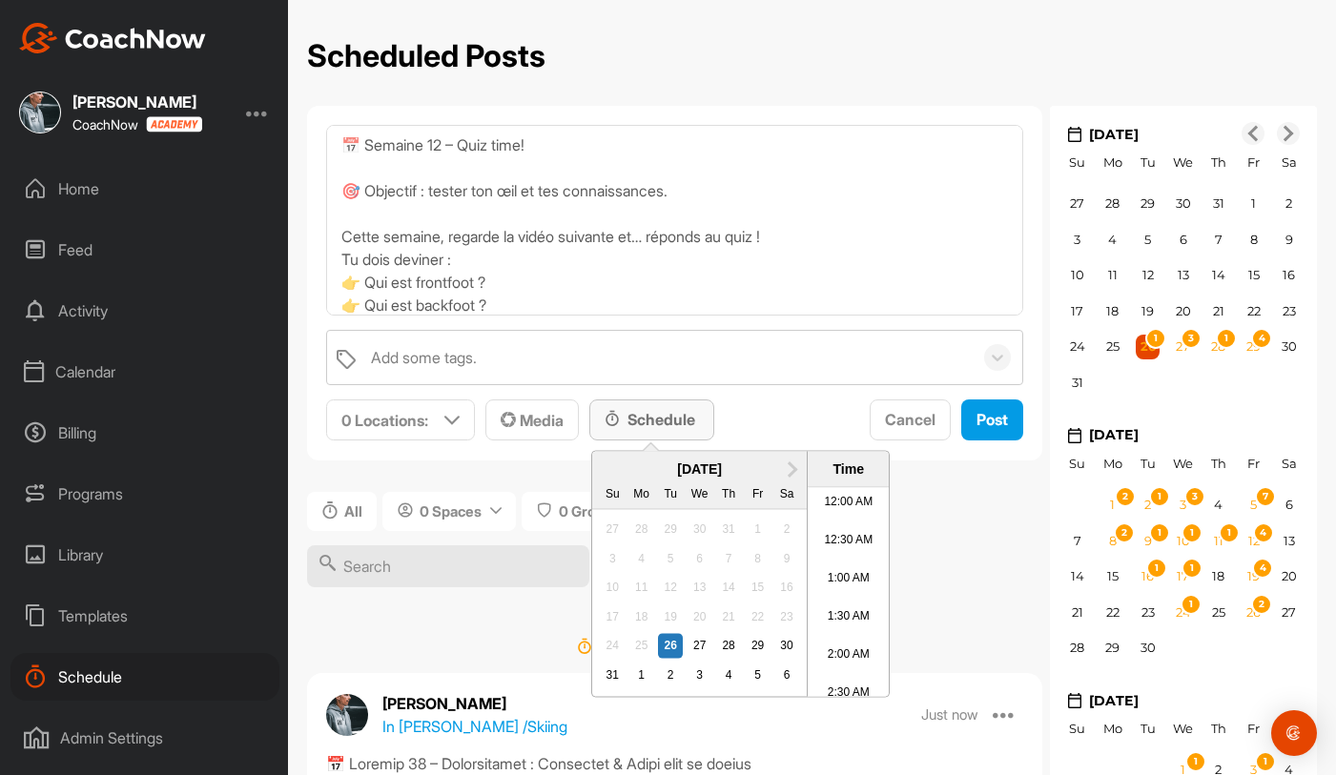
scroll to position [1058, 0]
click at [790, 469] on span "Next Month" at bounding box center [790, 468] width 0 height 20
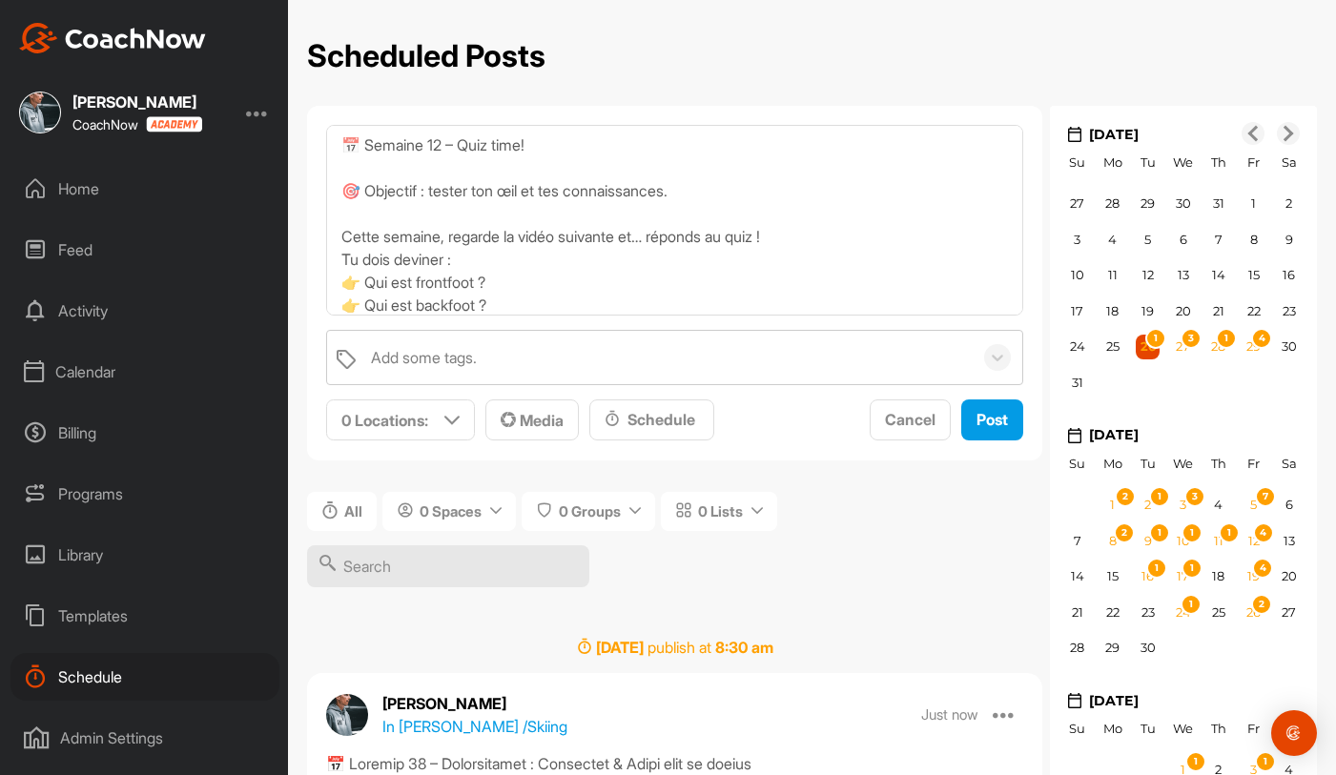
click at [527, 550] on div "All 0 Spaces 0 Groups 0 Lists" at bounding box center [674, 548] width 735 height 147
click at [682, 435] on div "Schedule" at bounding box center [651, 420] width 125 height 41
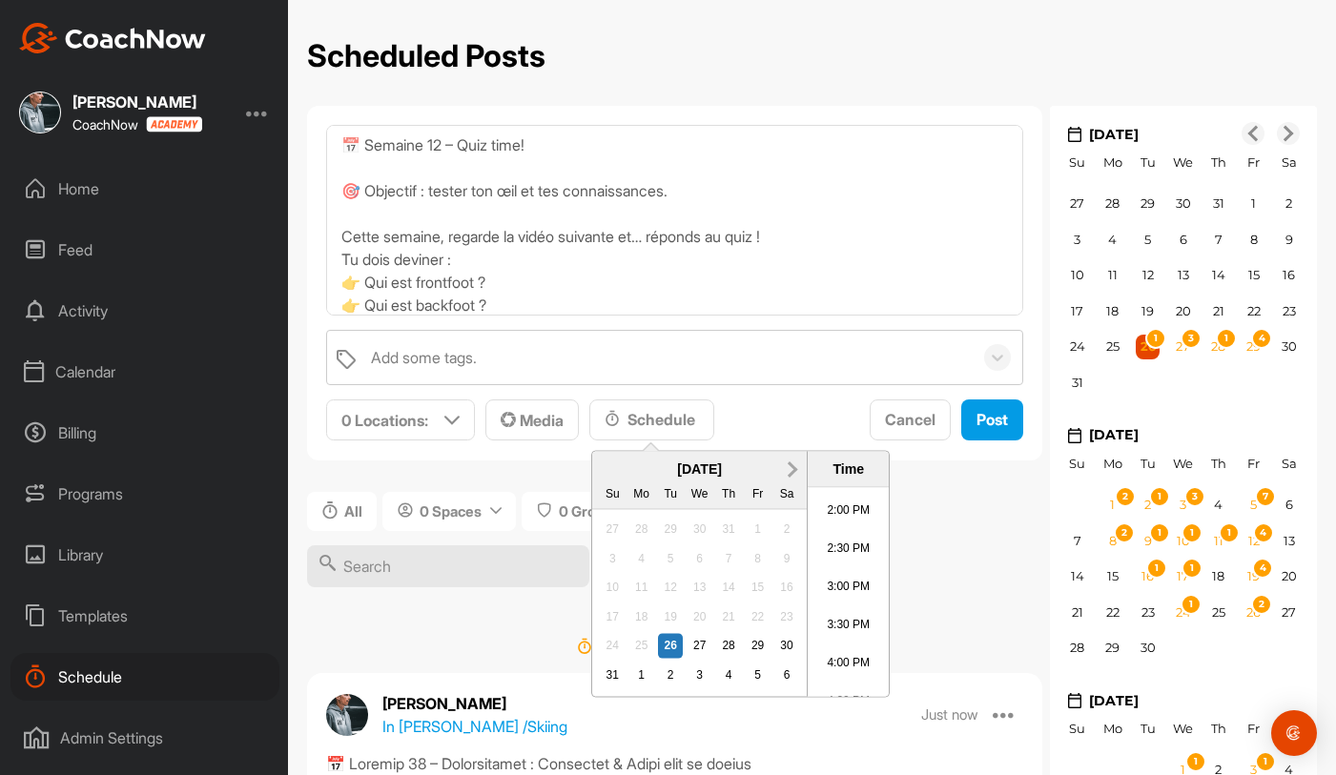
click at [793, 460] on button "Next Month" at bounding box center [792, 469] width 31 height 31
click at [672, 607] on div "23" at bounding box center [670, 617] width 25 height 25
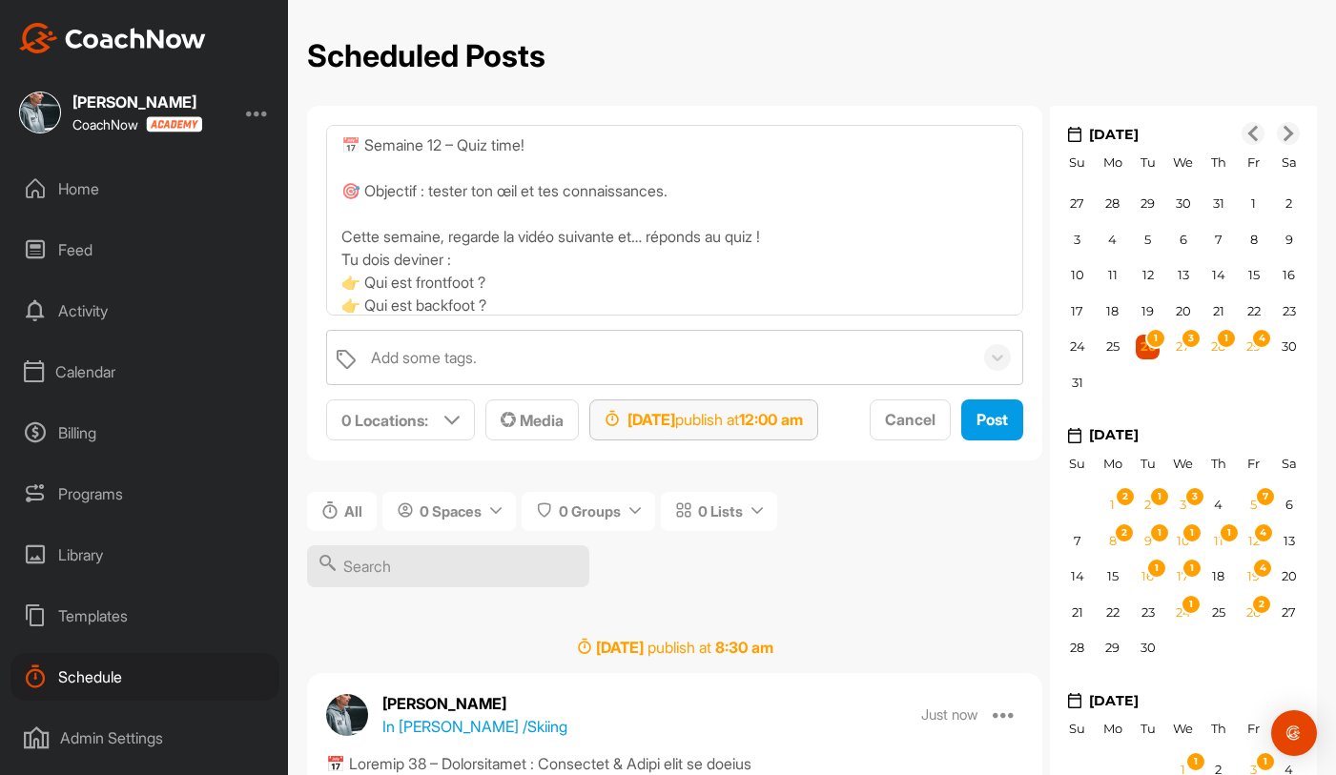
click at [803, 430] on div "Sep 23, 2025 publish at 12:00 am" at bounding box center [704, 419] width 198 height 23
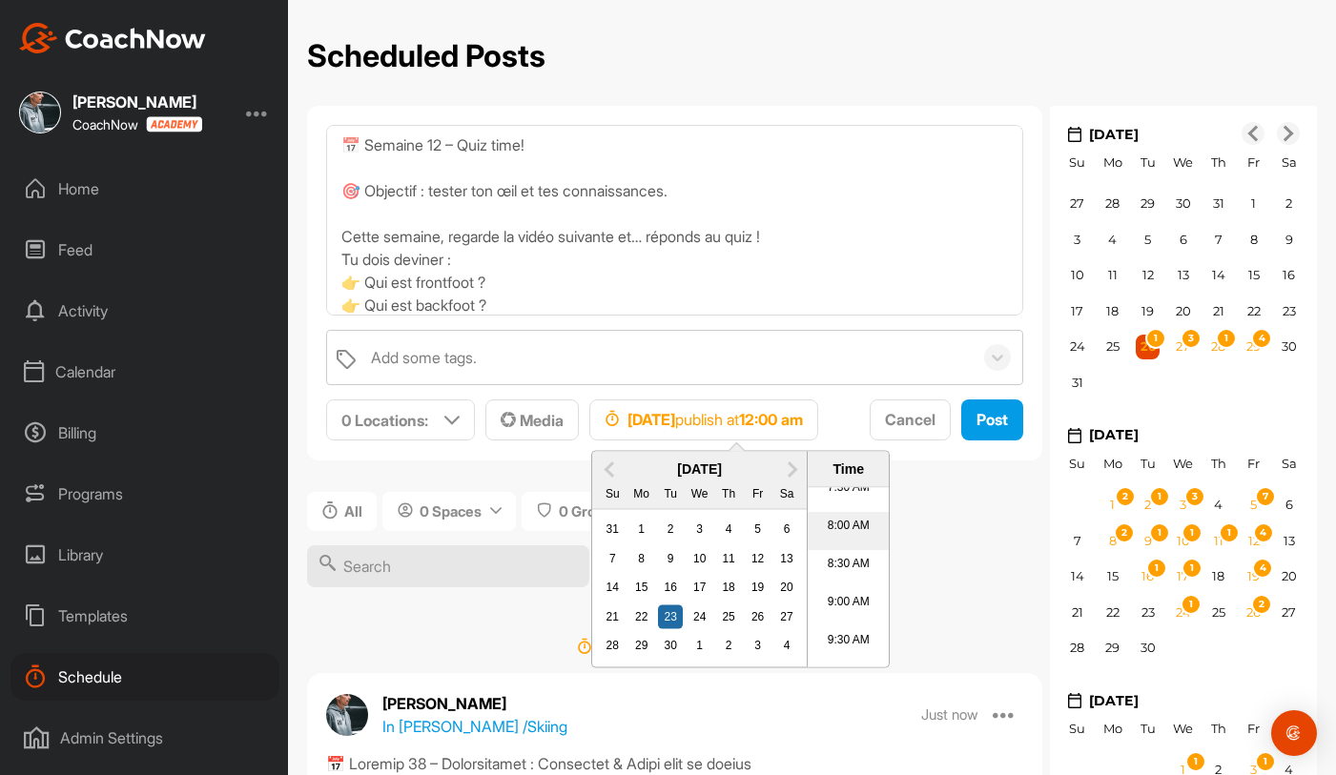
scroll to position [611, 0]
click at [853, 614] on li "9:30 AM" at bounding box center [848, 621] width 81 height 38
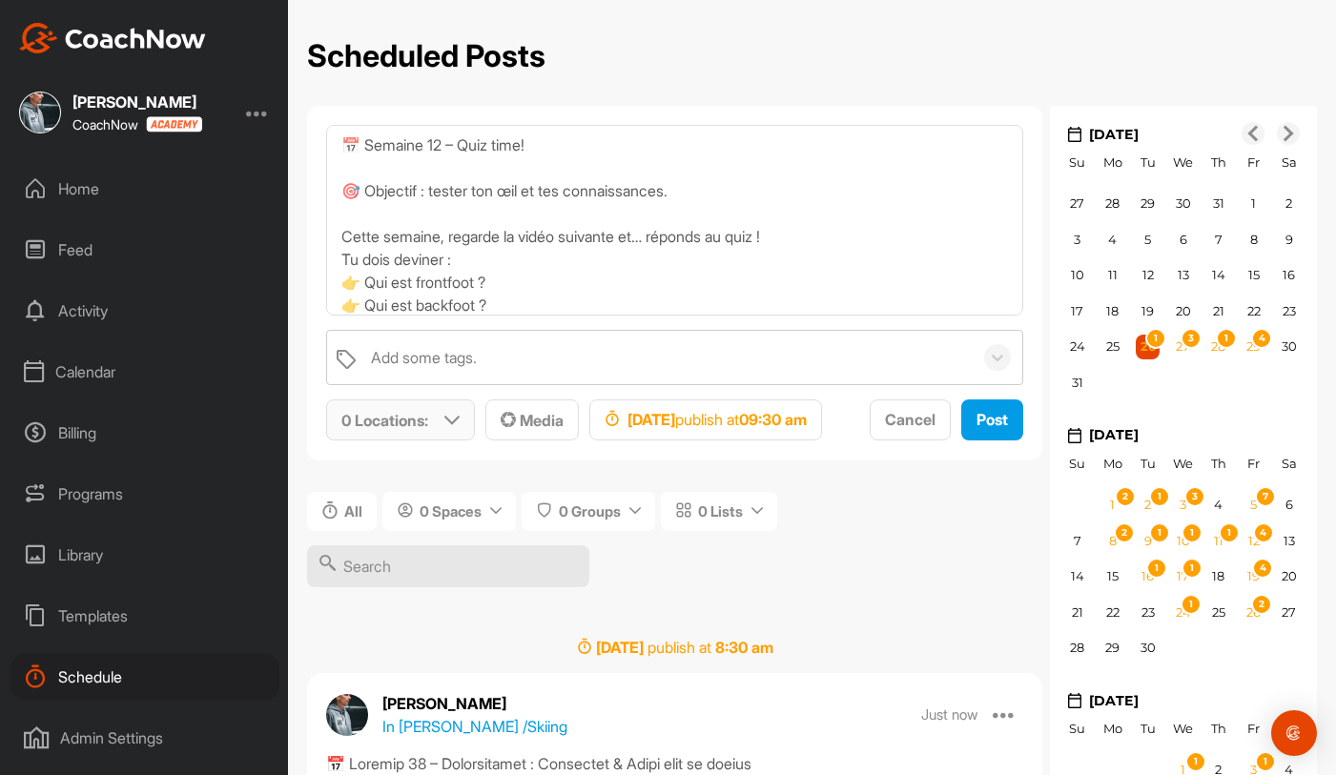
click at [451, 424] on icon at bounding box center [451, 420] width 15 height 15
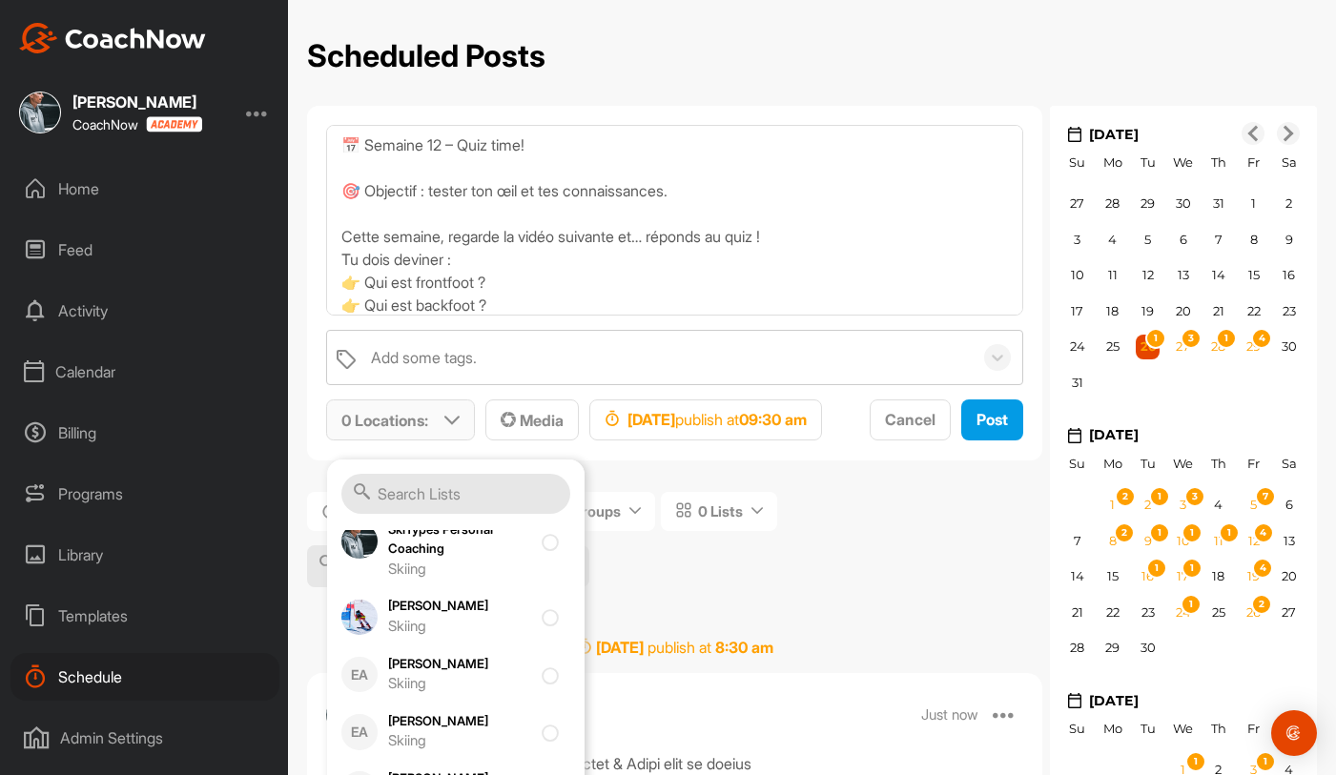
scroll to position [566, 0]
click at [473, 623] on div "Skiing" at bounding box center [459, 623] width 143 height 22
checkbox input "true"
click at [735, 461] on div "📅 Semaine 12 – Quiz time! 🎯 Objectif : tester ton œil et tes connaissances. Cet…" at bounding box center [674, 283] width 735 height 355
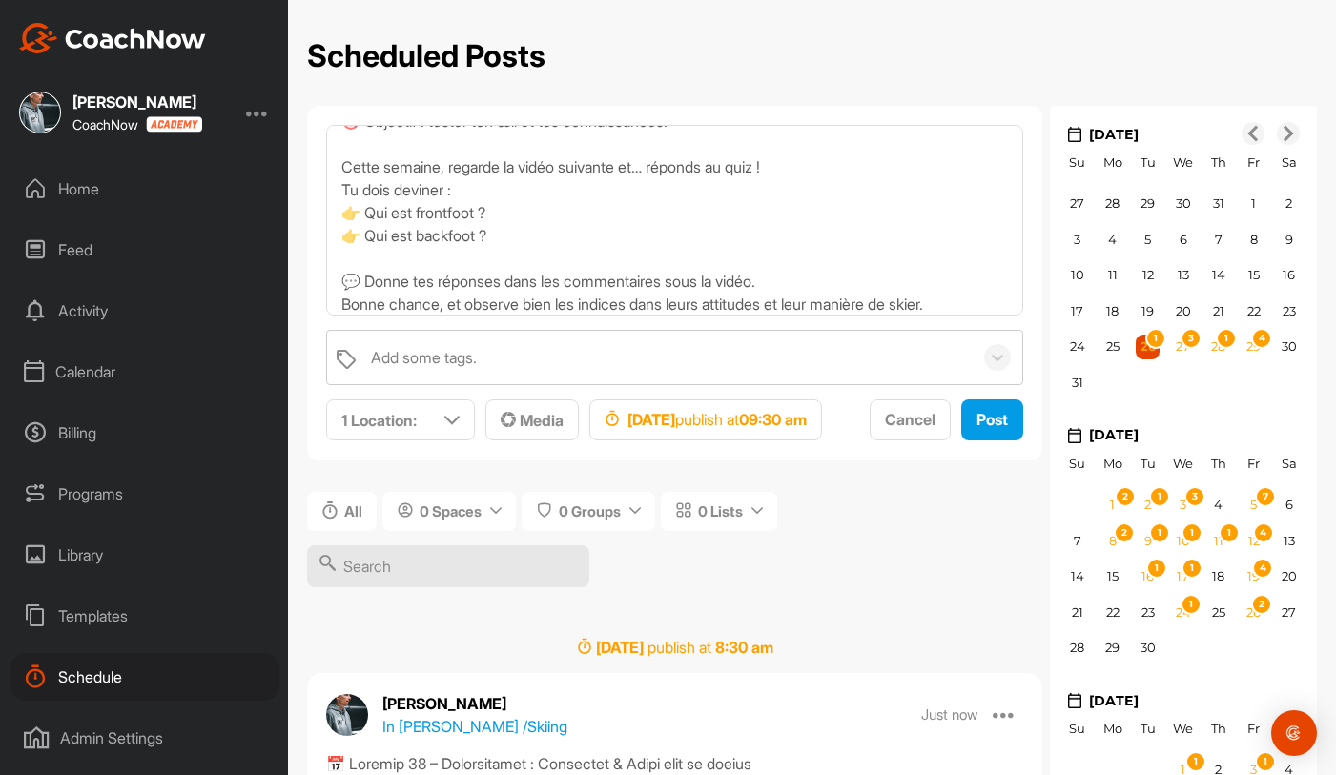
scroll to position [125, 0]
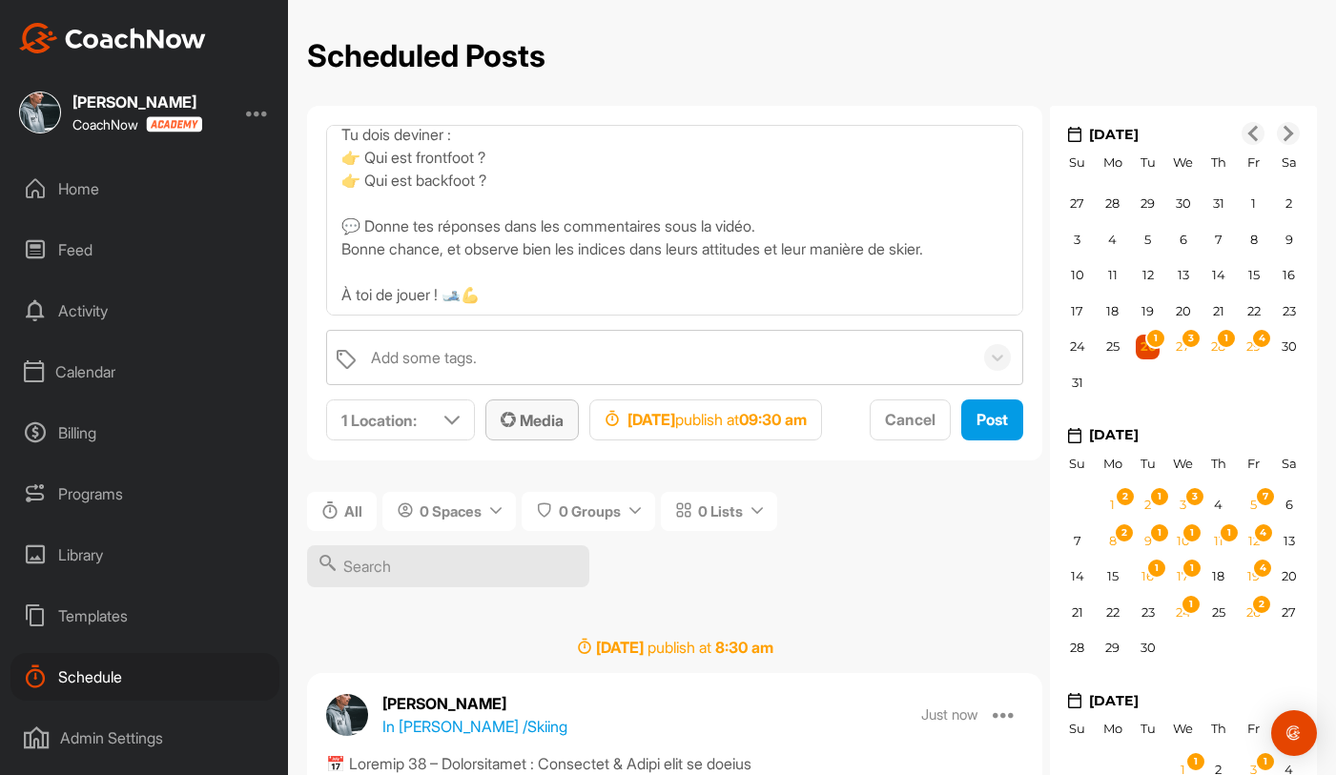
click at [544, 428] on span "Media" at bounding box center [532, 420] width 63 height 19
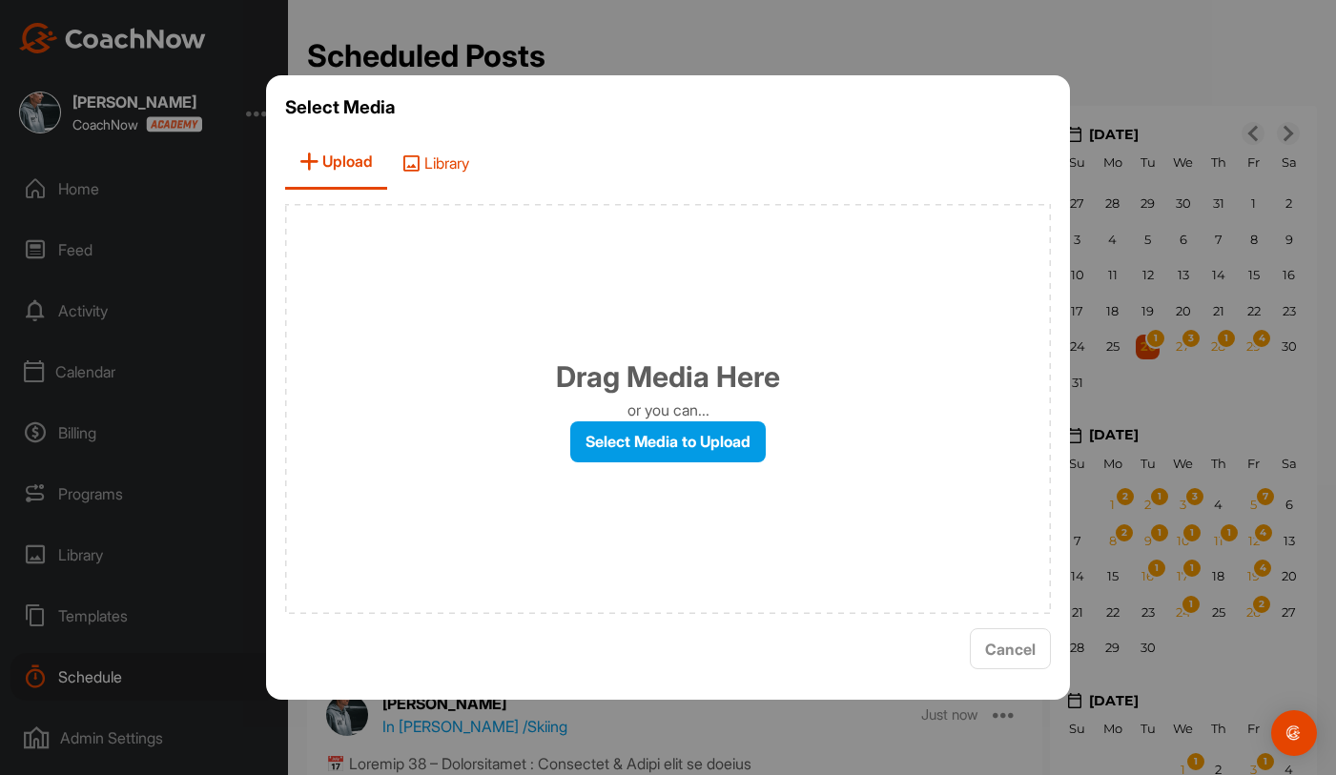
click at [435, 155] on span "Library" at bounding box center [435, 162] width 96 height 54
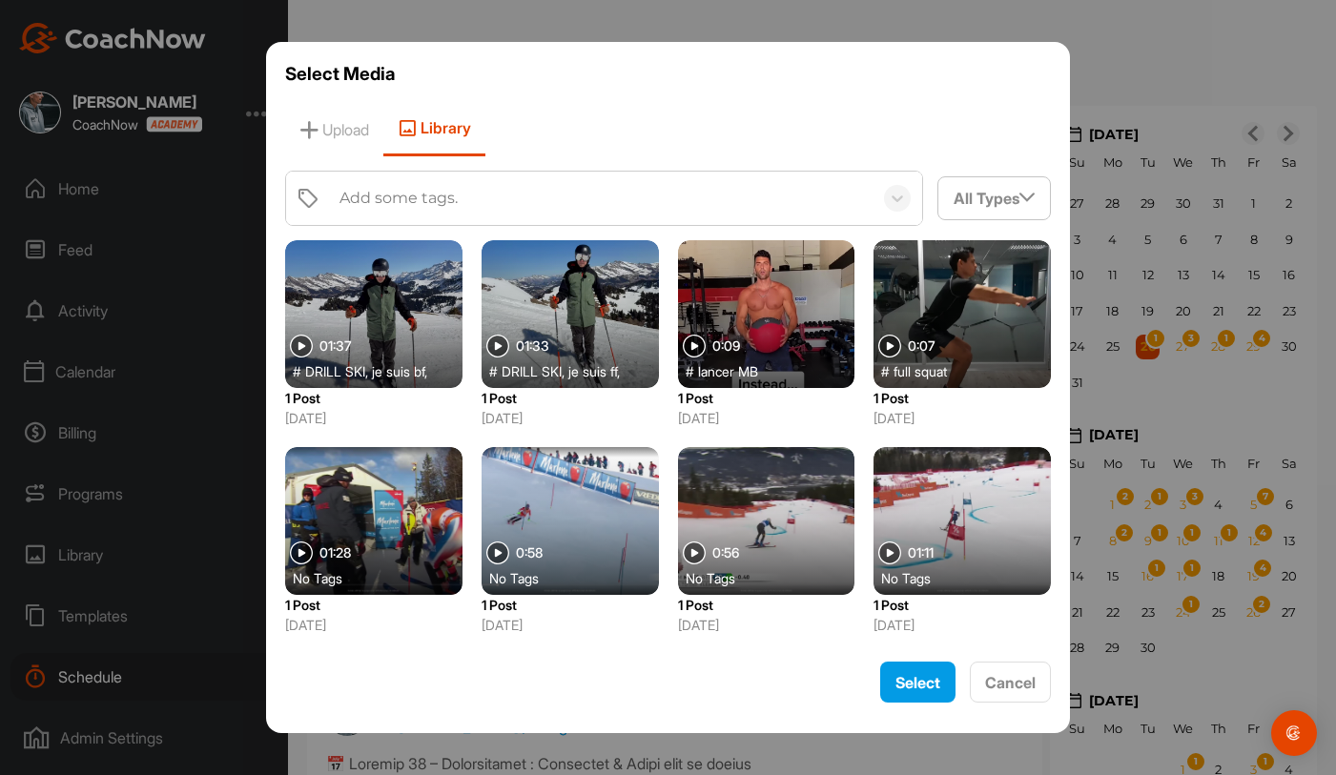
click at [442, 195] on div "Add some tags." at bounding box center [398, 198] width 118 height 23
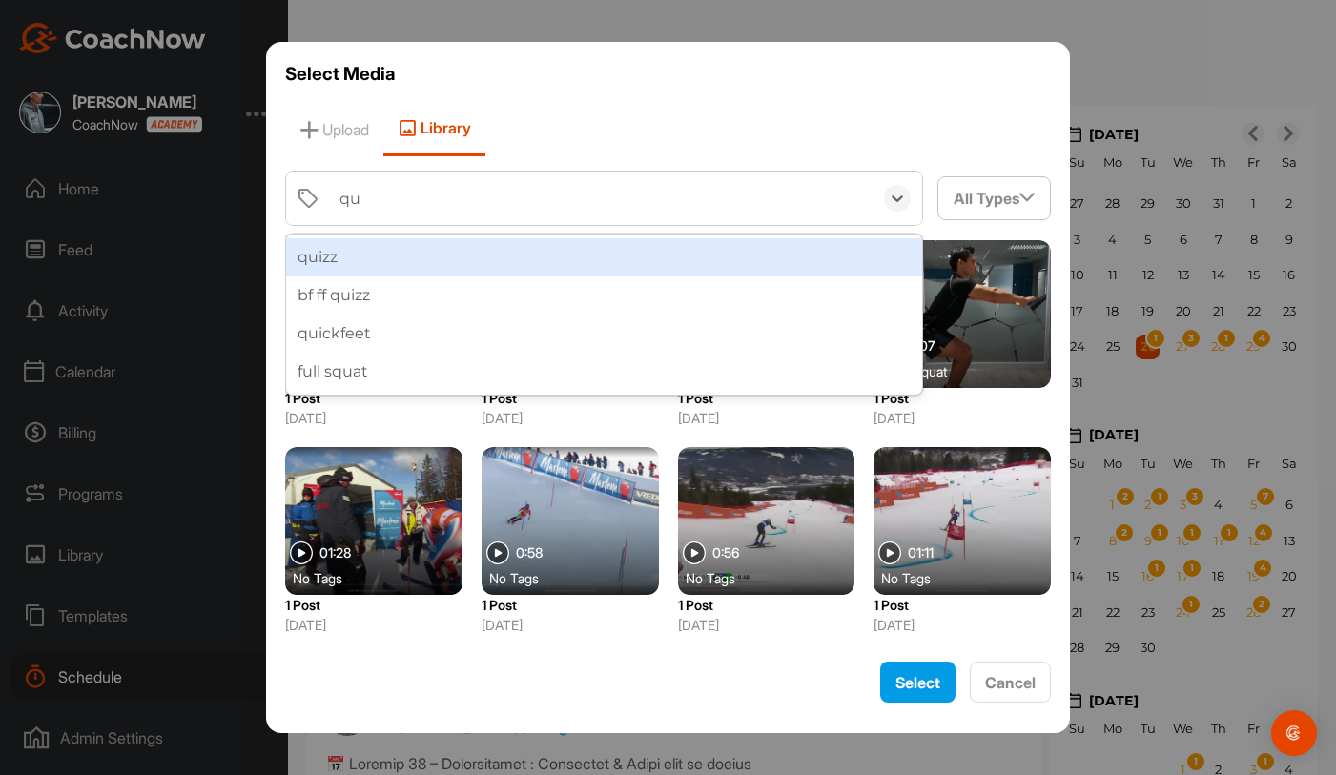
type input "qui"
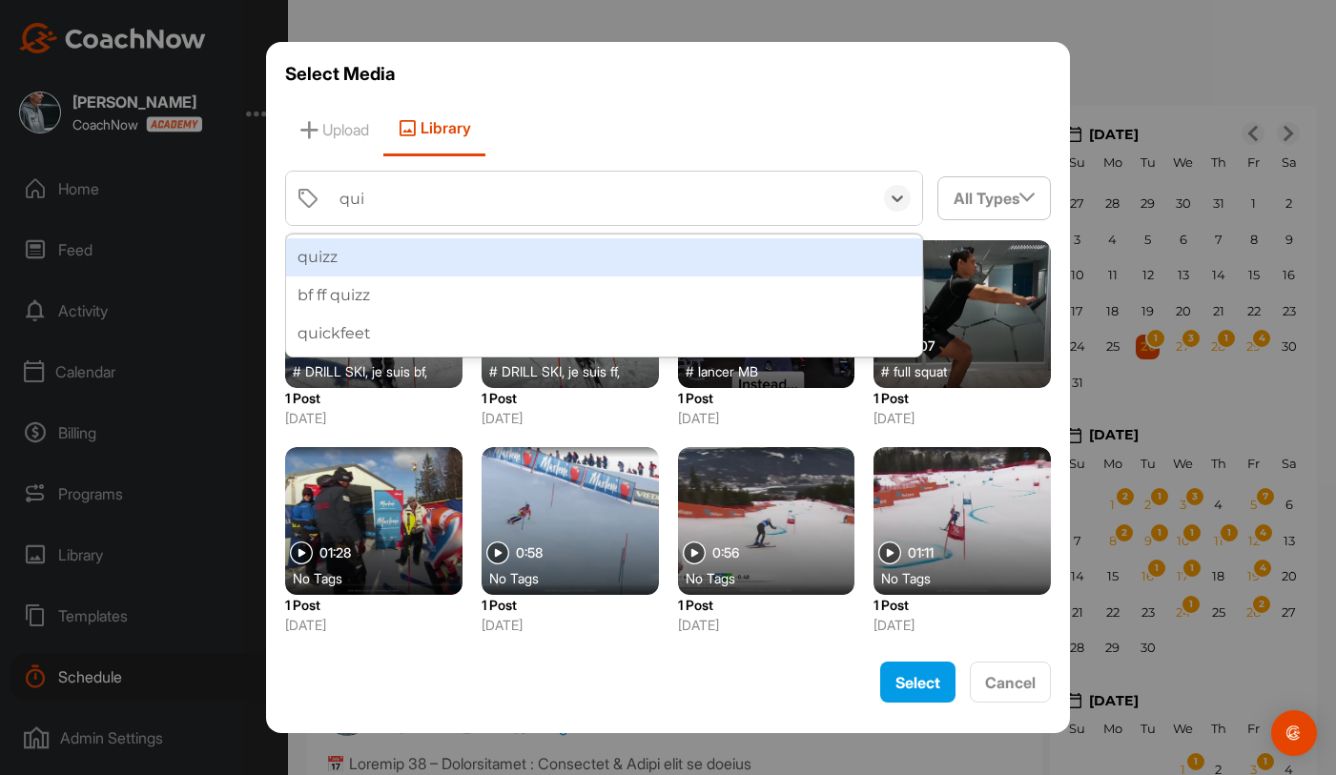
click at [403, 270] on div "quizz" at bounding box center [604, 257] width 637 height 38
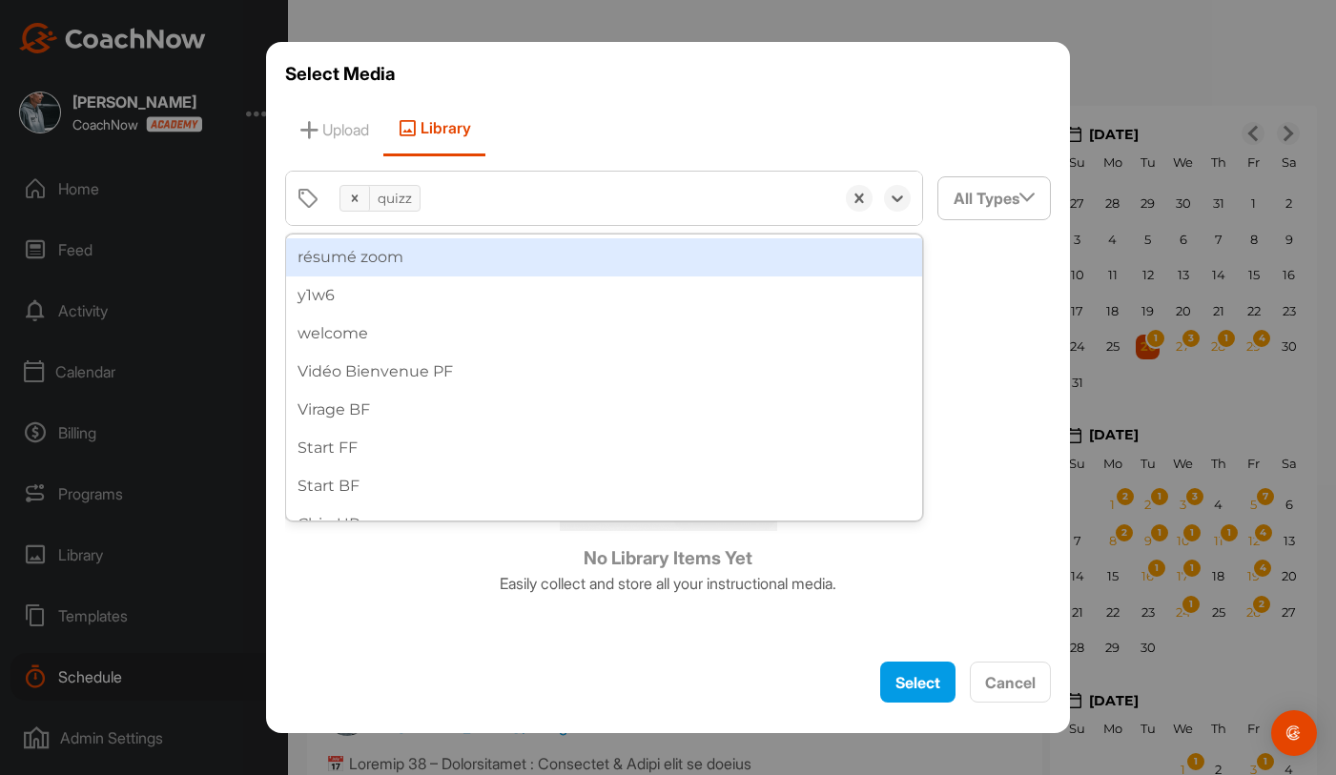
click at [443, 202] on div "quizz" at bounding box center [582, 198] width 504 height 53
click at [356, 197] on icon at bounding box center [355, 198] width 7 height 7
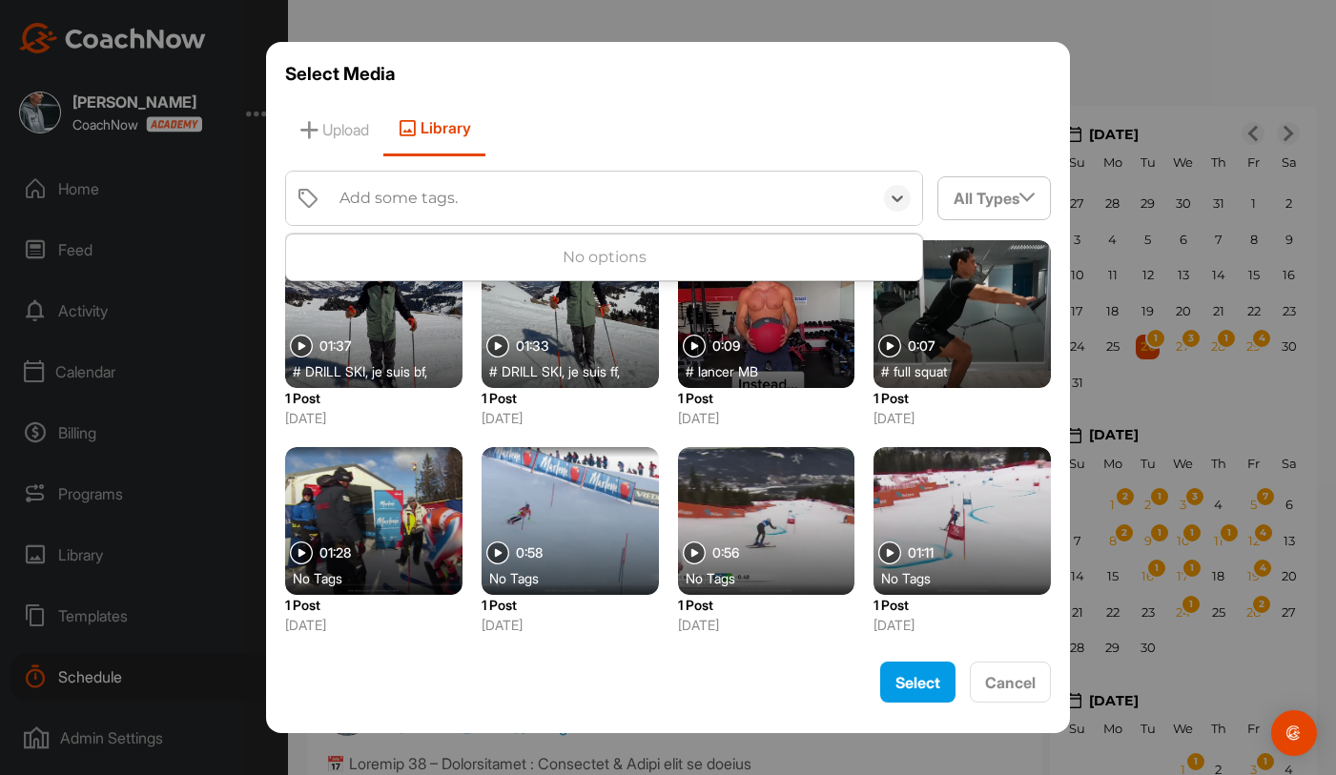
click at [359, 196] on div "Add some tags." at bounding box center [398, 198] width 118 height 23
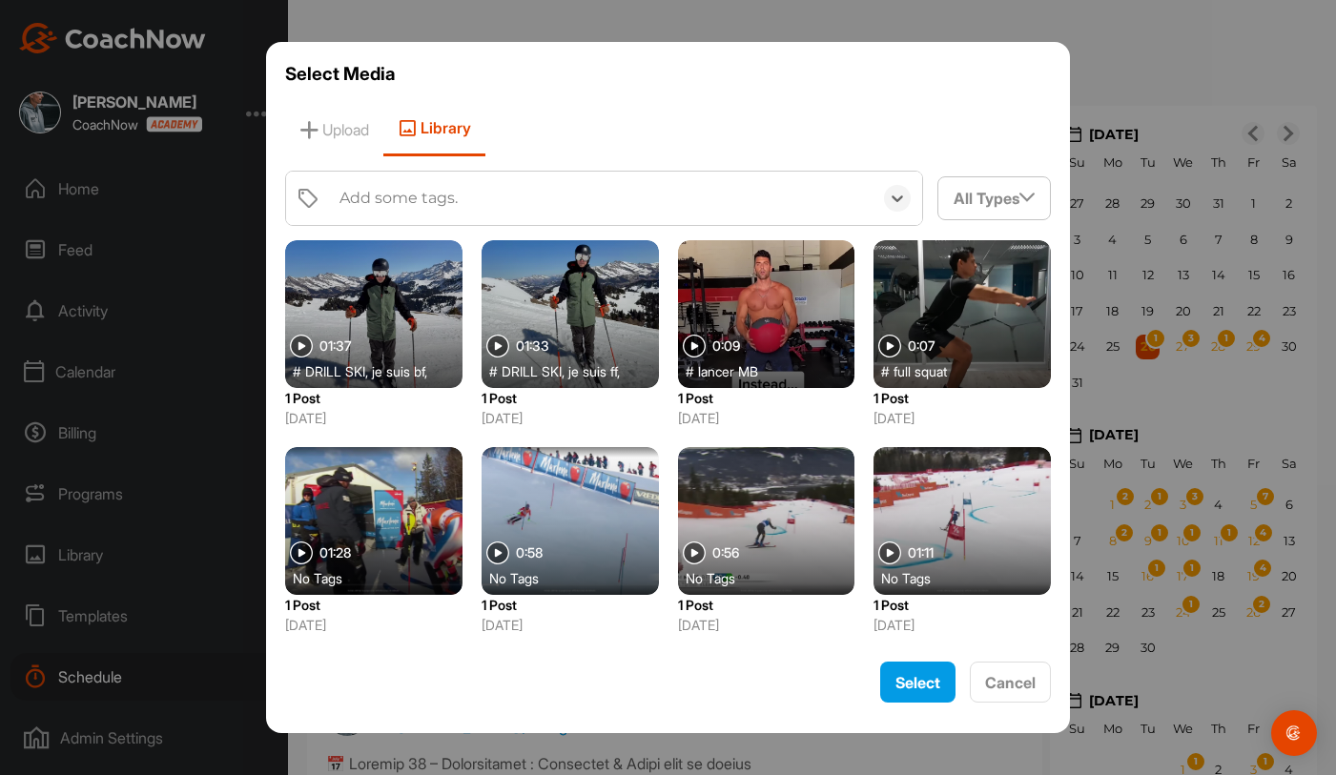
click at [501, 200] on div "Add some tags." at bounding box center [601, 198] width 543 height 53
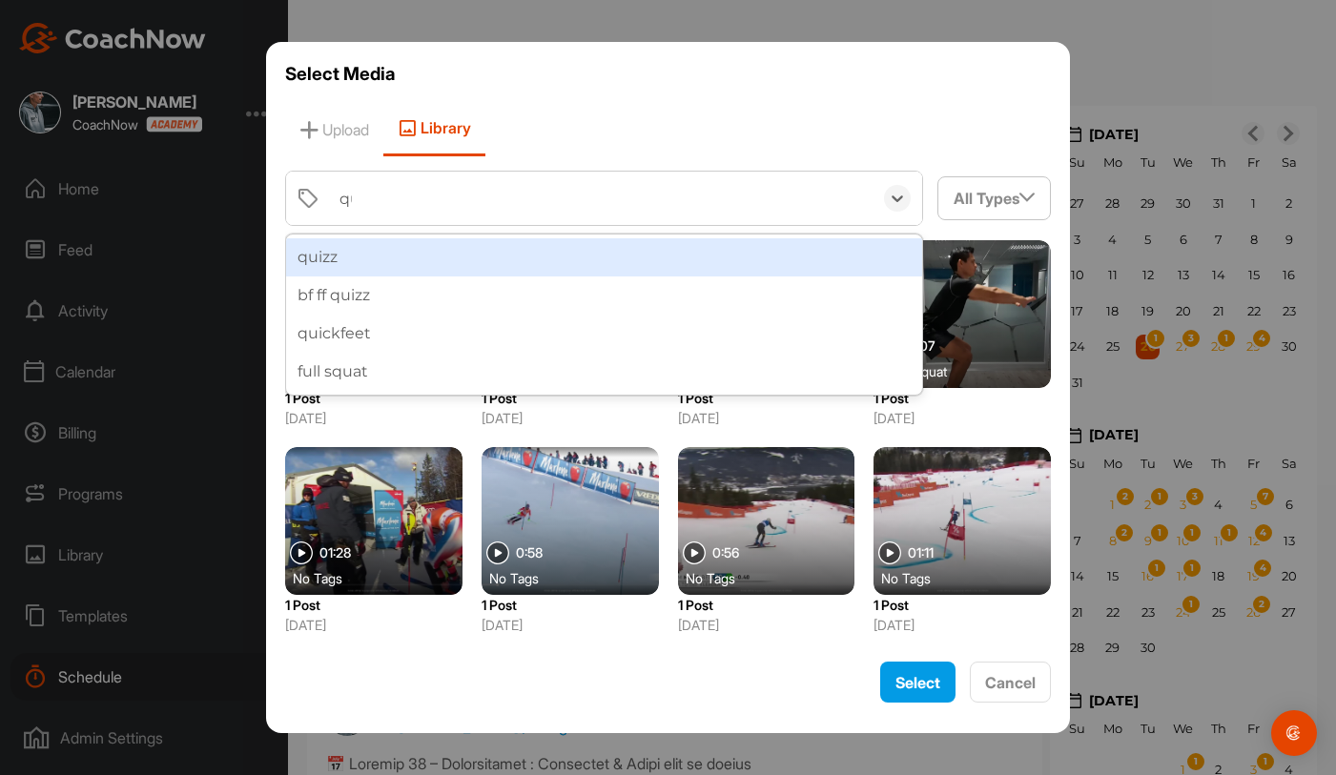
type input "qui"
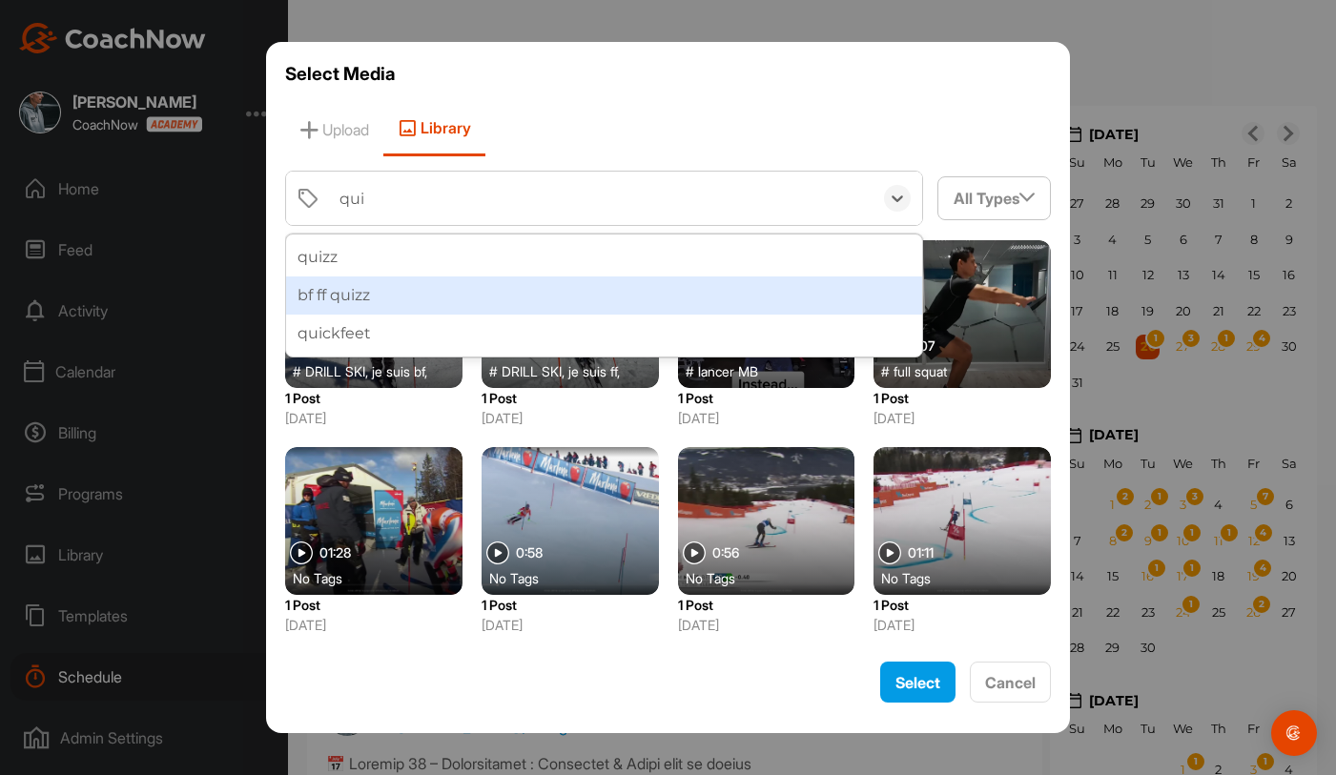
click at [409, 302] on div "bf ff quizz" at bounding box center [604, 296] width 637 height 38
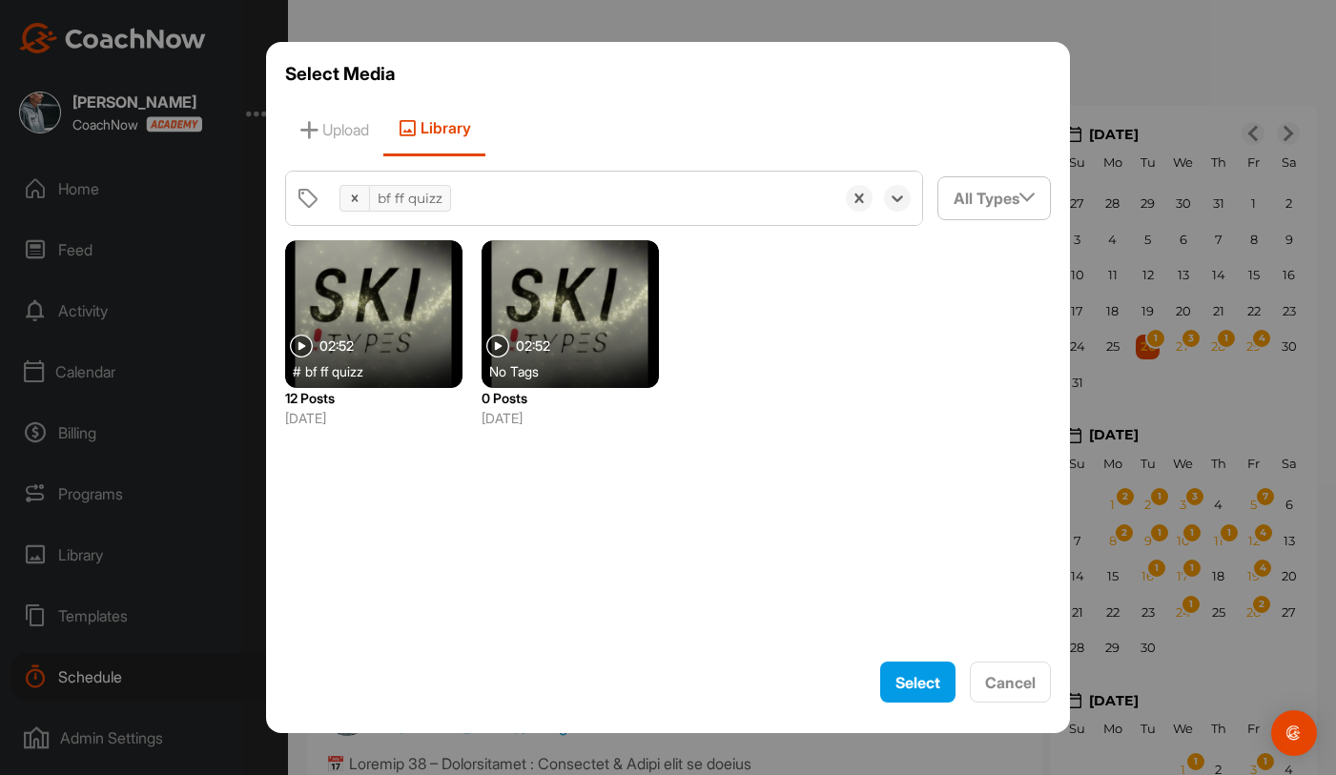
click at [414, 294] on div at bounding box center [373, 314] width 177 height 148
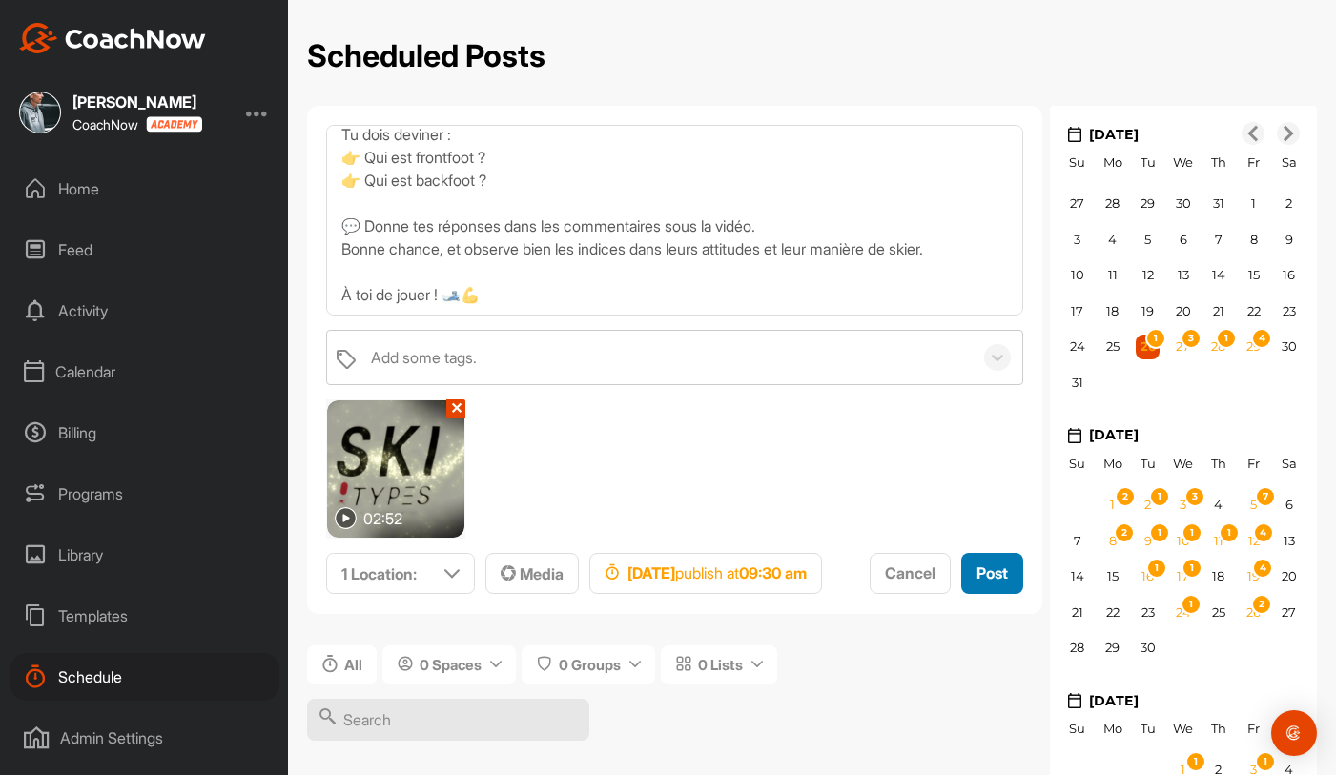
click at [976, 583] on span "Post" at bounding box center [991, 573] width 31 height 19
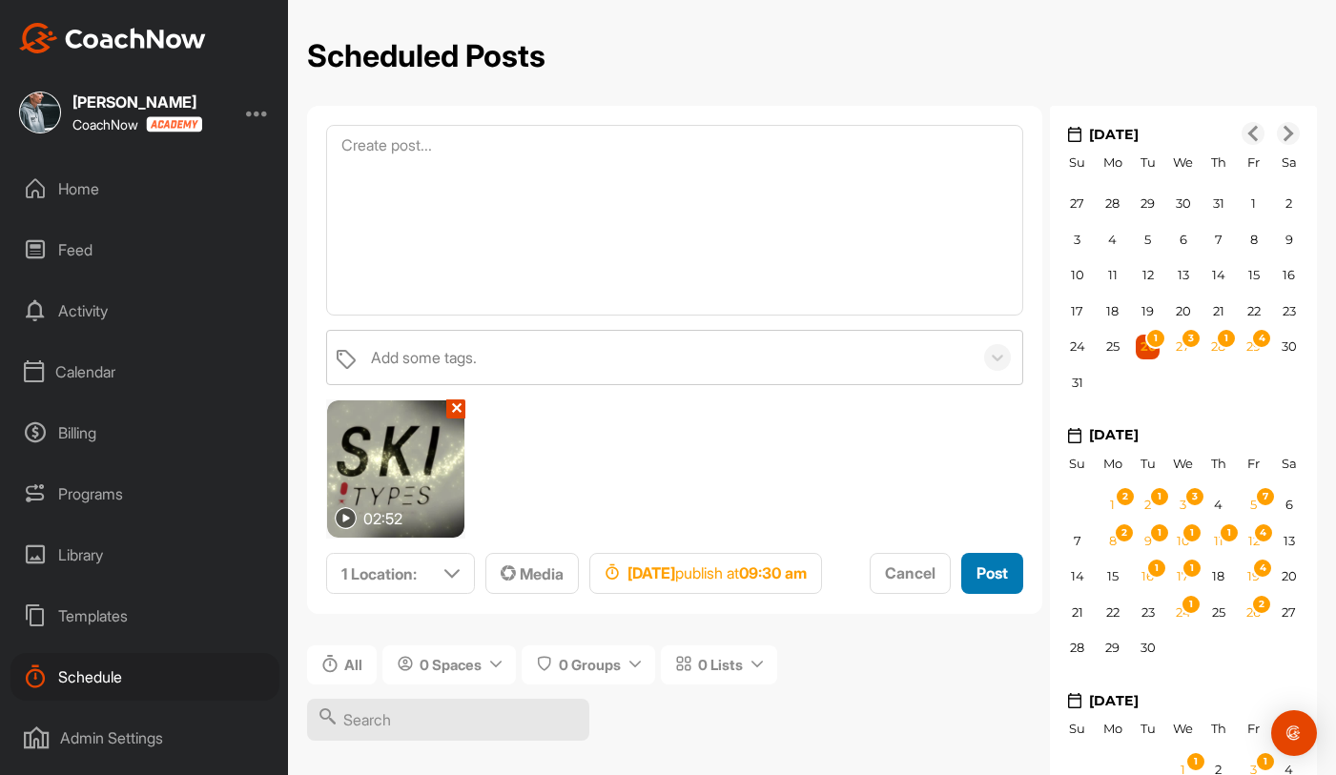
scroll to position [0, 0]
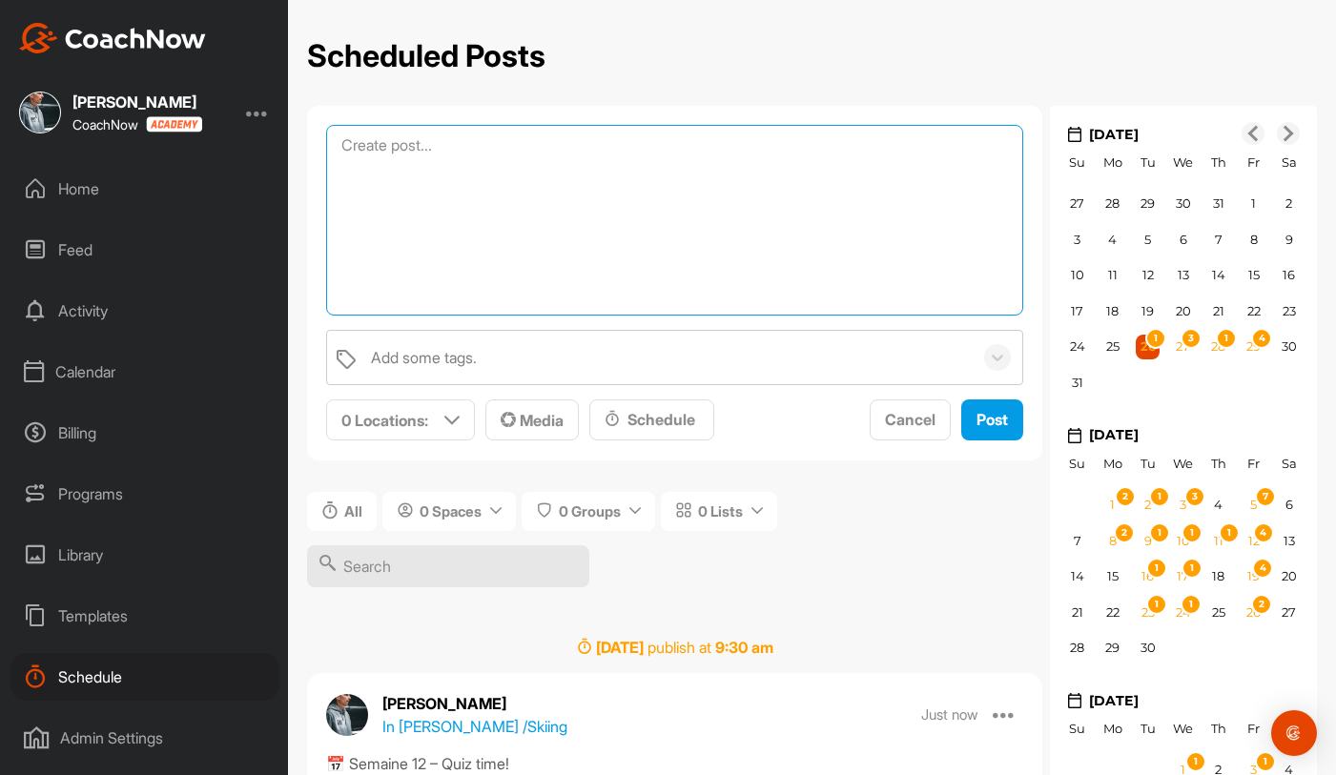
click at [531, 143] on textarea at bounding box center [674, 220] width 697 height 191
paste textarea "📅 Semaine 13 – Fondamentaux : La table de mix 🎯 Objectif : avoir une intention …"
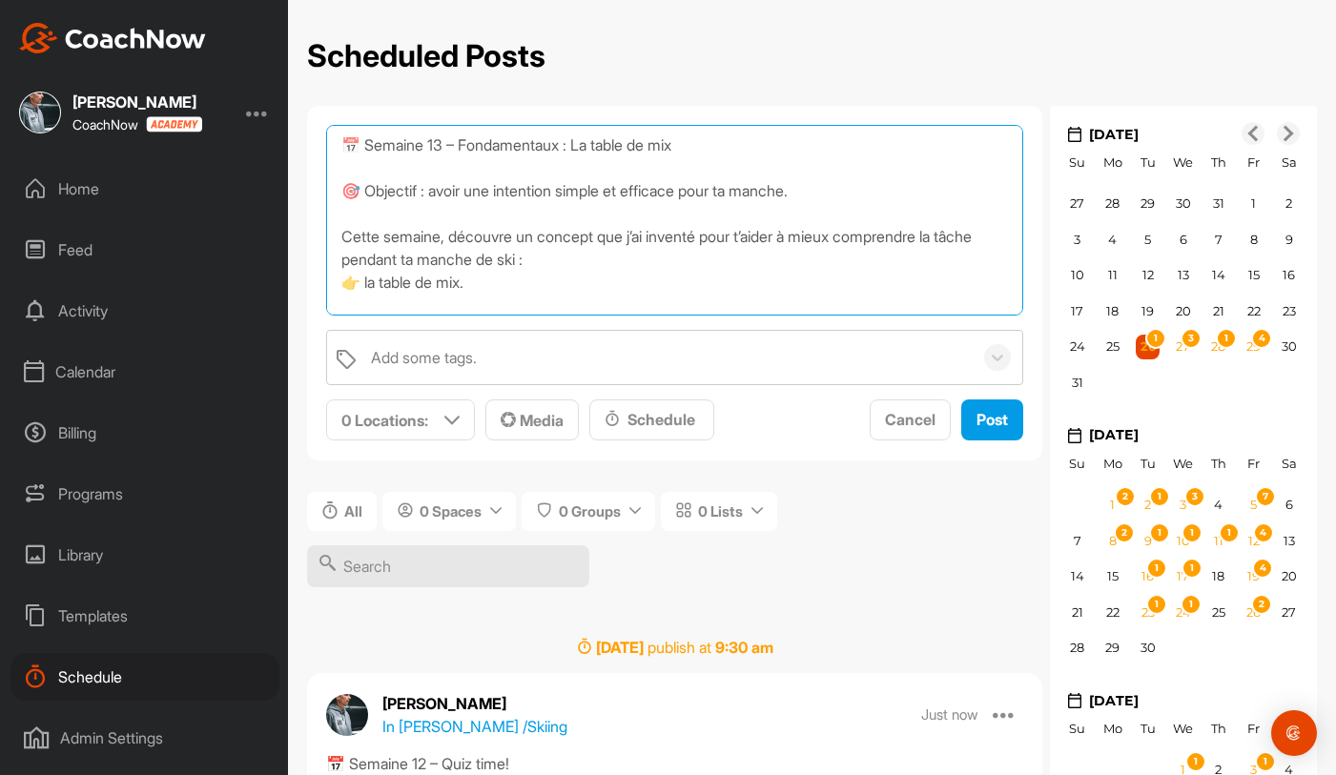
scroll to position [354, 0]
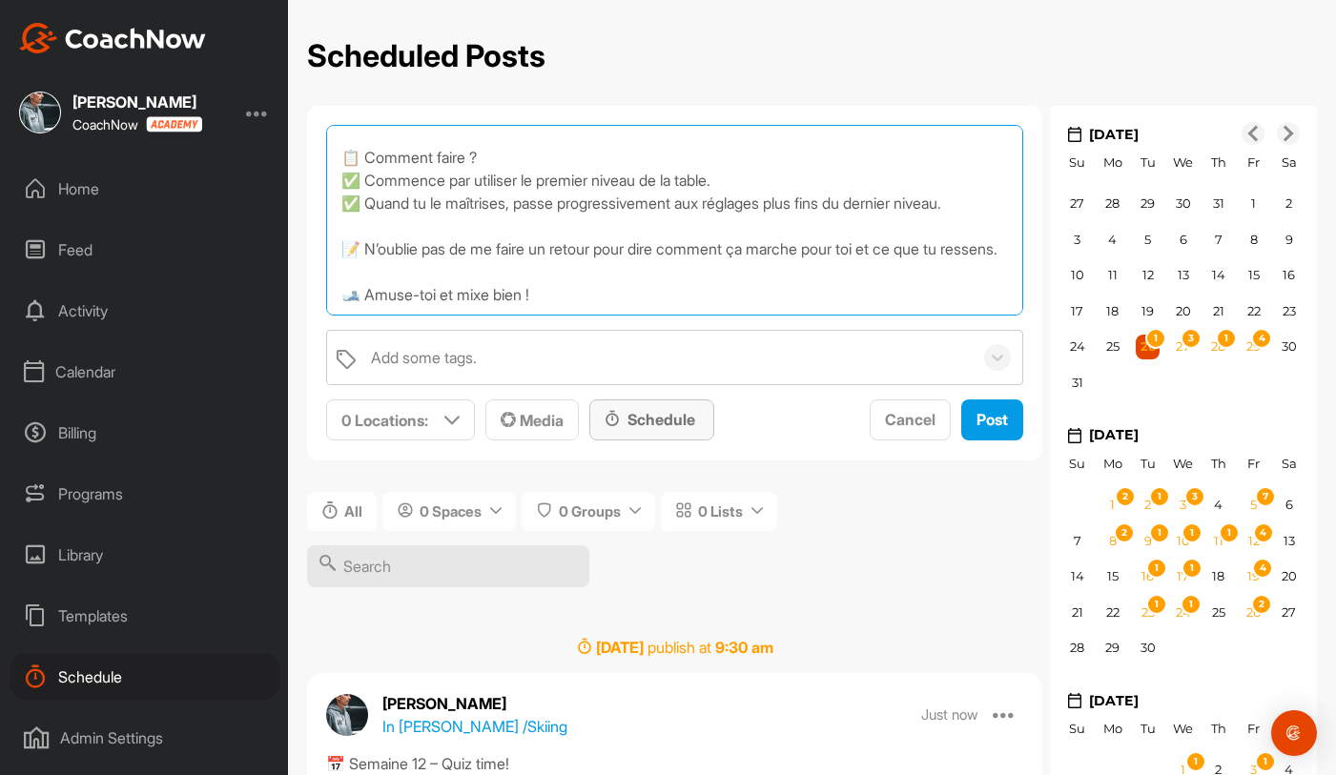
type textarea "📅 Semaine 13 – Fondamentaux : La table de mix 🎯 Objectif : avoir une intention …"
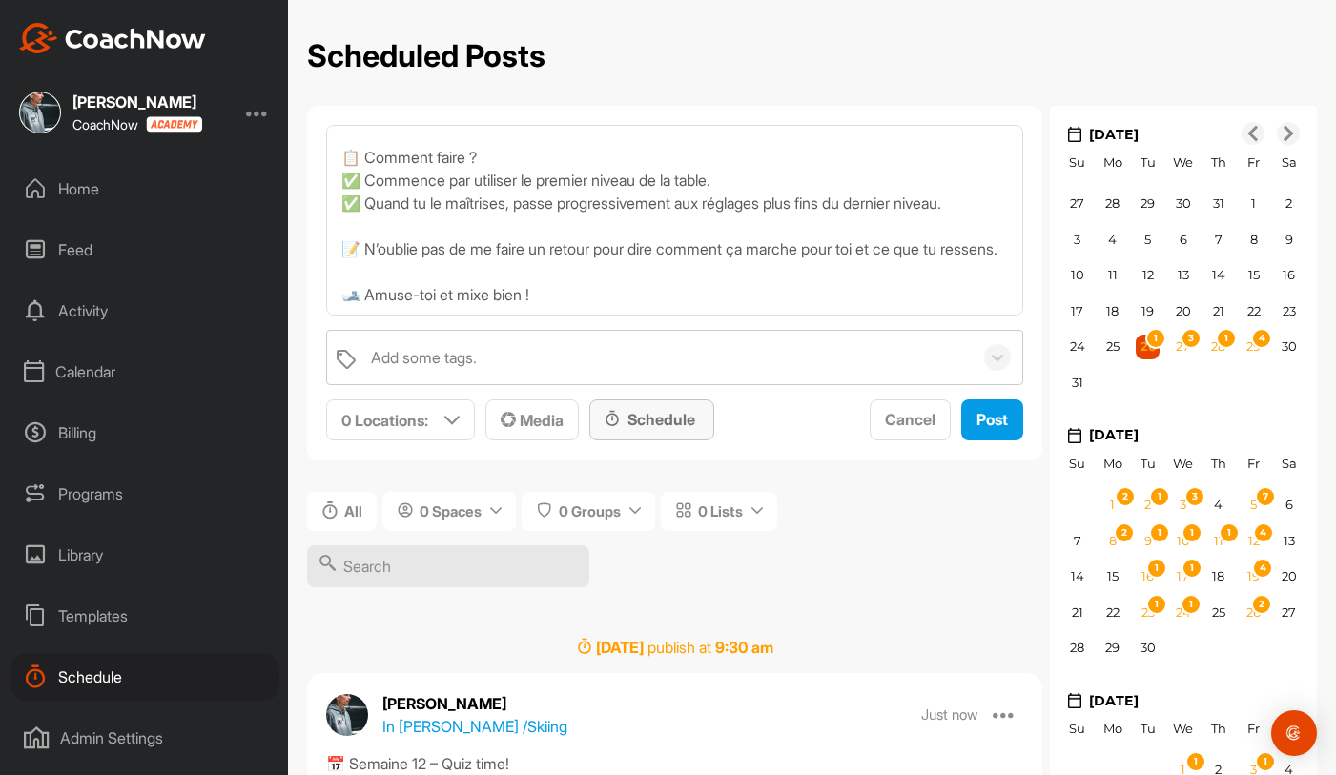
click at [686, 426] on div "Schedule" at bounding box center [652, 419] width 94 height 23
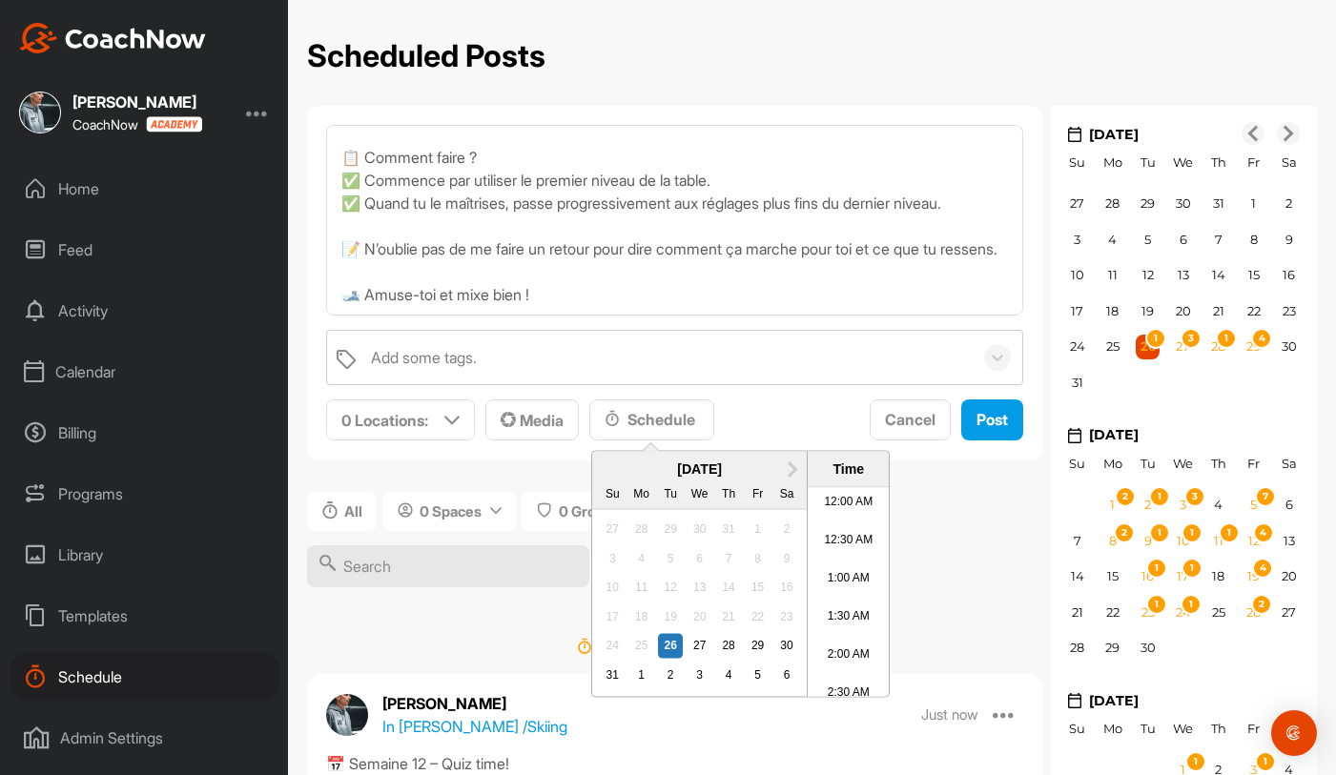
scroll to position [1058, 0]
click at [790, 461] on span "Next Month" at bounding box center [790, 468] width 0 height 20
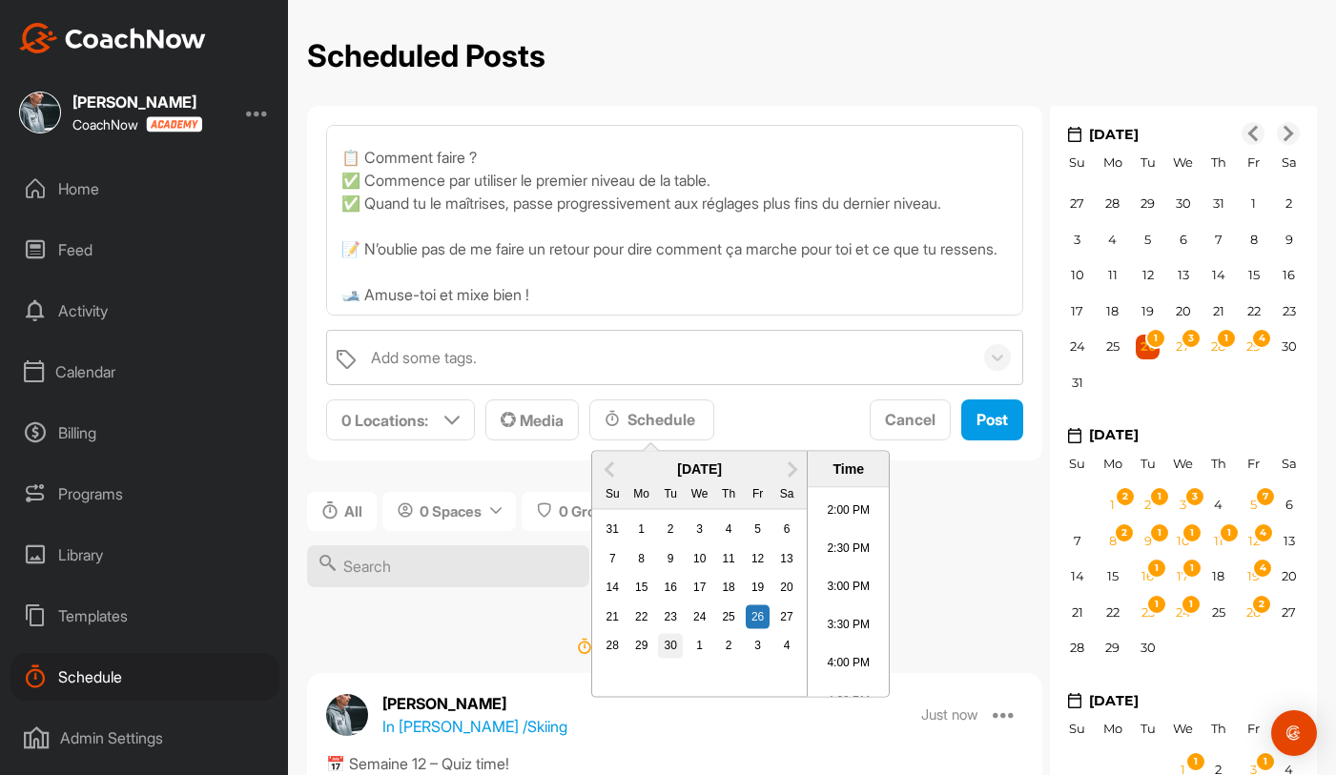
click at [666, 640] on div "30" at bounding box center [670, 646] width 25 height 25
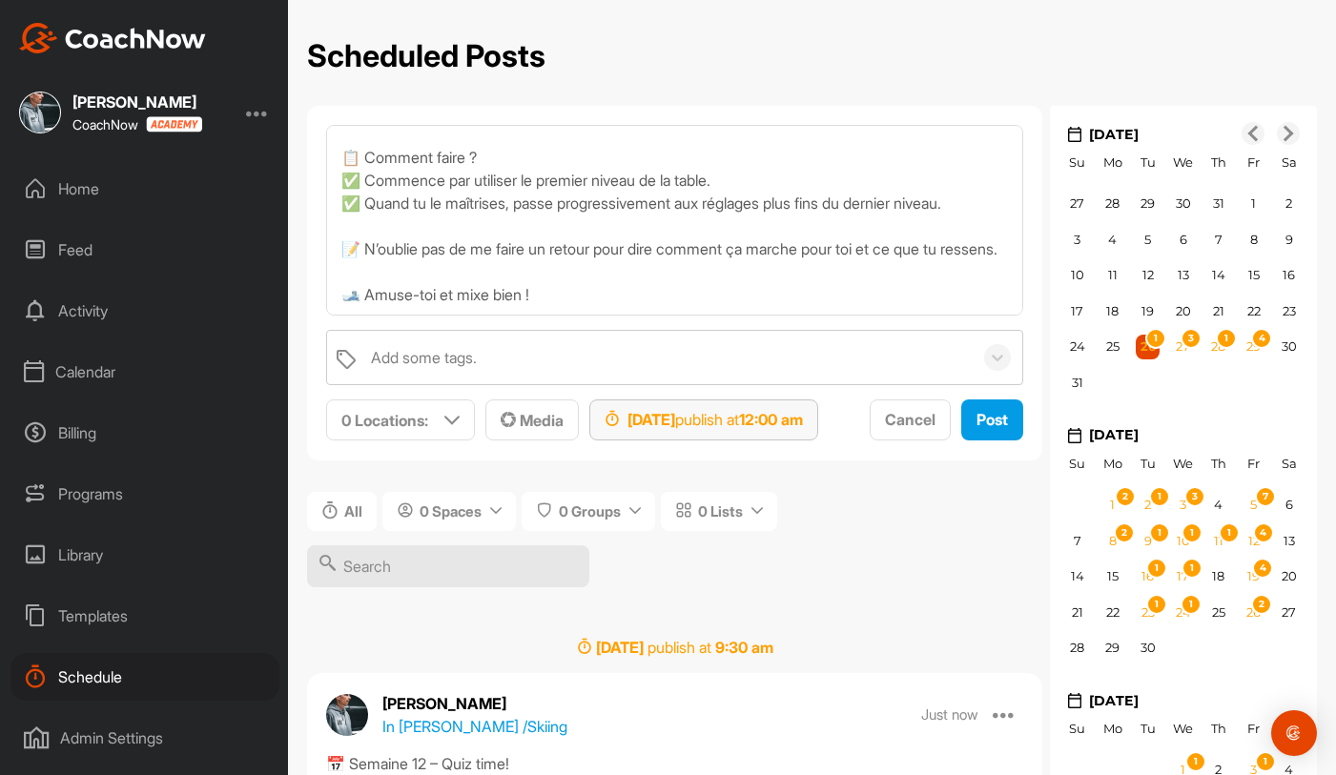
click at [803, 417] on strong "12:00 am" at bounding box center [771, 419] width 64 height 19
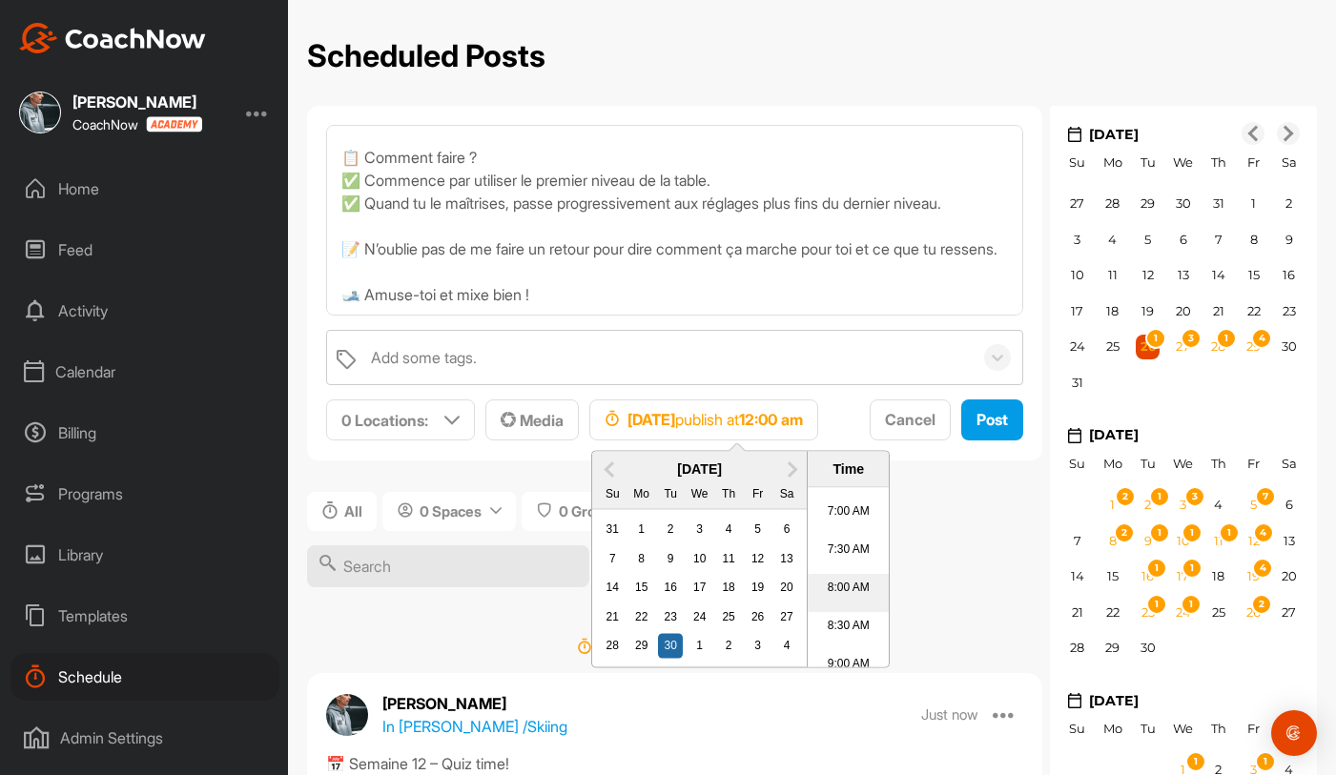
scroll to position [688, 0]
click at [841, 588] on li "10:00 AM" at bounding box center [848, 582] width 81 height 38
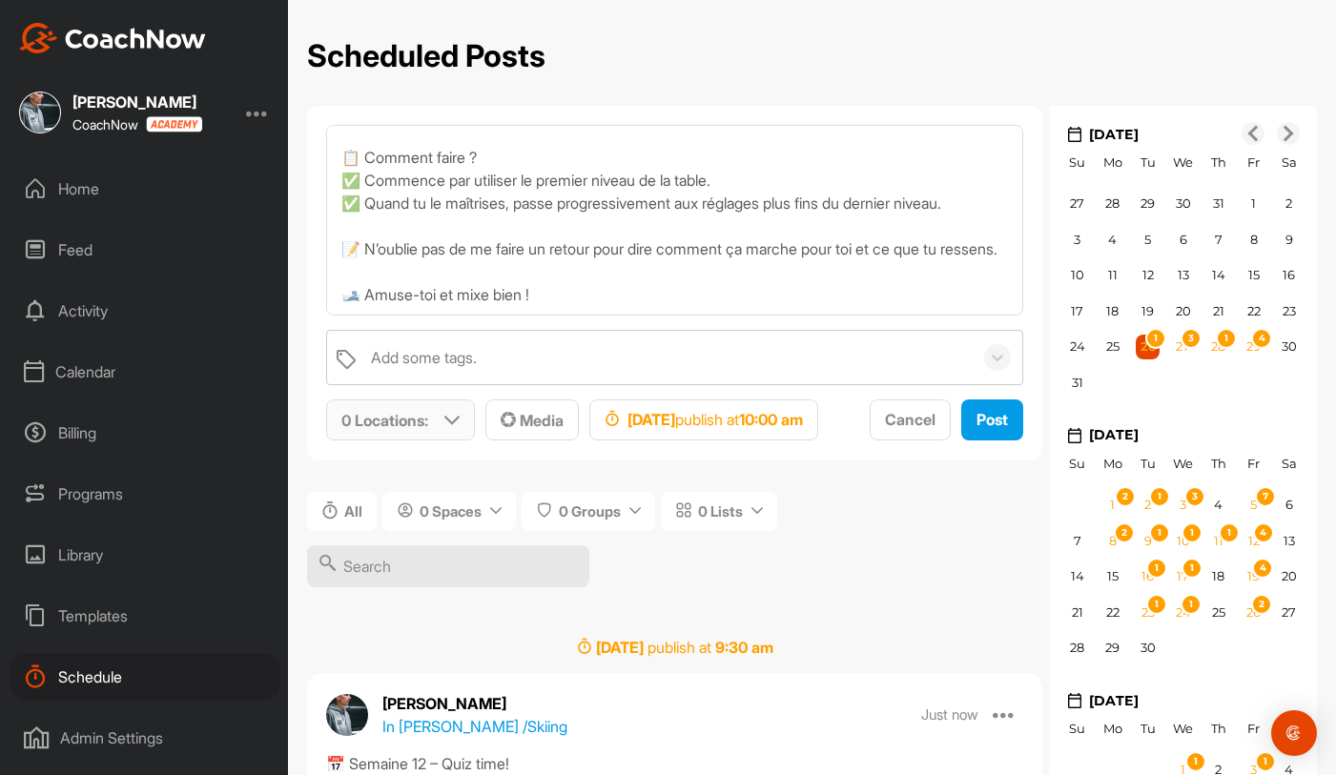
click at [428, 418] on p "0 Locations :" at bounding box center [384, 420] width 87 height 23
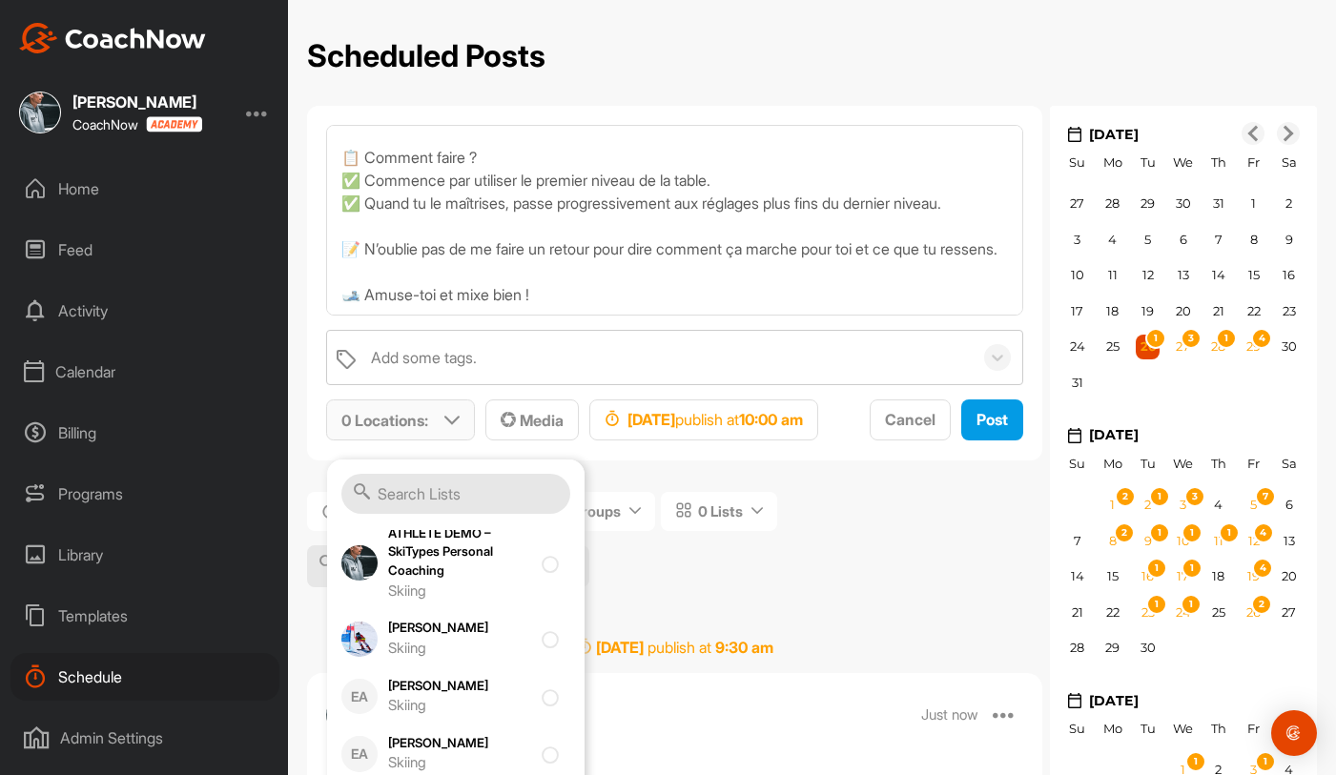
scroll to position [572, 0]
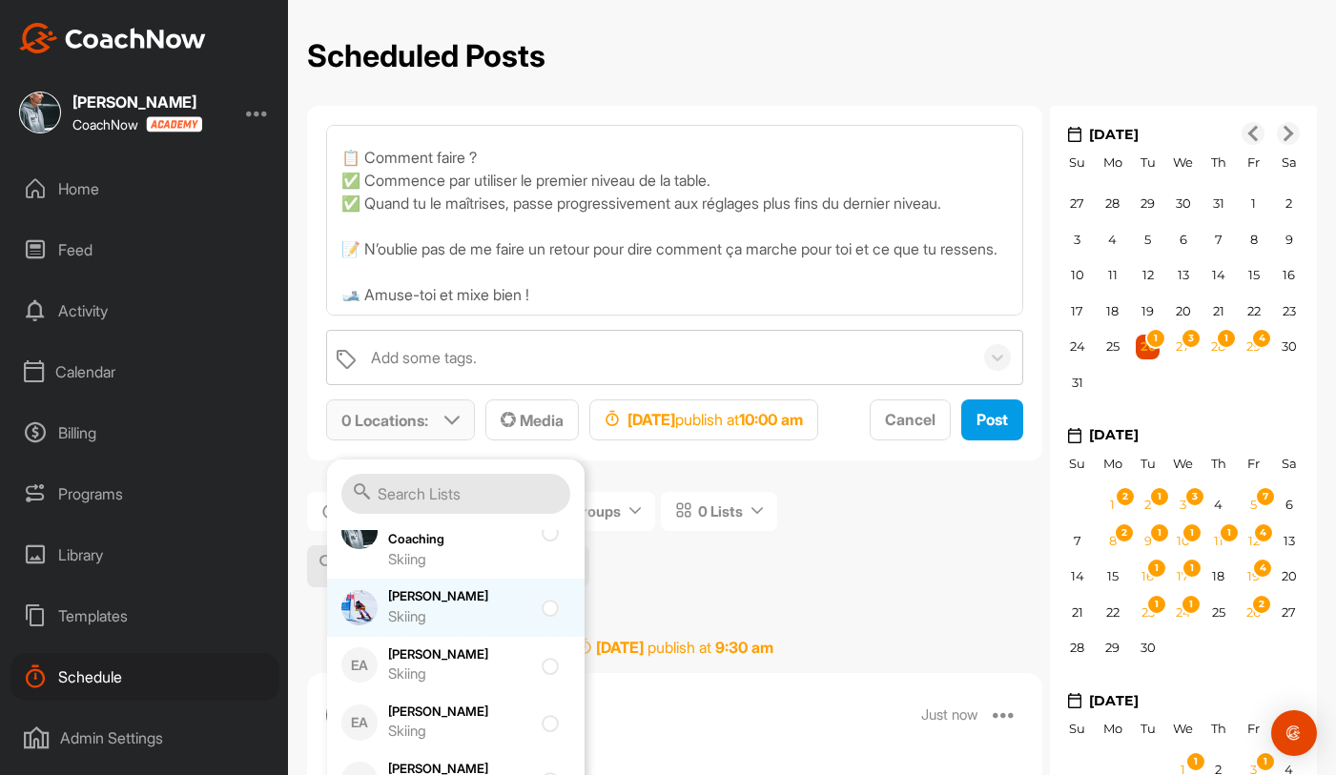
click at [461, 618] on div "Skiing" at bounding box center [459, 617] width 143 height 22
checkbox input "true"
click at [546, 429] on div "Media" at bounding box center [532, 420] width 63 height 23
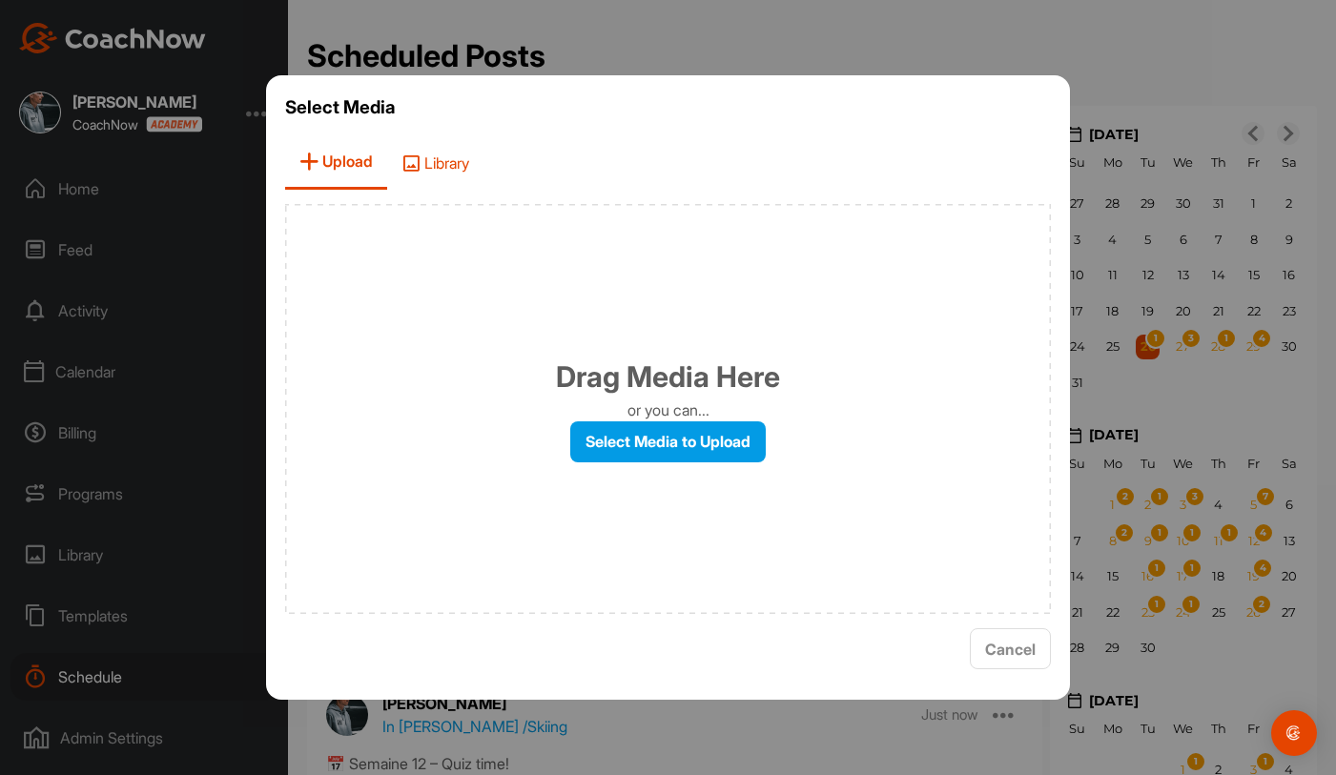
click at [436, 177] on span "Library" at bounding box center [435, 162] width 96 height 54
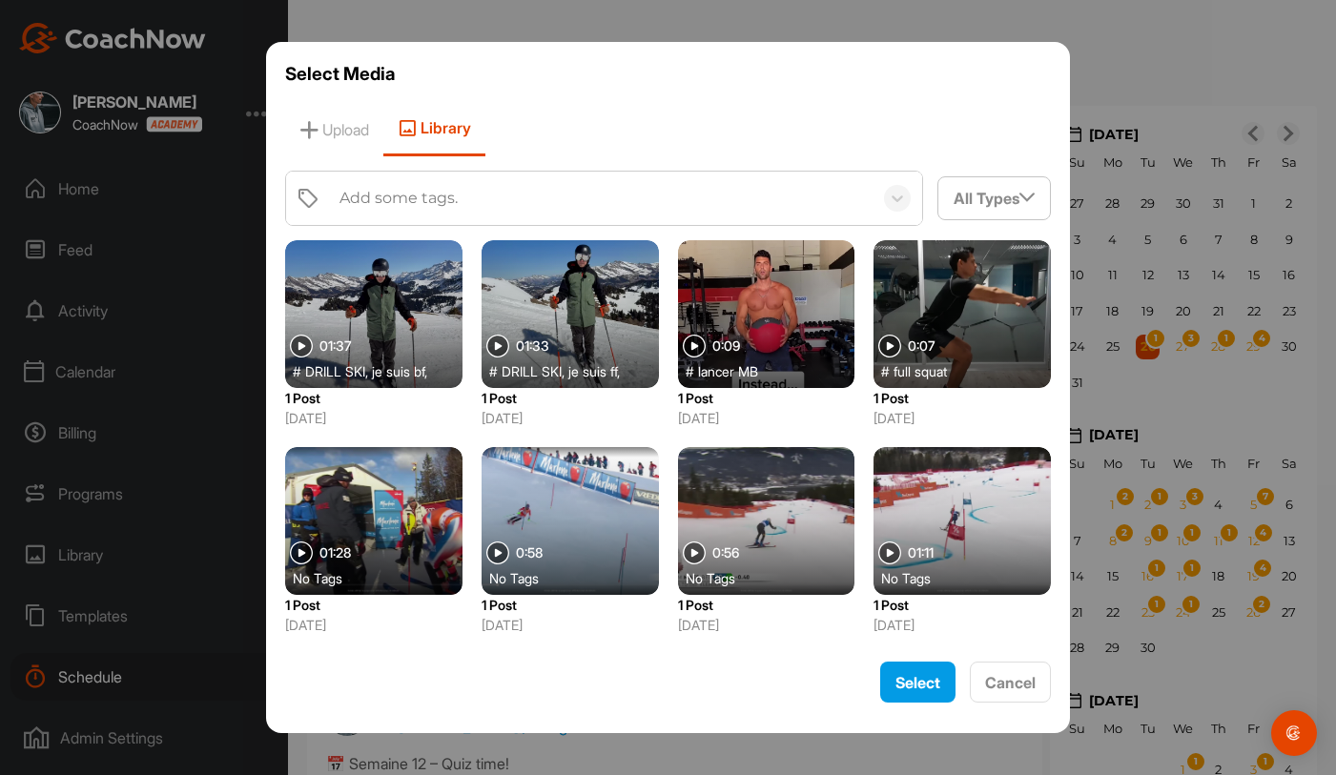
click at [443, 214] on div "Add some tags." at bounding box center [601, 198] width 543 height 53
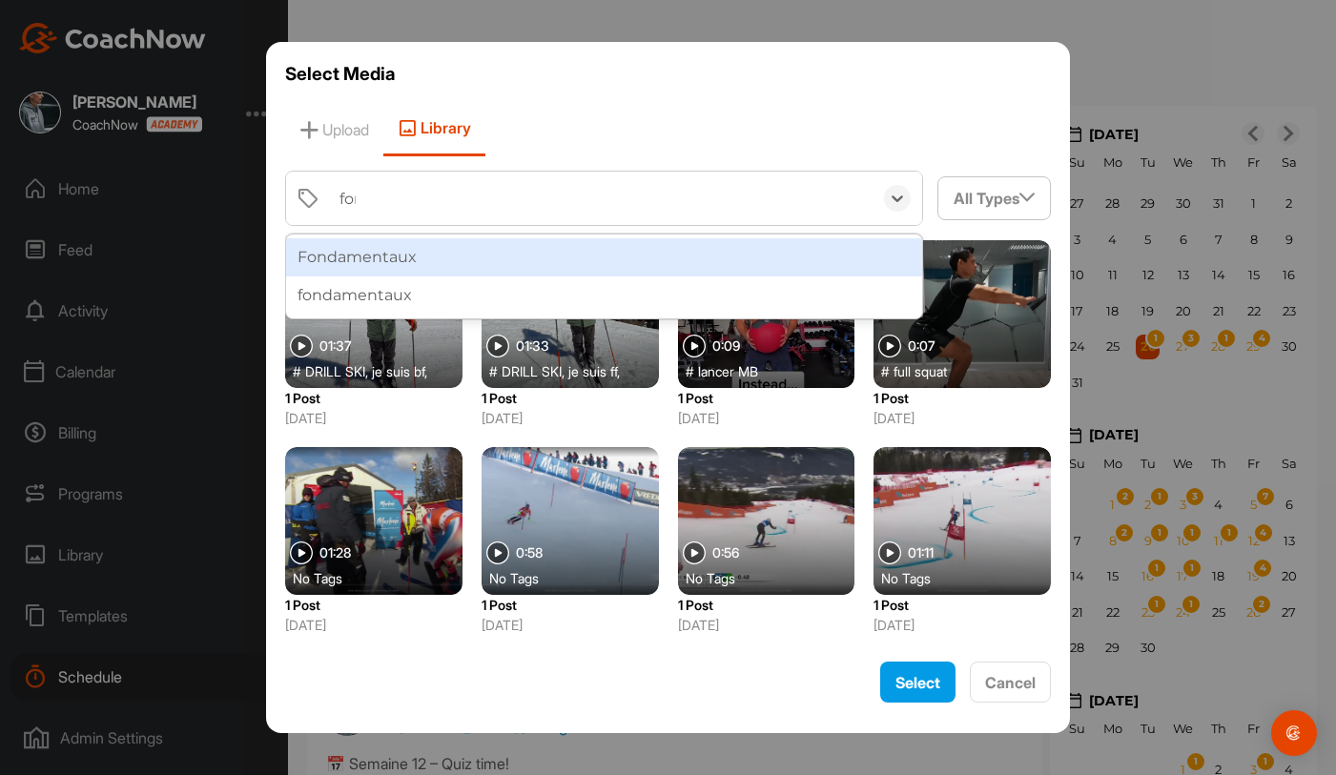
type input "fond"
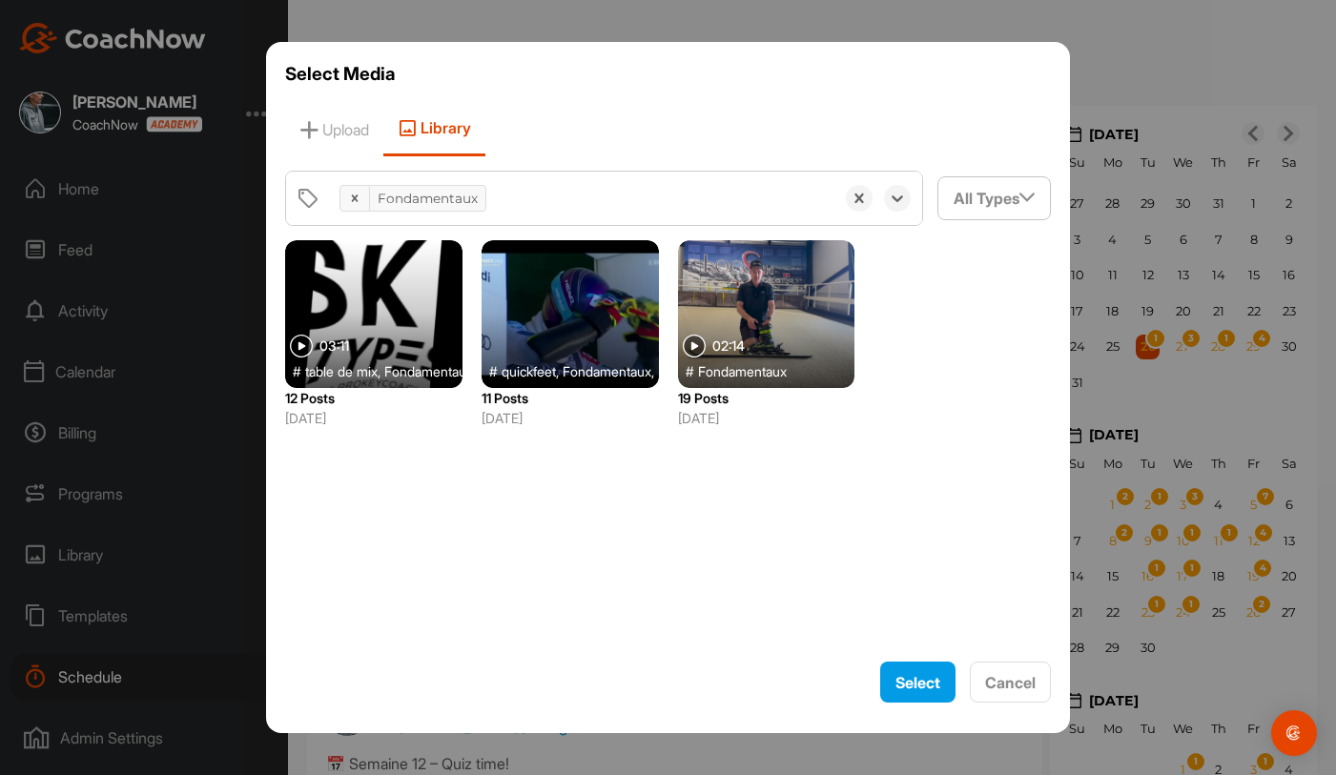
click at [411, 331] on div at bounding box center [373, 314] width 177 height 148
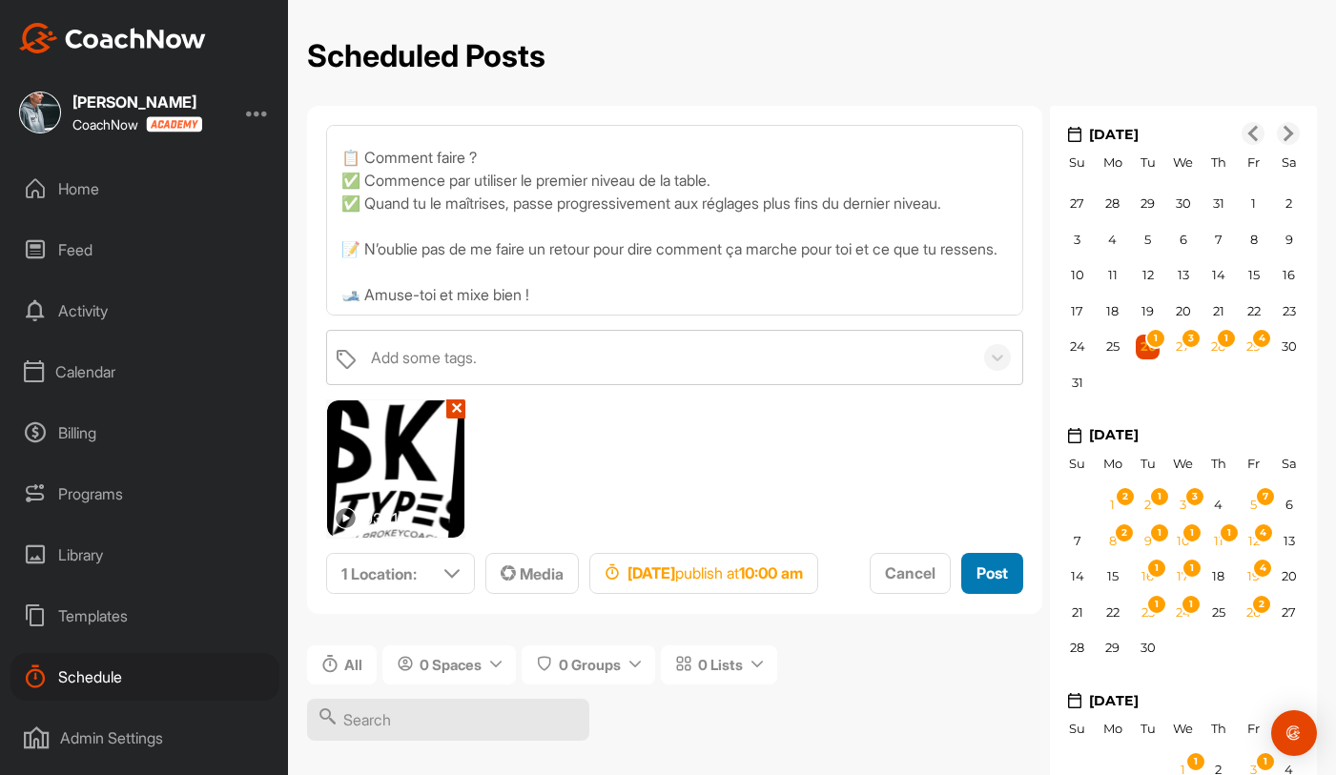
click at [976, 583] on span "Post" at bounding box center [991, 573] width 31 height 19
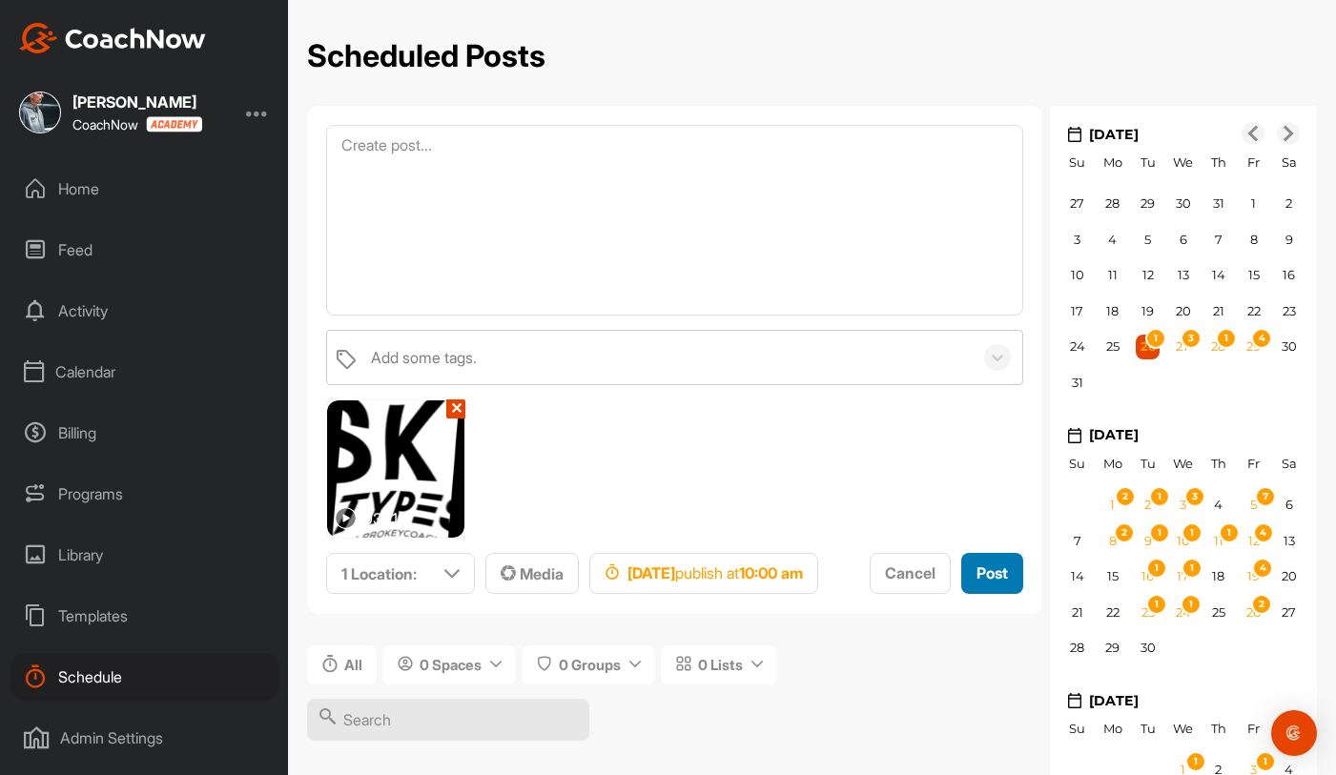
scroll to position [0, 0]
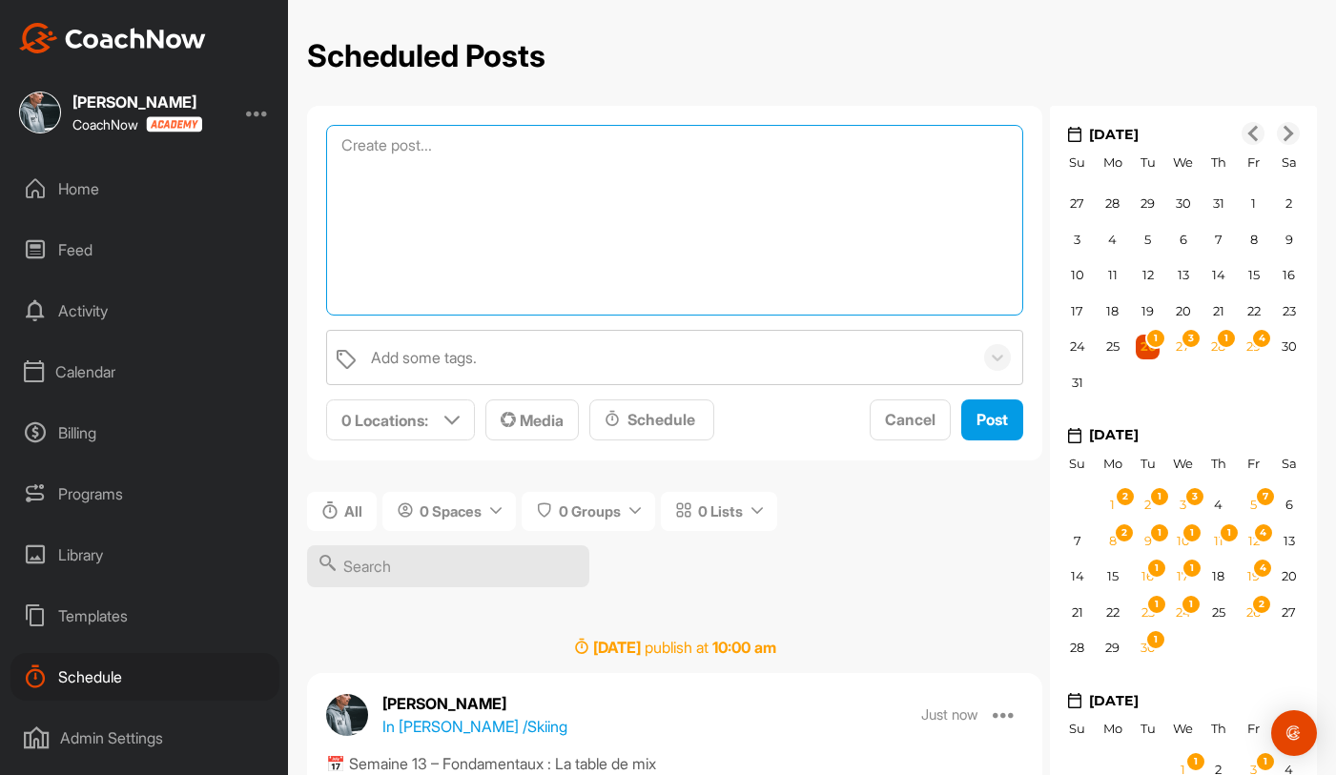
click at [529, 152] on textarea at bounding box center [674, 220] width 697 height 191
paste textarea "🗓️ Semaine 14 : Échauffement avant ski 🎯 Objectif : Préparer ton corps et ton e…"
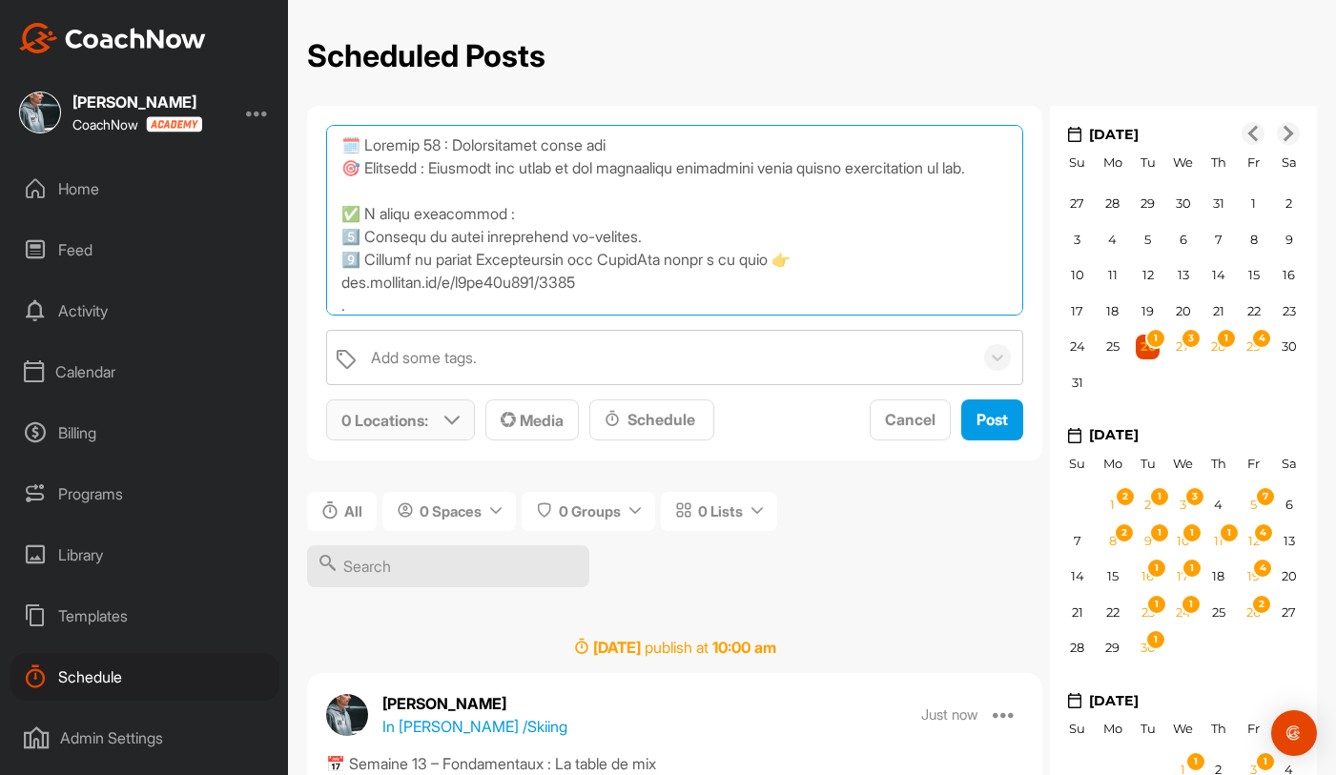
type textarea "🗓️ Semaine 14 : Échauffement avant ski 🎯 Objectif : Préparer ton corps et ton e…"
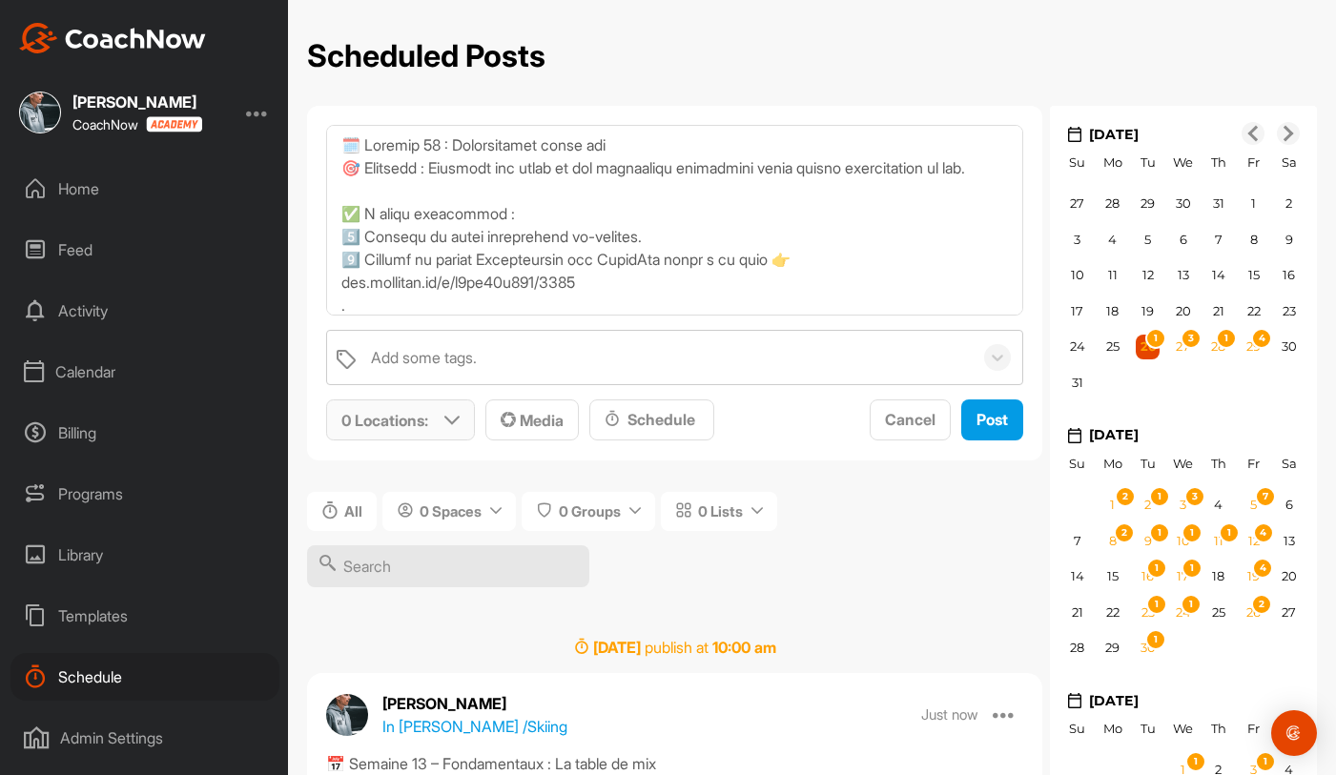
click at [416, 417] on p "0 Locations :" at bounding box center [384, 420] width 87 height 23
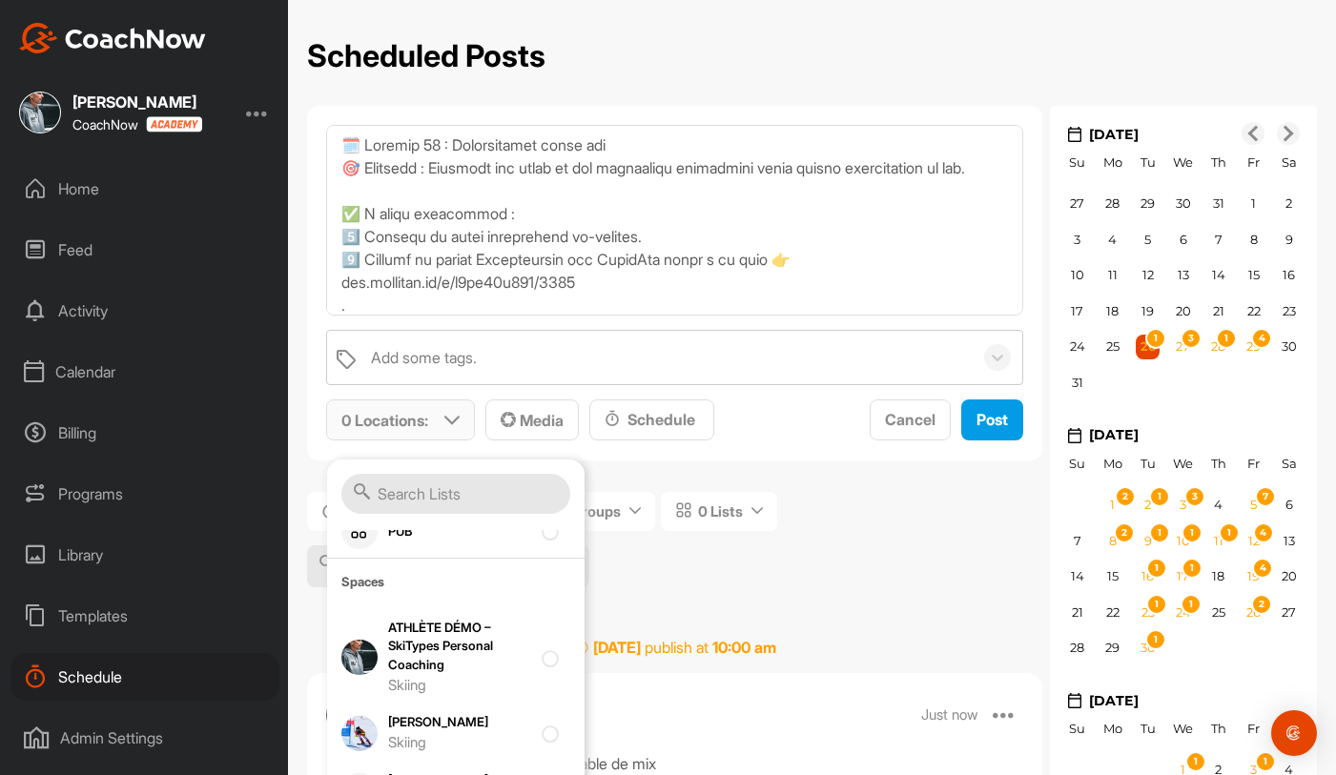
scroll to position [493, 0]
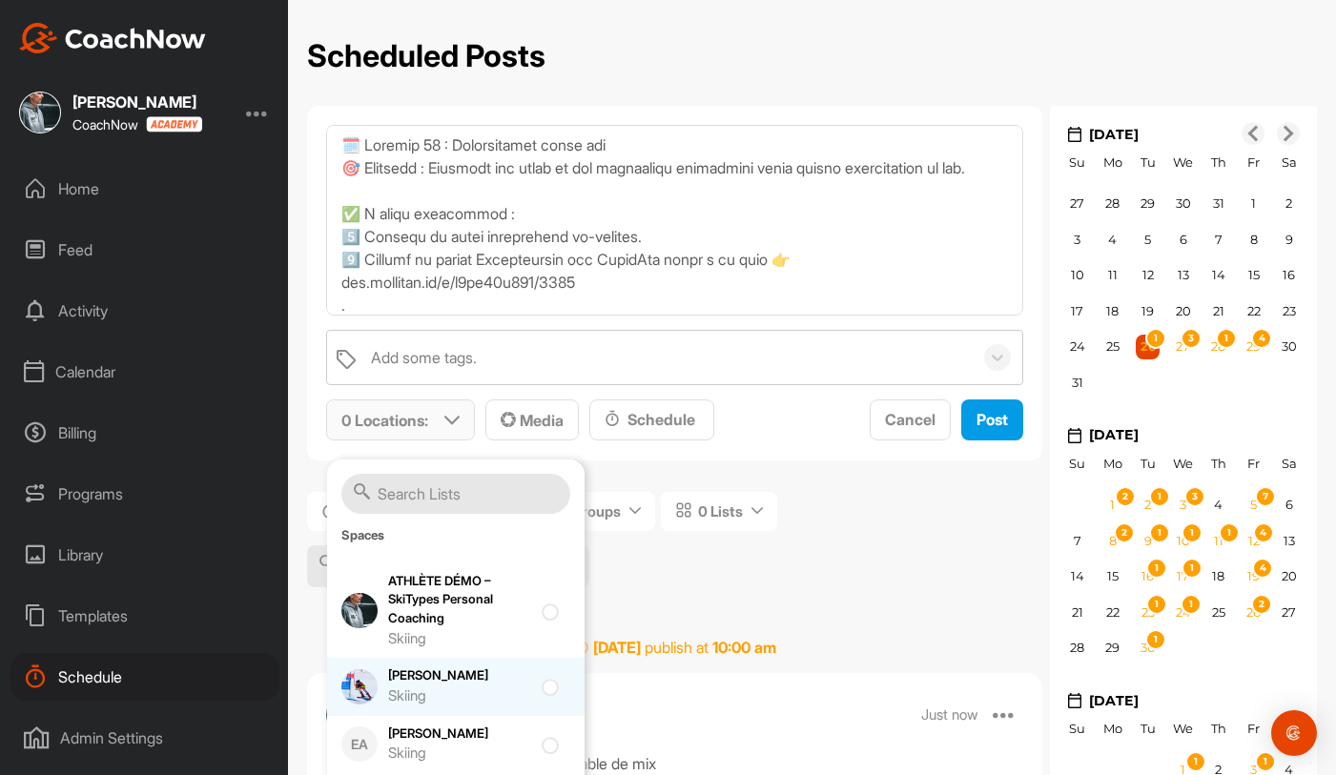
click at [445, 668] on div "Brandon Gex Skiing" at bounding box center [459, 687] width 143 height 40
checkbox input "true"
click at [653, 415] on div "Schedule" at bounding box center [652, 419] width 94 height 23
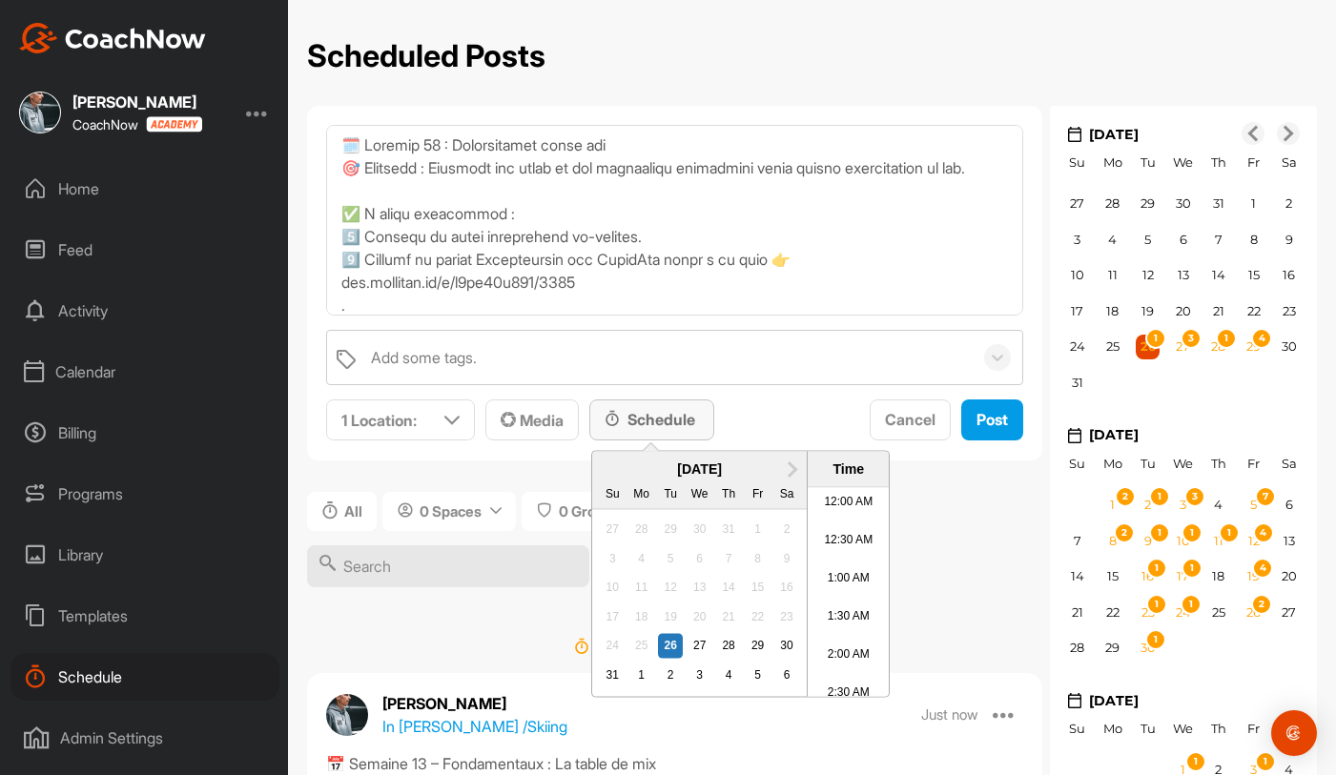
scroll to position [1058, 0]
click at [790, 471] on span "Next Month" at bounding box center [790, 468] width 0 height 20
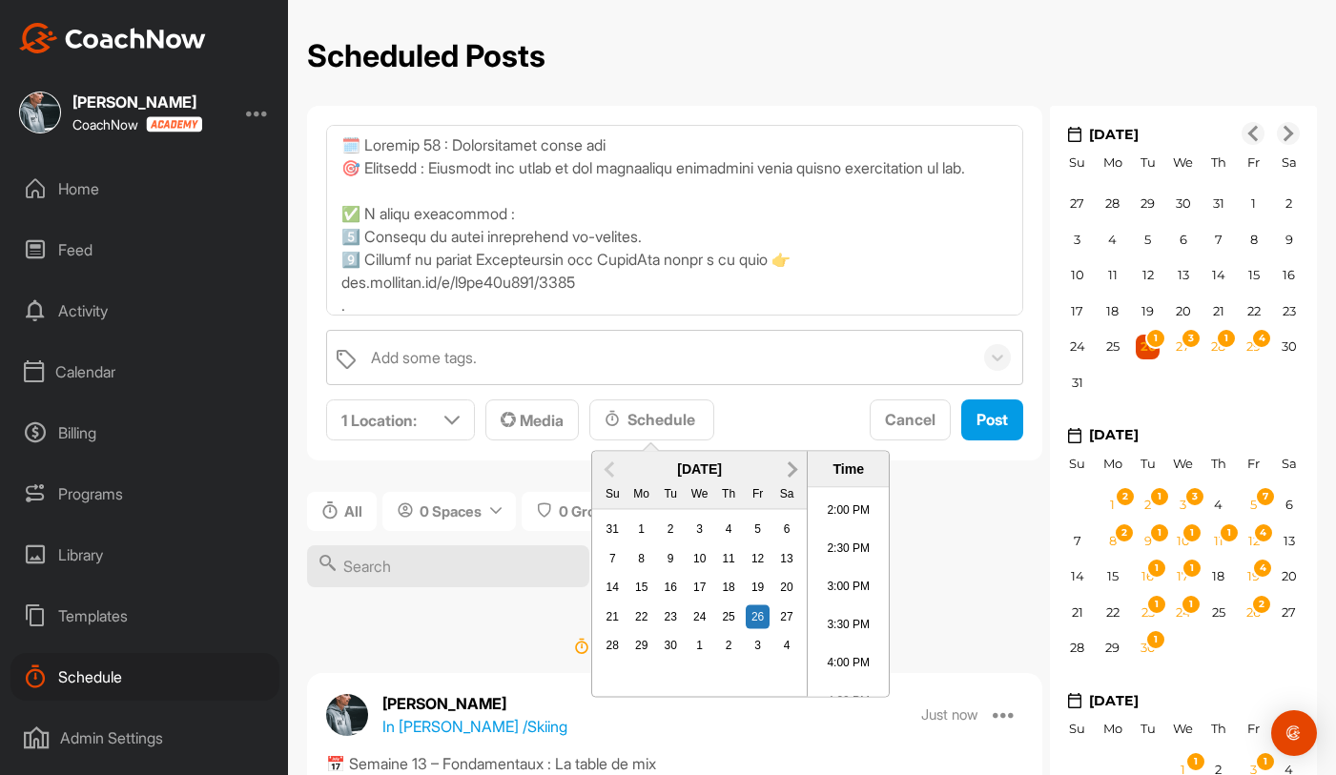
click at [796, 464] on button "Next Month" at bounding box center [792, 469] width 31 height 31
click at [667, 556] on div "7" at bounding box center [670, 558] width 25 height 25
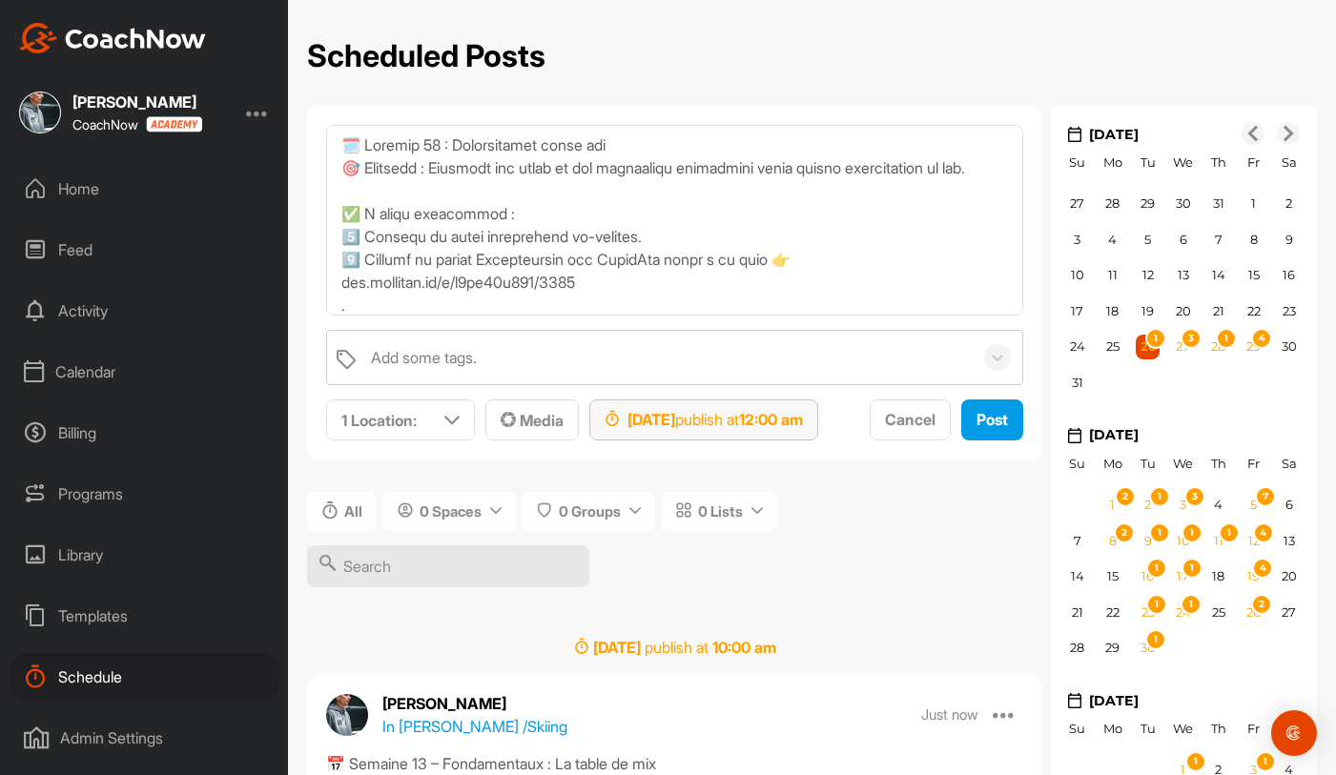
click at [770, 424] on div "Oct 7, 2025 publish at 12:00 am" at bounding box center [704, 419] width 198 height 23
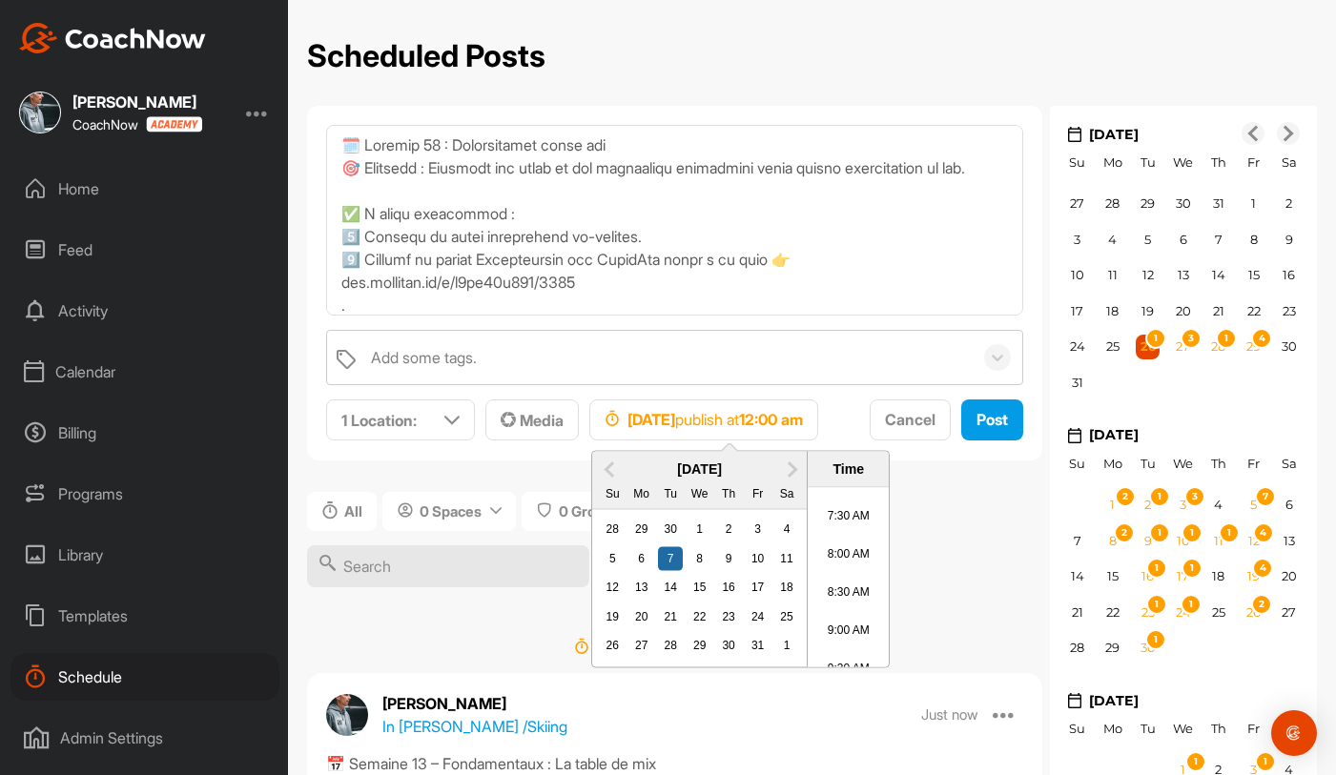
scroll to position [697, 0]
click at [820, 579] on li "10:00 AM" at bounding box center [848, 573] width 81 height 38
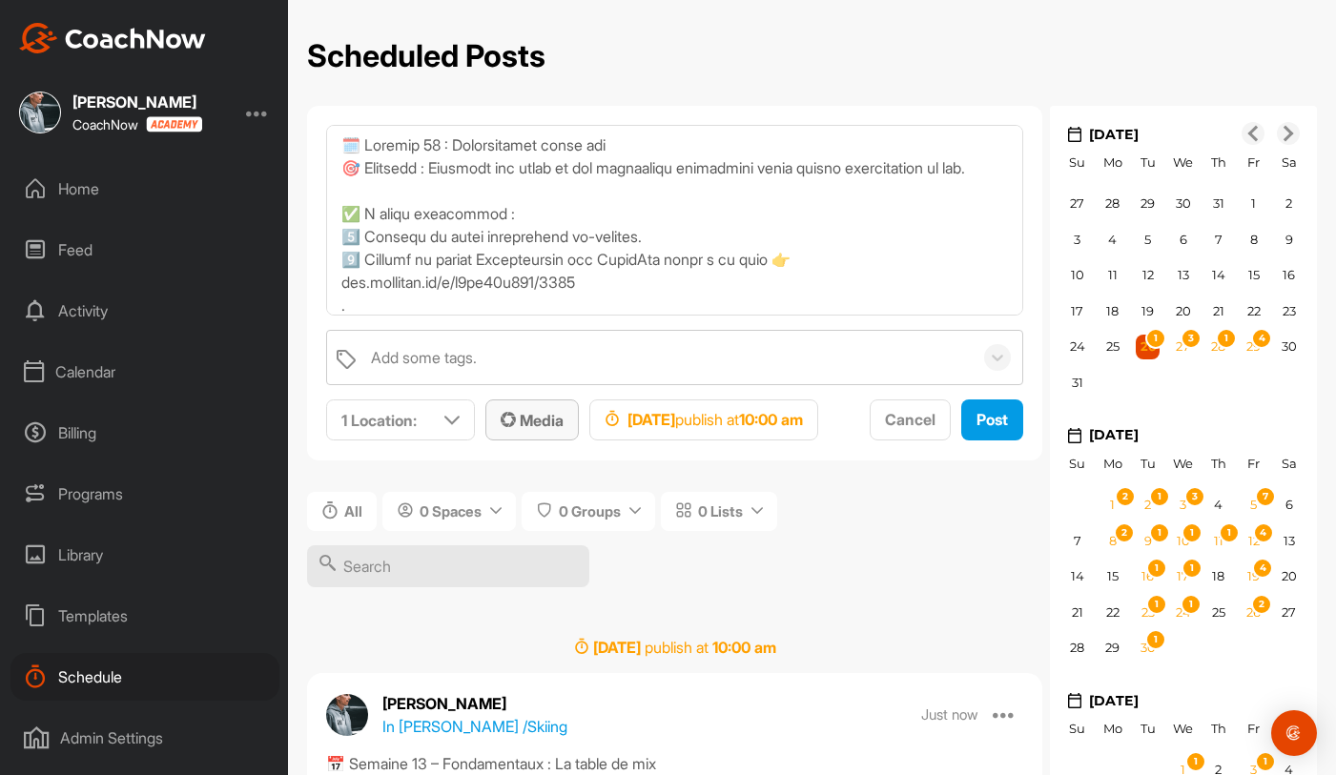
click at [527, 409] on div "Media" at bounding box center [532, 420] width 63 height 23
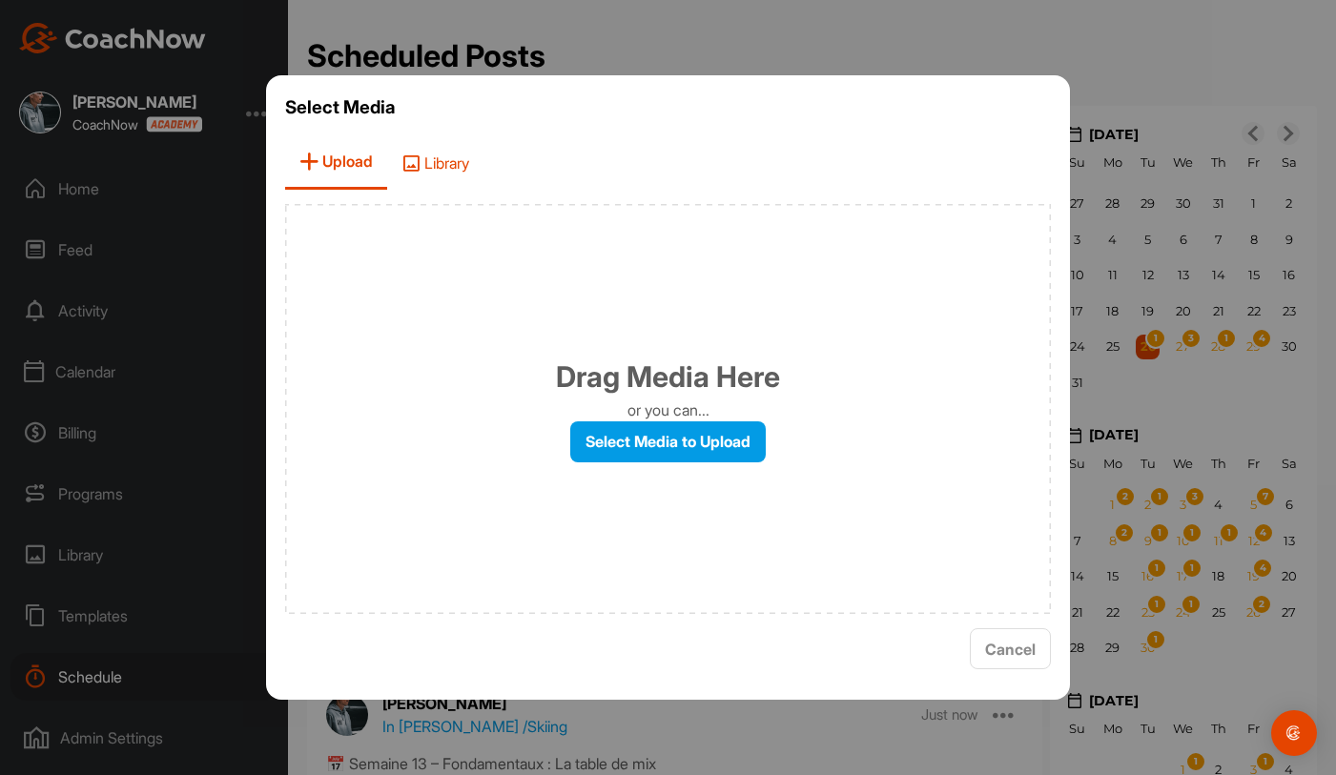
click at [453, 164] on span "Library" at bounding box center [435, 162] width 96 height 54
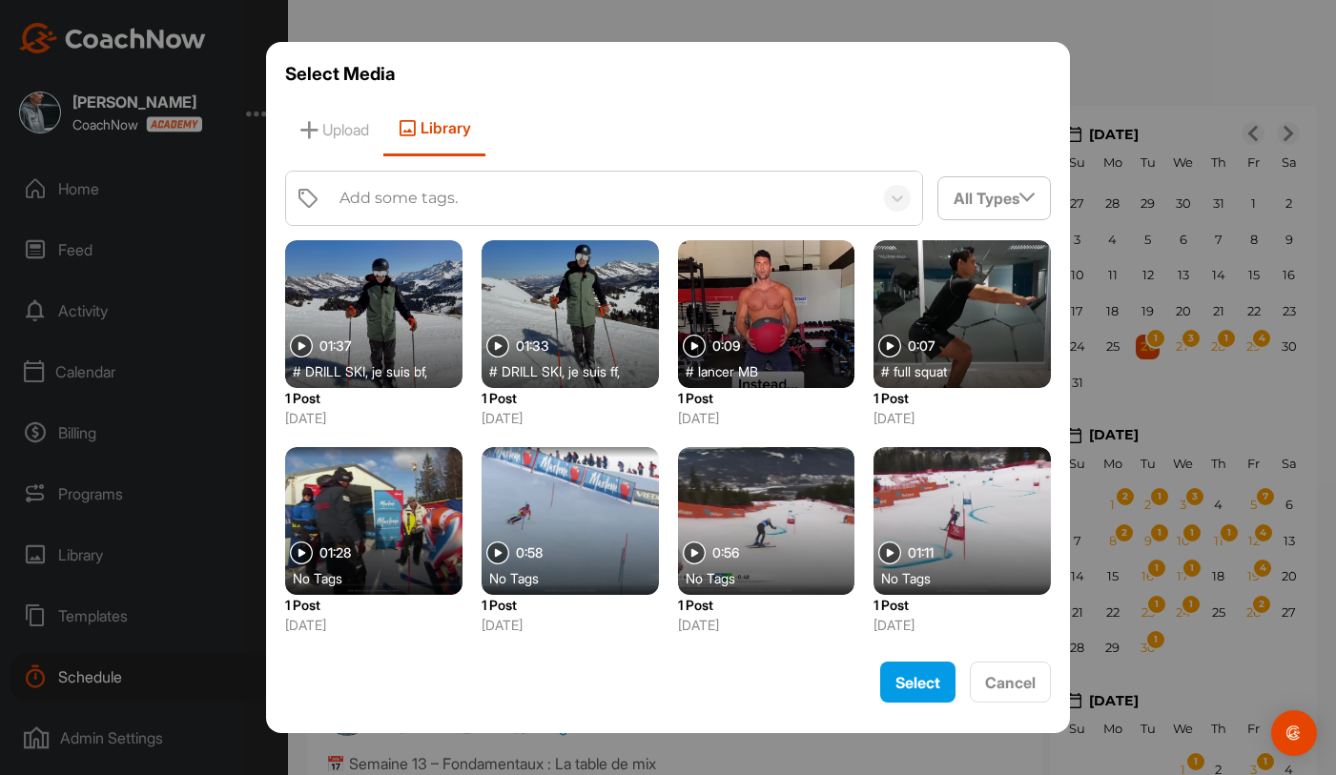
click at [454, 193] on div "Add some tags." at bounding box center [398, 198] width 118 height 23
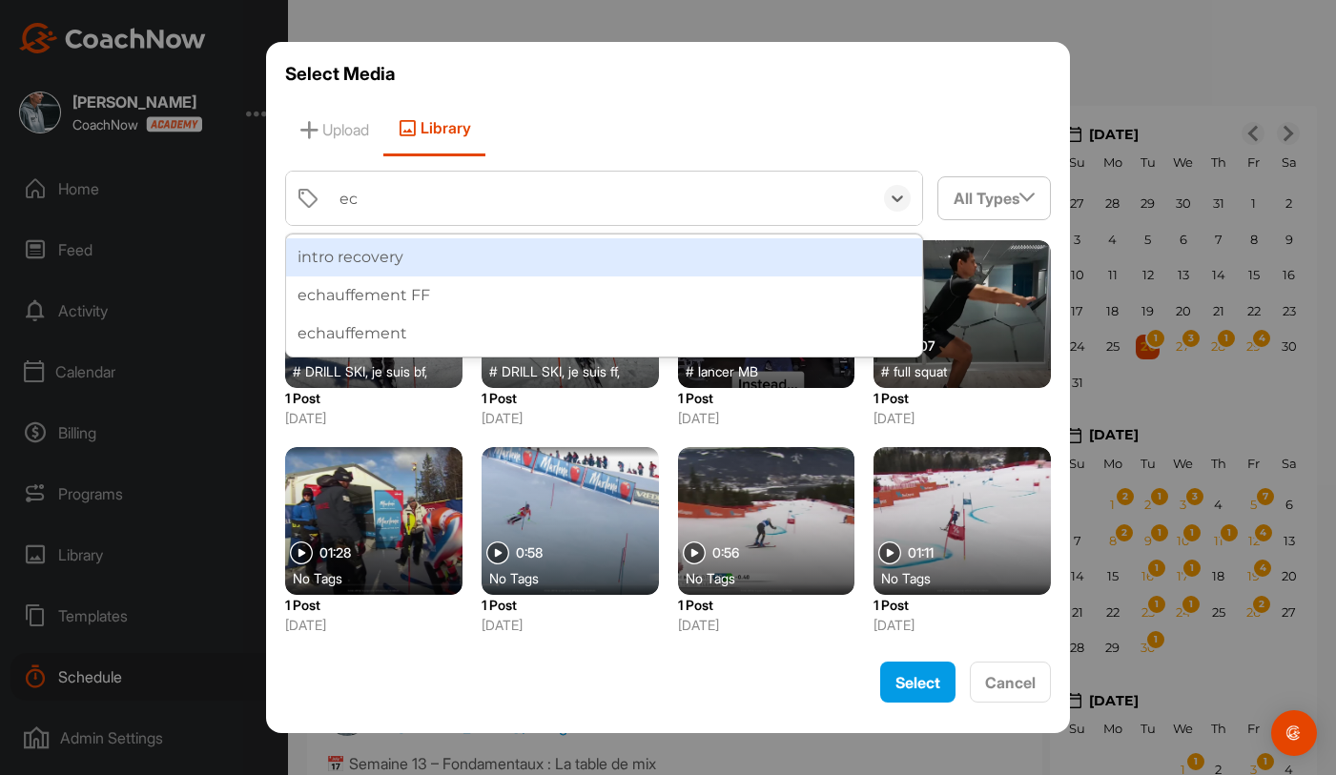
type input "ech"
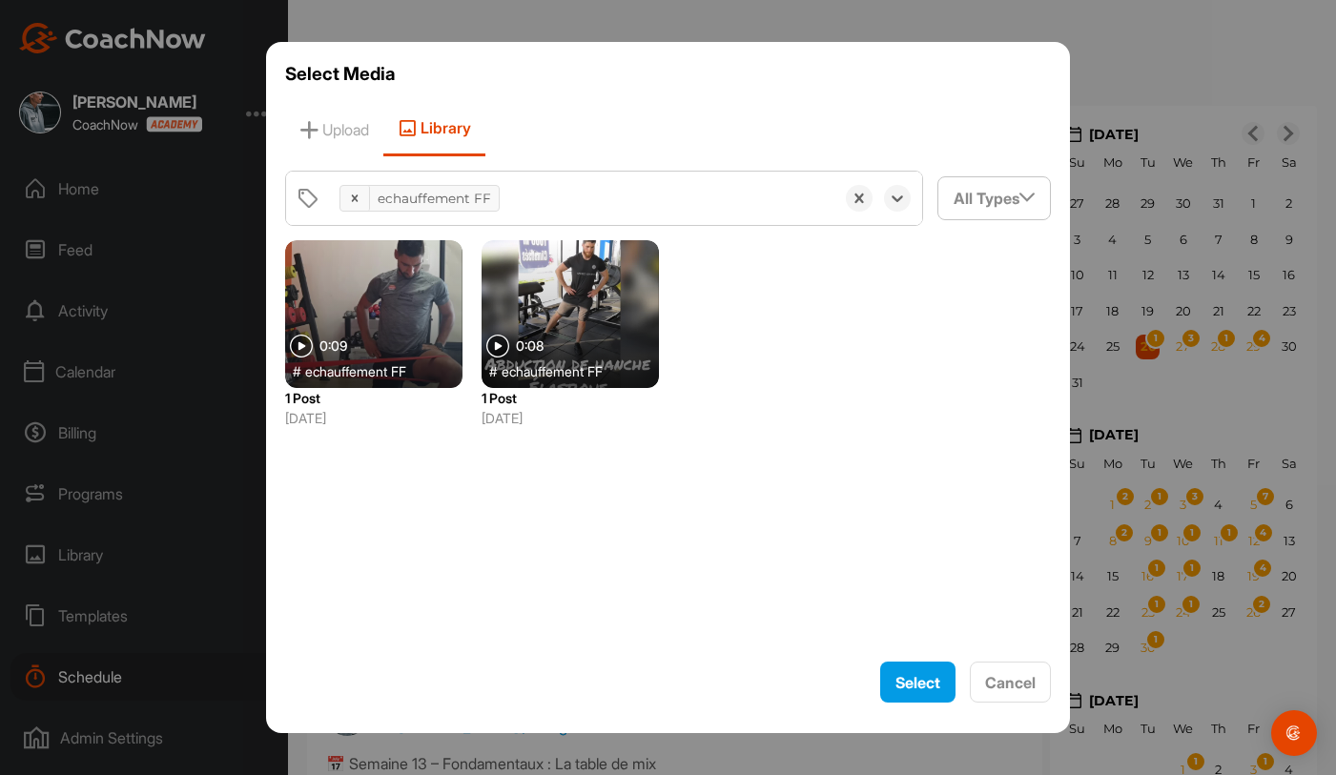
click at [496, 183] on div "echauffement FF" at bounding box center [434, 198] width 129 height 31
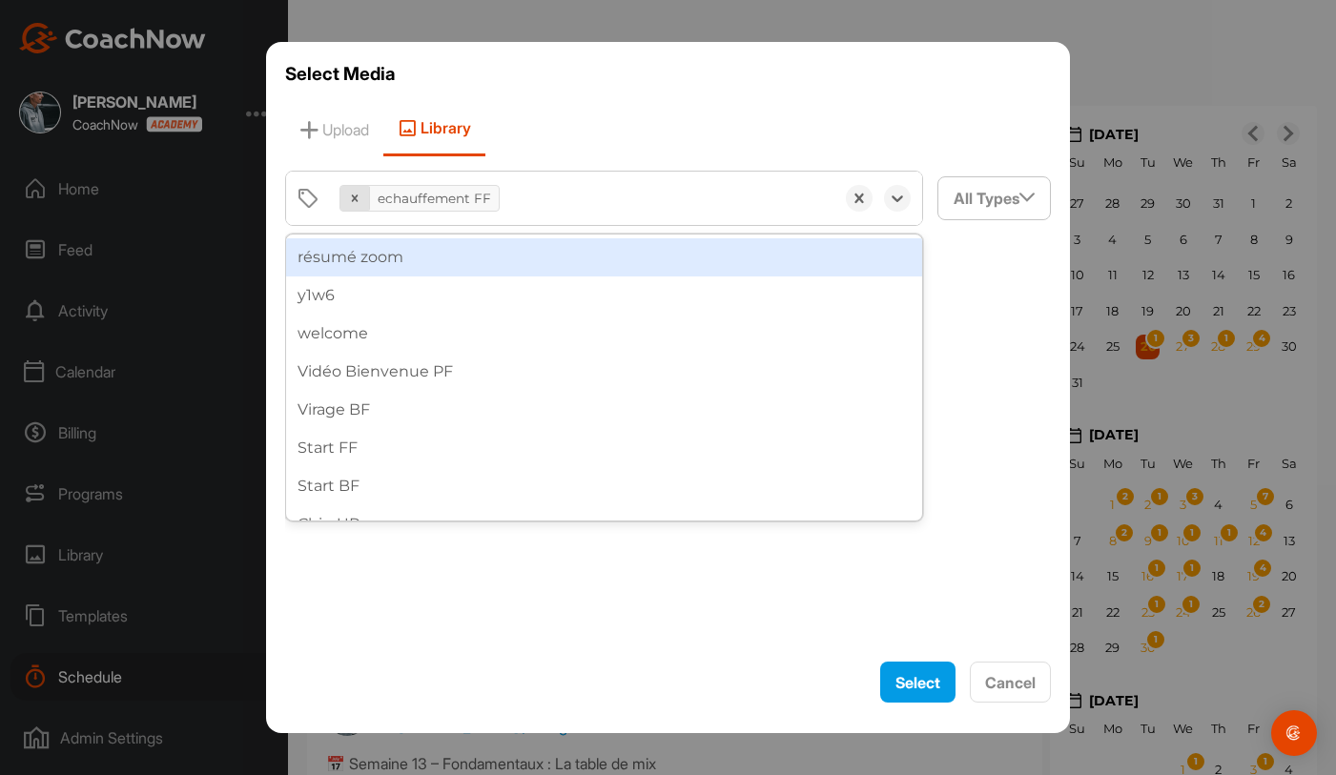
click at [355, 201] on icon at bounding box center [354, 198] width 13 height 13
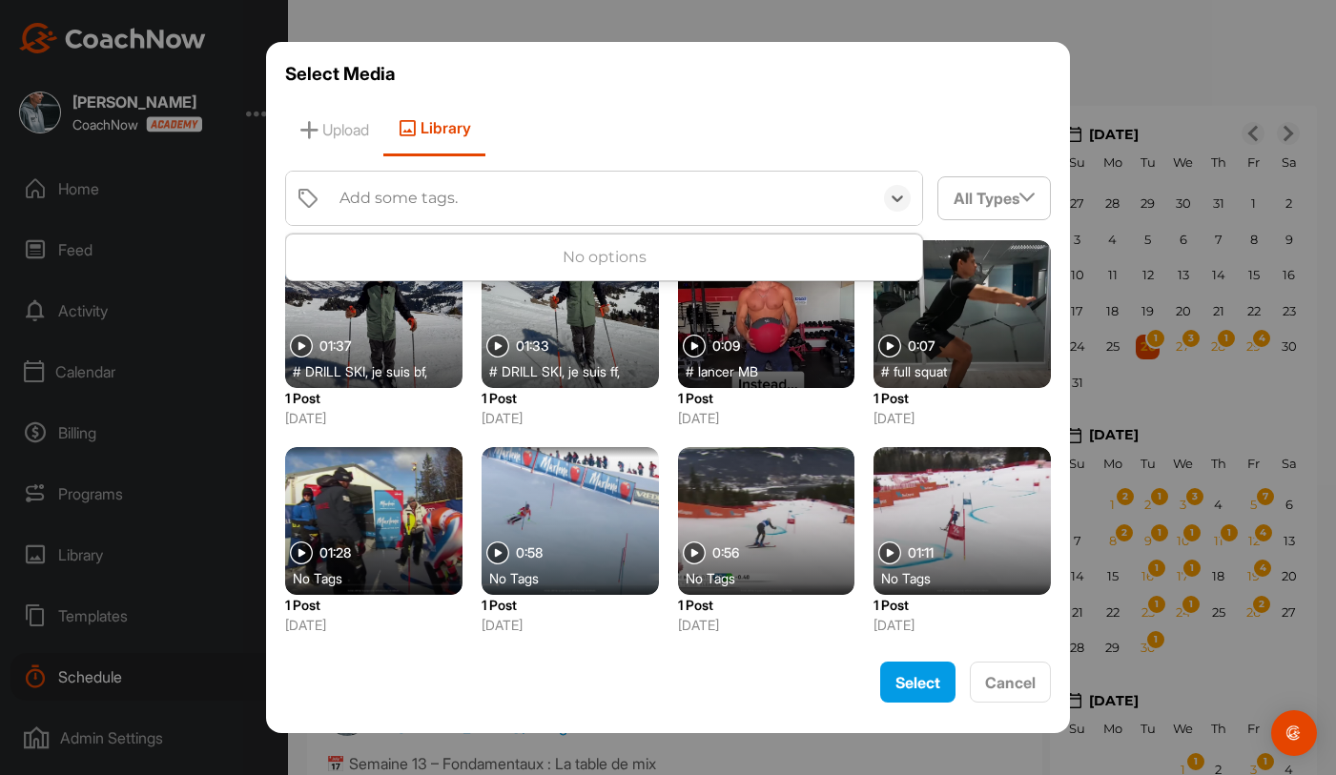
click at [622, 118] on div "Upload Library" at bounding box center [668, 129] width 767 height 54
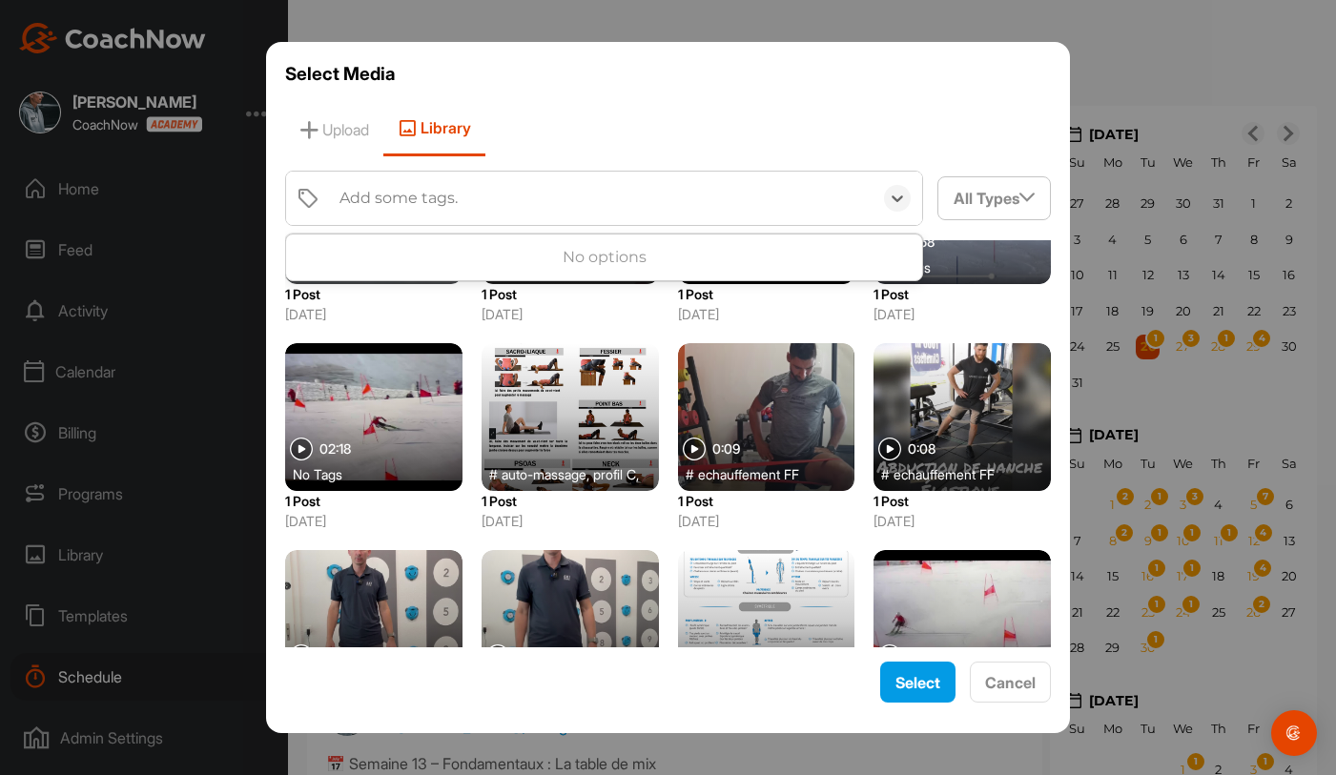
scroll to position [1850, 0]
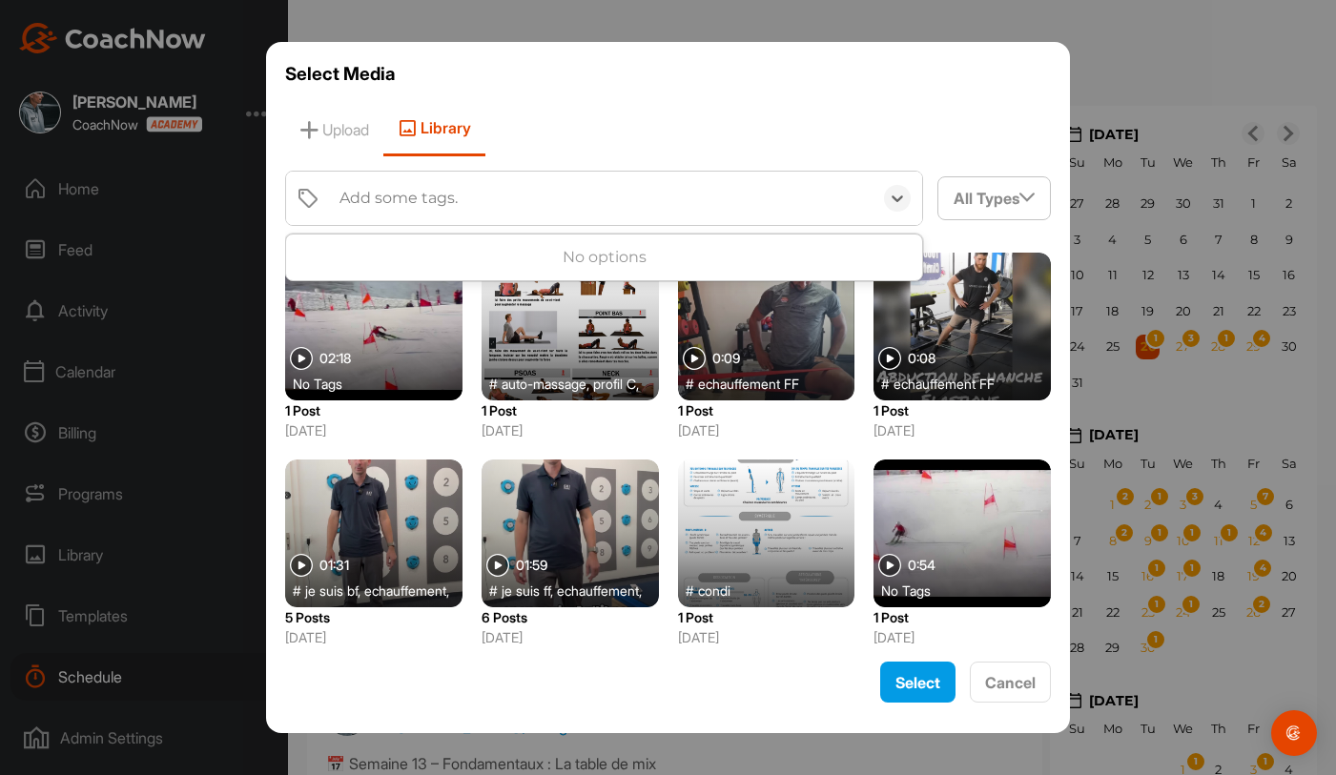
click at [574, 525] on div at bounding box center [570, 534] width 177 height 148
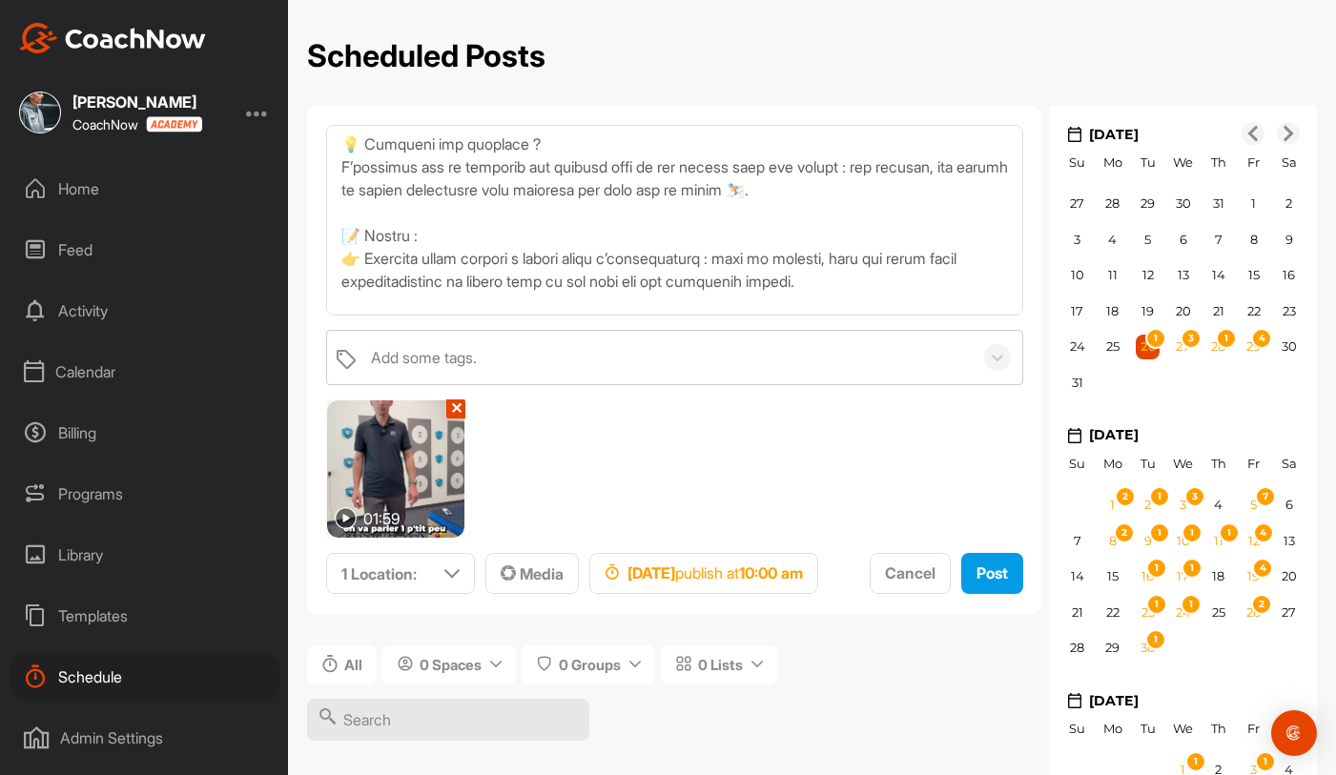
scroll to position [422, 0]
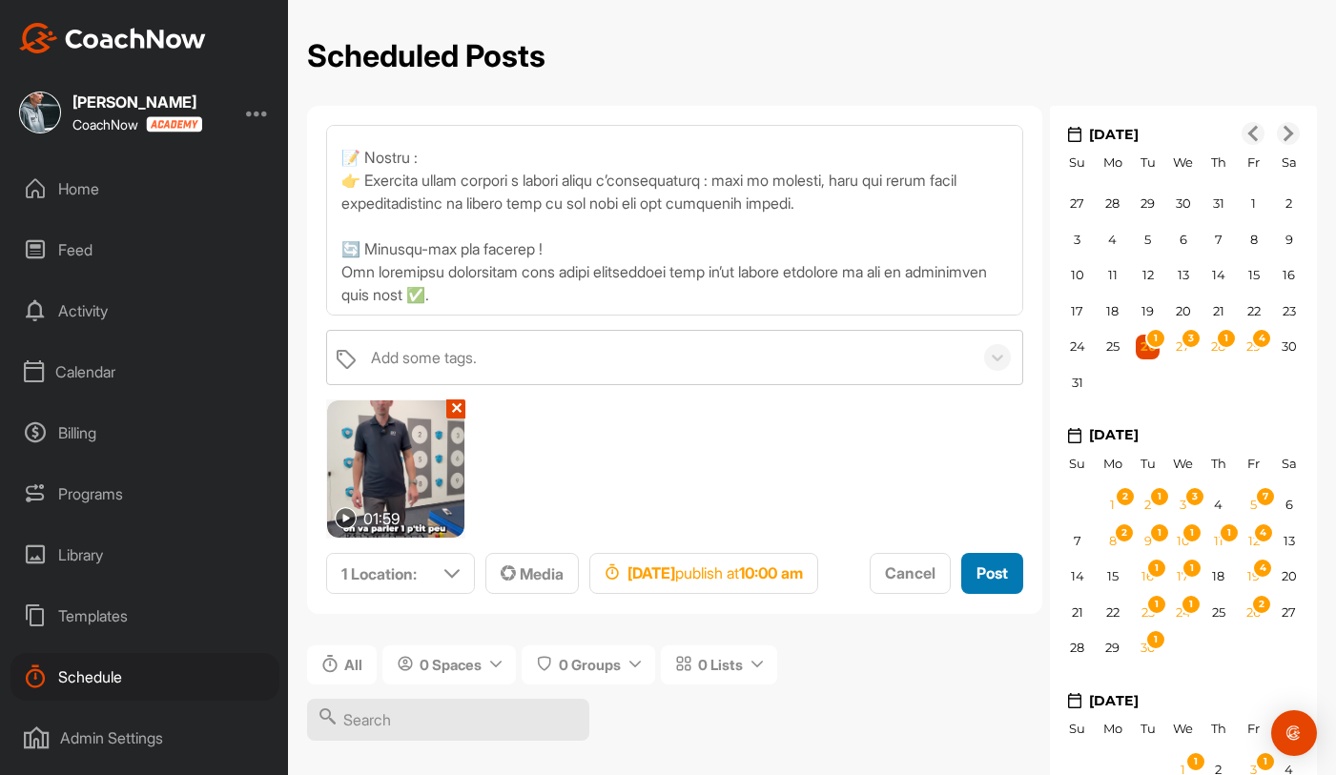
click at [976, 583] on span "Post" at bounding box center [991, 573] width 31 height 19
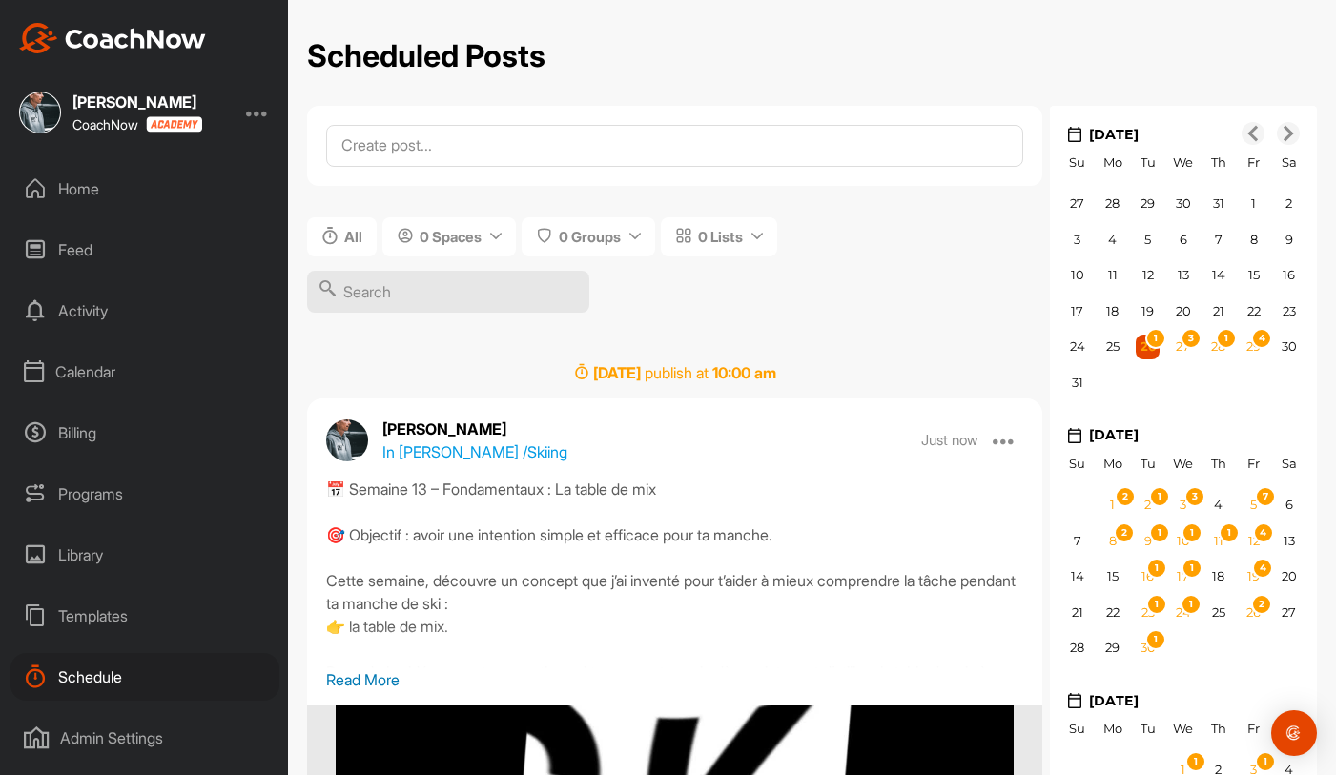
scroll to position [0, 0]
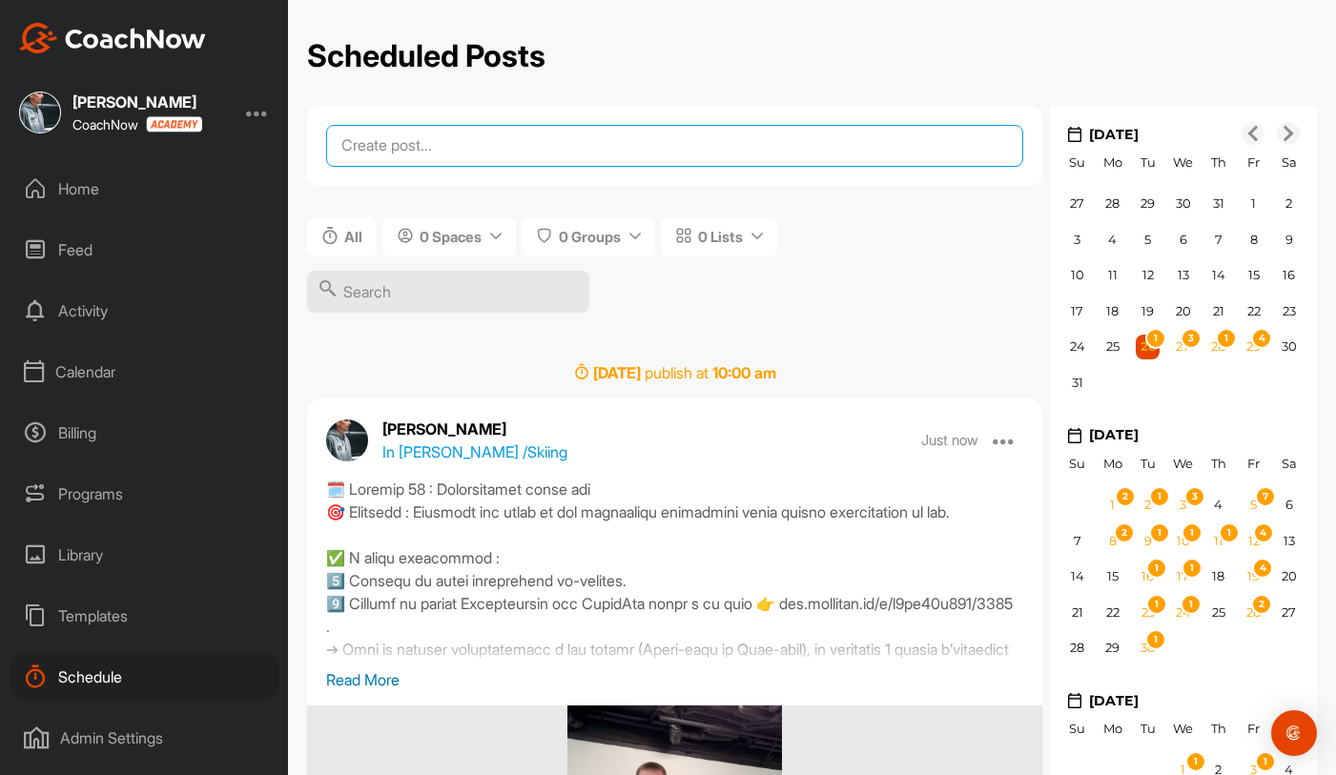
click at [599, 151] on textarea at bounding box center [674, 146] width 697 height 42
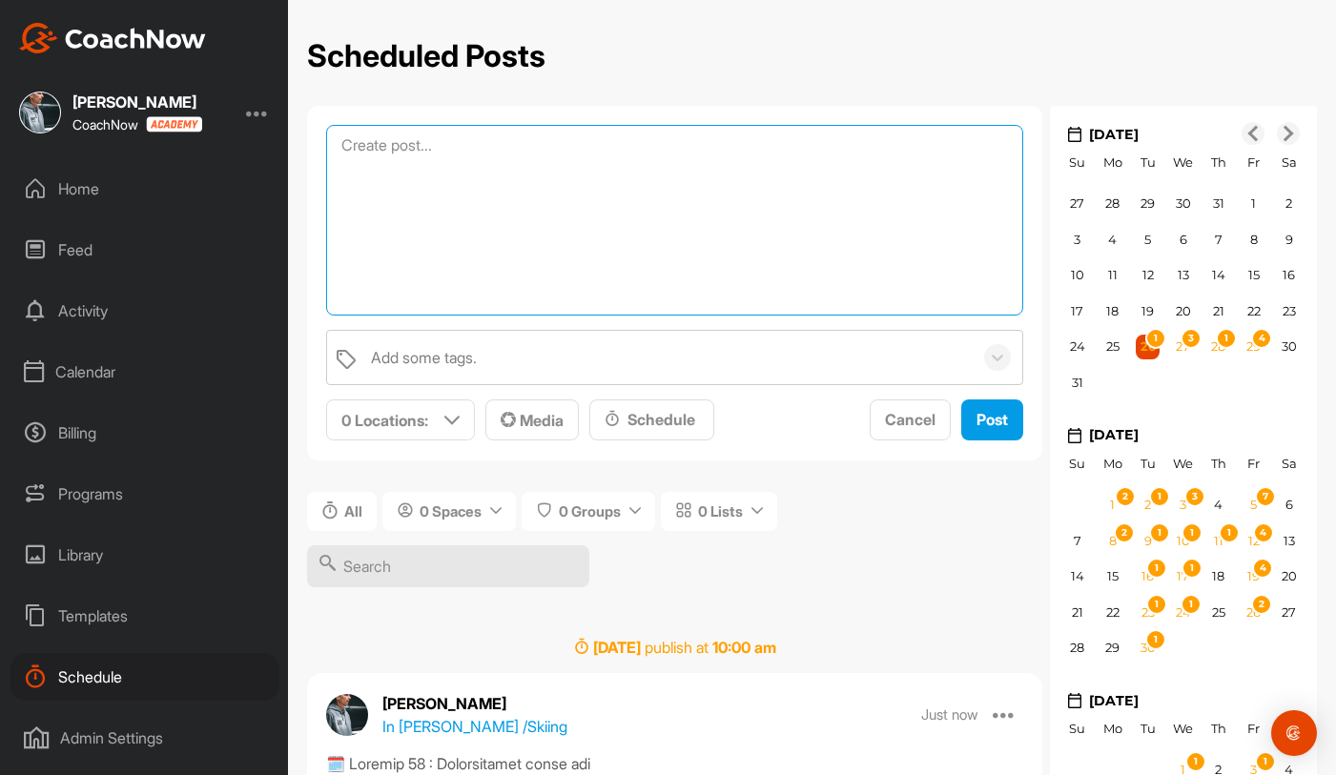
paste textarea "🗓️ Semaine 15 : Échauffement coordination spécifique 🎯 Objectif : Développer la…"
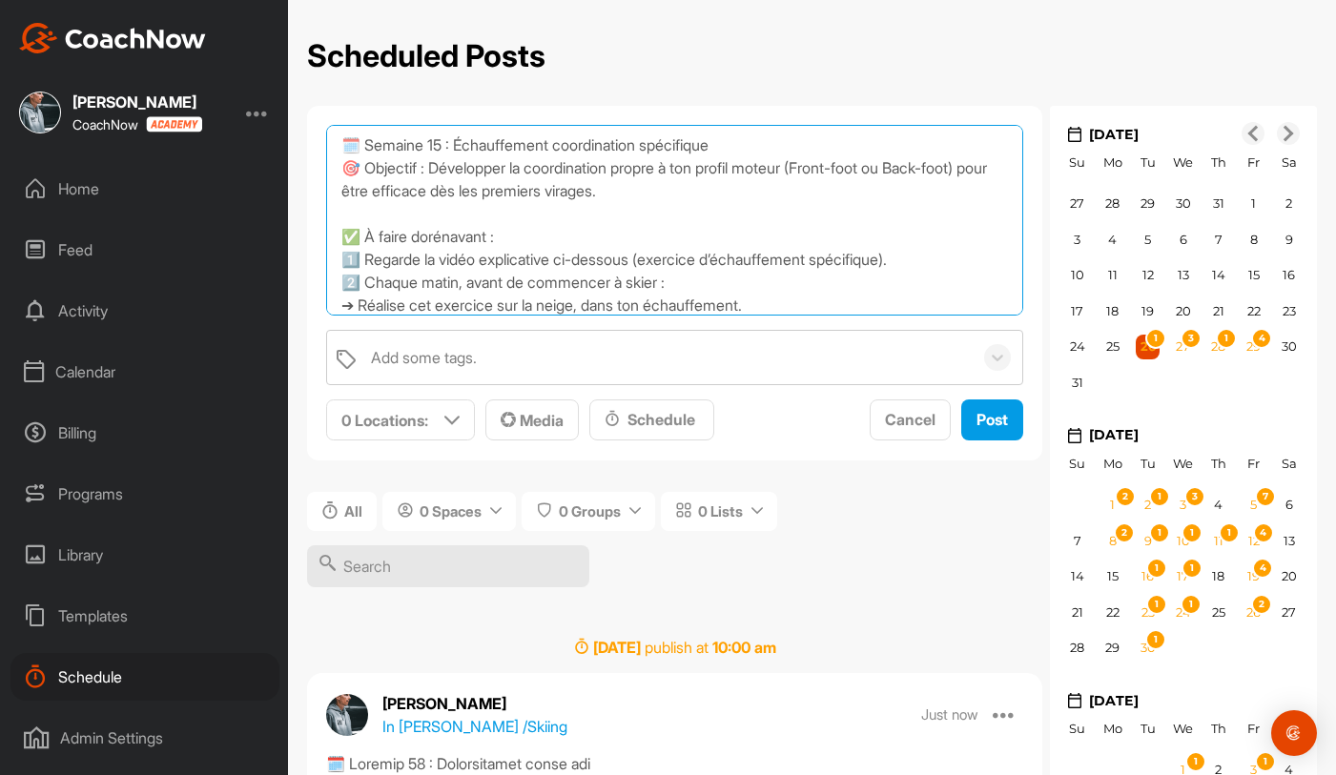
scroll to position [308, 0]
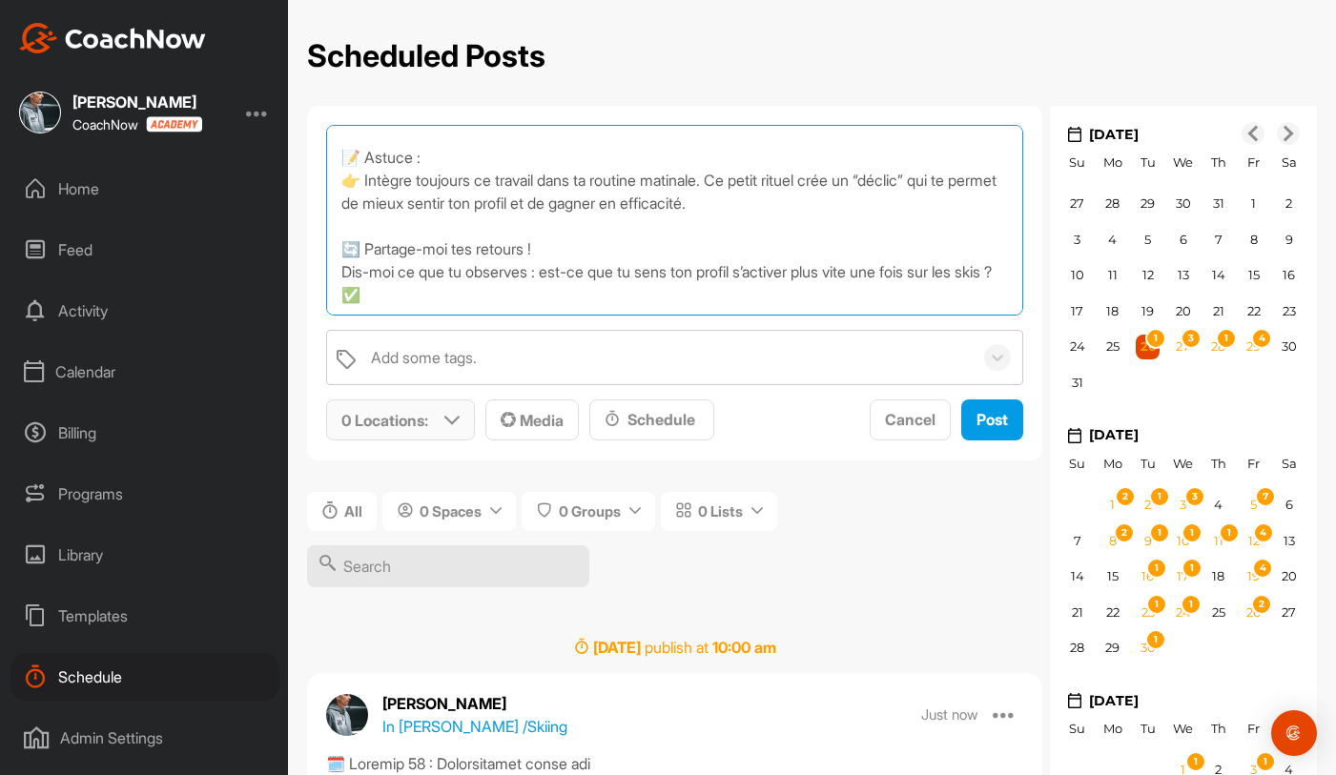
type textarea "🗓️ Semaine 15 : Échauffement coordination spécifique 🎯 Objectif : Développer la…"
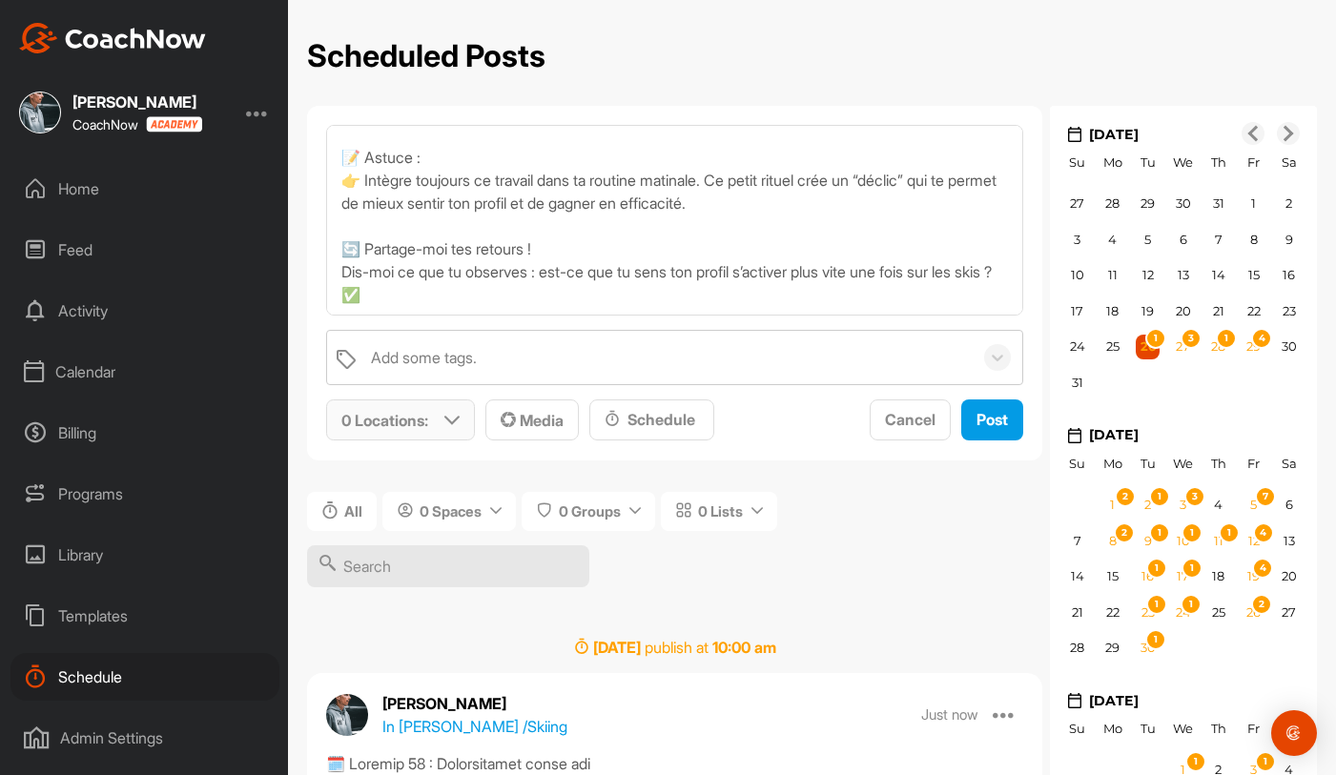
click at [440, 421] on div "0 Locations :" at bounding box center [400, 419] width 147 height 39
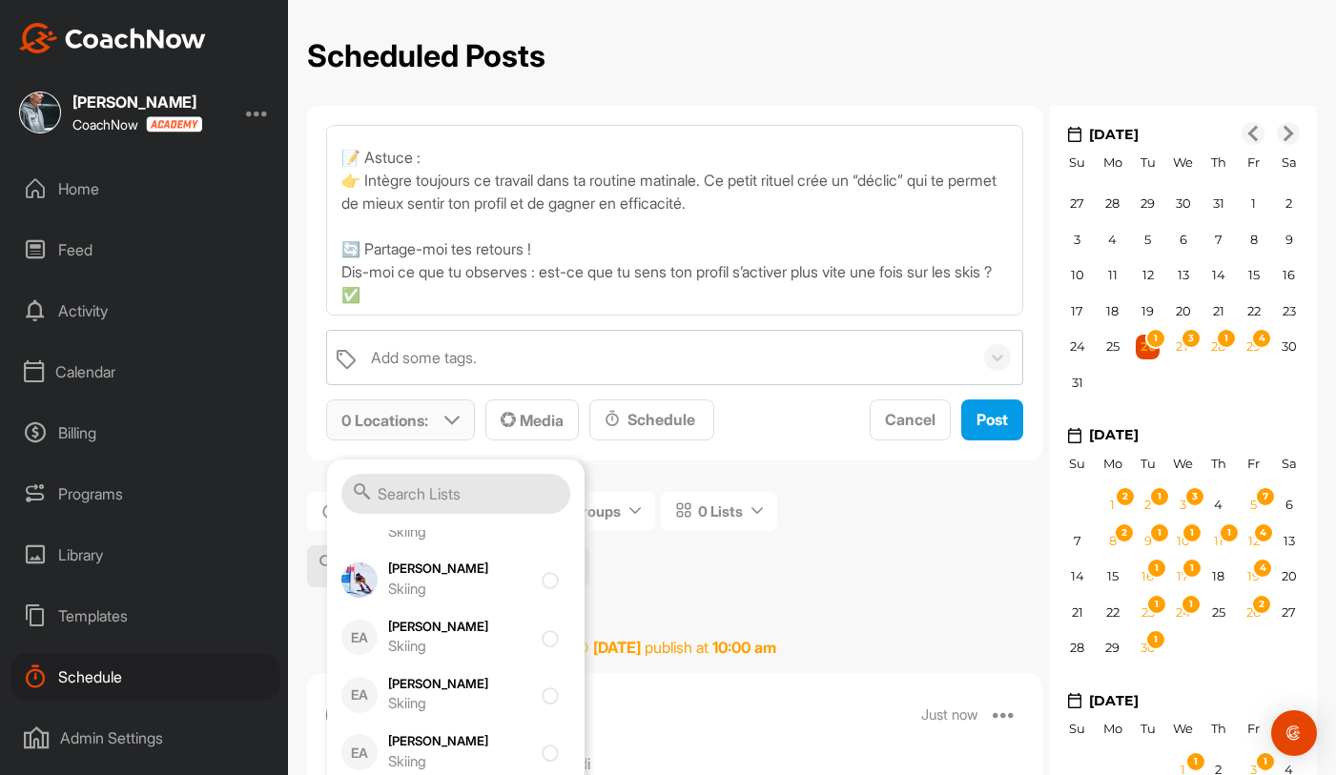
scroll to position [628, 0]
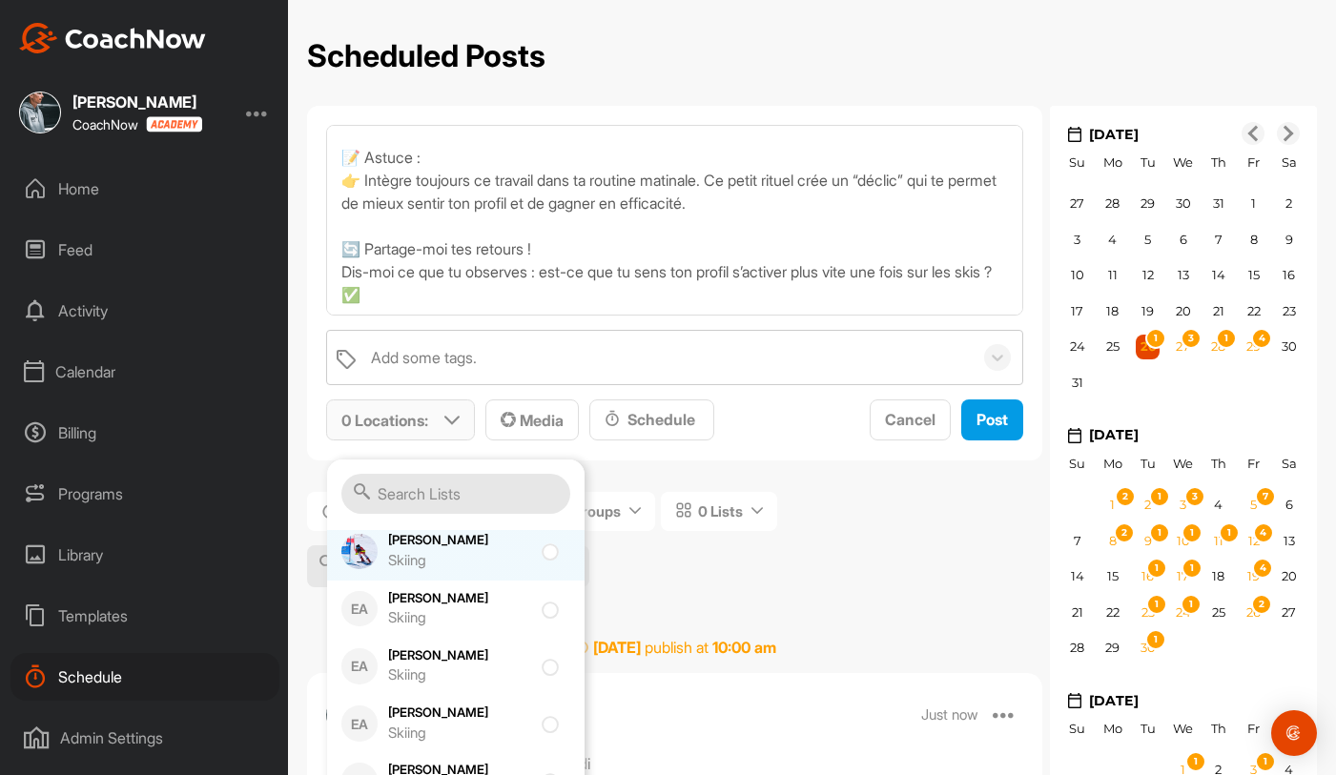
click at [473, 563] on div "Skiing" at bounding box center [459, 561] width 143 height 22
checkbox input "true"
click at [649, 412] on div "Schedule" at bounding box center [652, 419] width 94 height 23
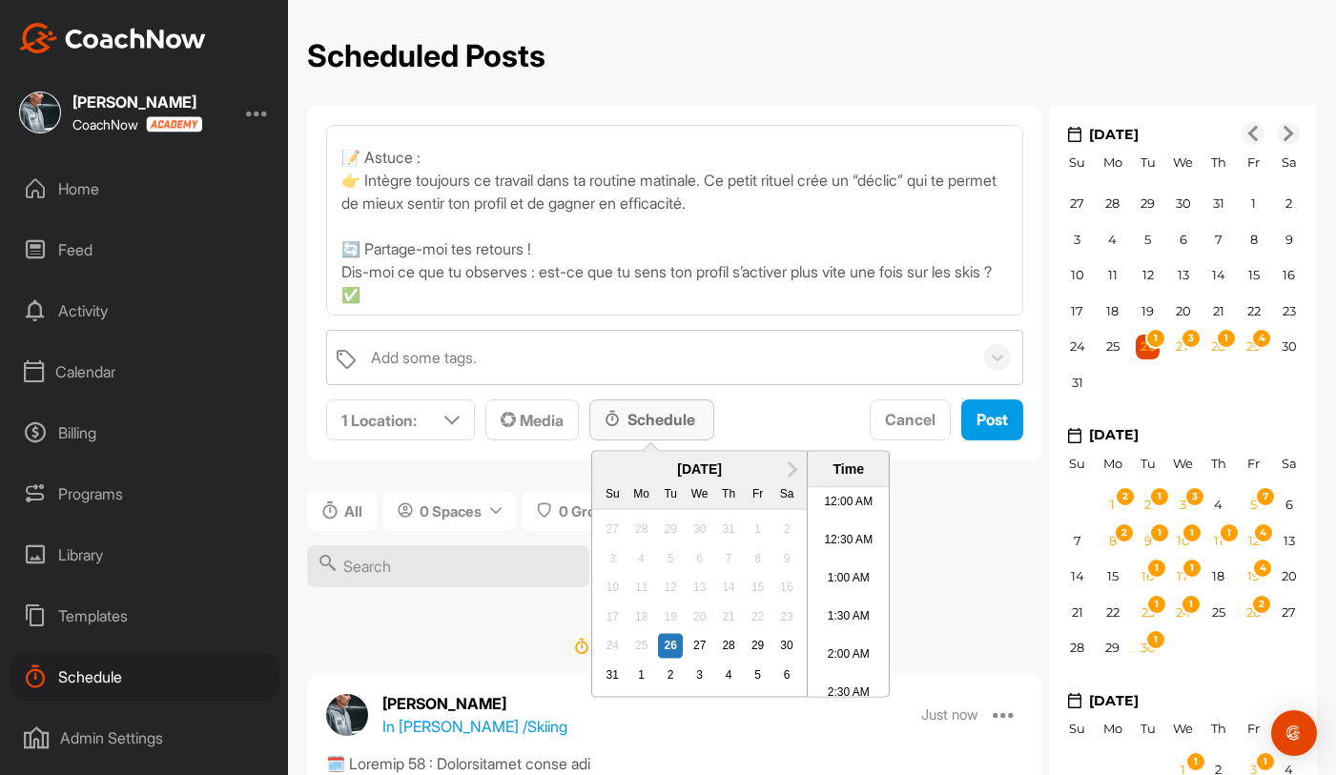
scroll to position [1058, 0]
click at [790, 468] on span "Next Month" at bounding box center [790, 468] width 0 height 20
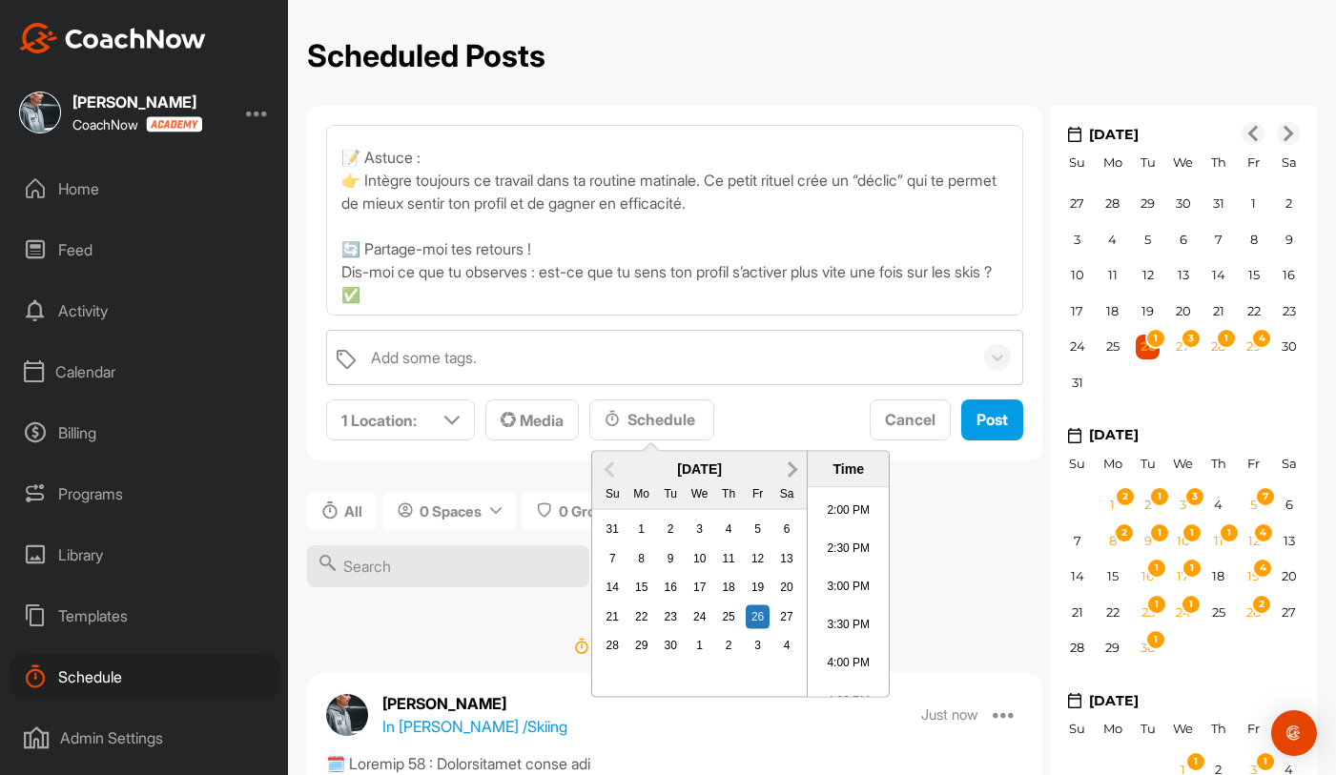
click at [795, 472] on button "Next Month" at bounding box center [792, 469] width 31 height 31
click at [668, 583] on div "14" at bounding box center [670, 588] width 25 height 25
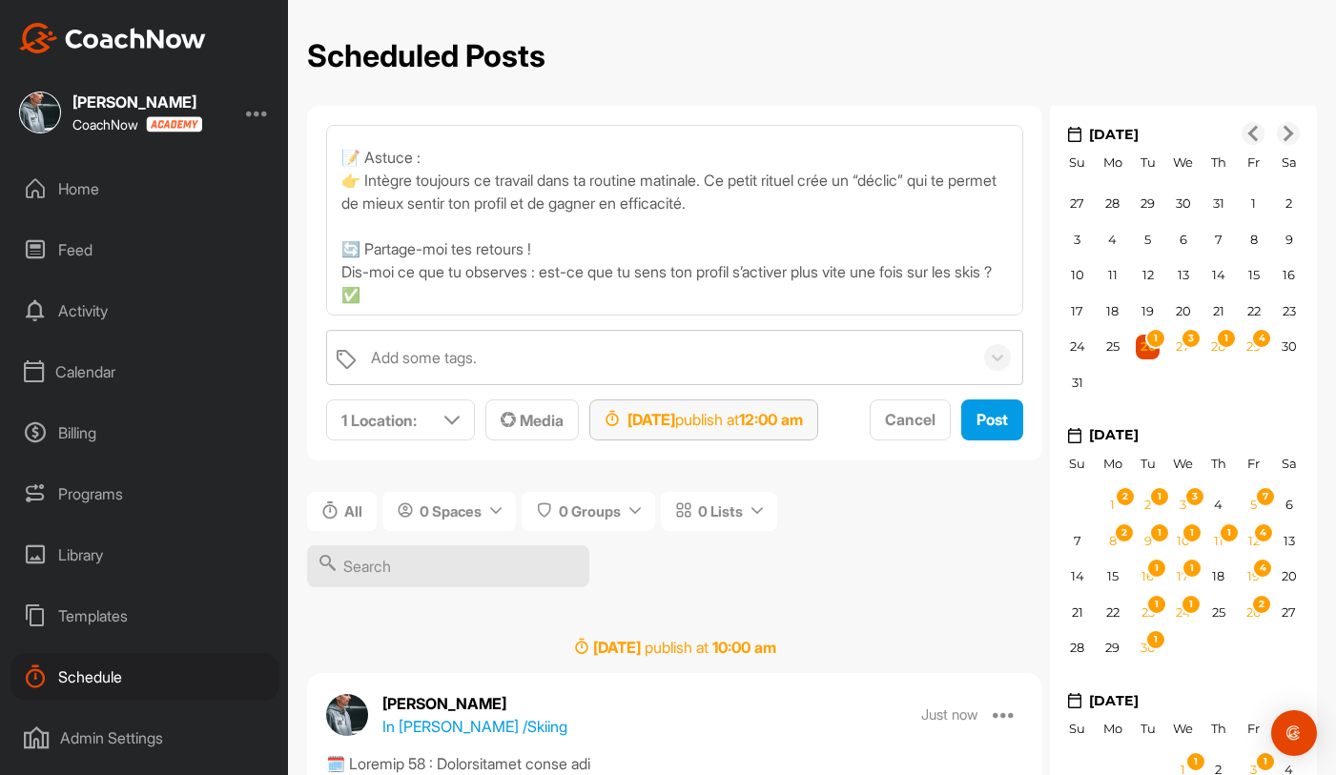
click at [803, 411] on strong "12:00 am" at bounding box center [771, 419] width 64 height 19
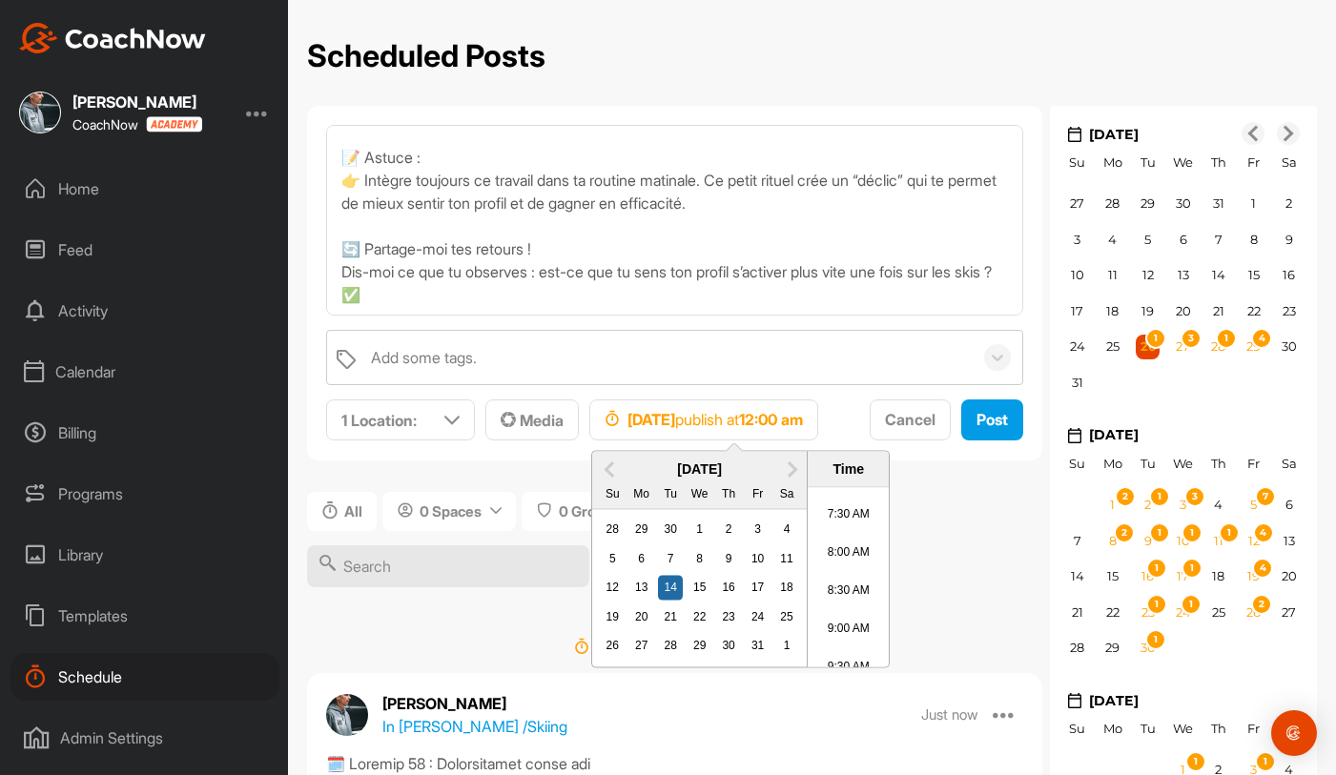
scroll to position [738, 0]
click at [856, 525] on li "10:00 AM" at bounding box center [848, 532] width 81 height 38
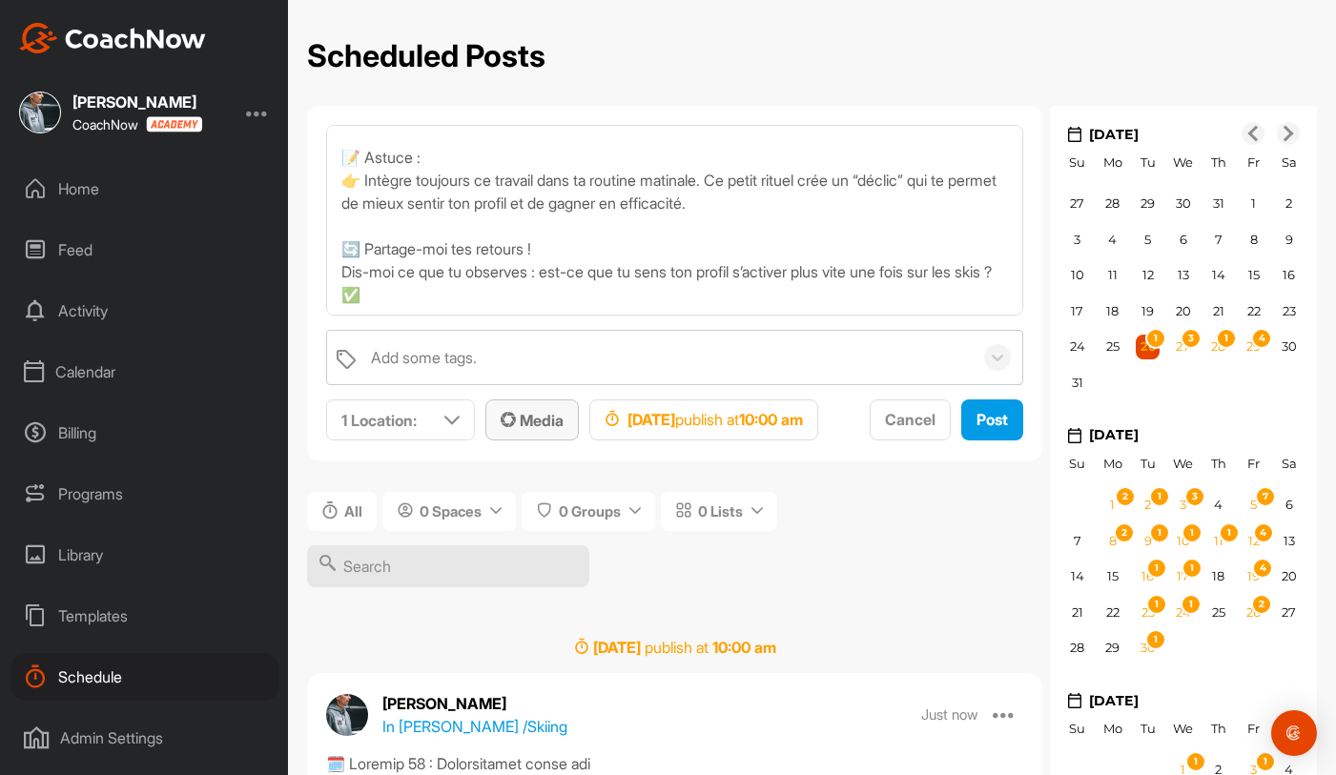
click at [538, 423] on span "Media" at bounding box center [532, 420] width 63 height 19
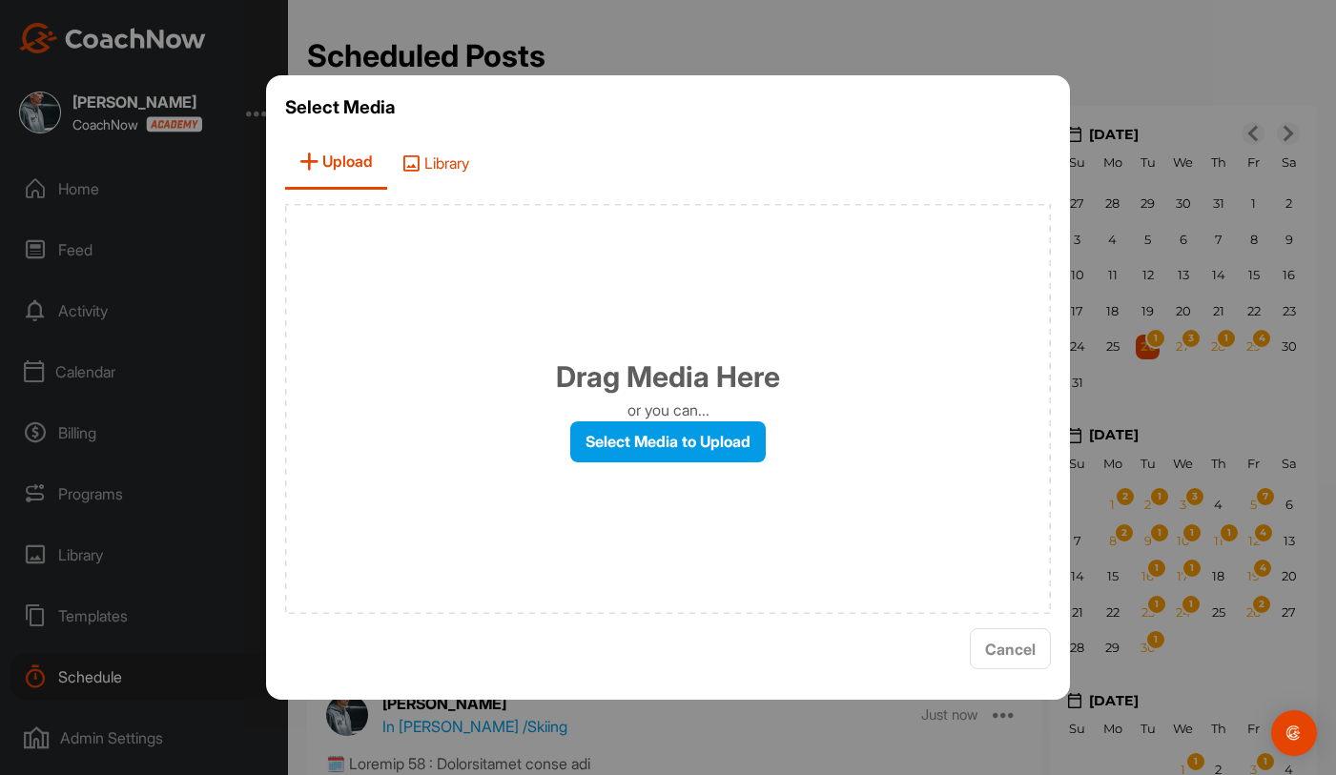
click at [458, 173] on span "Library" at bounding box center [435, 162] width 96 height 54
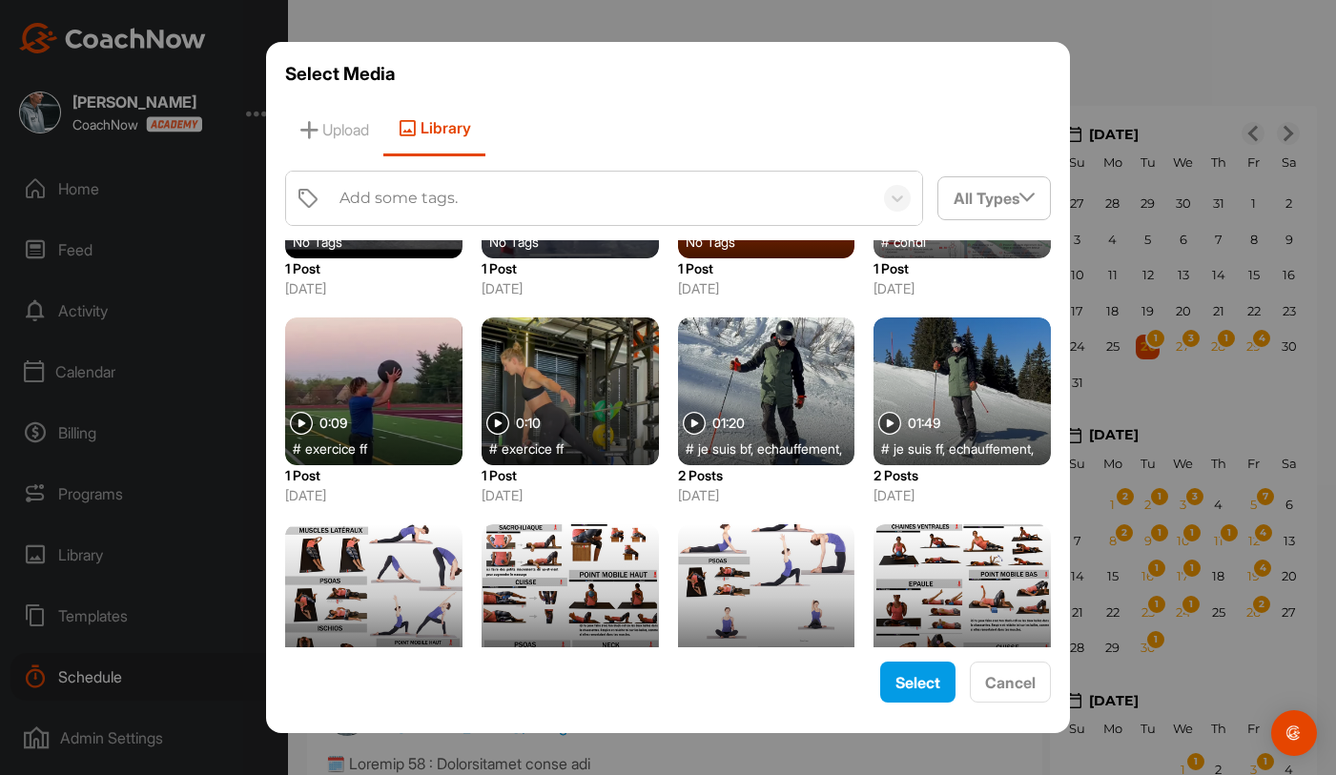
scroll to position [958, 0]
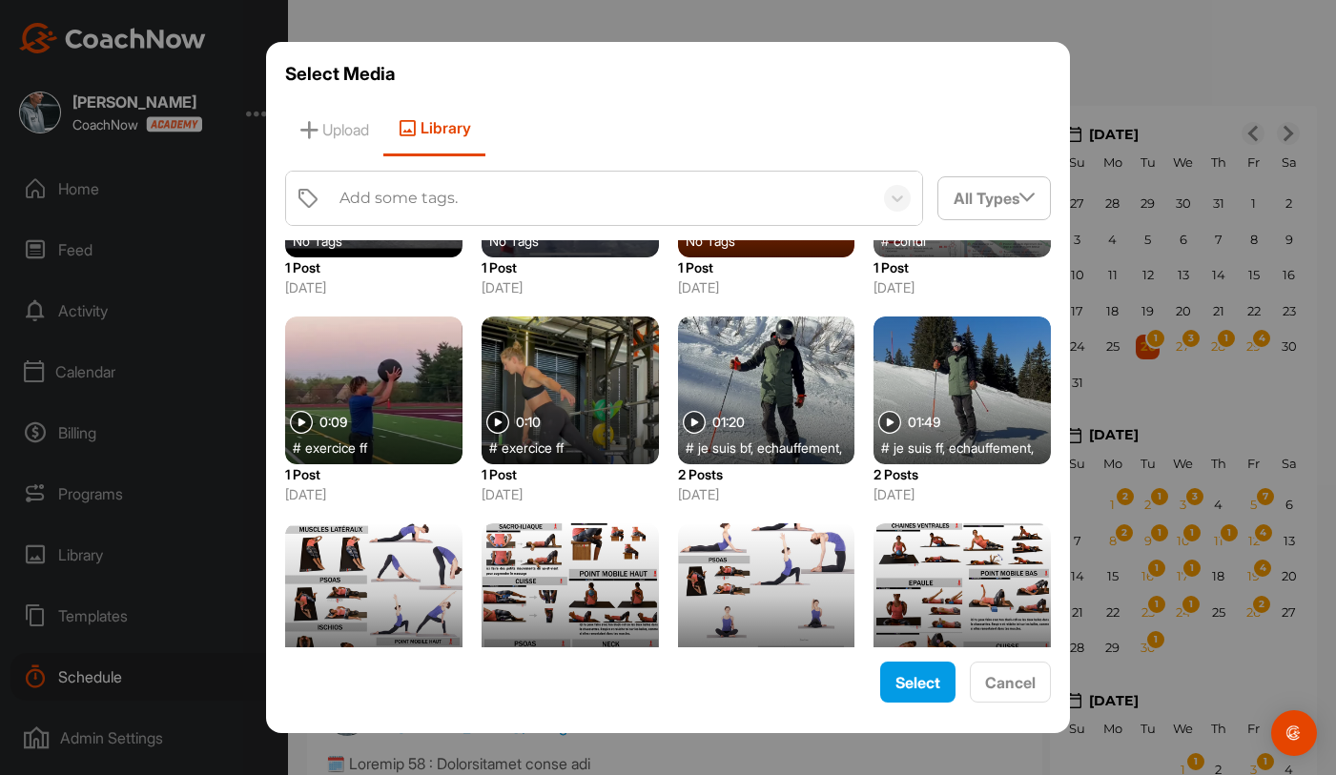
click at [934, 362] on div at bounding box center [961, 391] width 177 height 148
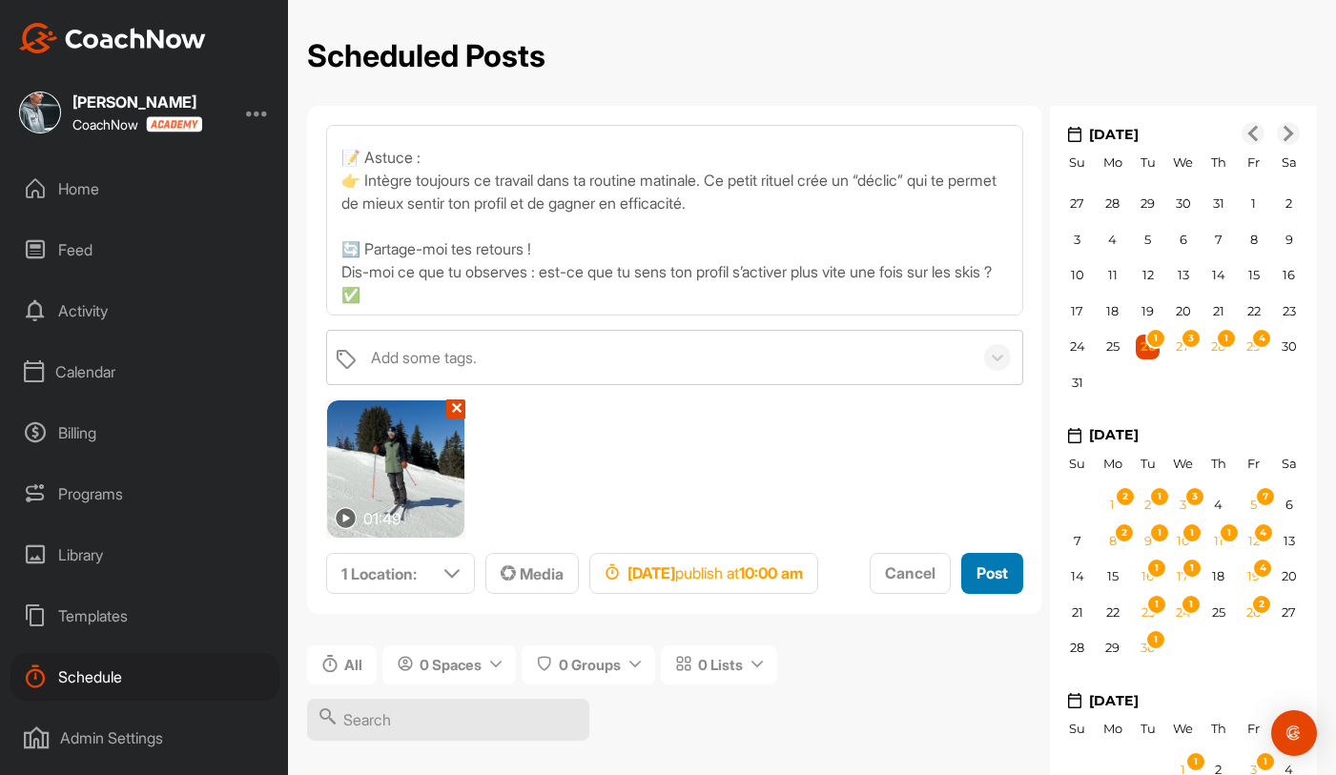
click at [976, 583] on span "Post" at bounding box center [991, 573] width 31 height 19
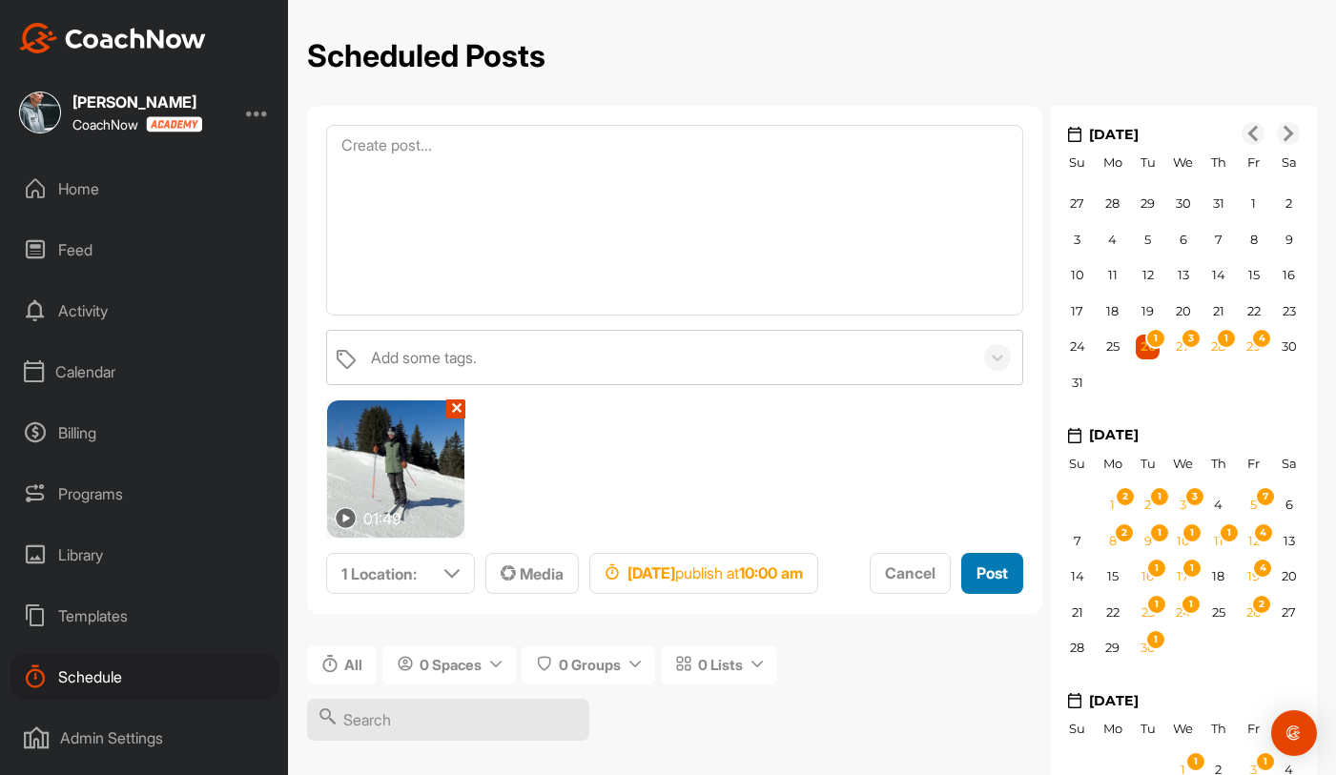
scroll to position [0, 0]
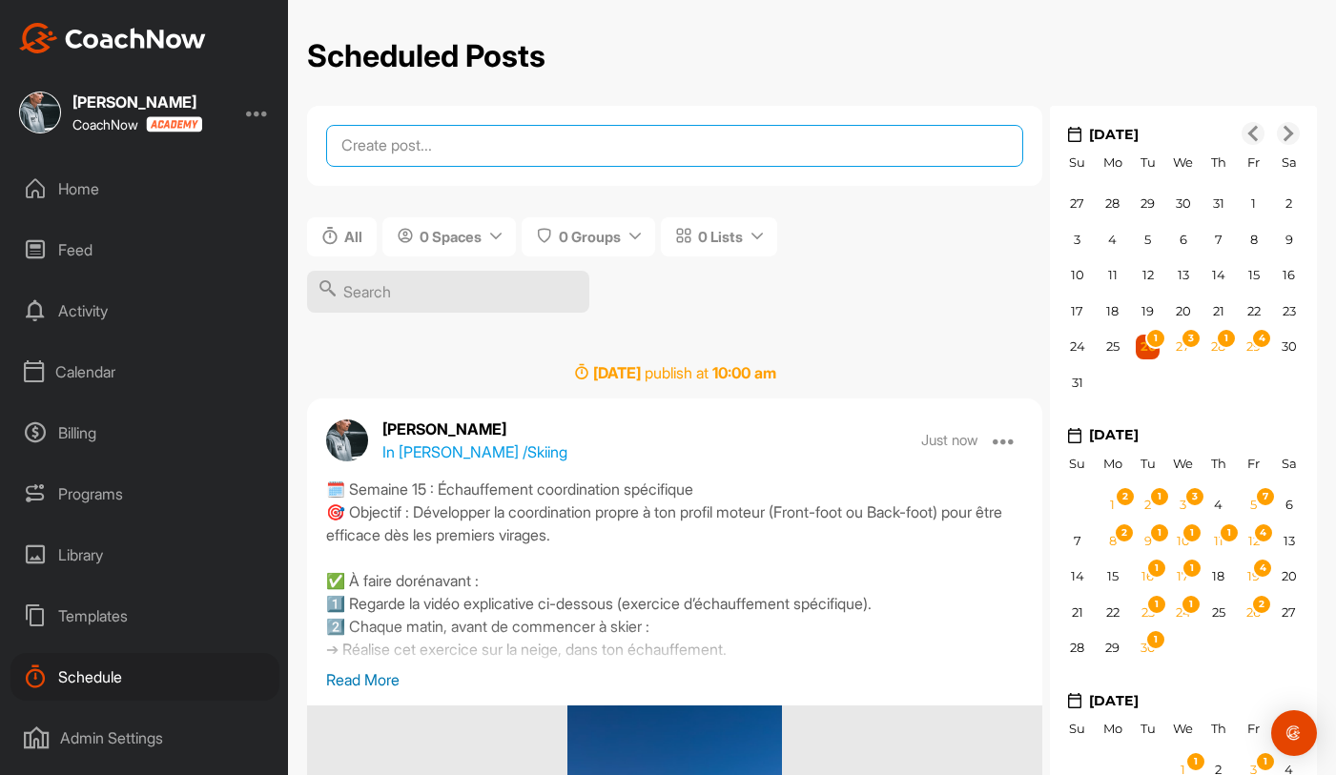
click at [453, 160] on textarea at bounding box center [674, 146] width 697 height 42
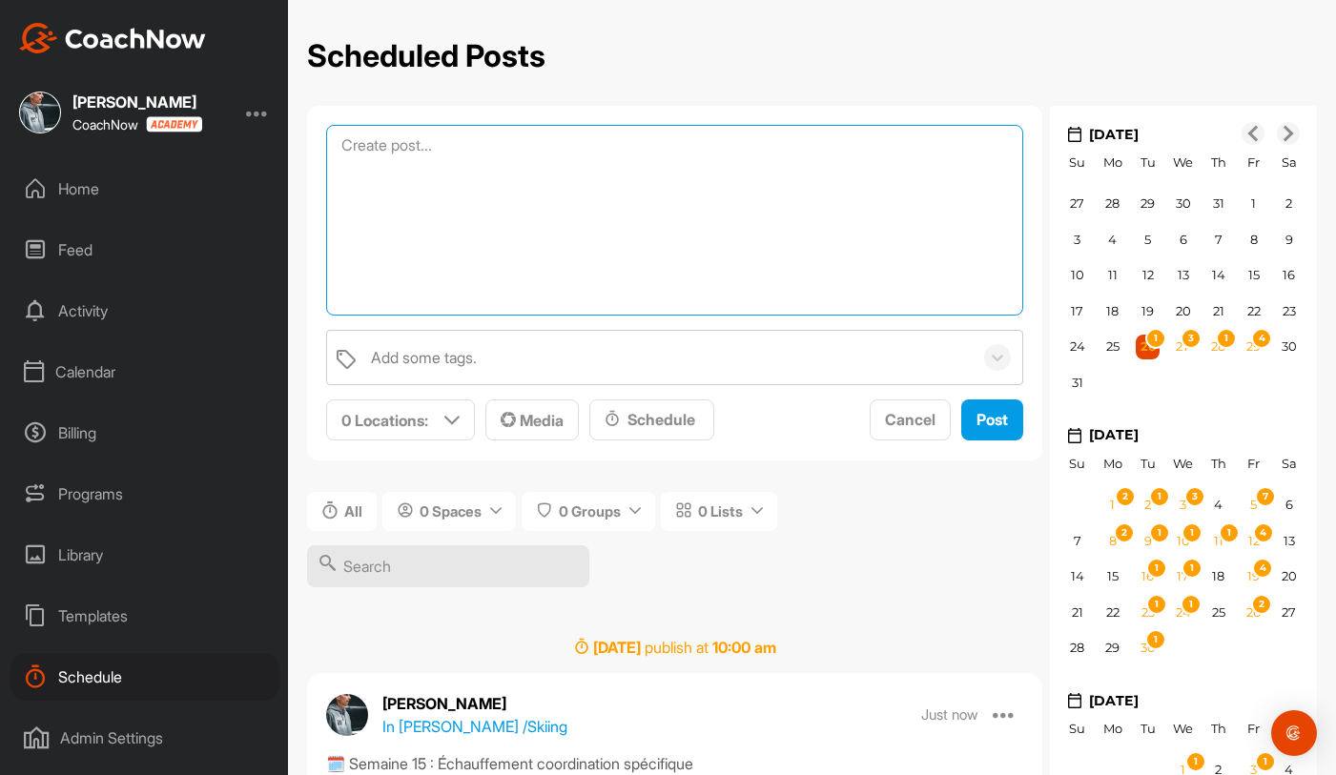
click at [593, 223] on textarea at bounding box center [674, 220] width 697 height 191
paste textarea "🗓️ Semaine 16 : Échauffement sur la jambe extérieure 🎯 Objectif : travailler to…"
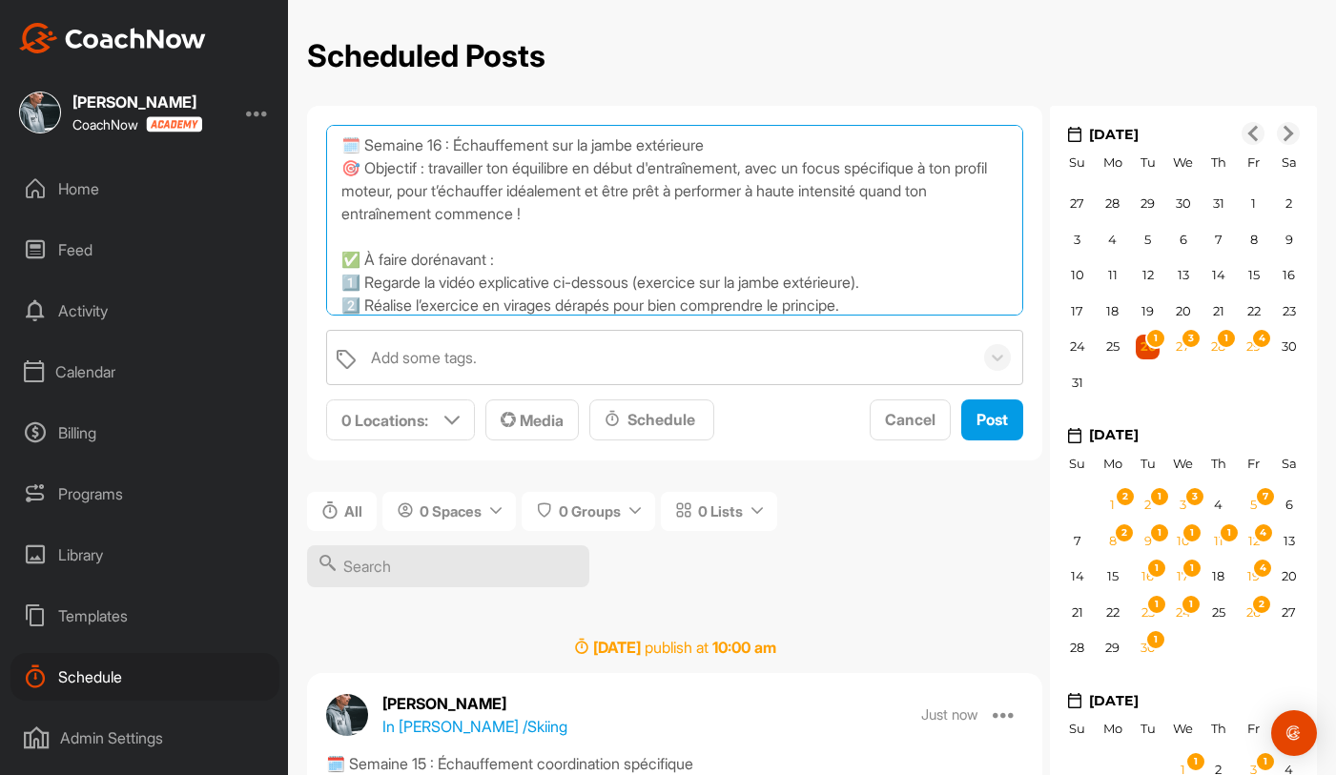
scroll to position [229, 0]
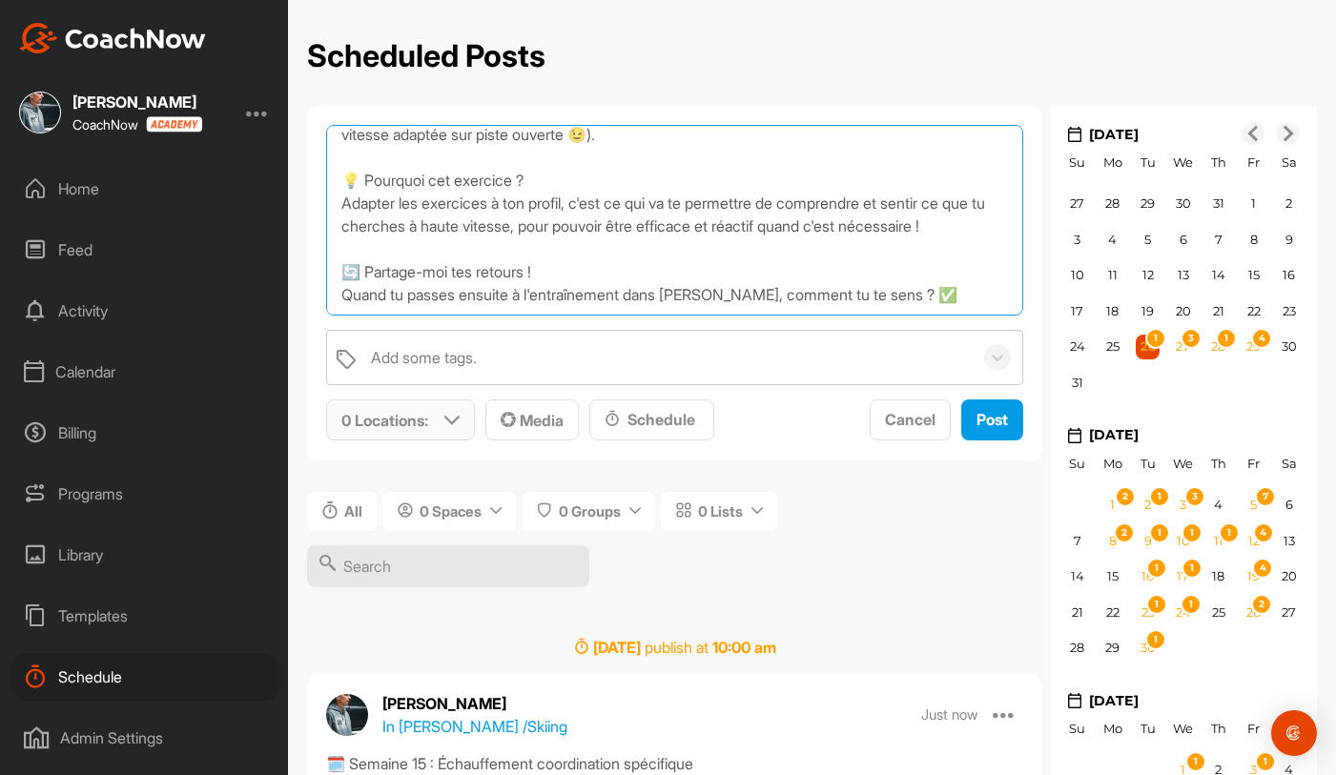
type textarea "🗓️ Semaine 16 : Échauffement sur la jambe extérieure 🎯 Objectif : travailler to…"
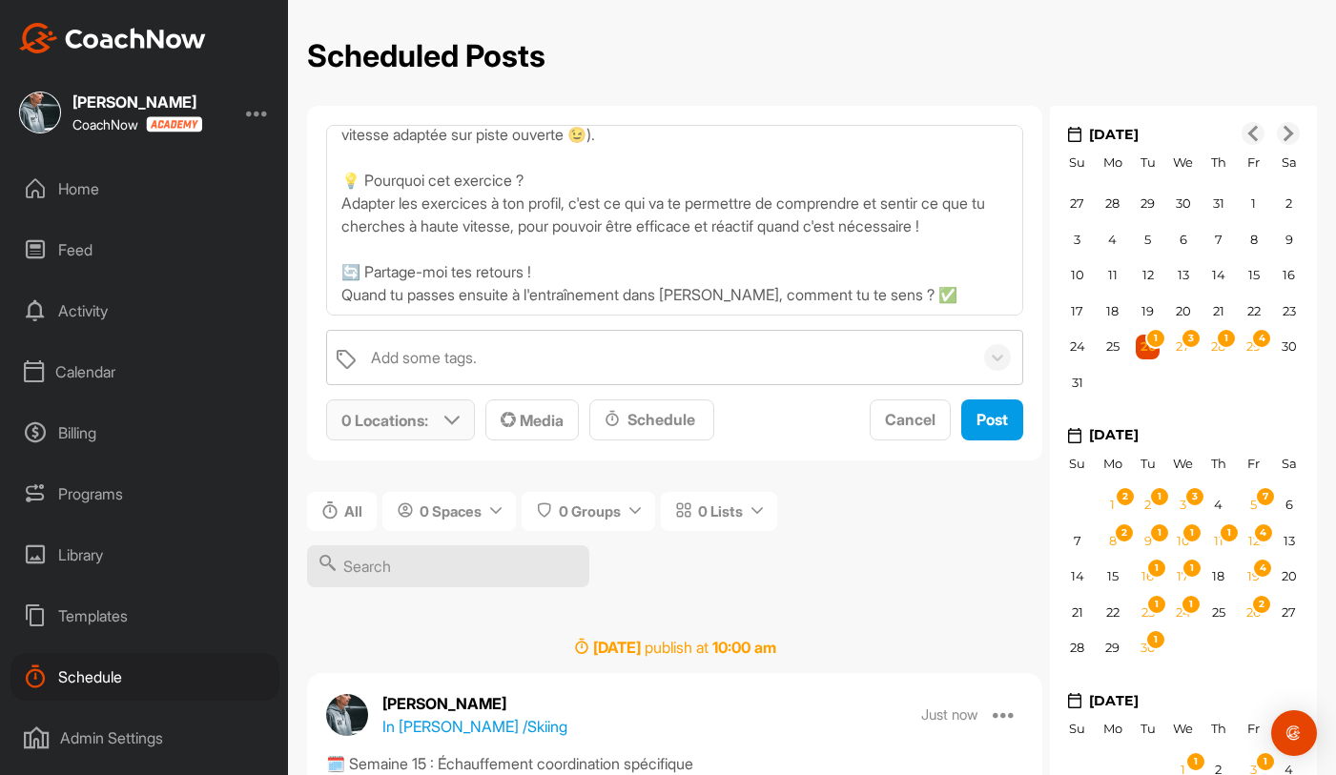
click at [406, 416] on p "0 Locations :" at bounding box center [384, 420] width 87 height 23
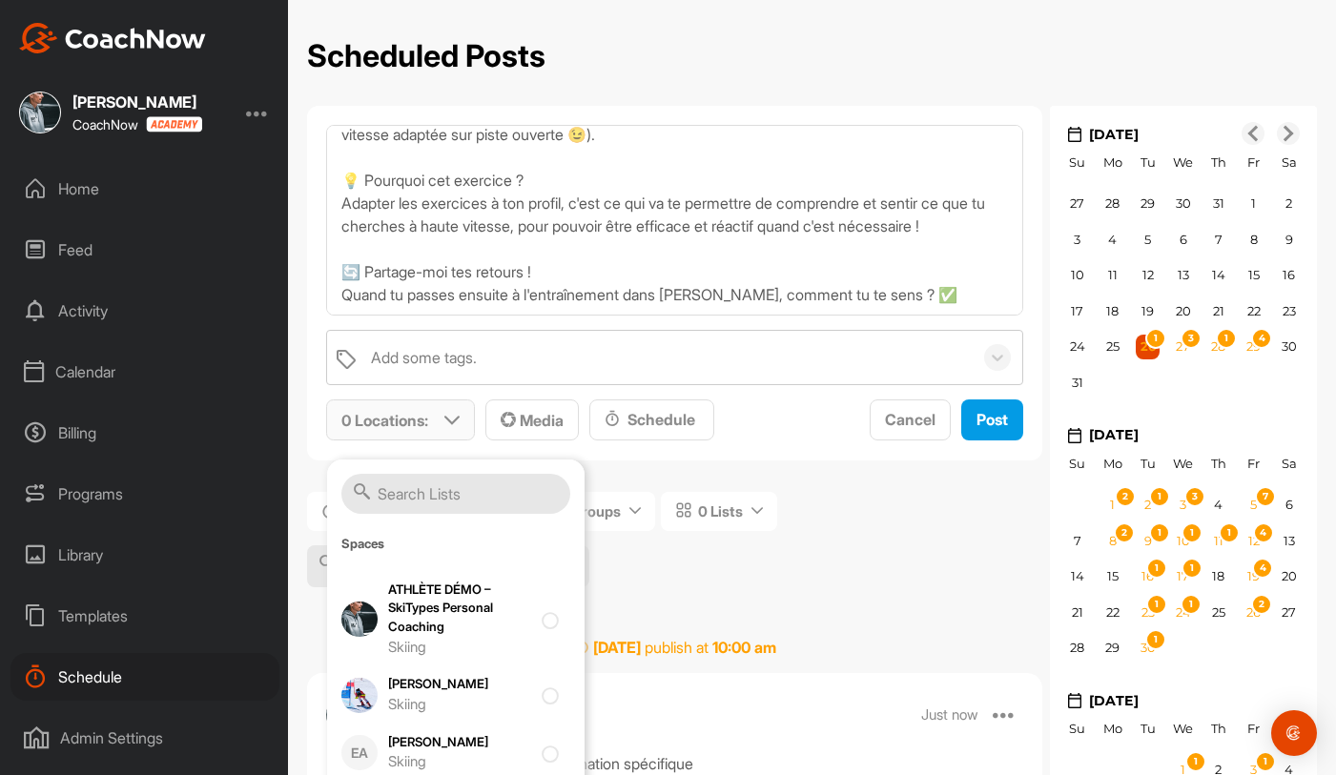
scroll to position [483, 0]
click at [461, 695] on div "Brandon Gex Skiing" at bounding box center [459, 696] width 143 height 40
checkbox input "true"
click at [636, 412] on div "Schedule" at bounding box center [652, 419] width 94 height 23
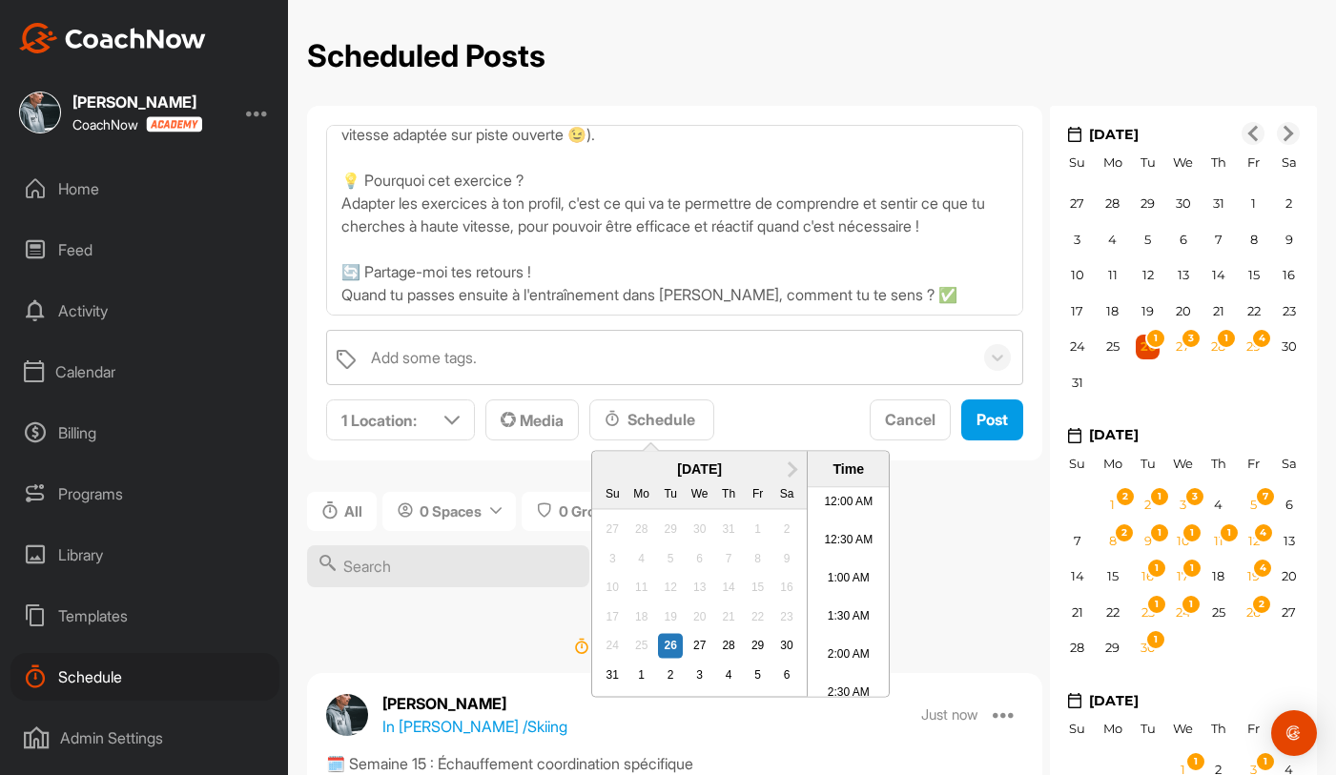
scroll to position [1058, 0]
click at [790, 464] on span "Next Month" at bounding box center [790, 468] width 0 height 20
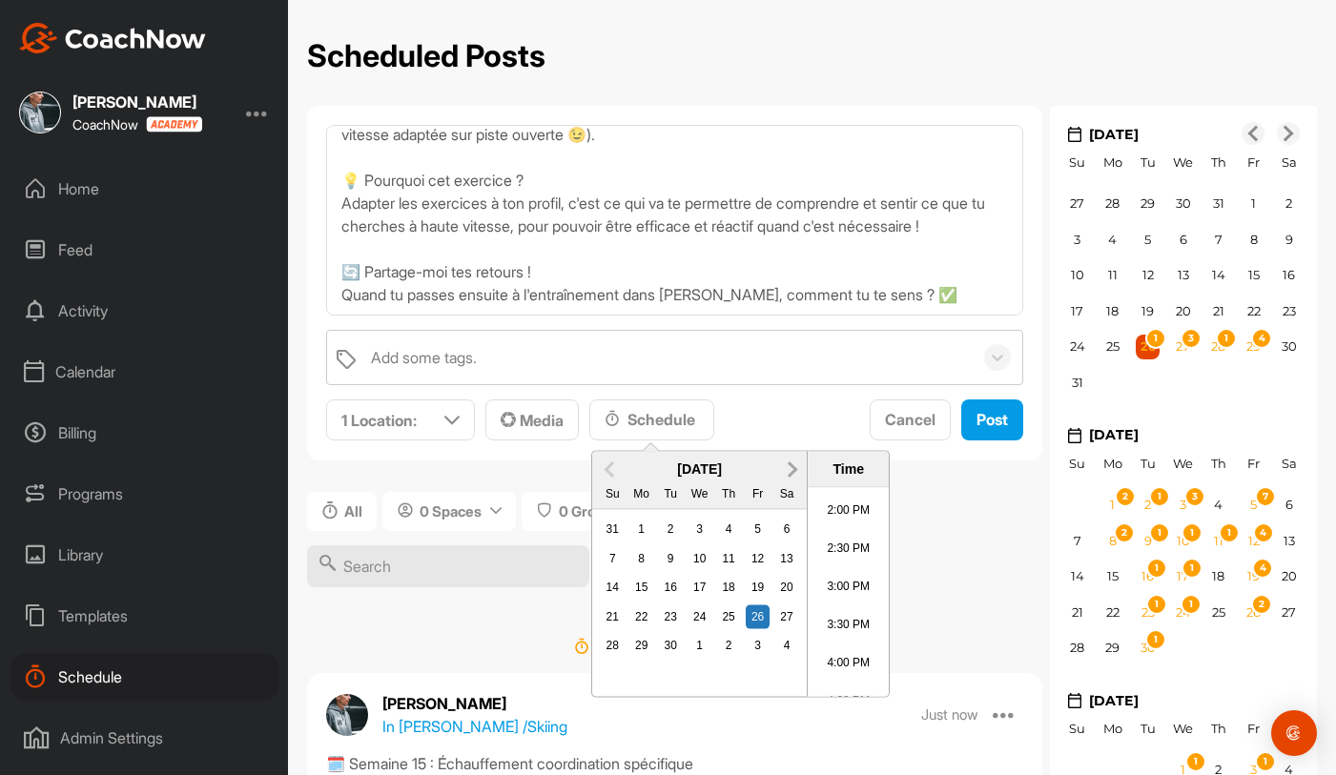
click at [790, 463] on span "Next Month" at bounding box center [790, 468] width 0 height 20
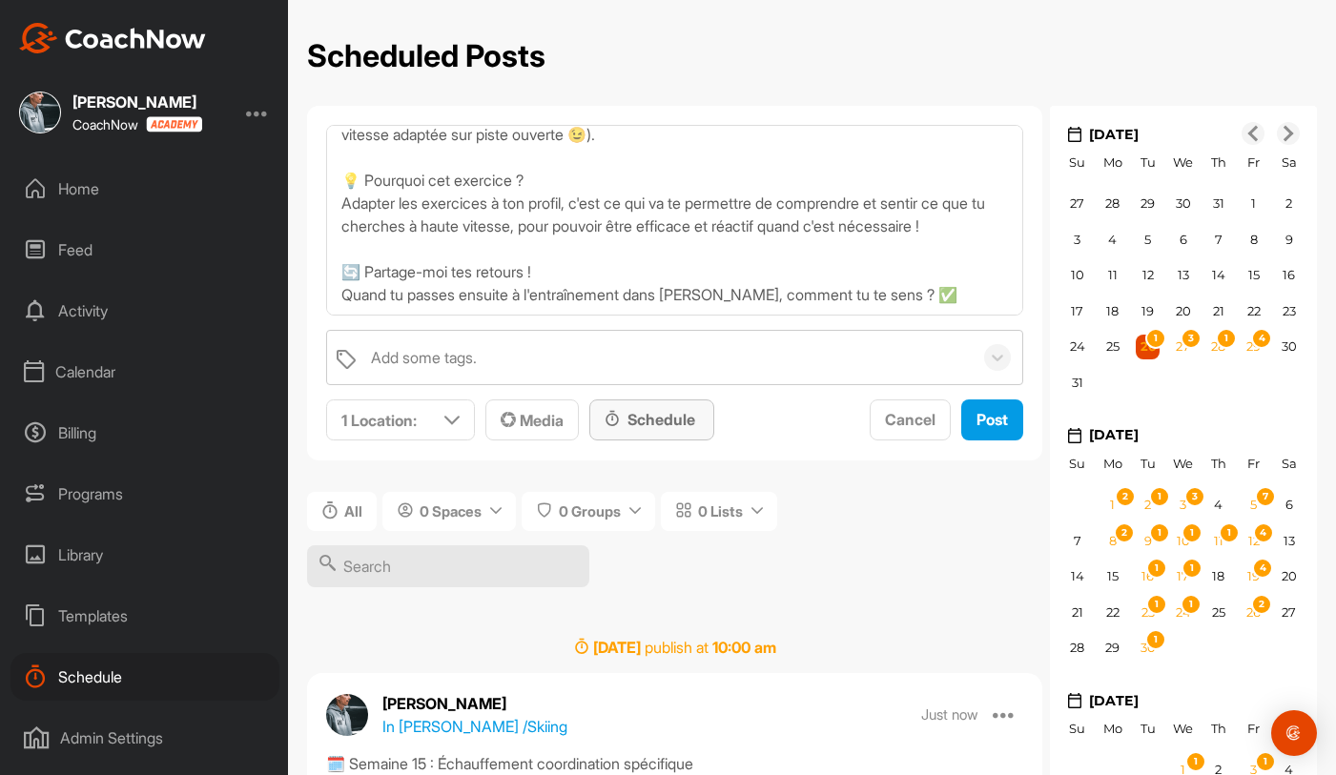
click at [680, 423] on div "Schedule" at bounding box center [652, 419] width 94 height 23
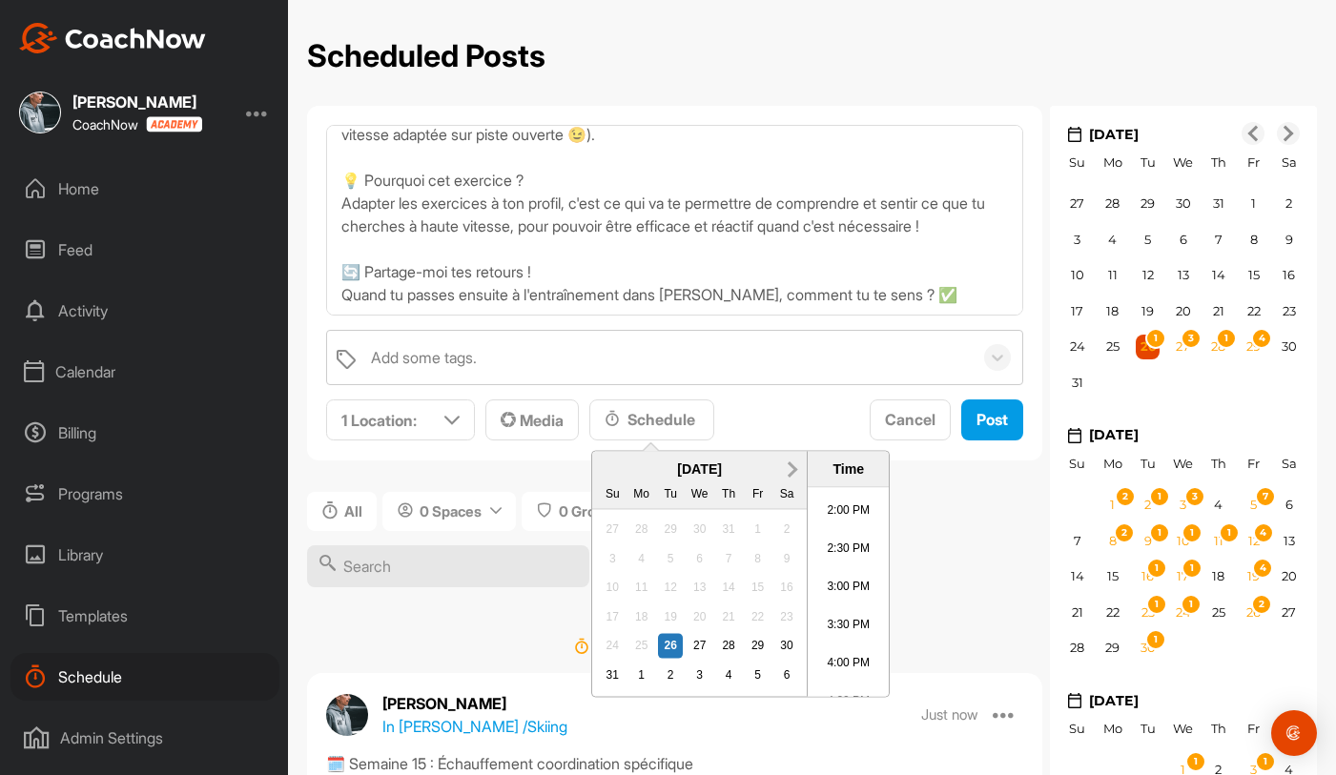
click at [790, 464] on span "Next Month" at bounding box center [790, 468] width 0 height 20
drag, startPoint x: 666, startPoint y: 601, endPoint x: 669, endPoint y: 613, distance: 13.0
click at [669, 613] on div "28 29 30 1 2 3 4 5 6 7 8 9 10 11 12 13 14 15 16 17 18 19 20 21 22 23 24 25 26 2…" at bounding box center [699, 587] width 203 height 145
click at [669, 613] on div "21" at bounding box center [670, 617] width 25 height 25
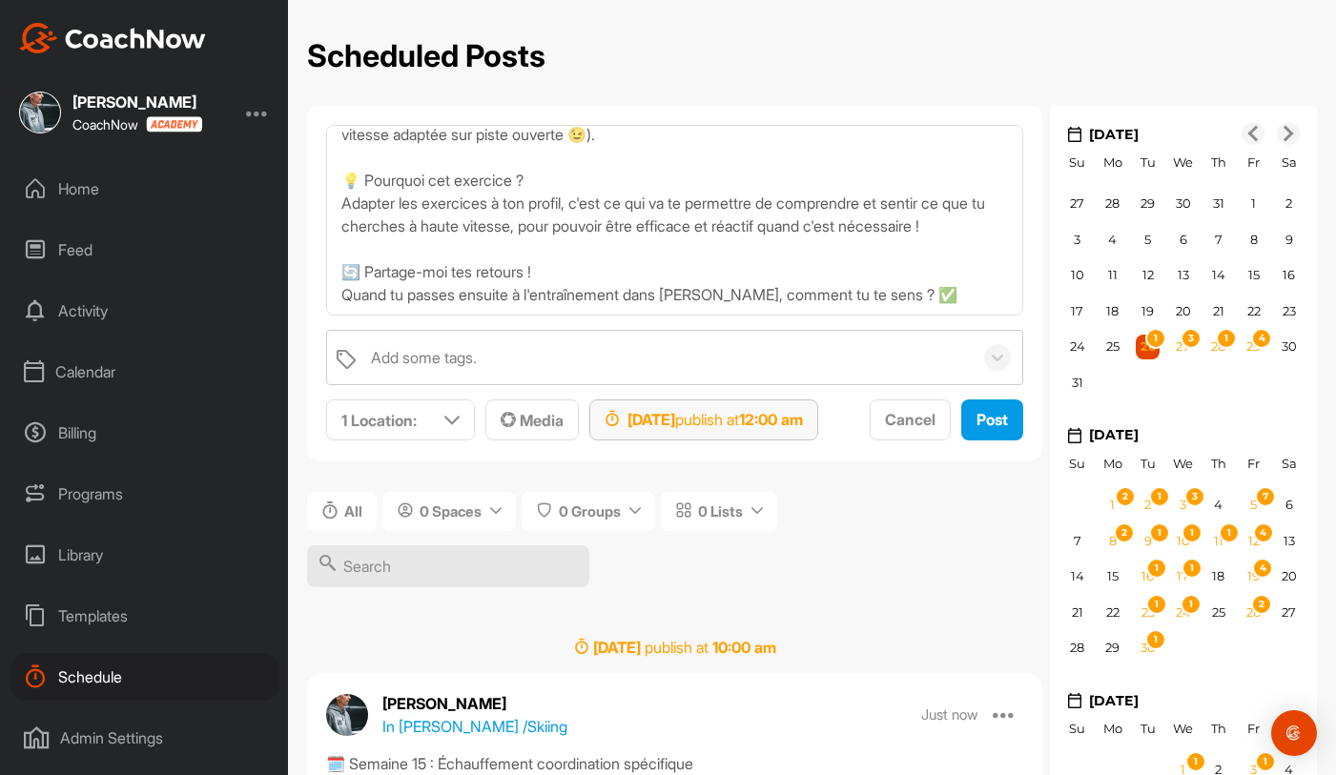
click at [803, 413] on strong "12:00 am" at bounding box center [771, 419] width 64 height 19
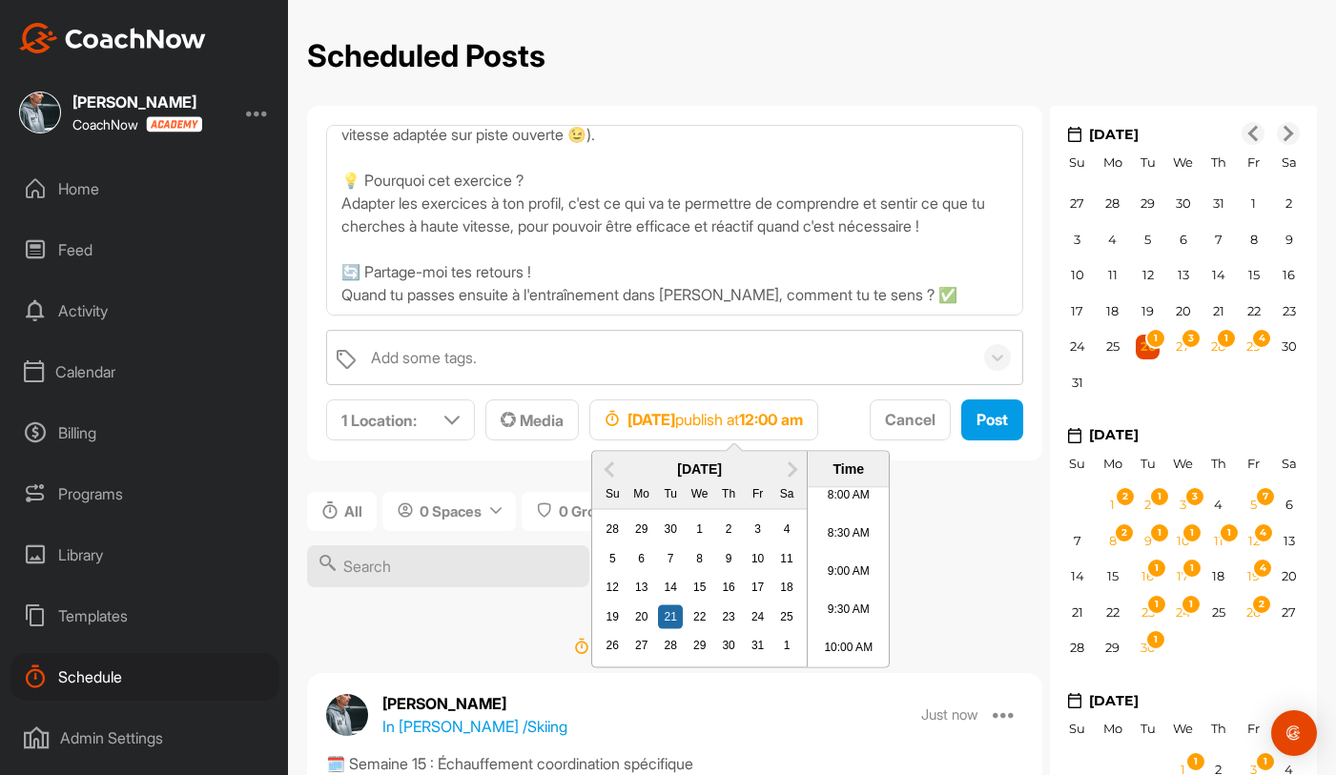
scroll to position [623, 0]
click at [847, 636] on li "10:00 AM" at bounding box center [848, 647] width 81 height 38
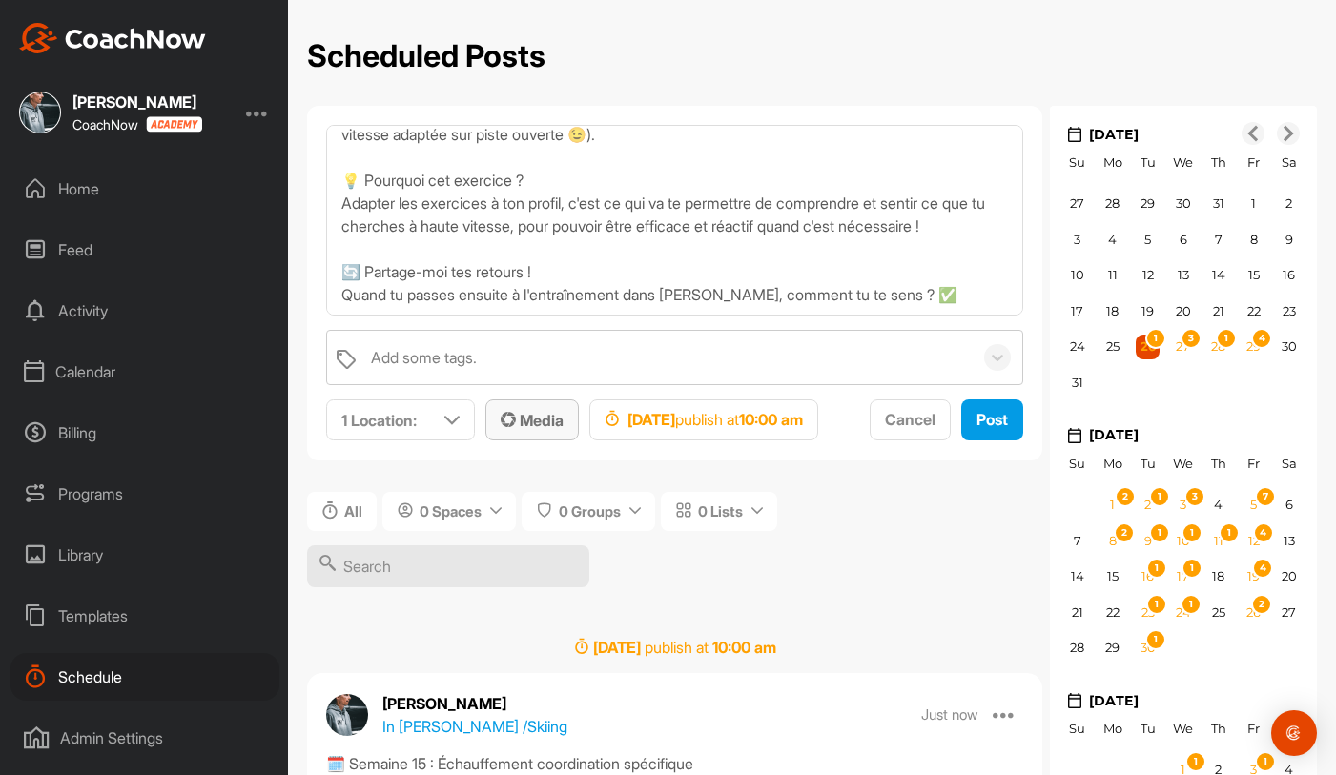
click at [552, 424] on span "Media" at bounding box center [532, 420] width 63 height 19
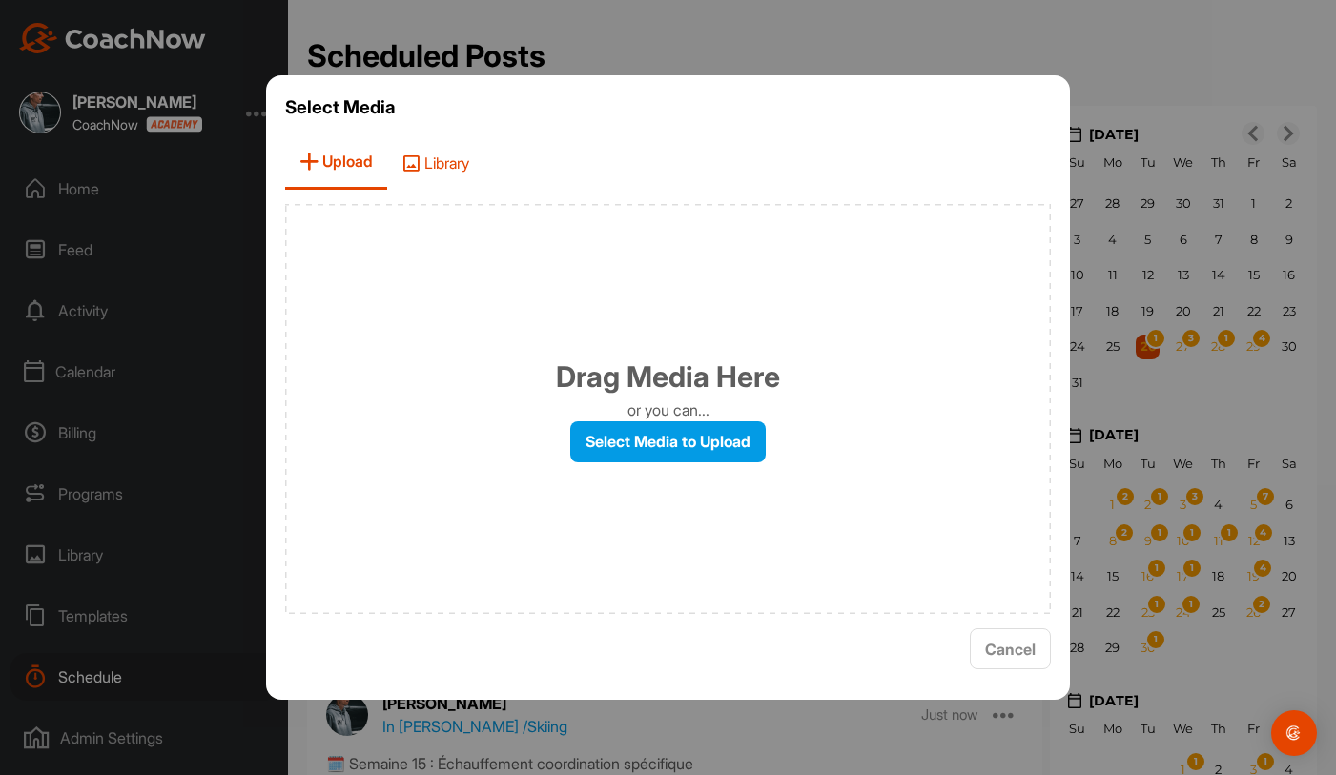
click at [459, 173] on span "Library" at bounding box center [435, 162] width 96 height 54
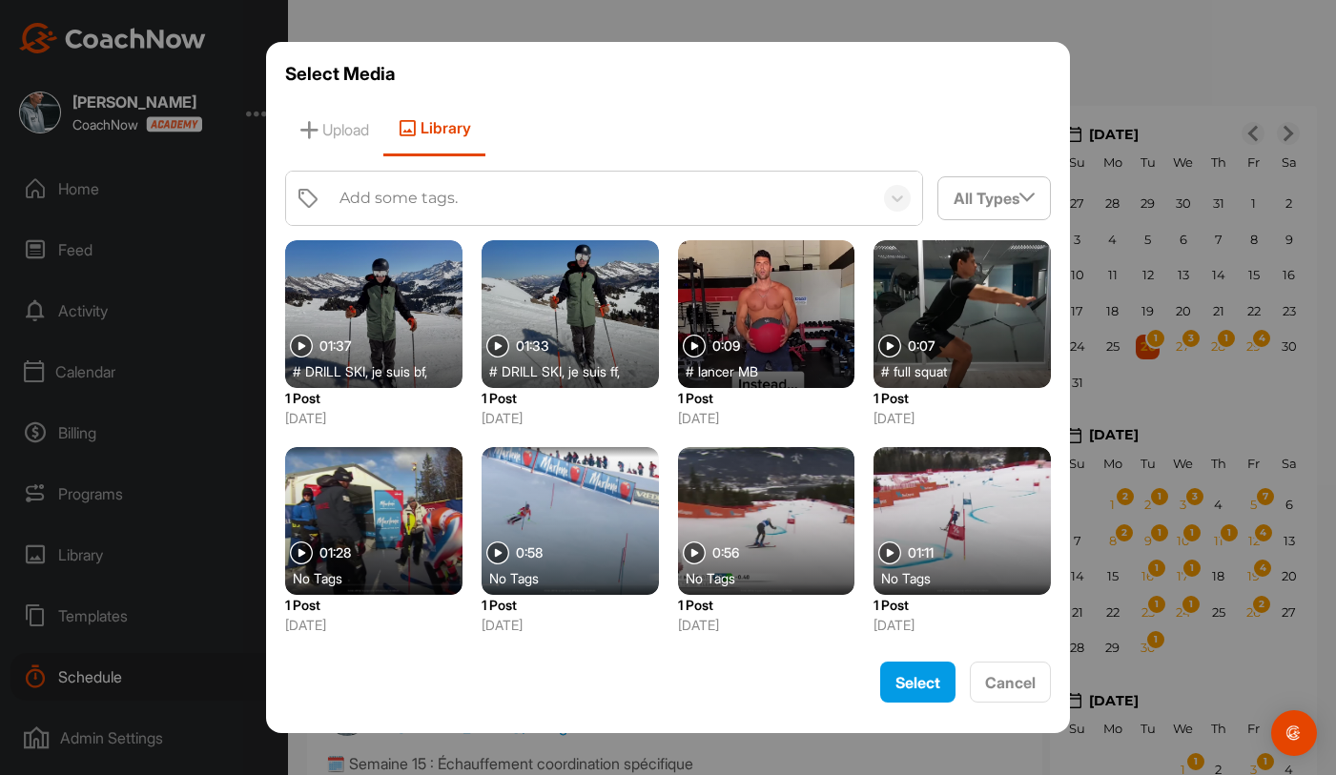
click at [568, 303] on div at bounding box center [570, 314] width 177 height 148
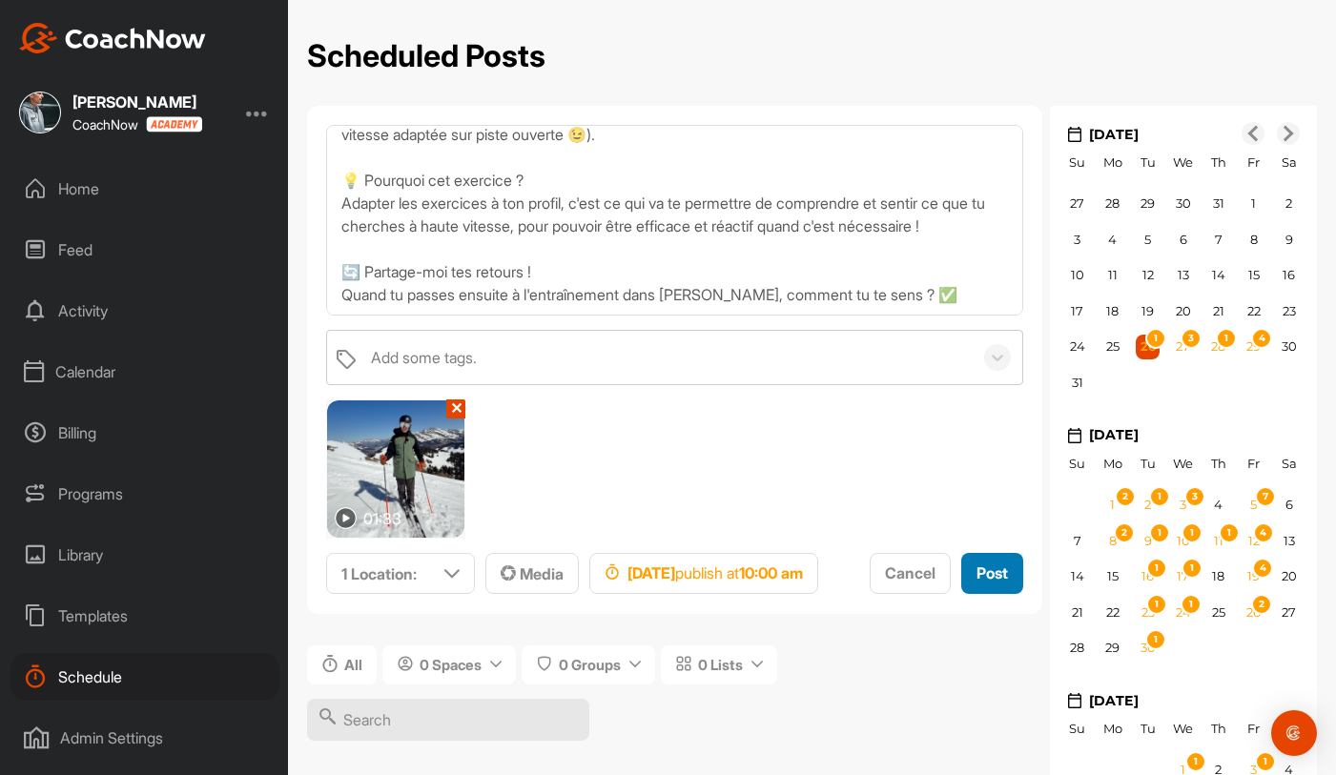
click at [976, 583] on span "Post" at bounding box center [991, 573] width 31 height 19
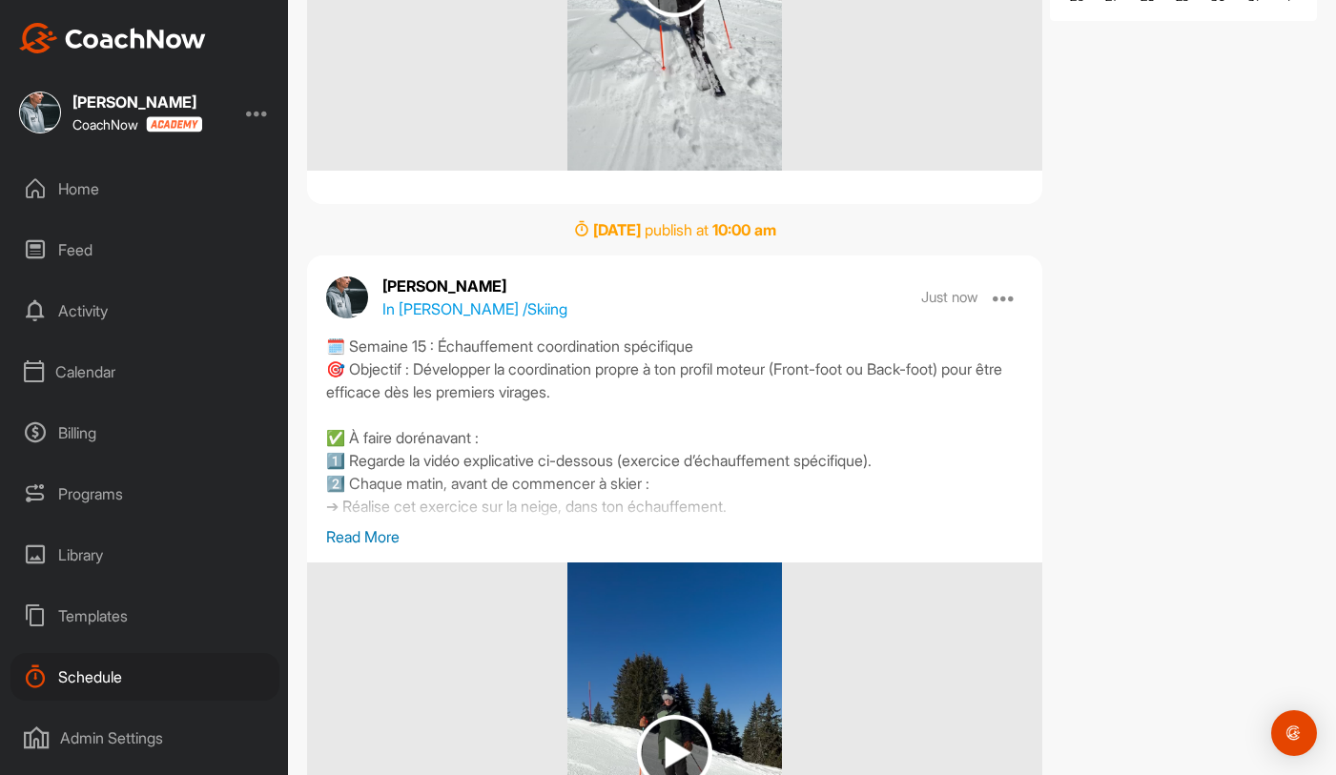
scroll to position [871, 0]
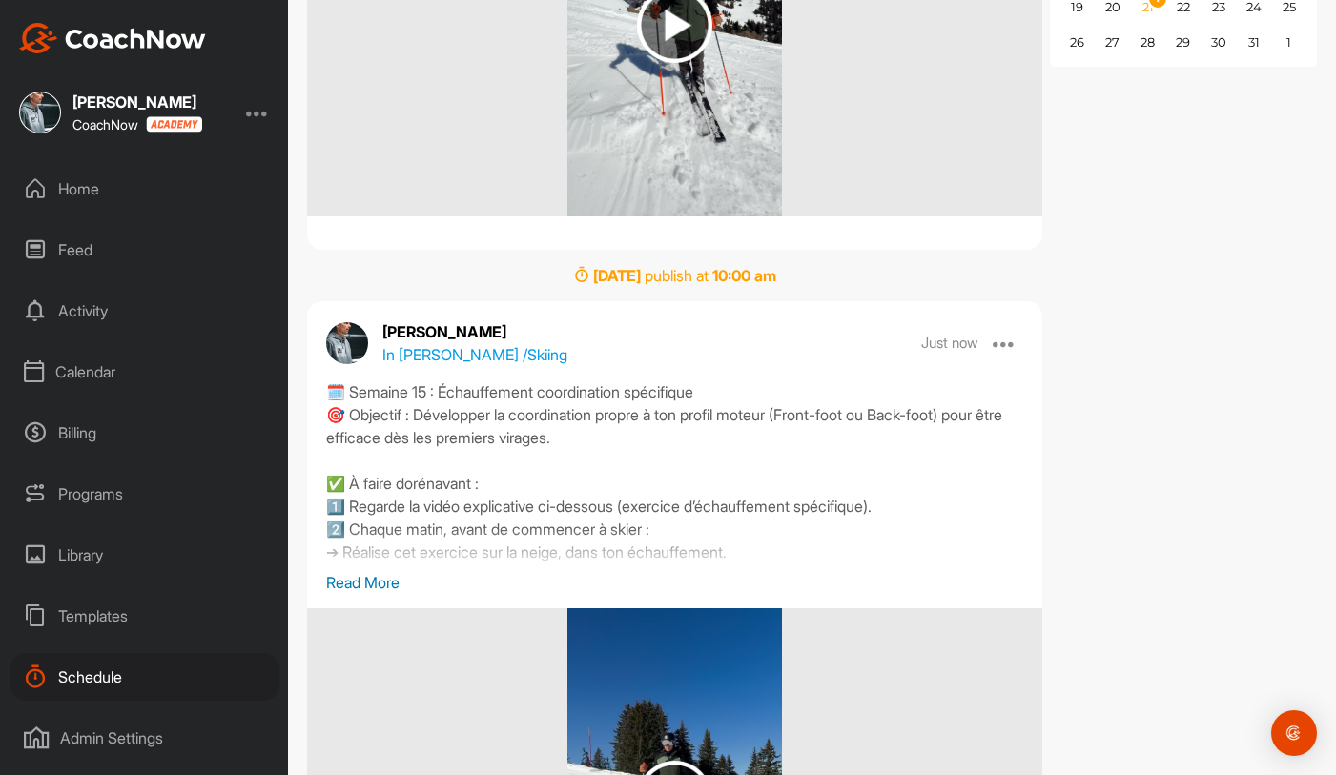
click at [447, 343] on p "In Brandon Gex / Skiing" at bounding box center [474, 354] width 185 height 23
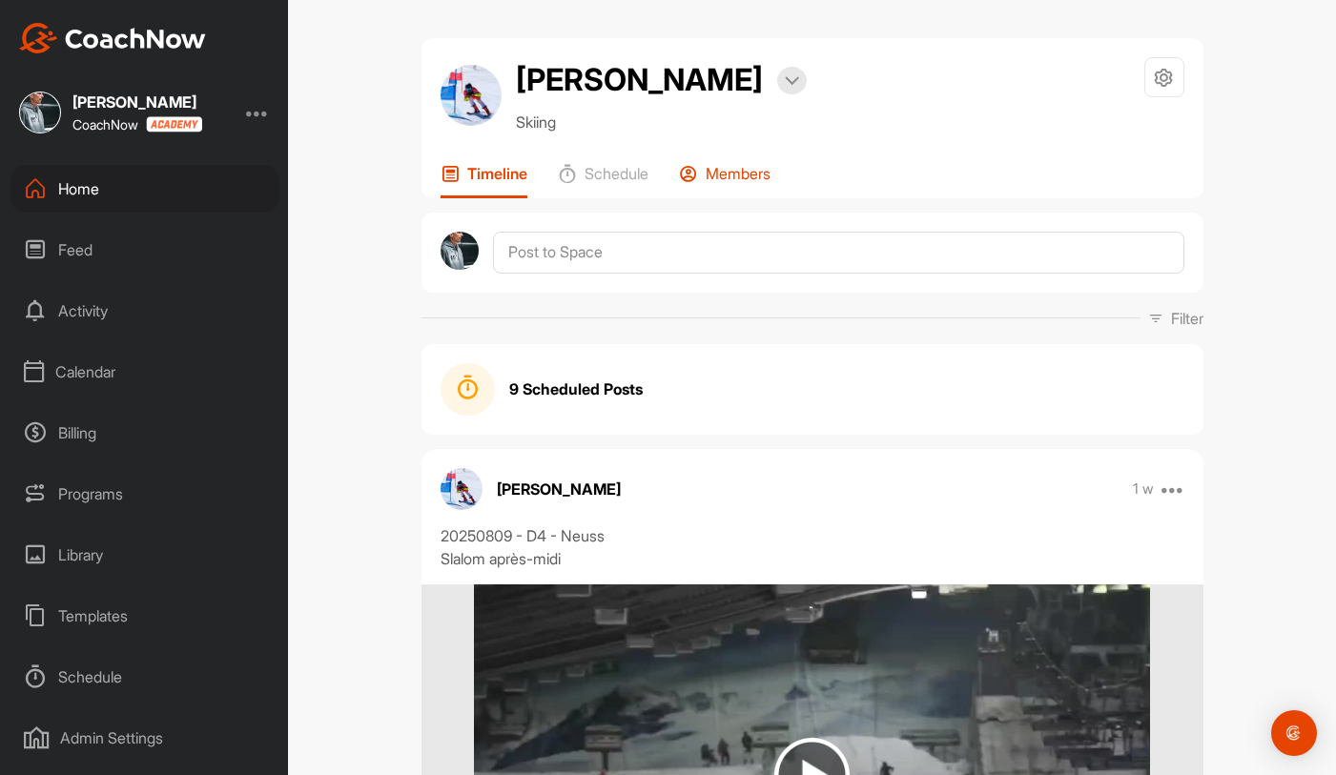
click at [715, 170] on p "Members" at bounding box center [738, 173] width 65 height 19
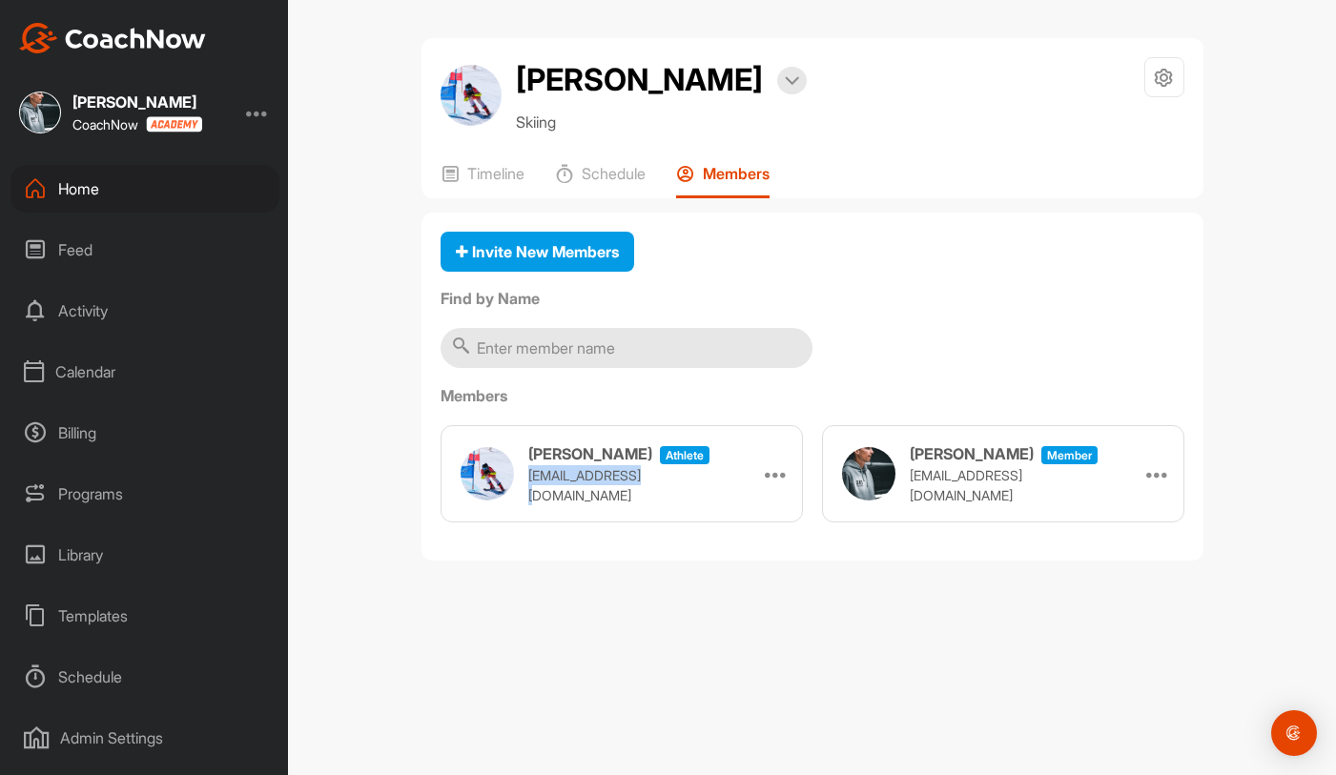
drag, startPoint x: 660, startPoint y: 484, endPoint x: 529, endPoint y: 485, distance: 130.6
click at [529, 485] on p "[EMAIL_ADDRESS][DOMAIN_NAME]" at bounding box center [623, 485] width 191 height 40
copy p "[EMAIL_ADDRESS][DOMAIN_NAME]"
click at [187, 184] on div "Home" at bounding box center [144, 189] width 269 height 48
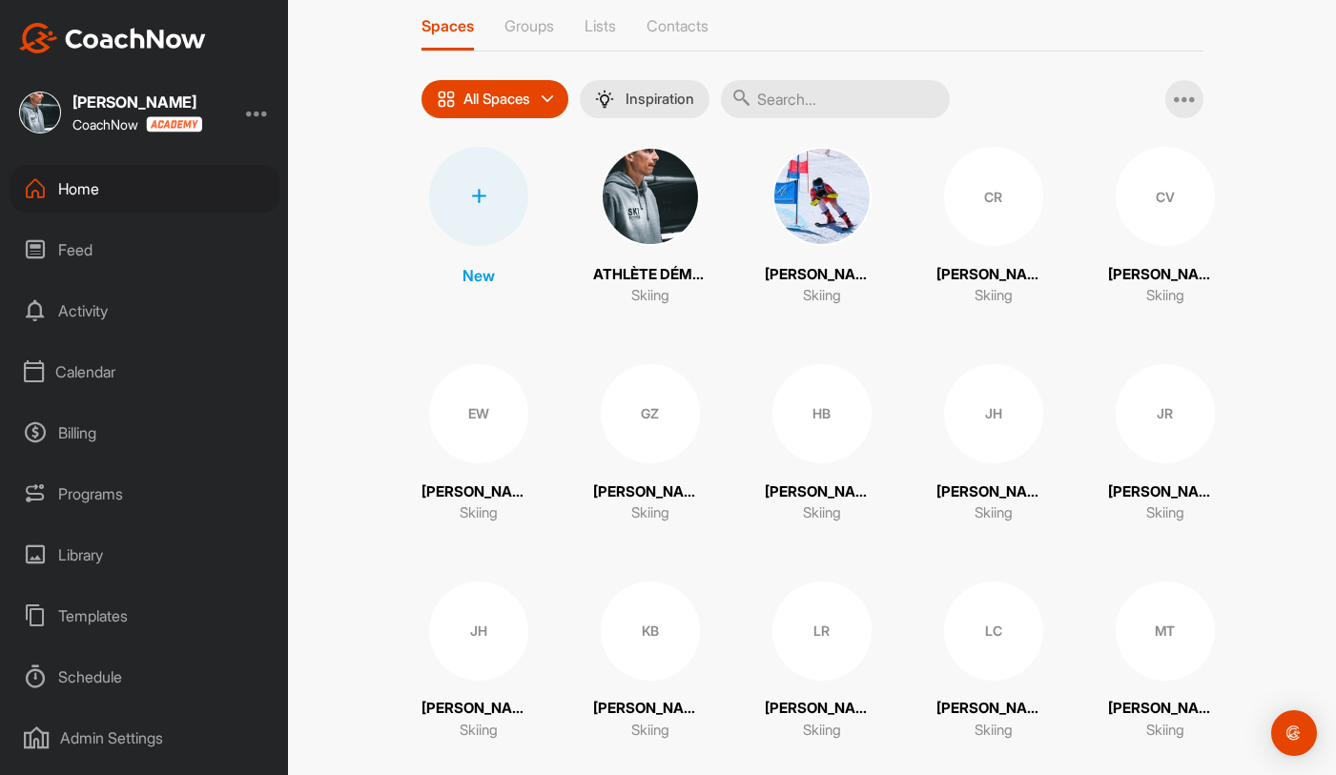
scroll to position [136, 0]
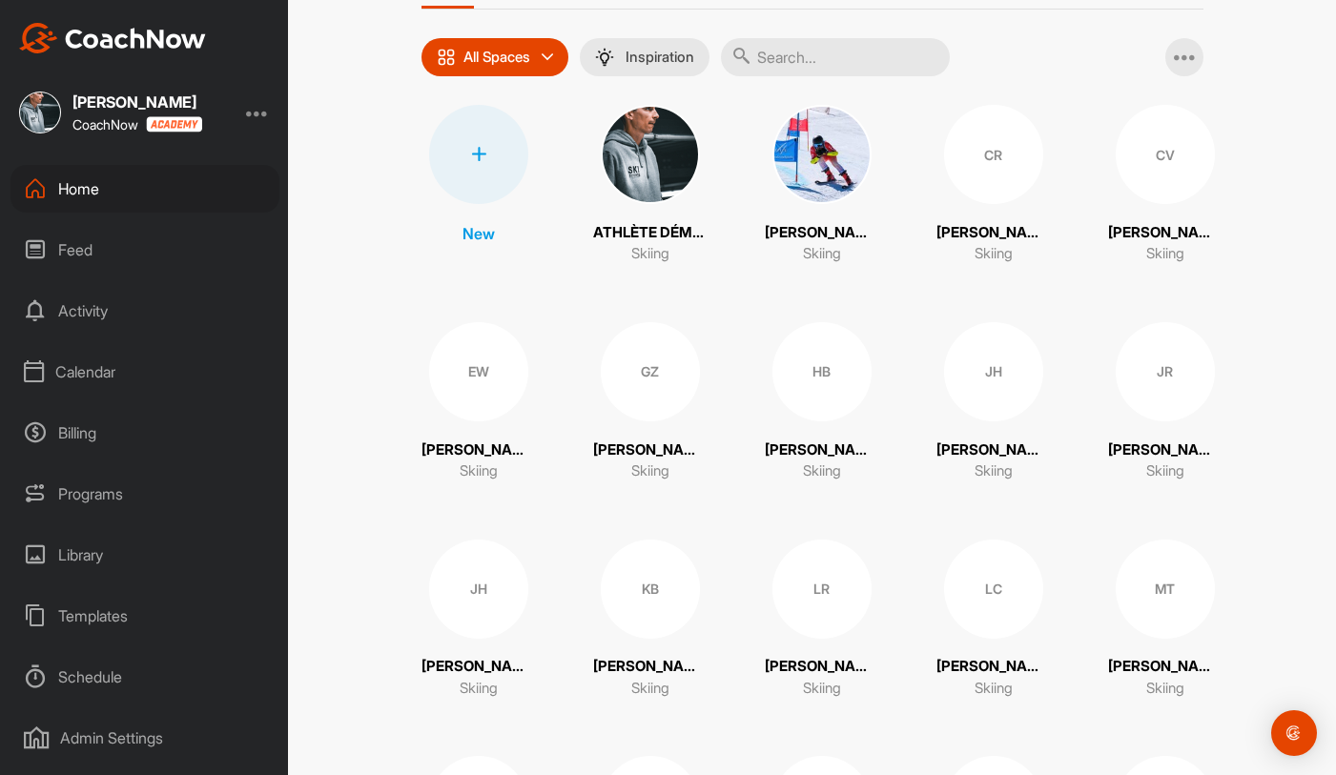
click at [648, 402] on div "GZ" at bounding box center [650, 371] width 99 height 99
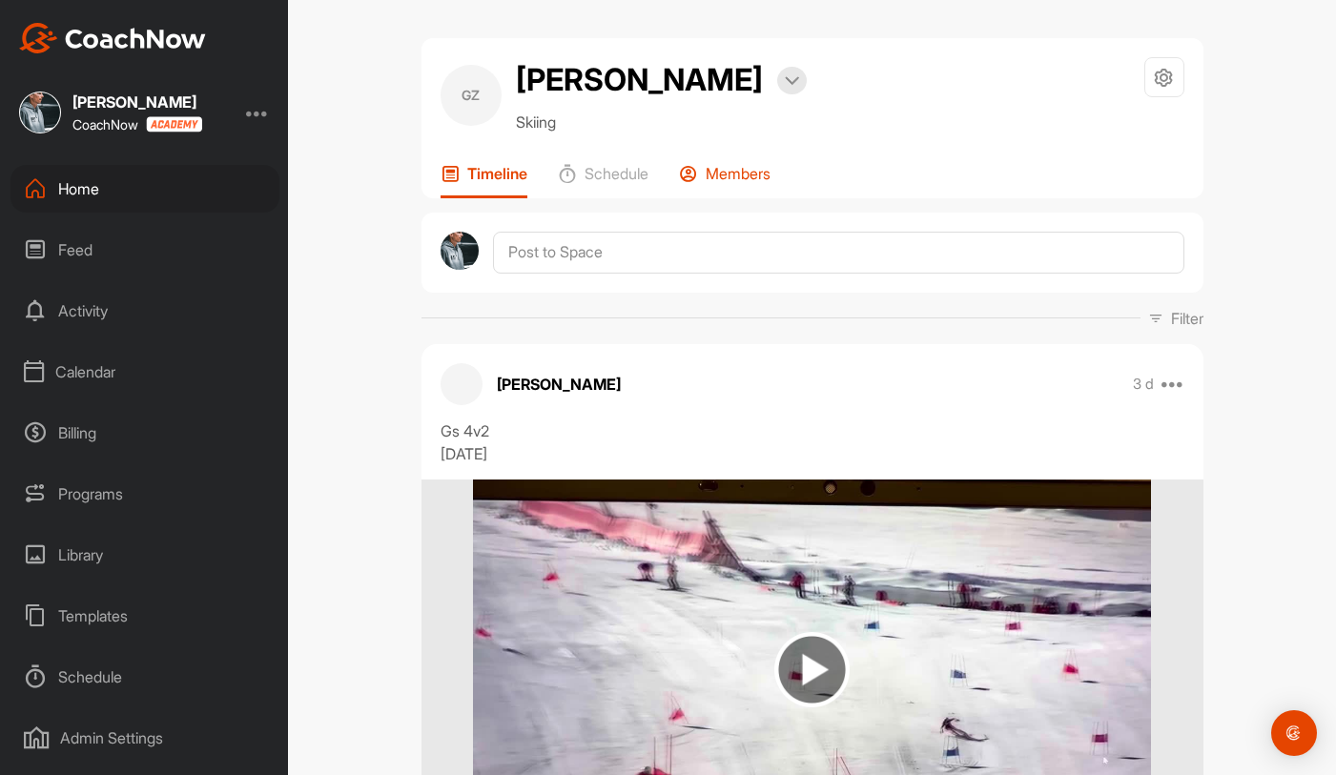
click at [757, 178] on p "Members" at bounding box center [738, 173] width 65 height 19
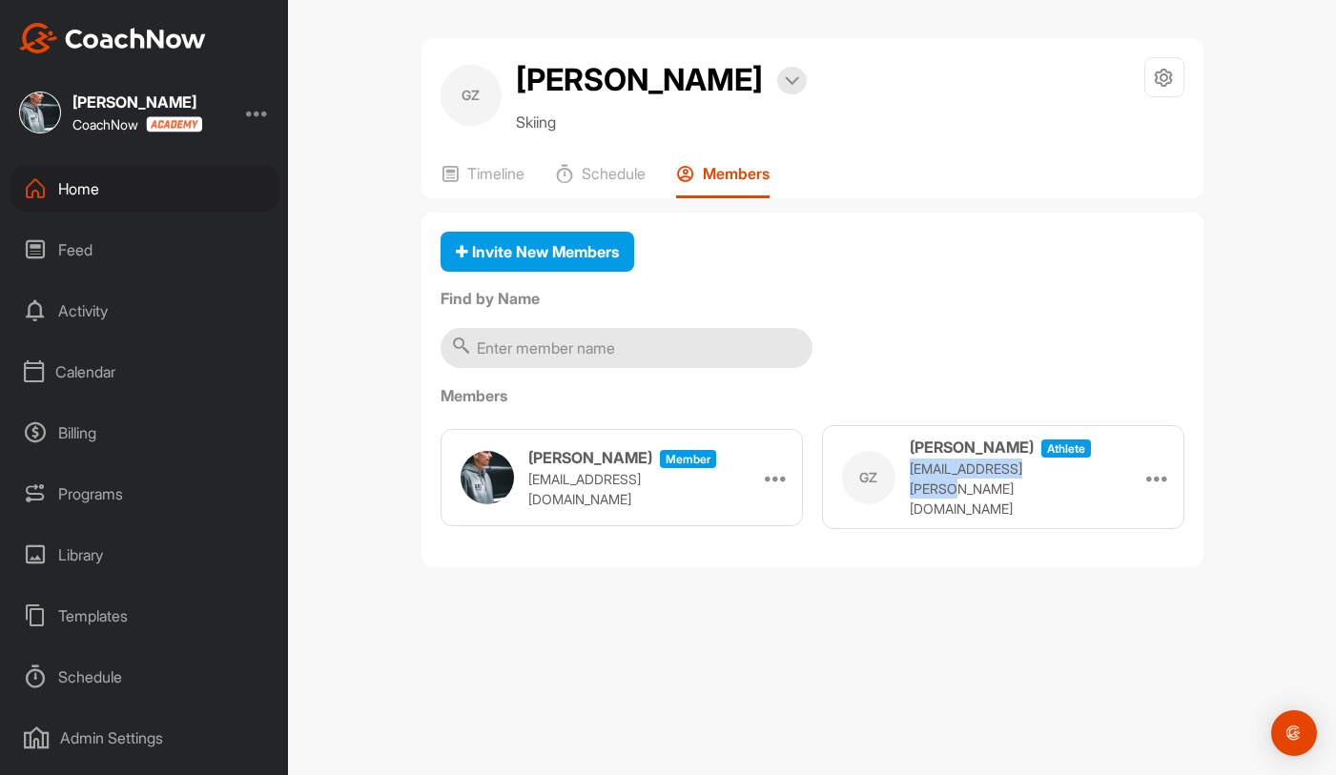
drag, startPoint x: 1057, startPoint y: 487, endPoint x: 911, endPoint y: 488, distance: 146.8
click at [910, 488] on div "GZ Gaël Zulauf athlete gael.zulauf@gmail.com Remove" at bounding box center [1003, 477] width 362 height 104
copy p "[EMAIL_ADDRESS][DOMAIN_NAME]"
click at [174, 193] on div "Home" at bounding box center [144, 189] width 269 height 48
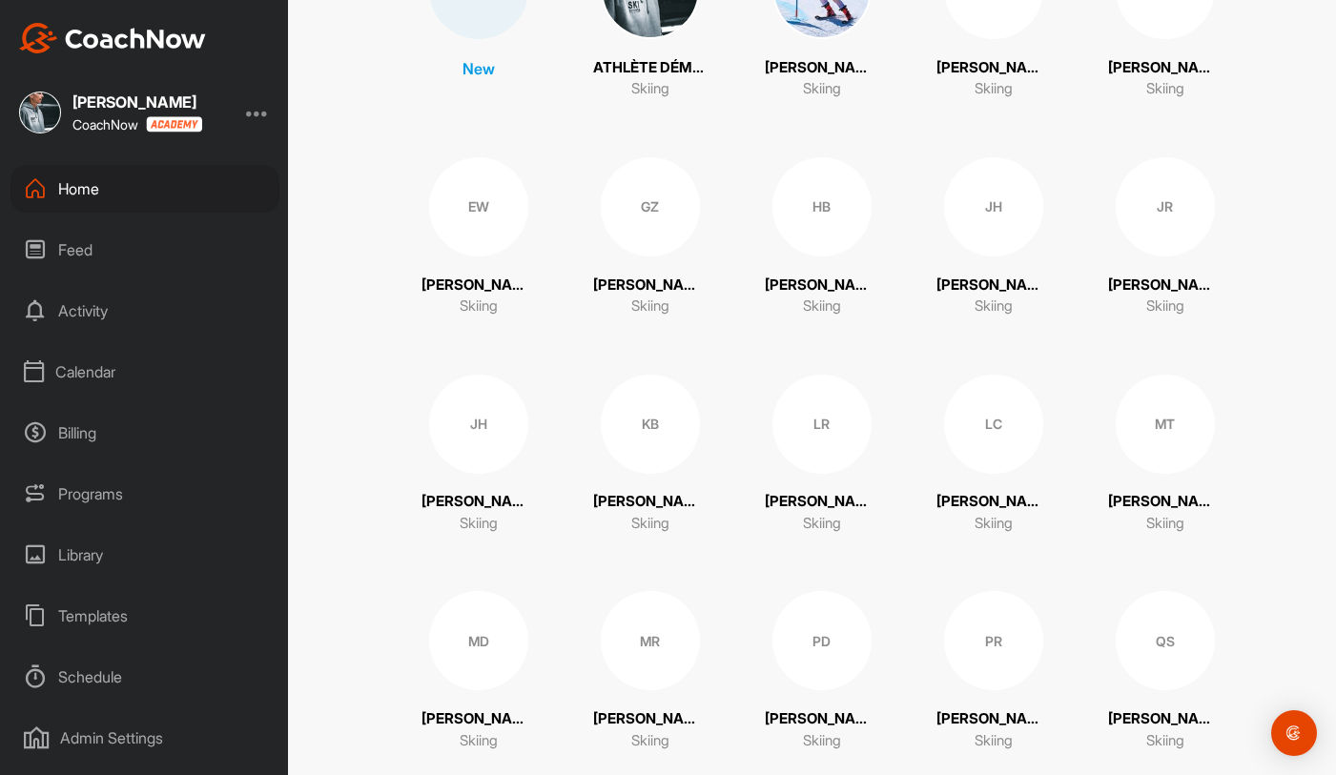
scroll to position [321, 0]
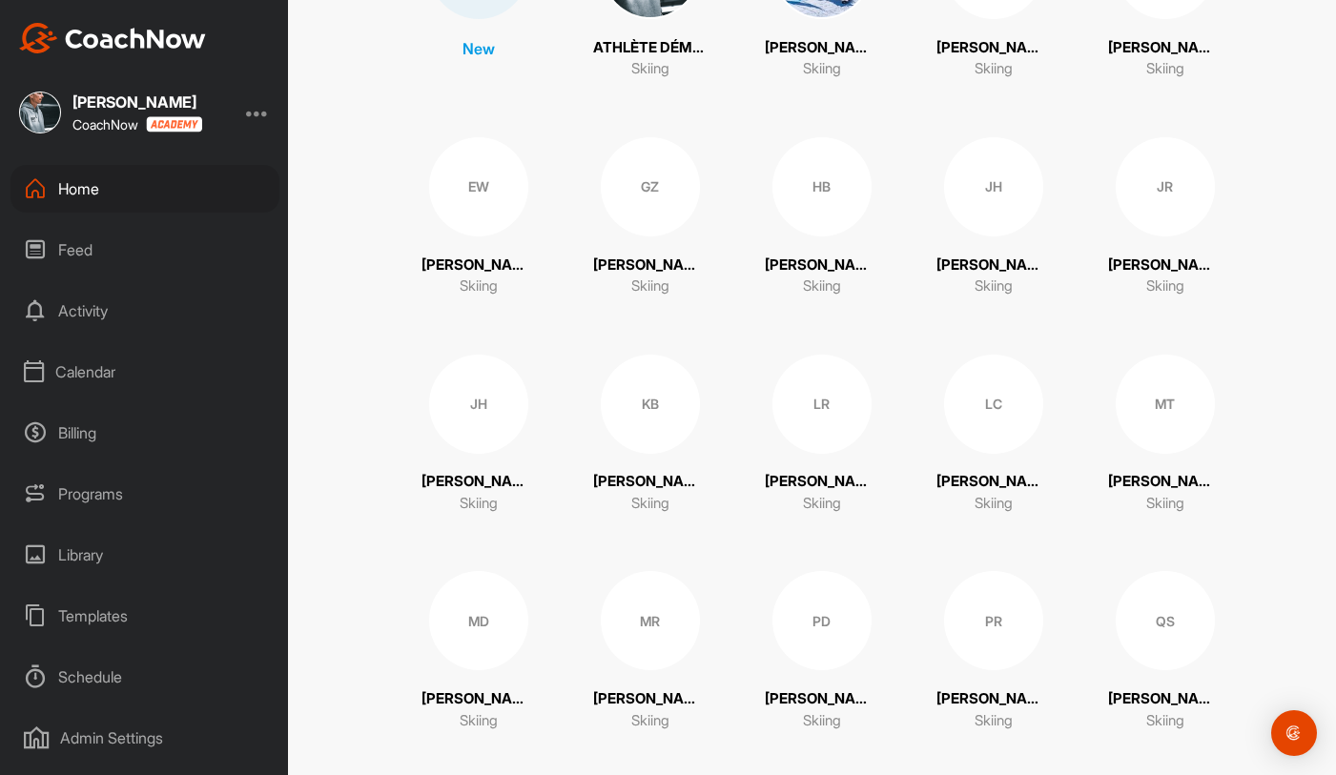
click at [983, 416] on div "LC" at bounding box center [993, 404] width 99 height 99
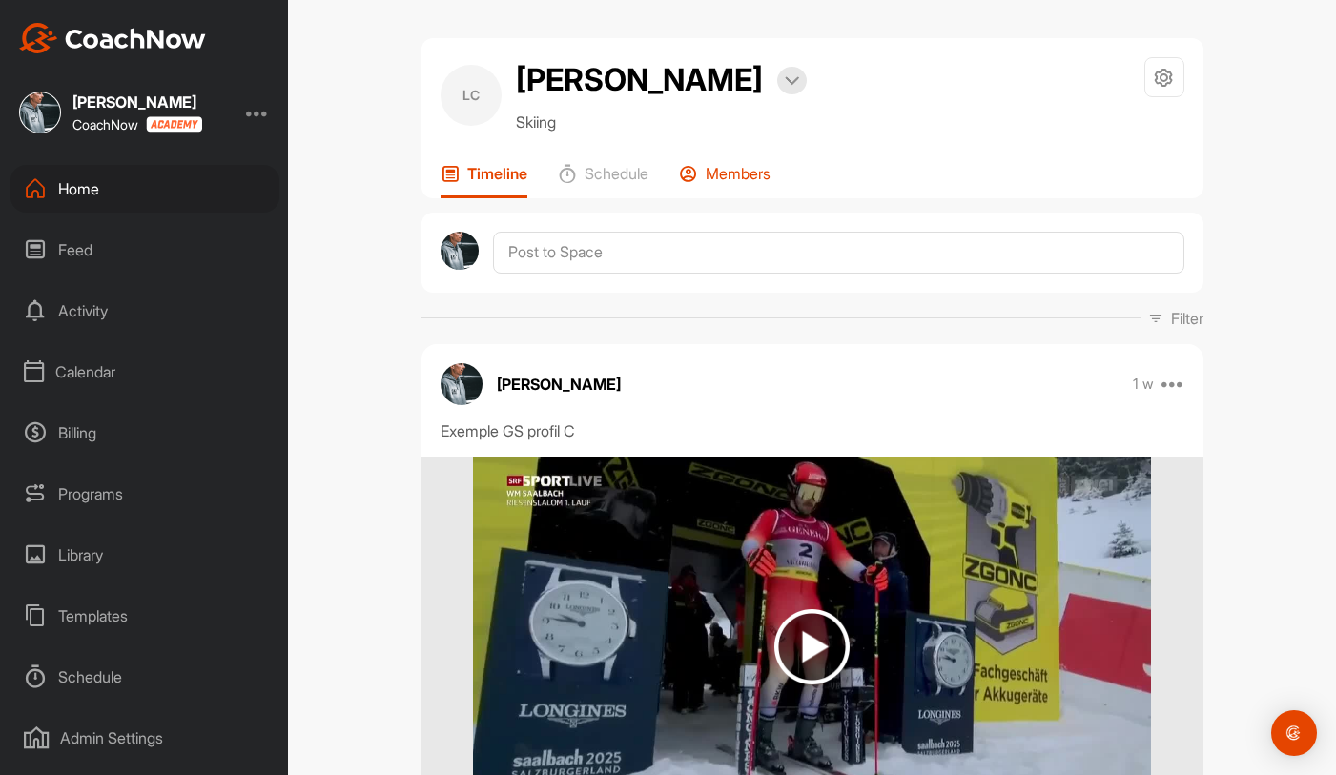
click at [756, 183] on div "Members" at bounding box center [725, 181] width 92 height 34
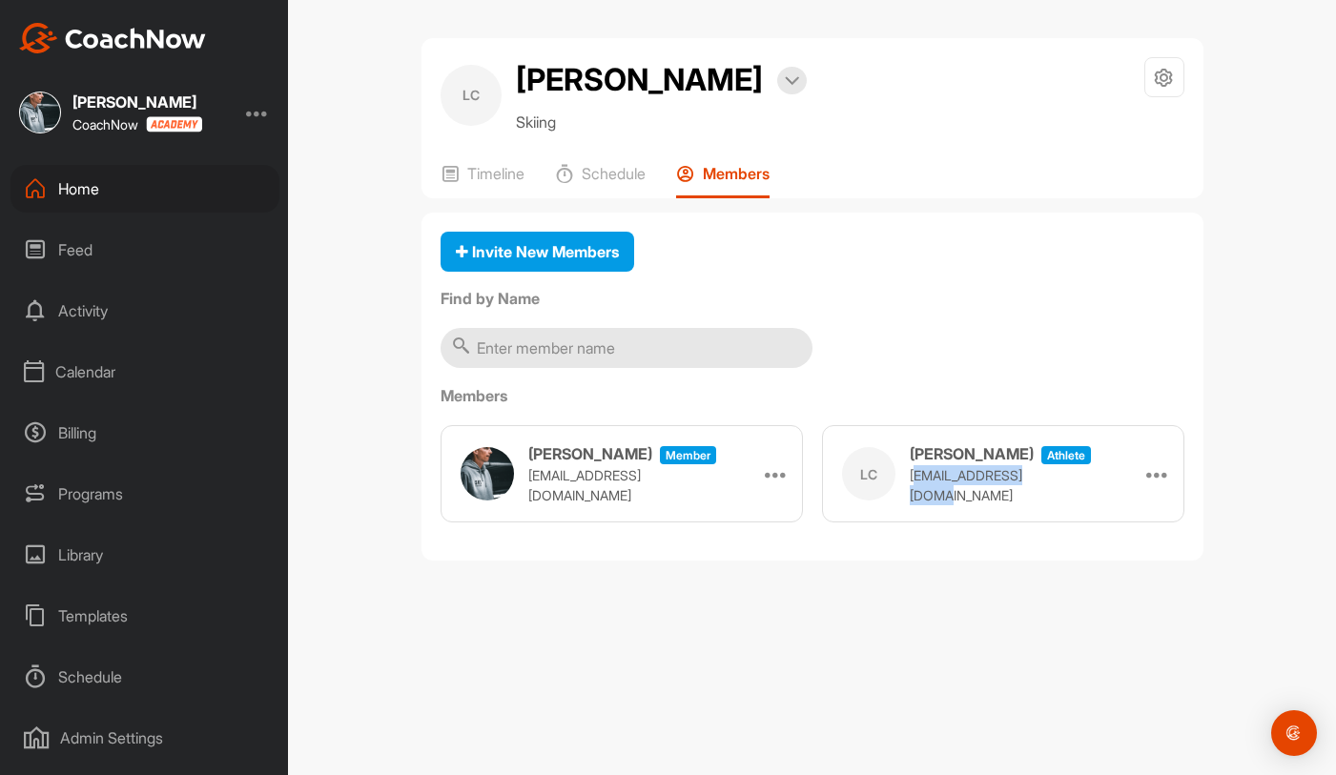
drag, startPoint x: 911, startPoint y: 492, endPoint x: 1040, endPoint y: 492, distance: 129.7
click at [1040, 492] on p "[EMAIL_ADDRESS][DOMAIN_NAME]" at bounding box center [1005, 485] width 191 height 40
drag, startPoint x: 1063, startPoint y: 492, endPoint x: 910, endPoint y: 492, distance: 153.5
click at [910, 492] on div "LC Loïc Chable athlete loic.chable@gmail.com Remove" at bounding box center [1003, 473] width 362 height 97
copy p "[EMAIL_ADDRESS][DOMAIN_NAME]"
